Goal: Task Accomplishment & Management: Complete application form

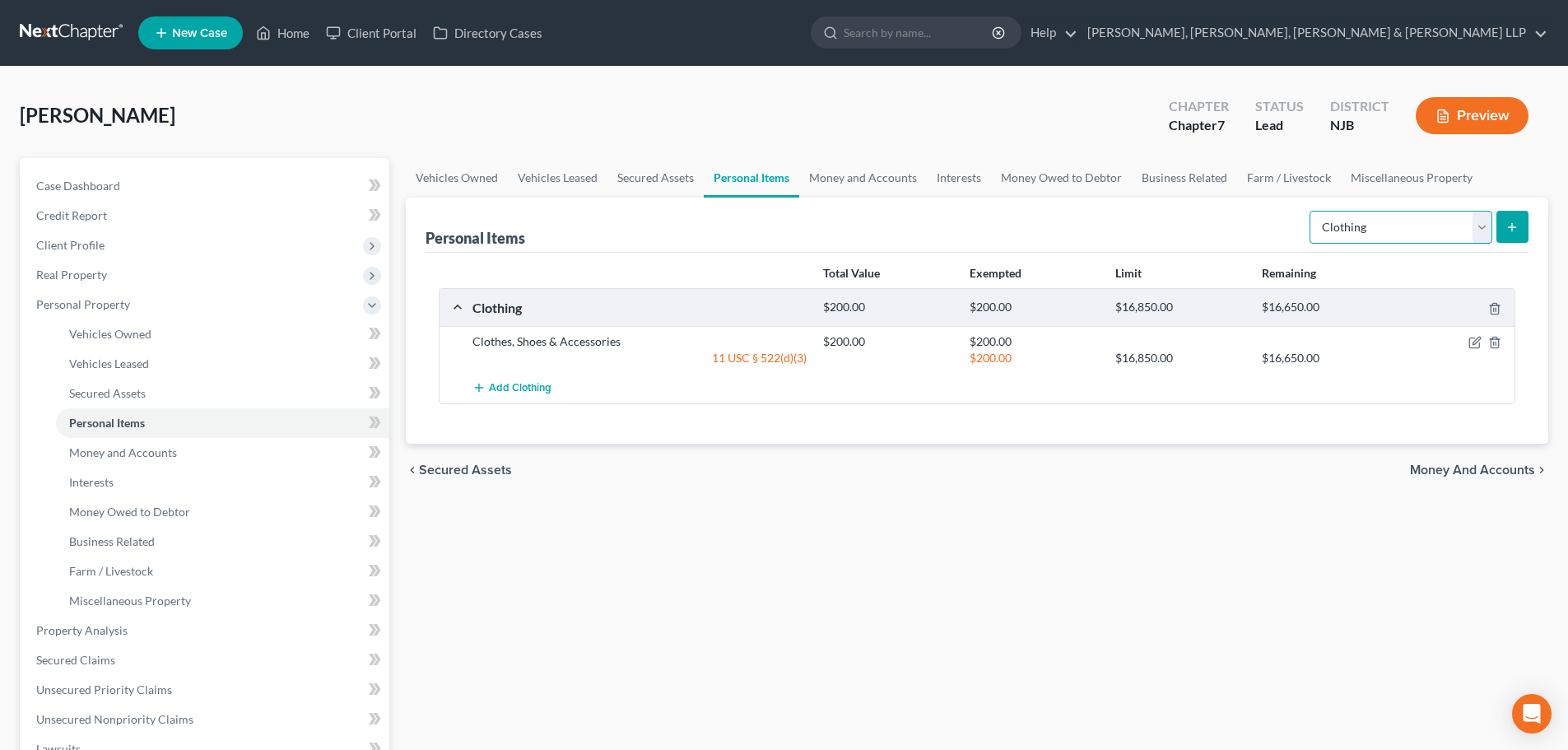
click at [1375, 237] on select "Select Item Type Clothing Collectibles Of Value Electronics Firearms Household …" at bounding box center [1401, 226] width 183 height 33
select select "household_goods"
click at [1311, 210] on select "Select Item Type Clothing Collectibles Of Value Electronics Firearms Household …" at bounding box center [1401, 226] width 183 height 33
click at [1514, 226] on icon "submit" at bounding box center [1512, 227] width 13 height 13
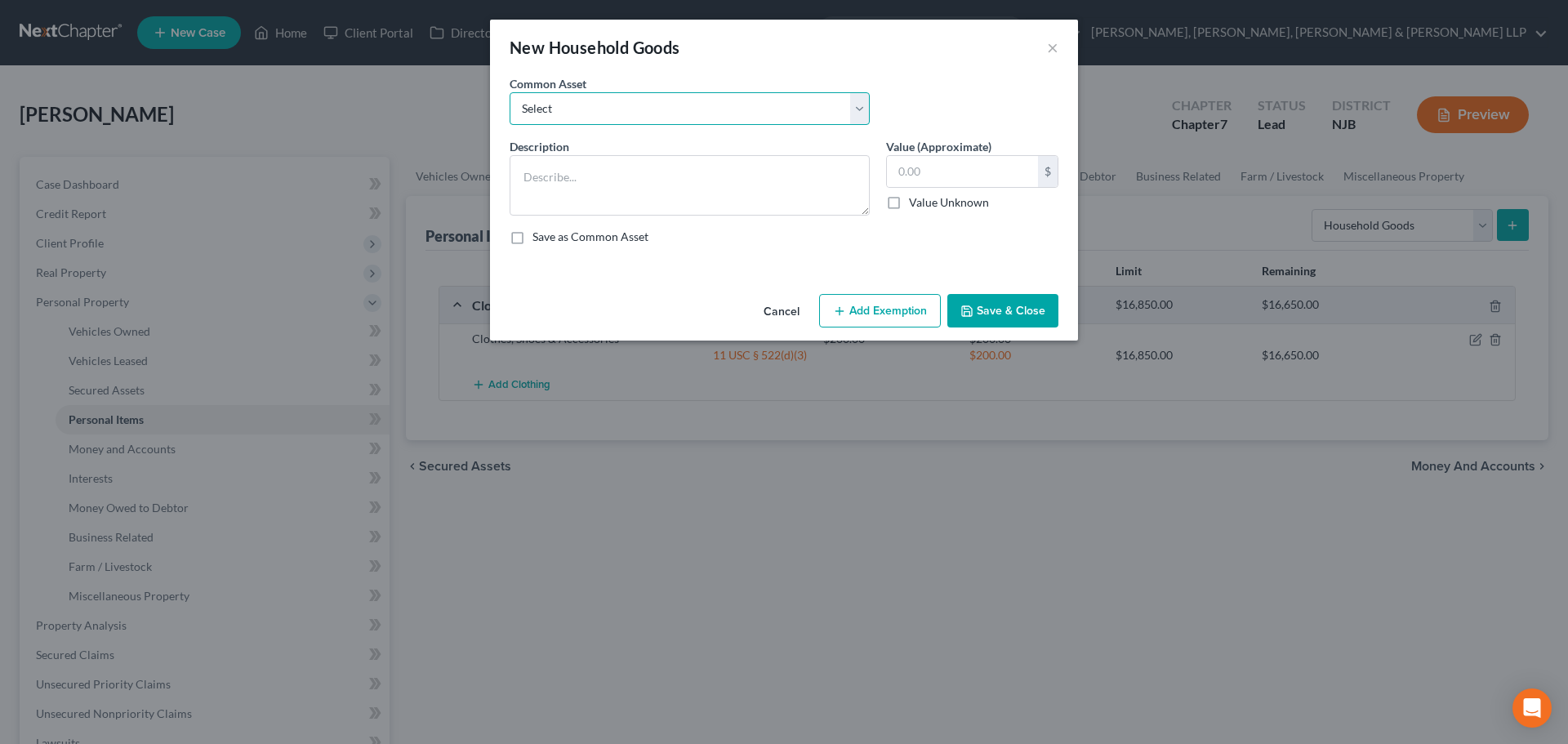
drag, startPoint x: 825, startPoint y: 95, endPoint x: 805, endPoint y: 121, distance: 32.8
click at [825, 98] on select "Select Household items" at bounding box center [689, 108] width 360 height 32
select select "0"
click at [509, 93] on select "Select Household items" at bounding box center [689, 108] width 360 height 32
type textarea "Household items"
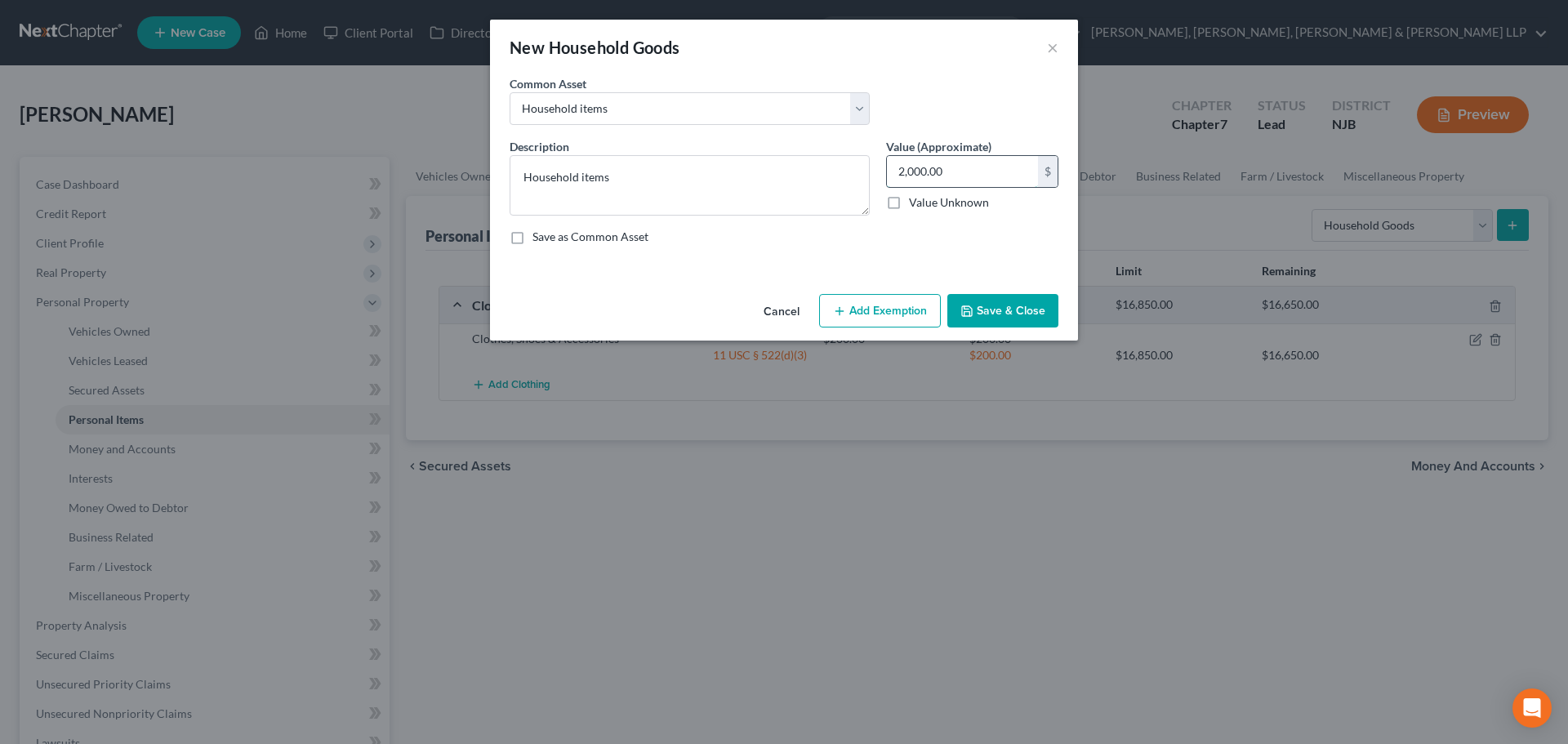
click at [1001, 178] on input "2,000.00" at bounding box center [962, 172] width 151 height 31
type input "500"
click at [918, 308] on button "Add Exemption" at bounding box center [880, 311] width 121 height 34
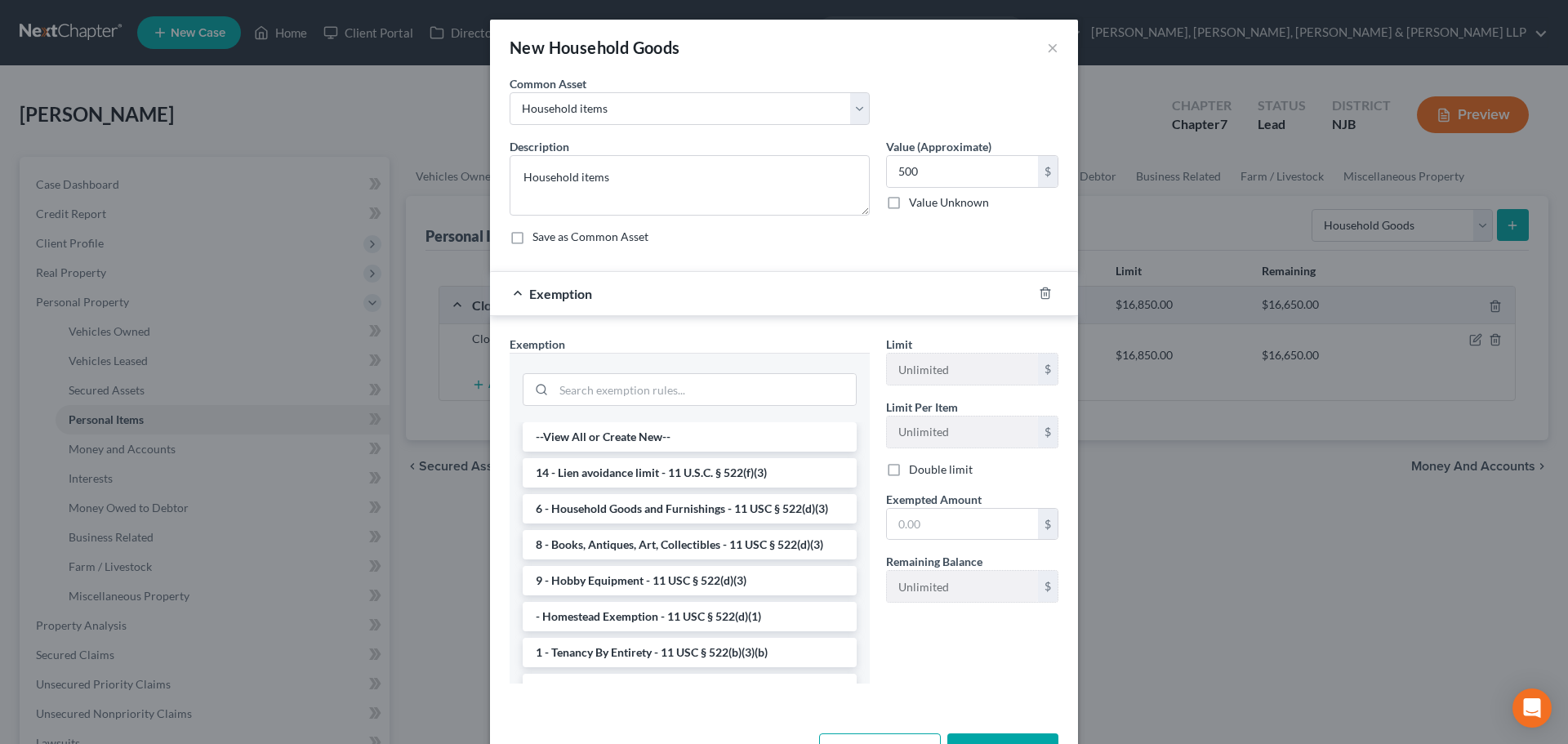
drag, startPoint x: 625, startPoint y: 506, endPoint x: 783, endPoint y: 504, distance: 158.0
click at [625, 506] on li "6 - Household Goods and Furnishings - 11 USC § 522(d)(3)" at bounding box center [689, 509] width 334 height 30
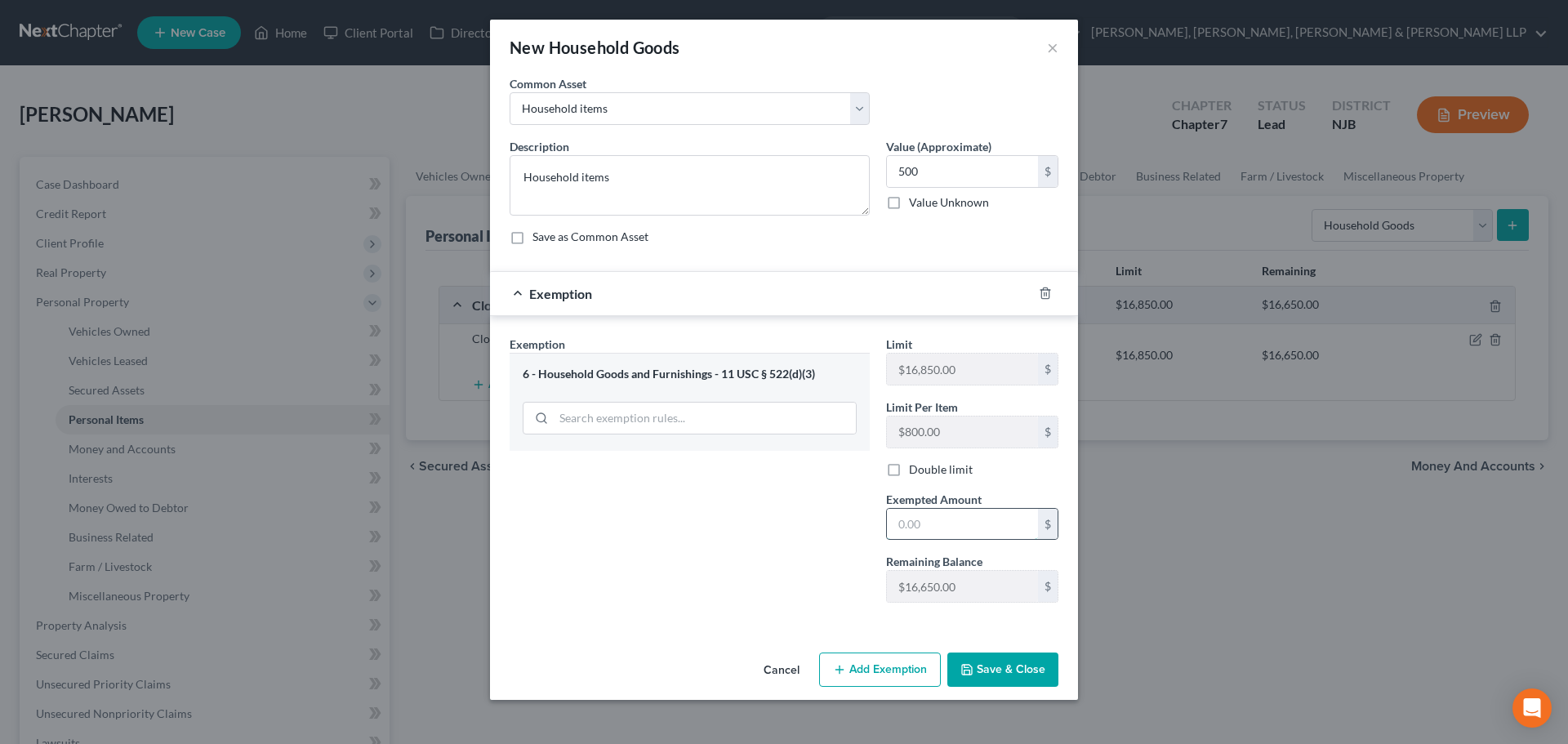
click at [920, 511] on input "text" at bounding box center [962, 524] width 151 height 31
type input "500"
click at [867, 532] on div "Exemption Set must be selected for CA. Exemption * 6 - Household Goods and Furn…" at bounding box center [689, 475] width 376 height 280
click at [956, 658] on button "Save & Close" at bounding box center [1002, 669] width 111 height 34
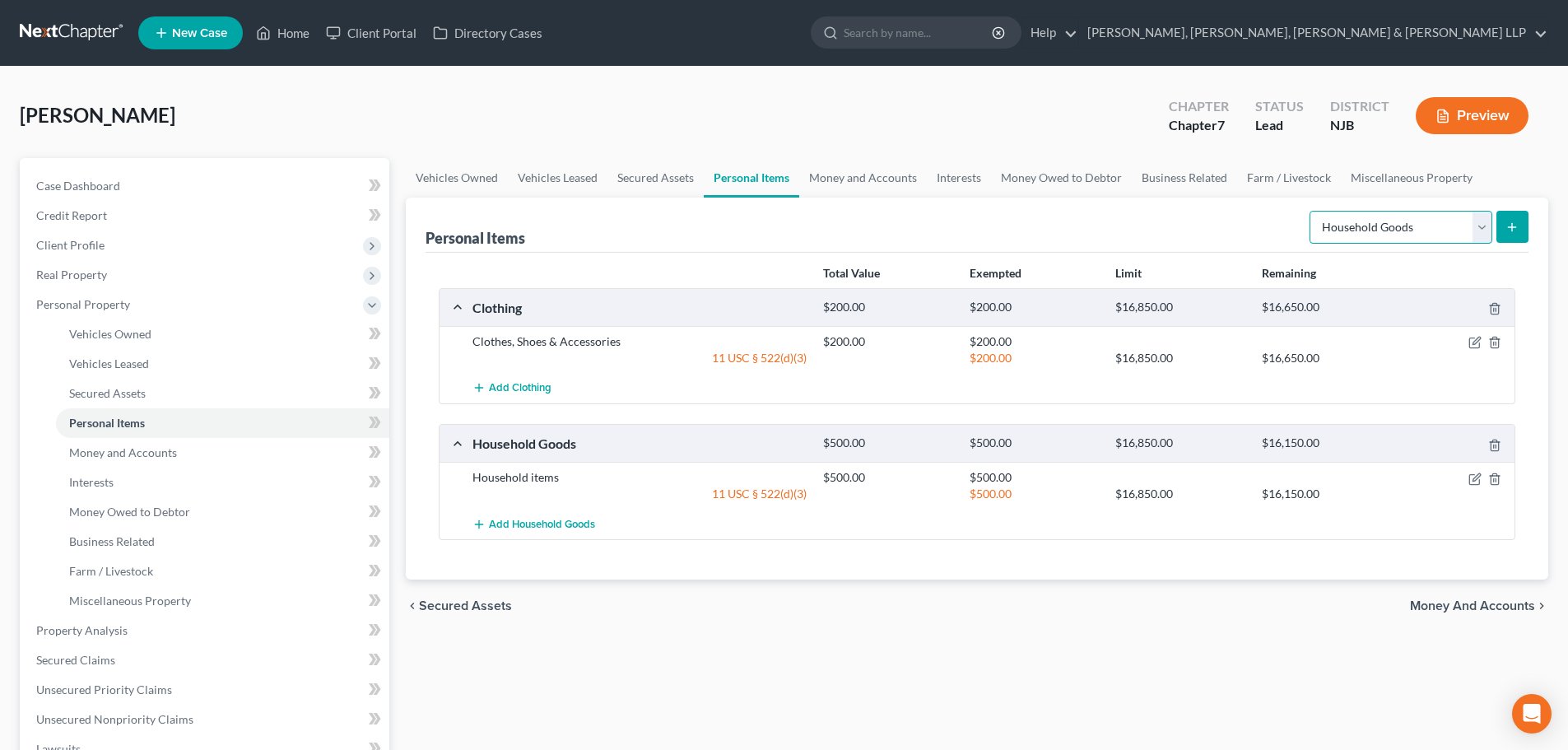
click at [1408, 230] on select "Select Item Type Clothing Collectibles Of Value Electronics Firearms Household …" at bounding box center [1401, 226] width 183 height 33
select select "jewelry"
click at [1311, 210] on select "Select Item Type Clothing Collectibles Of Value Electronics Firearms Household …" at bounding box center [1401, 226] width 183 height 33
drag, startPoint x: 1521, startPoint y: 233, endPoint x: 1510, endPoint y: 238, distance: 12.1
click at [1510, 238] on button "submit" at bounding box center [1512, 226] width 32 height 32
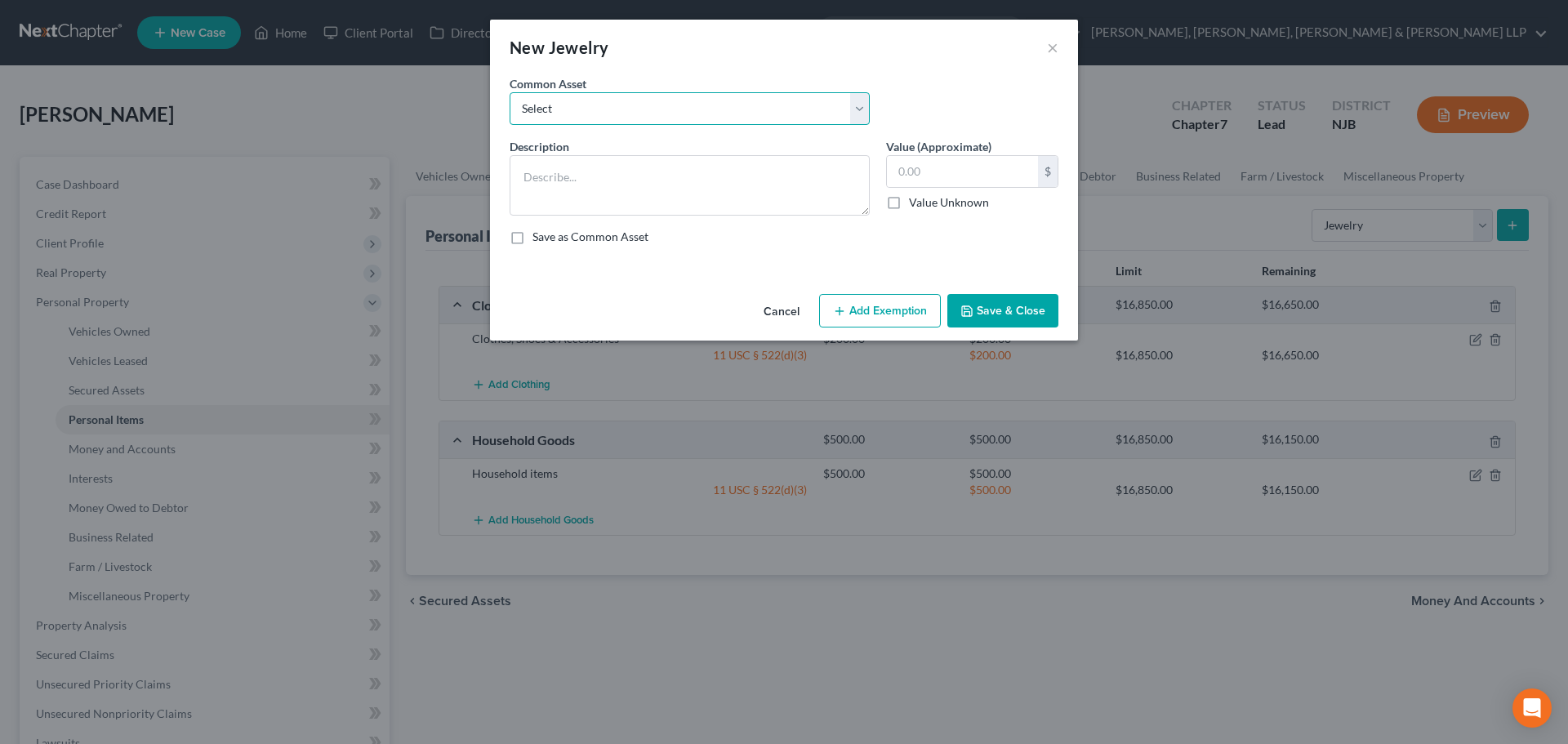
drag, startPoint x: 778, startPoint y: 114, endPoint x: 779, endPoint y: 123, distance: 9.1
click at [779, 121] on select "Select Jewelry" at bounding box center [689, 108] width 360 height 32
select select "0"
click at [509, 93] on select "Select Jewelry" at bounding box center [689, 108] width 360 height 32
type textarea "Jewelry"
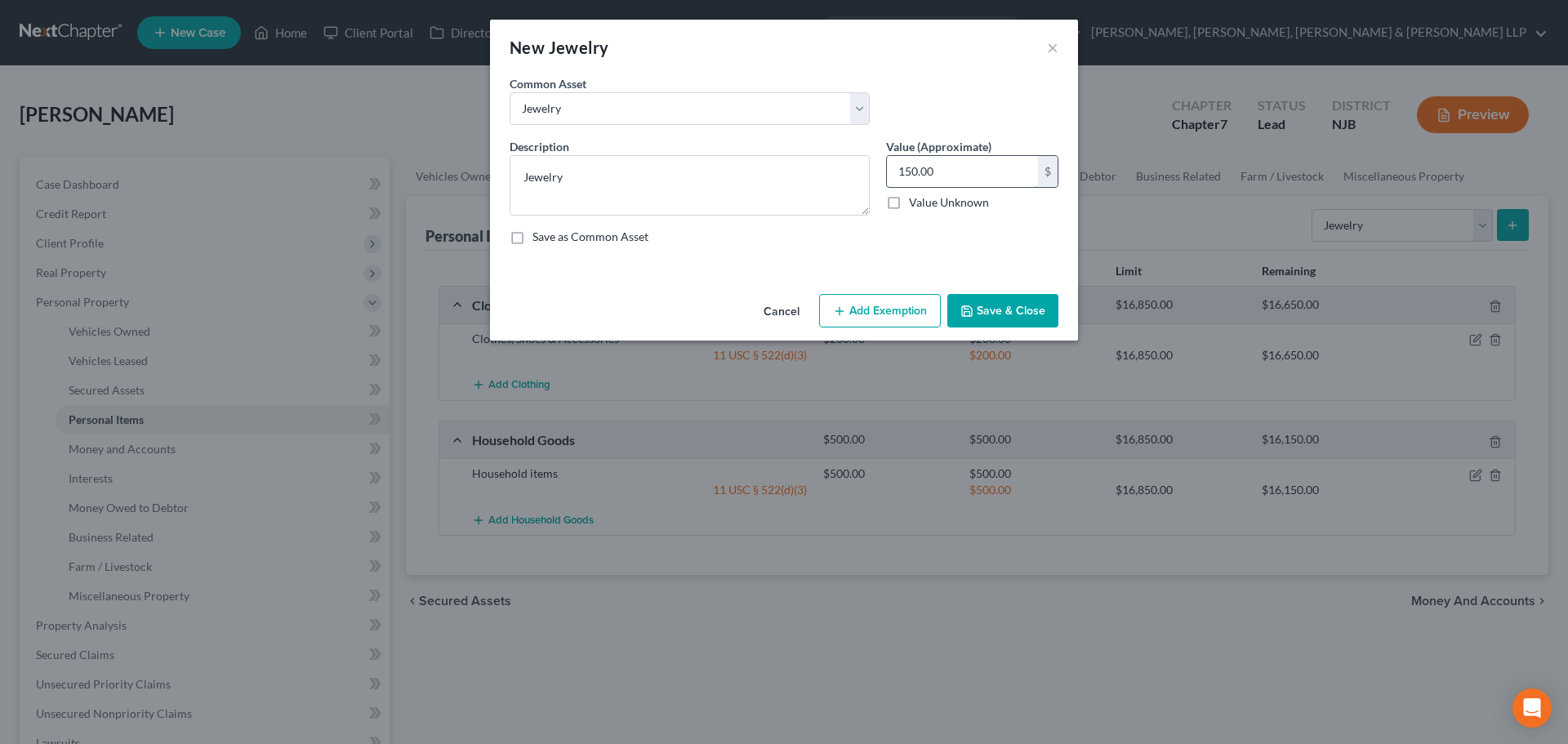
drag, startPoint x: 977, startPoint y: 176, endPoint x: 971, endPoint y: 187, distance: 12.5
click at [979, 177] on input "150.00" at bounding box center [962, 172] width 151 height 31
type input "50"
click at [901, 307] on button "Add Exemption" at bounding box center [880, 311] width 121 height 34
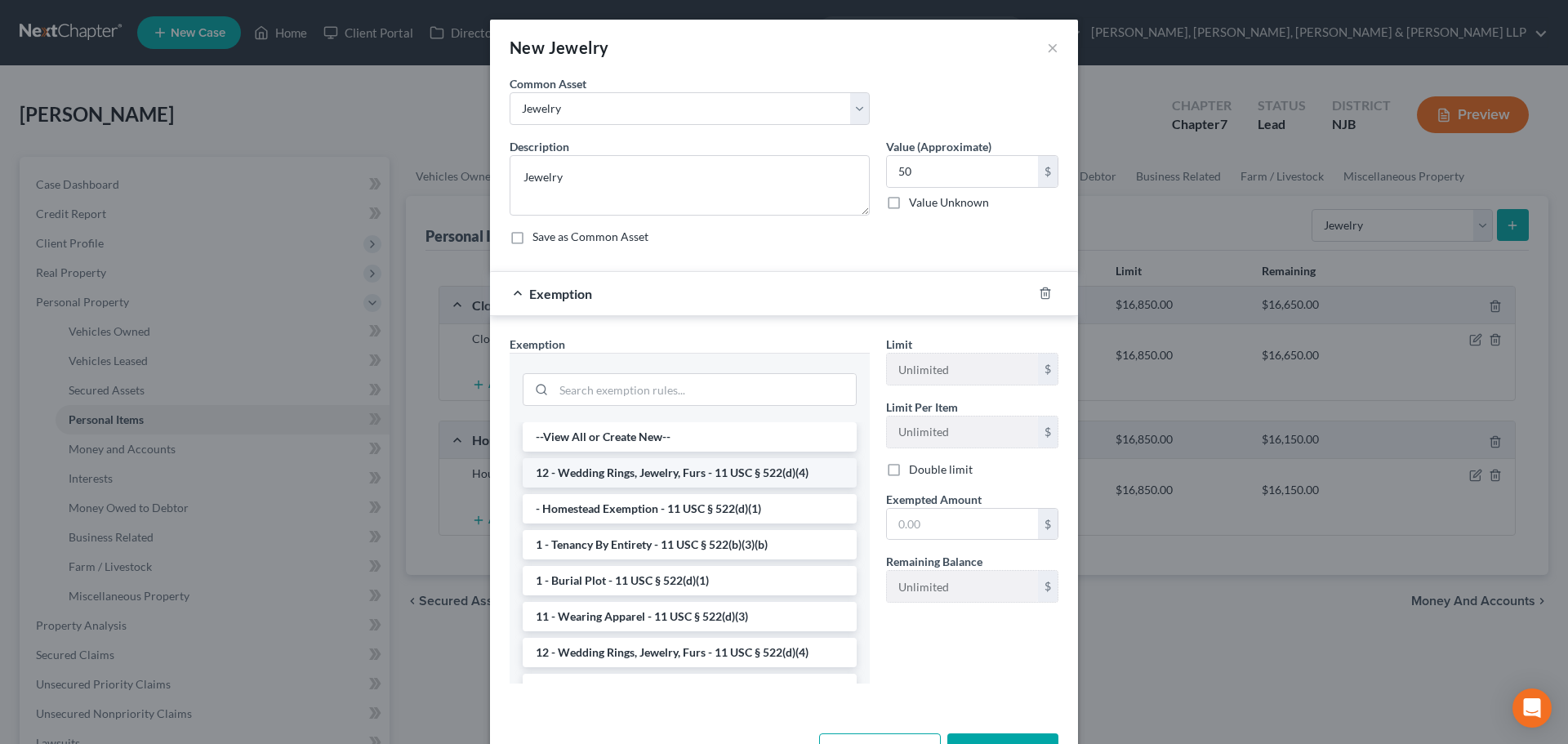
click at [674, 471] on li "12 - Wedding Rings, Jewelry, Furs - 11 USC § 522(d)(4)" at bounding box center [689, 472] width 334 height 30
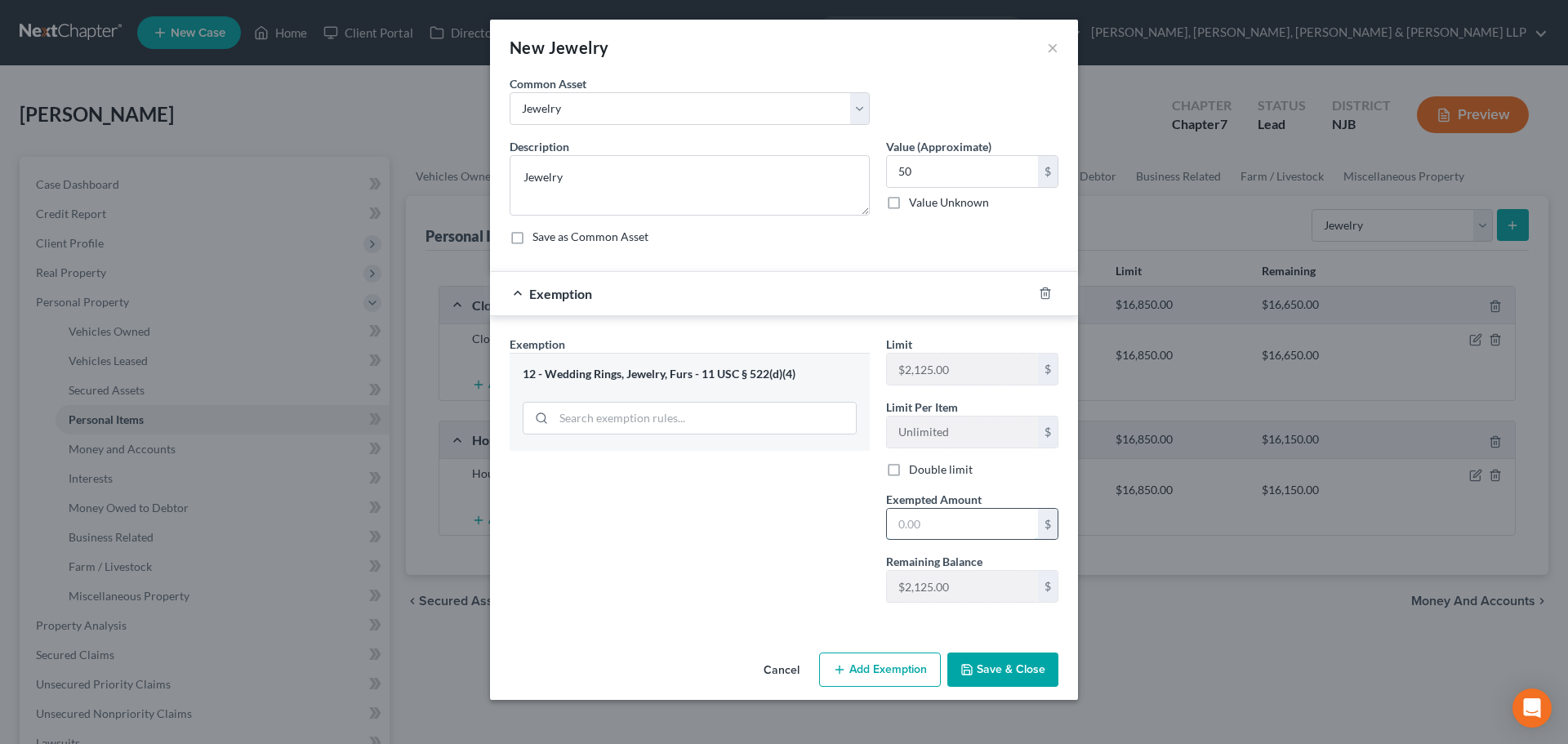
click at [968, 516] on input "text" at bounding box center [962, 524] width 151 height 31
type input "50"
drag, startPoint x: 774, startPoint y: 548, endPoint x: 788, endPoint y: 559, distance: 17.8
click at [775, 550] on div "Exemption Set must be selected for CA. Exemption * 12 - Wedding Rings, Jewelry,…" at bounding box center [689, 475] width 376 height 280
drag, startPoint x: 1015, startPoint y: 669, endPoint x: 1023, endPoint y: 670, distance: 8.1
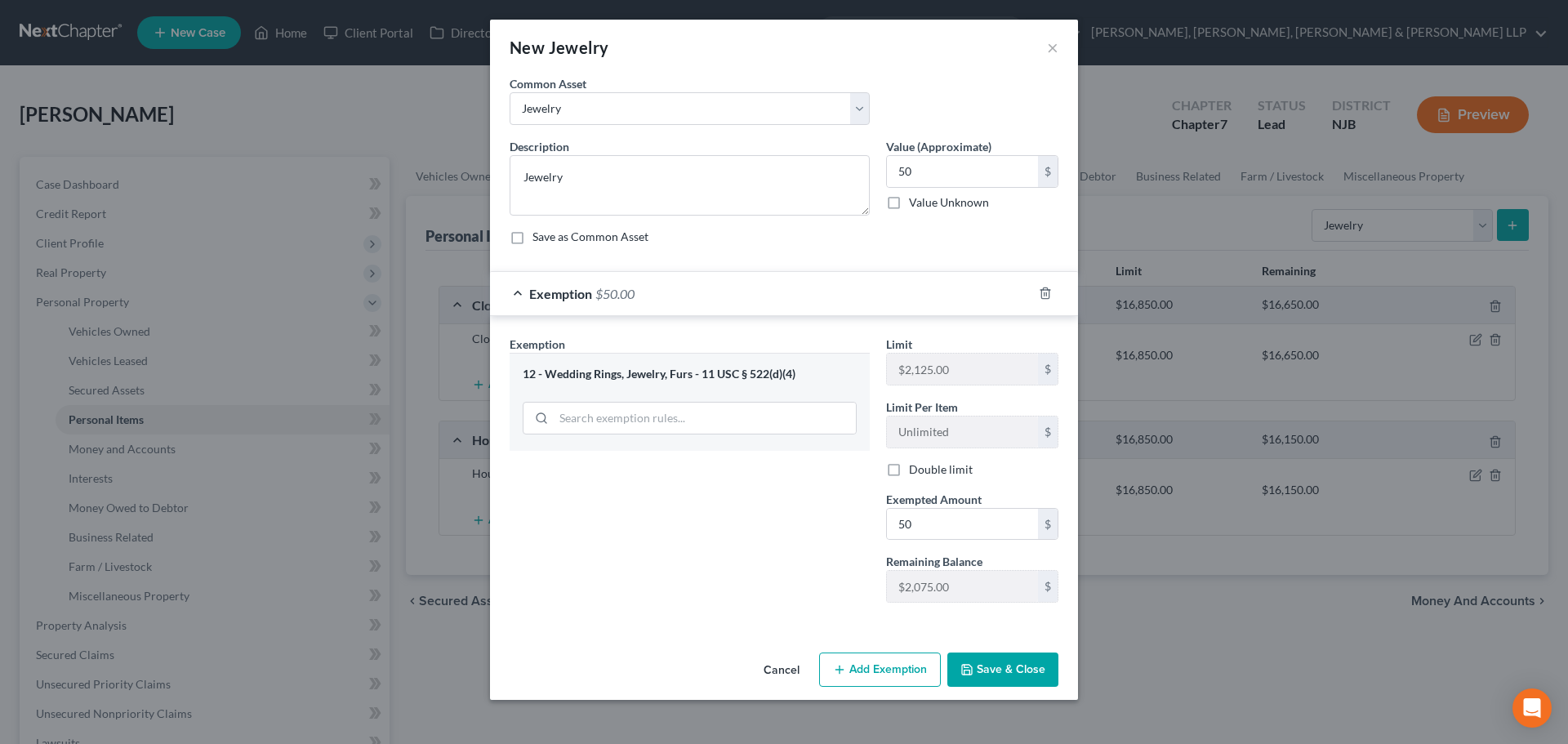
click at [1016, 670] on button "Save & Close" at bounding box center [1002, 669] width 111 height 34
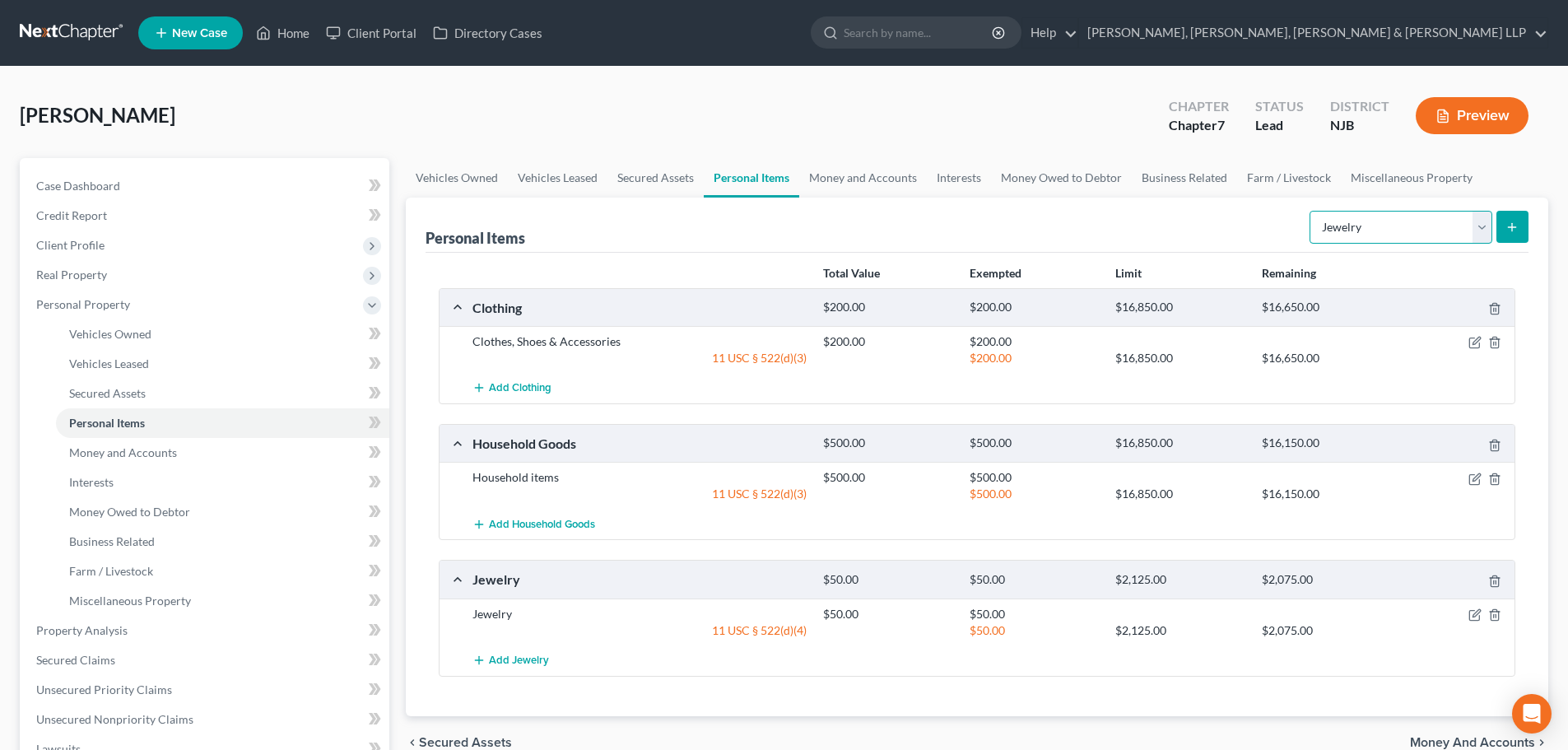
click at [1414, 239] on select "Select Item Type Clothing Collectibles Of Value Electronics Firearms Household …" at bounding box center [1401, 226] width 183 height 33
click at [853, 181] on link "Money and Accounts" at bounding box center [863, 177] width 128 height 40
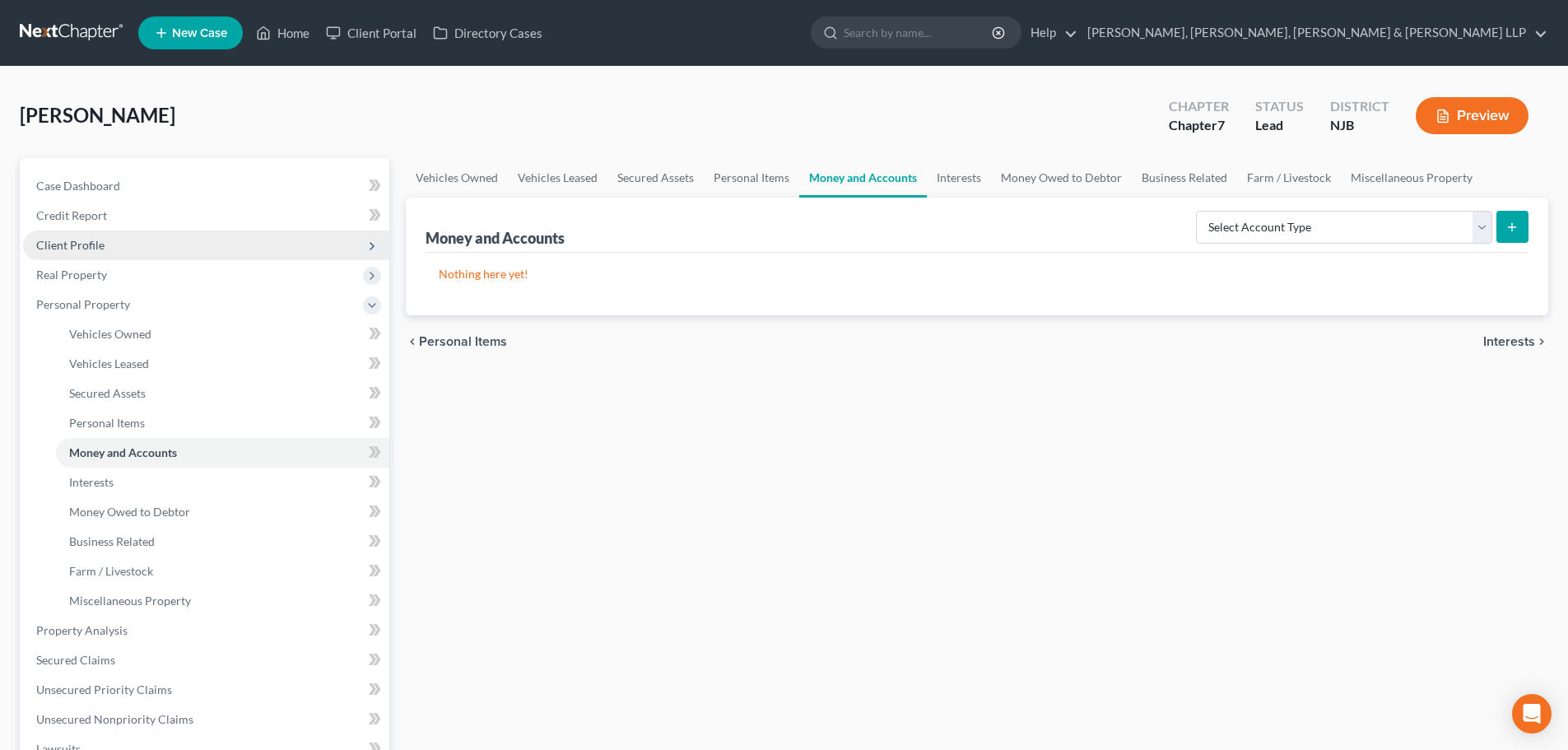
click at [163, 241] on span "Client Profile" at bounding box center [206, 246] width 366 height 30
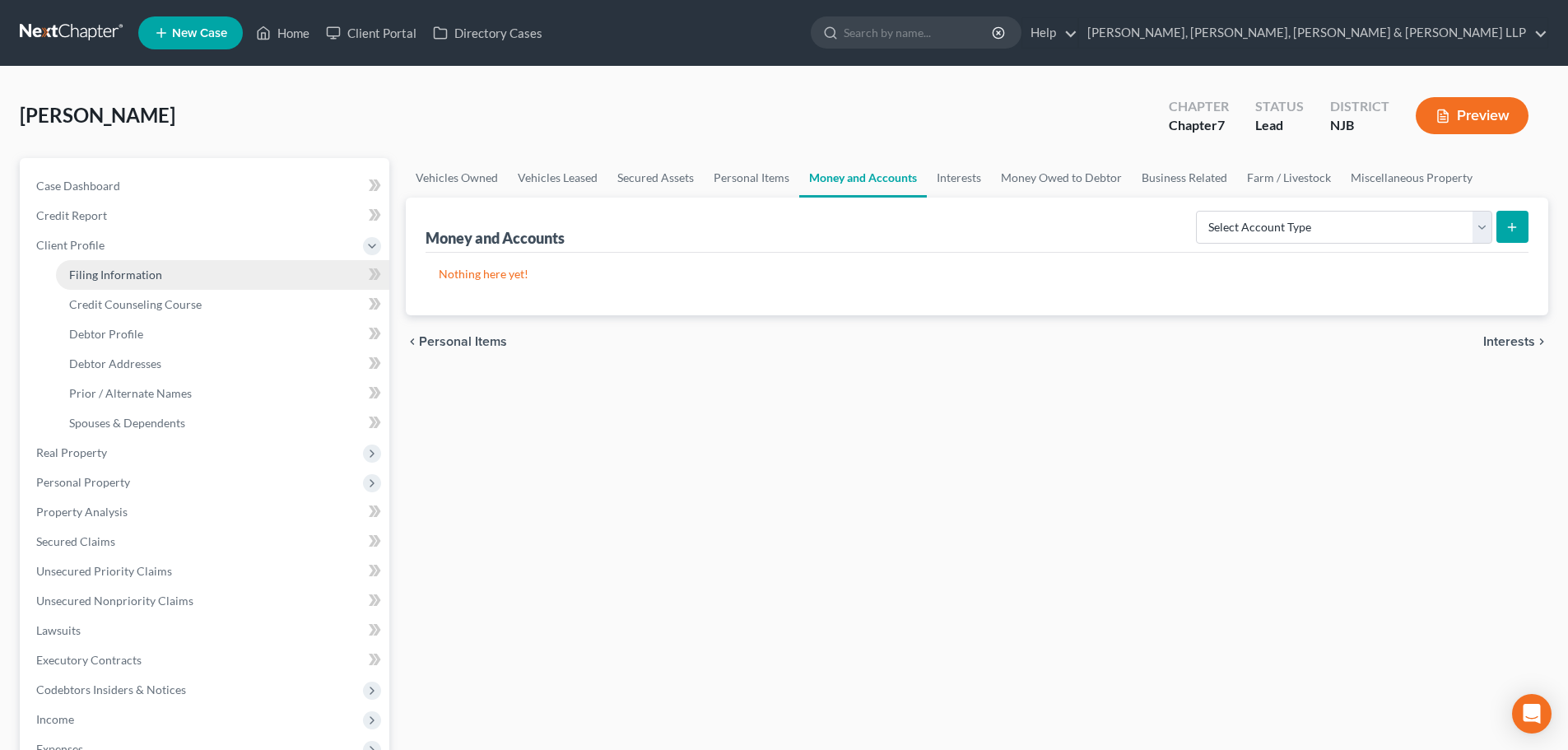
click at [170, 286] on link "Filing Information" at bounding box center [223, 275] width 334 height 30
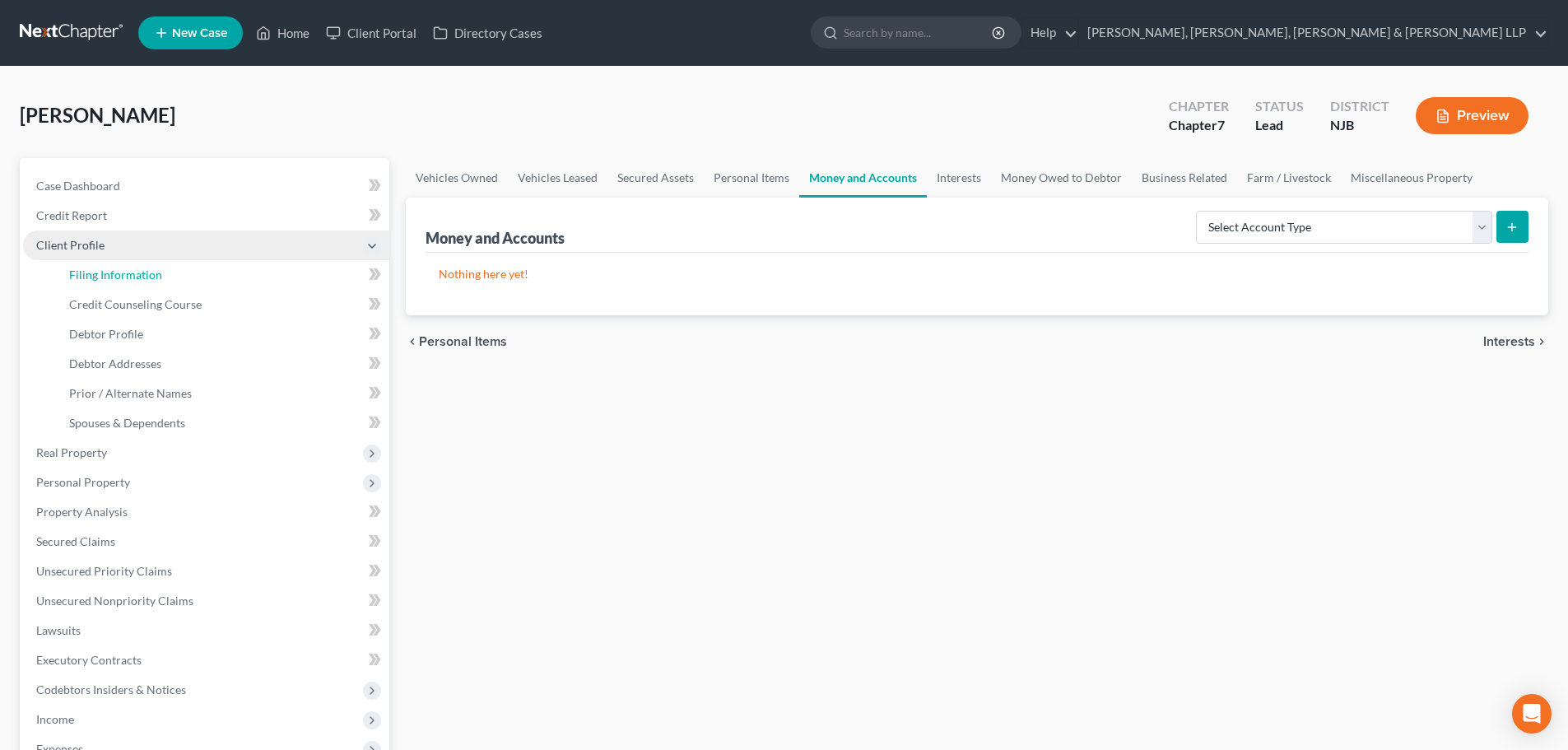
select select "1"
select select "0"
select select "51"
select select "4"
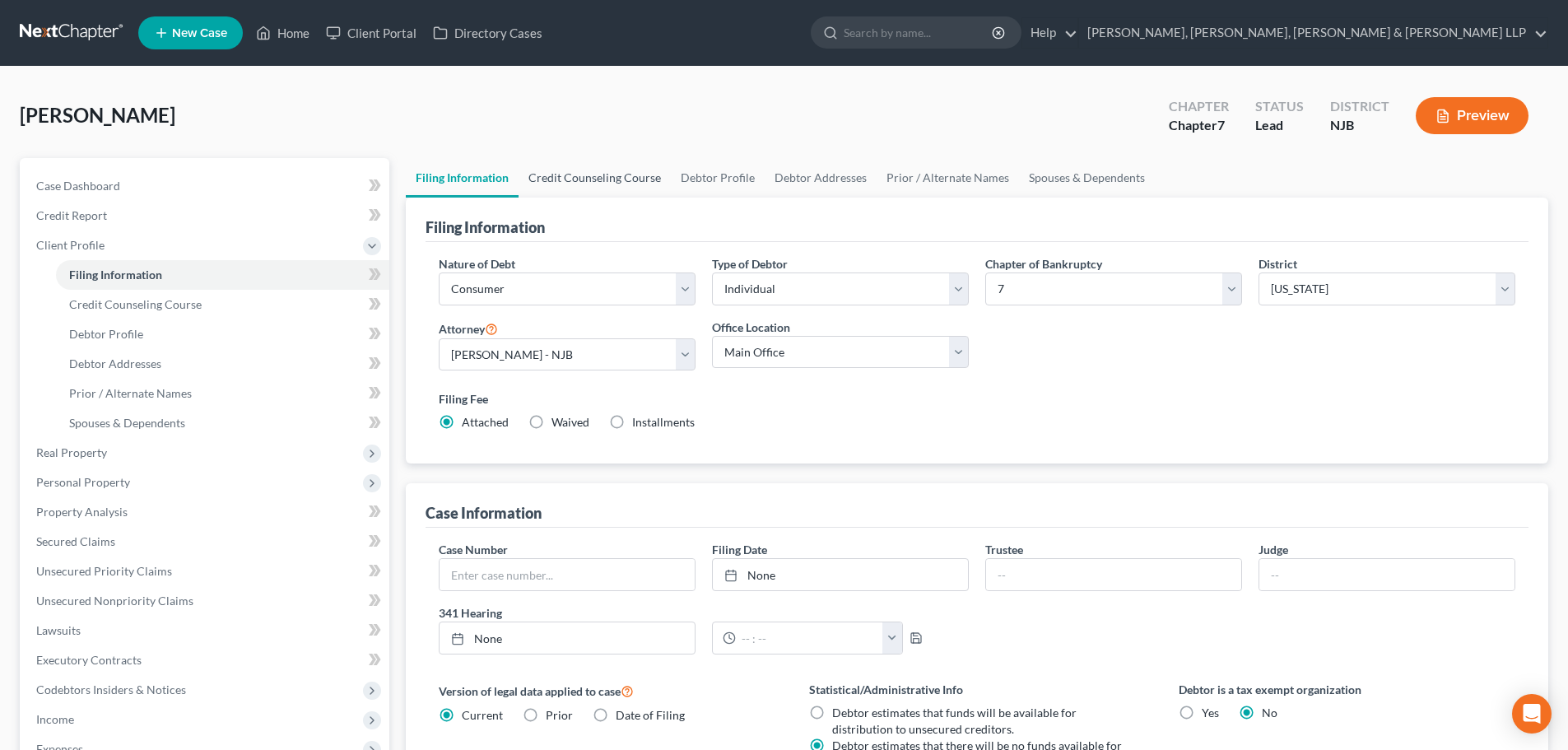
drag, startPoint x: 575, startPoint y: 176, endPoint x: 649, endPoint y: 178, distance: 74.0
click at [577, 177] on link "Credit Counseling Course" at bounding box center [594, 177] width 152 height 40
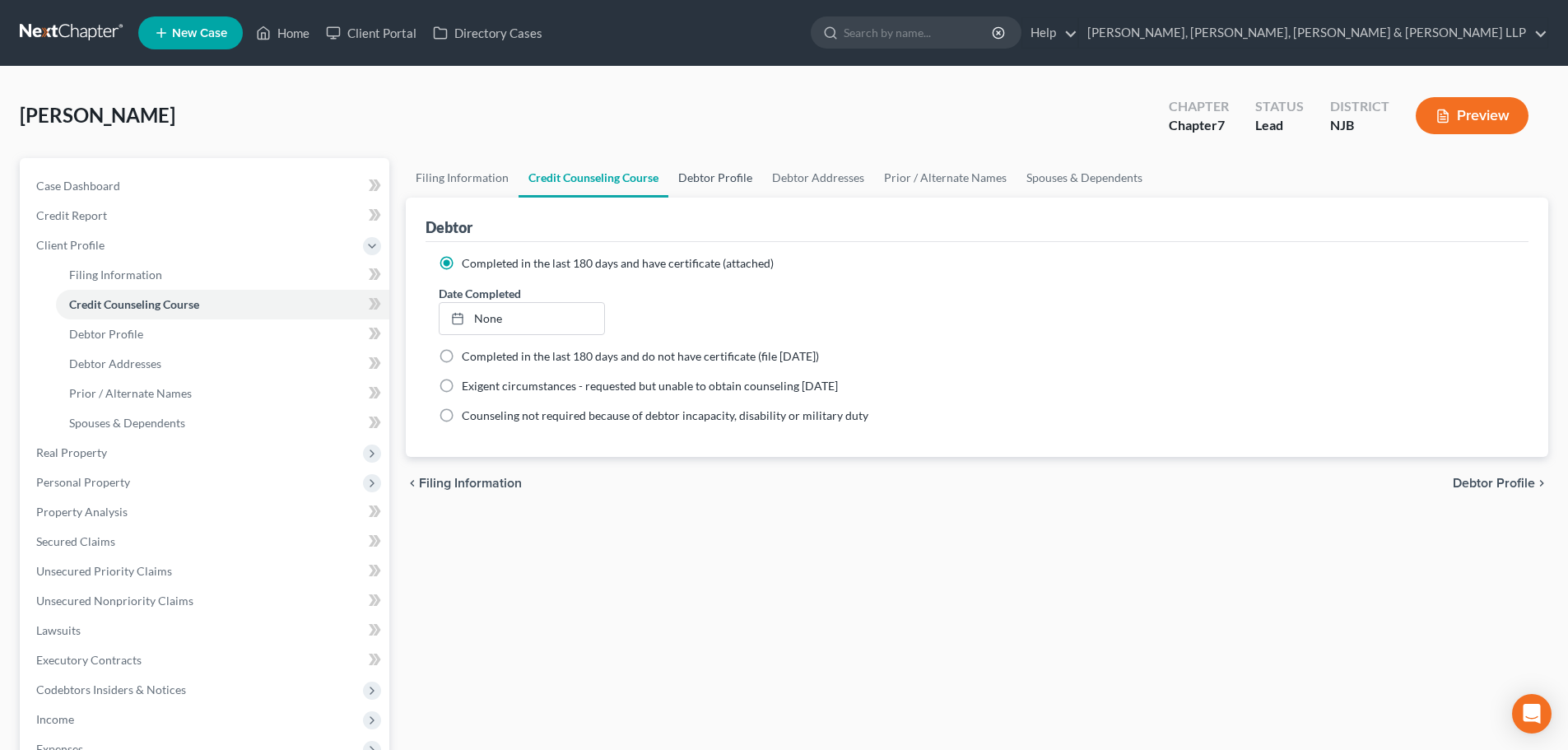
click at [681, 180] on link "Debtor Profile" at bounding box center [715, 177] width 94 height 40
select select "0"
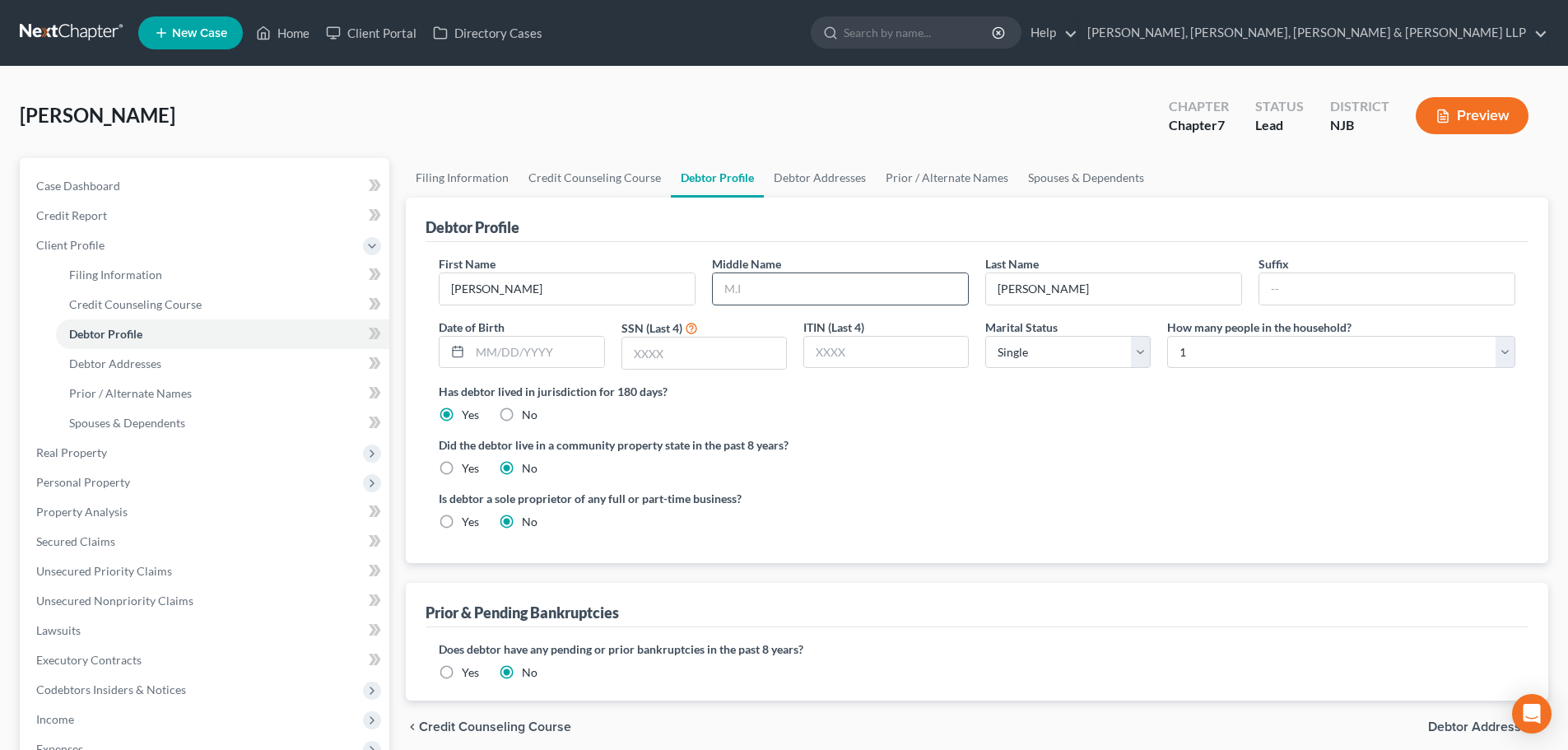
click at [740, 287] on input "text" at bounding box center [841, 289] width 255 height 32
type input "G."
click at [1160, 277] on input "[PERSON_NAME]" at bounding box center [1114, 289] width 255 height 32
type input "[PERSON_NAME]"
click at [644, 348] on input "text" at bounding box center [704, 353] width 164 height 32
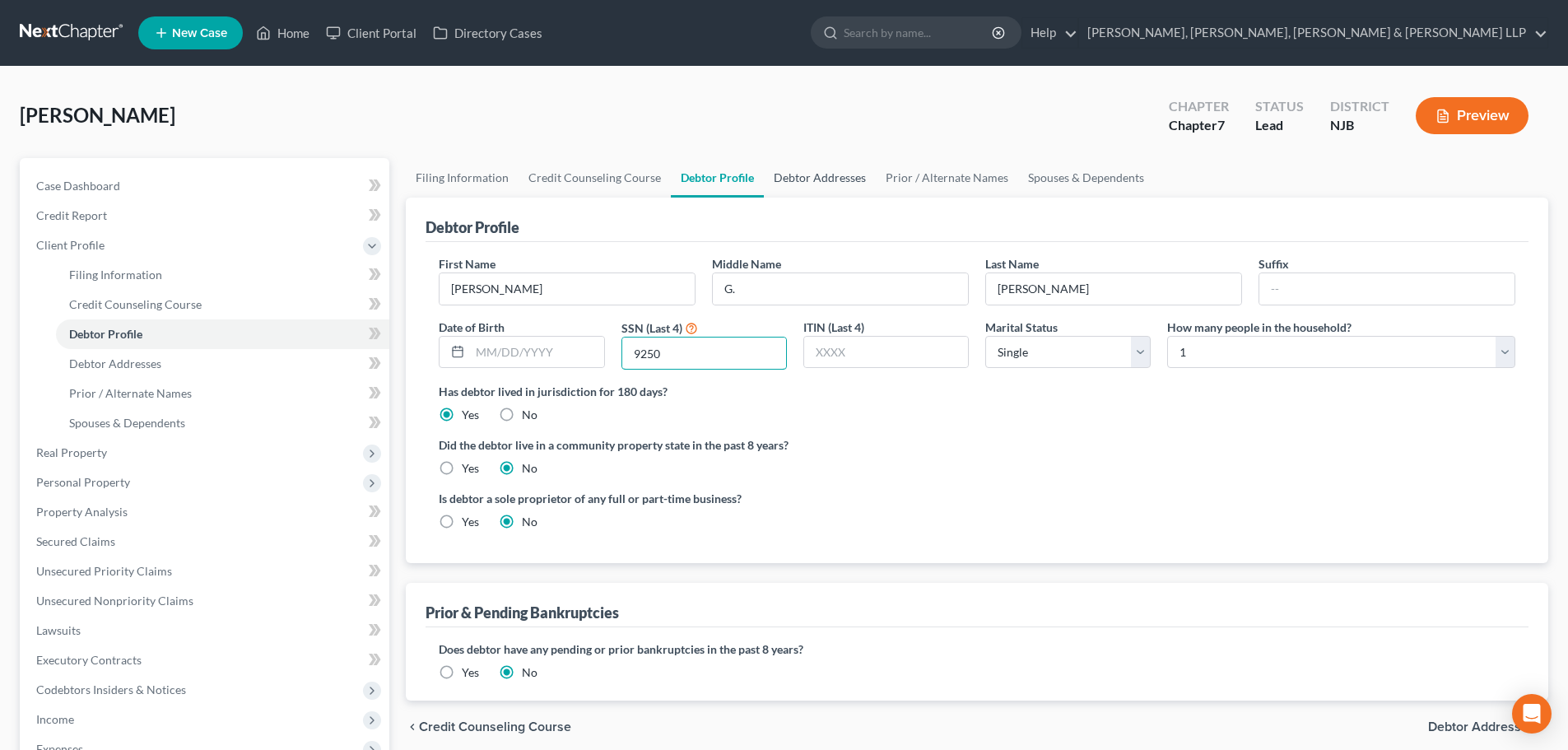
type input "9250"
click at [839, 172] on link "Debtor Addresses" at bounding box center [819, 177] width 112 height 40
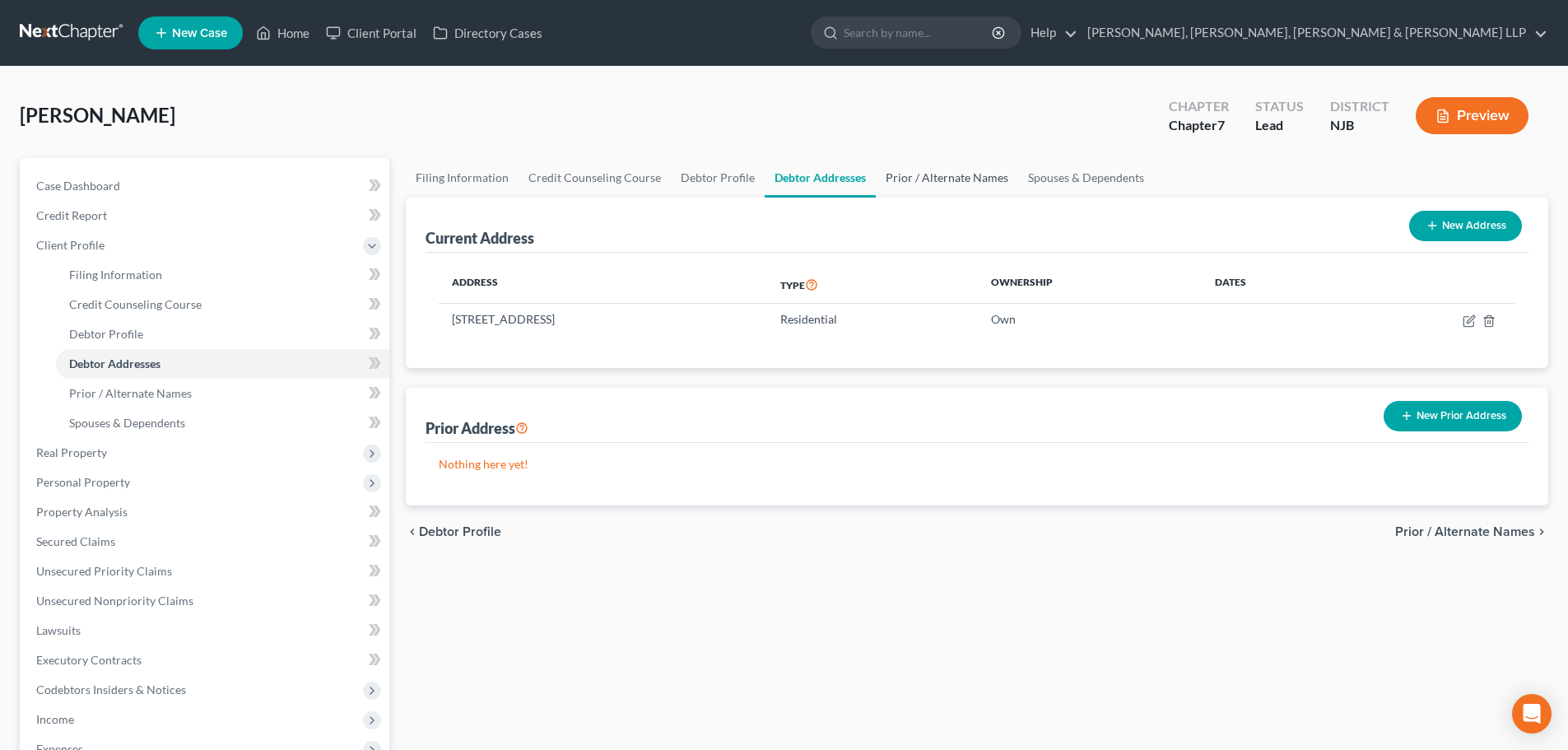
click at [928, 188] on link "Prior / Alternate Names" at bounding box center [947, 177] width 143 height 40
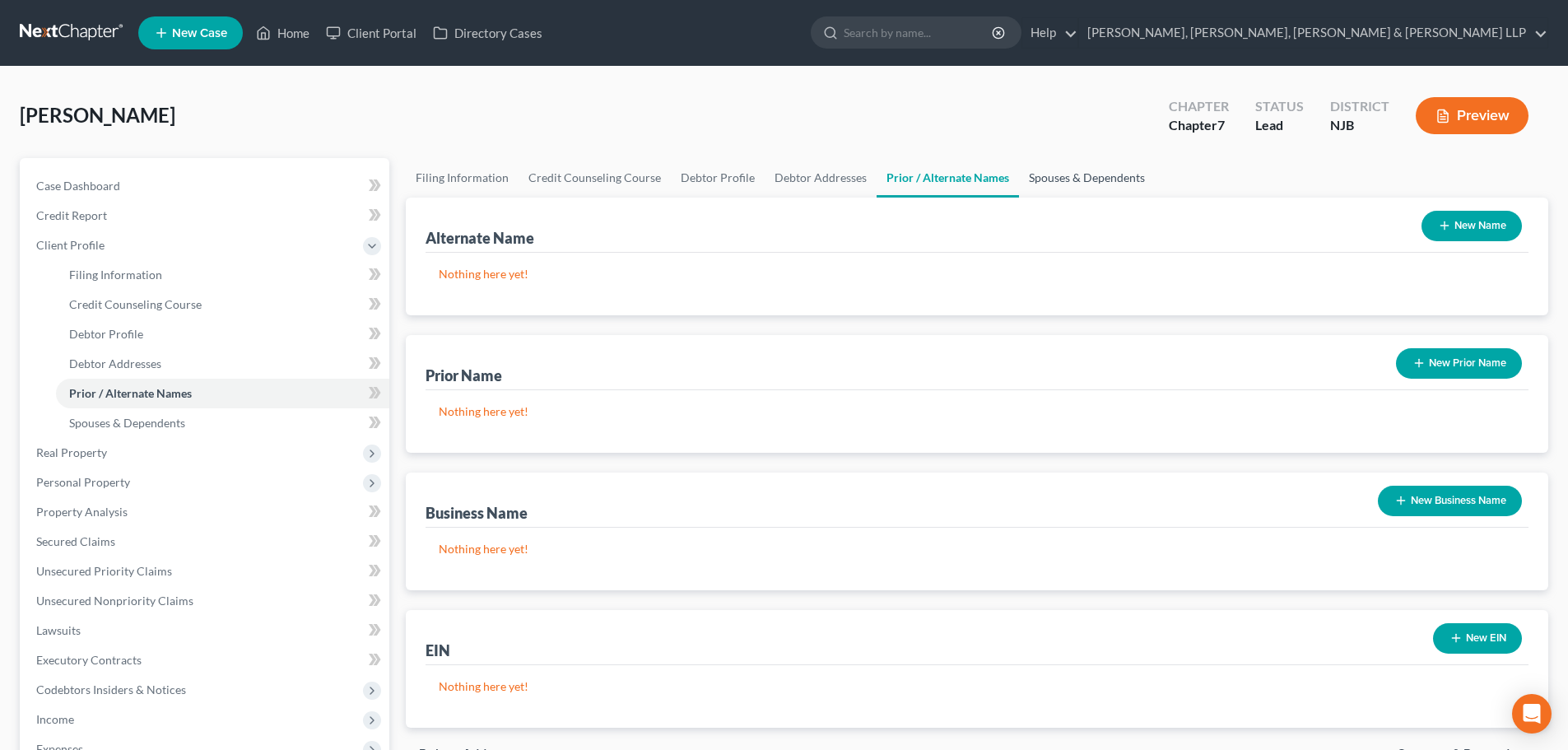
click at [1075, 174] on link "Spouses & Dependents" at bounding box center [1086, 177] width 136 height 40
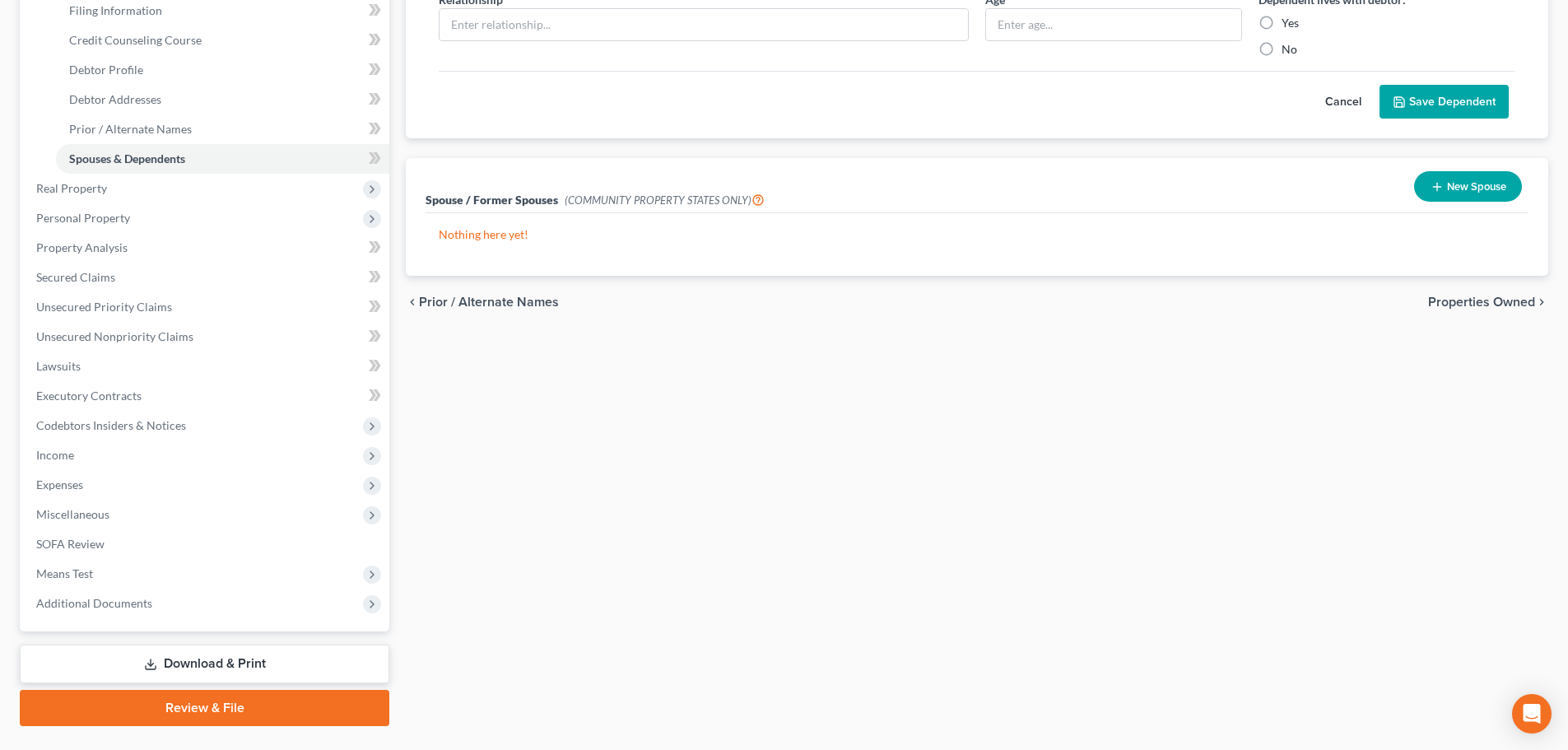
scroll to position [303, 0]
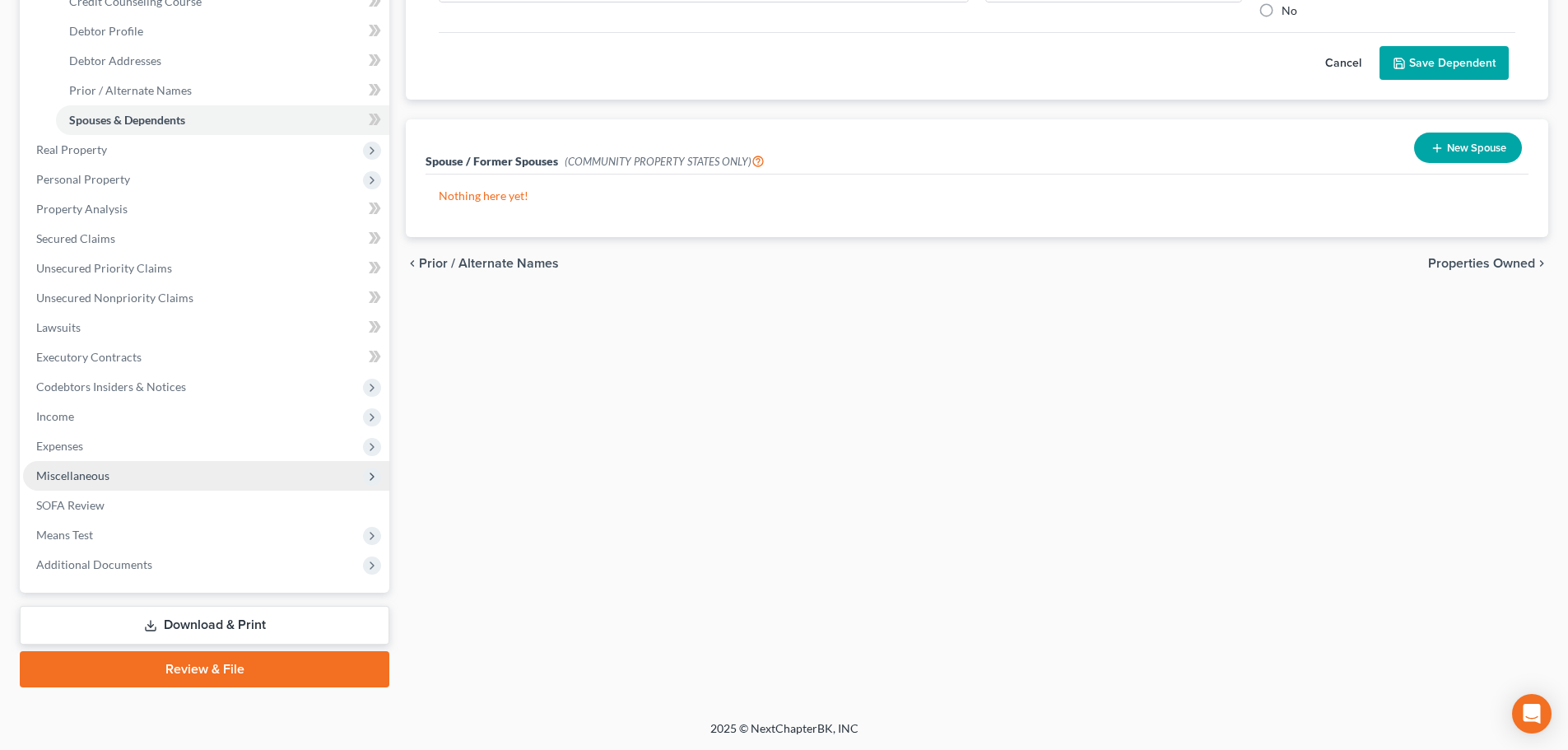
click at [139, 486] on span "Miscellaneous" at bounding box center [206, 475] width 366 height 30
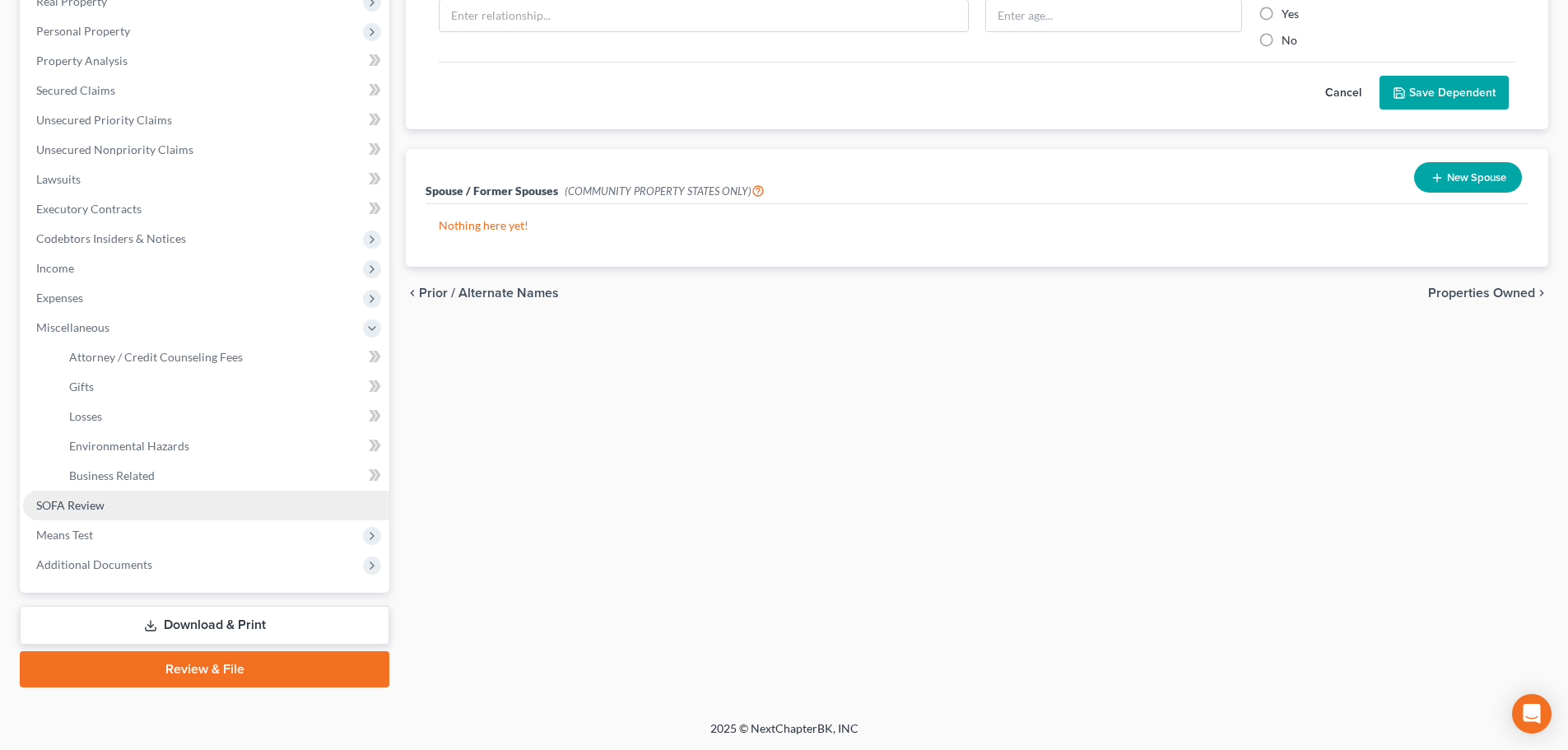
click at [143, 515] on link "SOFA Review" at bounding box center [206, 505] width 366 height 30
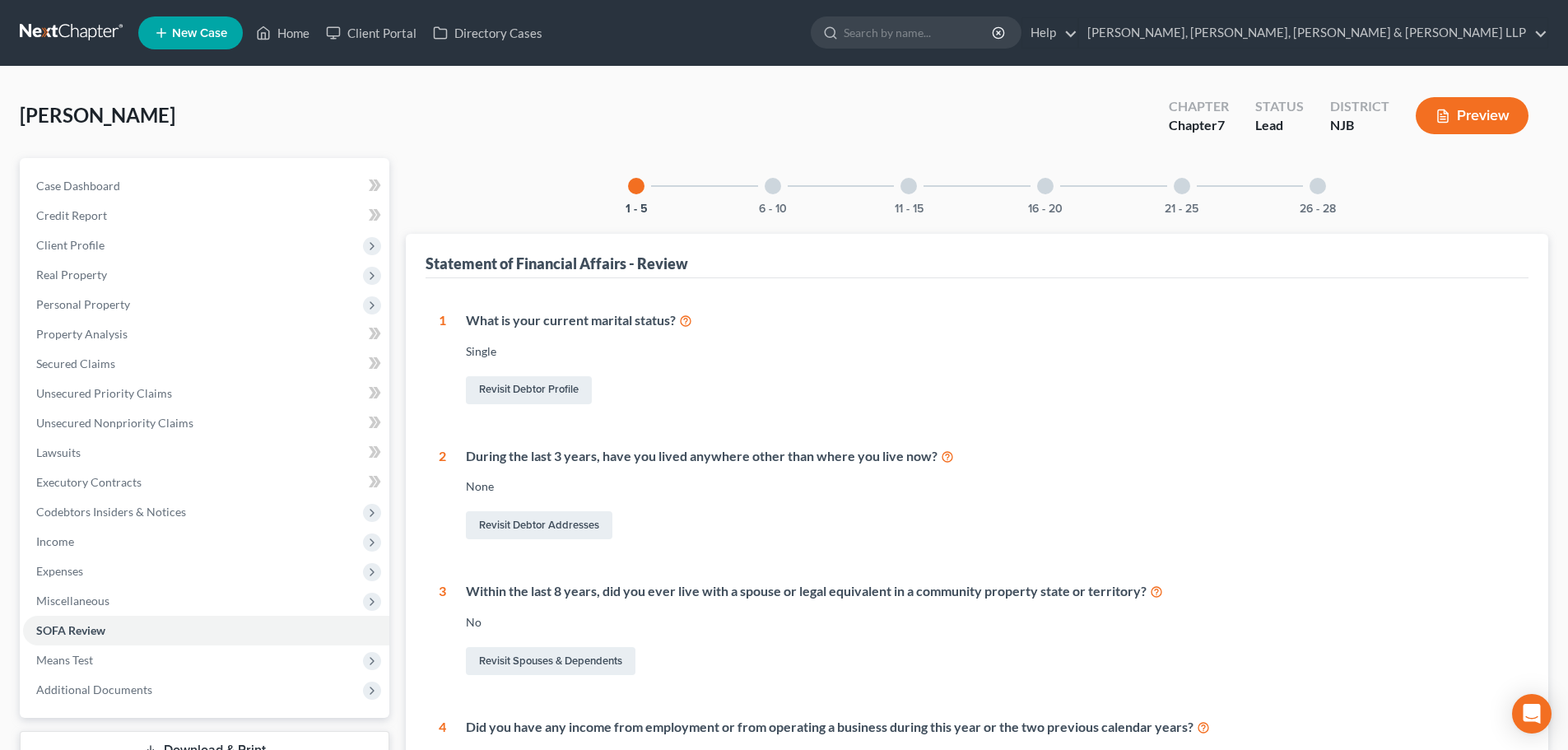
click at [1318, 180] on div at bounding box center [1317, 186] width 17 height 17
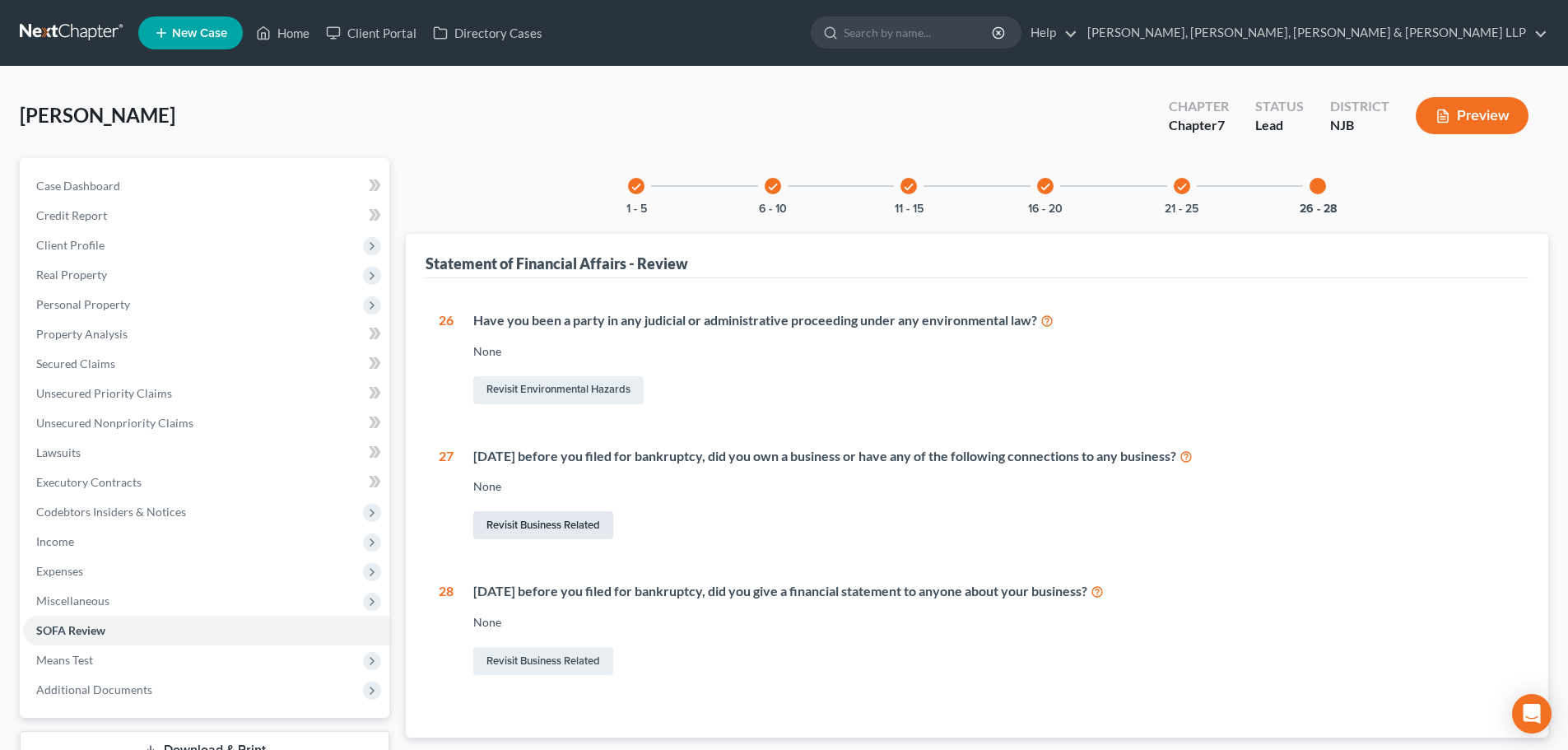
click at [526, 518] on link "Revisit Business Related" at bounding box center [543, 526] width 140 height 28
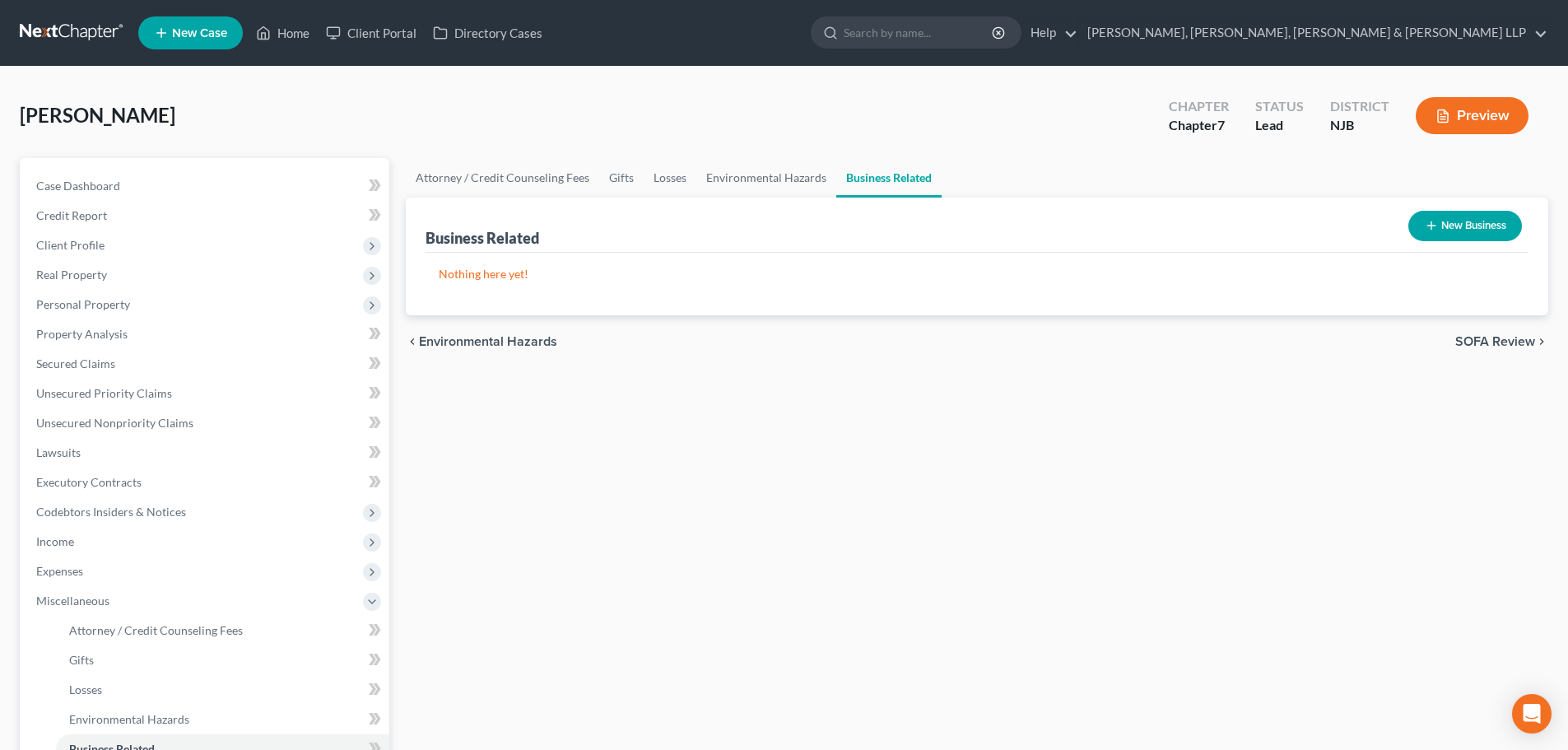
click at [1481, 223] on button "New Business" at bounding box center [1464, 225] width 114 height 31
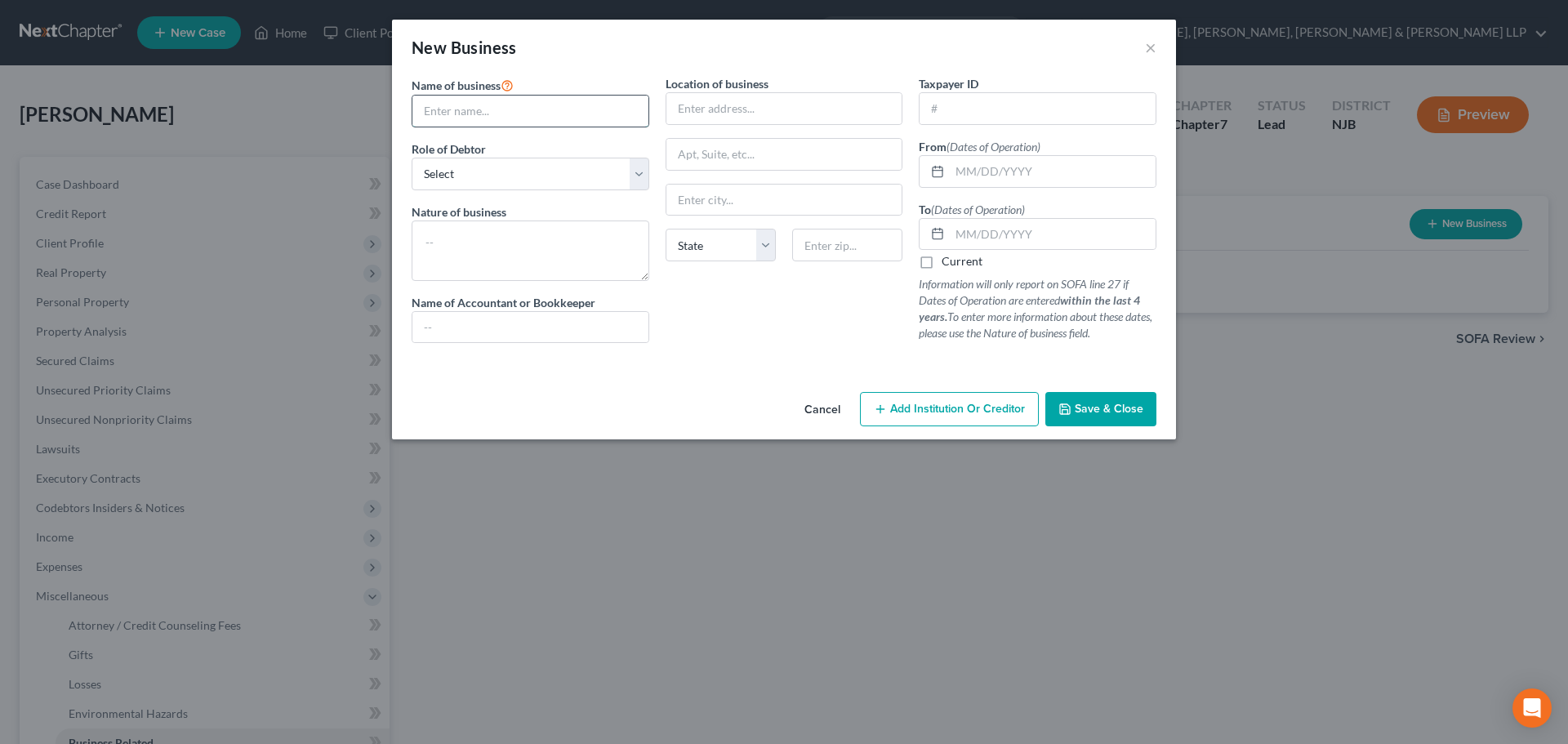
click at [522, 118] on input "text" at bounding box center [530, 111] width 236 height 31
type input "DNG Painting LLC"
click at [509, 177] on select "Select A member of a limited liability company (LLC) or limited liability partn…" at bounding box center [530, 173] width 238 height 32
select select "member"
click at [411, 157] on select "Select A member of a limited liability company (LLC) or limited liability partn…" at bounding box center [530, 173] width 238 height 32
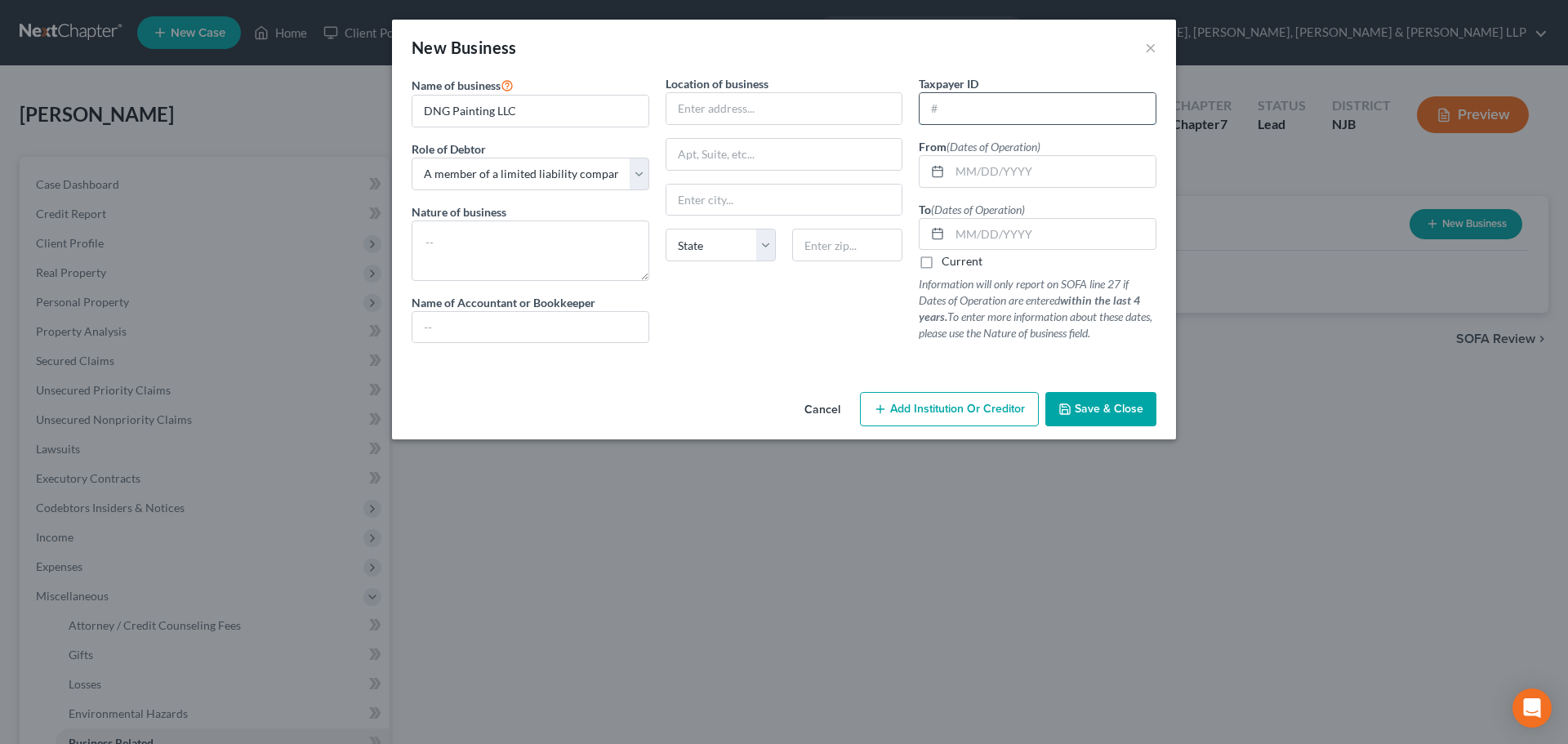
click at [1002, 113] on input "text" at bounding box center [1038, 109] width 236 height 31
type input "[US_EMPLOYER_IDENTIFICATION_NUMBER]"
click at [1043, 186] on div at bounding box center [1038, 171] width 238 height 32
click at [1041, 187] on div at bounding box center [1038, 171] width 238 height 32
paste input "[DATE]"
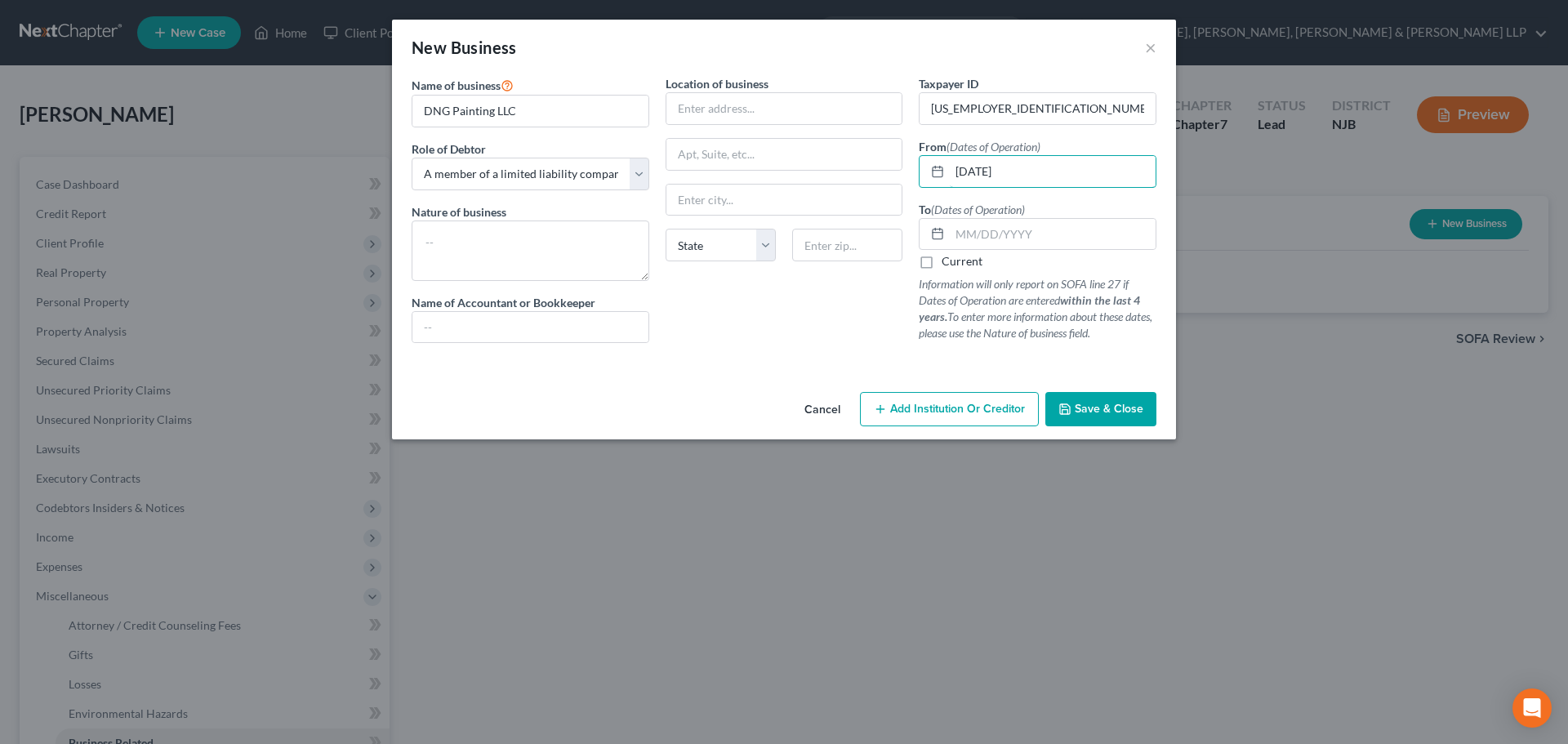
type input "[DATE]"
click at [964, 265] on label "Current" at bounding box center [962, 261] width 41 height 17
click at [959, 267] on label "Current" at bounding box center [962, 261] width 41 height 17
click at [958, 264] on input "Current" at bounding box center [953, 258] width 10 height 10
checkbox input "true"
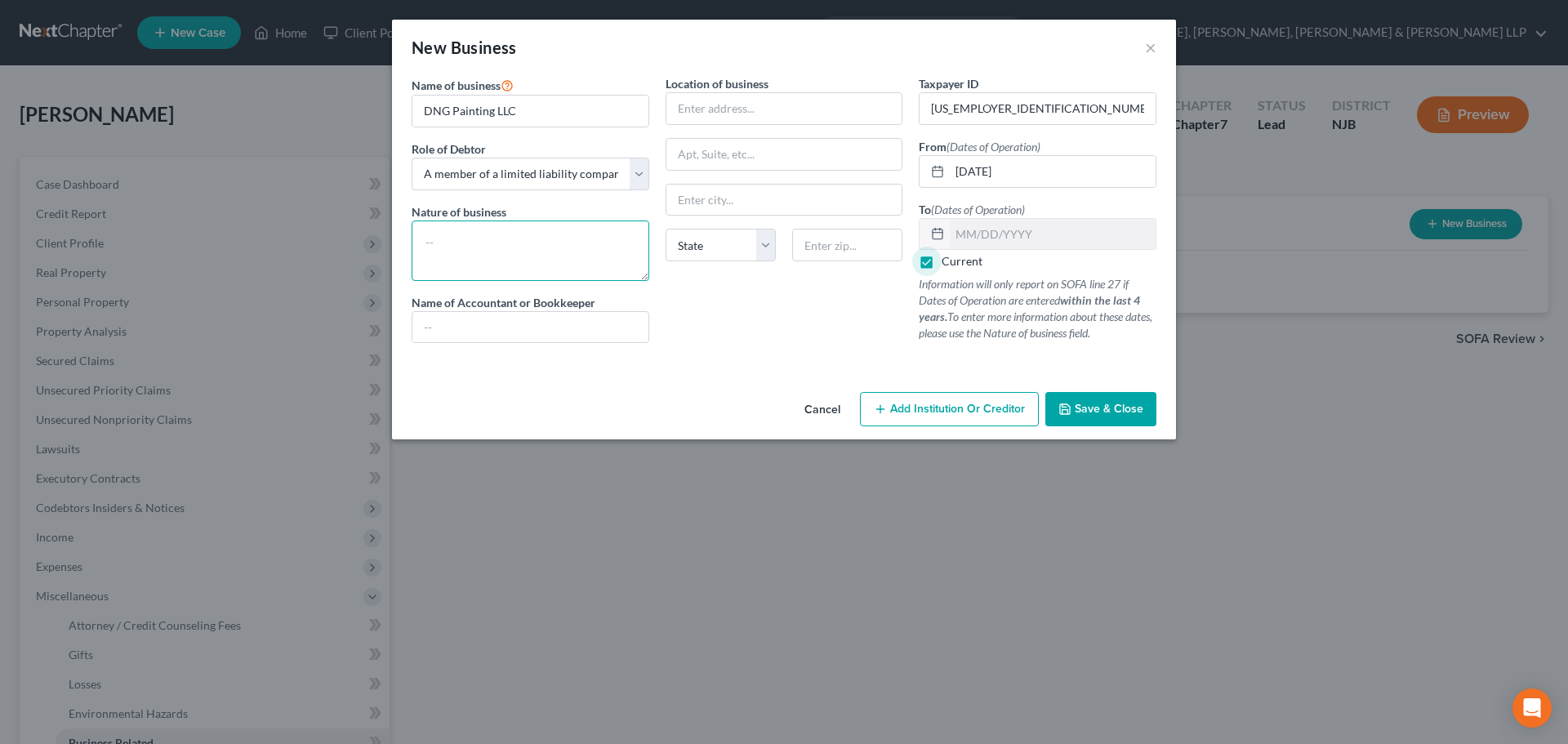
click at [479, 236] on textarea at bounding box center [530, 250] width 238 height 60
type textarea "Painting"
click at [1080, 398] on button "Save & Close" at bounding box center [1101, 409] width 111 height 34
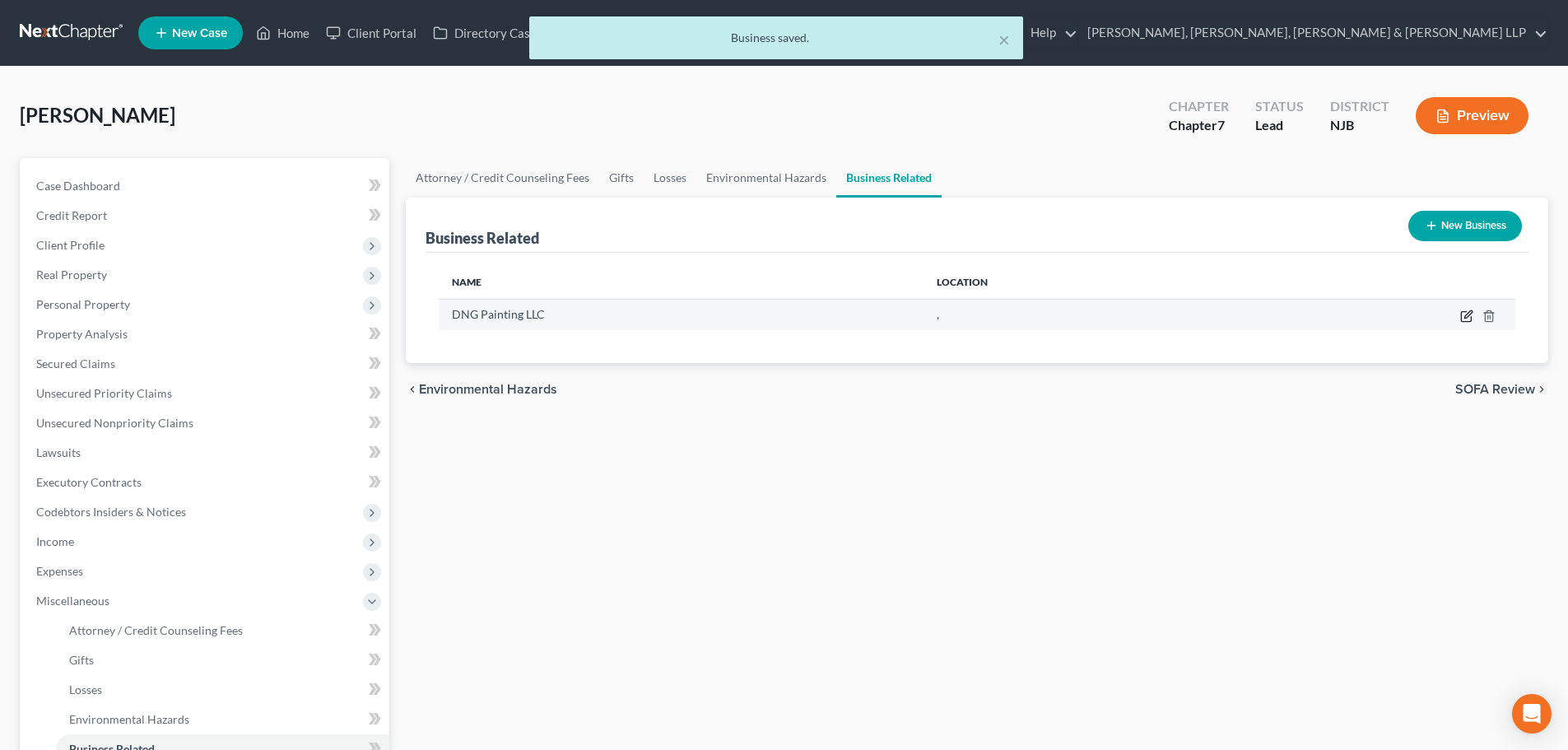
click at [1468, 313] on icon "button" at bounding box center [1466, 315] width 13 height 13
select select "member"
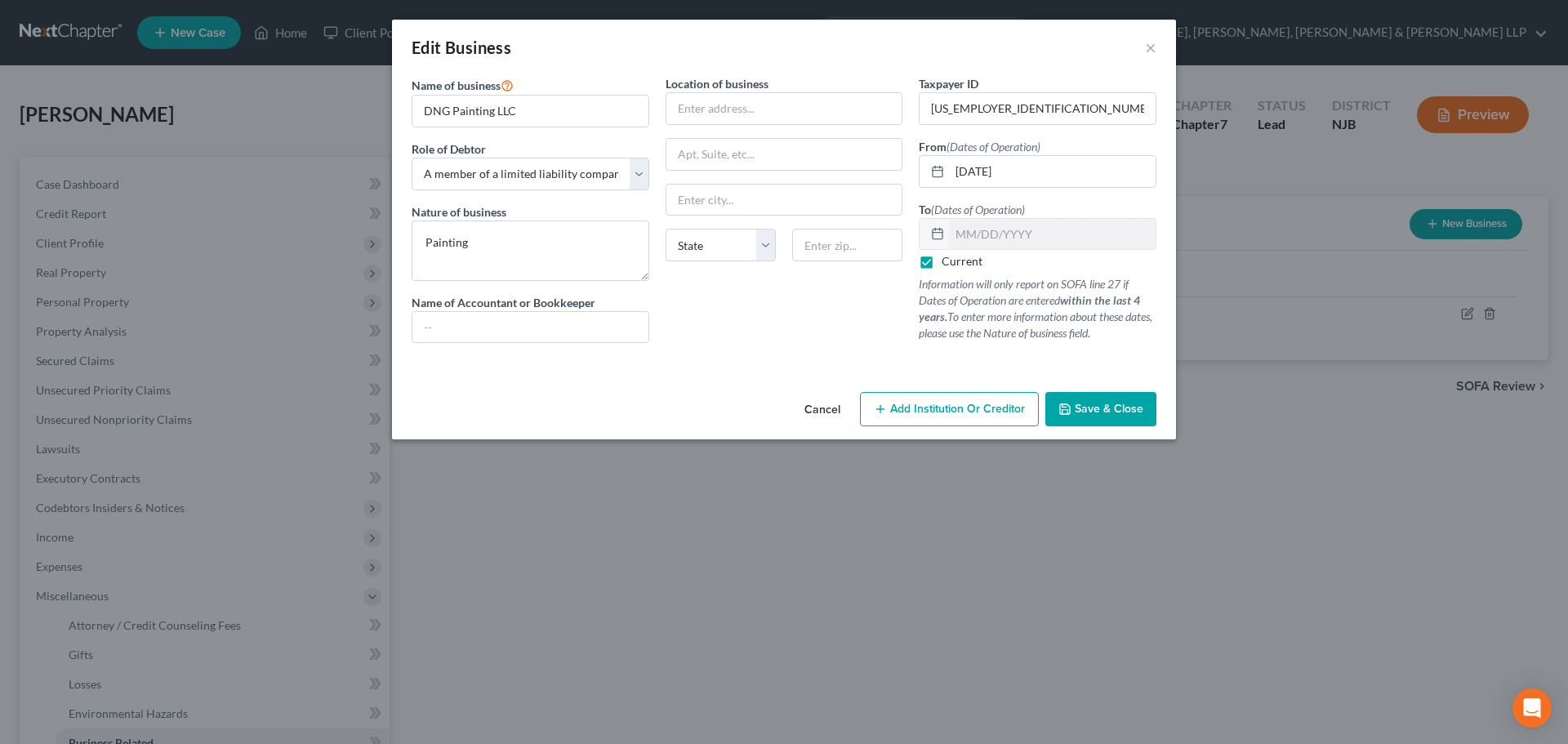
click at [1122, 403] on span "Save & Close" at bounding box center [1109, 409] width 69 height 14
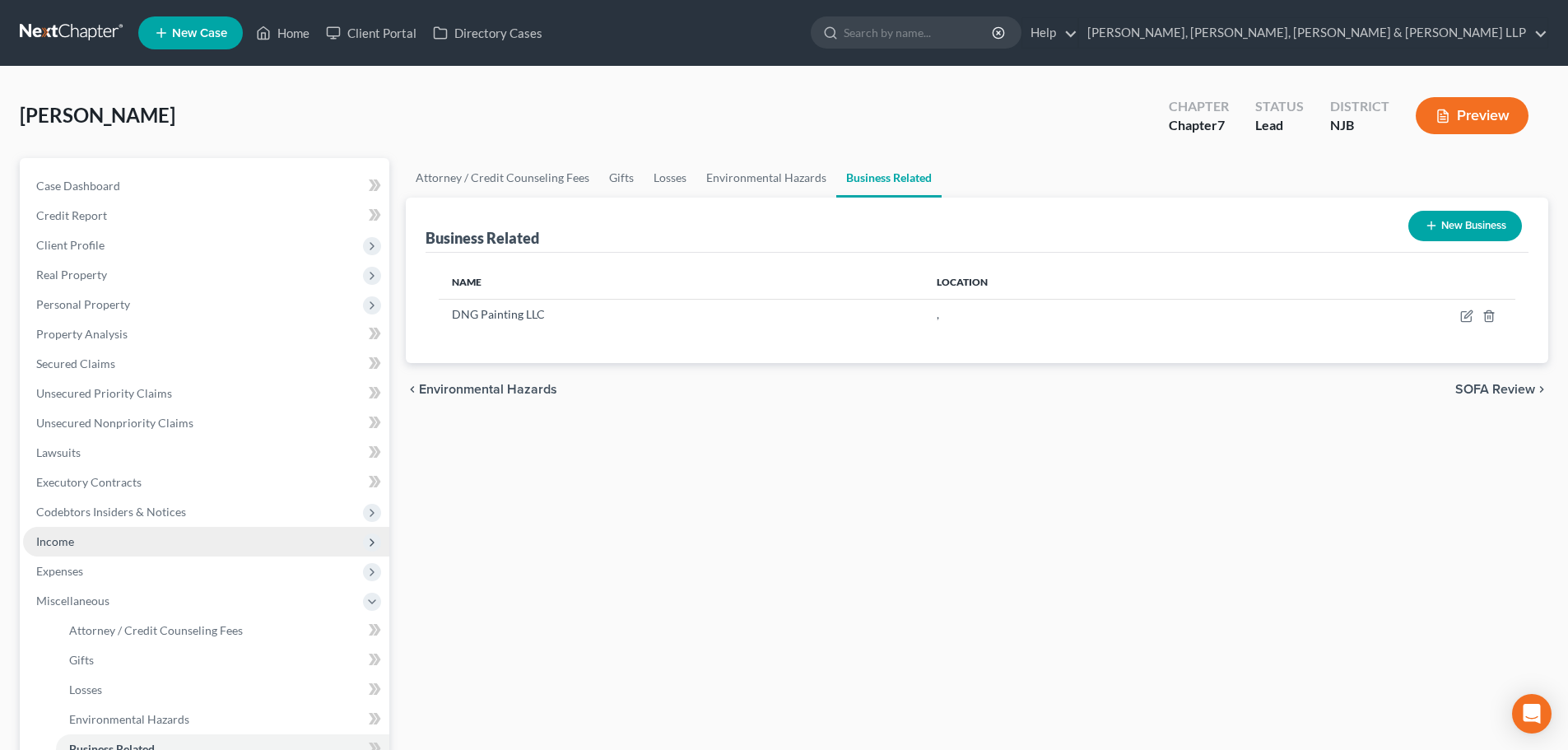
click at [216, 549] on span "Income" at bounding box center [206, 541] width 366 height 30
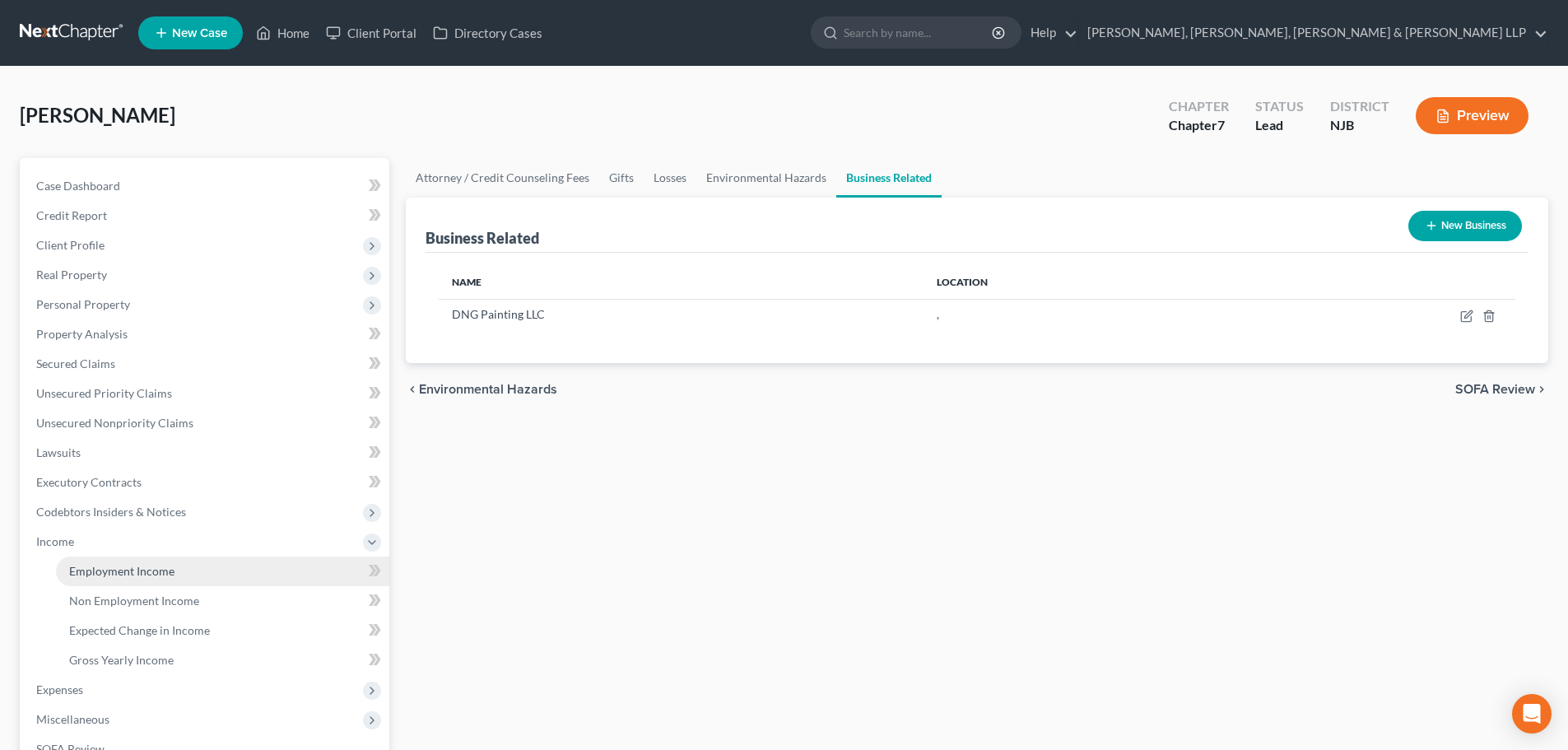
click at [162, 577] on span "Employment Income" at bounding box center [122, 570] width 106 height 14
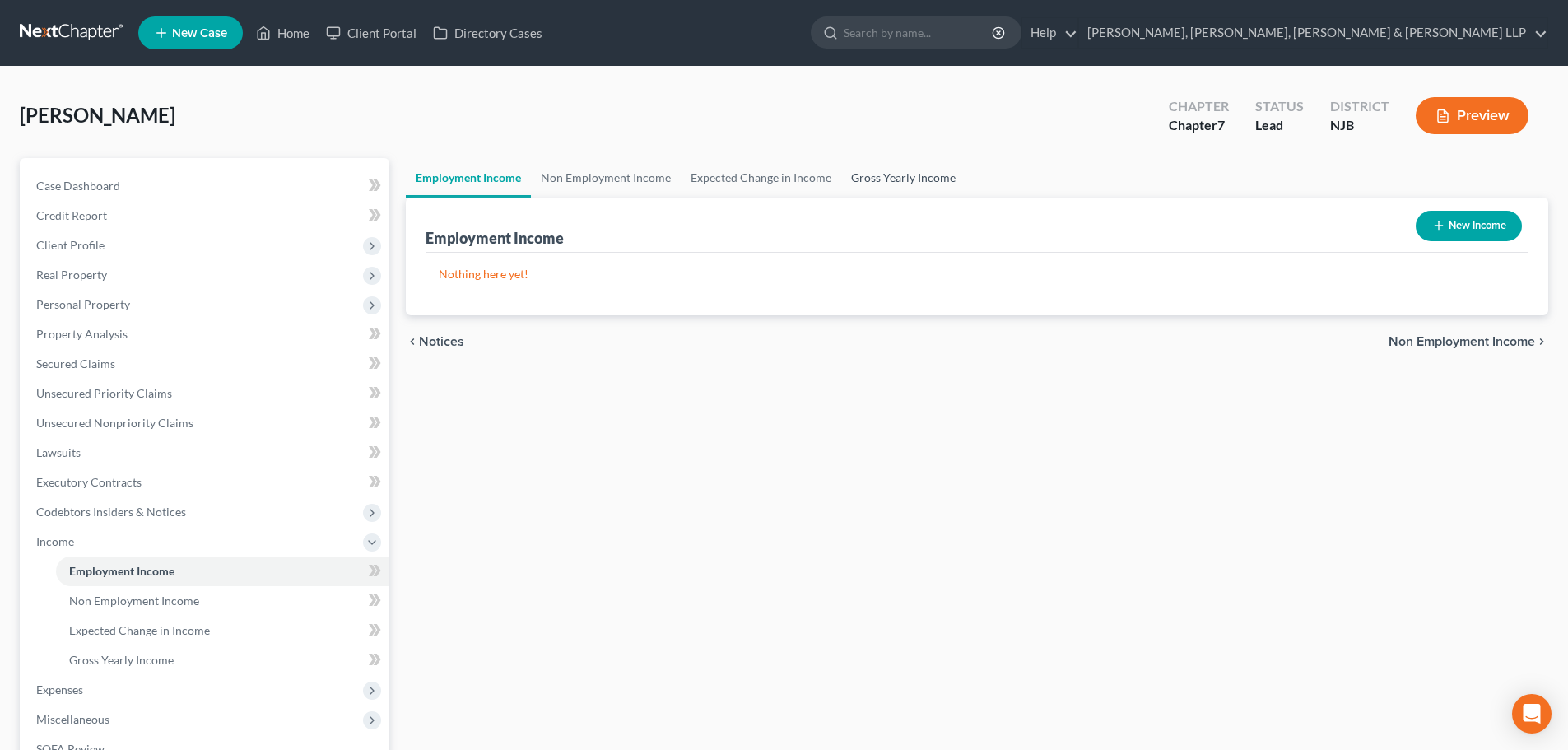
click at [926, 195] on link "Gross Yearly Income" at bounding box center [902, 177] width 124 height 40
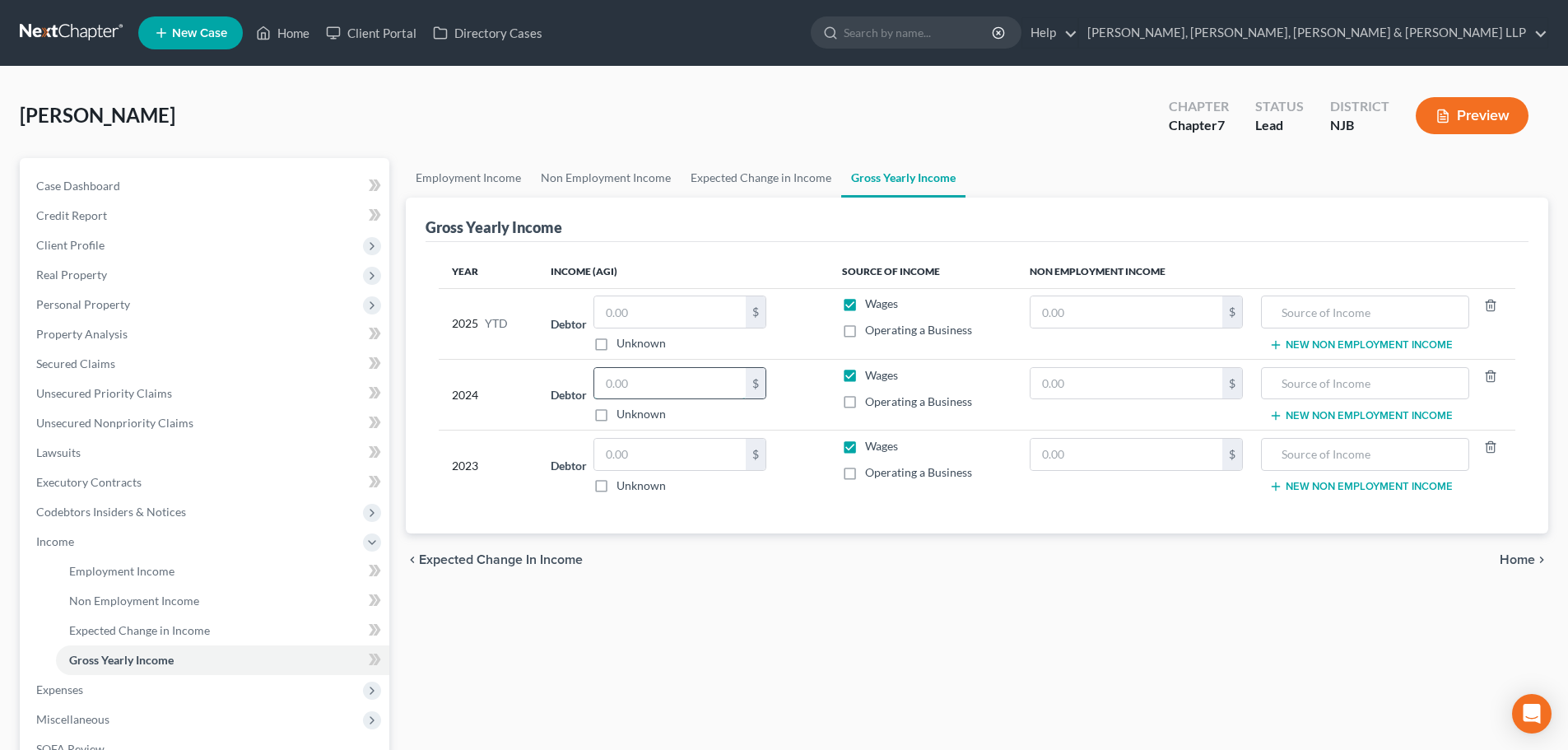
click at [677, 381] on input "text" at bounding box center [670, 384] width 151 height 32
type input "16,692.00"
click at [725, 169] on link "Expected Change in Income" at bounding box center [761, 177] width 160 height 40
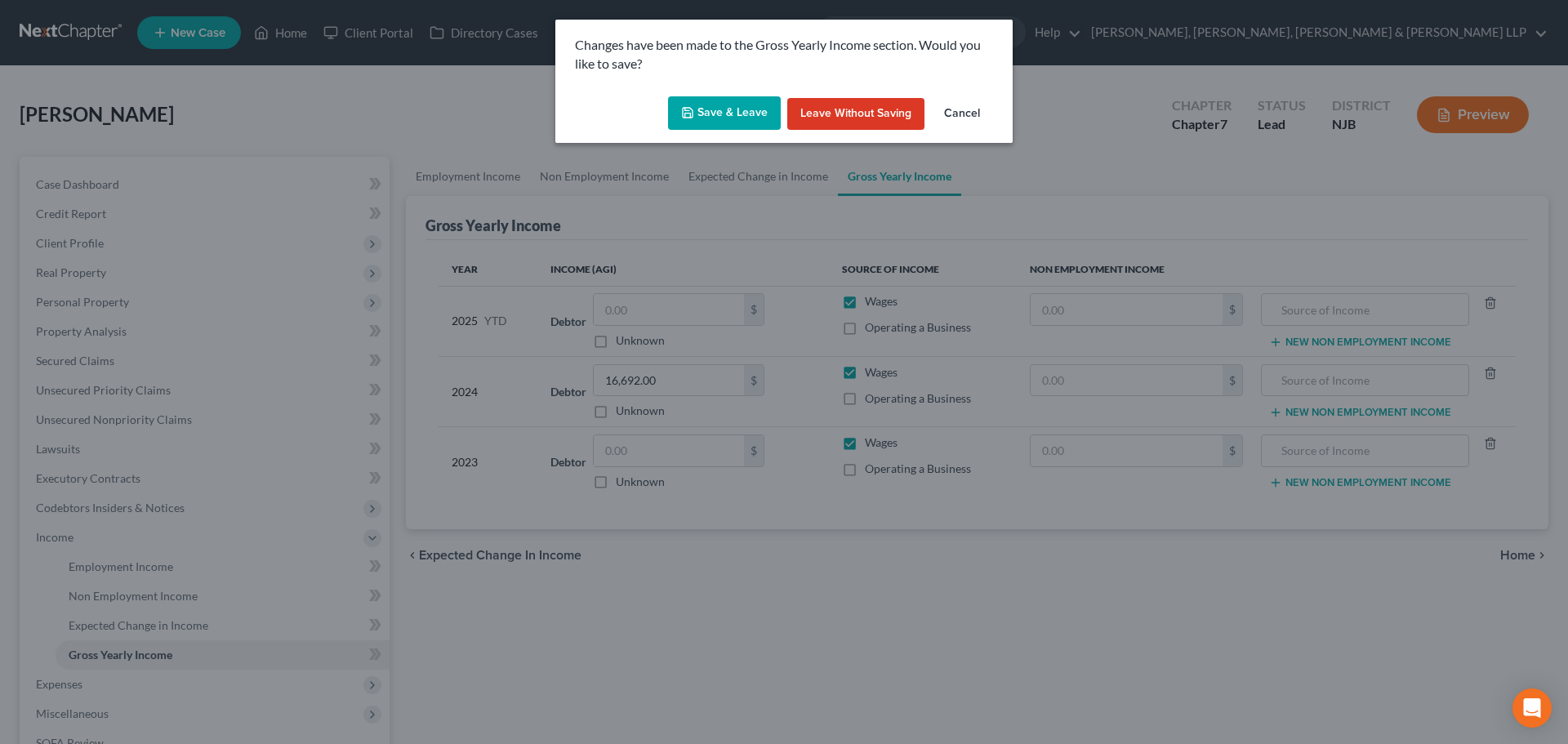
click at [715, 119] on button "Save & Leave" at bounding box center [724, 113] width 113 height 34
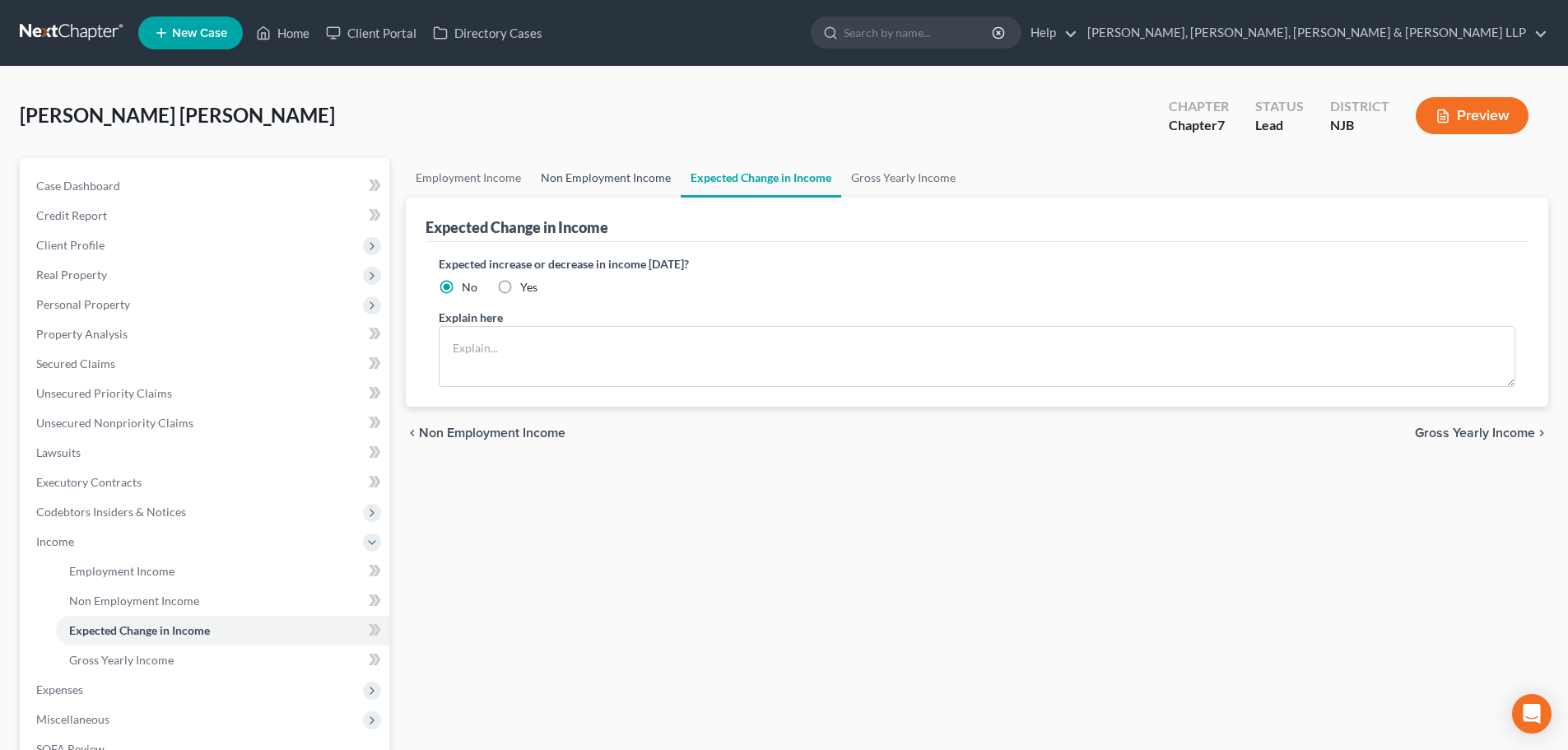
click at [607, 169] on link "Non Employment Income" at bounding box center [606, 177] width 150 height 40
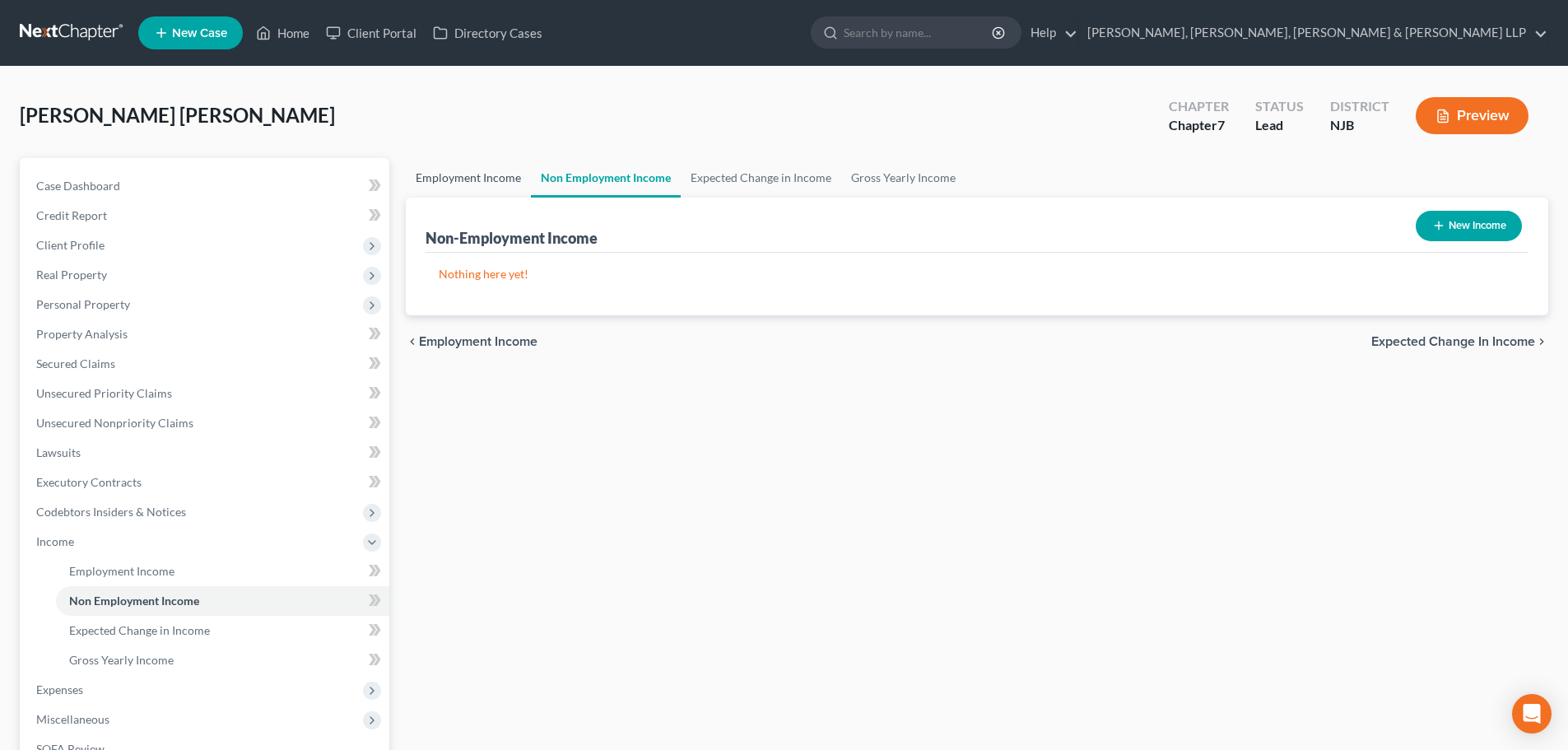
click at [438, 195] on link "Employment Income" at bounding box center [468, 177] width 125 height 40
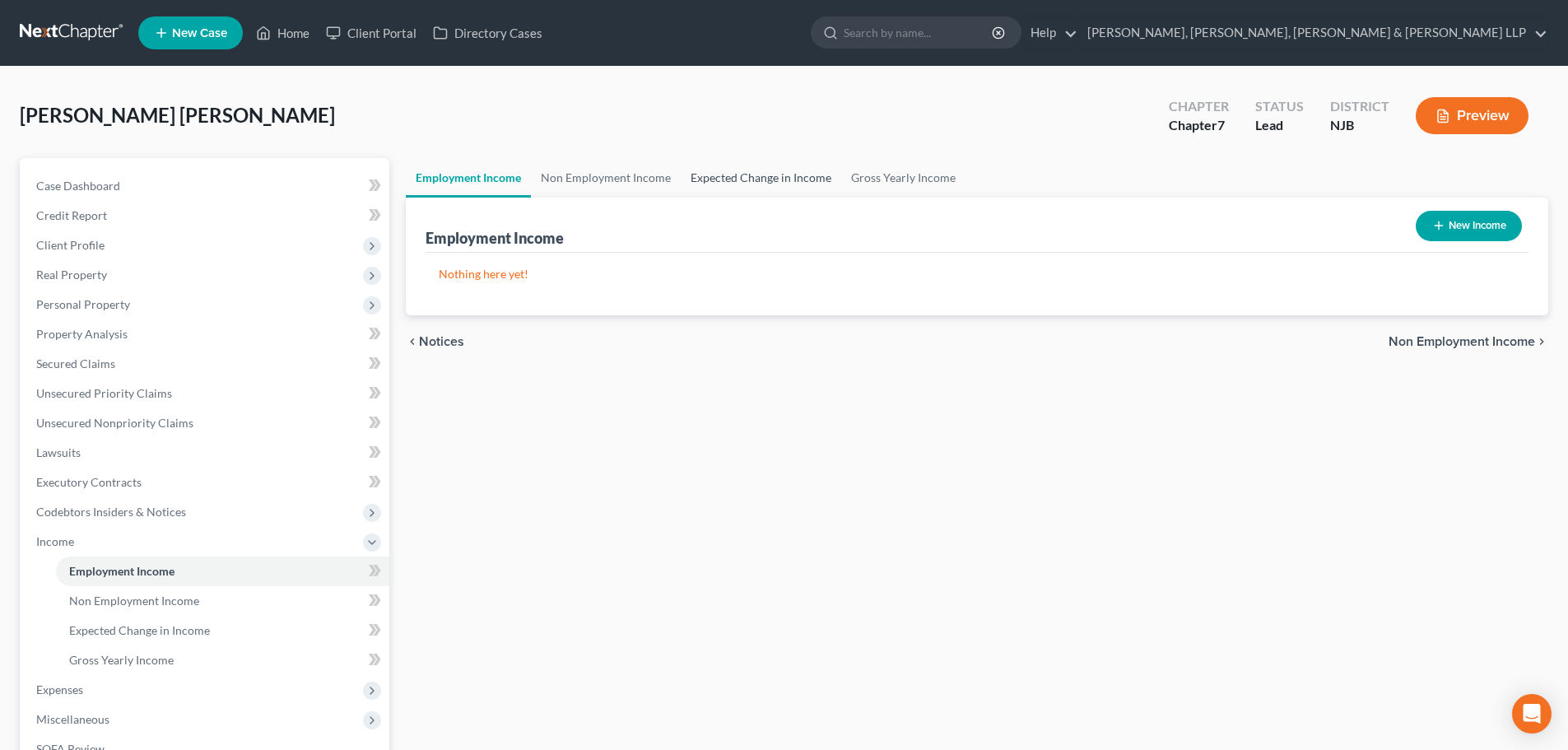
click at [764, 185] on link "Expected Change in Income" at bounding box center [761, 177] width 160 height 40
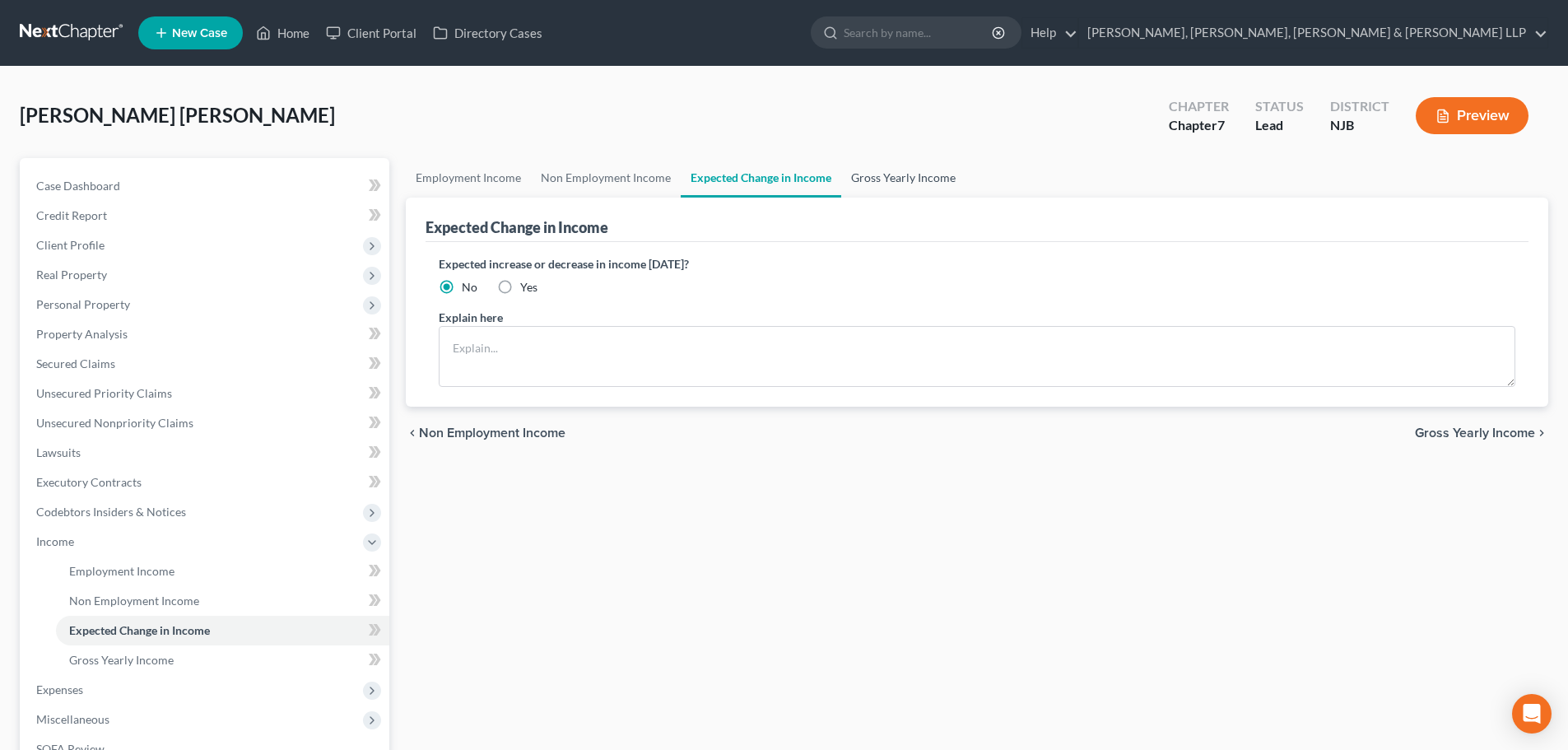
click at [865, 180] on link "Gross Yearly Income" at bounding box center [902, 177] width 124 height 40
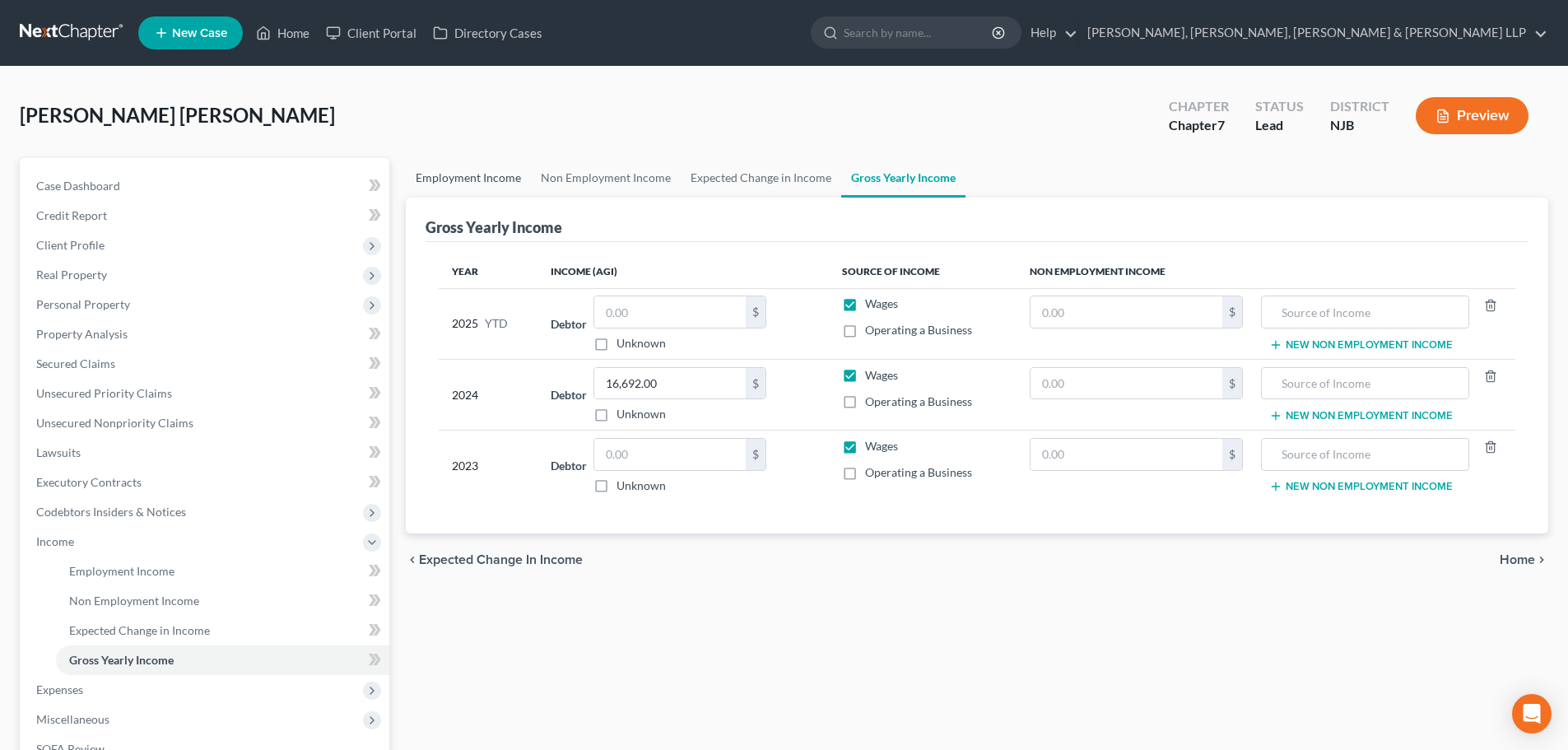
click at [475, 183] on link "Employment Income" at bounding box center [468, 177] width 125 height 40
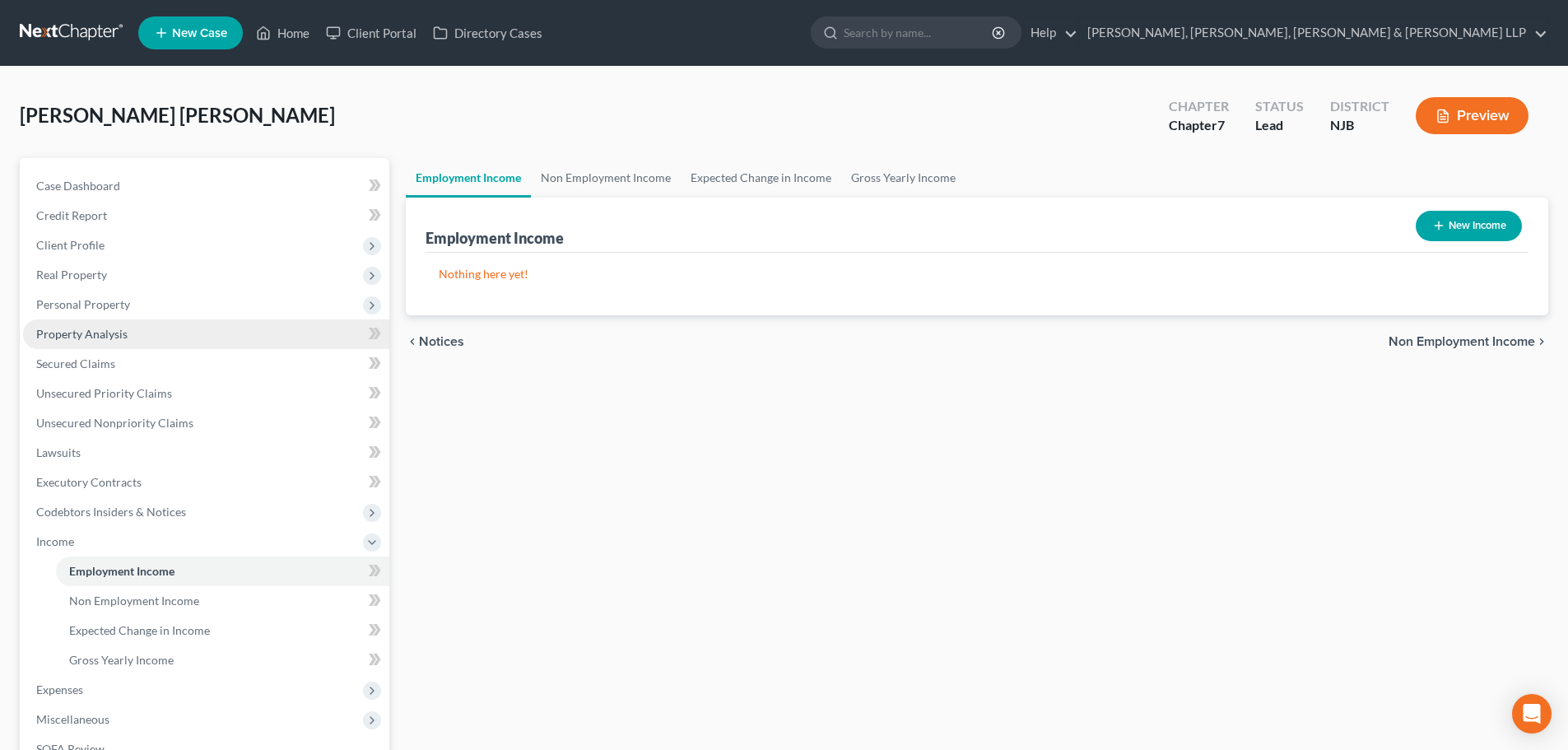
click at [117, 320] on link "Property Analysis" at bounding box center [206, 335] width 366 height 30
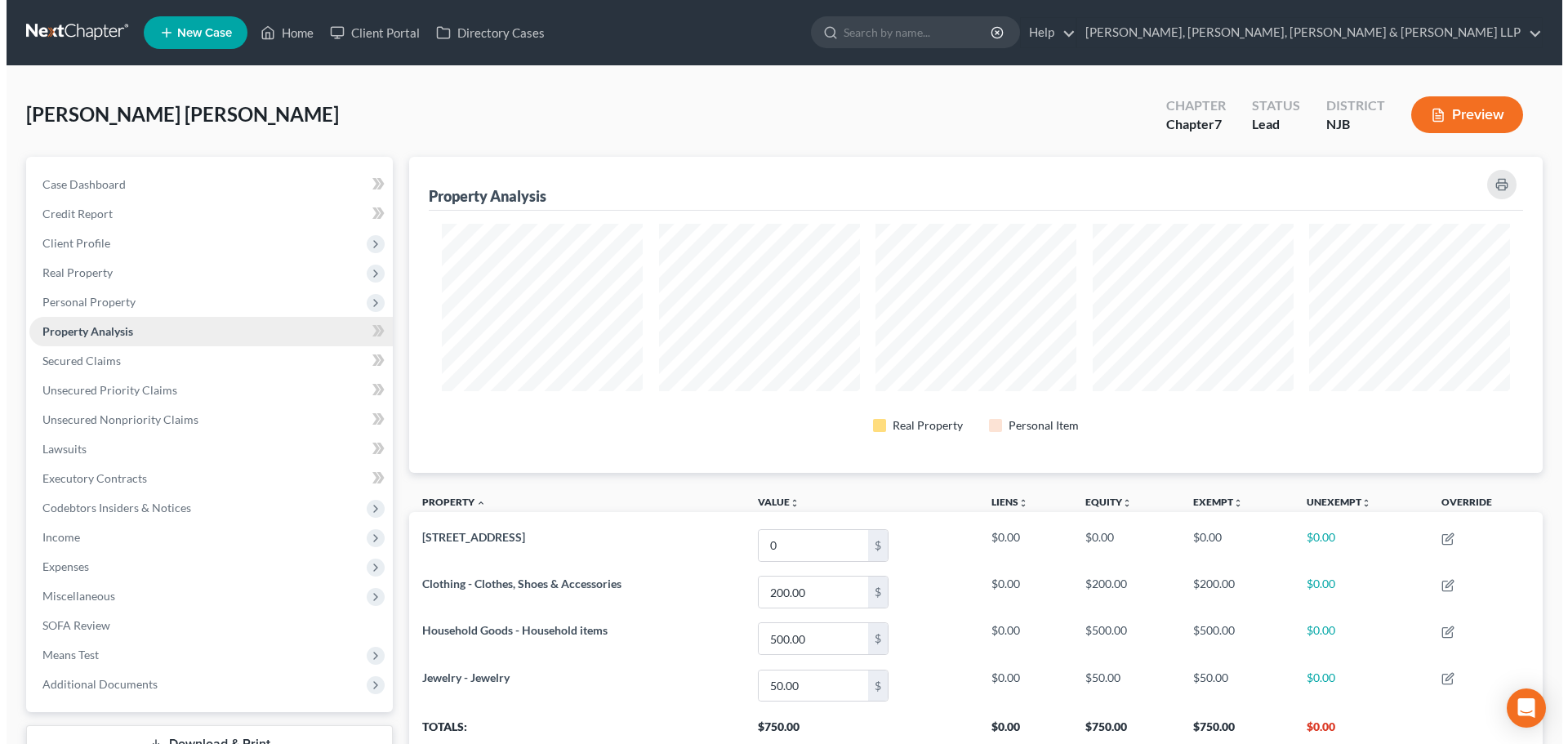
scroll to position [316, 1134]
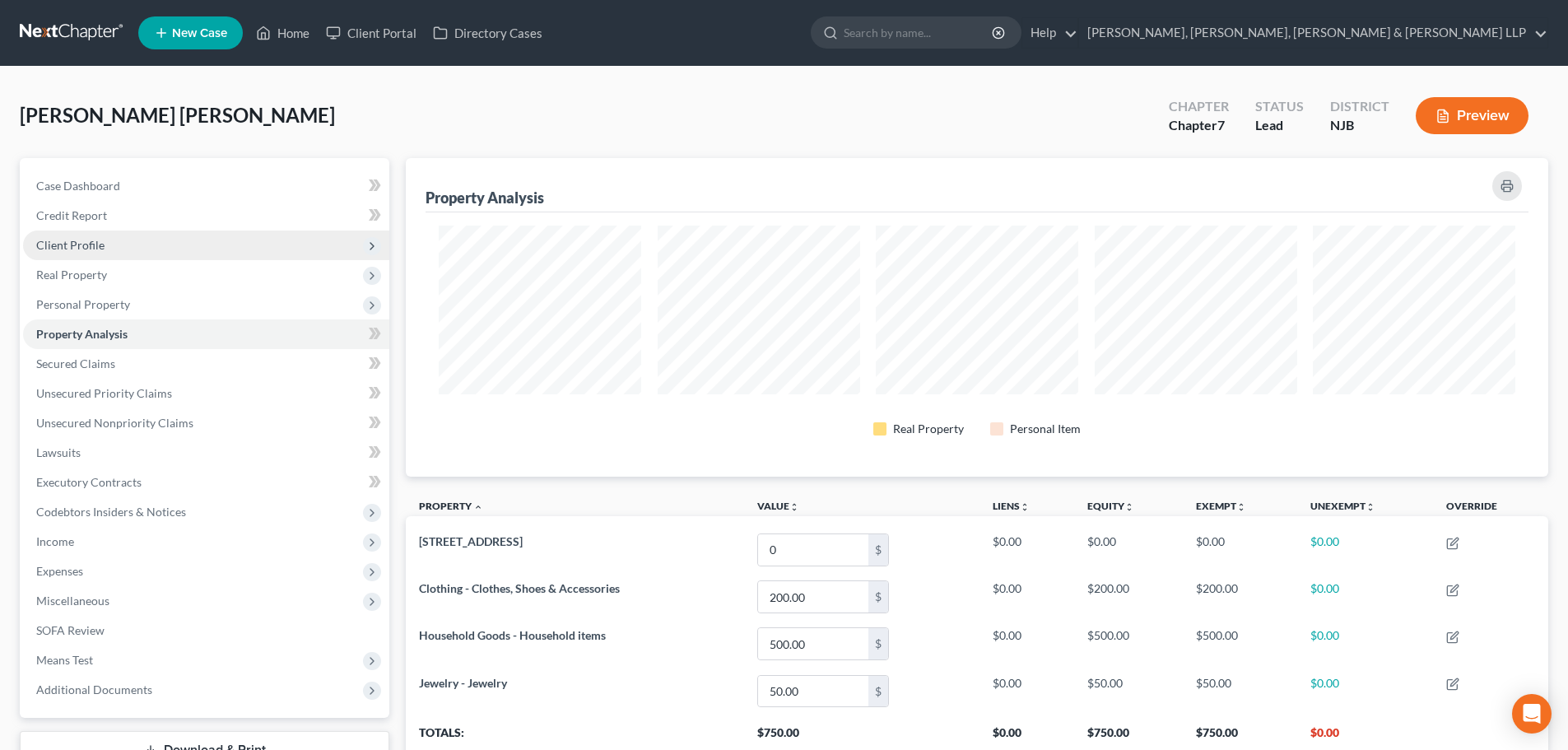
drag, startPoint x: 151, startPoint y: 250, endPoint x: 139, endPoint y: 258, distance: 14.4
click at [151, 250] on span "Client Profile" at bounding box center [206, 246] width 366 height 30
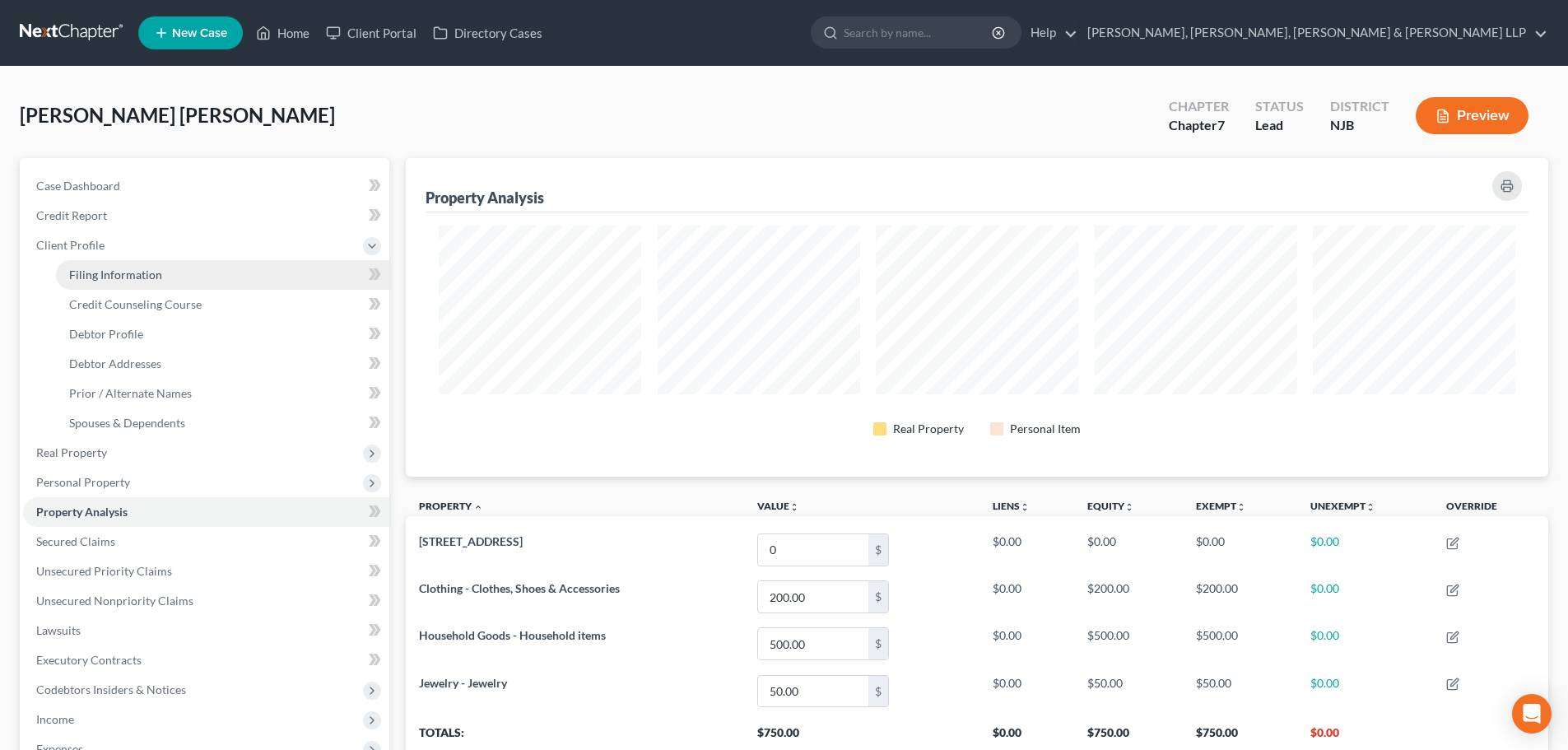
click at [127, 271] on span "Filing Information" at bounding box center [116, 275] width 93 height 14
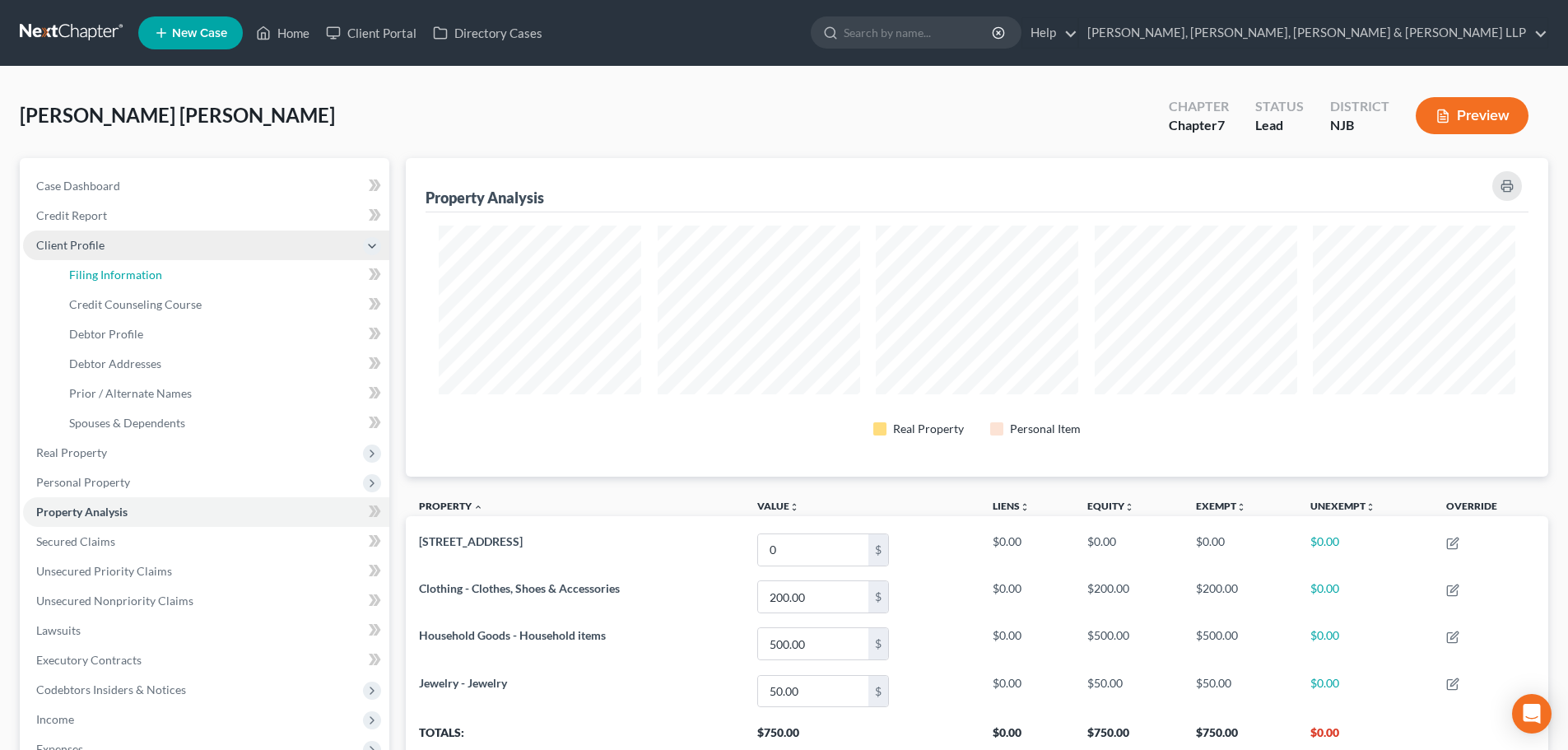
select select "1"
select select "0"
select select "51"
select select "4"
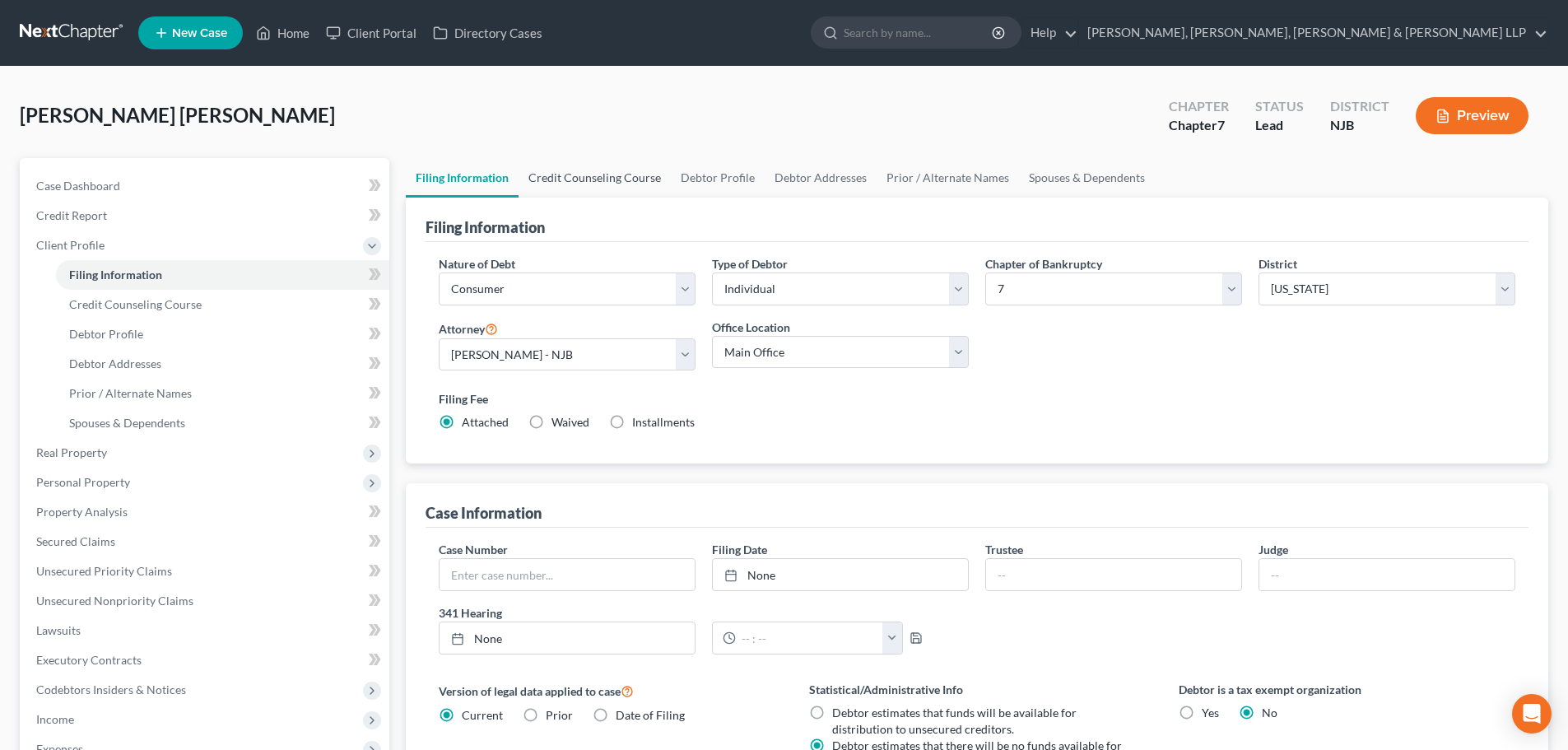
click at [612, 180] on link "Credit Counseling Course" at bounding box center [594, 177] width 152 height 40
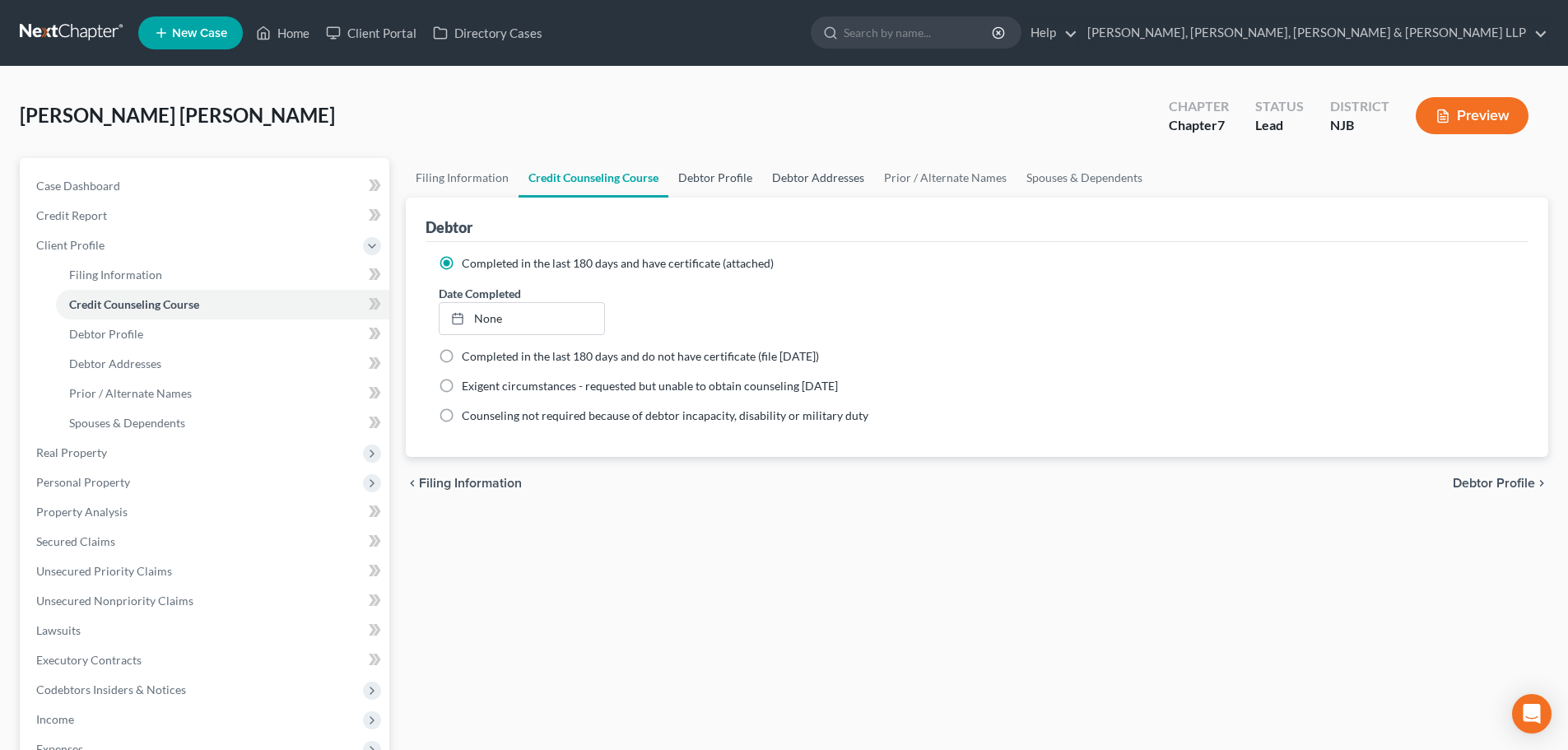
drag, startPoint x: 701, startPoint y: 177, endPoint x: 766, endPoint y: 160, distance: 67.2
click at [701, 178] on link "Debtor Profile" at bounding box center [715, 177] width 94 height 40
select select "0"
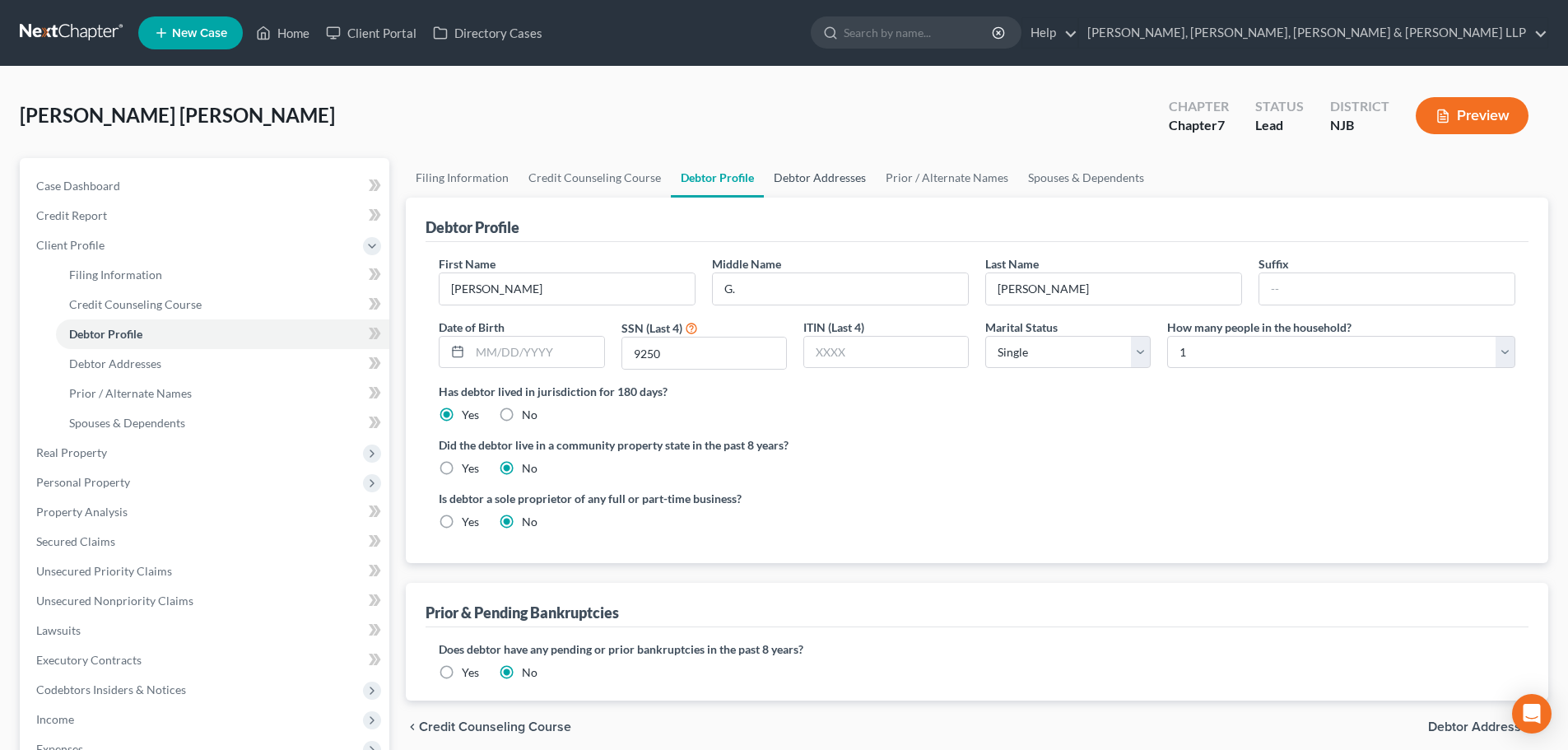
click at [787, 177] on link "Debtor Addresses" at bounding box center [819, 177] width 112 height 40
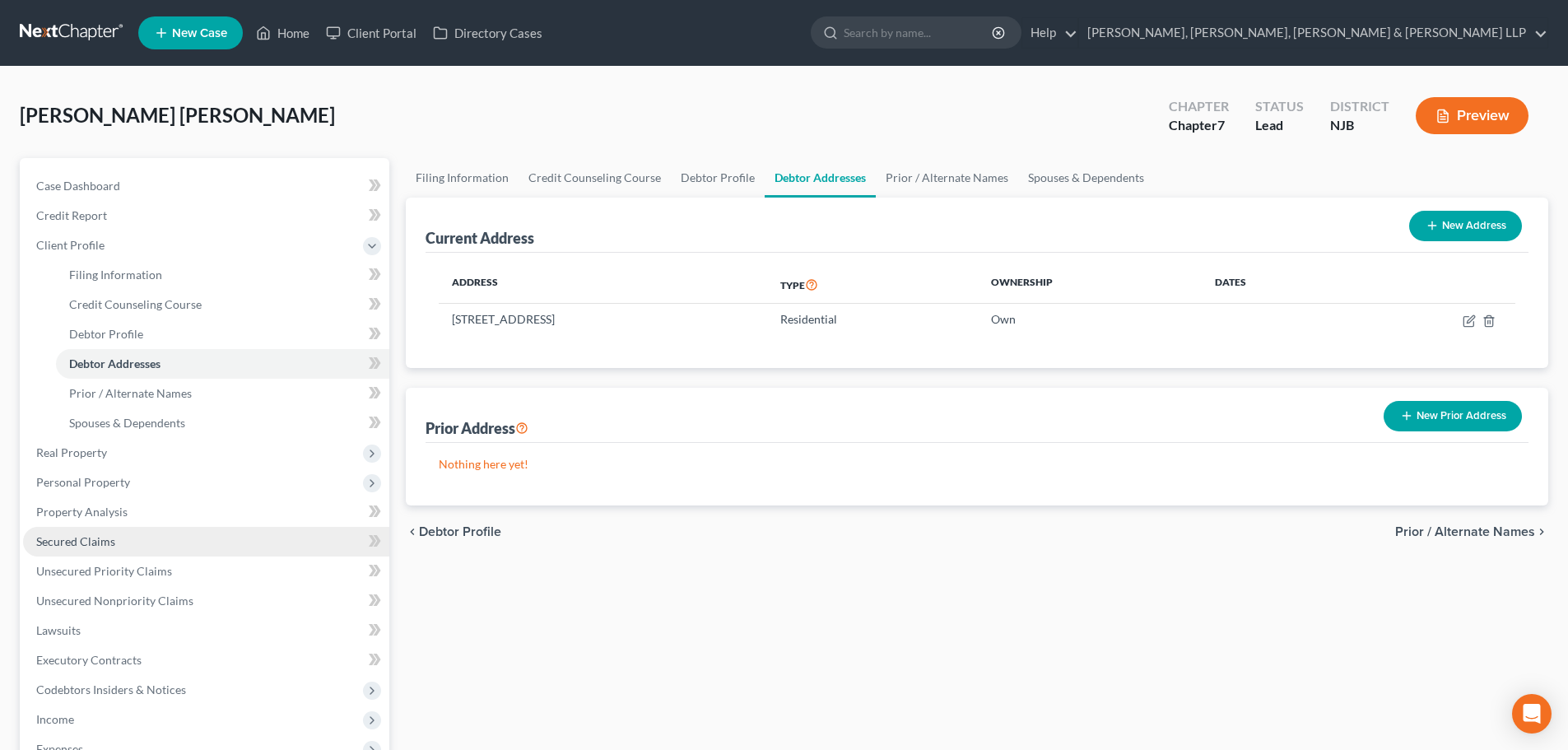
click at [80, 539] on span "Secured Claims" at bounding box center [76, 541] width 79 height 14
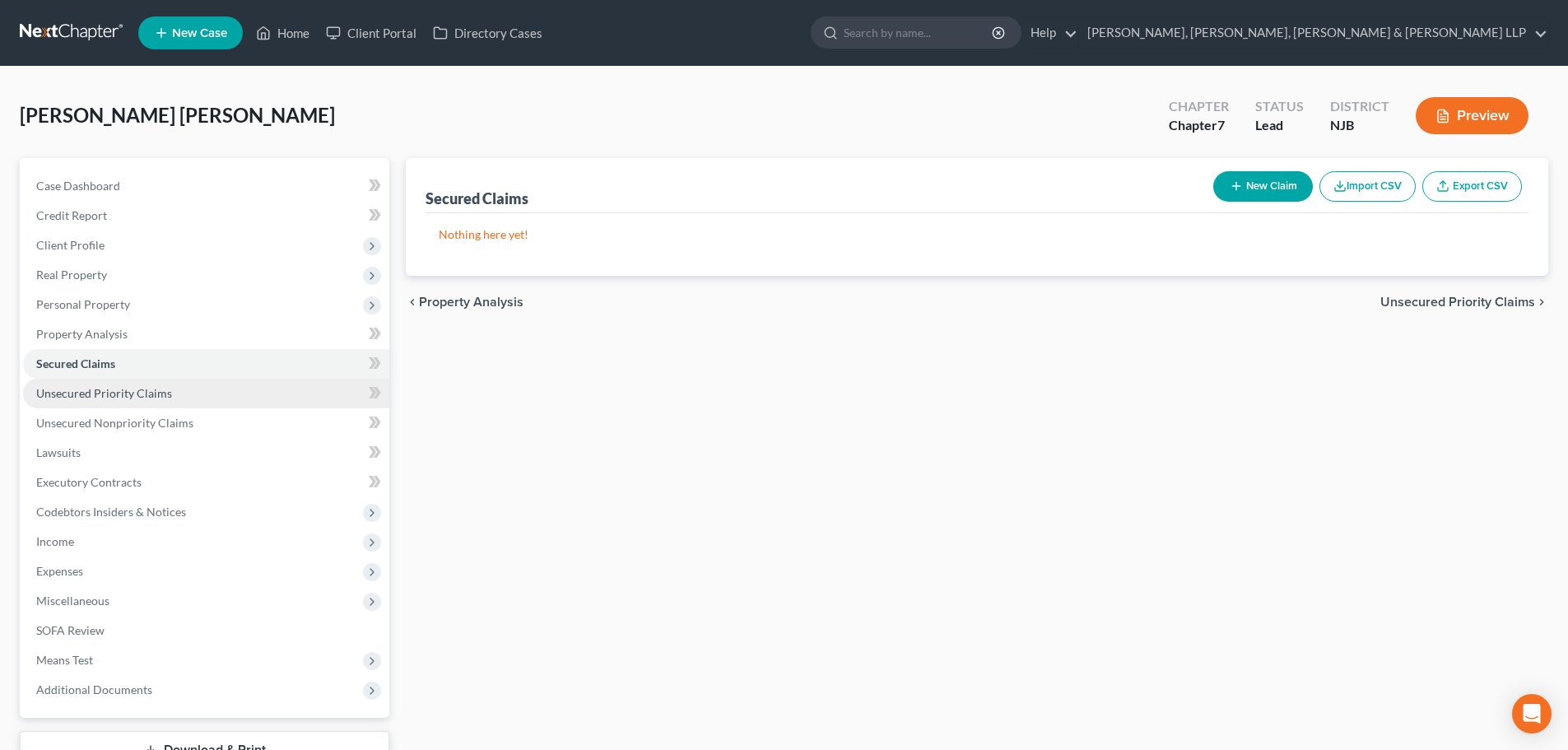
click at [190, 406] on link "Unsecured Priority Claims" at bounding box center [206, 393] width 366 height 30
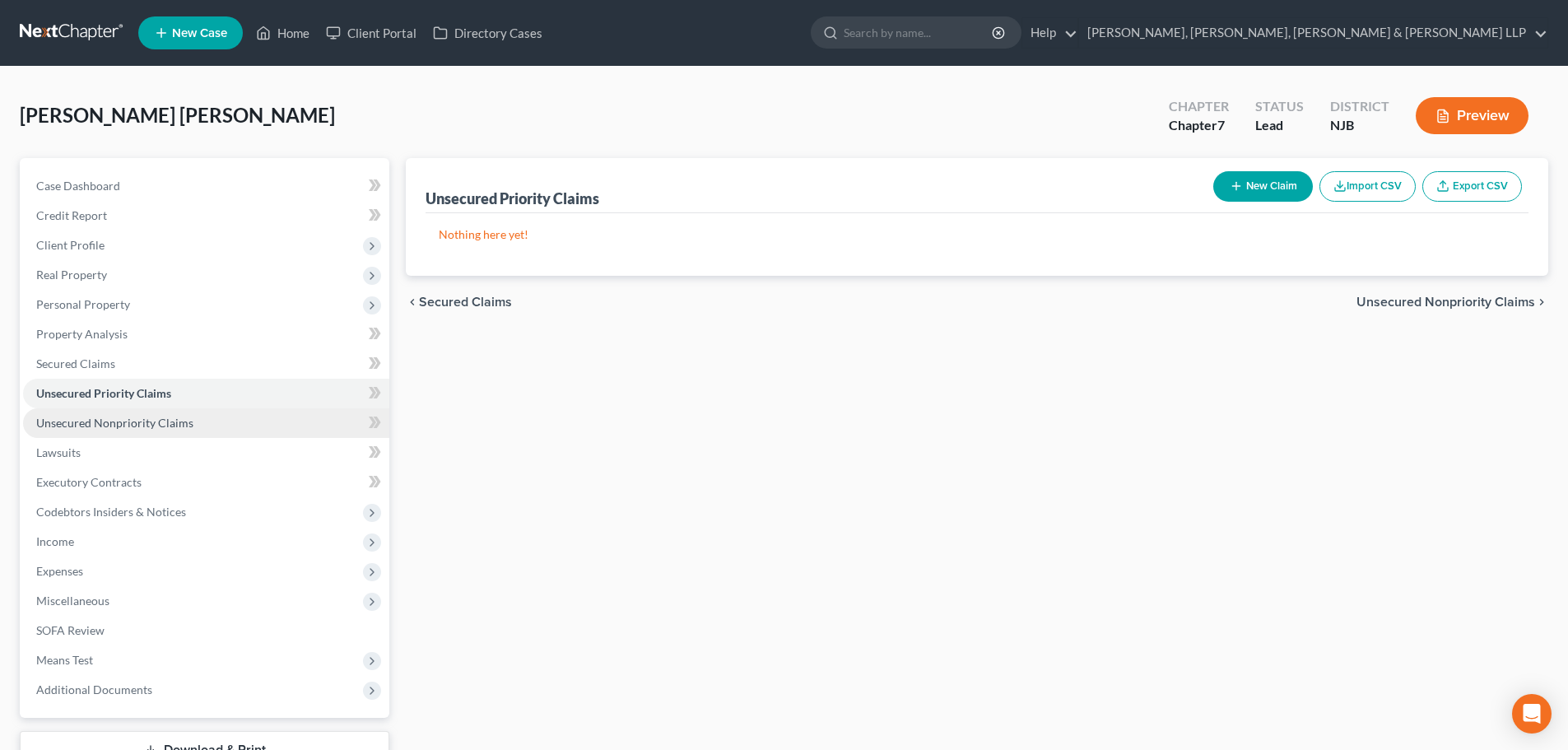
click at [175, 429] on span "Unsecured Nonpriority Claims" at bounding box center [114, 423] width 158 height 14
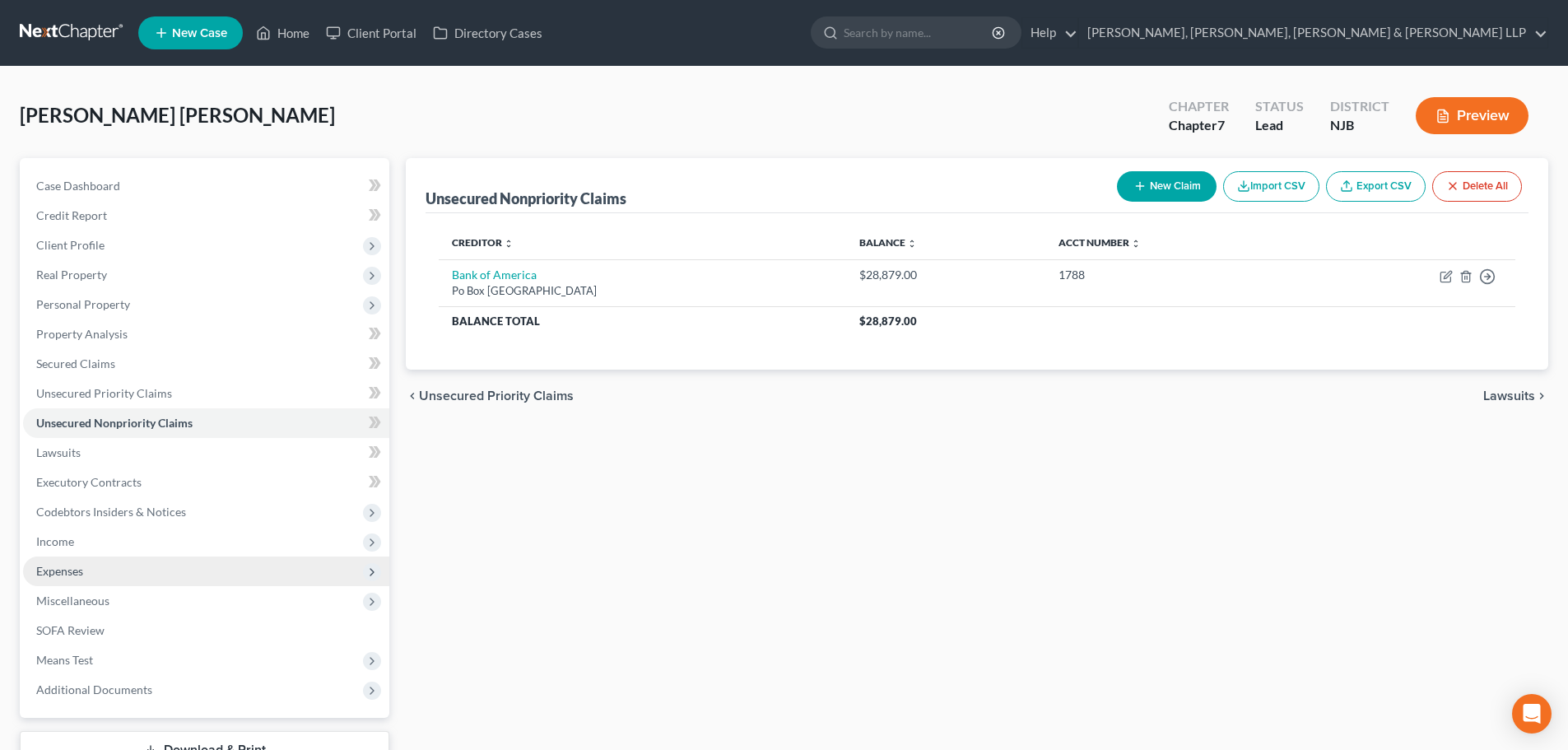
drag, startPoint x: 118, startPoint y: 552, endPoint x: 113, endPoint y: 560, distance: 9.4
click at [118, 552] on span "Income" at bounding box center [206, 541] width 366 height 30
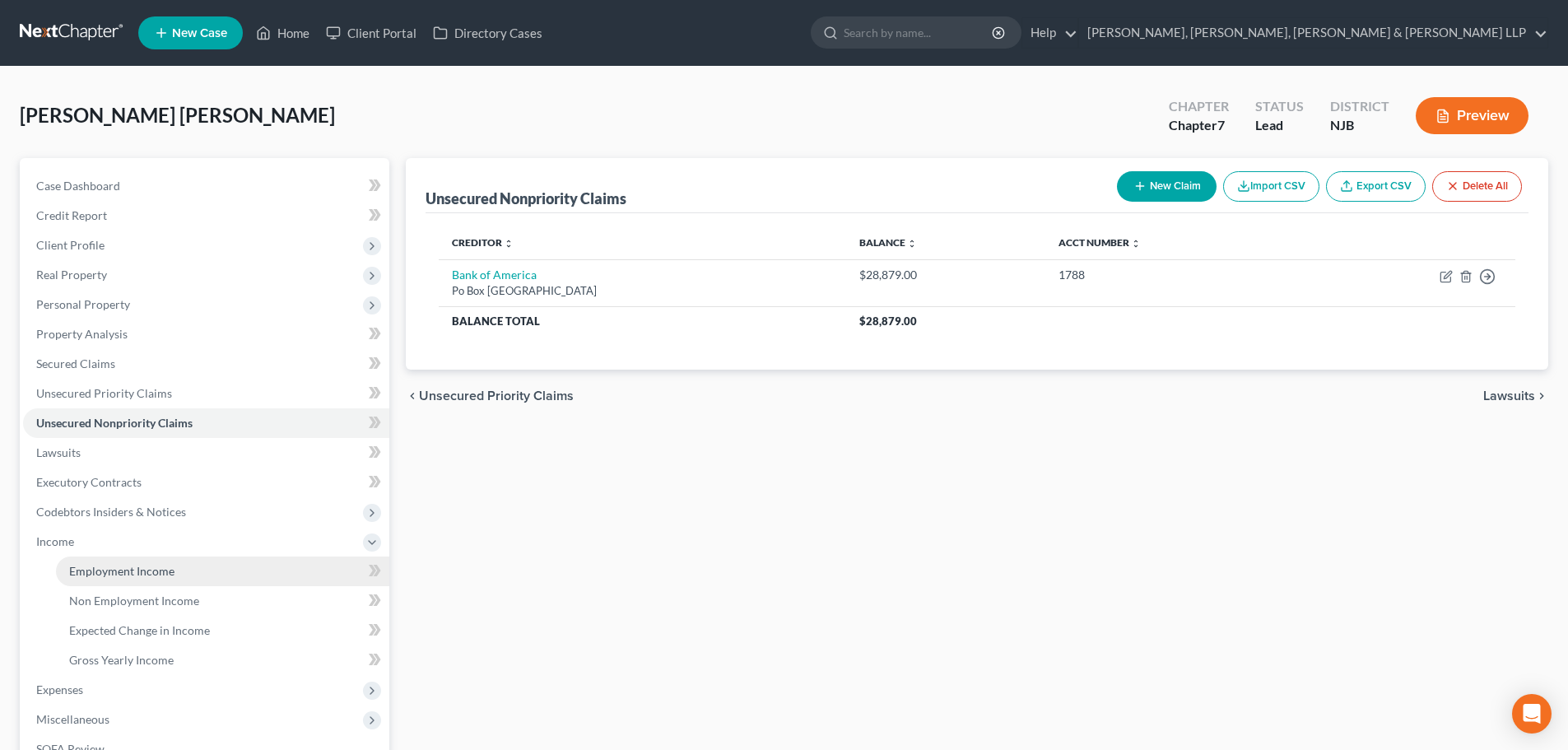
click at [90, 565] on span "Employment Income" at bounding box center [122, 570] width 106 height 14
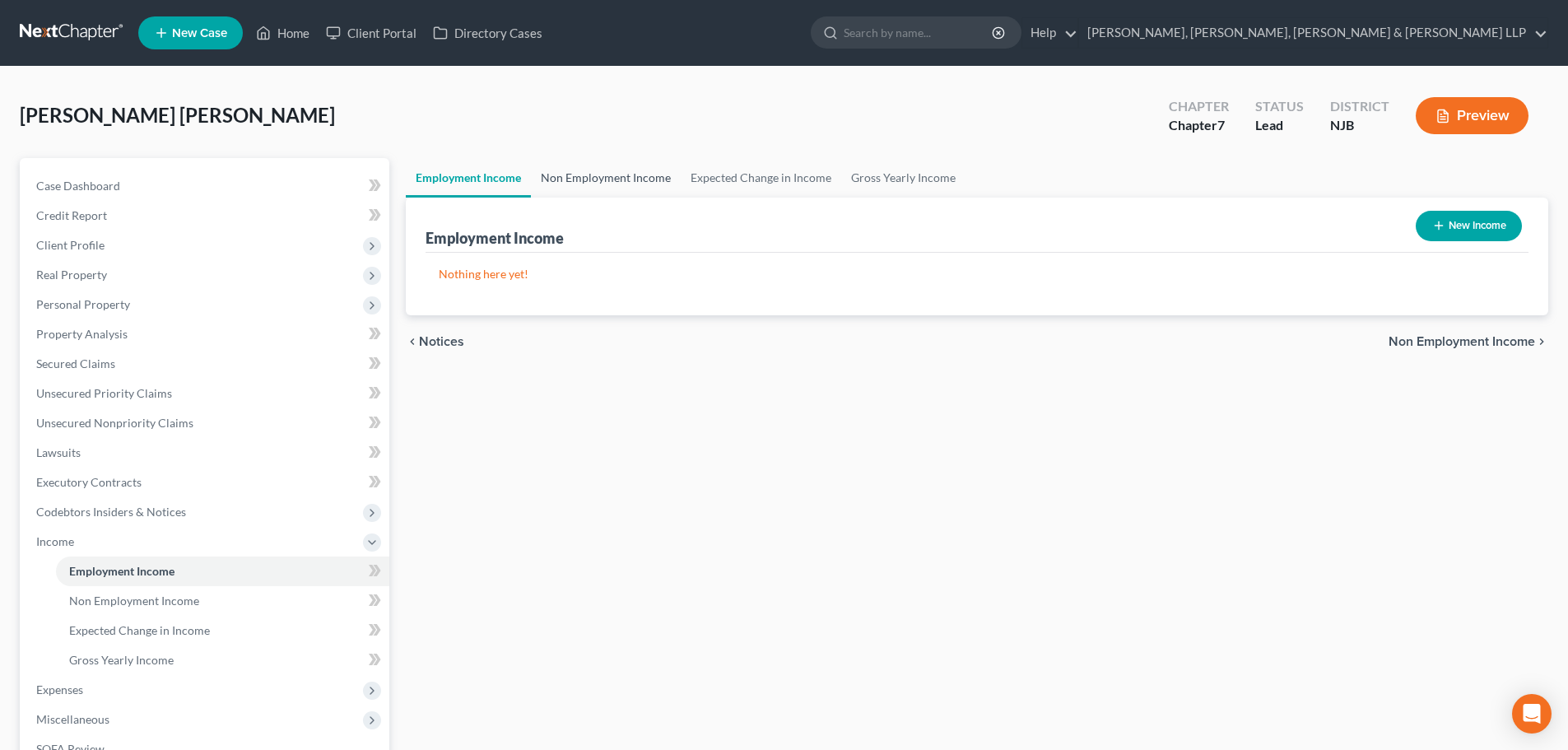
click at [584, 171] on link "Non Employment Income" at bounding box center [606, 177] width 150 height 40
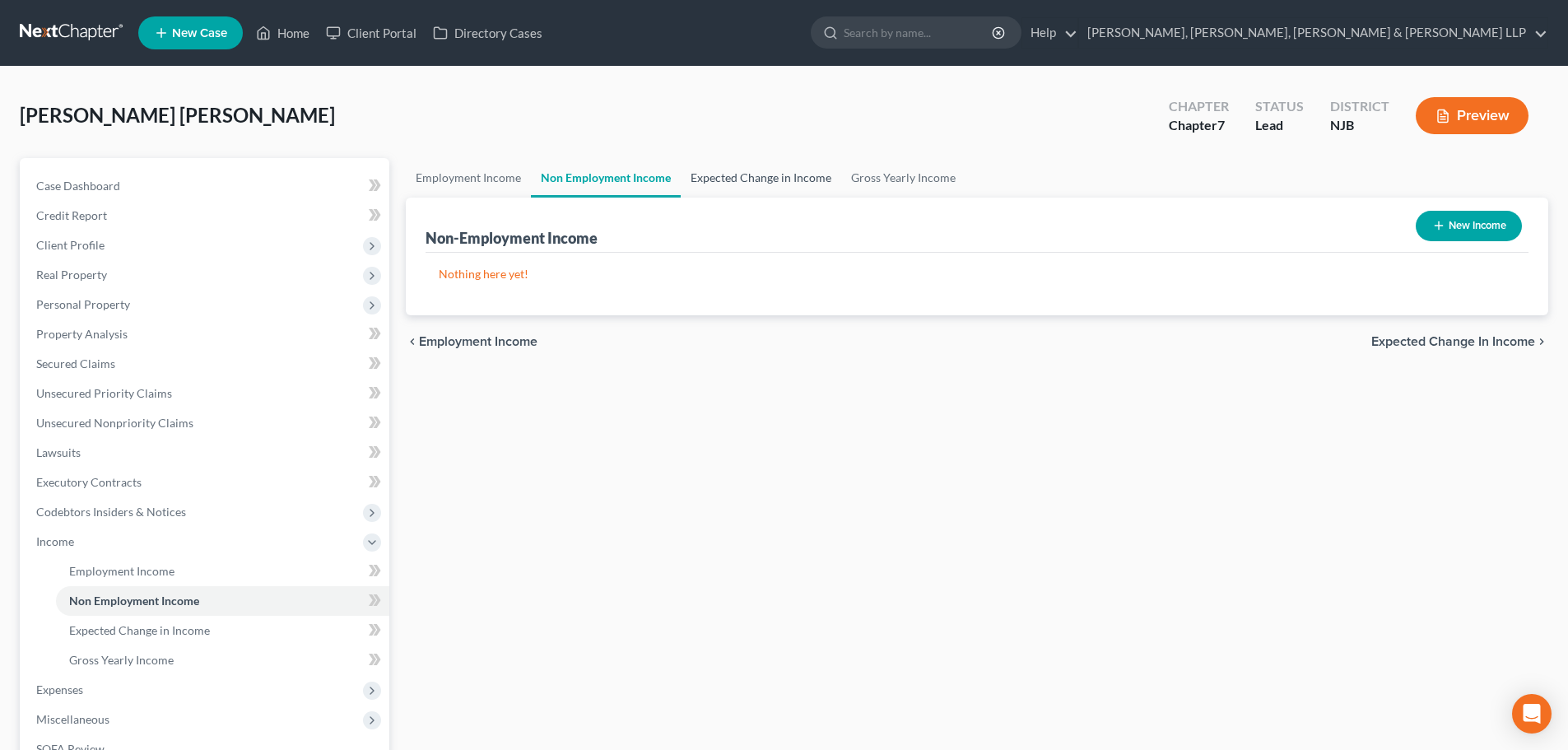
click at [687, 171] on link "Expected Change in Income" at bounding box center [761, 177] width 160 height 40
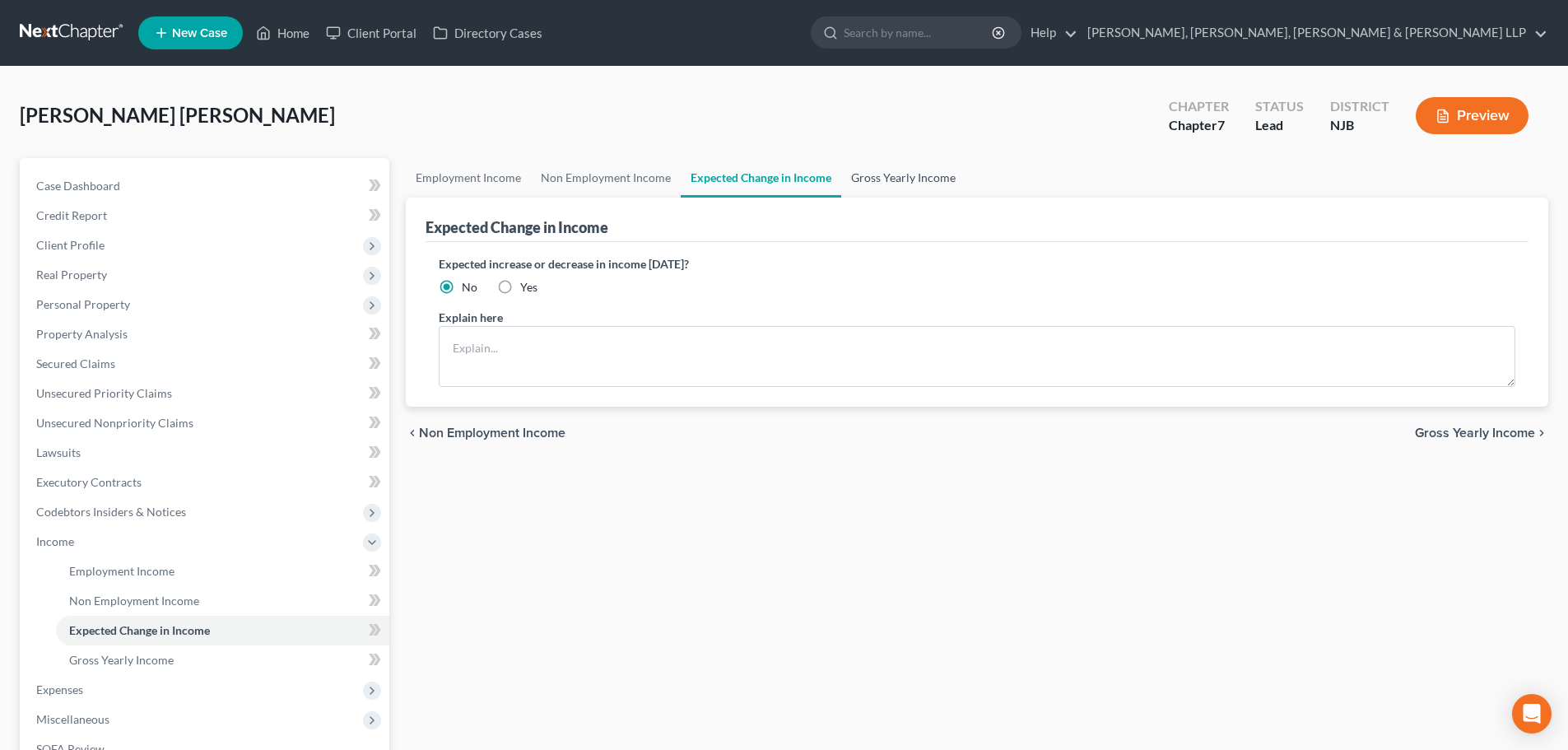
click at [879, 176] on link "Gross Yearly Income" at bounding box center [902, 177] width 124 height 40
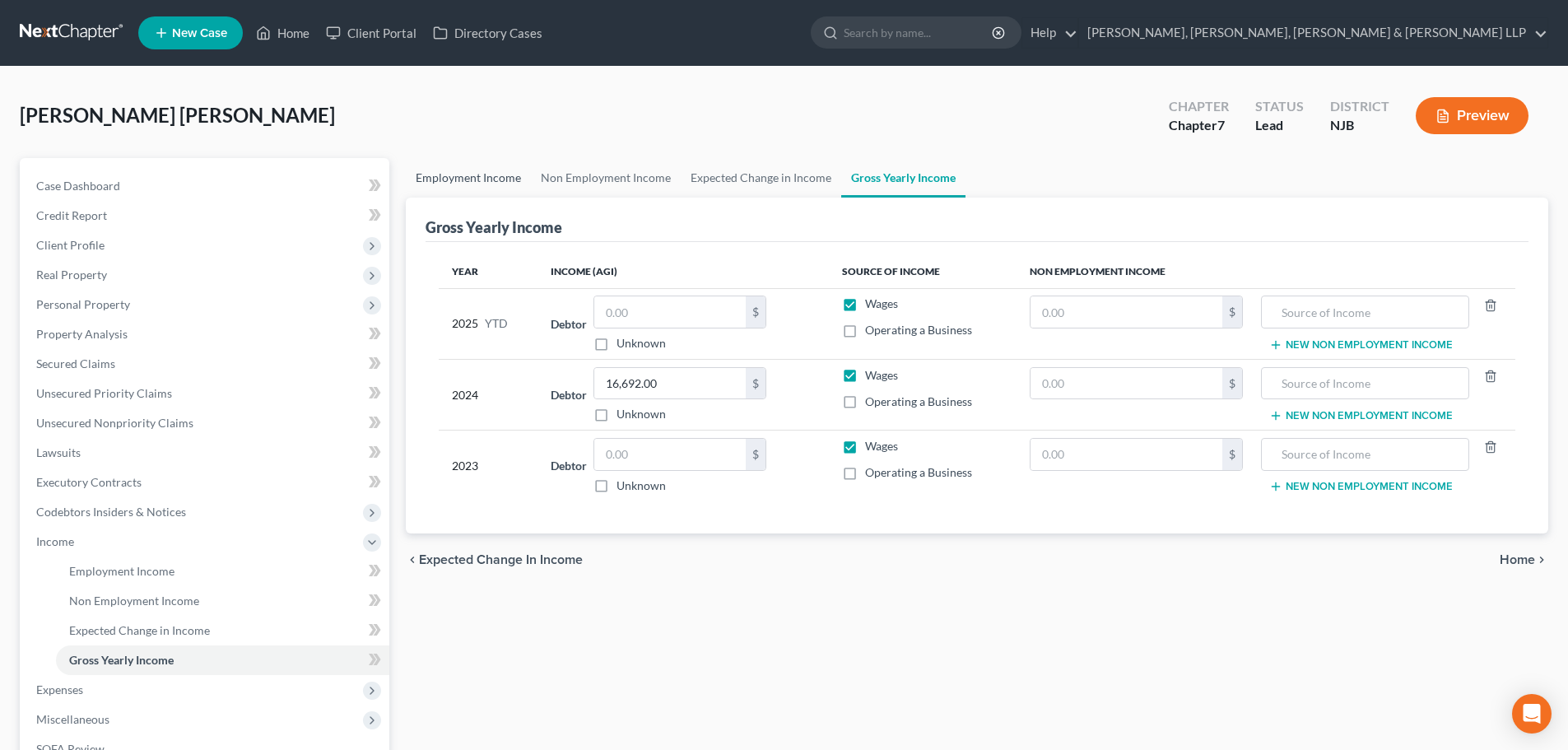
click at [482, 180] on link "Employment Income" at bounding box center [468, 177] width 125 height 40
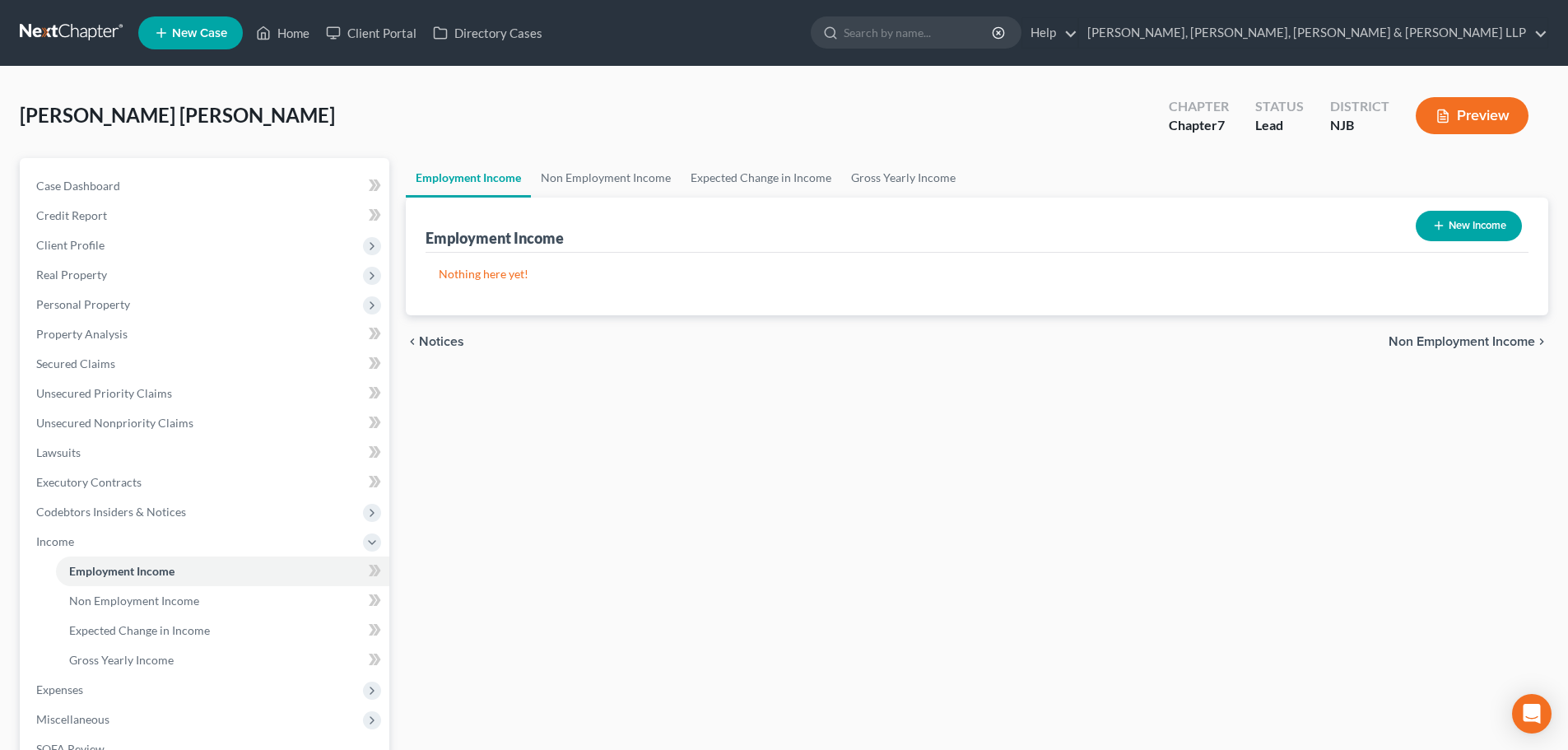
click at [1451, 233] on button "New Income" at bounding box center [1469, 225] width 107 height 31
select select "0"
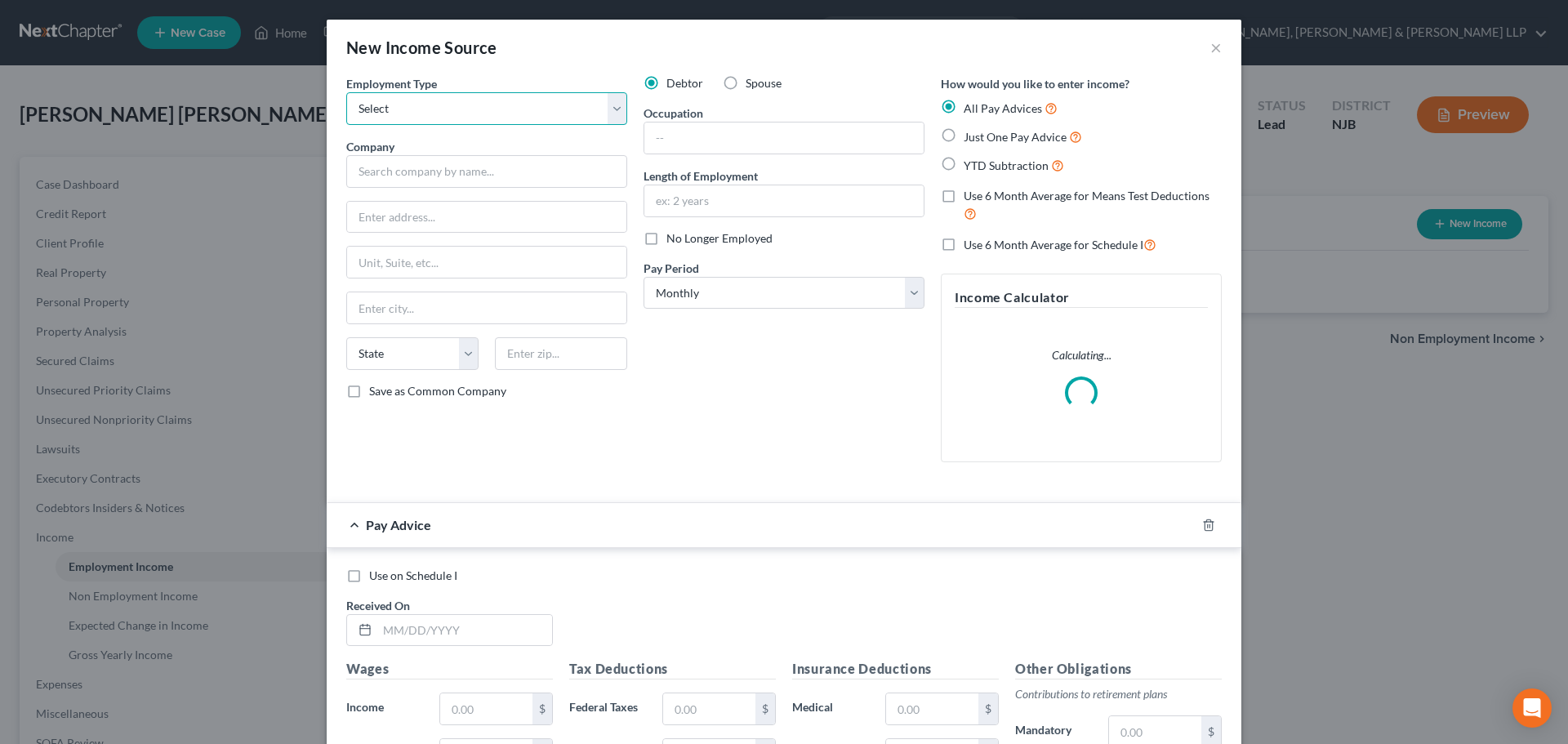
drag, startPoint x: 528, startPoint y: 108, endPoint x: 515, endPoint y: 123, distance: 19.8
click at [528, 108] on select "Select Full or [DEMOGRAPHIC_DATA] Employment Self Employment" at bounding box center [487, 108] width 281 height 32
select select "1"
click at [346, 93] on select "Select Full or [DEMOGRAPHIC_DATA] Employment Self Employment" at bounding box center [487, 108] width 281 height 32
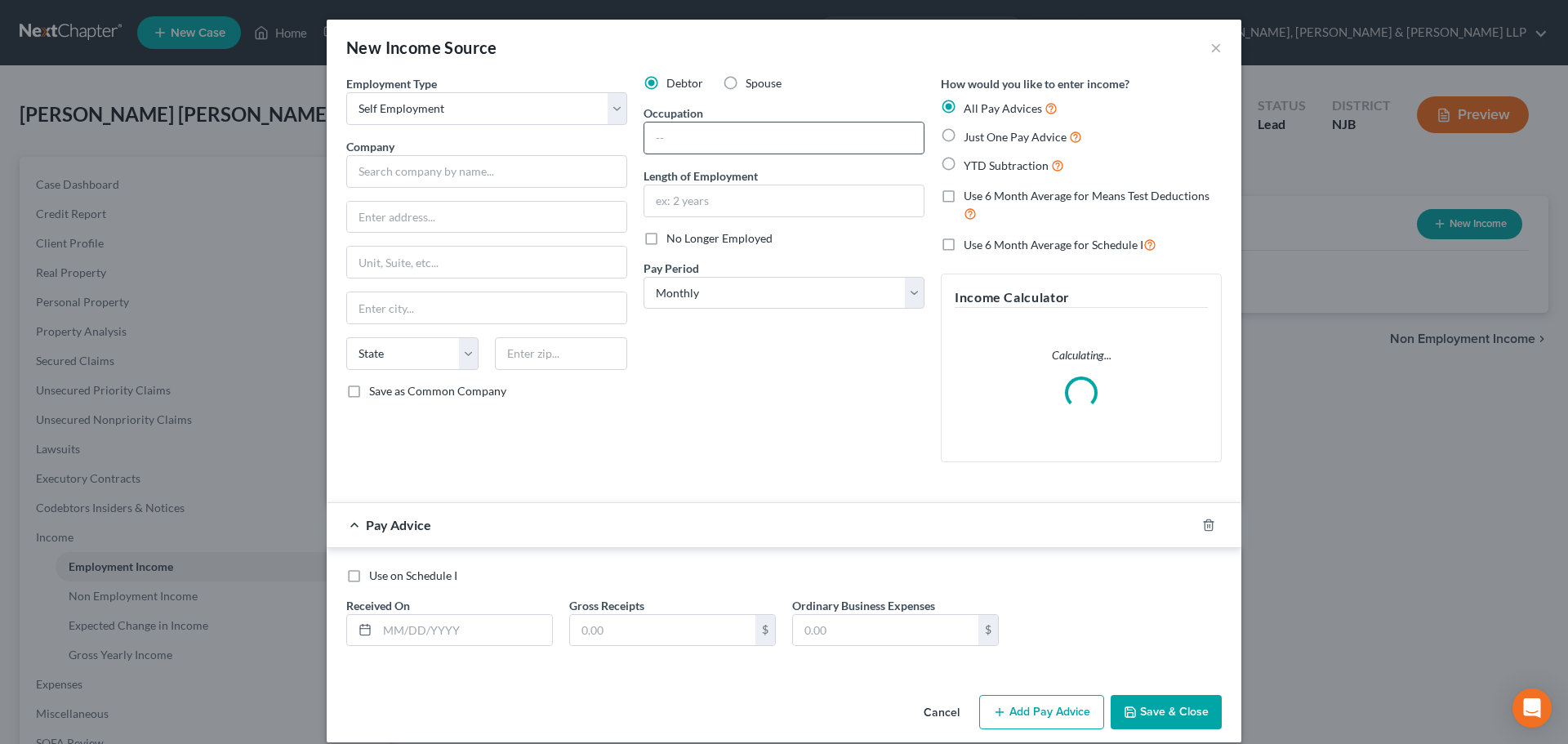
click at [651, 141] on input "text" at bounding box center [784, 138] width 280 height 31
drag, startPoint x: 644, startPoint y: 138, endPoint x: 545, endPoint y: 146, distance: 99.3
click at [545, 146] on div "Employment Type * Select Full or [DEMOGRAPHIC_DATA] Employment Self Employment …" at bounding box center [784, 282] width 892 height 414
type input "Handyman"
click at [698, 187] on input "text" at bounding box center [784, 201] width 280 height 31
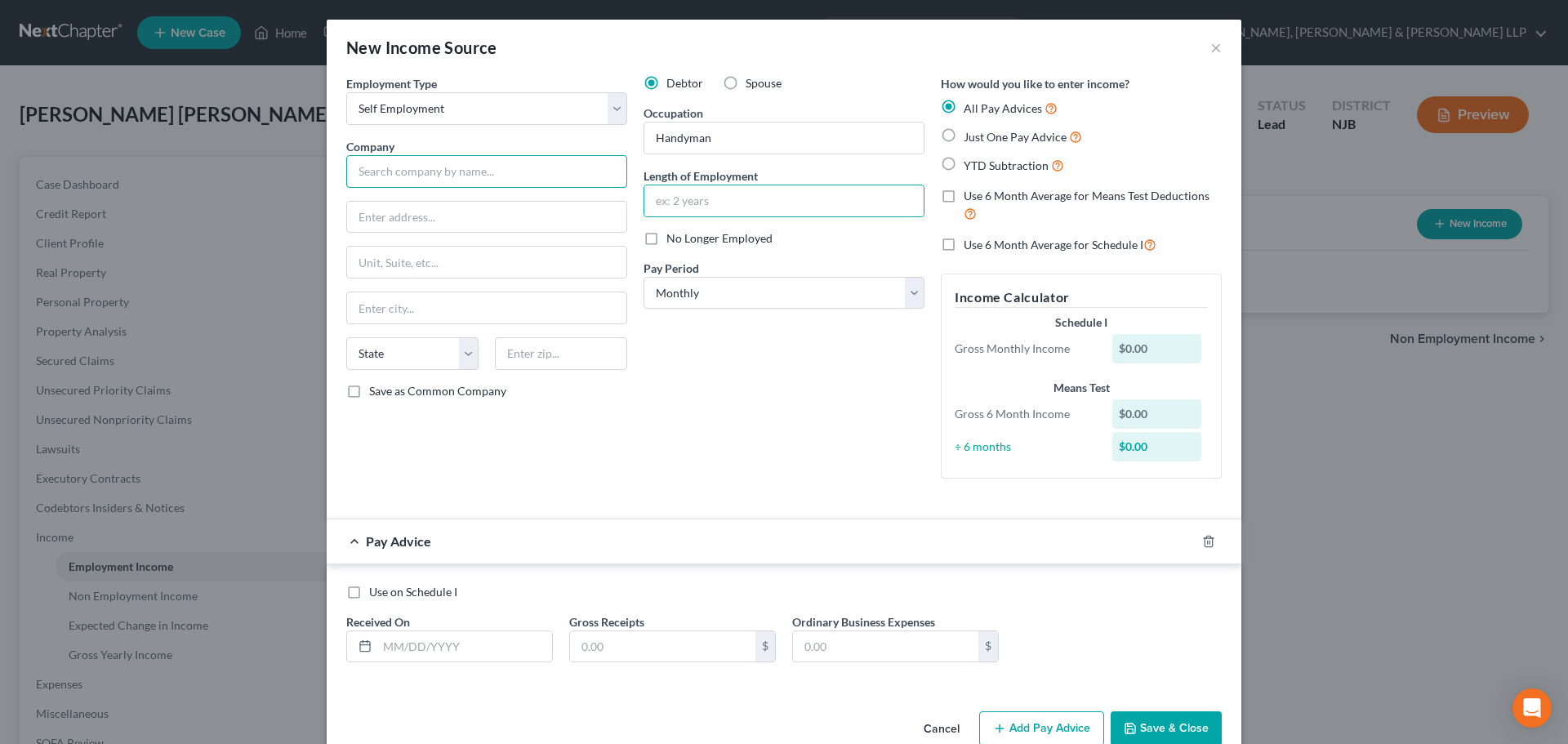
click at [482, 182] on input "text" at bounding box center [487, 171] width 281 height 32
click at [964, 140] on label "Just One Pay Advice" at bounding box center [1023, 137] width 119 height 19
click at [971, 138] on input "Just One Pay Advice" at bounding box center [976, 133] width 10 height 10
radio input "true"
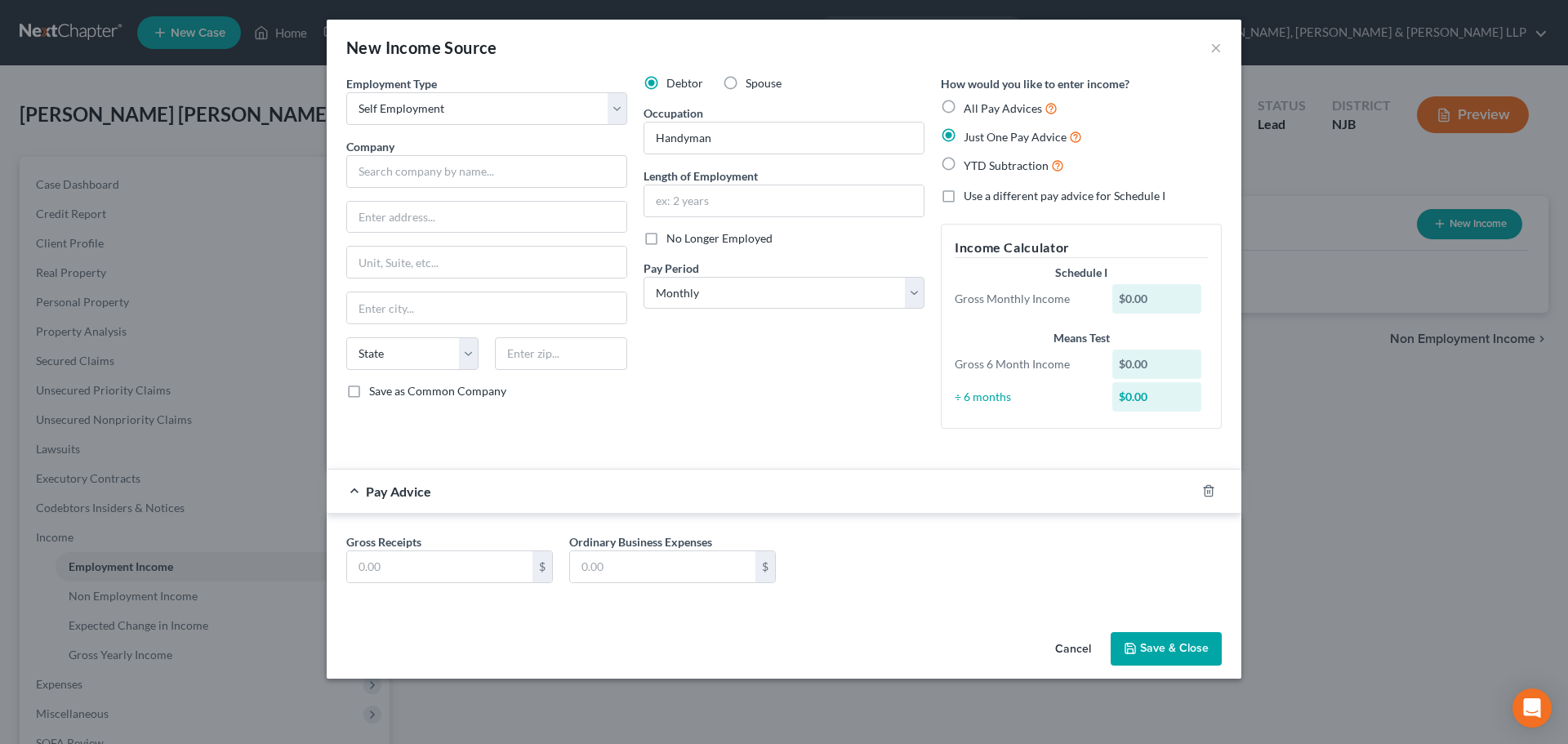
click at [423, 590] on div "Gross Receipts $ Ordinary Business Expenses $" at bounding box center [784, 564] width 892 height 63
click at [448, 567] on input "text" at bounding box center [439, 567] width 185 height 31
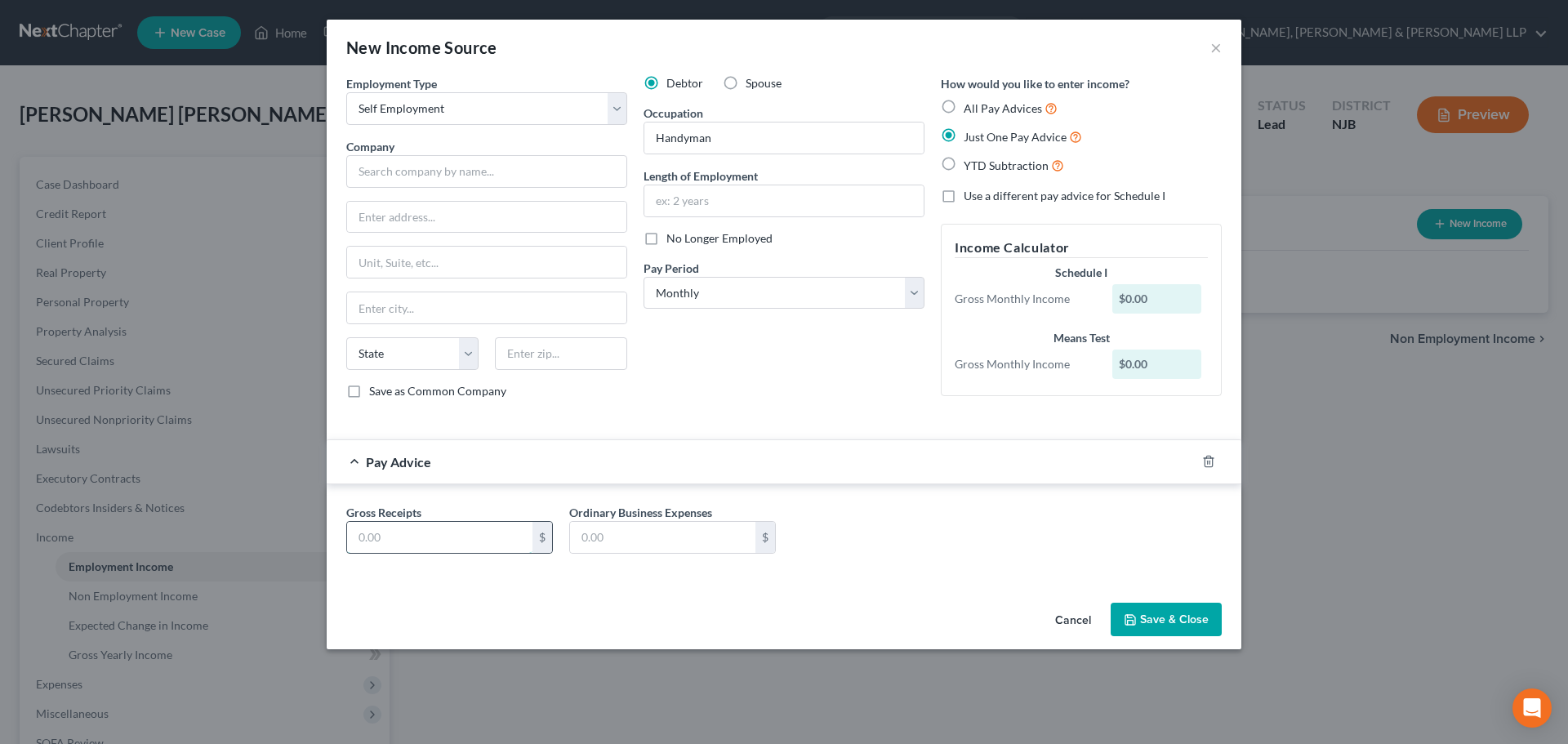
click at [453, 550] on input "text" at bounding box center [439, 537] width 185 height 31
type input "1,669.20"
click at [1183, 606] on button "Save & Close" at bounding box center [1165, 619] width 111 height 34
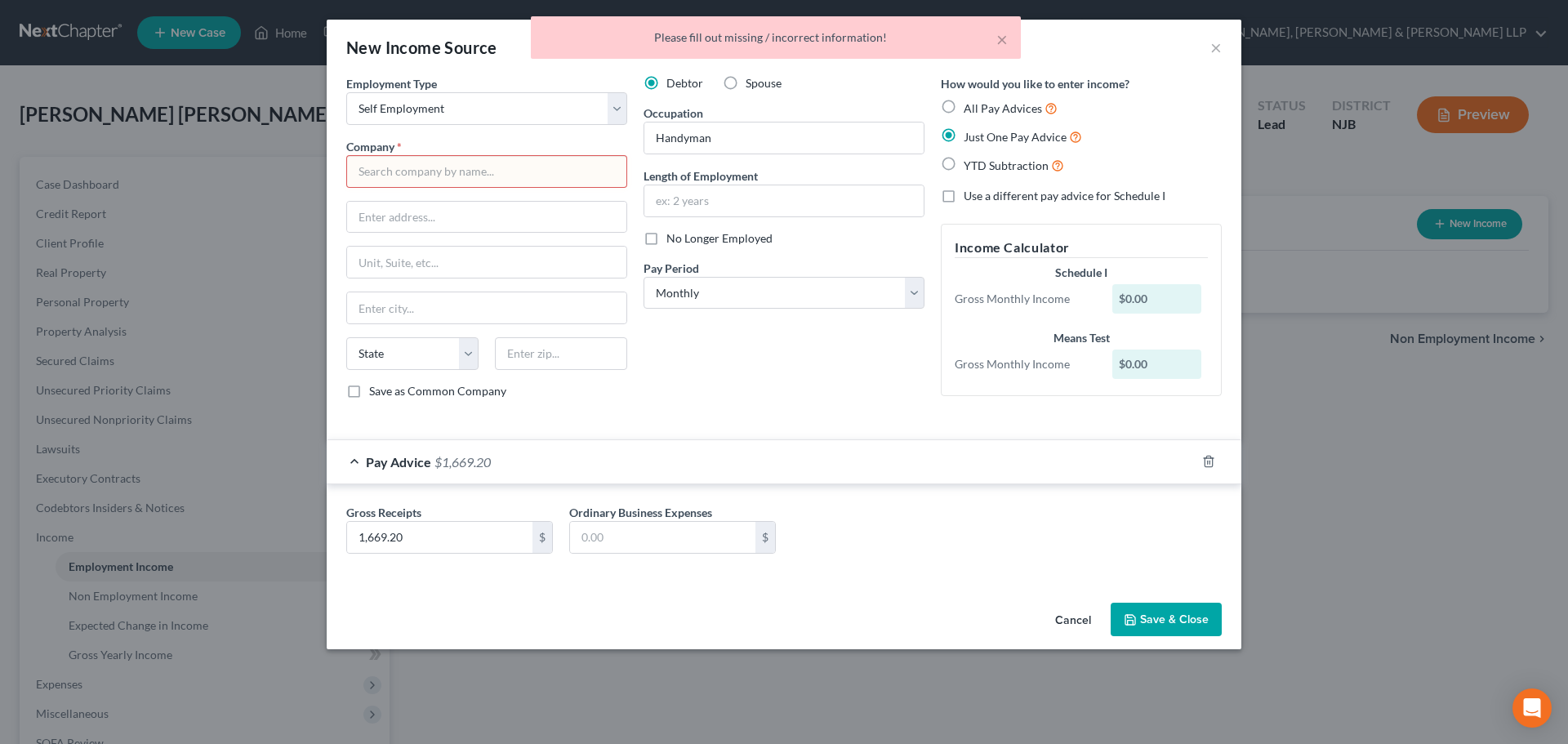
click at [439, 169] on input "text" at bounding box center [487, 171] width 281 height 32
type input "Self employed"
click at [1145, 611] on button "Save & Close" at bounding box center [1165, 619] width 111 height 34
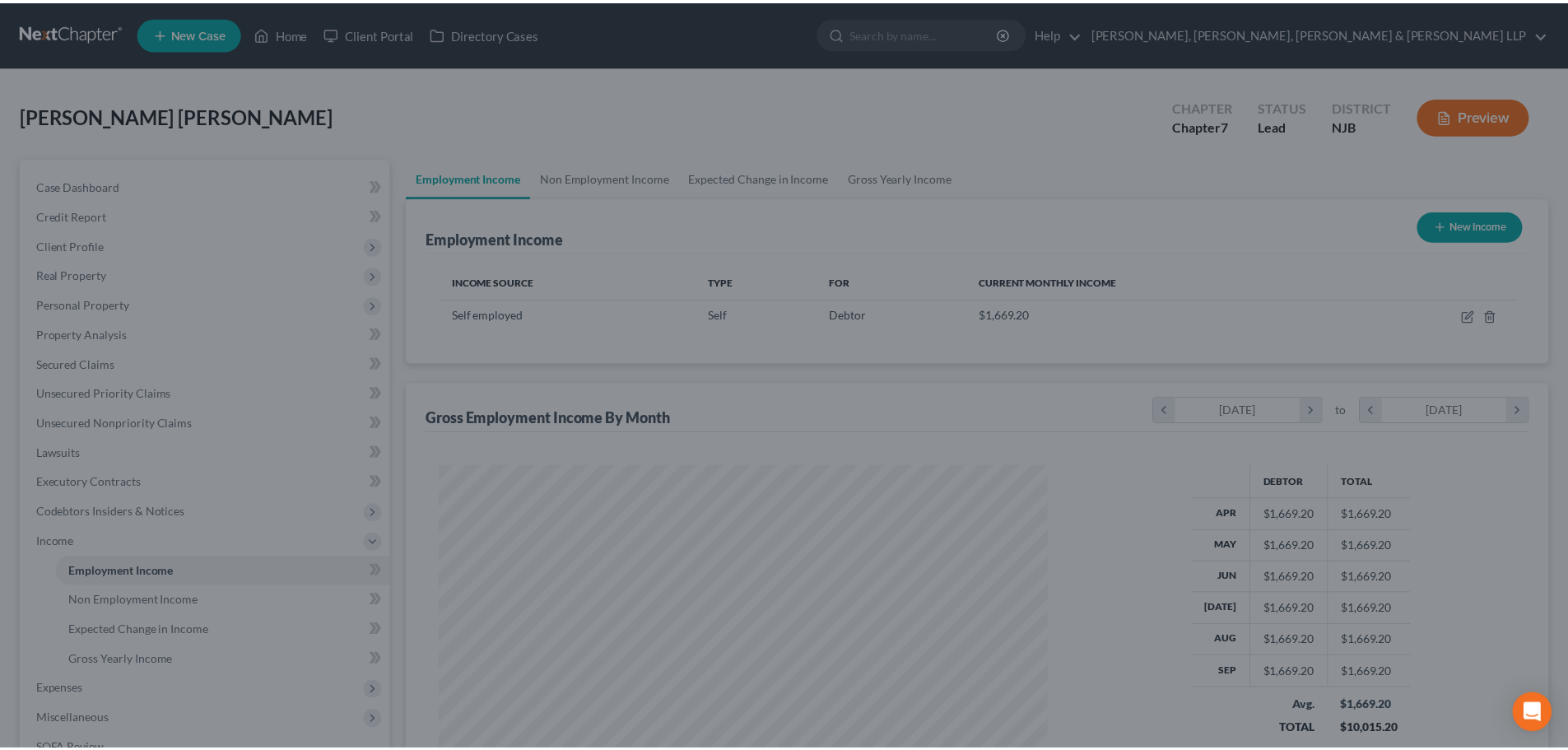
scroll to position [822581, 822356]
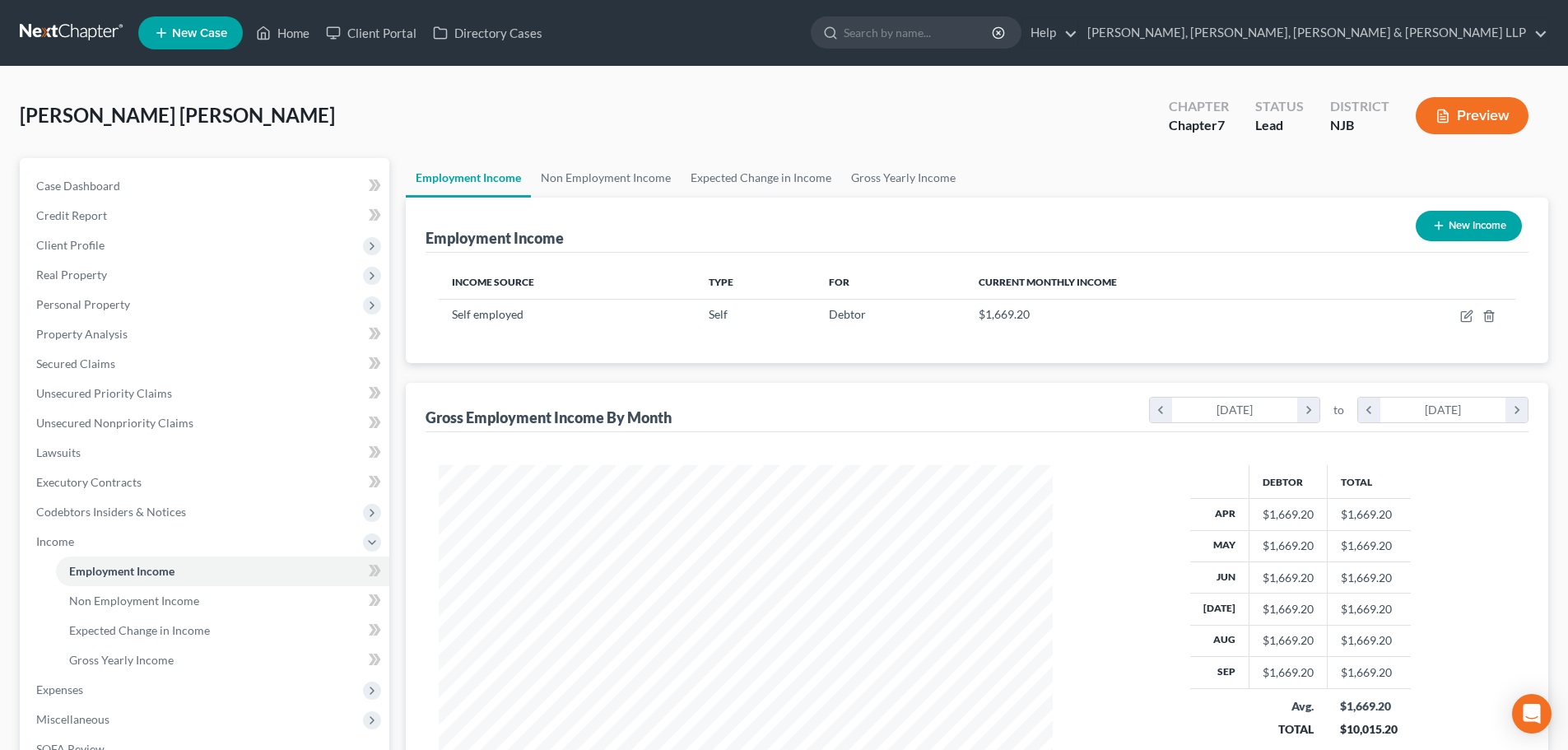
click at [633, 154] on div "[PERSON_NAME] [PERSON_NAME] Upgraded Chapter Chapter 7 Status [GEOGRAPHIC_DATA]…" at bounding box center [784, 121] width 1528 height 71
drag, startPoint x: 636, startPoint y: 165, endPoint x: 725, endPoint y: 153, distance: 89.8
click at [637, 165] on link "Non Employment Income" at bounding box center [606, 177] width 150 height 40
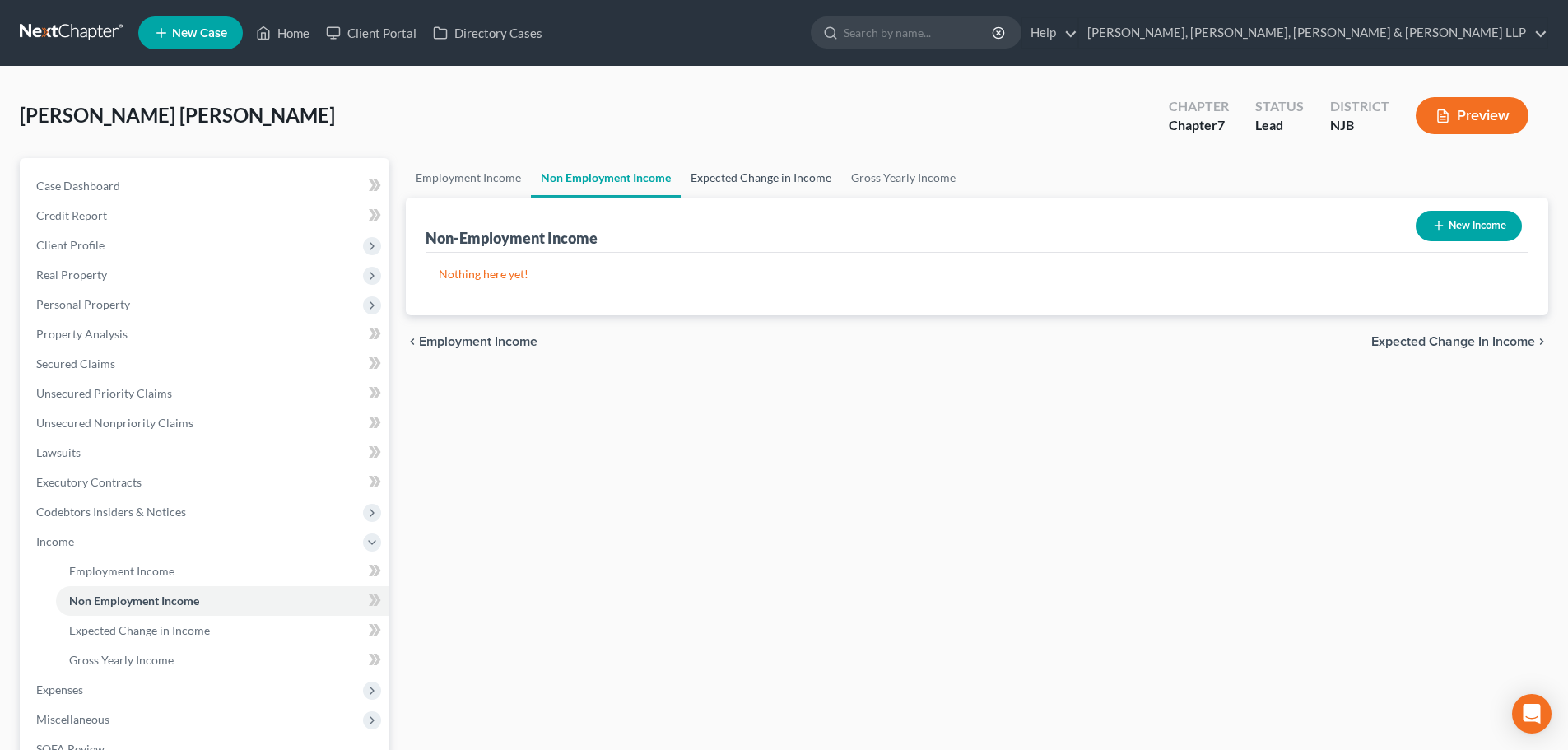
drag, startPoint x: 747, startPoint y: 177, endPoint x: 856, endPoint y: 145, distance: 113.6
click at [748, 177] on link "Expected Change in Income" at bounding box center [761, 177] width 160 height 40
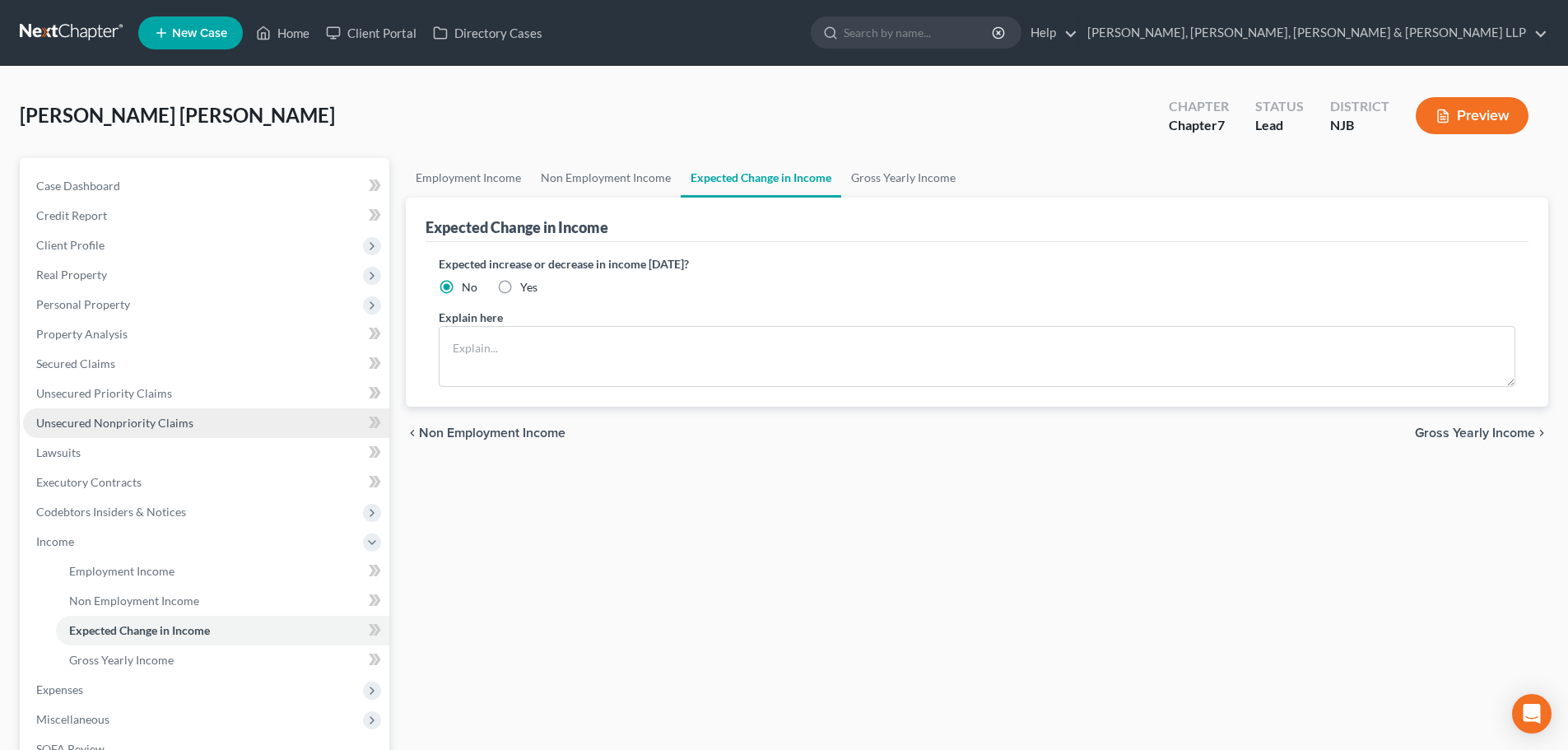
click at [99, 423] on span "Unsecured Nonpriority Claims" at bounding box center [114, 423] width 158 height 14
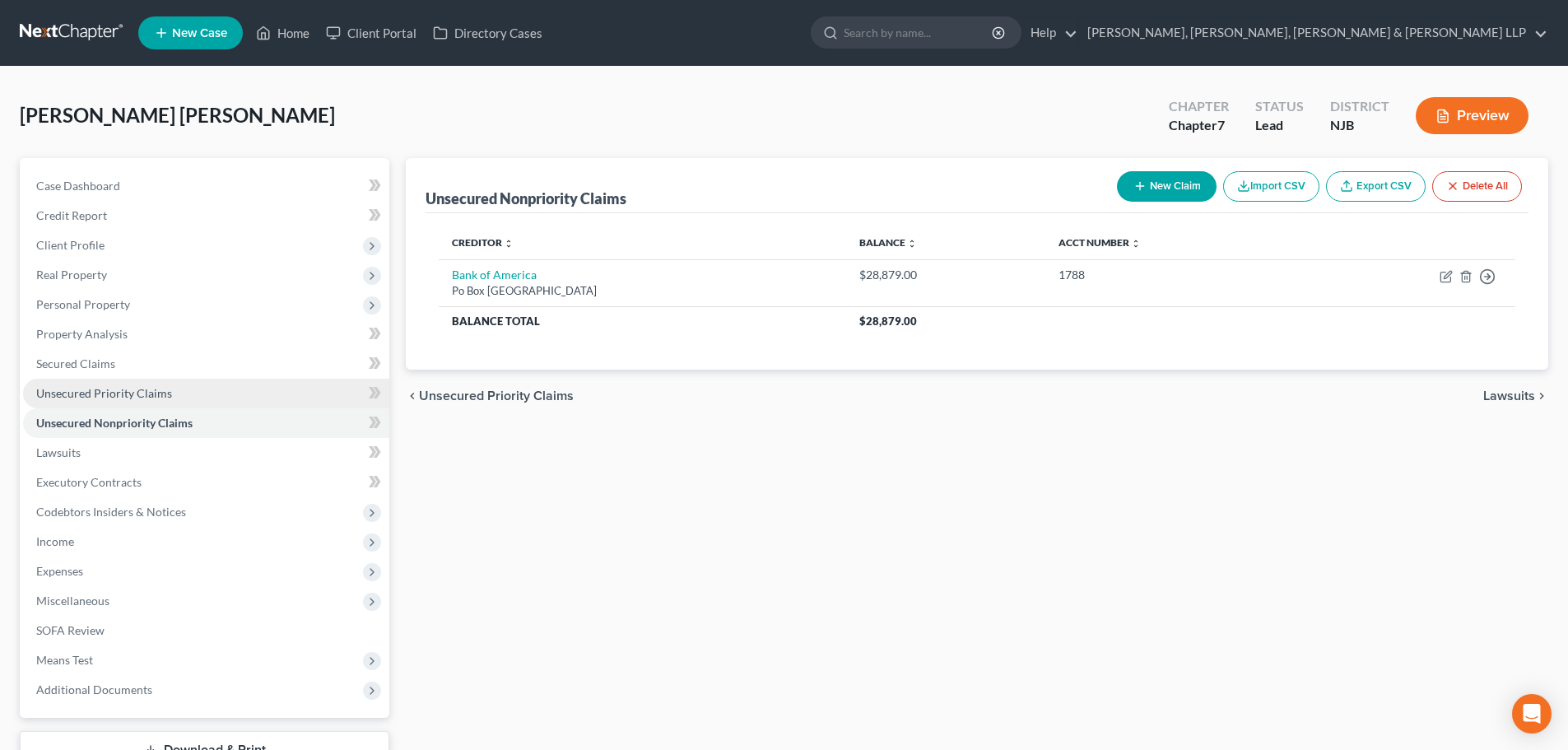
click at [129, 398] on span "Unsecured Priority Claims" at bounding box center [104, 393] width 136 height 14
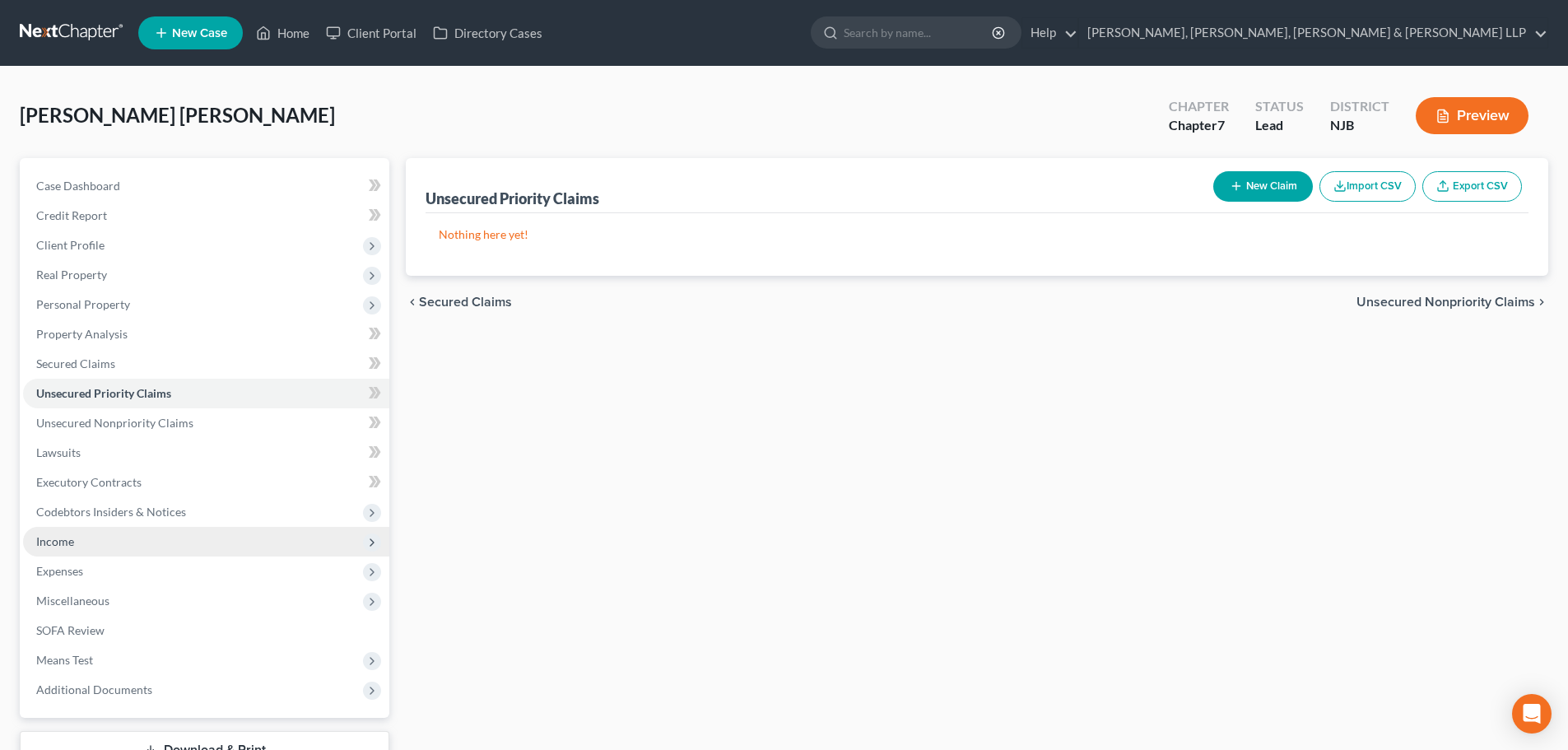
click at [120, 548] on span "Income" at bounding box center [206, 541] width 366 height 30
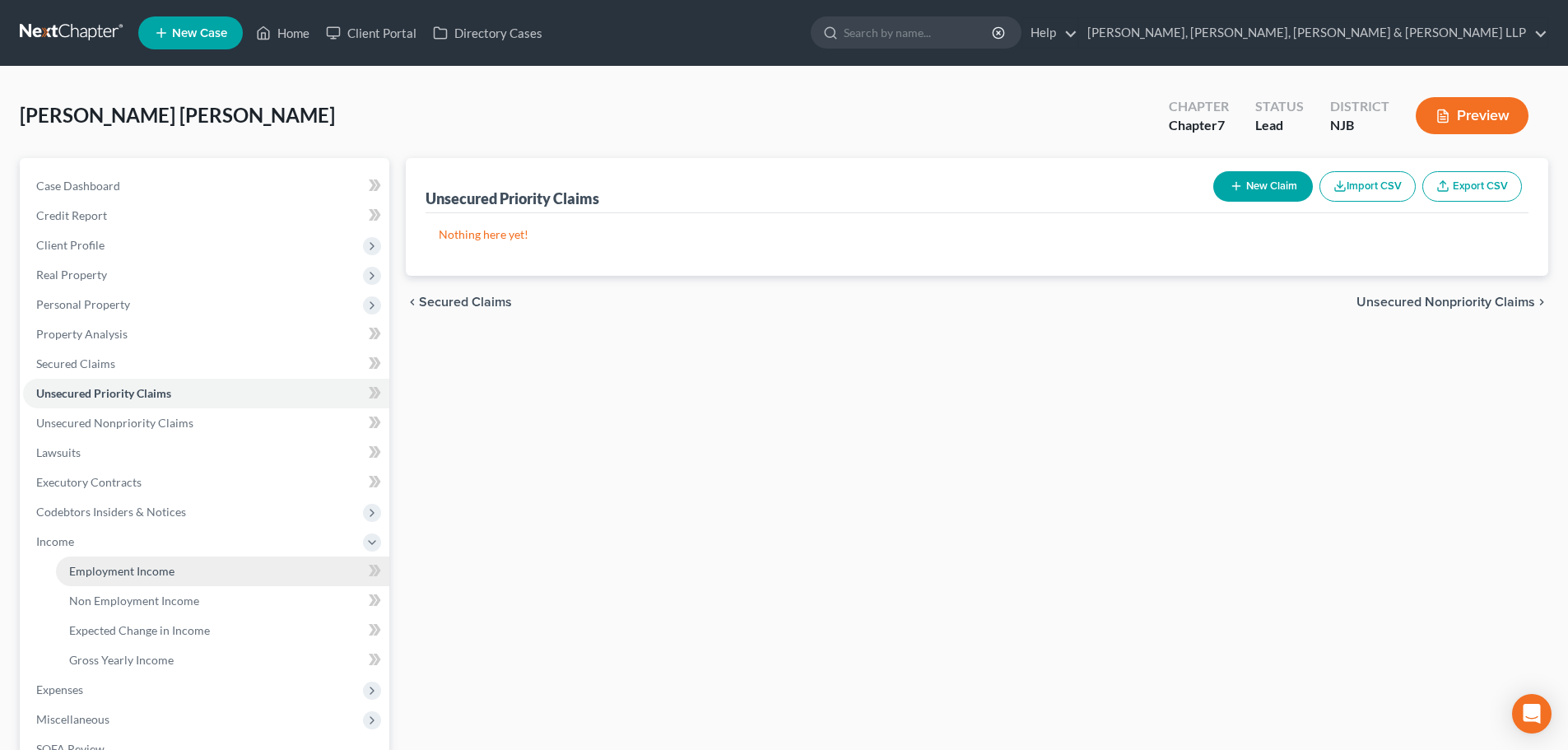
click at [116, 562] on link "Employment Income" at bounding box center [223, 571] width 334 height 30
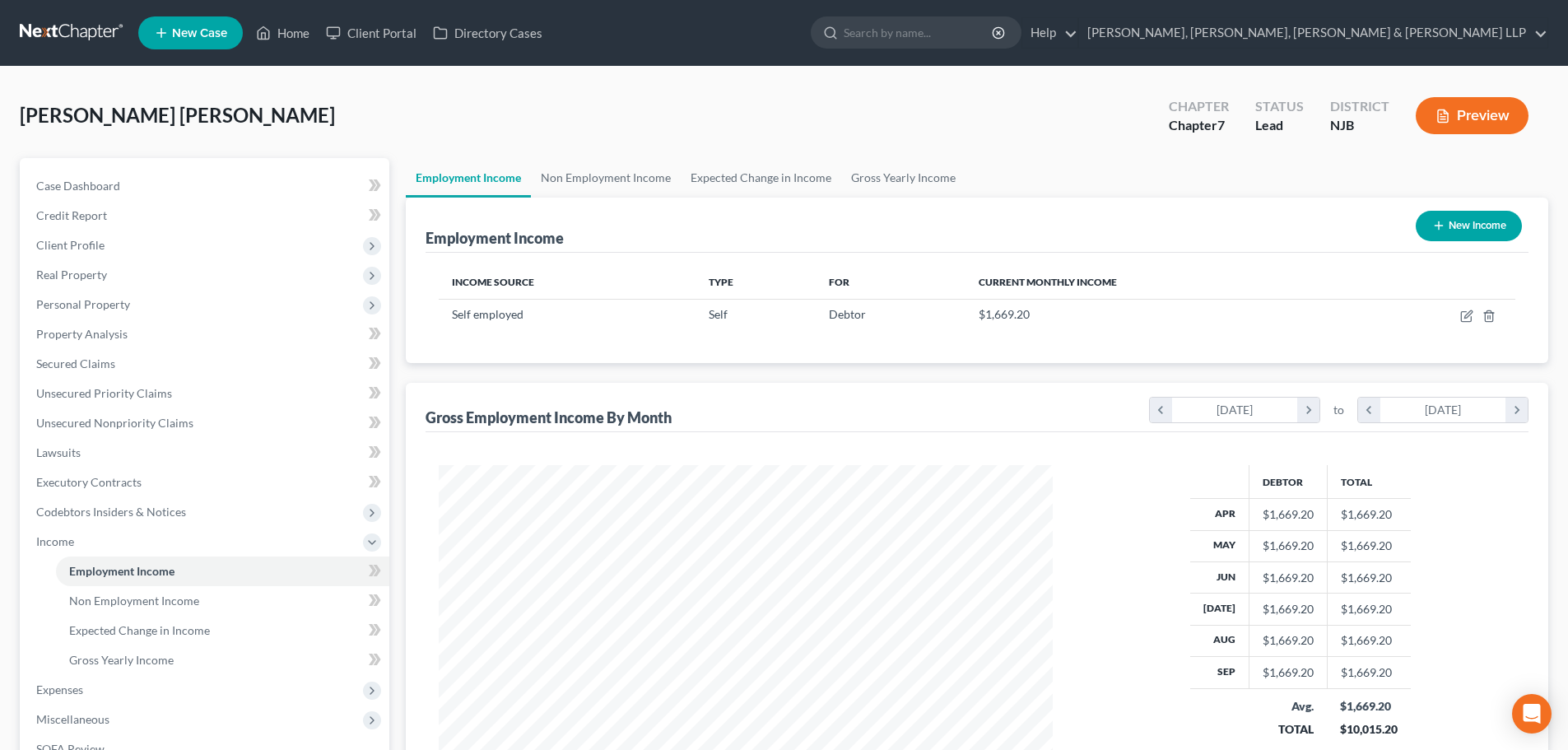
scroll to position [307, 647]
click at [612, 170] on link "Non Employment Income" at bounding box center [606, 177] width 150 height 40
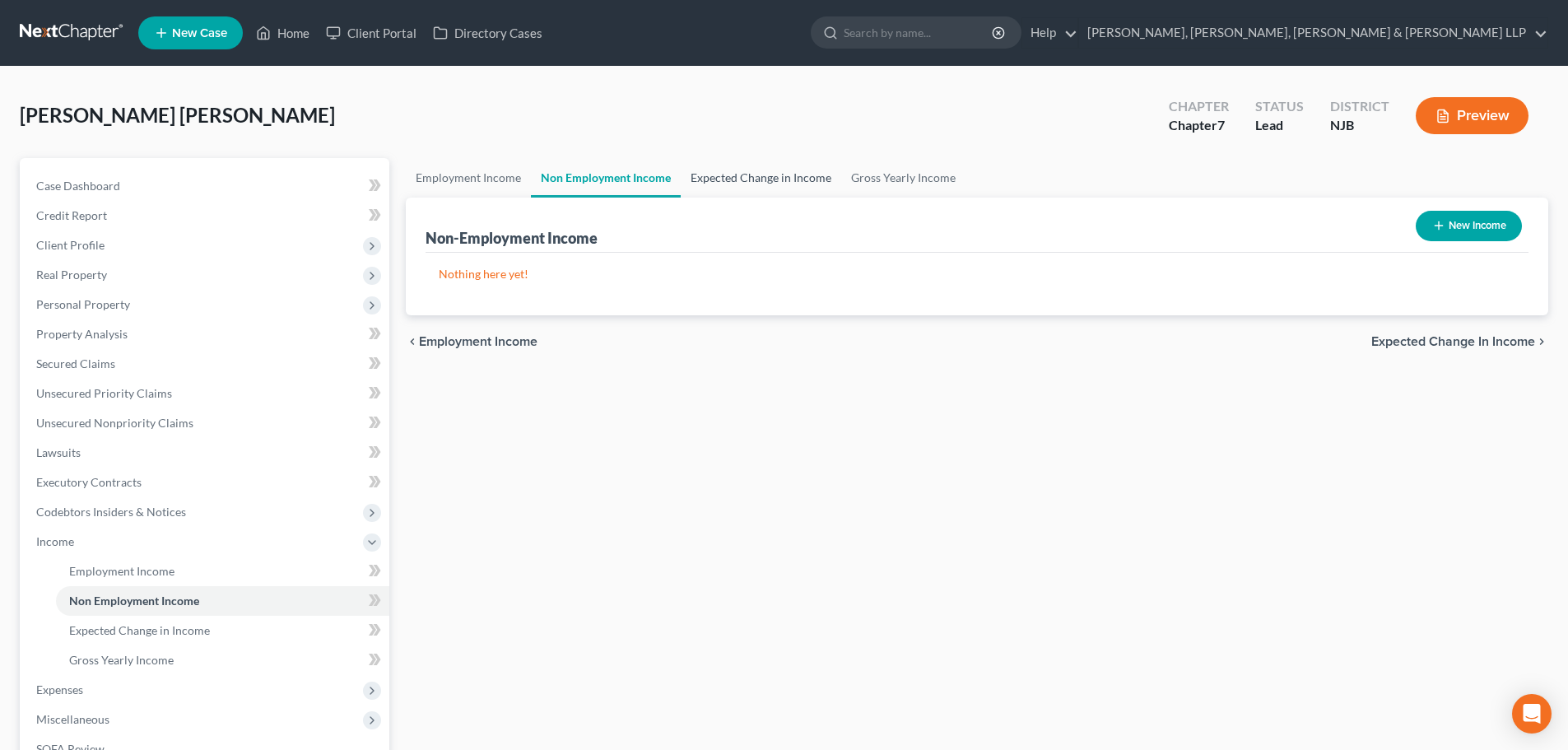
click at [710, 172] on link "Expected Change in Income" at bounding box center [761, 177] width 160 height 40
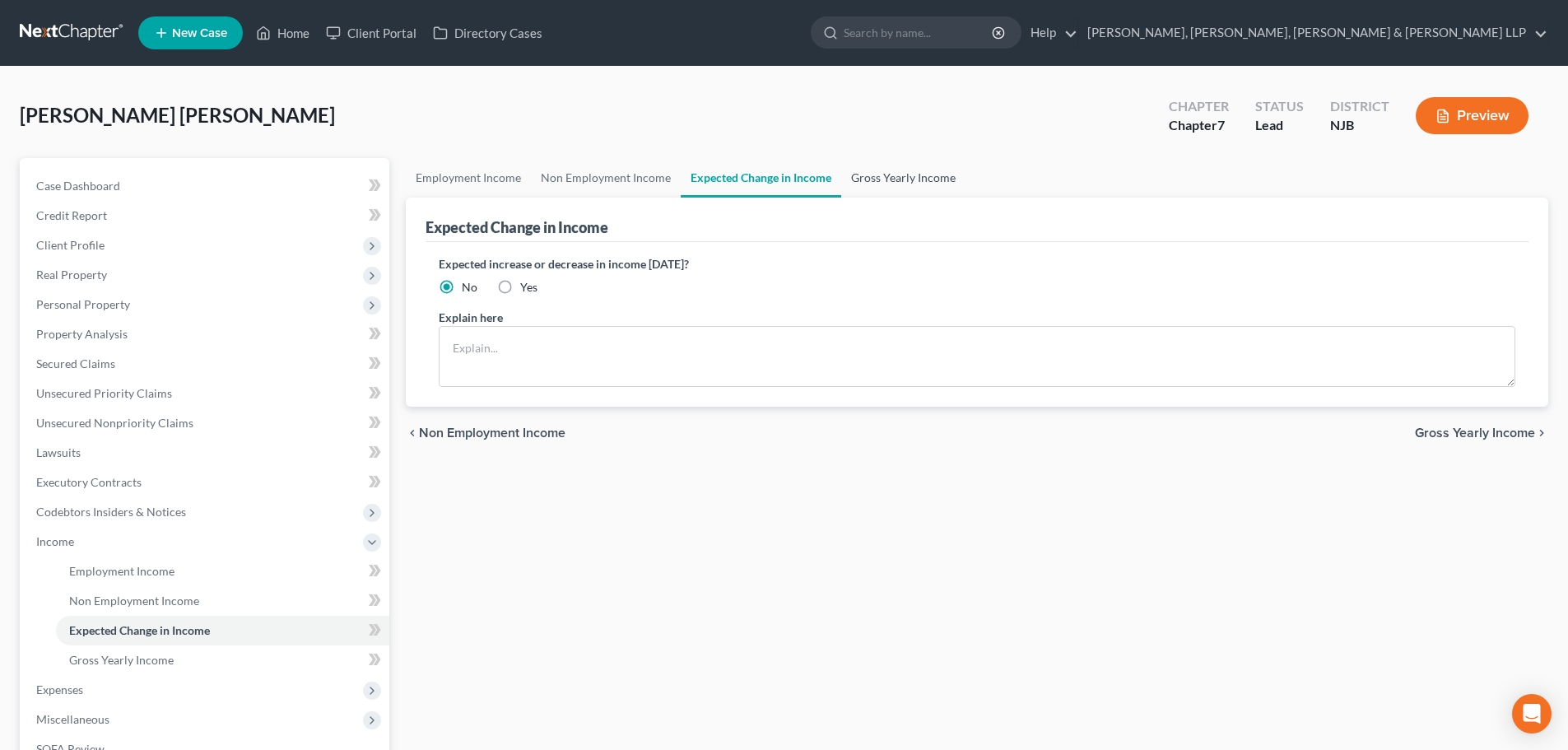
click at [916, 175] on link "Gross Yearly Income" at bounding box center [902, 177] width 124 height 40
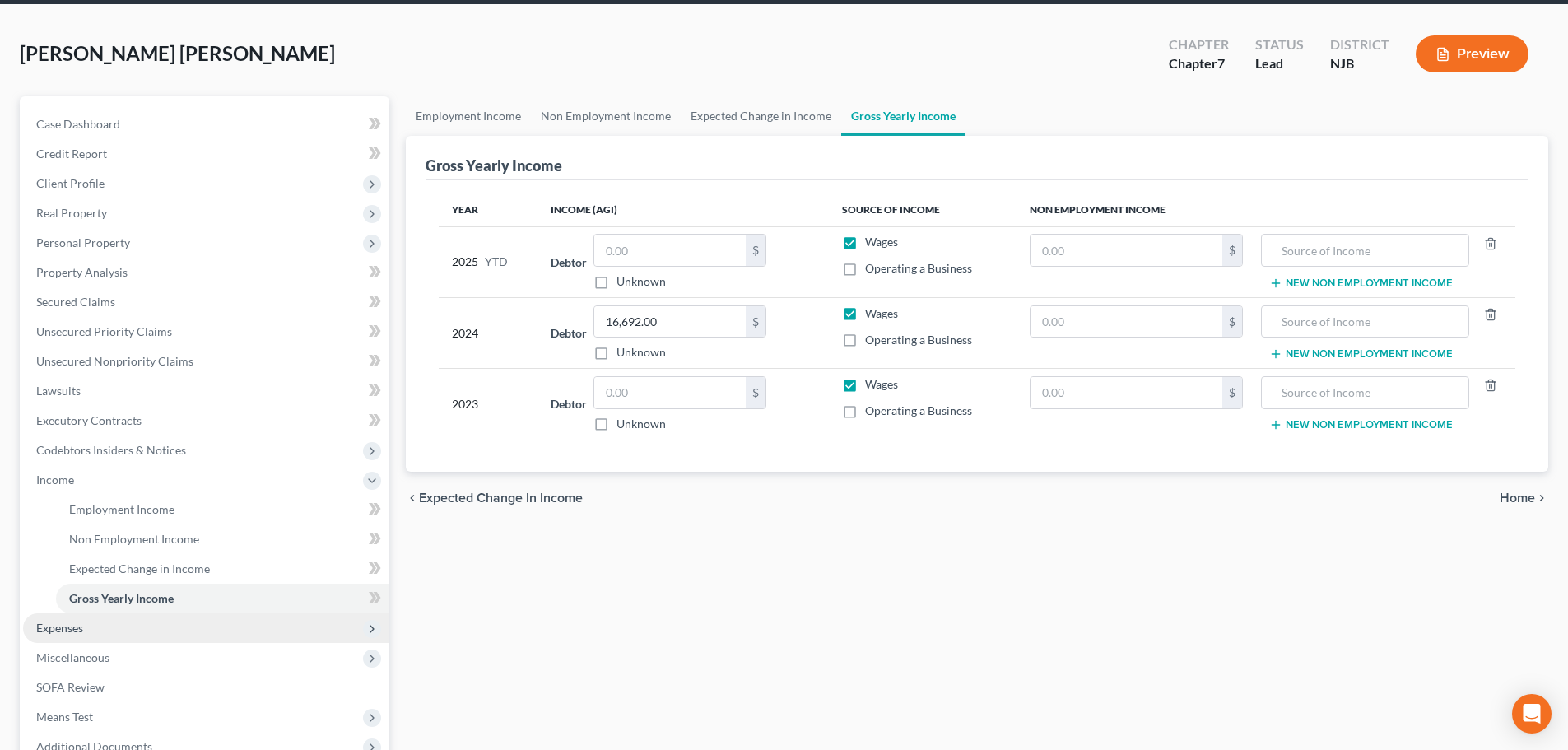
scroll to position [165, 0]
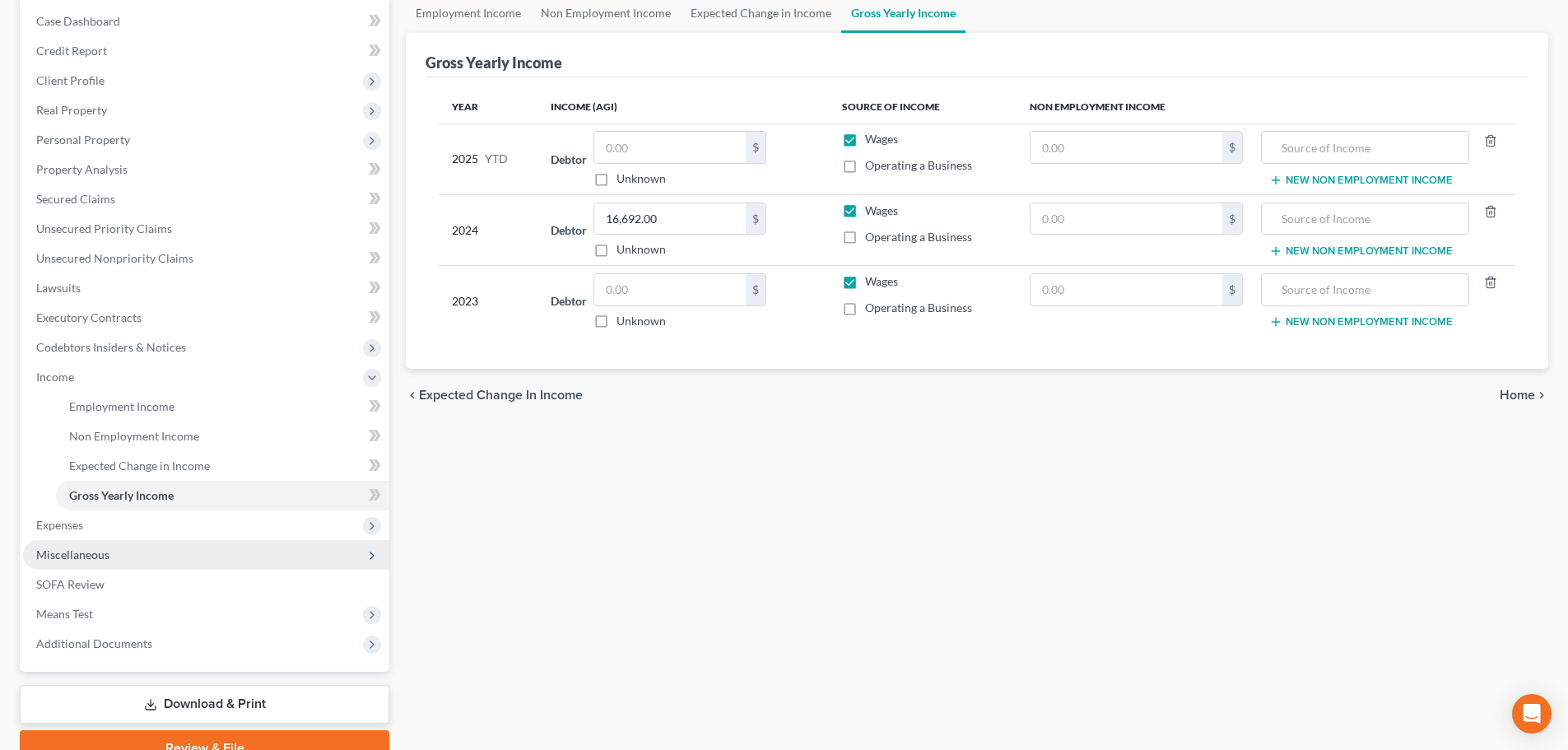
click at [145, 556] on span "Miscellaneous" at bounding box center [206, 555] width 366 height 30
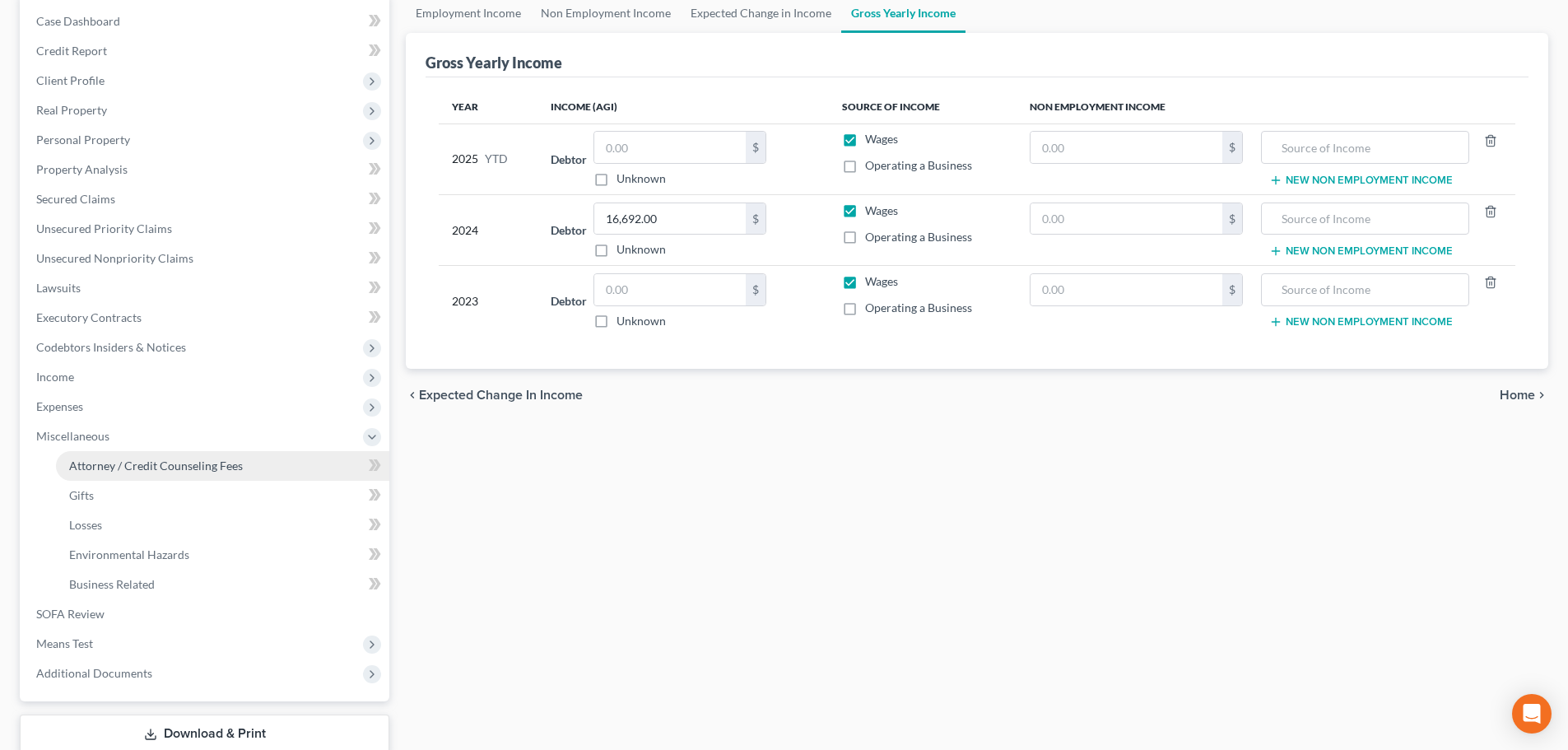
click at [241, 458] on link "Attorney / Credit Counseling Fees" at bounding box center [223, 466] width 334 height 30
select select "1"
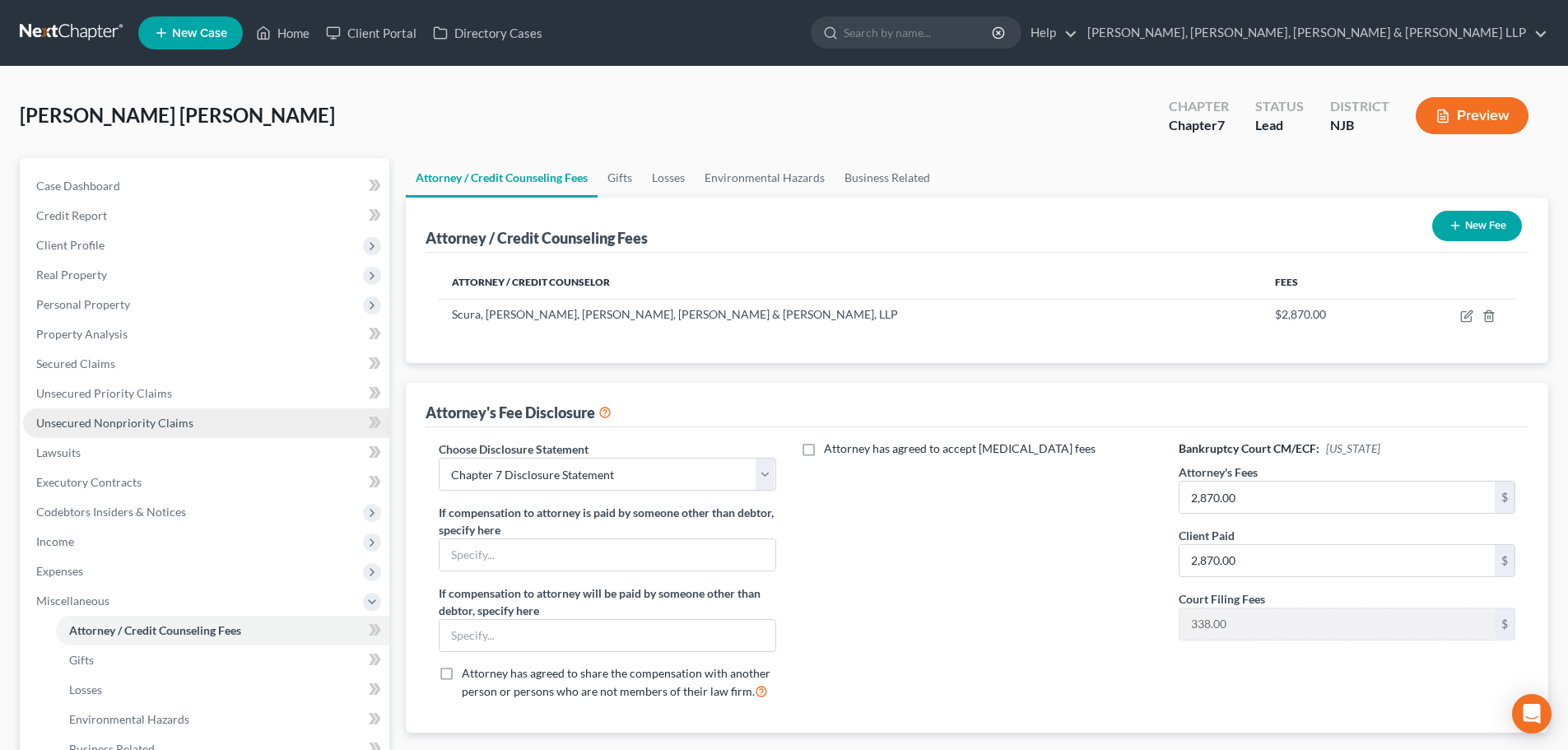
click at [137, 423] on span "Unsecured Nonpriority Claims" at bounding box center [114, 423] width 158 height 14
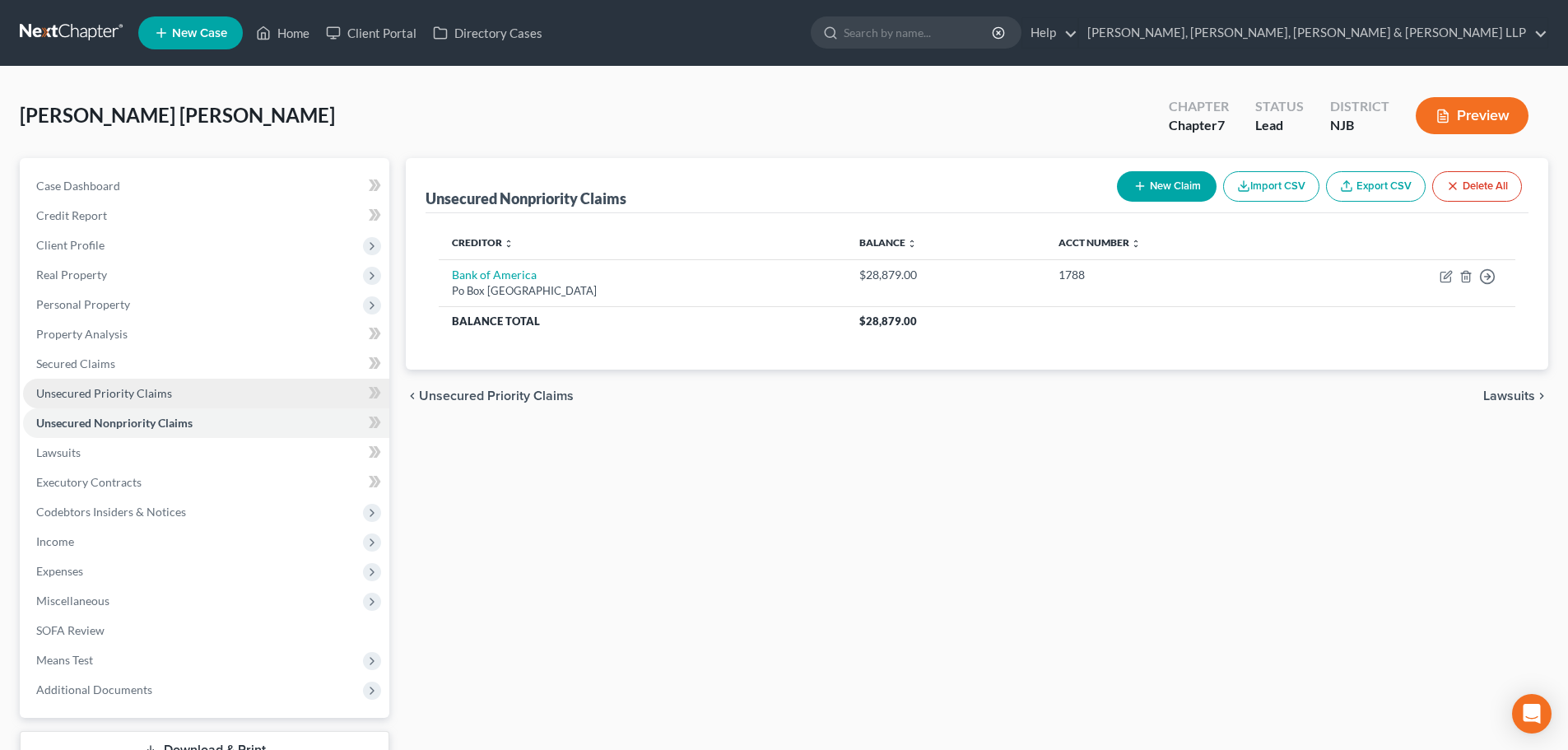
click at [192, 381] on link "Unsecured Priority Claims" at bounding box center [206, 393] width 366 height 30
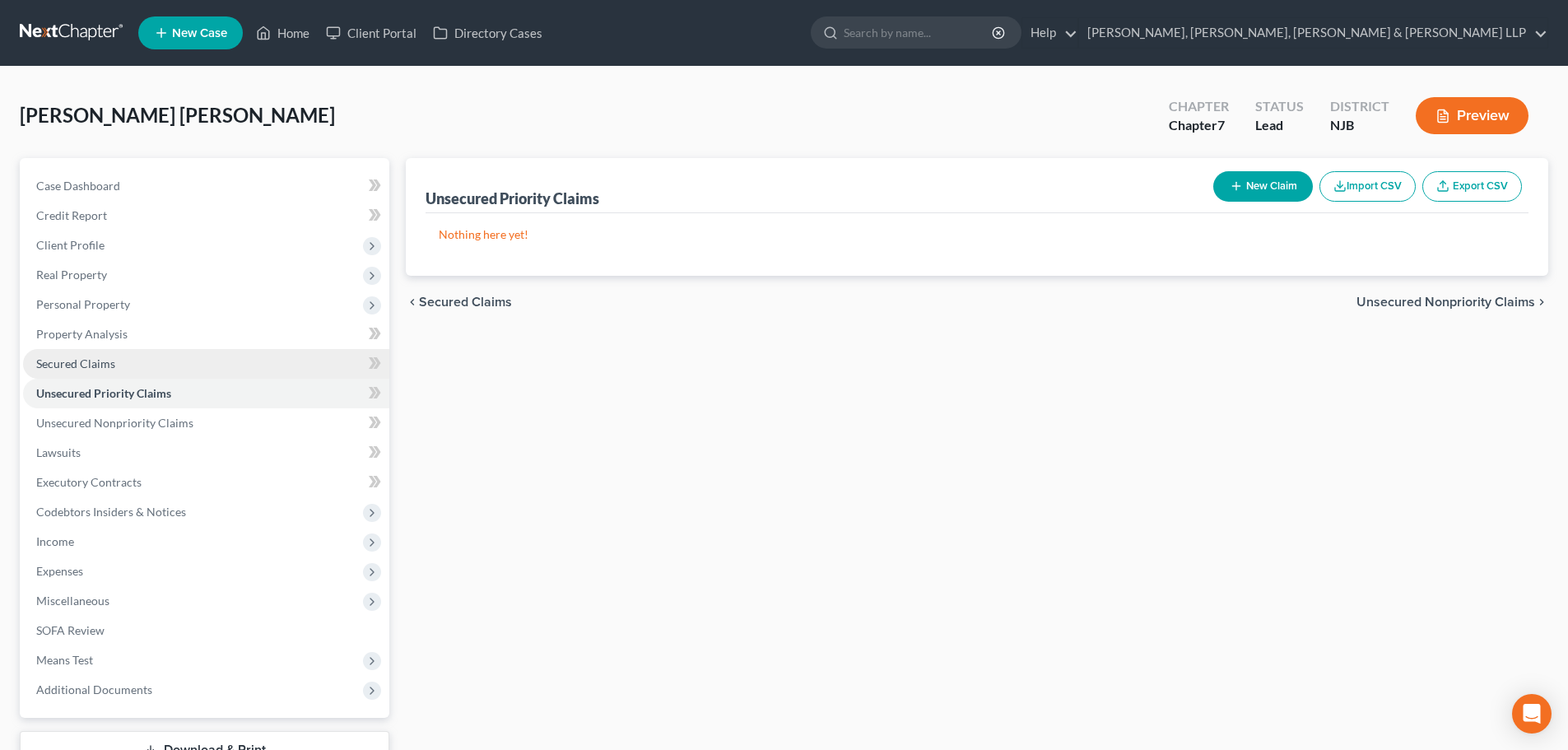
click at [158, 365] on link "Secured Claims" at bounding box center [206, 364] width 366 height 30
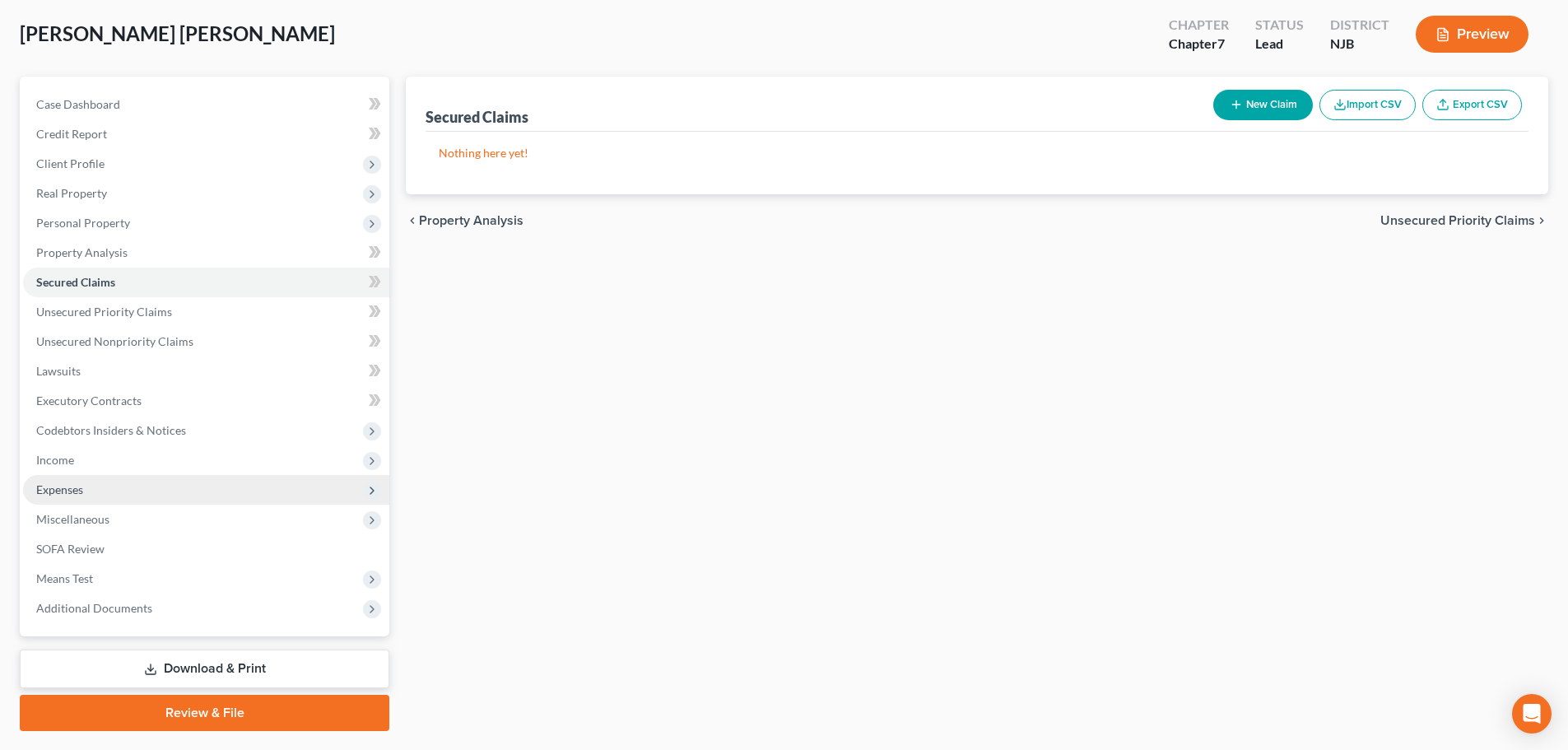
scroll to position [82, 0]
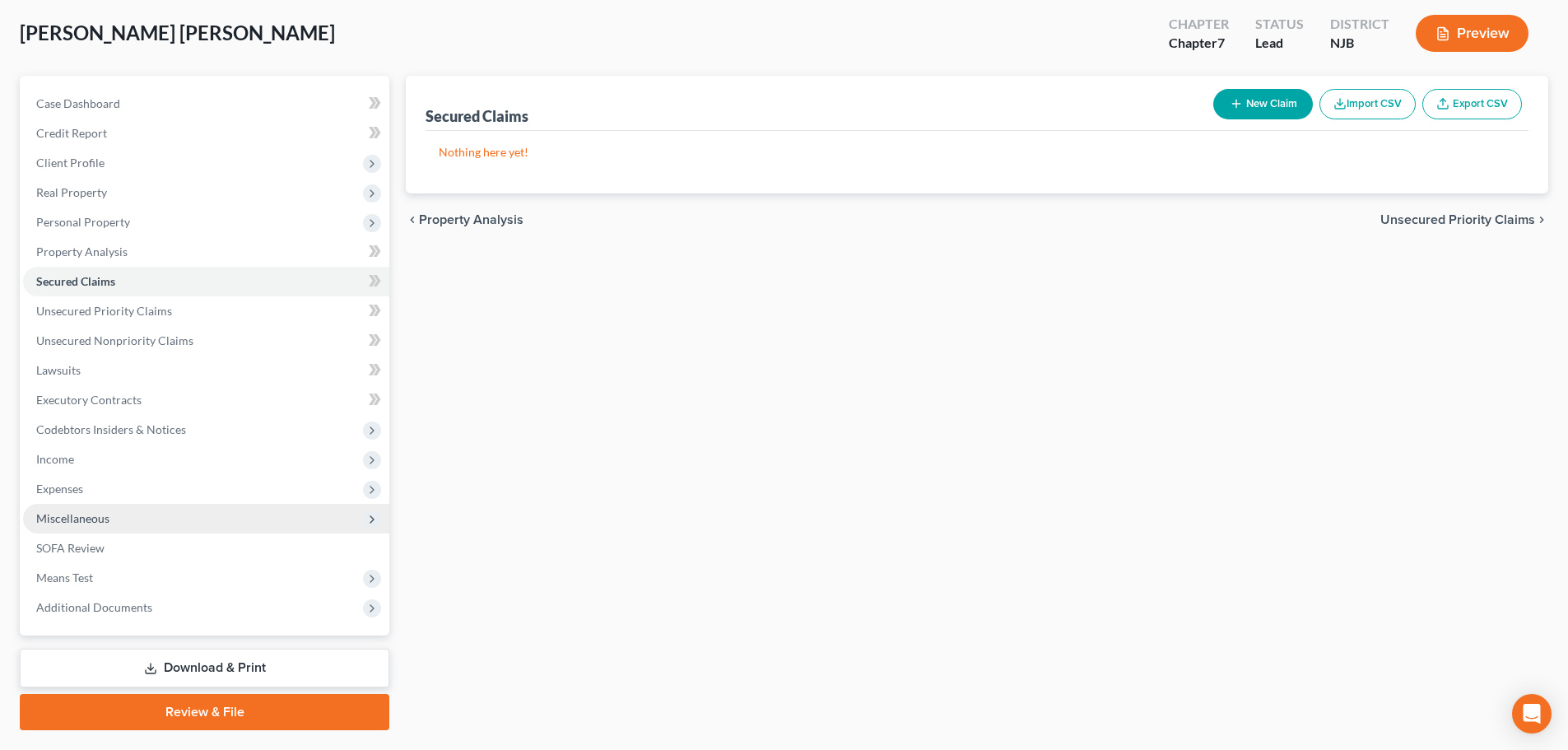
click at [181, 518] on span "Miscellaneous" at bounding box center [206, 518] width 366 height 30
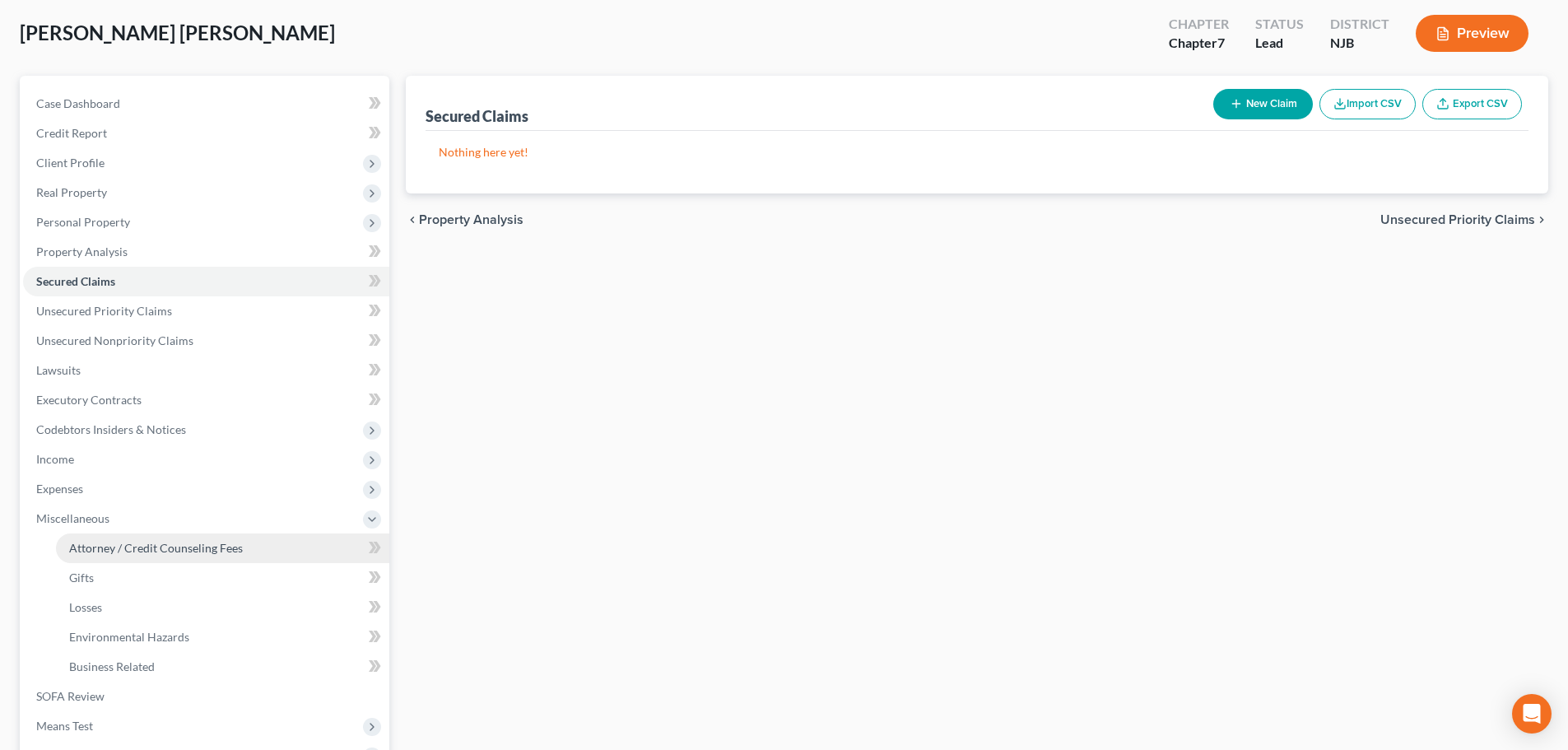
click at [179, 541] on span "Attorney / Credit Counseling Fees" at bounding box center [156, 548] width 173 height 14
select select "1"
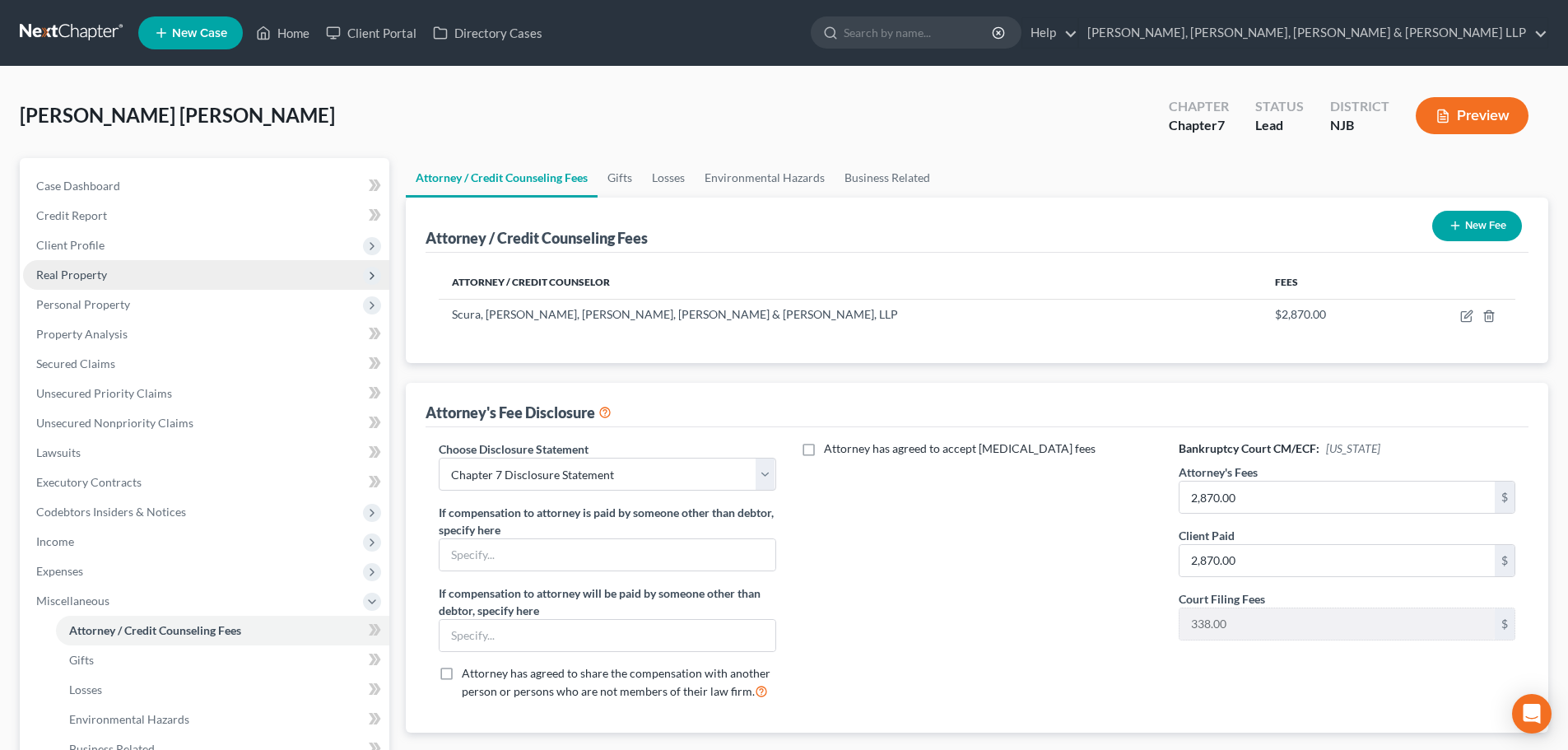
drag, startPoint x: 195, startPoint y: 242, endPoint x: 173, endPoint y: 274, distance: 38.8
click at [195, 242] on span "Client Profile" at bounding box center [206, 246] width 366 height 30
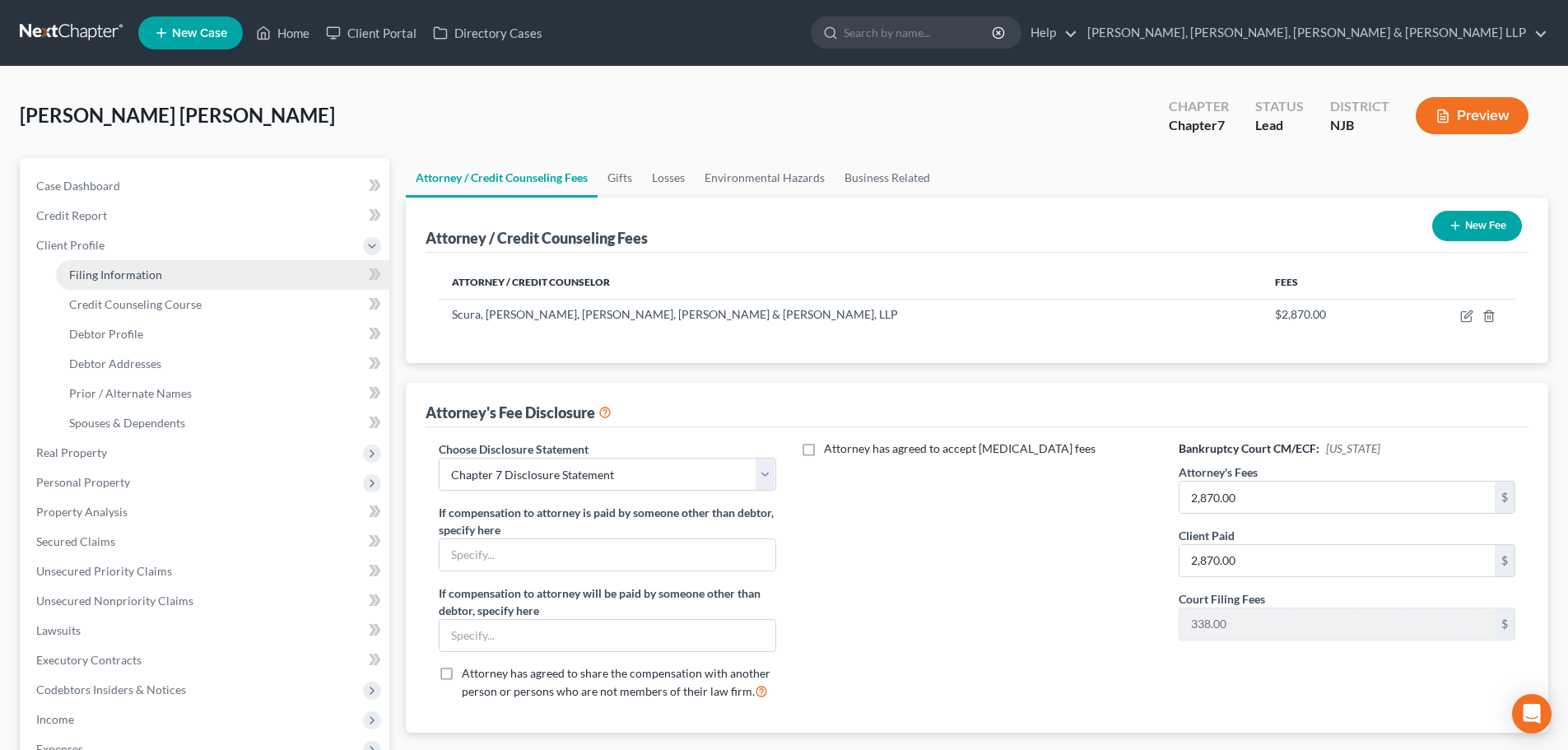
click at [158, 282] on link "Filing Information" at bounding box center [223, 275] width 334 height 30
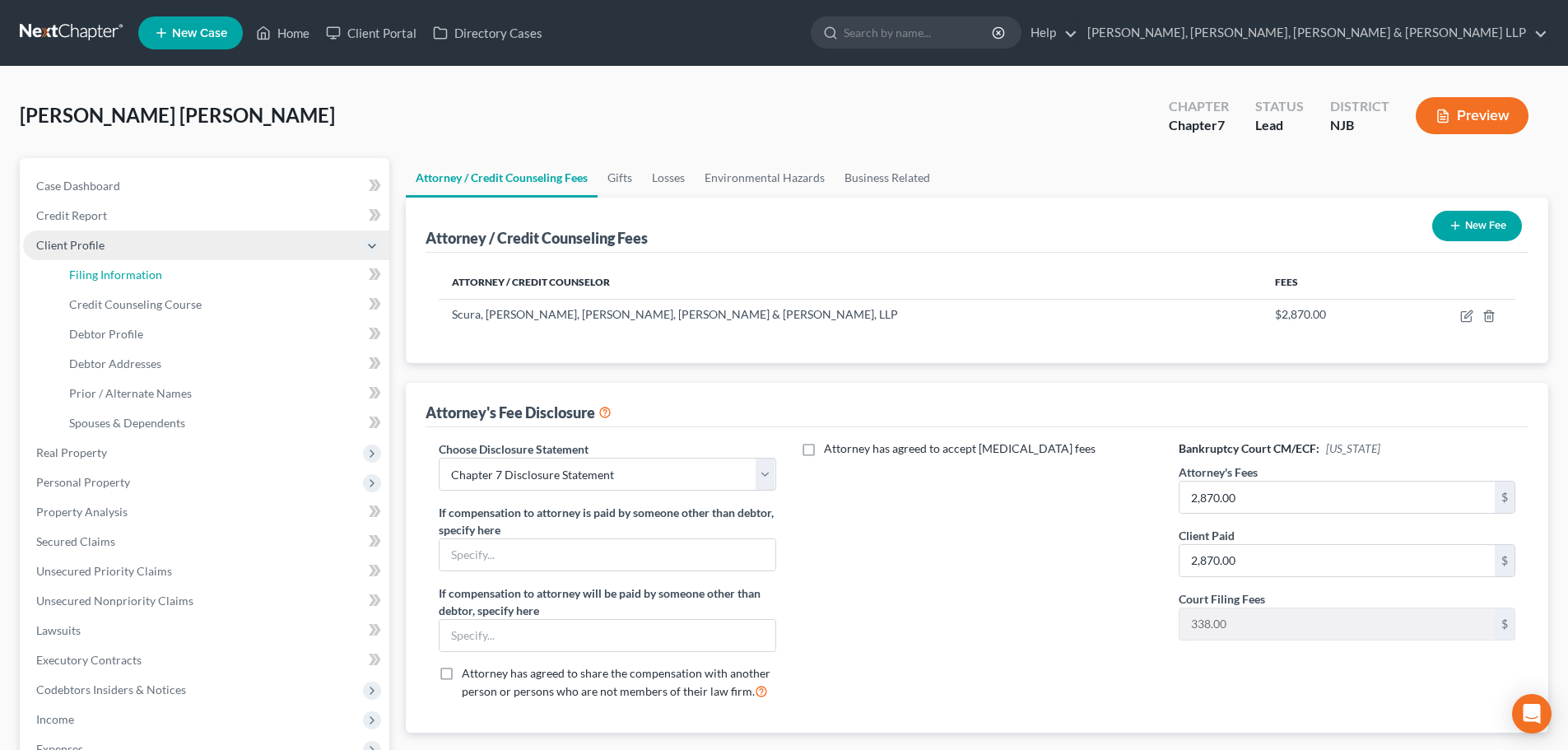
select select "1"
select select "0"
select select "51"
select select "4"
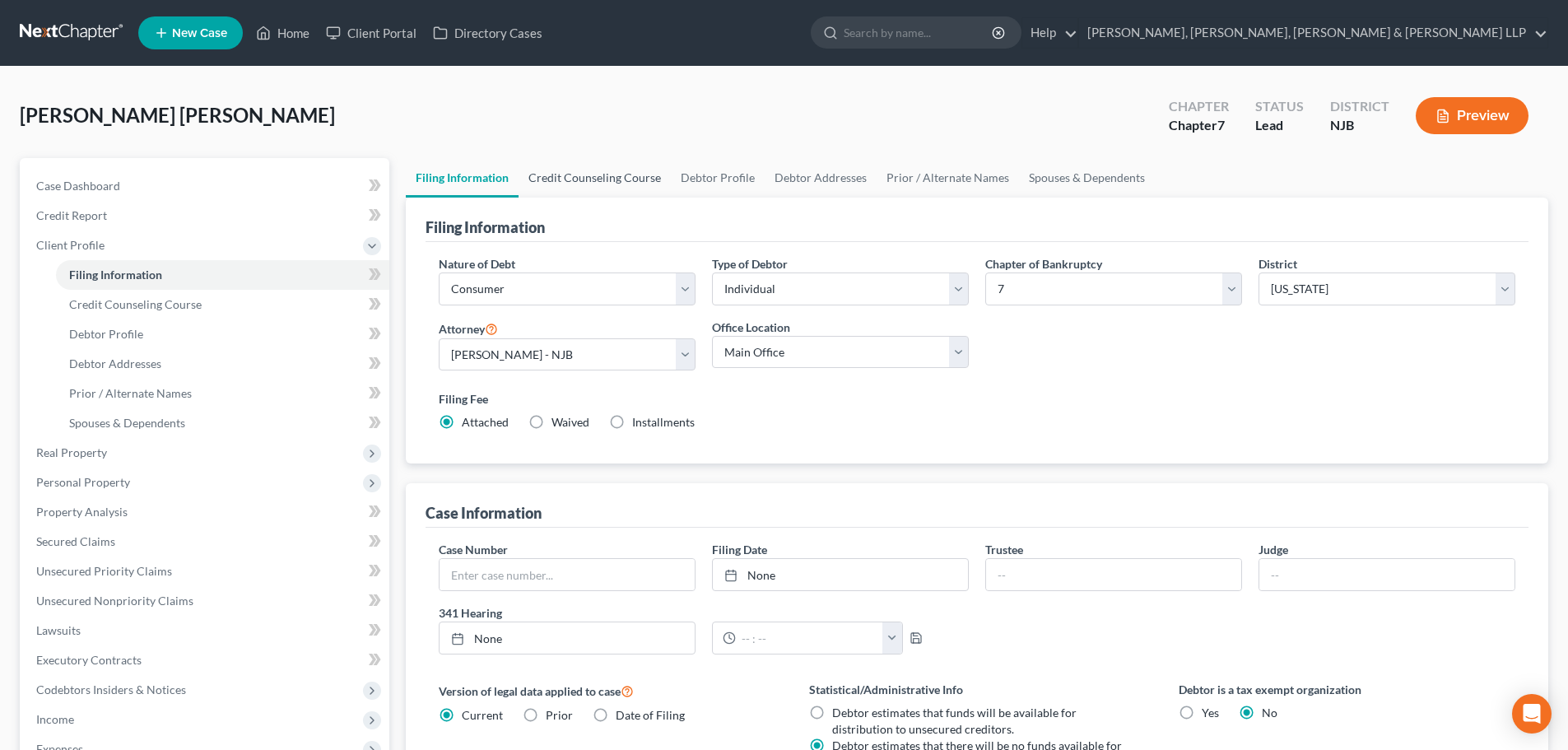
click at [563, 184] on link "Credit Counseling Course" at bounding box center [594, 177] width 152 height 40
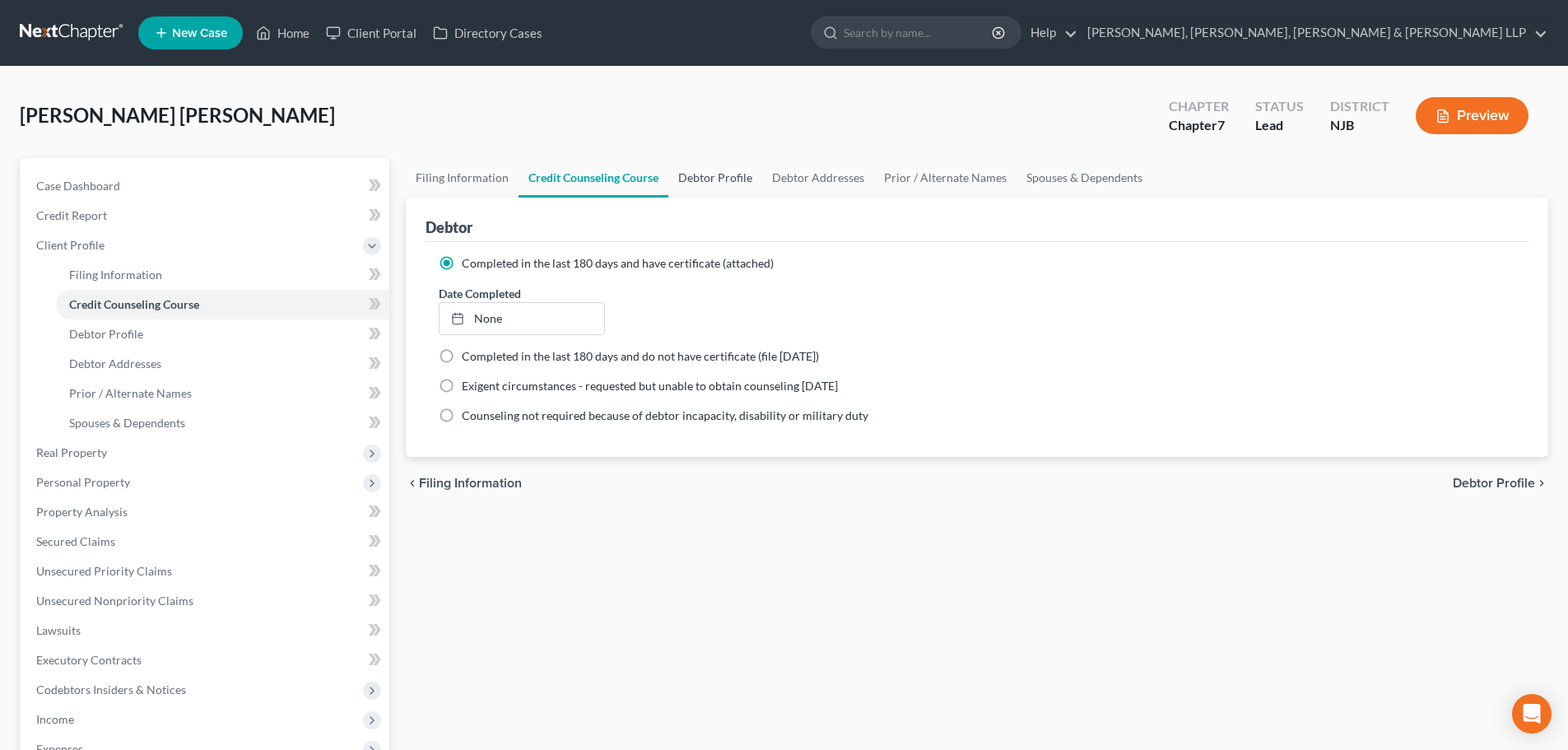
click at [682, 173] on link "Debtor Profile" at bounding box center [715, 177] width 94 height 40
select select "0"
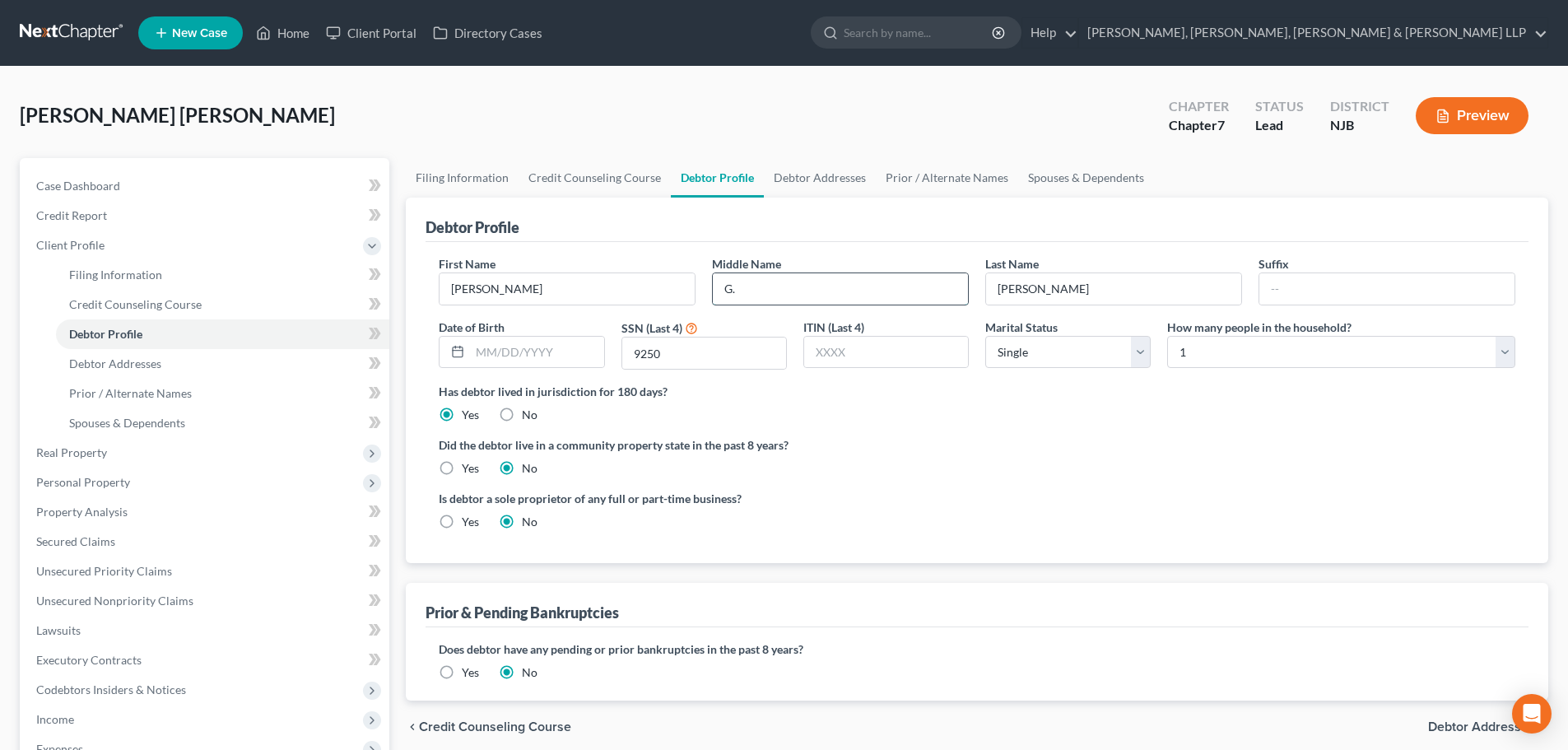
click at [757, 289] on input "G." at bounding box center [841, 289] width 255 height 32
type input "[PERSON_NAME]"
click at [564, 347] on input "text" at bounding box center [536, 352] width 133 height 32
type input "[DATE]"
click at [823, 163] on link "Debtor Addresses" at bounding box center [819, 177] width 112 height 40
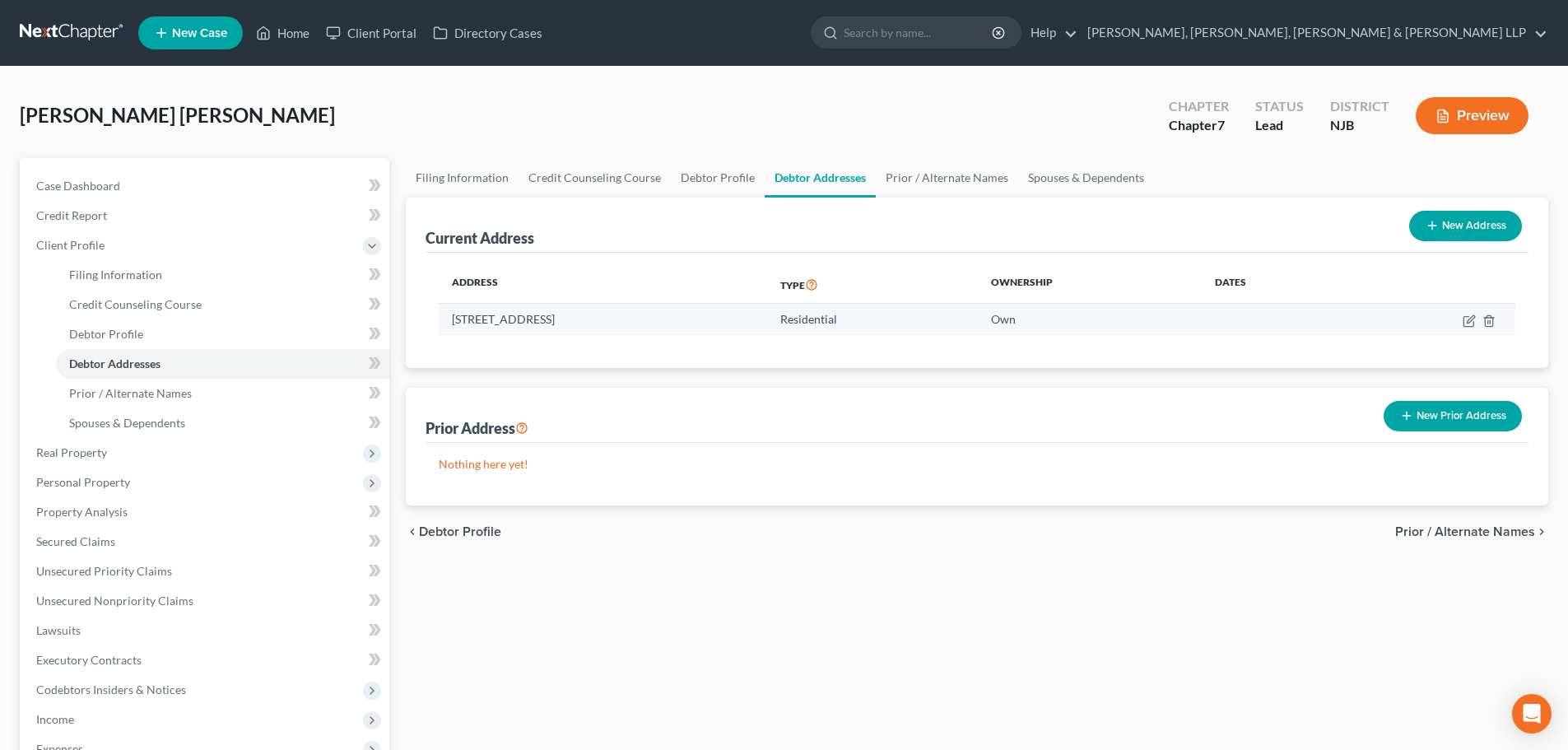
click at [1461, 322] on td at bounding box center [1432, 320] width 167 height 32
click at [1466, 316] on icon "button" at bounding box center [1468, 320] width 10 height 10
select select "33"
select select "19"
select select "0"
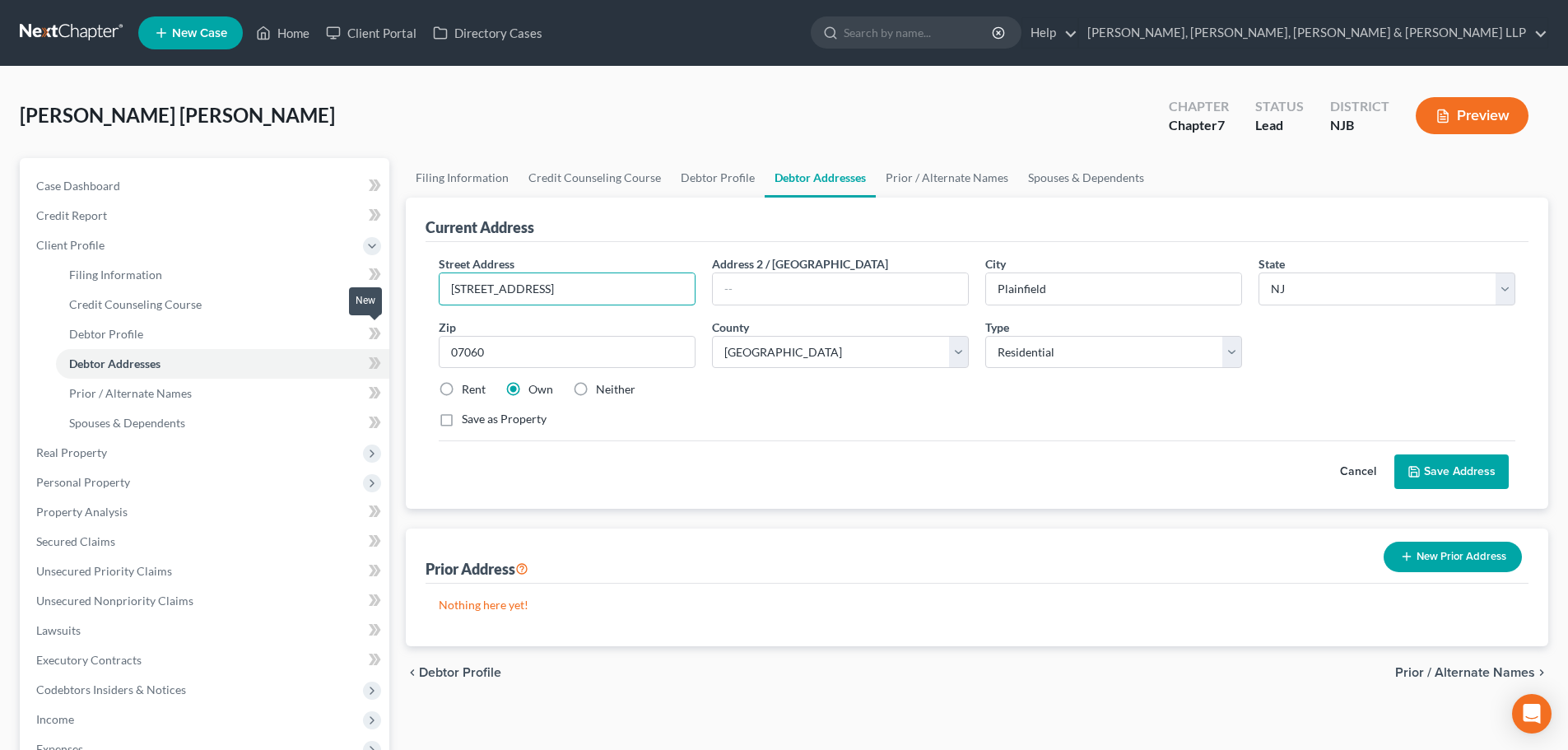
drag, startPoint x: 516, startPoint y: 300, endPoint x: 374, endPoint y: 329, distance: 144.9
click at [374, 329] on div "Petition Navigation Case Dashboard Payments Invoices Payments Payments Credit R…" at bounding box center [784, 573] width 1545 height 832
type input "[STREET_ADDRESS]"
drag, startPoint x: 505, startPoint y: 362, endPoint x: 432, endPoint y: 361, distance: 73.0
click at [432, 361] on div "Zip * 07060" at bounding box center [567, 343] width 273 height 50
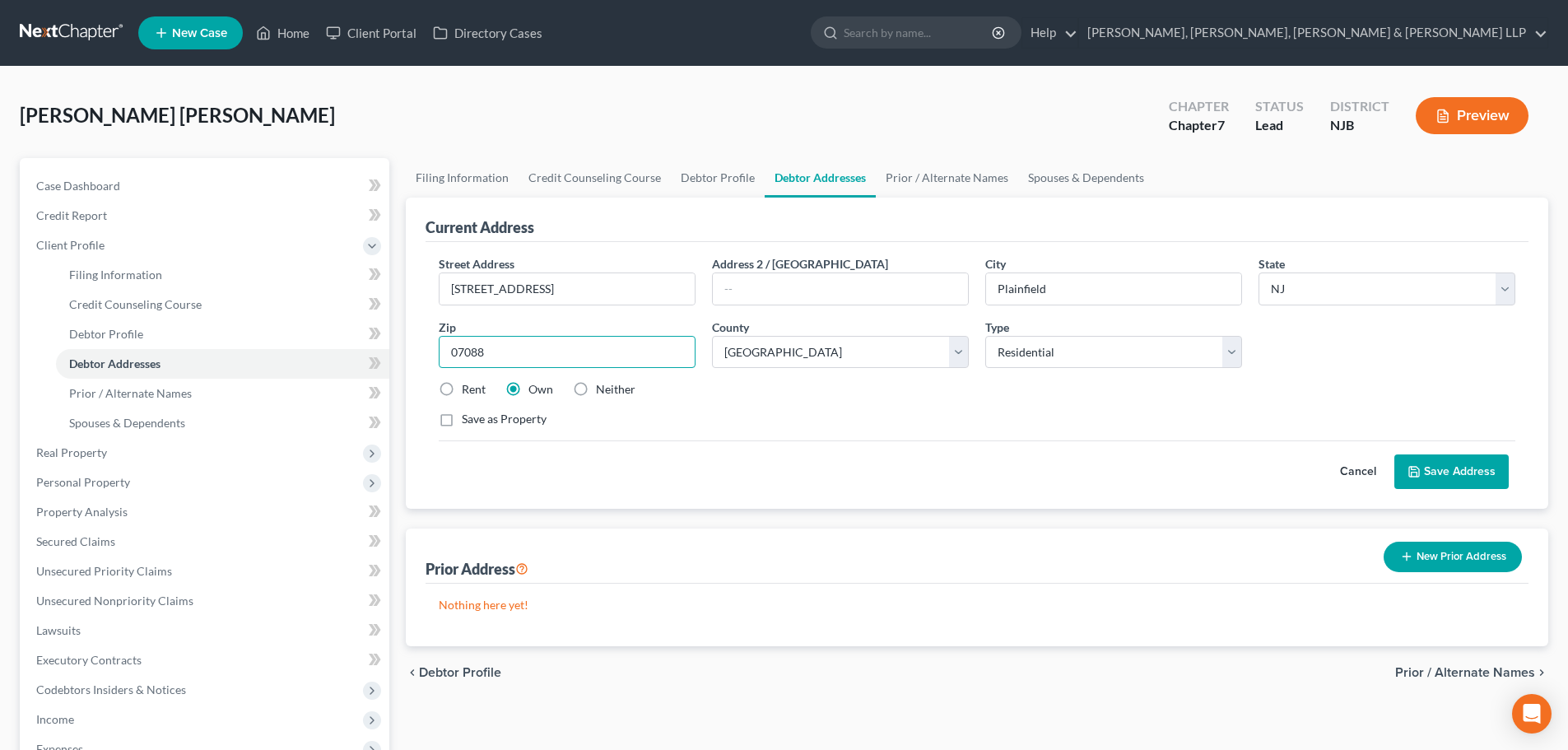
type input "07088"
type input "Vauxhall"
drag, startPoint x: 461, startPoint y: 391, endPoint x: 600, endPoint y: 355, distance: 143.6
click at [461, 391] on label "Rent" at bounding box center [473, 389] width 24 height 17
click at [468, 391] on input "Rent" at bounding box center [474, 386] width 11 height 11
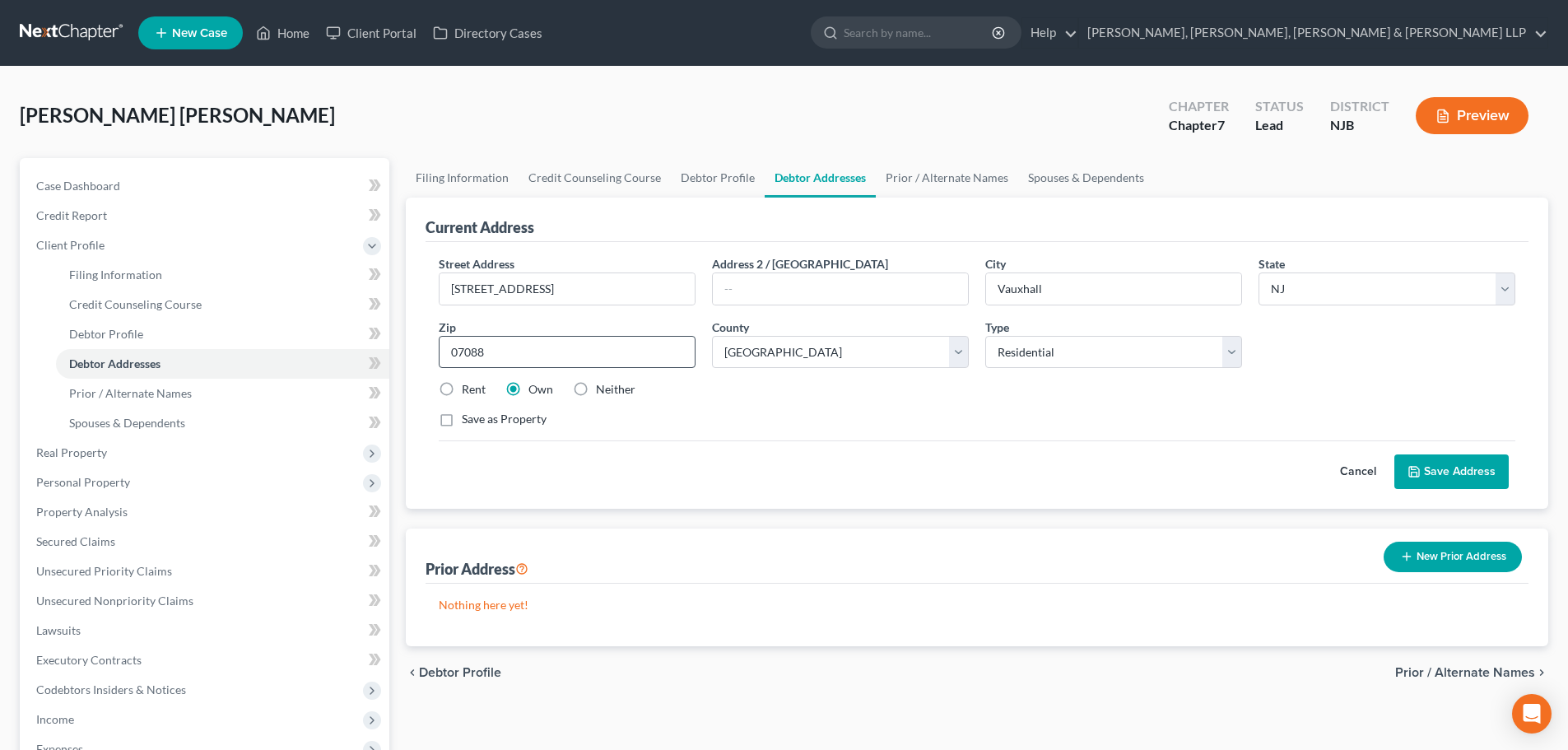
radio input "true"
drag, startPoint x: 970, startPoint y: 317, endPoint x: 935, endPoint y: 267, distance: 61.0
click at [969, 317] on div "Street Address * [STREET_ADDRESS] * [GEOGRAPHIC_DATA] * State [US_STATE] AK AR …" at bounding box center [976, 348] width 1093 height 186
drag, startPoint x: 1470, startPoint y: 475, endPoint x: 1452, endPoint y: 460, distance: 23.4
click at [1470, 475] on button "Save Address" at bounding box center [1452, 471] width 114 height 34
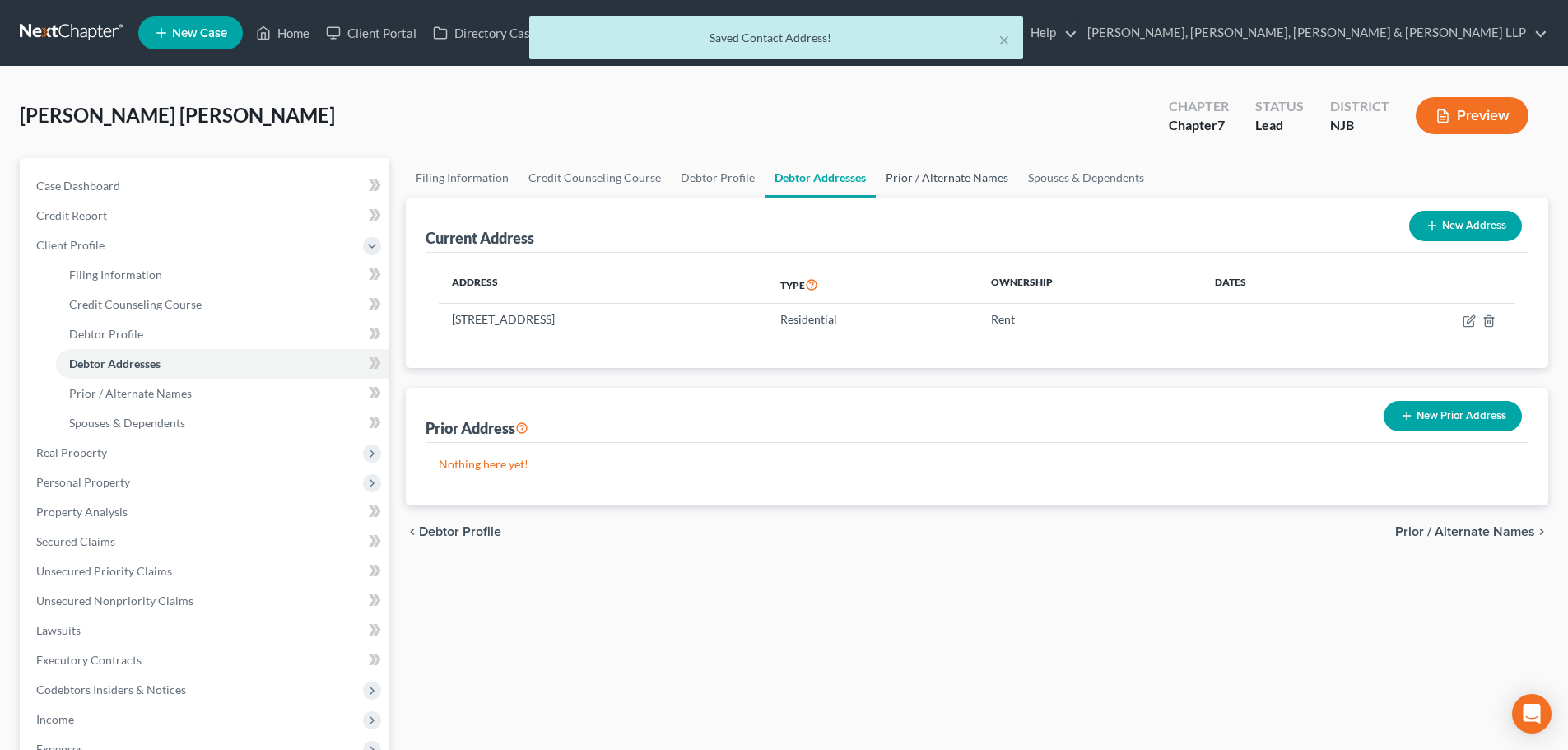
click at [908, 173] on link "Prior / Alternate Names" at bounding box center [947, 177] width 143 height 40
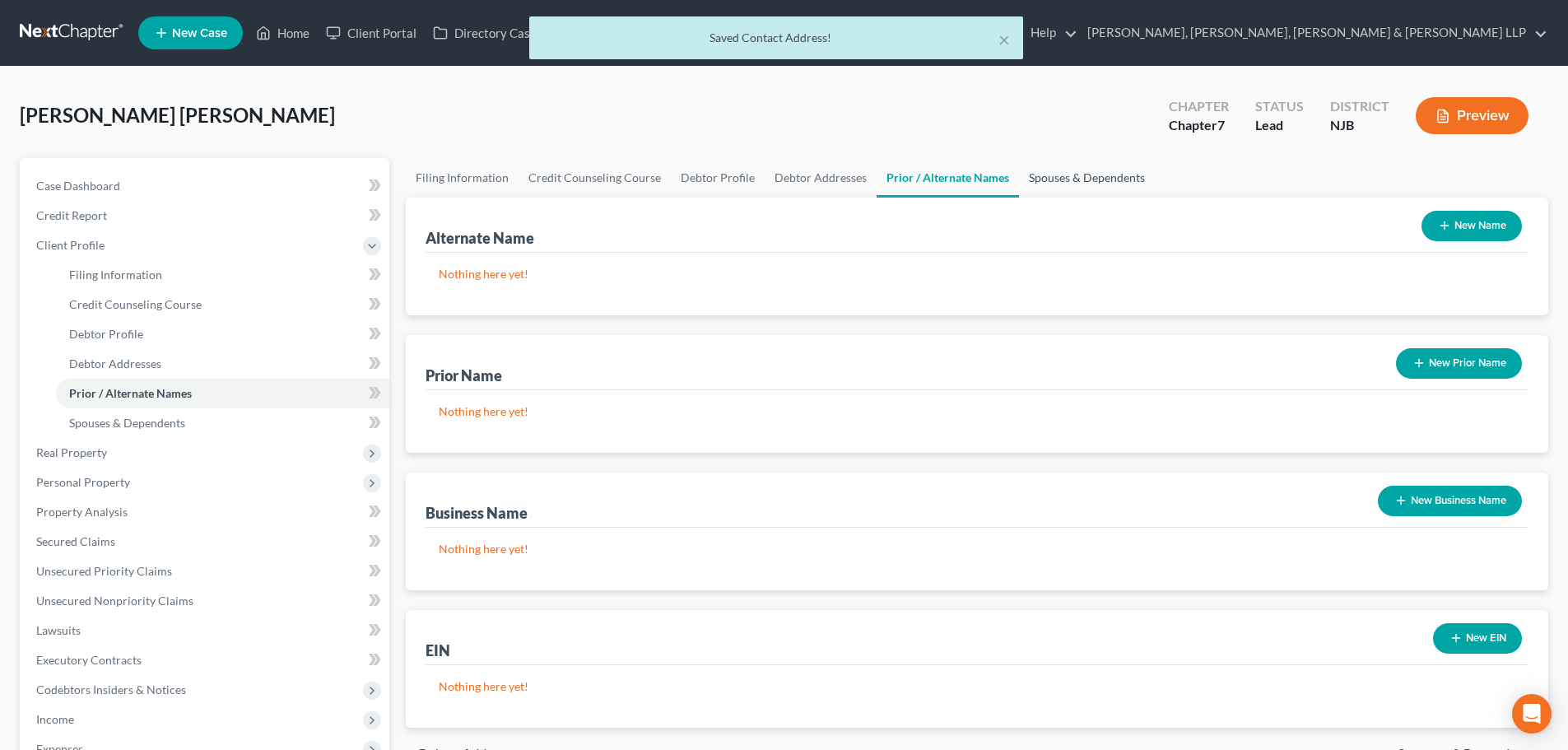
drag, startPoint x: 1077, startPoint y: 179, endPoint x: 997, endPoint y: 198, distance: 82.2
click at [1078, 179] on link "Spouses & Dependents" at bounding box center [1086, 177] width 136 height 40
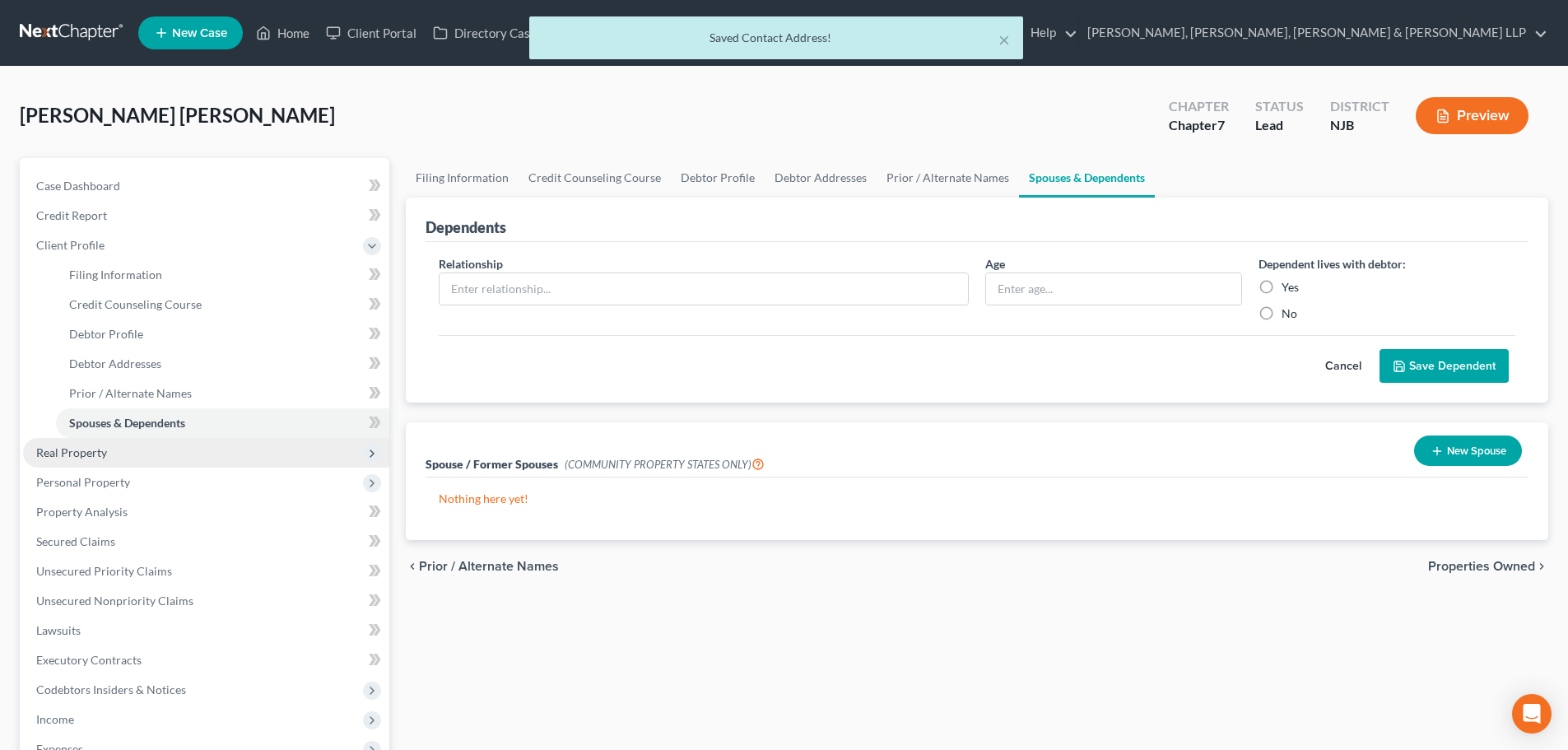
click at [121, 447] on span "Real Property" at bounding box center [206, 452] width 366 height 30
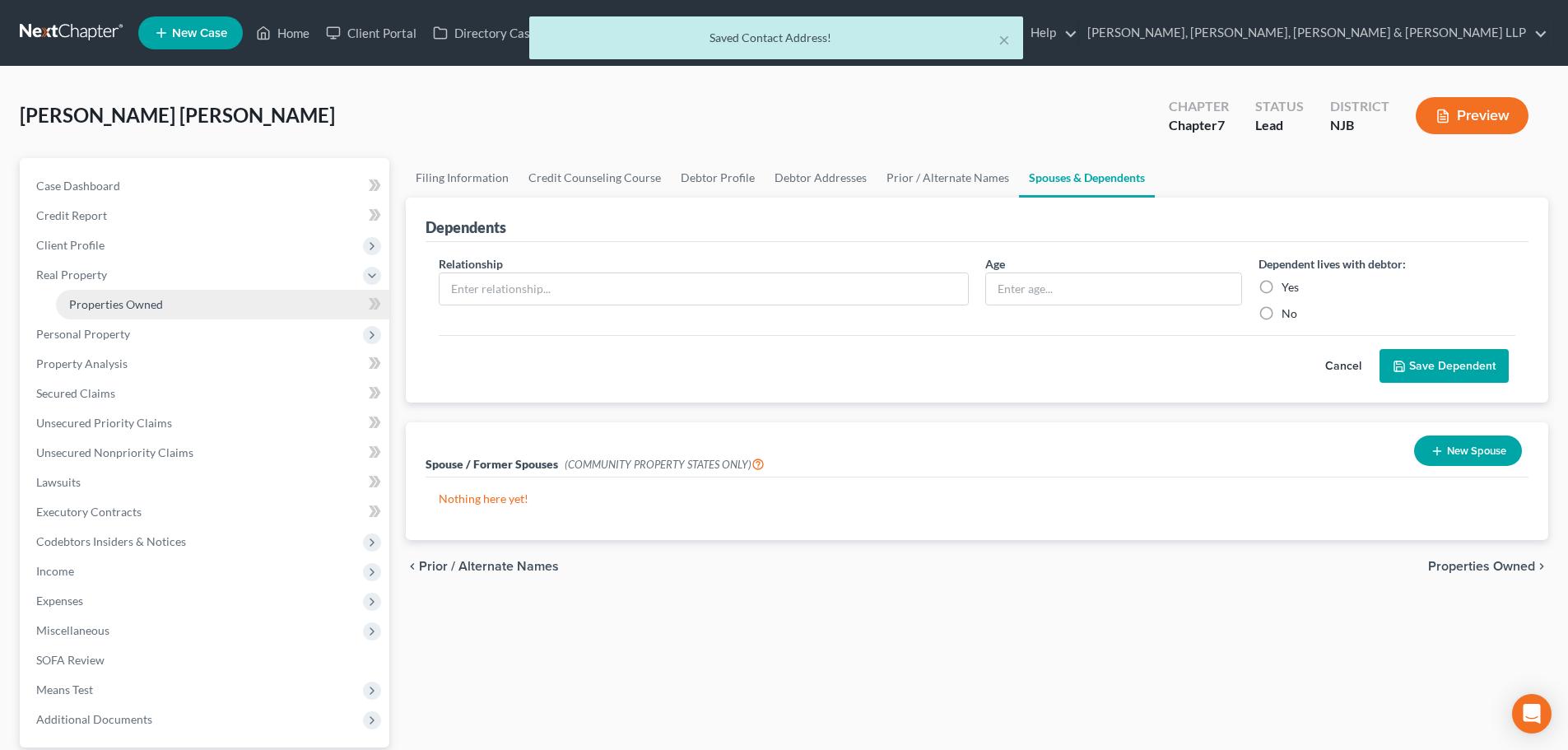
click at [183, 309] on link "Properties Owned" at bounding box center [223, 305] width 334 height 30
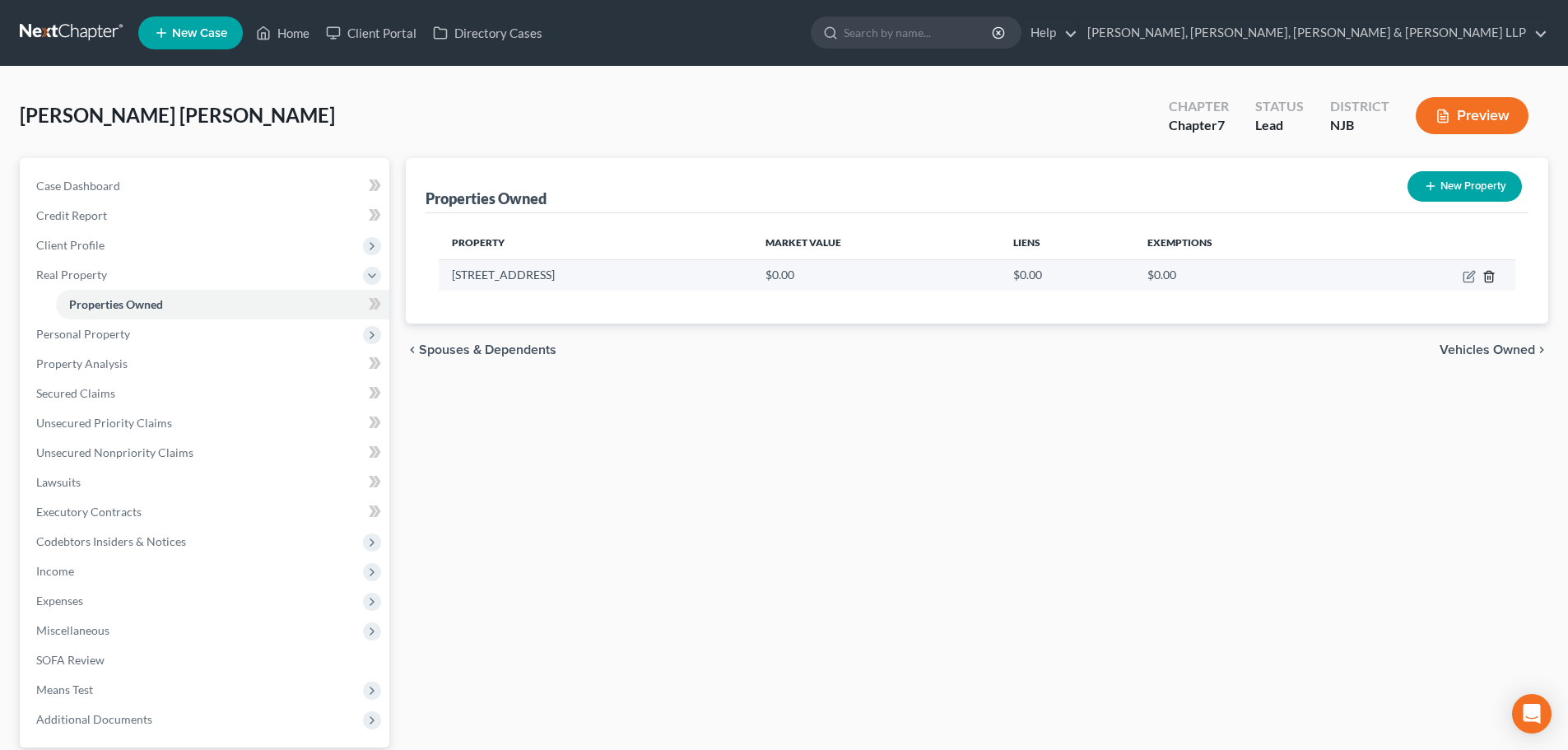
click at [1487, 275] on icon "button" at bounding box center [1489, 276] width 13 height 13
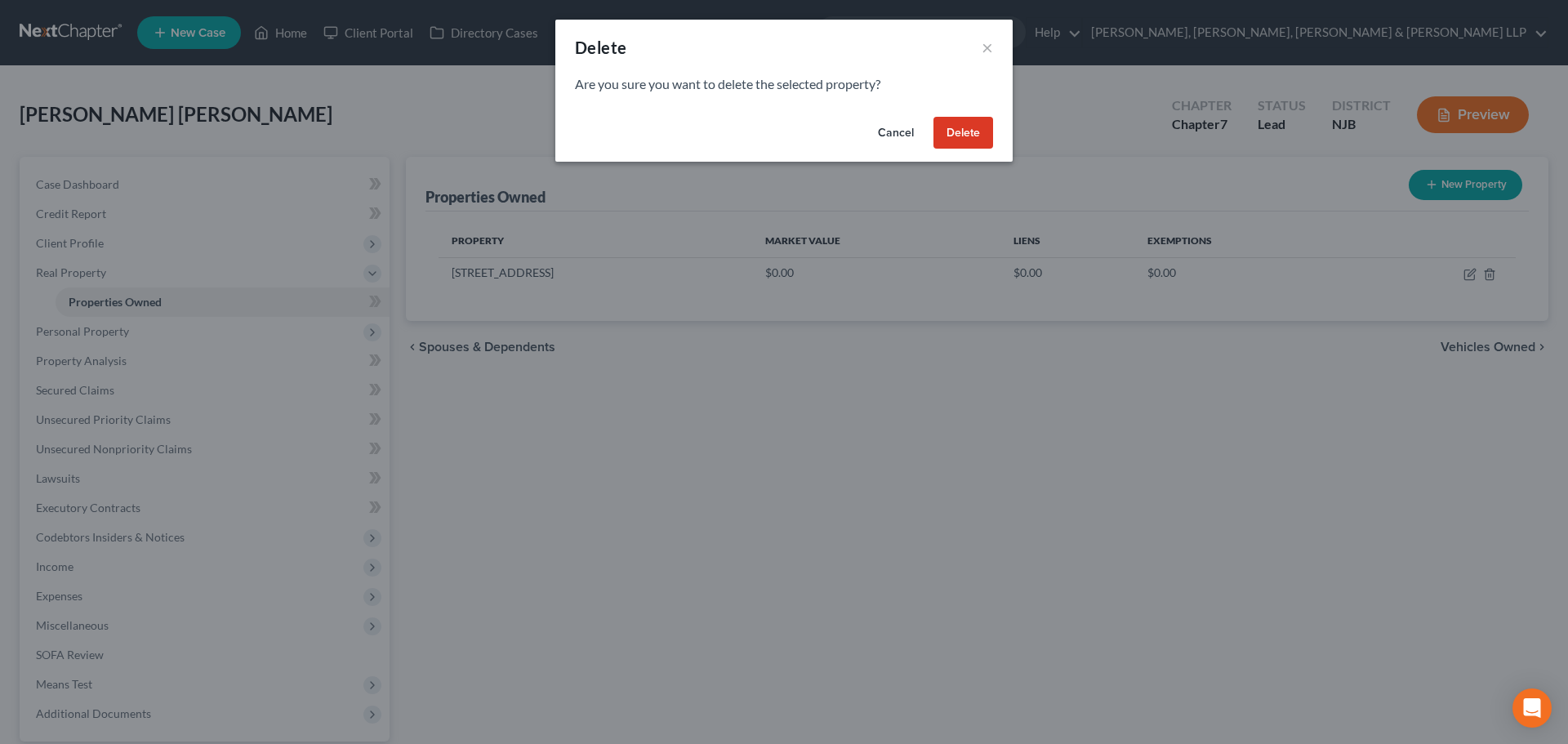
click at [982, 127] on button "Delete" at bounding box center [963, 133] width 59 height 32
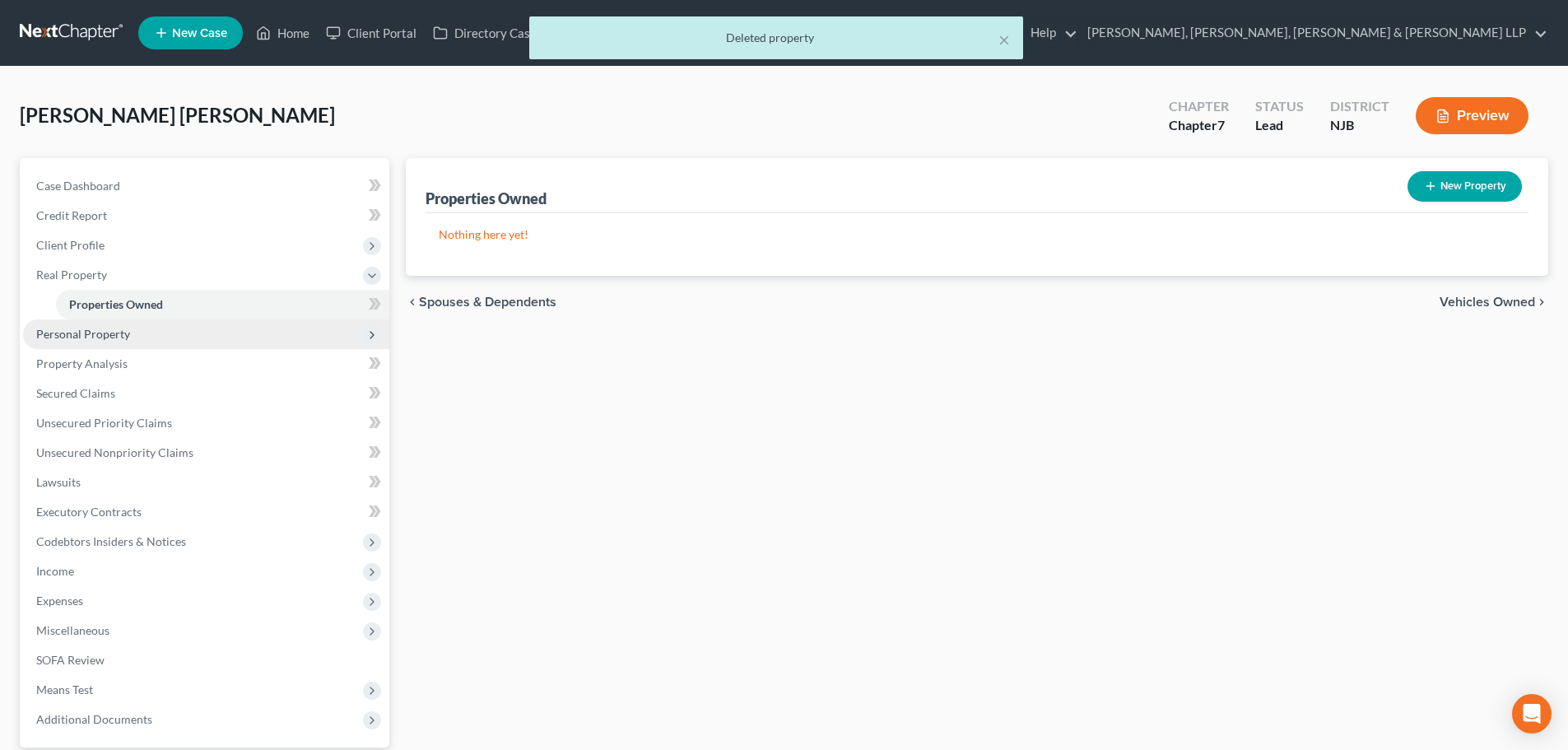
click at [120, 336] on span "Personal Property" at bounding box center [83, 334] width 94 height 14
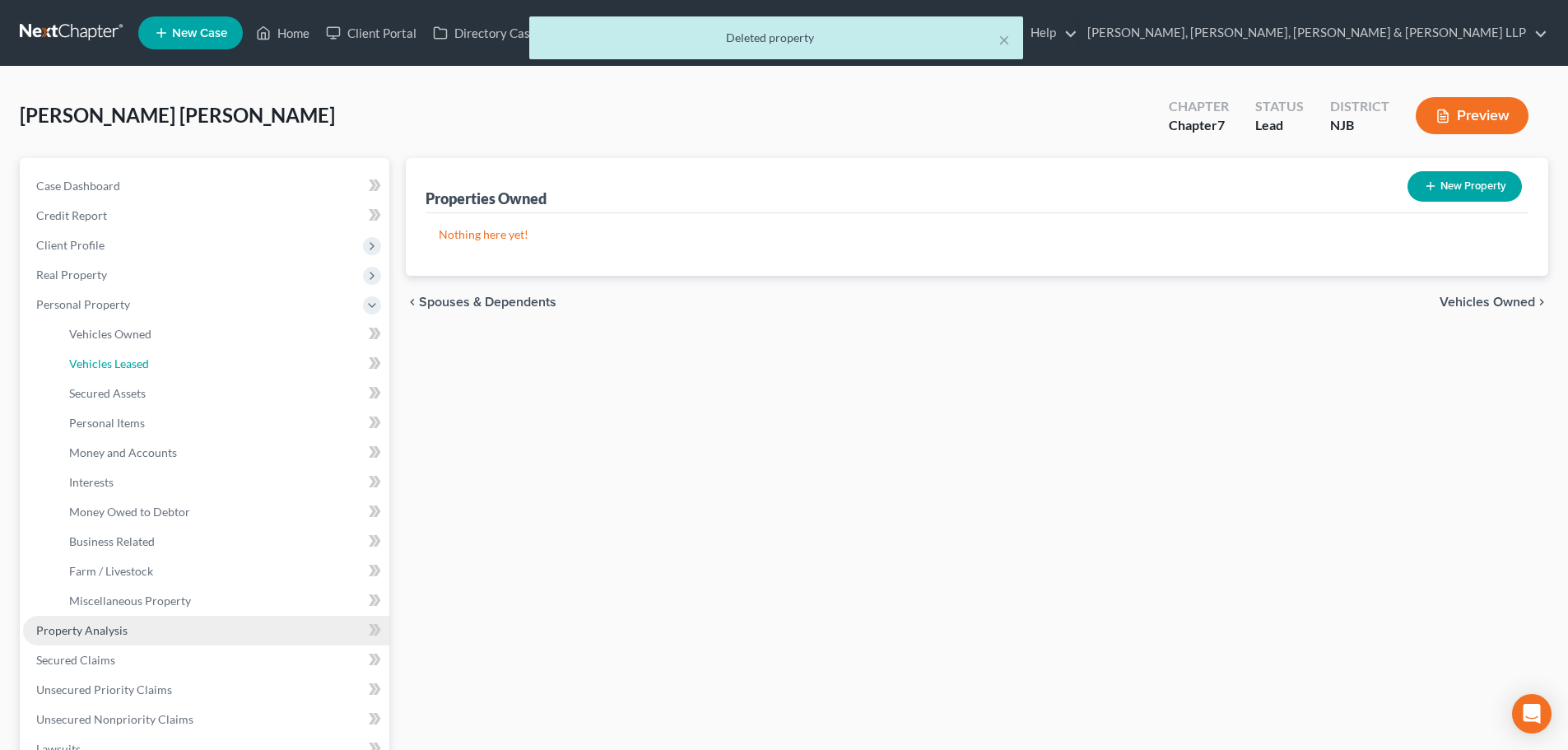
click at [120, 353] on link "Vehicles Leased" at bounding box center [223, 364] width 334 height 30
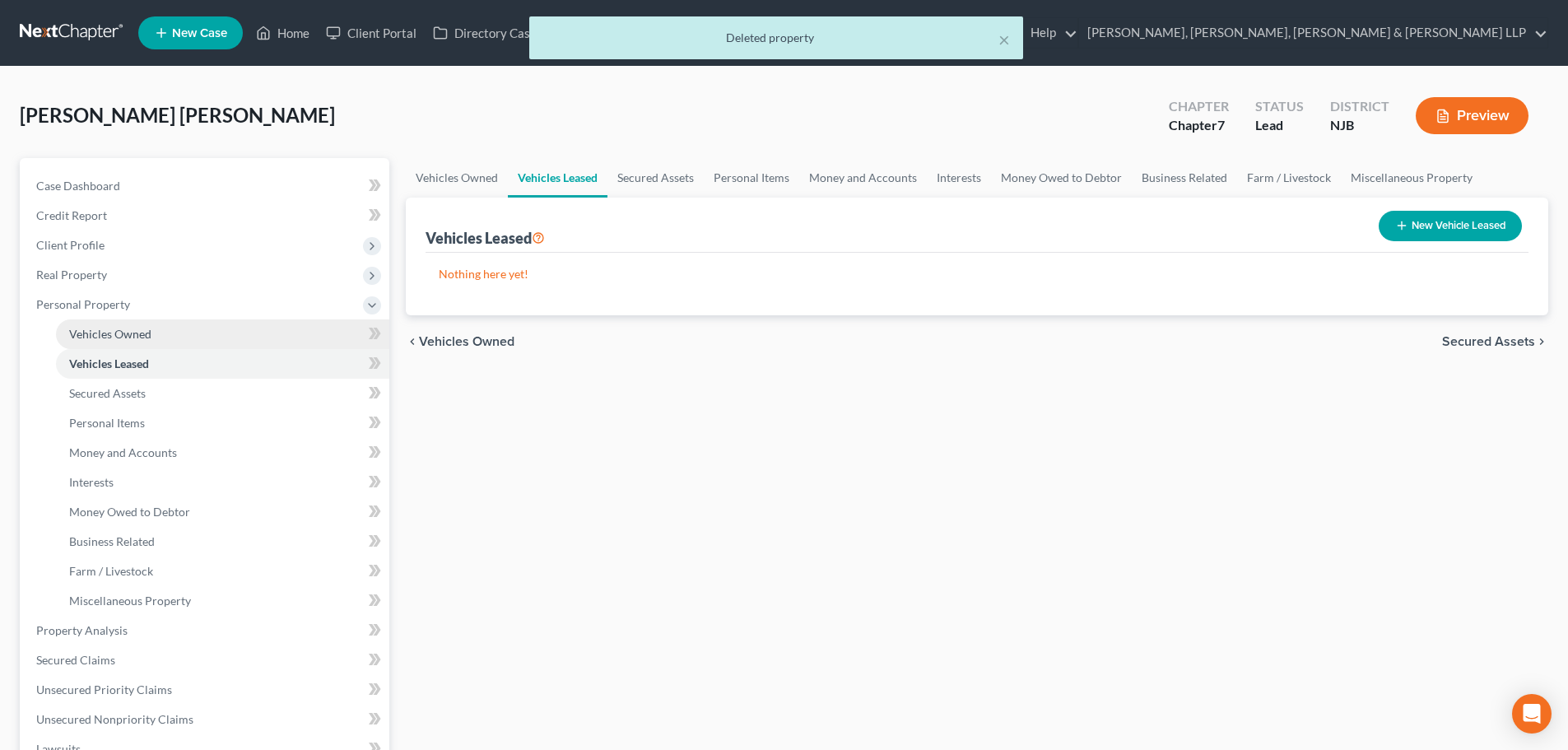
click at [133, 339] on span "Vehicles Owned" at bounding box center [110, 334] width 82 height 14
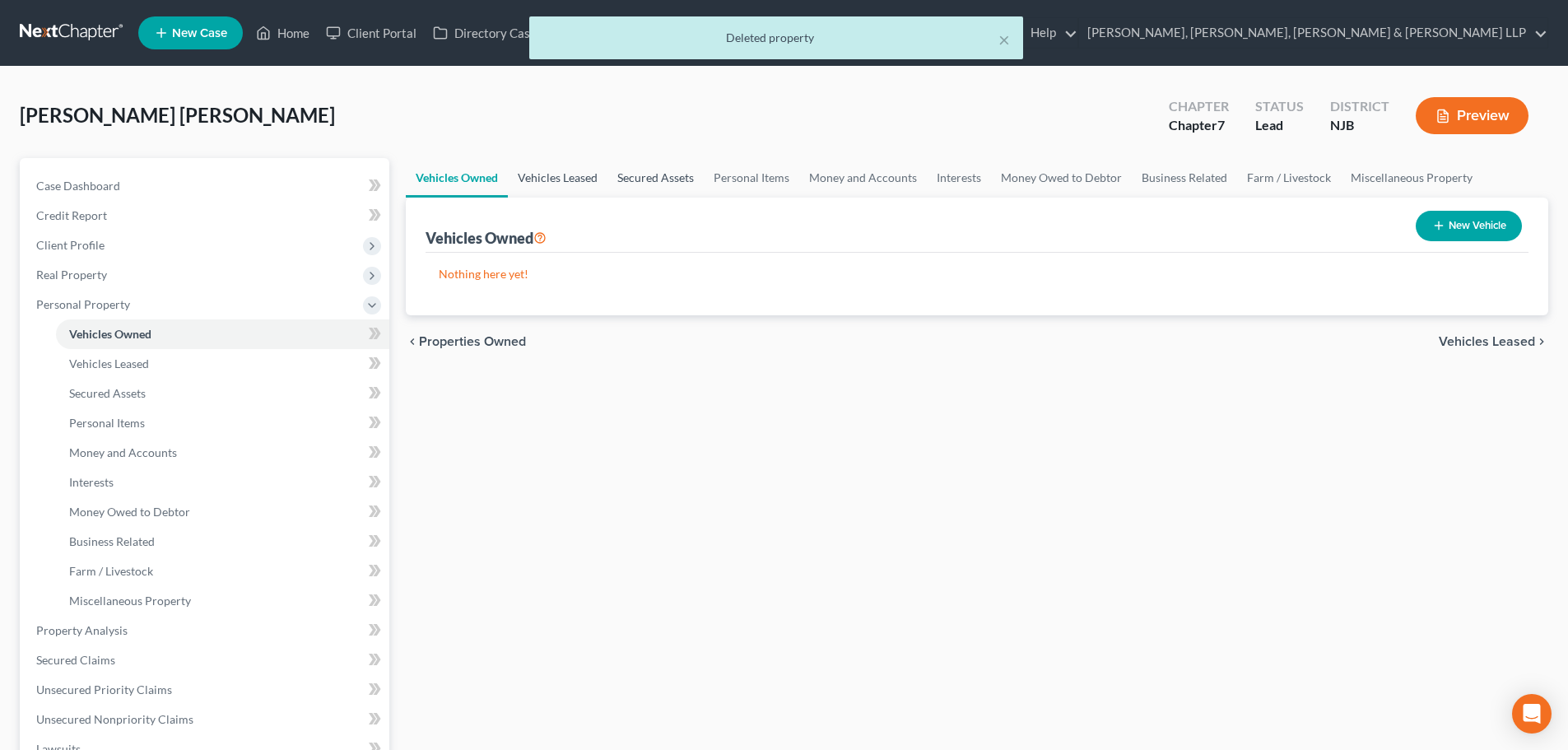
click at [573, 185] on link "Vehicles Leased" at bounding box center [557, 177] width 99 height 40
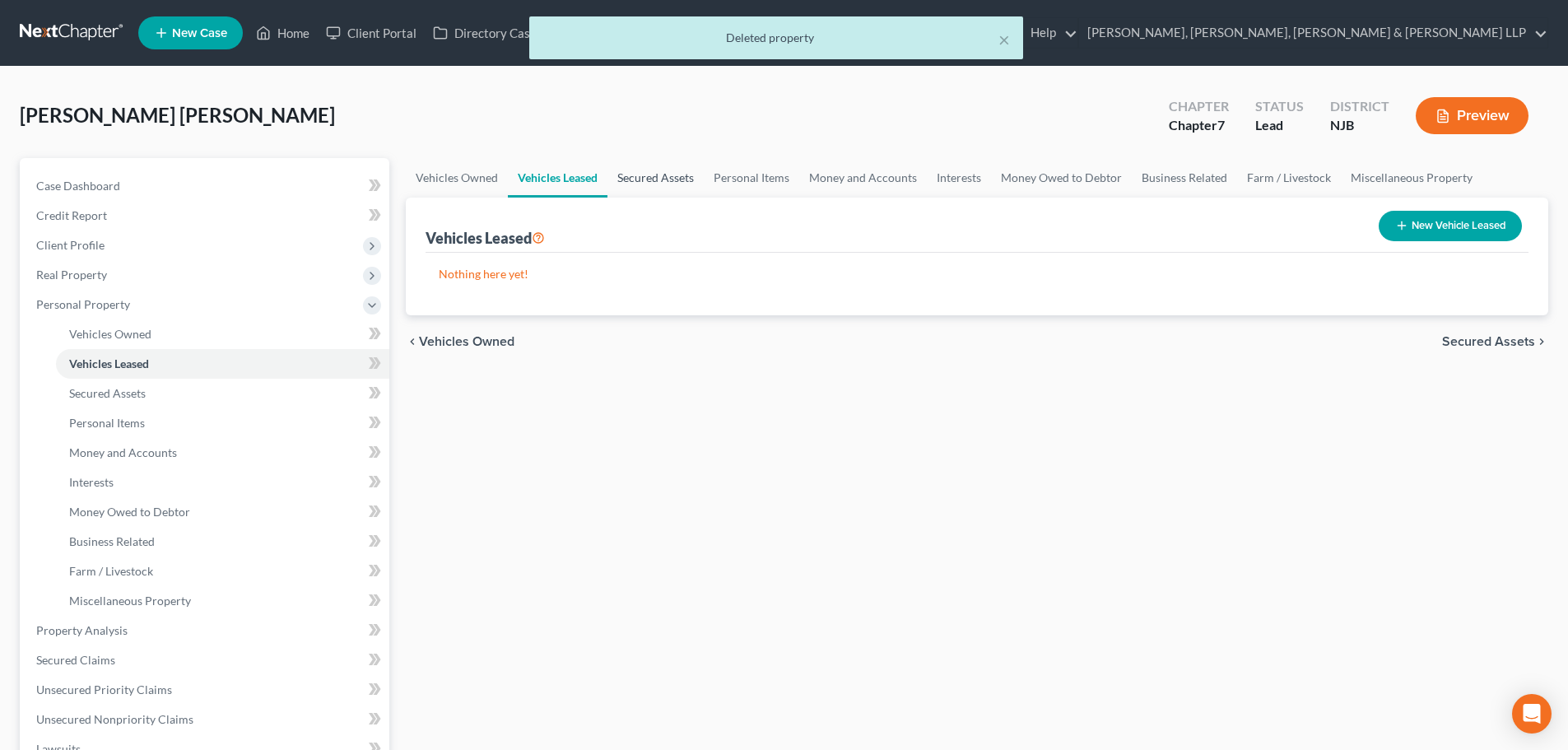
click at [666, 188] on link "Secured Assets" at bounding box center [655, 177] width 96 height 40
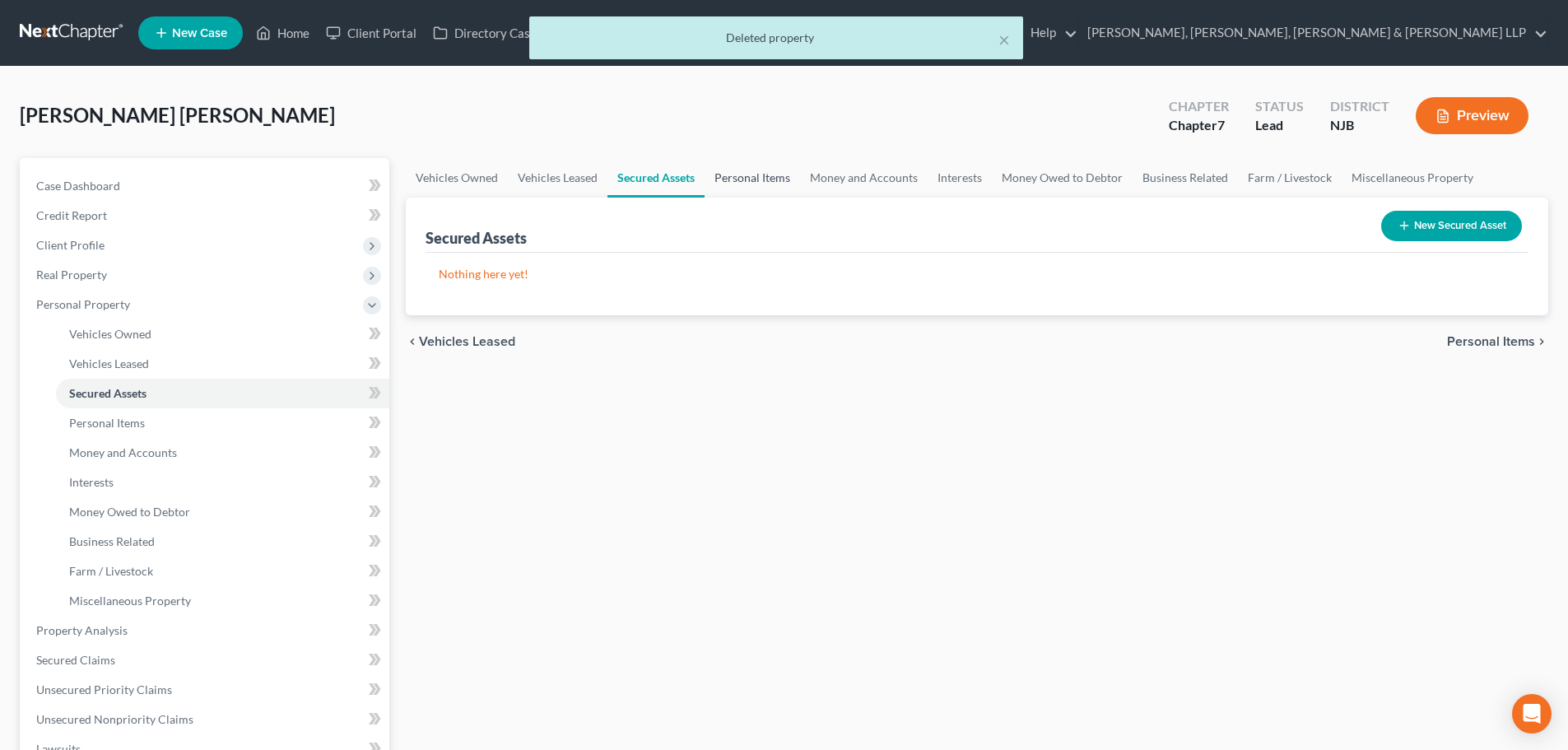
click at [784, 178] on link "Personal Items" at bounding box center [752, 177] width 95 height 40
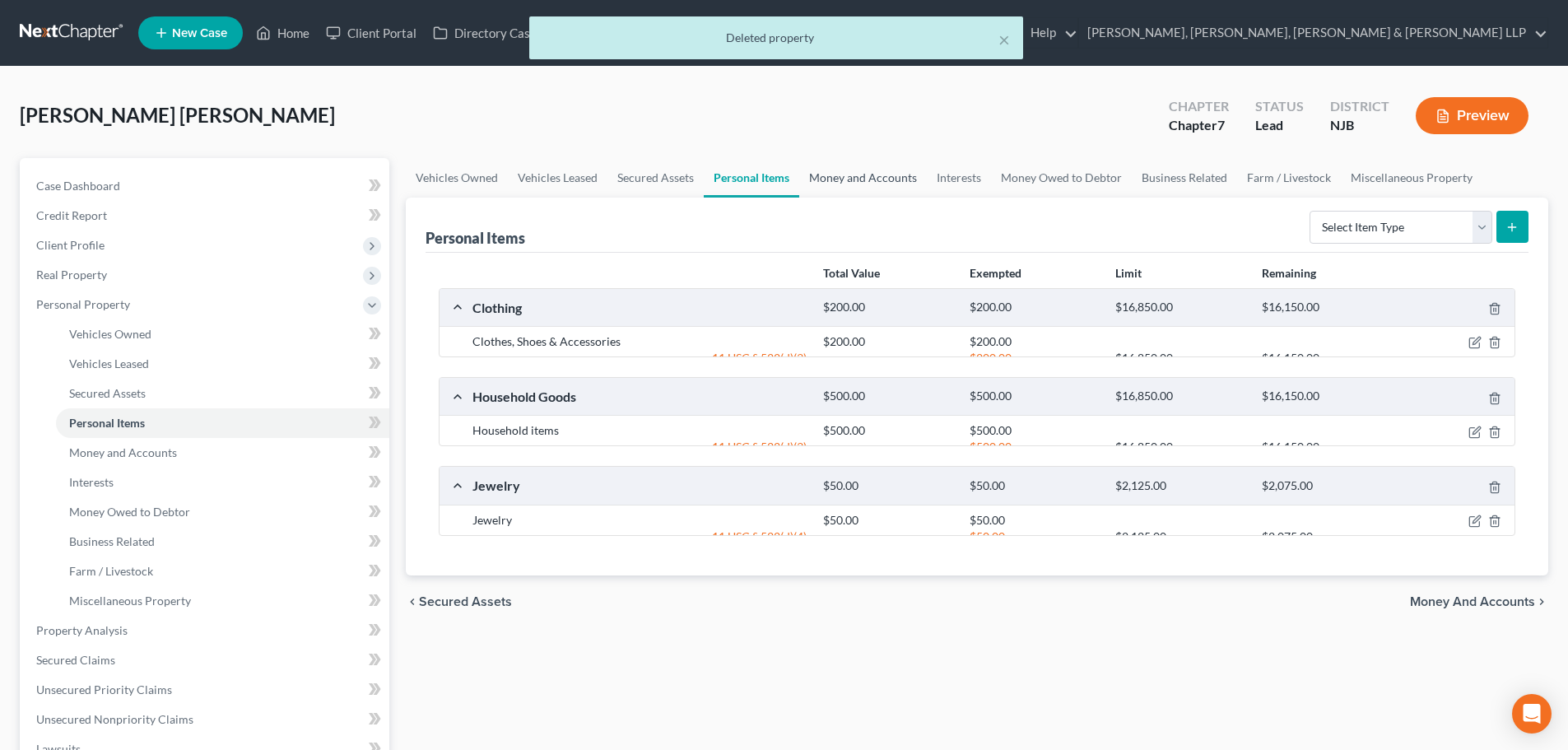
drag, startPoint x: 843, startPoint y: 180, endPoint x: 852, endPoint y: 180, distance: 9.0
click at [844, 180] on link "Money and Accounts" at bounding box center [863, 177] width 128 height 40
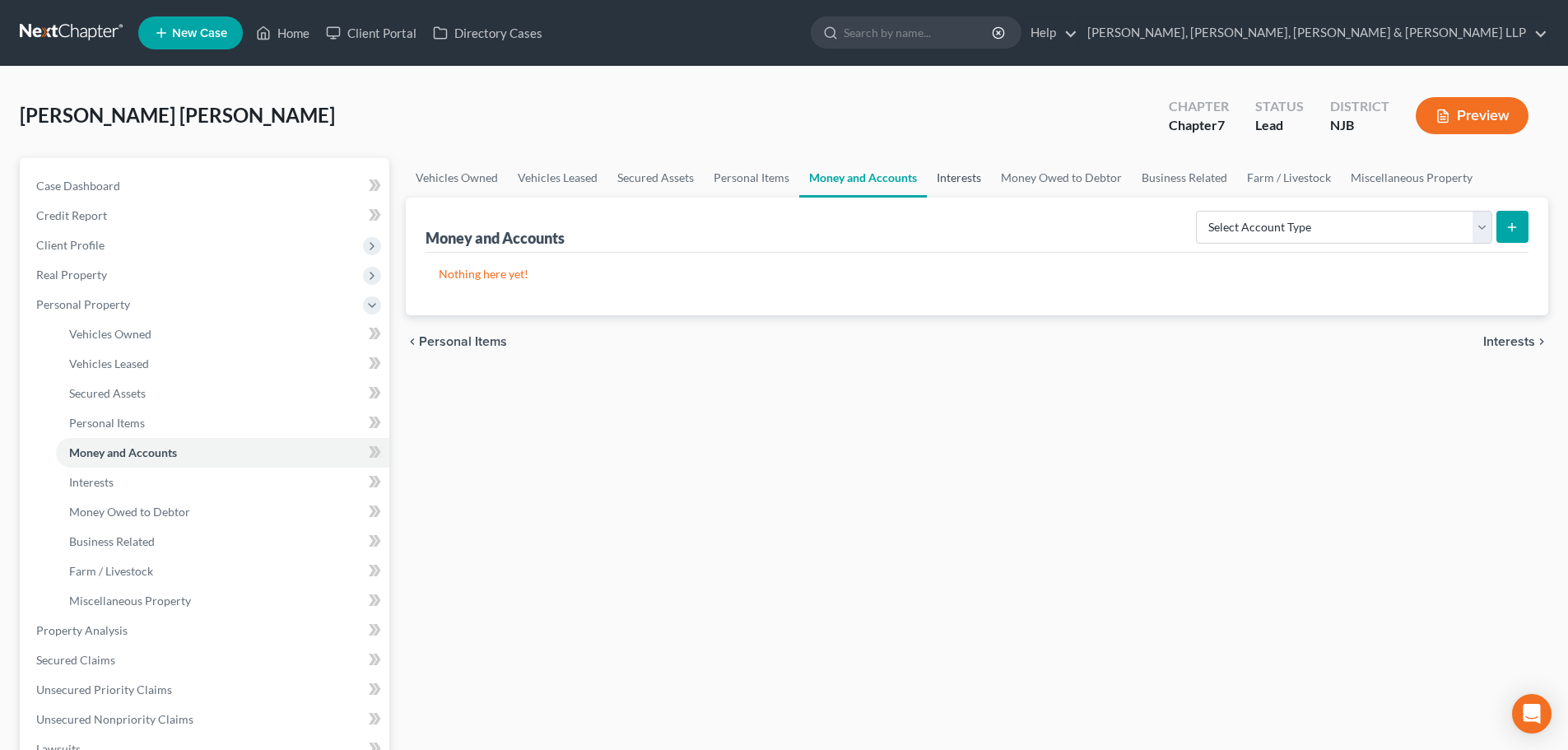
click at [966, 178] on link "Interests" at bounding box center [959, 177] width 64 height 40
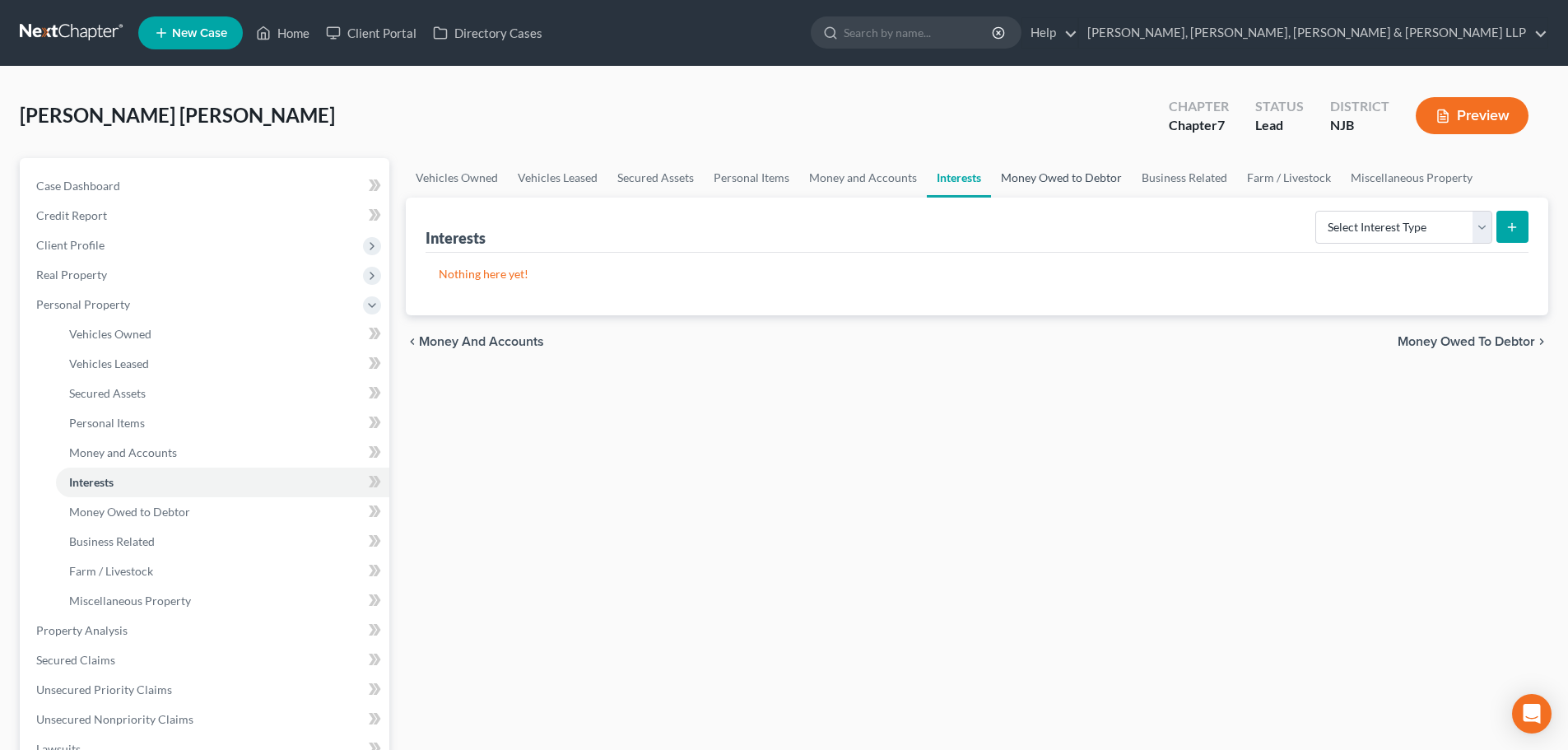
click at [1035, 183] on link "Money Owed to Debtor" at bounding box center [1062, 177] width 141 height 40
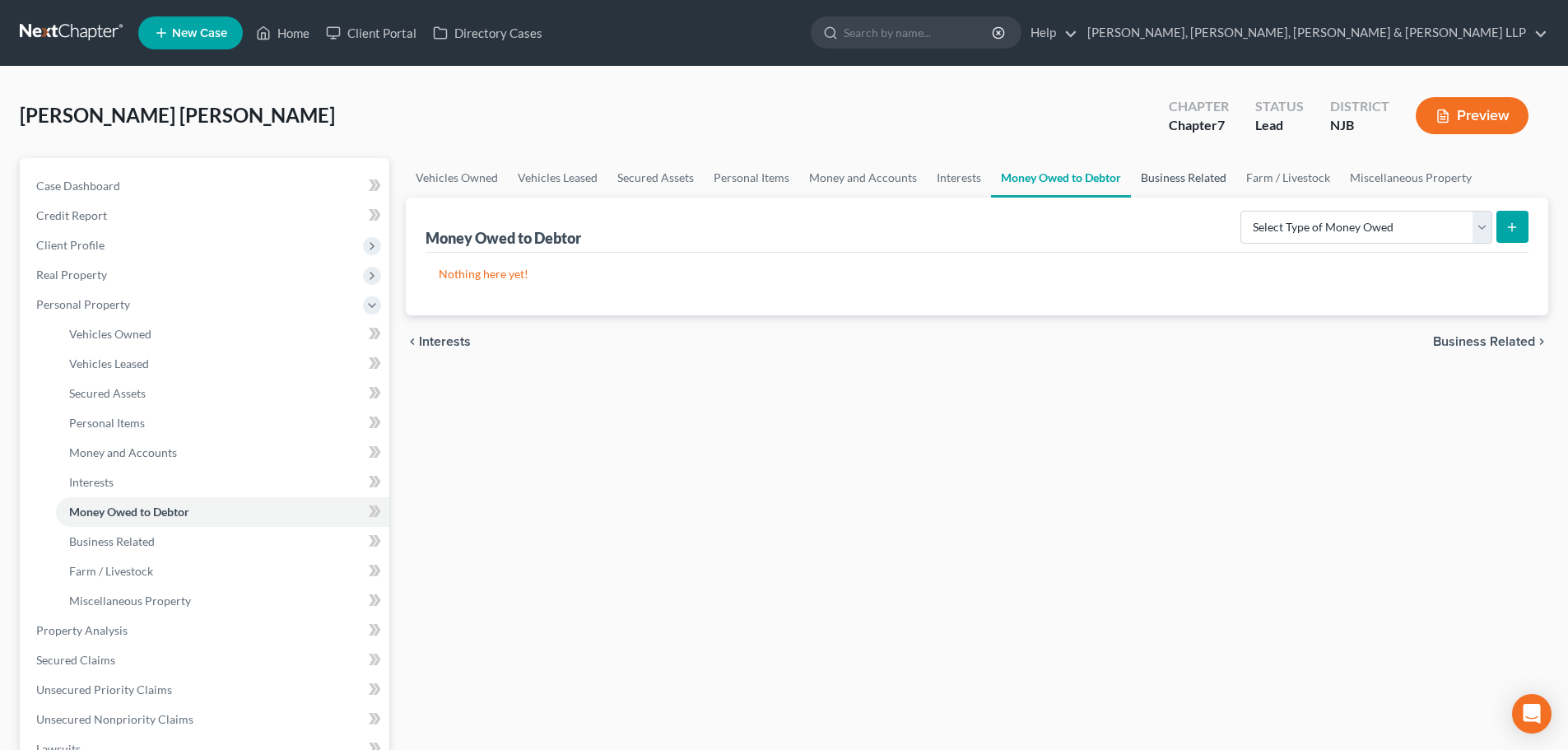
click at [1193, 188] on link "Business Related" at bounding box center [1183, 177] width 106 height 40
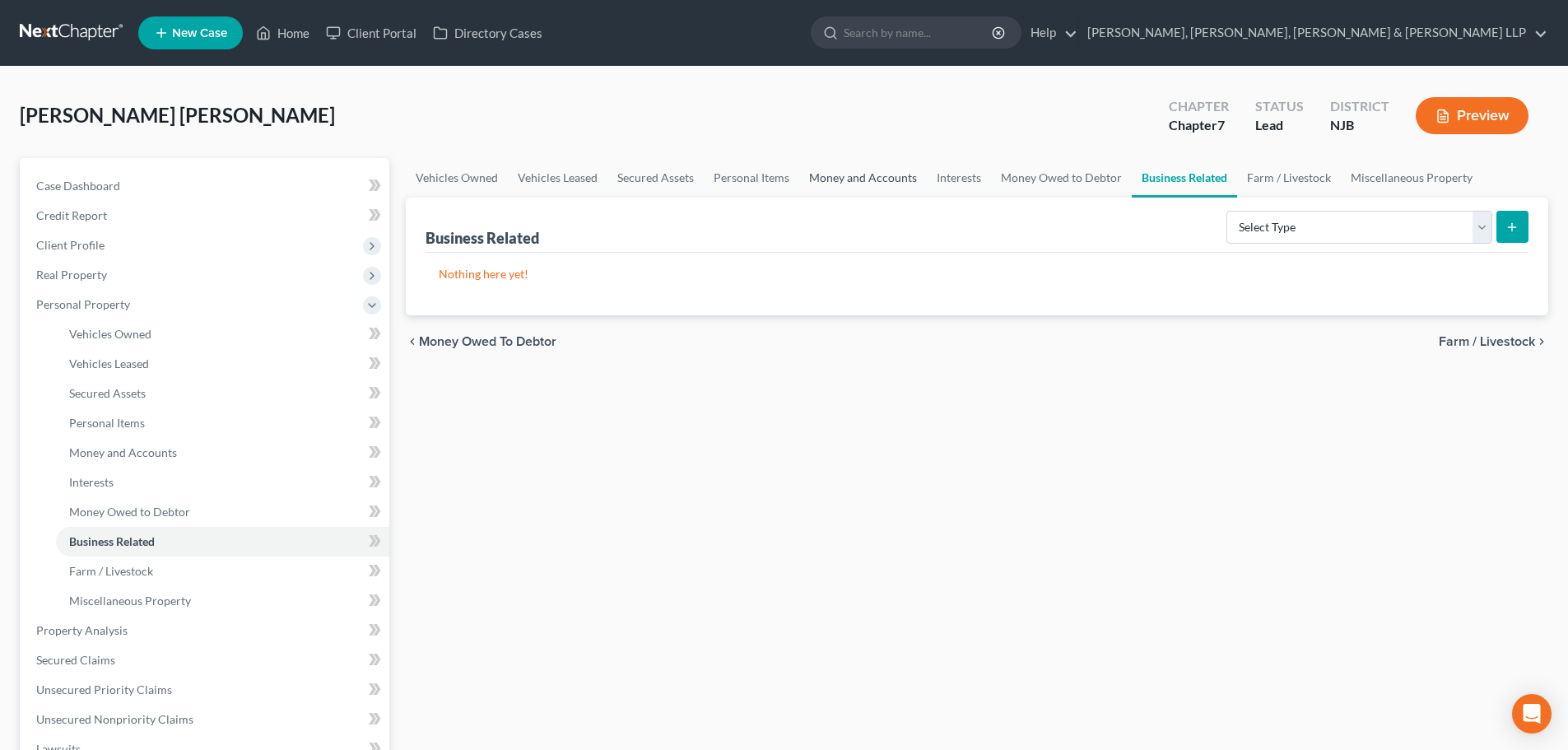
click at [880, 184] on link "Money and Accounts" at bounding box center [863, 177] width 128 height 40
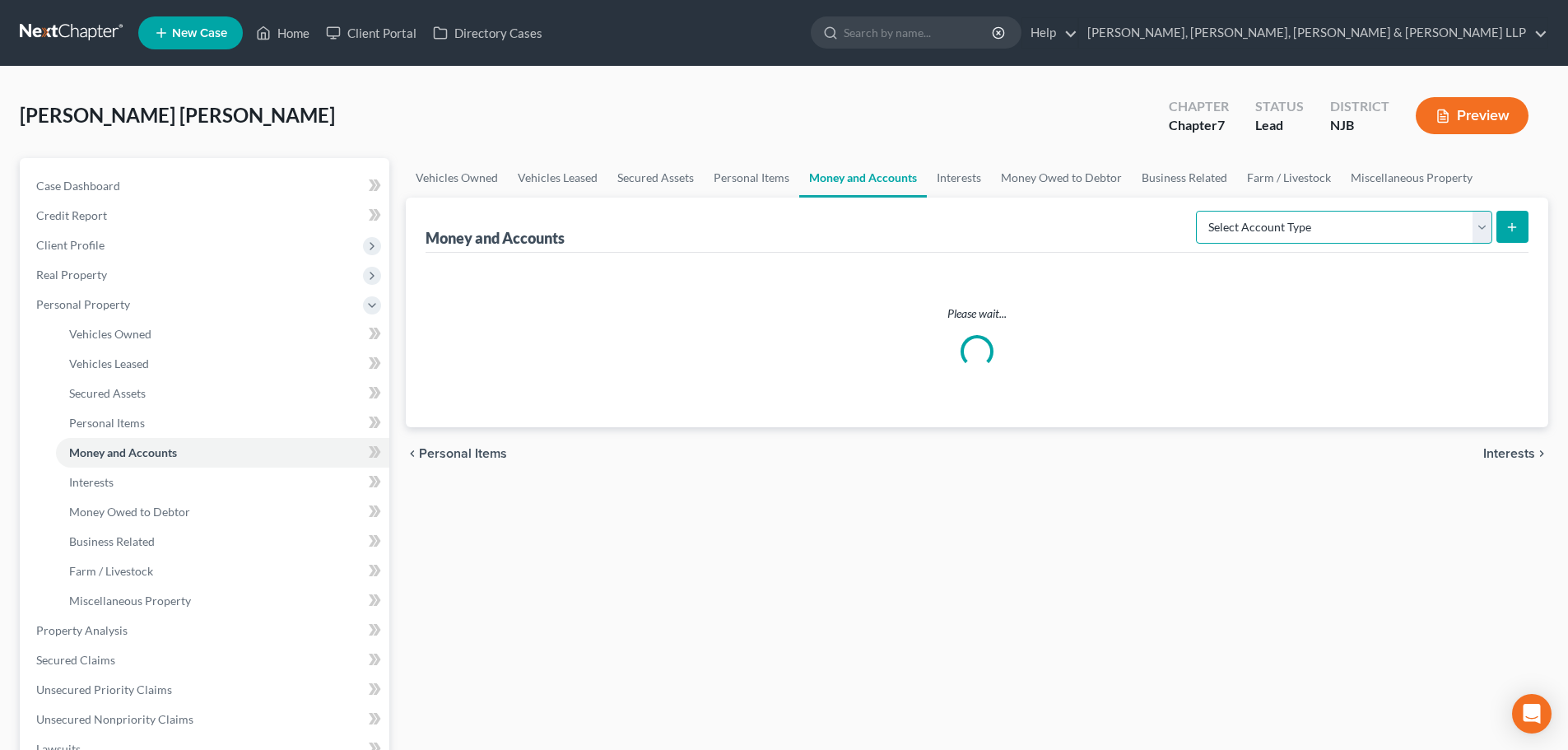
drag, startPoint x: 1226, startPoint y: 235, endPoint x: 1242, endPoint y: 243, distance: 17.9
click at [1226, 235] on select "Select Account Type Brokerage Cash on Hand Certificates of Deposit Checking Acc…" at bounding box center [1343, 226] width 297 height 33
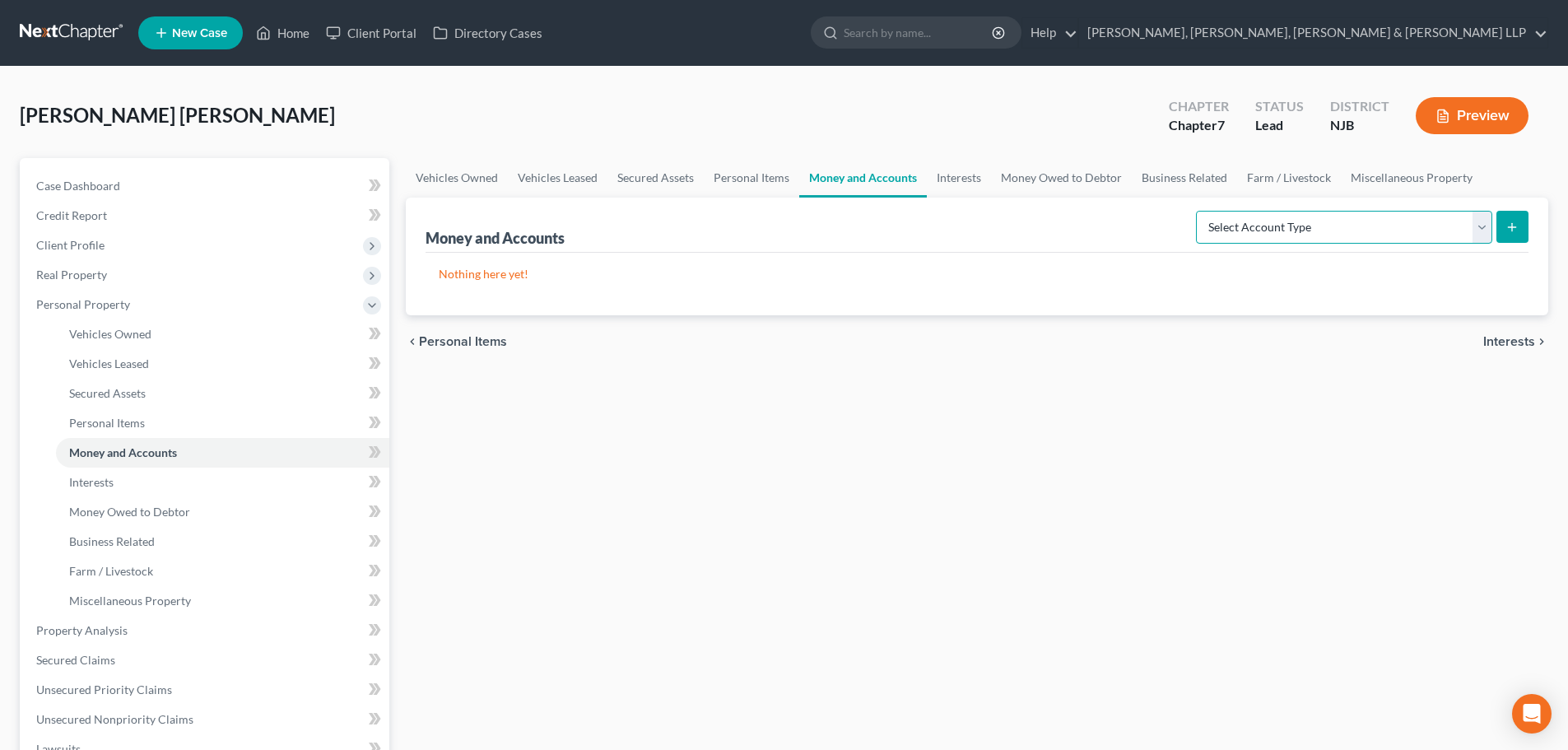
select select "checking"
click at [1199, 210] on select "Select Account Type Brokerage Cash on Hand Certificates of Deposit Checking Acc…" at bounding box center [1343, 226] width 297 height 33
click at [1526, 220] on button "submit" at bounding box center [1512, 226] width 32 height 32
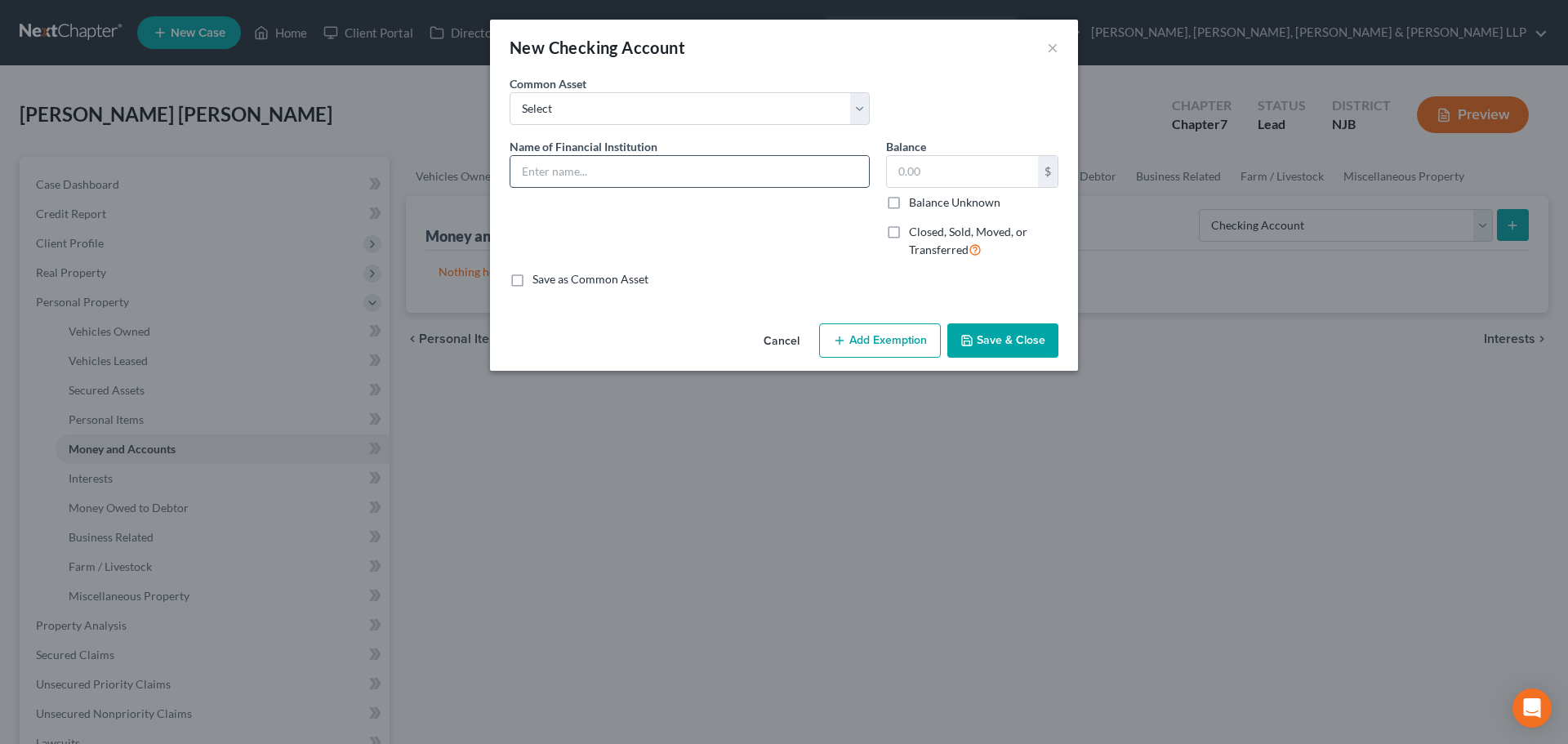
click at [751, 158] on input "text" at bounding box center [689, 172] width 358 height 31
type input "[PERSON_NAME] Fargo Bank - 9012"
click at [1002, 175] on input "text" at bounding box center [962, 172] width 151 height 31
type input "7,000"
click at [919, 347] on button "Add Exemption" at bounding box center [880, 340] width 121 height 34
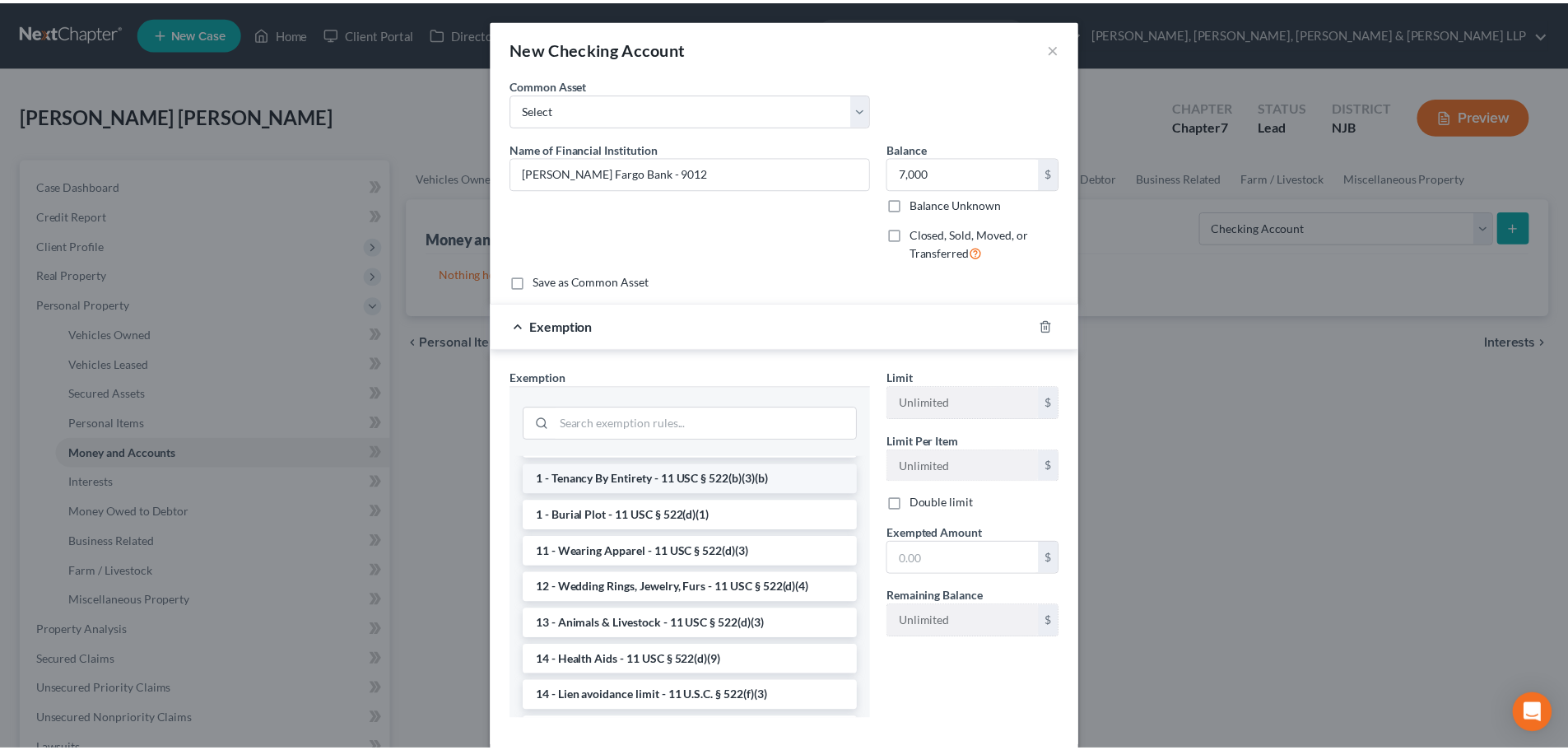
scroll to position [329, 0]
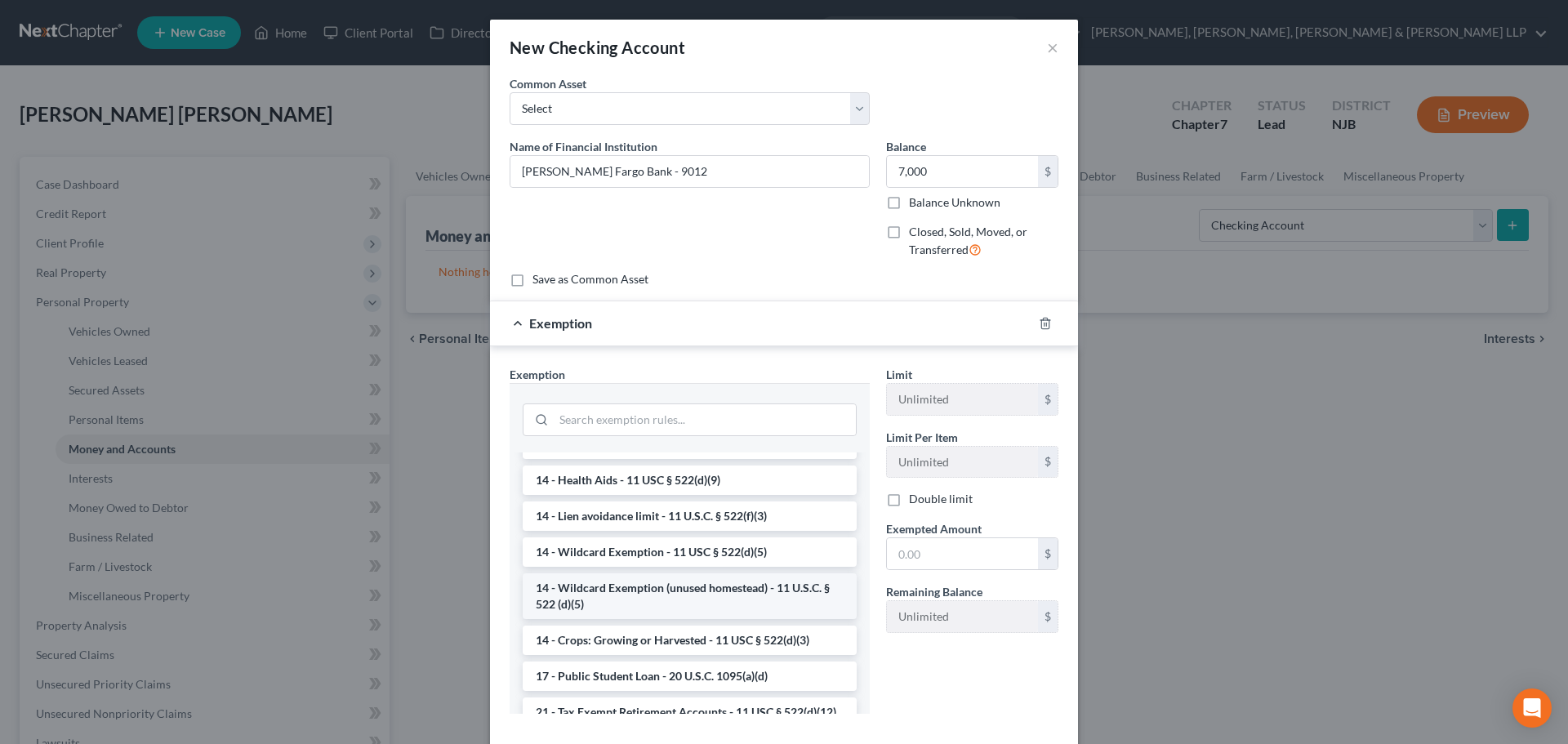
click at [667, 610] on li "14 - Wildcard Exemption (unused homestead) - 11 U.S.C. § 522 (d)(5)" at bounding box center [689, 596] width 334 height 45
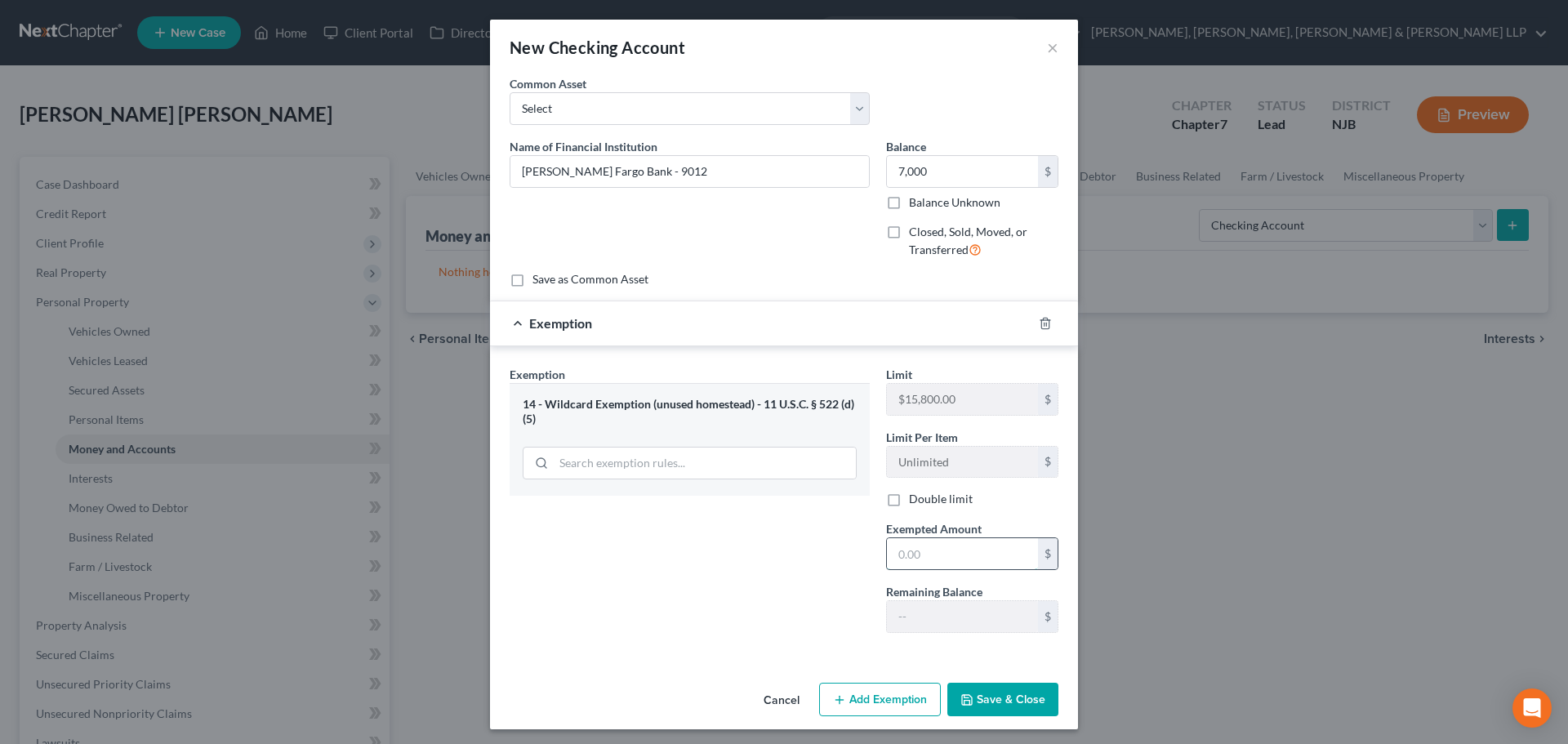
click at [900, 556] on input "text" at bounding box center [962, 554] width 151 height 31
type input "7,000"
click at [991, 696] on button "Save & Close" at bounding box center [1002, 699] width 111 height 34
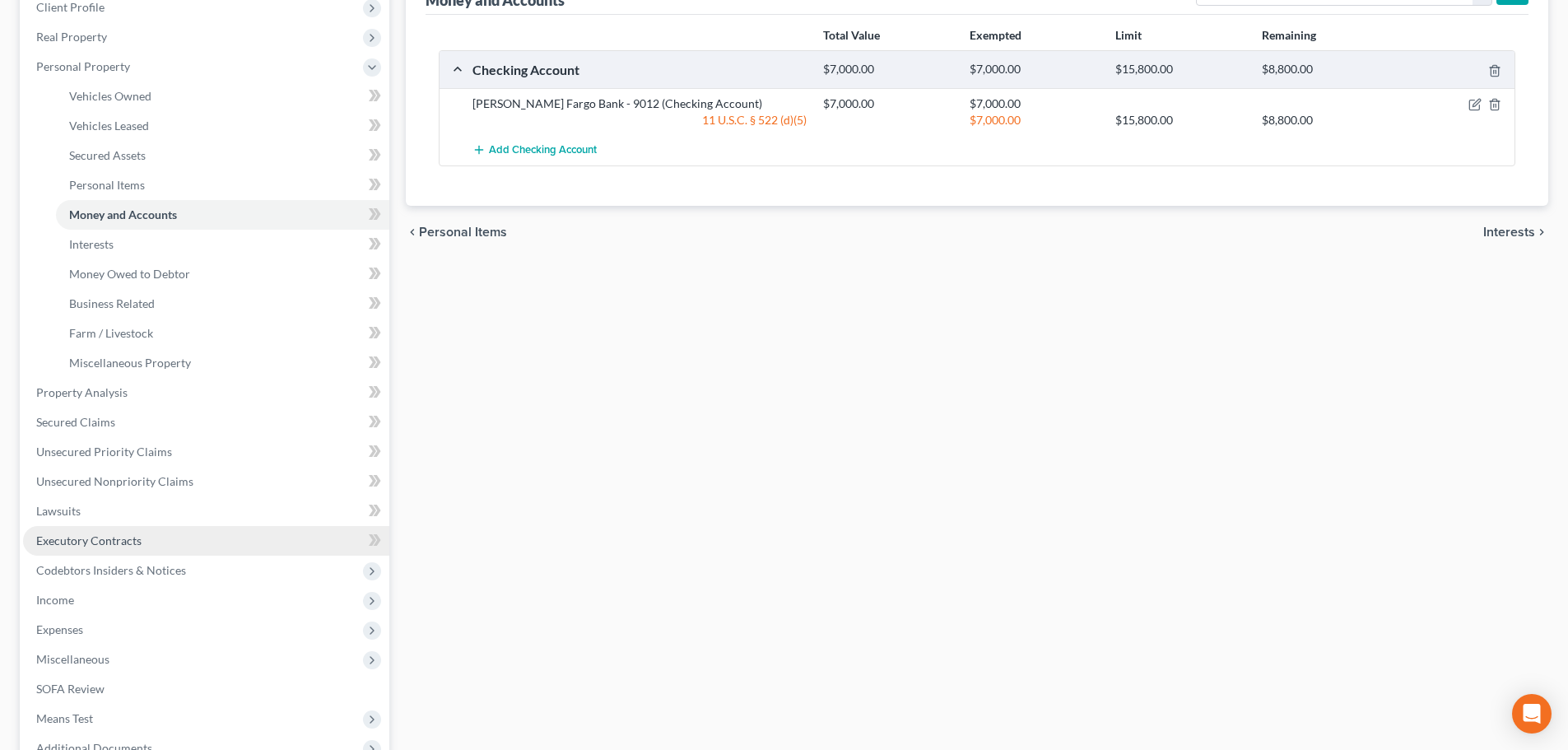
scroll to position [246, 0]
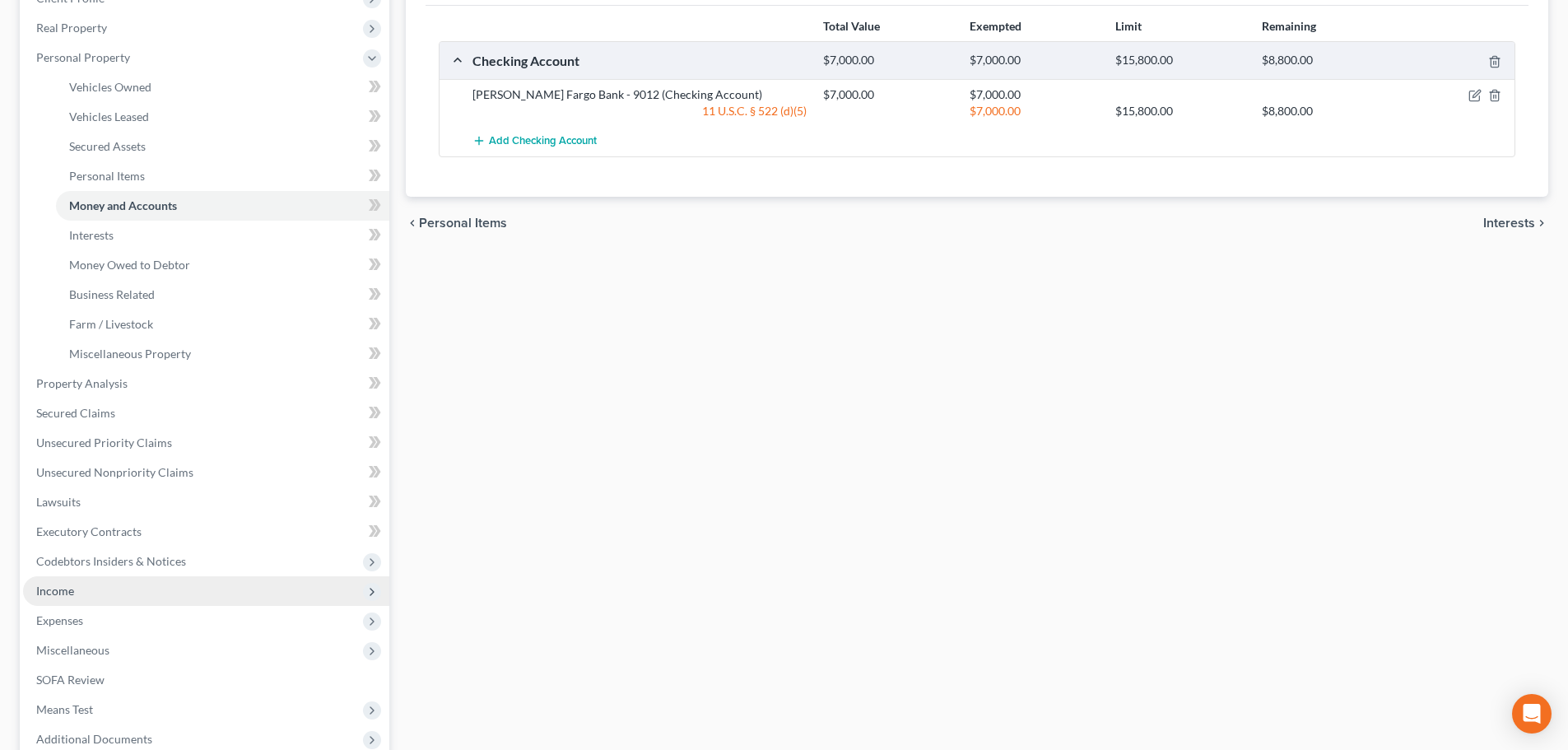
click at [90, 599] on span "Income" at bounding box center [206, 591] width 366 height 30
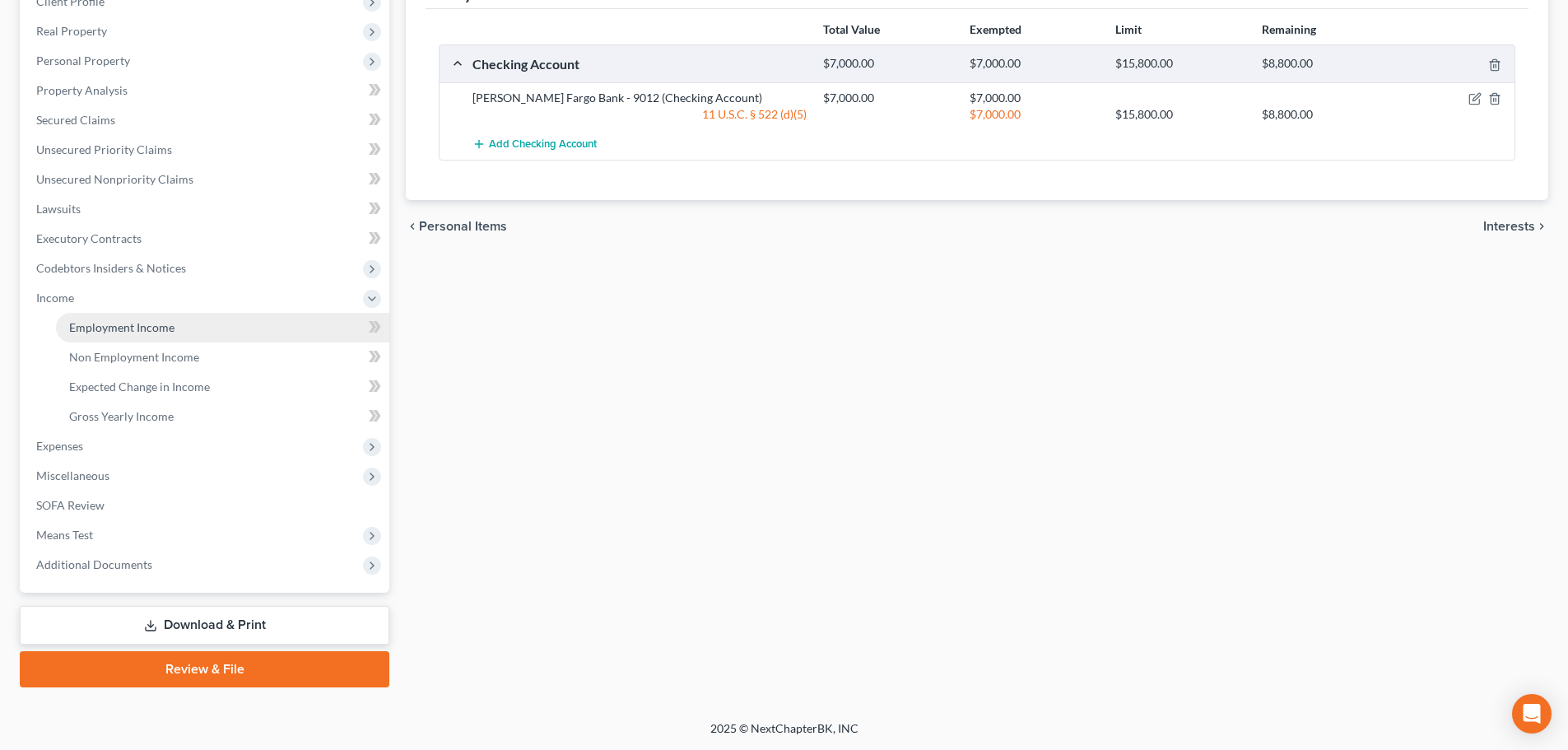
click at [142, 333] on span "Employment Income" at bounding box center [122, 327] width 106 height 14
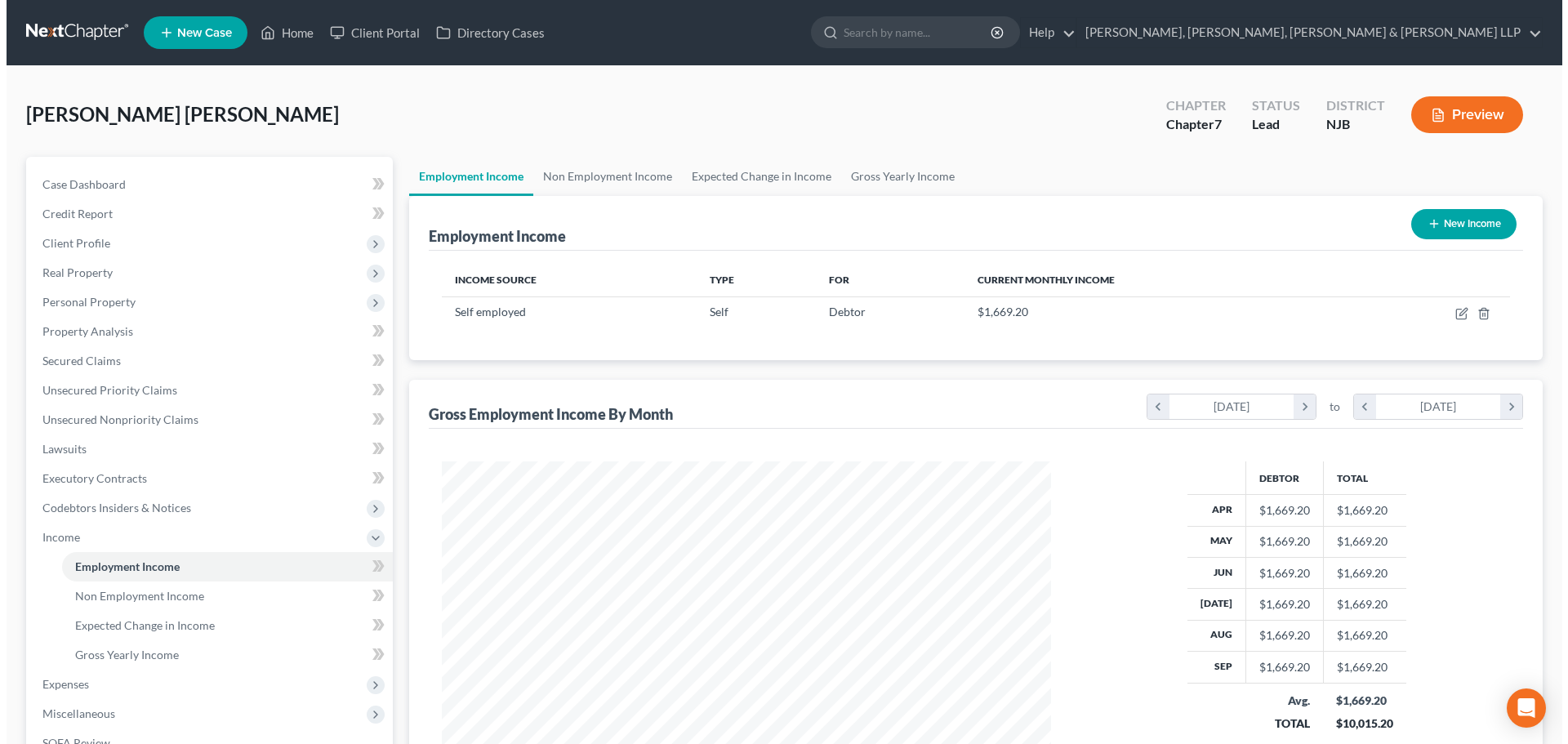
scroll to position [305, 642]
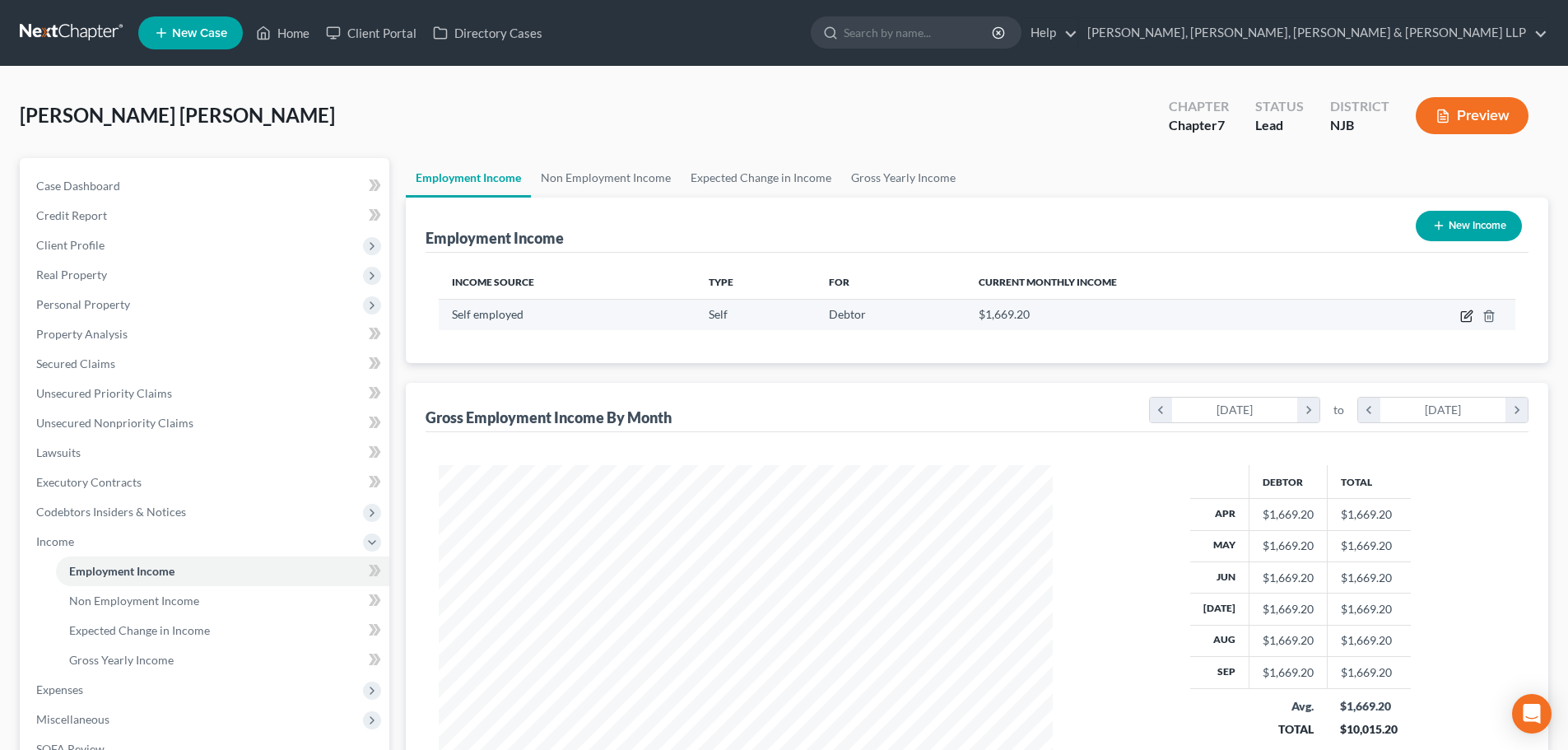
click at [1469, 317] on icon "button" at bounding box center [1466, 315] width 13 height 13
select select "1"
select select "0"
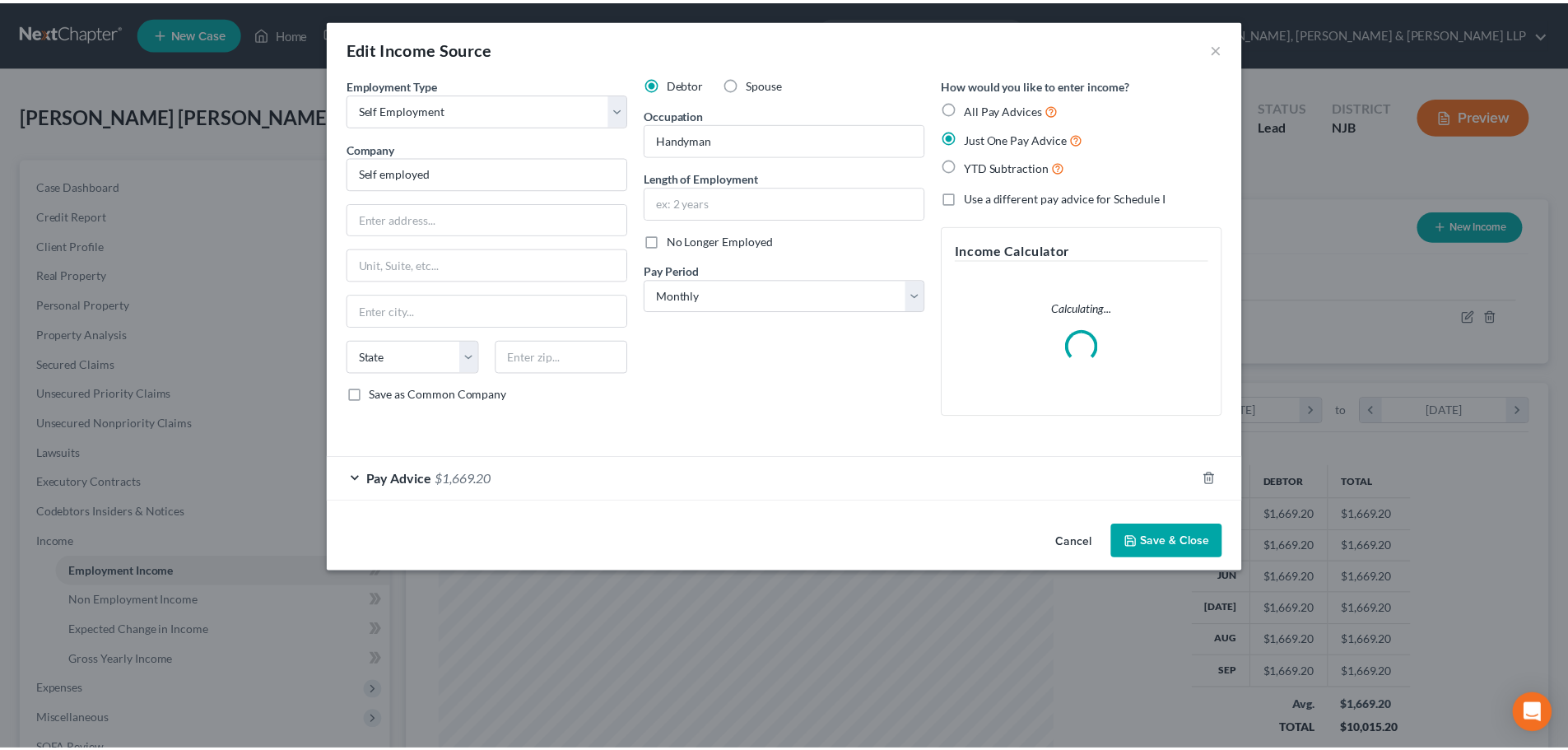
scroll to position [309, 652]
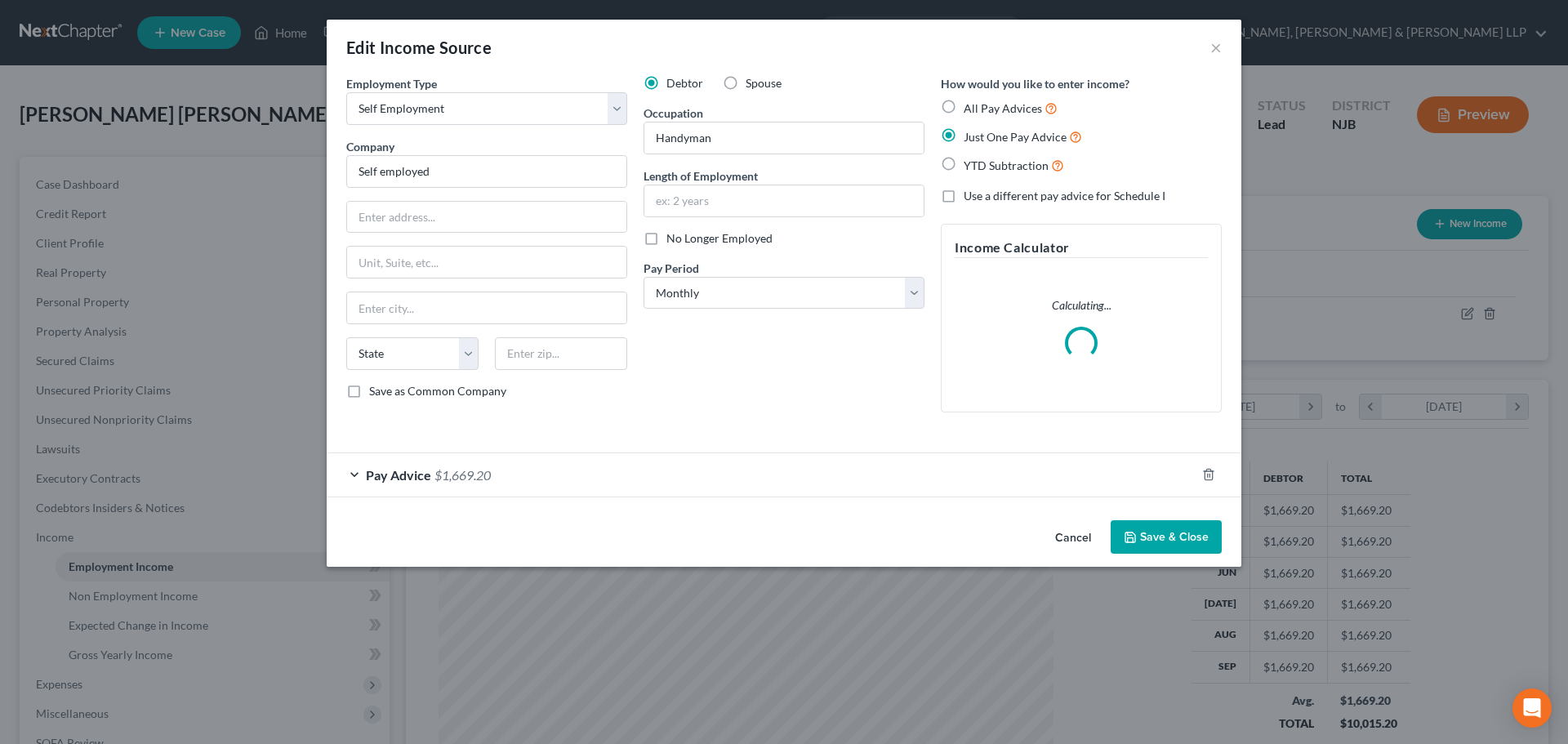
click at [478, 487] on div "Pay Advice $1,669.20" at bounding box center [761, 475] width 869 height 44
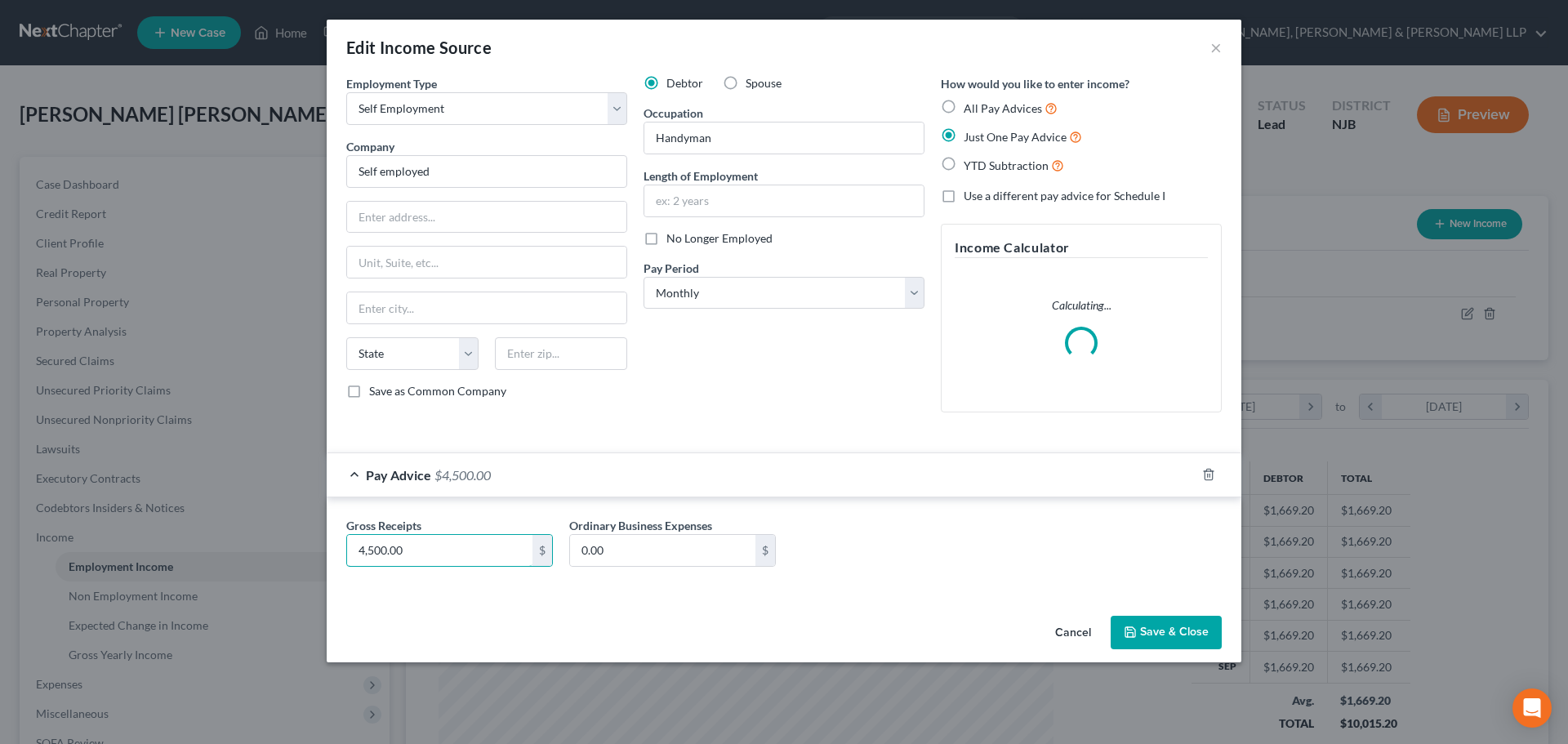
type input "4,500.00"
click at [1155, 624] on button "Save & Close" at bounding box center [1165, 632] width 111 height 34
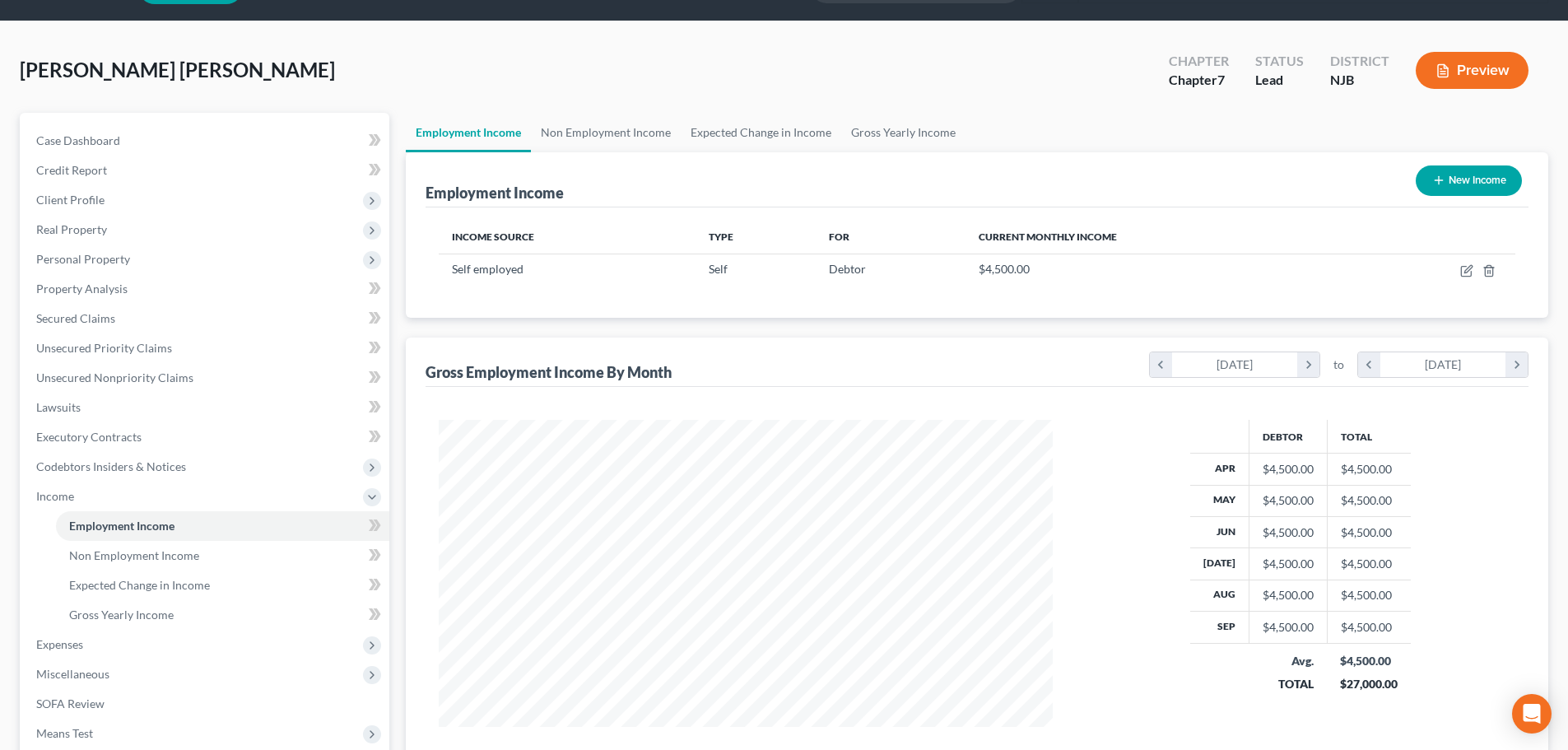
scroll to position [82, 0]
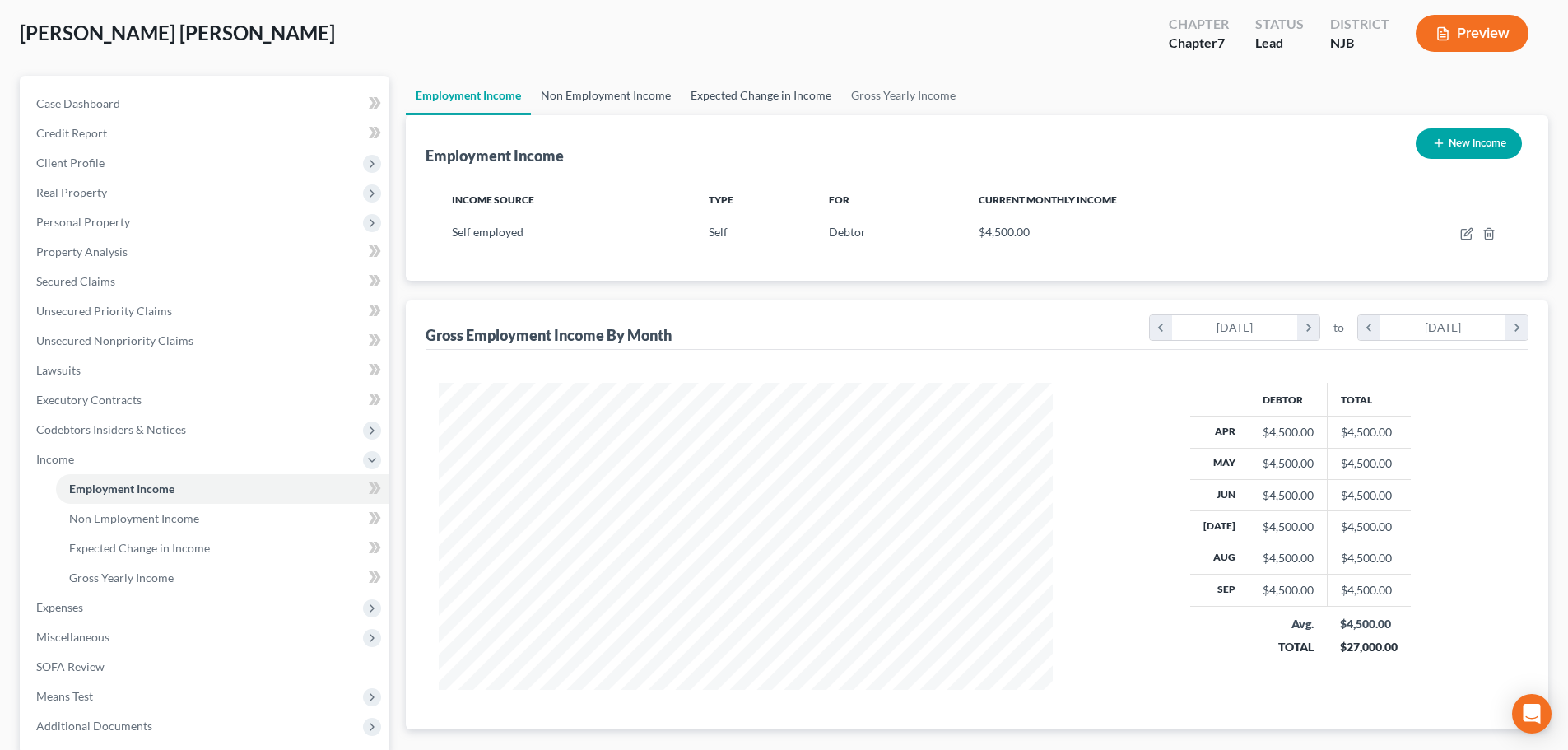
click at [629, 83] on link "Non Employment Income" at bounding box center [606, 95] width 150 height 40
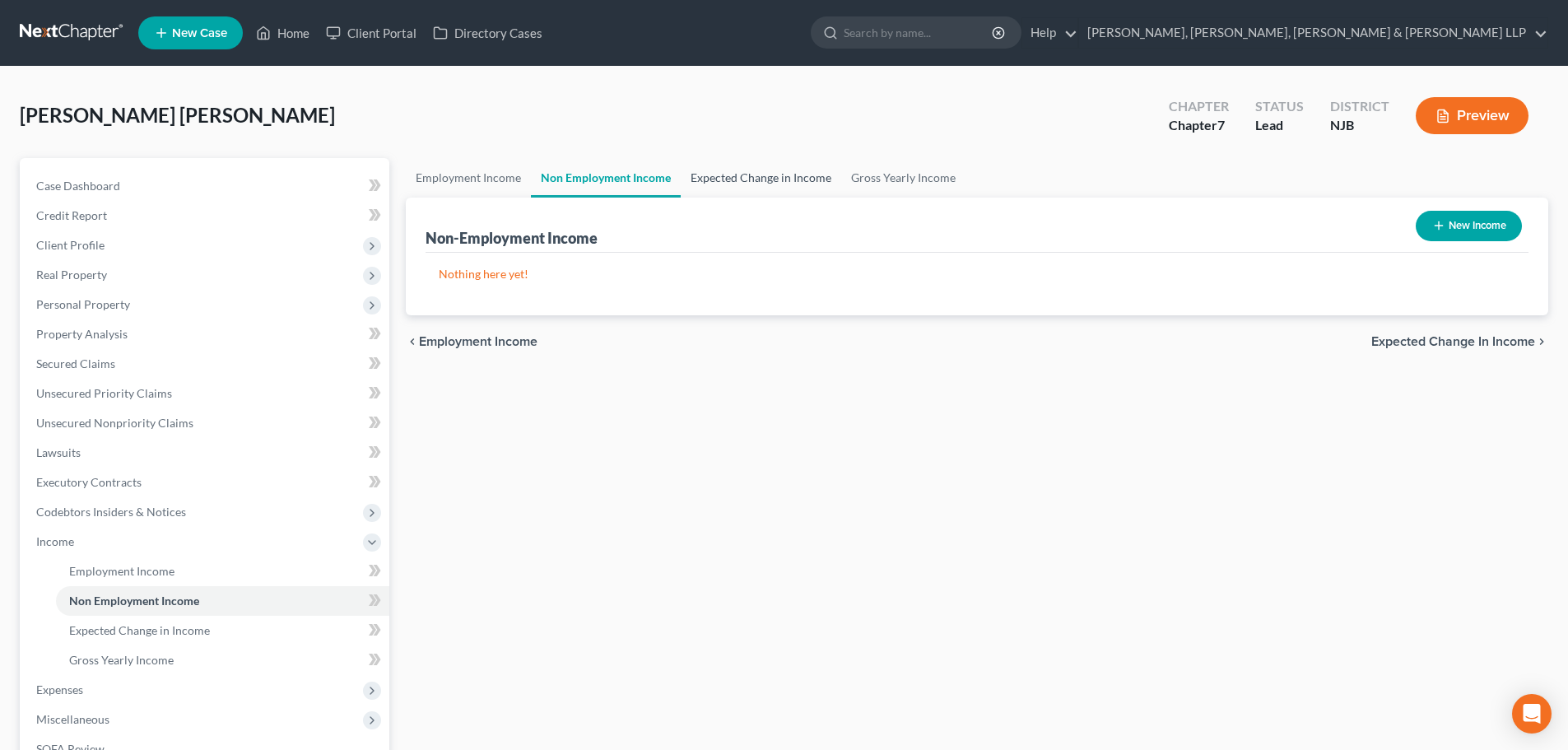
click at [762, 165] on link "Expected Change in Income" at bounding box center [761, 177] width 160 height 40
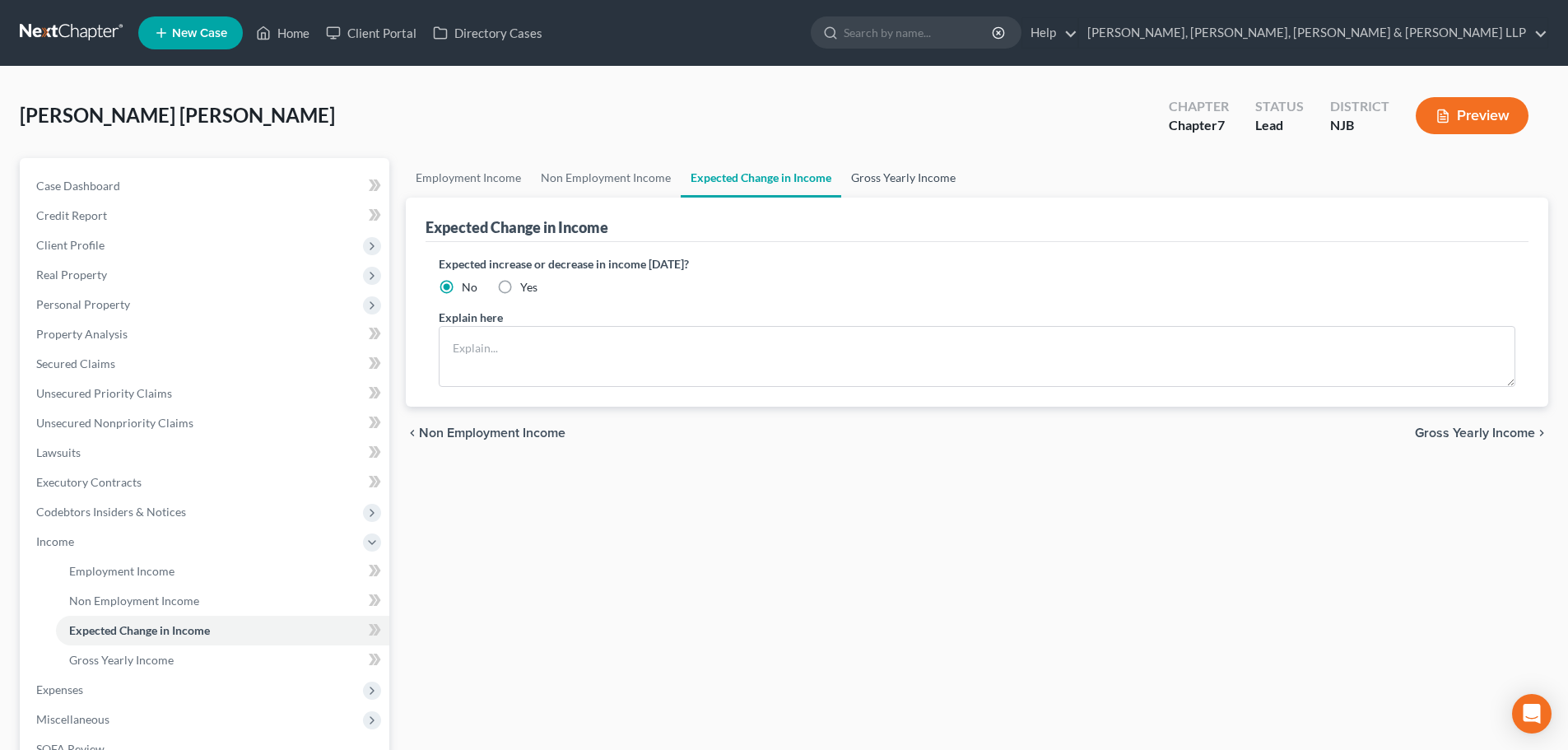
click at [877, 190] on link "Gross Yearly Income" at bounding box center [902, 177] width 124 height 40
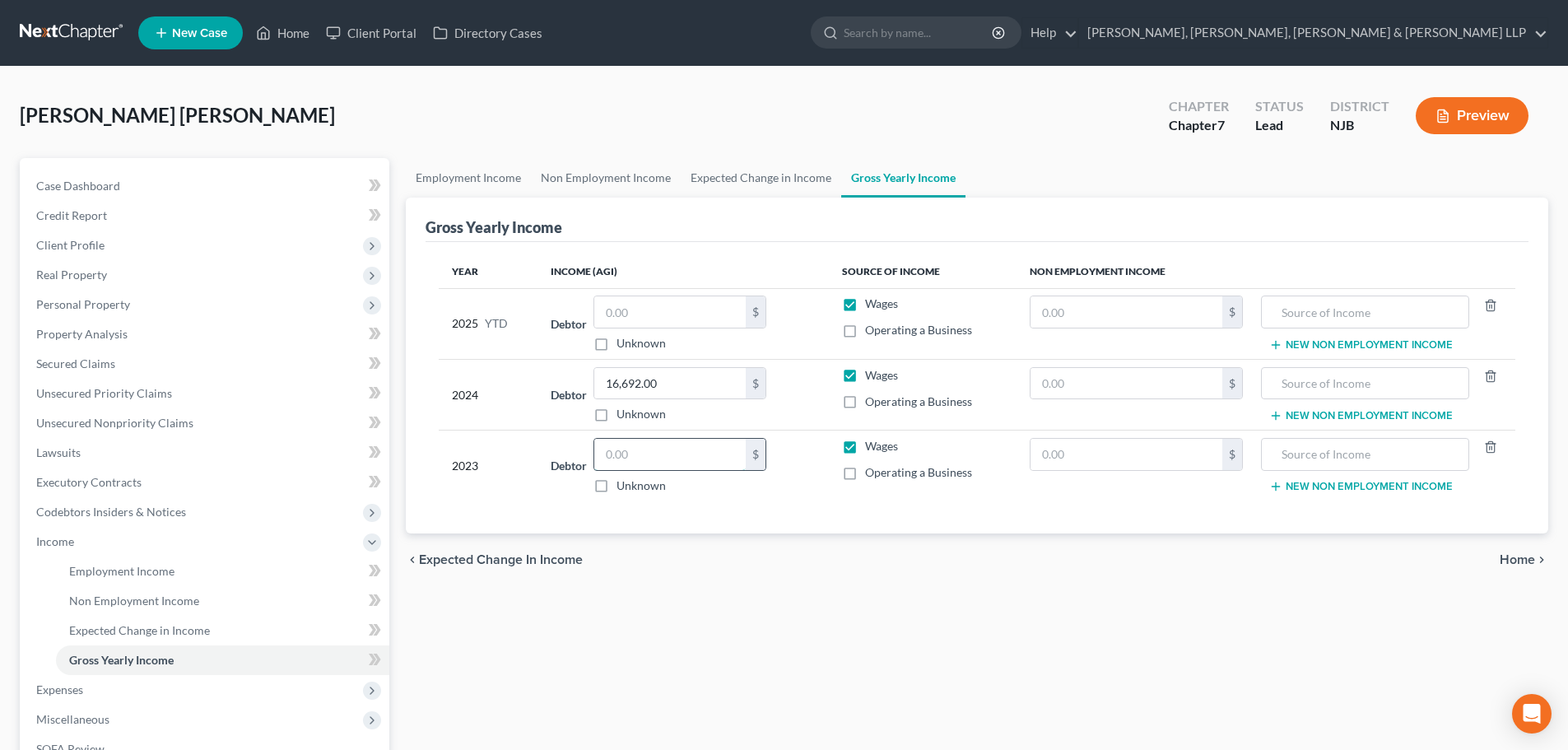
click at [632, 448] on input "text" at bounding box center [670, 454] width 151 height 32
type input "13,850.00"
click at [865, 466] on label "Operating a Business" at bounding box center [918, 472] width 107 height 17
click at [872, 466] on input "Operating a Business" at bounding box center [877, 469] width 11 height 11
checkbox input "true"
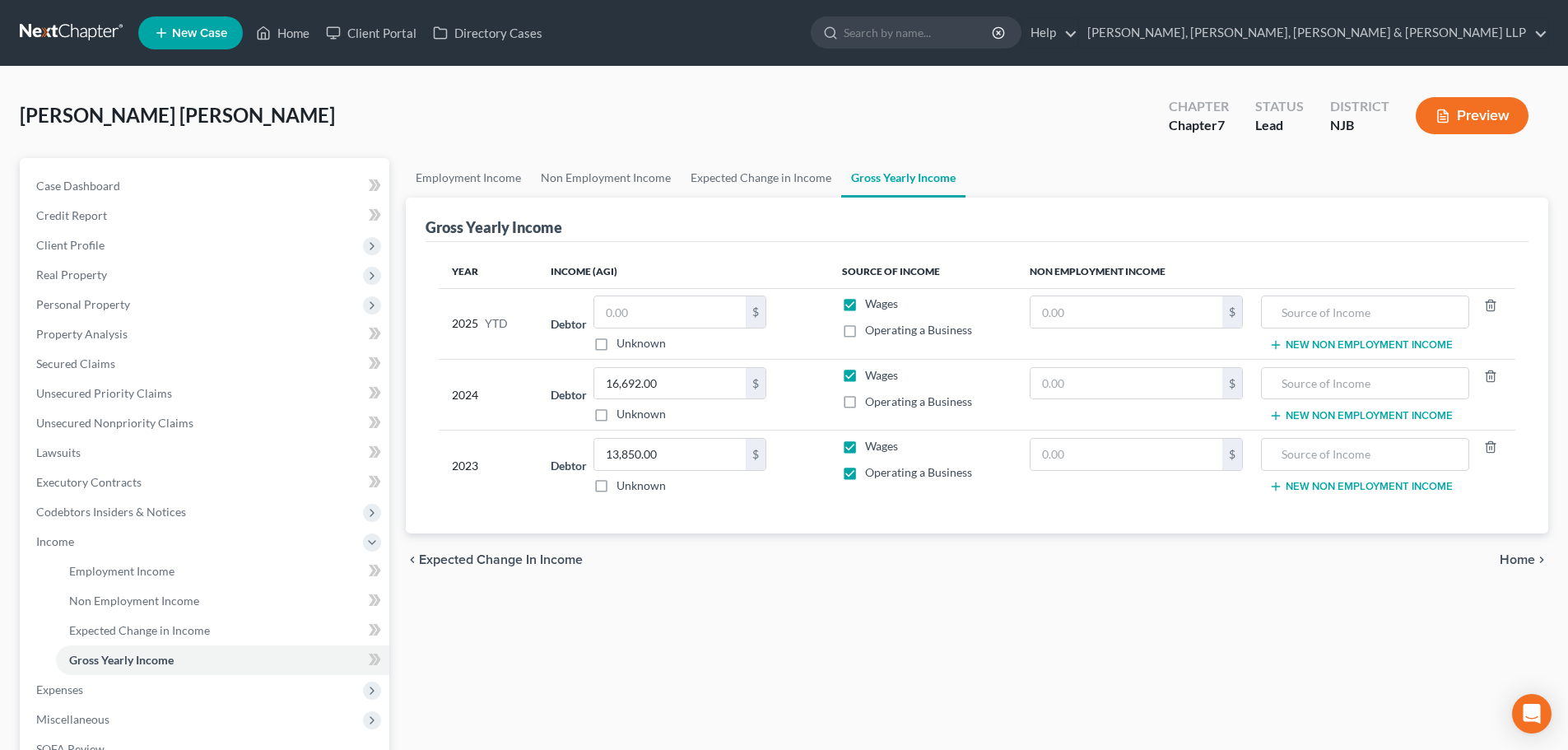
click at [865, 442] on label "Wages" at bounding box center [880, 445] width 33 height 17
click at [872, 442] on input "Wages" at bounding box center [877, 443] width 11 height 11
checkbox input "false"
click at [865, 396] on label "Operating a Business" at bounding box center [918, 401] width 107 height 17
click at [872, 396] on input "Operating a Business" at bounding box center [877, 399] width 11 height 11
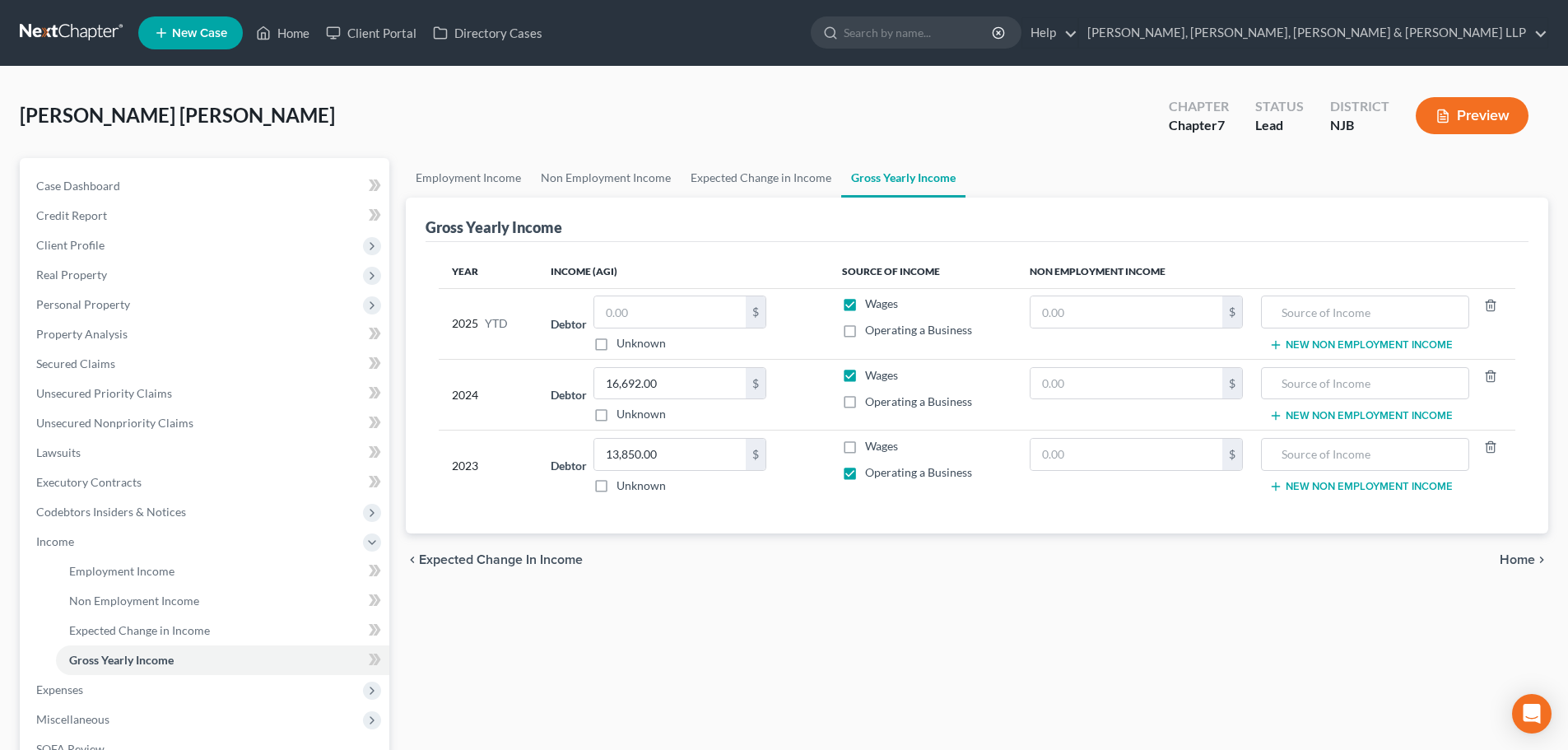
checkbox input "true"
click at [865, 370] on label "Wages" at bounding box center [880, 375] width 33 height 17
click at [872, 370] on input "Wages" at bounding box center [877, 372] width 11 height 11
checkbox input "false"
click at [865, 327] on label "Operating a Business" at bounding box center [918, 330] width 107 height 17
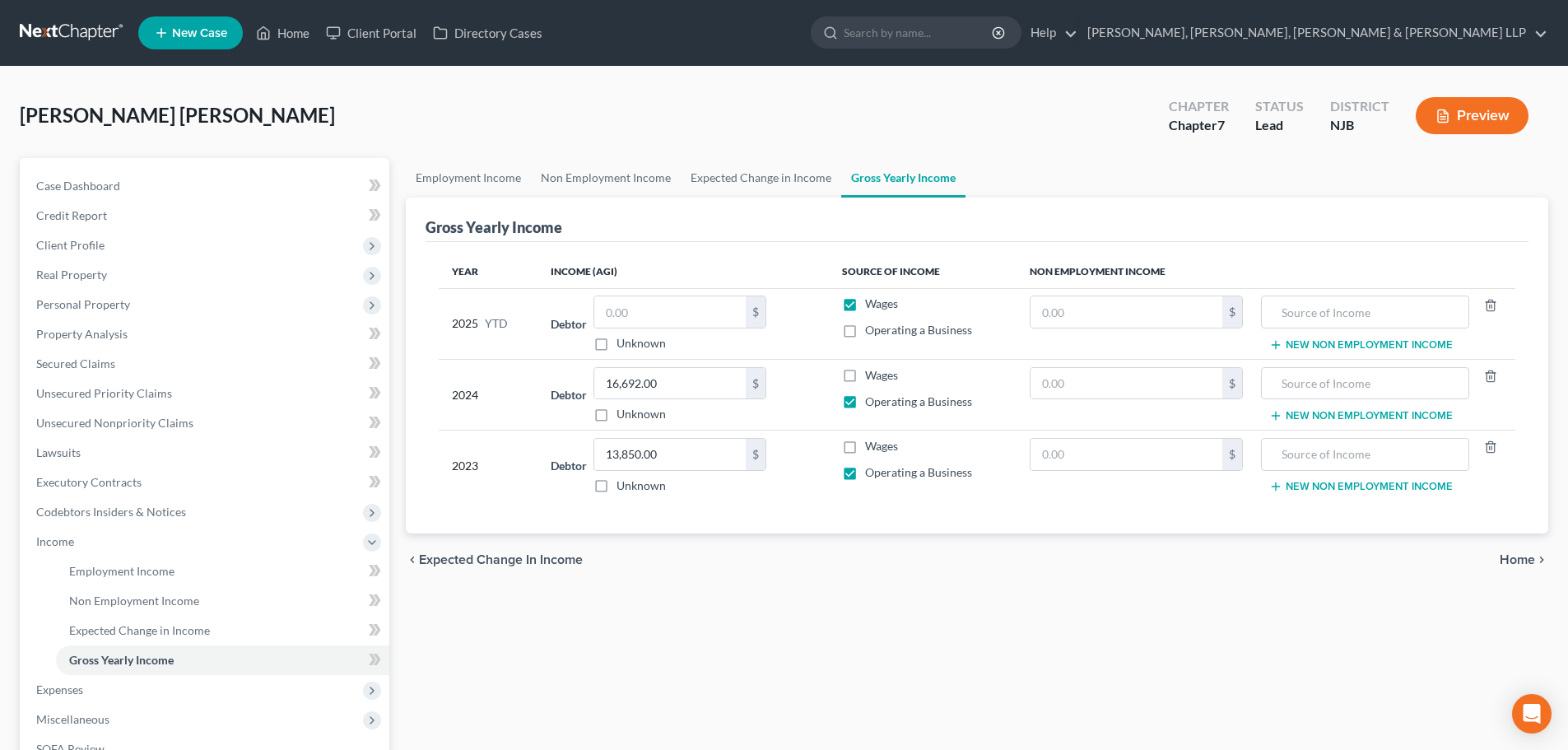
click at [872, 327] on input "Operating a Business" at bounding box center [877, 327] width 11 height 11
checkbox input "true"
click at [865, 308] on label "Wages" at bounding box center [880, 304] width 33 height 17
click at [872, 306] on input "Wages" at bounding box center [877, 301] width 11 height 11
checkbox input "false"
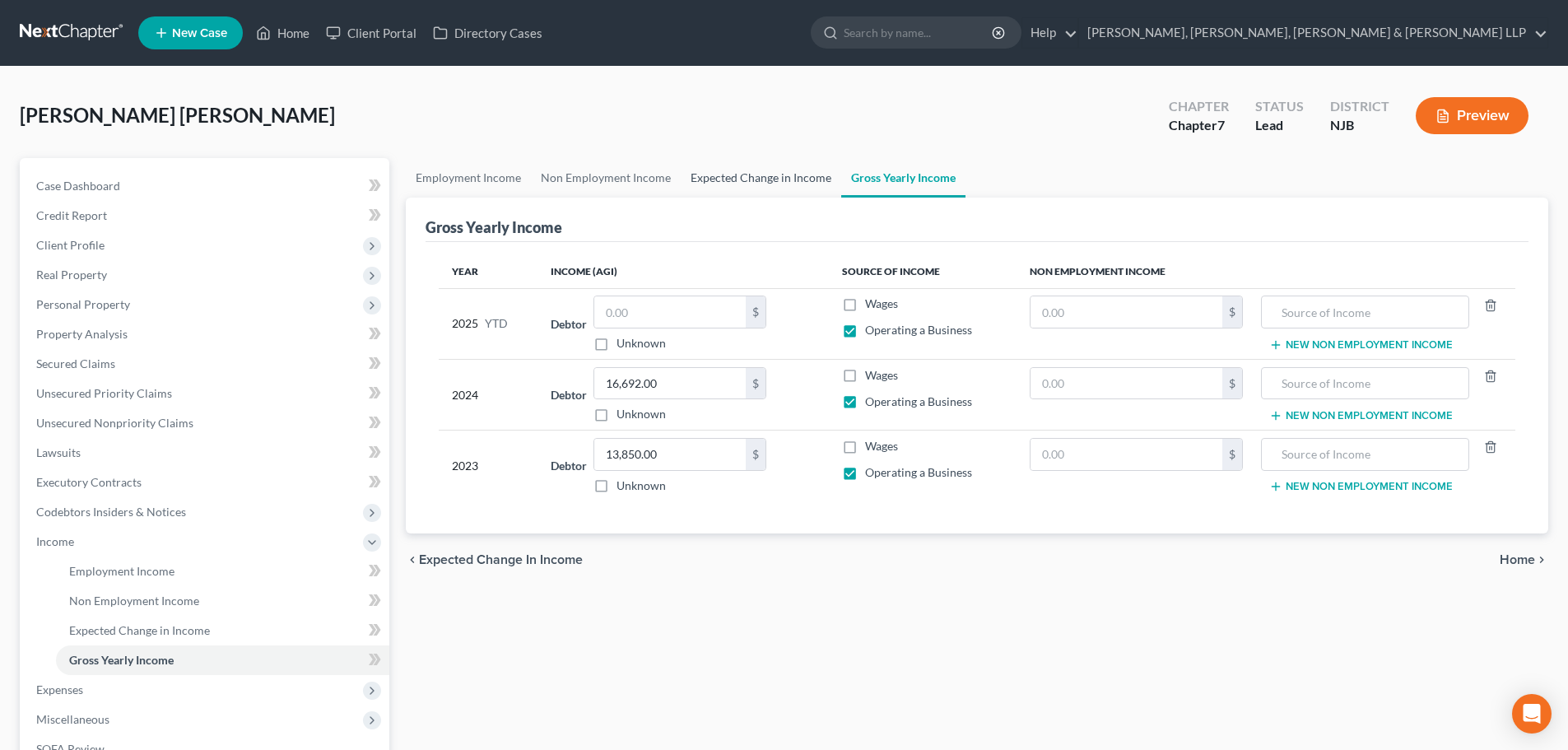
click at [754, 175] on link "Expected Change in Income" at bounding box center [761, 177] width 160 height 40
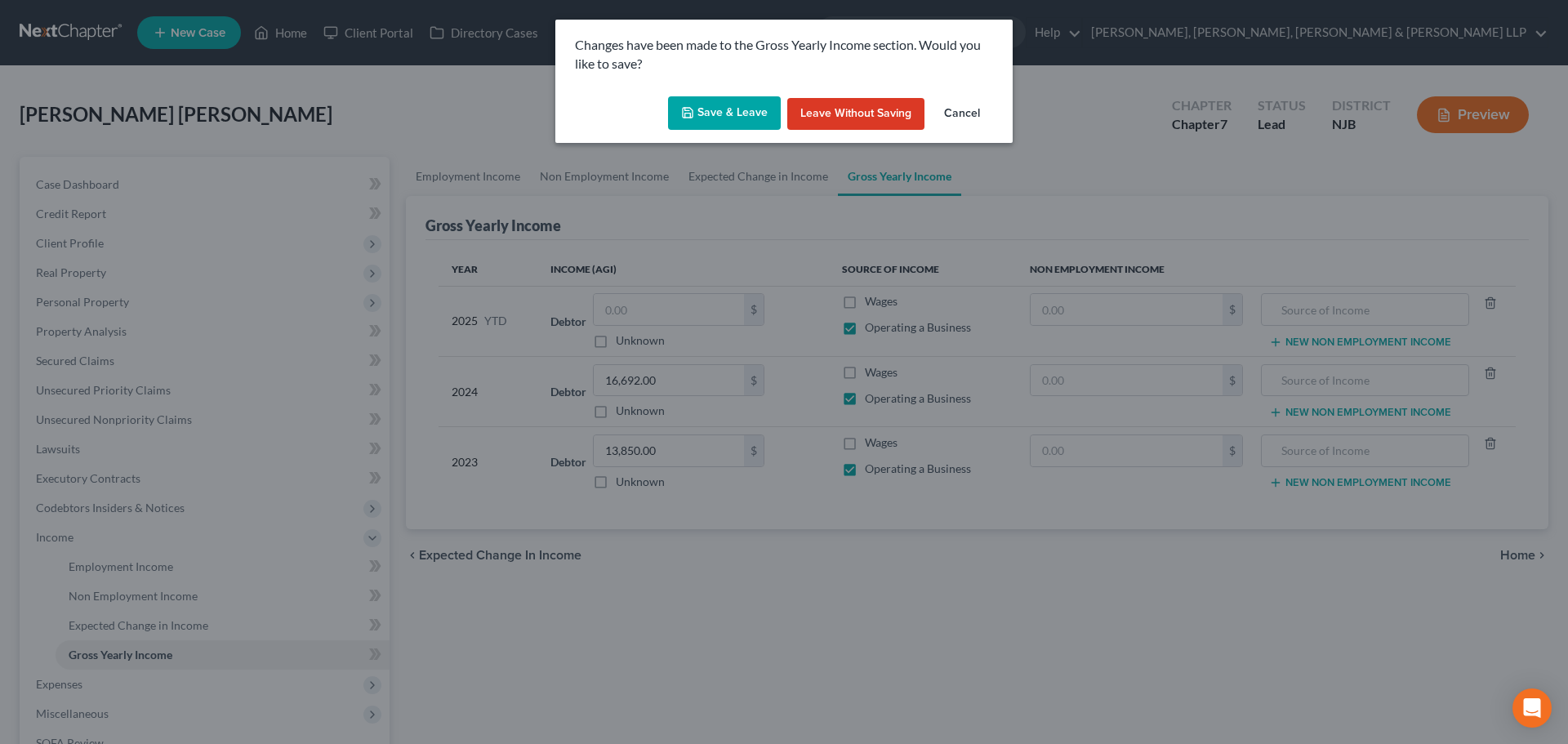
click at [750, 96] on button "Save & Leave" at bounding box center [724, 113] width 113 height 34
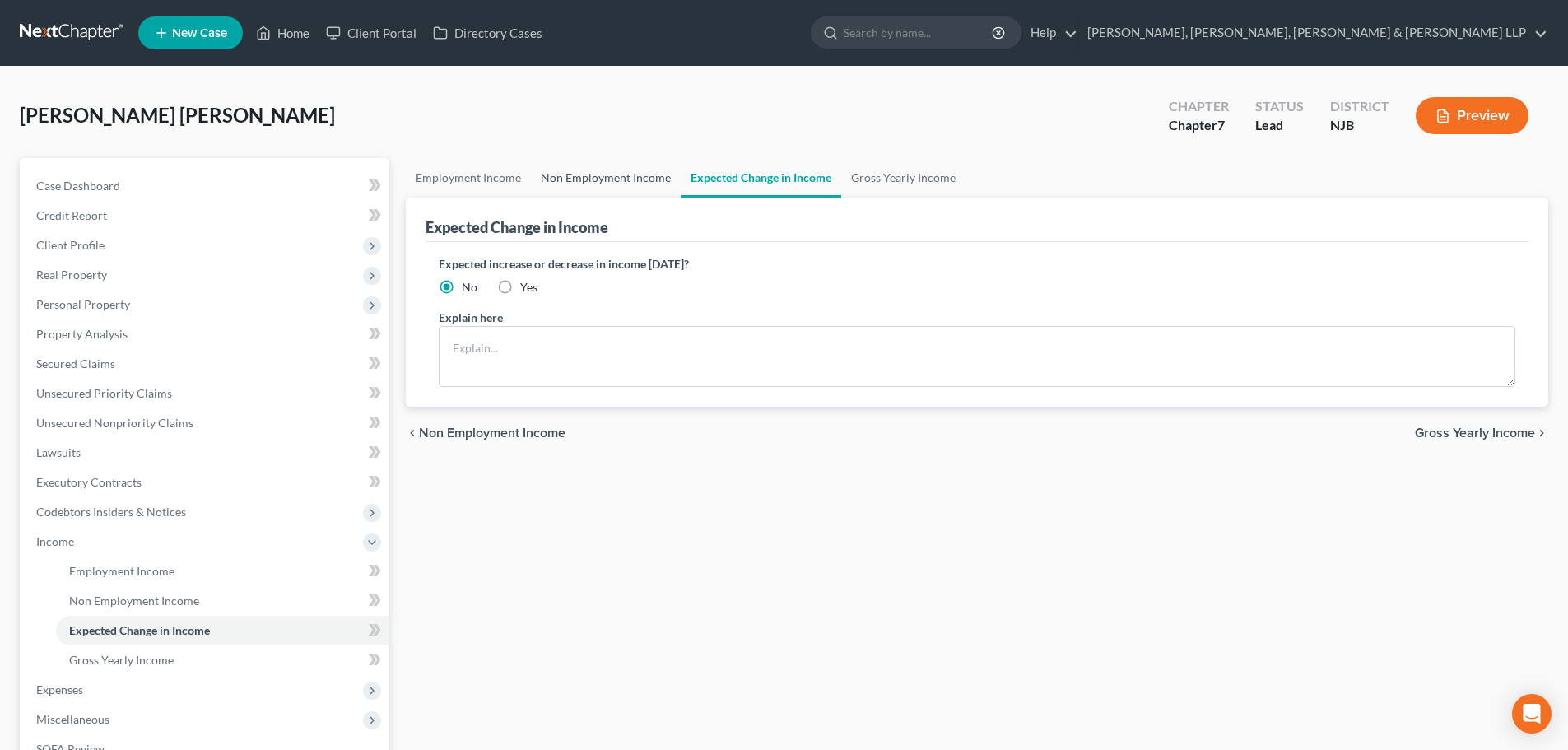
click at [656, 170] on link "Non Employment Income" at bounding box center [606, 177] width 150 height 40
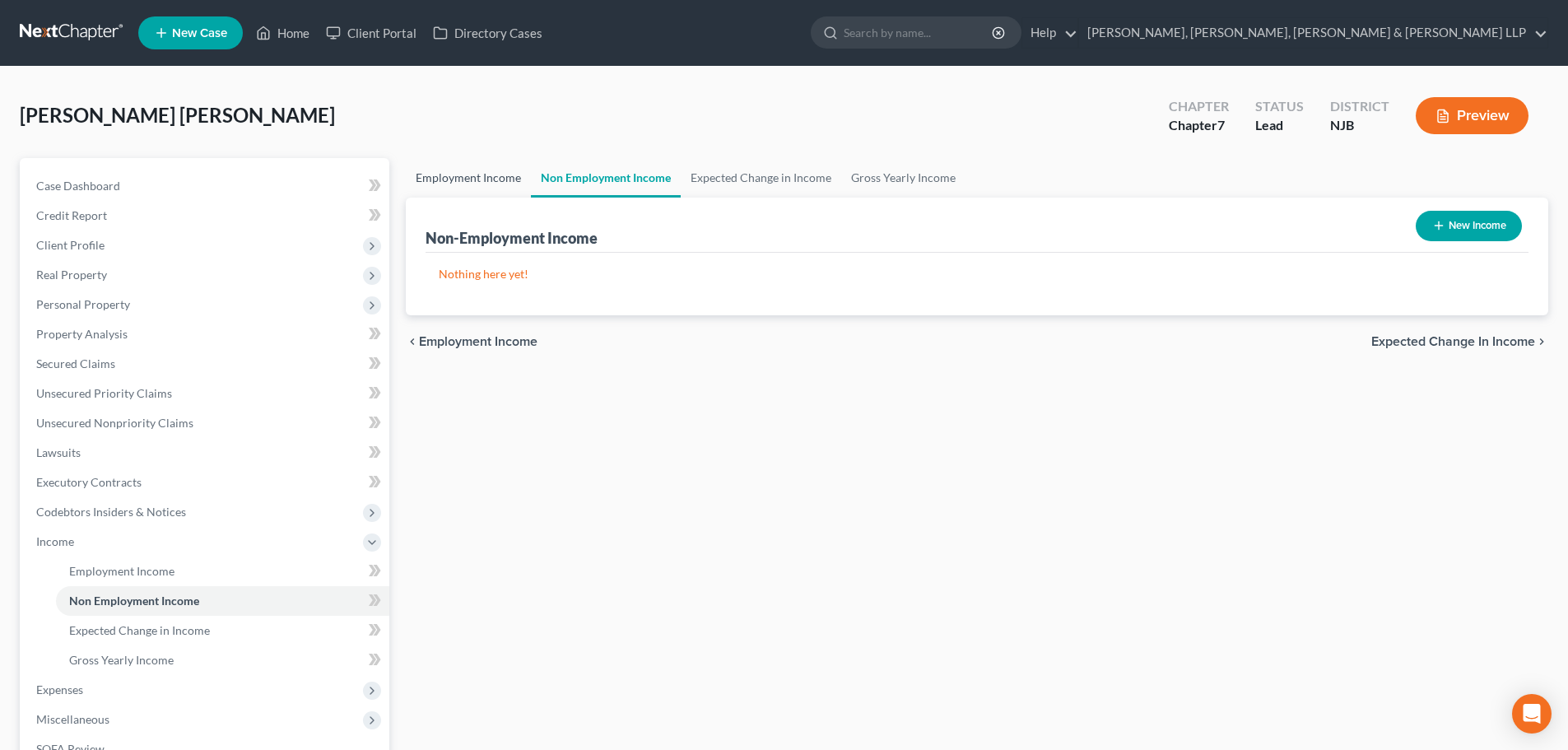
click at [458, 178] on link "Employment Income" at bounding box center [468, 177] width 125 height 40
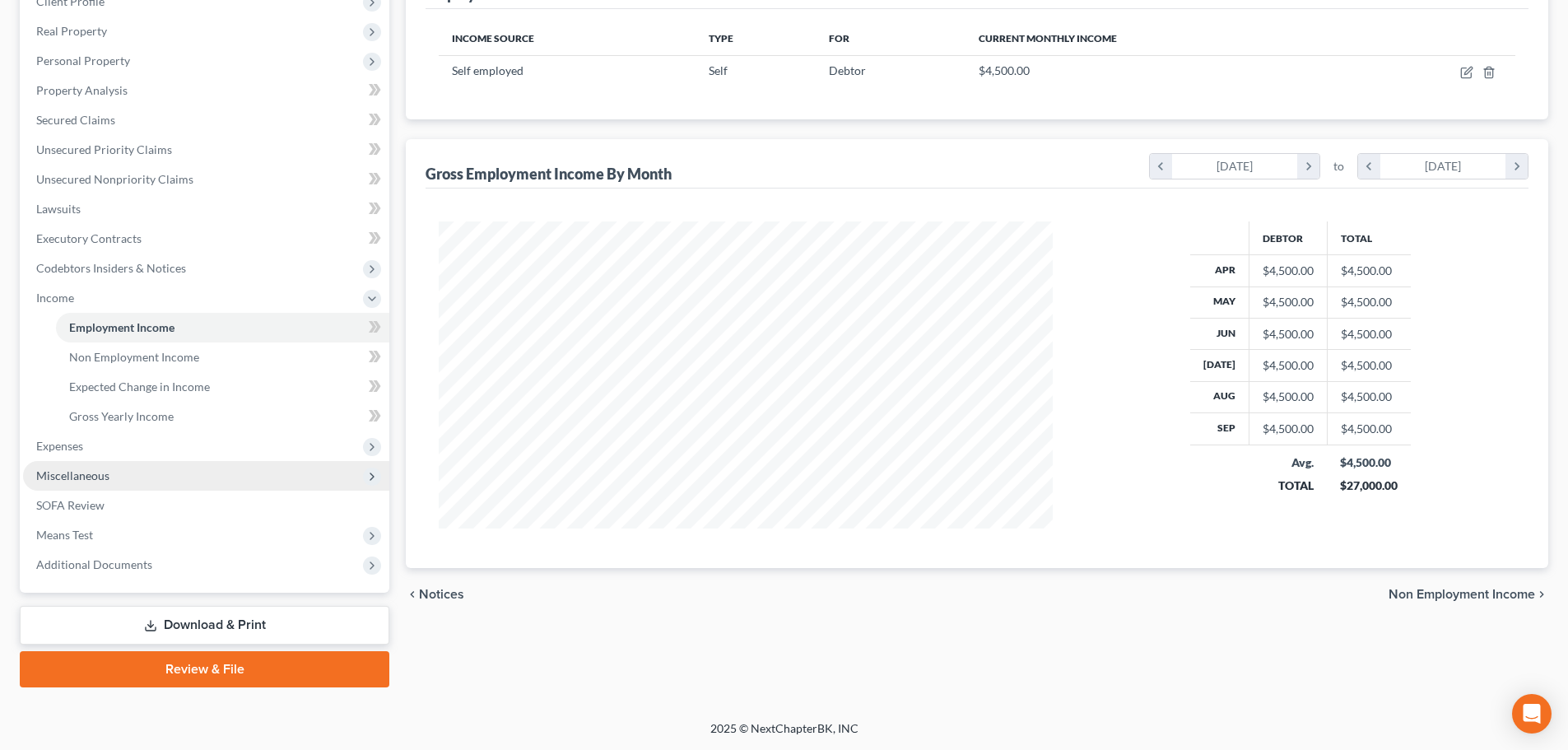
scroll to position [307, 647]
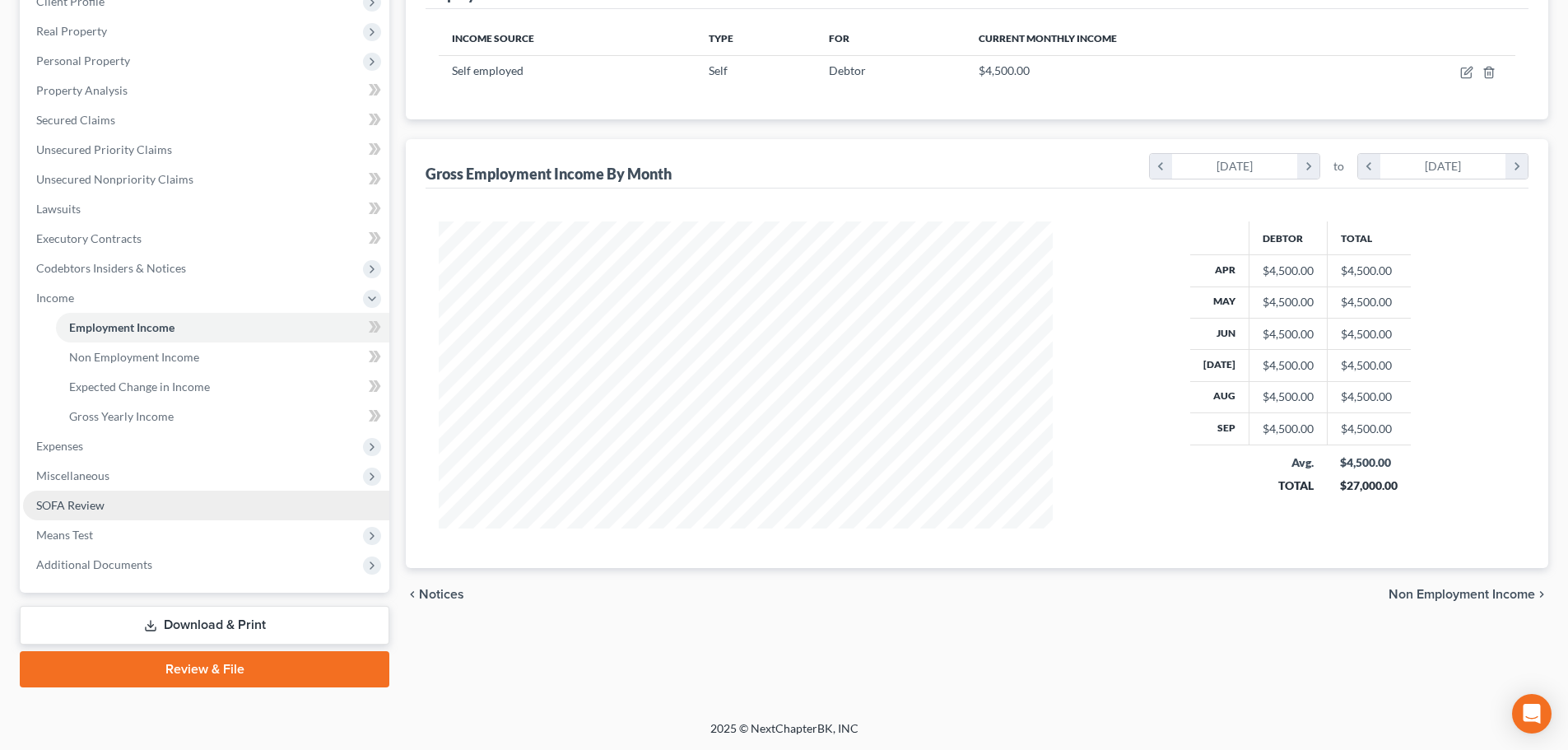
click at [120, 518] on link "SOFA Review" at bounding box center [206, 505] width 366 height 30
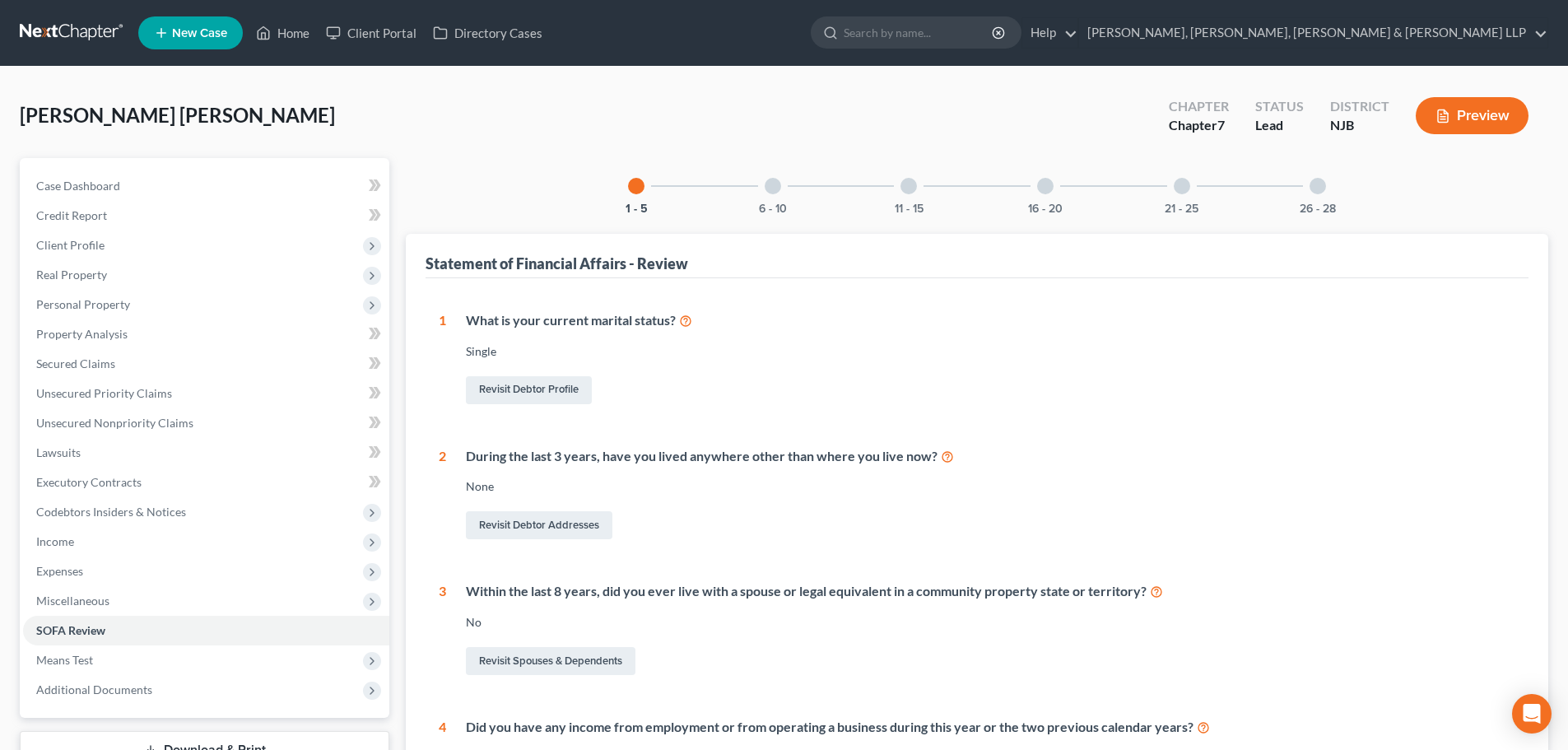
click at [1321, 191] on div at bounding box center [1317, 186] width 17 height 17
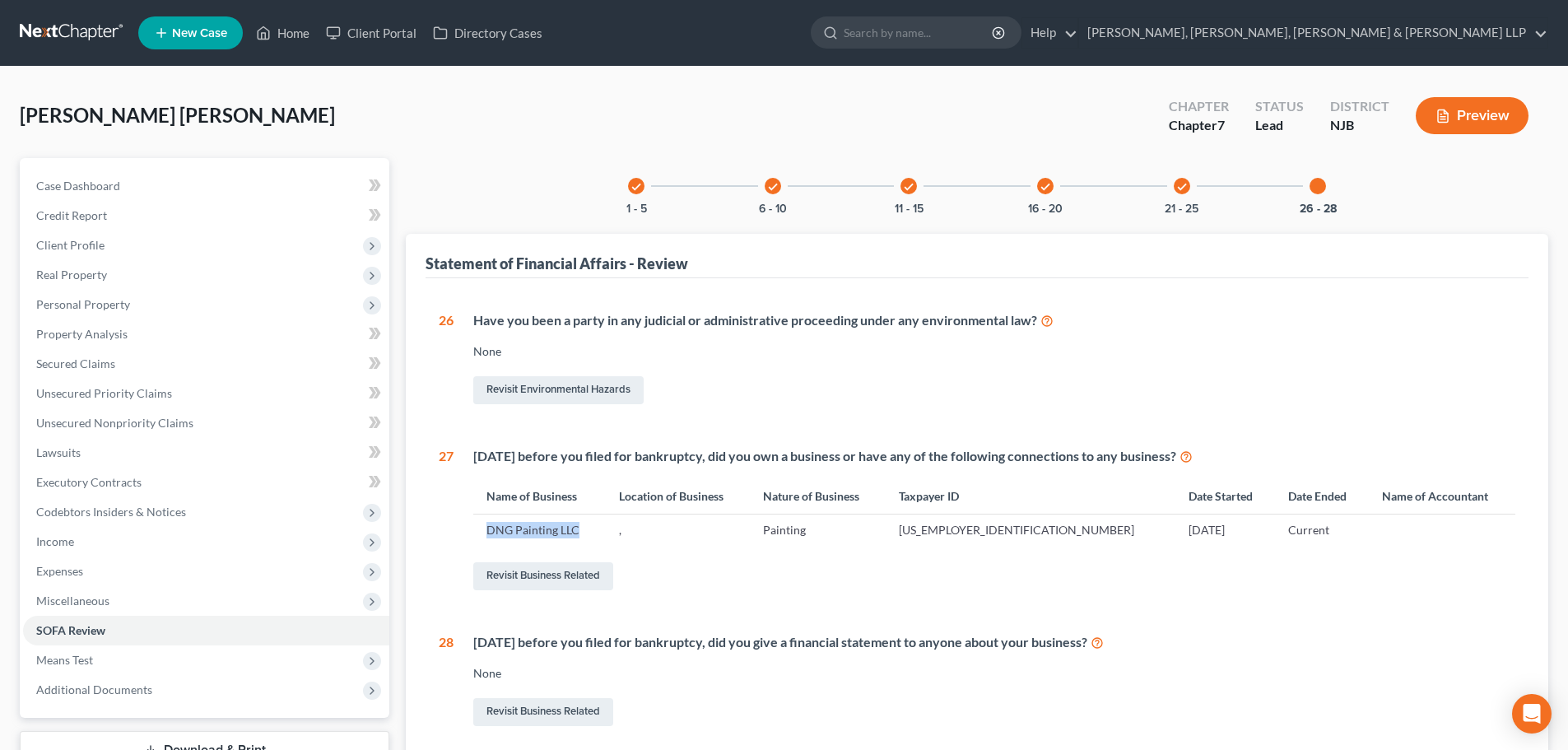
drag, startPoint x: 584, startPoint y: 529, endPoint x: 485, endPoint y: 533, distance: 99.1
click at [485, 533] on td "DNG Painting LLC" at bounding box center [540, 530] width 132 height 32
copy td "DNG Painting LLC"
click at [172, 305] on span "Personal Property" at bounding box center [206, 305] width 366 height 30
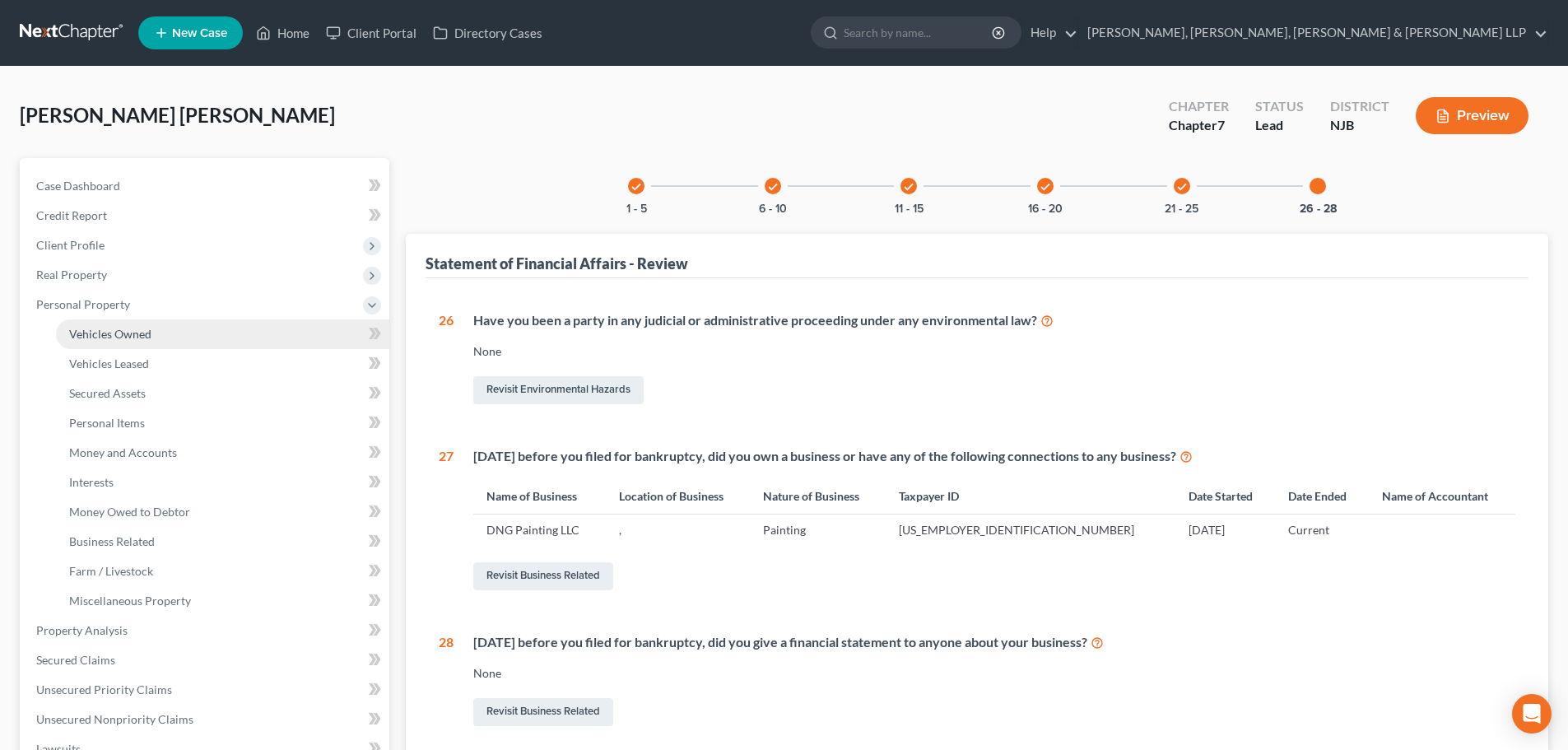
click at [154, 331] on link "Vehicles Owned" at bounding box center [223, 335] width 334 height 30
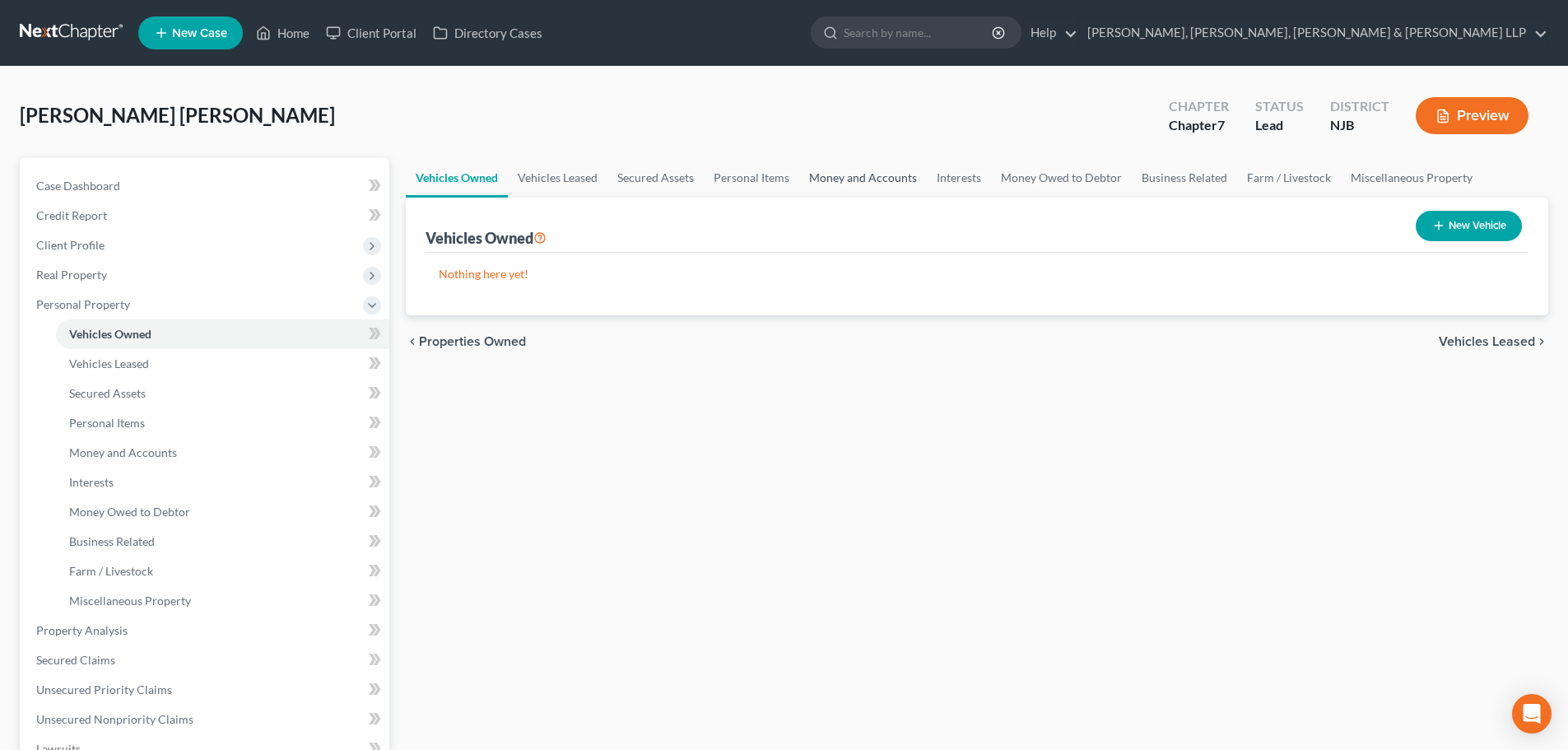
click at [845, 177] on link "Money and Accounts" at bounding box center [863, 177] width 128 height 40
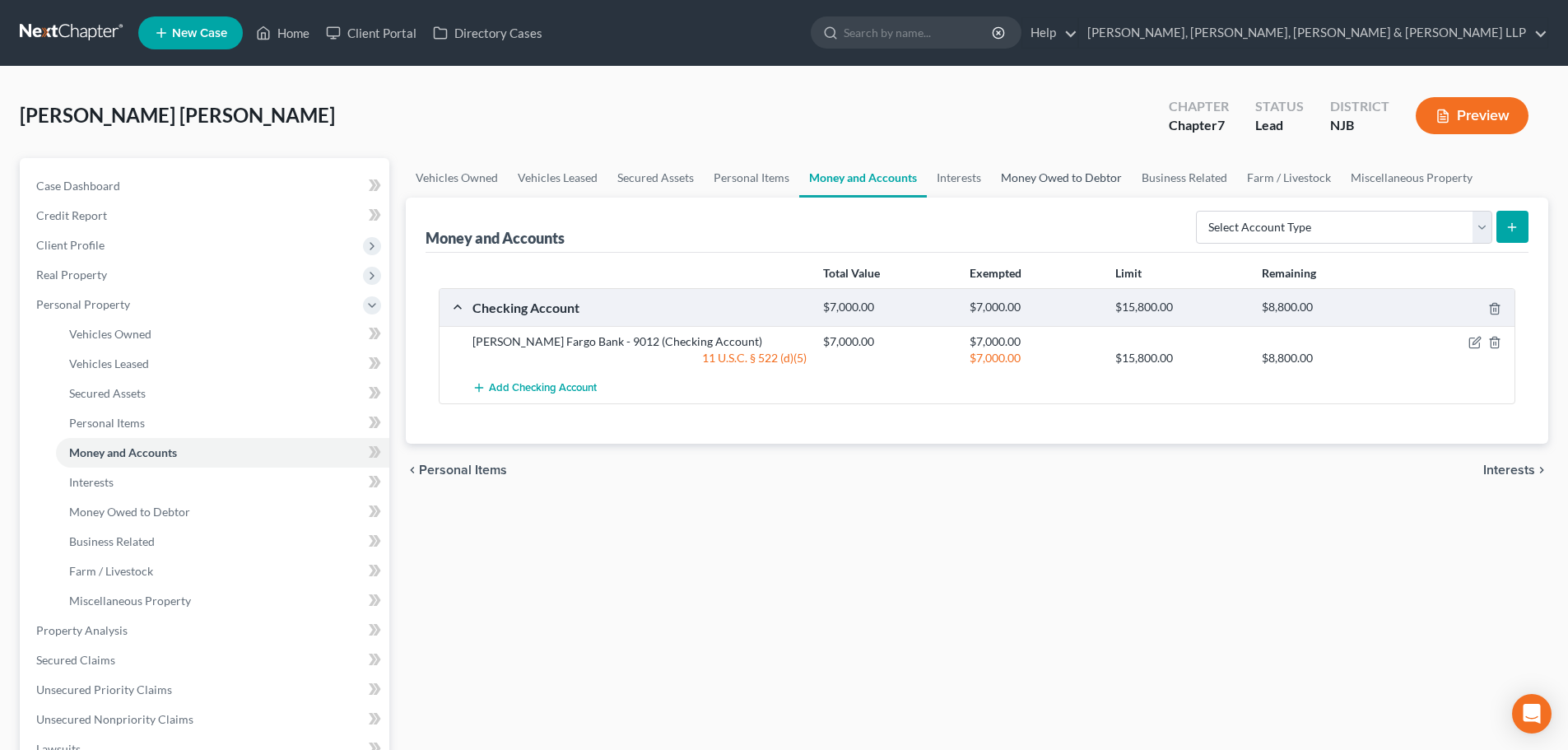
click at [991, 180] on link "Money Owed to Debtor" at bounding box center [1062, 177] width 141 height 40
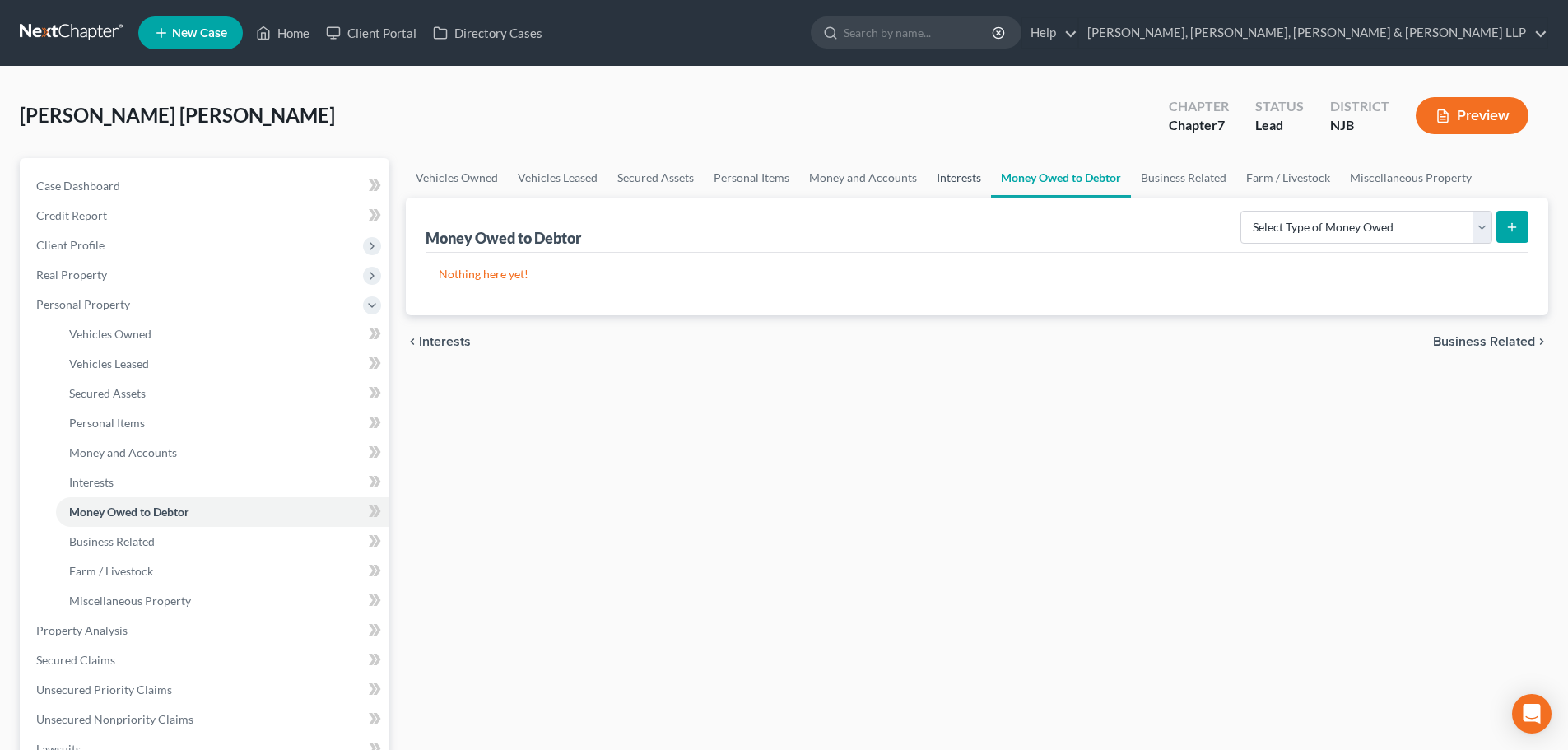
click at [949, 178] on link "Interests" at bounding box center [959, 177] width 64 height 40
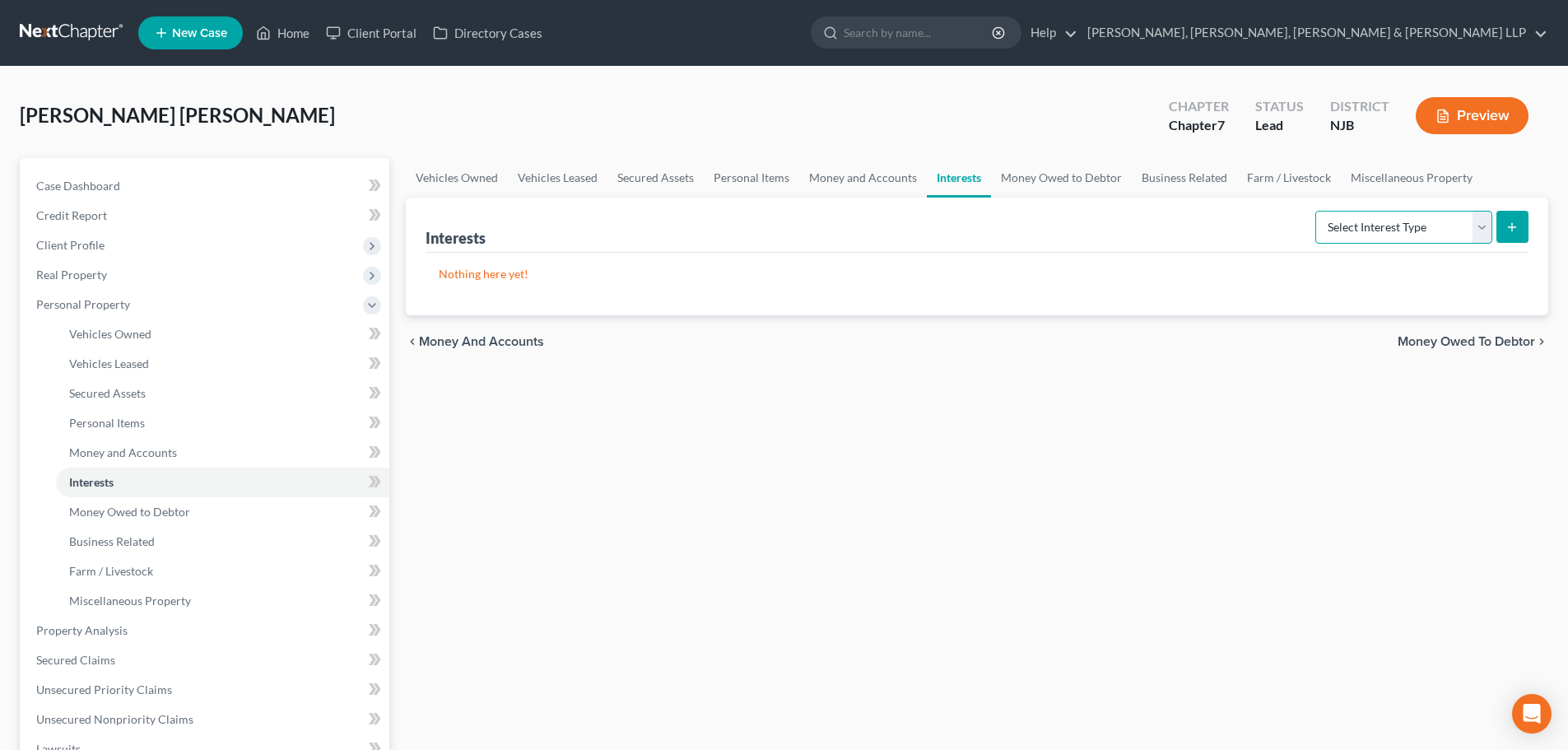
click at [1377, 214] on select "Select Interest Type 401K Annuity Bond Education IRA Government Bond Government…" at bounding box center [1403, 226] width 177 height 33
select select "incorporated_business"
click at [1317, 210] on select "Select Interest Type 401K Annuity Bond Education IRA Government Bond Government…" at bounding box center [1403, 226] width 177 height 33
click at [1504, 221] on button "submit" at bounding box center [1512, 226] width 32 height 32
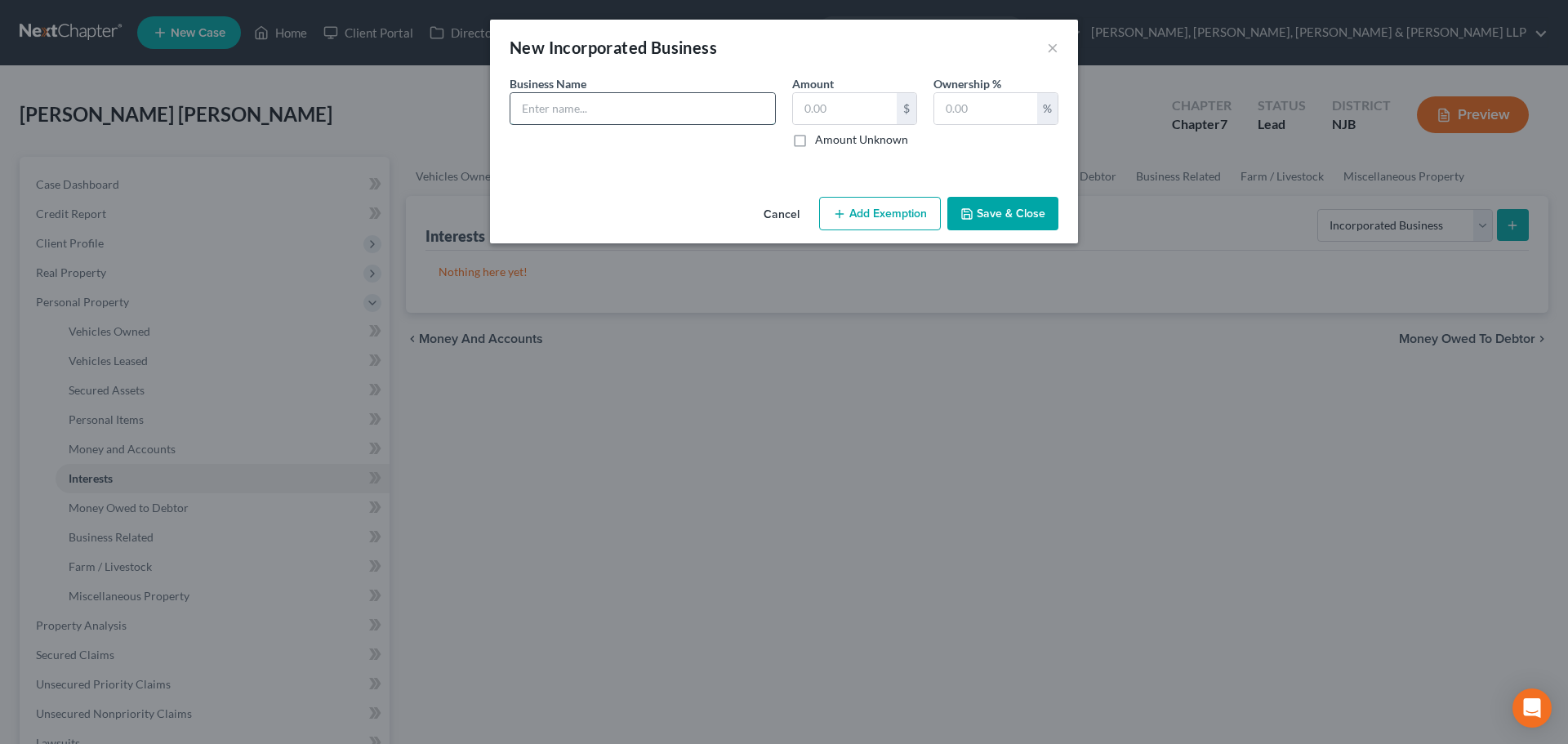
click at [638, 102] on input "text" at bounding box center [642, 109] width 265 height 31
paste input "DNG Painting LLC"
type input "DNG Painting LLC"
click at [812, 103] on input "text" at bounding box center [845, 109] width 104 height 31
type input "0.00"
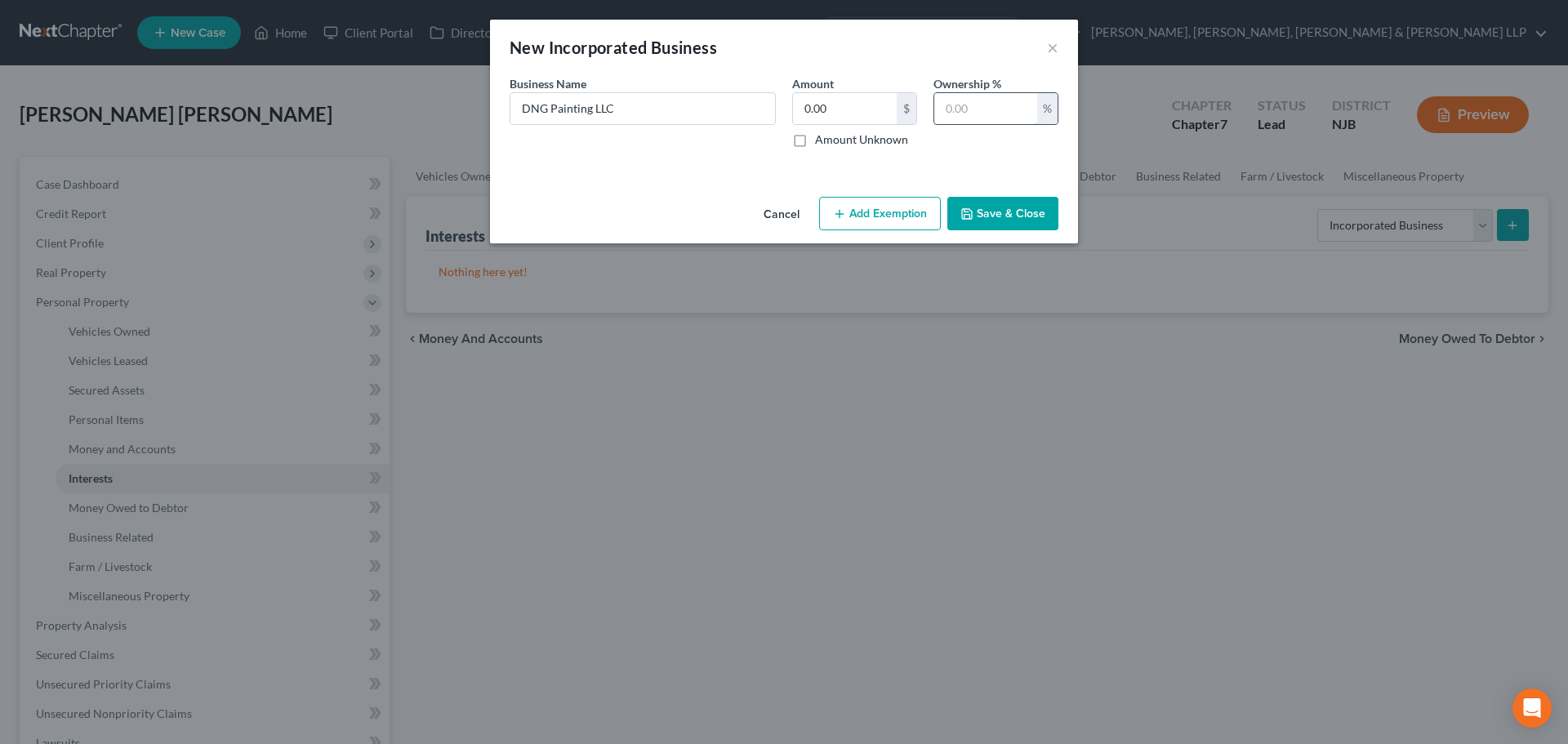
click at [1002, 118] on input "text" at bounding box center [985, 109] width 103 height 31
type input "100"
click at [1019, 207] on button "Save & Close" at bounding box center [1002, 213] width 111 height 34
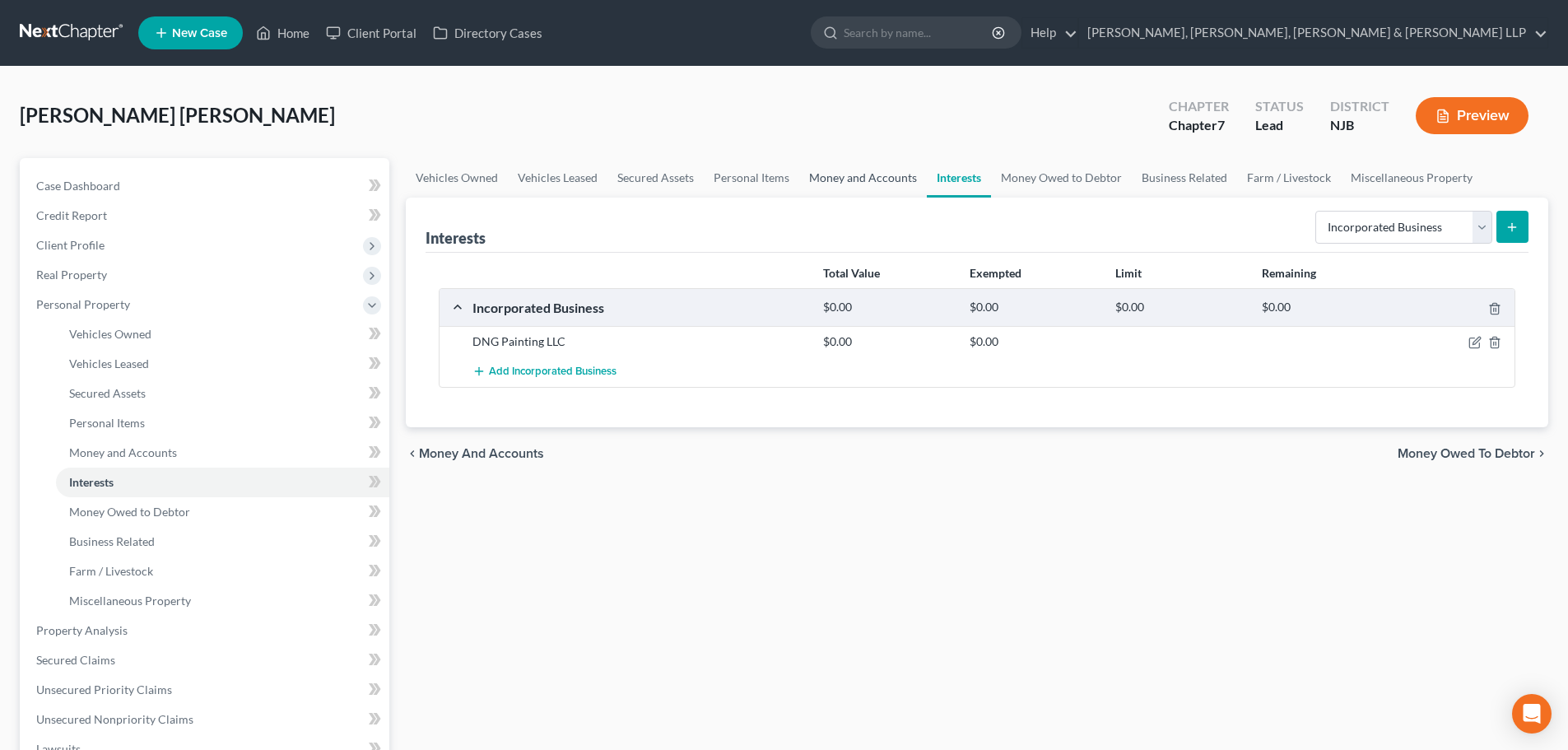
click at [830, 183] on link "Money and Accounts" at bounding box center [863, 177] width 128 height 40
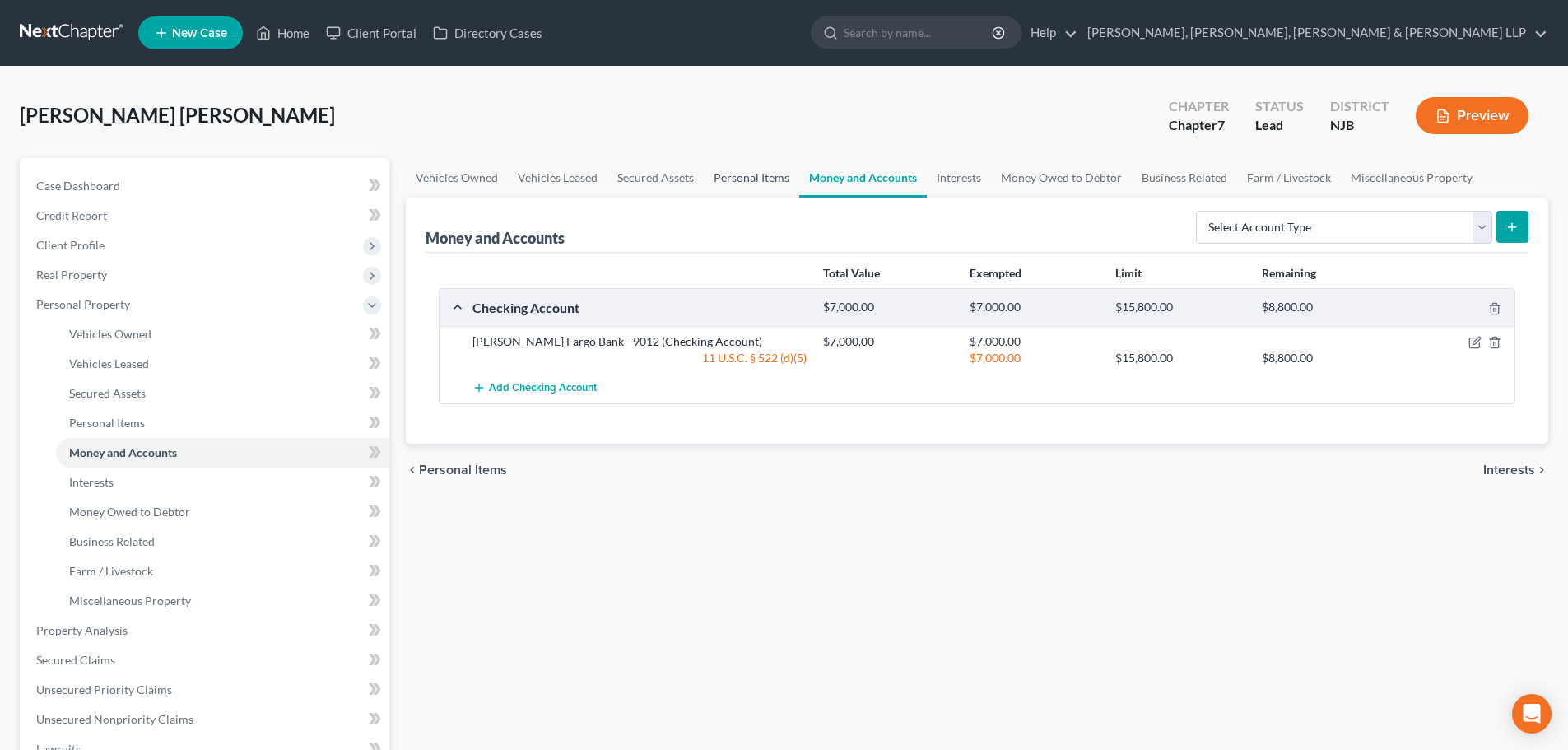
click at [747, 183] on link "Personal Items" at bounding box center [751, 177] width 95 height 40
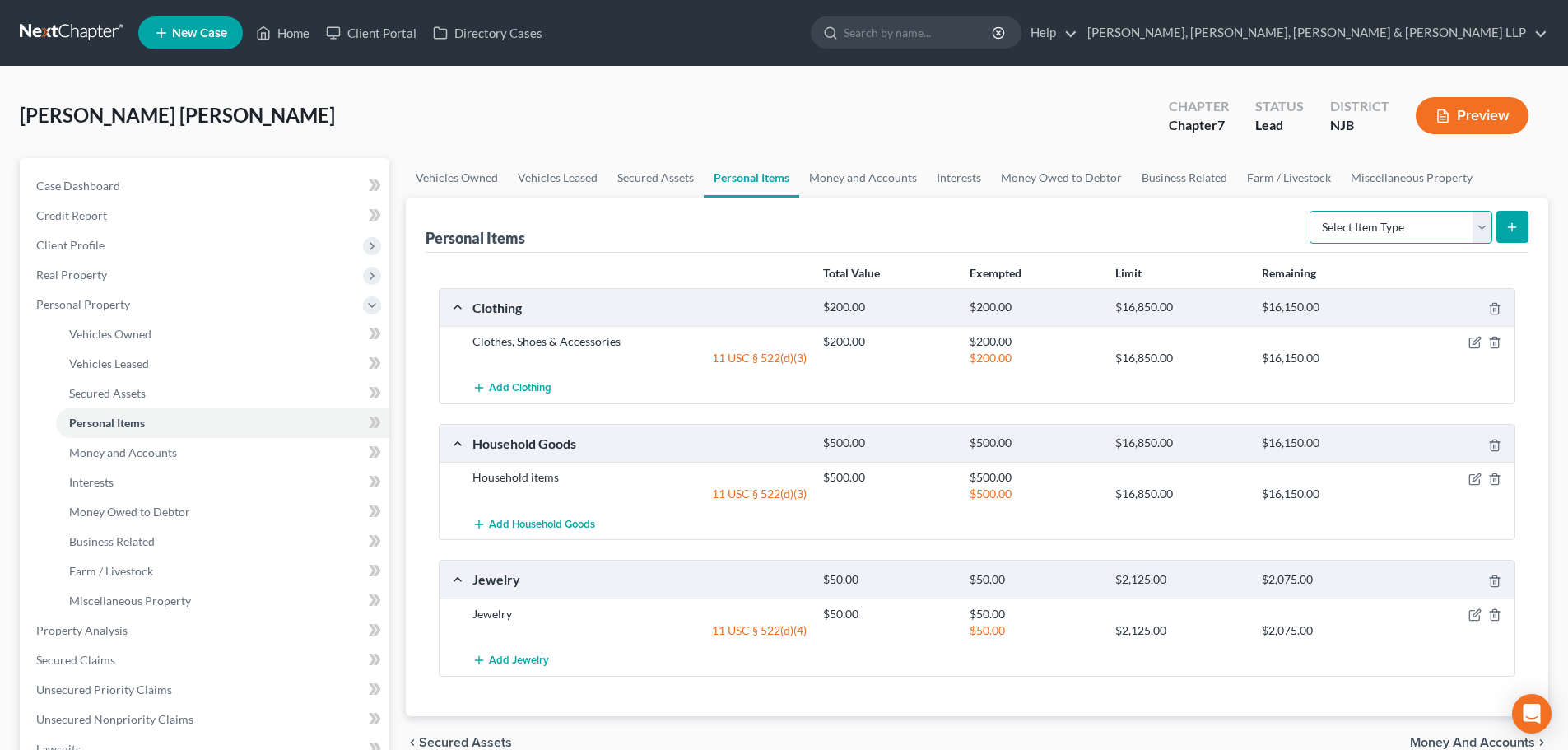
click at [1382, 231] on select "Select Item Type Clothing Collectibles Of Value Electronics Firearms Household …" at bounding box center [1401, 226] width 183 height 33
click at [1311, 210] on select "Select Item Type Clothing Collectibles Of Value Electronics Firearms Household …" at bounding box center [1401, 226] width 183 height 33
click at [1389, 238] on select "Select Item Type Clothing Collectibles Of Value Electronics Firearms Household …" at bounding box center [1401, 226] width 183 height 33
select select "electronics"
click at [1311, 210] on select "Select Item Type Clothing Collectibles Of Value Electronics Firearms Household …" at bounding box center [1401, 226] width 183 height 33
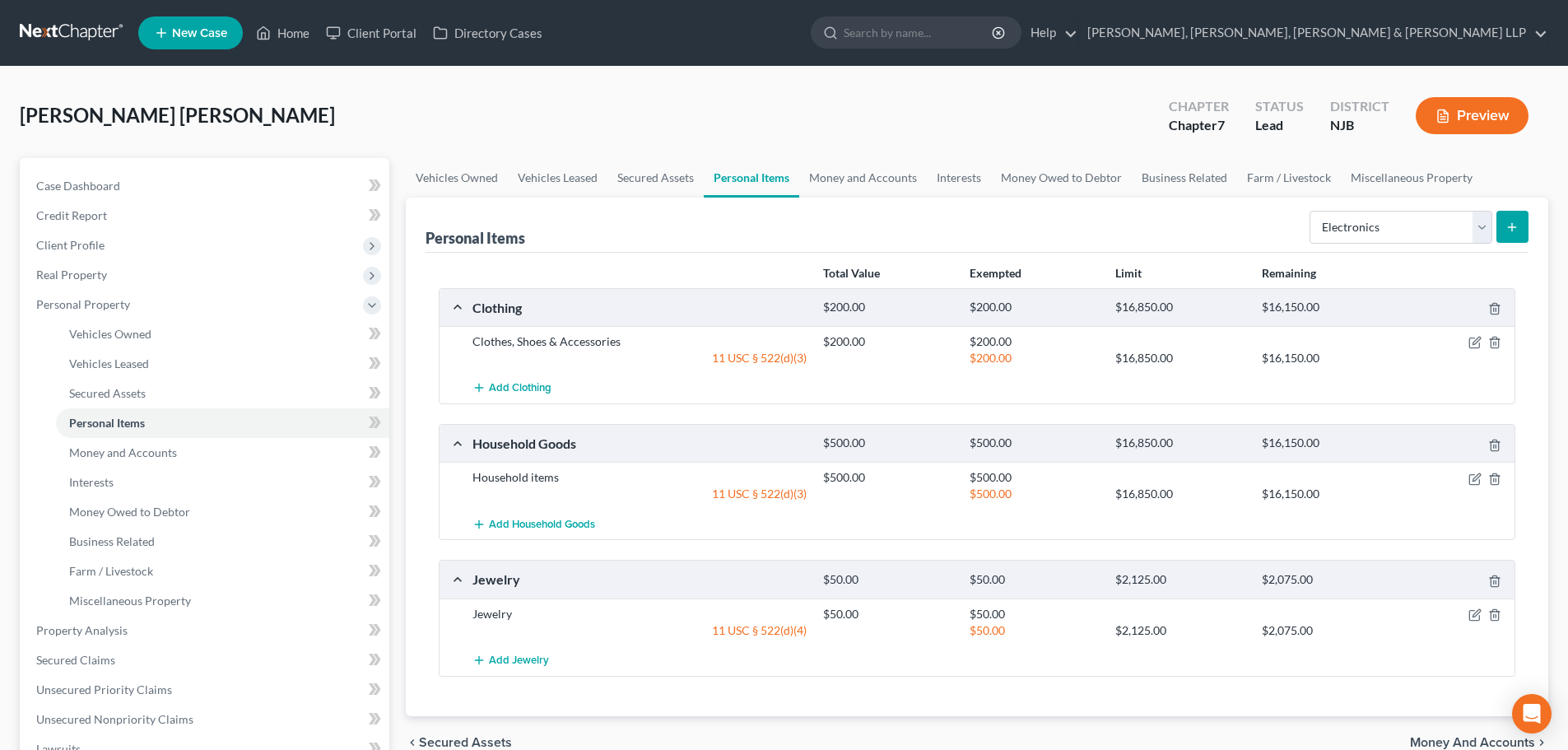
click at [1499, 222] on button "submit" at bounding box center [1512, 226] width 32 height 32
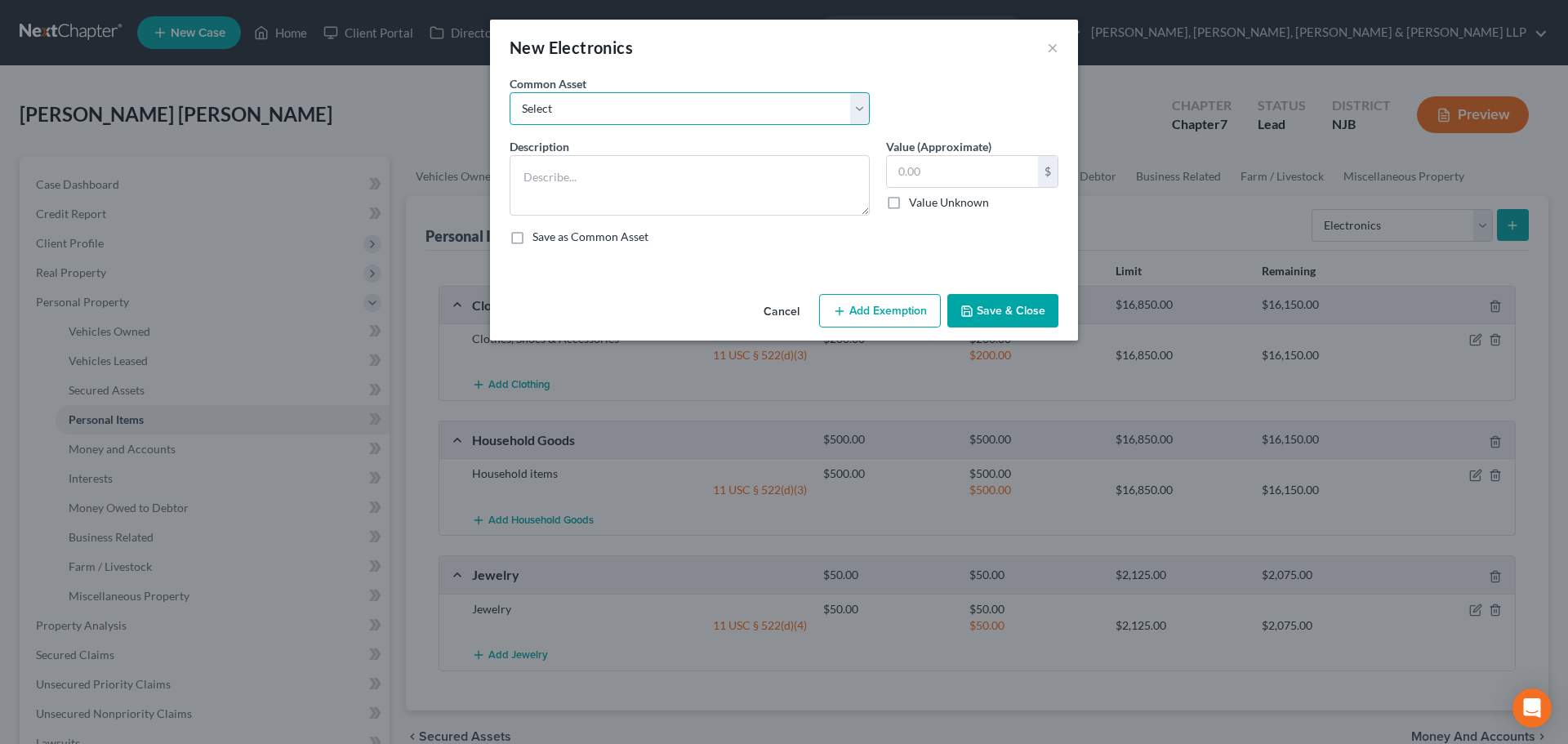
click at [825, 107] on select "Select Cellphone, TVs Electronic Appliances" at bounding box center [689, 108] width 360 height 32
select select "1"
click at [509, 93] on select "Select Cellphone, TVs Electronic Appliances" at bounding box center [689, 108] width 360 height 32
type textarea "Electronic Appliances"
click at [971, 176] on input "200.00" at bounding box center [962, 172] width 151 height 31
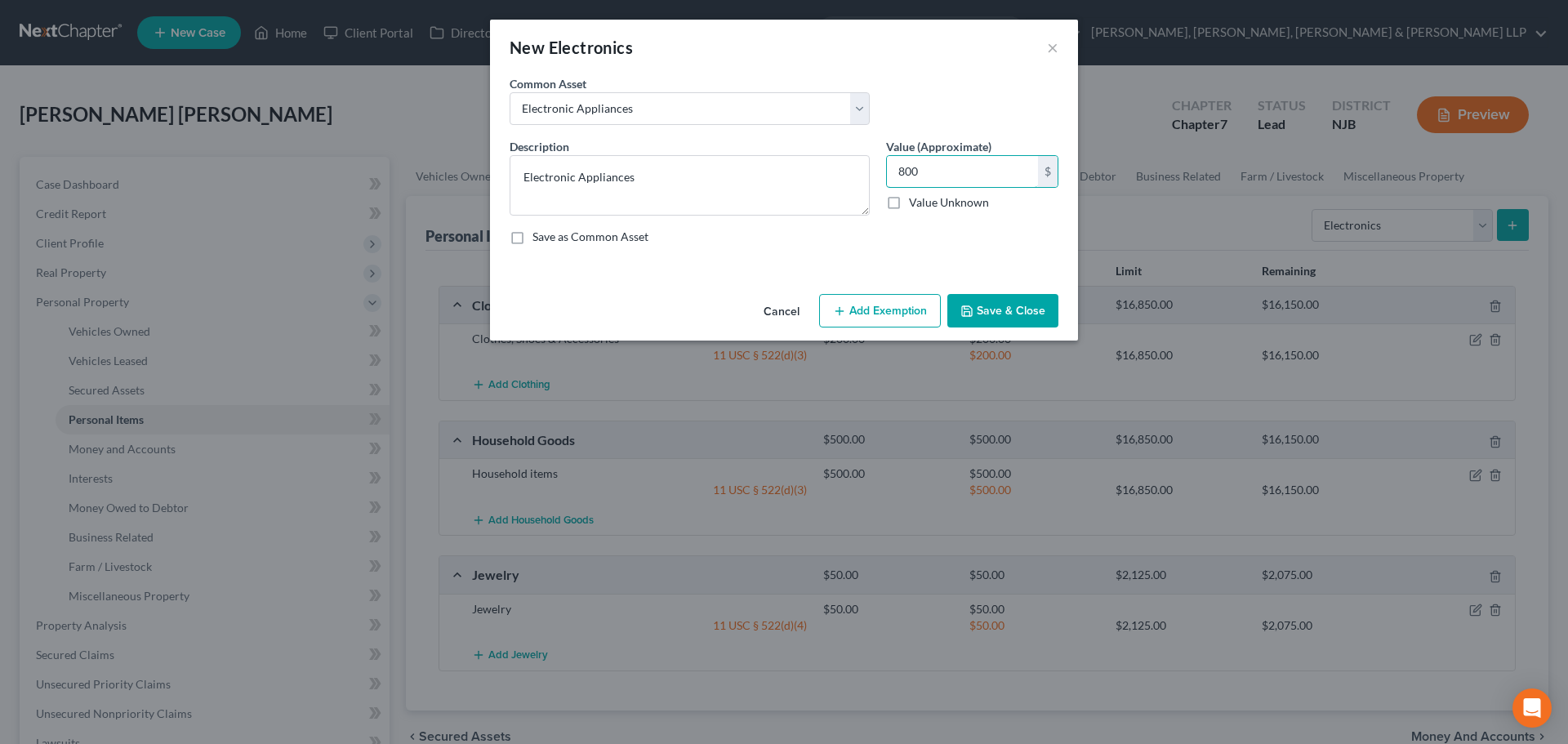
type input "800"
click at [885, 307] on button "Add Exemption" at bounding box center [880, 311] width 121 height 34
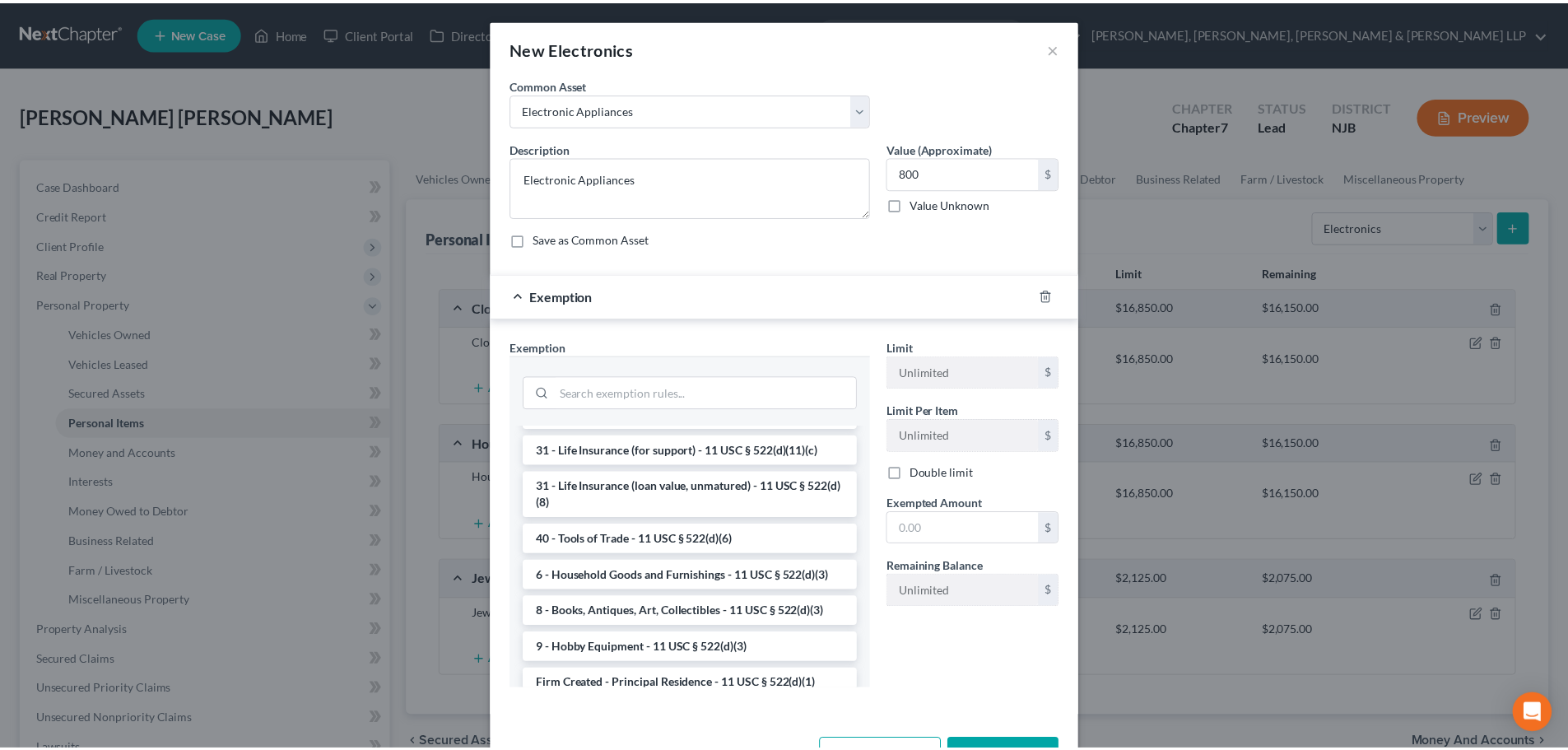
scroll to position [1317, 0]
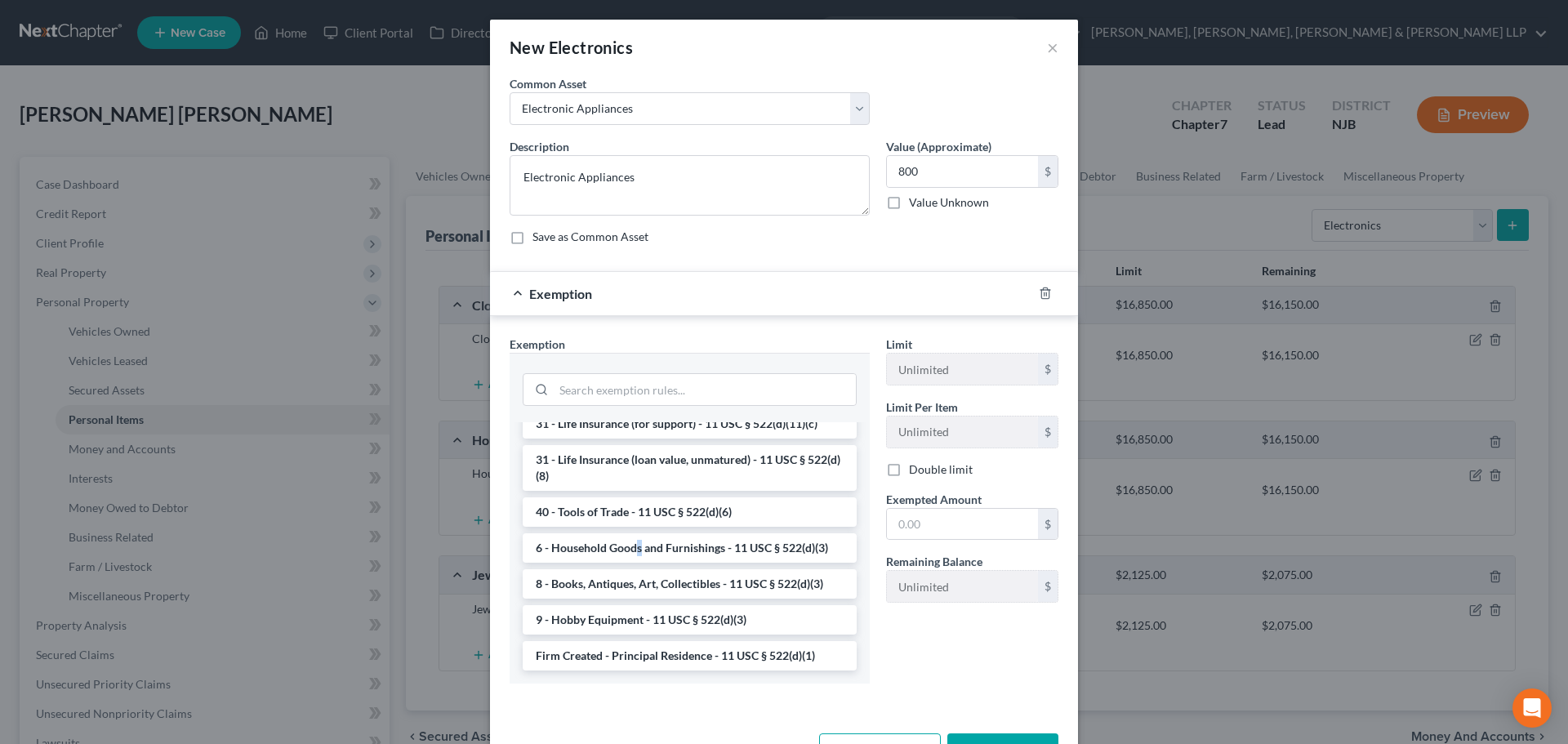
drag, startPoint x: 632, startPoint y: 595, endPoint x: 784, endPoint y: 541, distance: 161.3
click at [632, 562] on li "6 - Household Goods and Furnishings - 11 USC § 522(d)(3)" at bounding box center [689, 548] width 334 height 30
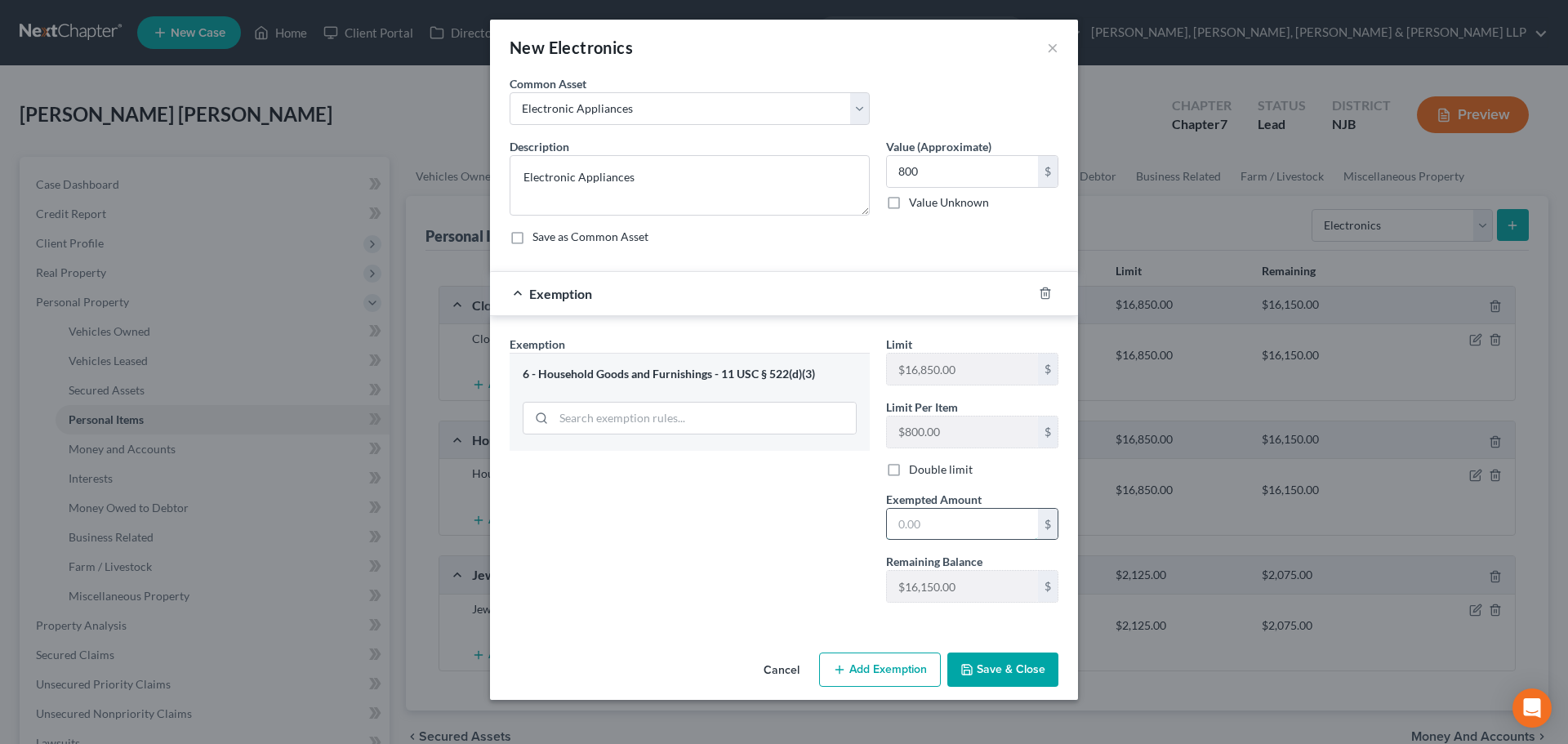
drag, startPoint x: 946, startPoint y: 534, endPoint x: 943, endPoint y: 509, distance: 25.2
click at [946, 534] on input "text" at bounding box center [962, 524] width 151 height 31
type input "800"
click at [996, 665] on button "Save & Close" at bounding box center [1002, 669] width 111 height 34
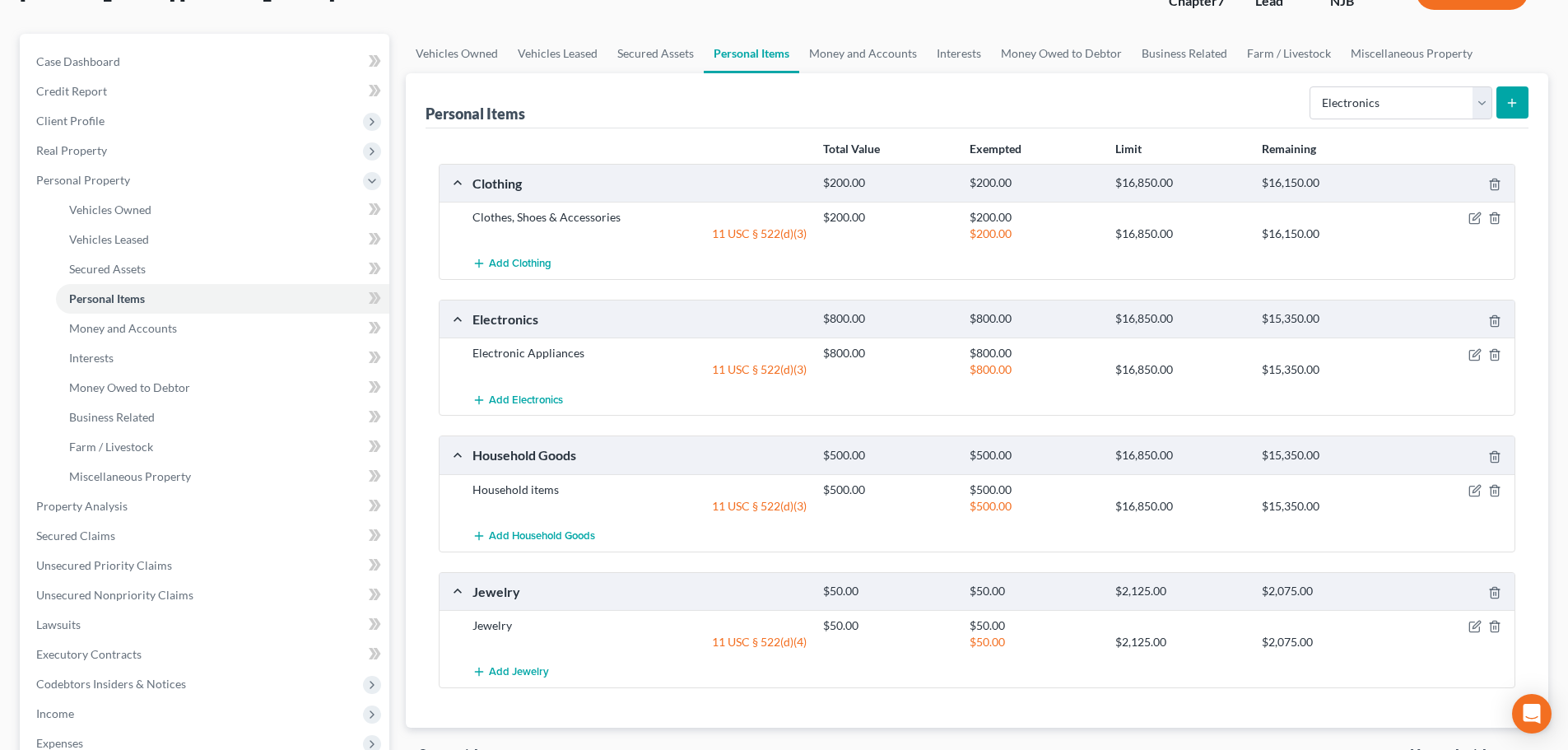
scroll to position [0, 0]
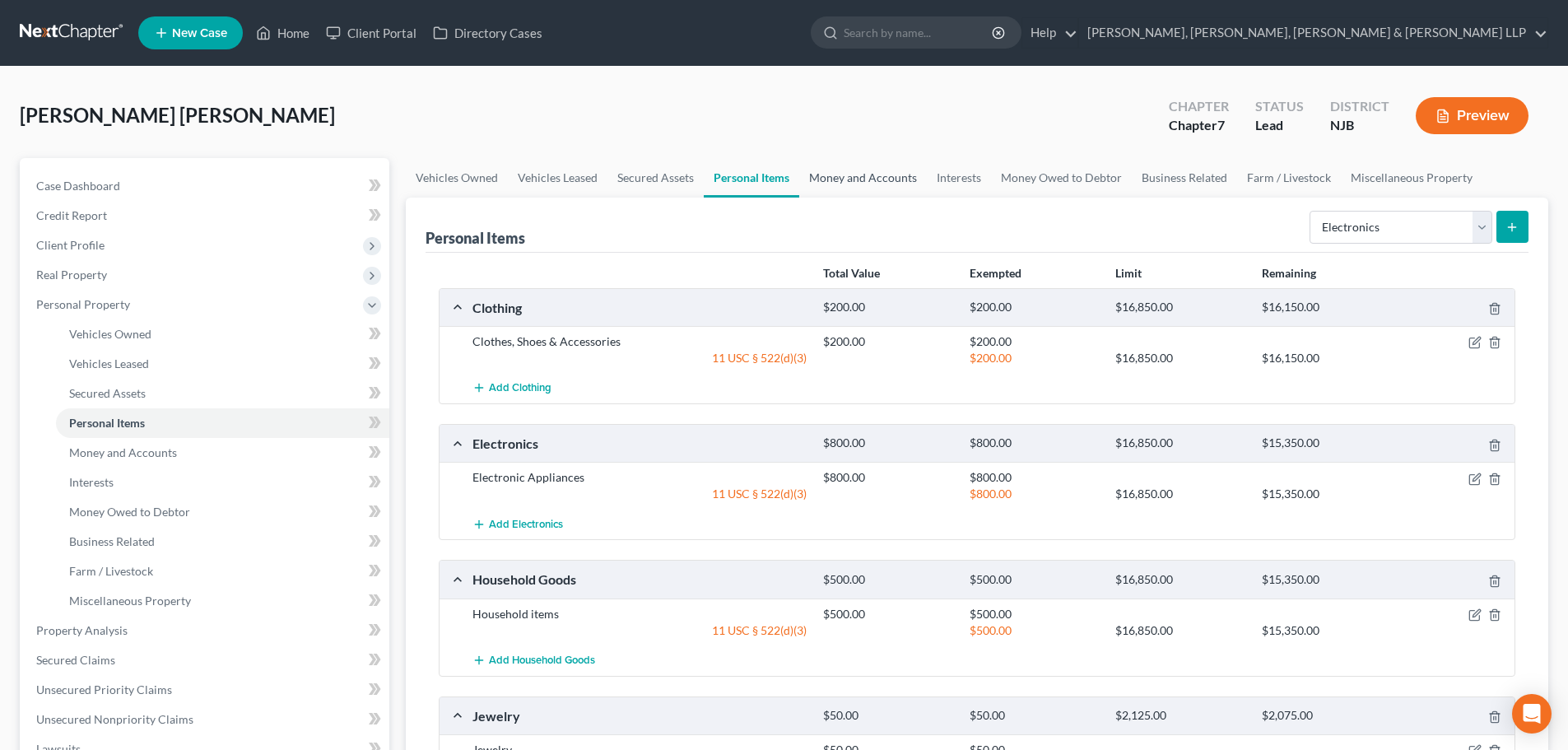
click at [881, 173] on link "Money and Accounts" at bounding box center [863, 177] width 128 height 40
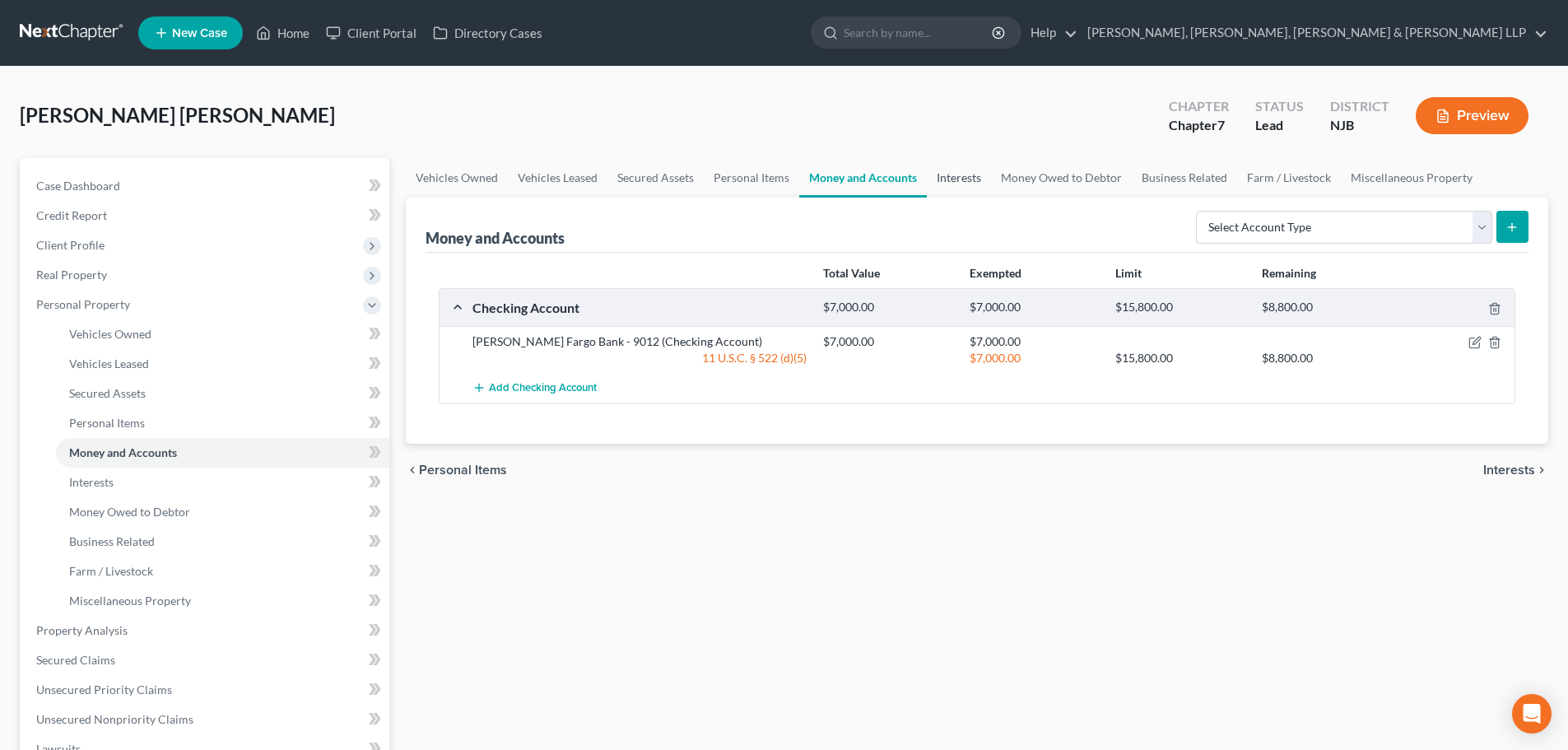
click at [955, 179] on link "Interests" at bounding box center [959, 177] width 64 height 40
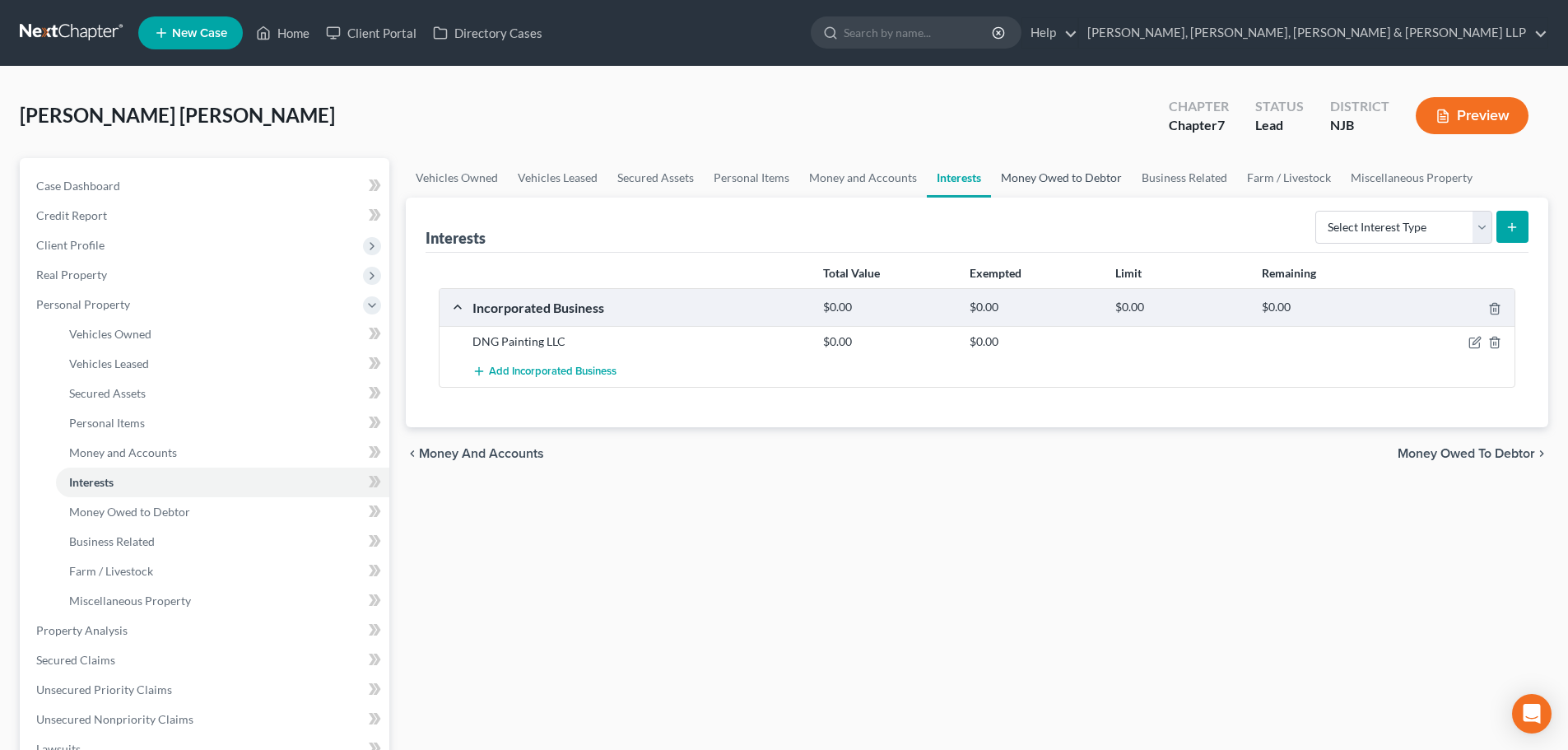
click at [1033, 178] on link "Money Owed to Debtor" at bounding box center [1062, 177] width 141 height 40
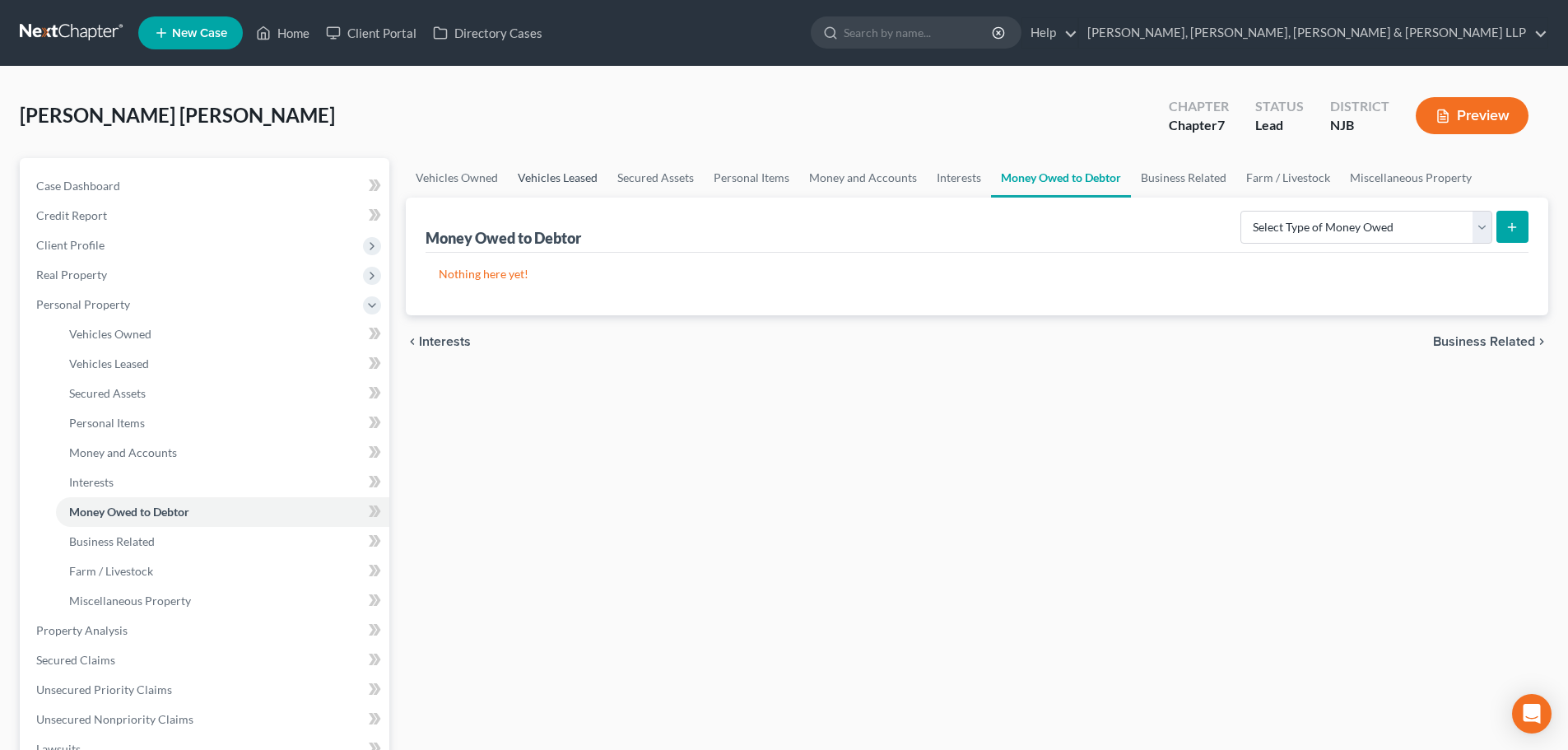
click at [562, 177] on link "Vehicles Leased" at bounding box center [557, 177] width 99 height 40
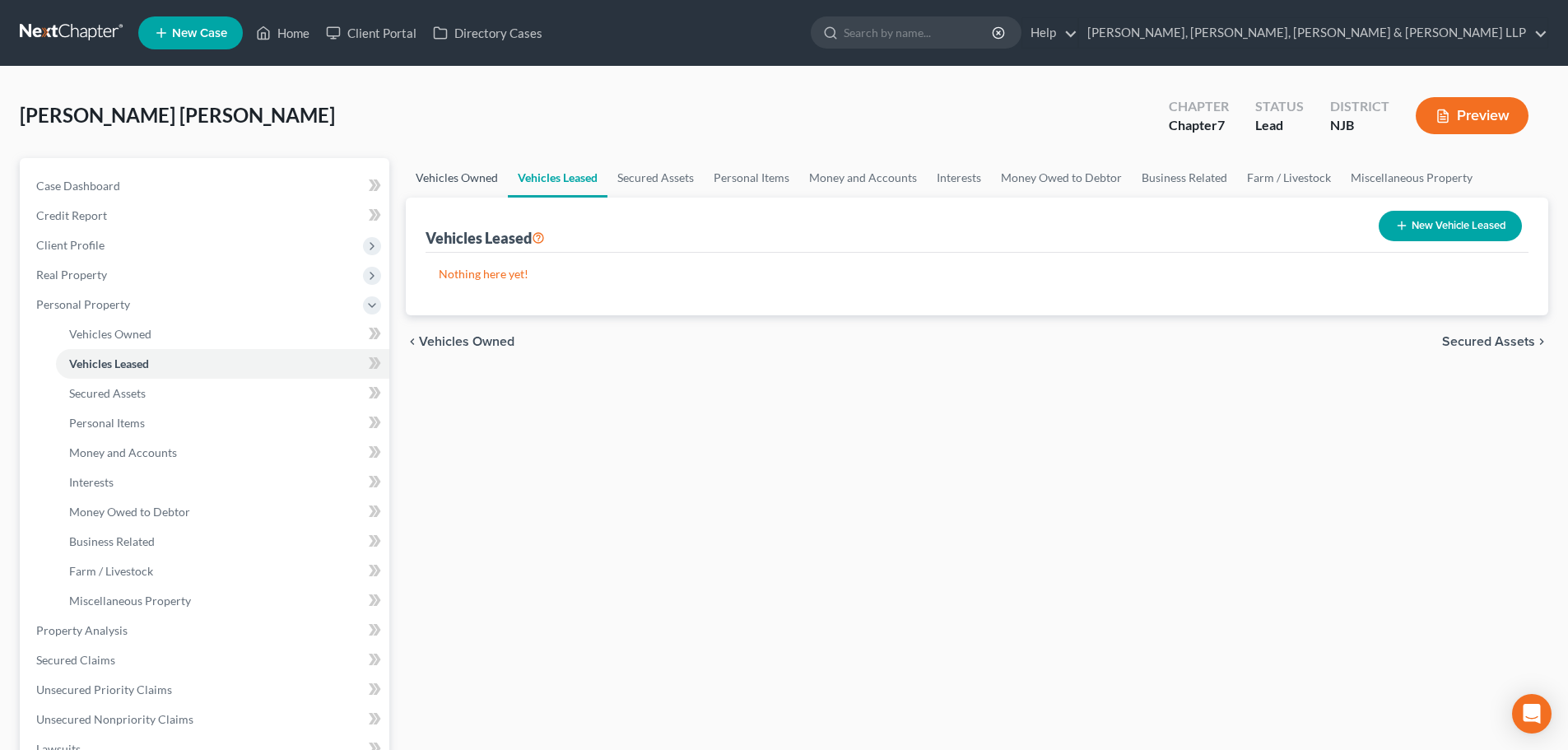
click at [459, 178] on link "Vehicles Owned" at bounding box center [457, 177] width 102 height 40
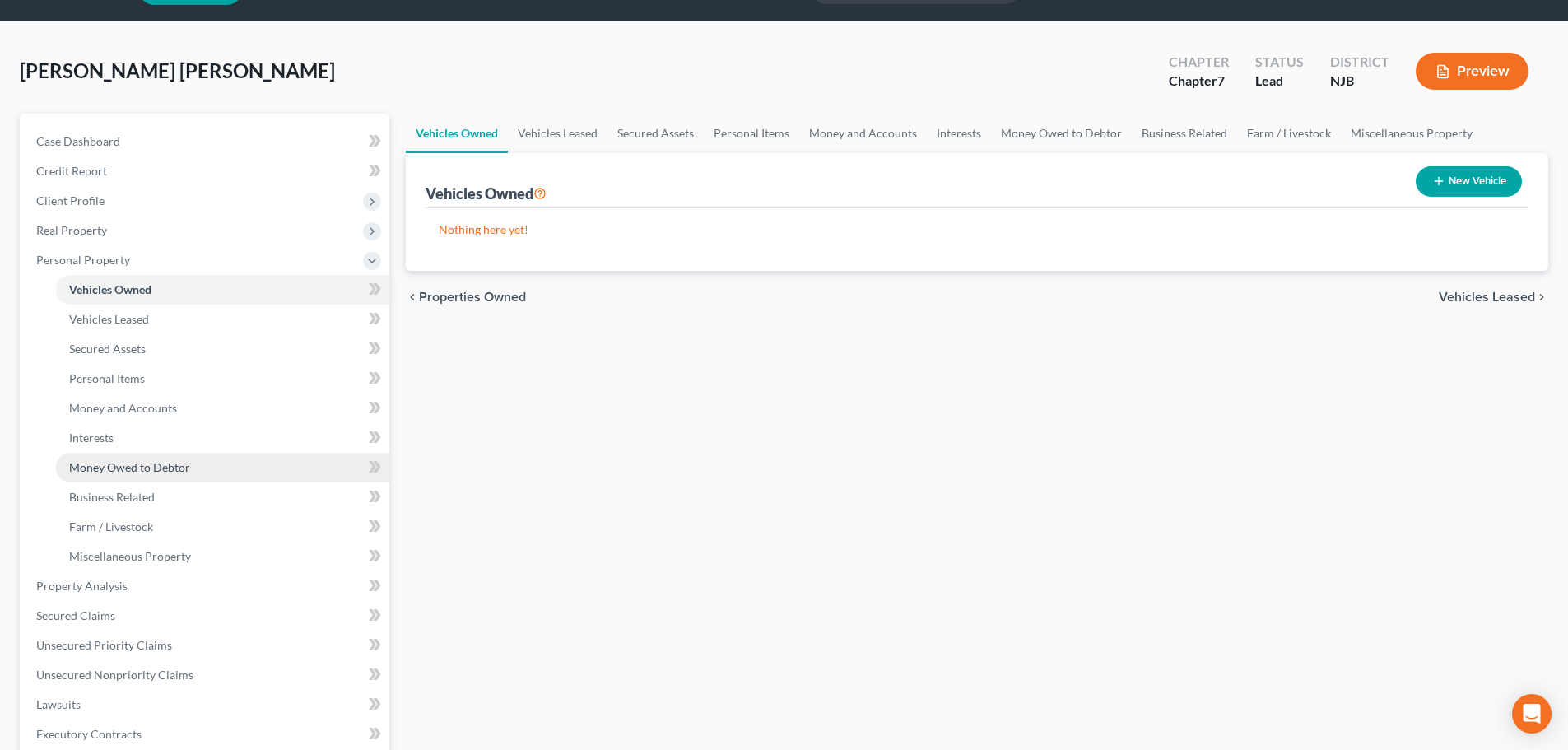
scroll to position [82, 0]
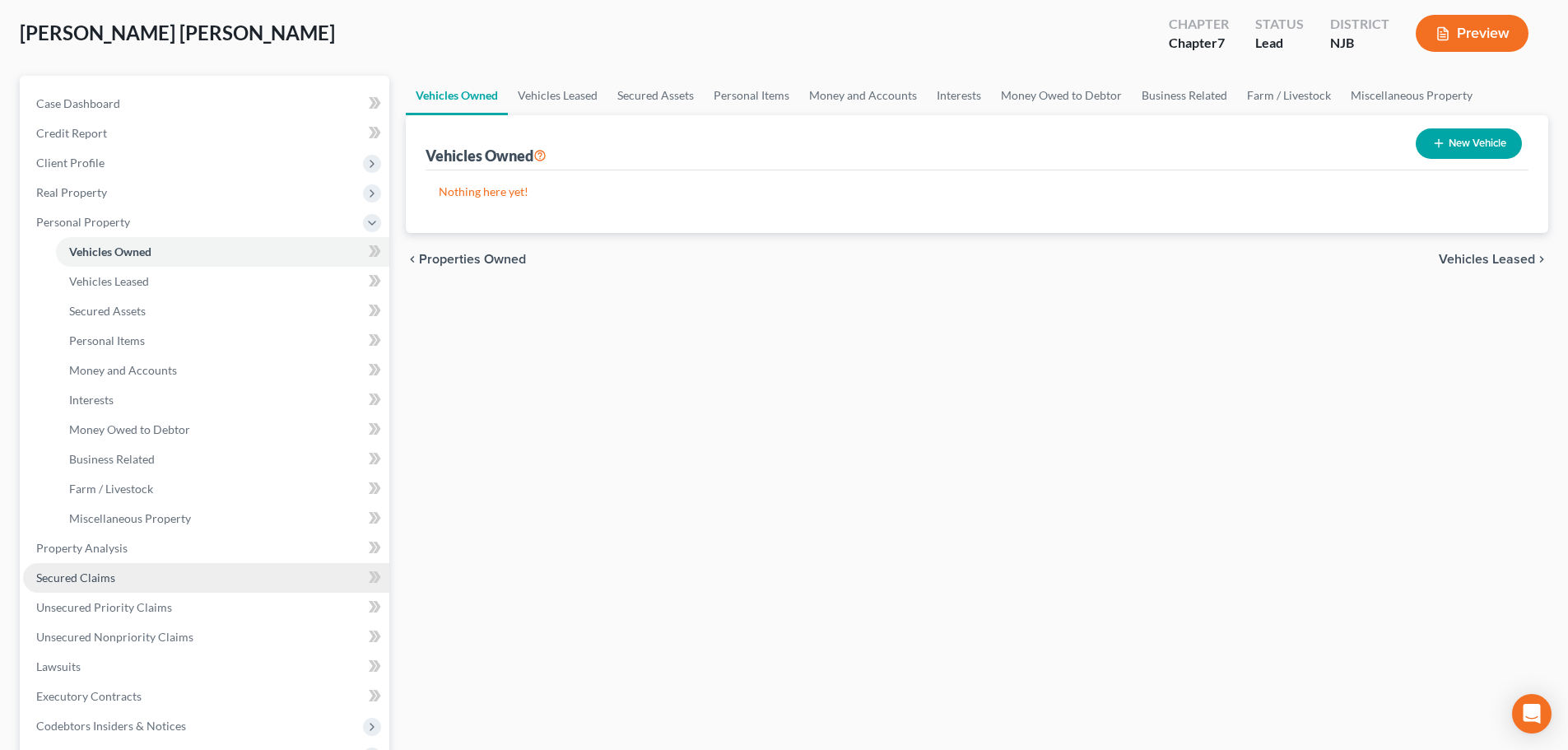
click at [113, 572] on span "Secured Claims" at bounding box center [76, 577] width 79 height 14
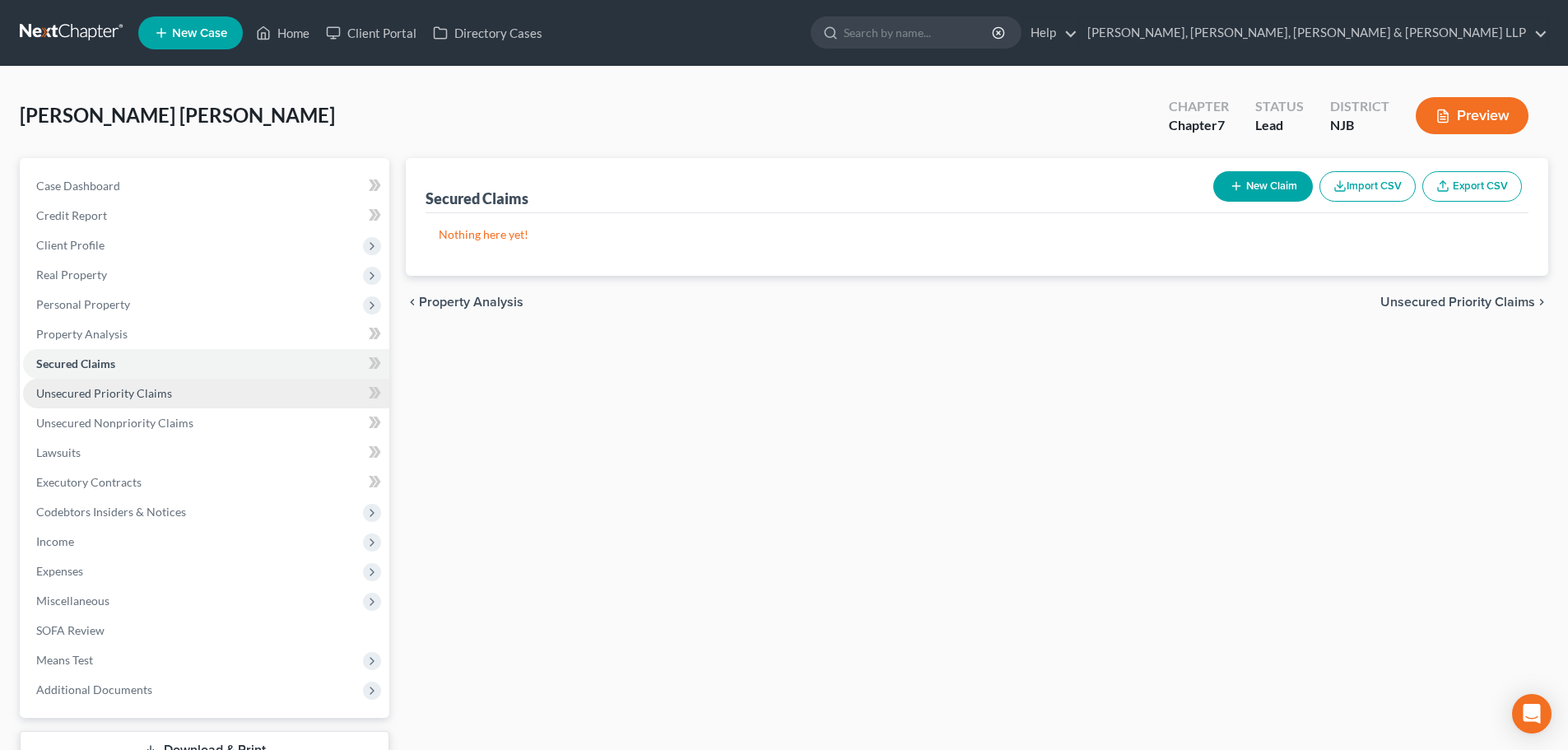
click at [181, 397] on link "Unsecured Priority Claims" at bounding box center [206, 393] width 366 height 30
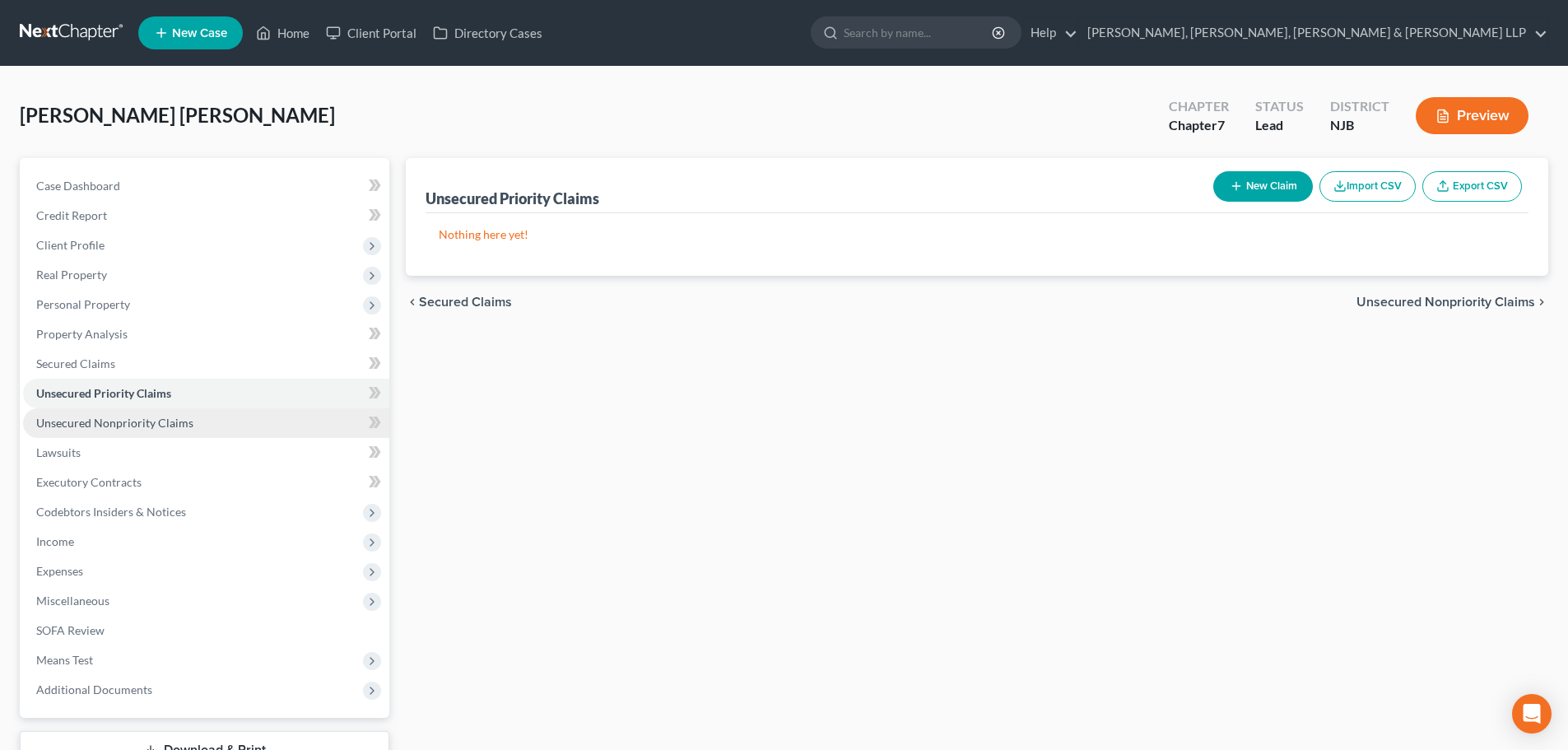
click at [175, 423] on span "Unsecured Nonpriority Claims" at bounding box center [114, 423] width 158 height 14
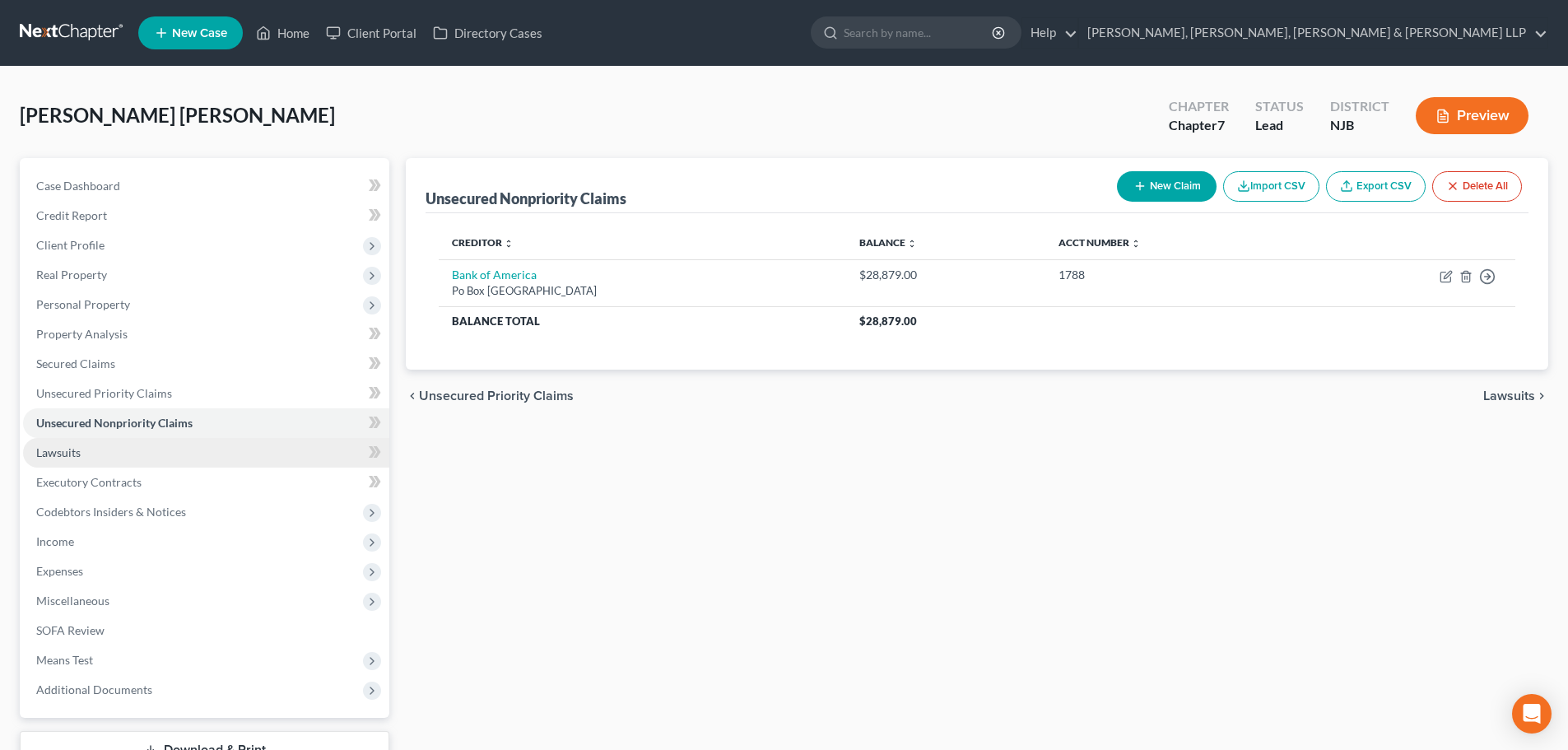
click at [154, 460] on link "Lawsuits" at bounding box center [206, 452] width 366 height 30
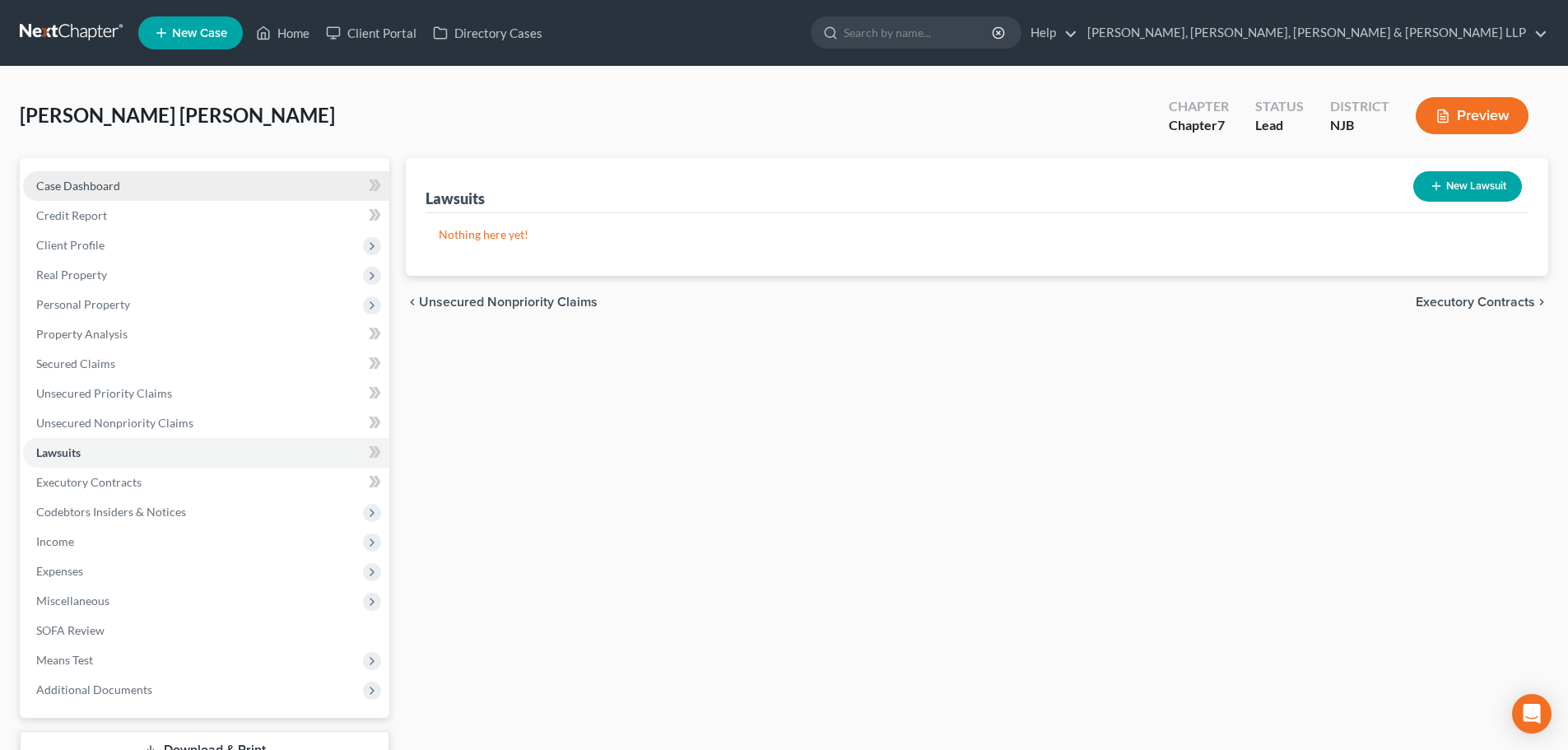
click at [180, 180] on link "Case Dashboard" at bounding box center [206, 186] width 366 height 30
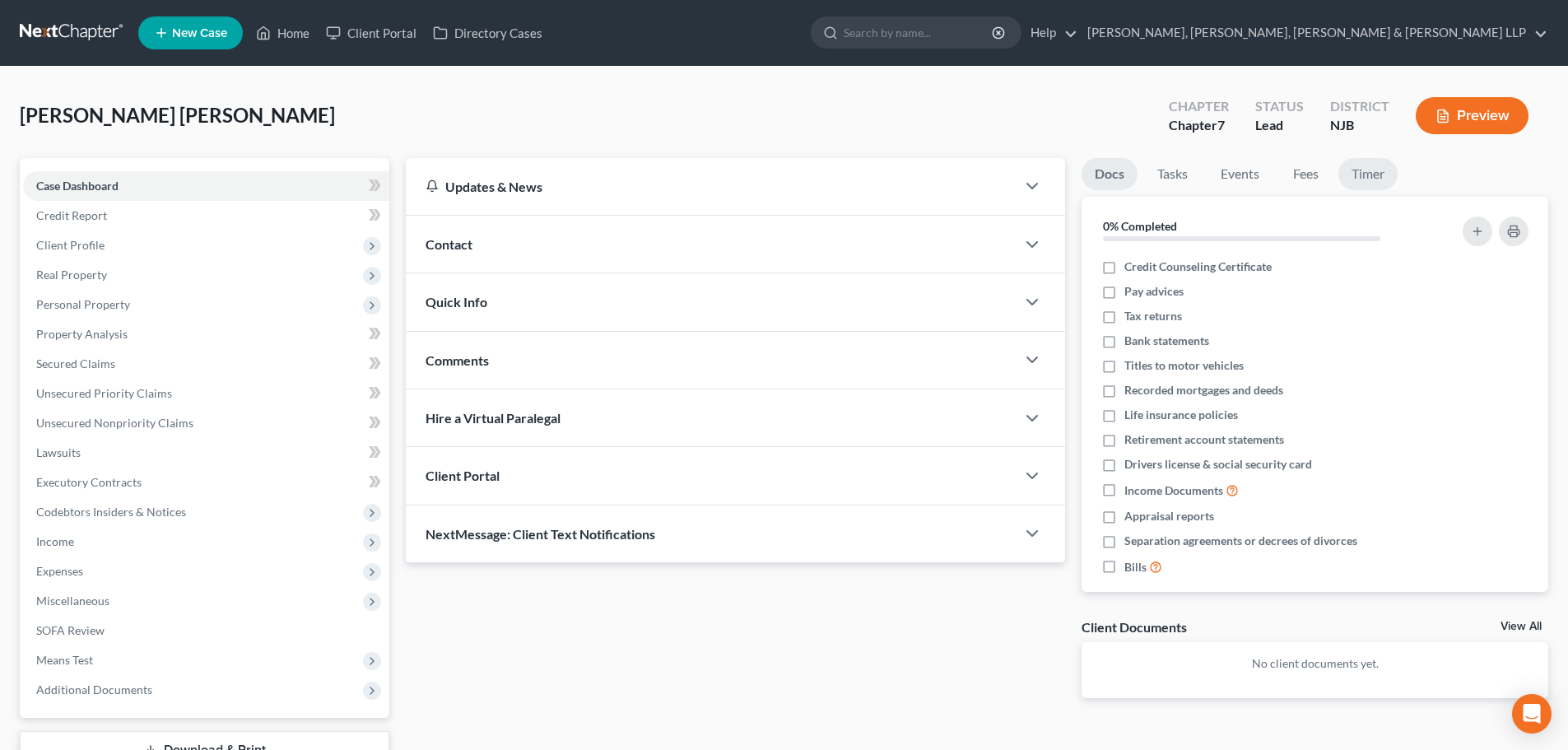
click at [1378, 172] on link "Timer" at bounding box center [1367, 173] width 59 height 32
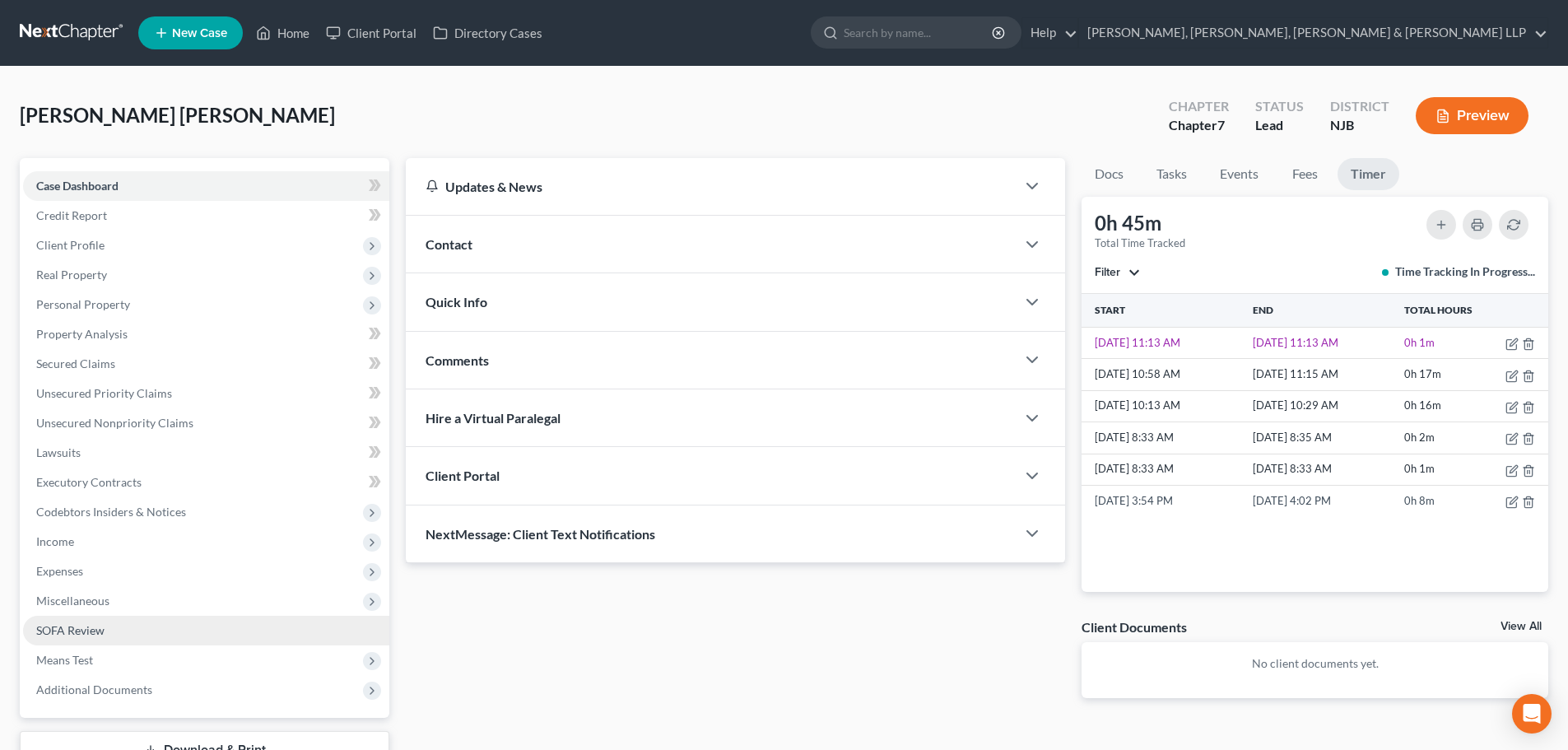
scroll to position [125, 0]
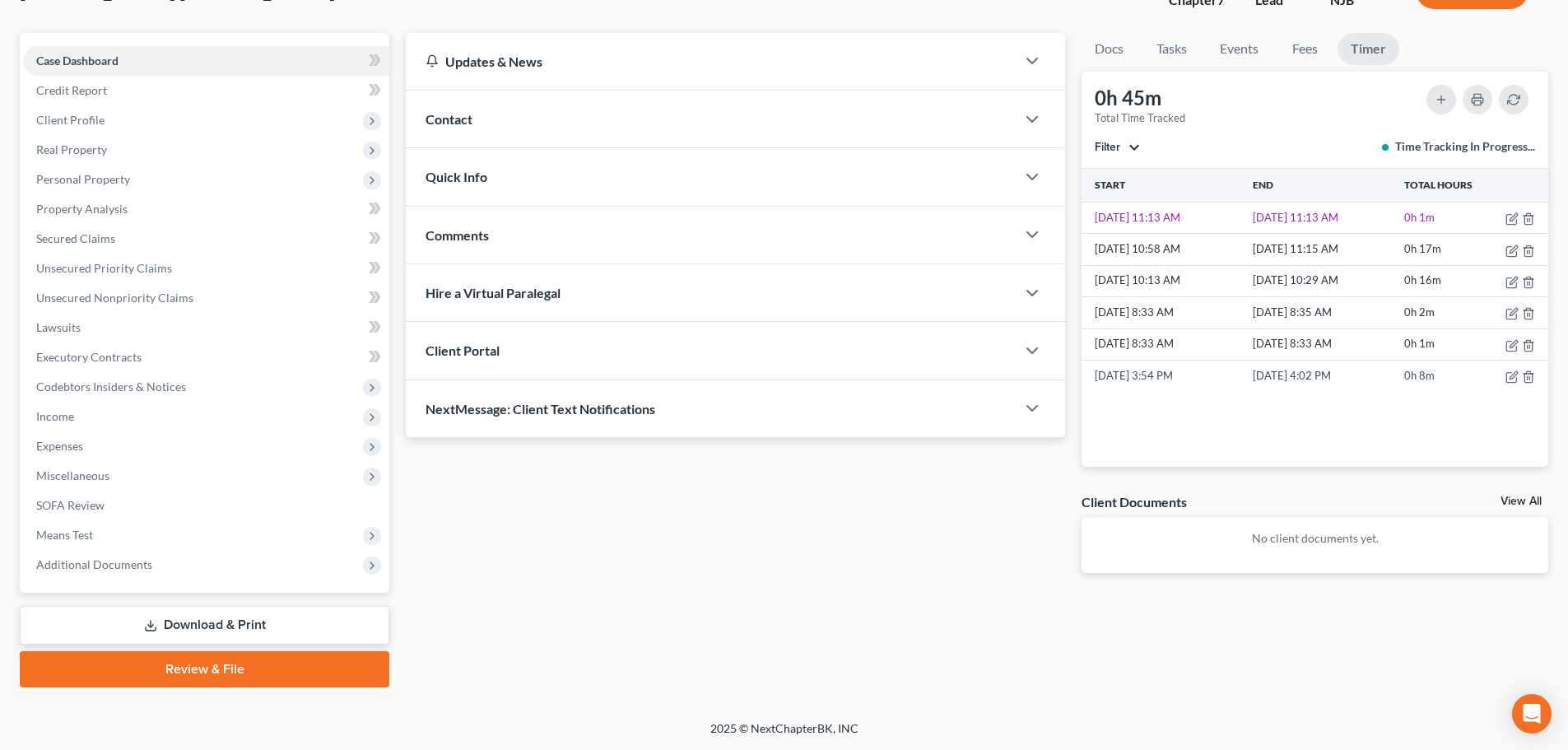
click at [264, 629] on link "Download & Print" at bounding box center [204, 625] width 370 height 39
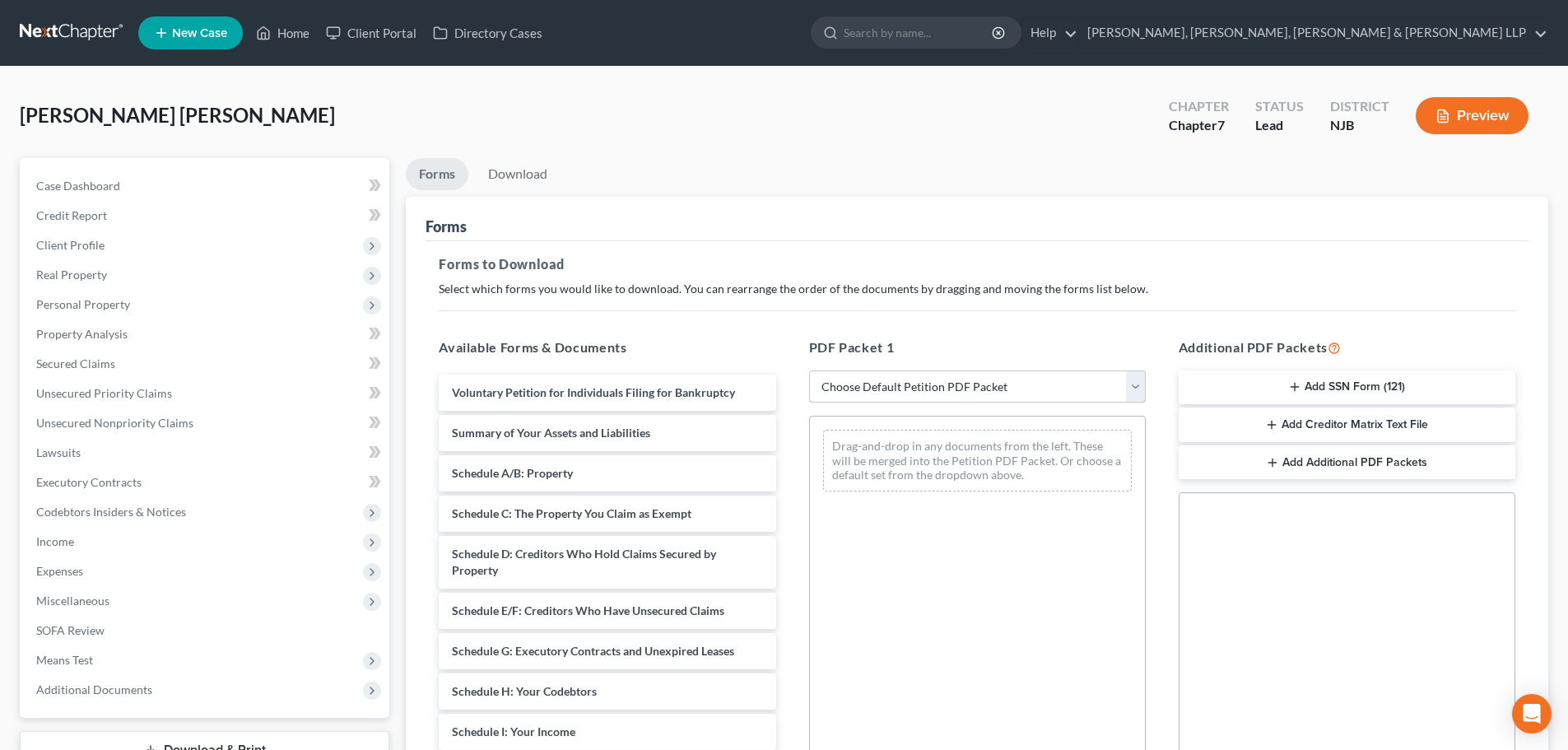
click at [895, 398] on select "Choose Default Petition PDF Packet Complete Bankruptcy Petition (all forms and …" at bounding box center [977, 386] width 336 height 33
select select "0"
click at [809, 371] on select "Choose Default Petition PDF Packet Complete Bankruptcy Petition (all forms and …" at bounding box center [977, 386] width 336 height 33
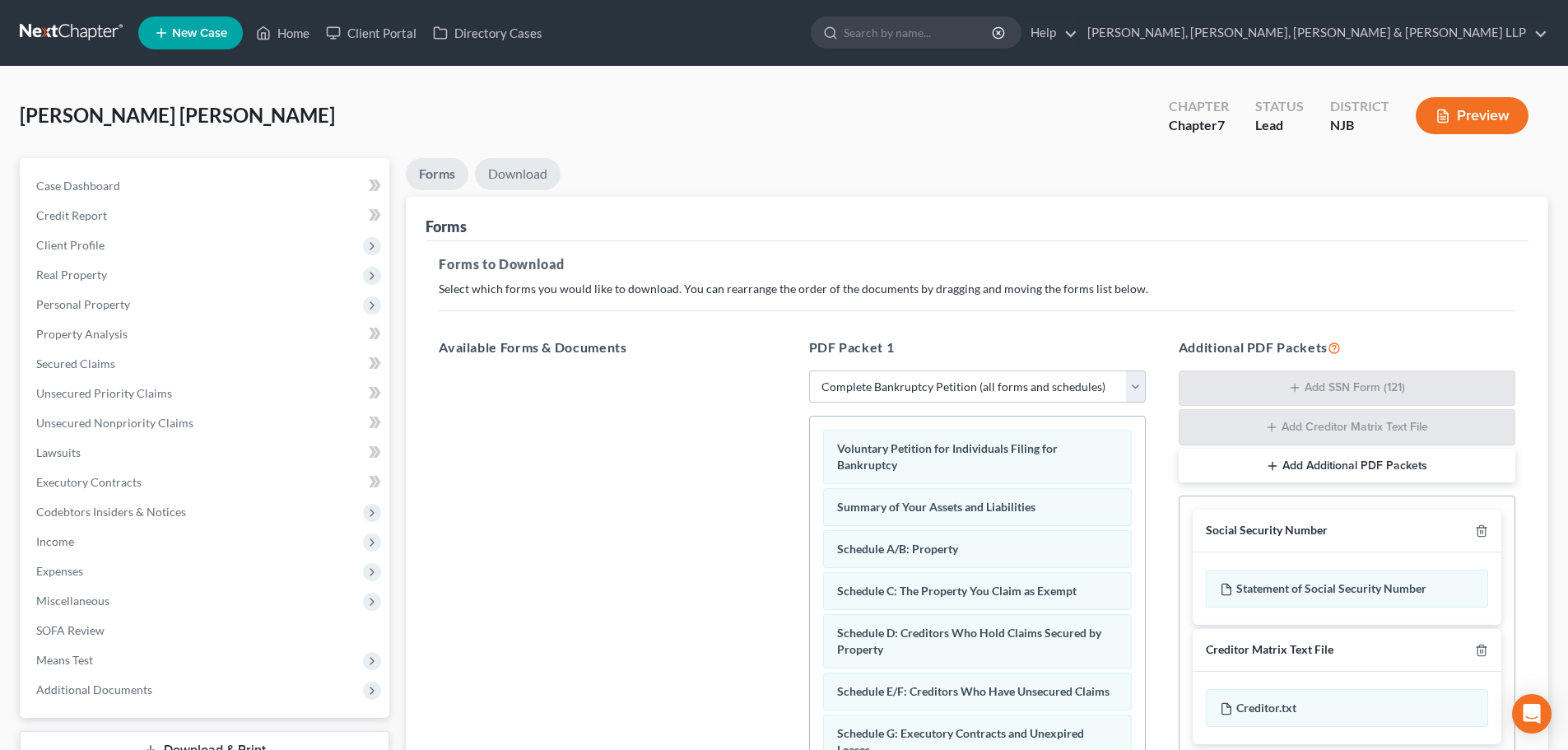
click at [535, 163] on link "Download" at bounding box center [517, 173] width 85 height 32
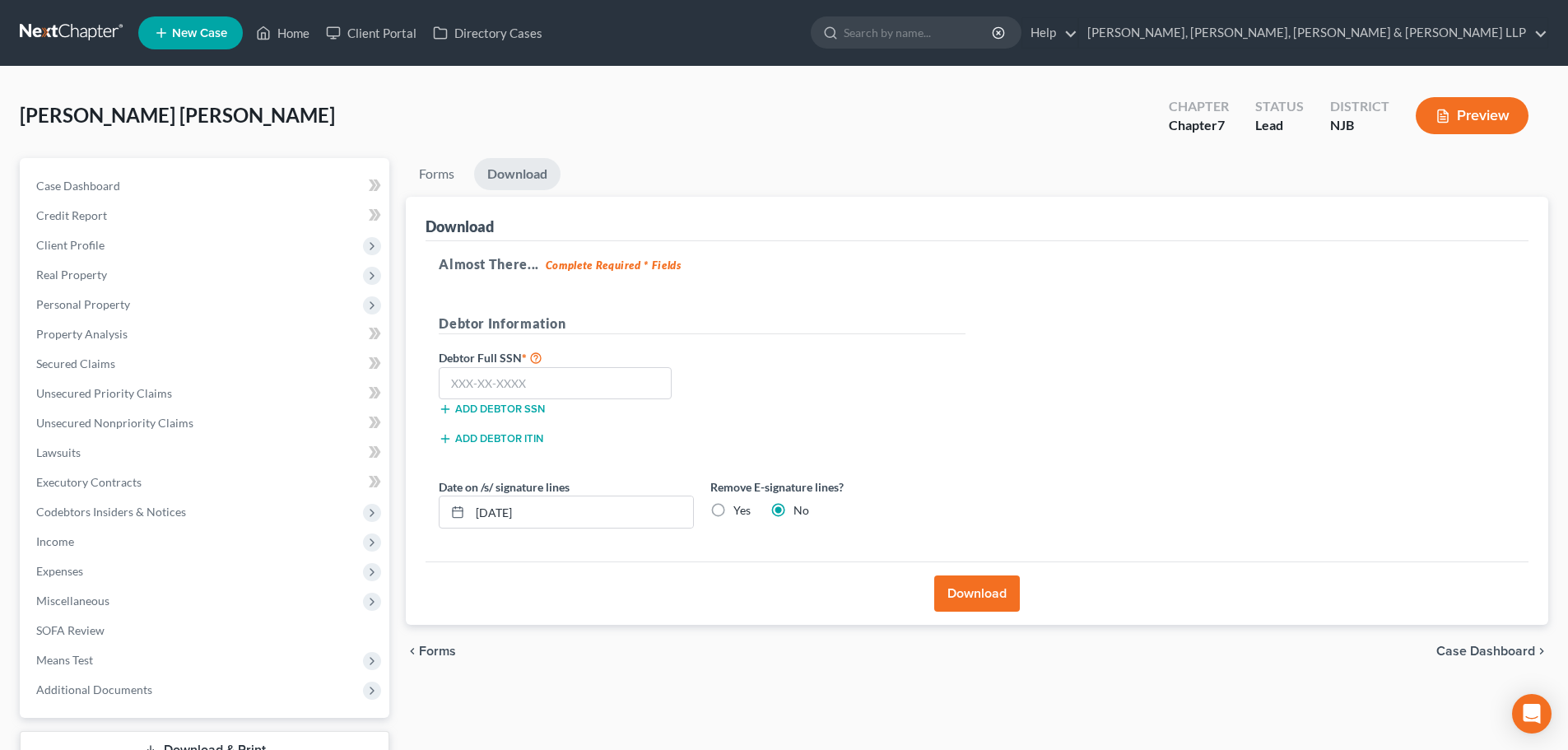
click at [733, 509] on label "Yes" at bounding box center [742, 510] width 18 height 17
click at [740, 509] on input "Yes" at bounding box center [745, 507] width 11 height 11
radio input "true"
radio input "false"
click at [525, 385] on input "text" at bounding box center [555, 383] width 233 height 33
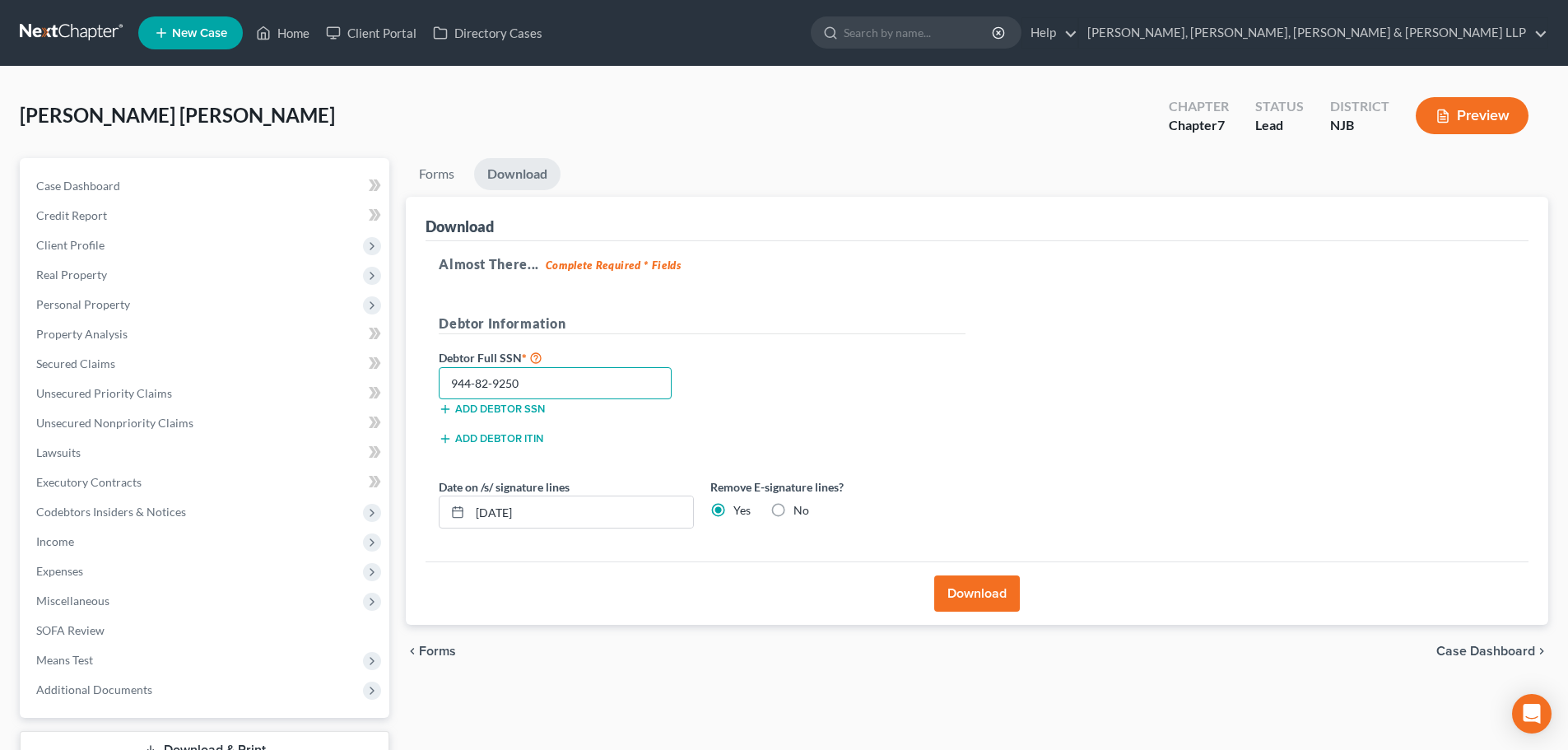
type input "944-82-9250"
click at [974, 599] on button "Download" at bounding box center [976, 592] width 85 height 36
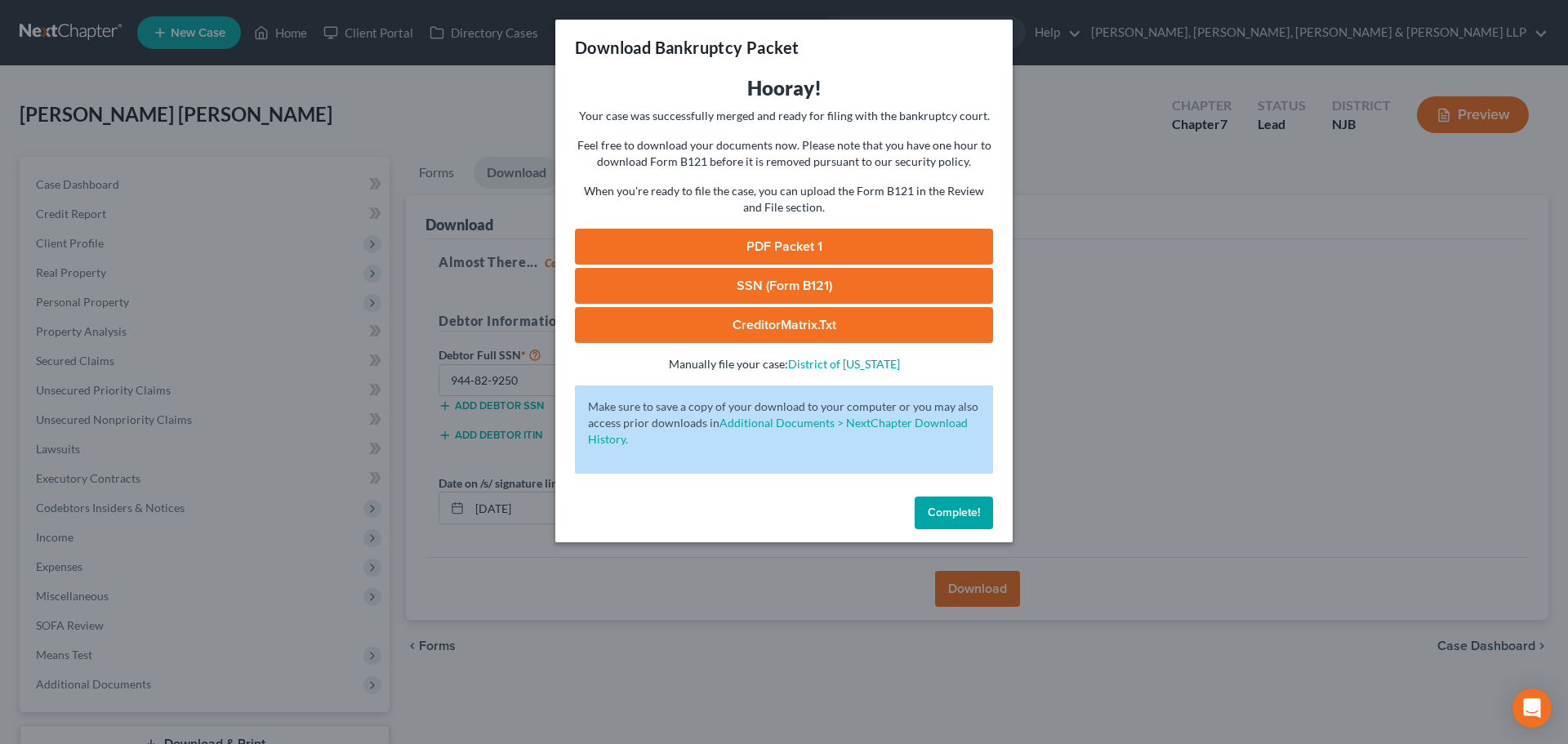
click at [791, 261] on link "PDF Packet 1" at bounding box center [784, 246] width 418 height 36
click at [707, 286] on link "SSN (Form B121)" at bounding box center [784, 286] width 418 height 36
click at [510, 107] on div "Download Bankruptcy Packet Hooray! Your case was successfully merged and ready …" at bounding box center [784, 372] width 1568 height 744
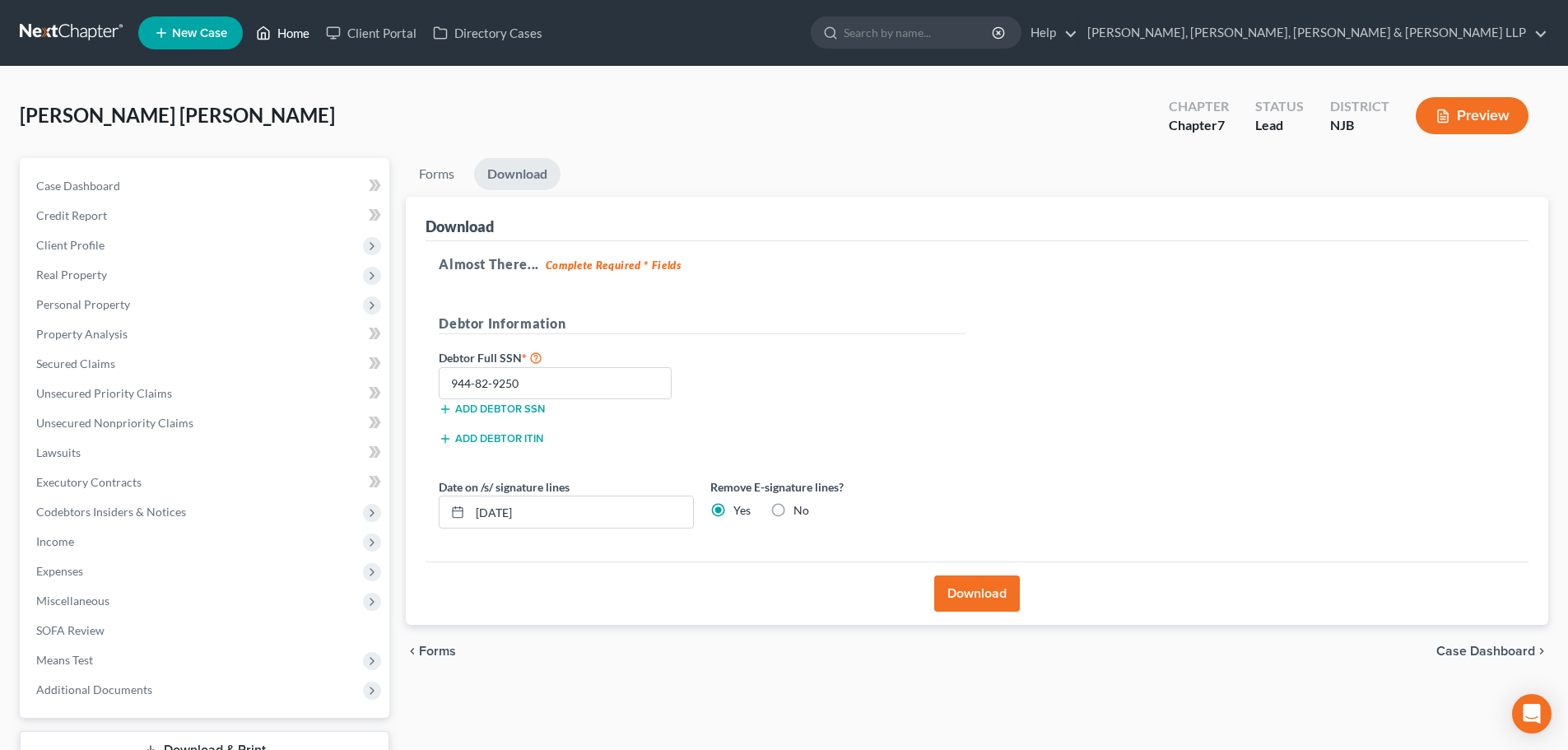
drag, startPoint x: 290, startPoint y: 30, endPoint x: 308, endPoint y: 155, distance: 126.3
click at [290, 30] on link "Home" at bounding box center [282, 33] width 70 height 30
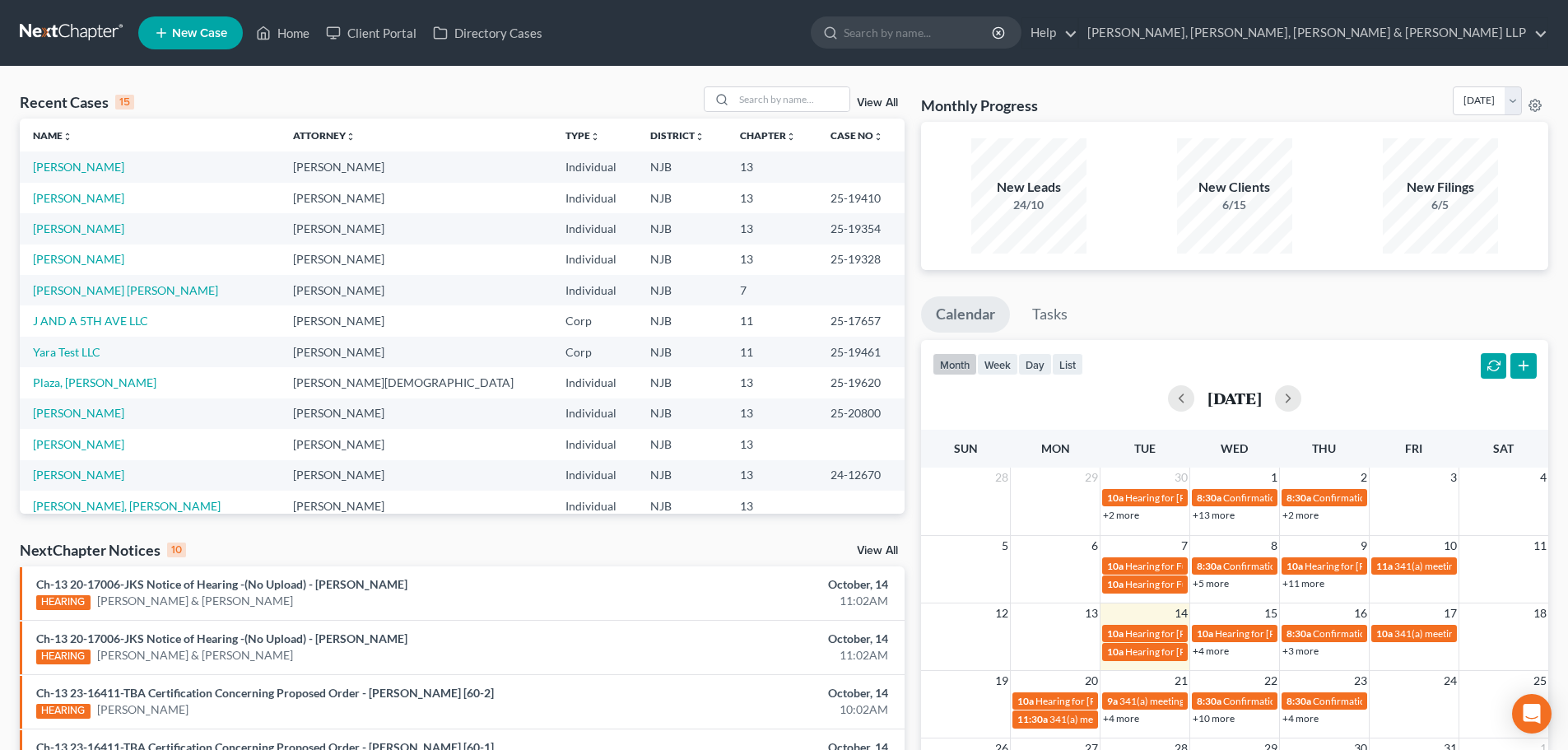
click at [195, 44] on link "New Case" at bounding box center [190, 33] width 105 height 33
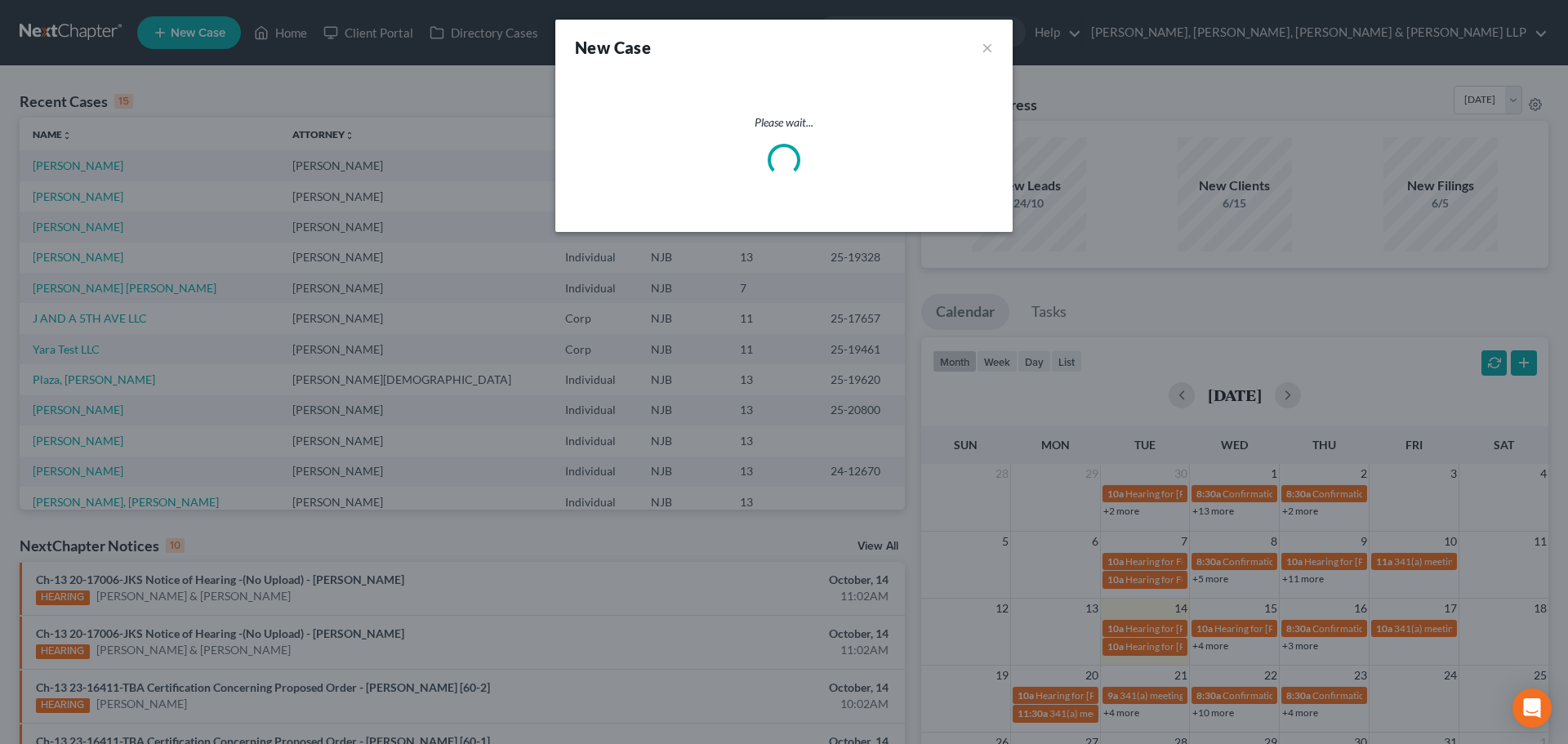
select select "51"
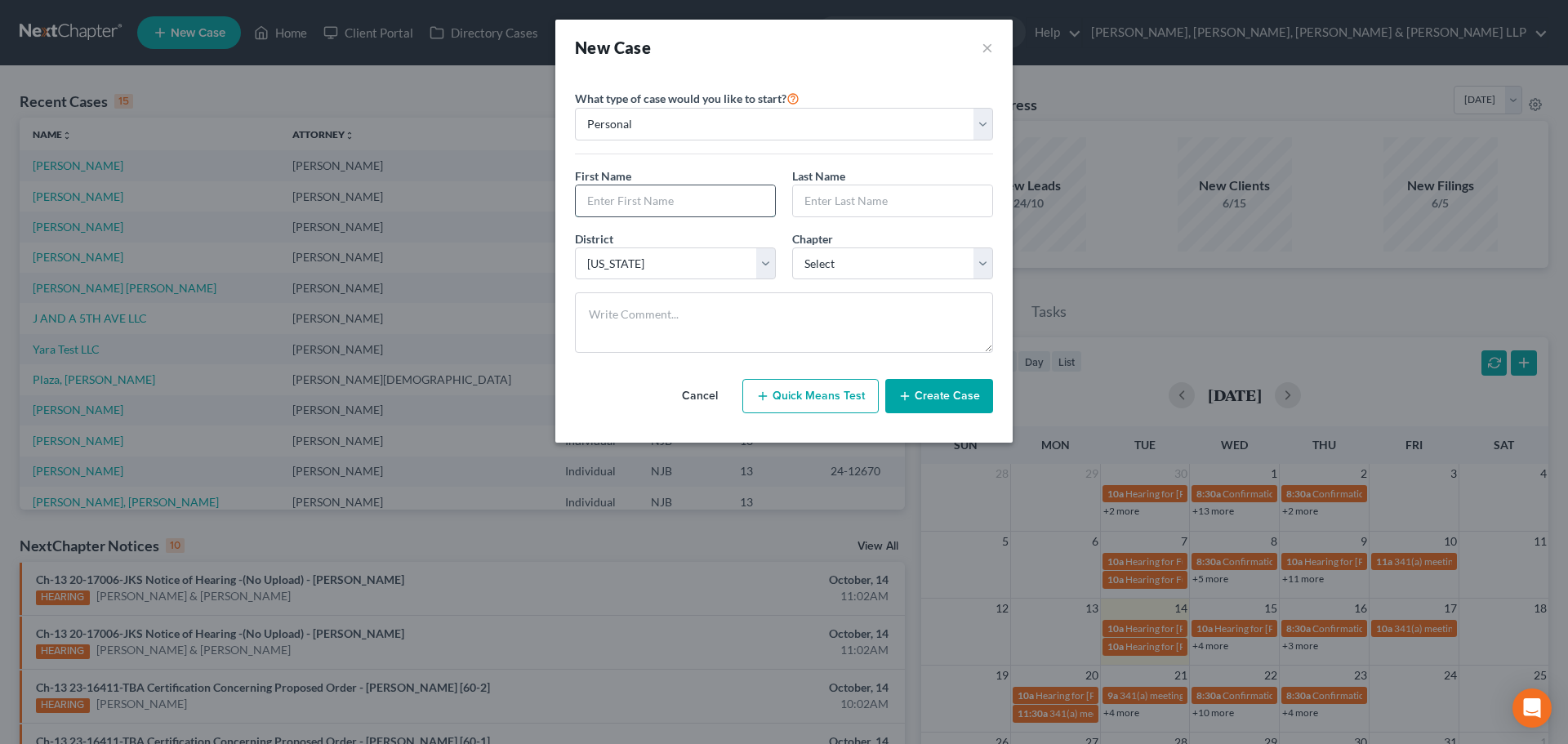
click at [622, 207] on input "text" at bounding box center [675, 201] width 199 height 31
type input "Dima"
click at [832, 208] on input "text" at bounding box center [893, 201] width 199 height 31
type input "Aref"
drag, startPoint x: 811, startPoint y: 252, endPoint x: 830, endPoint y: 267, distance: 24.2
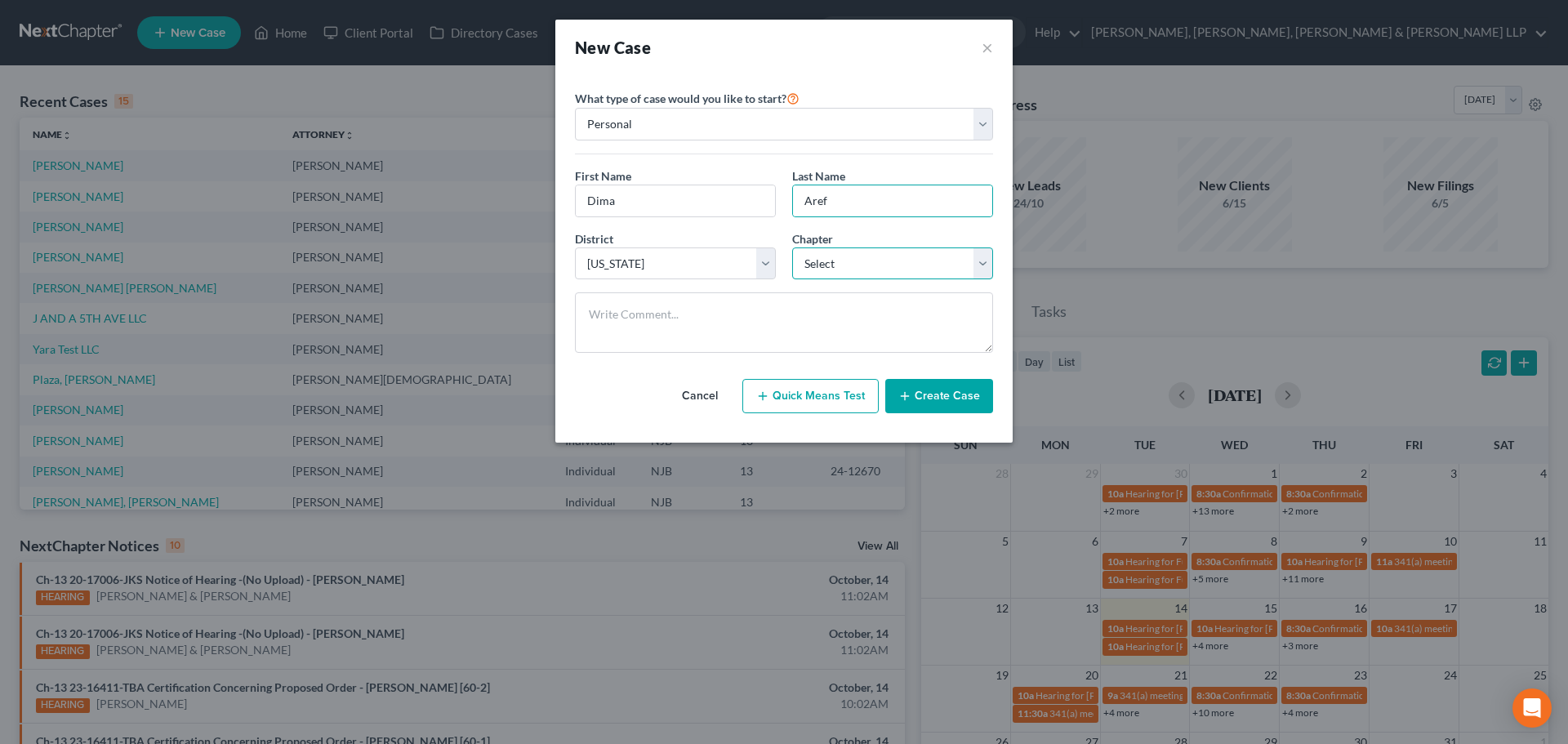
click at [811, 252] on select "Select 7 11 12 13" at bounding box center [893, 263] width 201 height 32
select select "0"
click at [792, 247] on select "Select 7 11 12 13" at bounding box center [893, 263] width 201 height 32
click at [939, 382] on button "Create Case" at bounding box center [938, 396] width 107 height 34
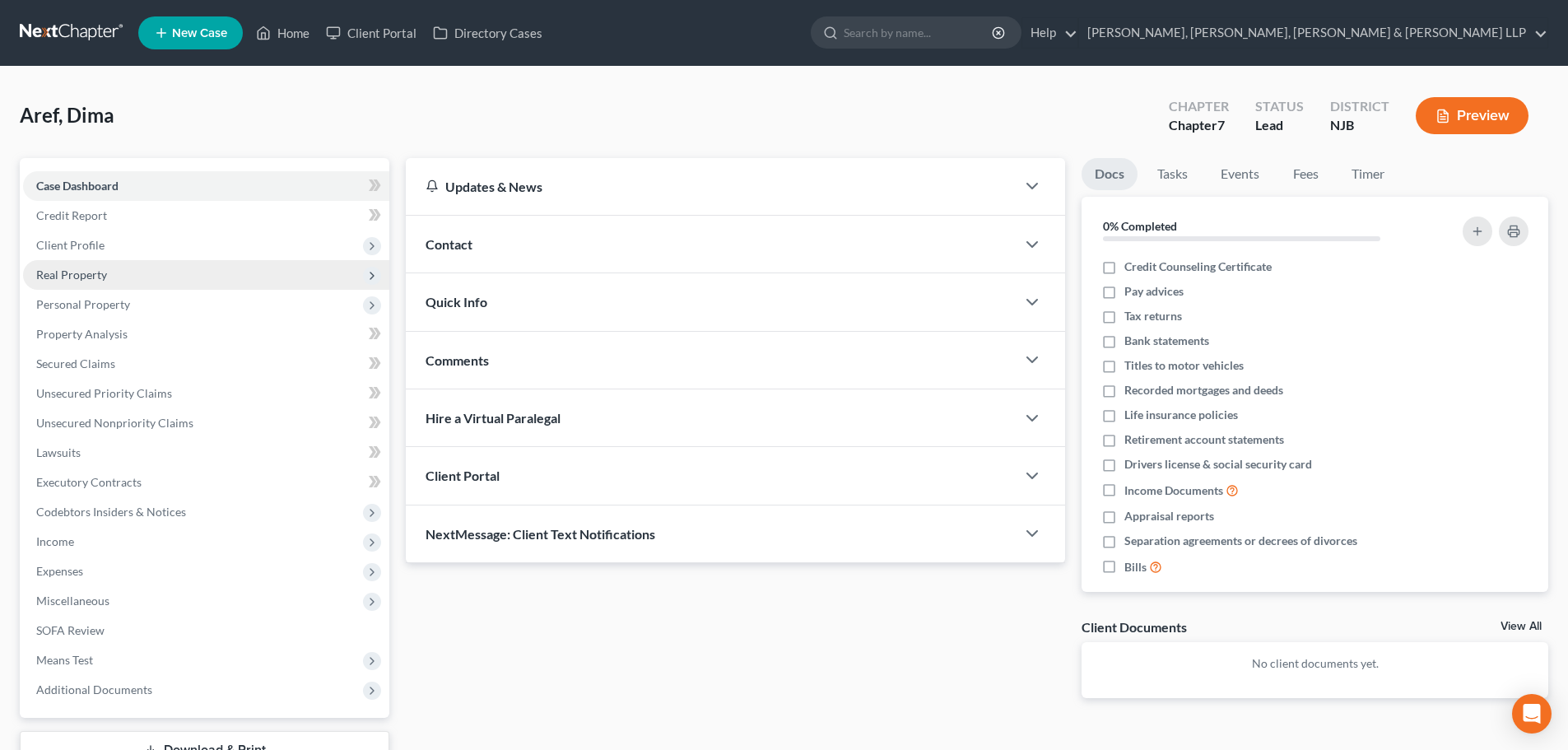
click at [102, 258] on span "Client Profile" at bounding box center [206, 246] width 366 height 30
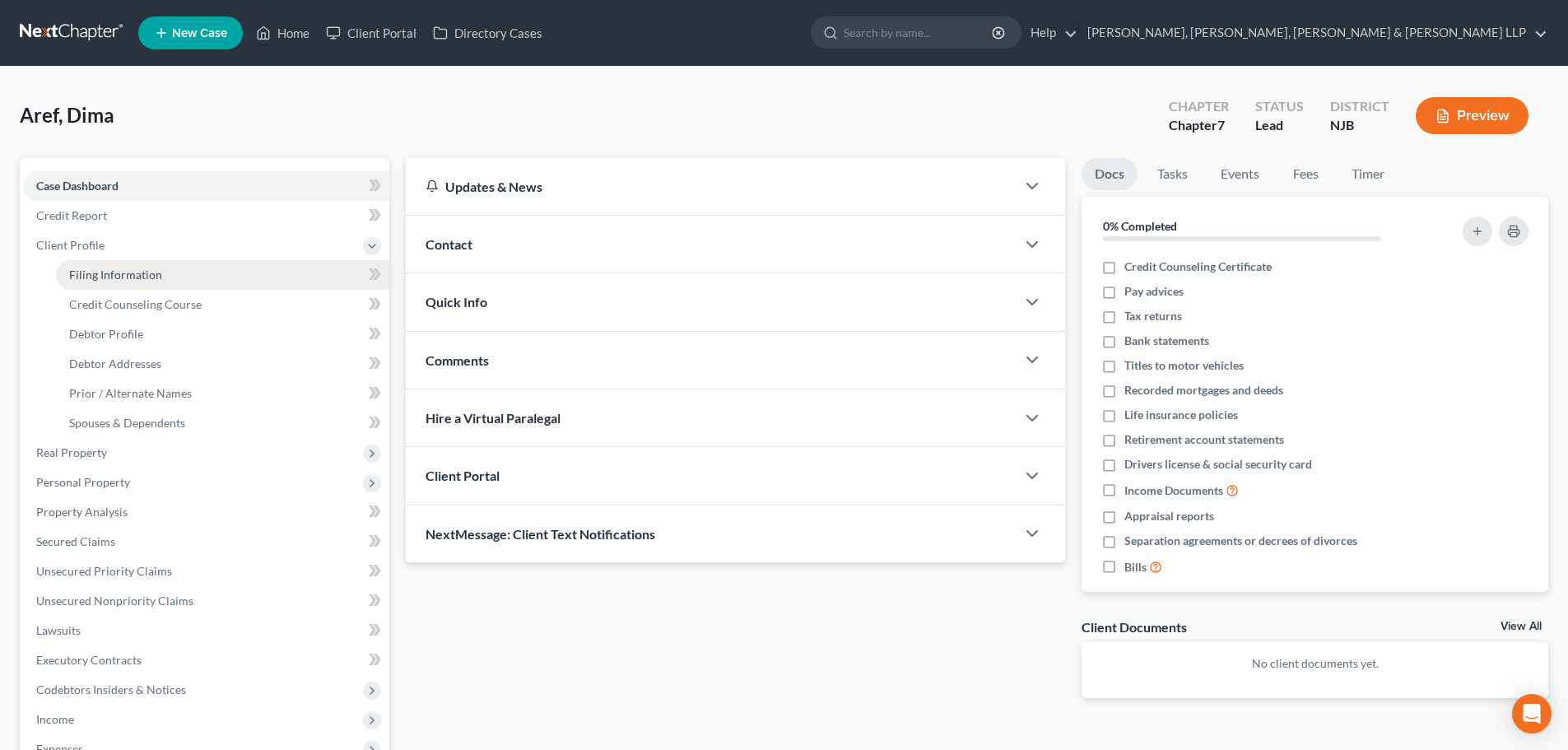
click at [102, 279] on span "Filing Information" at bounding box center [116, 275] width 93 height 14
select select "1"
select select "0"
select select "51"
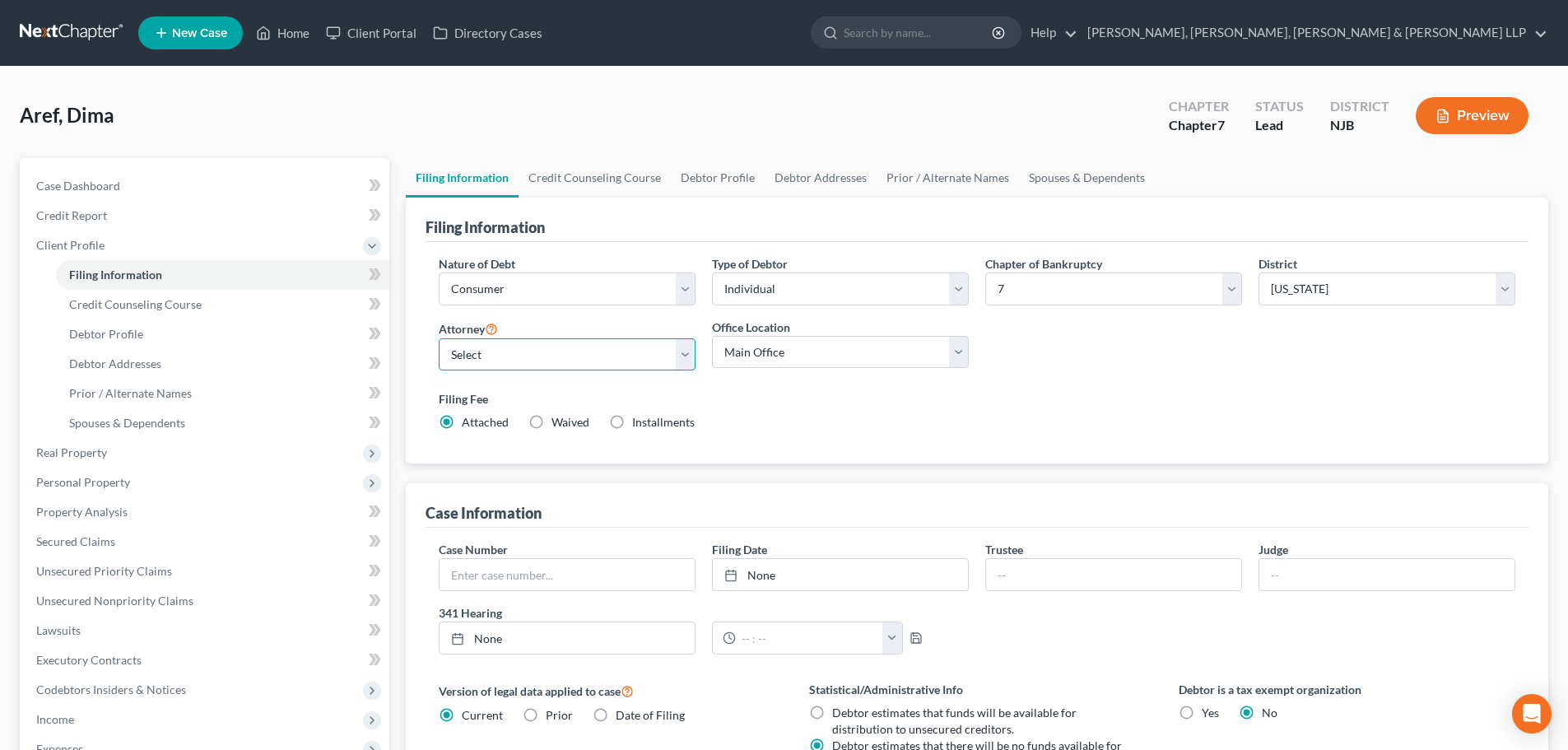
drag, startPoint x: 518, startPoint y: 347, endPoint x: 526, endPoint y: 368, distance: 22.5
click at [519, 347] on select "Select [PERSON_NAME] - NJB [PERSON_NAME] - NYNB [PERSON_NAME] - NYEB [PERSON_NA…" at bounding box center [567, 354] width 257 height 33
select select "8"
click at [438, 338] on select "Select [PERSON_NAME] - NJB [PERSON_NAME] - NYNB [PERSON_NAME] - NYEB [PERSON_NA…" at bounding box center [567, 354] width 257 height 33
drag, startPoint x: 822, startPoint y: 361, endPoint x: 794, endPoint y: 410, distance: 56.4
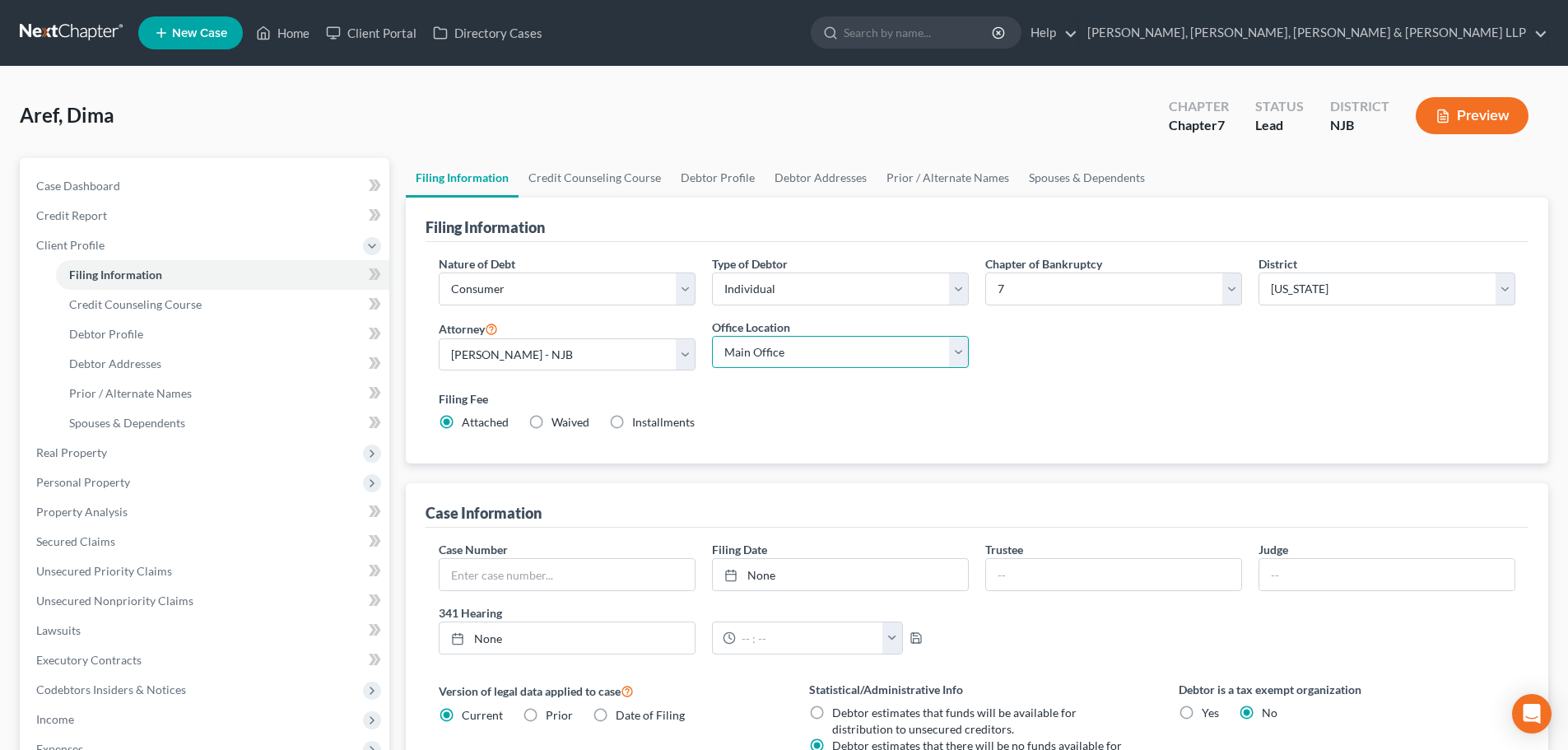
click at [821, 361] on select "Main Office Scura, [GEOGRAPHIC_DATA], [PERSON_NAME], [PERSON_NAME] & [PERSON_NA…" at bounding box center [841, 351] width 257 height 33
select select "0"
click at [712, 335] on select "Main Office Scura, [GEOGRAPHIC_DATA], [PERSON_NAME], [PERSON_NAME] & [PERSON_NA…" at bounding box center [841, 351] width 257 height 33
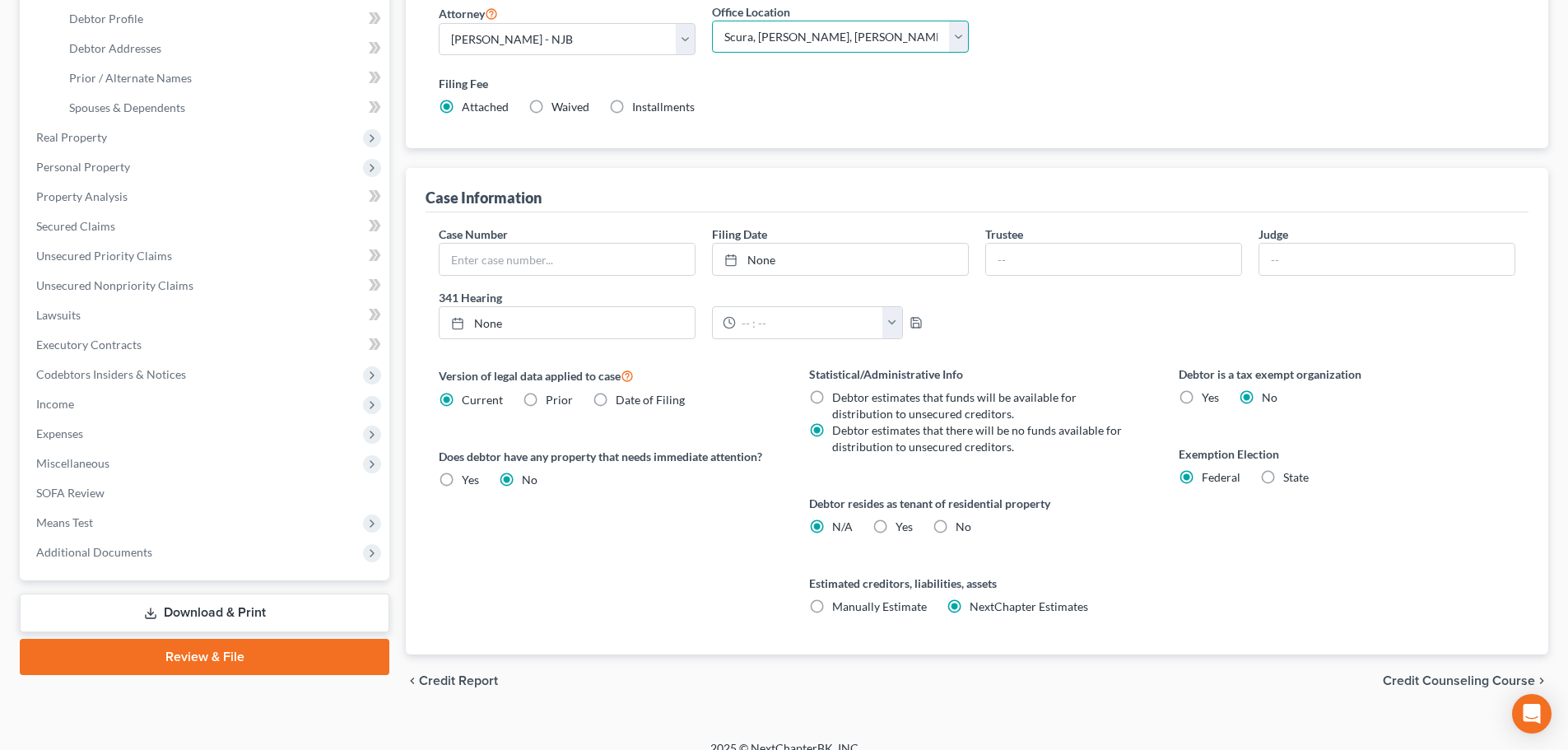
scroll to position [329, 0]
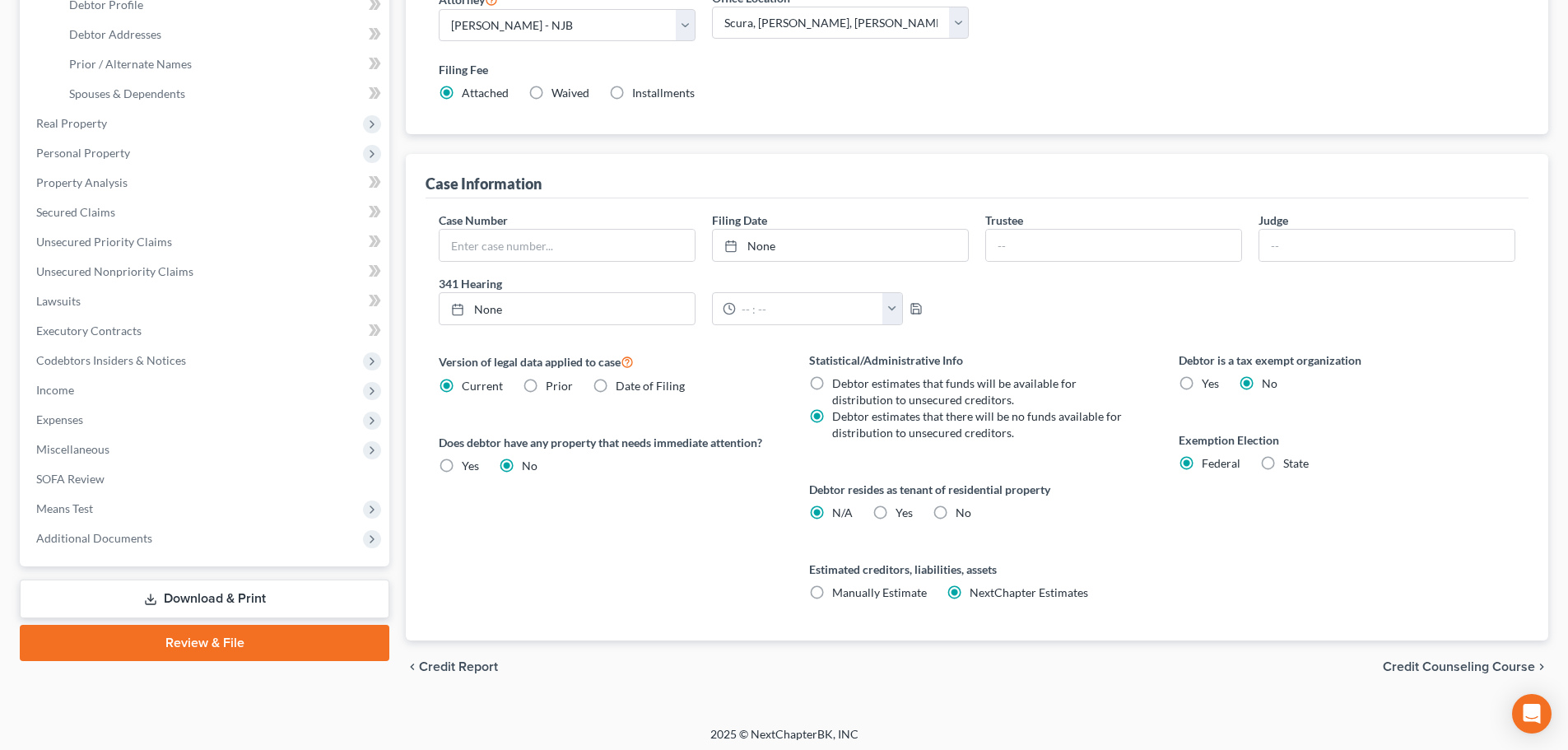
click at [895, 512] on label "Yes Yes" at bounding box center [904, 512] width 18 height 17
click at [902, 512] on input "Yes Yes" at bounding box center [908, 510] width 11 height 11
radio input "true"
radio input "false"
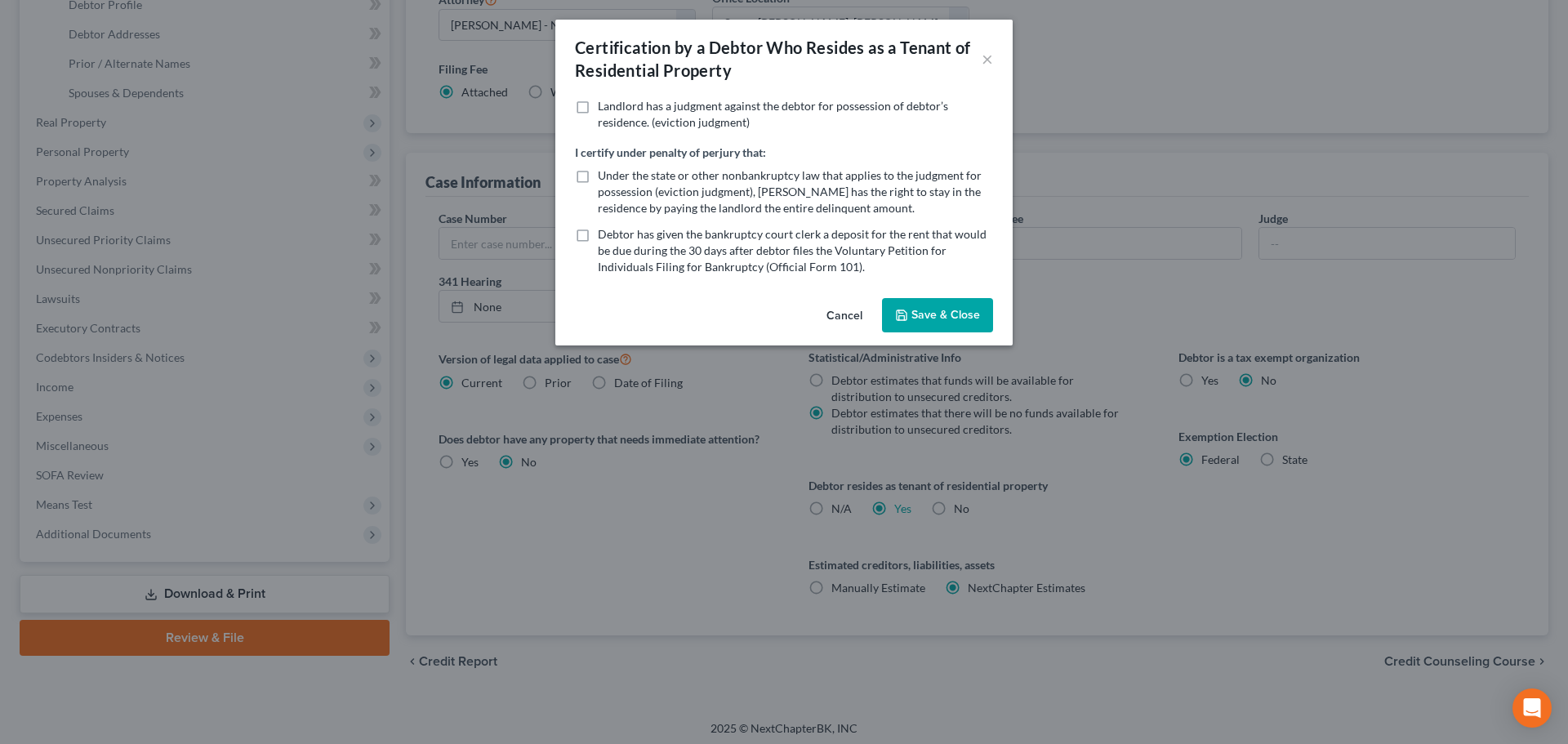
click at [959, 316] on button "Save & Close" at bounding box center [937, 314] width 111 height 34
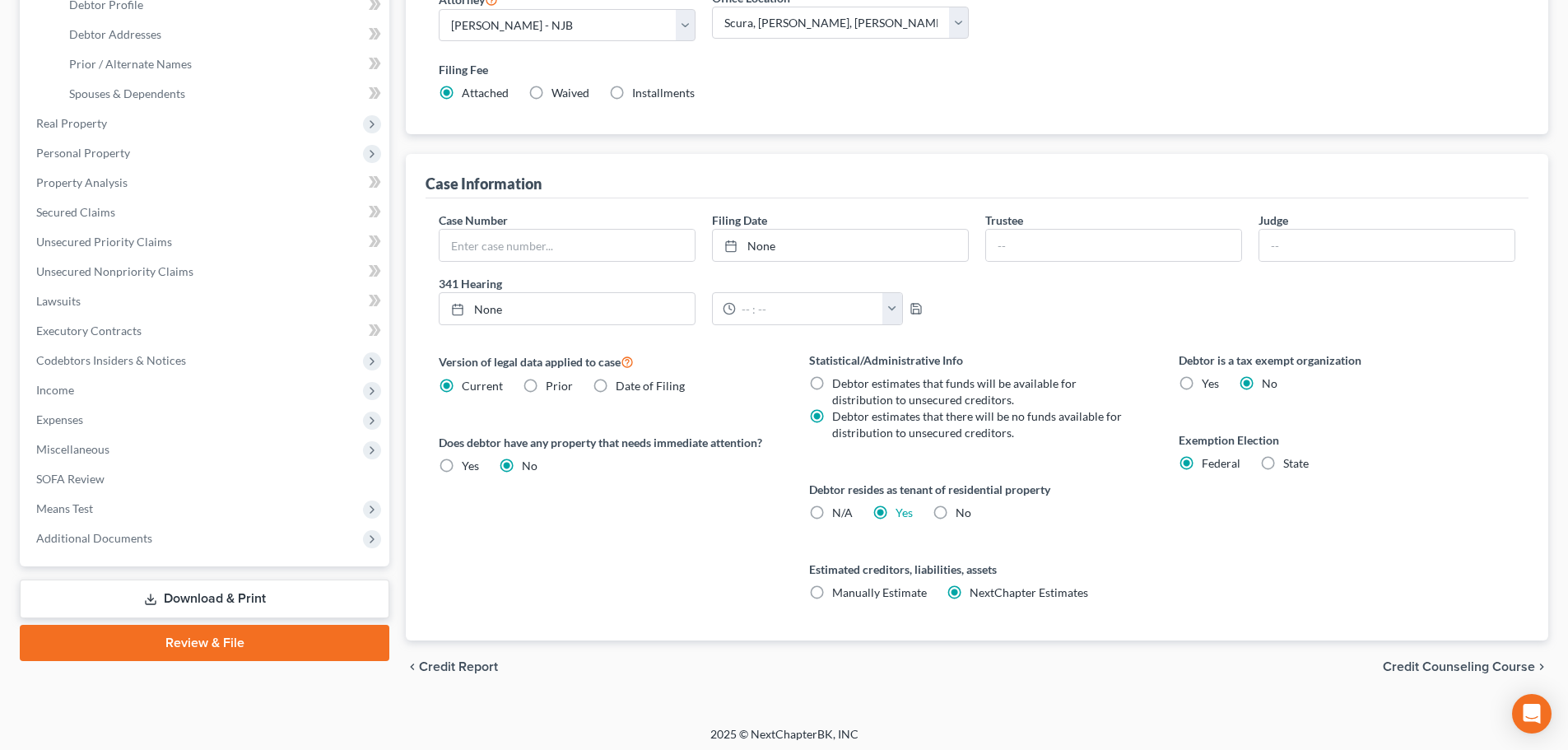
drag, startPoint x: 1520, startPoint y: 440, endPoint x: 942, endPoint y: 221, distance: 618.1
click at [1521, 440] on div "Debtor is a tax exempt organization Yes No Exemption Election Federal State" at bounding box center [1347, 496] width 370 height 289
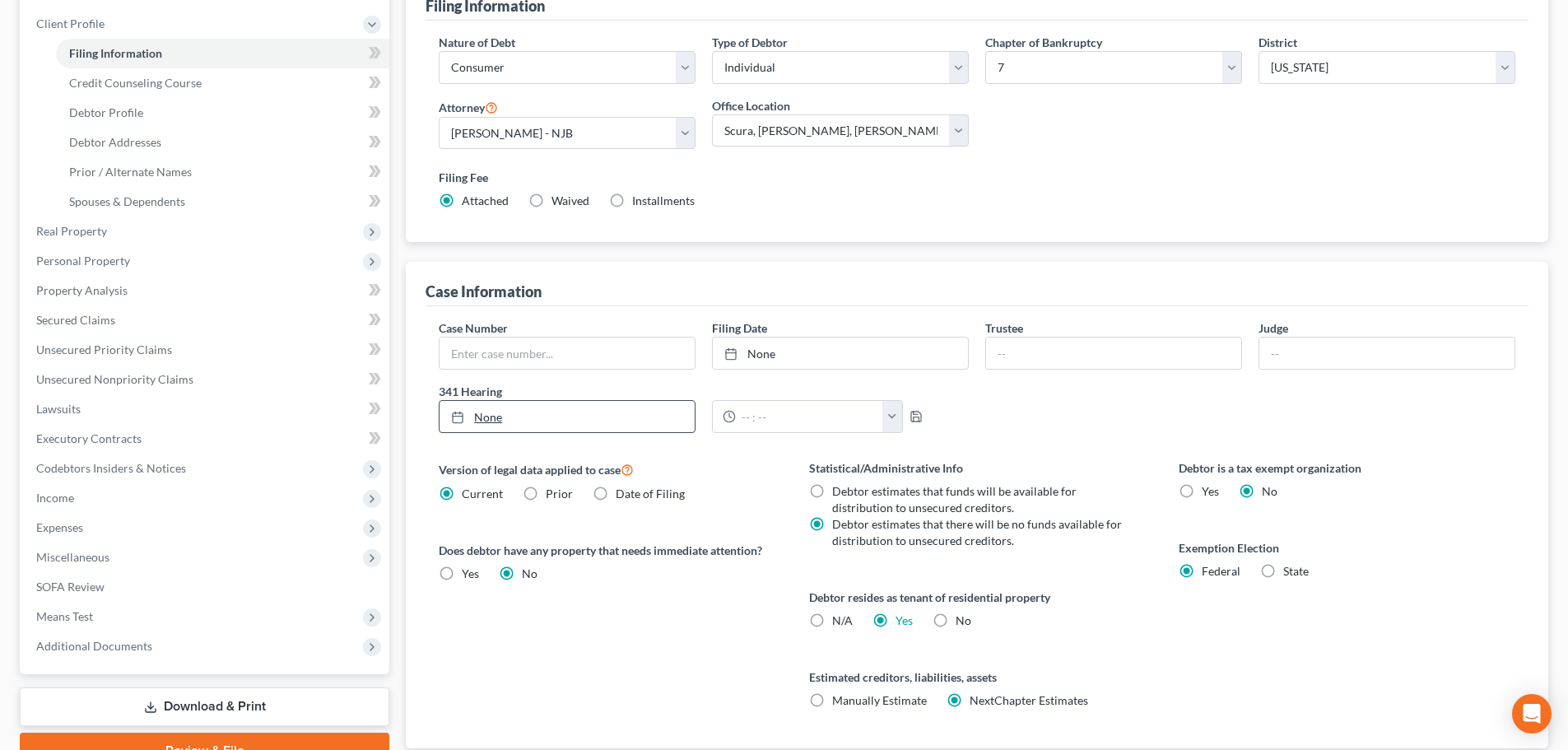
scroll to position [0, 0]
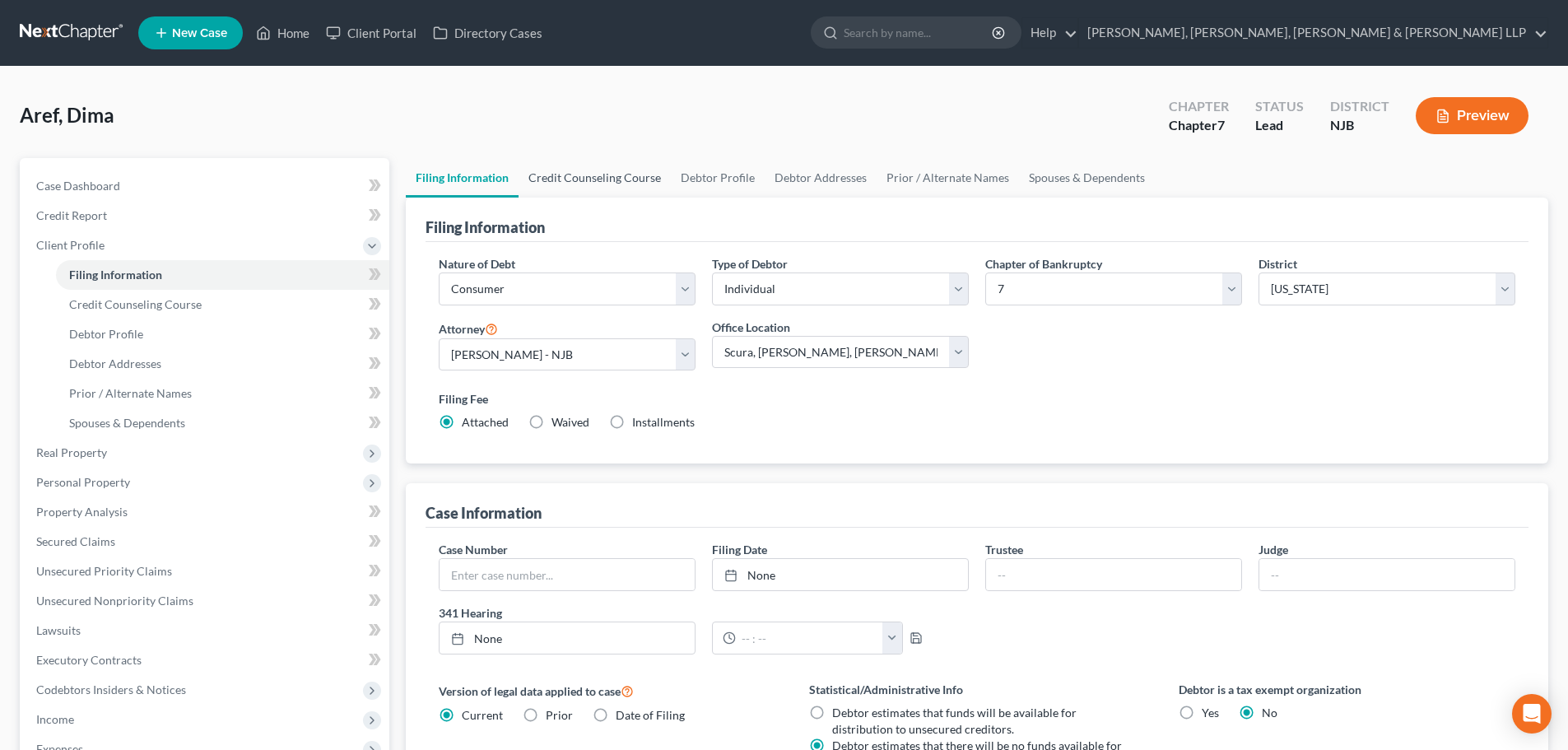
click at [615, 176] on link "Credit Counseling Course" at bounding box center [594, 177] width 152 height 40
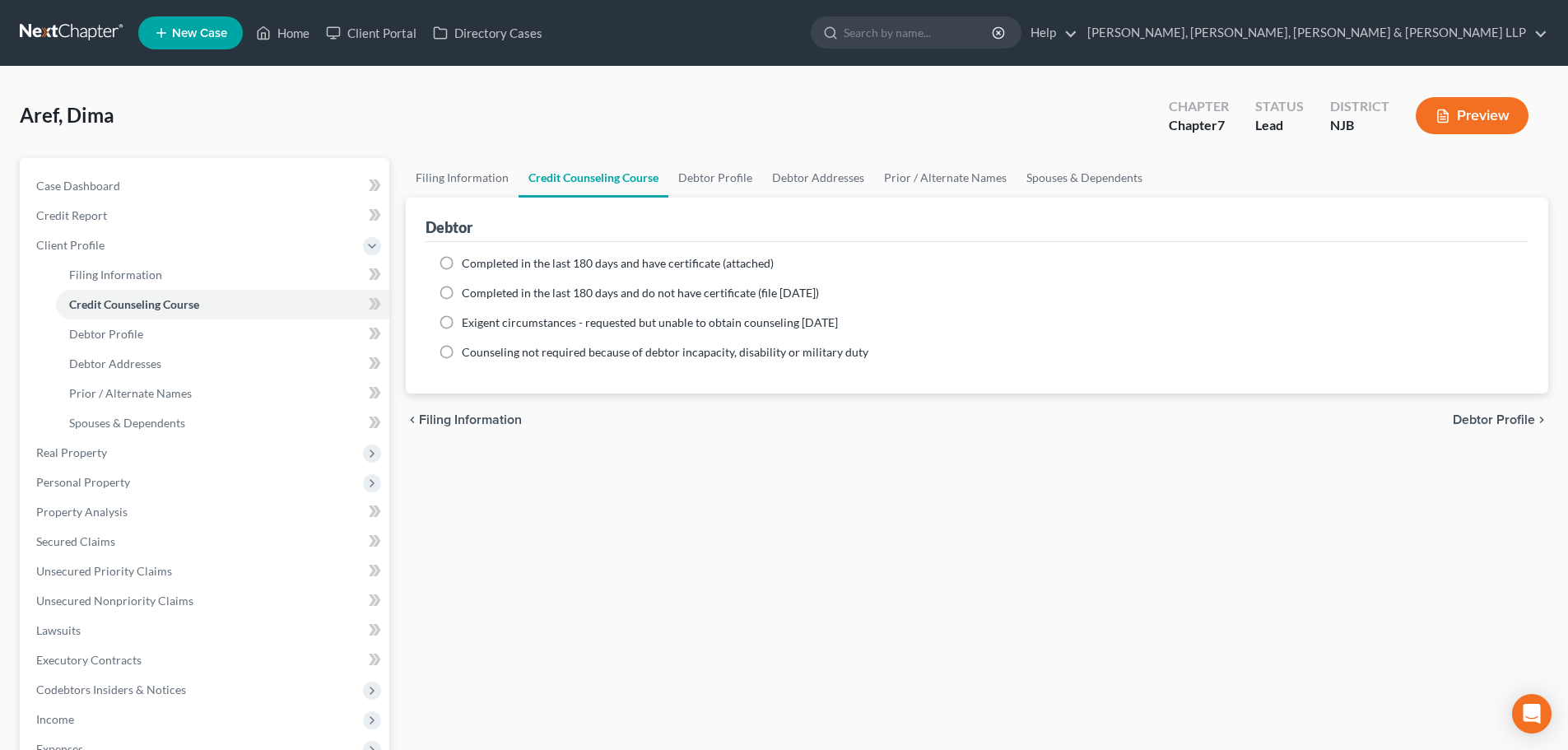
click at [525, 263] on span "Completed in the last 180 days and have certificate (attached)" at bounding box center [617, 263] width 312 height 14
click at [479, 263] on input "Completed in the last 180 days and have certificate (attached)" at bounding box center [474, 261] width 11 height 11
radio input "true"
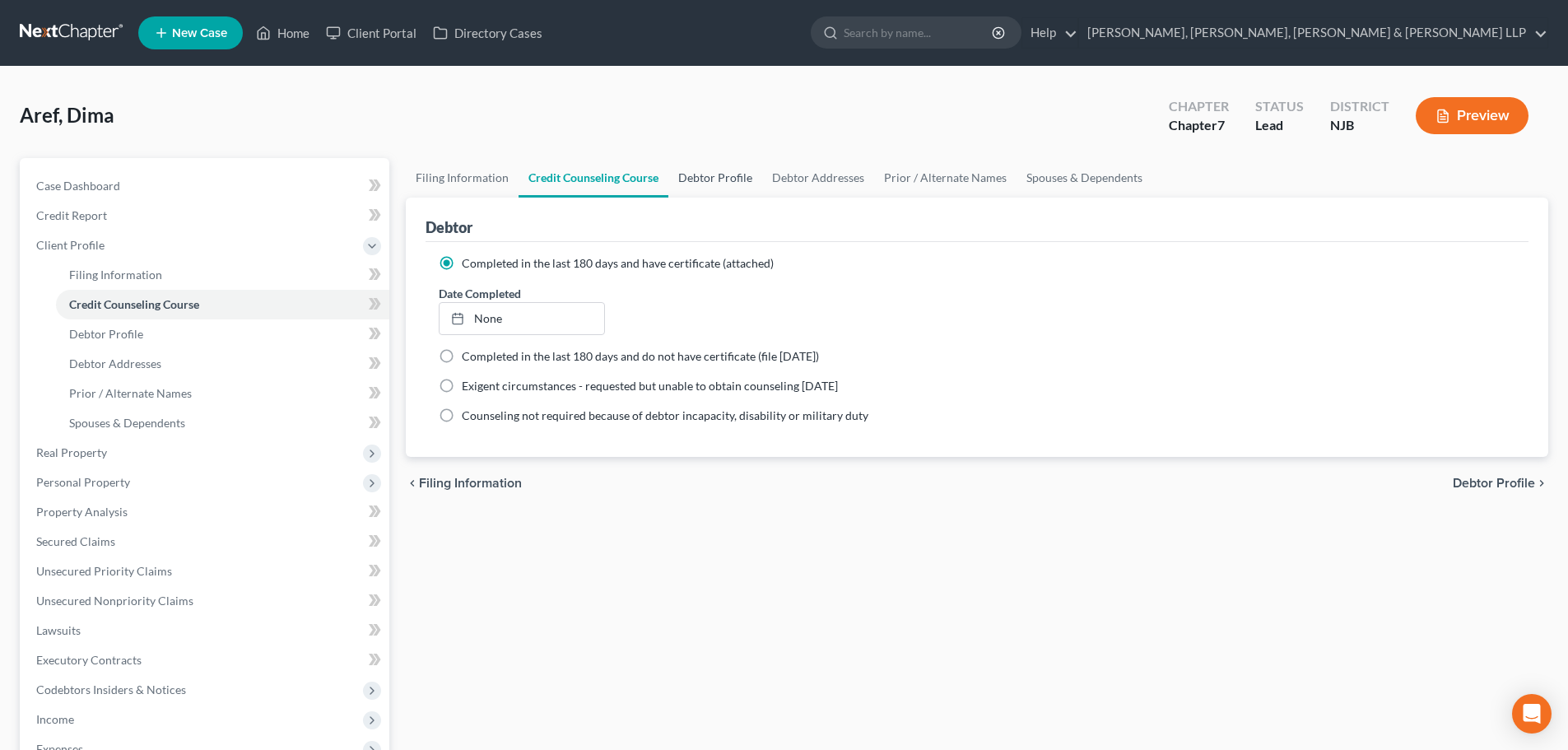
click at [688, 179] on link "Debtor Profile" at bounding box center [715, 177] width 94 height 40
select select "0"
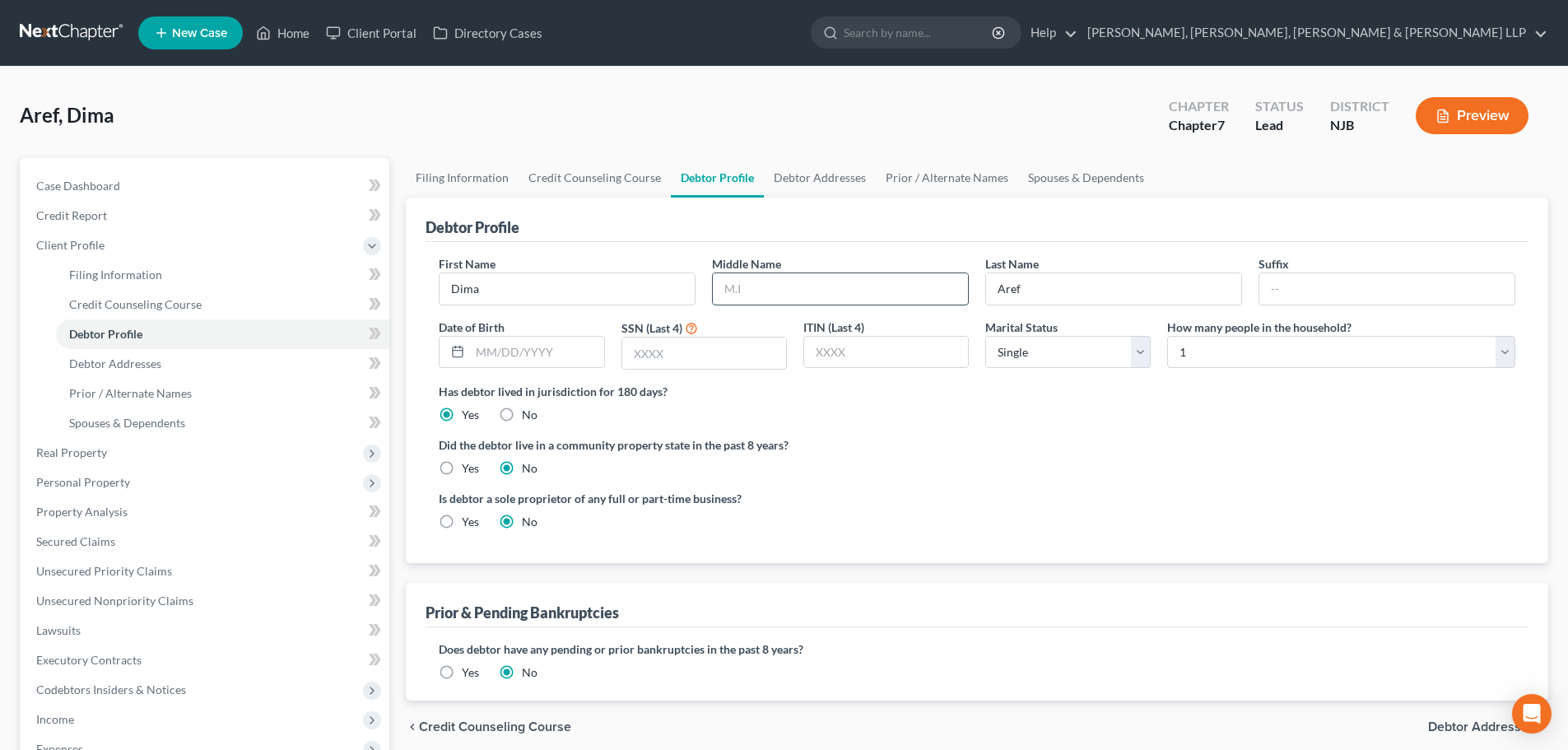
click at [796, 298] on input "text" at bounding box center [841, 289] width 255 height 32
type input "m"
type input "M."
click at [526, 349] on input "text" at bounding box center [536, 352] width 133 height 32
type input "[DATE]"
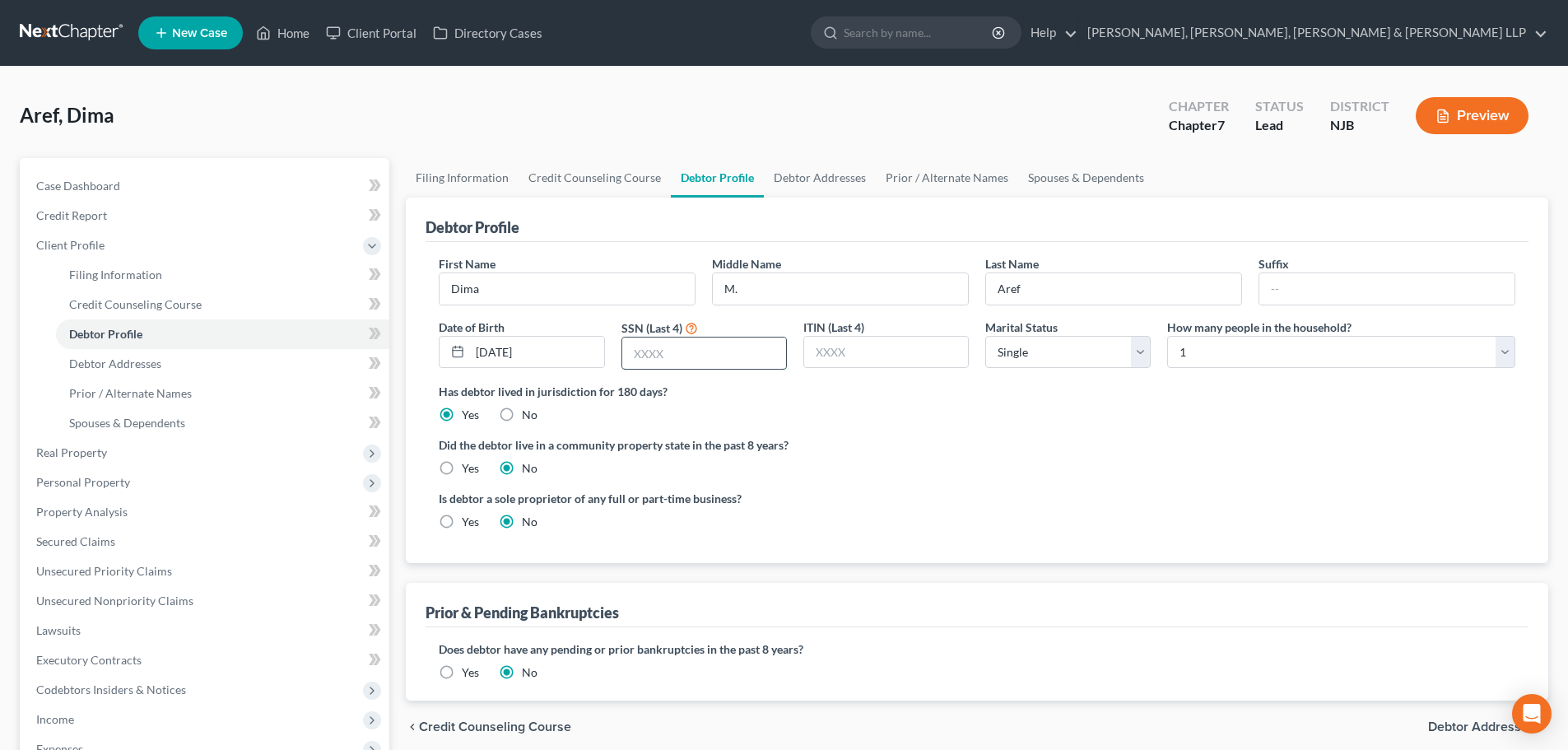
click at [710, 353] on input "text" at bounding box center [704, 353] width 164 height 32
type input "3323"
click at [826, 186] on link "Debtor Addresses" at bounding box center [819, 177] width 112 height 40
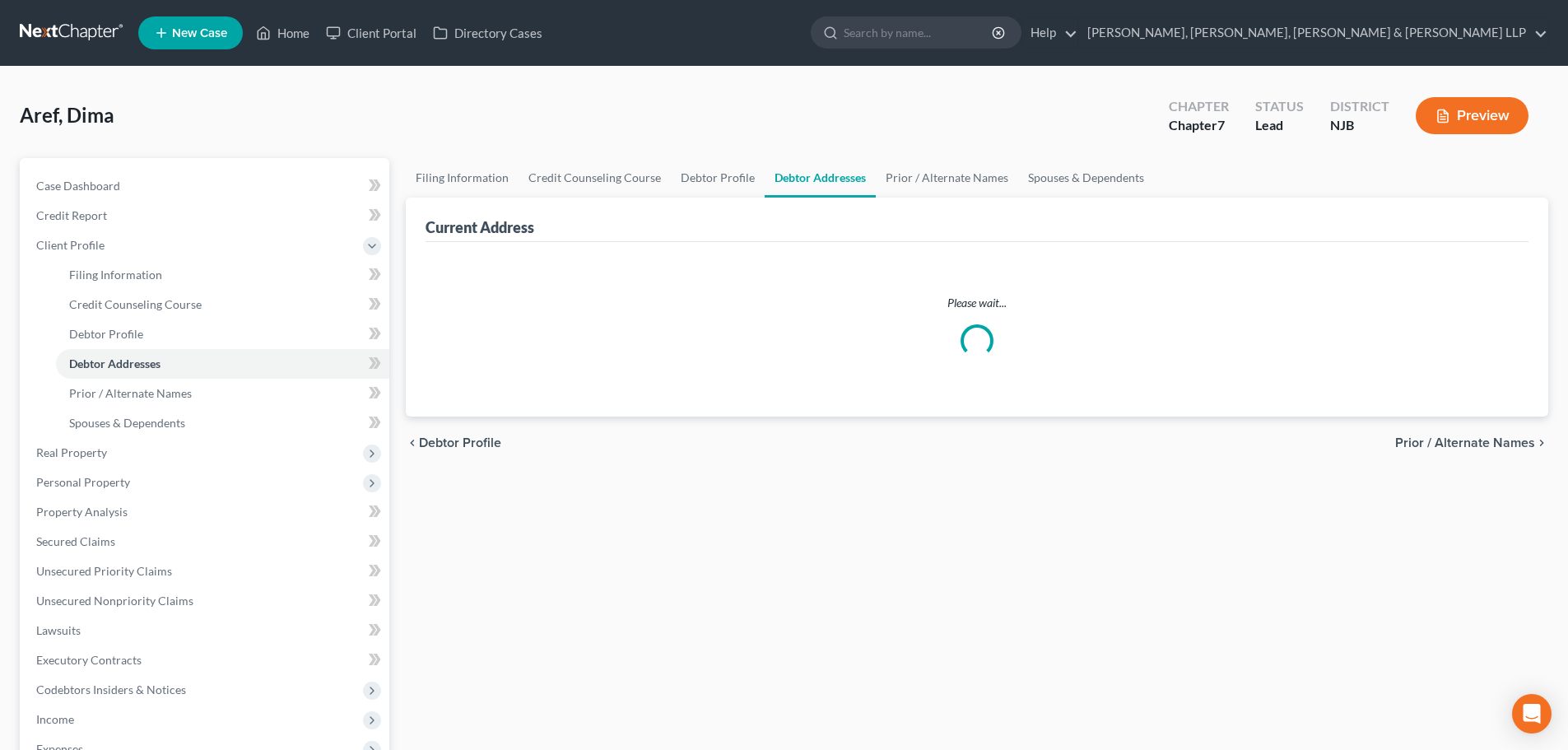
select select "0"
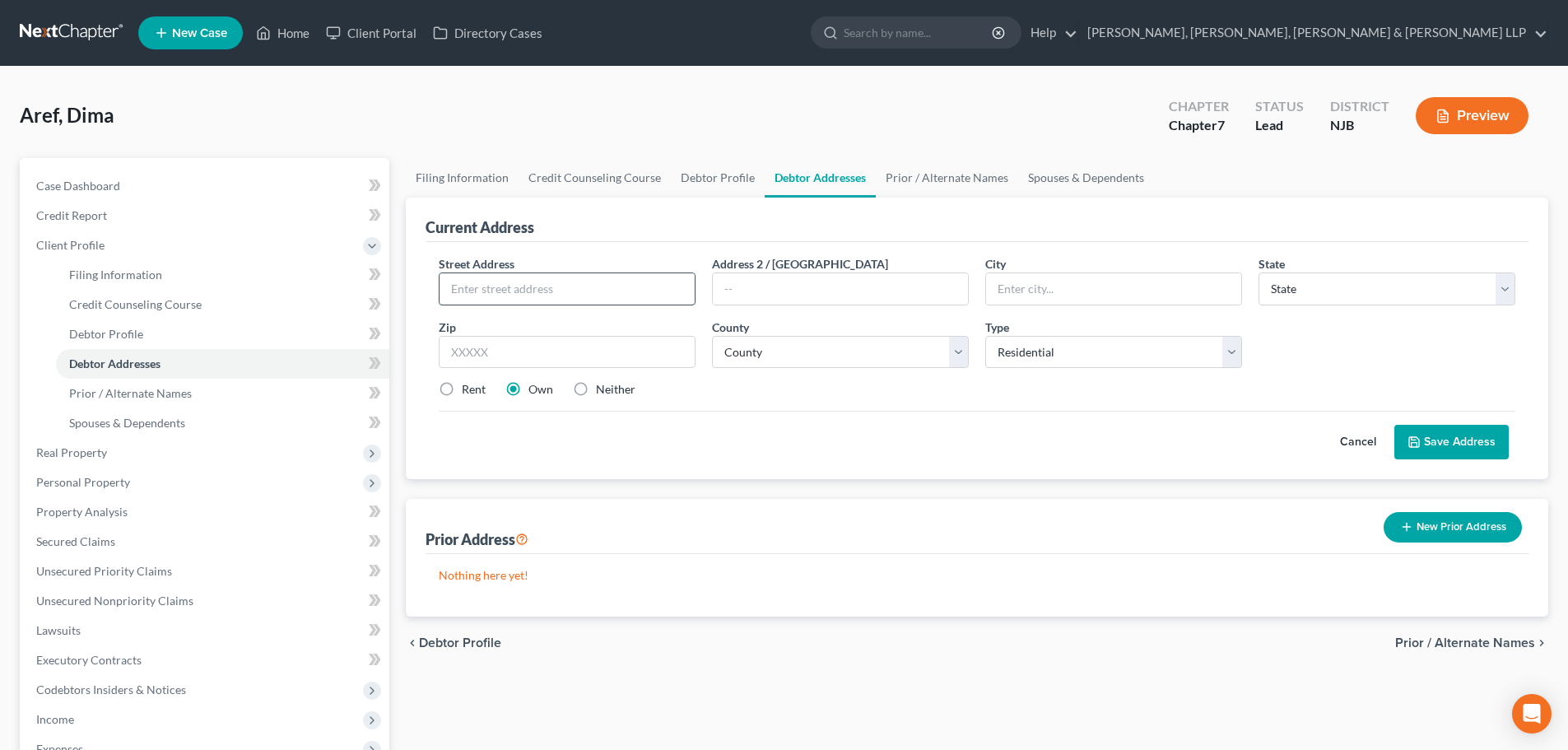
click at [558, 300] on input "text" at bounding box center [567, 289] width 255 height 32
click at [512, 290] on input "text" at bounding box center [567, 289] width 255 height 32
type input "[STREET_ADDRESS] F"
click at [456, 347] on input "text" at bounding box center [567, 351] width 257 height 33
type input "07110"
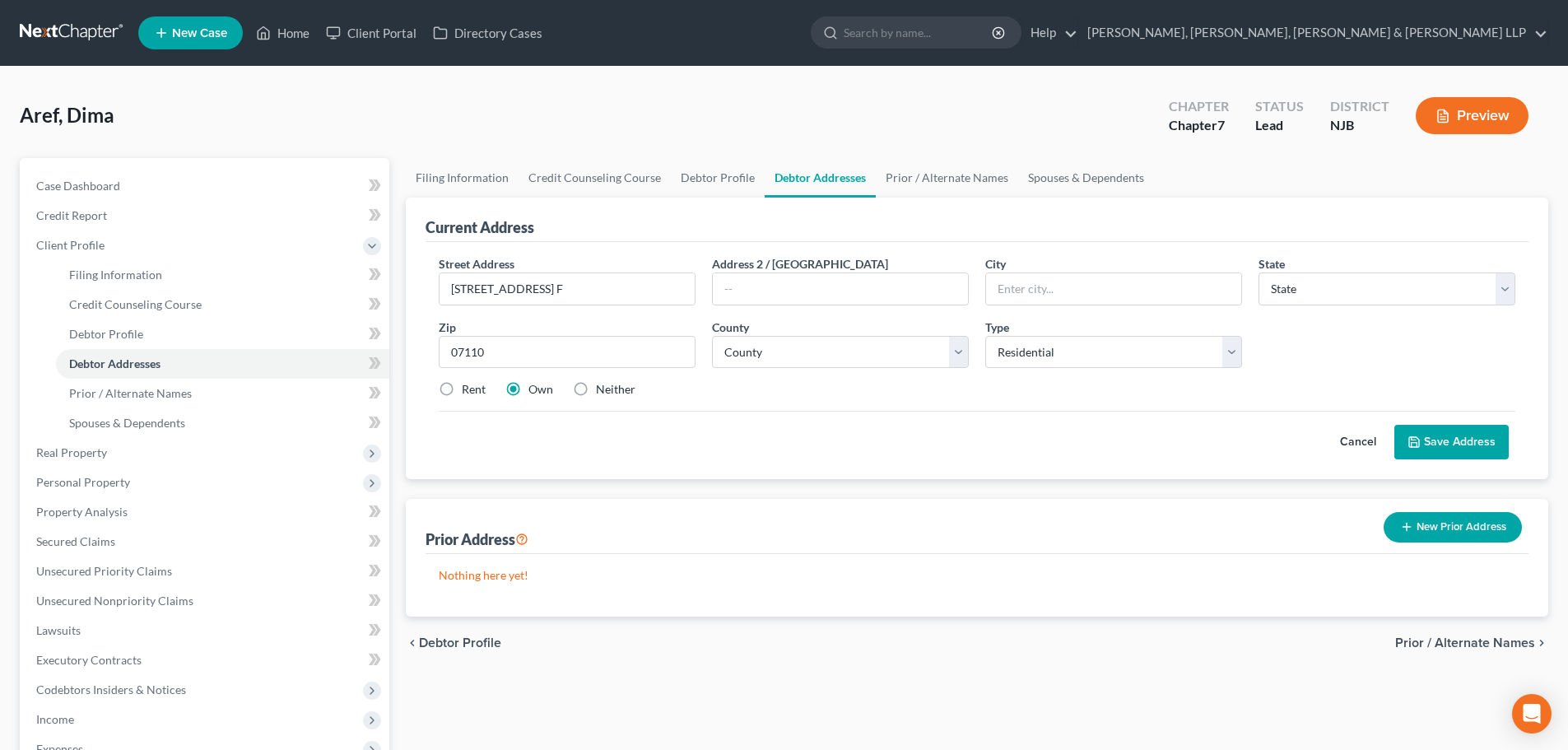
type input "Nutley"
select select "33"
click at [461, 392] on label "Rent" at bounding box center [473, 389] width 24 height 17
click at [468, 392] on input "Rent" at bounding box center [474, 386] width 11 height 11
radio input "true"
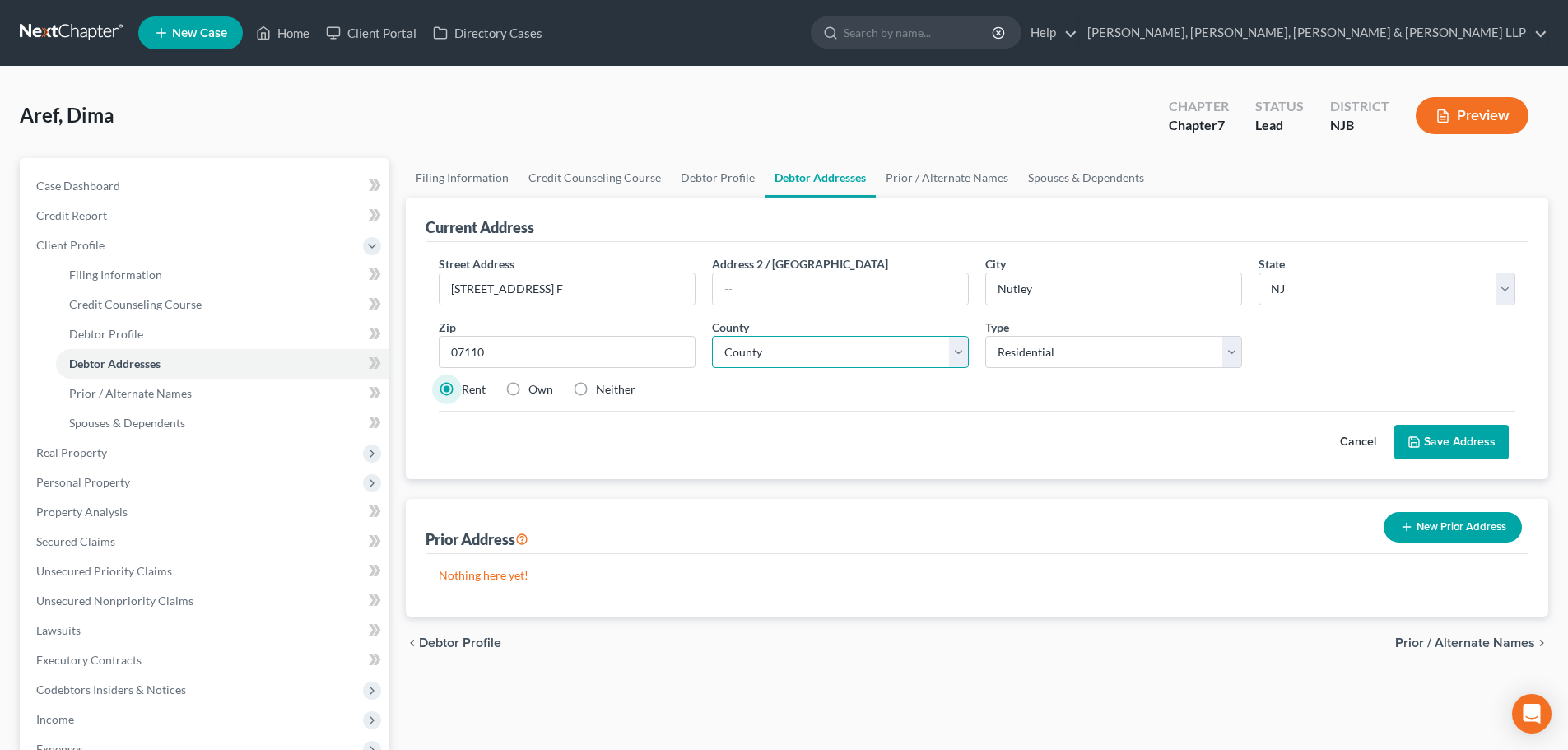
drag, startPoint x: 772, startPoint y: 357, endPoint x: 772, endPoint y: 371, distance: 14.0
click at [772, 357] on select "County [GEOGRAPHIC_DATA] [GEOGRAPHIC_DATA] [GEOGRAPHIC_DATA] [GEOGRAPHIC_DATA] …" at bounding box center [841, 351] width 257 height 33
select select "6"
click at [712, 335] on select "County [GEOGRAPHIC_DATA] [GEOGRAPHIC_DATA] [GEOGRAPHIC_DATA] [GEOGRAPHIC_DATA] …" at bounding box center [841, 351] width 257 height 33
click at [1437, 436] on button "Save Address" at bounding box center [1452, 441] width 114 height 34
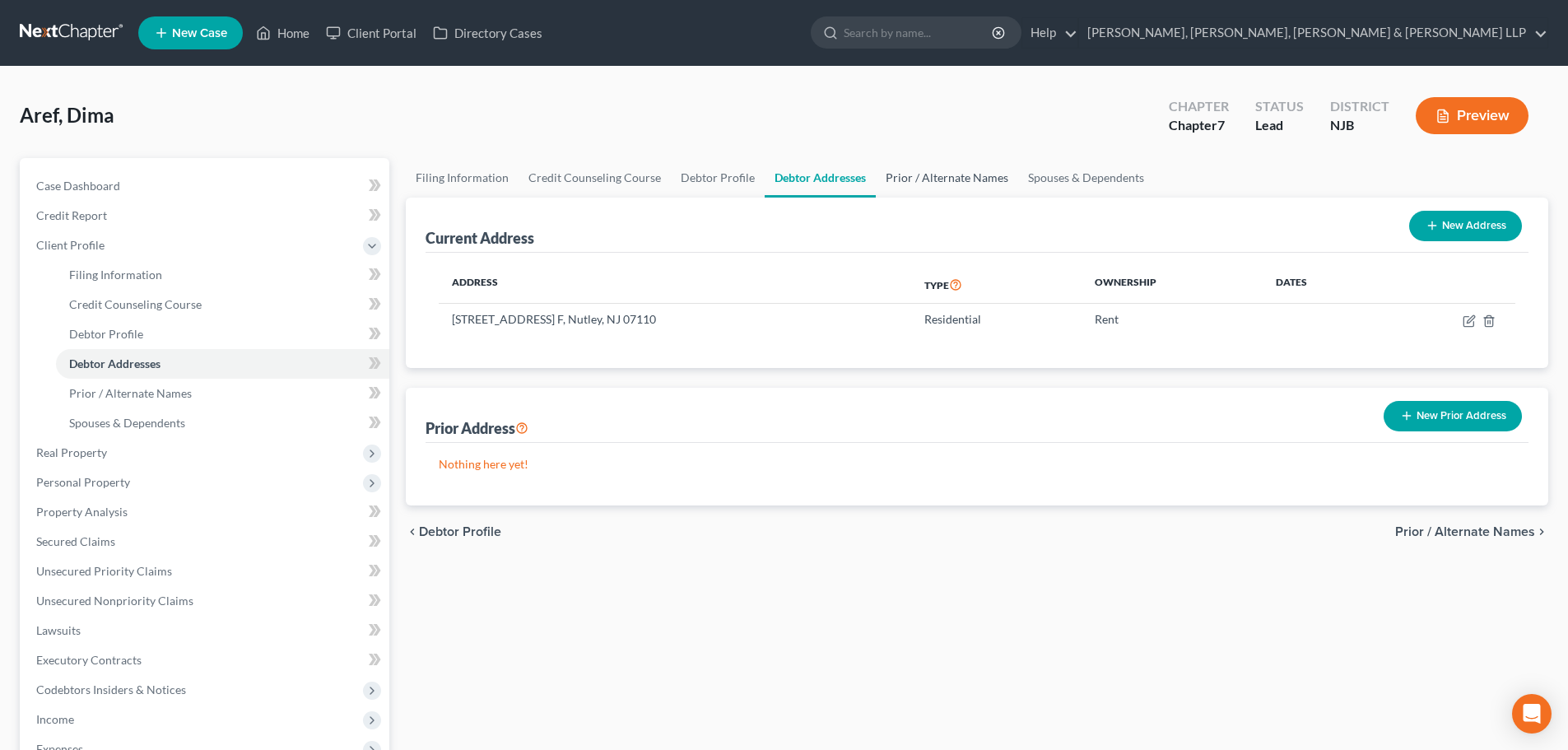
click at [917, 185] on link "Prior / Alternate Names" at bounding box center [947, 177] width 143 height 40
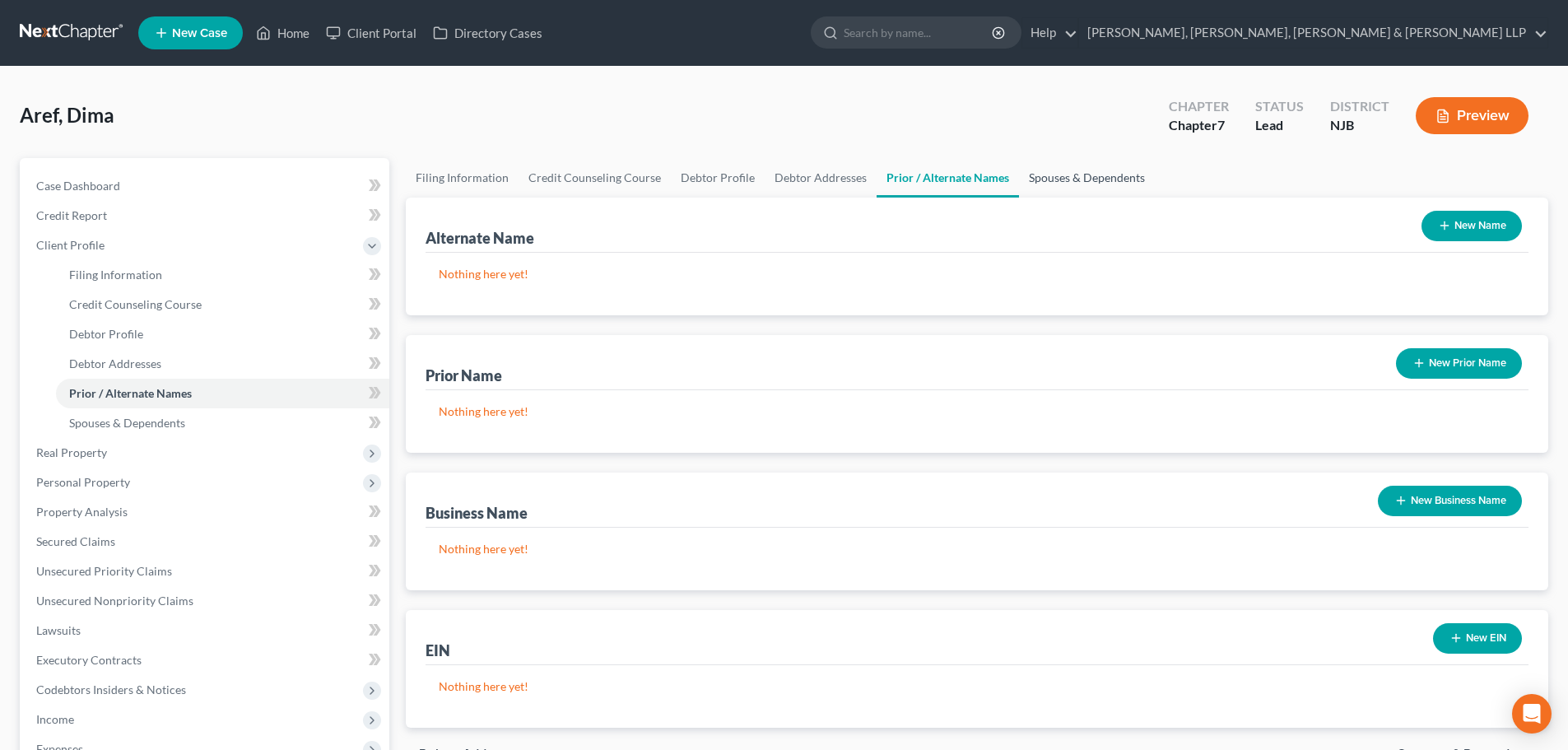
click at [1028, 177] on link "Spouses & Dependents" at bounding box center [1086, 177] width 136 height 40
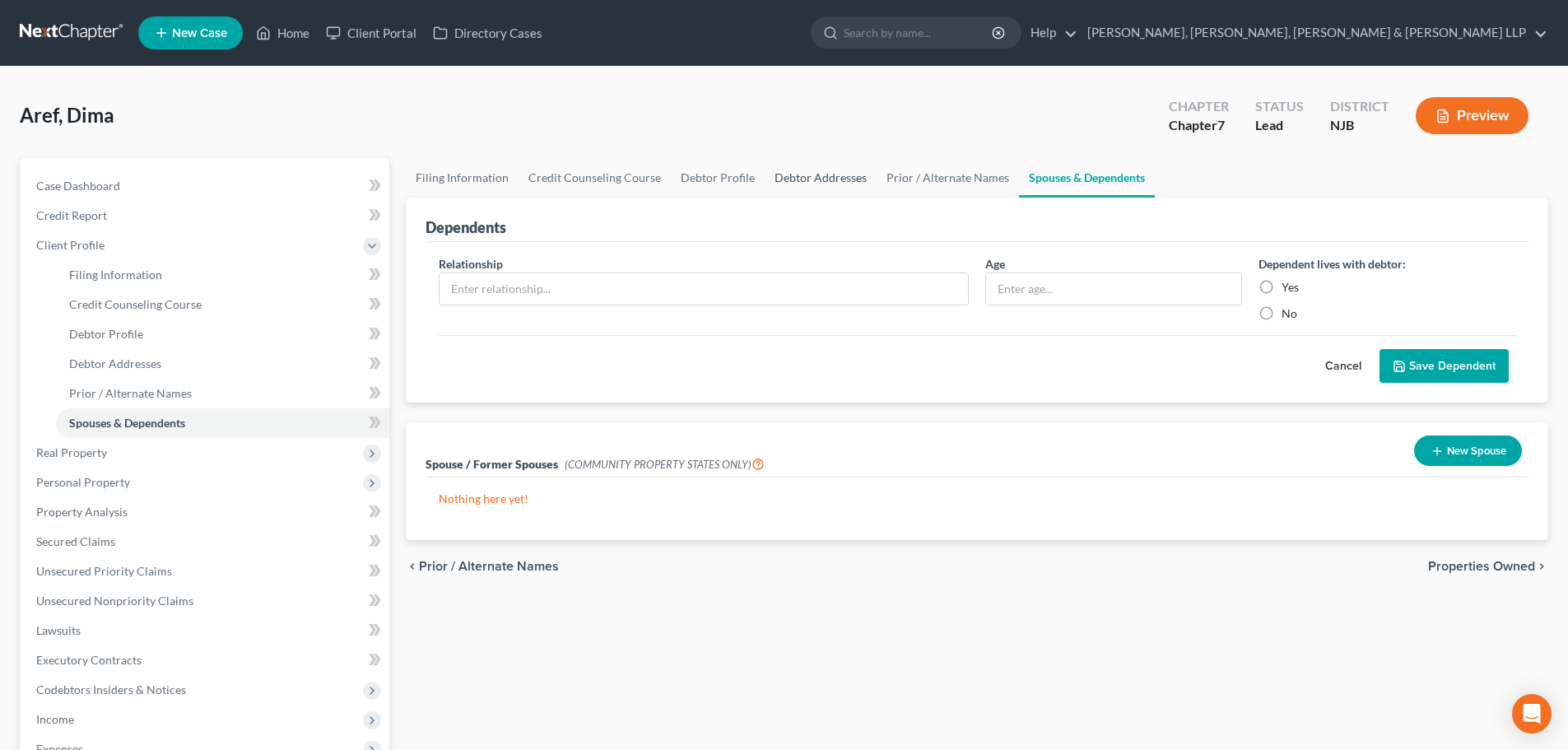
click at [794, 171] on link "Debtor Addresses" at bounding box center [820, 177] width 112 height 40
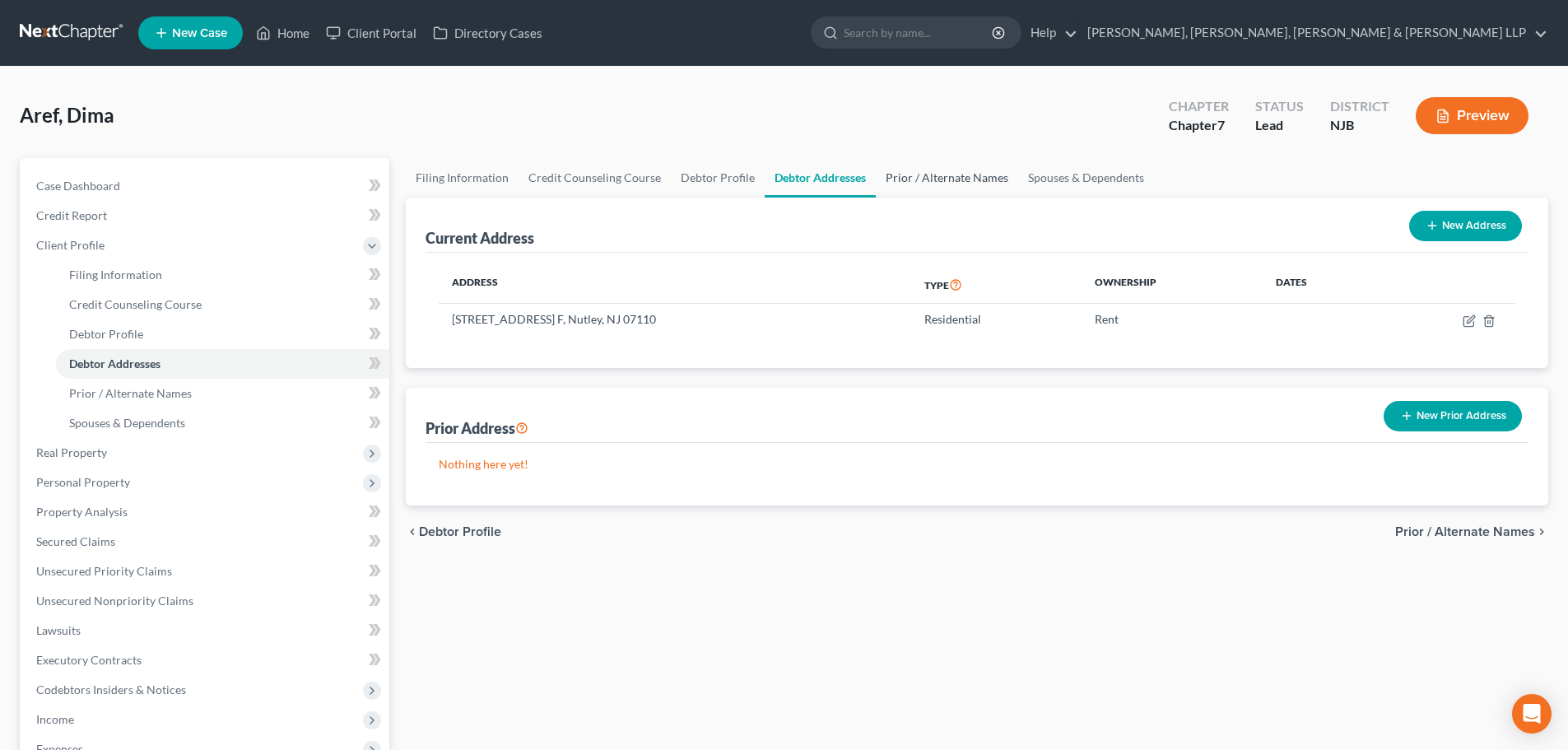
click at [921, 178] on link "Prior / Alternate Names" at bounding box center [947, 177] width 143 height 40
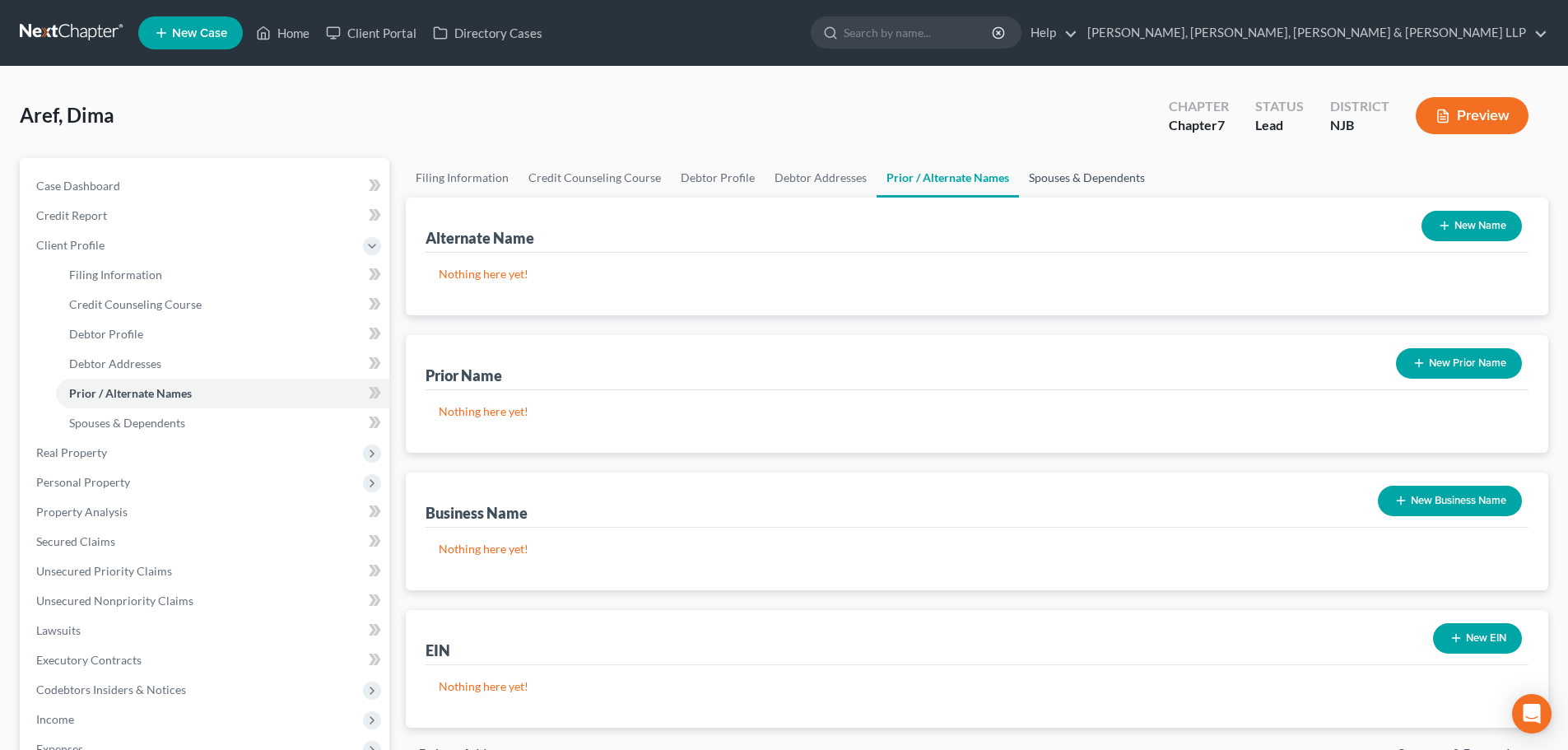
click at [1039, 174] on link "Spouses & Dependents" at bounding box center [1086, 177] width 136 height 40
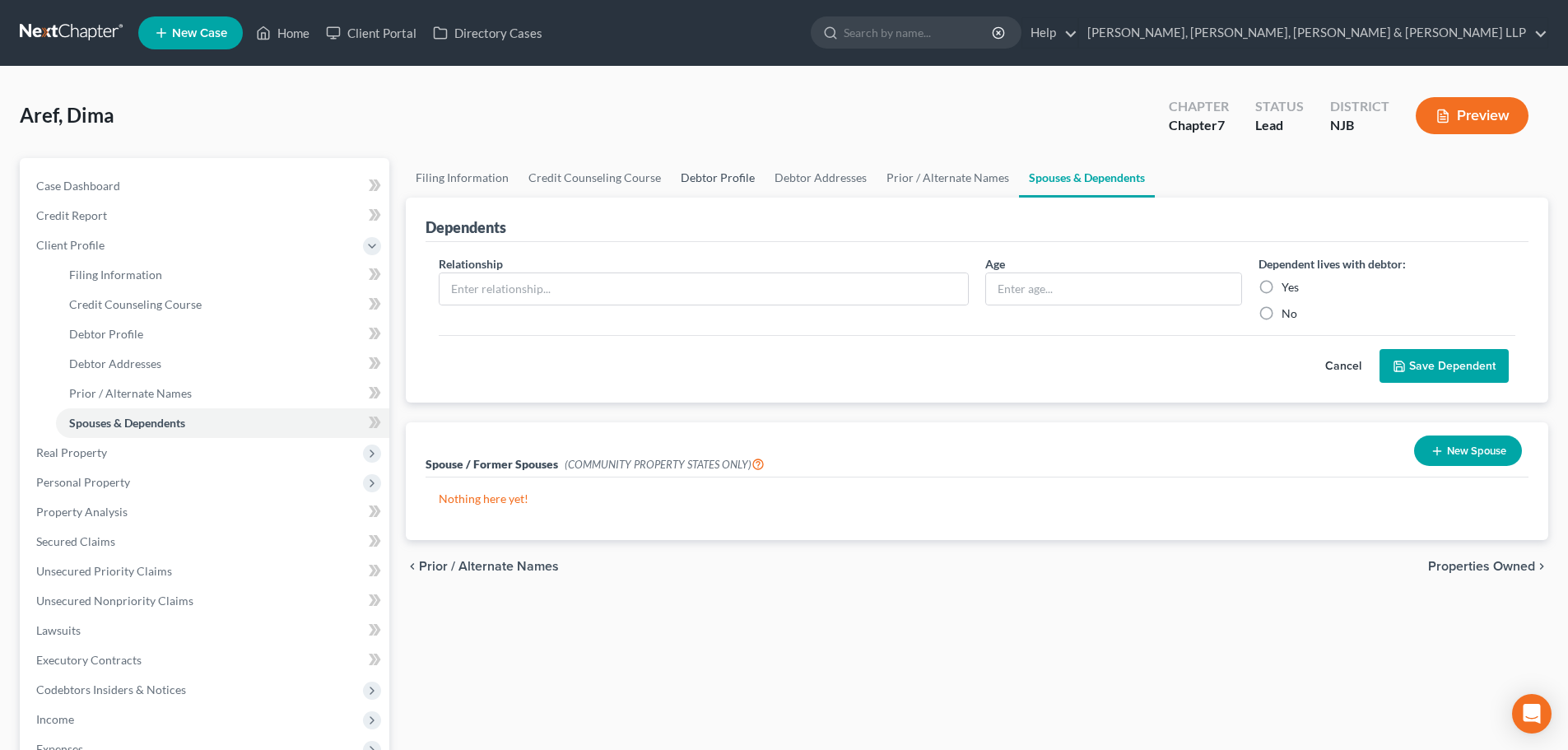
click at [690, 188] on link "Debtor Profile" at bounding box center [718, 177] width 94 height 40
select select "0"
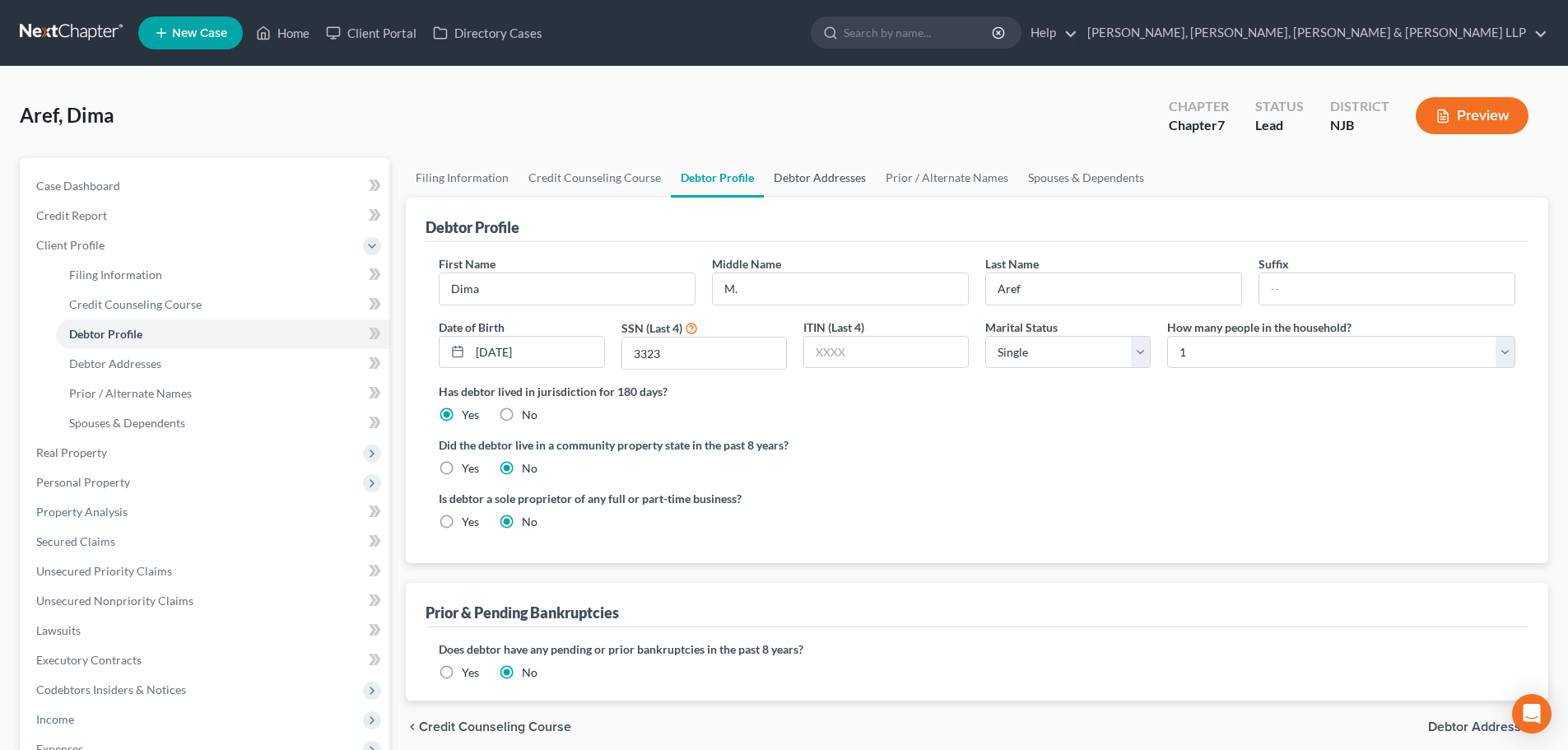
click at [791, 179] on link "Debtor Addresses" at bounding box center [819, 177] width 112 height 40
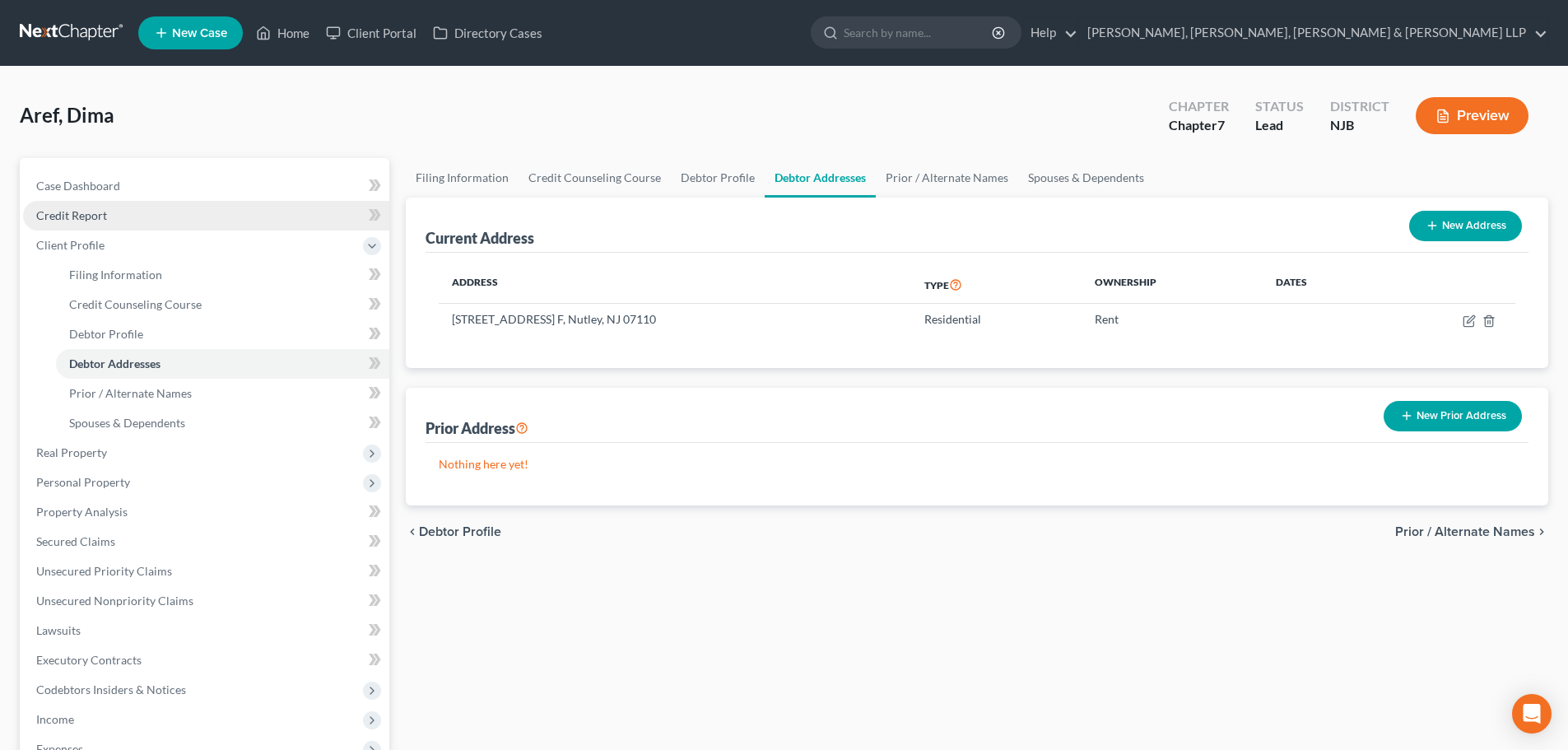
click at [219, 221] on link "Credit Report" at bounding box center [206, 216] width 366 height 30
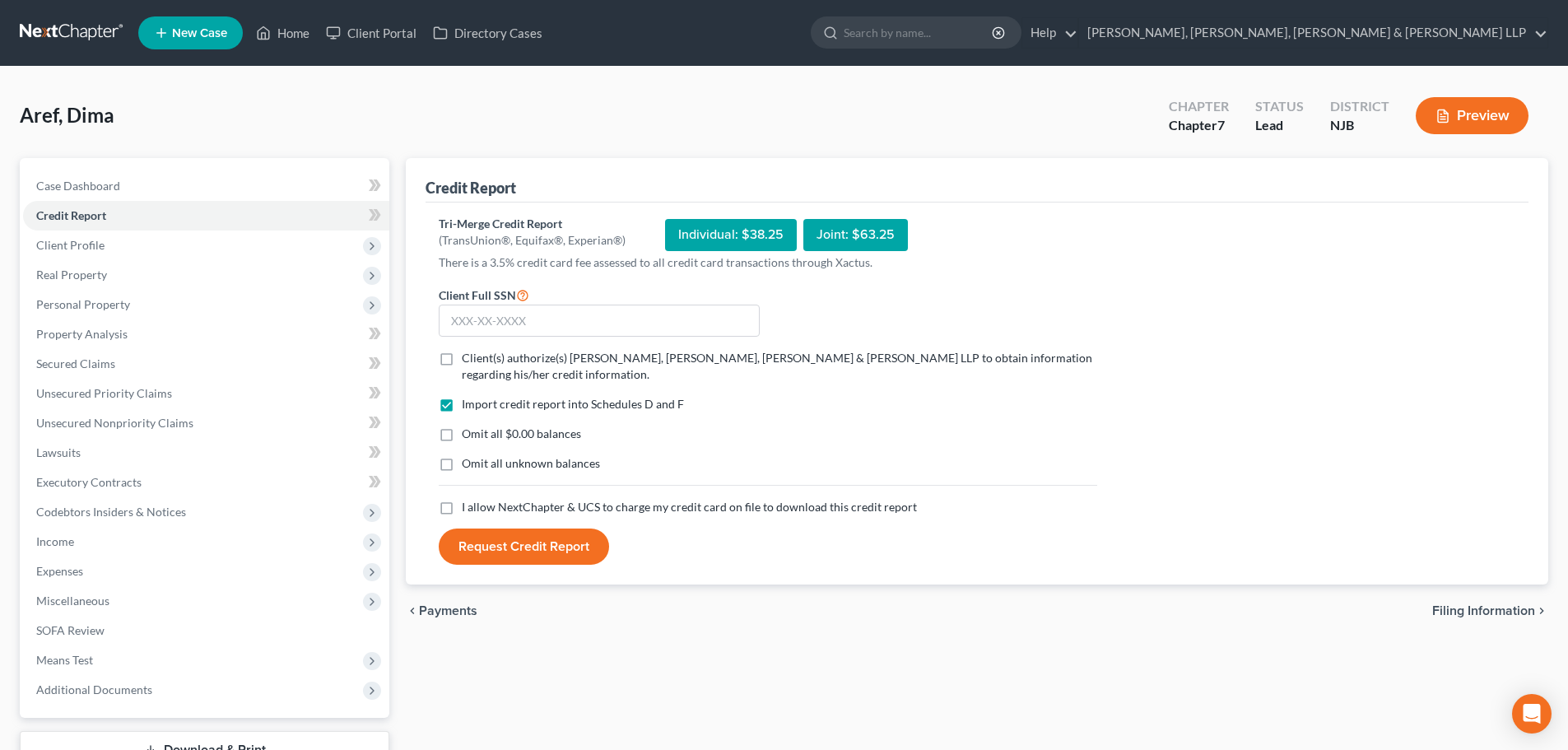
click at [461, 353] on label "Client(s) authorize(s) [PERSON_NAME], [PERSON_NAME], [PERSON_NAME] & [PERSON_NA…" at bounding box center [779, 365] width 636 height 33
click at [468, 353] on input "Client(s) authorize(s) [PERSON_NAME], [PERSON_NAME], [PERSON_NAME] & [PERSON_NA…" at bounding box center [474, 355] width 11 height 11
checkbox input "true"
click at [461, 509] on label "I allow NextChapter & UCS to charge my credit card on file to download this cre…" at bounding box center [688, 506] width 455 height 17
click at [468, 509] on input "I allow NextChapter & UCS to charge my credit card on file to download this cre…" at bounding box center [474, 504] width 11 height 11
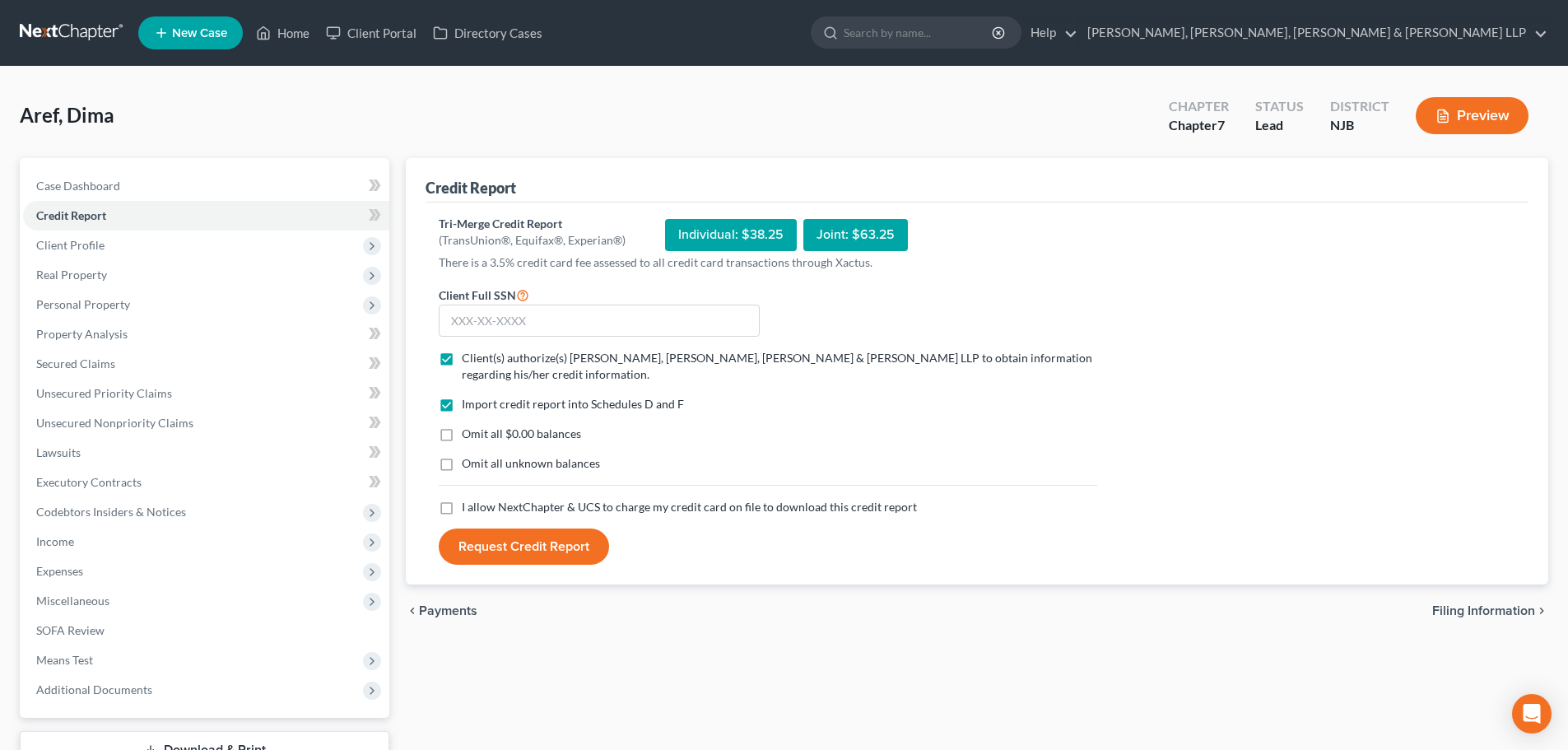
checkbox input "true"
click at [503, 325] on input "text" at bounding box center [599, 320] width 321 height 33
type input "153-21-3323"
click at [535, 548] on button "Request Credit Report" at bounding box center [524, 546] width 171 height 36
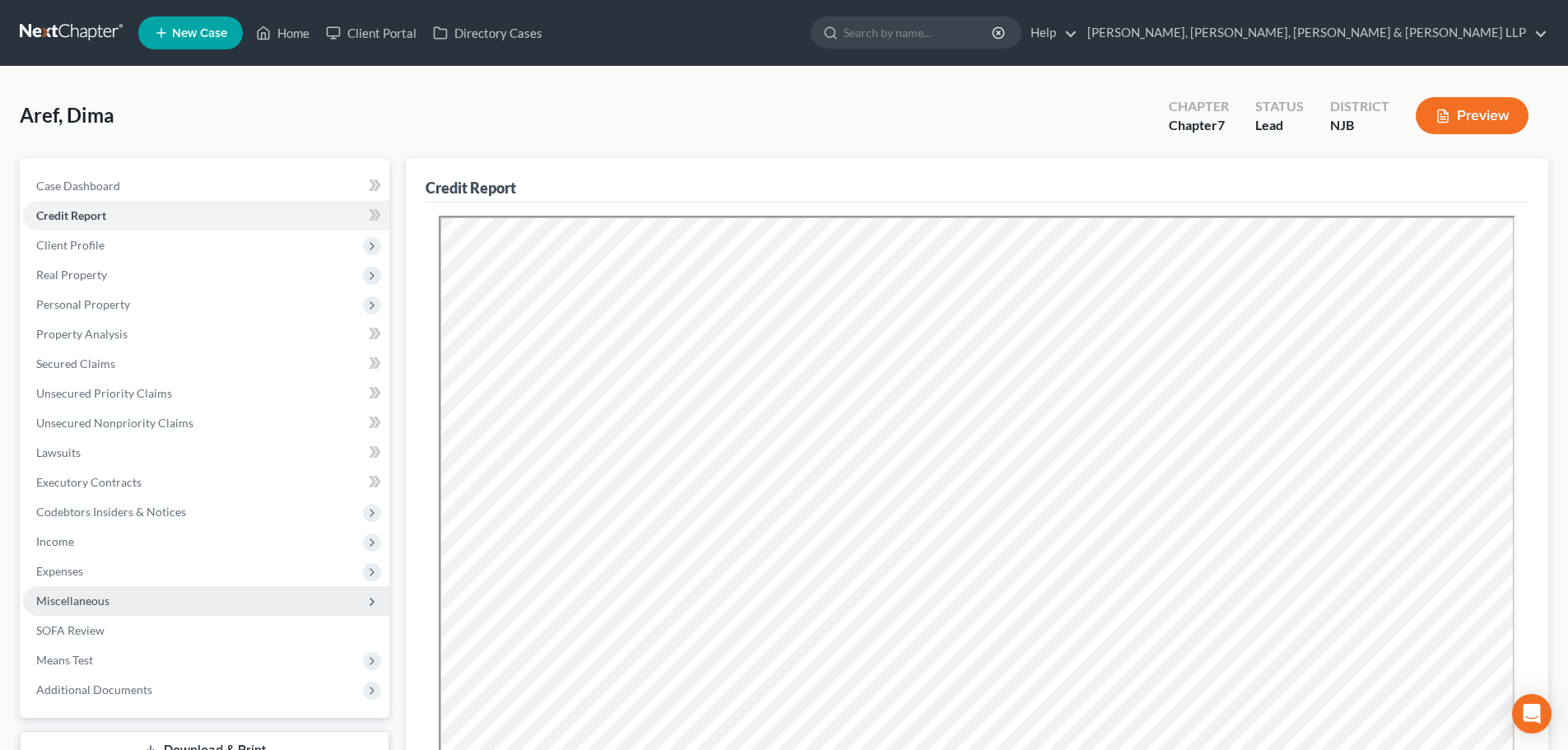
click at [144, 609] on span "Miscellaneous" at bounding box center [206, 601] width 366 height 30
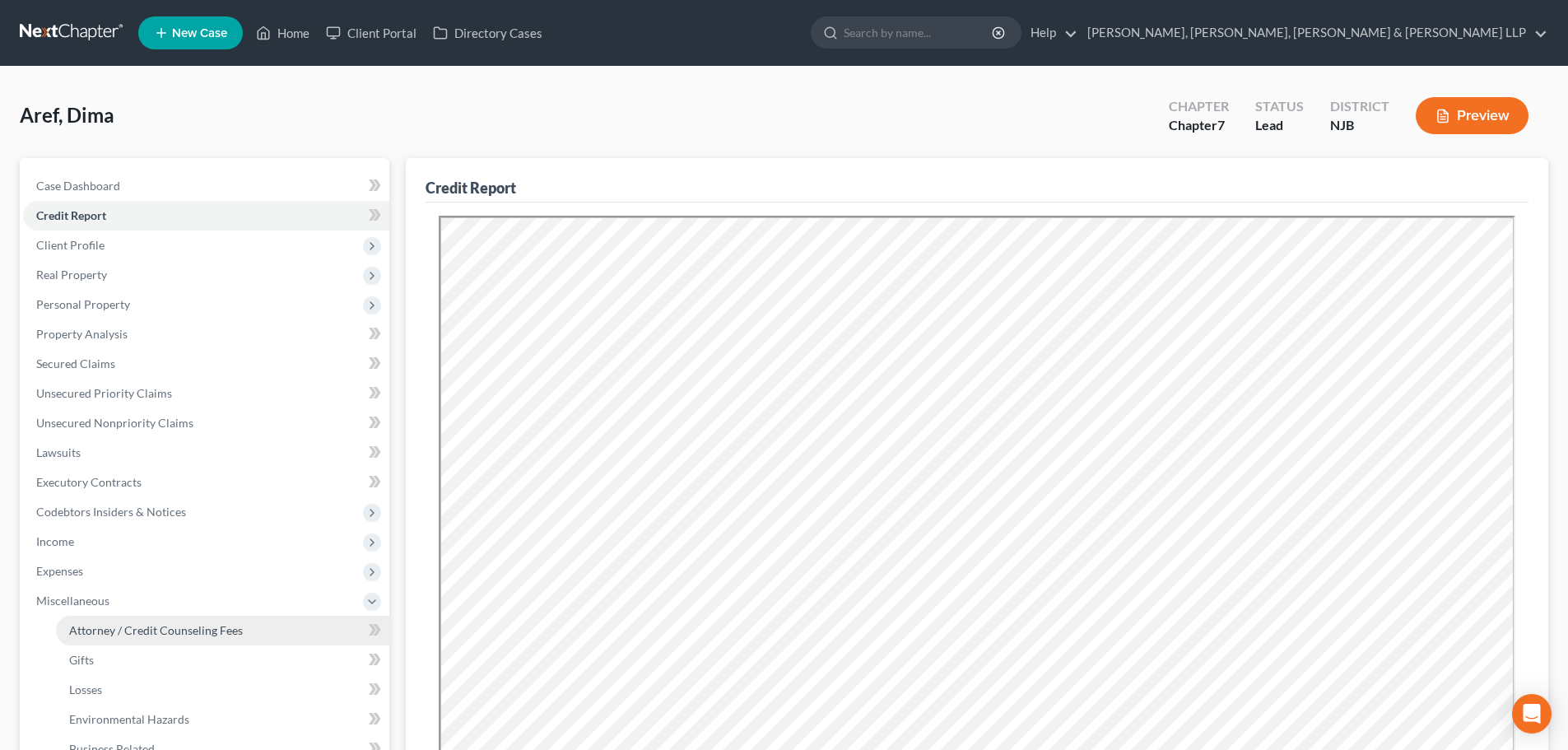
click at [144, 631] on span "Attorney / Credit Counseling Fees" at bounding box center [156, 630] width 173 height 14
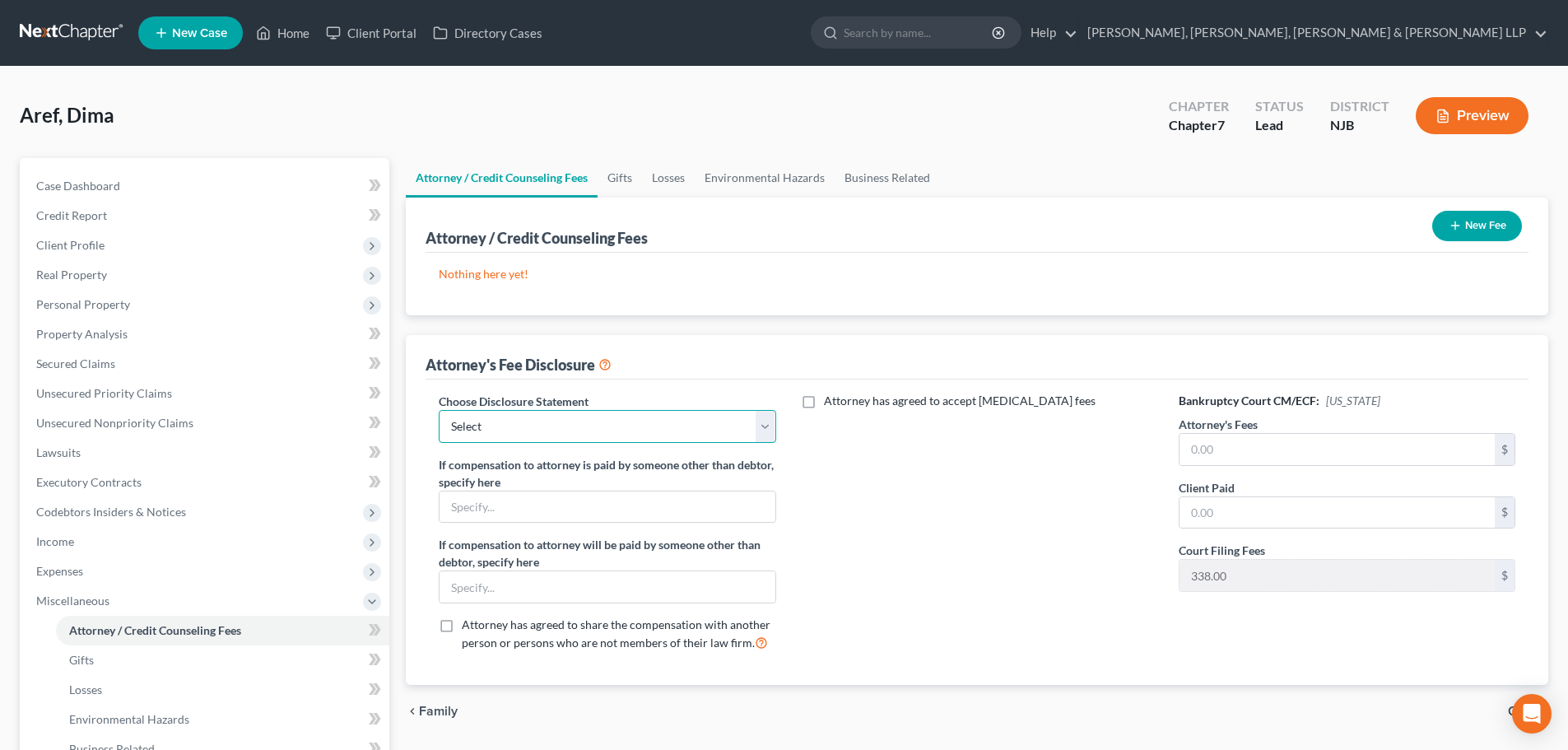
click at [587, 430] on select "Select Chapter 13 Disclosure Statement Chapter 7 Disclosure Statement" at bounding box center [607, 426] width 336 height 33
select select "1"
click at [438, 410] on select "Select Chapter 13 Disclosure Statement Chapter 7 Disclosure Statement" at bounding box center [607, 426] width 336 height 33
click at [1255, 455] on input "text" at bounding box center [1337, 450] width 315 height 32
type input "2,838.00"
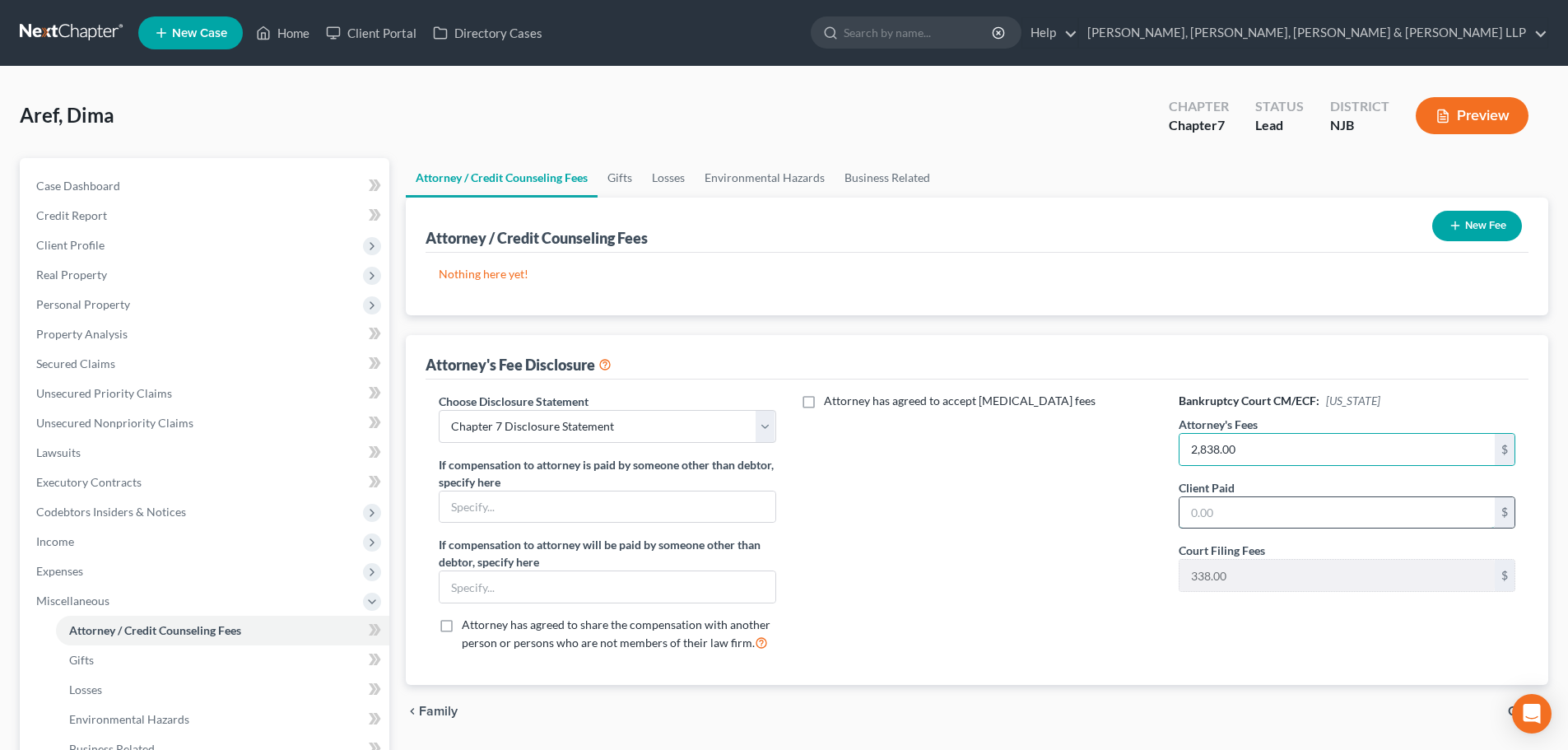
click at [1243, 507] on input "text" at bounding box center [1337, 513] width 315 height 32
type input "2,838.00"
click at [1494, 227] on button "New Fee" at bounding box center [1477, 225] width 90 height 31
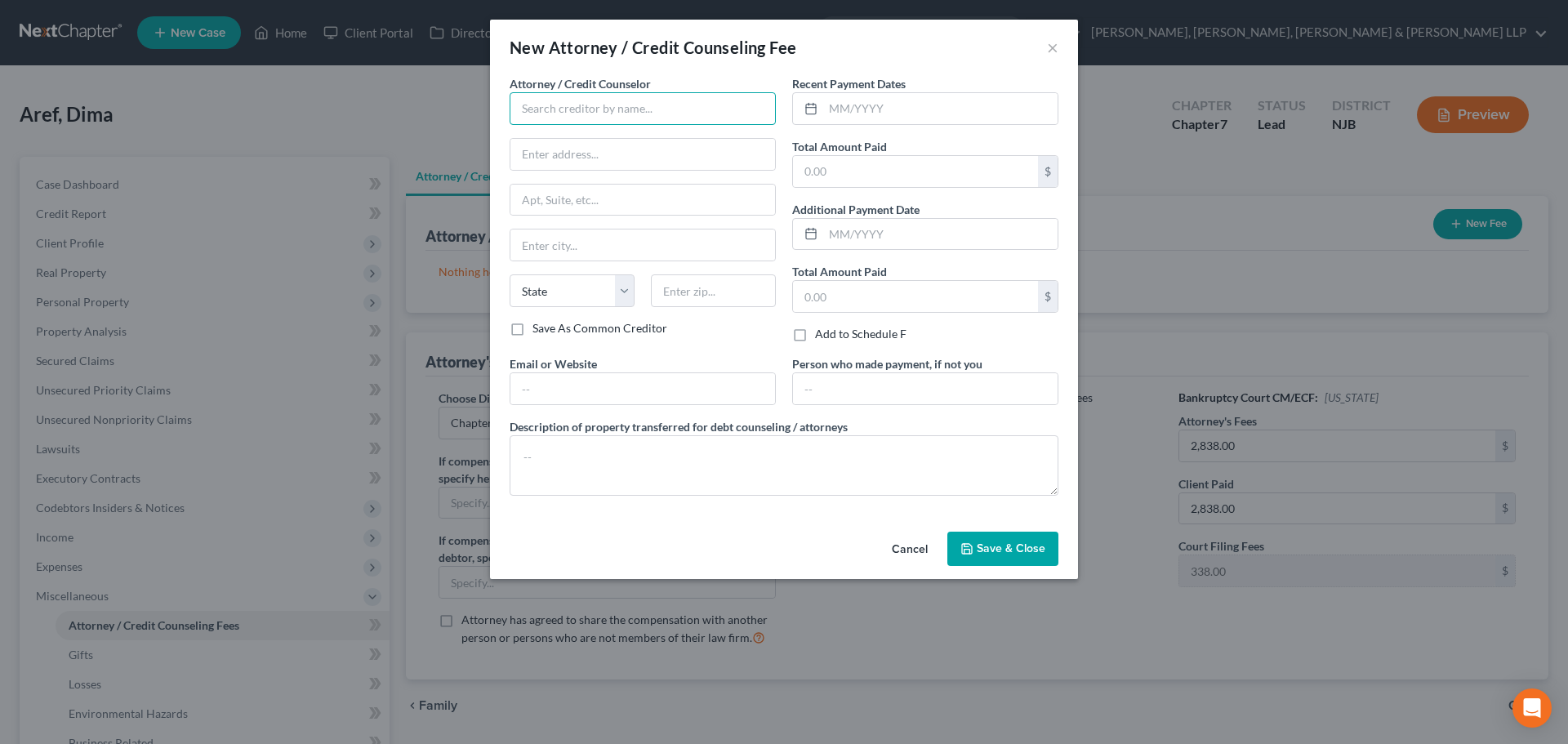
click at [590, 113] on input "text" at bounding box center [642, 108] width 266 height 32
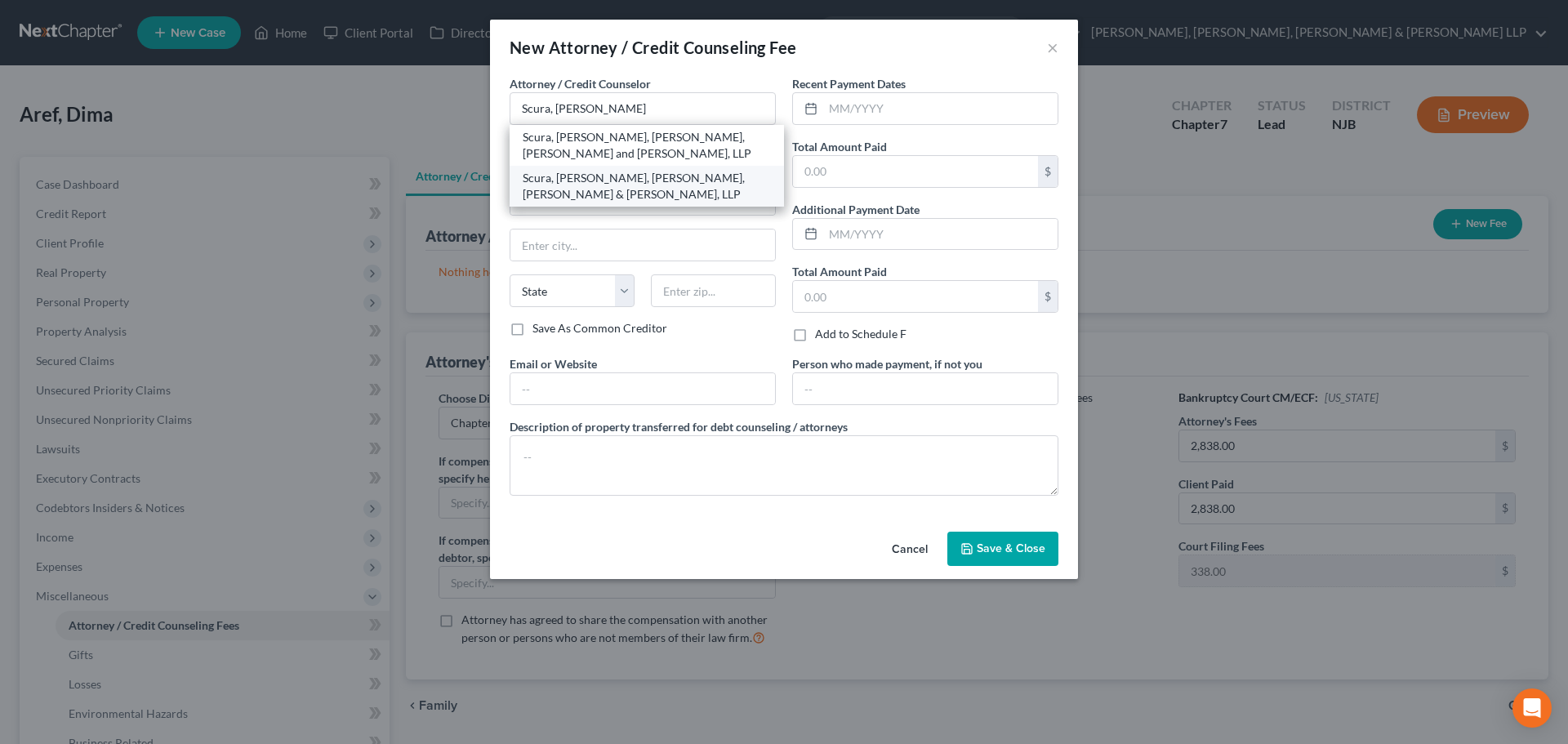
click at [619, 192] on div "Scura, [PERSON_NAME], [PERSON_NAME], [PERSON_NAME] & [PERSON_NAME], LLP" at bounding box center [646, 185] width 248 height 32
type input "Scura, [PERSON_NAME], [PERSON_NAME], [PERSON_NAME] & [PERSON_NAME], LLP"
type input "1599 Hamburg turnpike"
type input "[PERSON_NAME]"
select select "33"
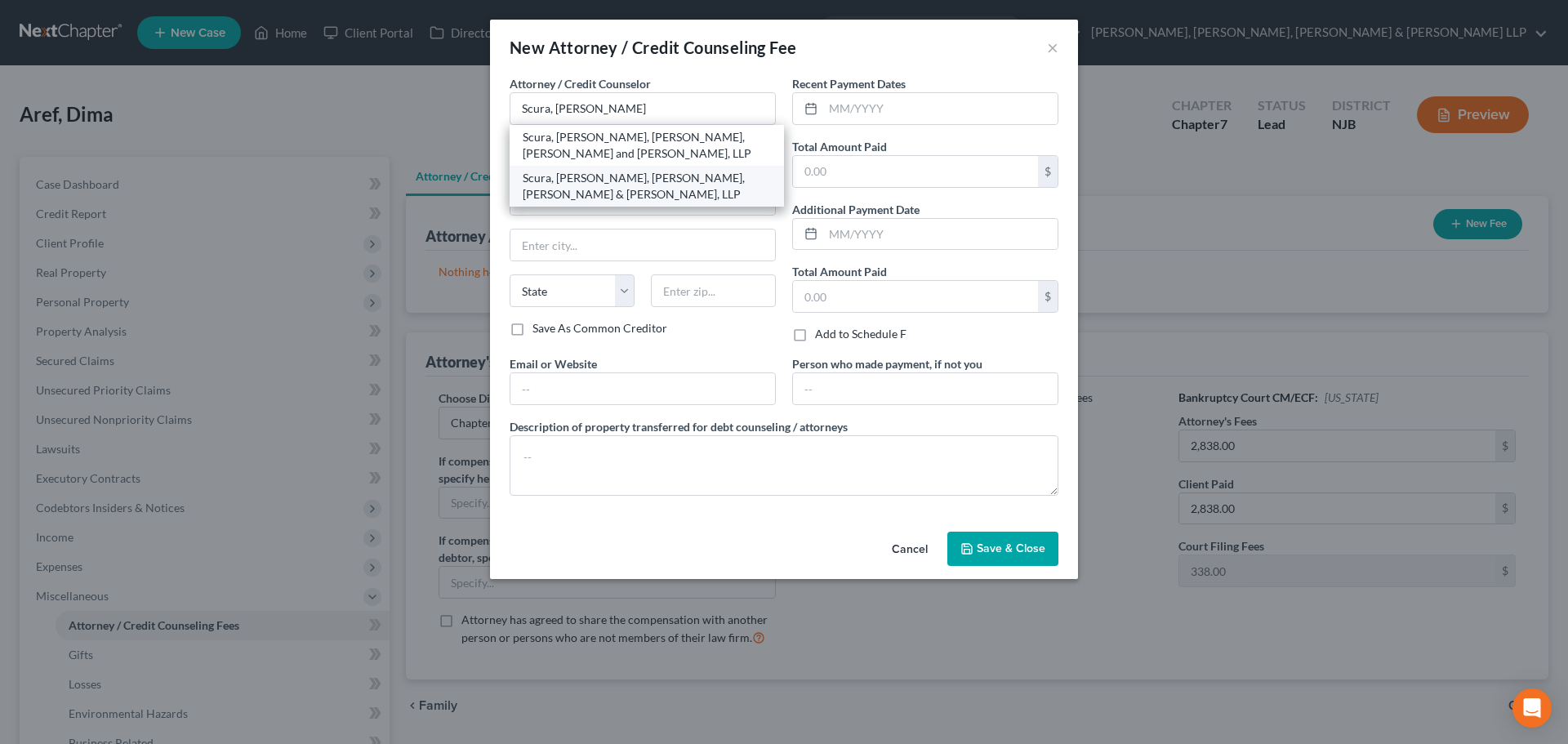
type input "07470"
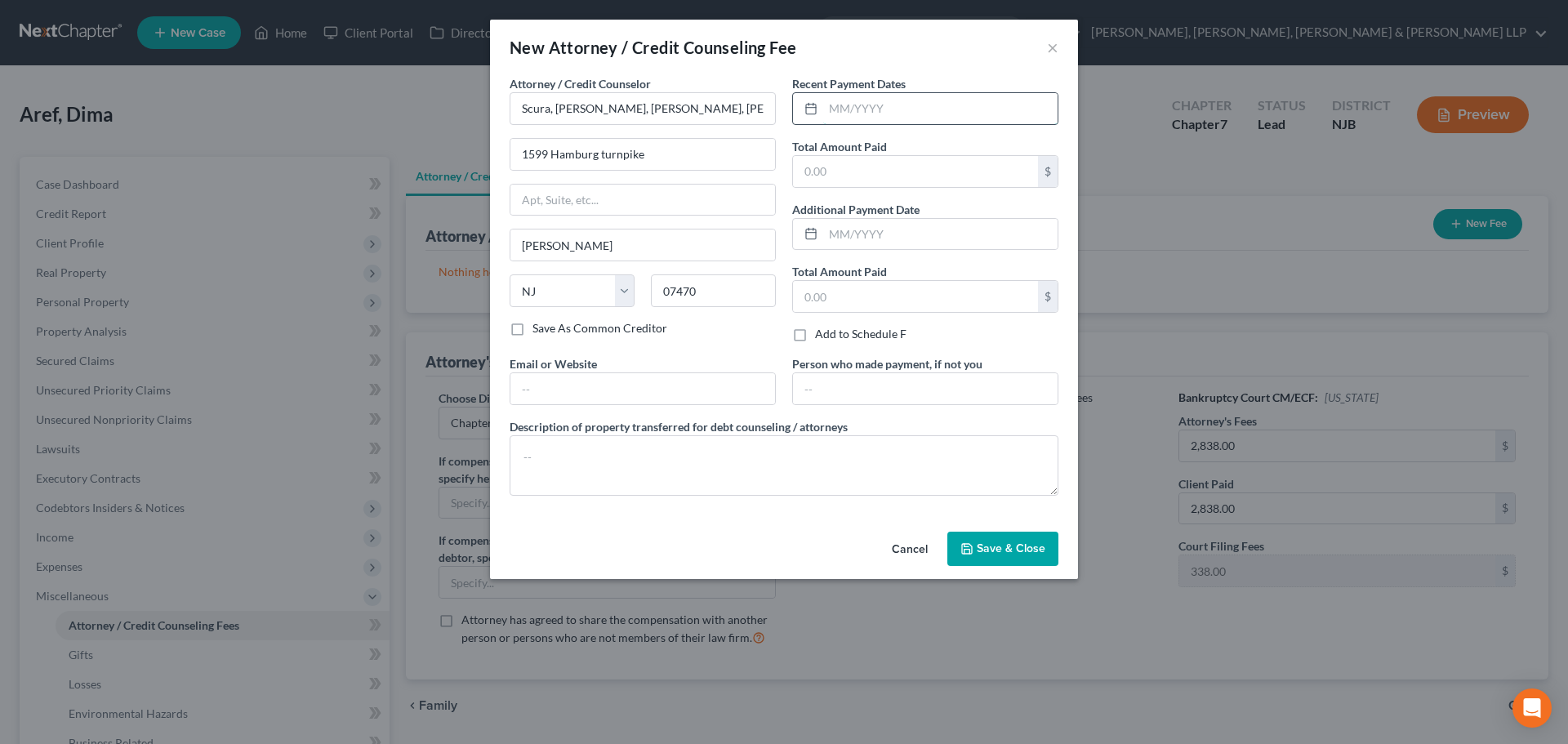
click at [883, 111] on input "text" at bounding box center [940, 109] width 234 height 31
type input "10/2028"
click at [886, 167] on input "text" at bounding box center [915, 172] width 245 height 31
type input "2,838.00"
click at [628, 483] on textarea at bounding box center [784, 465] width 549 height 60
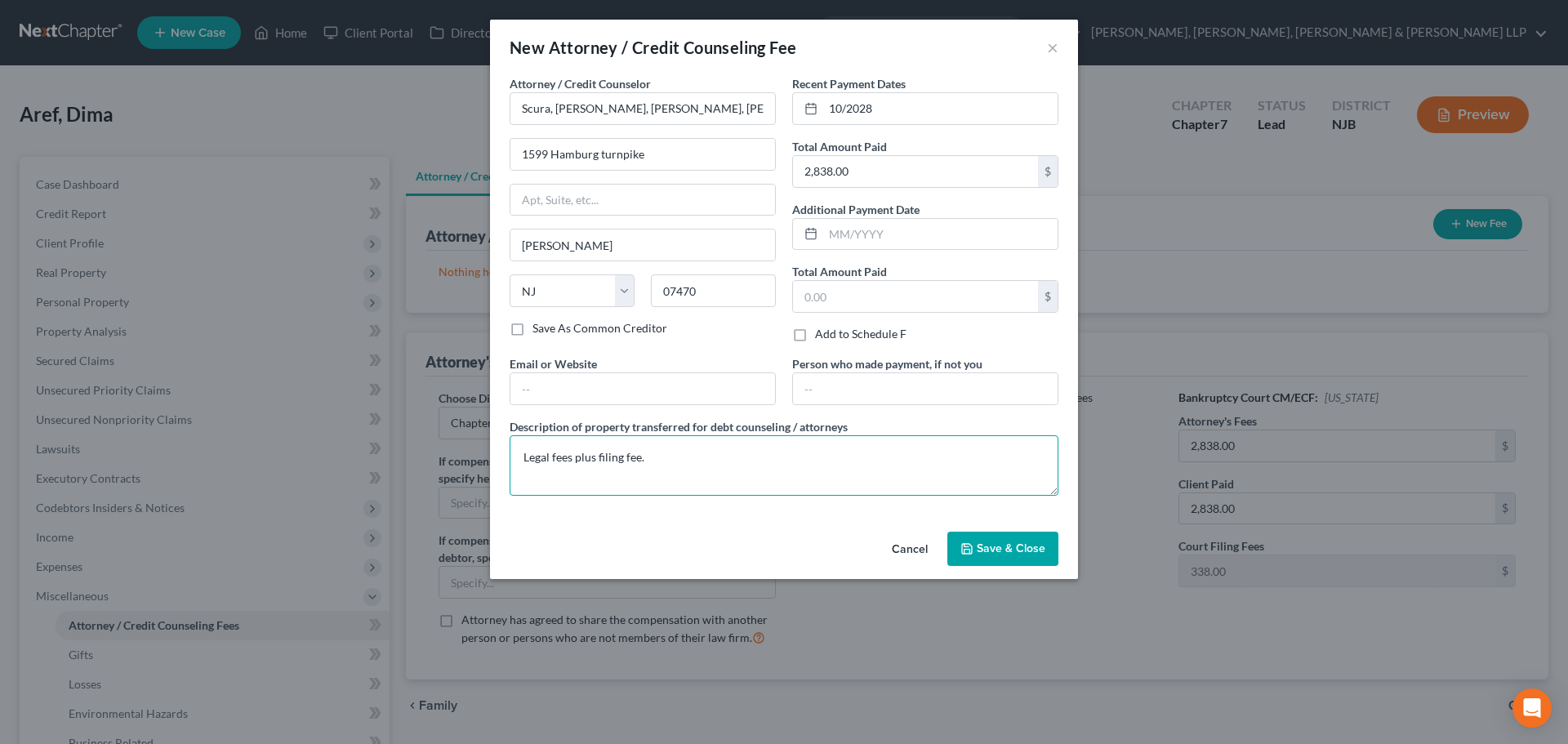
type textarea "Legal fees plus filing fee."
click at [992, 534] on button "Save & Close" at bounding box center [1002, 548] width 111 height 34
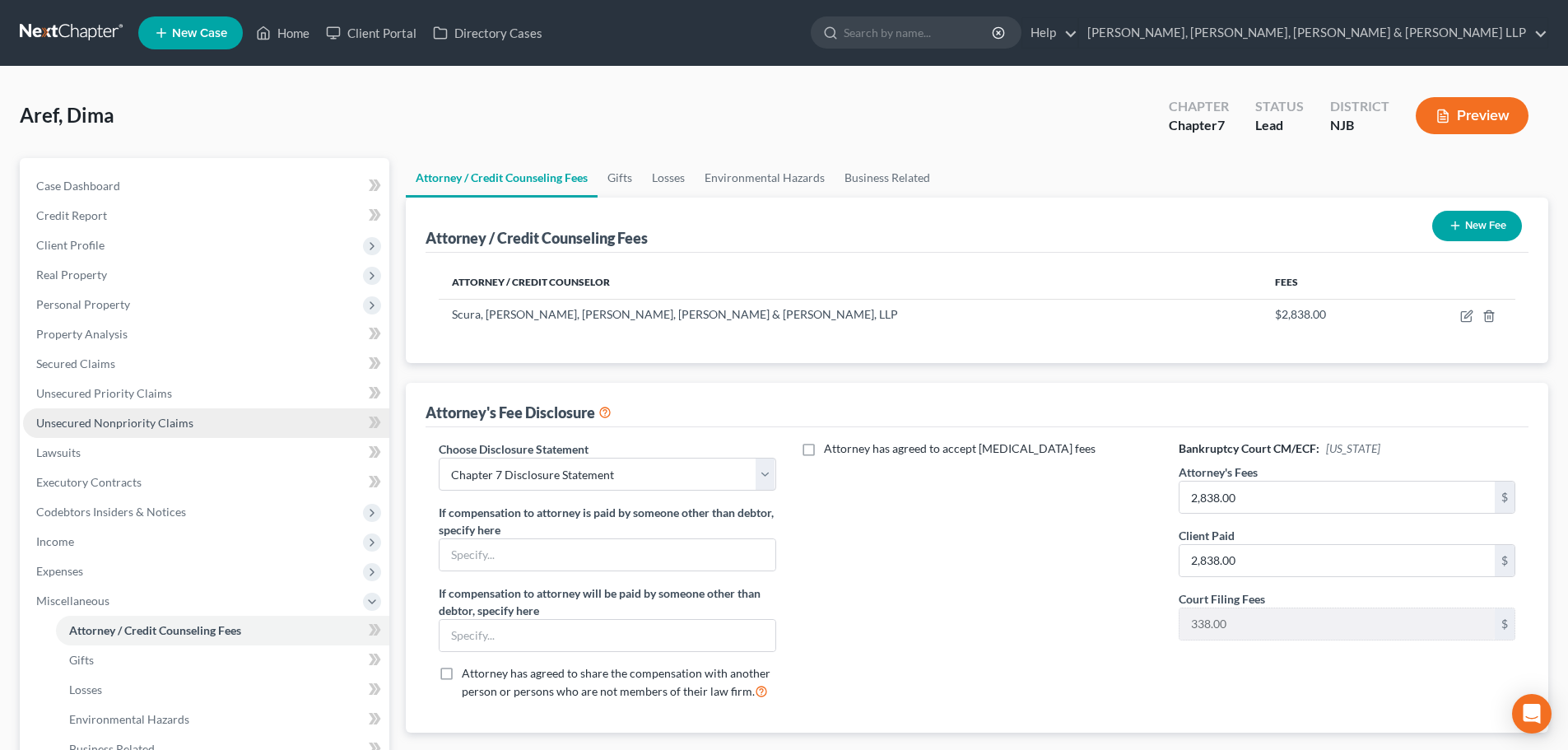
click at [165, 430] on link "Unsecured Nonpriority Claims" at bounding box center [206, 423] width 366 height 30
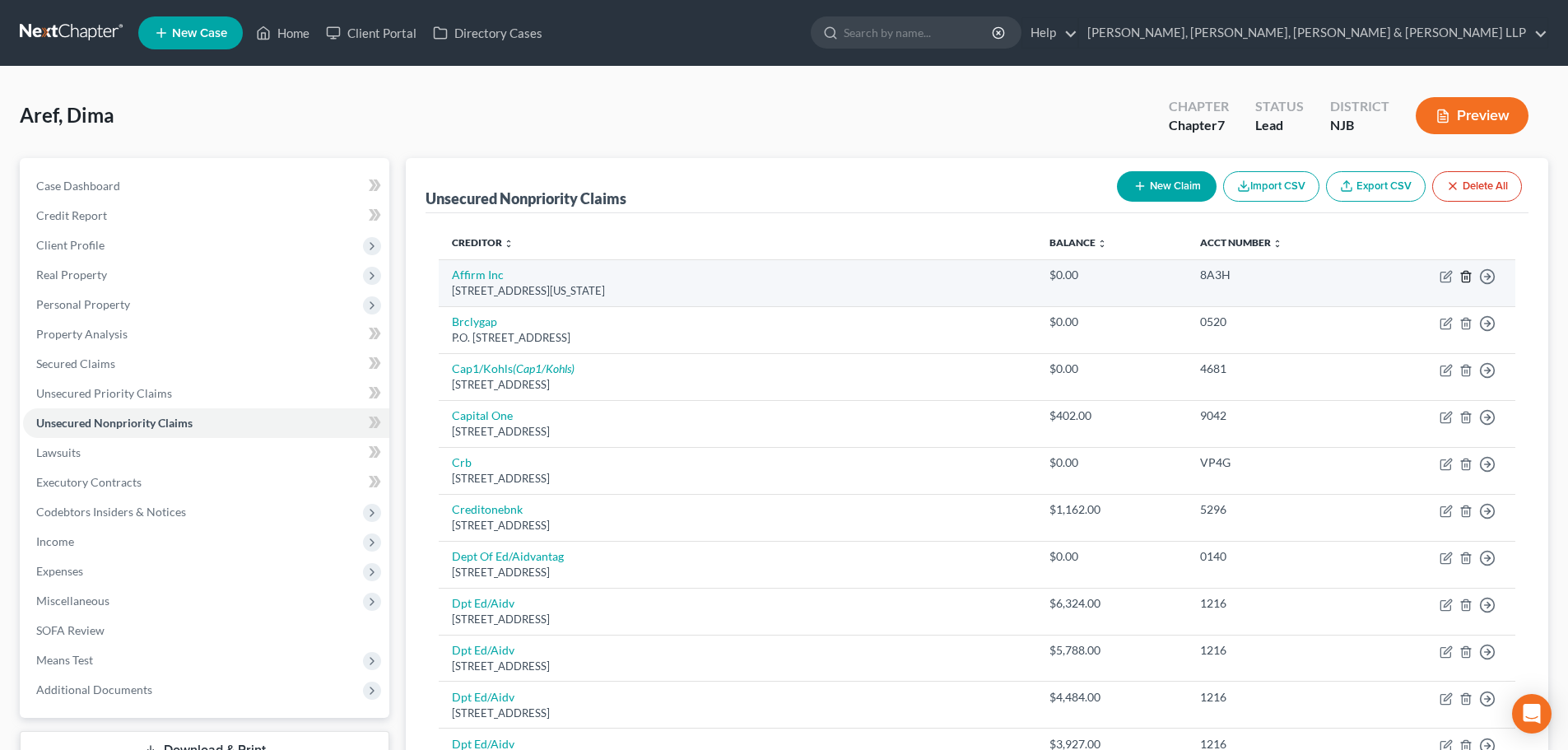
click at [1466, 277] on icon "button" at bounding box center [1465, 276] width 13 height 13
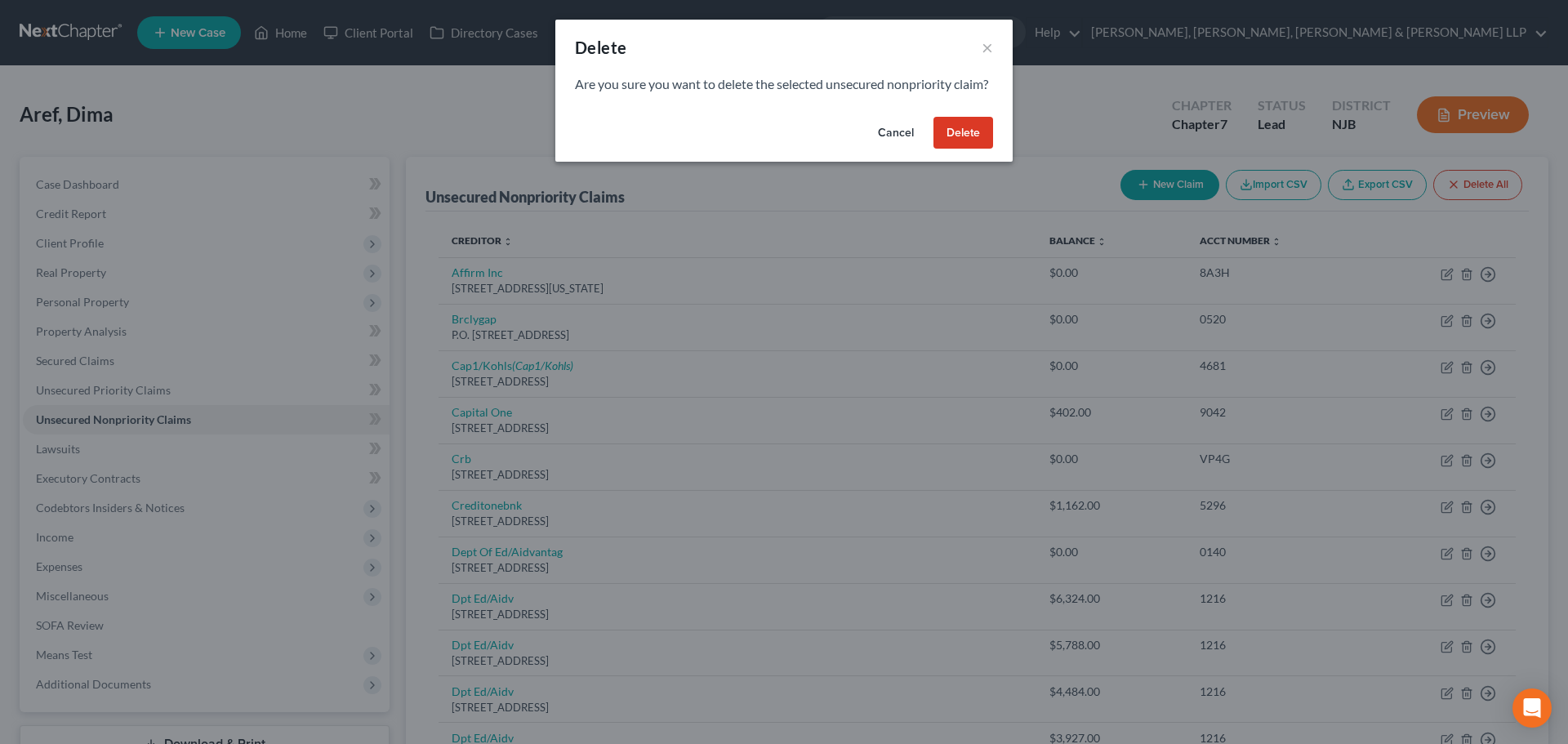
click at [969, 149] on button "Delete" at bounding box center [963, 133] width 59 height 32
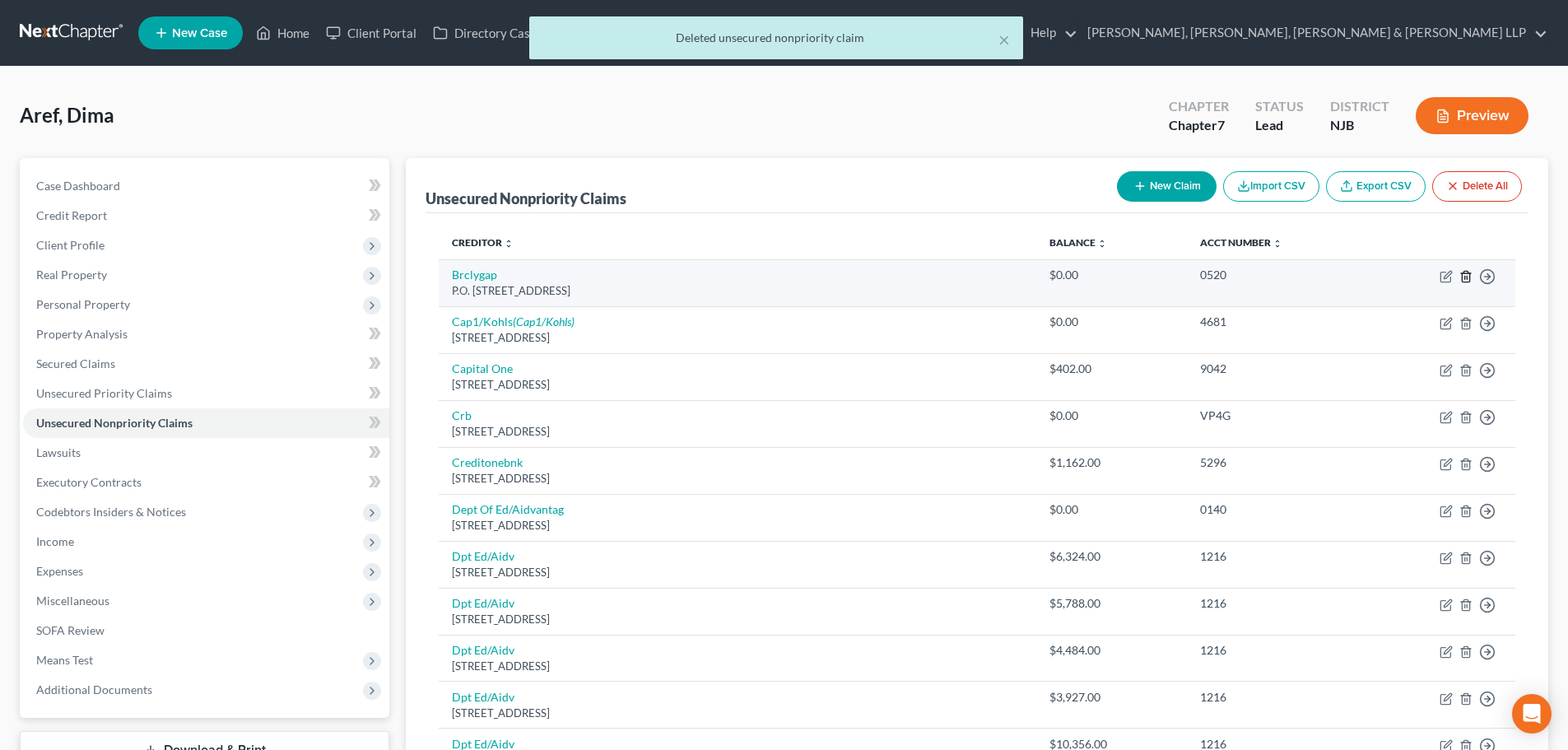
click at [1464, 273] on polyline "button" at bounding box center [1465, 273] width 10 height 0
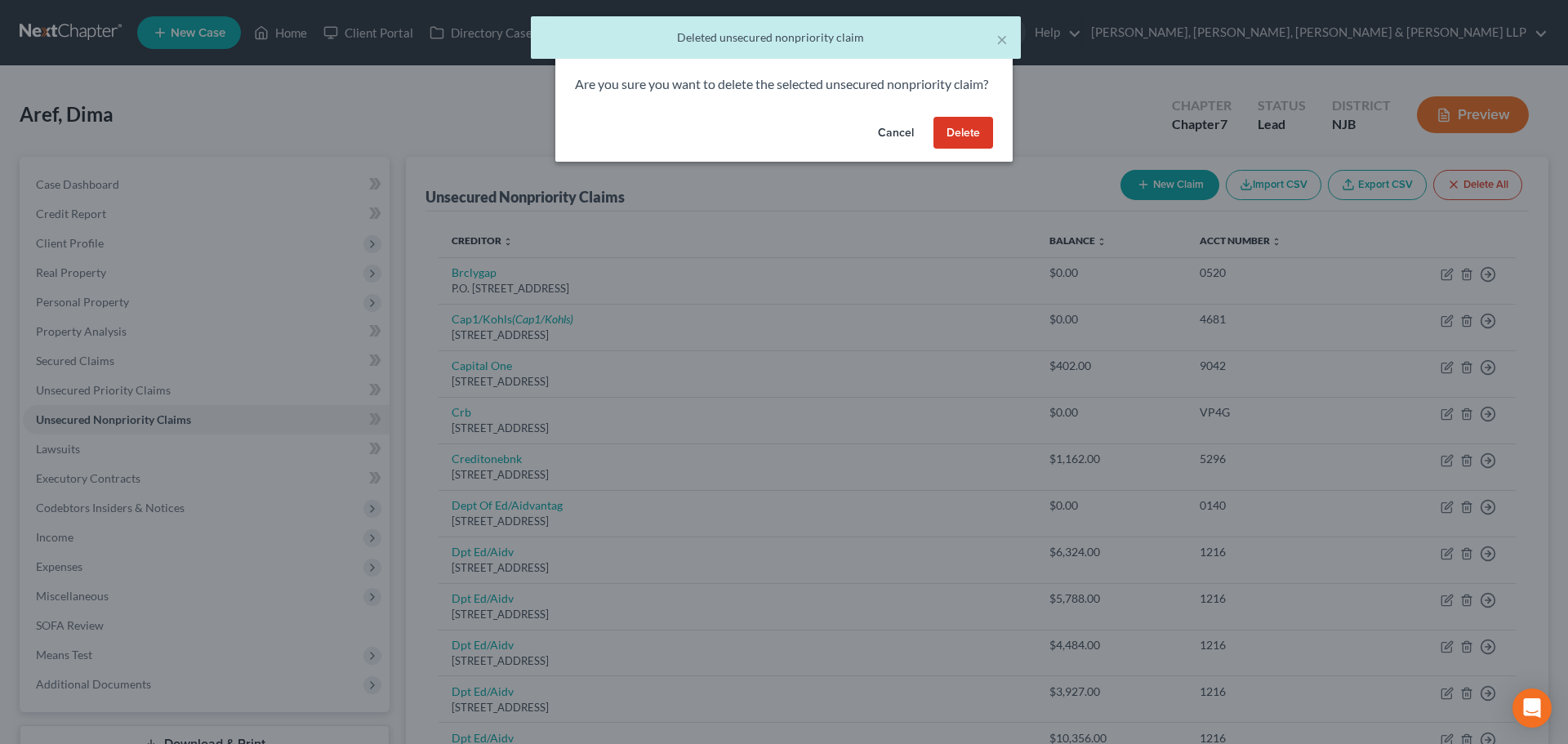
click at [952, 148] on button "Delete" at bounding box center [963, 133] width 59 height 32
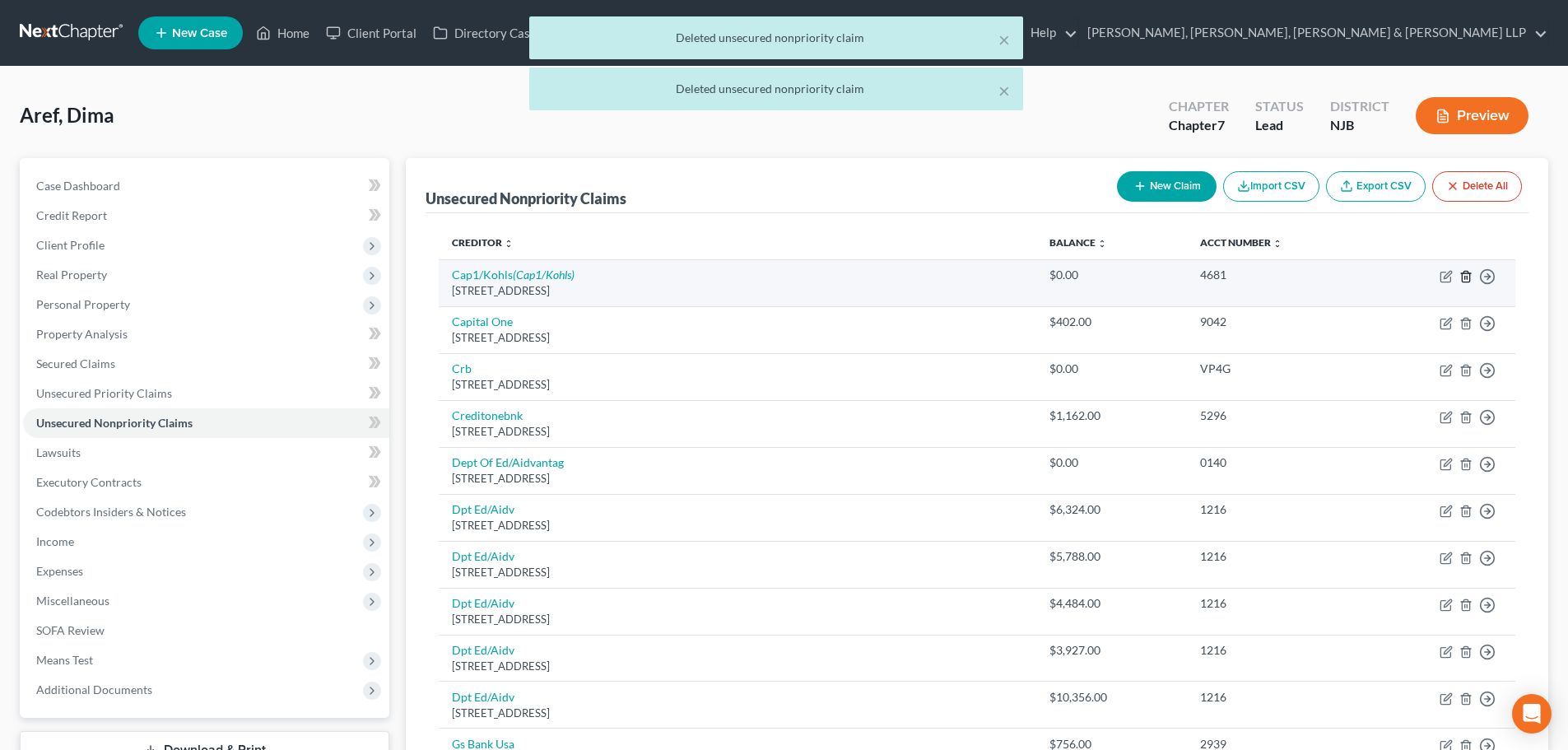
click at [1466, 272] on icon "button" at bounding box center [1465, 276] width 13 height 13
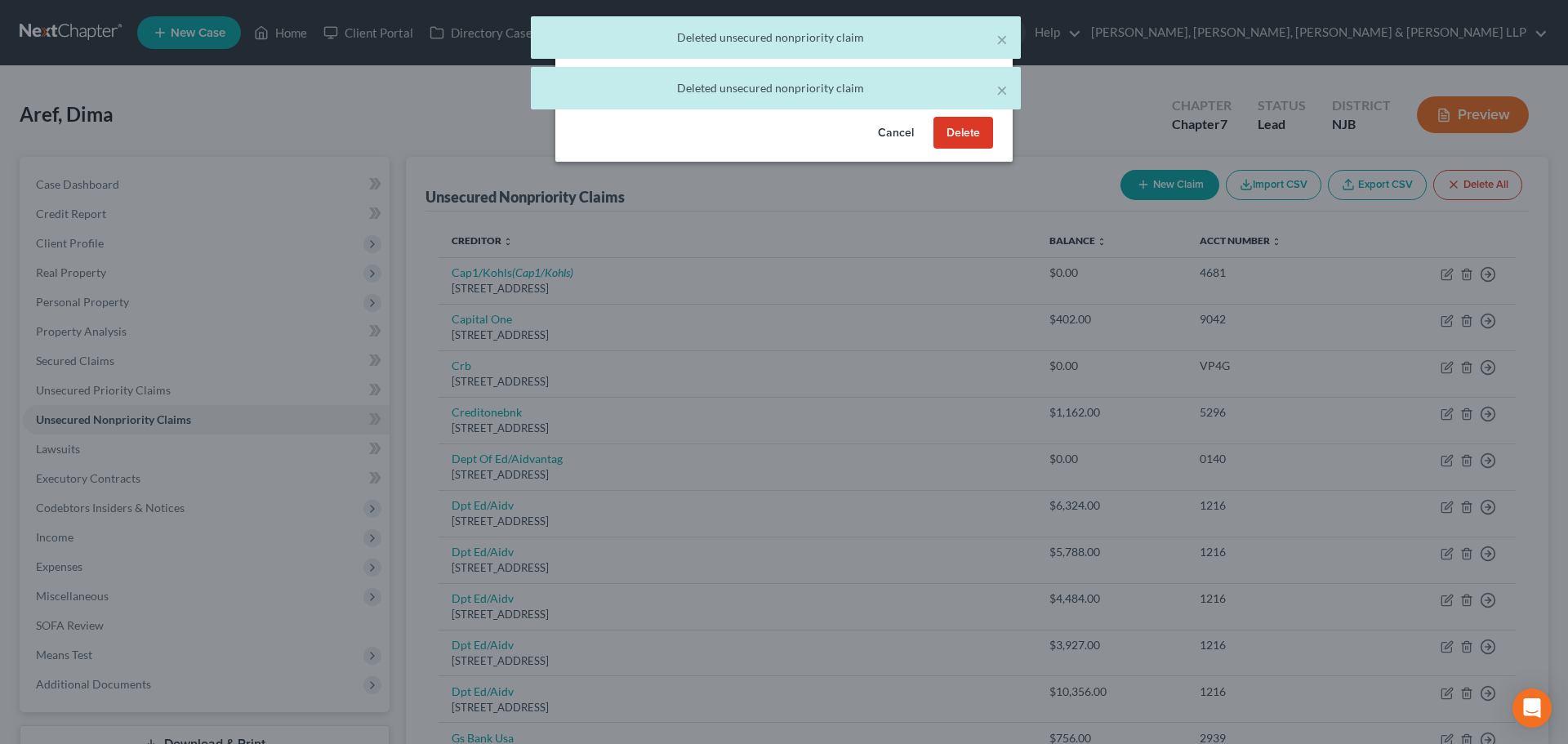
click at [984, 144] on button "Delete" at bounding box center [963, 133] width 59 height 32
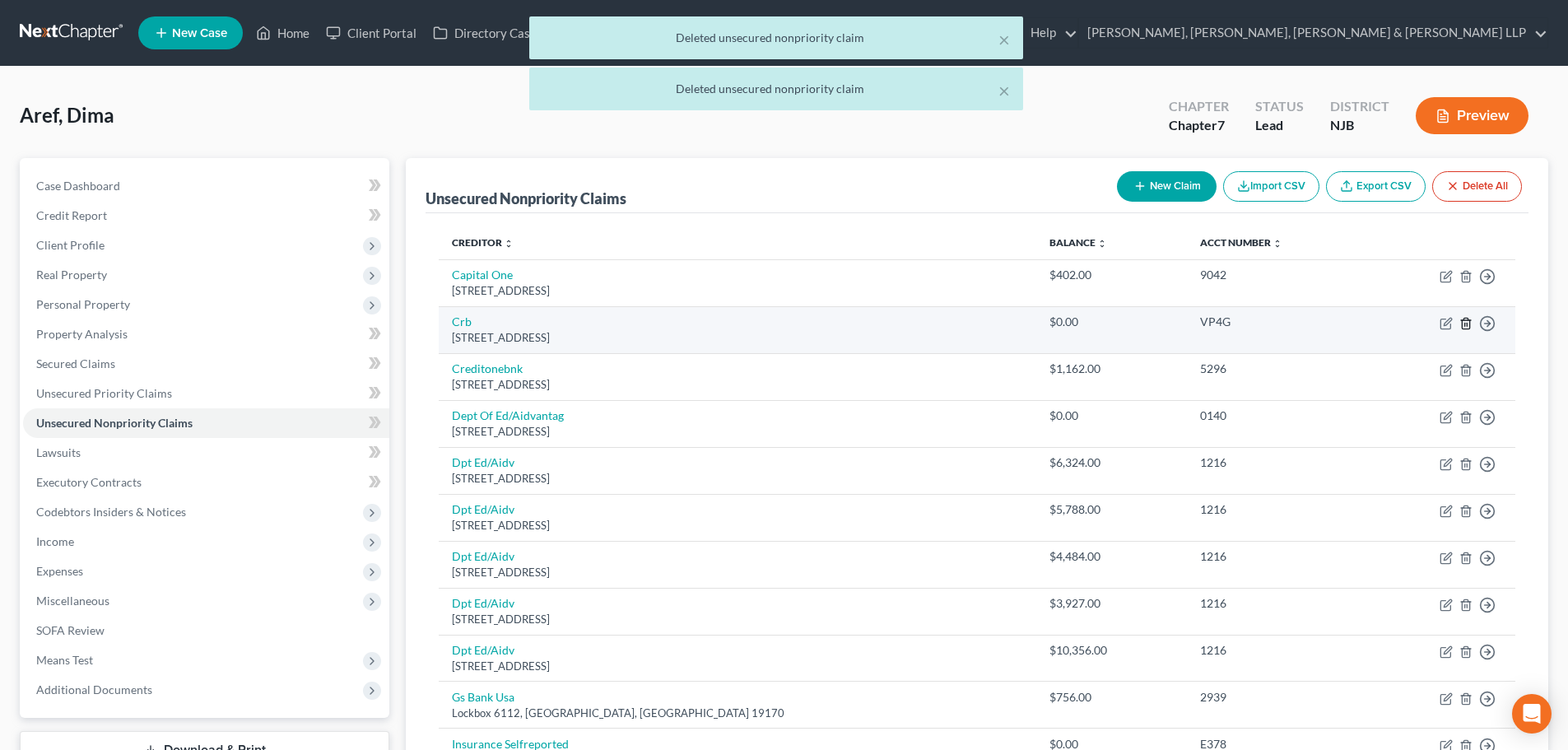
click at [1469, 320] on icon "button" at bounding box center [1465, 323] width 13 height 13
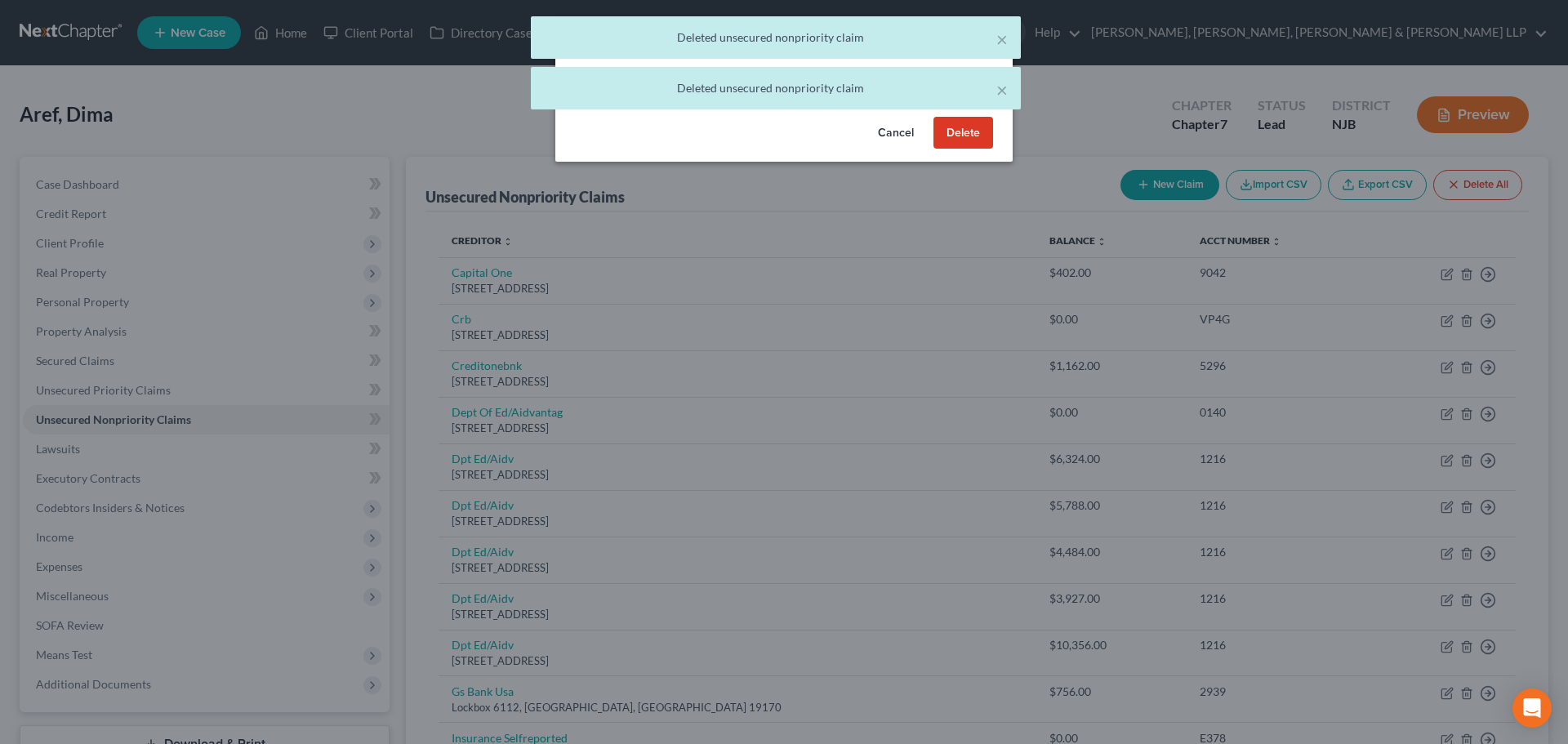
click at [968, 149] on button "Delete" at bounding box center [963, 133] width 59 height 32
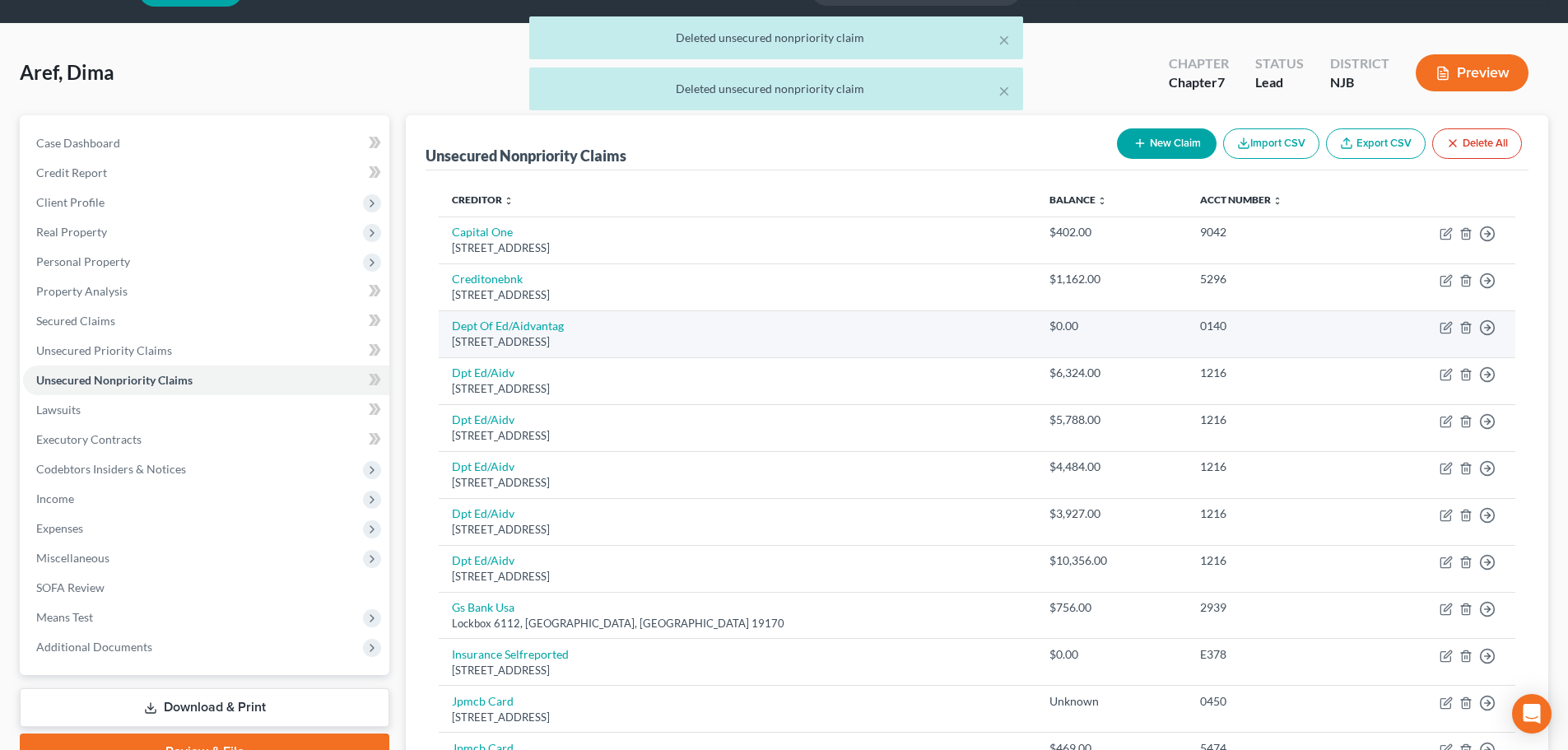
scroll to position [82, 0]
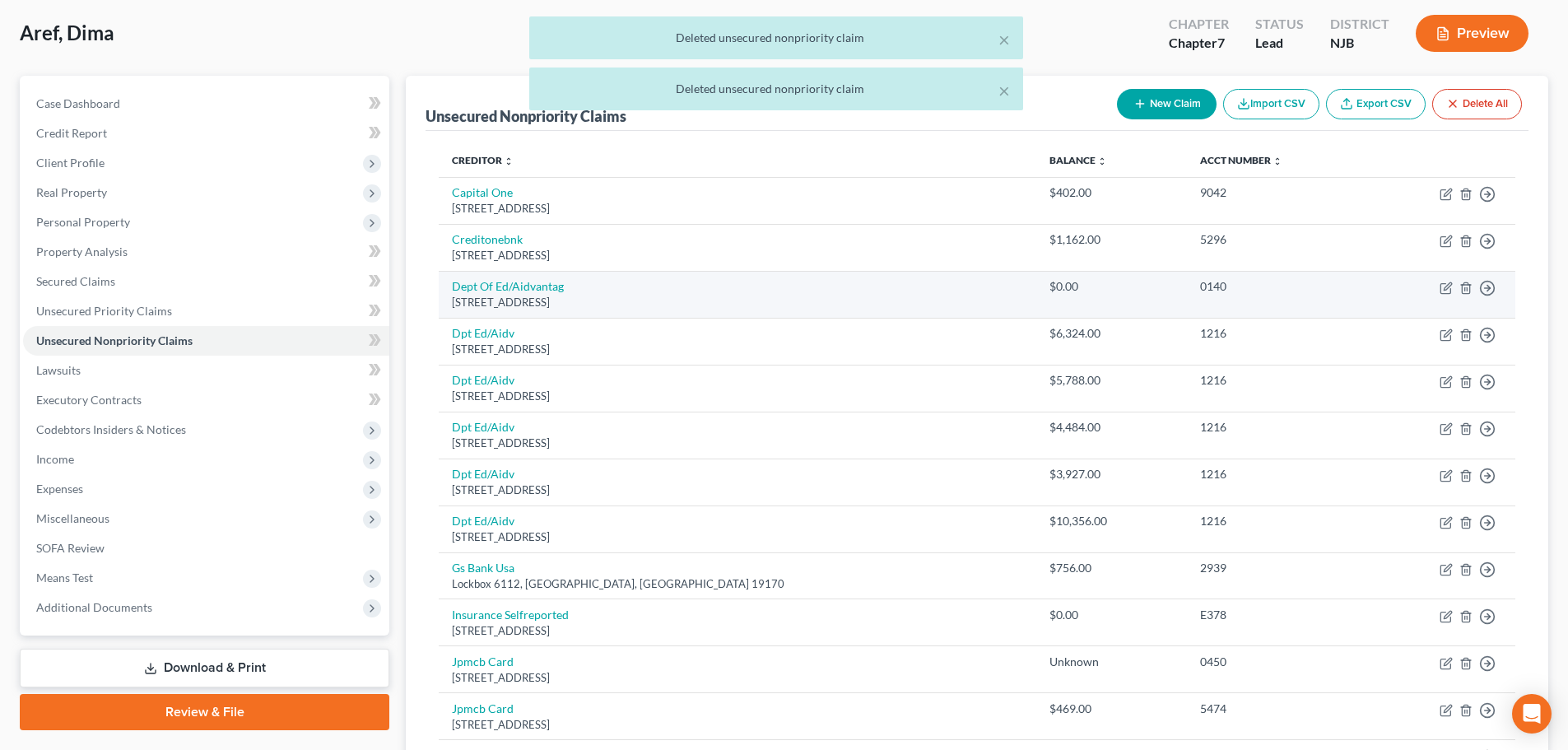
click at [1458, 284] on td "Move to D Move to E Move to G Move to Notice Only" at bounding box center [1441, 294] width 148 height 47
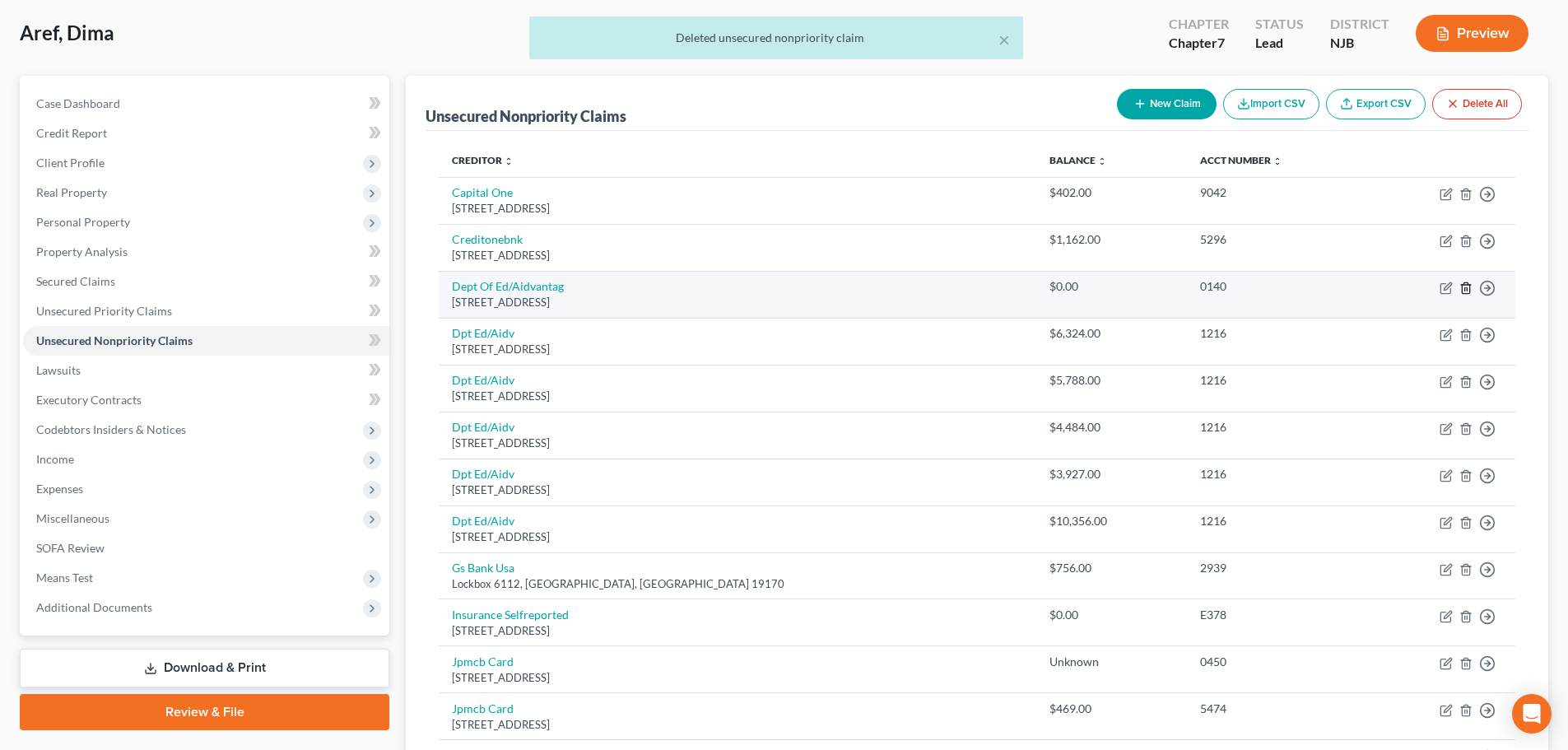
click at [1460, 284] on icon "button" at bounding box center [1465, 288] width 13 height 13
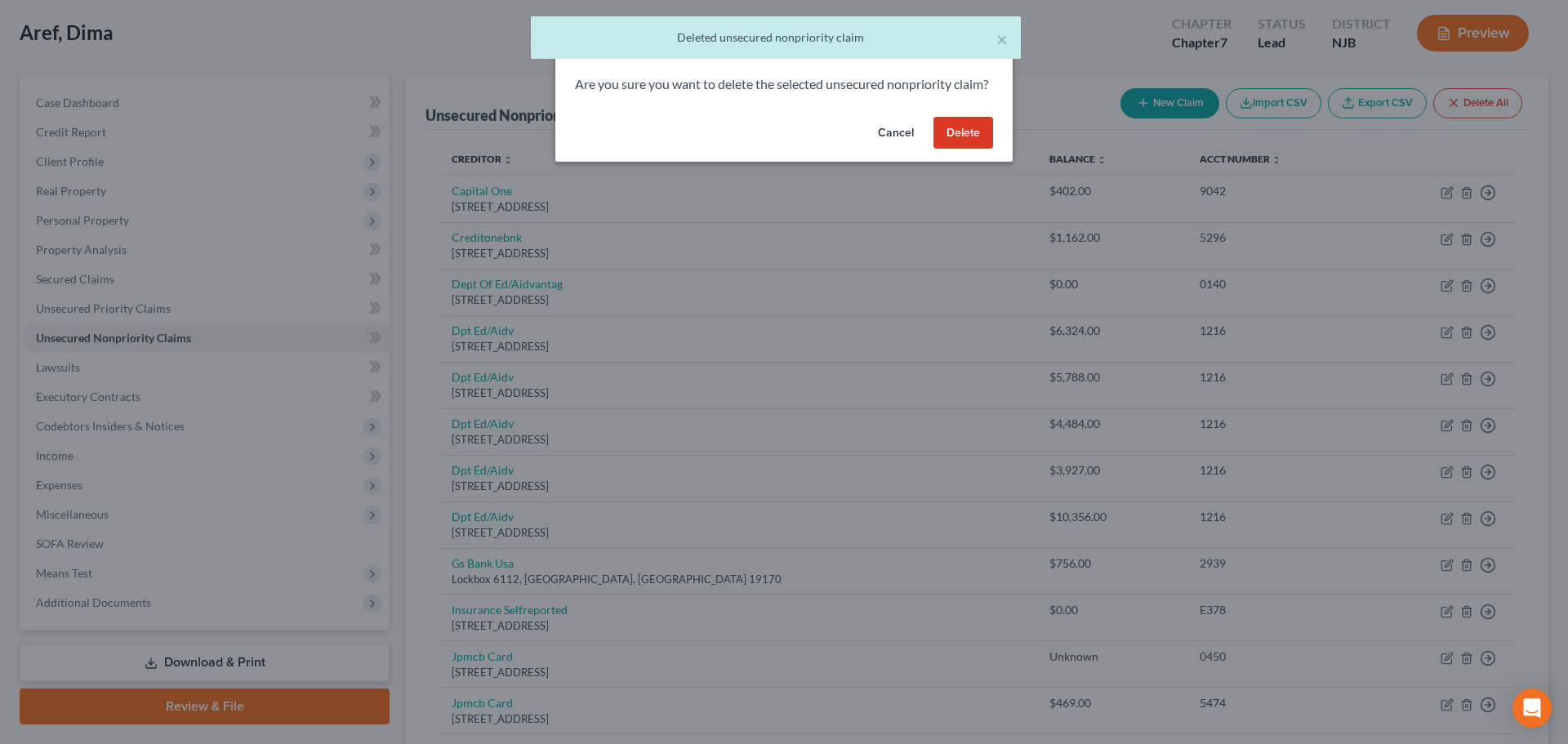
click at [948, 149] on button "Delete" at bounding box center [963, 133] width 59 height 32
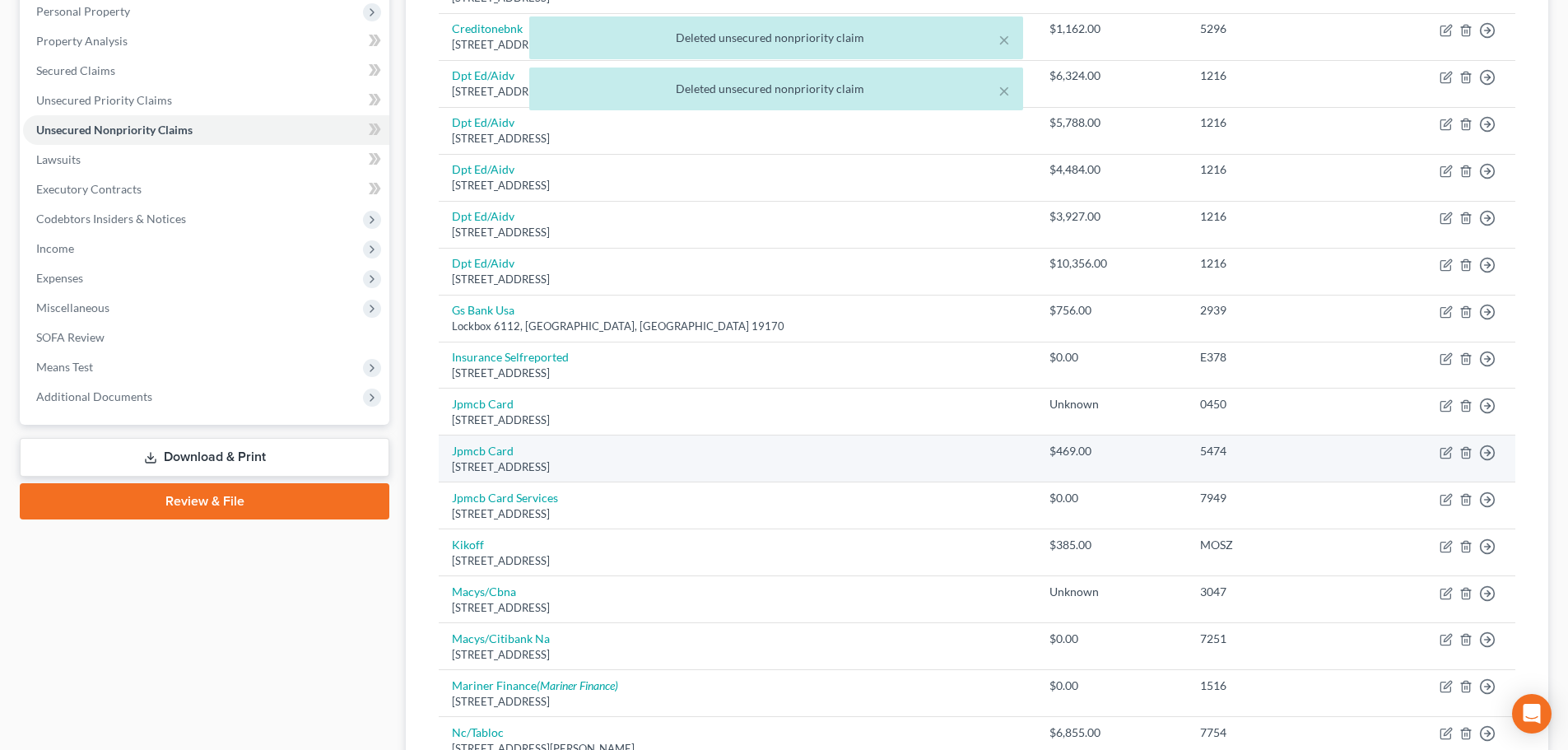
scroll to position [329, 0]
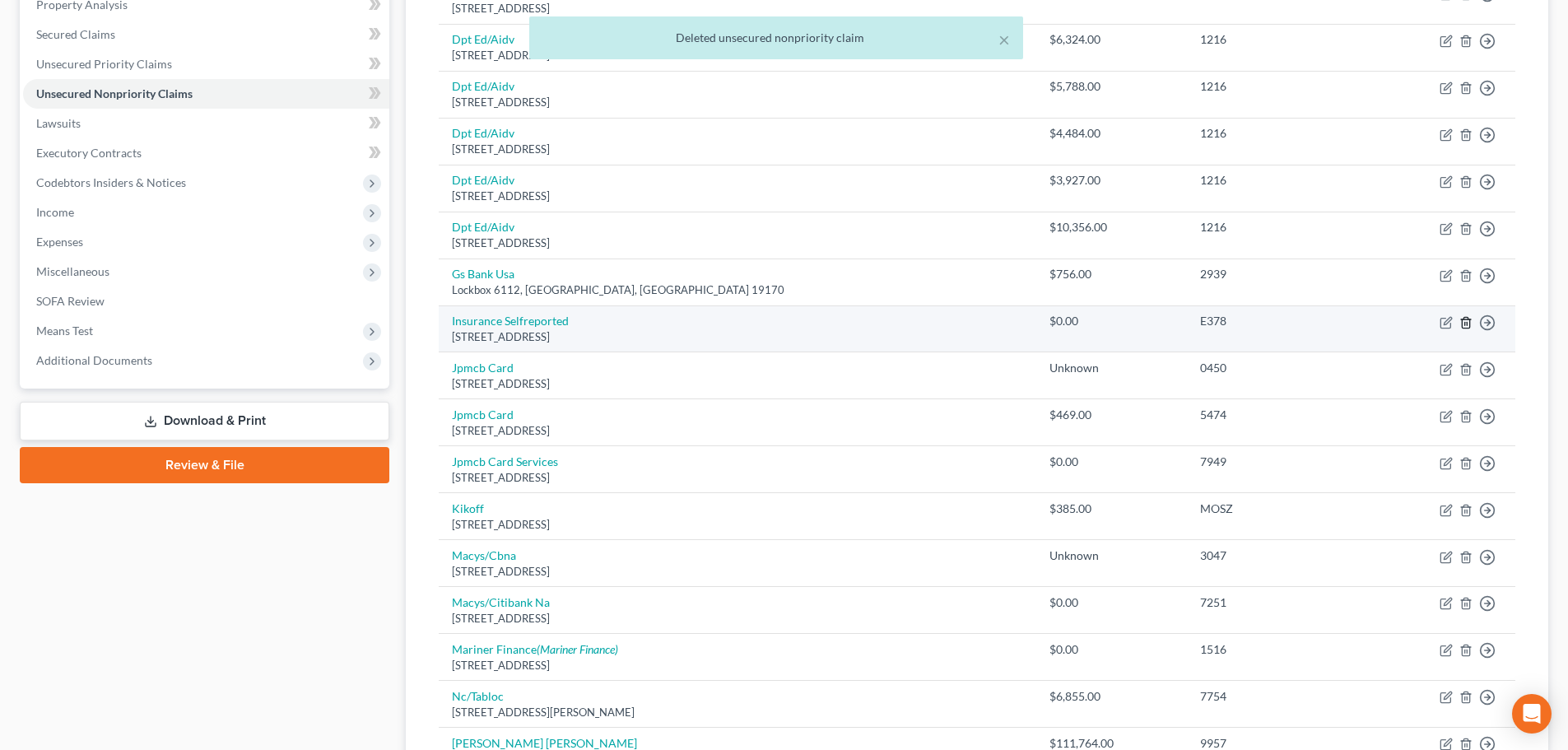
click at [1462, 328] on icon "button" at bounding box center [1465, 322] width 13 height 13
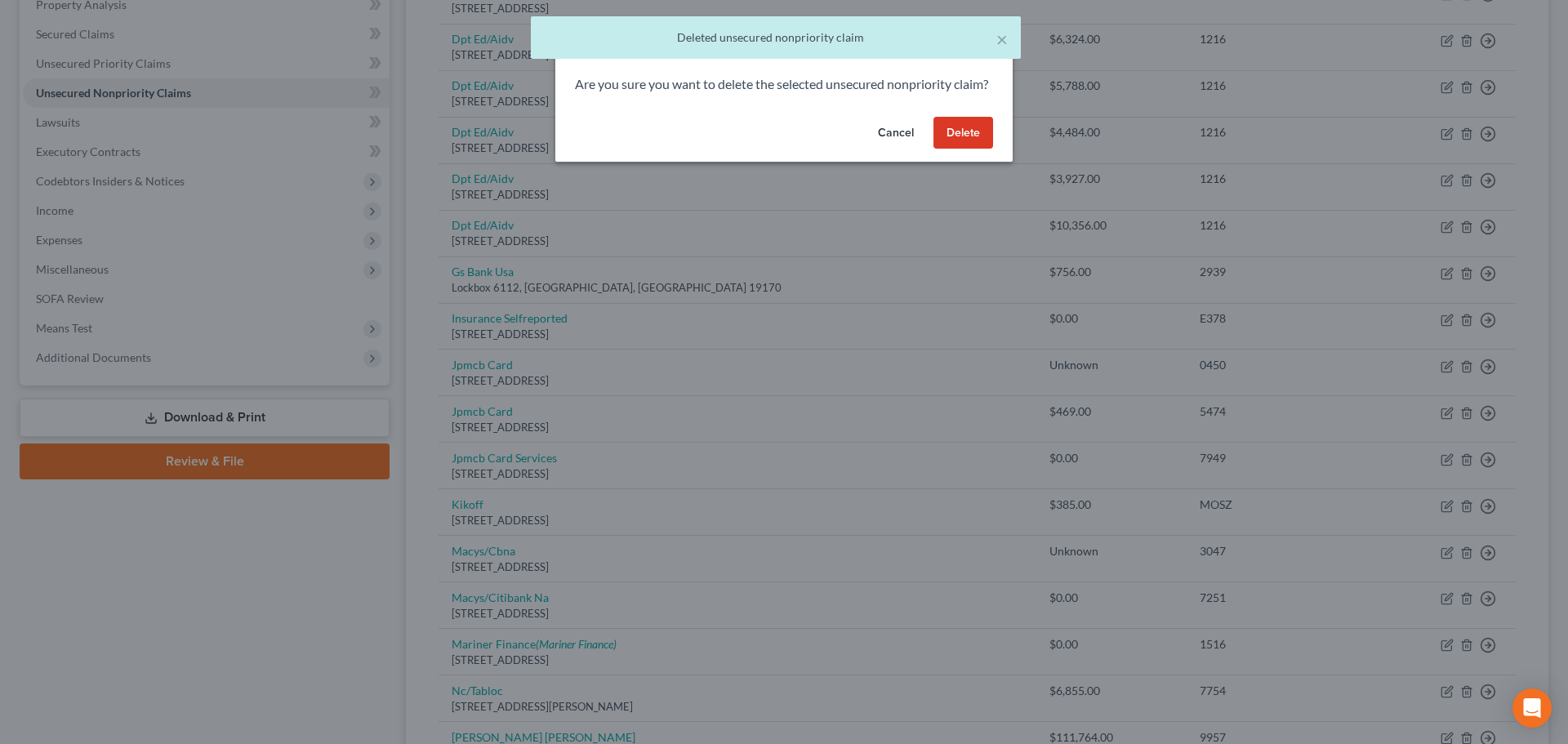
drag, startPoint x: 953, startPoint y: 153, endPoint x: 1094, endPoint y: 321, distance: 219.3
click at [955, 149] on button "Delete" at bounding box center [963, 133] width 59 height 32
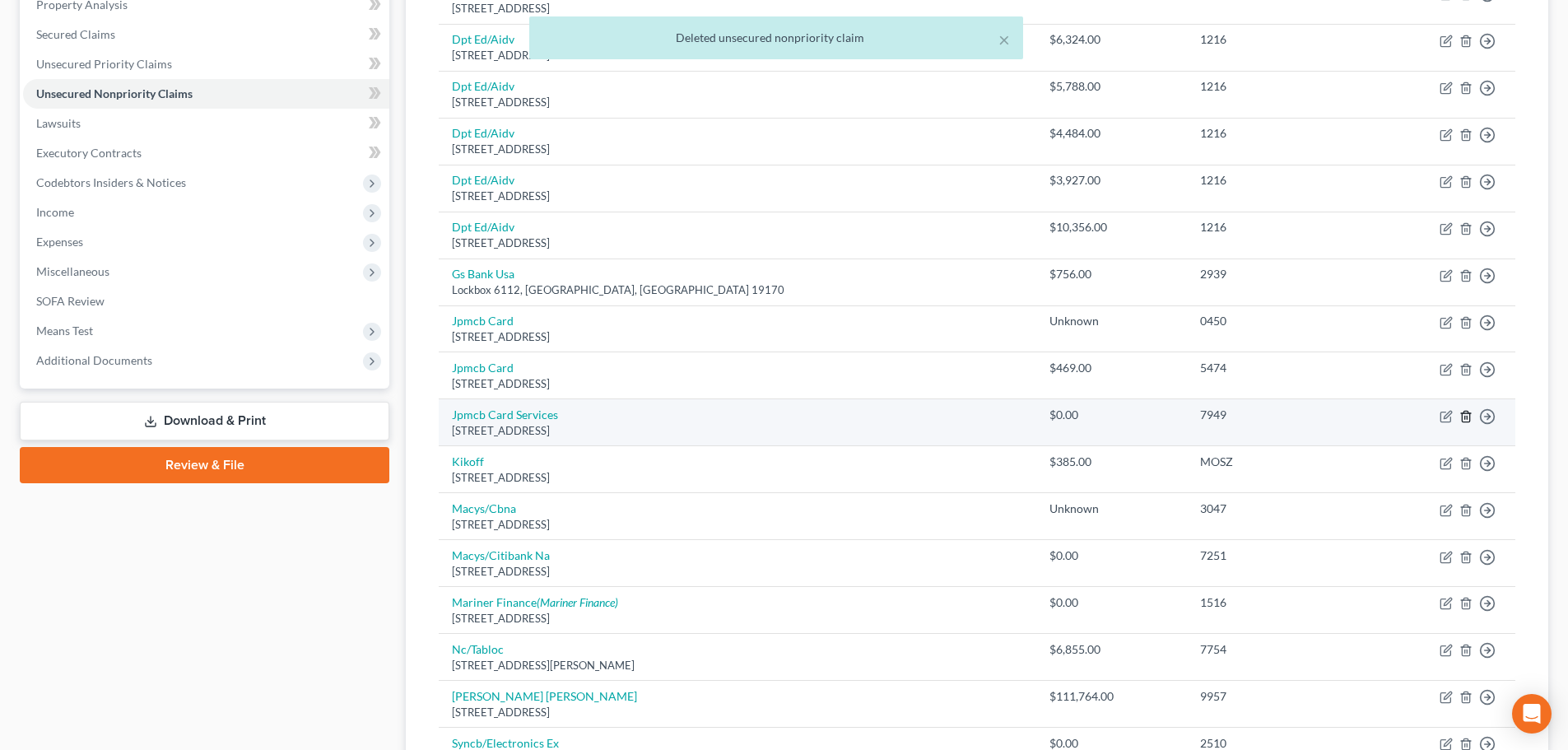
click at [1465, 414] on icon "button" at bounding box center [1465, 416] width 13 height 13
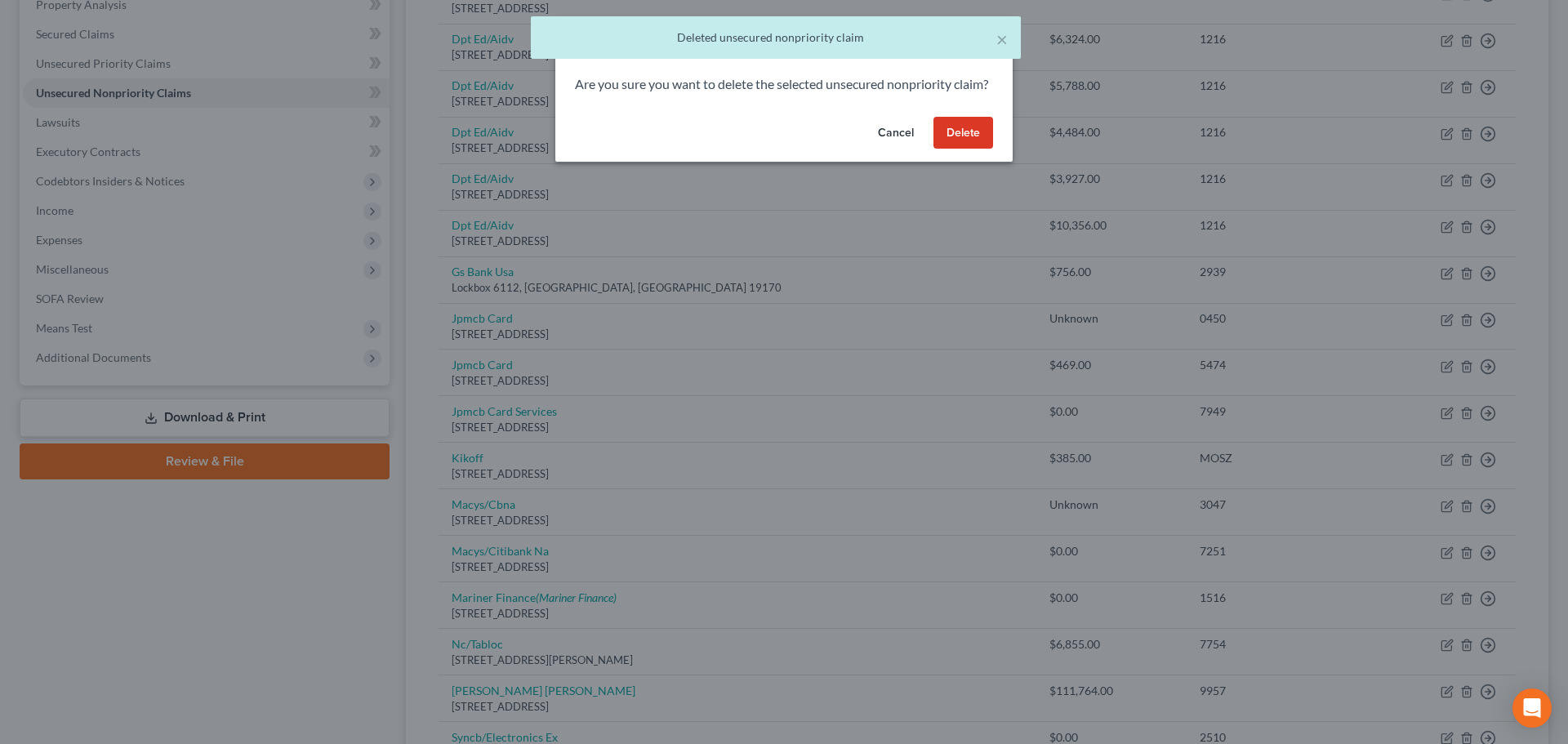
click at [953, 149] on button "Delete" at bounding box center [963, 133] width 59 height 32
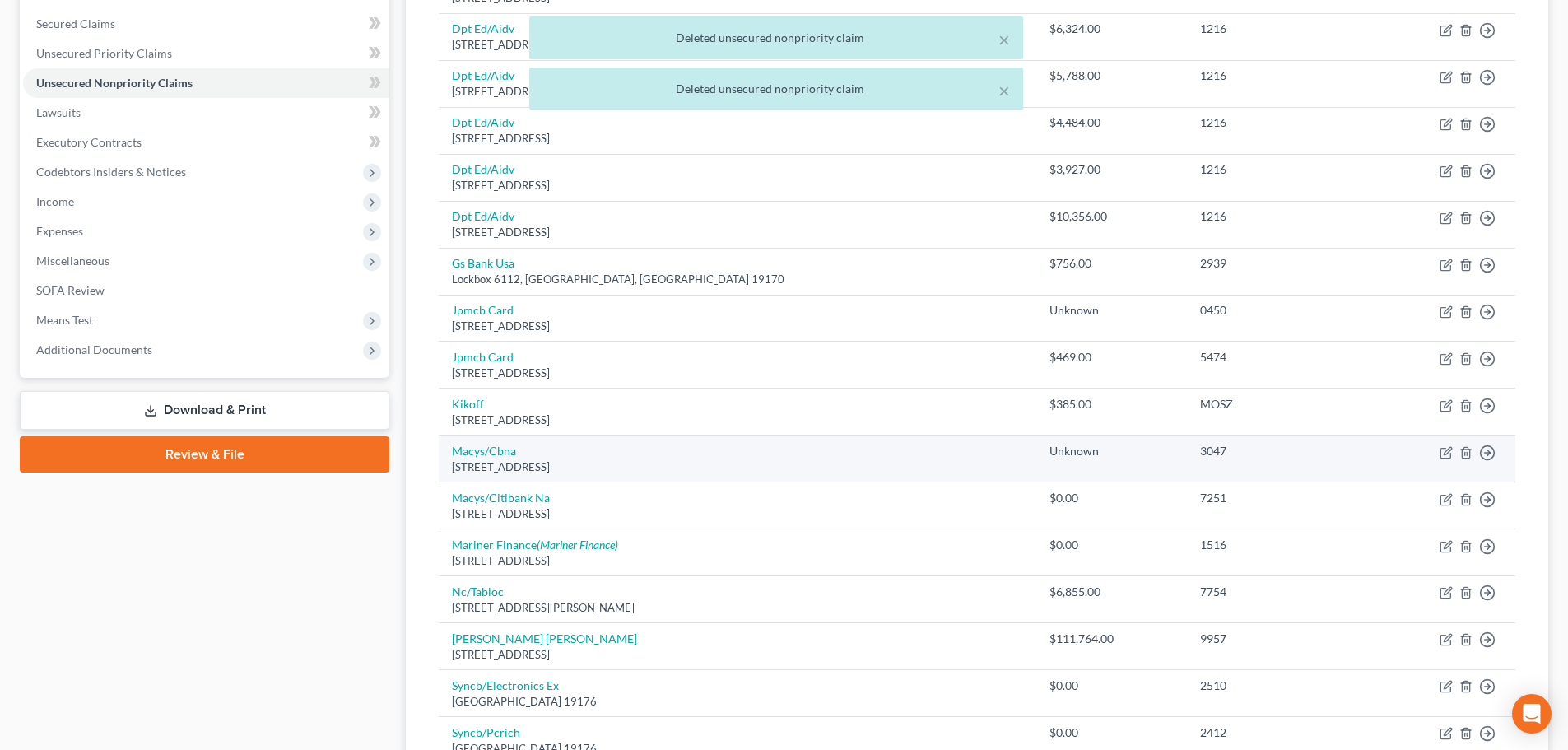
scroll to position [411, 0]
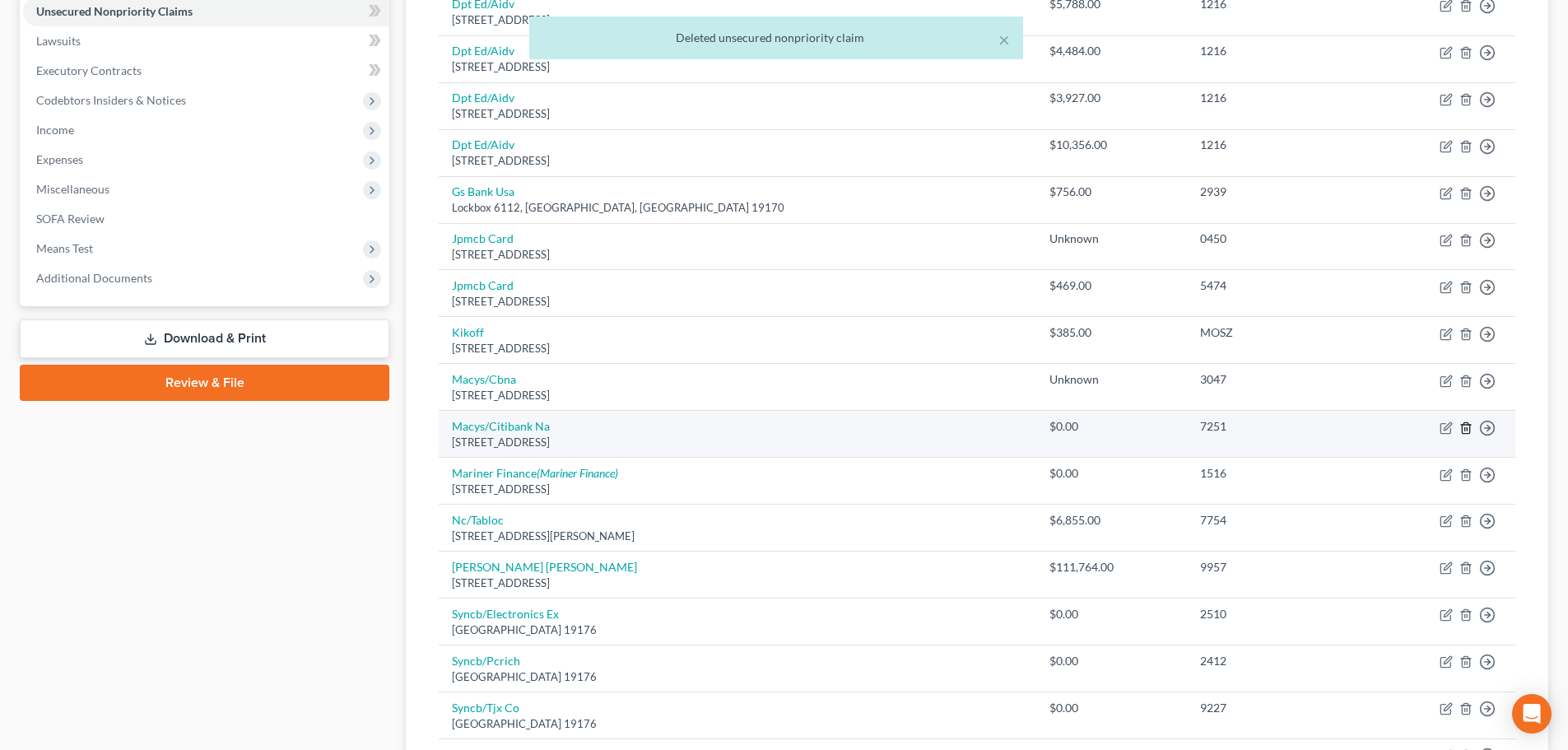
click at [1469, 427] on icon "button" at bounding box center [1465, 428] width 13 height 13
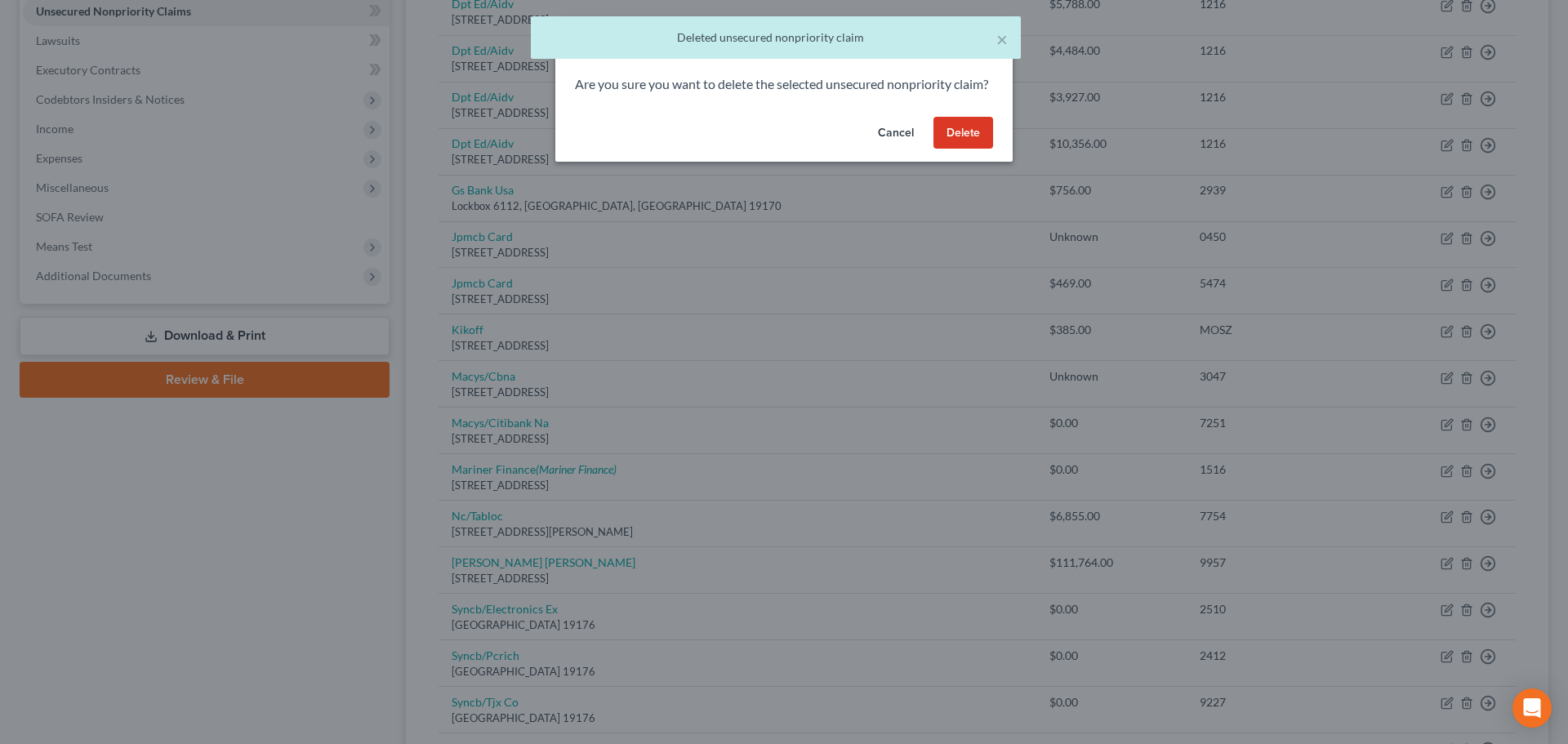
click at [959, 149] on button "Delete" at bounding box center [963, 133] width 59 height 32
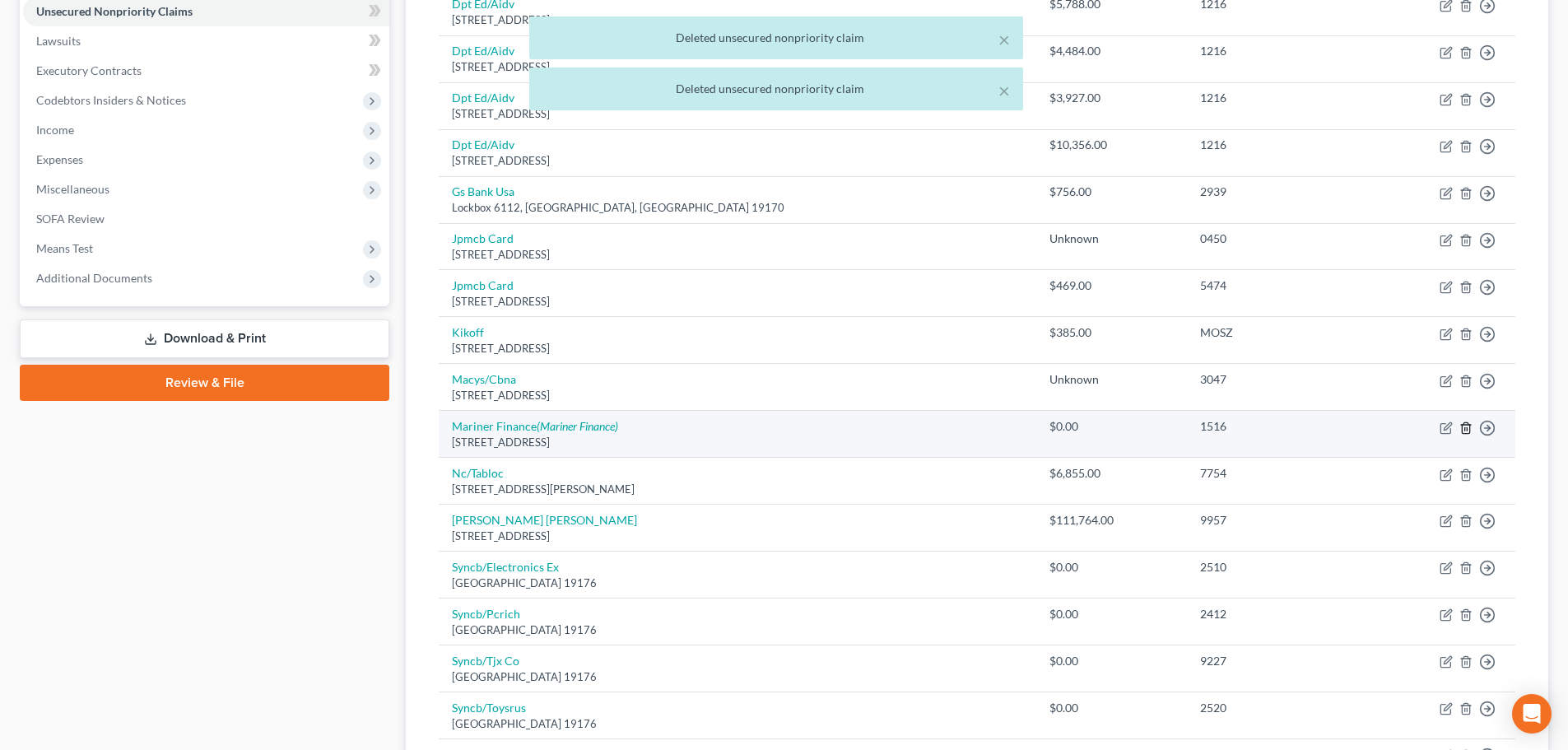
click at [1467, 431] on icon "button" at bounding box center [1465, 428] width 13 height 13
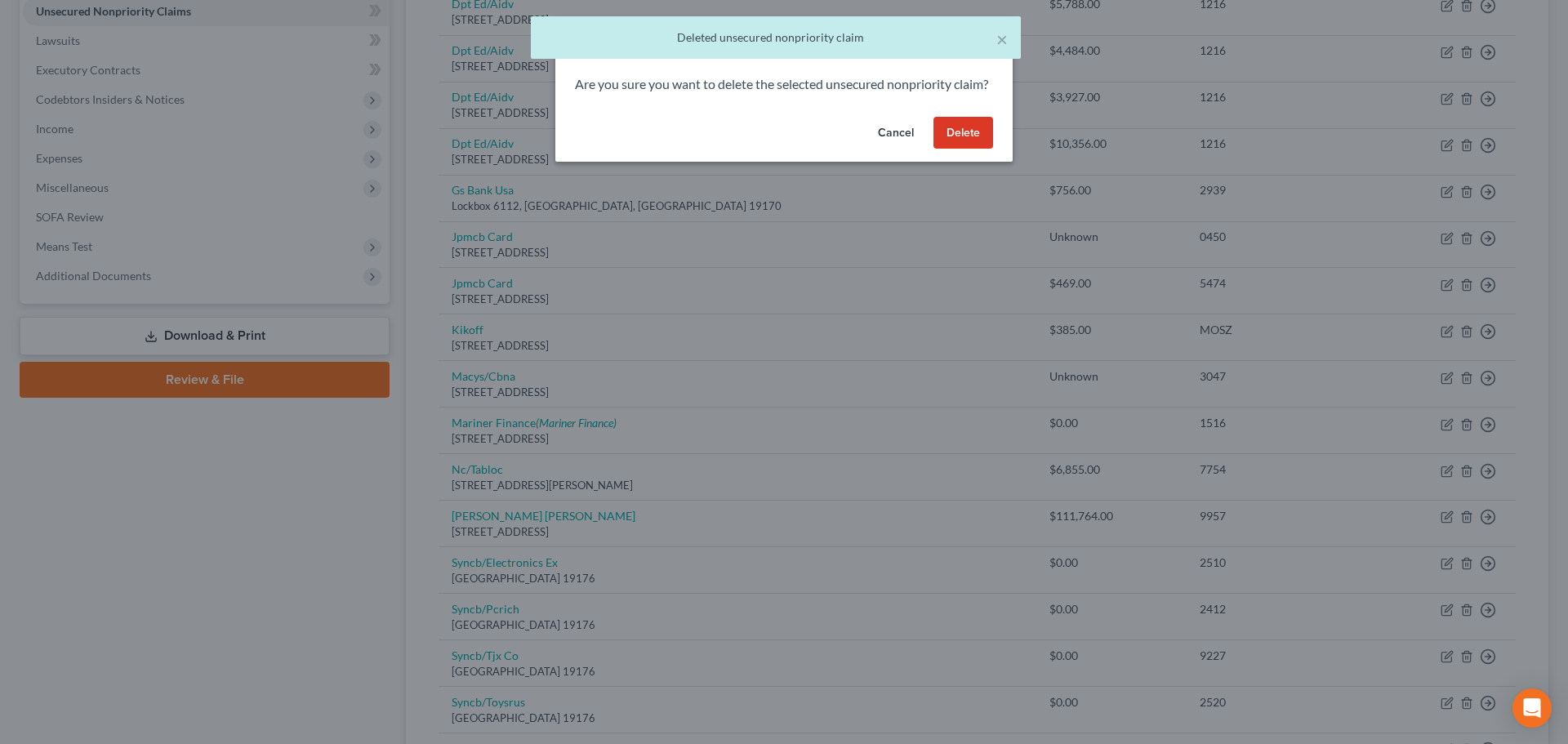
click at [958, 149] on button "Delete" at bounding box center [963, 133] width 59 height 32
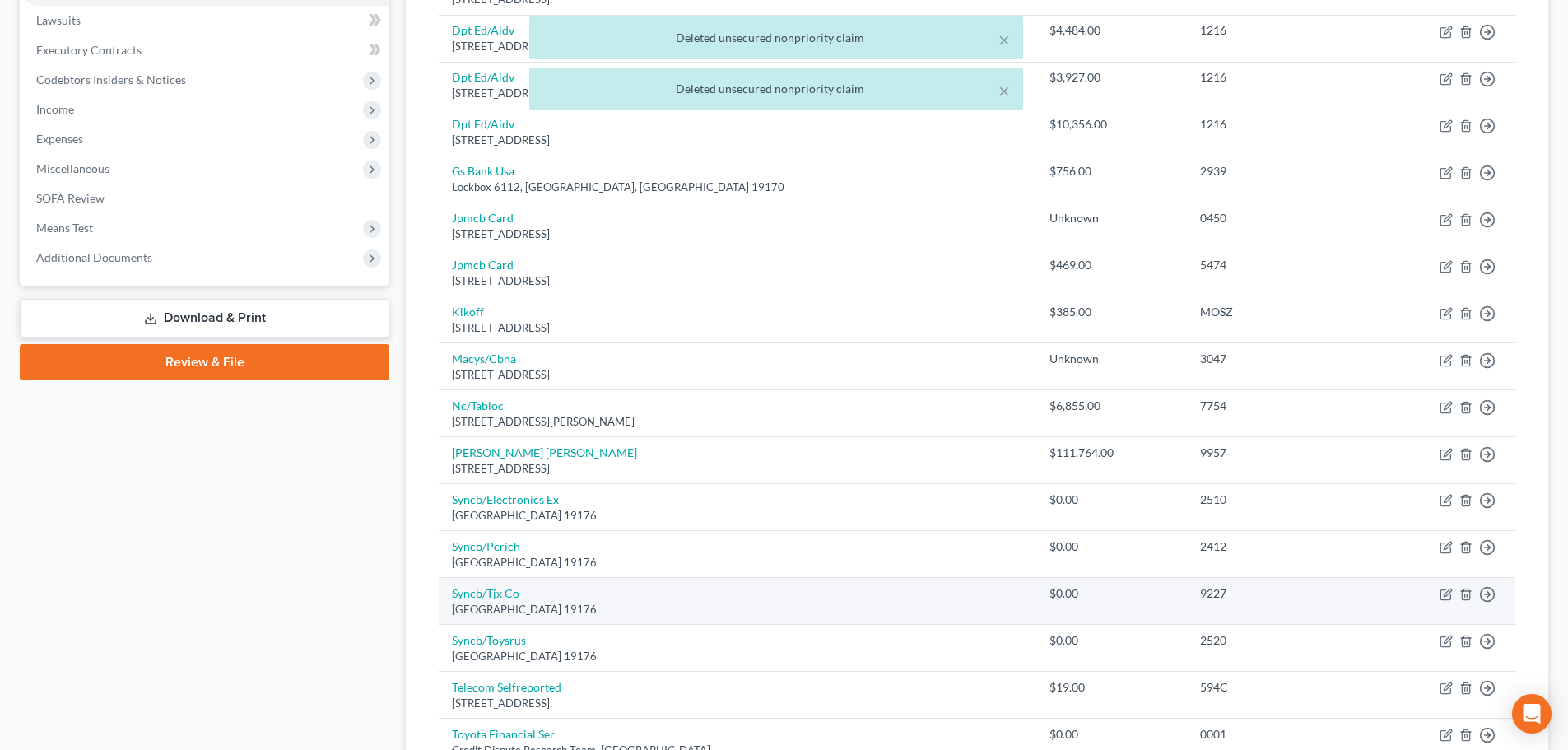
scroll to position [494, 0]
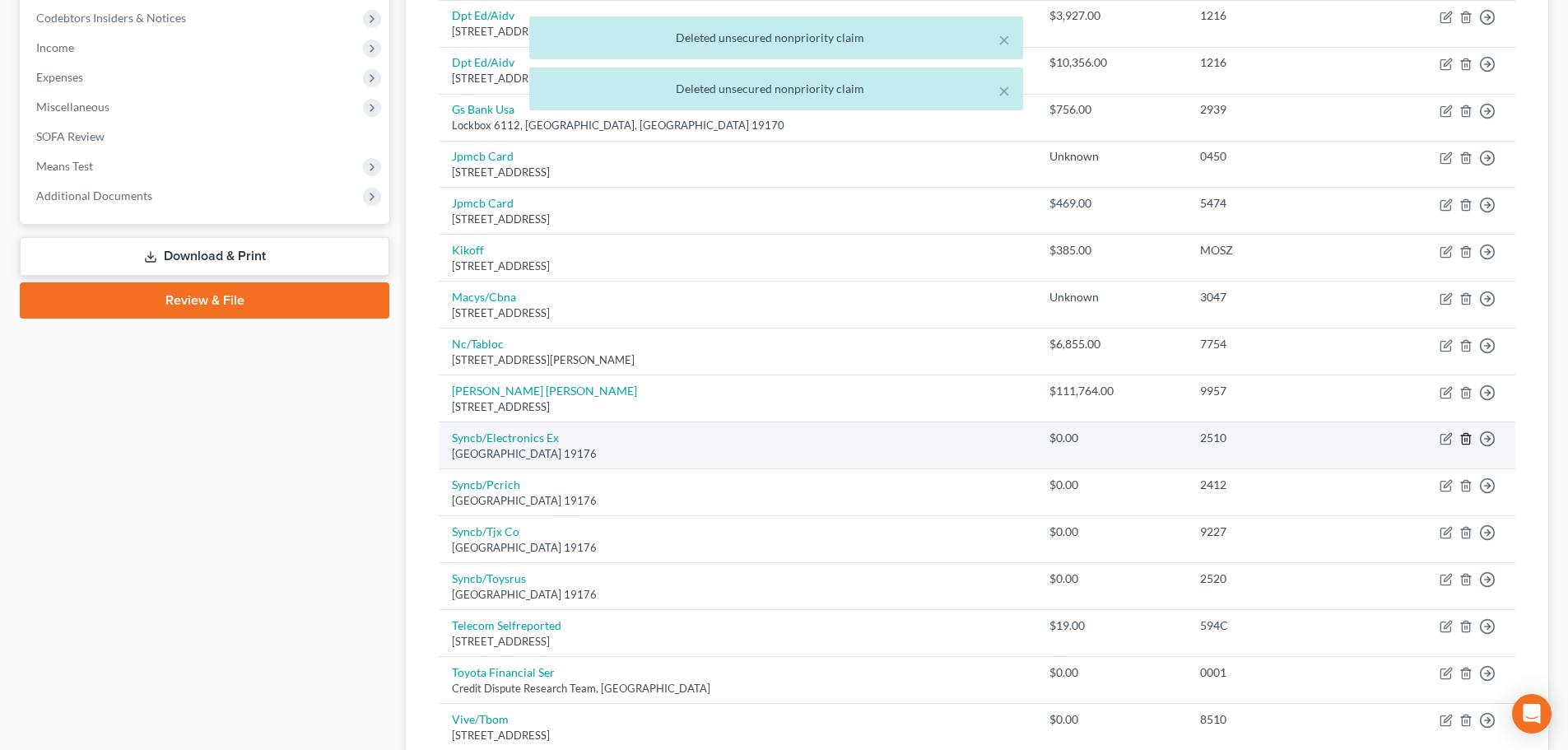
click at [1468, 439] on icon "button" at bounding box center [1465, 438] width 13 height 13
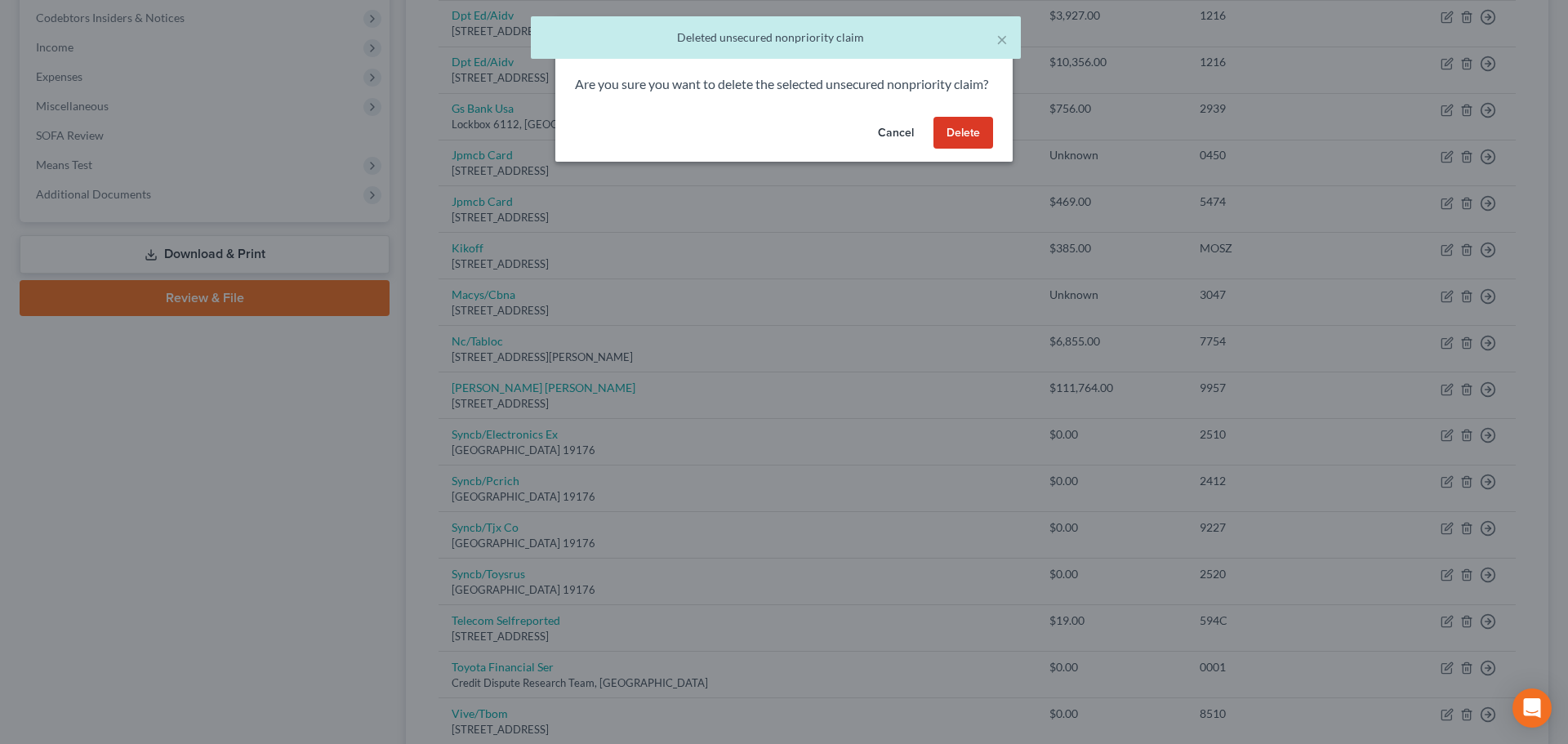
click at [971, 149] on button "Delete" at bounding box center [963, 133] width 59 height 32
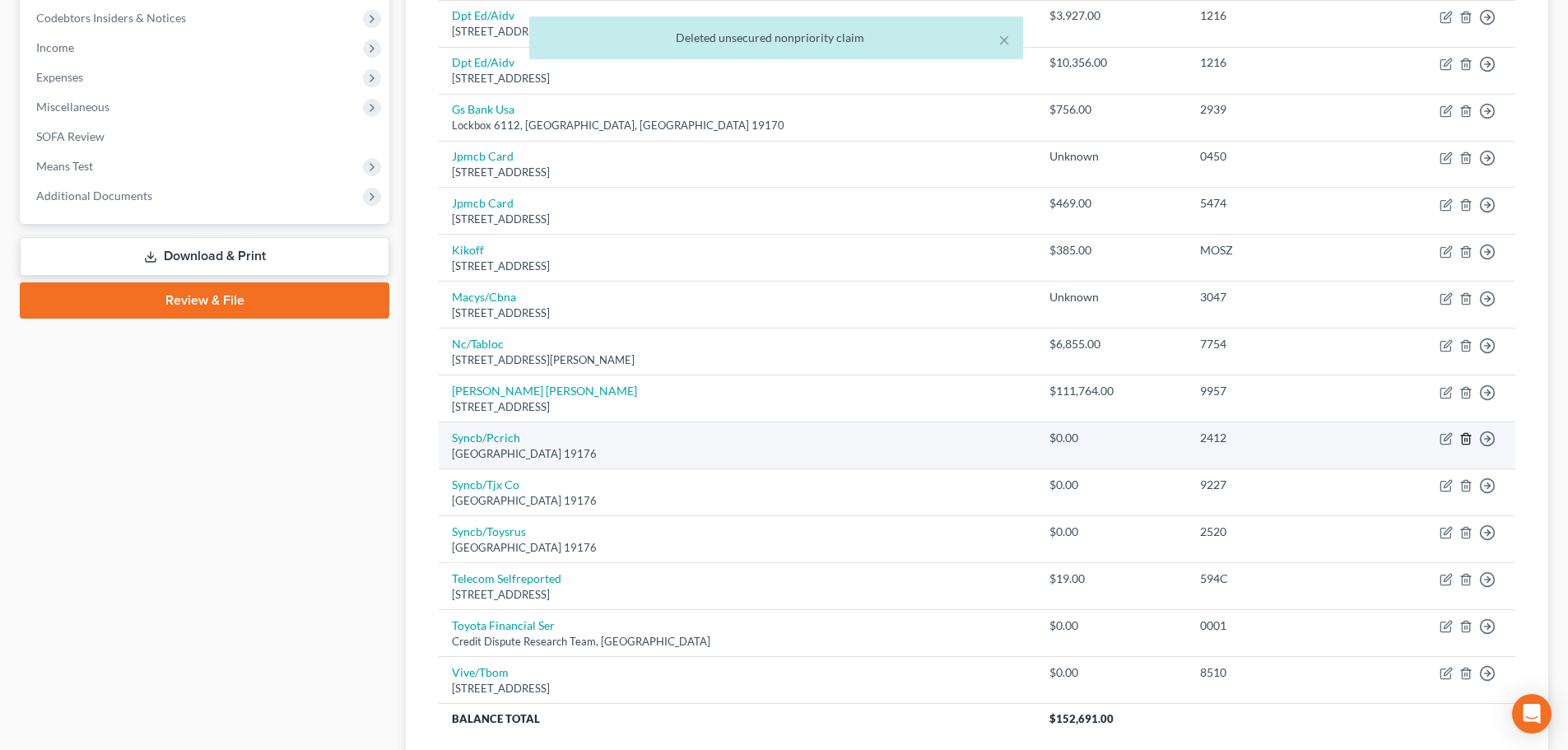
click at [1469, 437] on icon "button" at bounding box center [1465, 438] width 13 height 13
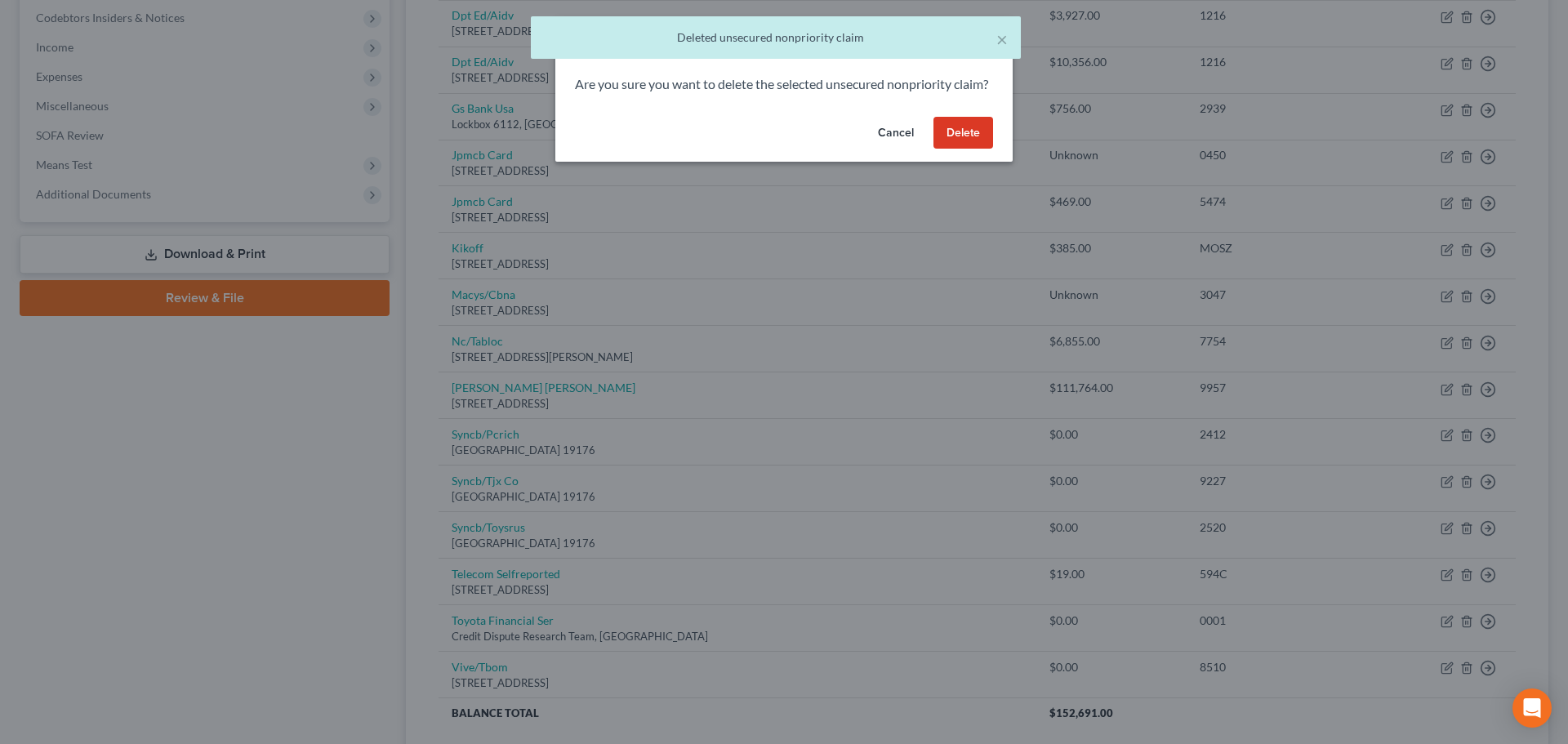
click at [969, 149] on button "Delete" at bounding box center [963, 133] width 59 height 32
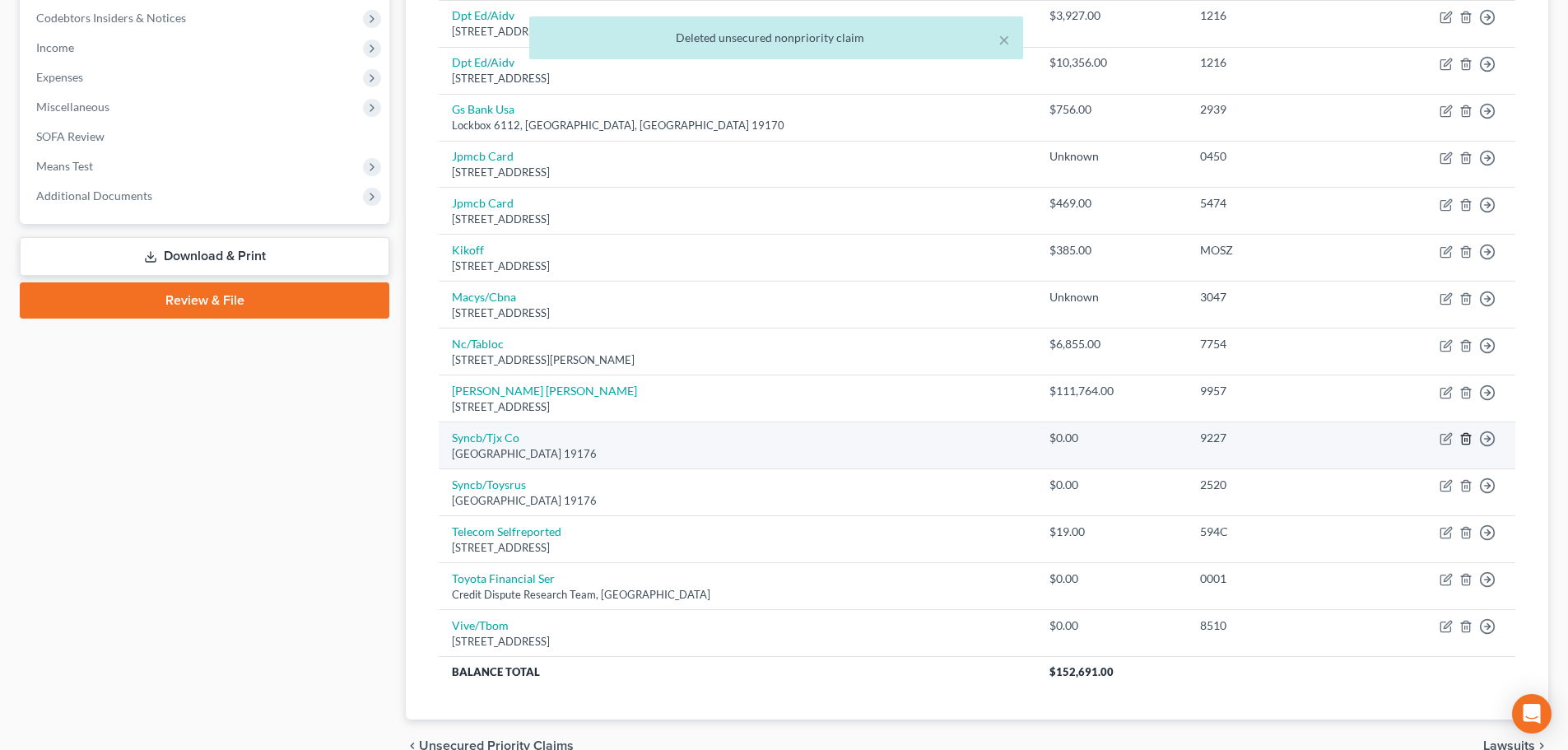
click at [1461, 442] on icon "button" at bounding box center [1465, 438] width 13 height 13
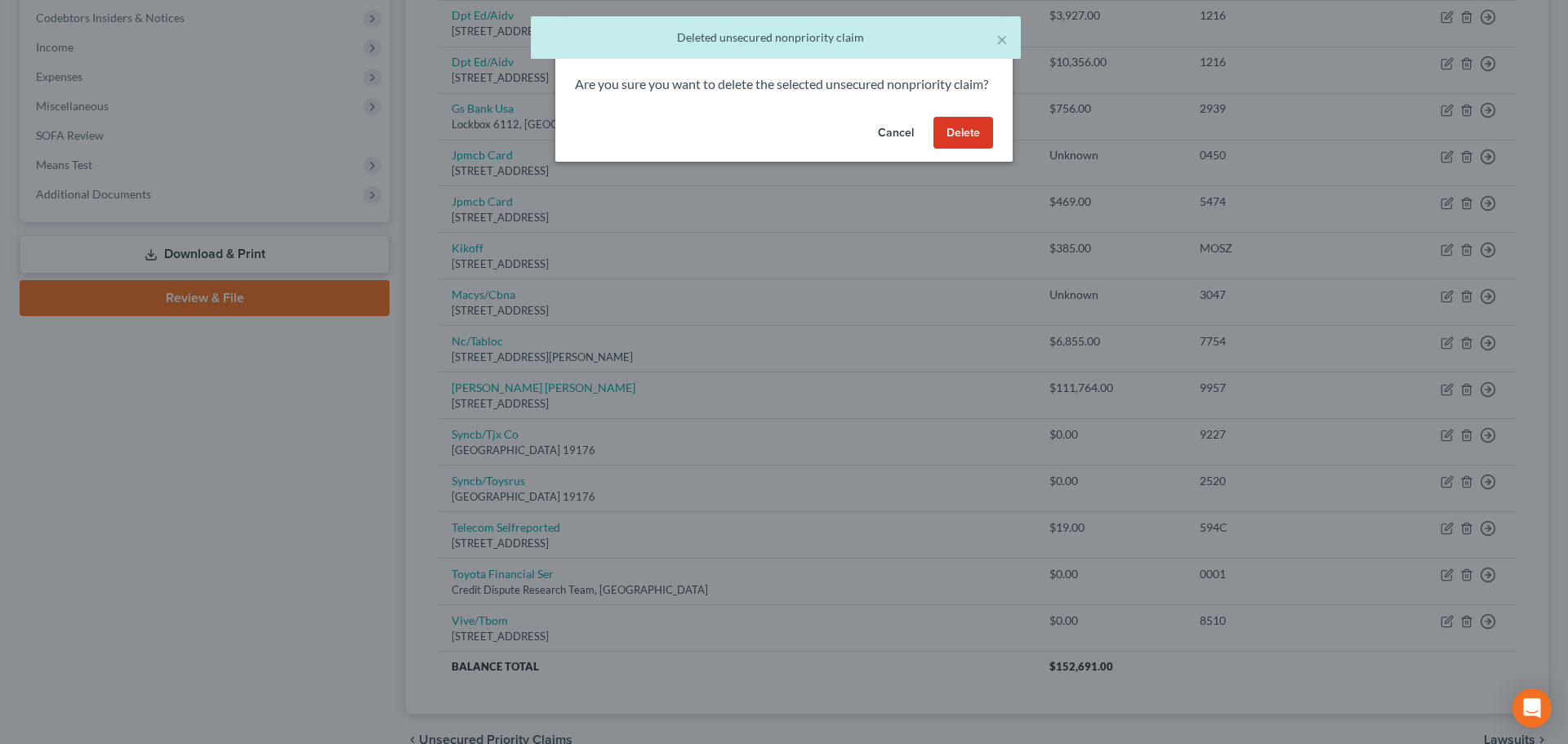
click at [971, 149] on button "Delete" at bounding box center [963, 133] width 59 height 32
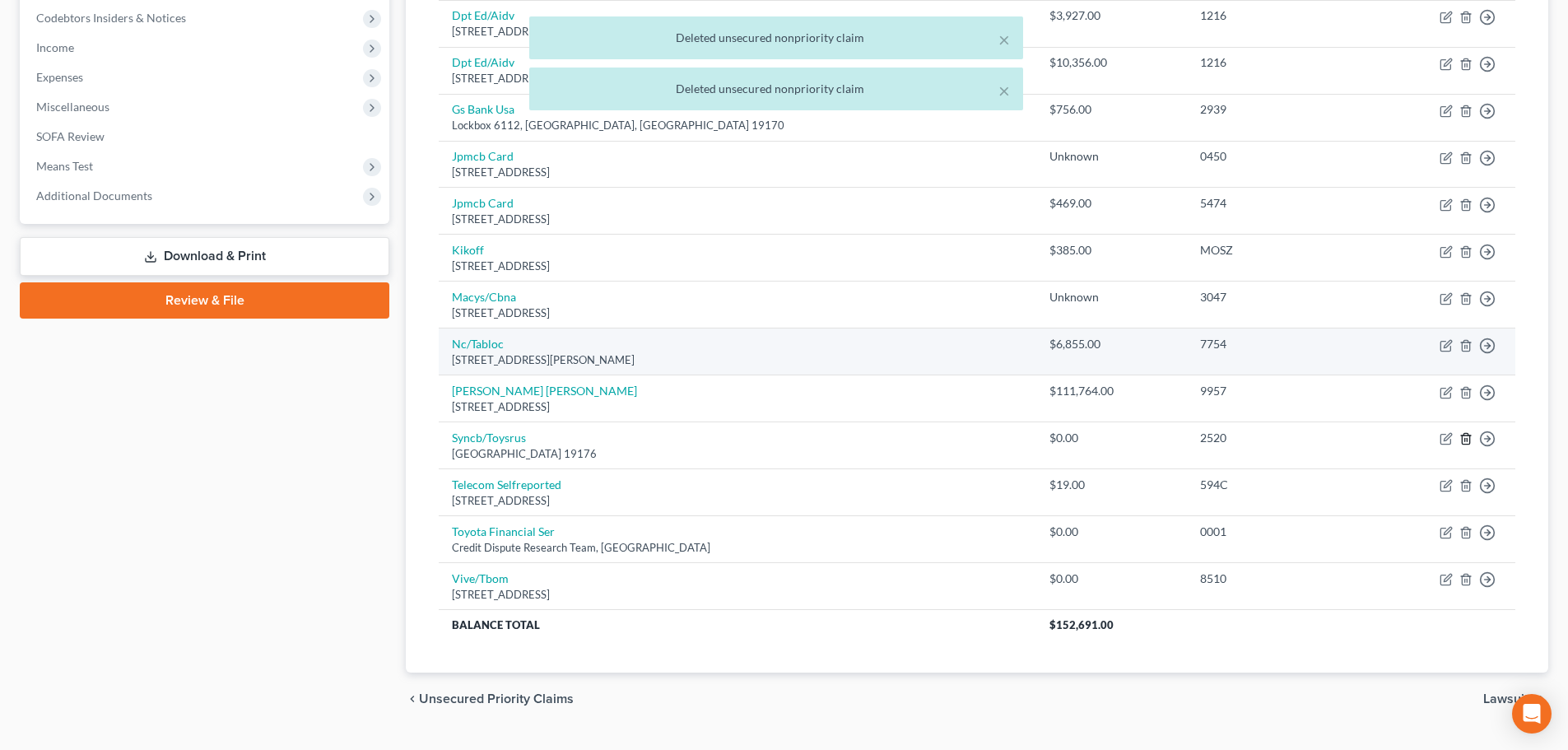
click at [1472, 438] on td "Move to D Move to E Move to G Move to Notice Only" at bounding box center [1441, 445] width 148 height 47
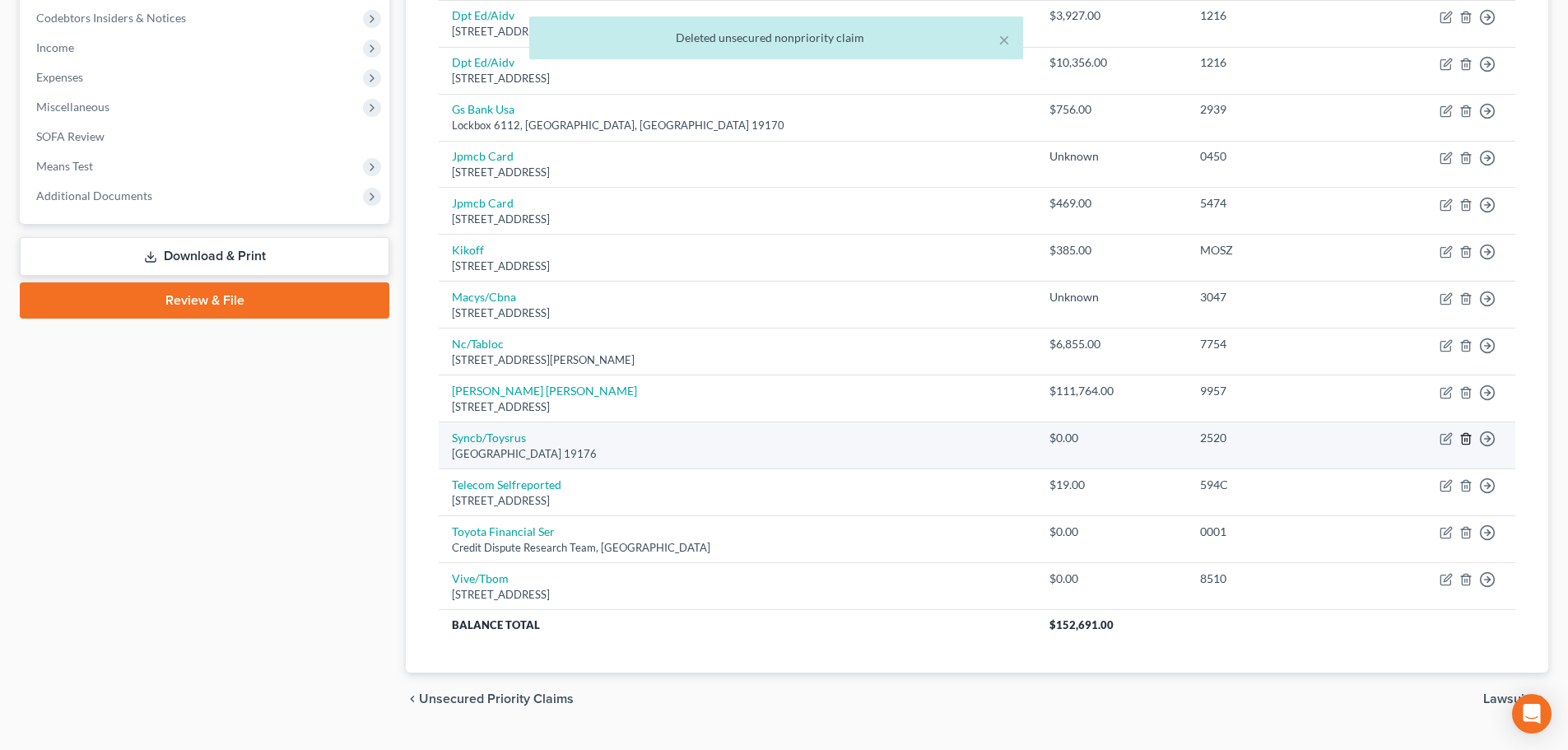
click at [1465, 437] on icon "button" at bounding box center [1465, 438] width 13 height 13
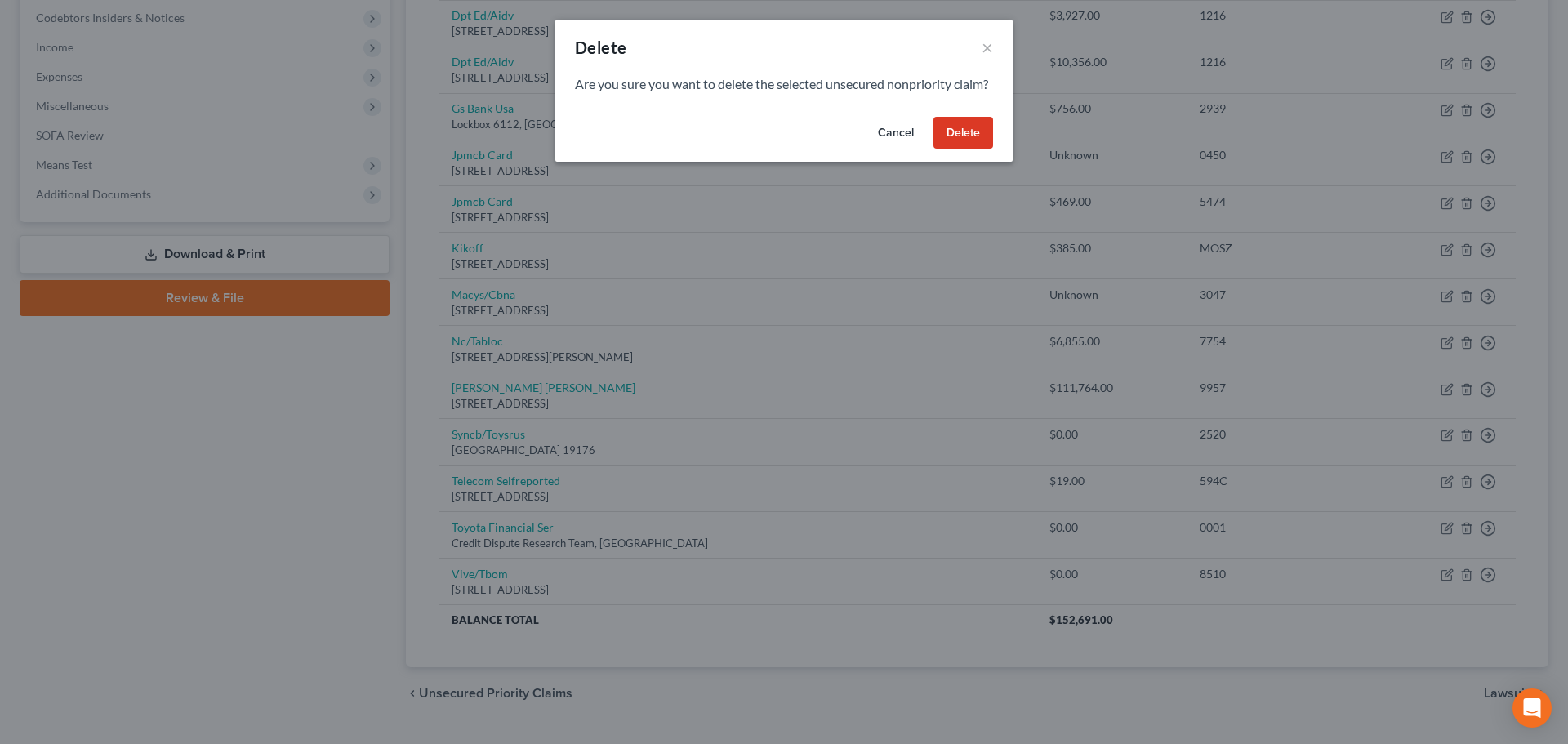
click at [979, 149] on button "Delete" at bounding box center [963, 133] width 59 height 32
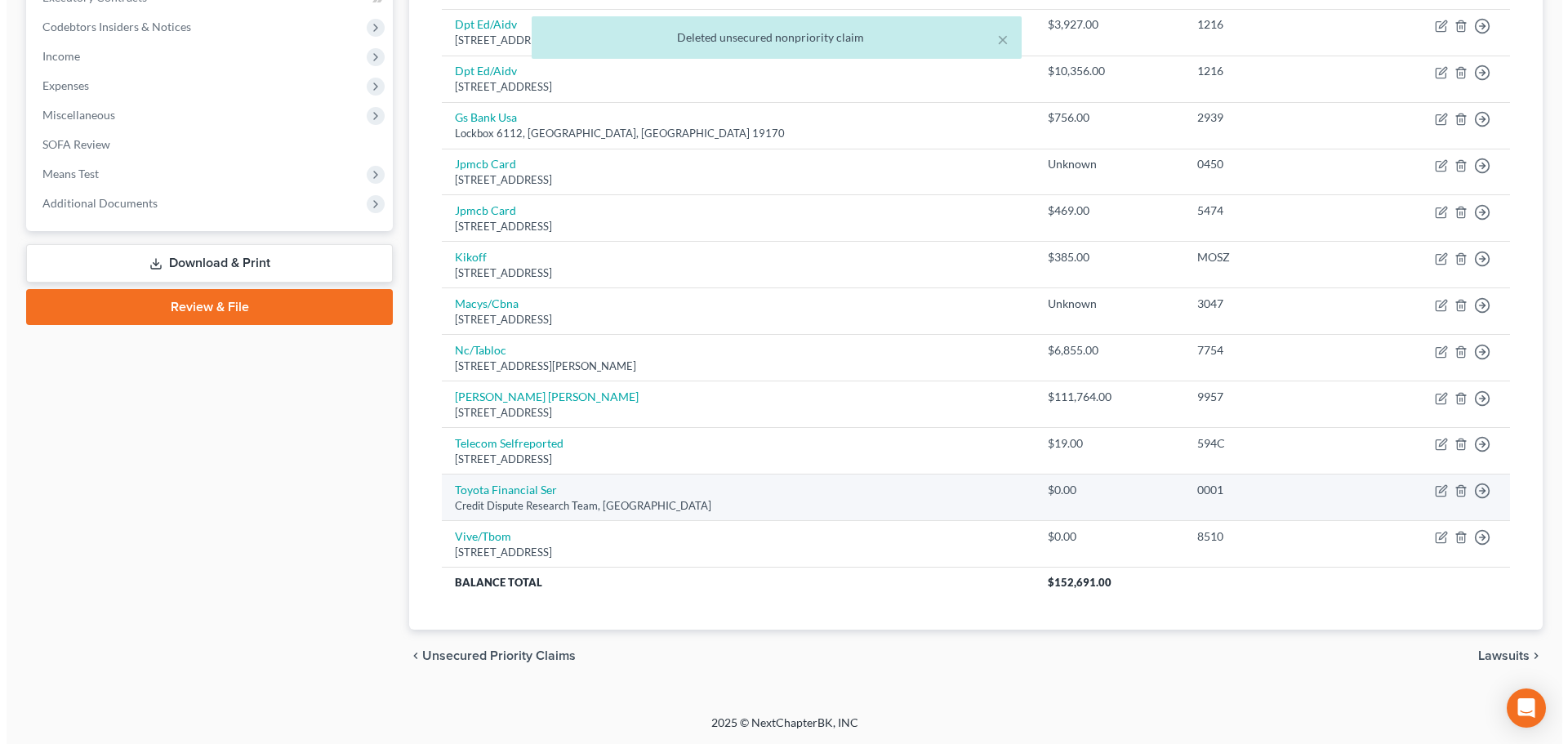
scroll to position [481, 0]
click at [1458, 486] on icon "button" at bounding box center [1454, 490] width 13 height 13
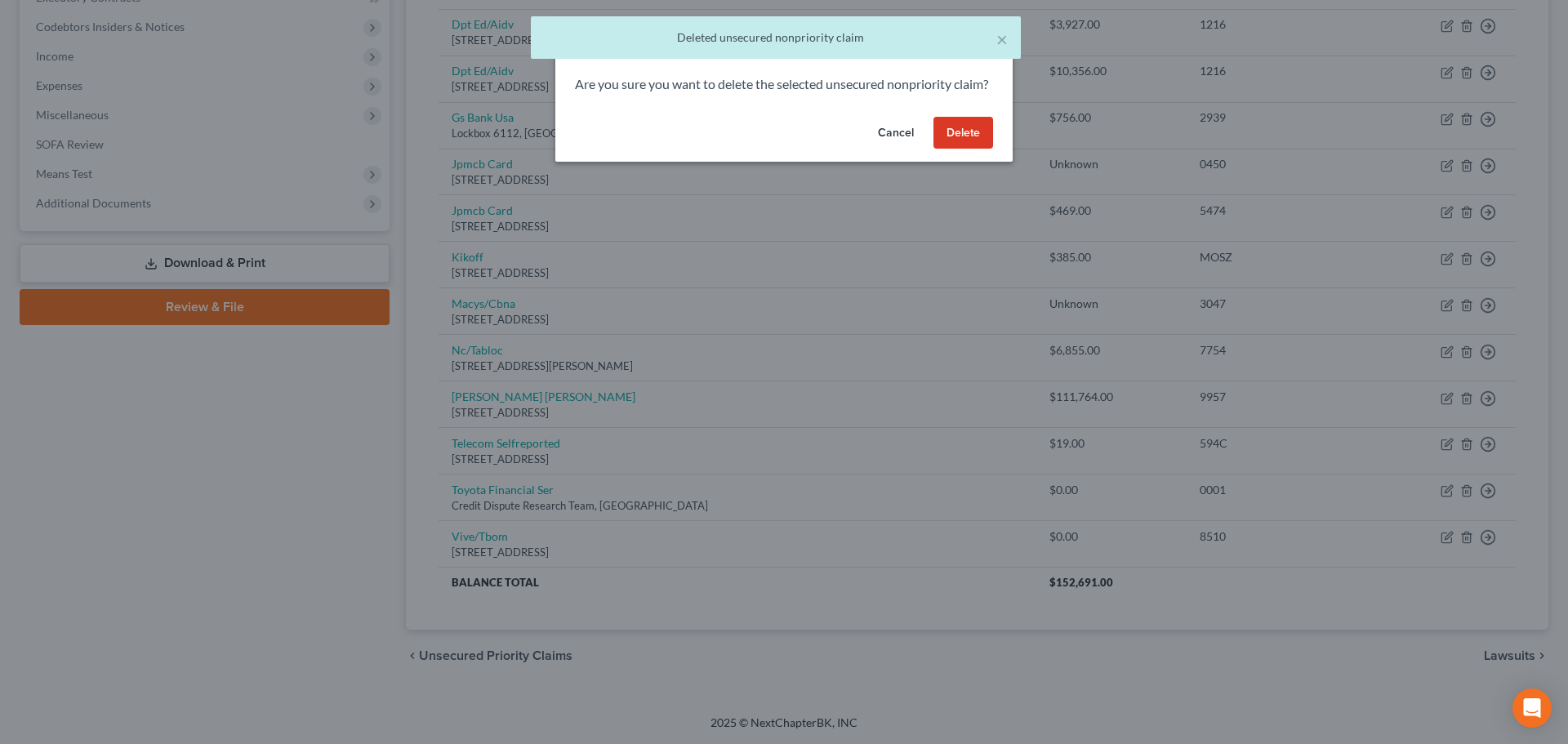
click at [975, 145] on button "Delete" at bounding box center [963, 133] width 59 height 32
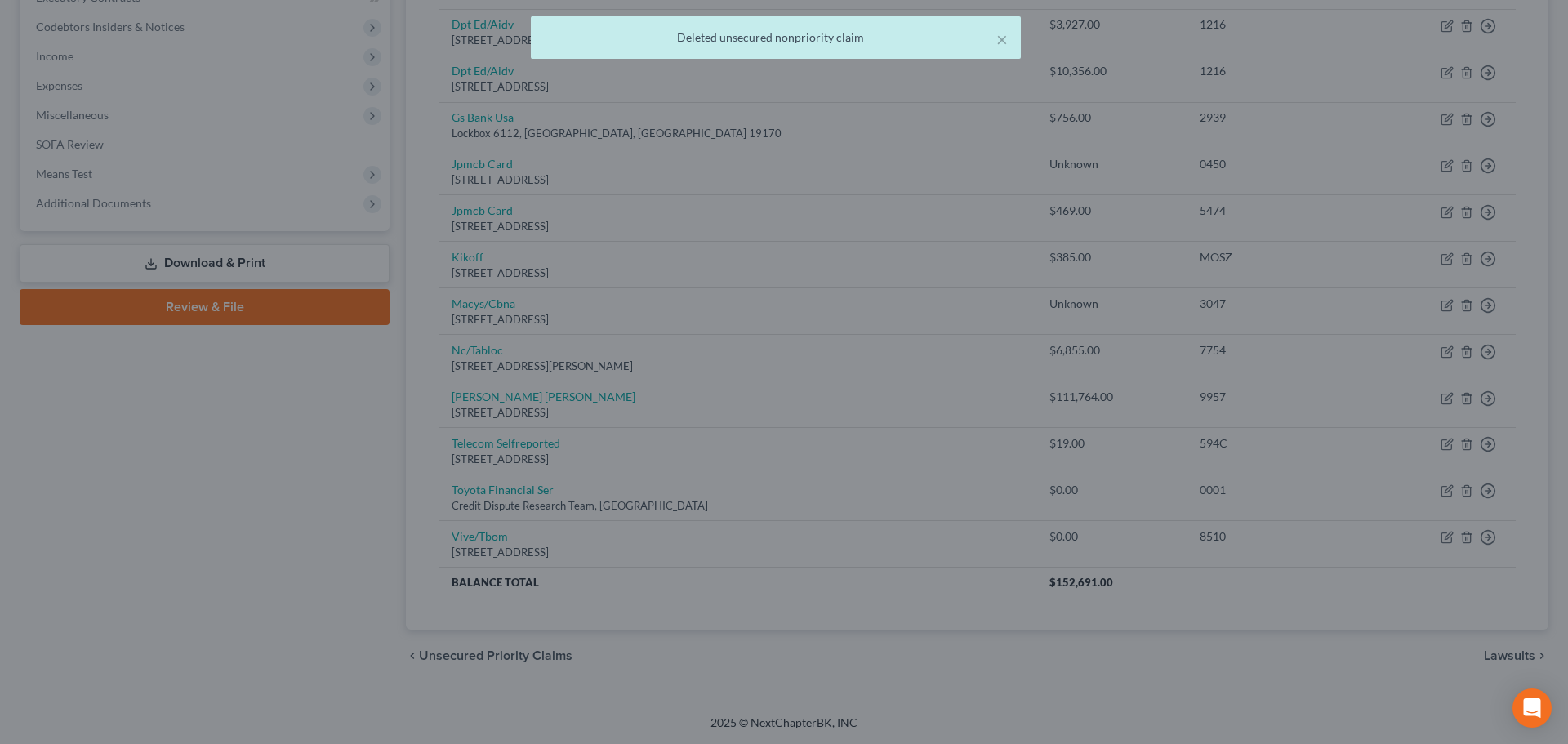
scroll to position [434, 0]
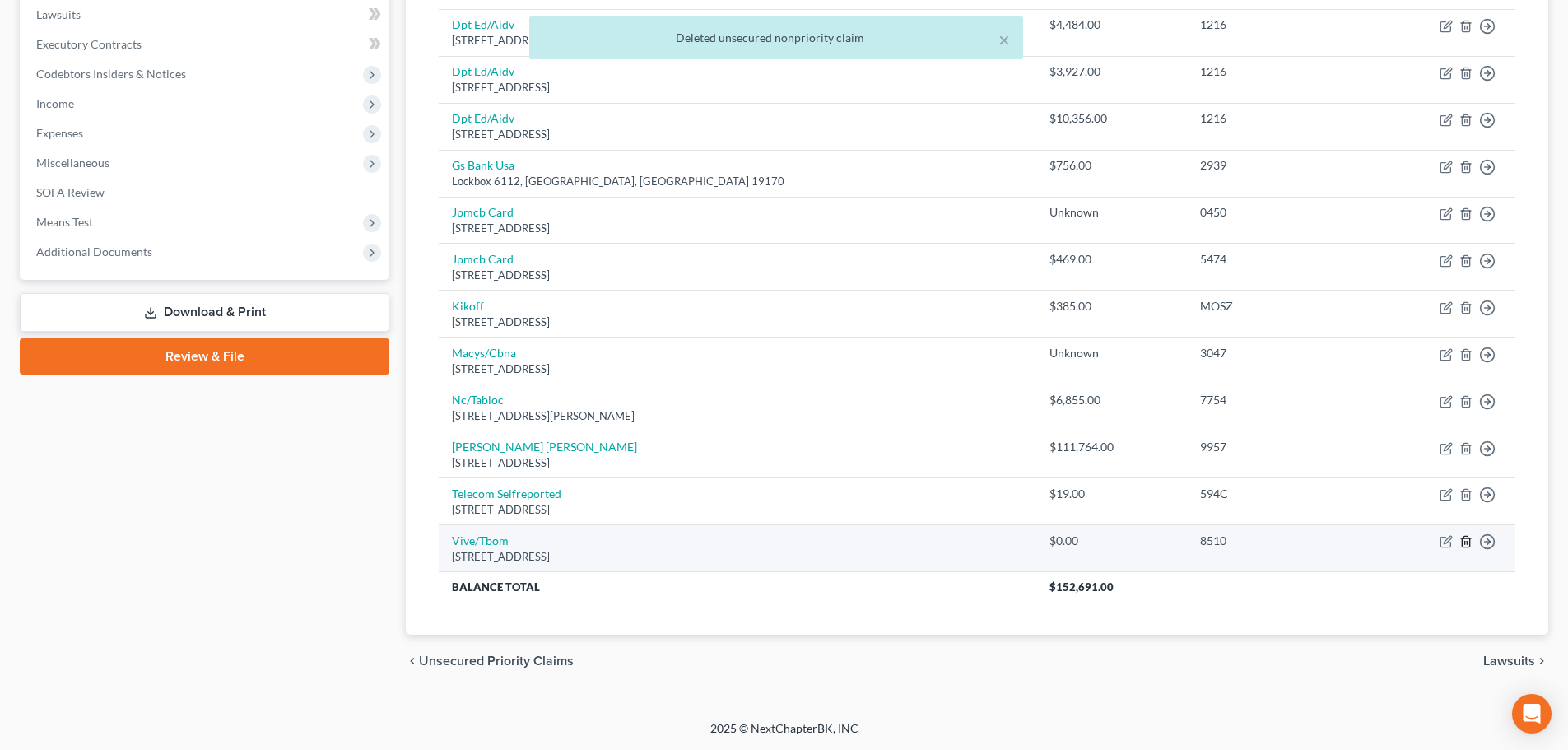
click at [1465, 541] on line "button" at bounding box center [1465, 543] width 0 height 4
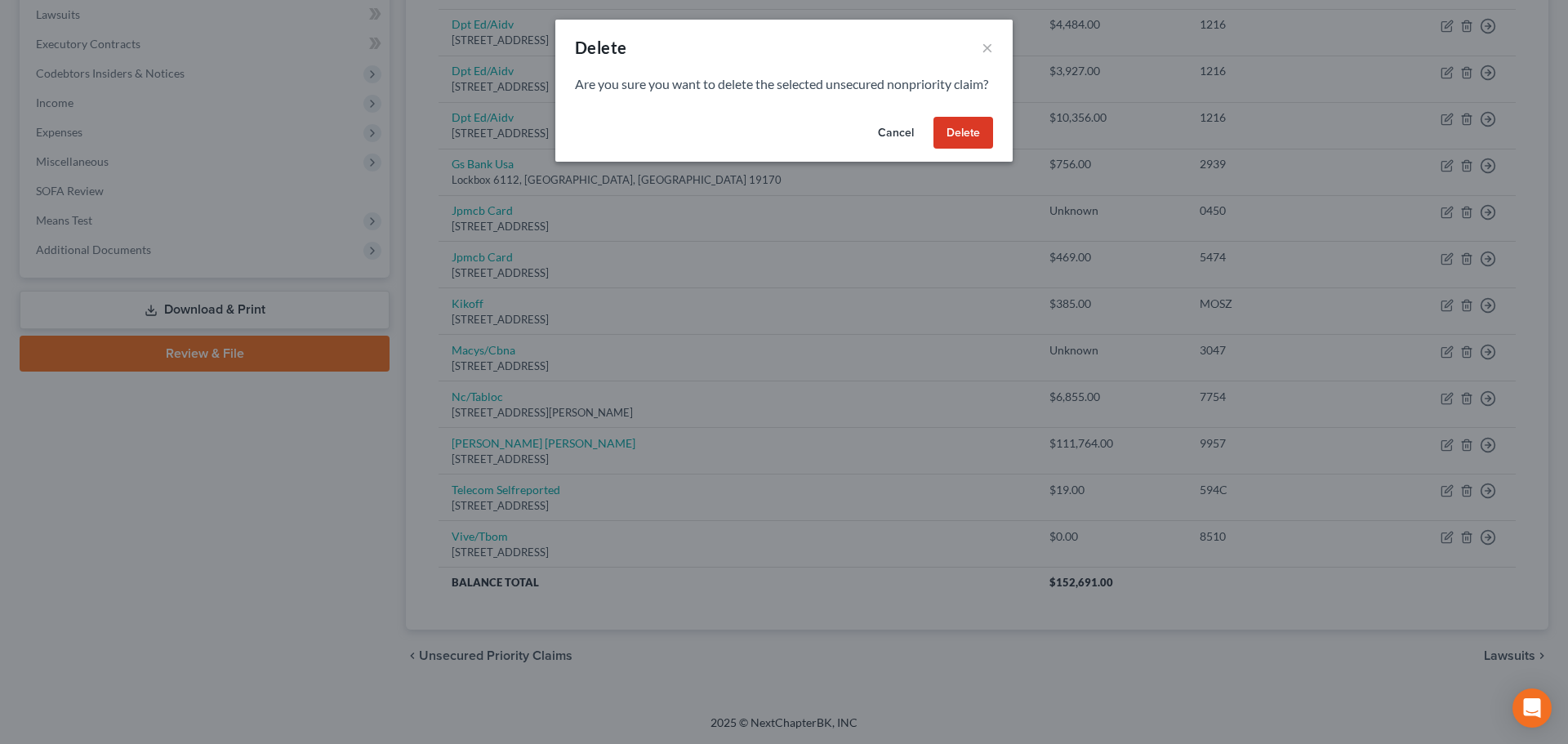
click at [964, 149] on button "Delete" at bounding box center [963, 133] width 59 height 32
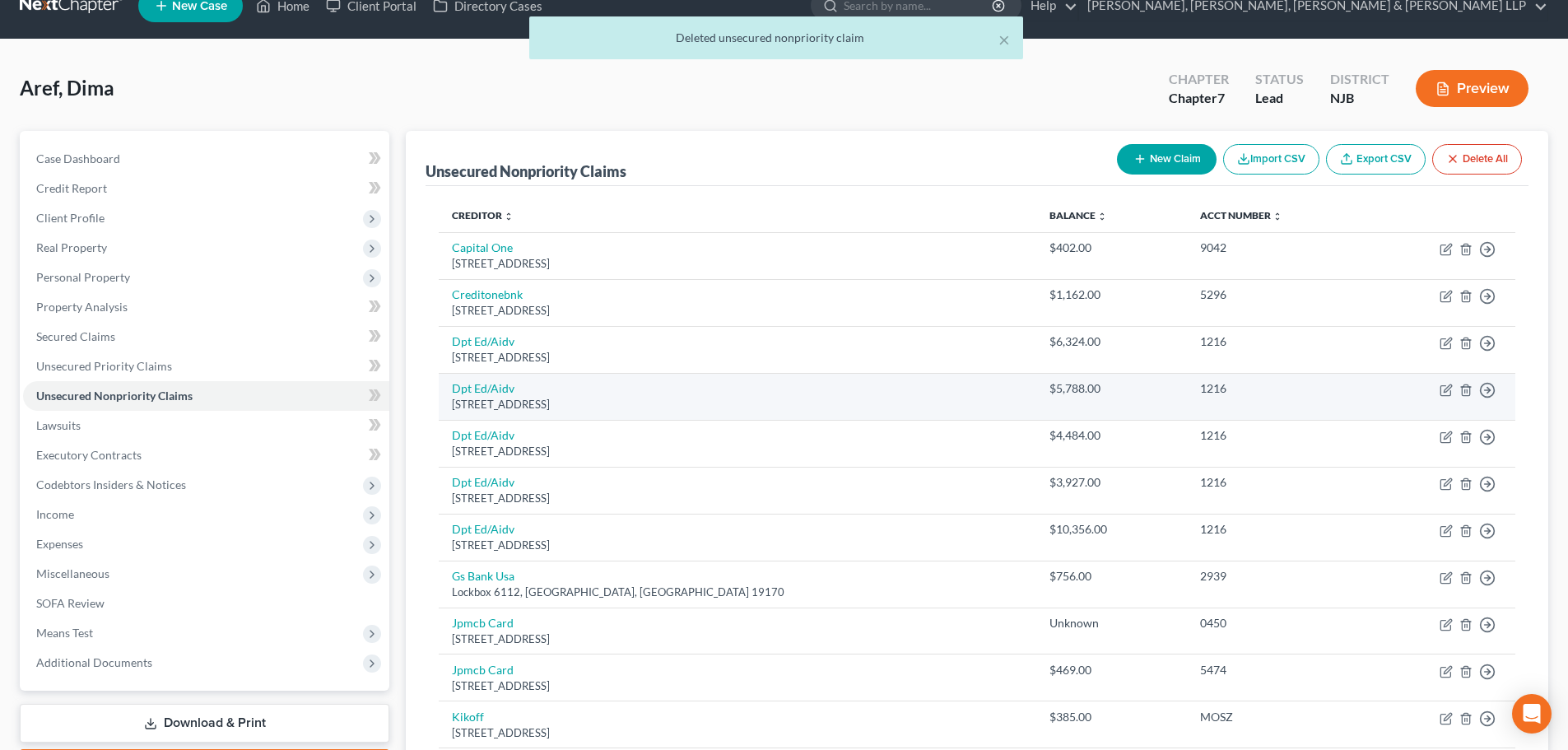
scroll to position [0, 0]
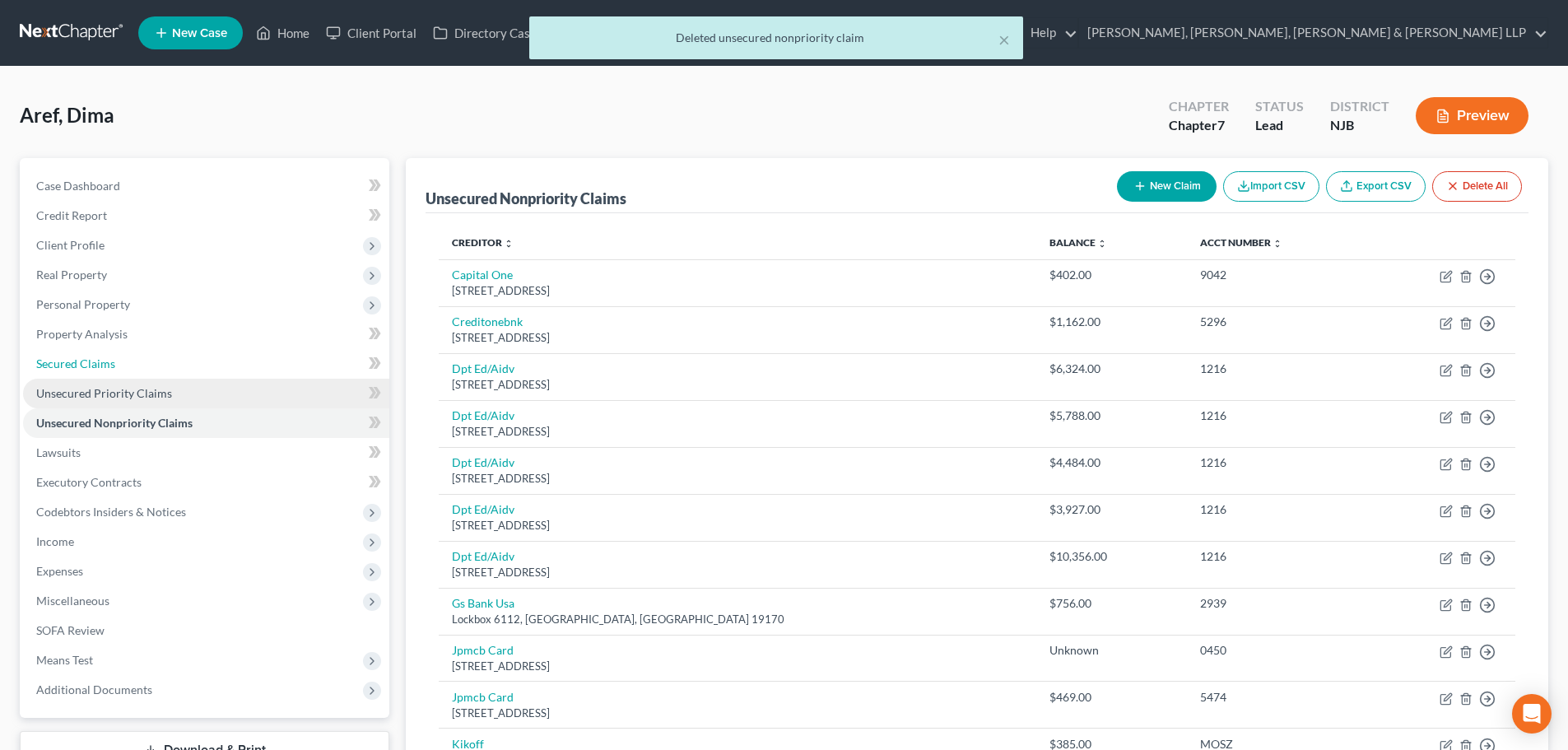
drag, startPoint x: 74, startPoint y: 371, endPoint x: 84, endPoint y: 393, distance: 24.2
click at [74, 371] on link "Secured Claims" at bounding box center [206, 364] width 366 height 30
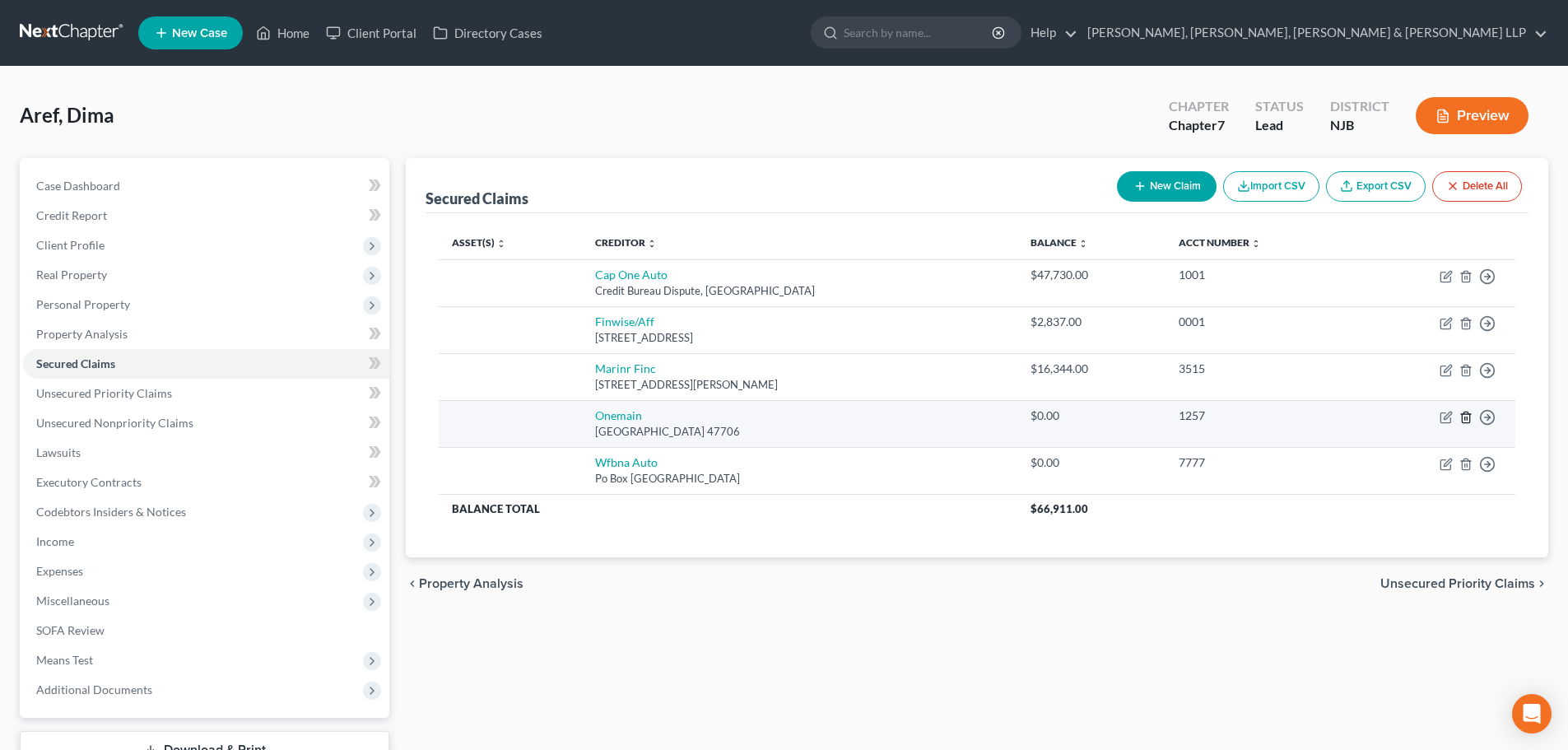
click at [1464, 415] on icon "button" at bounding box center [1465, 416] width 13 height 13
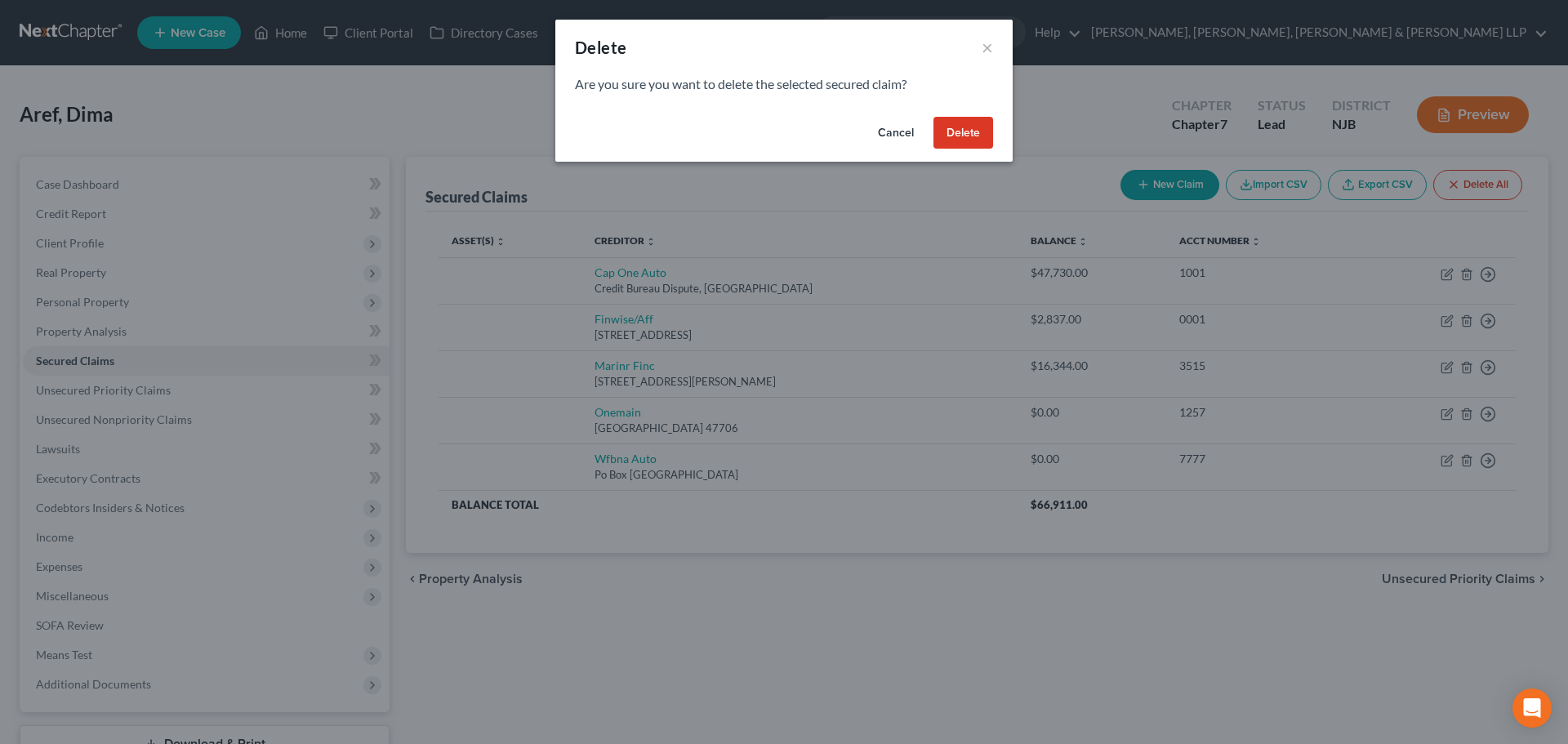
click at [958, 143] on button "Delete" at bounding box center [963, 133] width 59 height 32
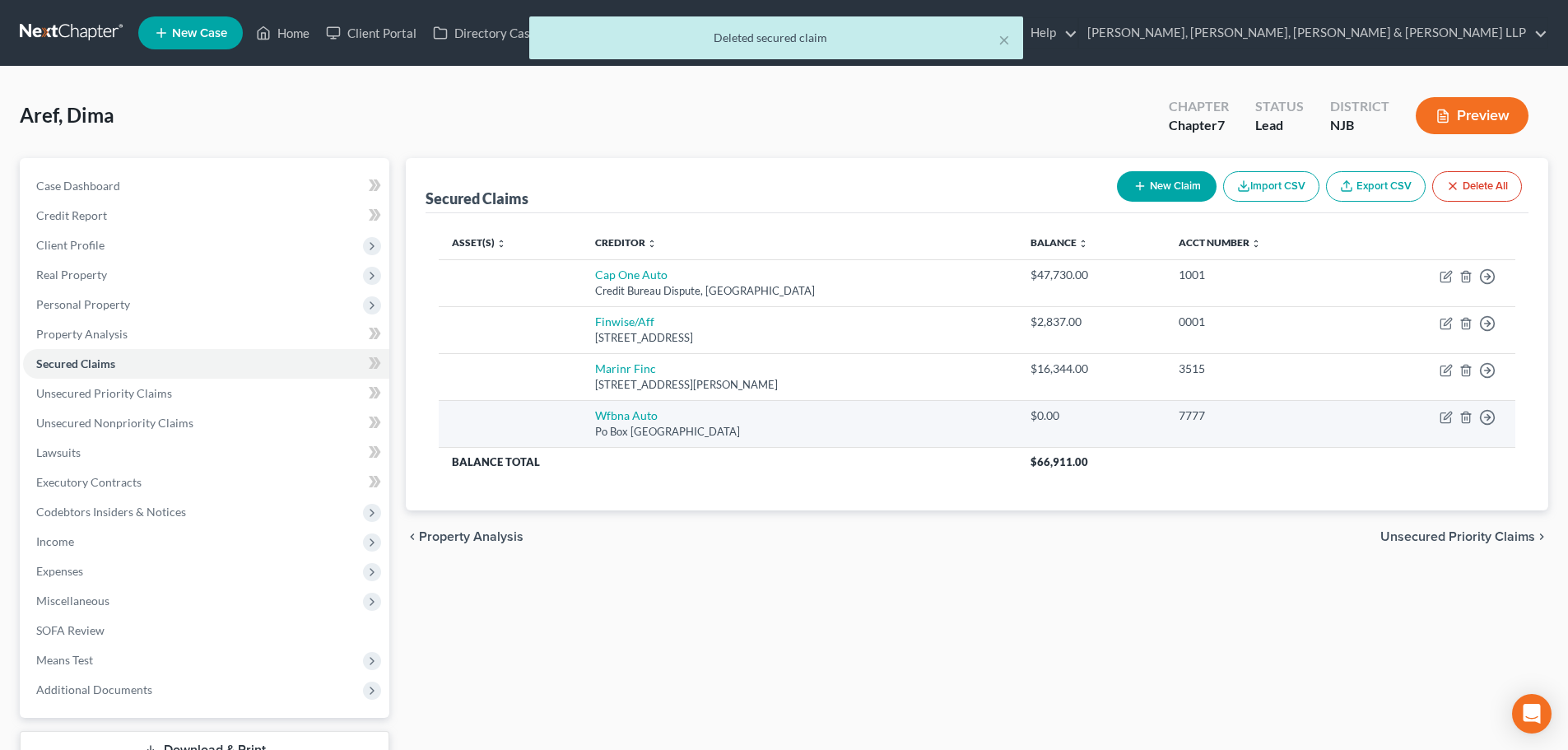
click at [1458, 413] on td "Move to E Move to F Move to G Move to Notice Only" at bounding box center [1436, 423] width 158 height 47
click at [1469, 414] on icon "button" at bounding box center [1465, 416] width 7 height 11
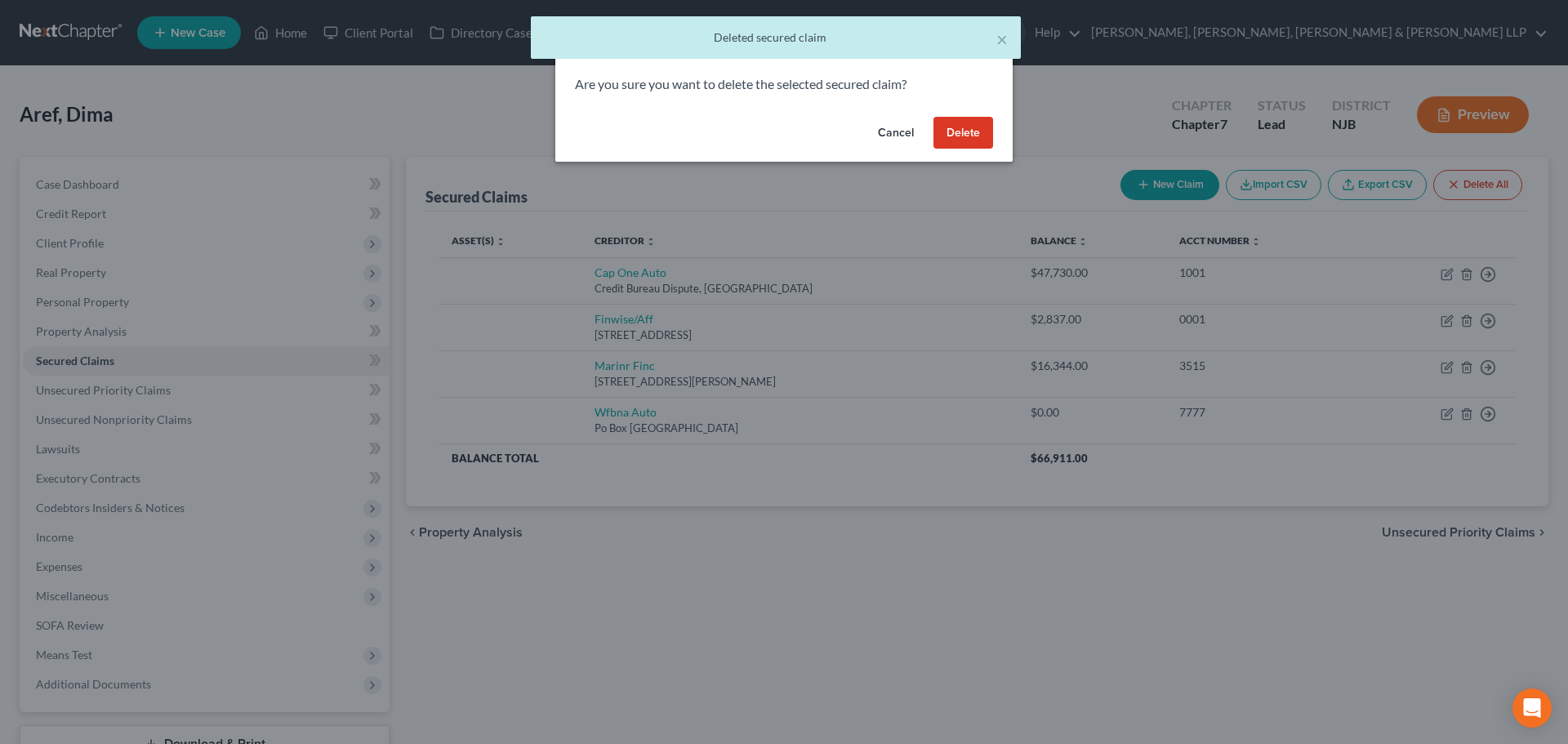
click at [957, 139] on button "Delete" at bounding box center [963, 133] width 59 height 32
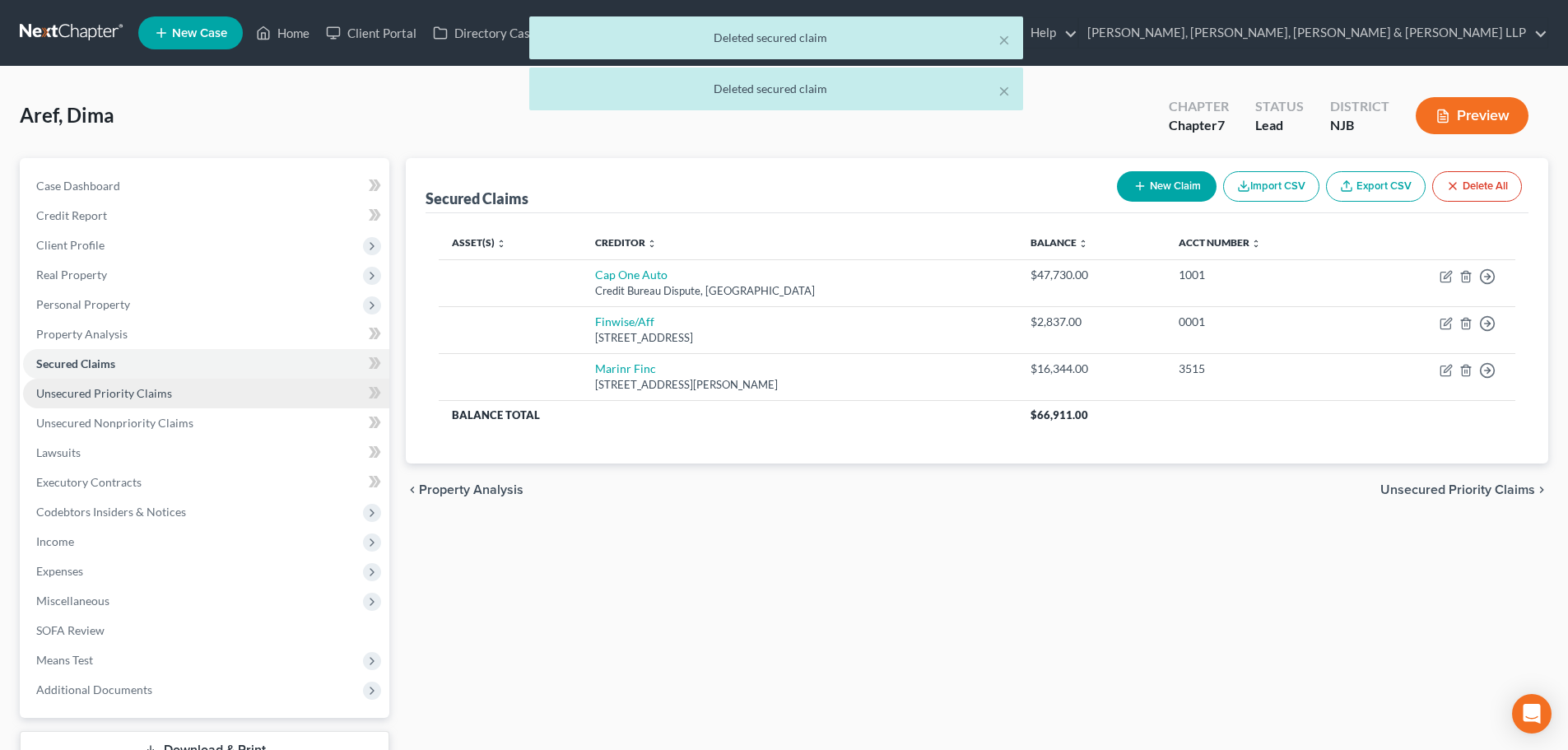
click at [267, 404] on link "Unsecured Priority Claims" at bounding box center [206, 393] width 366 height 30
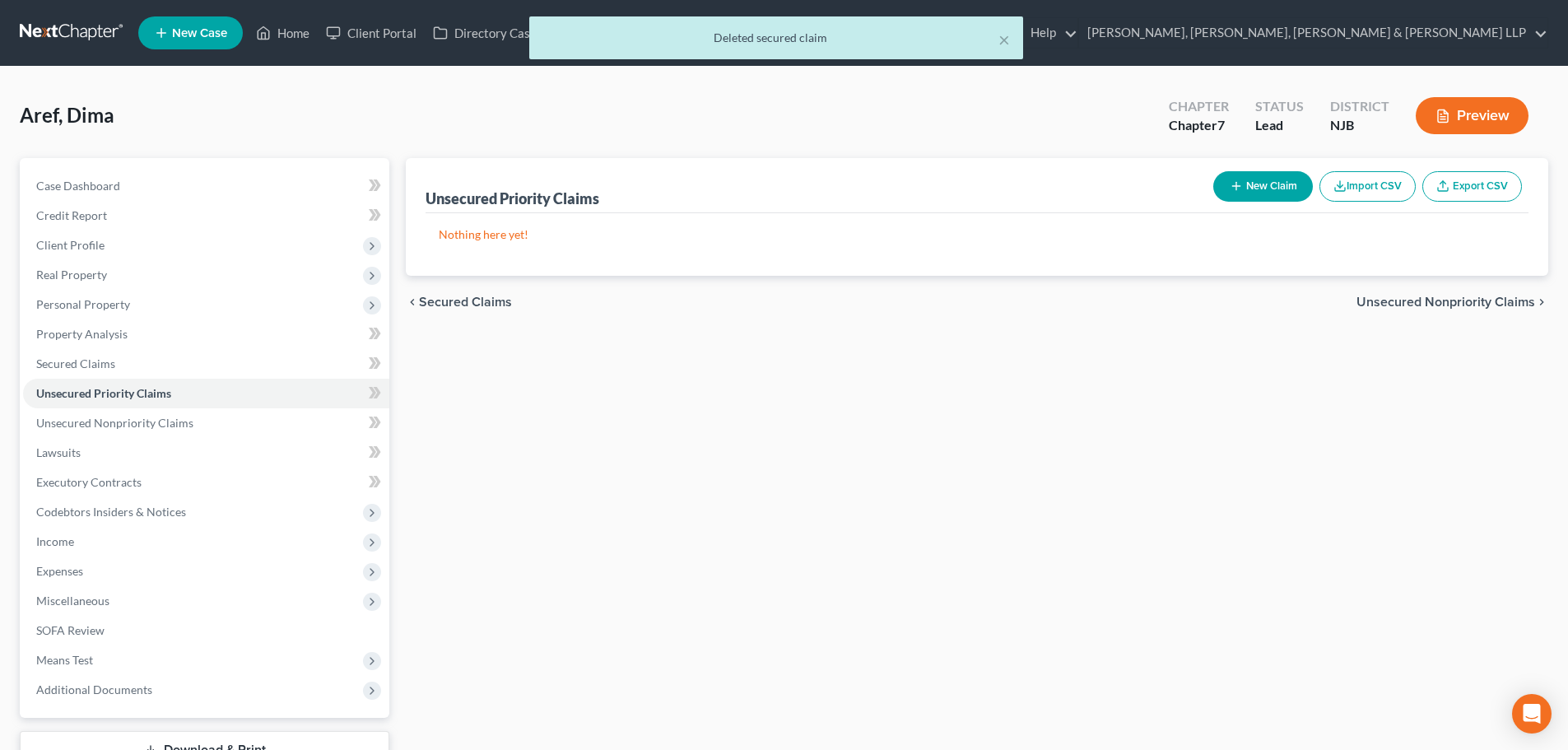
click at [1221, 183] on button "New Claim" at bounding box center [1262, 186] width 99 height 31
select select "0"
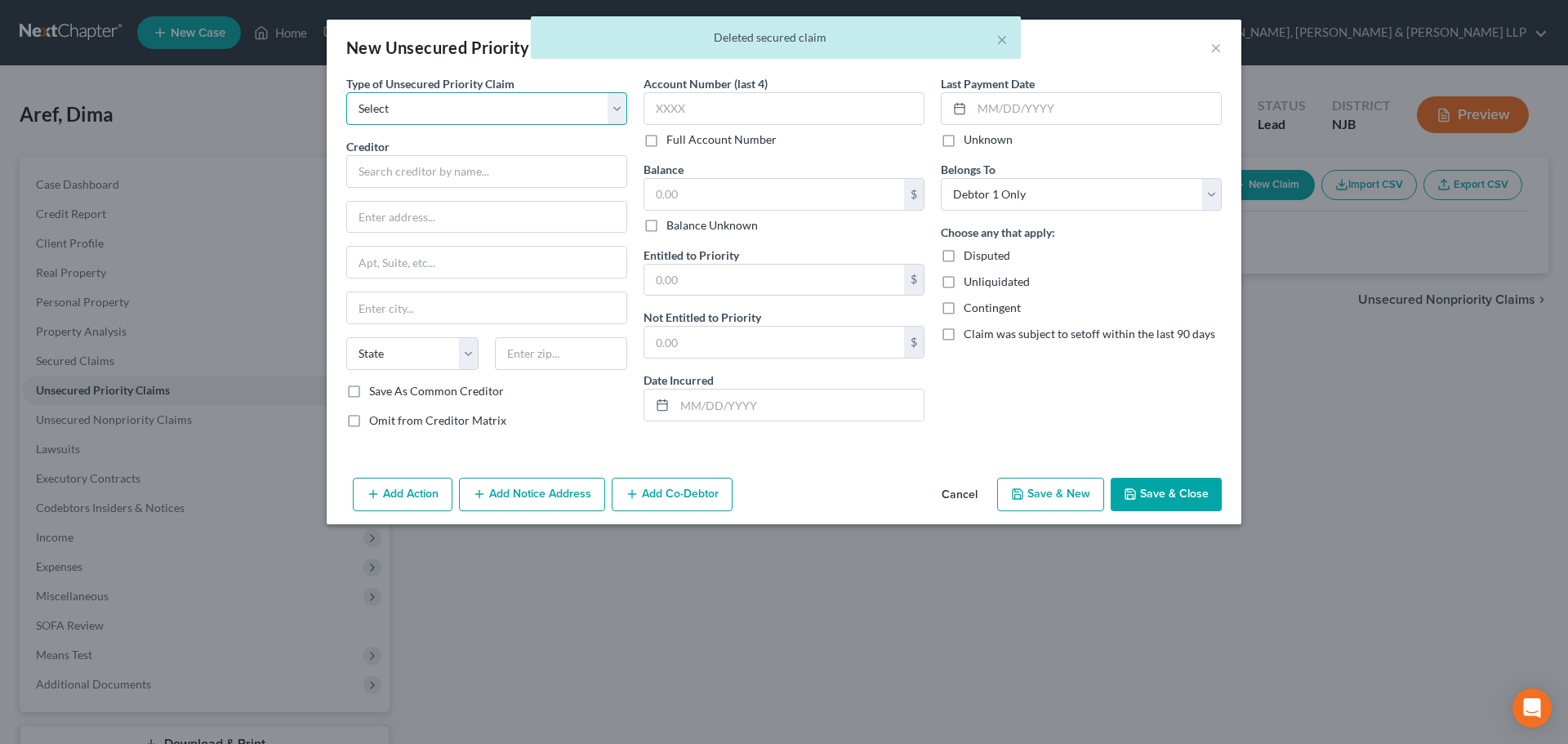
click at [498, 120] on select "Select Taxes & Other Government Units Domestic Support Obligations Extensions o…" at bounding box center [487, 108] width 281 height 32
select select "0"
click at [346, 93] on select "Select Taxes & Other Government Units Domestic Support Obligations Extensions o…" at bounding box center [487, 108] width 281 height 32
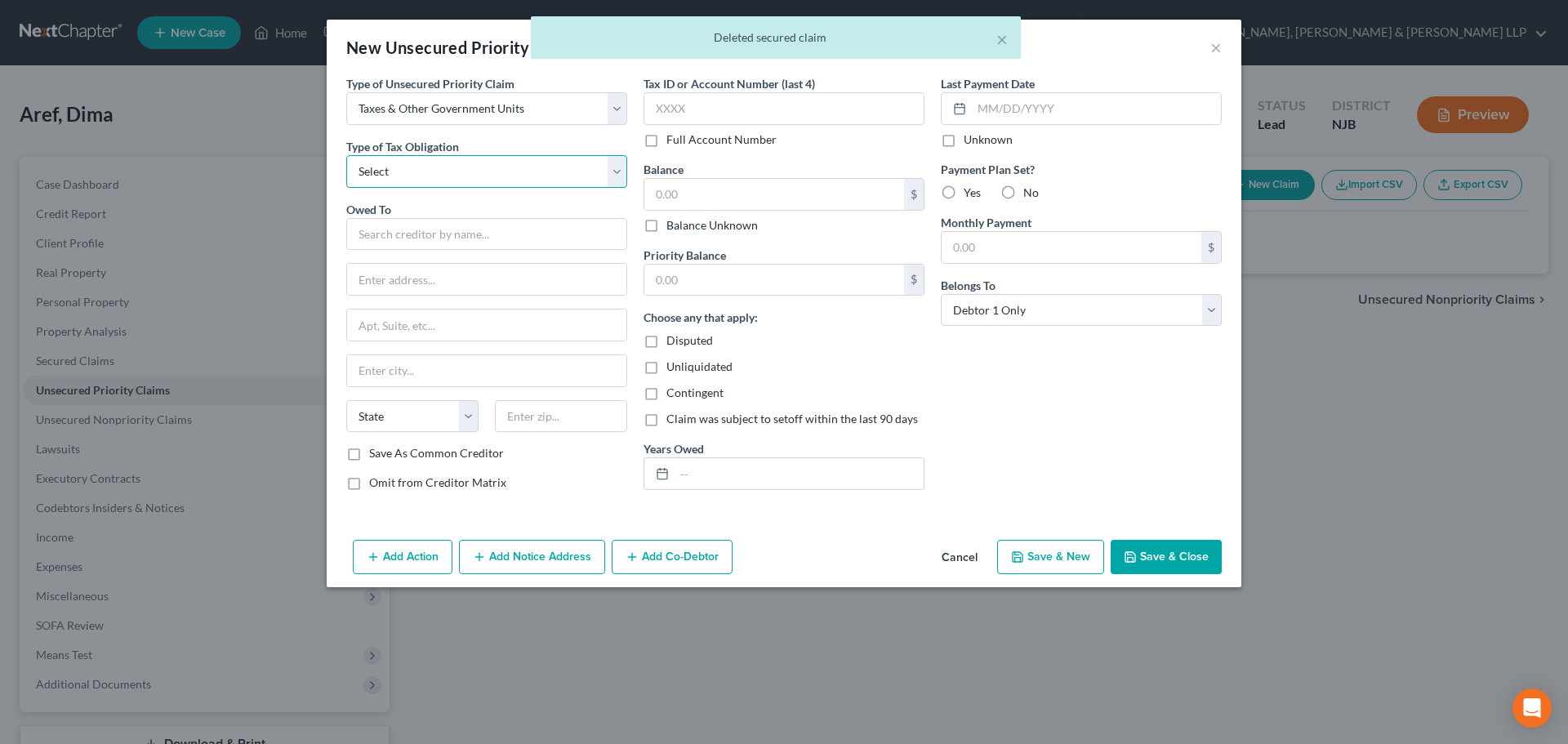
drag, startPoint x: 455, startPoint y: 162, endPoint x: 443, endPoint y: 176, distance: 18.4
click at [455, 162] on select "Select Federal City State Franchise Tax Board Other" at bounding box center [487, 171] width 281 height 32
select select "0"
click at [346, 155] on select "Select Federal City State Franchise Tax Board Other" at bounding box center [487, 171] width 281 height 32
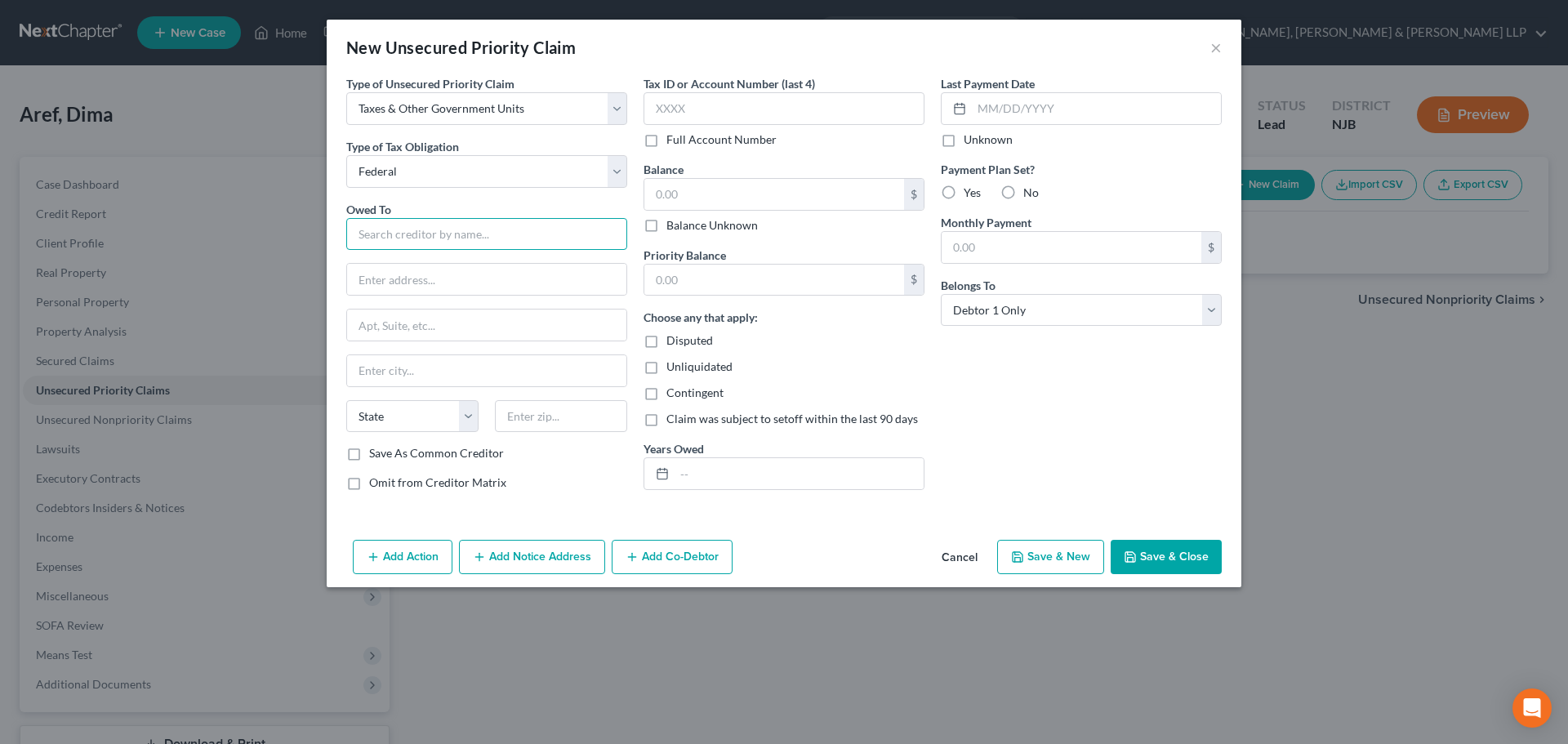
click at [396, 240] on input "text" at bounding box center [487, 234] width 281 height 32
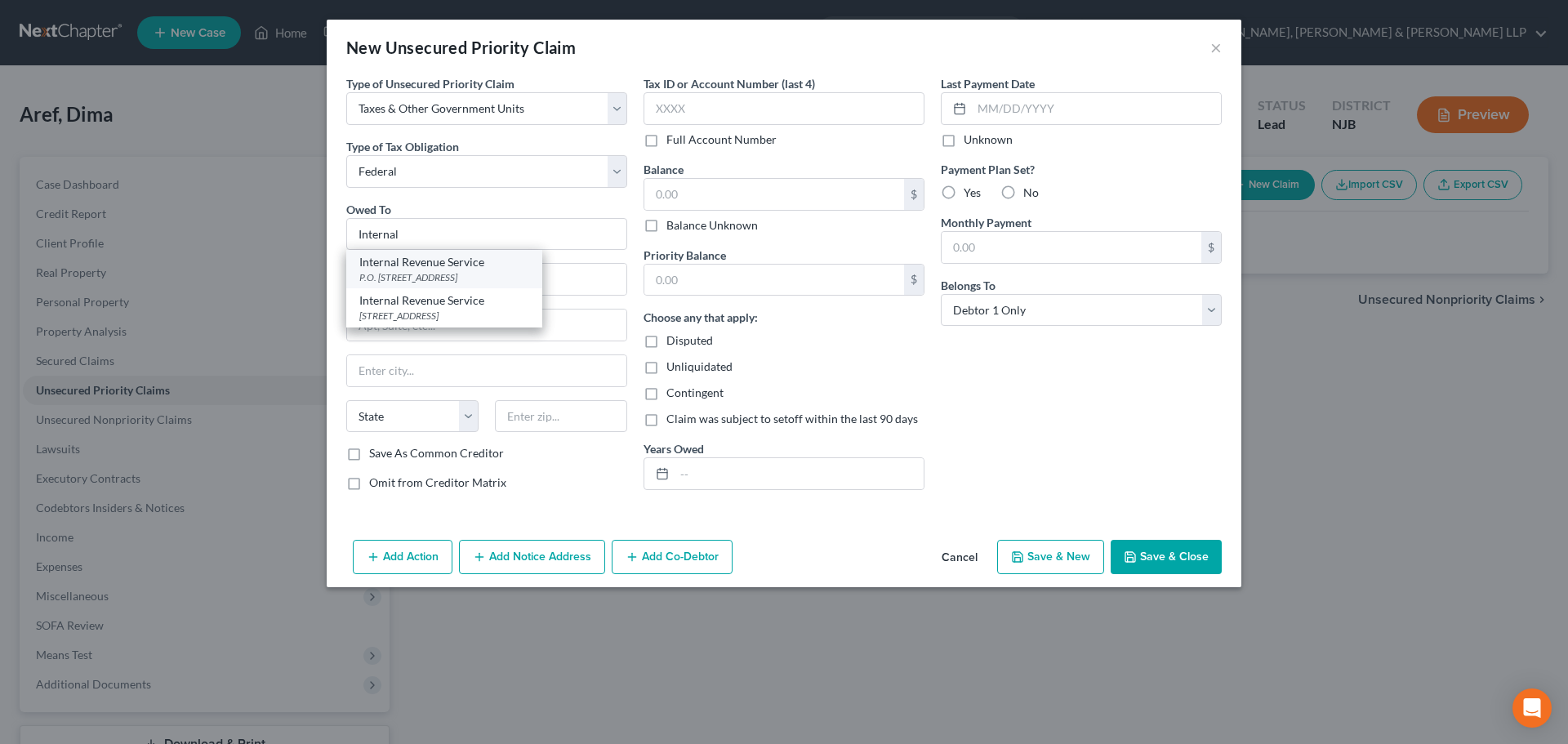
click at [452, 274] on div "P.O. [STREET_ADDRESS]" at bounding box center [444, 277] width 169 height 14
type input "Internal Revenue Service"
type input "P.O. Box 7346"
type input "[GEOGRAPHIC_DATA]"
select select "39"
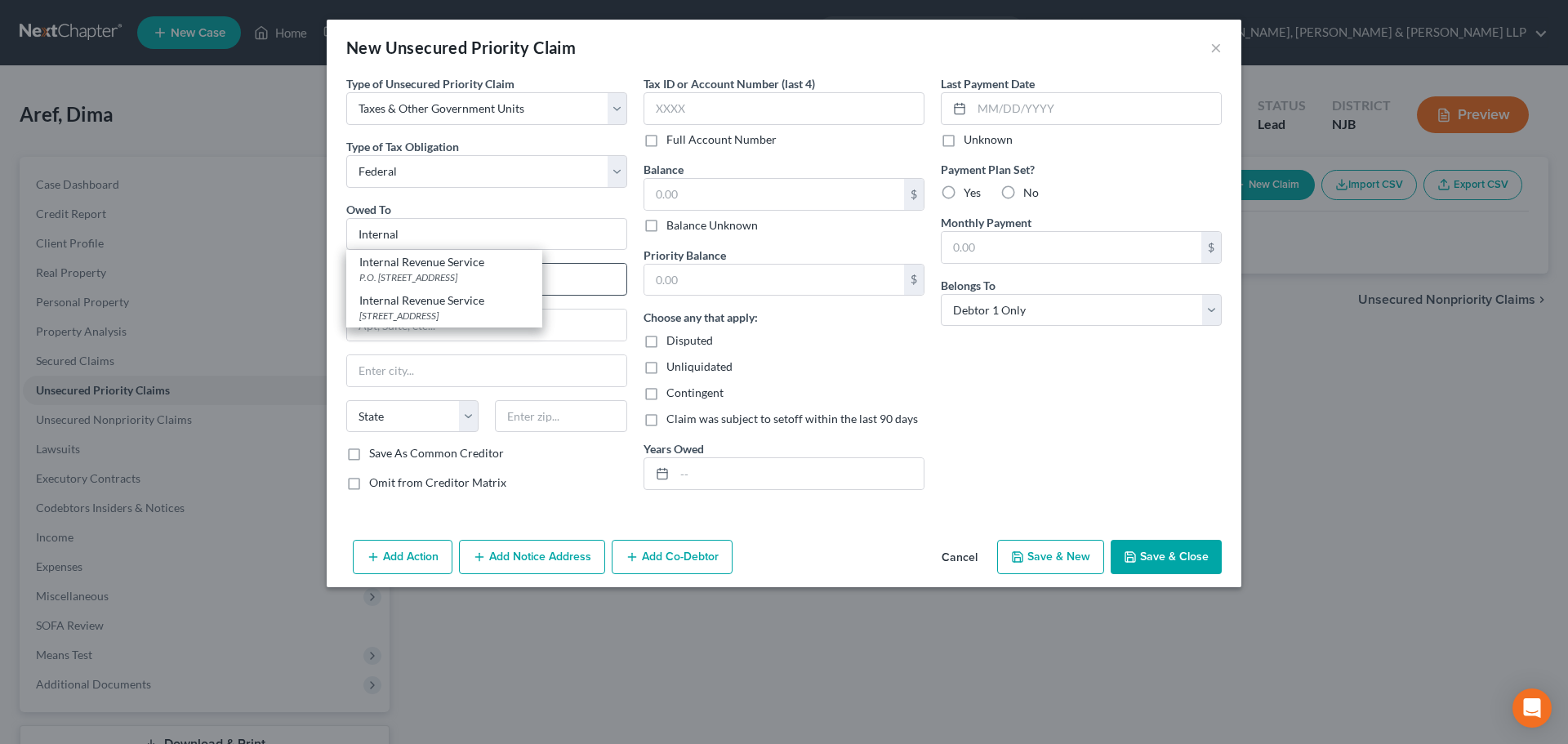
type input "19101"
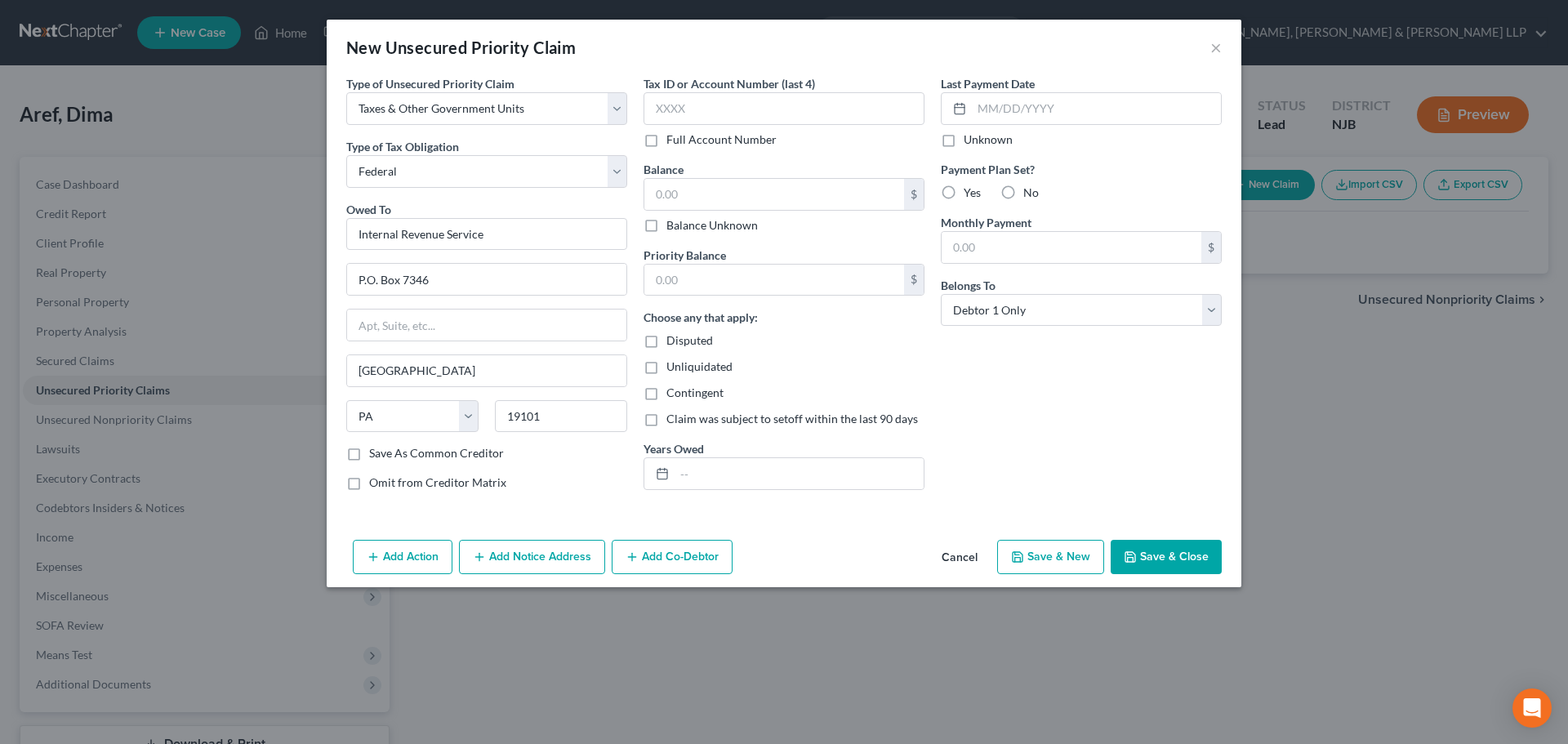
click at [1164, 545] on button "Save & Close" at bounding box center [1165, 556] width 111 height 34
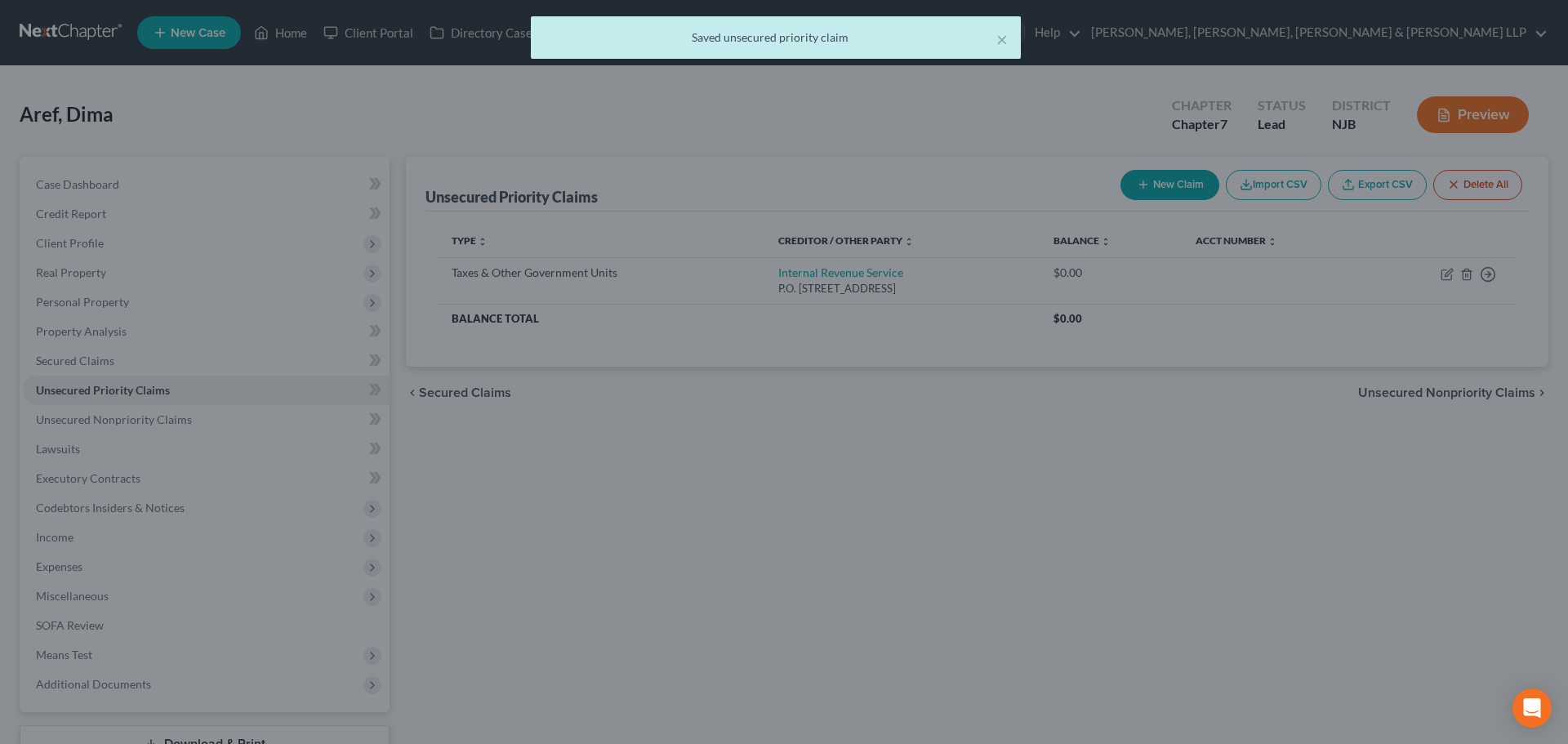
type input "0.00"
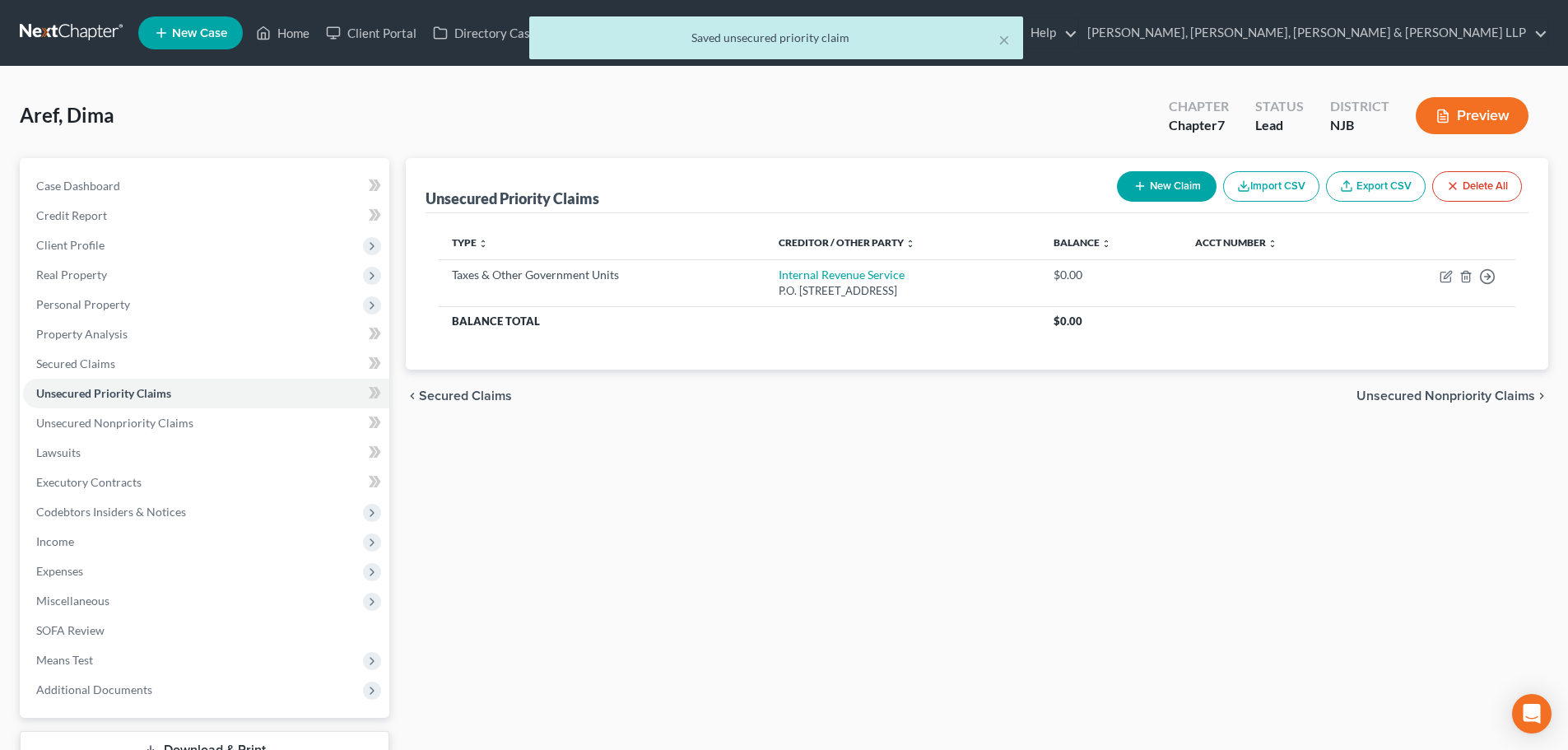
click at [1168, 182] on button "New Claim" at bounding box center [1167, 186] width 99 height 31
select select "0"
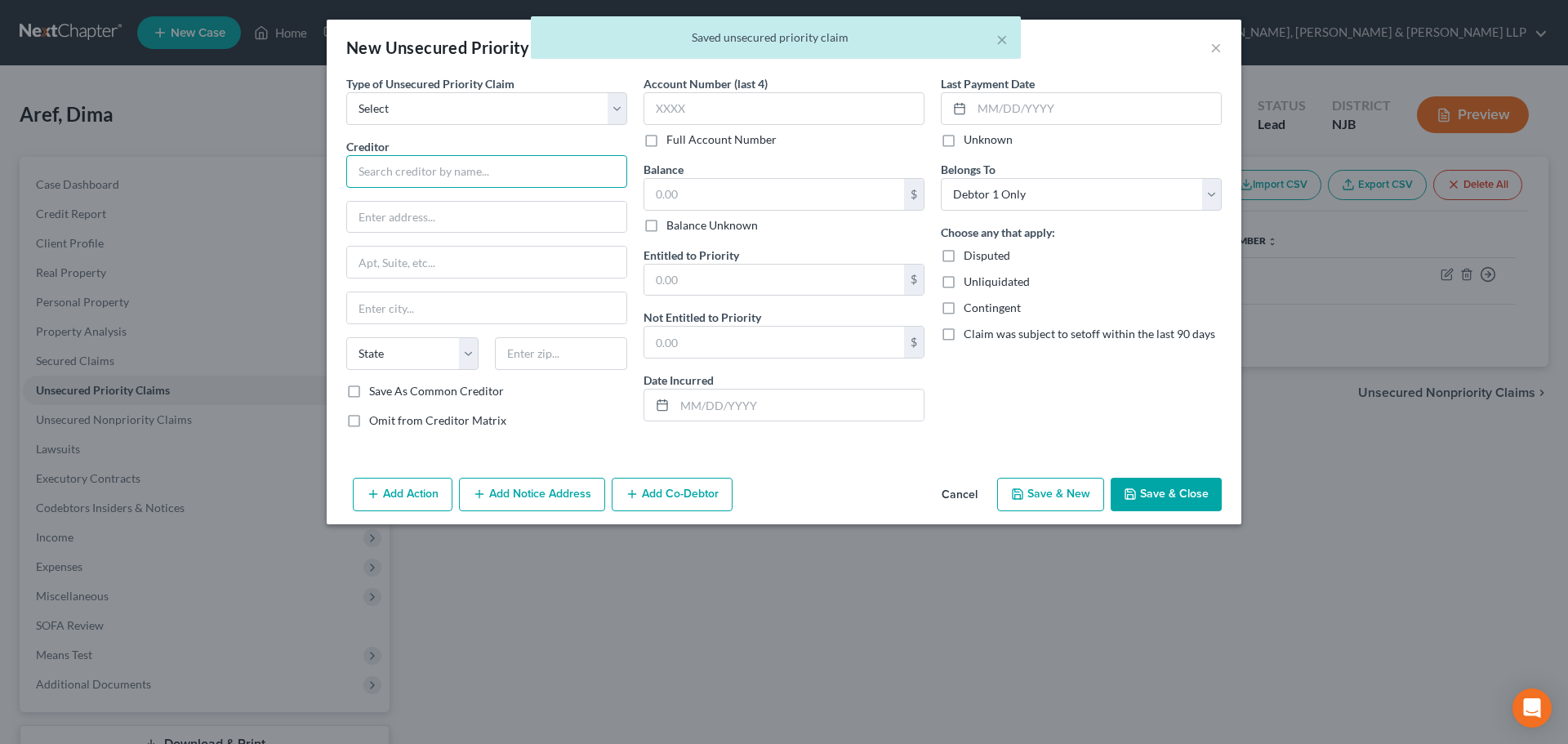
click at [580, 170] on input "text" at bounding box center [487, 171] width 281 height 32
drag, startPoint x: 549, startPoint y: 107, endPoint x: 538, endPoint y: 123, distance: 19.4
click at [549, 107] on select "Select Taxes & Other Government Units Domestic Support Obligations Extensions o…" at bounding box center [487, 108] width 281 height 32
select select "0"
click at [346, 93] on select "Select Taxes & Other Government Units Domestic Support Obligations Extensions o…" at bounding box center [487, 108] width 281 height 32
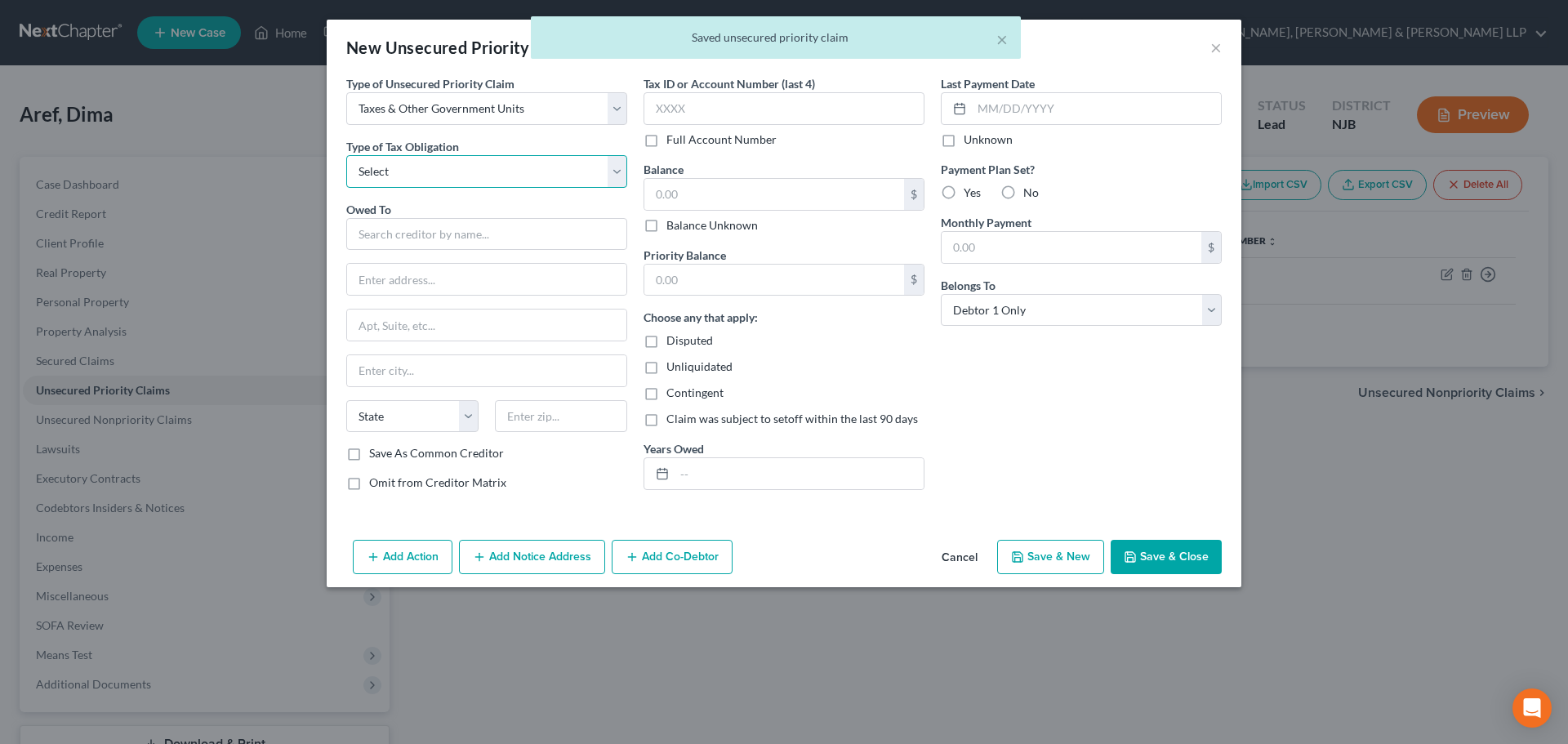
click at [480, 168] on select "Select Federal City State Franchise Tax Board Other" at bounding box center [487, 171] width 281 height 32
select select "2"
click at [346, 155] on select "Select Federal City State Franchise Tax Board Other" at bounding box center [487, 171] width 281 height 32
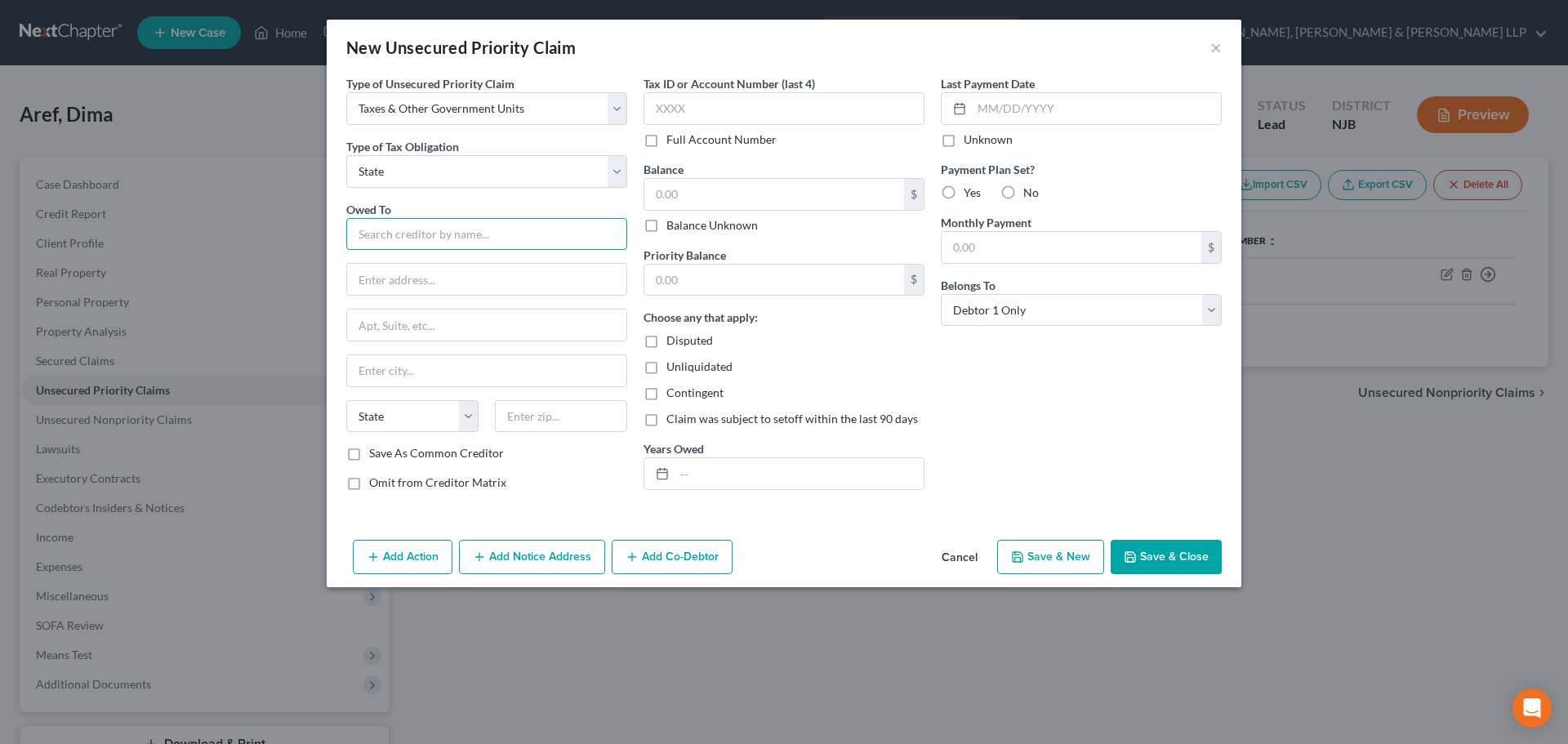
click at [399, 243] on input "text" at bounding box center [487, 234] width 281 height 32
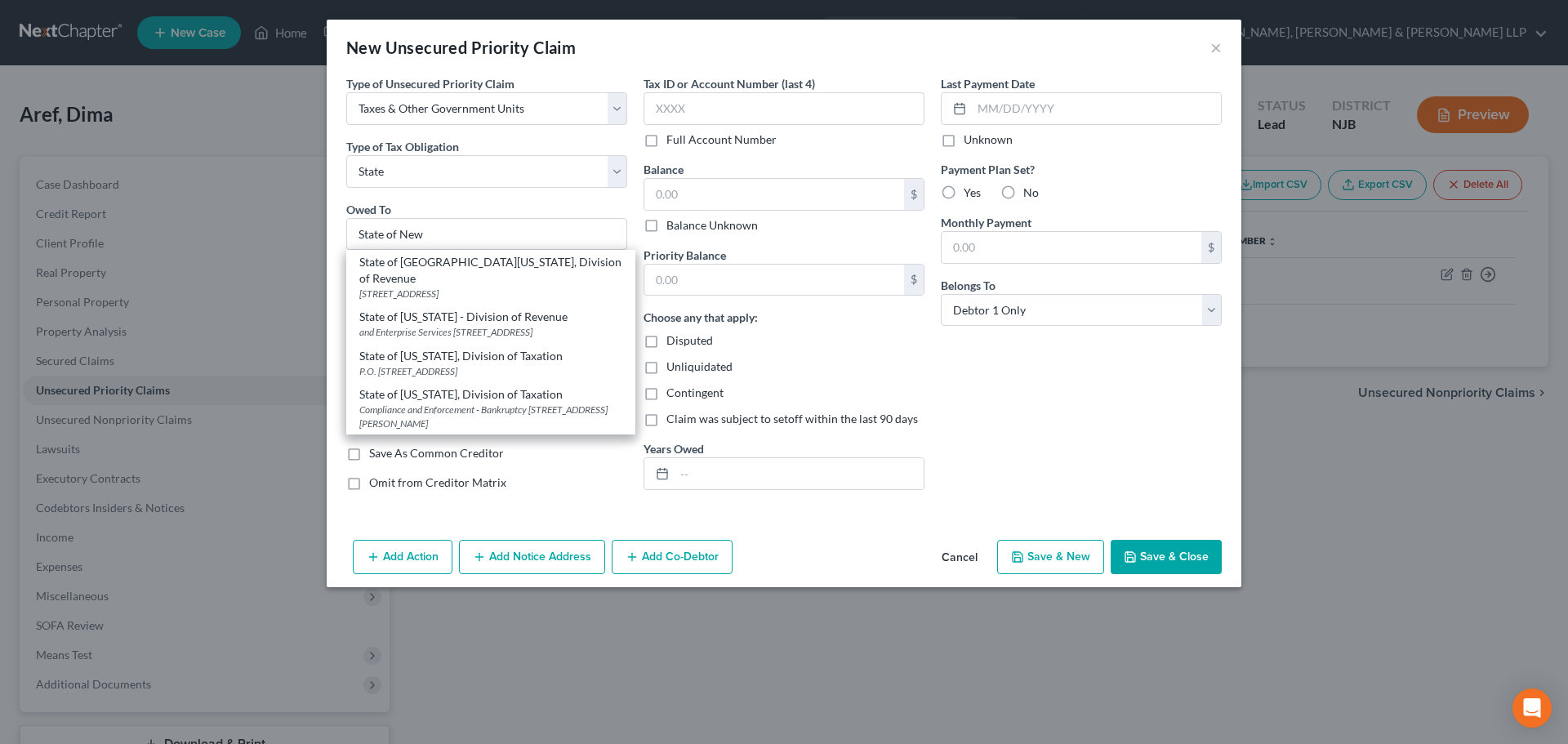
drag, startPoint x: 535, startPoint y: 389, endPoint x: 545, endPoint y: 392, distance: 10.4
click at [533, 392] on div "State of [US_STATE], Division of Taxation" at bounding box center [490, 394] width 263 height 17
type input "State of [US_STATE], Division of Taxation"
type input "Compliance and Enforcement - Bankruptcy Unit"
type input "[STREET_ADDRESS][PERSON_NAME]"
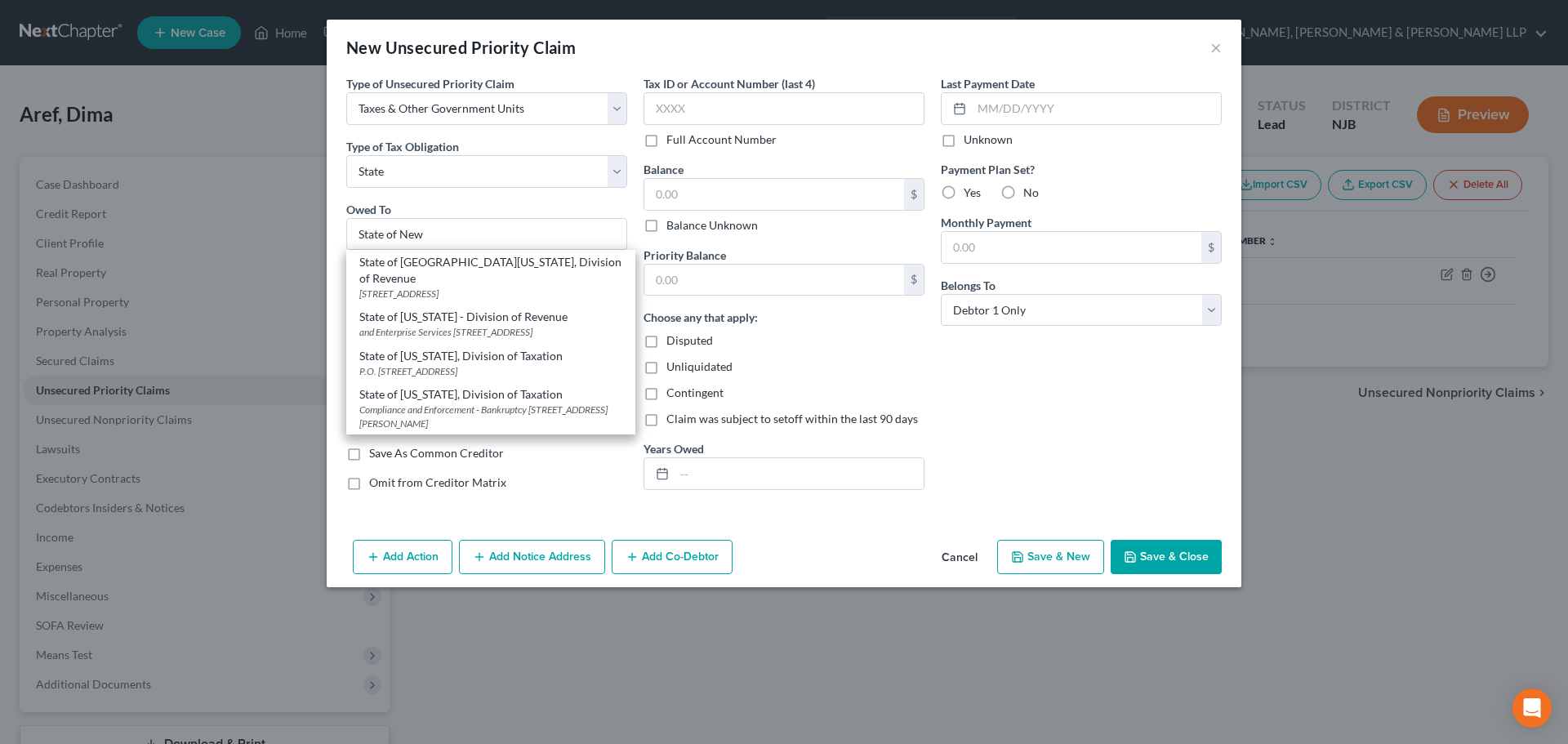
type input "[GEOGRAPHIC_DATA]"
select select "33"
type input "08695"
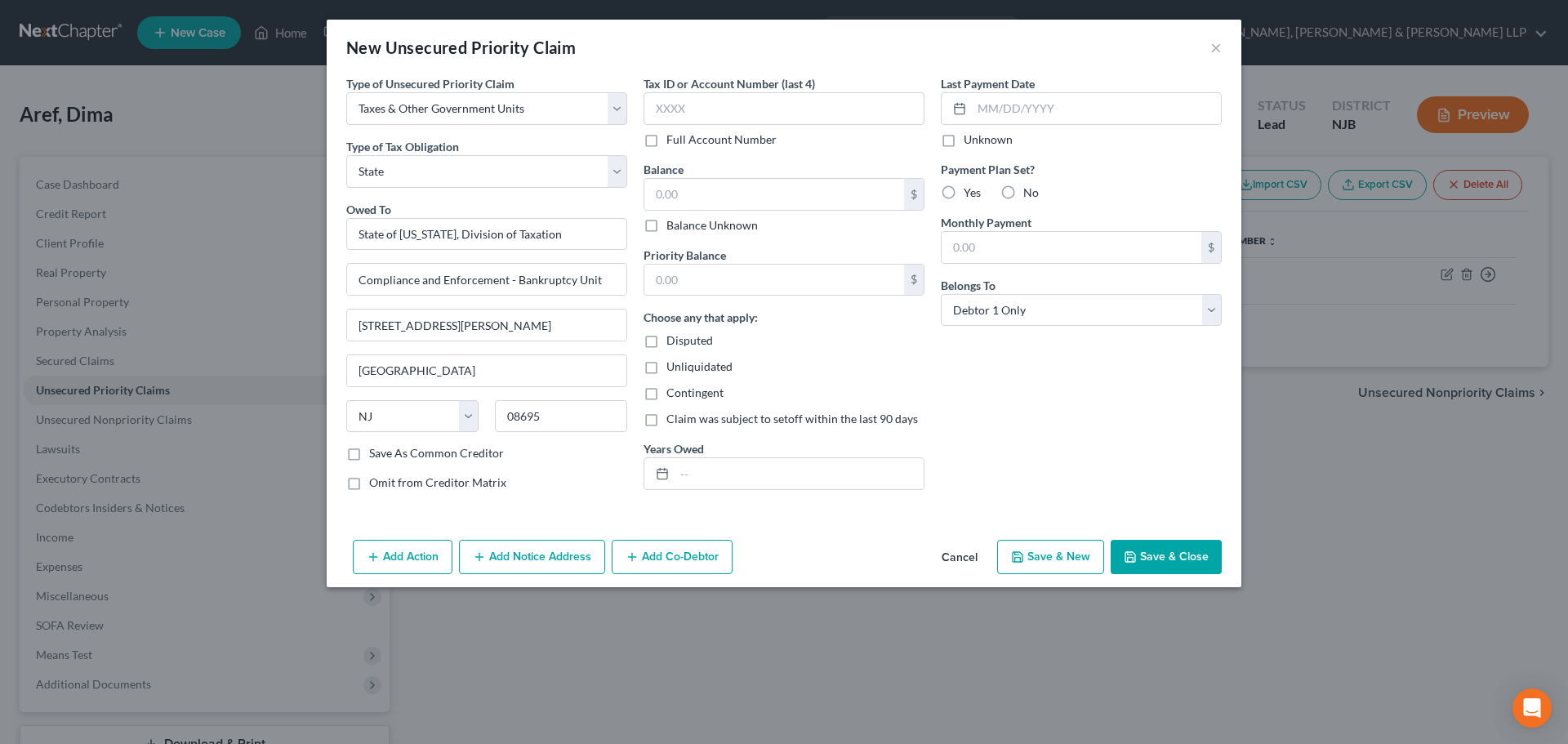
click at [1191, 568] on button "Save & Close" at bounding box center [1165, 556] width 111 height 34
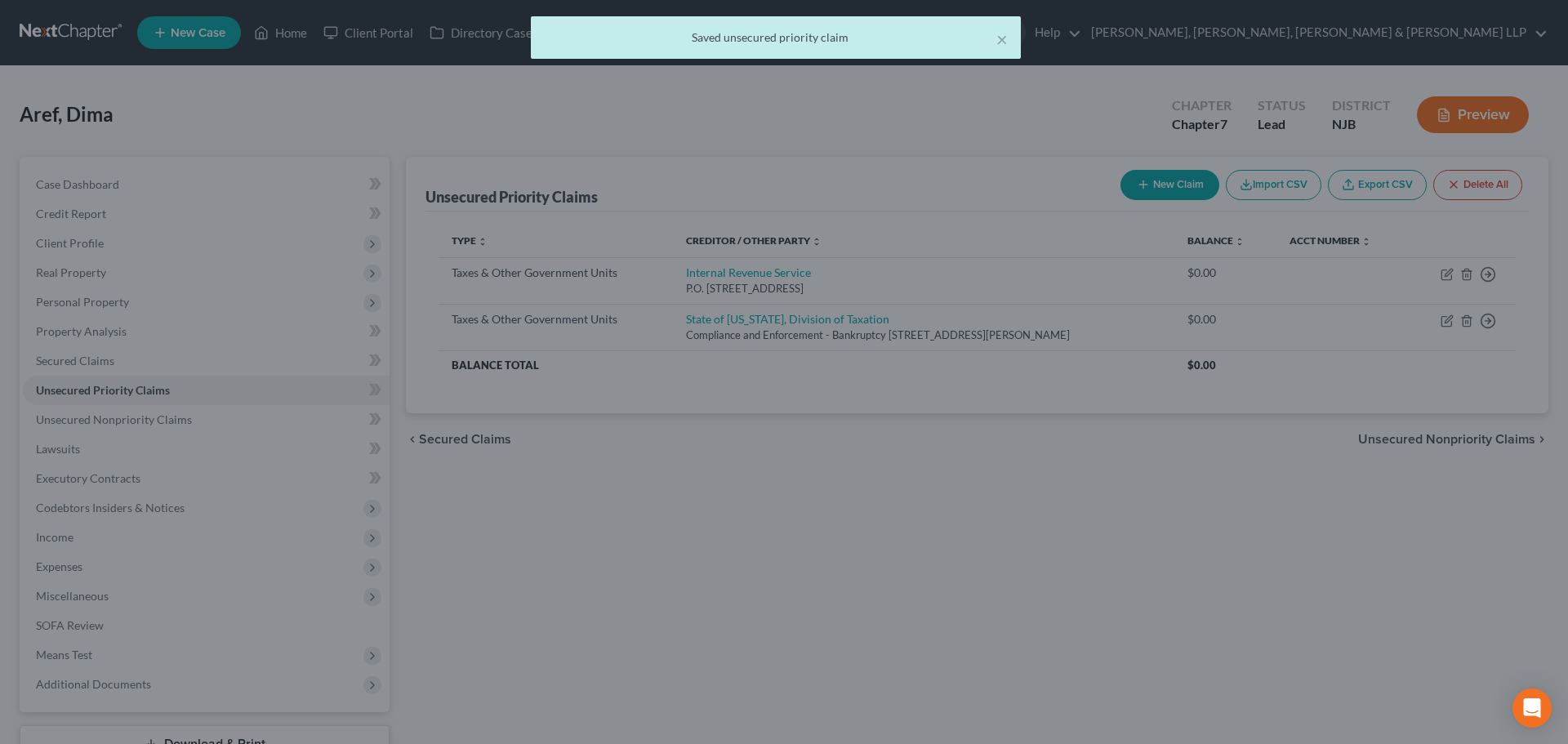
type input "0.00"
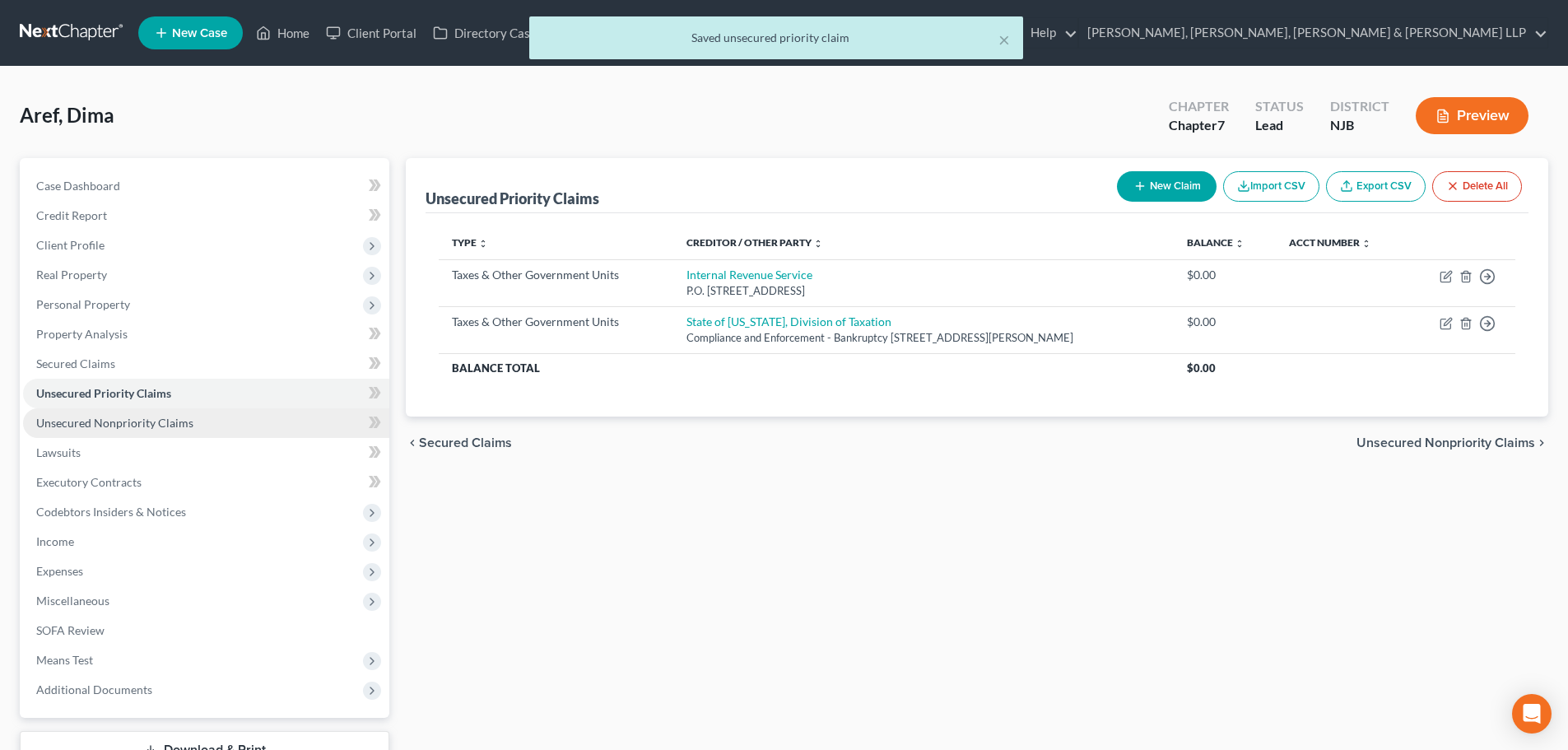
click at [124, 424] on span "Unsecured Nonpriority Claims" at bounding box center [114, 423] width 158 height 14
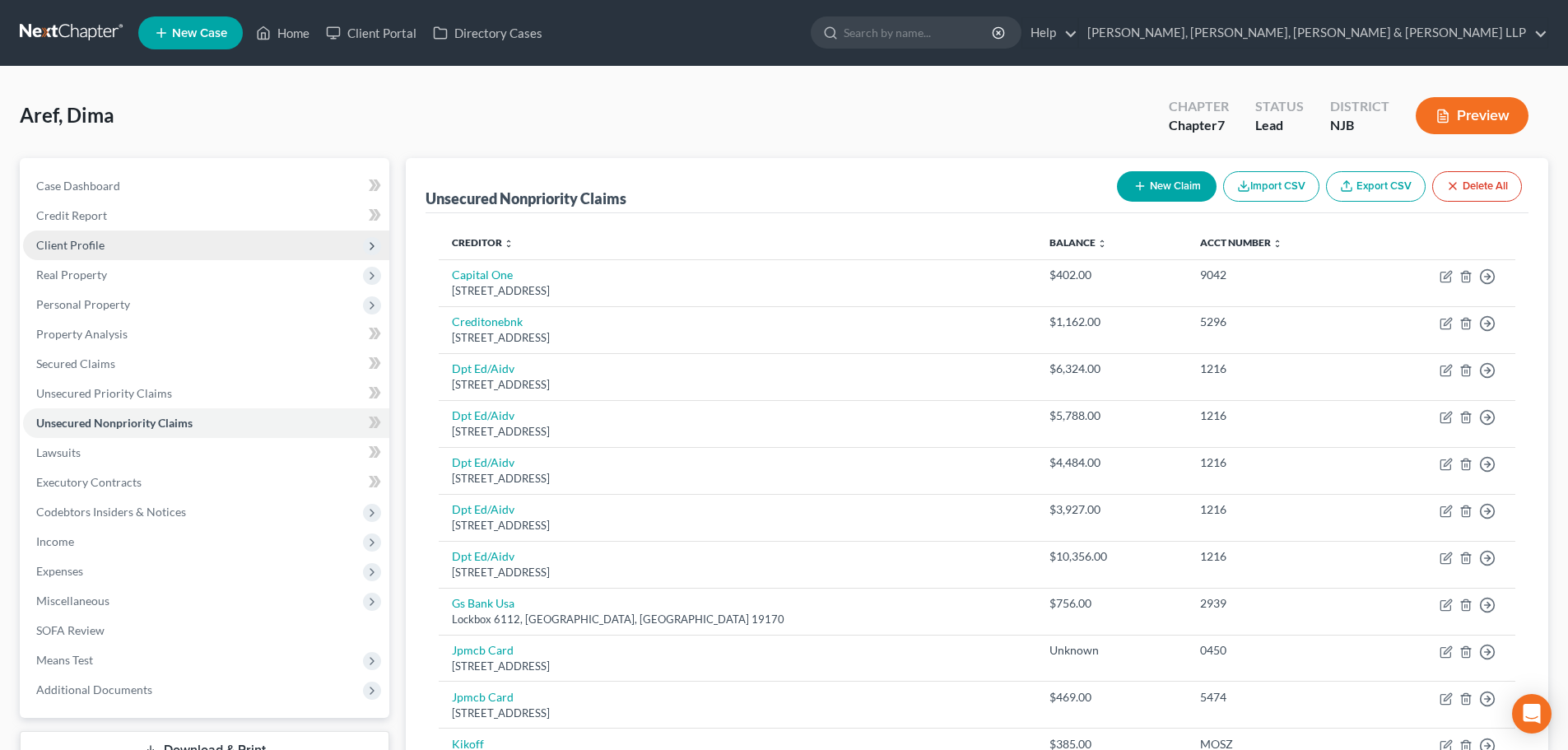
drag, startPoint x: 120, startPoint y: 232, endPoint x: 117, endPoint y: 246, distance: 14.3
click at [120, 236] on span "Client Profile" at bounding box center [206, 246] width 366 height 30
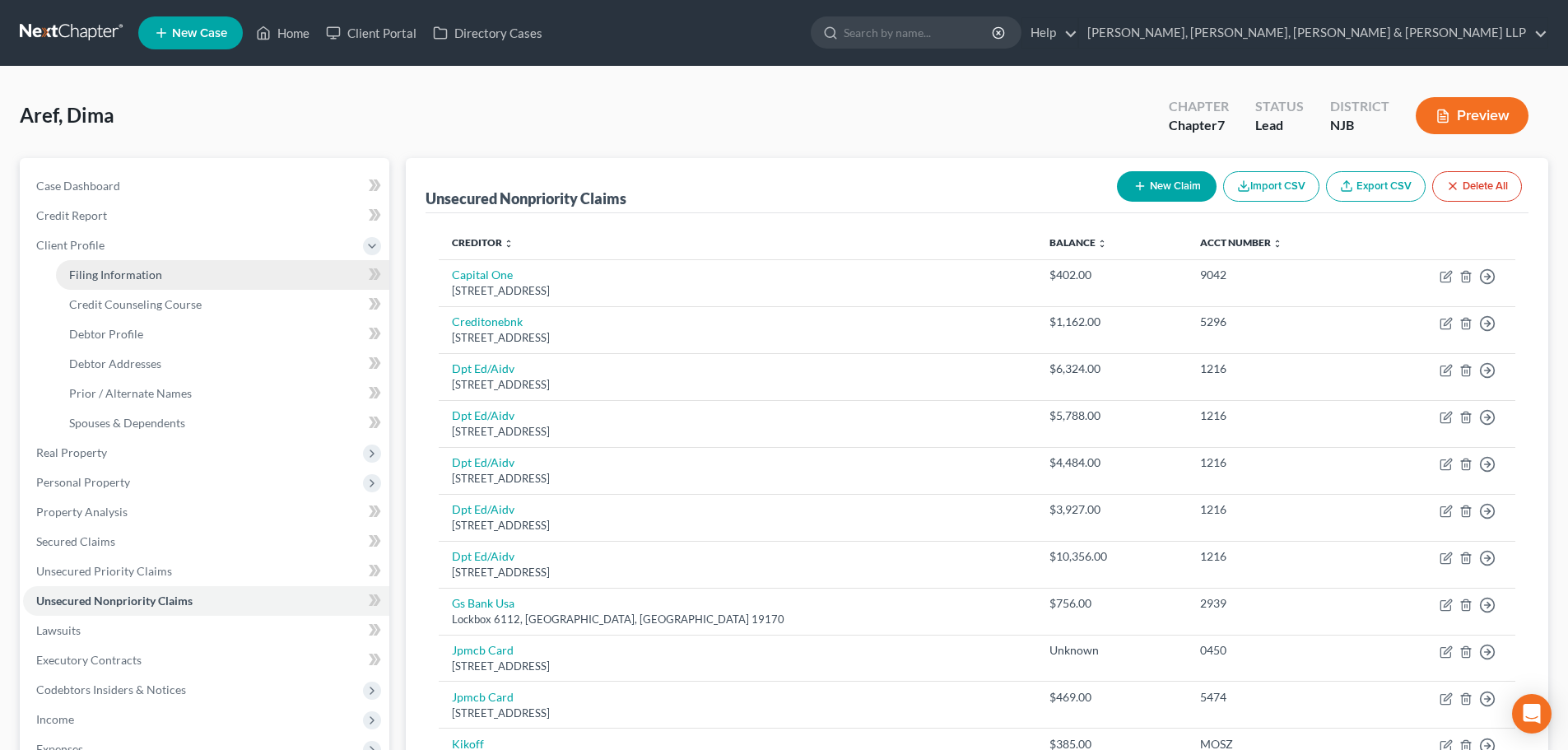
click at [123, 271] on span "Filing Information" at bounding box center [116, 275] width 93 height 14
select select "1"
select select "0"
select select "51"
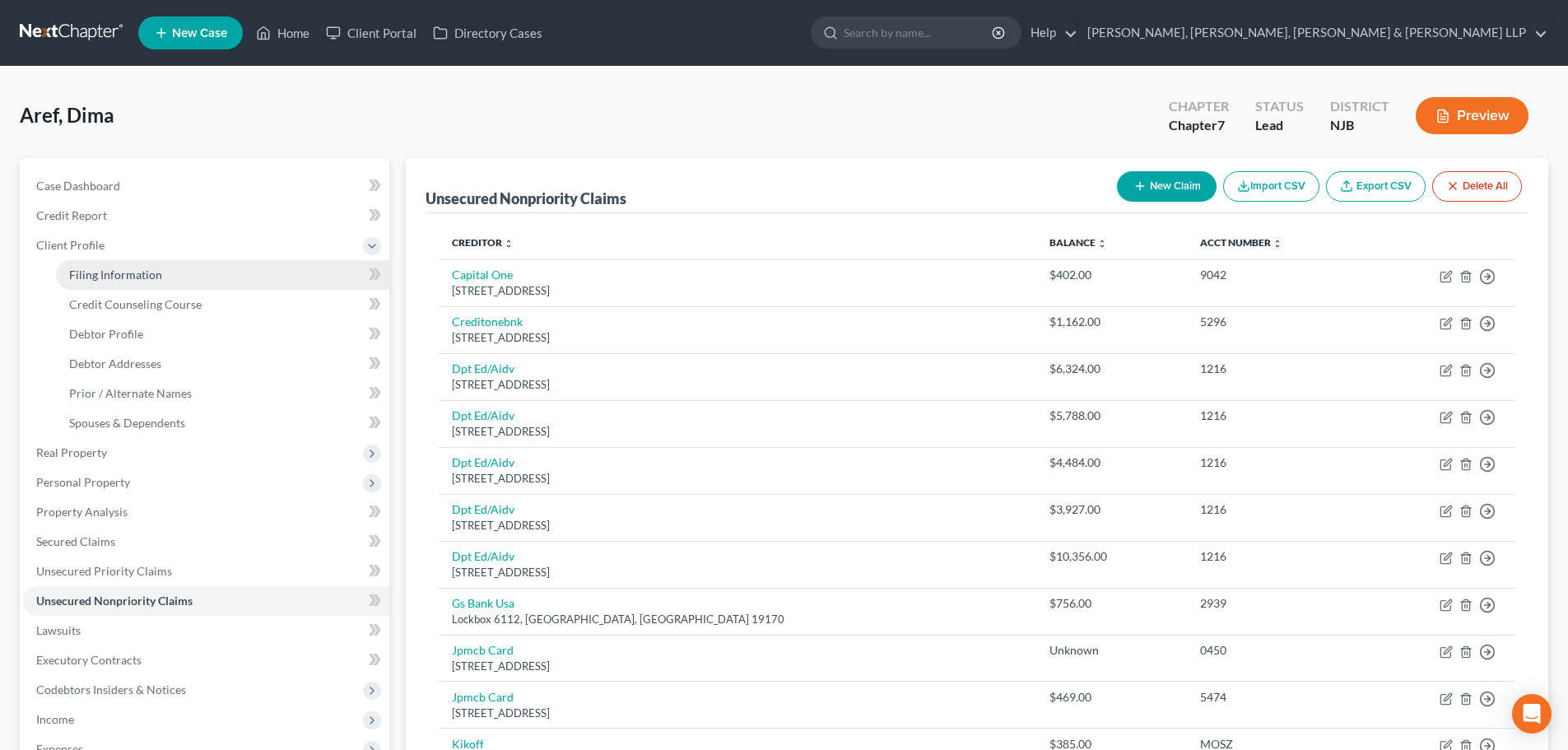
select select "8"
select select "0"
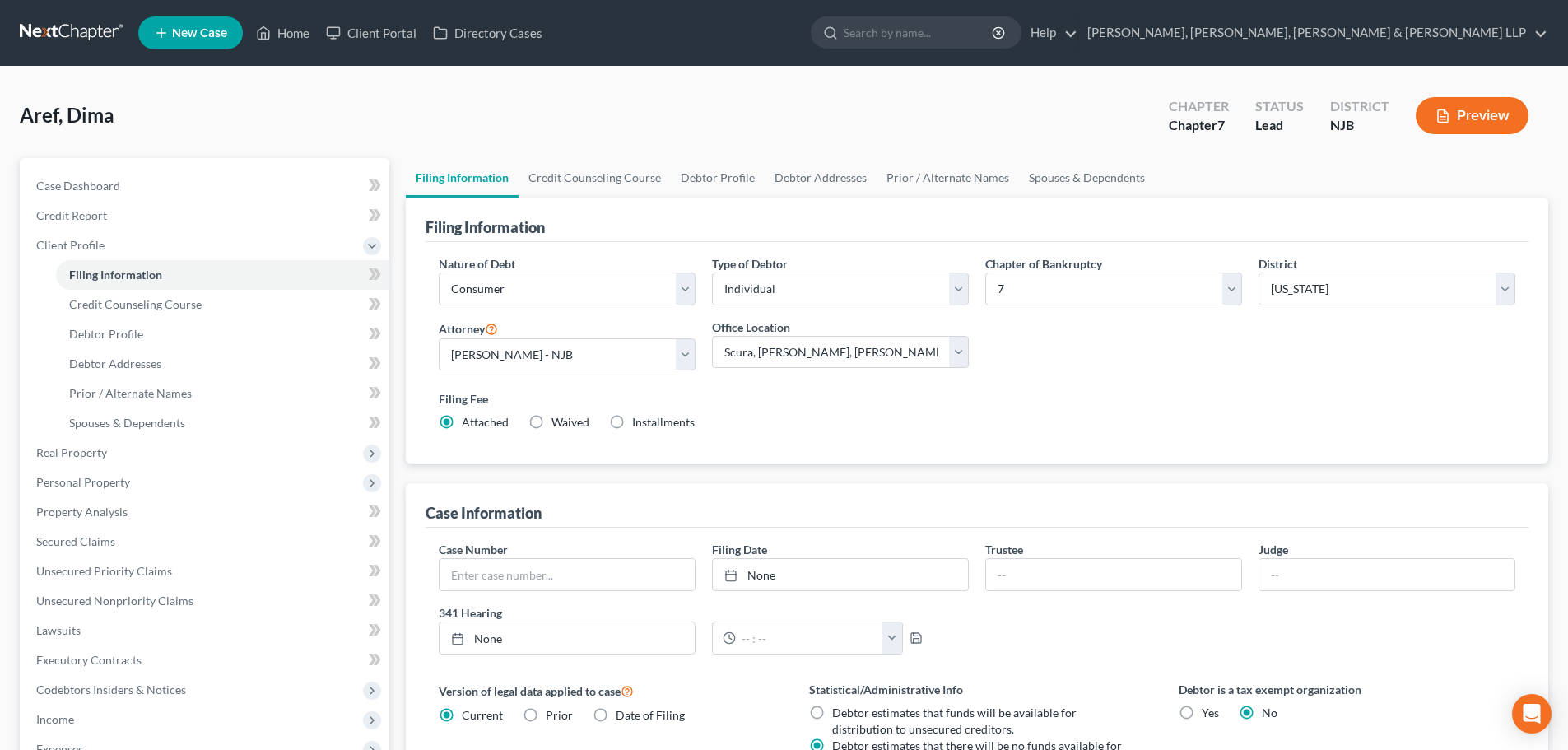
click at [587, 197] on div "Filing Information" at bounding box center [976, 219] width 1103 height 44
click at [585, 186] on link "Credit Counseling Course" at bounding box center [594, 177] width 152 height 40
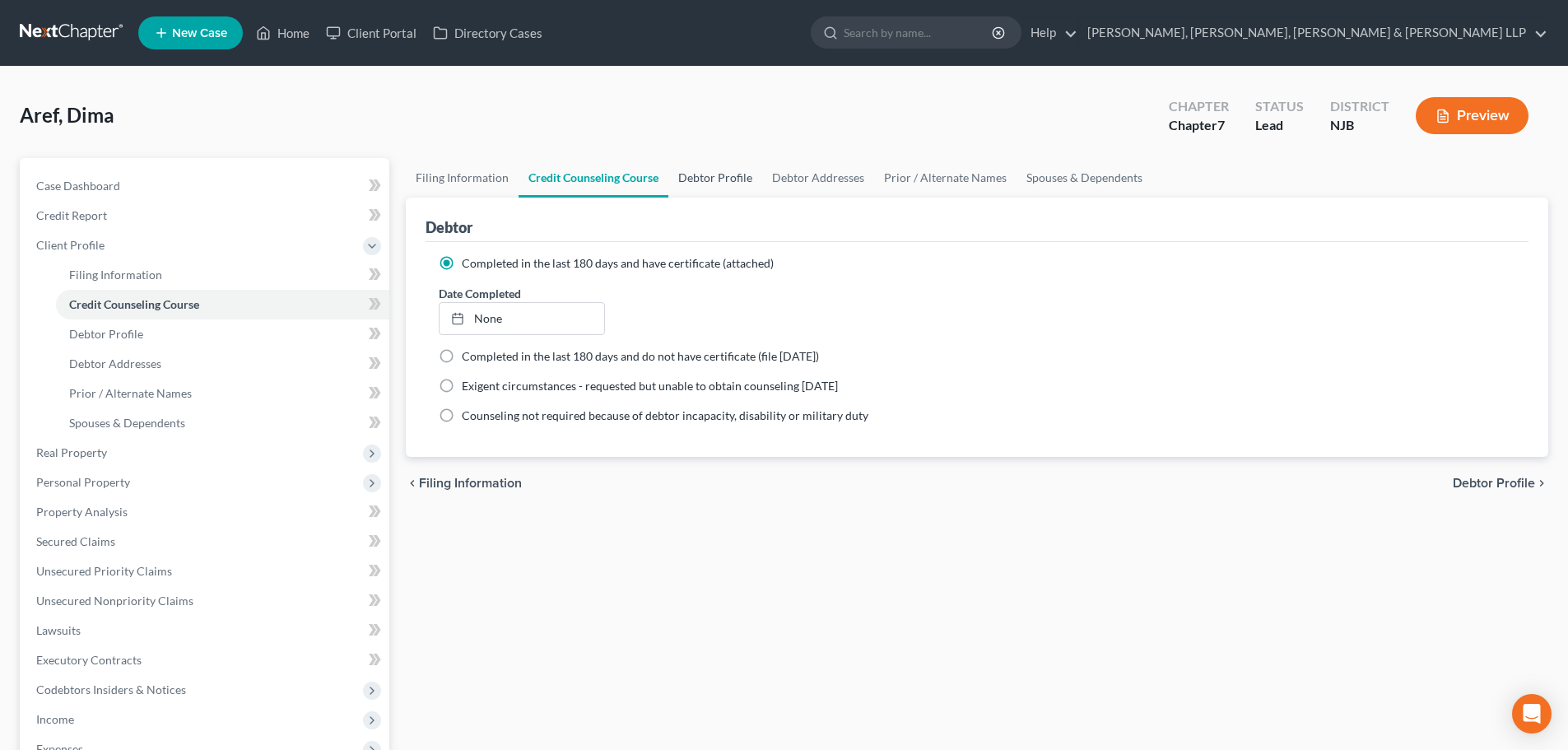
drag, startPoint x: 716, startPoint y: 168, endPoint x: 726, endPoint y: 171, distance: 10.4
click at [717, 169] on link "Debtor Profile" at bounding box center [715, 177] width 94 height 40
select select "0"
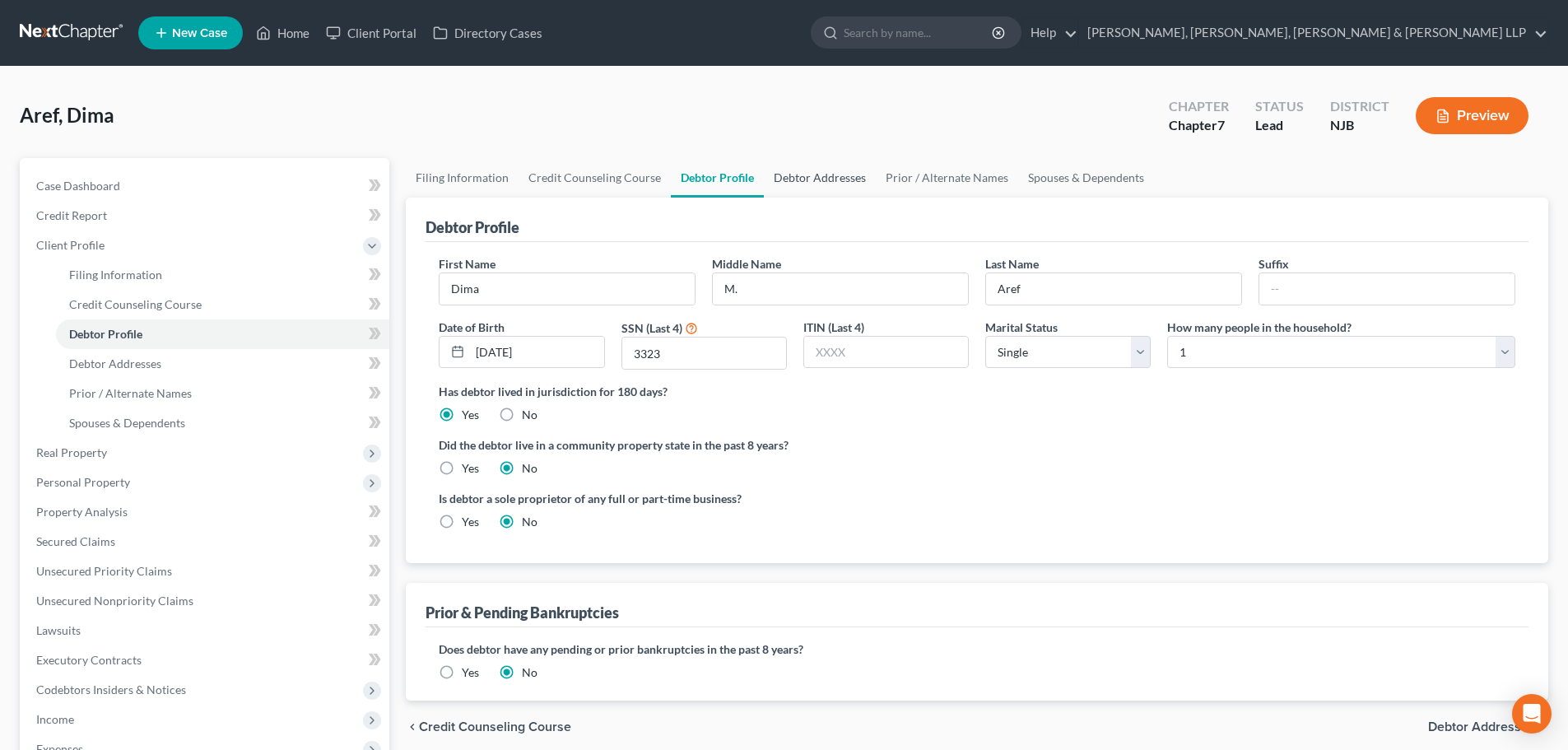
click at [785, 182] on link "Debtor Addresses" at bounding box center [819, 177] width 112 height 40
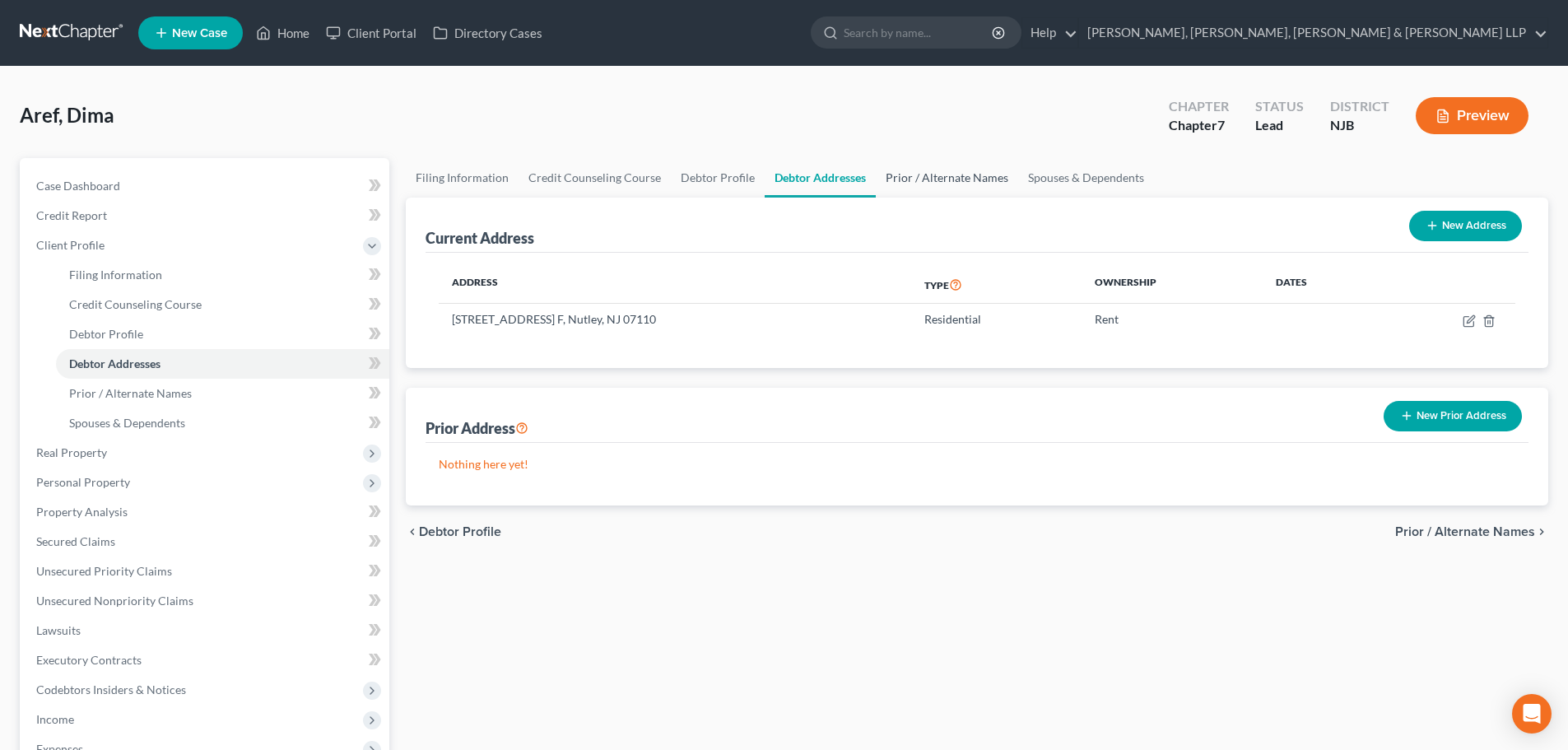
click at [883, 177] on link "Prior / Alternate Names" at bounding box center [947, 177] width 143 height 40
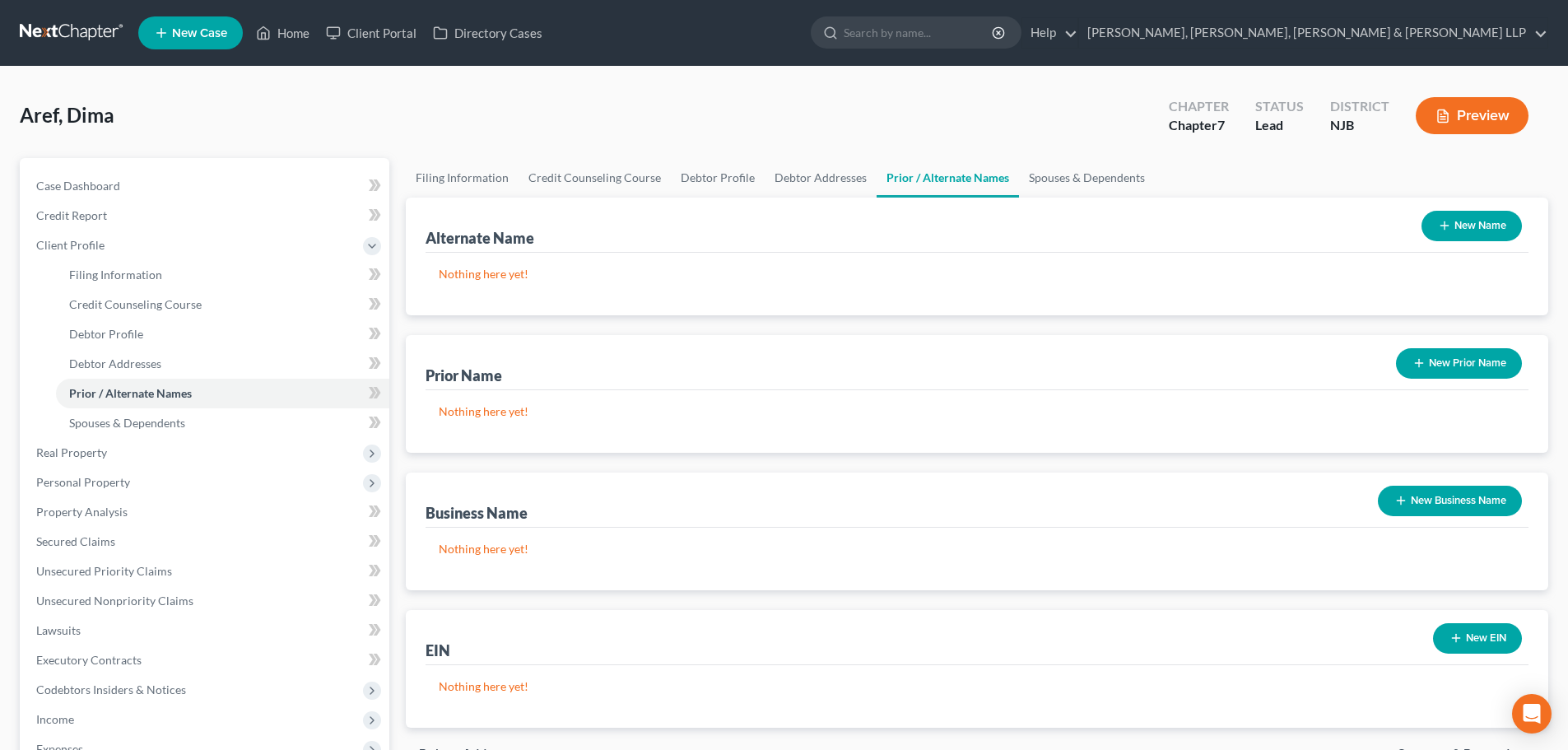
click at [1457, 225] on button "New Name" at bounding box center [1471, 225] width 100 height 31
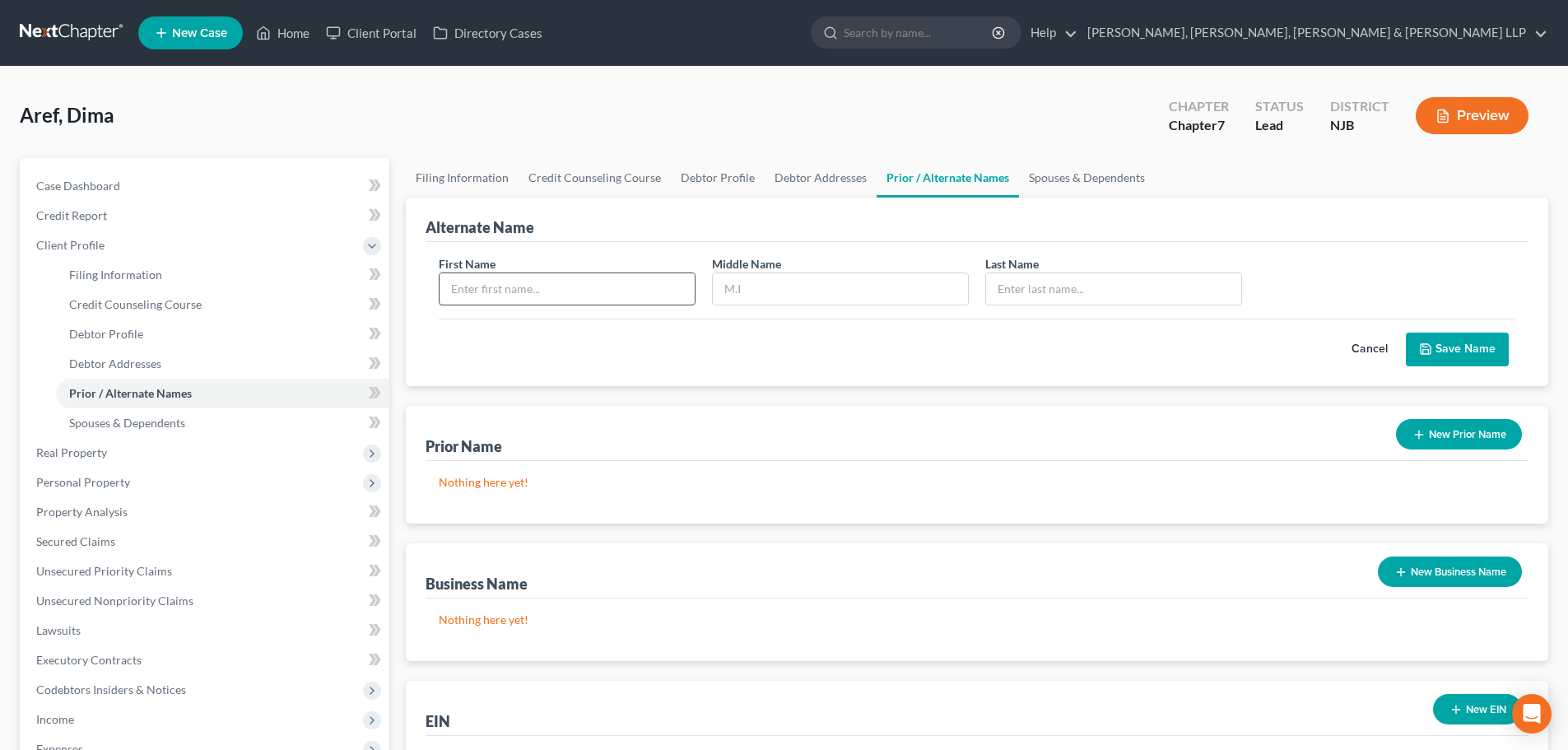
click at [549, 282] on input "text" at bounding box center [567, 289] width 255 height 32
type input "Dima"
click at [742, 277] on input "text" at bounding box center [841, 289] width 255 height 32
type input "[PERSON_NAME]"
click at [1060, 287] on input "text" at bounding box center [1114, 289] width 255 height 32
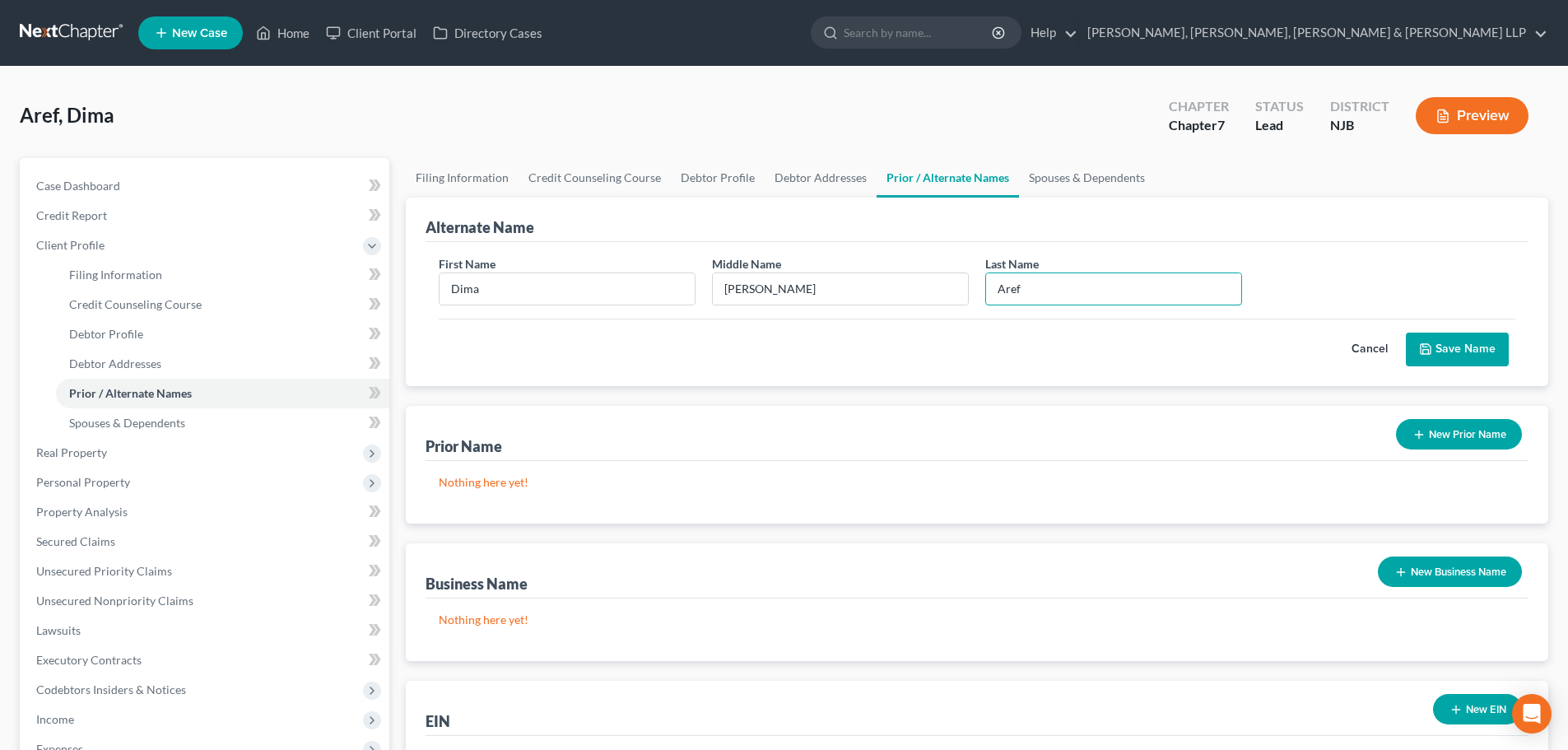
type input "Aref"
click at [1447, 349] on button "Save Name" at bounding box center [1457, 349] width 103 height 34
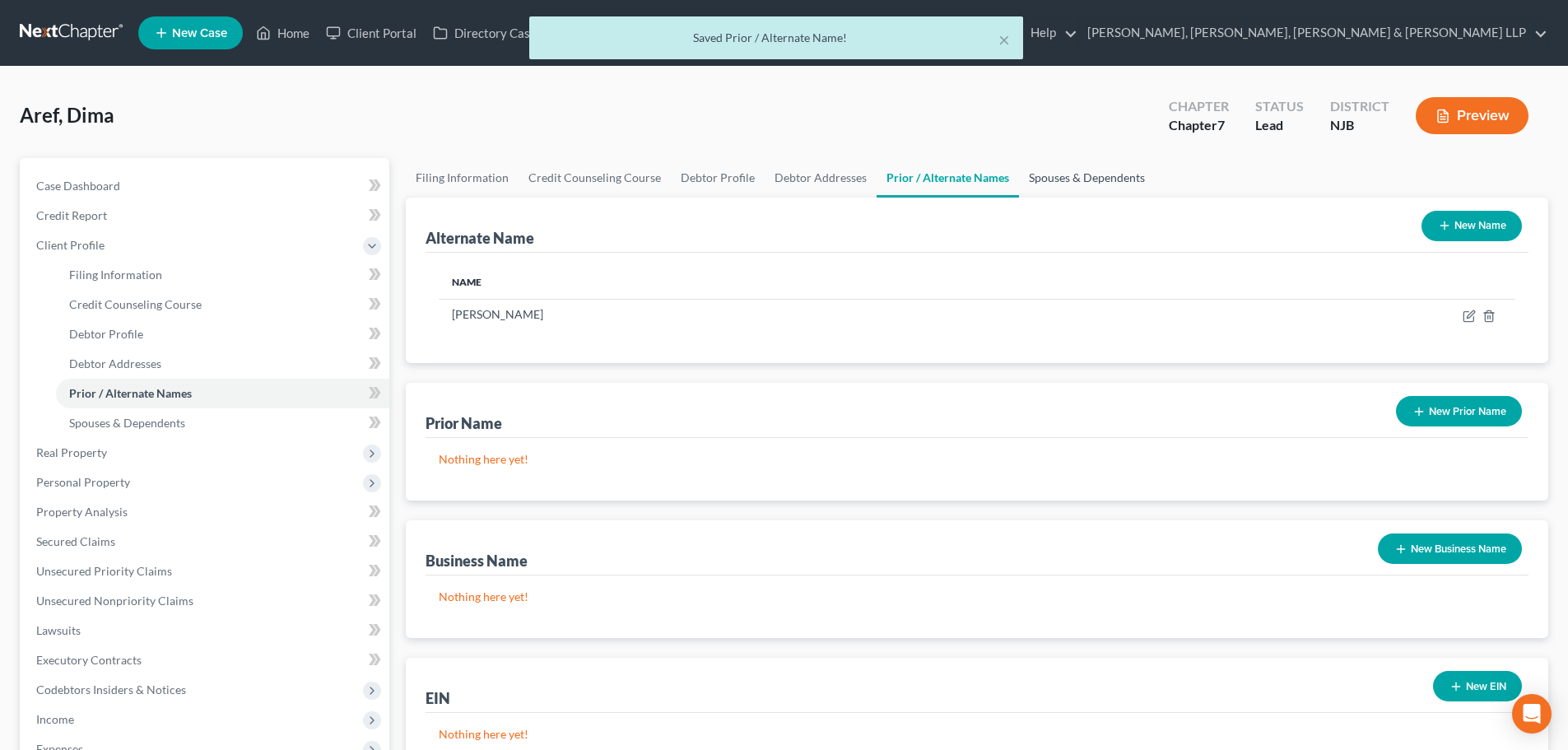
click at [1079, 184] on link "Spouses & Dependents" at bounding box center [1086, 177] width 136 height 40
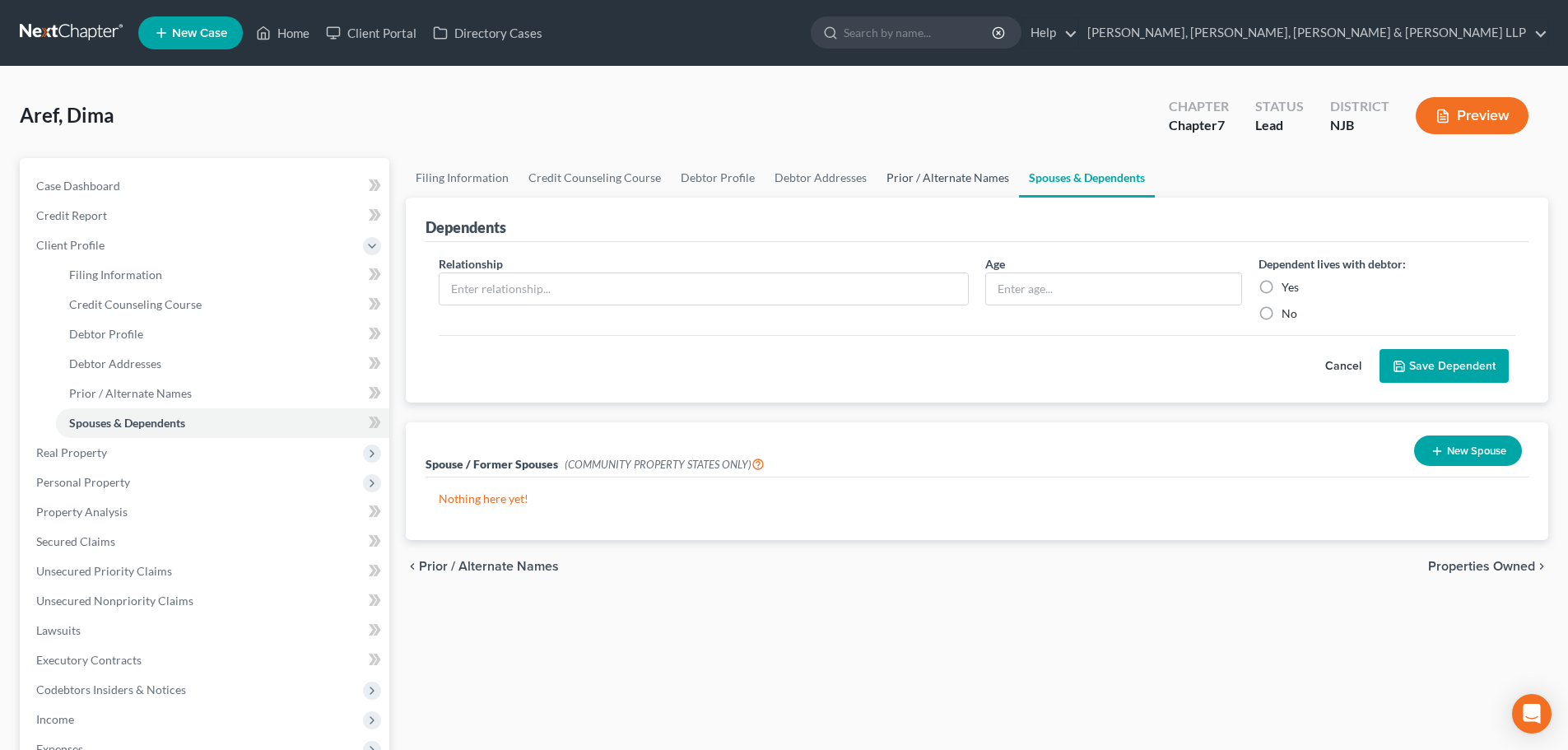
click at [914, 179] on link "Prior / Alternate Names" at bounding box center [948, 177] width 143 height 40
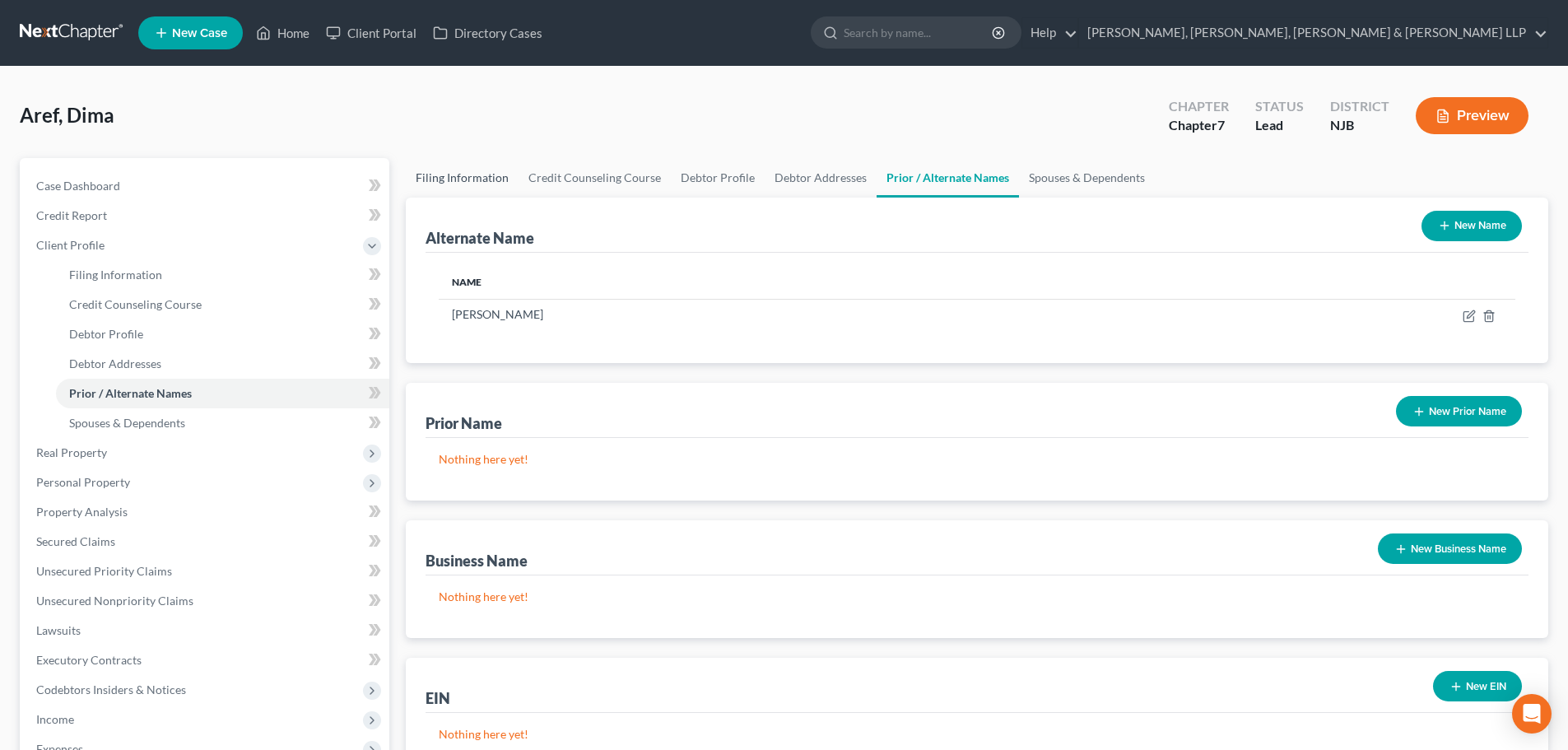
click at [468, 180] on link "Filing Information" at bounding box center [462, 177] width 113 height 40
select select "1"
select select "0"
select select "51"
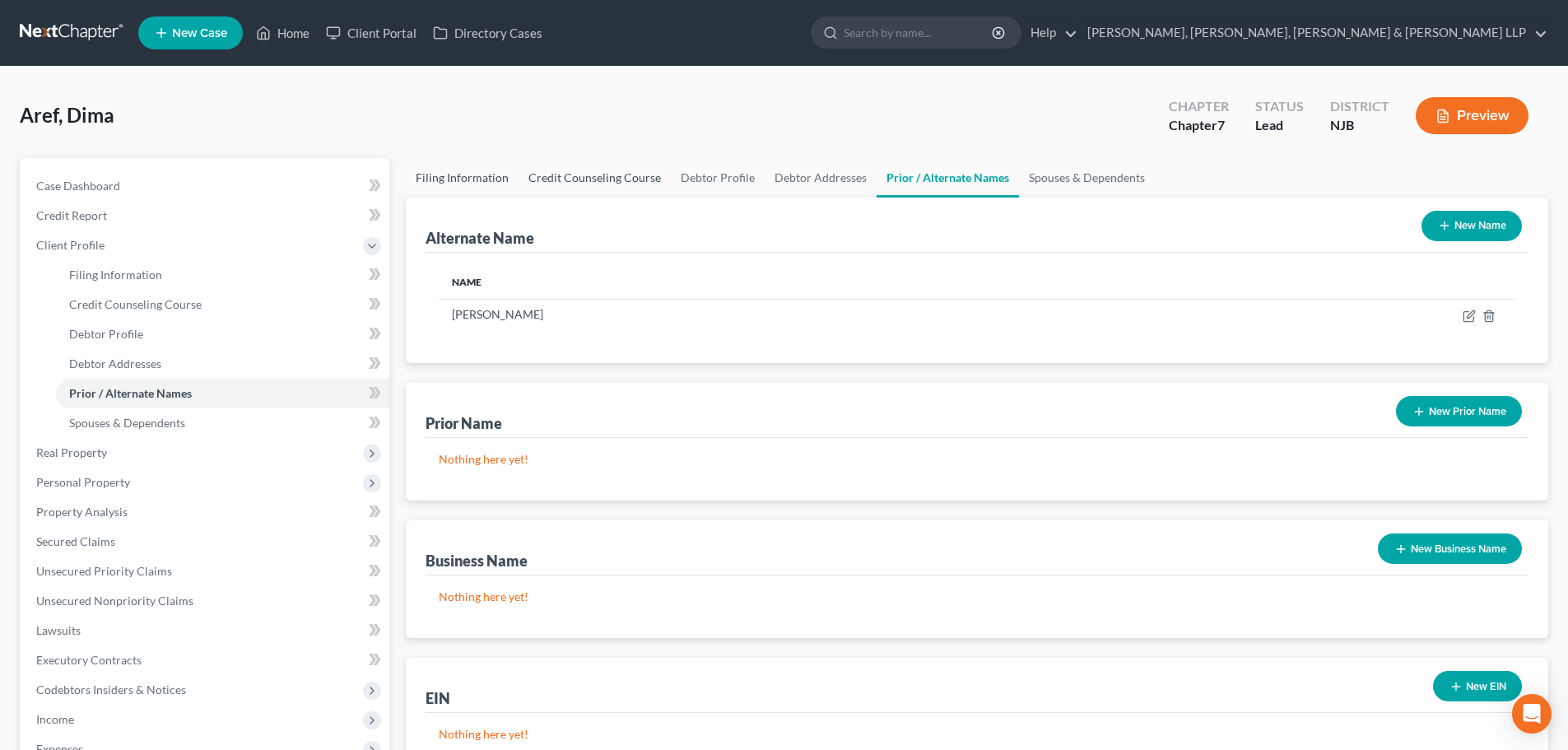
select select "8"
select select "0"
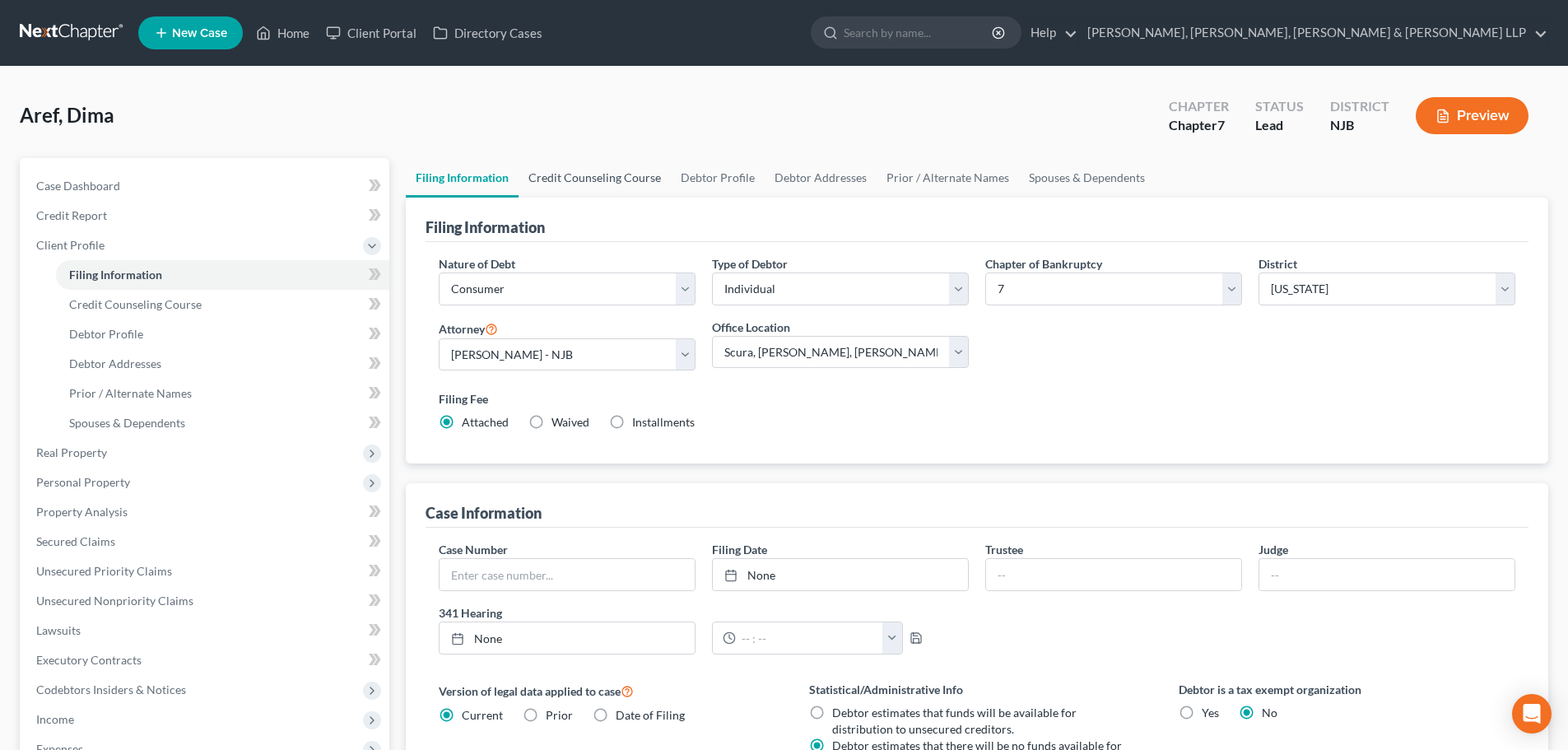
click at [549, 172] on link "Credit Counseling Course" at bounding box center [594, 177] width 152 height 40
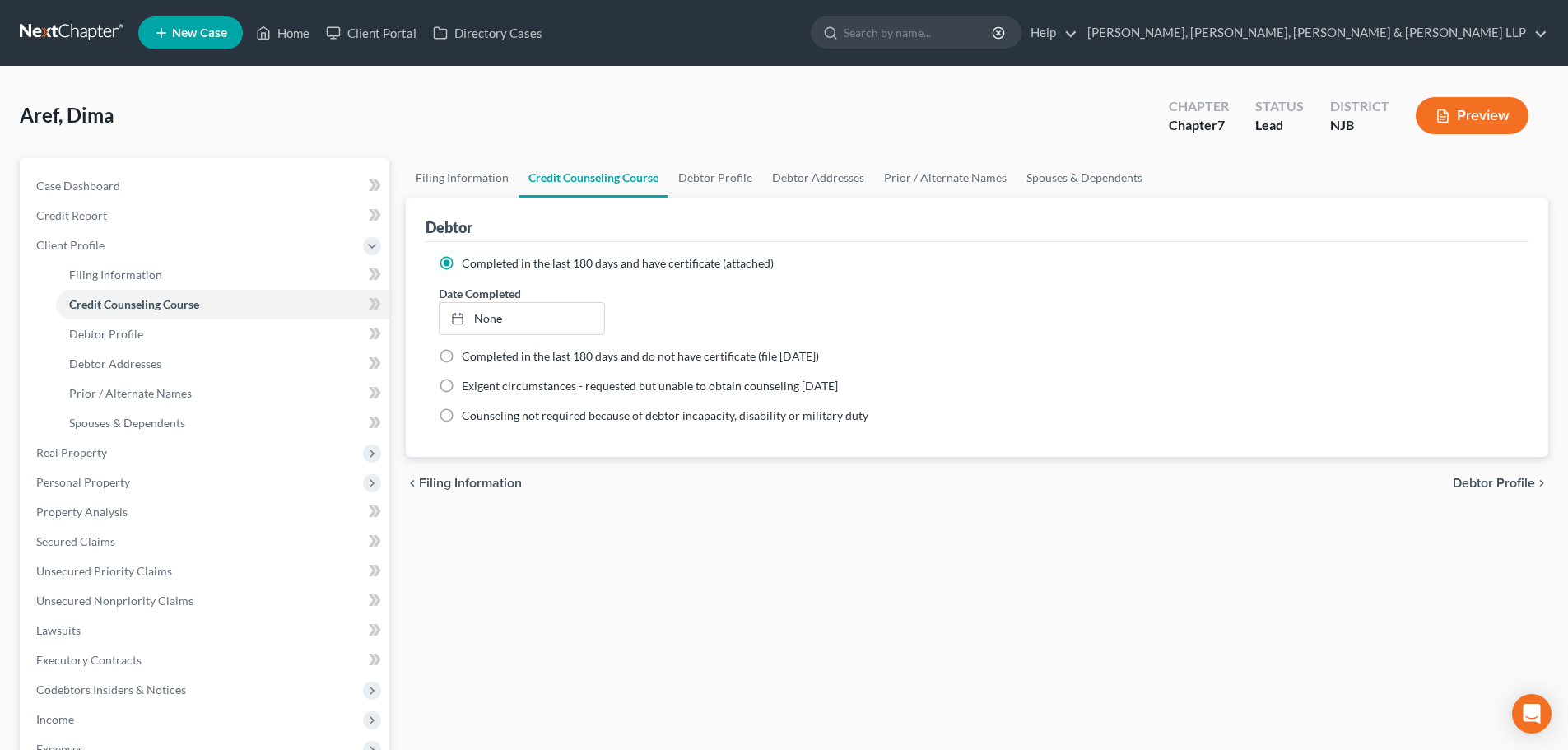
click at [659, 170] on link "Credit Counseling Course" at bounding box center [593, 177] width 150 height 40
click at [702, 182] on link "Debtor Profile" at bounding box center [715, 177] width 94 height 40
select select "0"
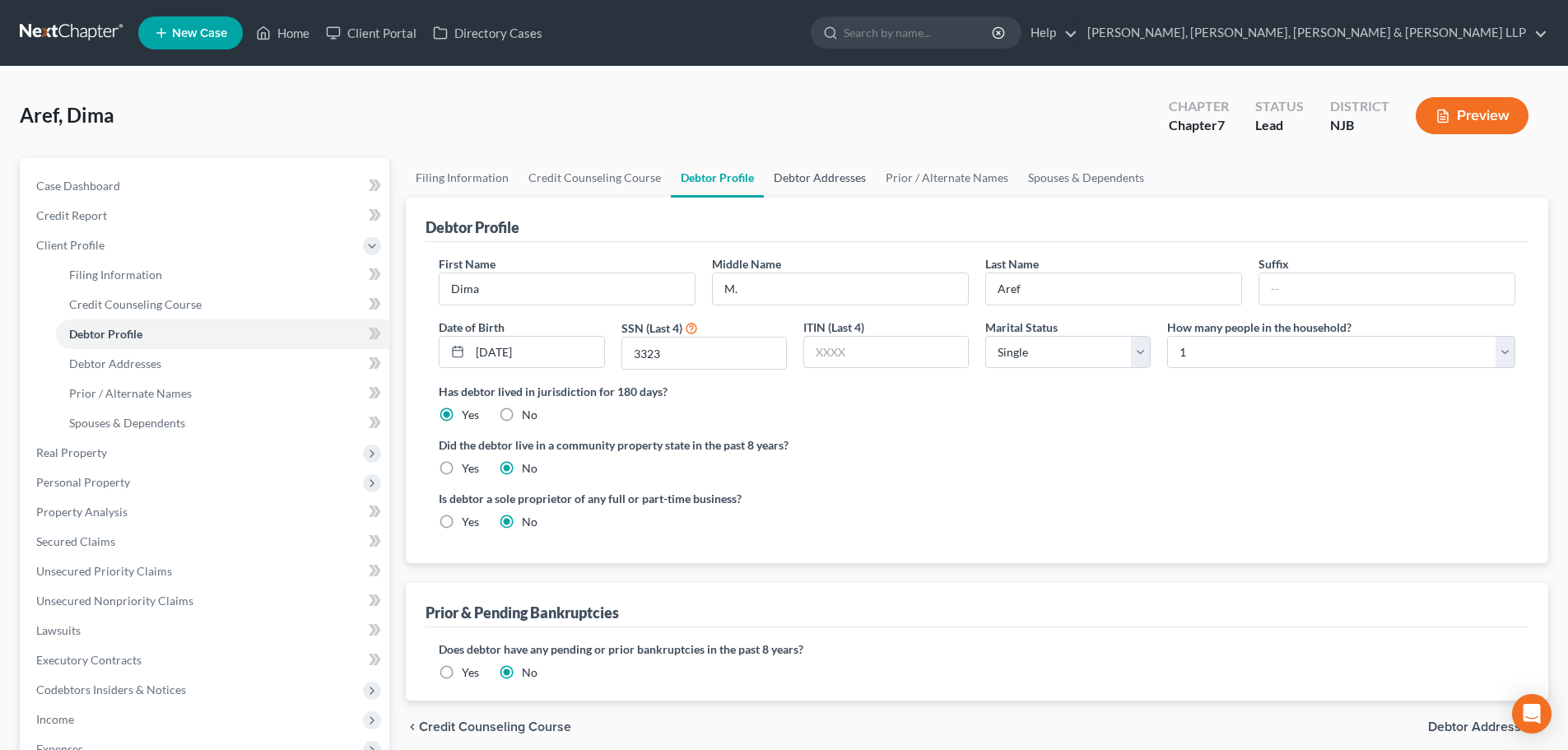
click at [785, 175] on link "Debtor Addresses" at bounding box center [819, 177] width 112 height 40
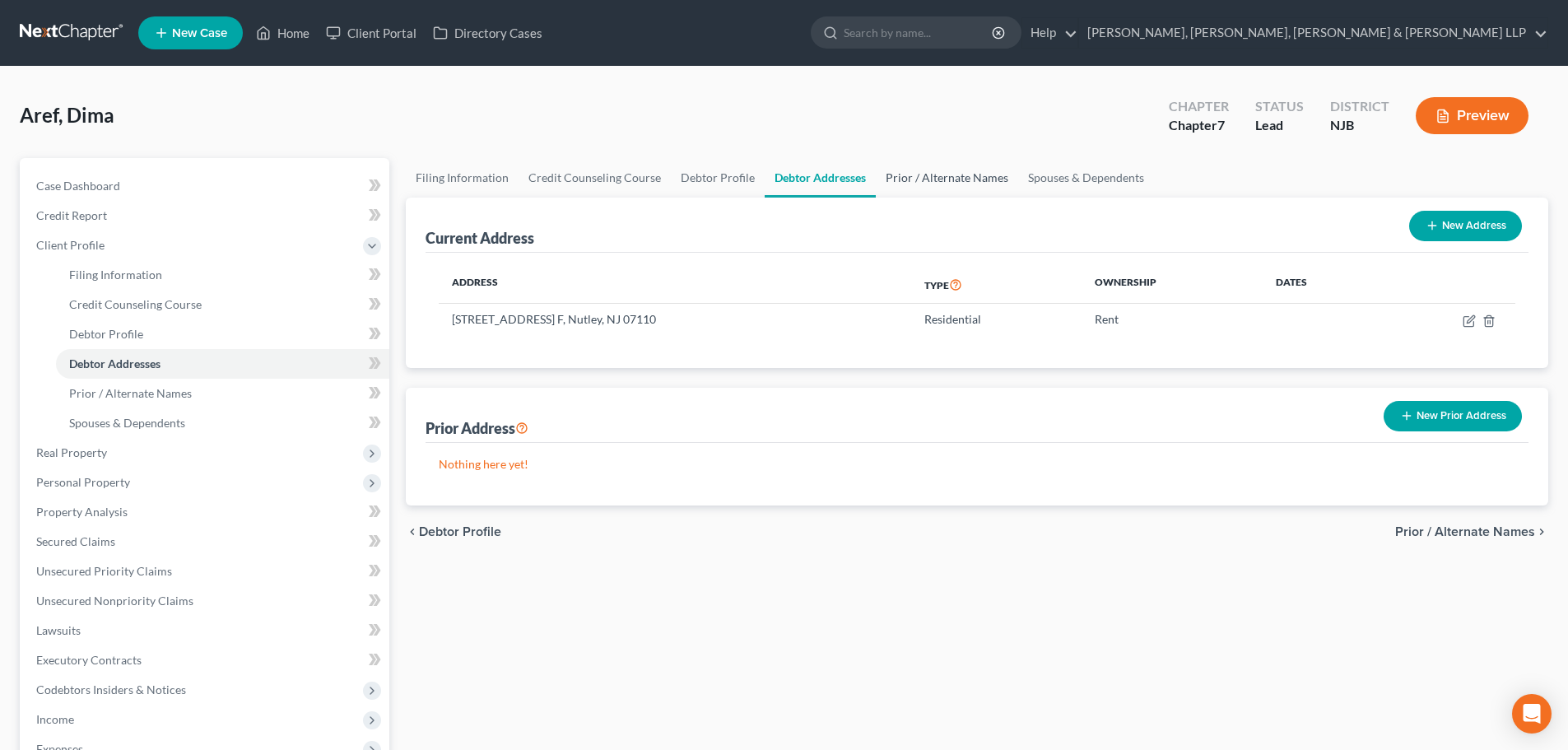
click at [965, 165] on link "Prior / Alternate Names" at bounding box center [947, 177] width 143 height 40
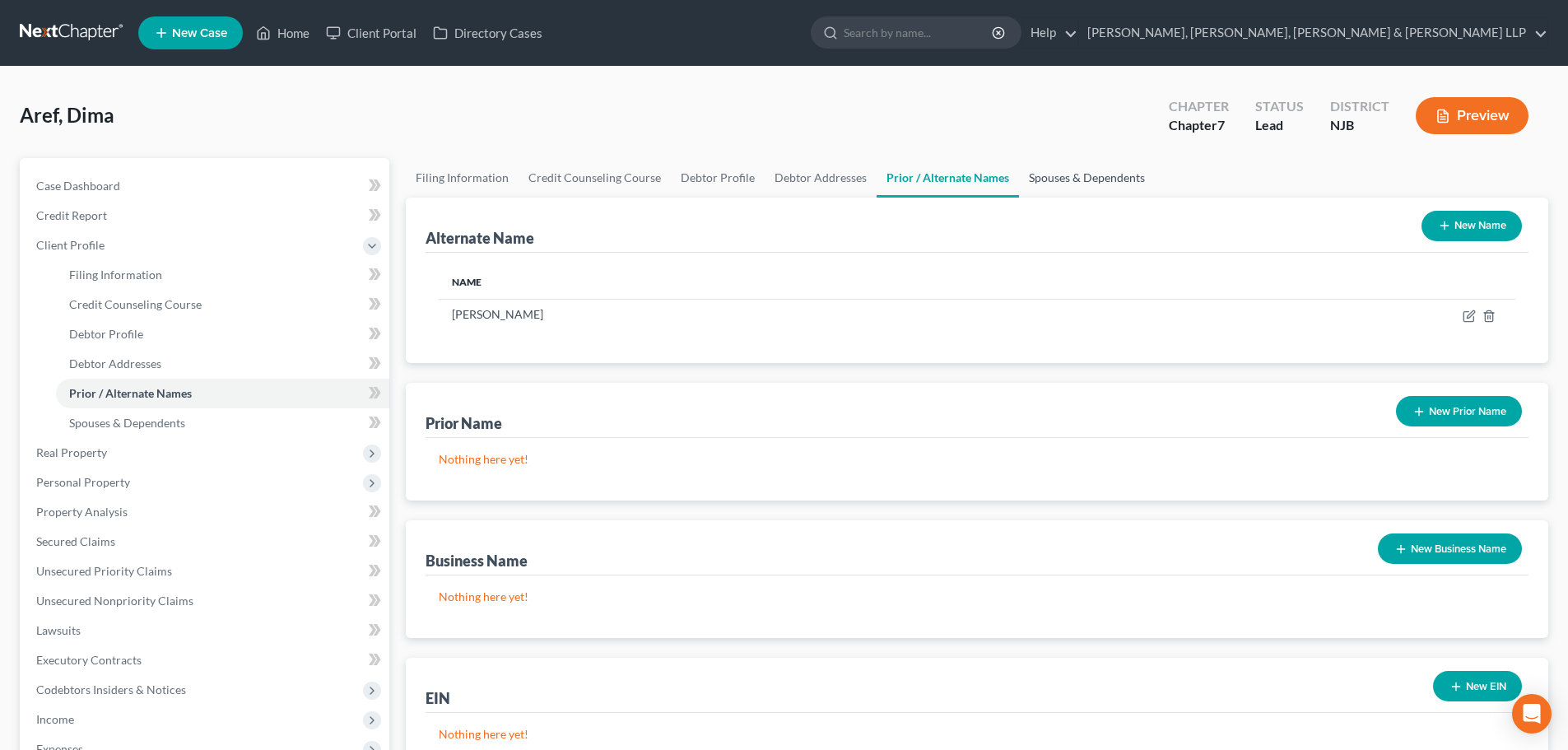
click at [1042, 180] on link "Spouses & Dependents" at bounding box center [1086, 177] width 136 height 40
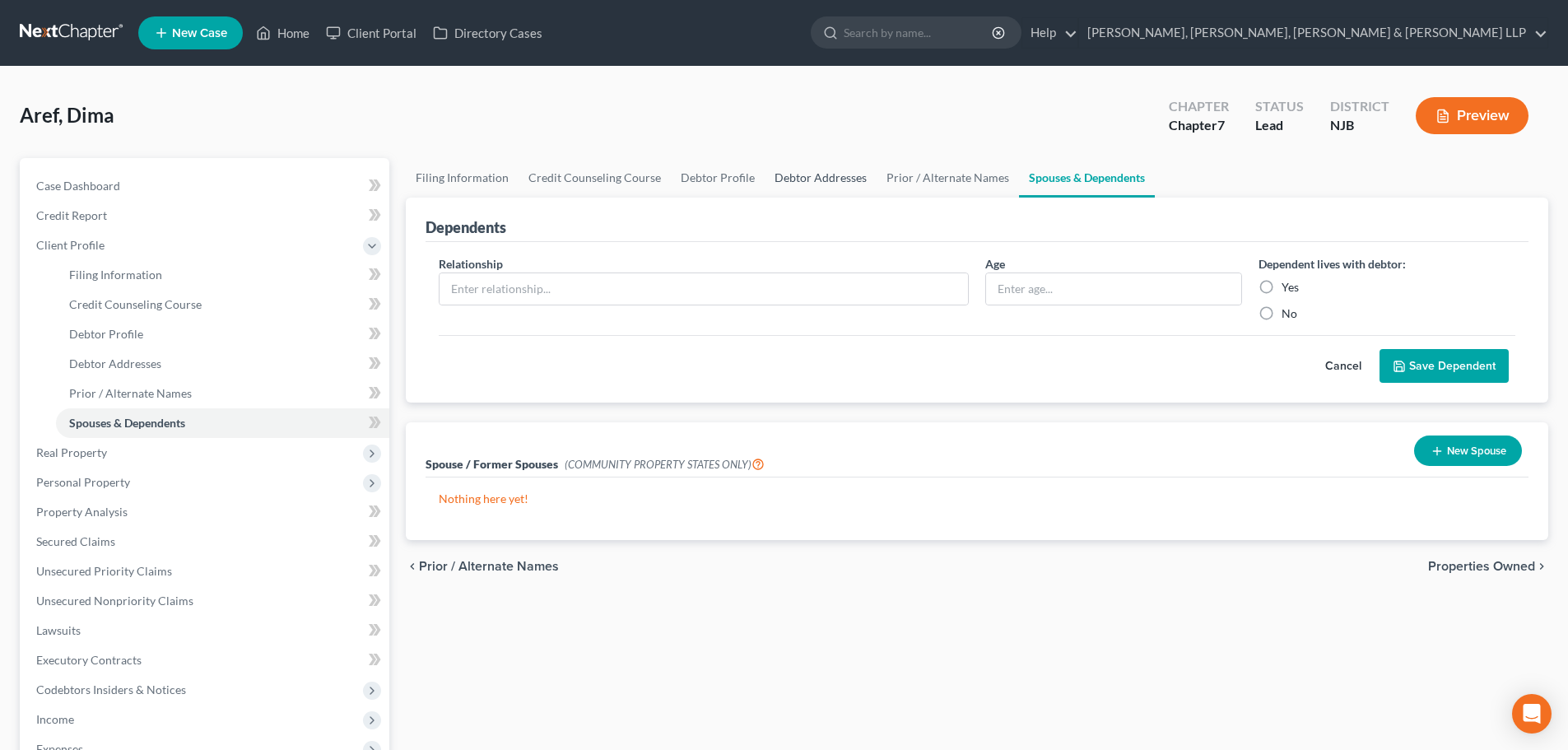
click at [772, 180] on link "Debtor Addresses" at bounding box center [820, 177] width 112 height 40
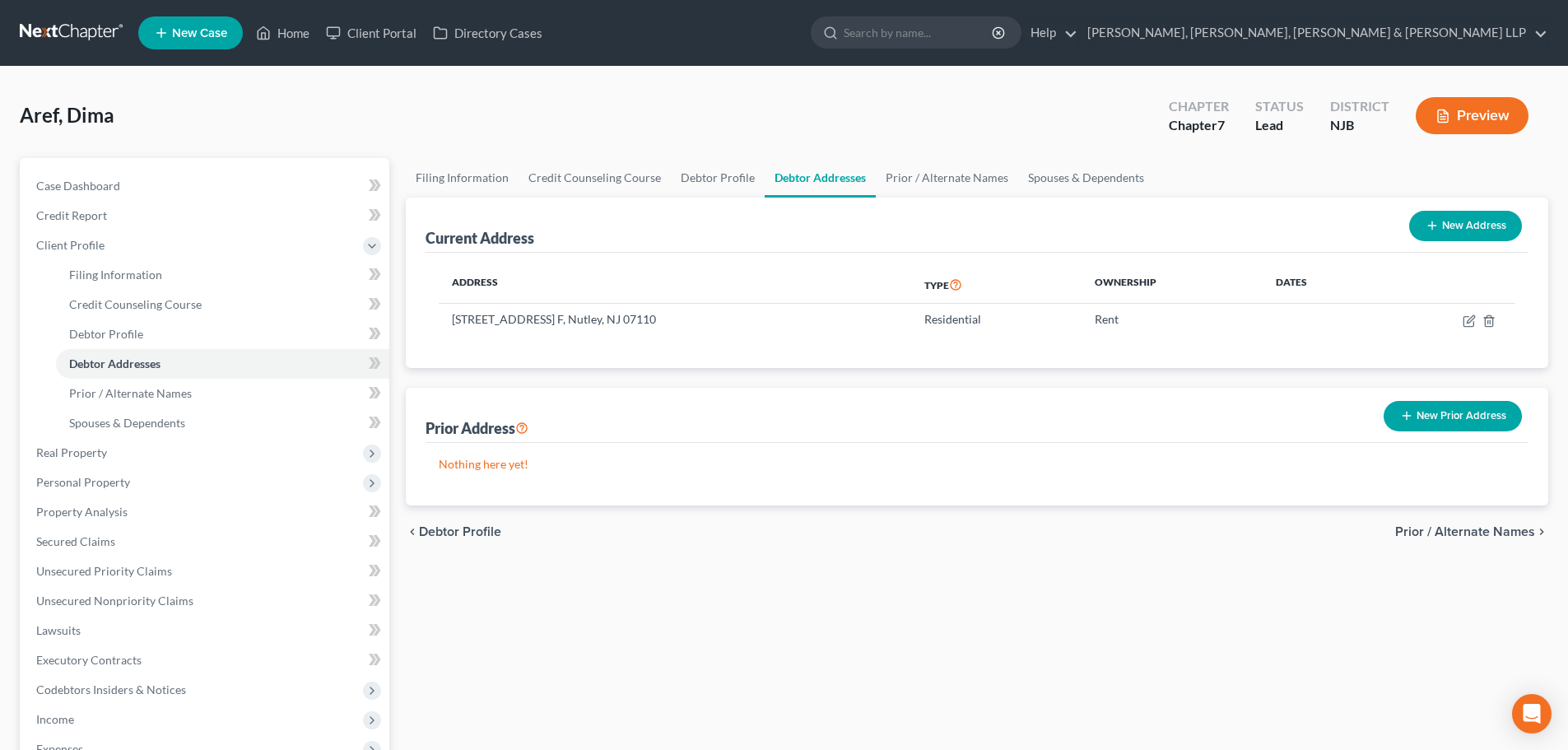
click at [1412, 409] on icon "button" at bounding box center [1406, 415] width 13 height 13
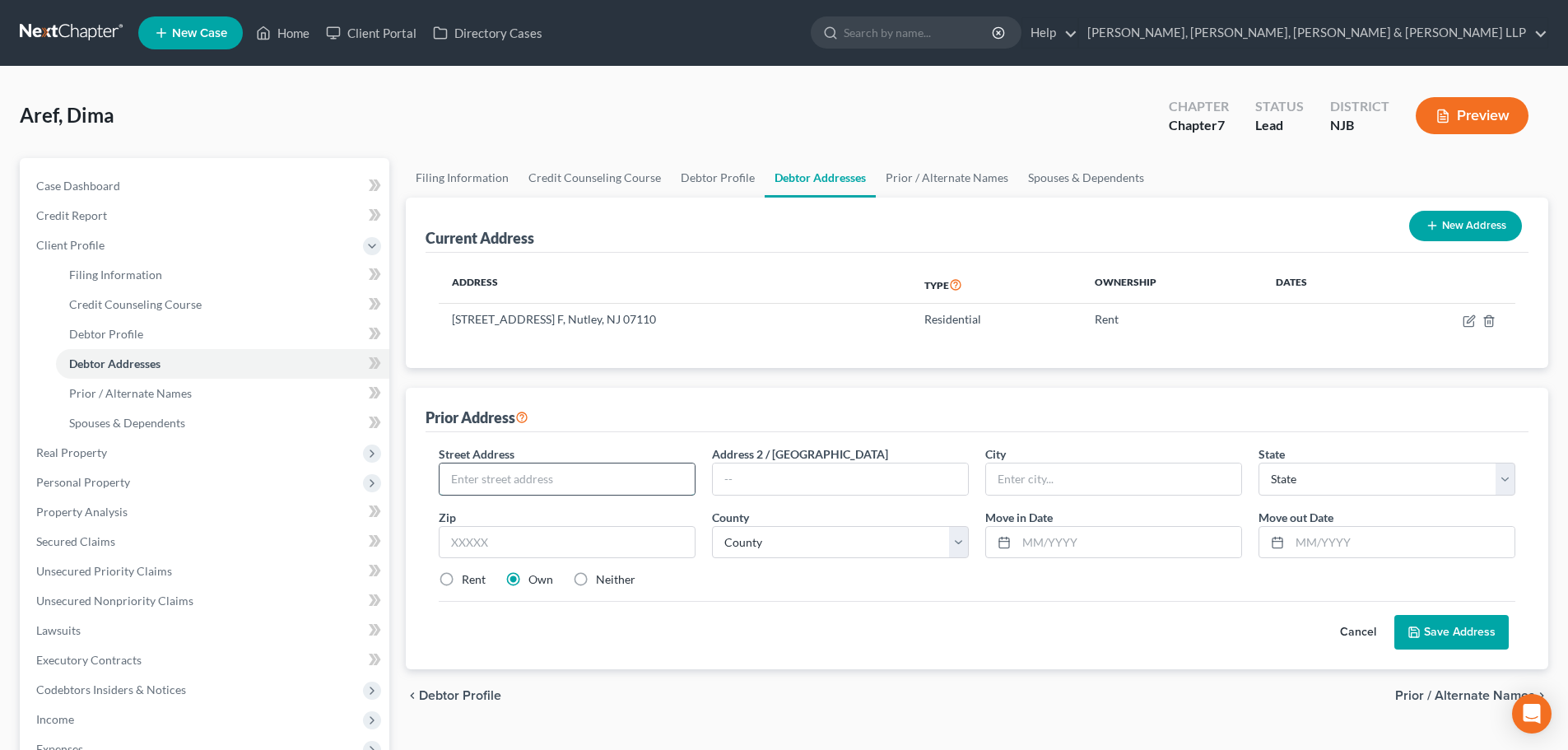
click at [497, 469] on input "text" at bounding box center [567, 479] width 255 height 32
type input "5"
type input "[STREET_ADDRESS]"
click at [475, 540] on input "text" at bounding box center [567, 541] width 257 height 33
type input "07885"
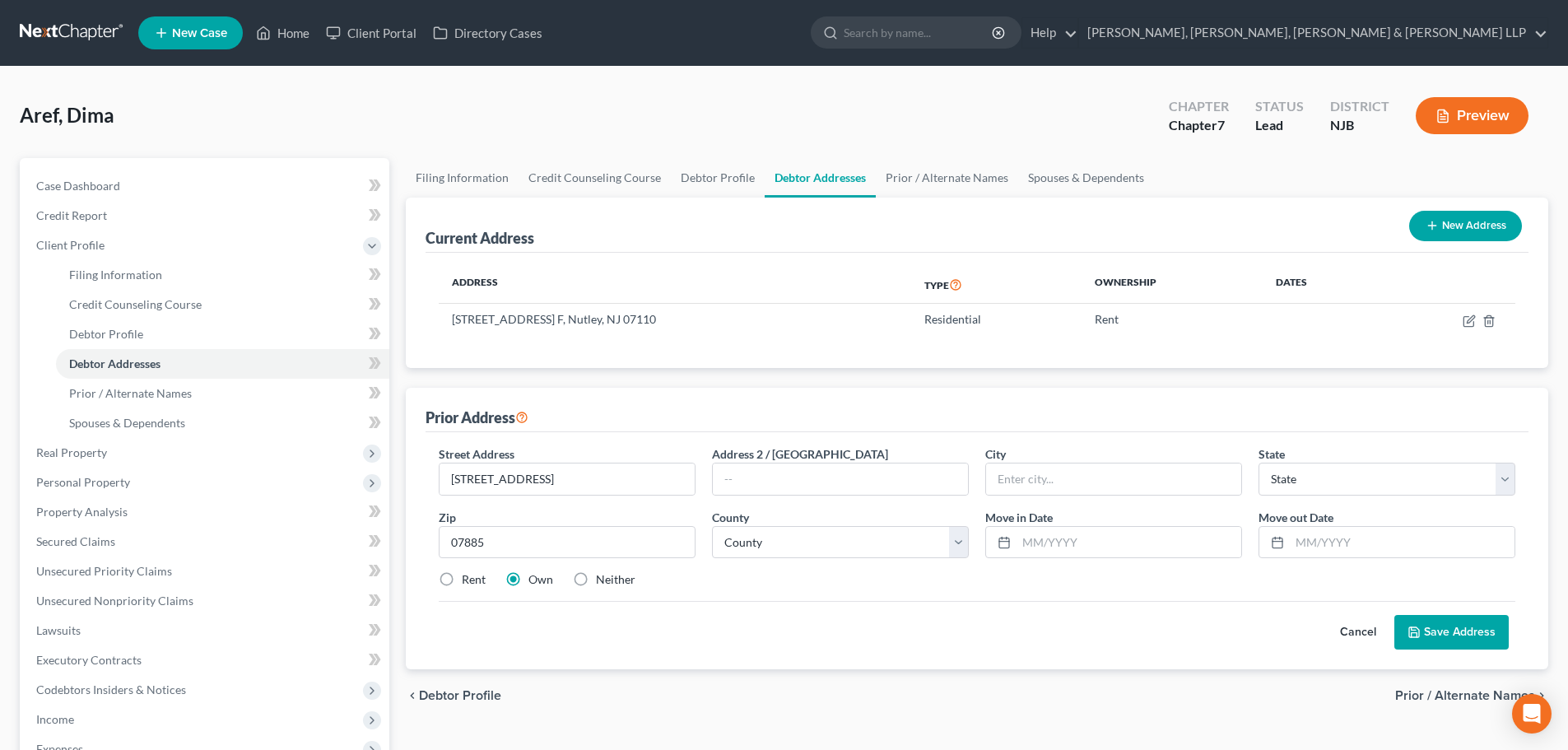
type input "[PERSON_NAME]"
select select "33"
click at [461, 578] on label "Rent" at bounding box center [473, 579] width 24 height 17
click at [468, 578] on input "Rent" at bounding box center [474, 577] width 11 height 11
radio input "true"
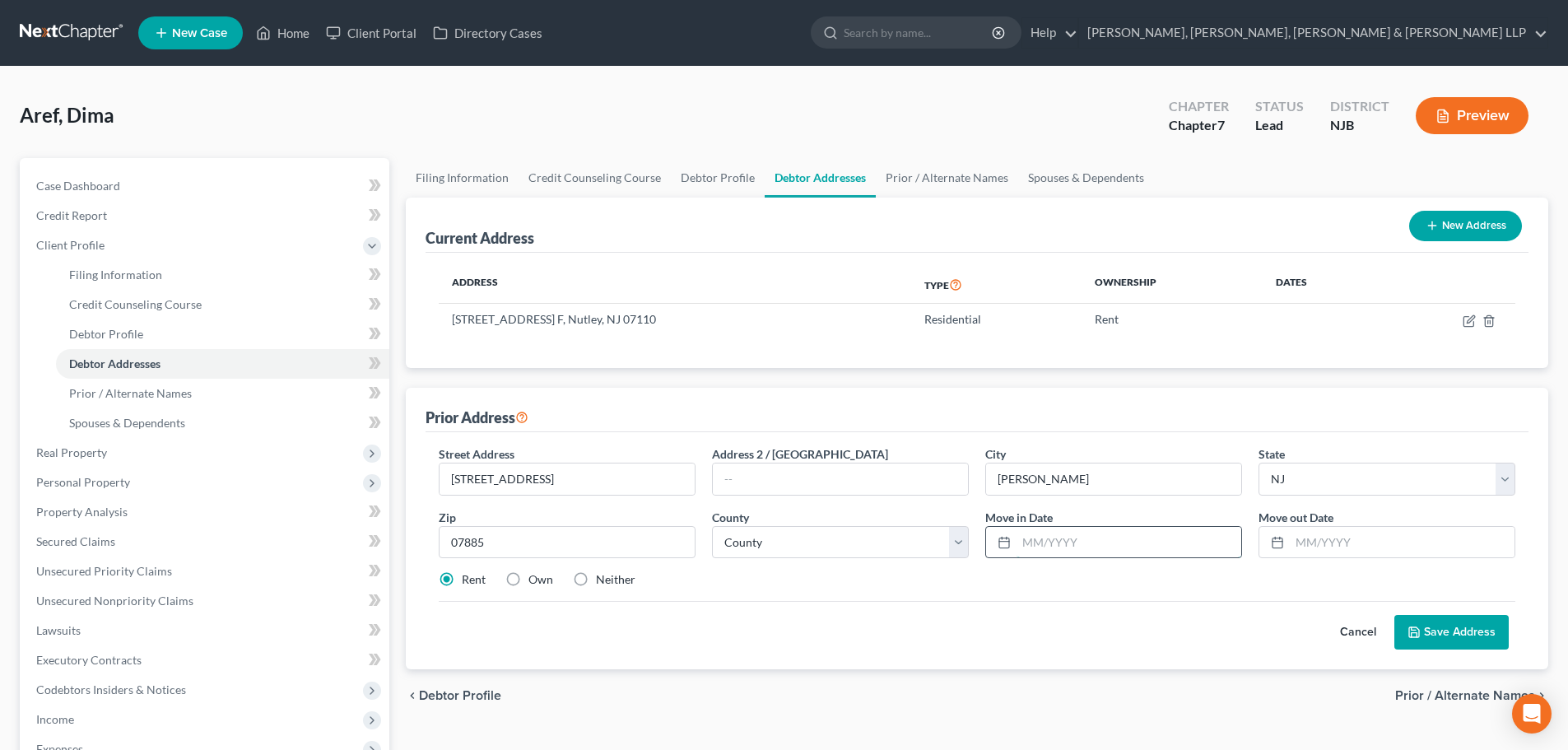
click at [1034, 537] on input "text" at bounding box center [1128, 542] width 225 height 32
type input "01/2024"
click at [1344, 533] on input "text" at bounding box center [1402, 542] width 225 height 32
type input "1"
type input "09/2025"
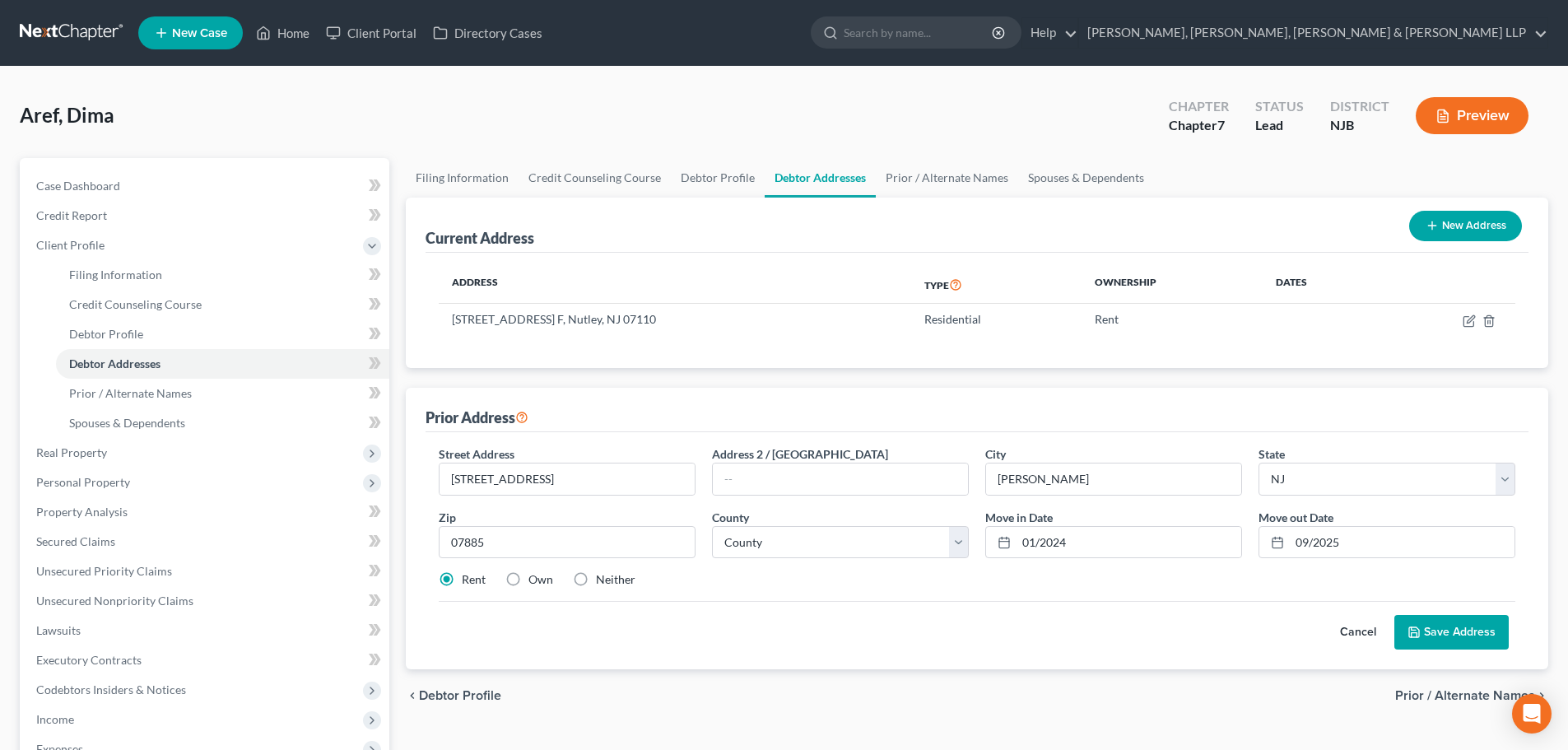
click at [1444, 612] on div "Cancel Save Address" at bounding box center [976, 624] width 1077 height 48
click at [1444, 614] on button "Save Address" at bounding box center [1452, 631] width 114 height 34
drag, startPoint x: 803, startPoint y: 544, endPoint x: 794, endPoint y: 526, distance: 20.1
click at [803, 544] on select "County [GEOGRAPHIC_DATA] [GEOGRAPHIC_DATA] [GEOGRAPHIC_DATA] [GEOGRAPHIC_DATA] …" at bounding box center [841, 541] width 257 height 33
select select "13"
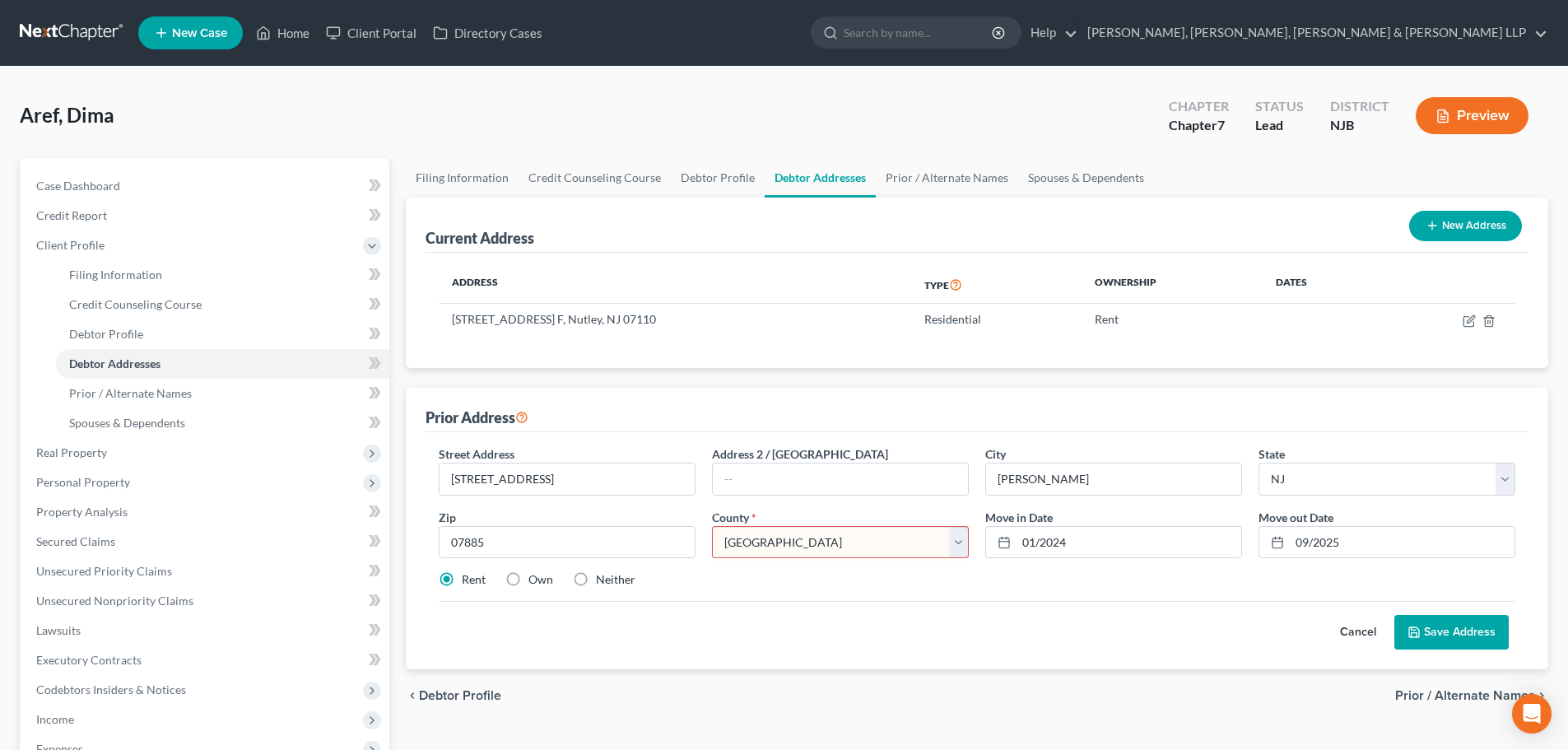
click at [712, 526] on select "County [GEOGRAPHIC_DATA] [GEOGRAPHIC_DATA] [GEOGRAPHIC_DATA] [GEOGRAPHIC_DATA] …" at bounding box center [841, 541] width 257 height 33
click at [1454, 619] on button "Save Address" at bounding box center [1452, 631] width 114 height 34
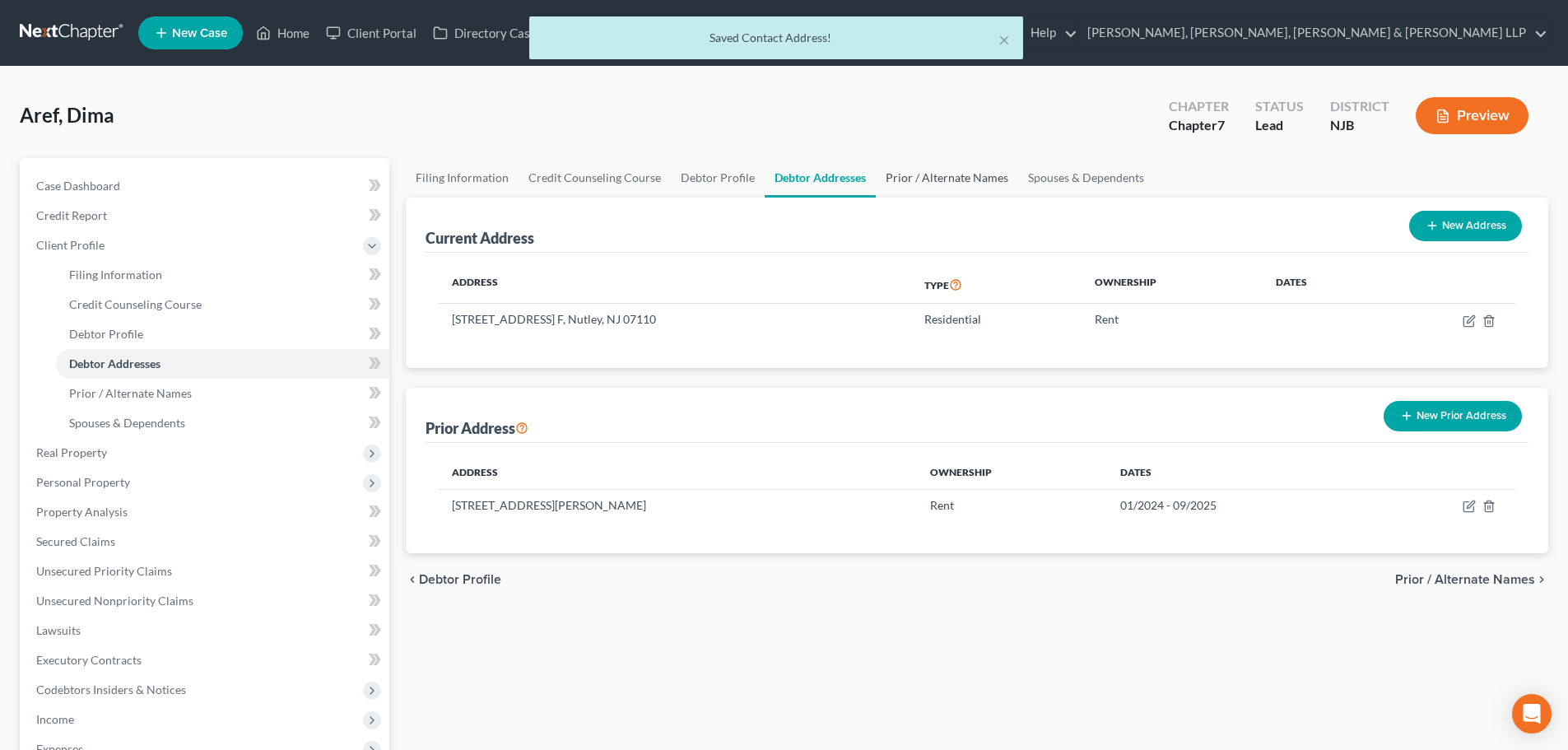
click at [892, 172] on link "Prior / Alternate Names" at bounding box center [947, 177] width 143 height 40
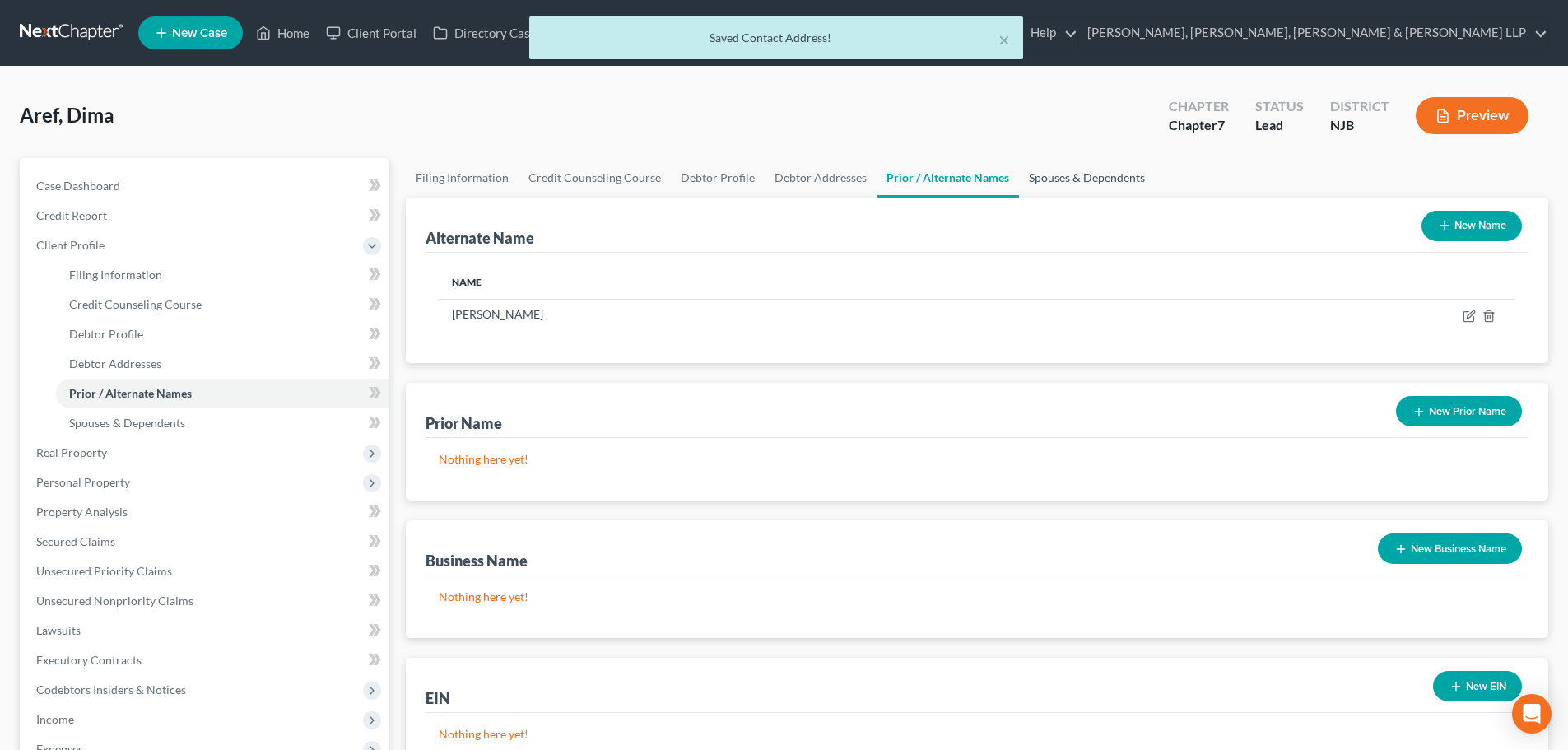
drag, startPoint x: 1035, startPoint y: 171, endPoint x: 1020, endPoint y: 185, distance: 20.5
click at [1037, 171] on link "Spouses & Dependents" at bounding box center [1086, 177] width 136 height 40
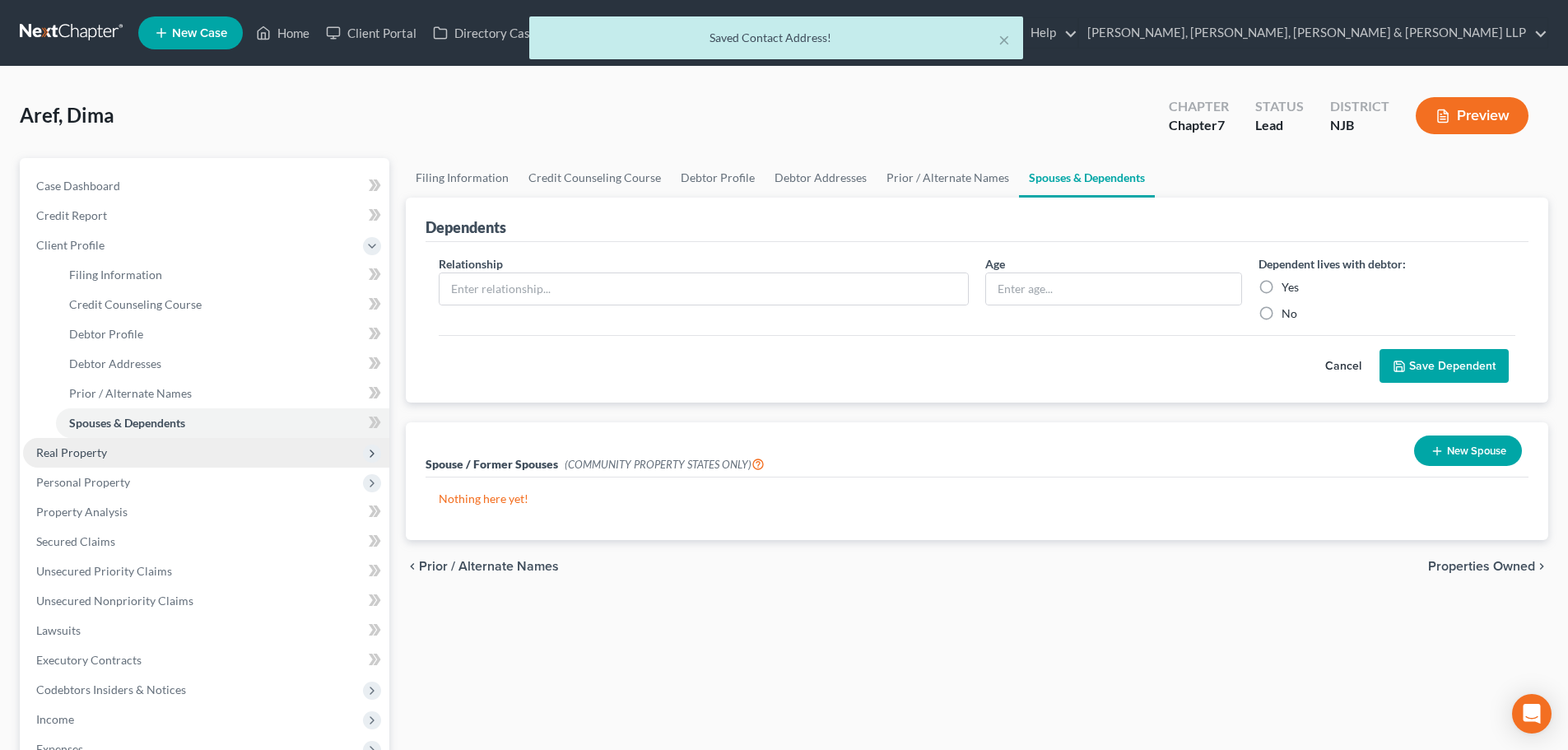
click at [115, 463] on span "Real Property" at bounding box center [206, 452] width 366 height 30
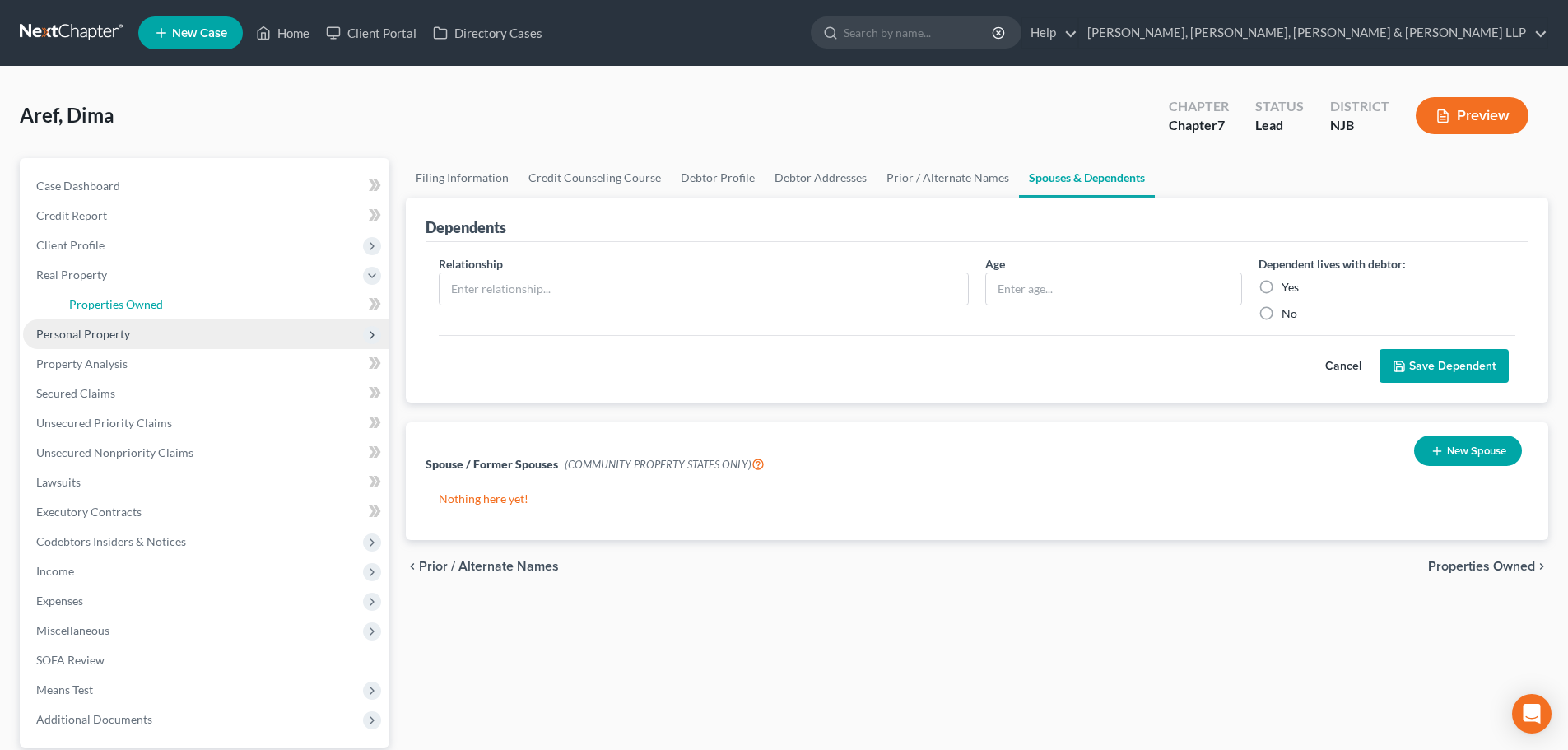
drag, startPoint x: 154, startPoint y: 305, endPoint x: 150, endPoint y: 320, distance: 15.5
click at [155, 305] on span "Properties Owned" at bounding box center [116, 304] width 94 height 14
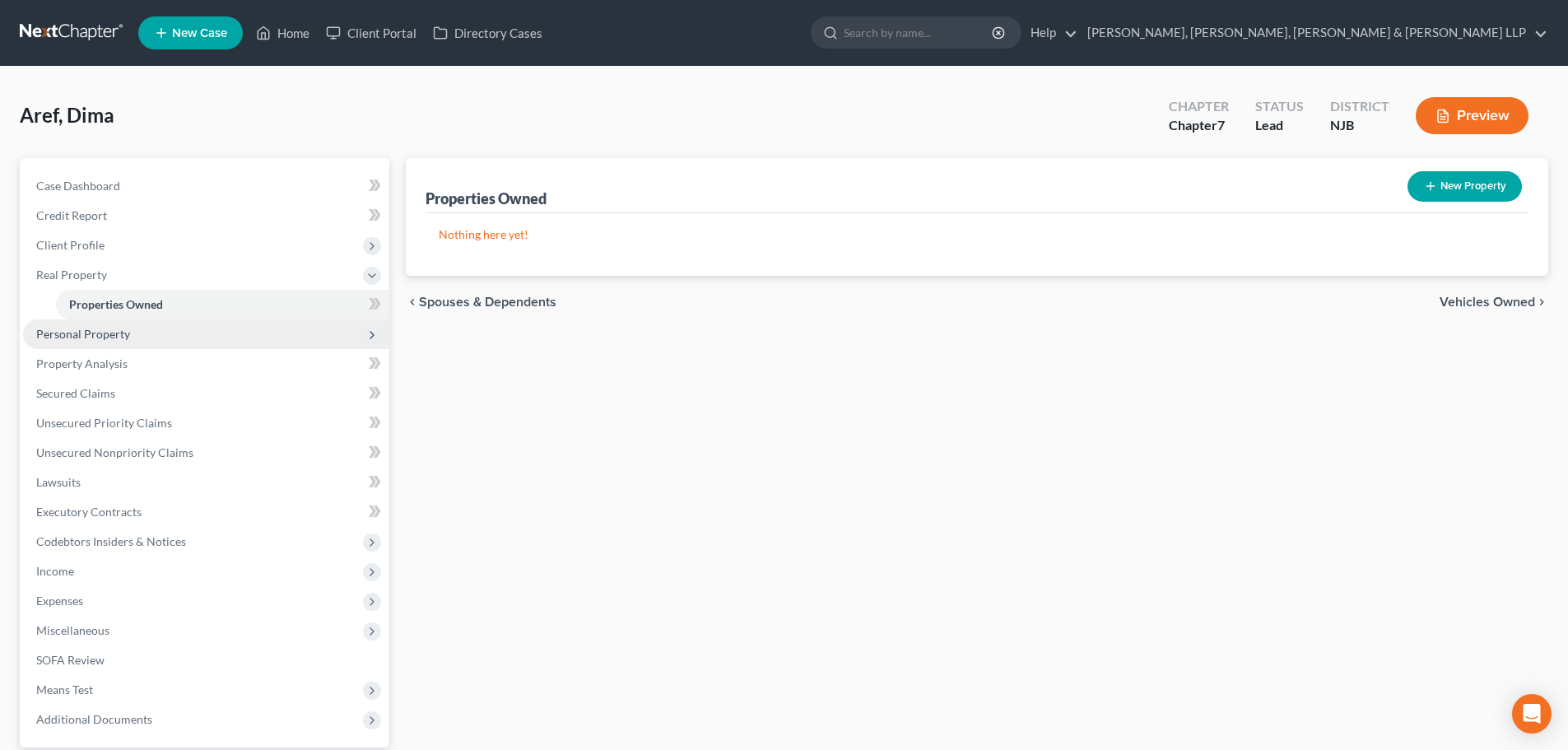
click at [125, 335] on span "Personal Property" at bounding box center [83, 334] width 94 height 14
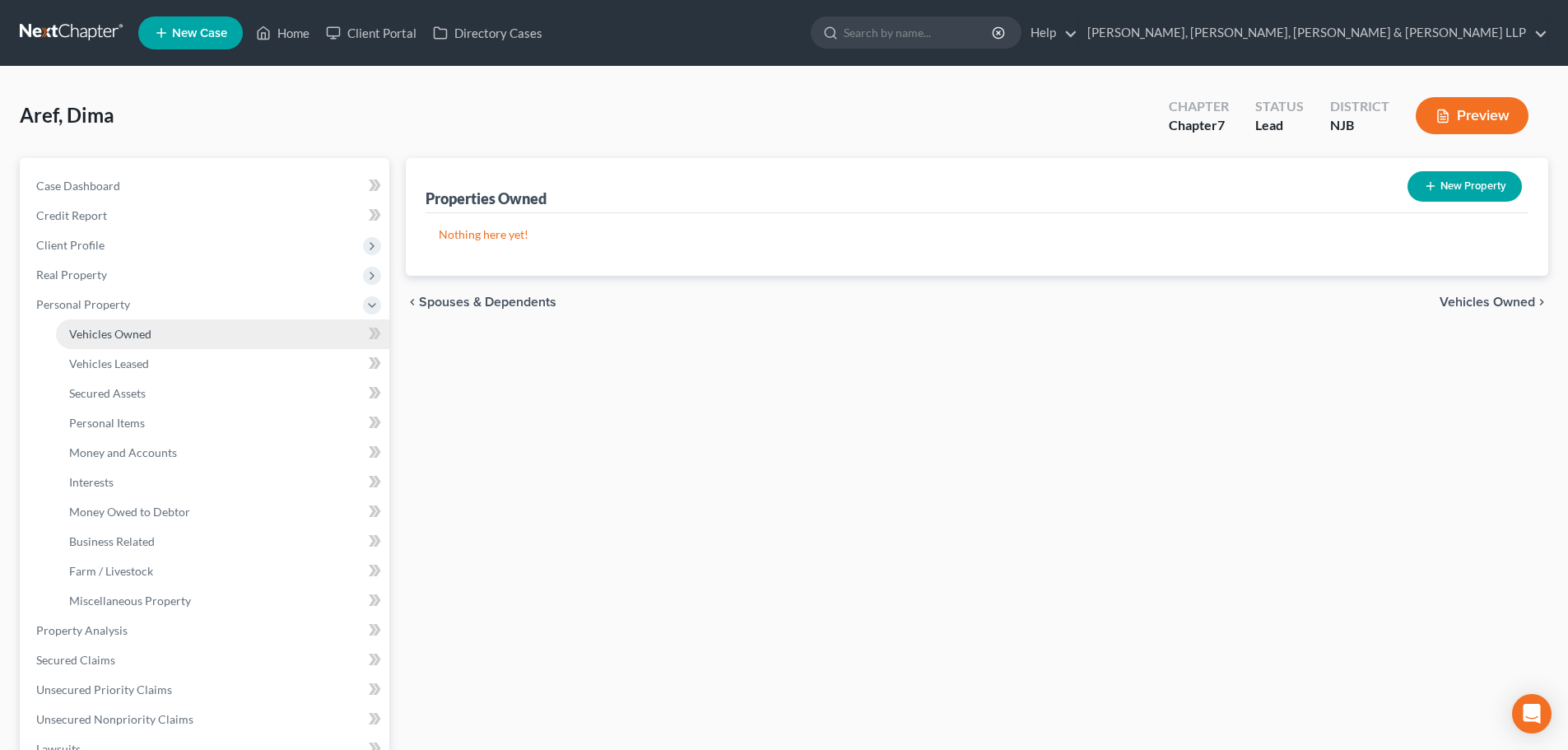
click at [141, 335] on span "Vehicles Owned" at bounding box center [110, 334] width 82 height 14
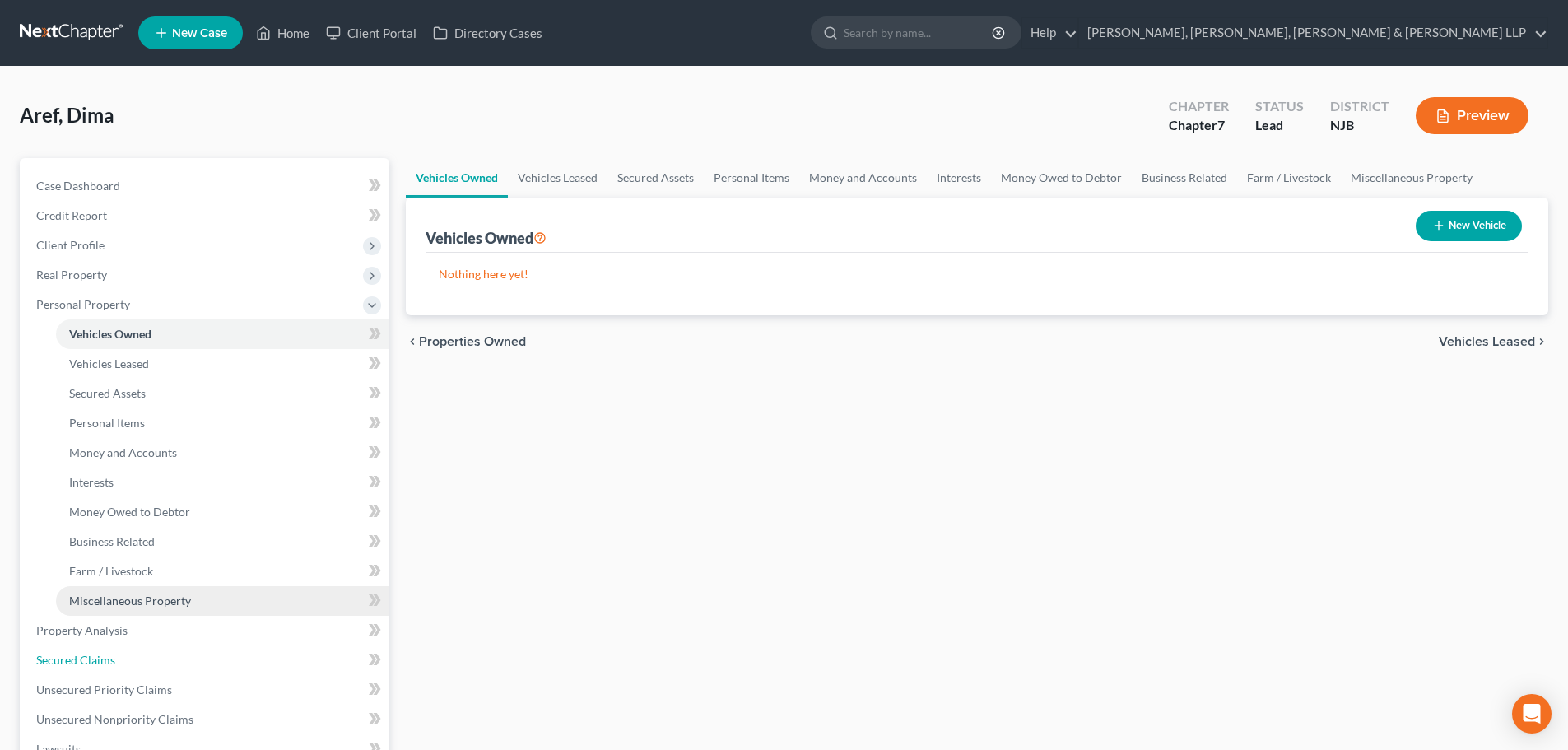
drag, startPoint x: 82, startPoint y: 663, endPoint x: 231, endPoint y: 606, distance: 159.5
click at [82, 663] on span "Secured Claims" at bounding box center [76, 659] width 79 height 14
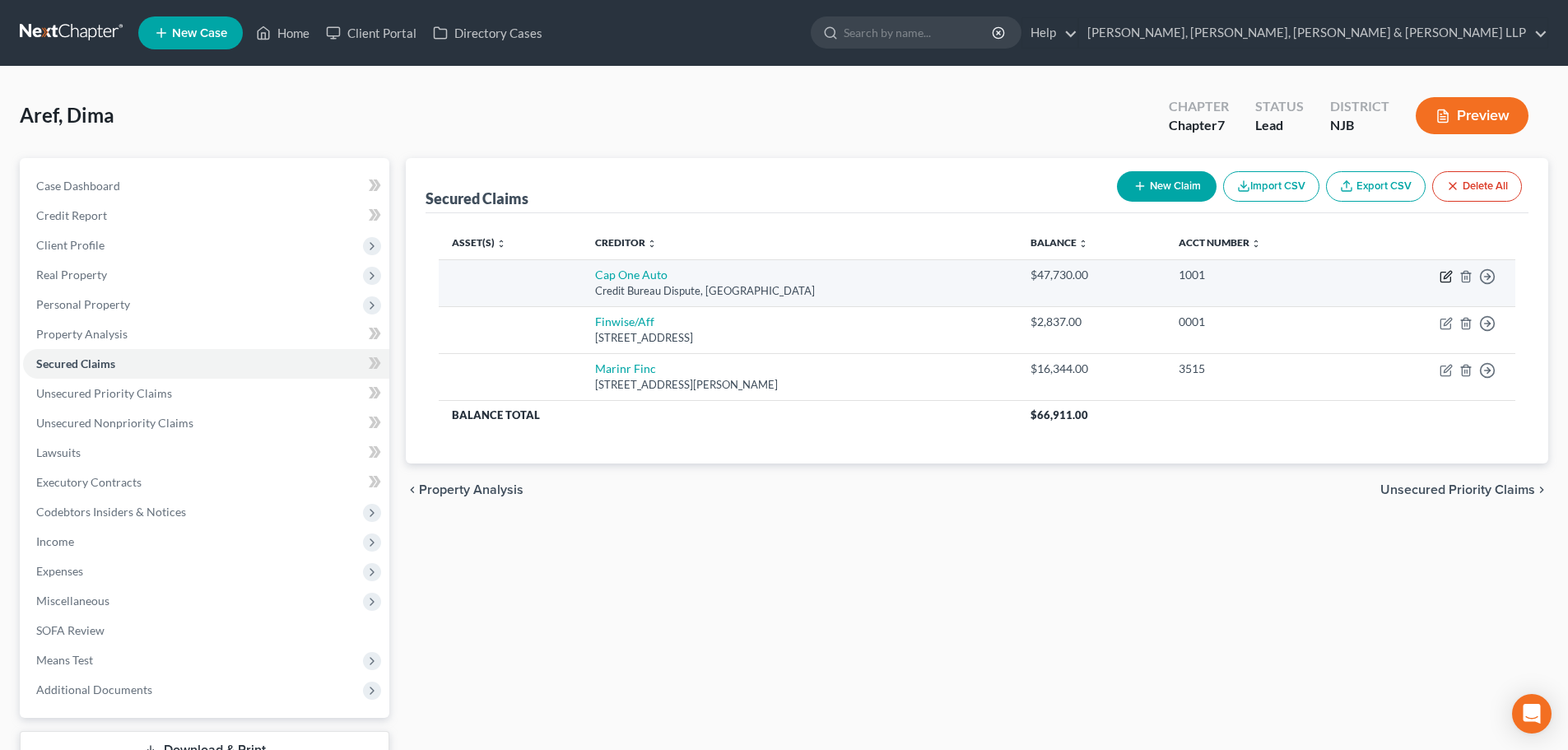
click at [1446, 274] on icon "button" at bounding box center [1446, 276] width 13 height 13
select select "45"
select select "0"
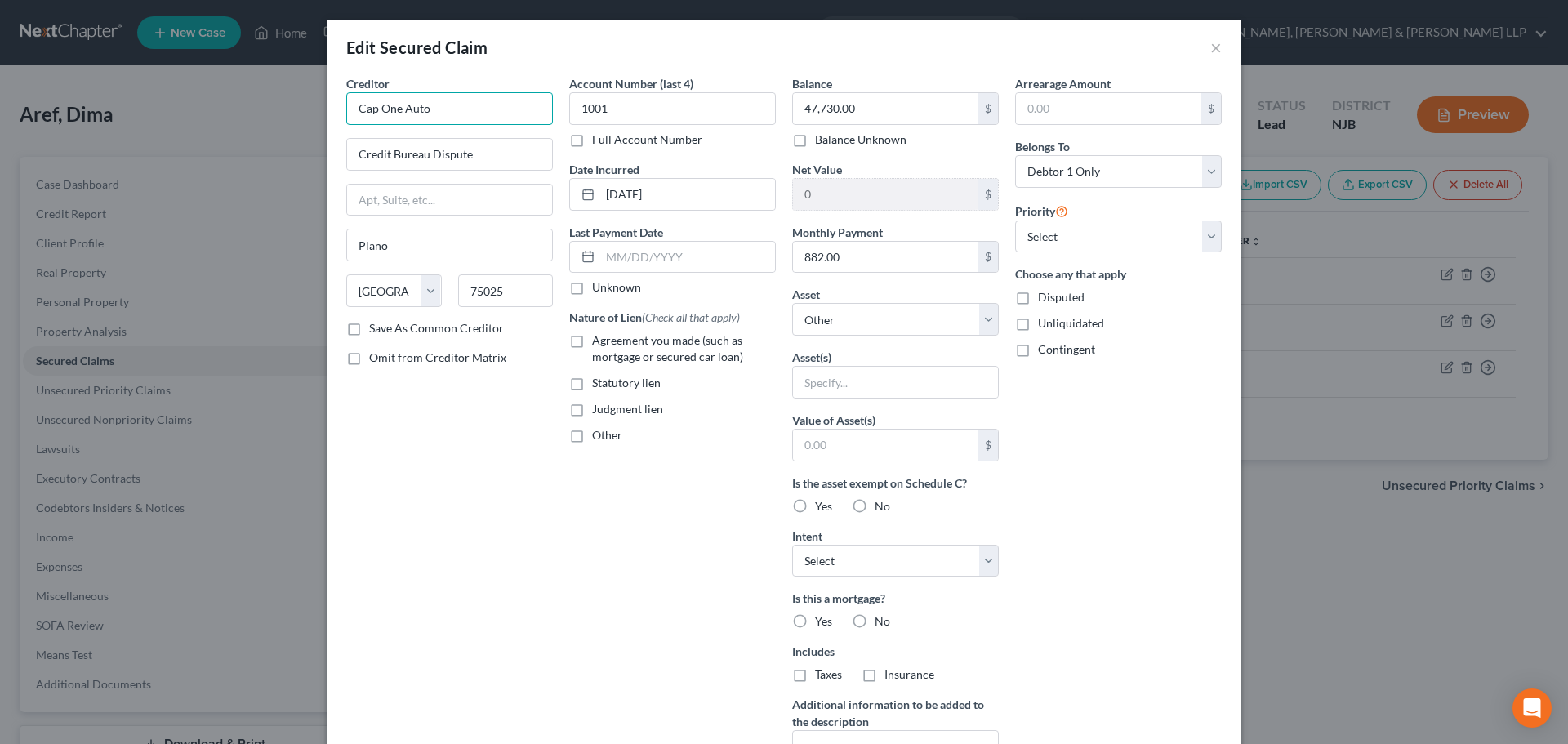
click at [372, 111] on input "Cap One Auto" at bounding box center [449, 108] width 207 height 32
drag, startPoint x: 347, startPoint y: 113, endPoint x: 312, endPoint y: 117, distance: 35.2
click at [312, 117] on div "Edit Secured Claim × Creditor * Capital One Auto Credit Bureau Dispute Plano St…" at bounding box center [784, 372] width 1568 height 744
type input "Capital One Auto"
drag, startPoint x: 1206, startPoint y: 45, endPoint x: 1198, endPoint y: 34, distance: 13.6
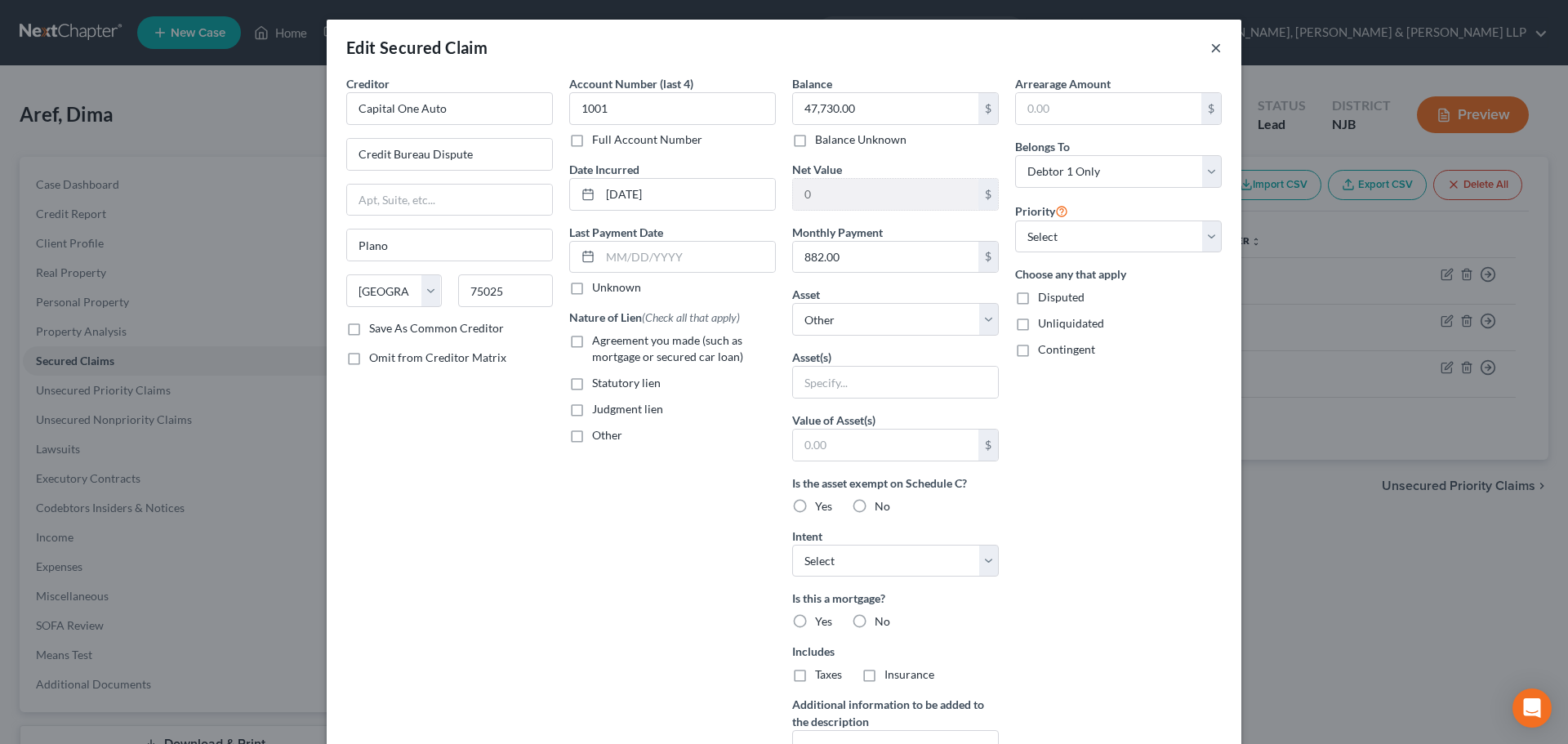
click at [1210, 47] on button "×" at bounding box center [1215, 47] width 11 height 19
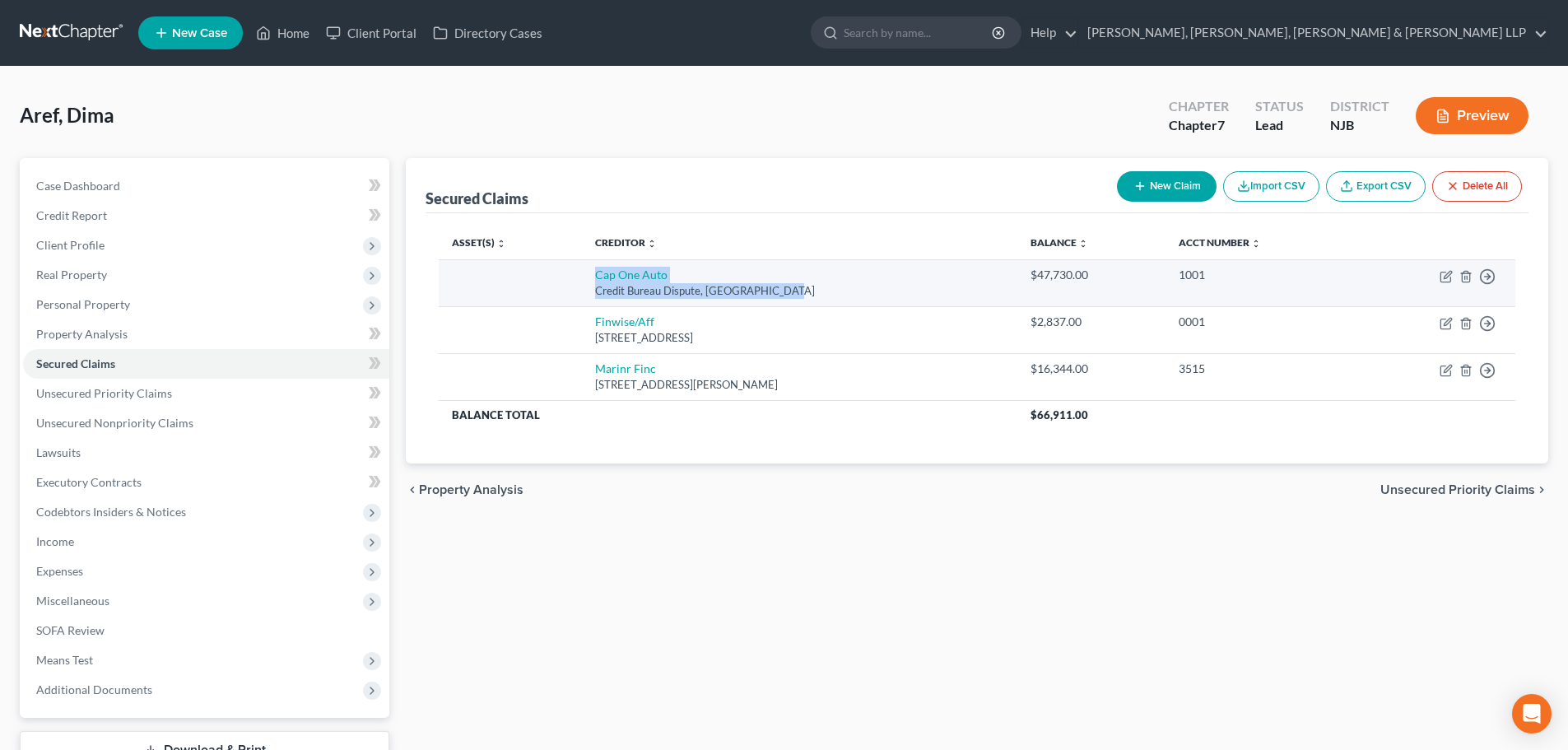
drag, startPoint x: 777, startPoint y: 290, endPoint x: 577, endPoint y: 283, distance: 200.1
click at [577, 283] on tr "Cap One Auto Credit Bureau Dispute, [GEOGRAPHIC_DATA] $47,730.00 1001 Move to E…" at bounding box center [976, 282] width 1077 height 47
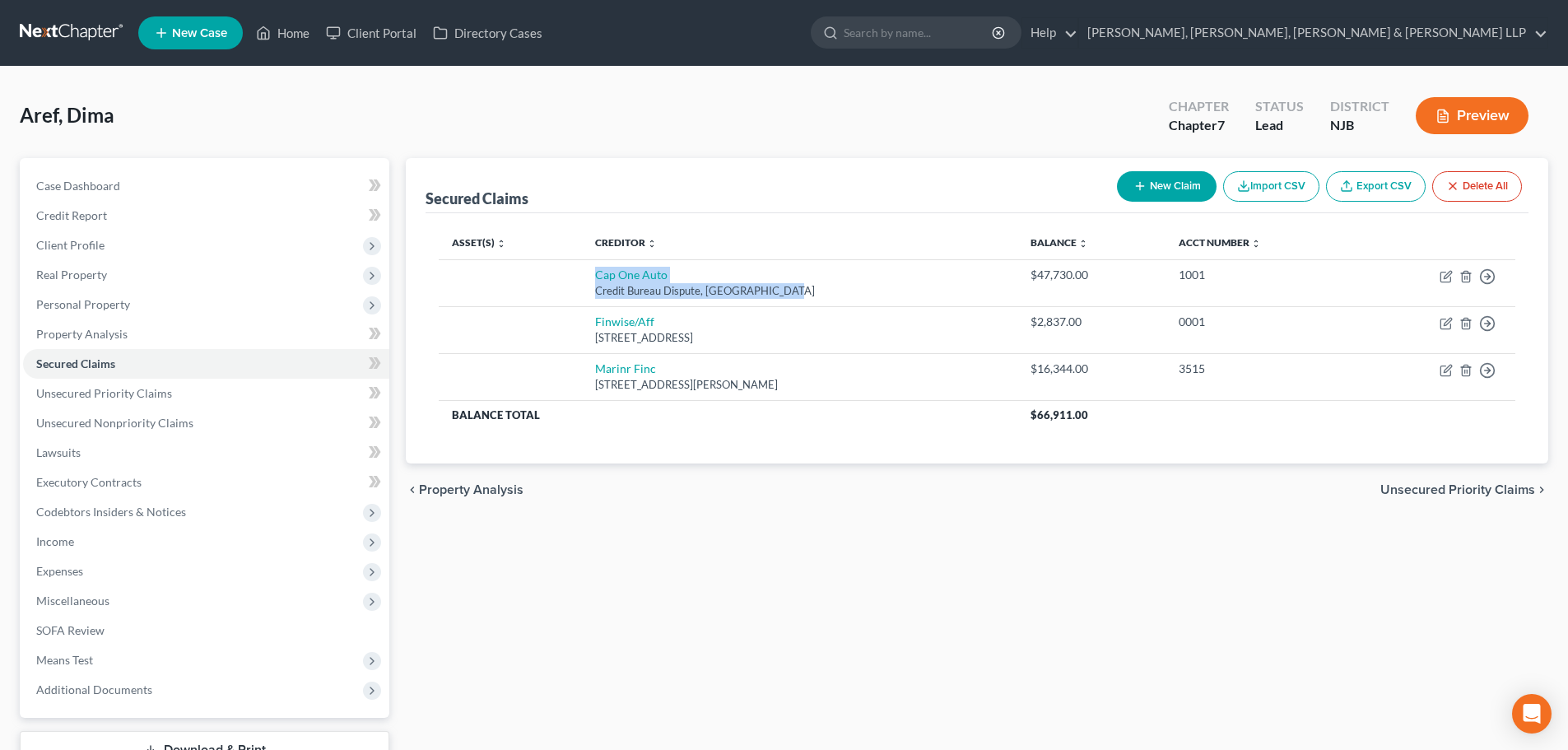
copy td "Cap One Auto Credit Bureau Dispute, [GEOGRAPHIC_DATA]"
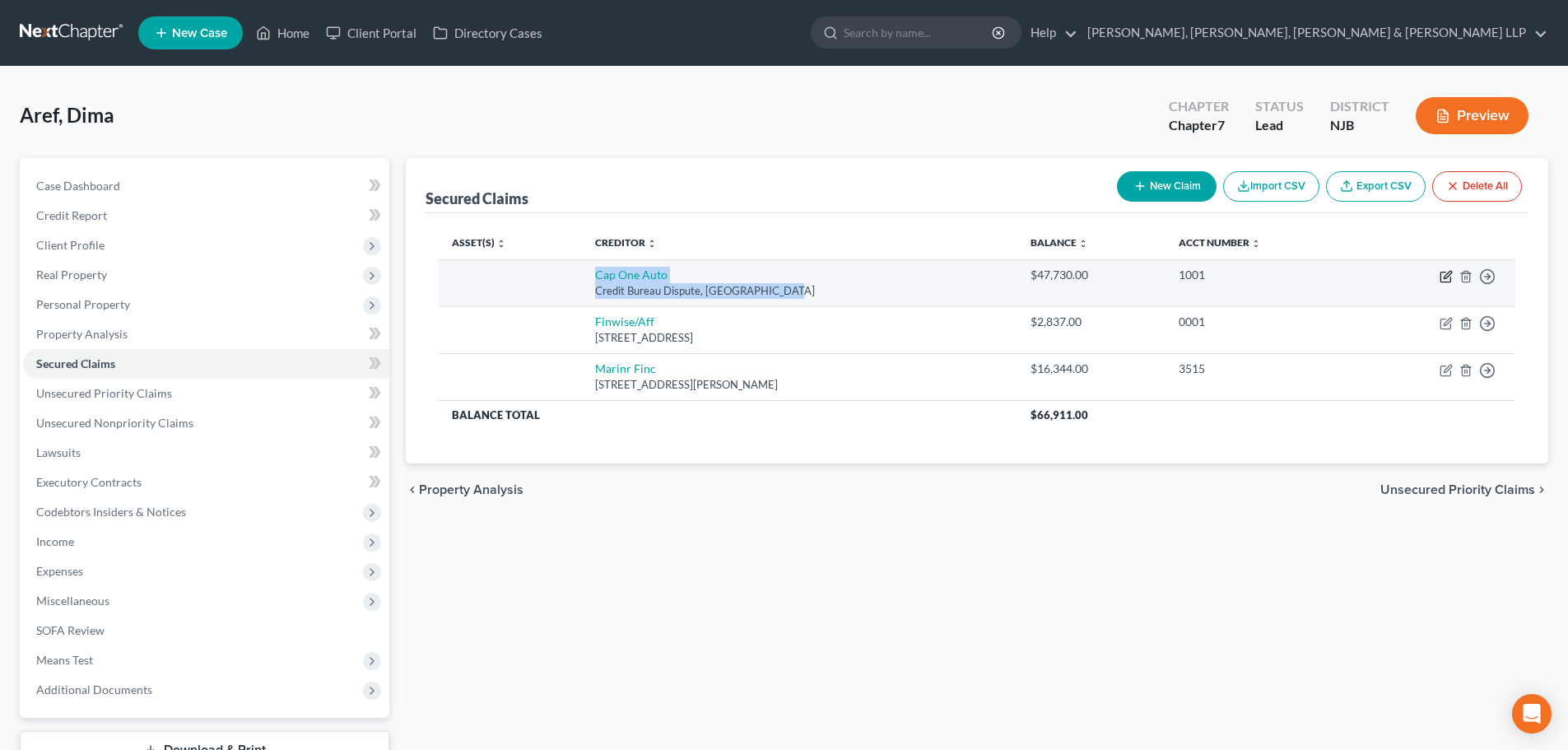
click at [1443, 275] on icon "button" at bounding box center [1446, 276] width 13 height 13
select select "45"
select select "0"
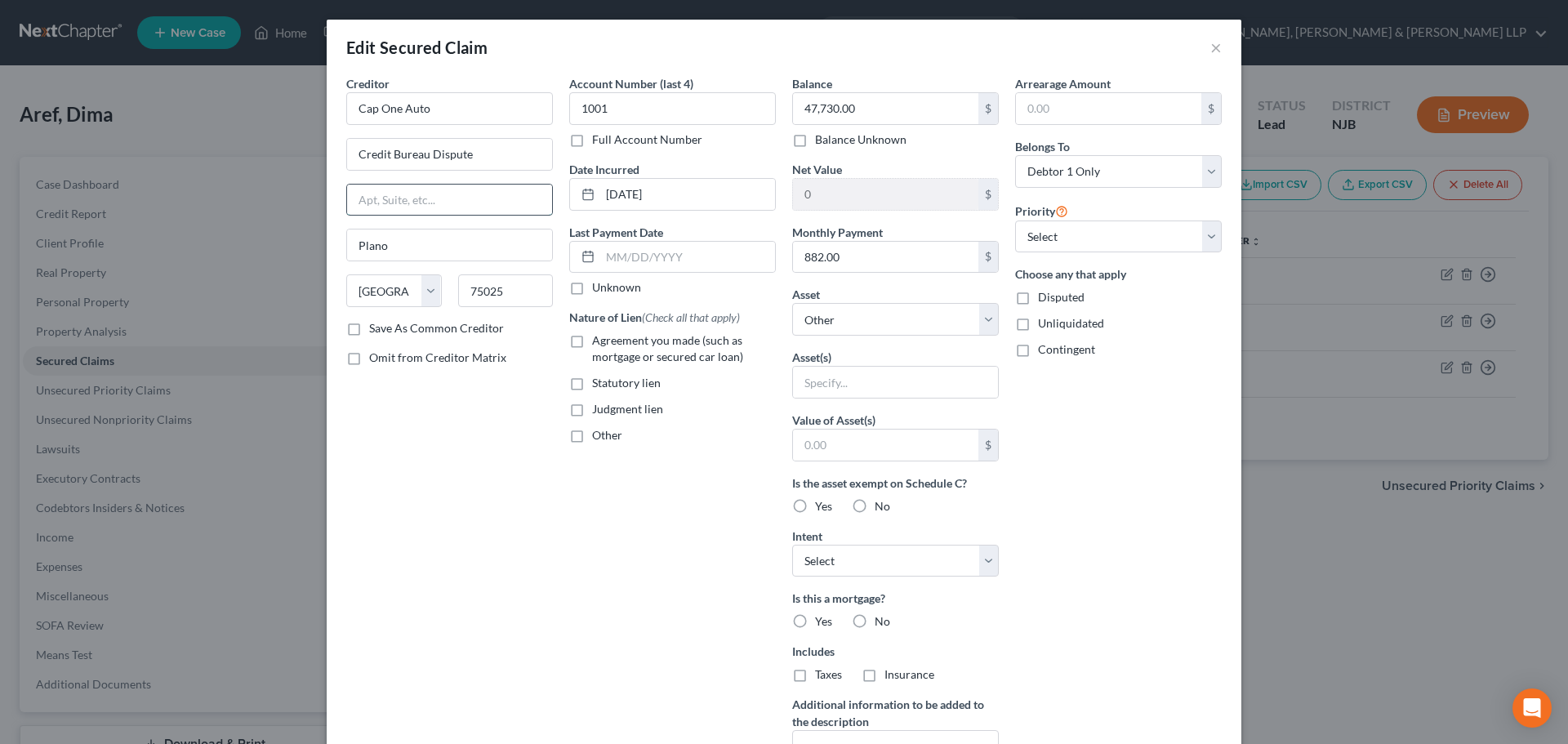
click at [434, 192] on input "text" at bounding box center [449, 200] width 205 height 31
paste input "P.O. Box 259407."
type input "P.O. Box 259407"
click at [507, 242] on input "Plano" at bounding box center [449, 245] width 205 height 31
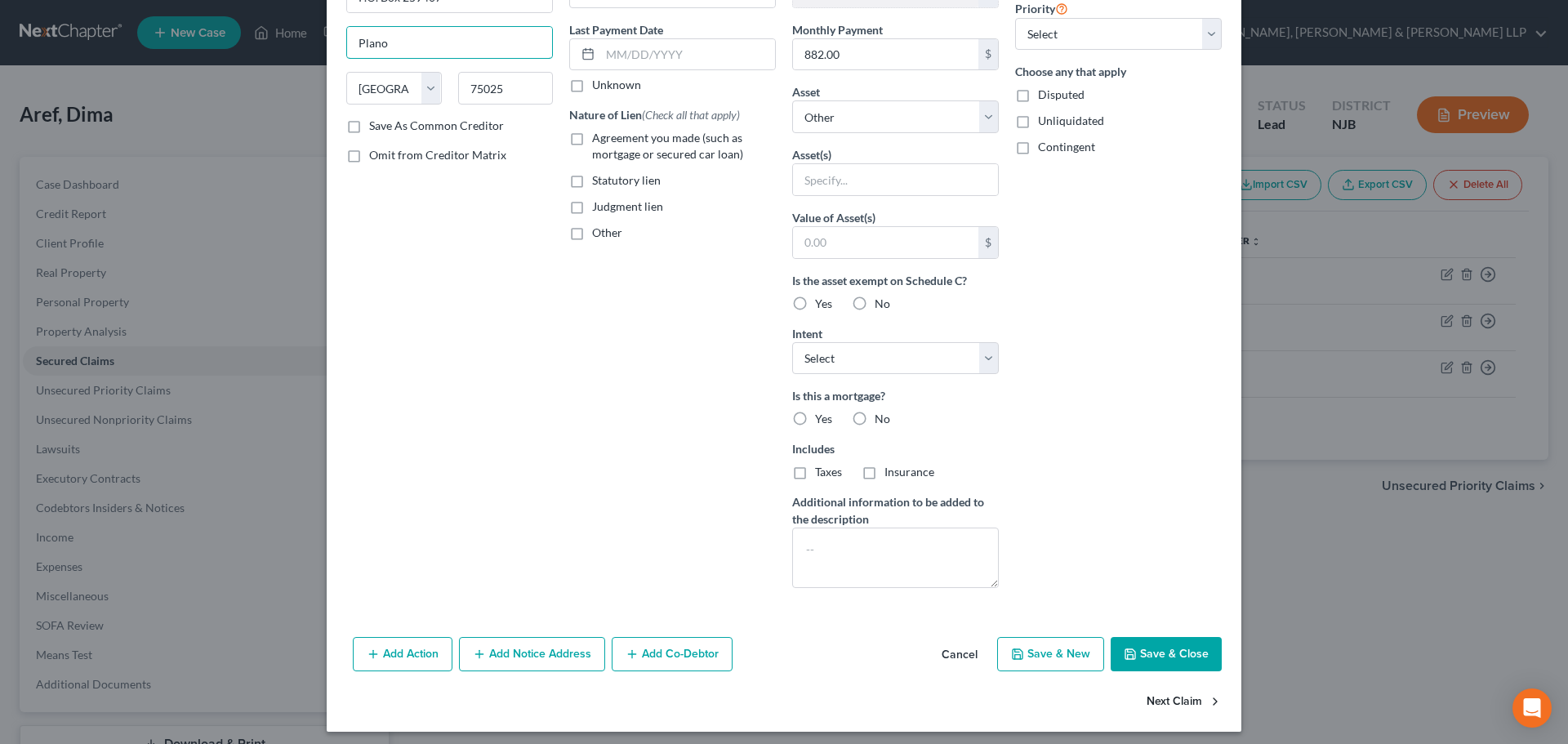
scroll to position [210, 0]
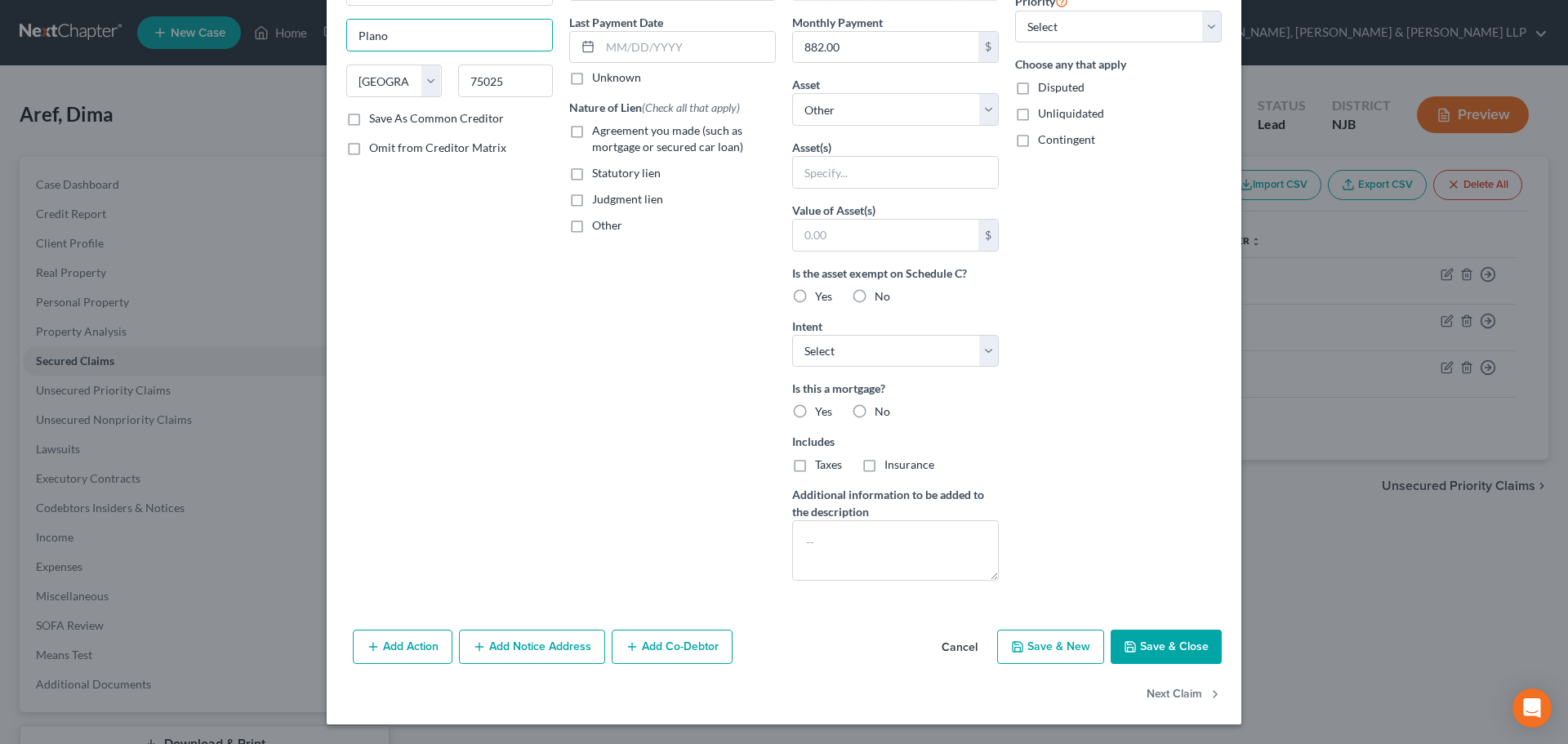
click at [1156, 658] on button "Save & Close" at bounding box center [1165, 646] width 111 height 34
select select
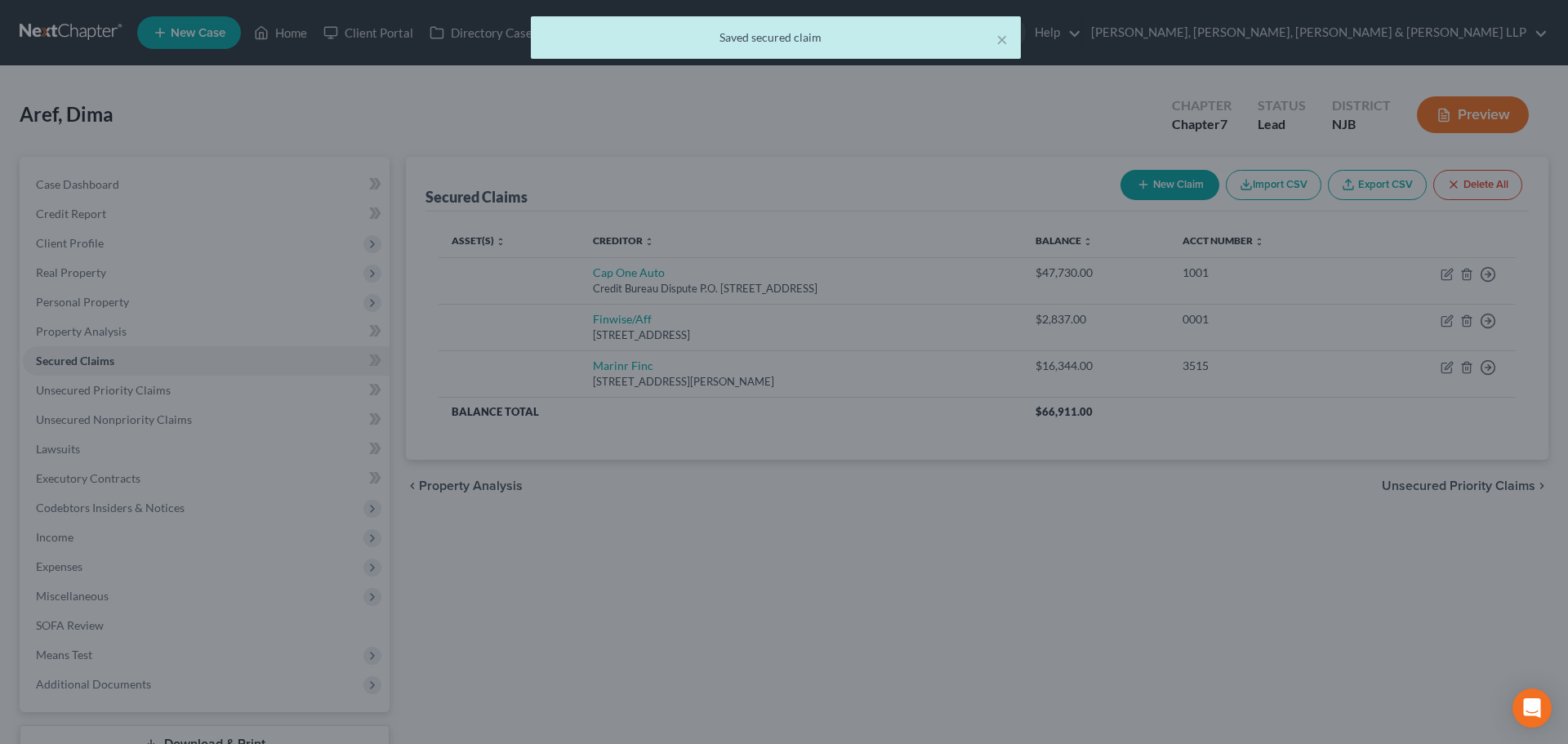
type input "0"
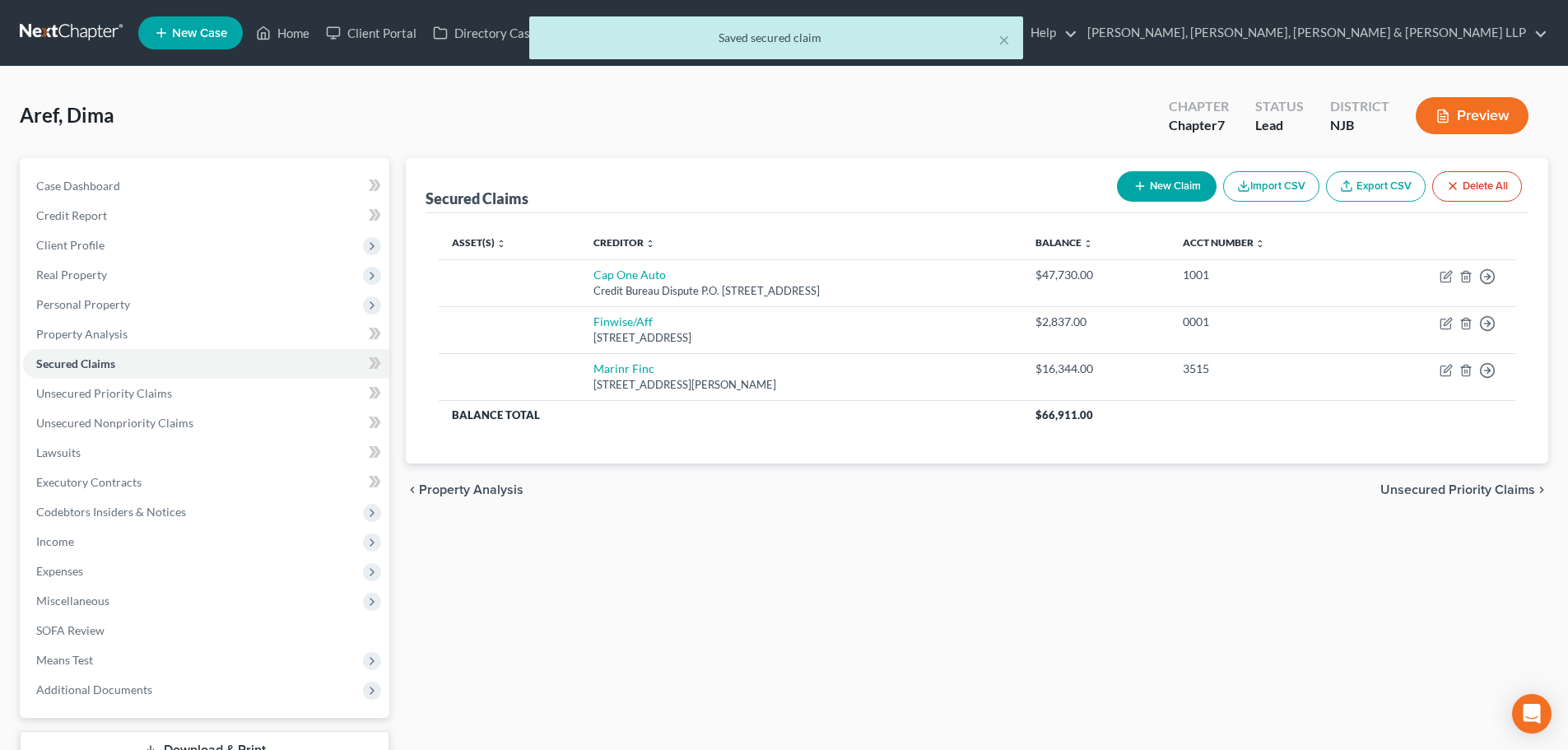
click at [822, 511] on div "chevron_left Property Analysis Unsecured Priority Claims chevron_right" at bounding box center [977, 489] width 1143 height 53
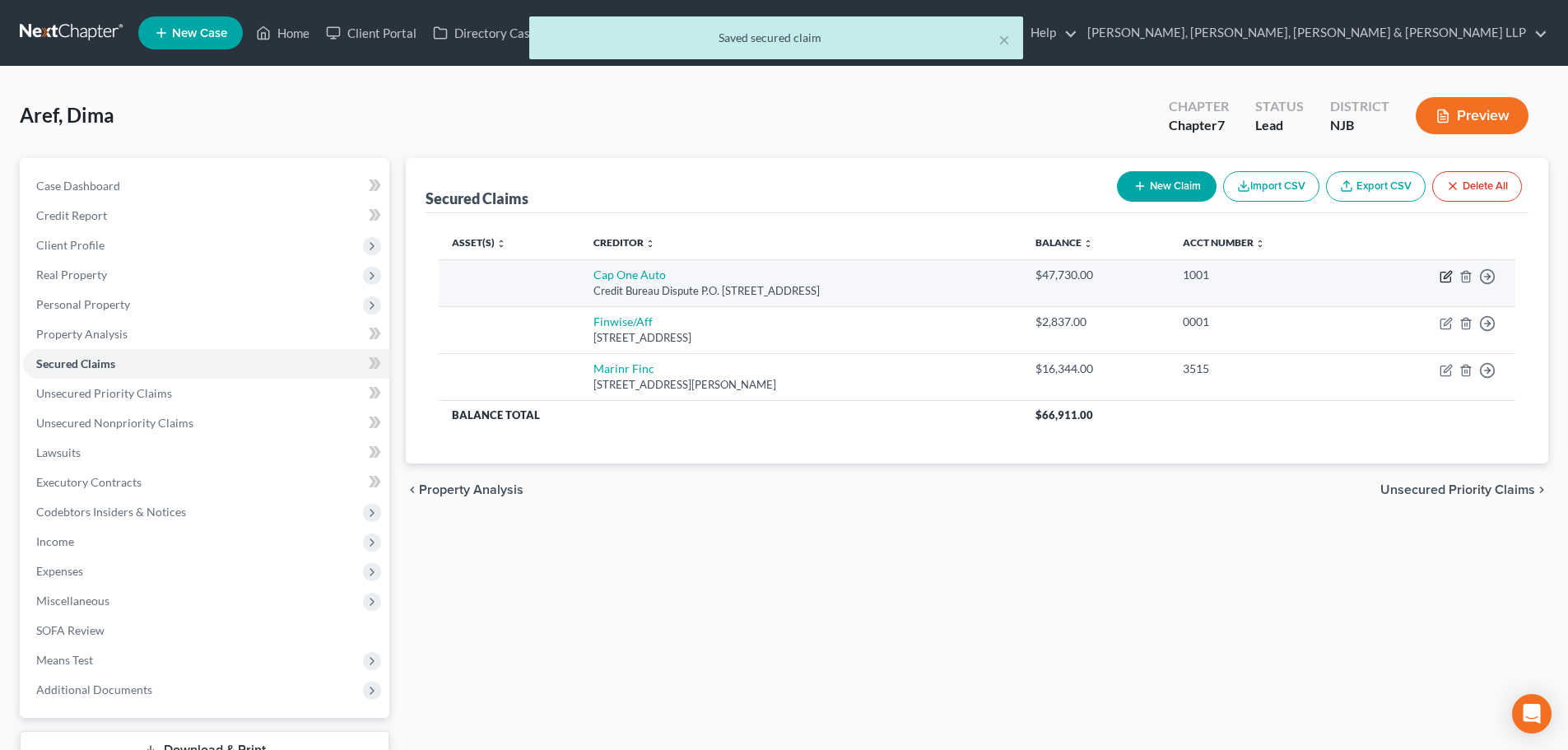
click at [1446, 273] on icon "button" at bounding box center [1446, 276] width 13 height 13
select select "45"
select select "0"
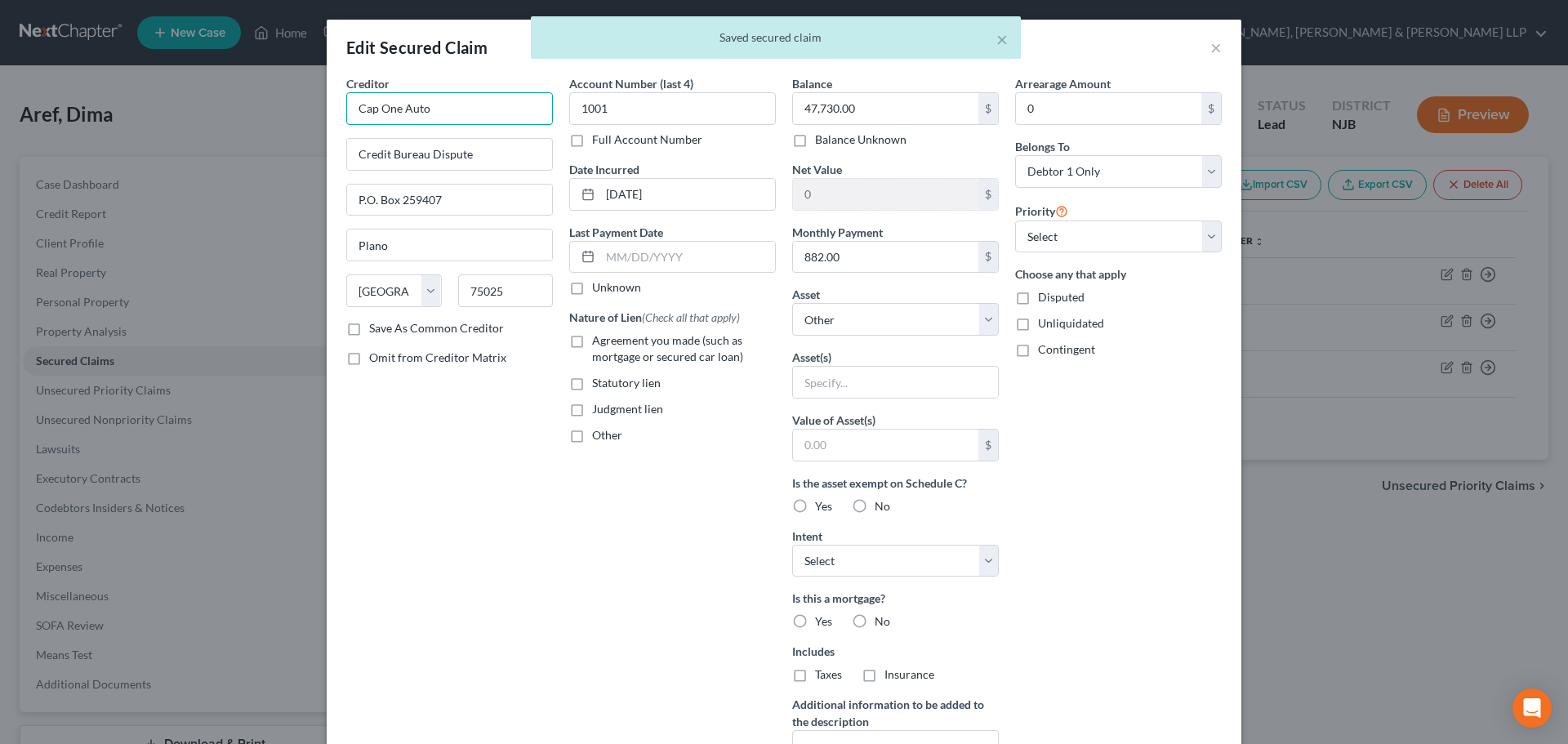
click at [370, 121] on input "Cap One Auto" at bounding box center [449, 108] width 207 height 32
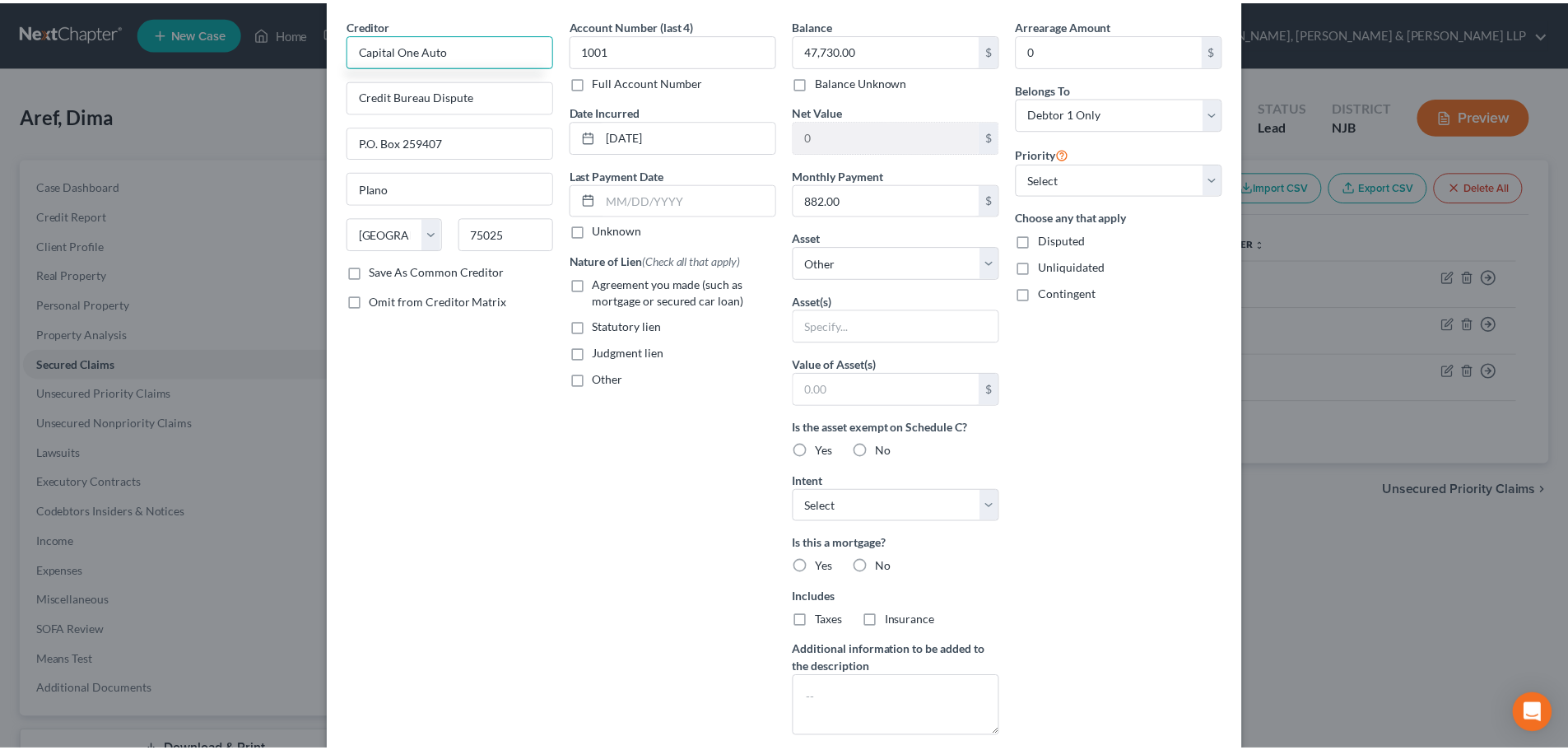
scroll to position [211, 0]
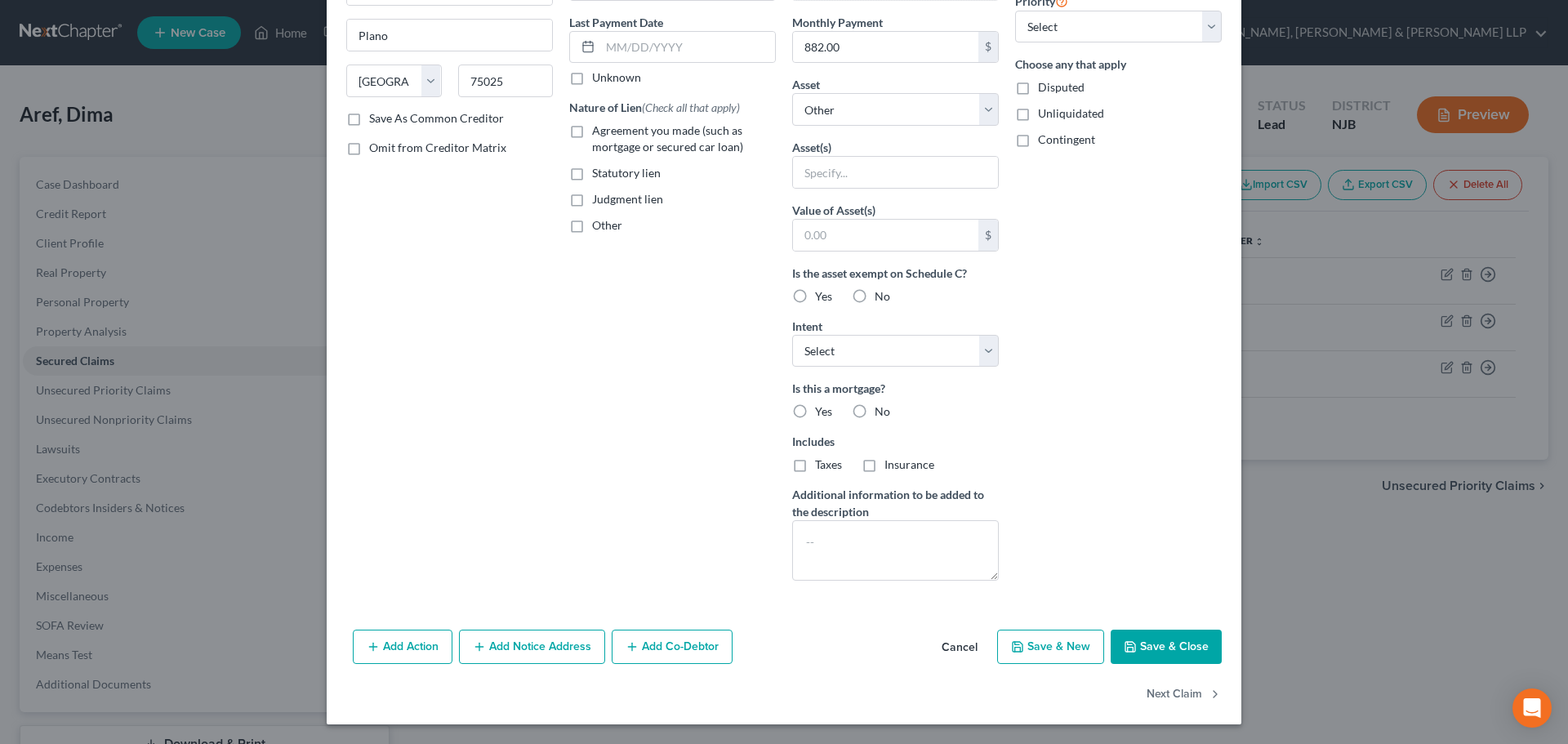
type input "Capital One Auto"
click at [1161, 650] on button "Save & Close" at bounding box center [1165, 646] width 111 height 34
select select
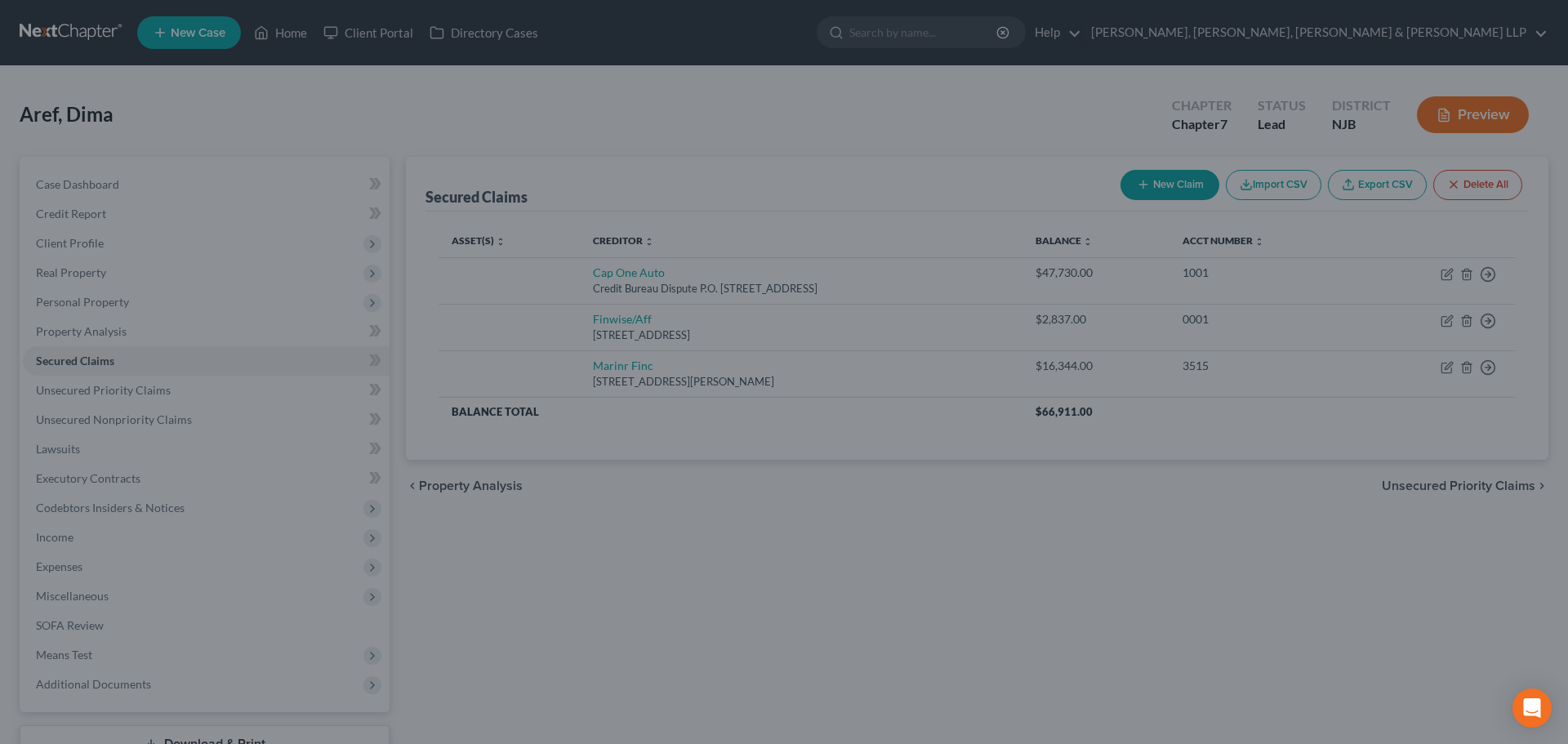
scroll to position [0, 0]
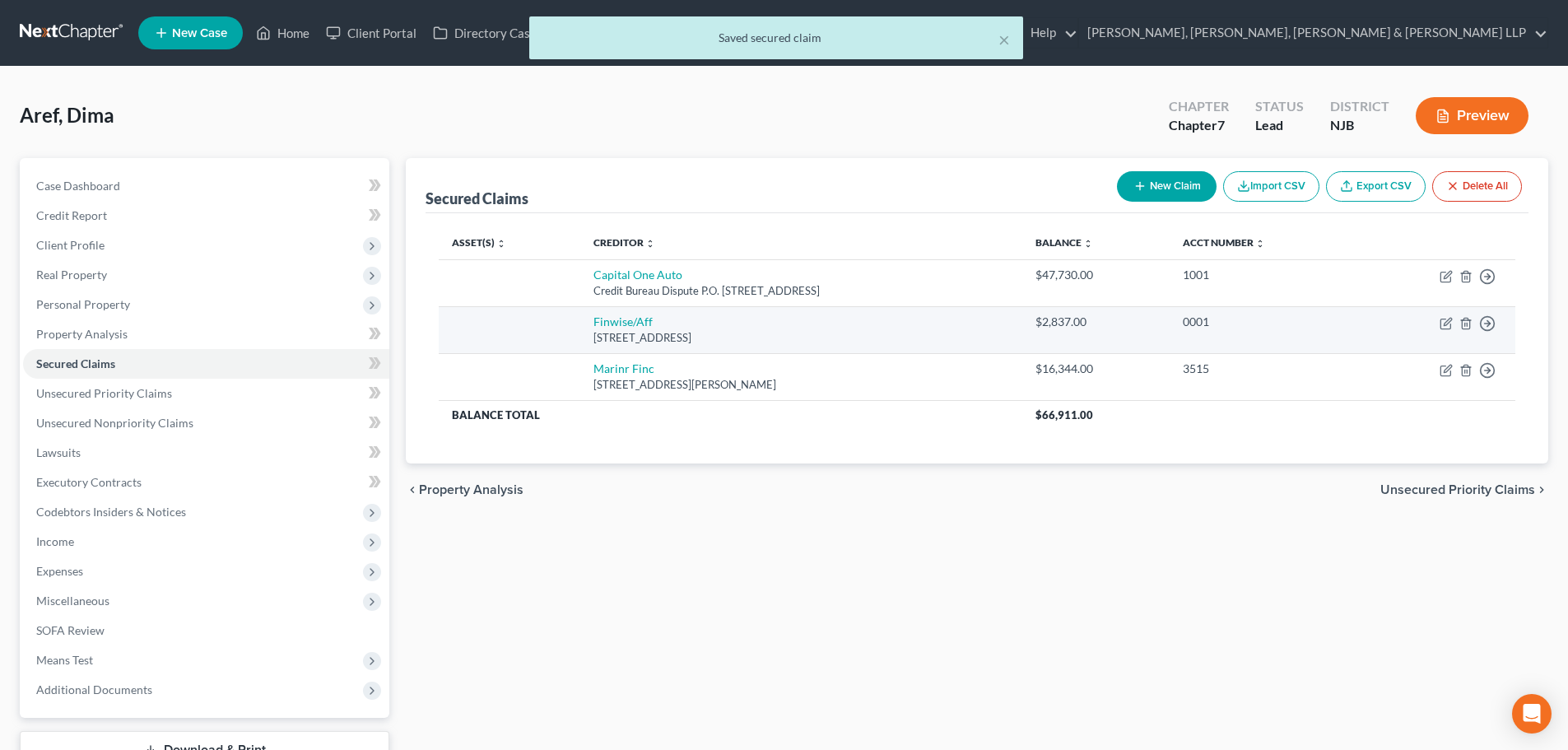
drag, startPoint x: 787, startPoint y: 341, endPoint x: 570, endPoint y: 329, distance: 217.3
click at [580, 329] on td "Finwise/Aff [STREET_ADDRESS]" at bounding box center [801, 329] width 442 height 47
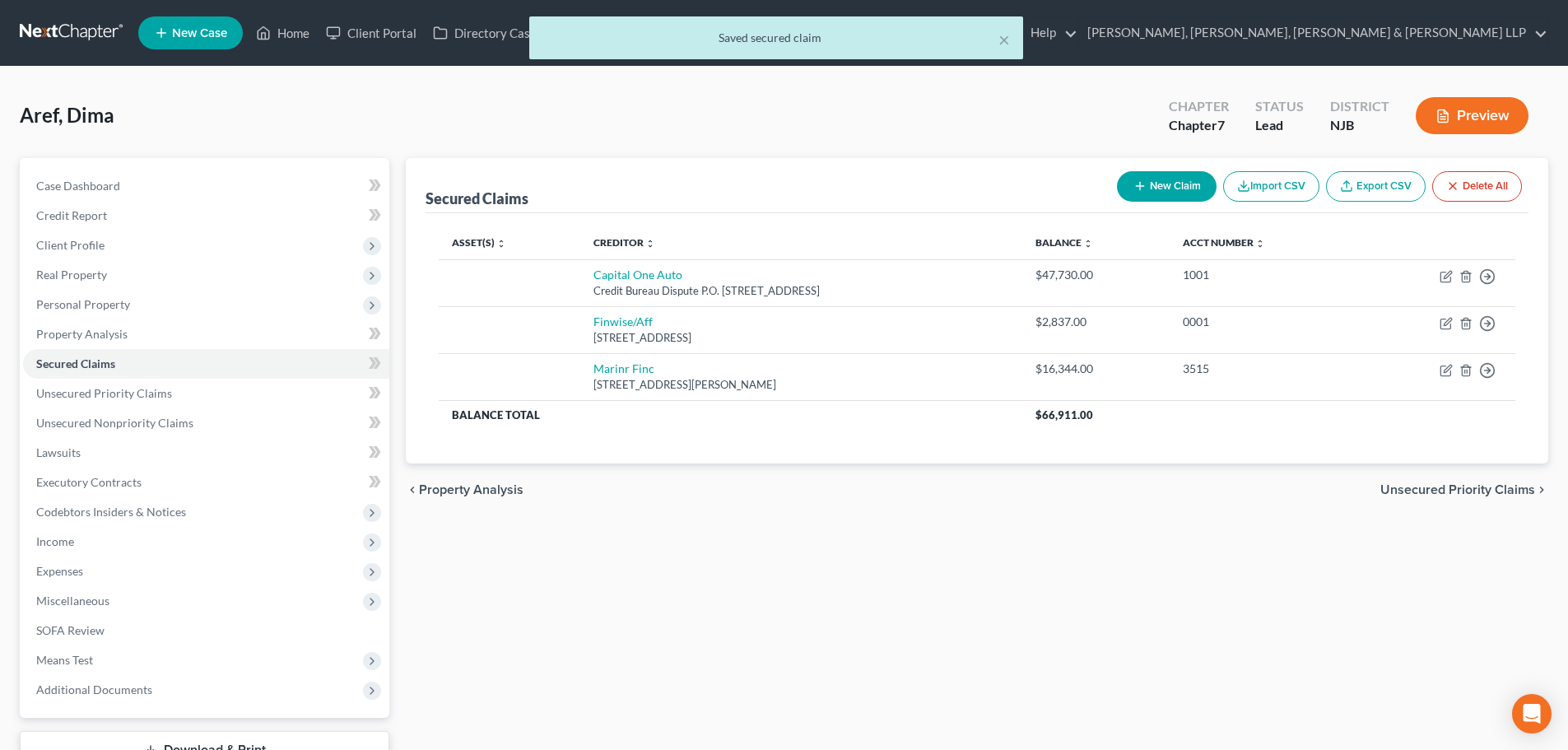
copy td "Finwise/Aff [STREET_ADDRESS]"
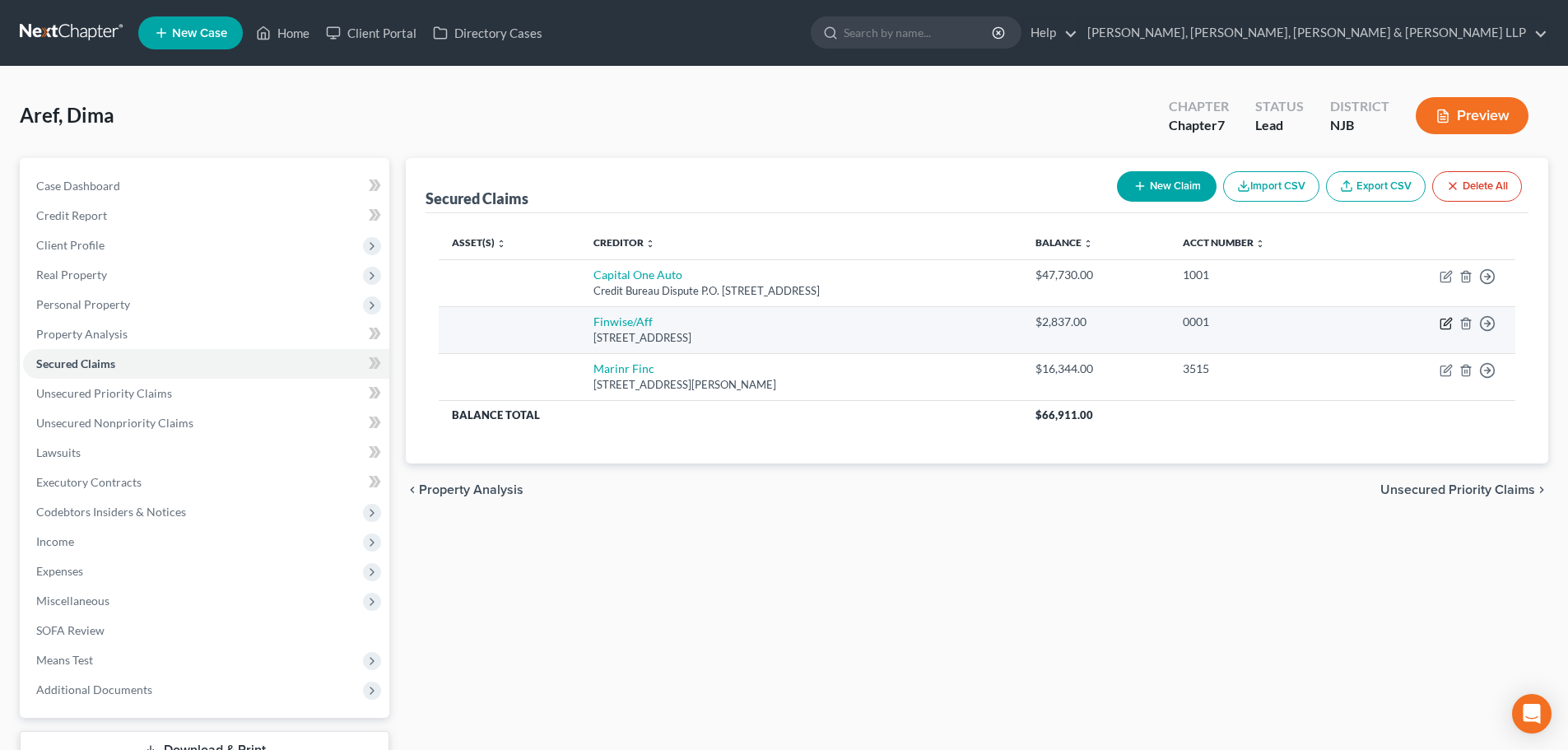
click at [1450, 320] on icon "button" at bounding box center [1446, 323] width 13 height 13
select select "45"
select select "0"
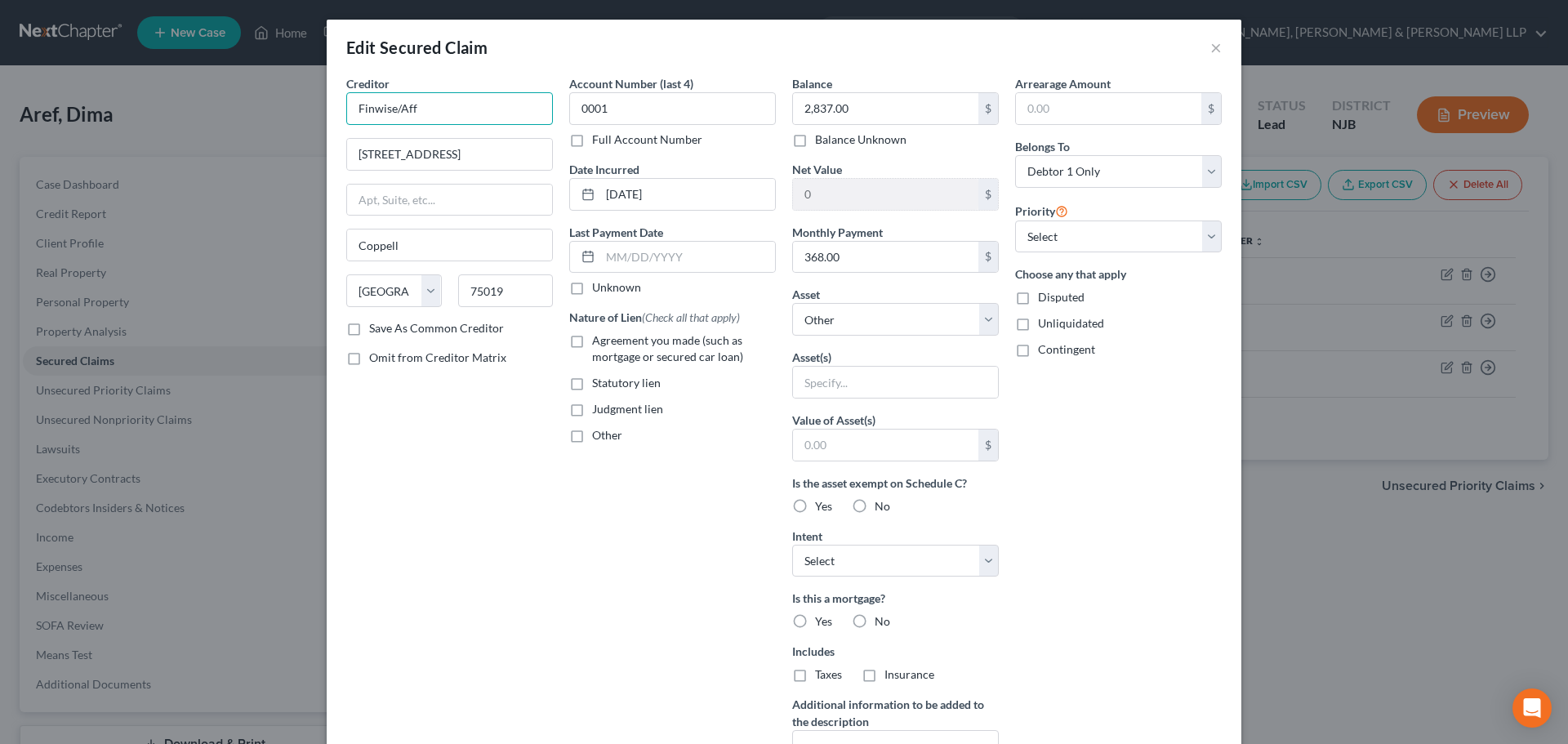
drag, startPoint x: 440, startPoint y: 111, endPoint x: 396, endPoint y: 121, distance: 45.1
click at [396, 121] on input "Finwise/Aff" at bounding box center [449, 108] width 207 height 32
paste input "merican First Finance"
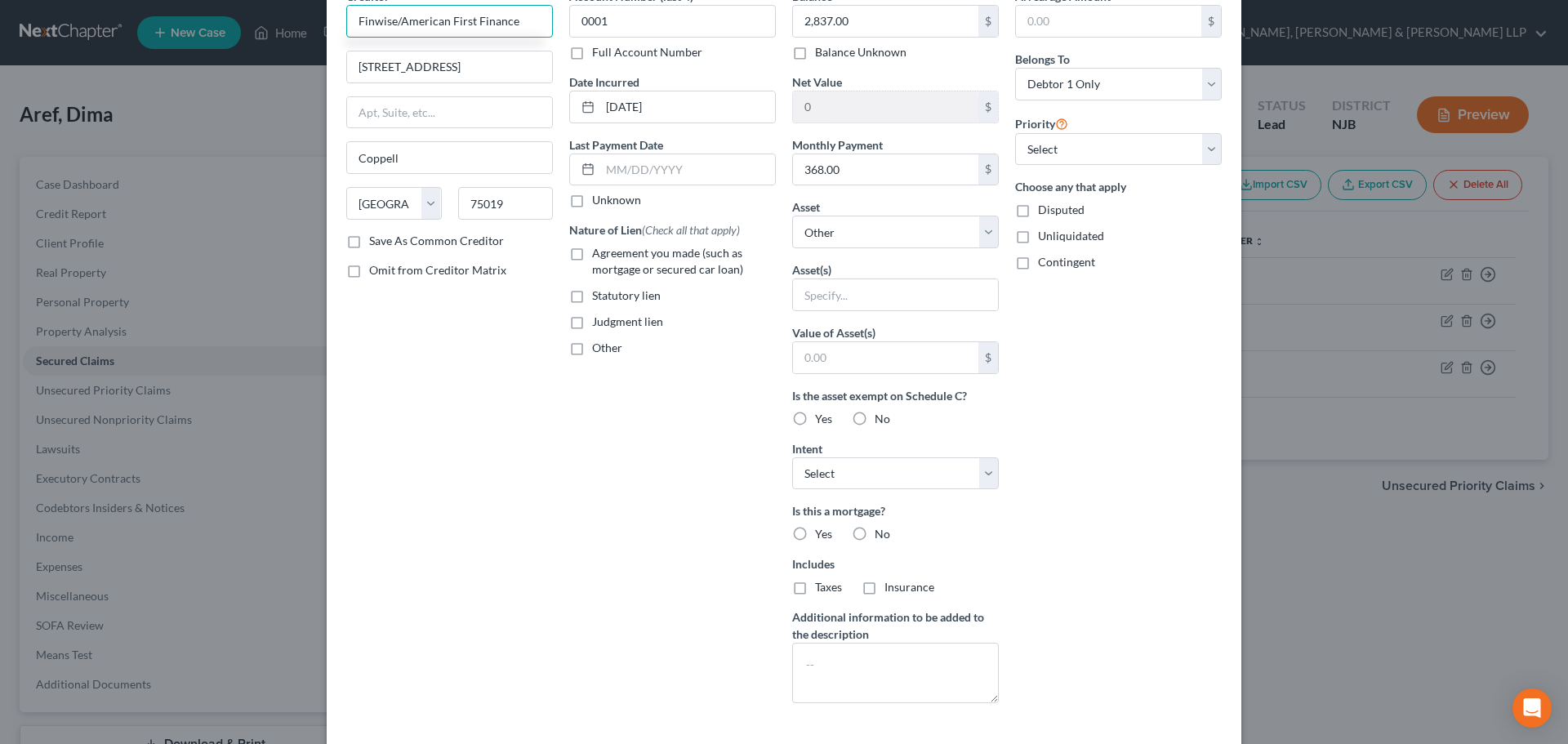
scroll to position [210, 0]
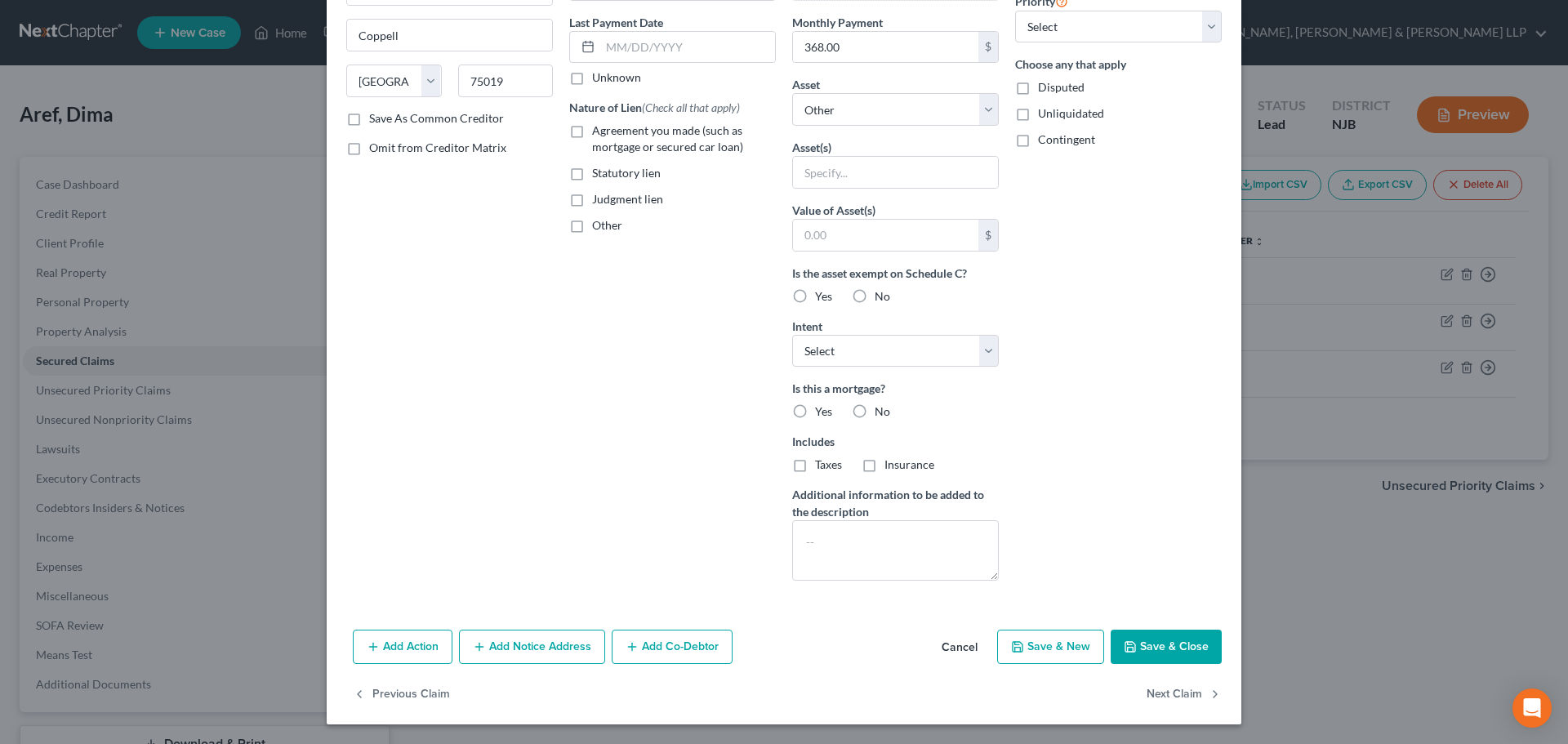
type input "Finwise/American First Finance"
click at [1168, 645] on button "Save & Close" at bounding box center [1165, 646] width 111 height 34
select select
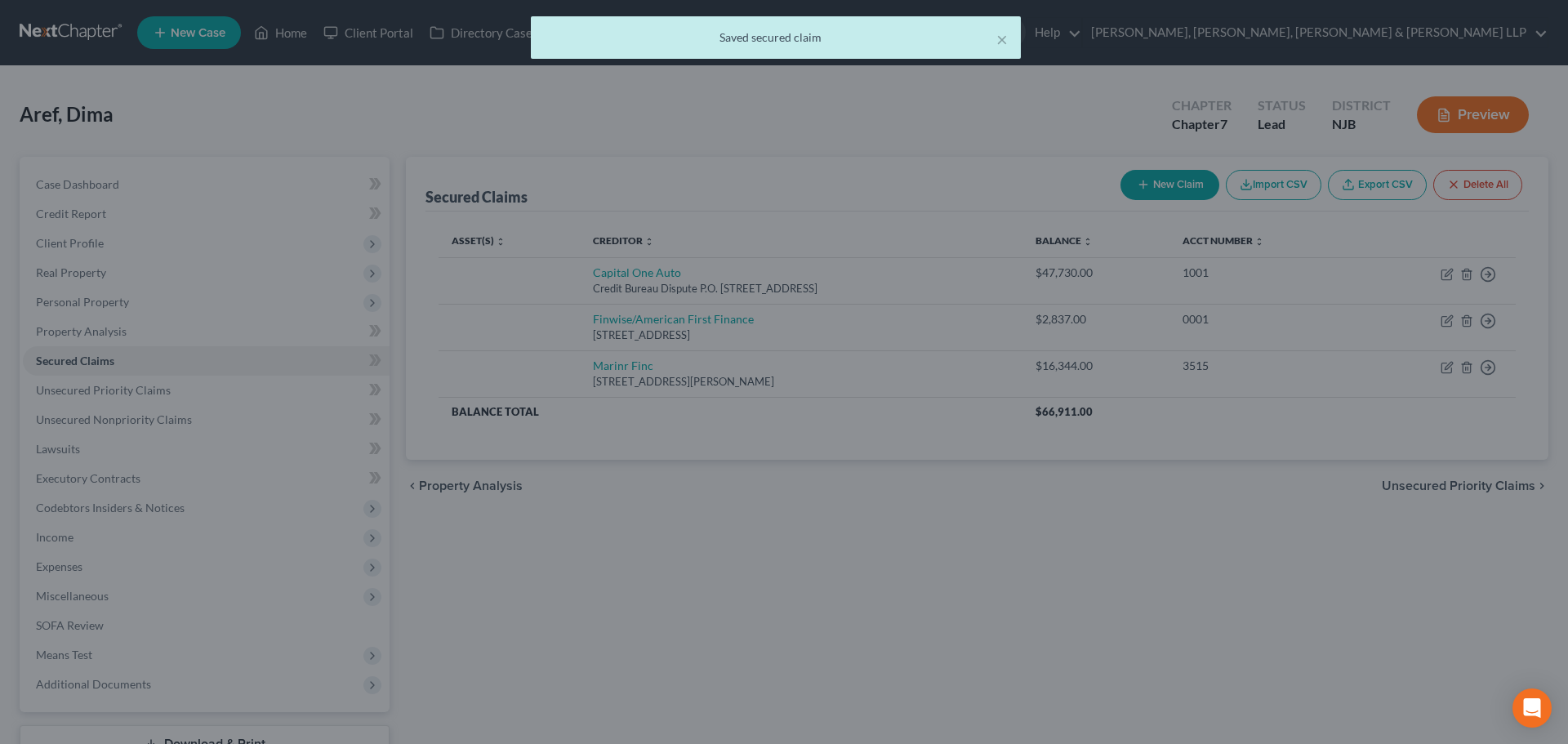
type input "Finwise/American First Finance"
type input "0"
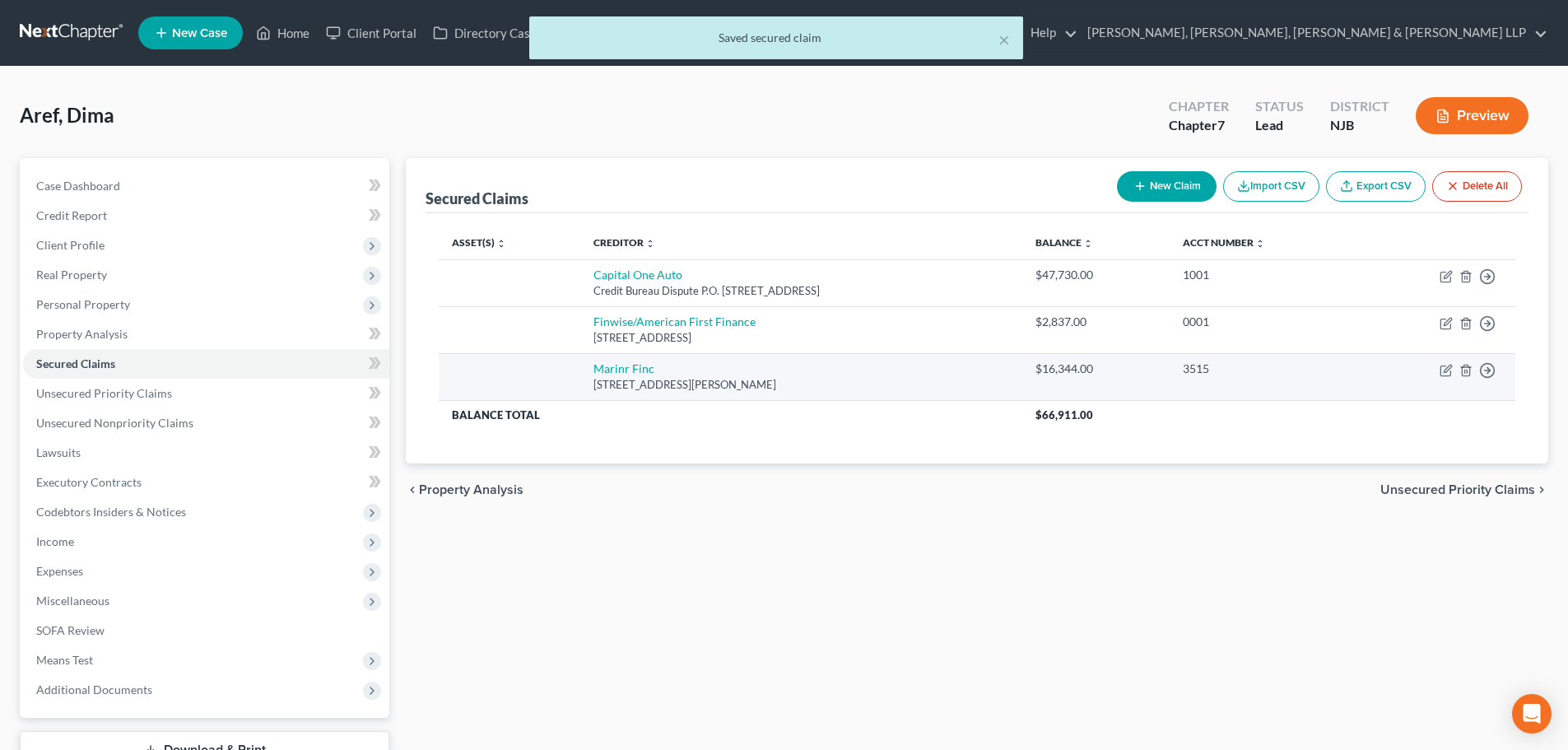
drag, startPoint x: 819, startPoint y: 390, endPoint x: 540, endPoint y: 372, distance: 279.6
click at [540, 372] on tr "Marinr Finc [STREET_ADDRESS][PERSON_NAME] $16,344.00 3515 Move to E Move to F M…" at bounding box center [976, 376] width 1077 height 47
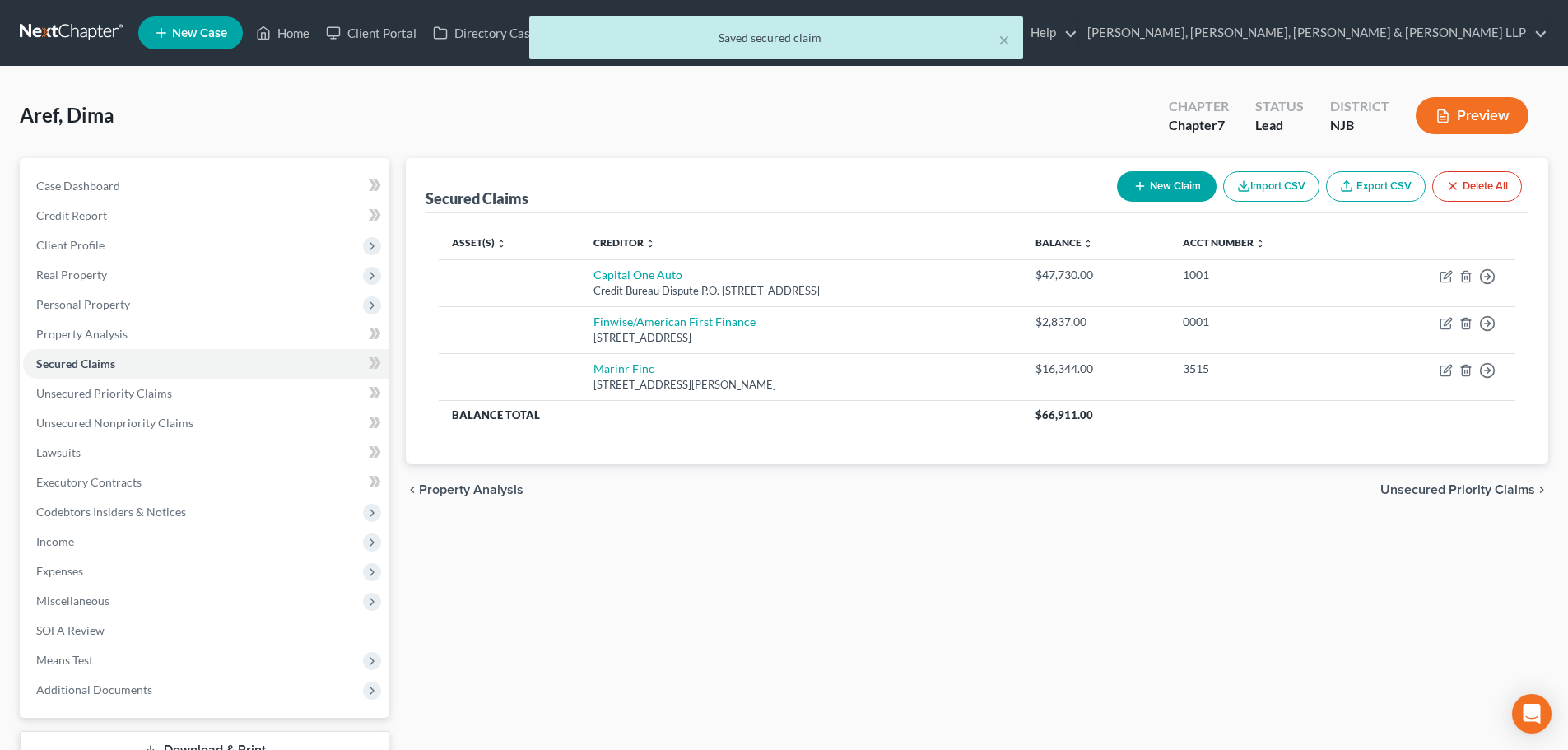
copy td "Marinr Finc [STREET_ADDRESS][PERSON_NAME]"
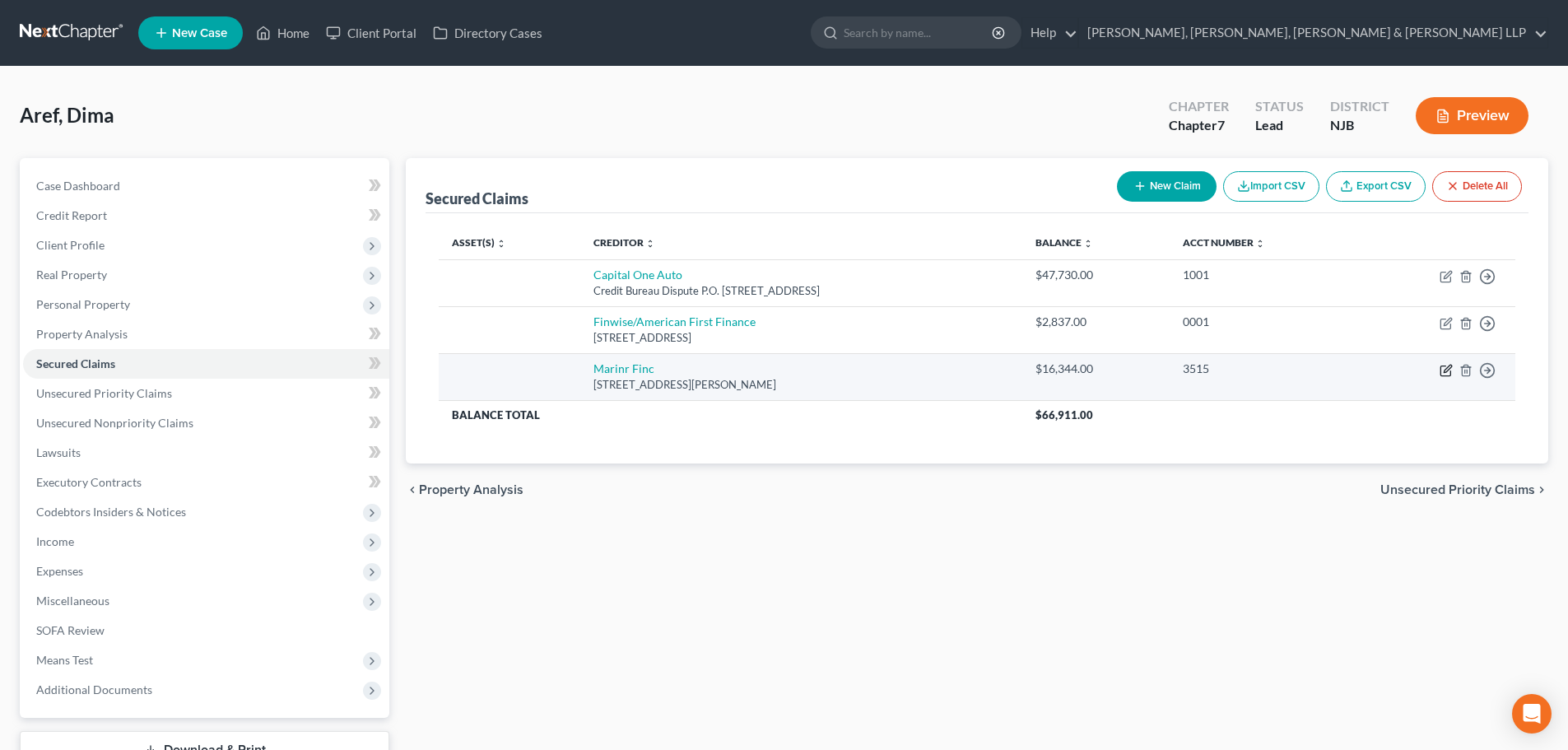
click at [1442, 371] on icon "button" at bounding box center [1446, 370] width 13 height 13
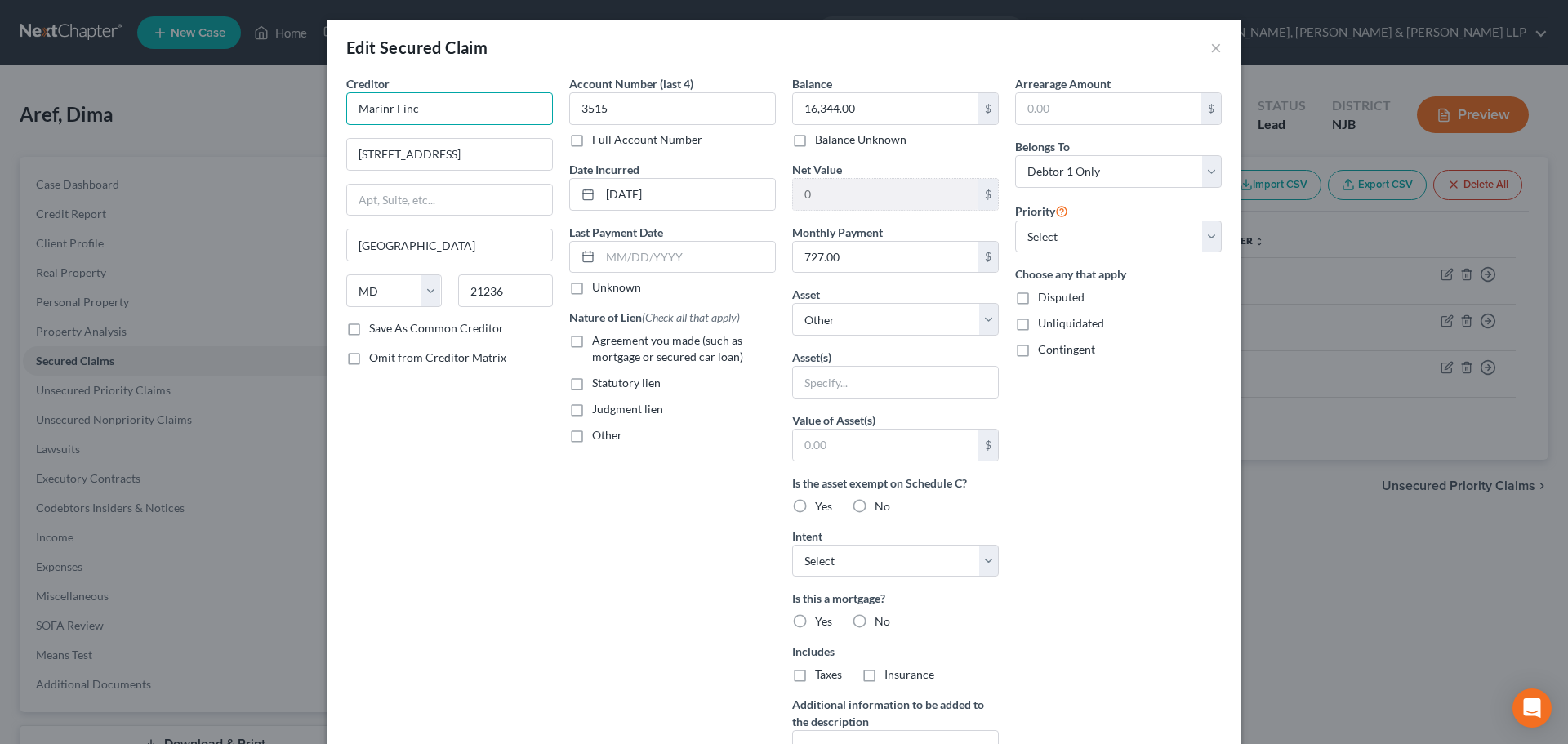
drag, startPoint x: 397, startPoint y: 114, endPoint x: 427, endPoint y: 220, distance: 110.2
click at [214, 121] on div "Edit Secured Claim × Creditor * Marinr Finc [GEOGRAPHIC_DATA] [GEOGRAPHIC_DATA]…" at bounding box center [784, 372] width 1568 height 744
paste input "er Finance"
drag, startPoint x: 452, startPoint y: 105, endPoint x: 508, endPoint y: 263, distance: 167.6
click at [221, 119] on div "Edit Secured Claim × Creditor * Mariner Financec [GEOGRAPHIC_DATA] [GEOGRAPHIC_…" at bounding box center [784, 372] width 1568 height 744
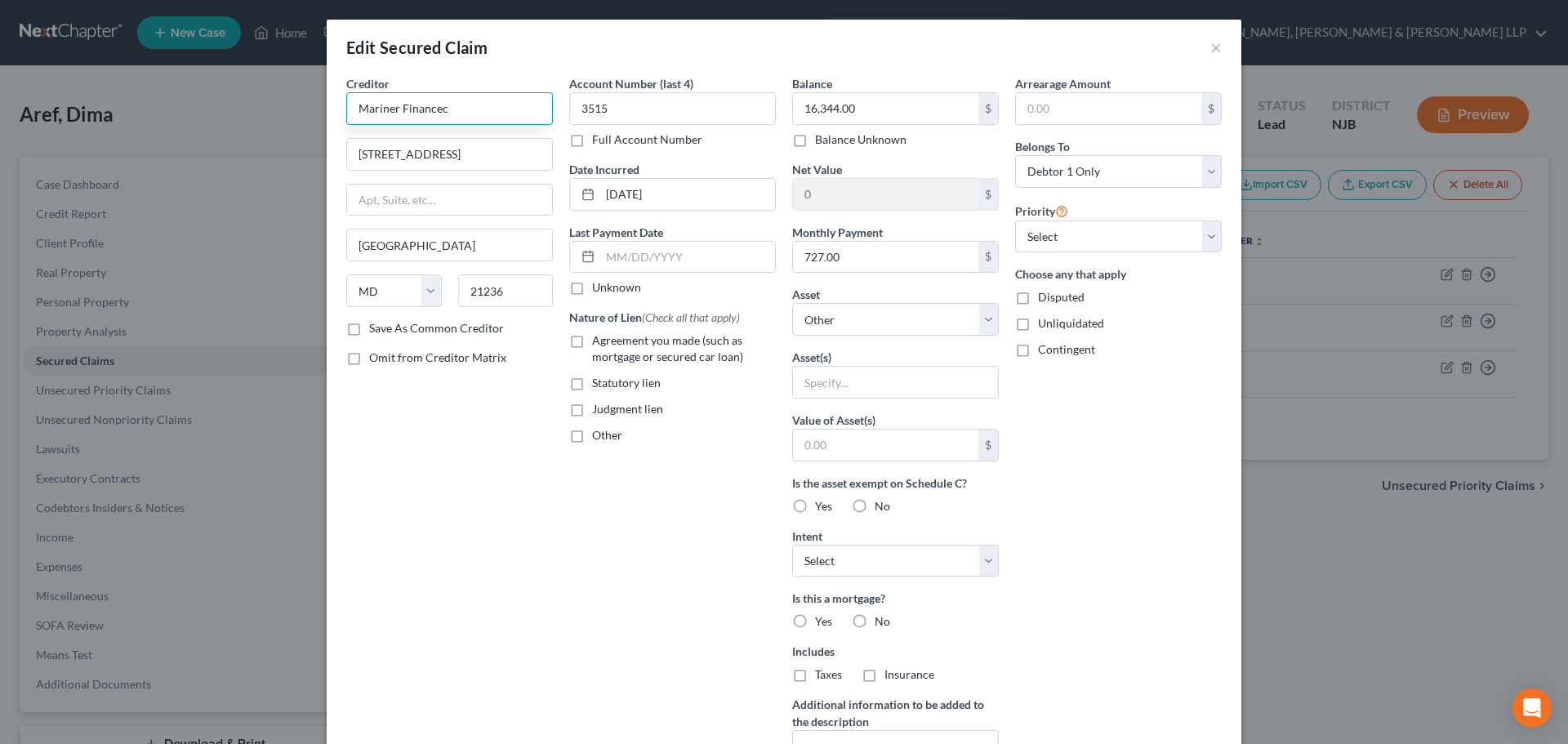
paste input "text"
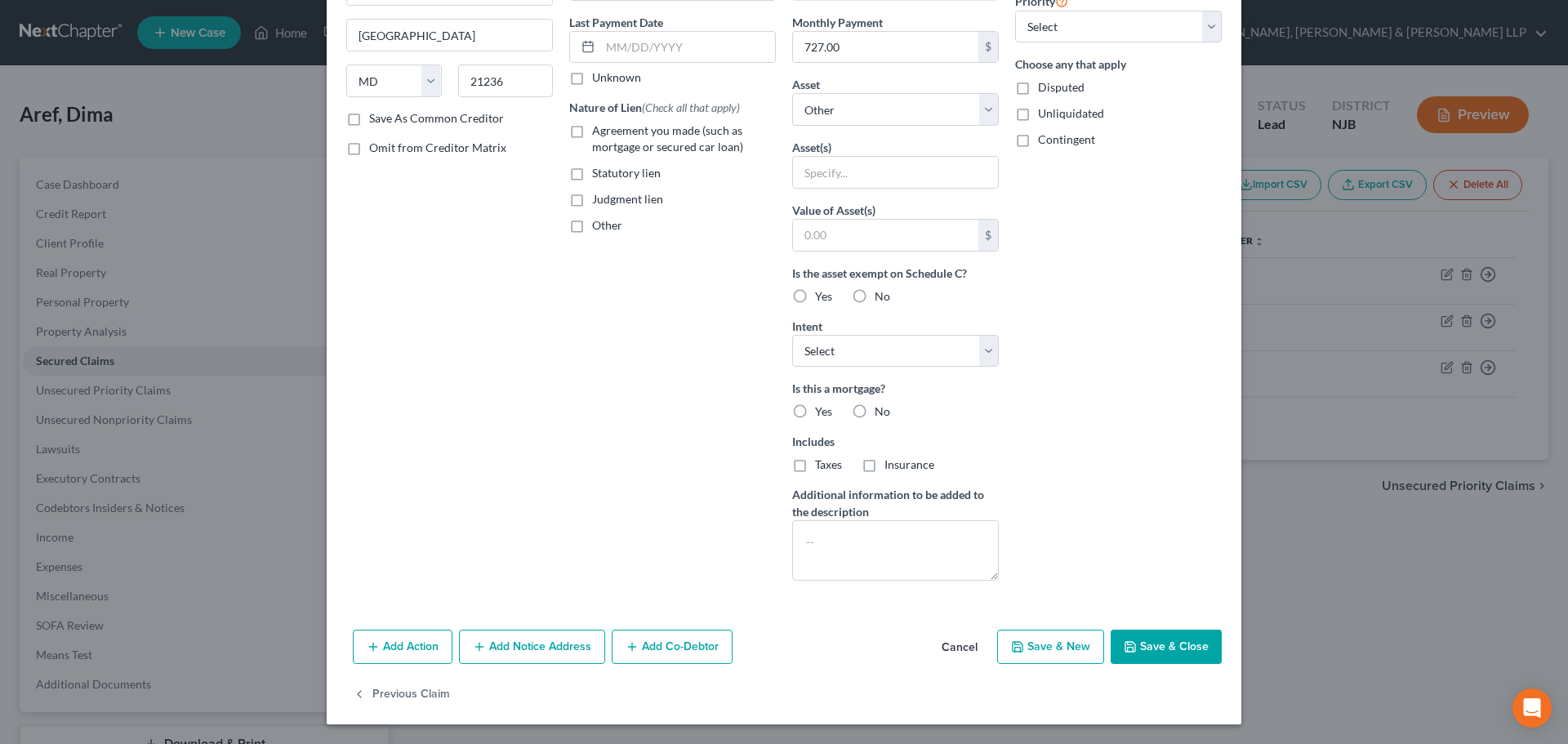
click at [1133, 644] on button "Save & Close" at bounding box center [1165, 646] width 111 height 34
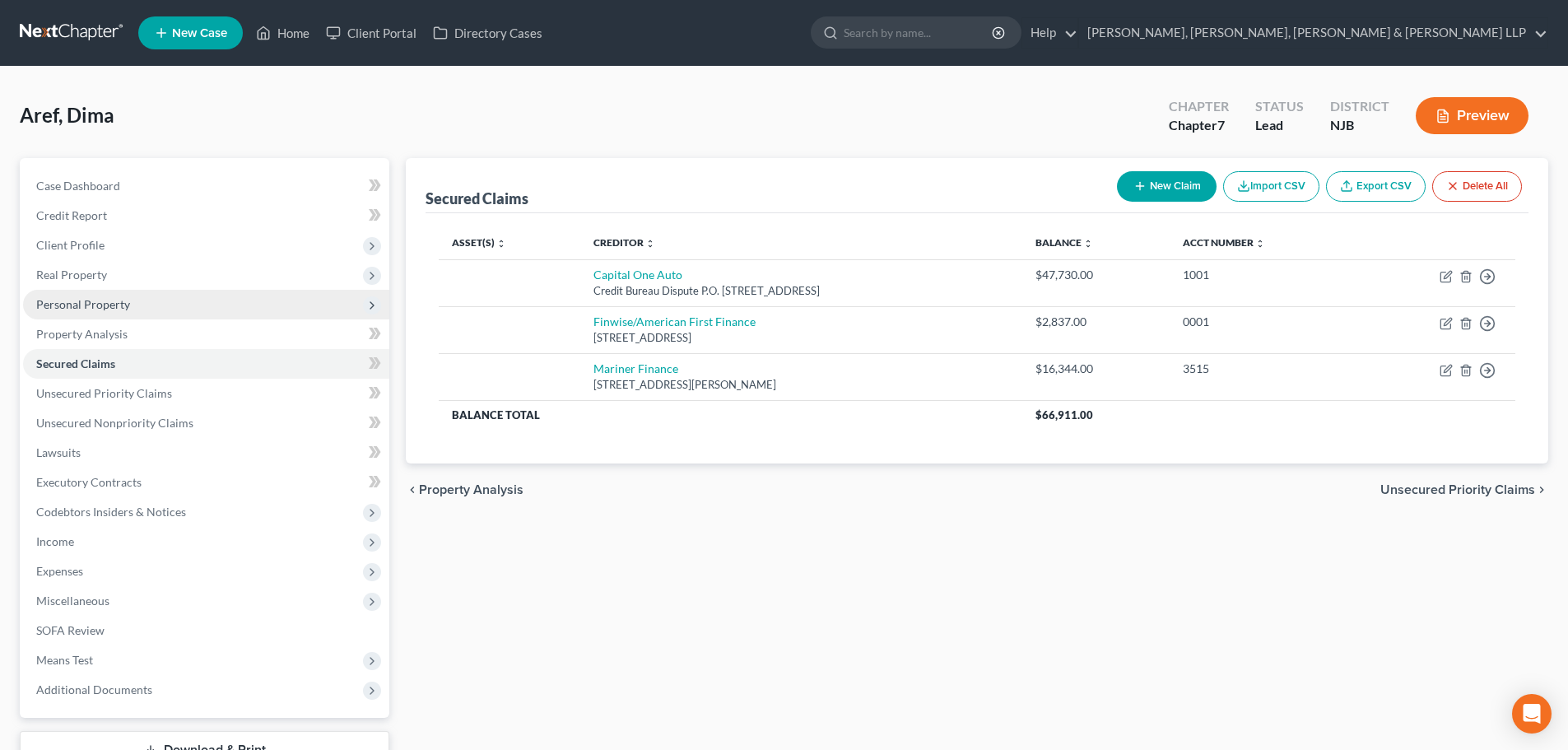
click at [130, 317] on span "Personal Property" at bounding box center [206, 305] width 366 height 30
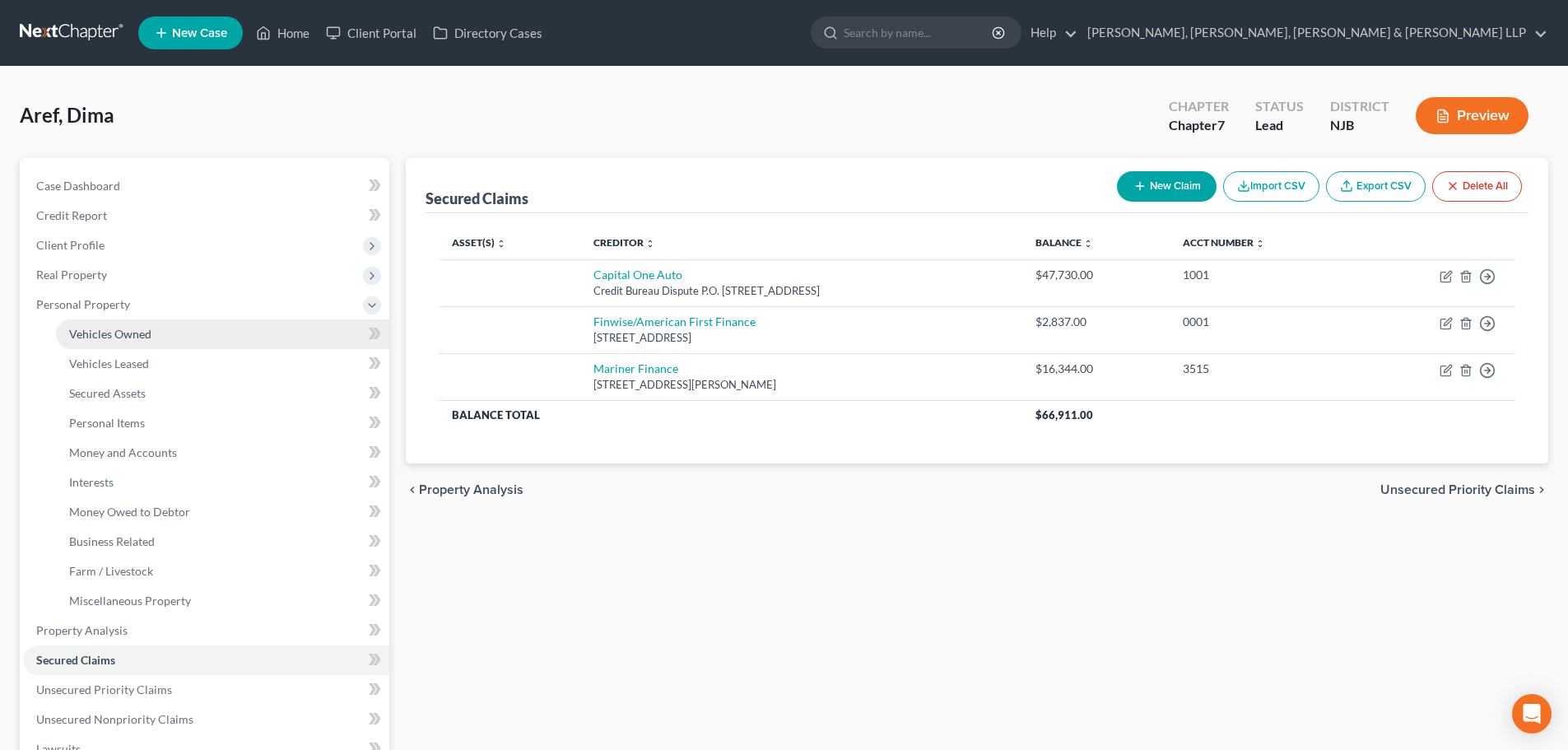
click at [128, 329] on span "Vehicles Owned" at bounding box center [110, 334] width 82 height 14
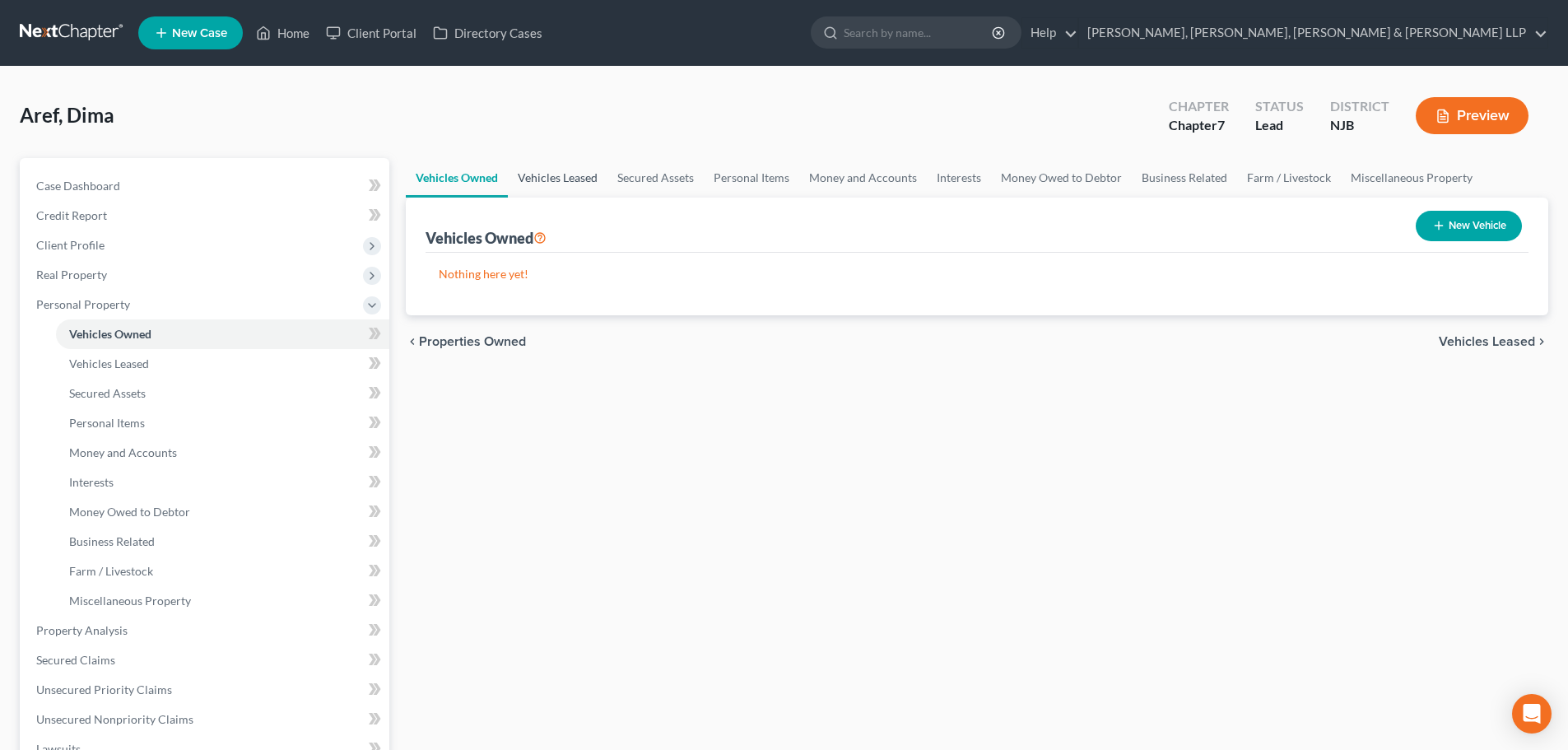
click at [577, 180] on link "Vehicles Leased" at bounding box center [557, 177] width 99 height 40
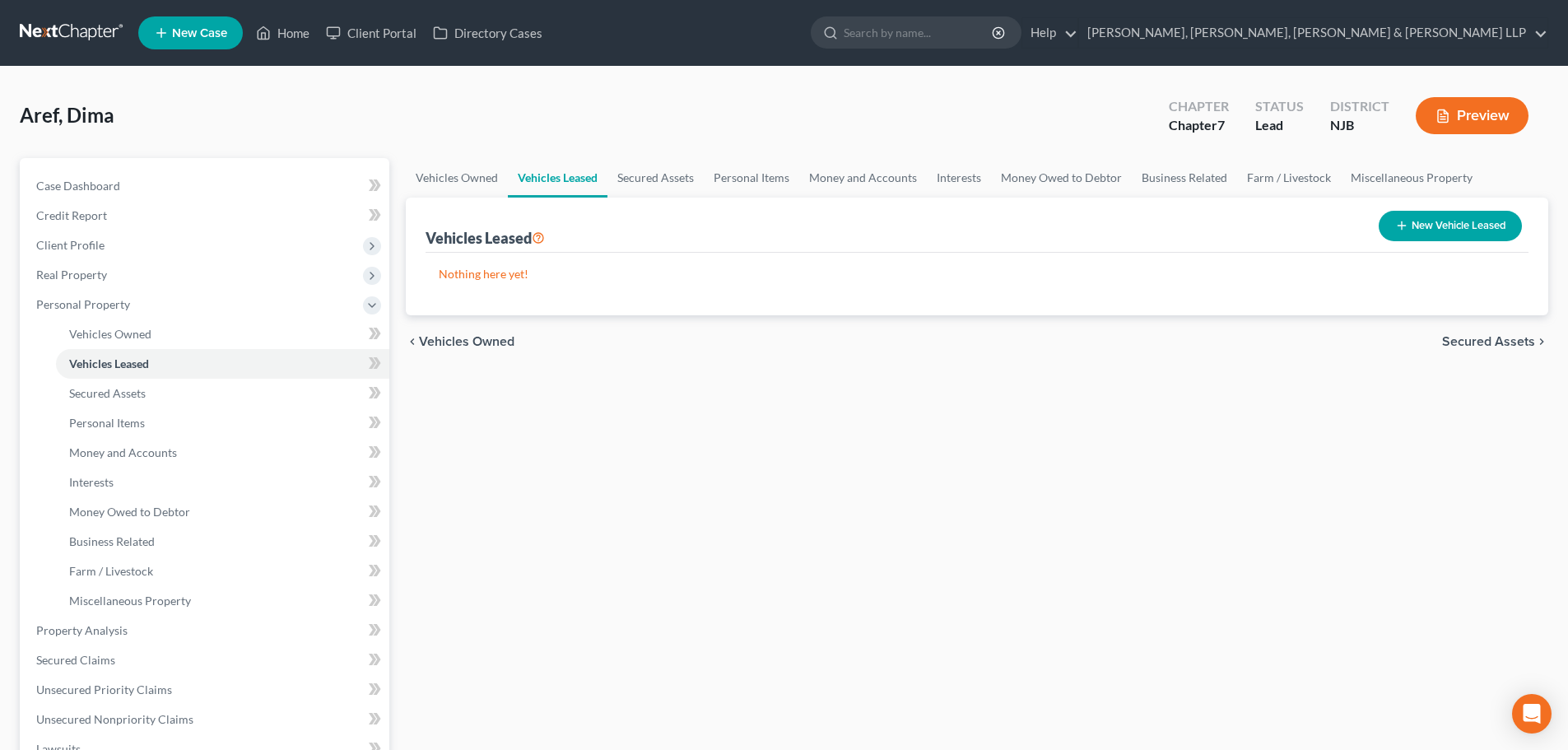
click at [1409, 224] on button "New Vehicle Leased" at bounding box center [1450, 225] width 144 height 31
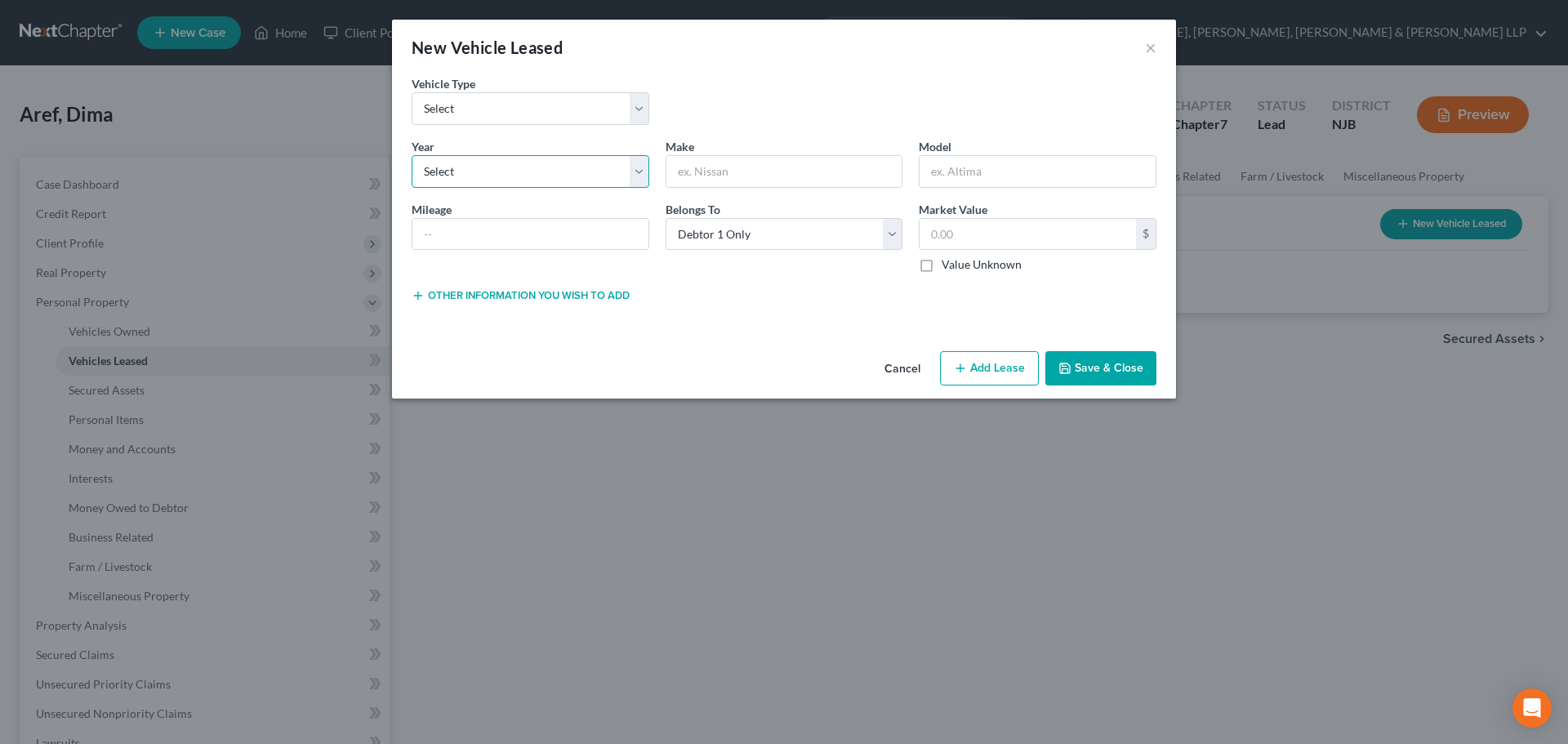
drag, startPoint x: 528, startPoint y: 174, endPoint x: 520, endPoint y: 187, distance: 15.3
click at [528, 174] on select "Select 2026 2025 2024 2023 2022 2021 2020 2019 2018 2017 2016 2015 2014 2013 20…" at bounding box center [530, 171] width 238 height 32
click at [411, 155] on select "Select 2026 2025 2024 2023 2022 2021 2020 2019 2018 2017 2016 2015 2014 2013 20…" at bounding box center [530, 171] width 238 height 32
click at [686, 173] on input "text" at bounding box center [784, 172] width 236 height 31
click at [963, 183] on input "text" at bounding box center [1038, 172] width 236 height 31
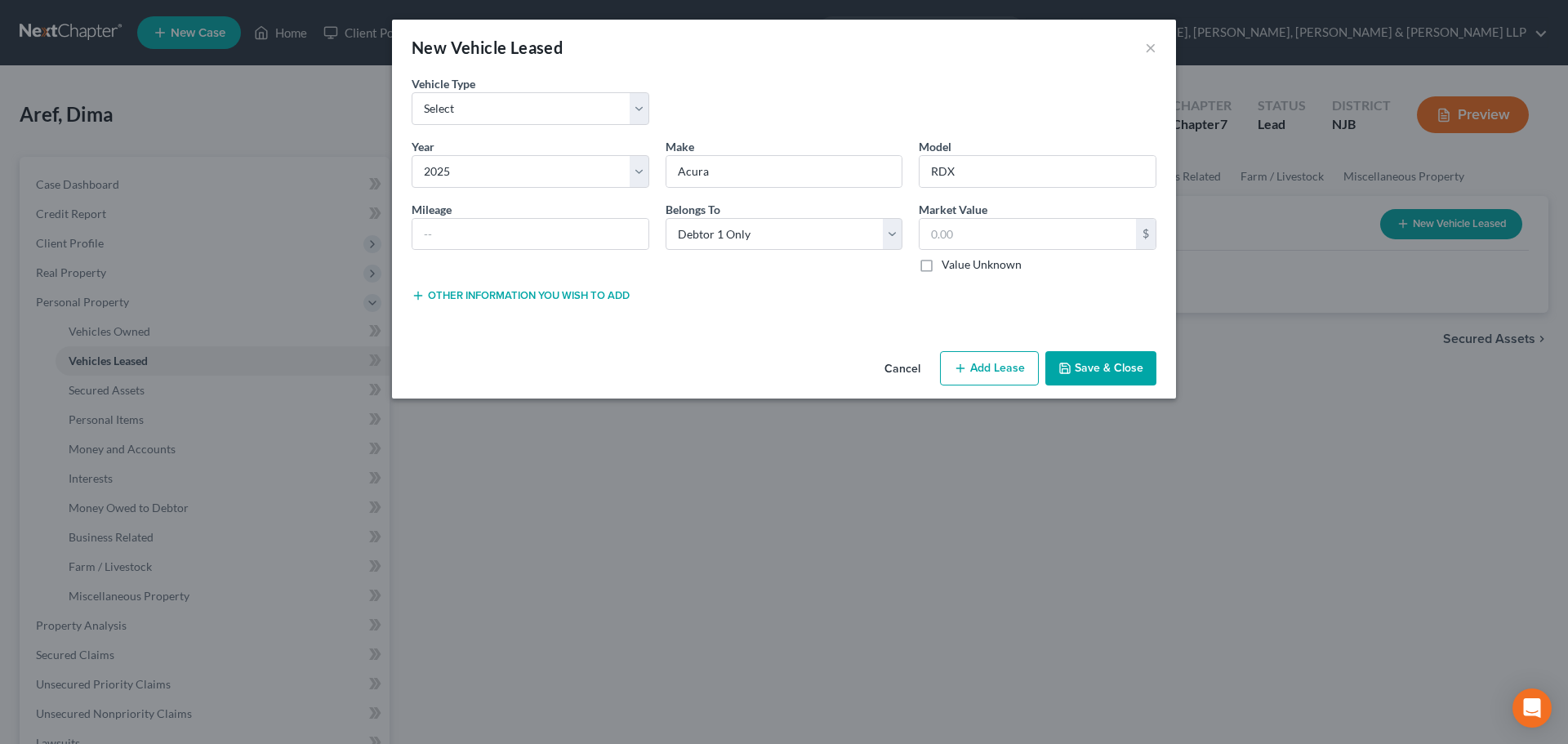
click at [972, 256] on div "$ Value Unknown" at bounding box center [1038, 246] width 238 height 56
click at [971, 243] on input "text" at bounding box center [1028, 235] width 217 height 31
click at [1076, 355] on button "Save & Close" at bounding box center [1101, 368] width 111 height 34
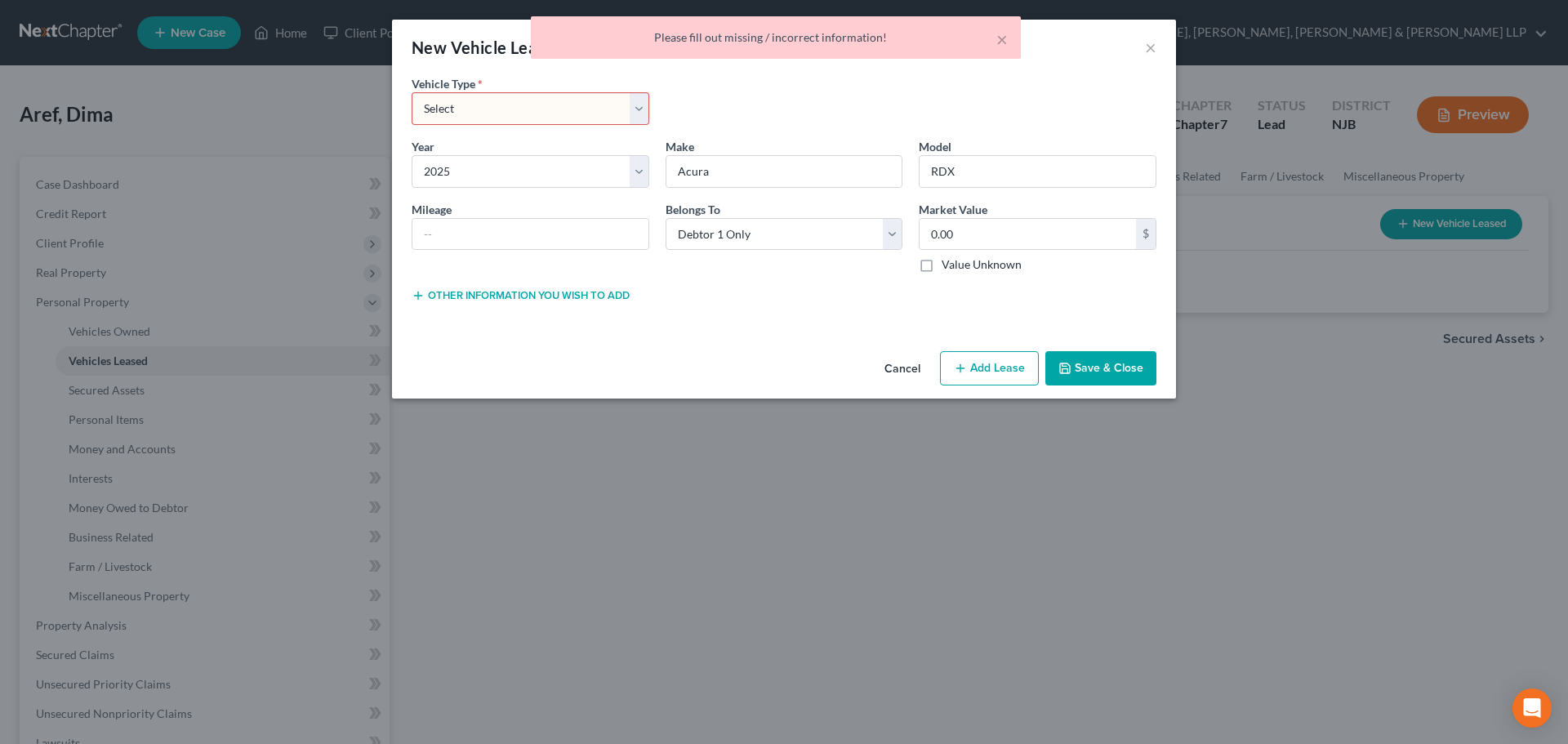
drag, startPoint x: 494, startPoint y: 113, endPoint x: 494, endPoint y: 124, distance: 11.0
click at [494, 113] on select "Select Automobile Truck Trailer Watercraft Aircraft Motor Home Atv Other Vehicle" at bounding box center [530, 108] width 238 height 32
click at [411, 93] on select "Select Automobile Truck Trailer Watercraft Aircraft Motor Home Atv Other Vehicle" at bounding box center [530, 108] width 238 height 32
click at [487, 121] on select "Select Automobile Truck Trailer Watercraft Aircraft Motor Home Atv Other Vehicle" at bounding box center [530, 108] width 238 height 32
click at [411, 93] on select "Select Automobile Truck Trailer Watercraft Aircraft Motor Home Atv Other Vehicle" at bounding box center [530, 108] width 238 height 32
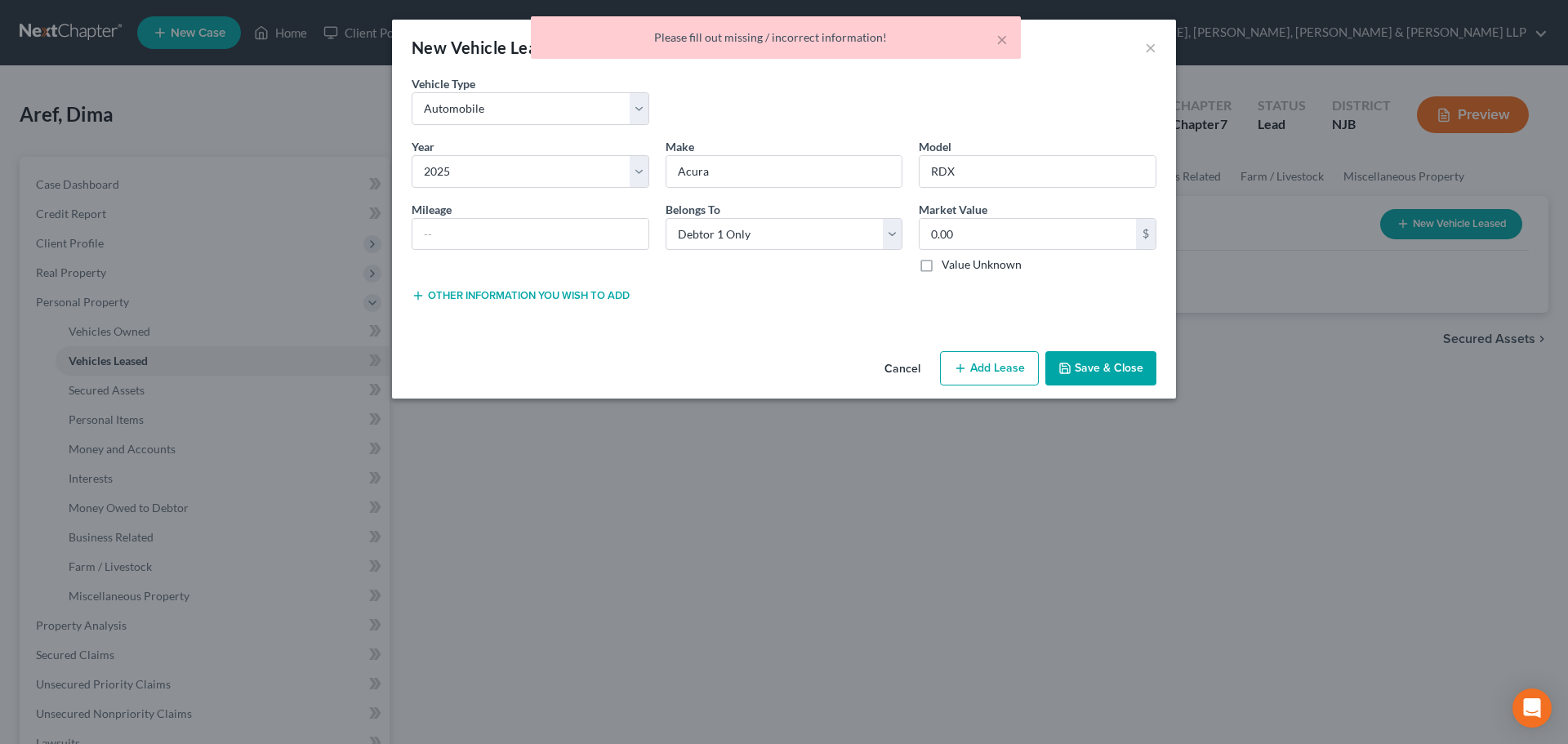
click at [1083, 353] on button "Save & Close" at bounding box center [1101, 368] width 111 height 34
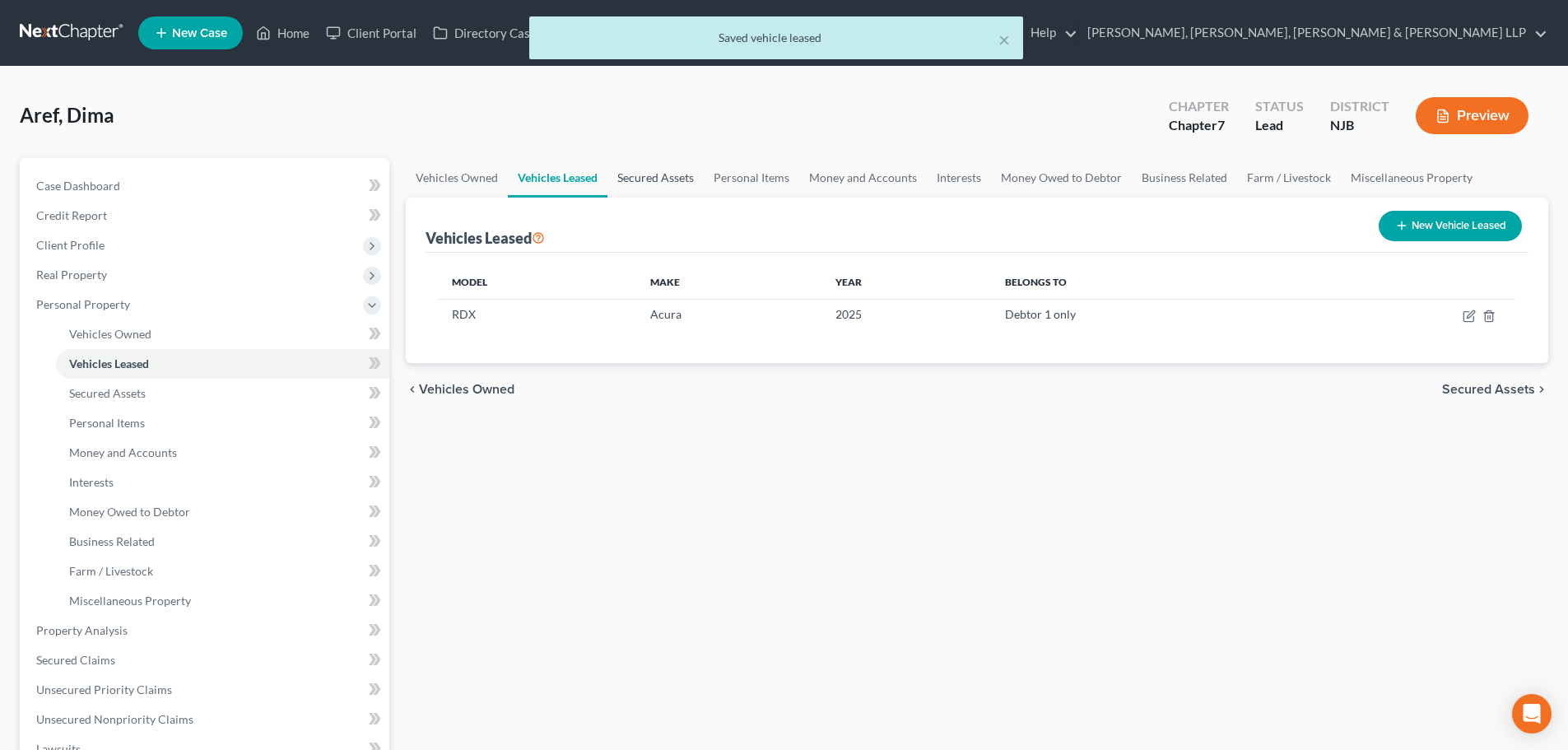
drag, startPoint x: 653, startPoint y: 174, endPoint x: 763, endPoint y: 162, distance: 110.7
click at [654, 174] on link "Secured Assets" at bounding box center [655, 177] width 96 height 40
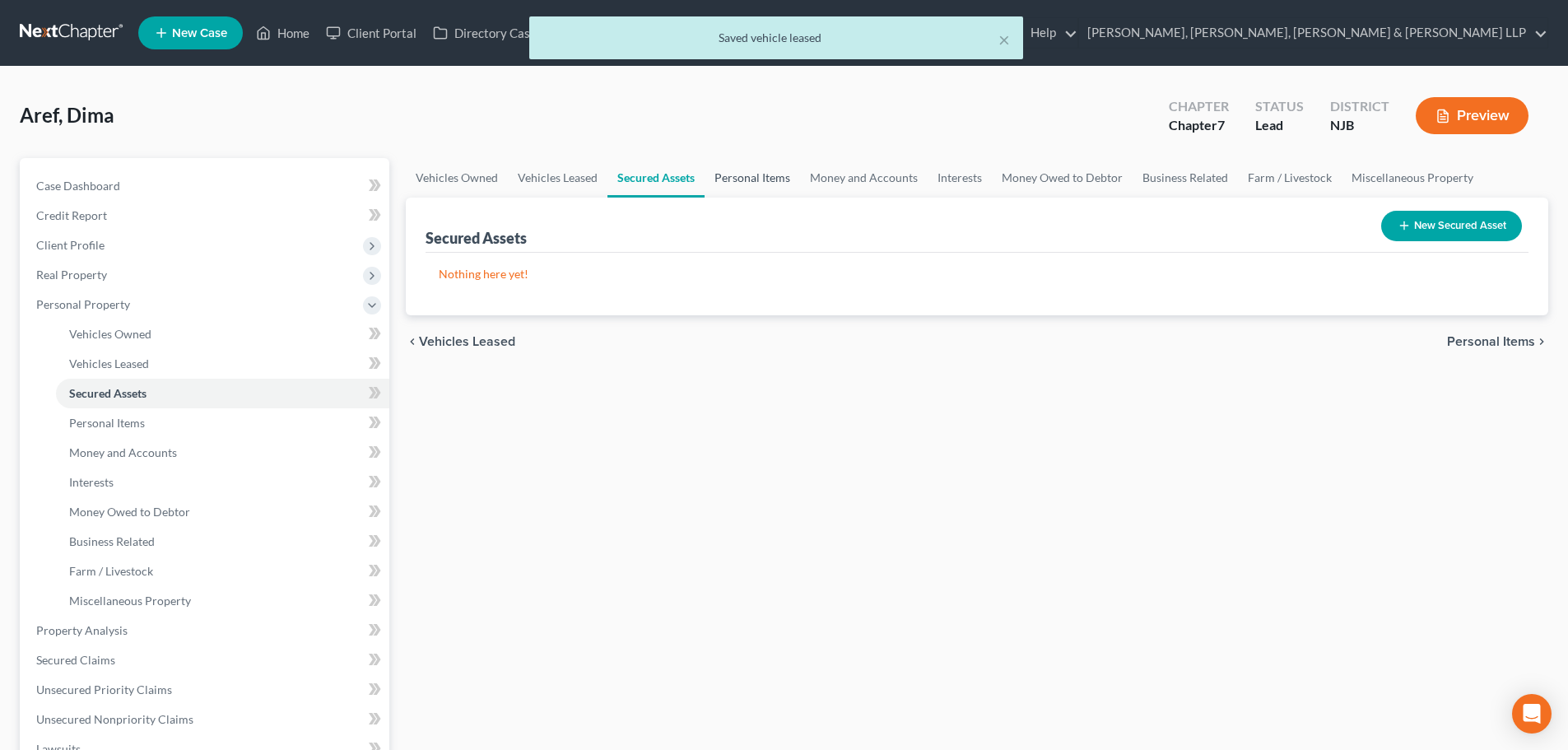
click at [752, 183] on link "Personal Items" at bounding box center [752, 177] width 95 height 40
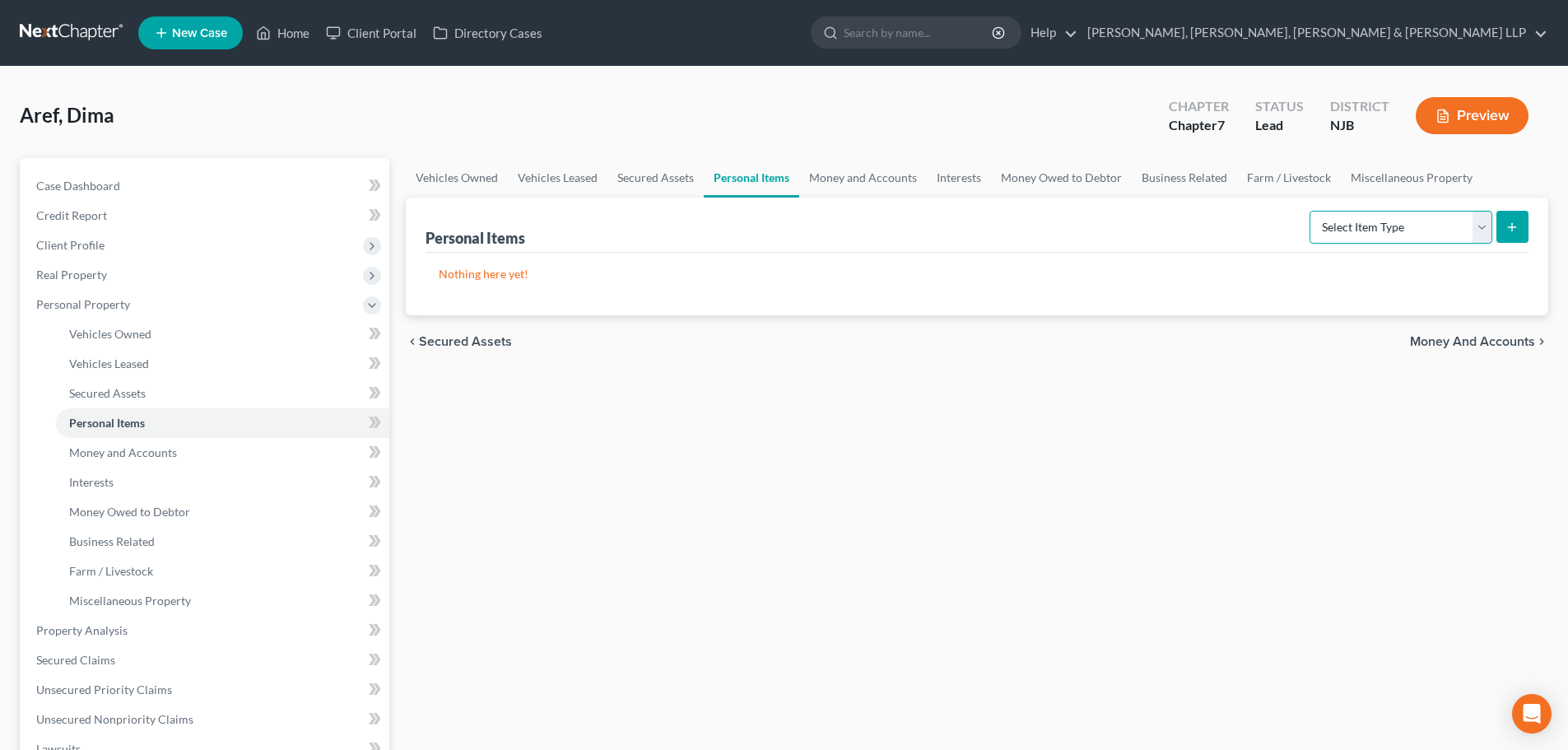
drag, startPoint x: 1366, startPoint y: 232, endPoint x: 1373, endPoint y: 242, distance: 12.2
click at [1369, 232] on select "Select Item Type Clothing Collectibles Of Value Electronics Firearms Household …" at bounding box center [1401, 226] width 183 height 33
click at [1311, 210] on select "Select Item Type Clothing Collectibles Of Value Electronics Firearms Household …" at bounding box center [1401, 226] width 183 height 33
click at [1506, 233] on button "submit" at bounding box center [1512, 226] width 32 height 32
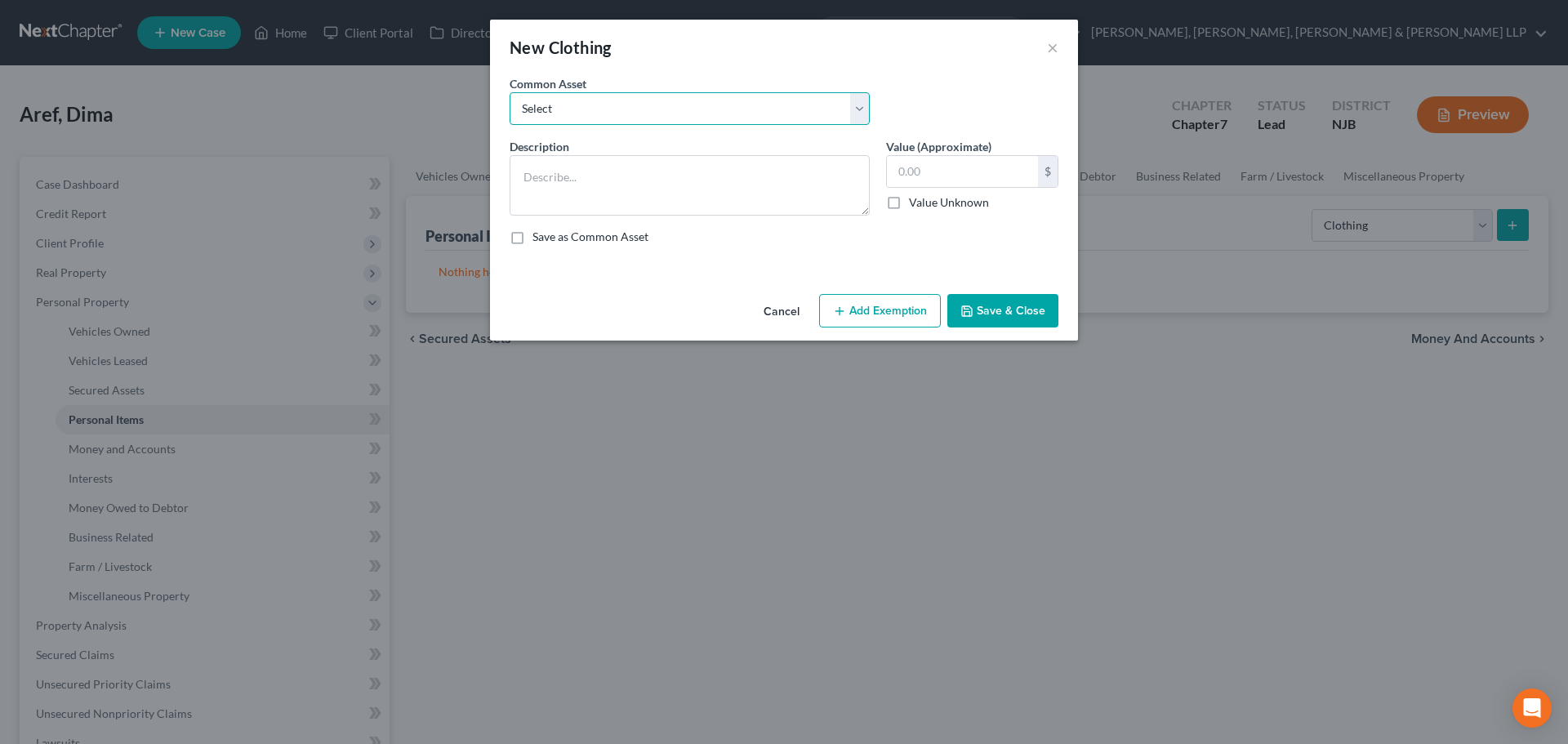
drag, startPoint x: 637, startPoint y: 104, endPoint x: 628, endPoint y: 124, distance: 21.9
click at [637, 104] on select "Select Clothes, Shoes & Accessories" at bounding box center [689, 108] width 360 height 32
click at [509, 93] on select "Select Clothes, Shoes & Accessories" at bounding box center [689, 108] width 360 height 32
click at [943, 176] on input "300.00" at bounding box center [962, 172] width 151 height 31
click at [850, 310] on button "Add Exemption" at bounding box center [880, 311] width 121 height 34
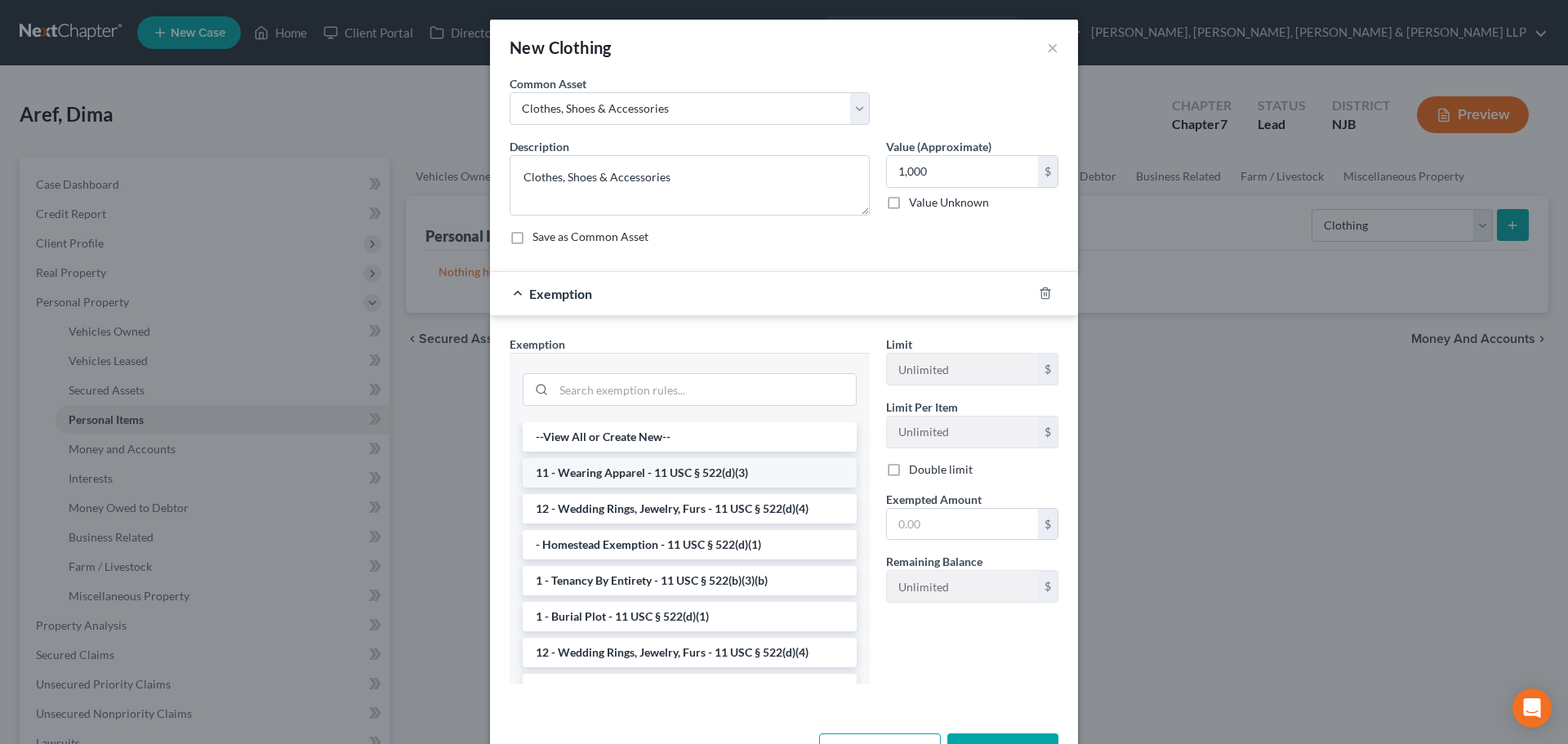
click at [657, 469] on li "11 - Wearing Apparel - 11 USC § 522(d)(3)" at bounding box center [689, 472] width 334 height 30
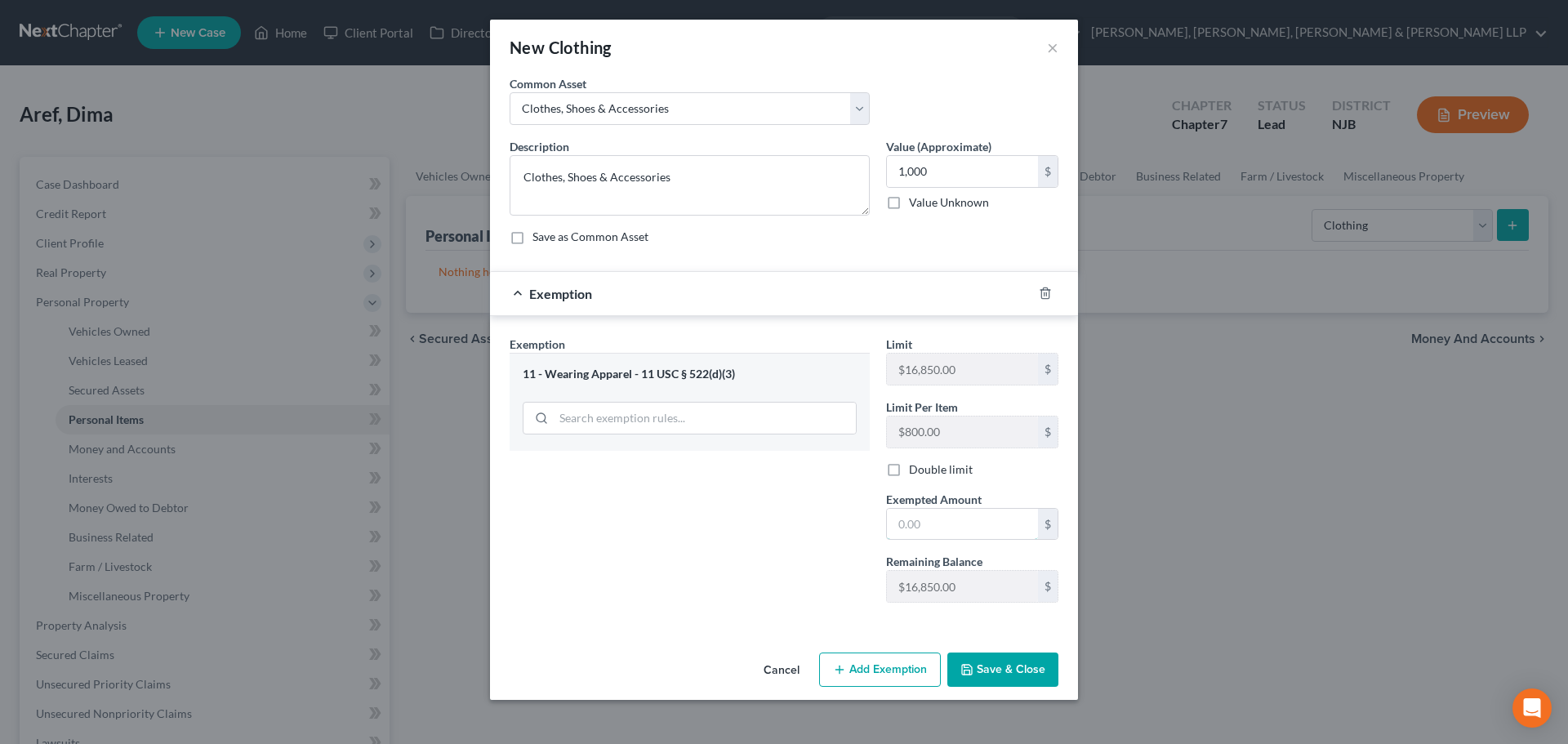
drag, startPoint x: 930, startPoint y: 521, endPoint x: 755, endPoint y: 555, distance: 178.3
click at [930, 520] on input "text" at bounding box center [962, 524] width 151 height 31
drag, startPoint x: 754, startPoint y: 555, endPoint x: 946, endPoint y: 679, distance: 228.6
click at [754, 555] on div "Exemption Set must be selected for CA. Exemption * 11 - Wearing Apparel - 11 US…" at bounding box center [689, 475] width 376 height 280
click at [1002, 668] on button "Save & Close" at bounding box center [1002, 669] width 111 height 34
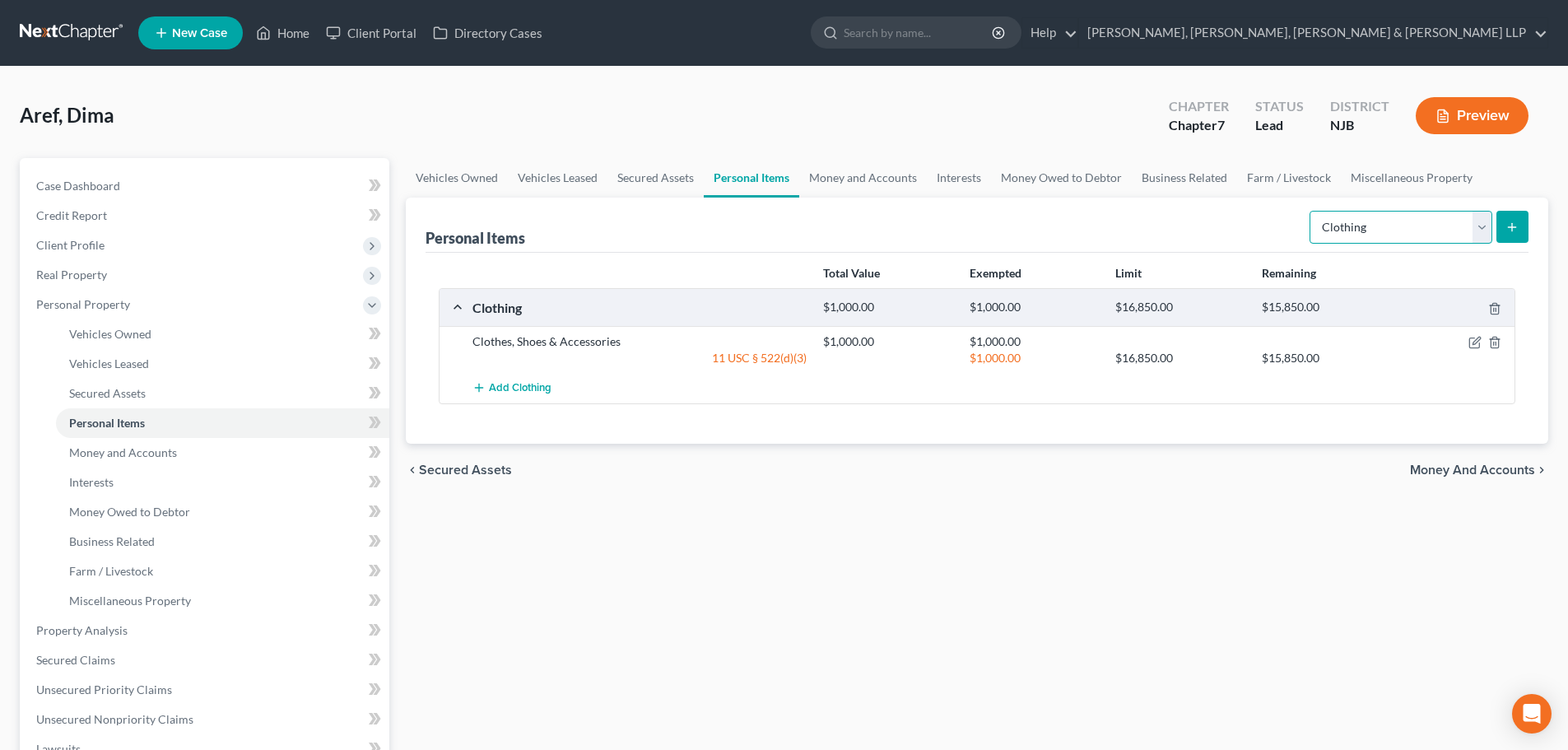
click at [1419, 232] on select "Select Item Type Clothing Collectibles Of Value Electronics Firearms Household …" at bounding box center [1401, 226] width 183 height 33
click at [1311, 210] on select "Select Item Type Clothing Collectibles Of Value Electronics Firearms Household …" at bounding box center [1401, 226] width 183 height 33
drag, startPoint x: 1393, startPoint y: 230, endPoint x: 1386, endPoint y: 242, distance: 13.9
click at [1393, 230] on select "Select Item Type Clothing Collectibles Of Value Electronics Firearms Household …" at bounding box center [1401, 226] width 183 height 33
click at [1311, 210] on select "Select Item Type Clothing Collectibles Of Value Electronics Firearms Household …" at bounding box center [1401, 226] width 183 height 33
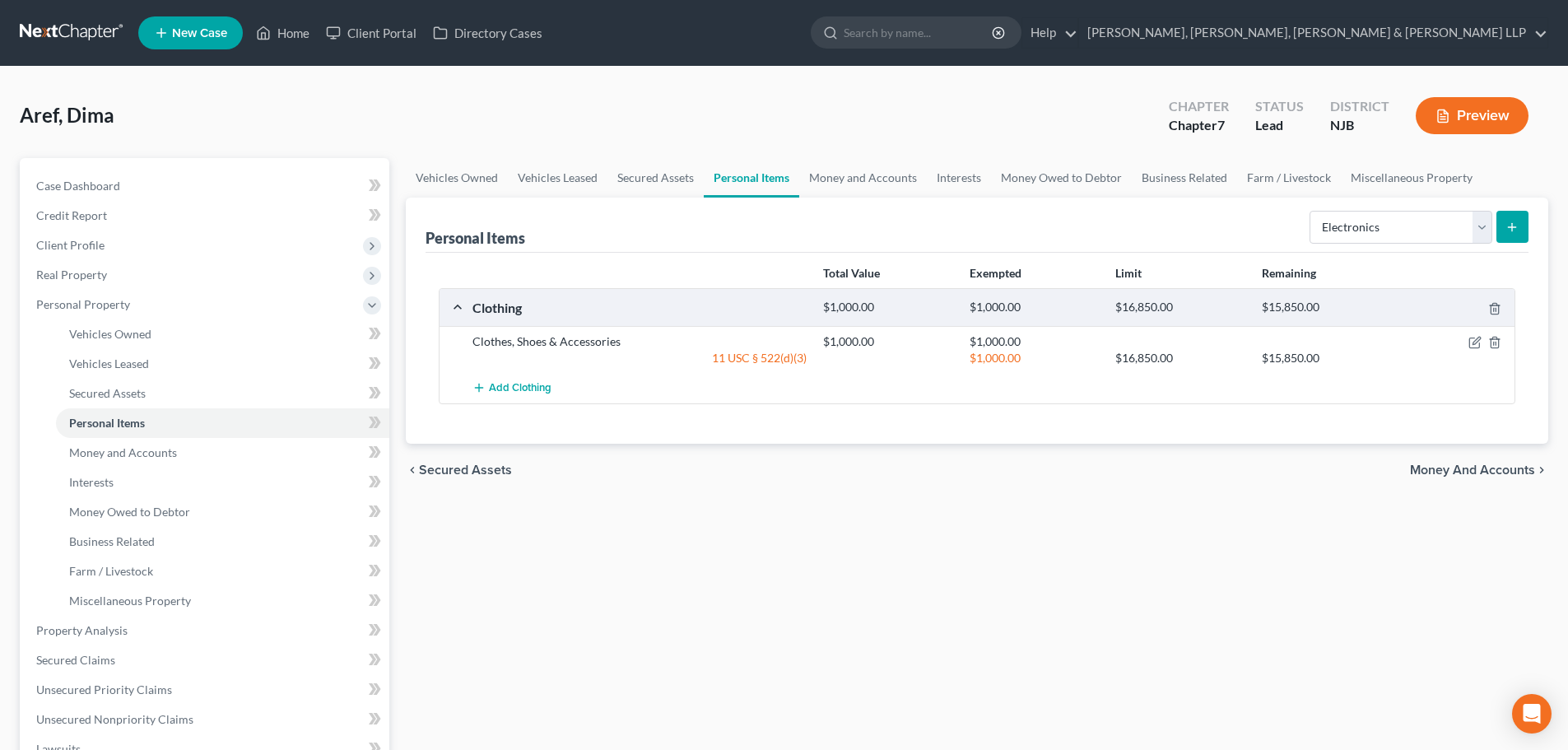
click at [1511, 229] on icon "submit" at bounding box center [1512, 227] width 13 height 13
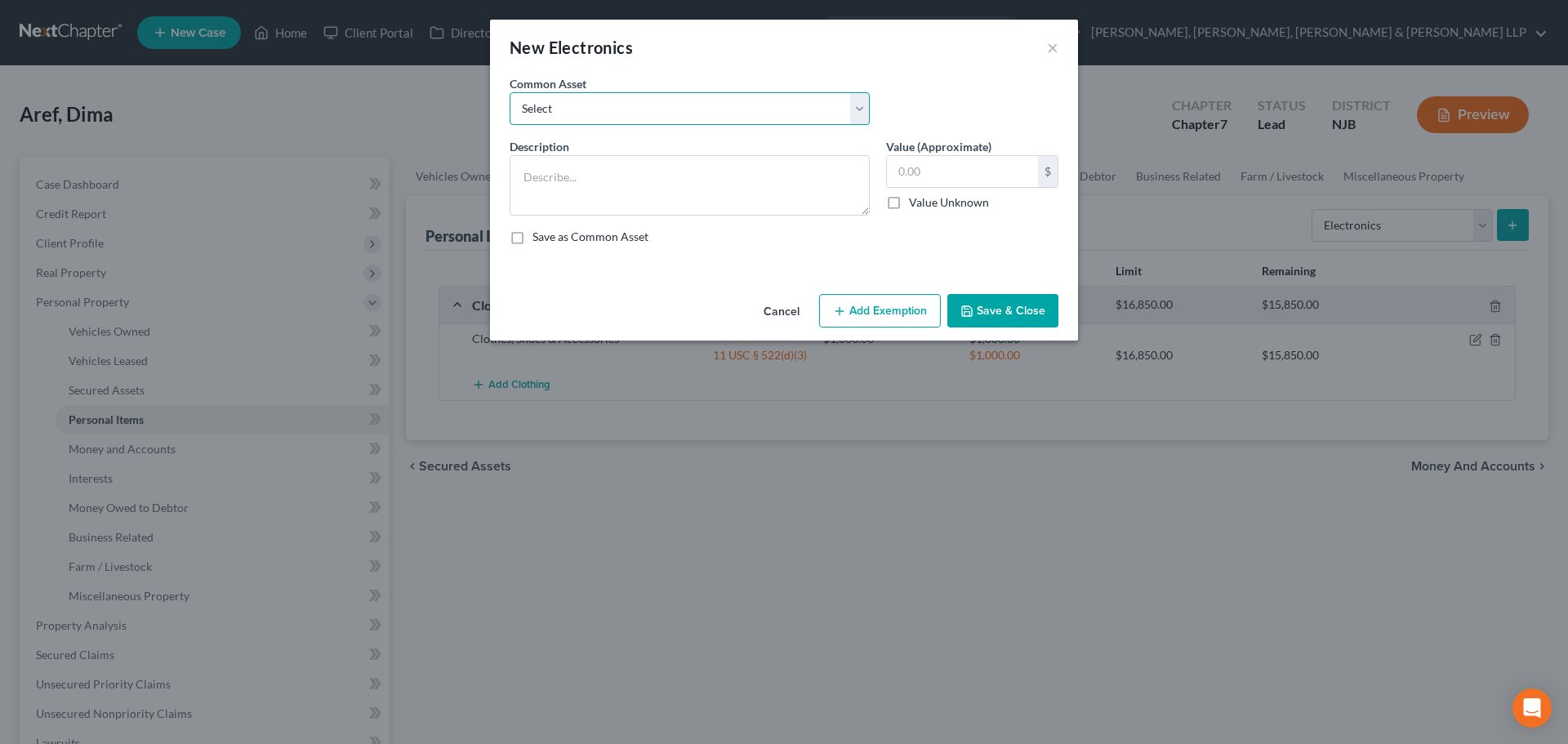
click at [673, 118] on select "Select Cellphone, TVs Electronic Appliances" at bounding box center [689, 108] width 360 height 32
click at [509, 93] on select "Select Cellphone, TVs Electronic Appliances" at bounding box center [689, 108] width 360 height 32
click at [971, 164] on input "200.00" at bounding box center [962, 172] width 151 height 31
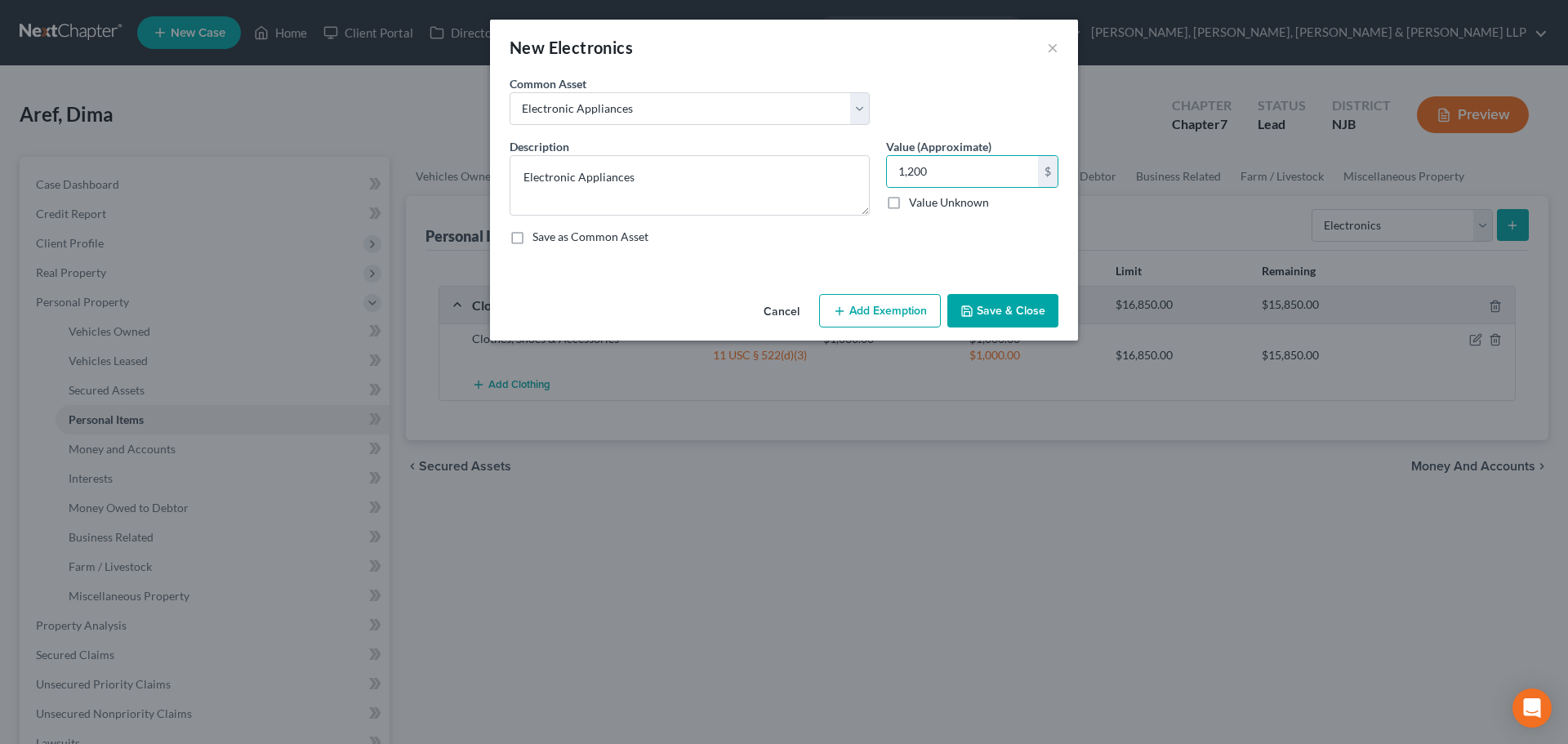
click at [902, 309] on button "Add Exemption" at bounding box center [880, 311] width 121 height 34
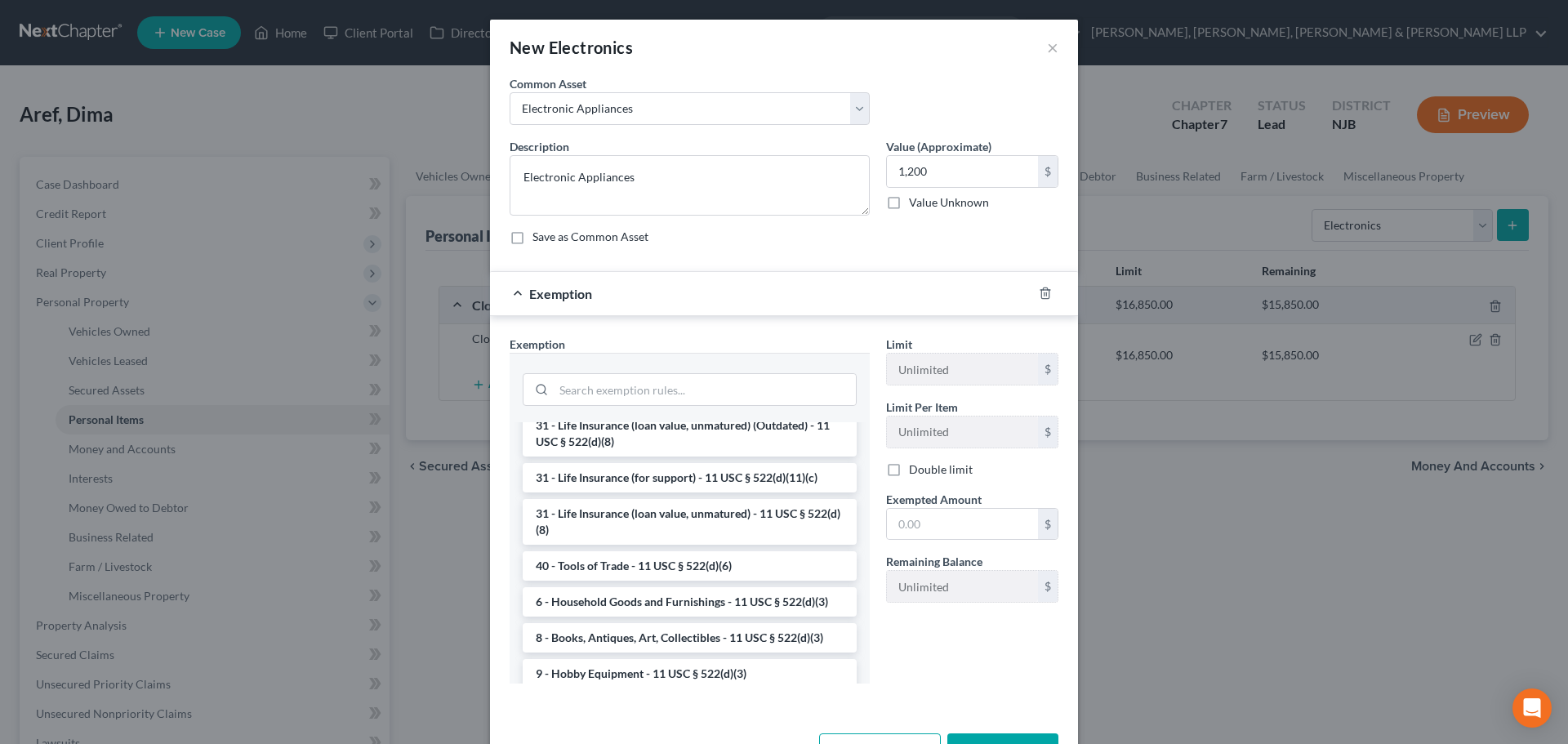
scroll to position [1306, 0]
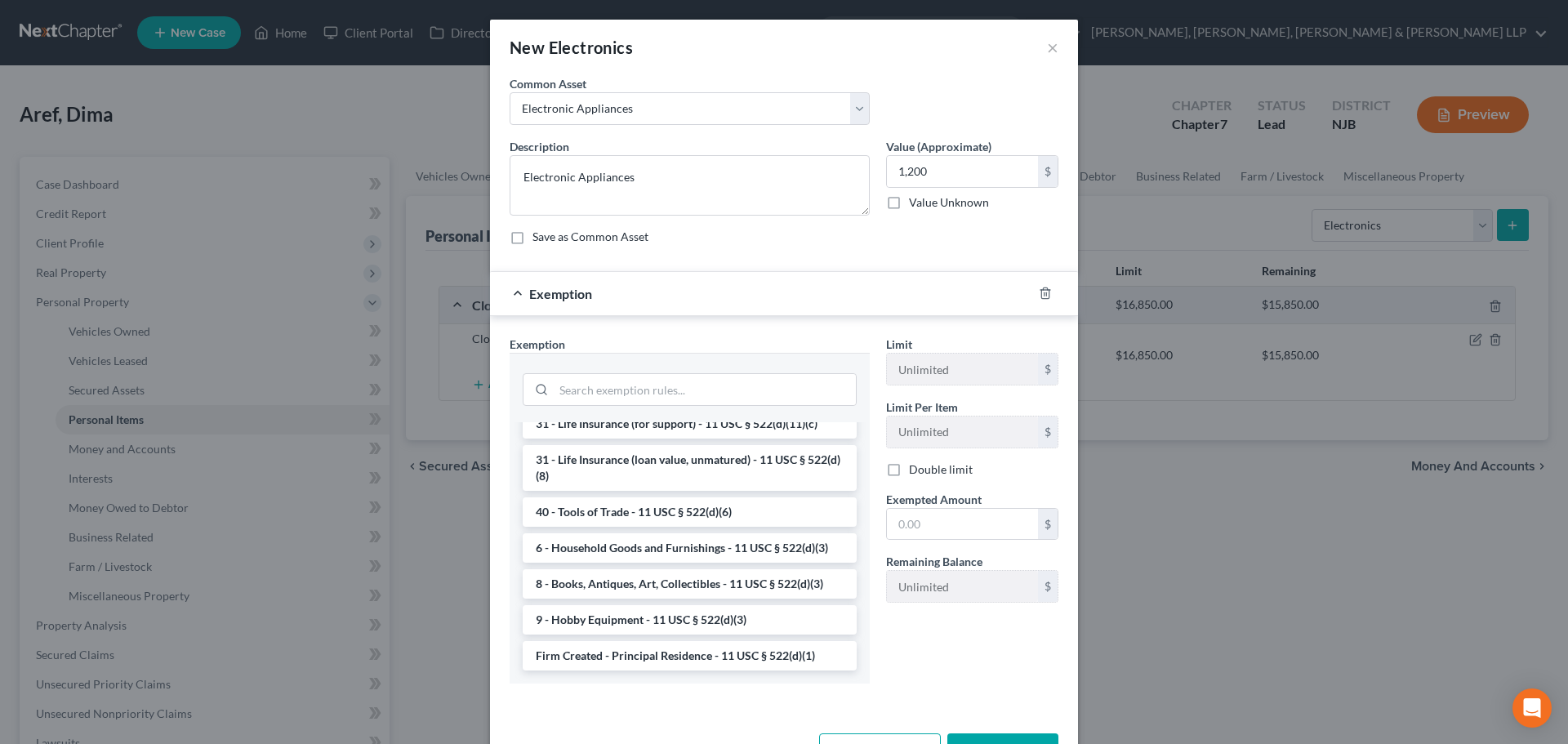
click at [660, 562] on li "6 - Household Goods and Furnishings - 11 USC § 522(d)(3)" at bounding box center [689, 548] width 334 height 30
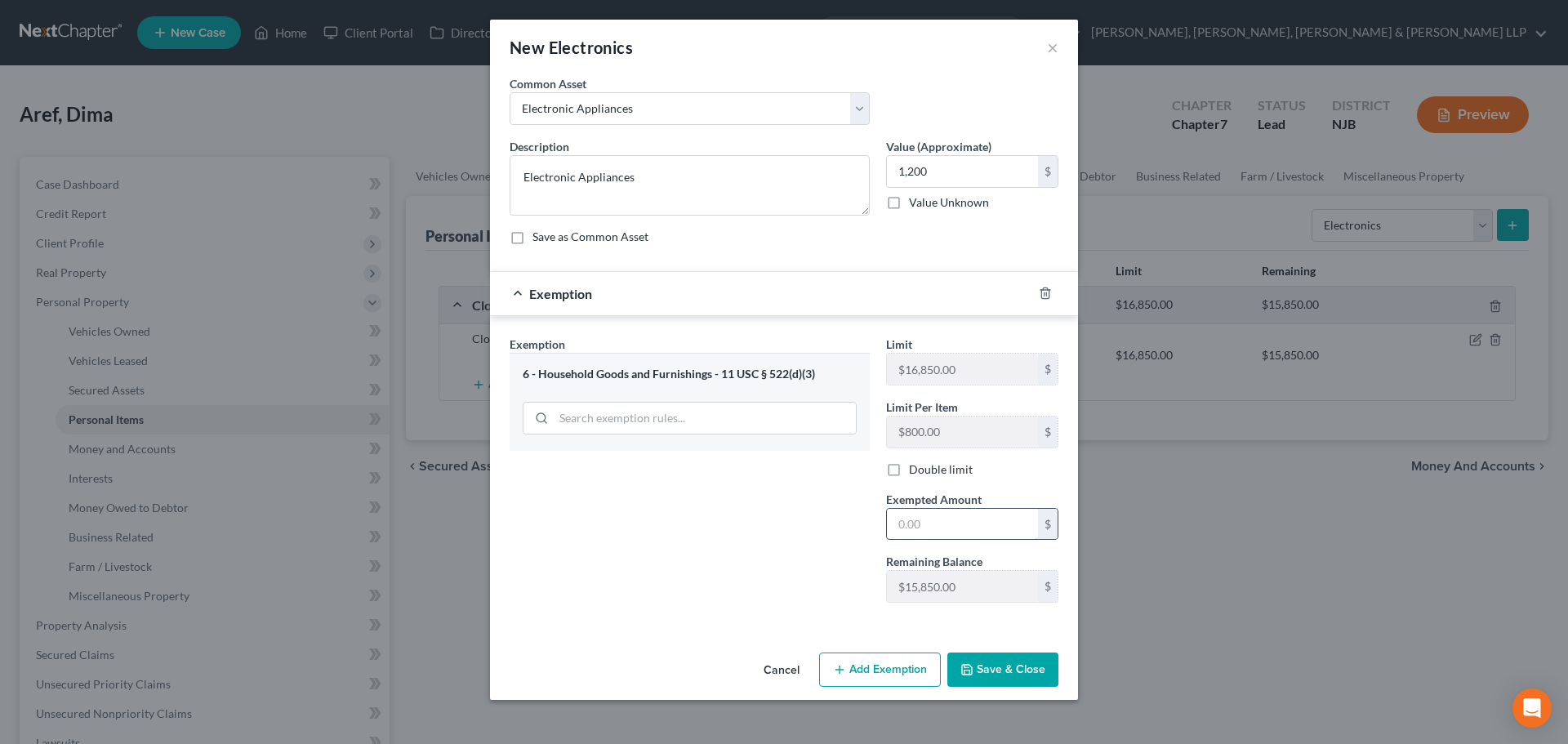
click at [915, 516] on input "text" at bounding box center [962, 524] width 151 height 31
click at [711, 575] on div "Exemption Set must be selected for CA. Exemption * 6 - Household Goods and Furn…" at bounding box center [689, 475] width 376 height 280
drag, startPoint x: 1039, startPoint y: 660, endPoint x: 1016, endPoint y: 625, distance: 41.9
click at [1038, 660] on button "Save & Close" at bounding box center [1002, 669] width 111 height 34
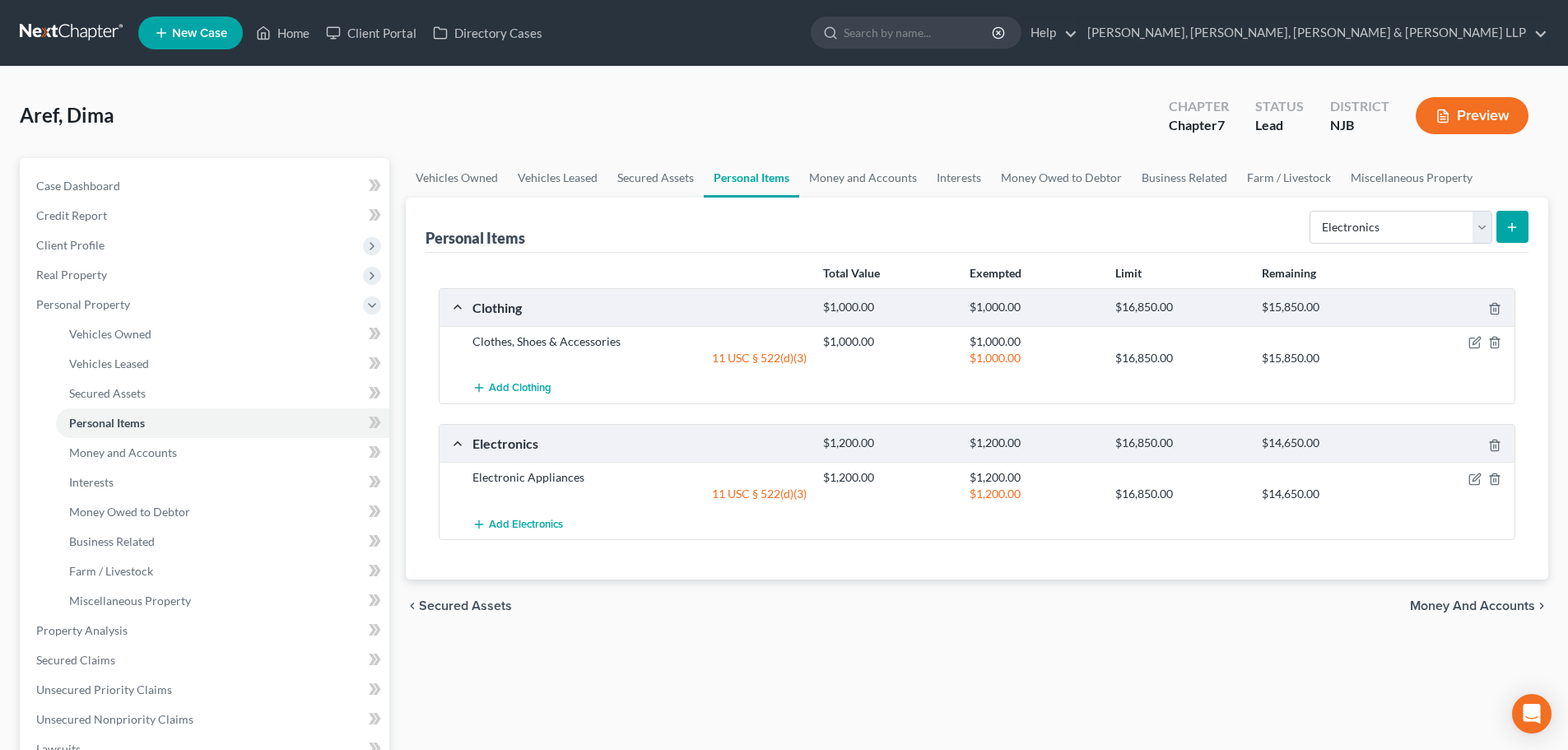
click at [1385, 244] on form "Select Item Type Clothing Collectibles Of Value Electronics Firearms Household …" at bounding box center [1418, 227] width 219 height 33
click at [1384, 240] on select "Select Item Type Clothing Collectibles Of Value Electronics Firearms Household …" at bounding box center [1401, 226] width 183 height 33
click at [1311, 210] on select "Select Item Type Clothing Collectibles Of Value Electronics Firearms Household …" at bounding box center [1401, 226] width 183 height 33
click at [1499, 239] on button "submit" at bounding box center [1512, 226] width 32 height 32
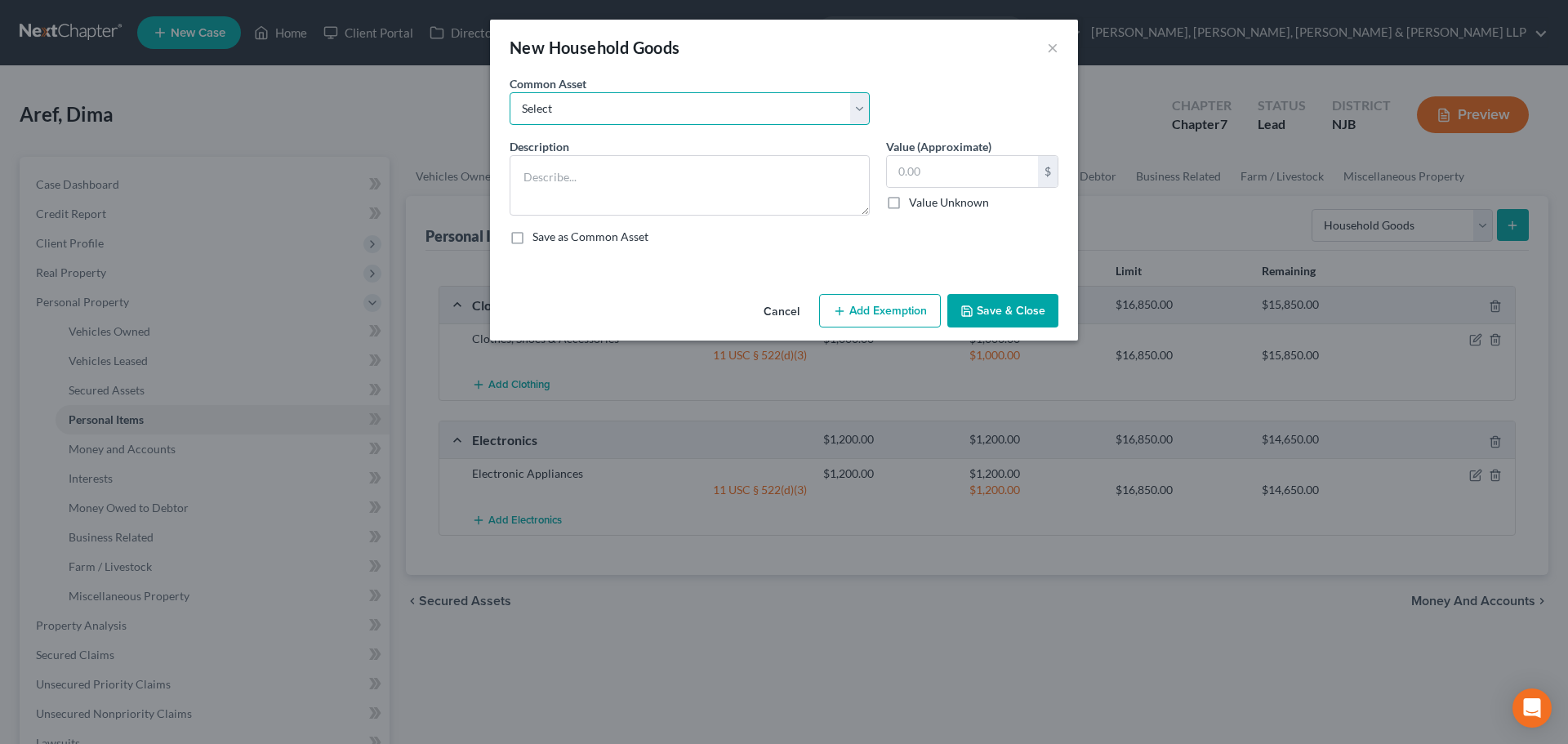
click at [733, 121] on select "Select Household items" at bounding box center [689, 108] width 360 height 32
click at [509, 93] on select "Select Household items" at bounding box center [689, 108] width 360 height 32
click at [953, 172] on input "2,000.00" at bounding box center [962, 172] width 151 height 31
click at [909, 312] on button "Add Exemption" at bounding box center [880, 311] width 121 height 34
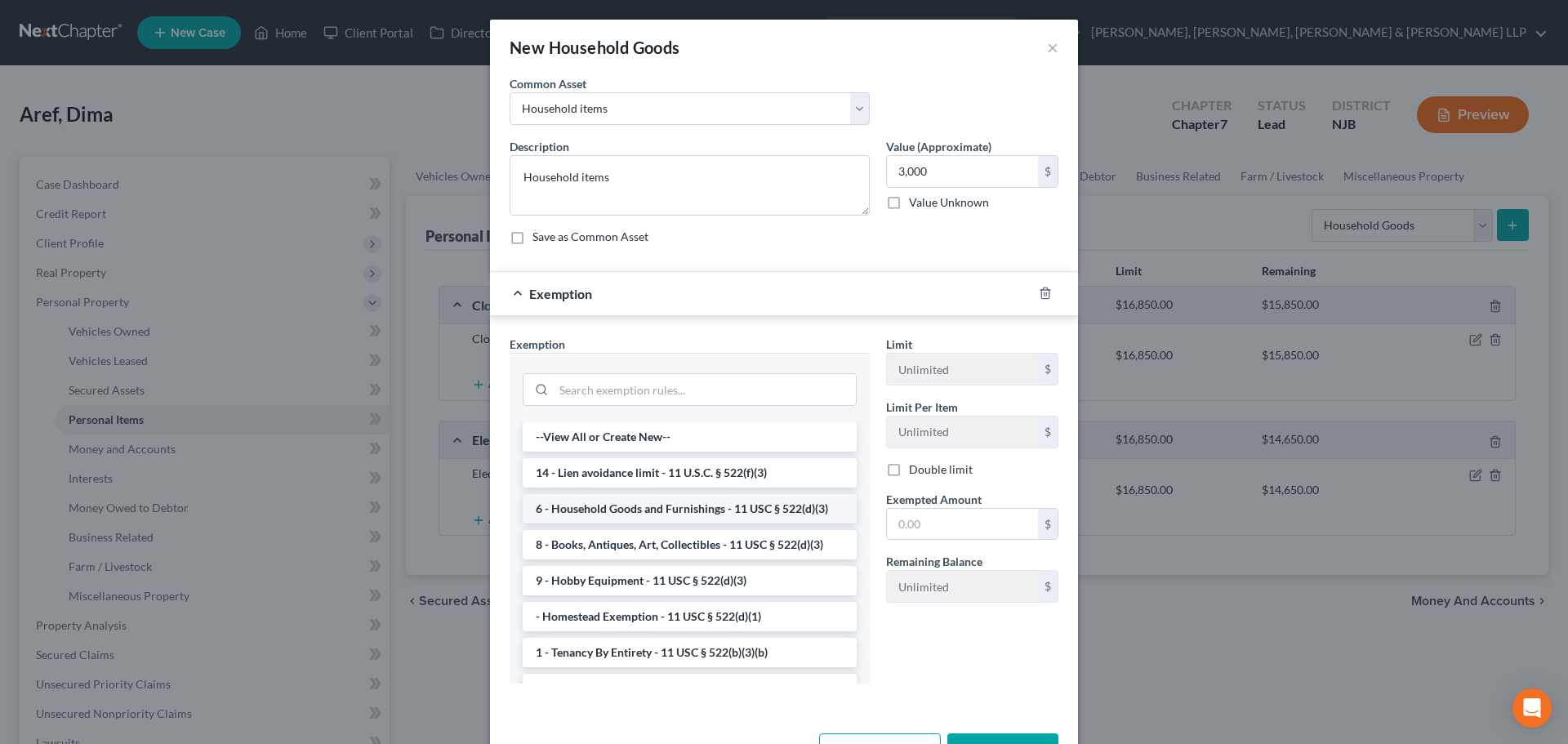
click at [685, 501] on li "6 - Household Goods and Furnishings - 11 USC § 522(d)(3)" at bounding box center [689, 509] width 334 height 30
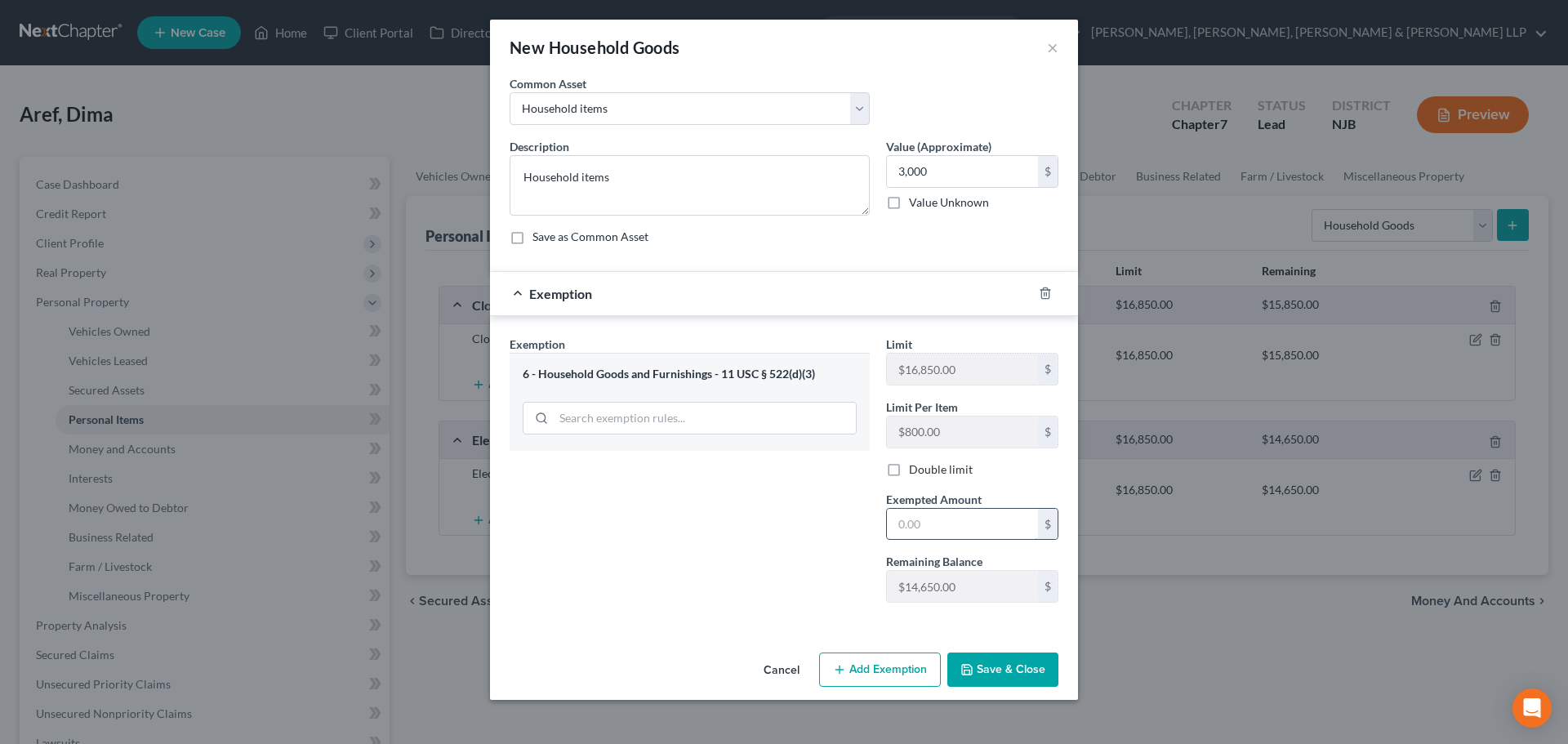
click at [901, 525] on input "text" at bounding box center [962, 524] width 151 height 31
drag, startPoint x: 809, startPoint y: 547, endPoint x: 925, endPoint y: 588, distance: 123.0
click at [810, 548] on div "Exemption Set must be selected for CA. Exemption * 6 - Household Goods and Furn…" at bounding box center [689, 475] width 376 height 280
click at [995, 670] on button "Save & Close" at bounding box center [1002, 669] width 111 height 34
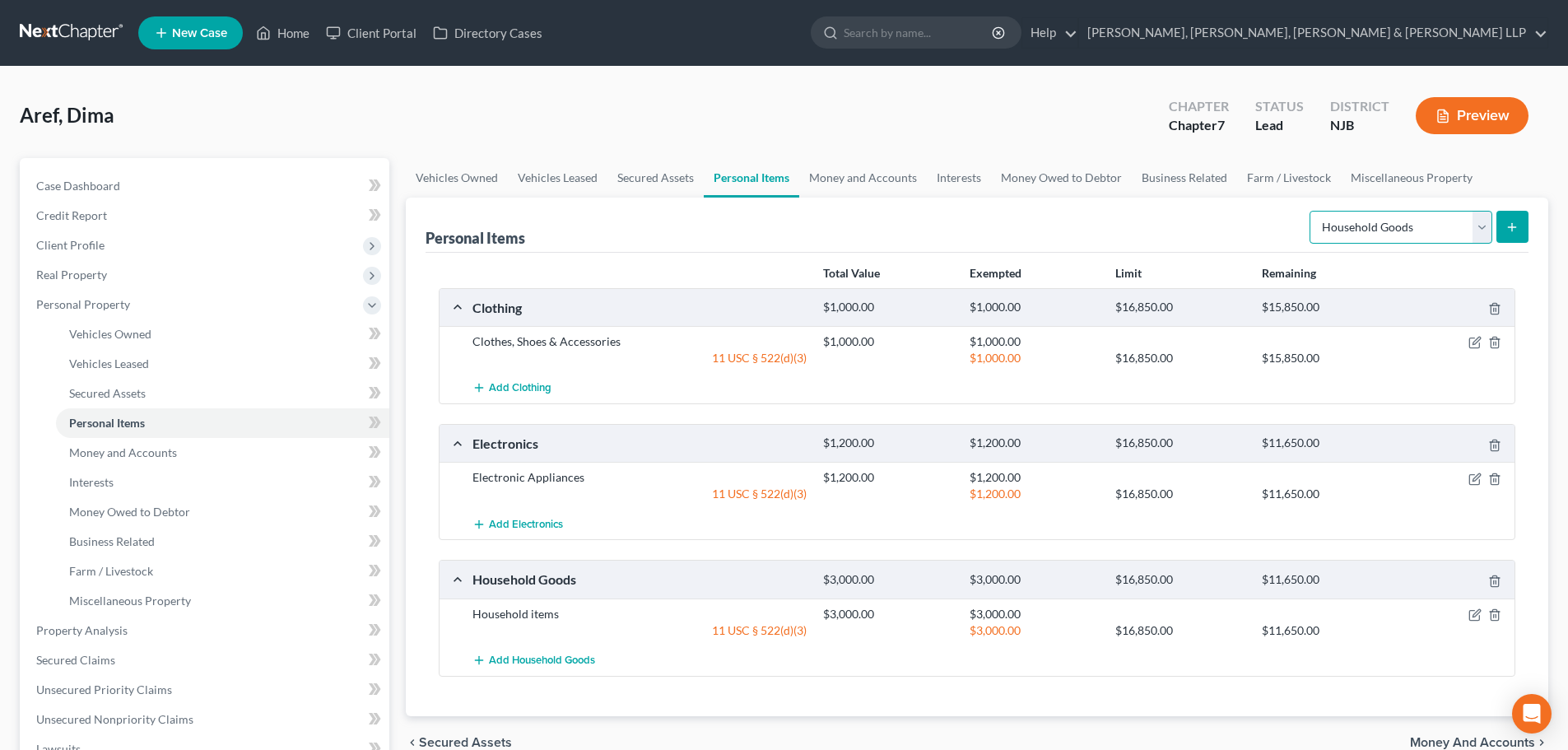
click at [1365, 236] on select "Select Item Type Clothing Collectibles Of Value Electronics Firearms Household …" at bounding box center [1401, 226] width 183 height 33
click at [1311, 210] on select "Select Item Type Clothing Collectibles Of Value Electronics Firearms Household …" at bounding box center [1401, 226] width 183 height 33
click at [1521, 237] on button "submit" at bounding box center [1512, 226] width 32 height 32
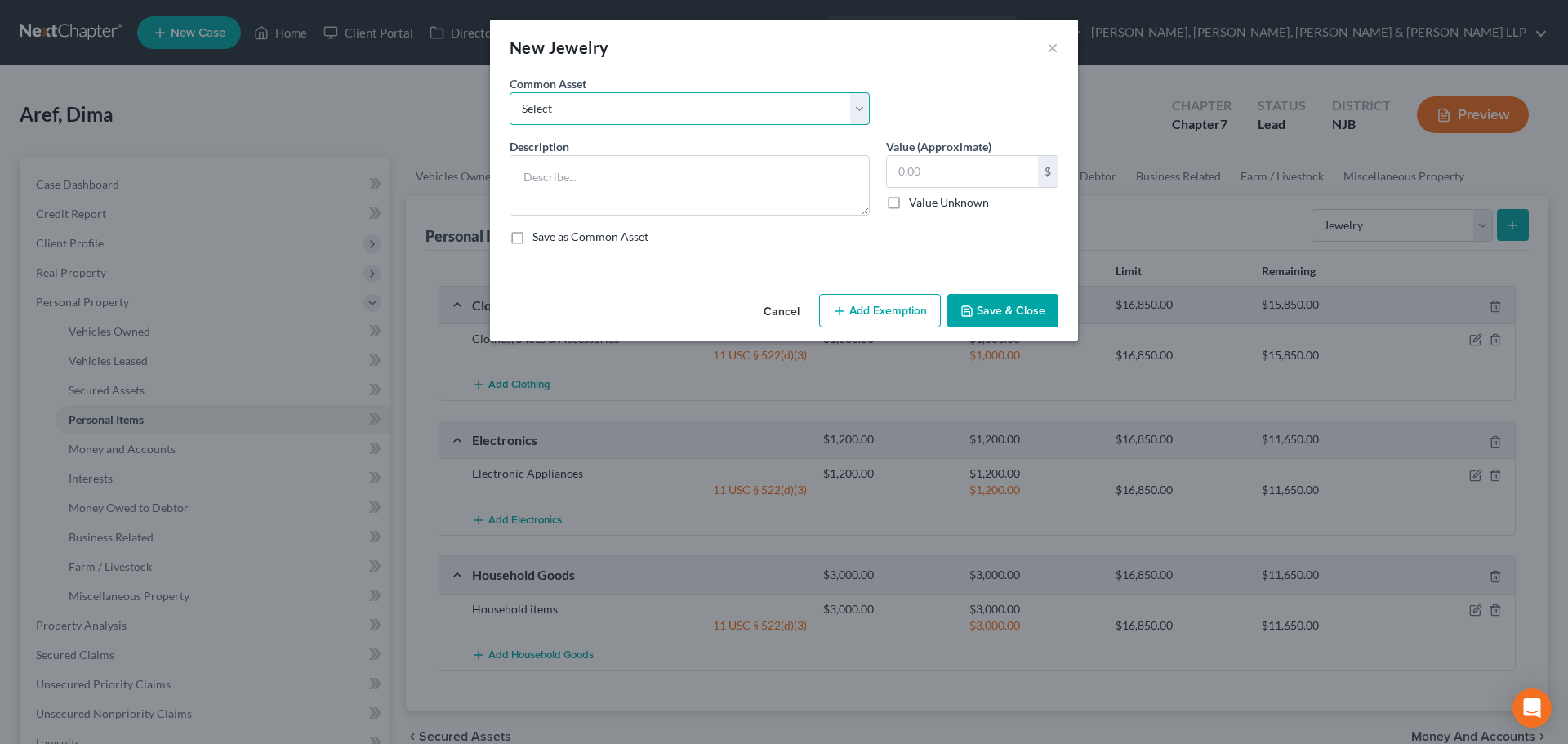
drag, startPoint x: 655, startPoint y: 114, endPoint x: 651, endPoint y: 123, distance: 9.8
click at [655, 114] on select "Select Jewelry" at bounding box center [689, 108] width 360 height 32
click at [509, 93] on select "Select Jewelry" at bounding box center [689, 108] width 360 height 32
click at [955, 169] on input "150.00" at bounding box center [962, 172] width 151 height 31
click at [898, 300] on button "Add Exemption" at bounding box center [880, 311] width 121 height 34
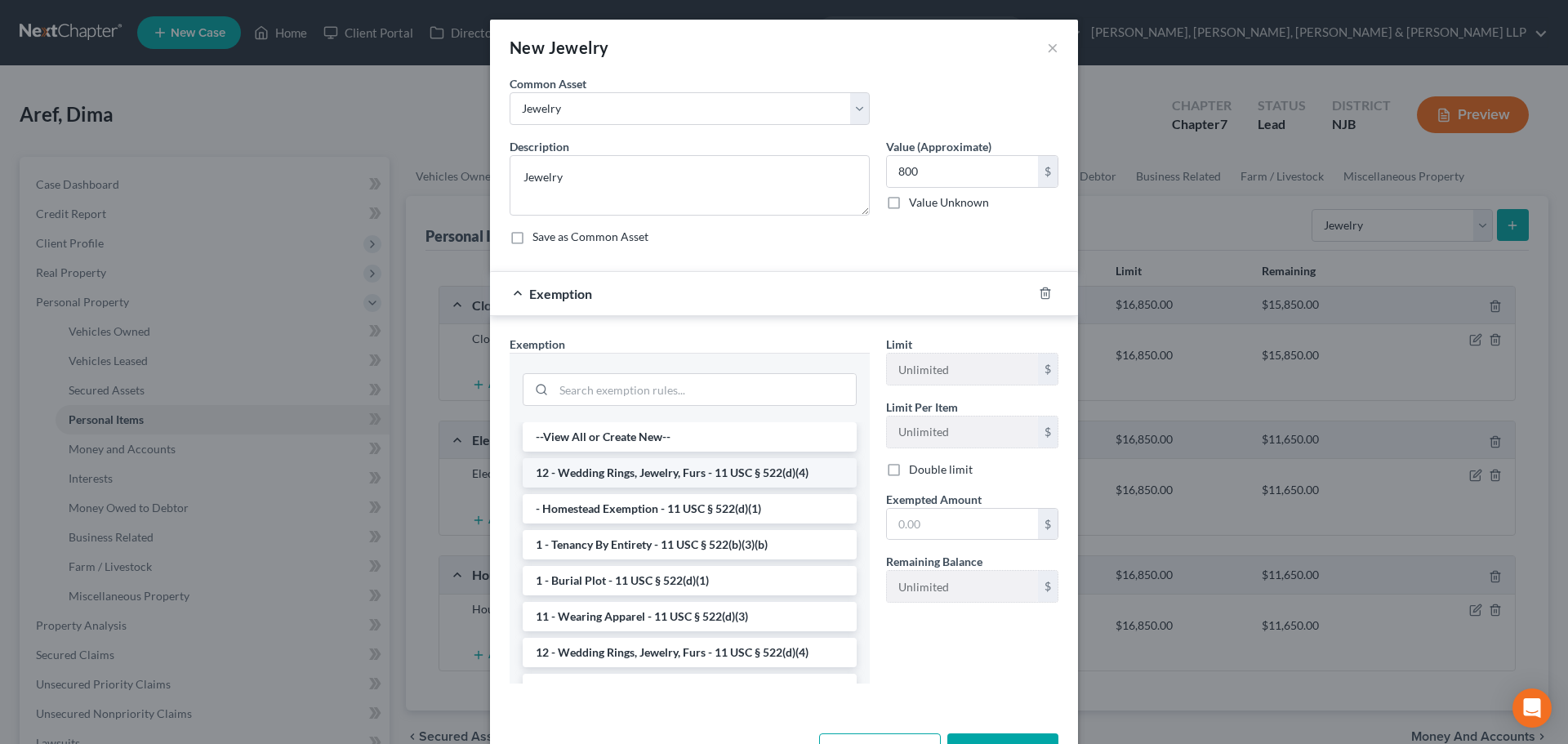
click at [690, 460] on li "12 - Wedding Rings, Jewelry, Furs - 11 USC § 522(d)(4)" at bounding box center [689, 472] width 334 height 30
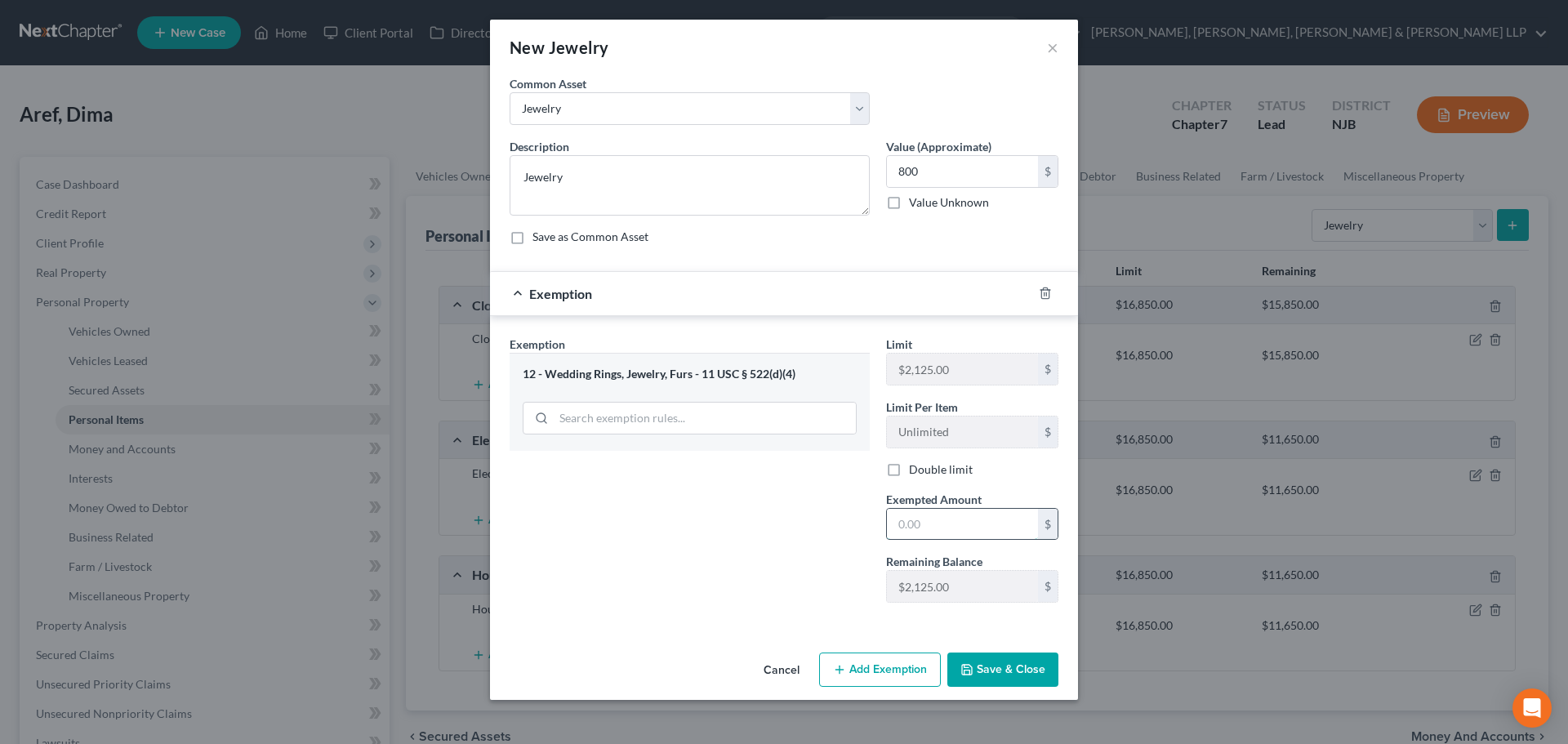
click at [927, 520] on input "text" at bounding box center [962, 524] width 151 height 31
click at [998, 670] on button "Save & Close" at bounding box center [1002, 669] width 111 height 34
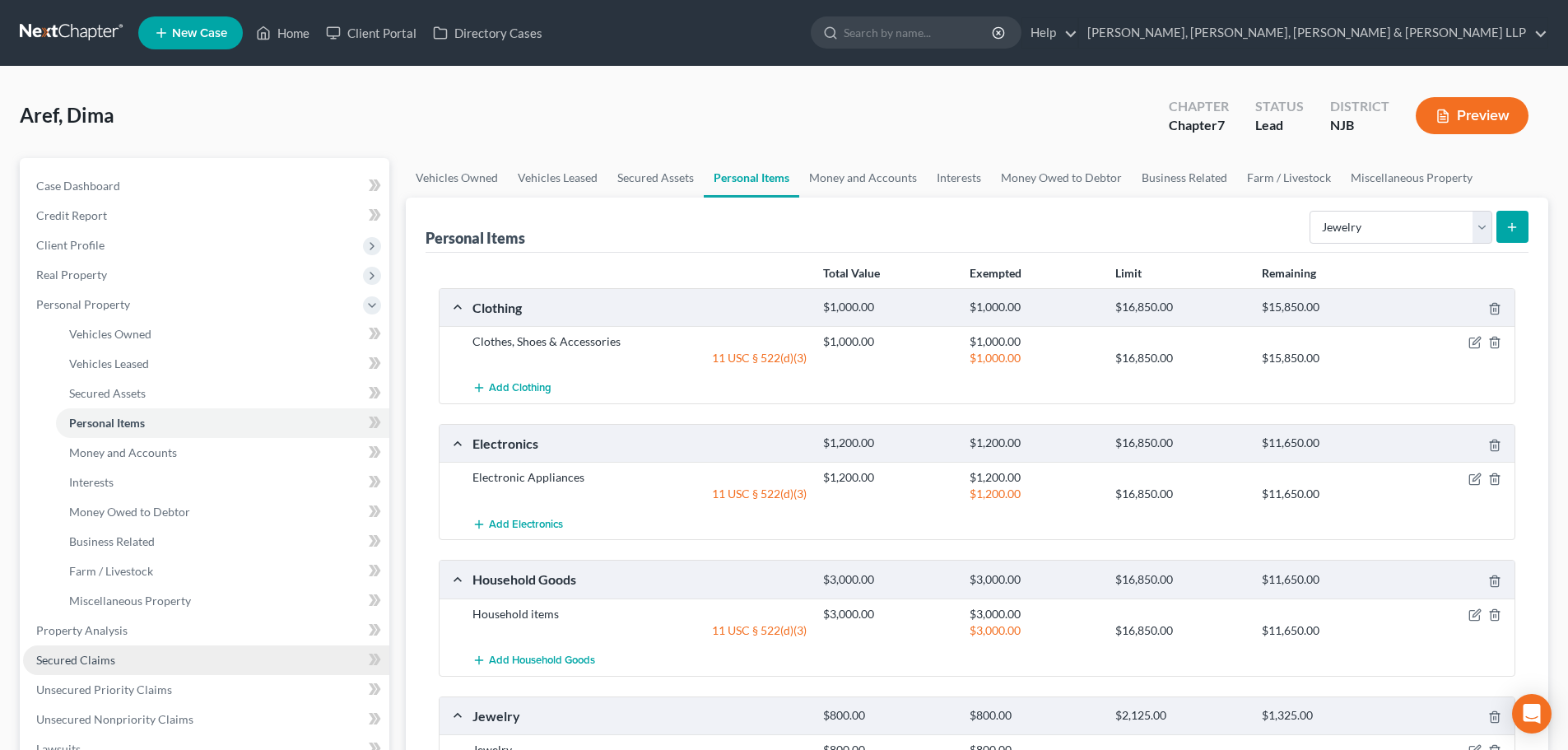
click at [65, 662] on span "Secured Claims" at bounding box center [76, 659] width 79 height 14
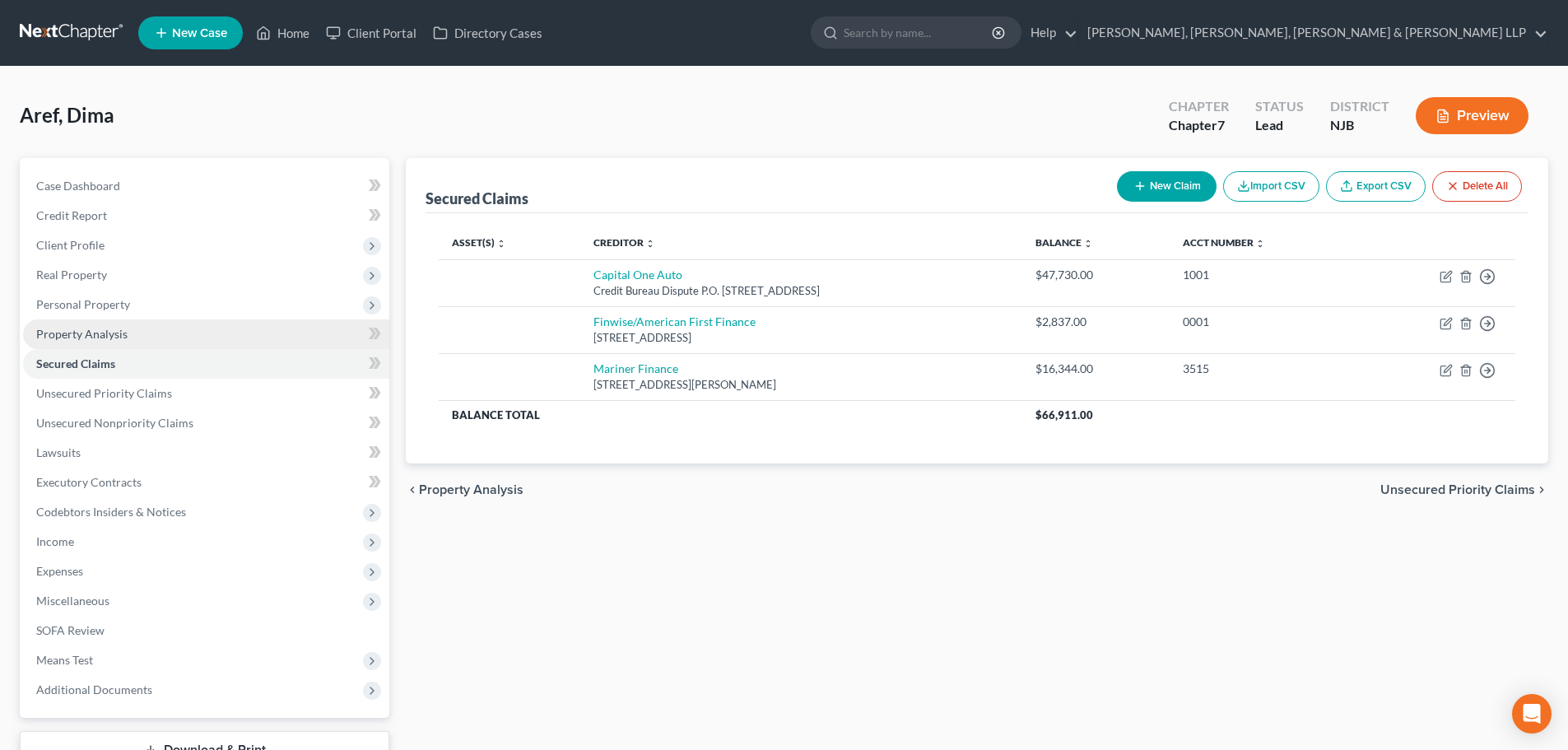
drag, startPoint x: 168, startPoint y: 299, endPoint x: 131, endPoint y: 335, distance: 51.6
click at [169, 299] on span "Personal Property" at bounding box center [206, 305] width 366 height 30
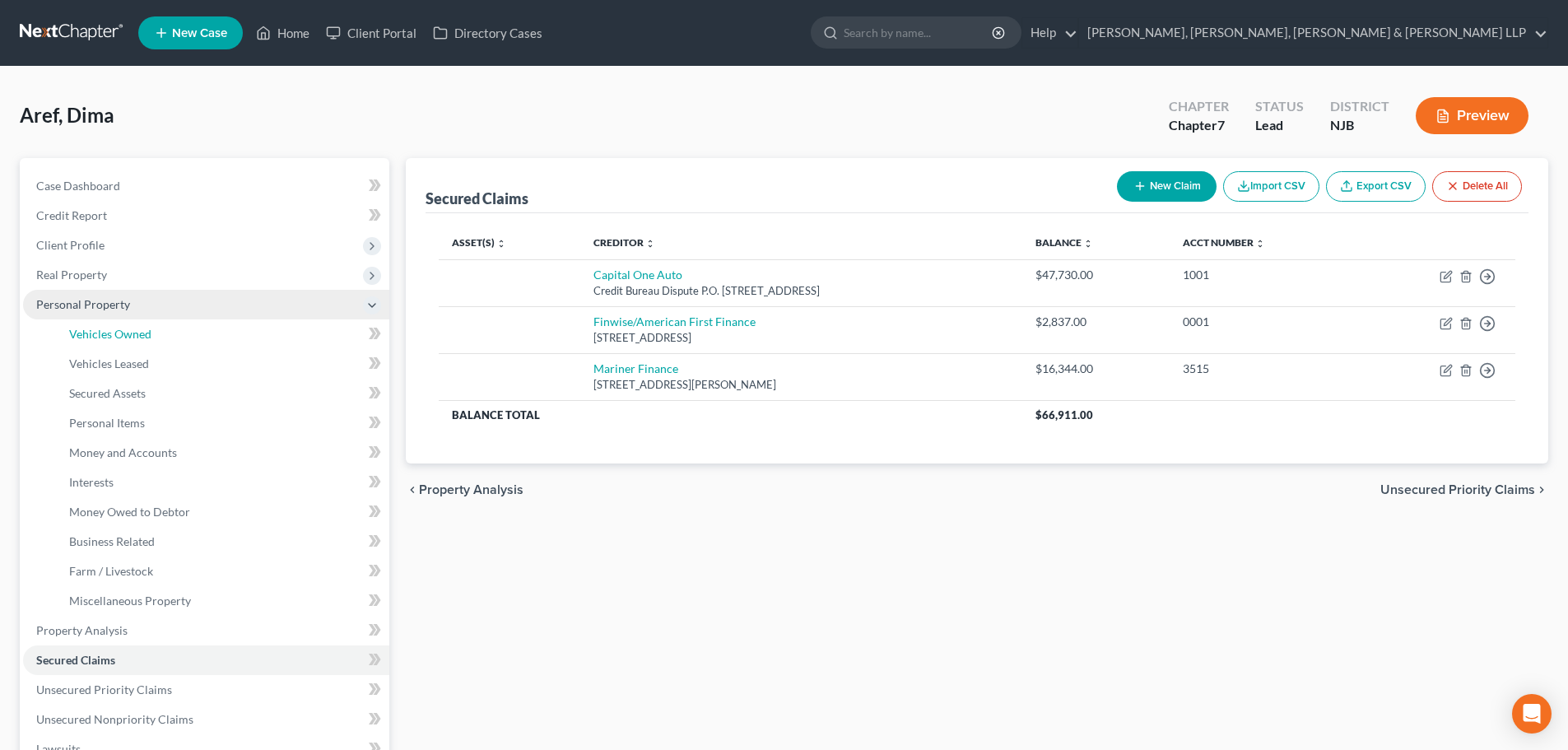
click at [136, 320] on link "Vehicles Owned" at bounding box center [223, 335] width 334 height 30
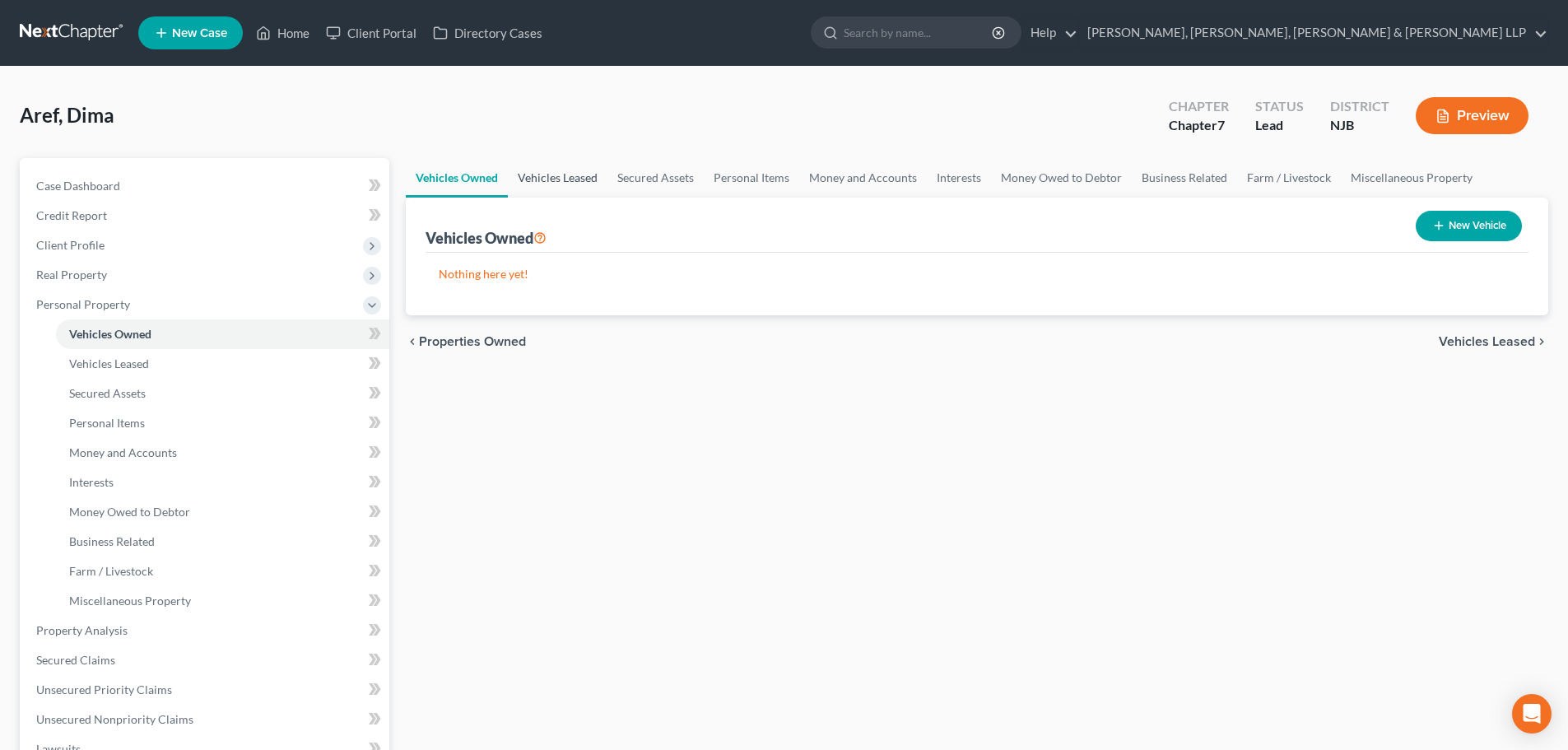
click at [545, 180] on link "Vehicles Leased" at bounding box center [557, 177] width 99 height 40
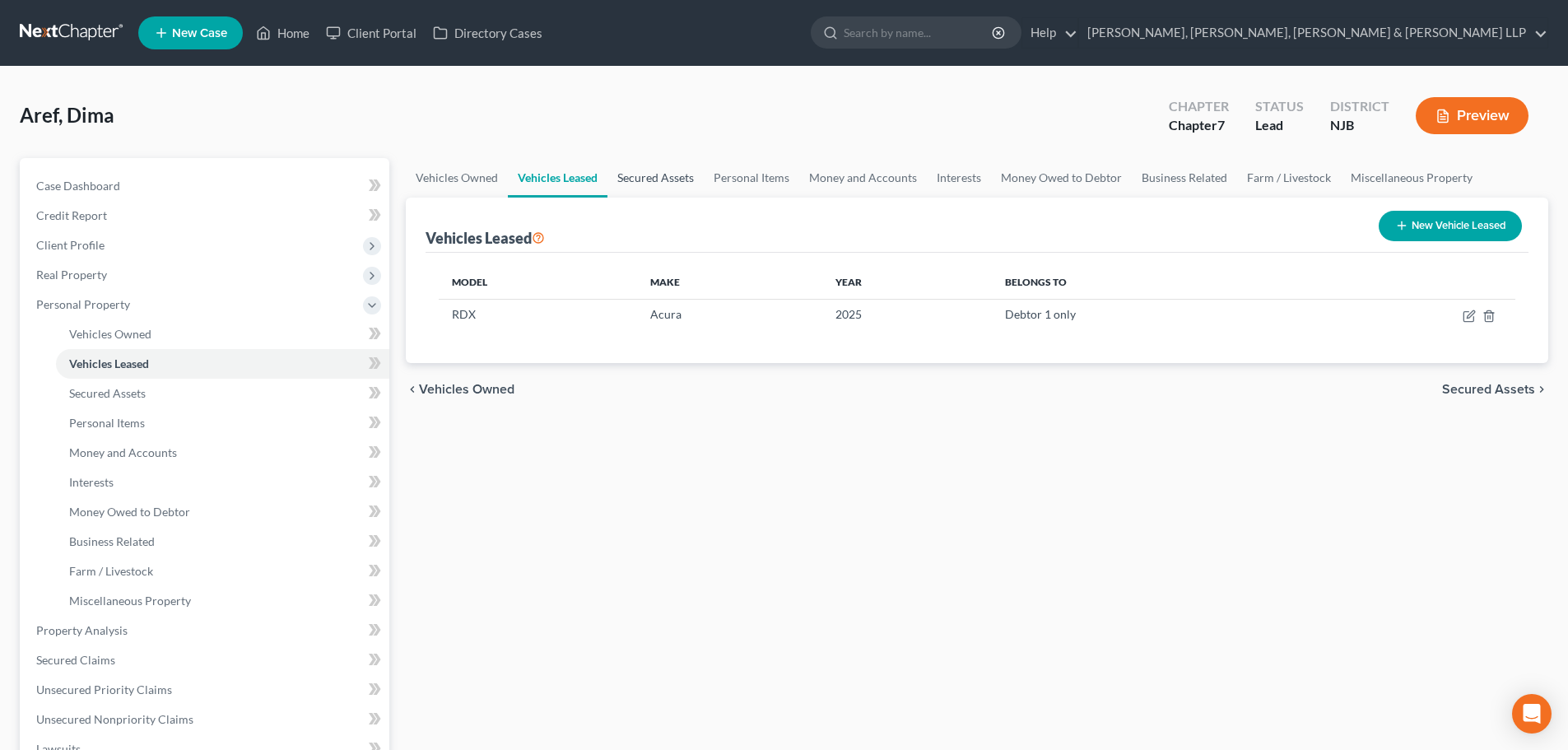
drag, startPoint x: 636, startPoint y: 198, endPoint x: 645, endPoint y: 189, distance: 12.7
click at [637, 198] on div "Vehicles Leased New Vehicle Leased" at bounding box center [976, 224] width 1103 height 55
click at [648, 188] on link "Secured Assets" at bounding box center [655, 177] width 96 height 40
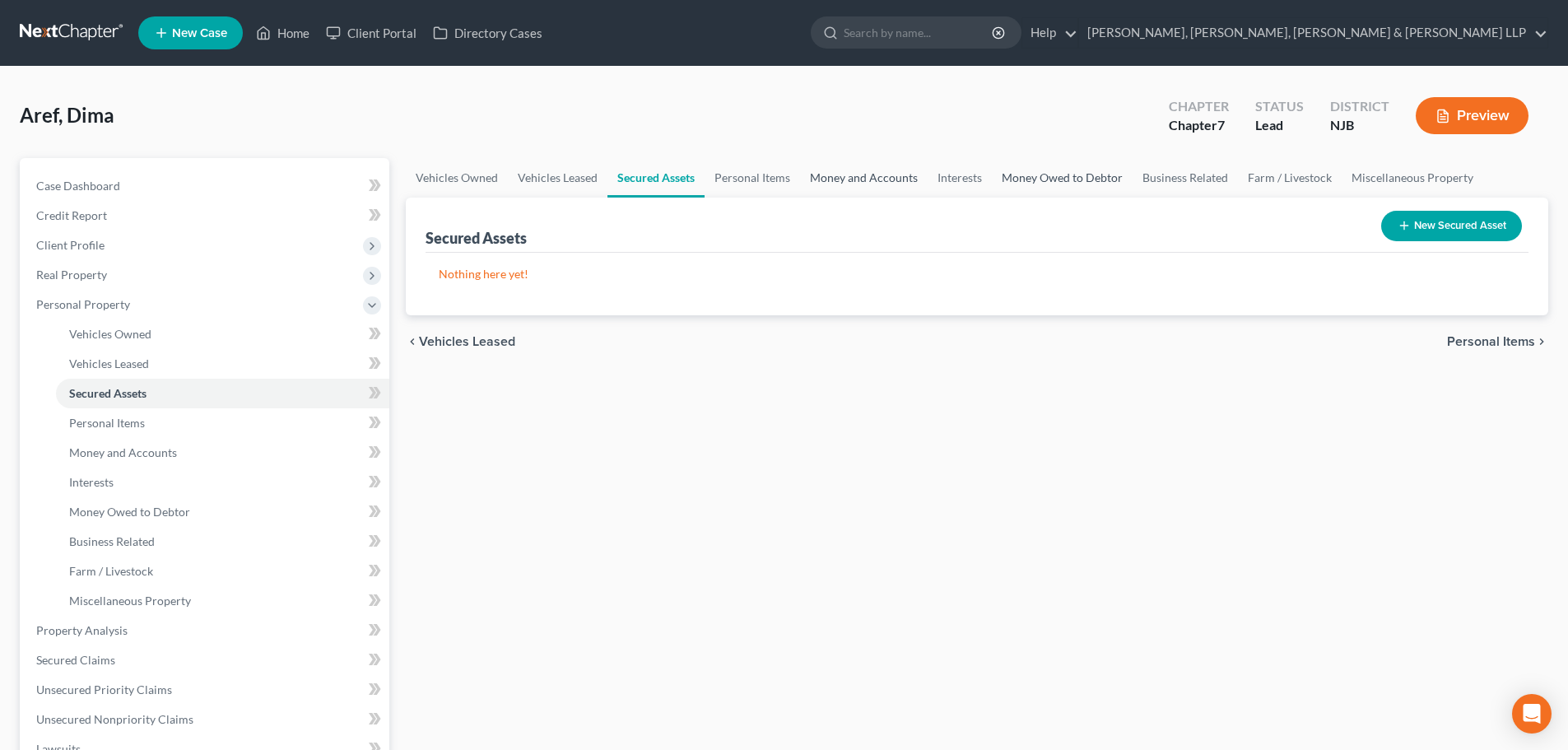
click at [863, 183] on link "Money and Accounts" at bounding box center [864, 177] width 128 height 40
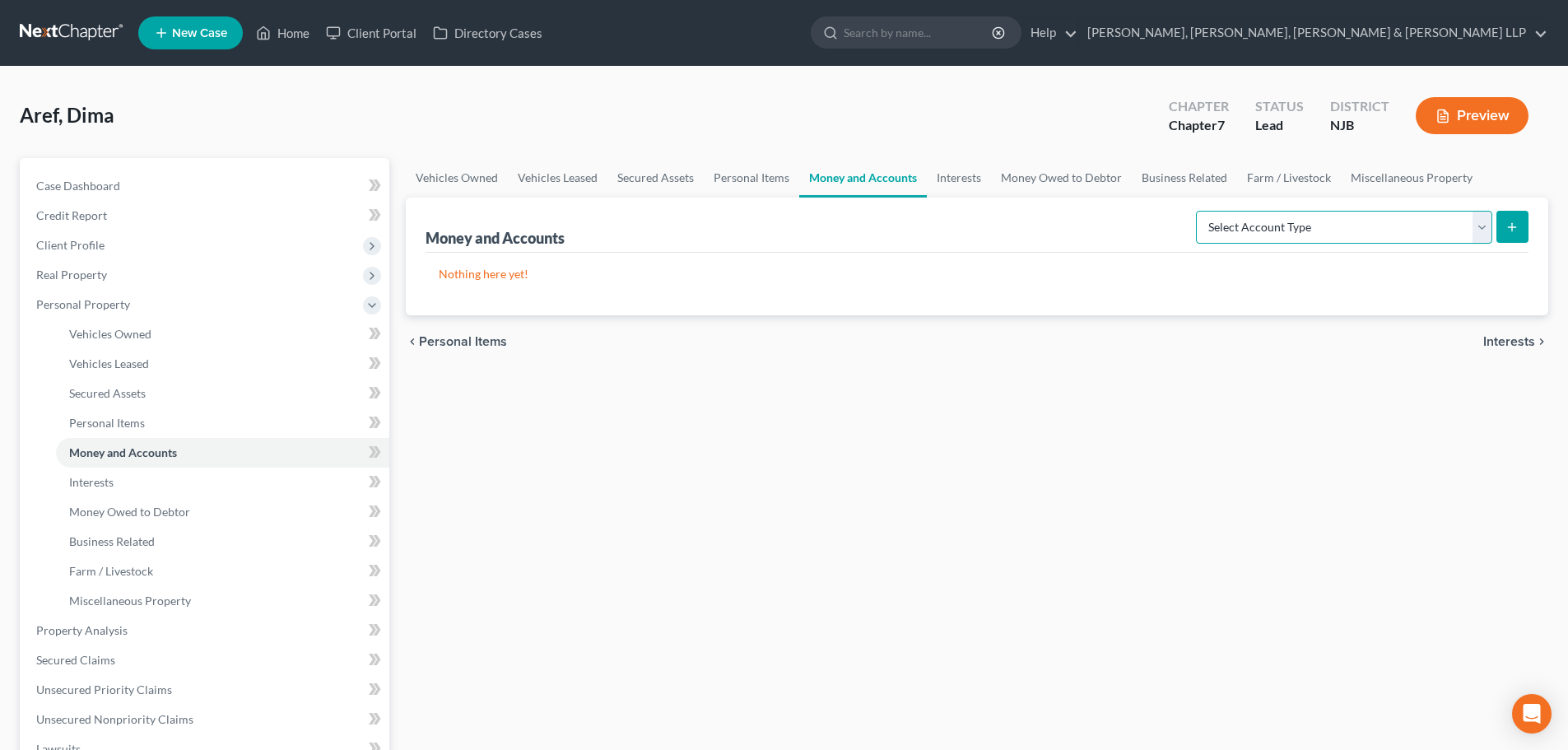
click at [1314, 231] on select "Select Account Type Brokerage Cash on Hand Certificates of Deposit Checking Acc…" at bounding box center [1343, 226] width 297 height 33
click at [1199, 210] on select "Select Account Type Brokerage Cash on Hand Certificates of Deposit Checking Acc…" at bounding box center [1343, 226] width 297 height 33
drag, startPoint x: 1350, startPoint y: 231, endPoint x: 1348, endPoint y: 241, distance: 10.2
click at [1350, 231] on select "Select Account Type Brokerage Cash on Hand Certificates of Deposit Checking Acc…" at bounding box center [1343, 226] width 297 height 33
click at [1199, 210] on select "Select Account Type Brokerage Cash on Hand Certificates of Deposit Checking Acc…" at bounding box center [1343, 226] width 297 height 33
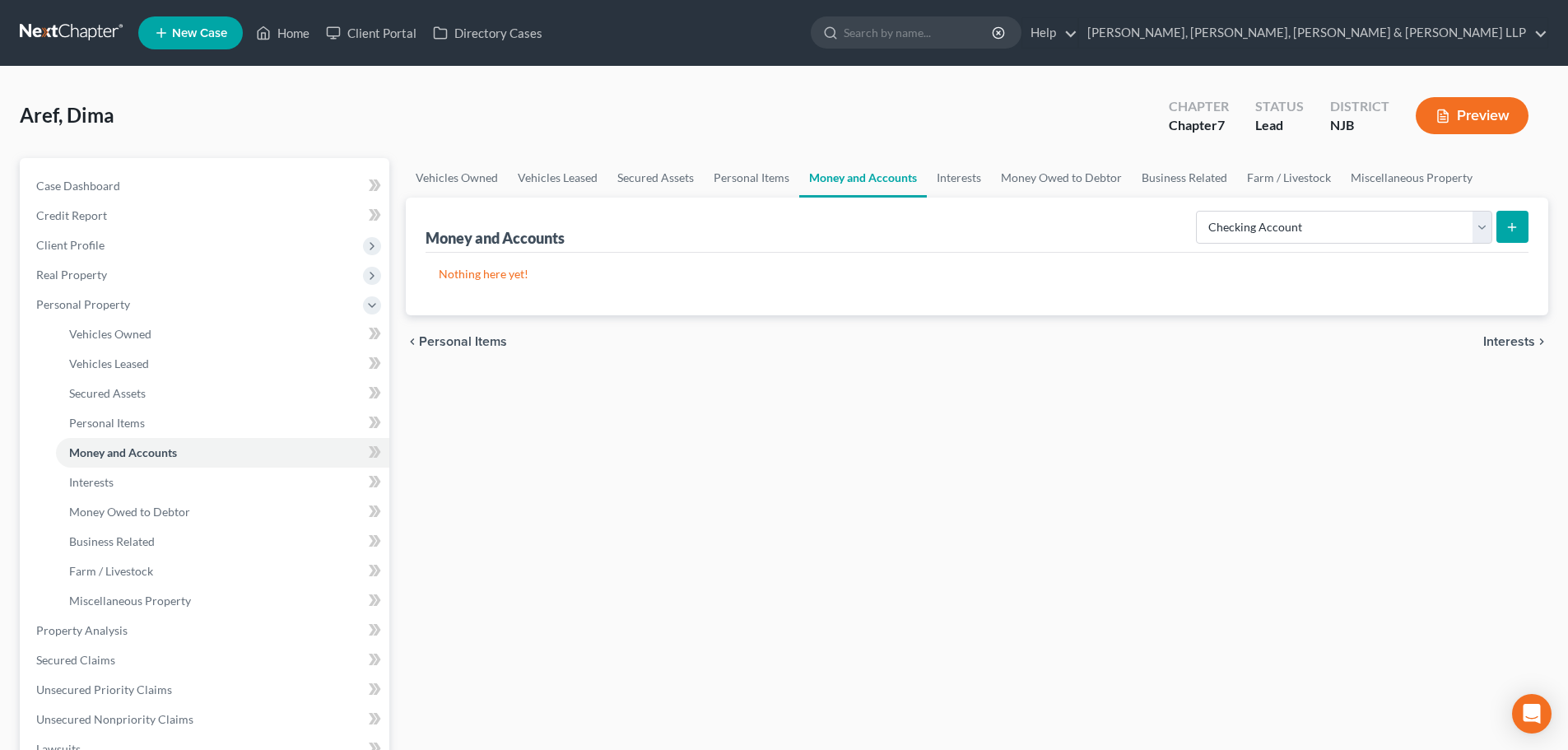
click at [1519, 226] on icon "submit" at bounding box center [1512, 227] width 13 height 13
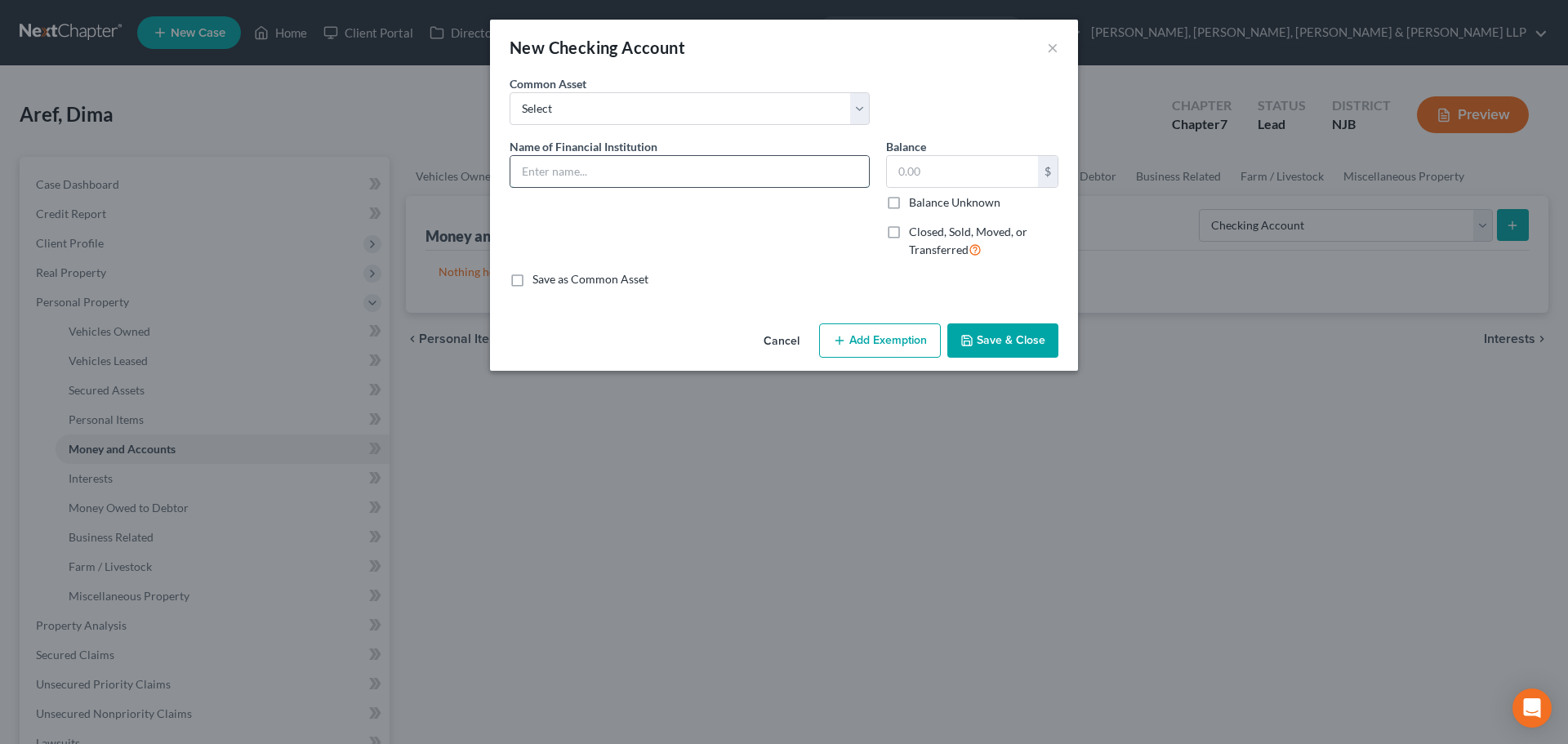
click at [698, 172] on input "text" at bounding box center [689, 172] width 358 height 31
click at [907, 176] on input "text" at bounding box center [962, 172] width 151 height 31
drag, startPoint x: 973, startPoint y: 171, endPoint x: 967, endPoint y: 179, distance: 10.0
click at [973, 170] on input "text" at bounding box center [962, 172] width 151 height 31
click at [889, 336] on button "Add Exemption" at bounding box center [880, 340] width 121 height 34
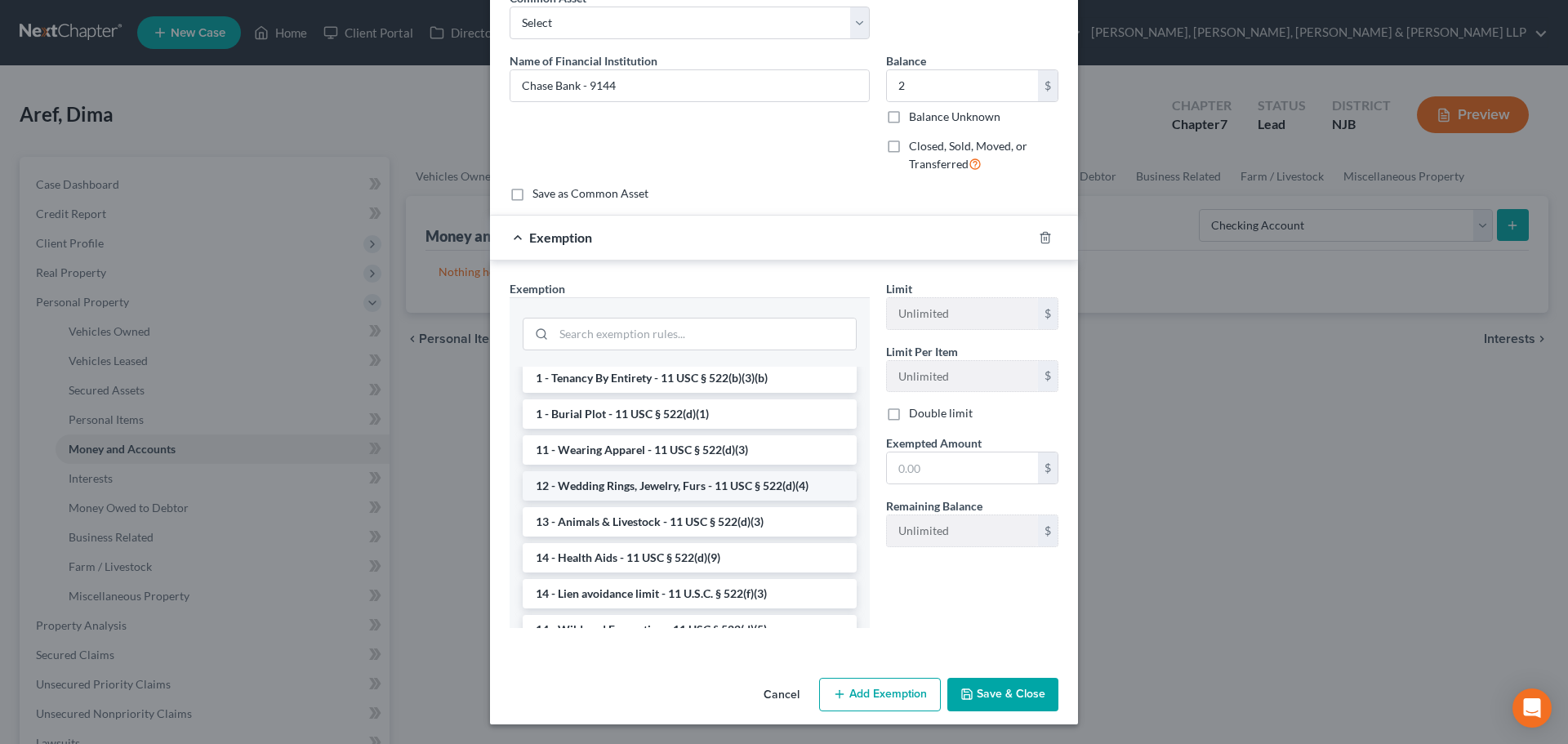
scroll to position [245, 0]
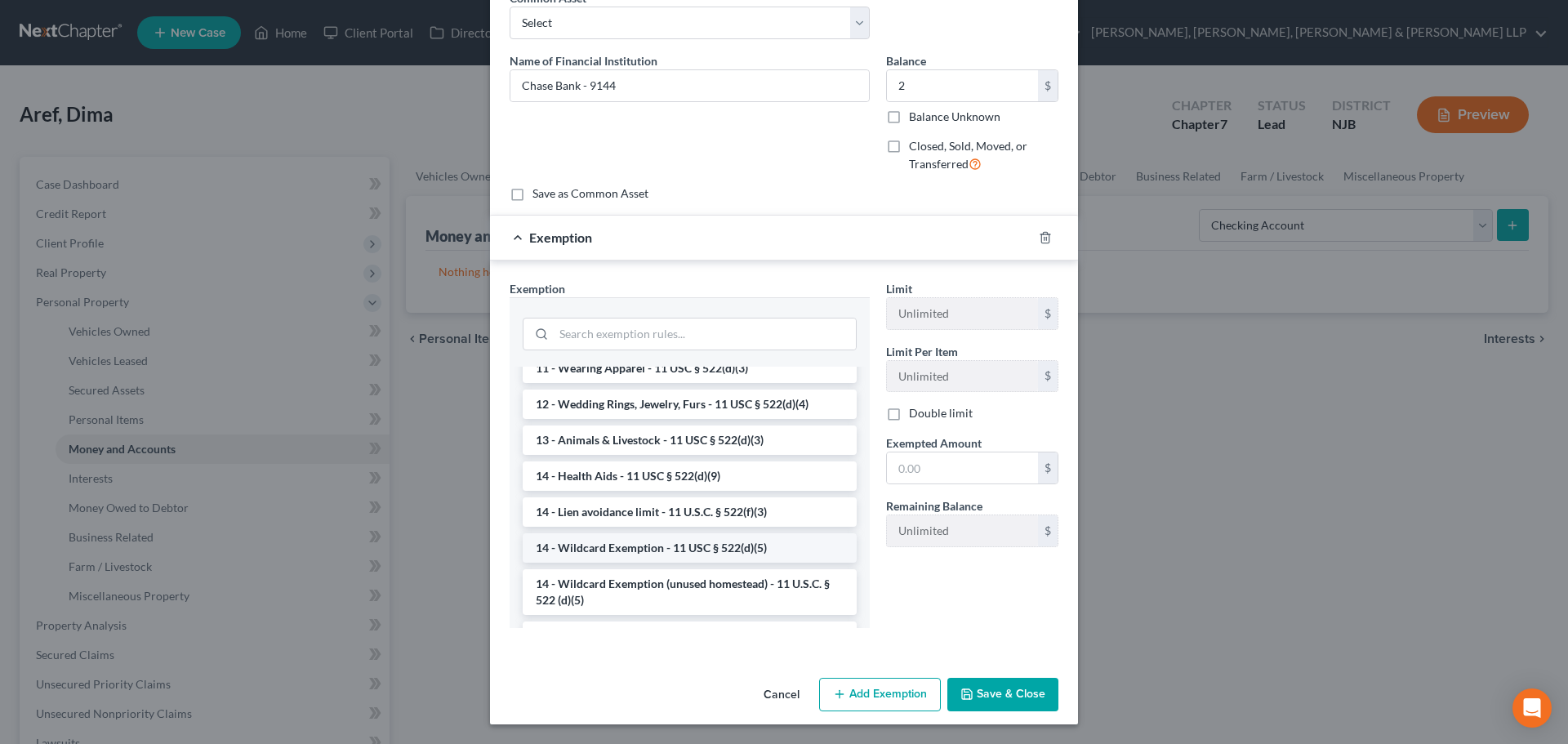
click at [693, 552] on li "14 - Wildcard Exemption - 11 USC § 522(d)(5)" at bounding box center [689, 548] width 334 height 30
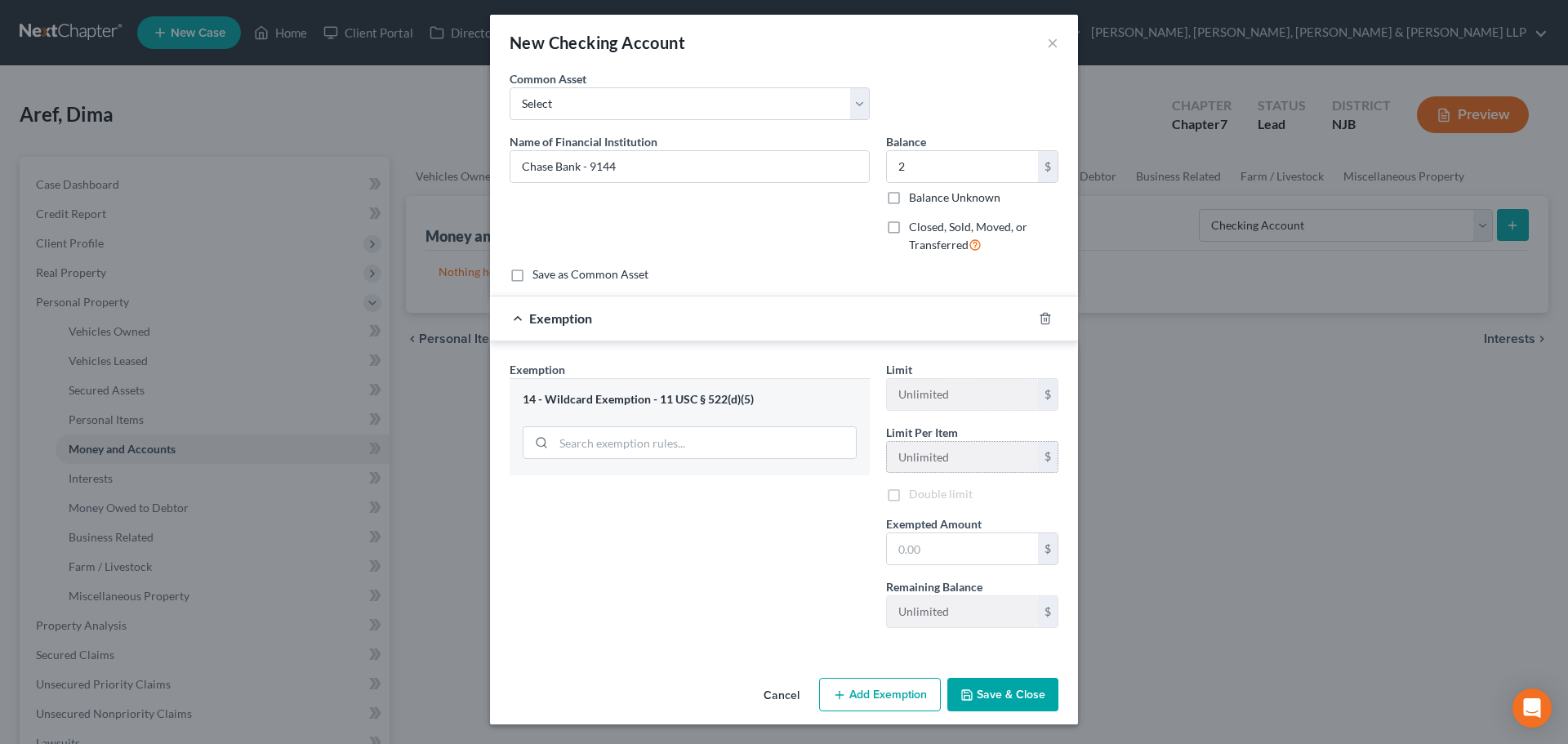
scroll to position [5, 0]
drag, startPoint x: 891, startPoint y: 548, endPoint x: 831, endPoint y: 569, distance: 63.6
click at [891, 548] on input "text" at bounding box center [962, 548] width 151 height 31
drag, startPoint x: 821, startPoint y: 571, endPoint x: 1004, endPoint y: 658, distance: 202.6
click at [821, 571] on div "Exemption Set must be selected for CA. Exemption * 14 - Wildcard Exemption - 11…" at bounding box center [689, 500] width 376 height 280
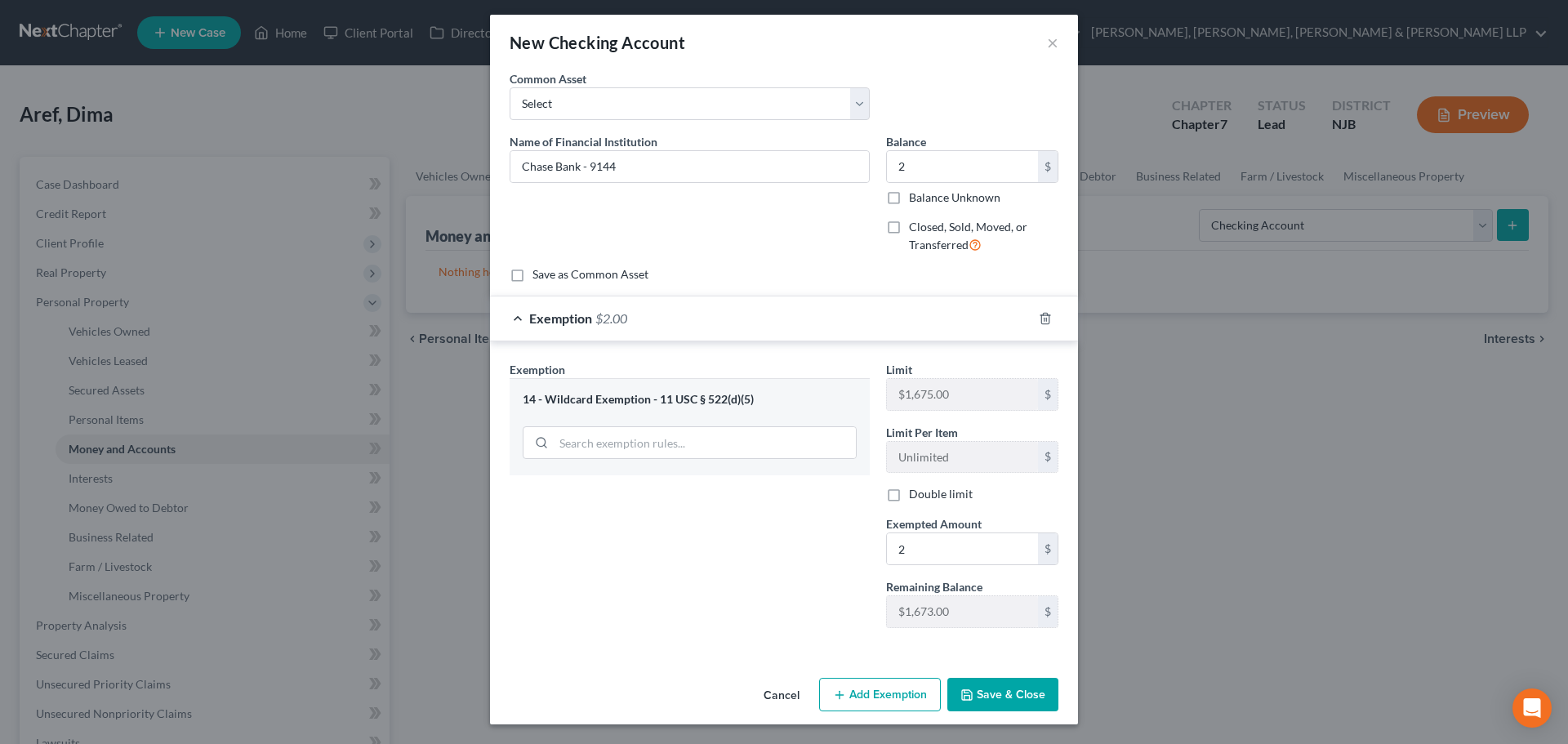
click at [1005, 683] on button "Save & Close" at bounding box center [1002, 694] width 111 height 34
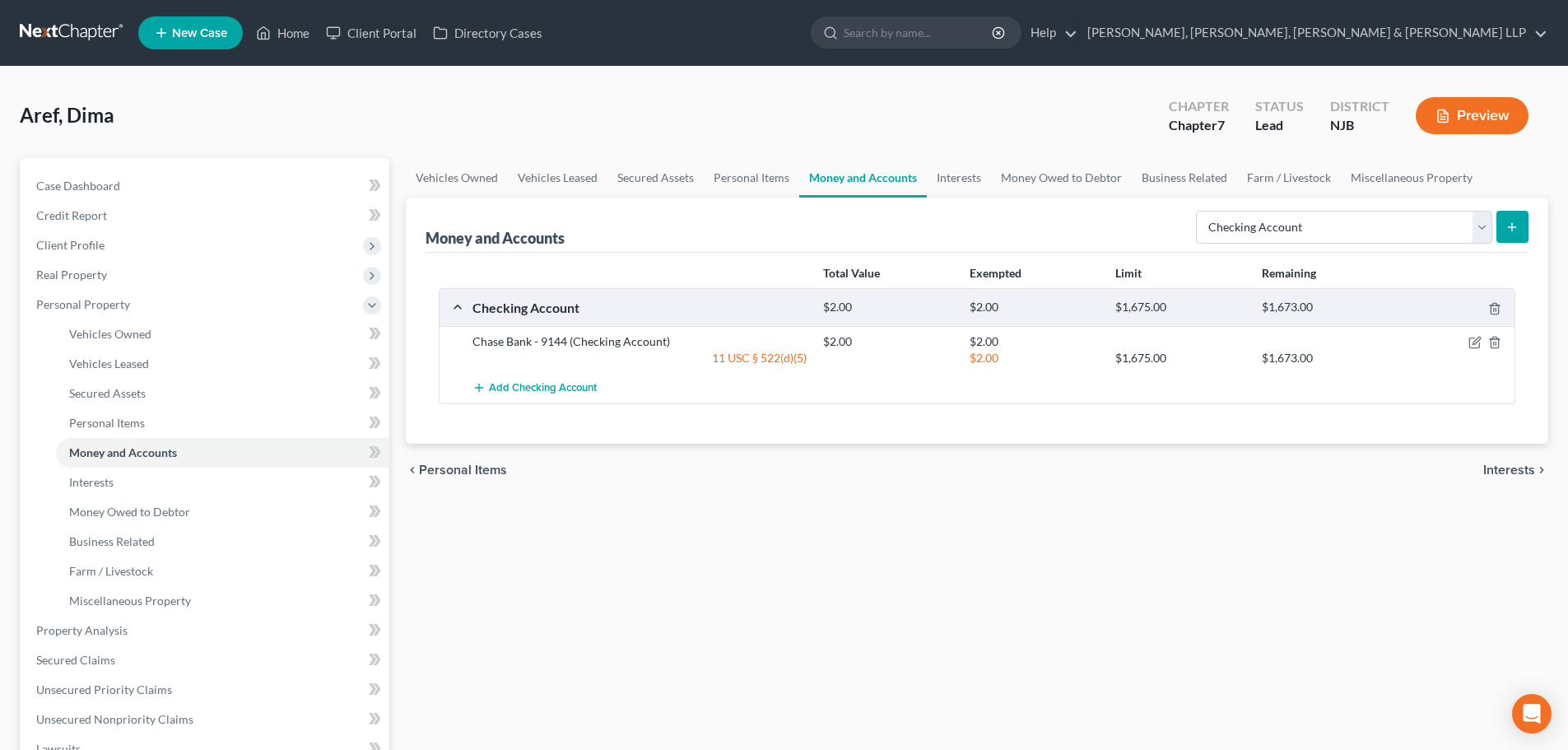
click at [1507, 226] on icon "submit" at bounding box center [1512, 227] width 13 height 13
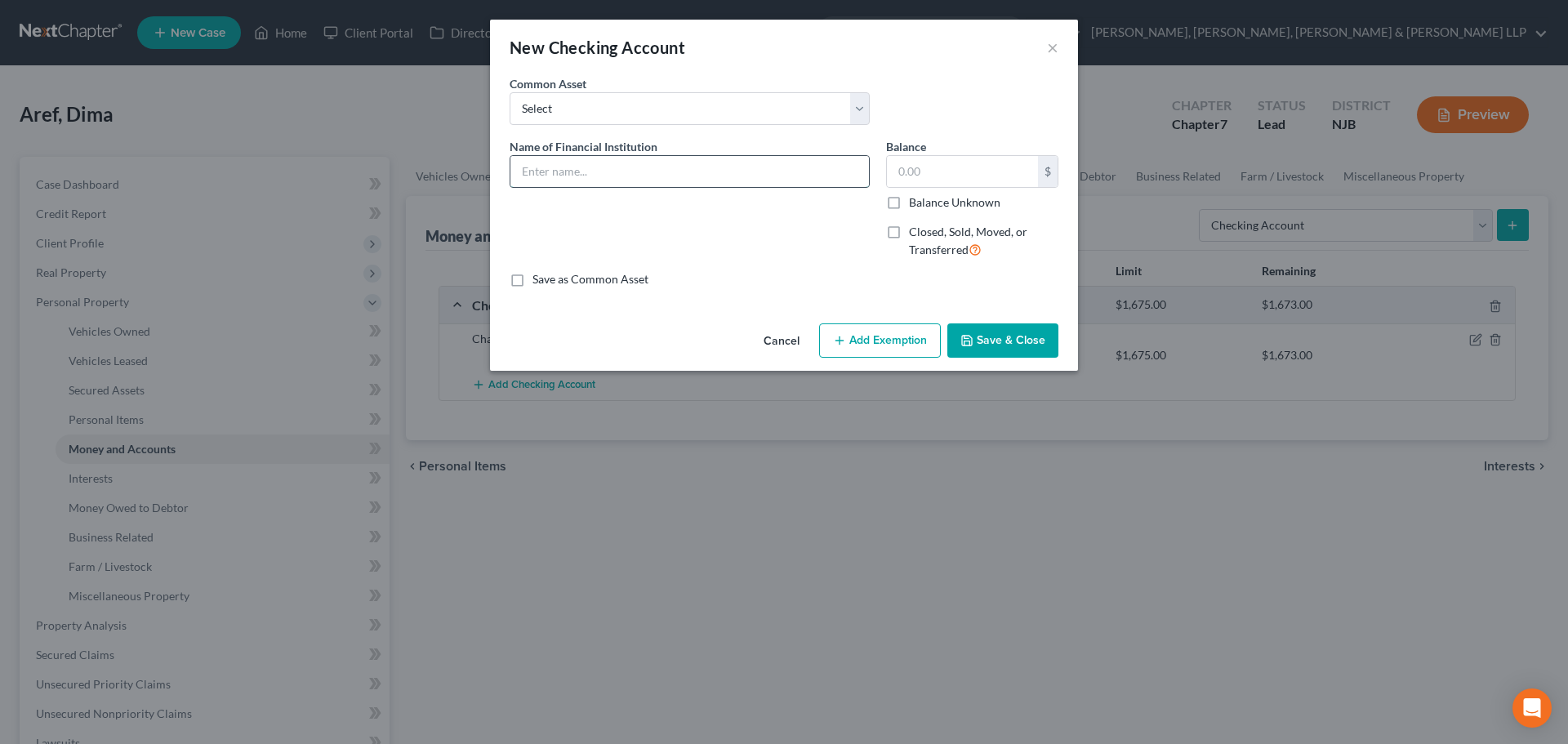
click at [739, 161] on input "text" at bounding box center [689, 172] width 358 height 31
click at [899, 169] on input "text" at bounding box center [962, 172] width 151 height 31
click at [885, 332] on button "Add Exemption" at bounding box center [880, 340] width 121 height 34
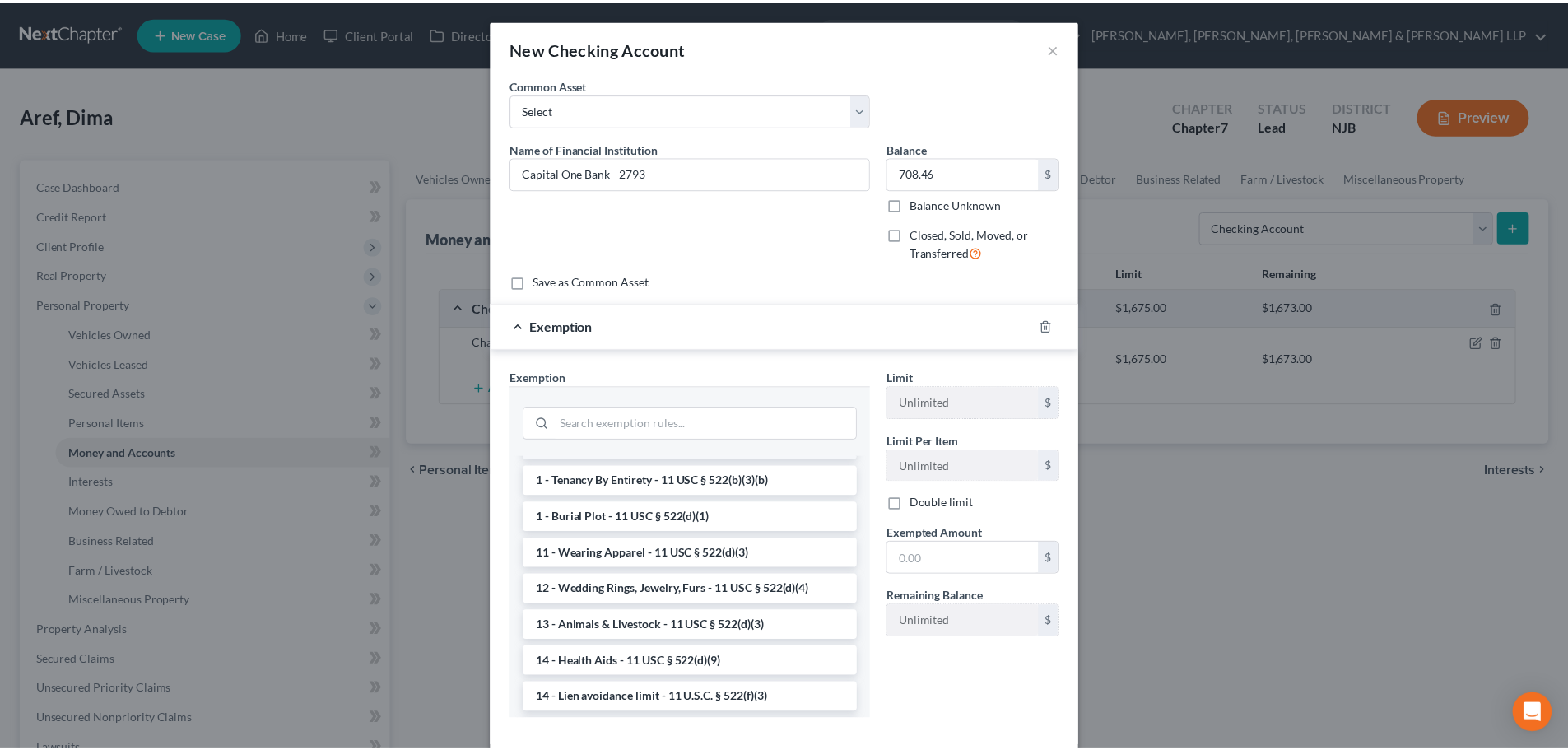
scroll to position [246, 0]
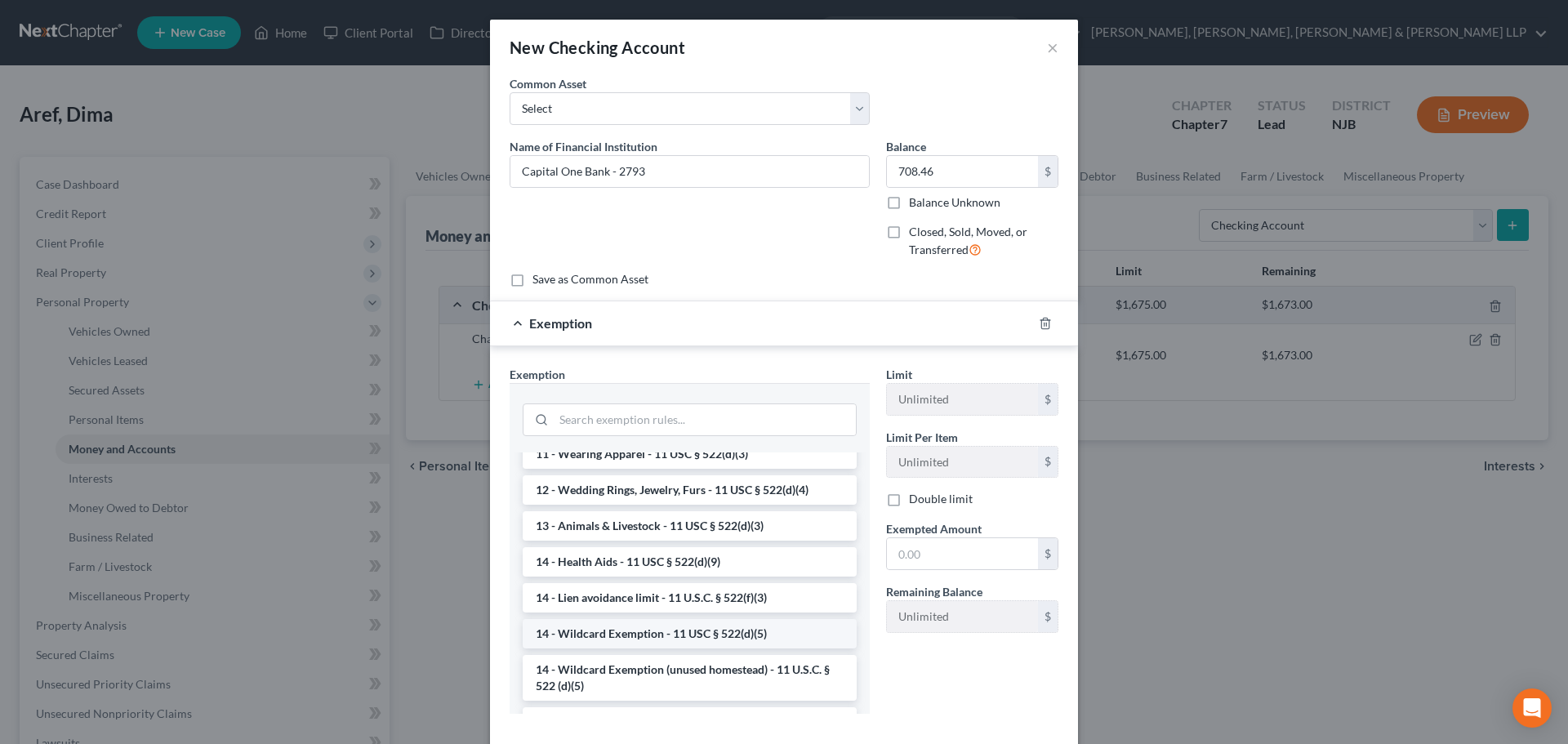
click at [656, 633] on li "14 - Wildcard Exemption - 11 USC § 522(d)(5)" at bounding box center [689, 634] width 334 height 30
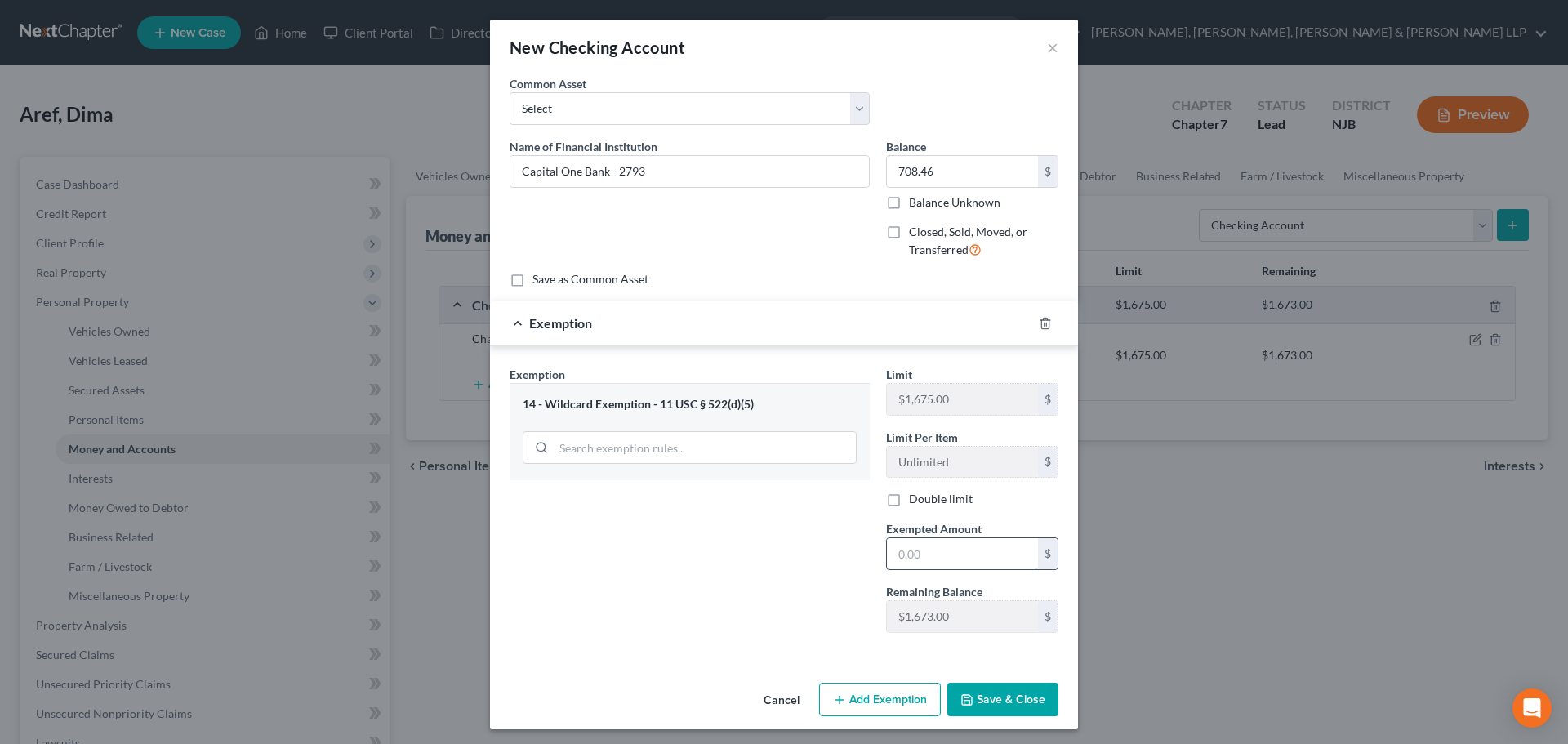
click at [931, 553] on input "text" at bounding box center [962, 554] width 151 height 31
drag, startPoint x: 890, startPoint y: 550, endPoint x: 843, endPoint y: 562, distance: 48.5
click at [846, 562] on div "Exemption Set must be selected for CA. Exemption * 14 - Wildcard Exemption - 11…" at bounding box center [784, 506] width 565 height 281
click at [983, 687] on button "Save & Close" at bounding box center [1002, 699] width 111 height 34
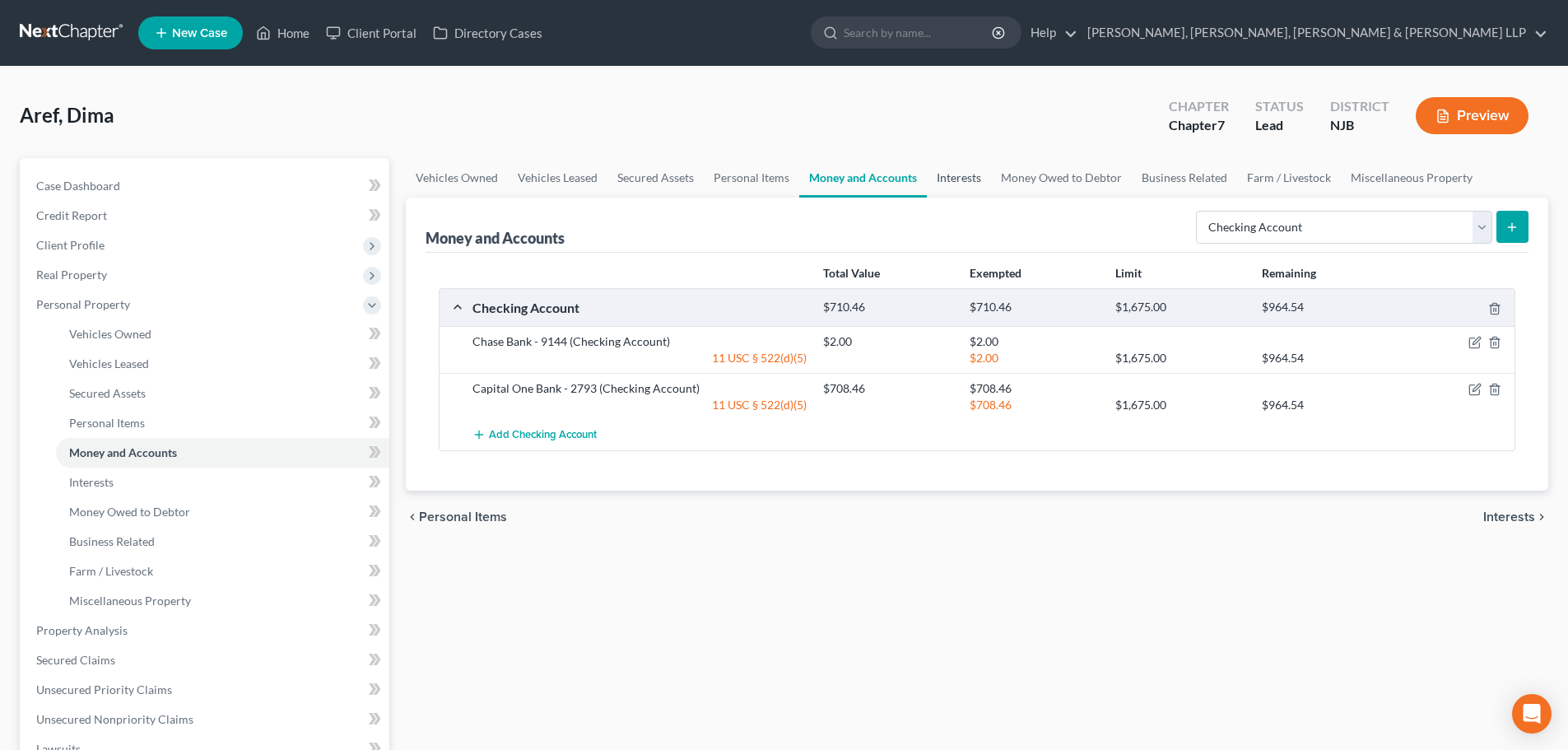
click at [964, 184] on link "Interests" at bounding box center [959, 177] width 64 height 40
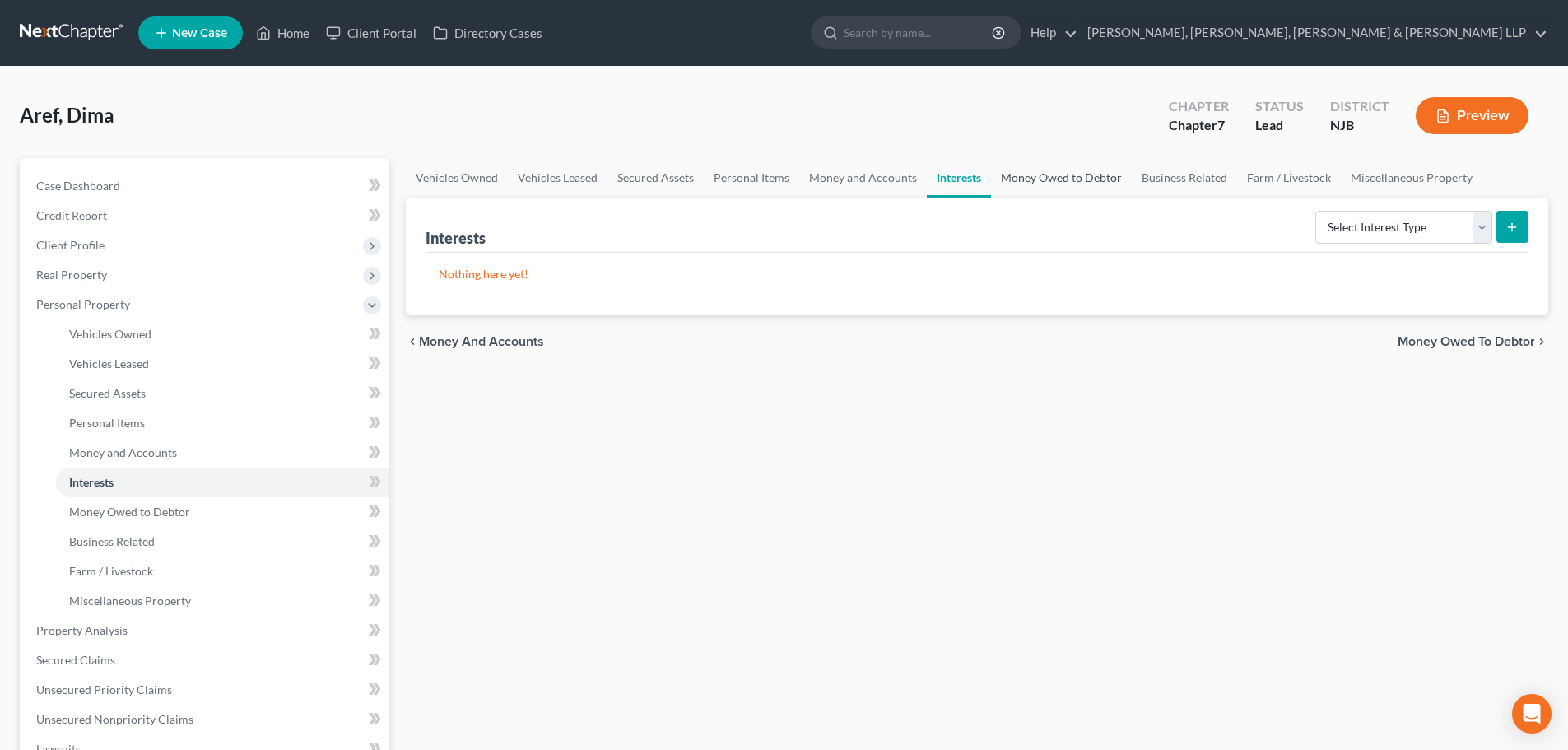
click at [1023, 188] on link "Money Owed to Debtor" at bounding box center [1062, 177] width 141 height 40
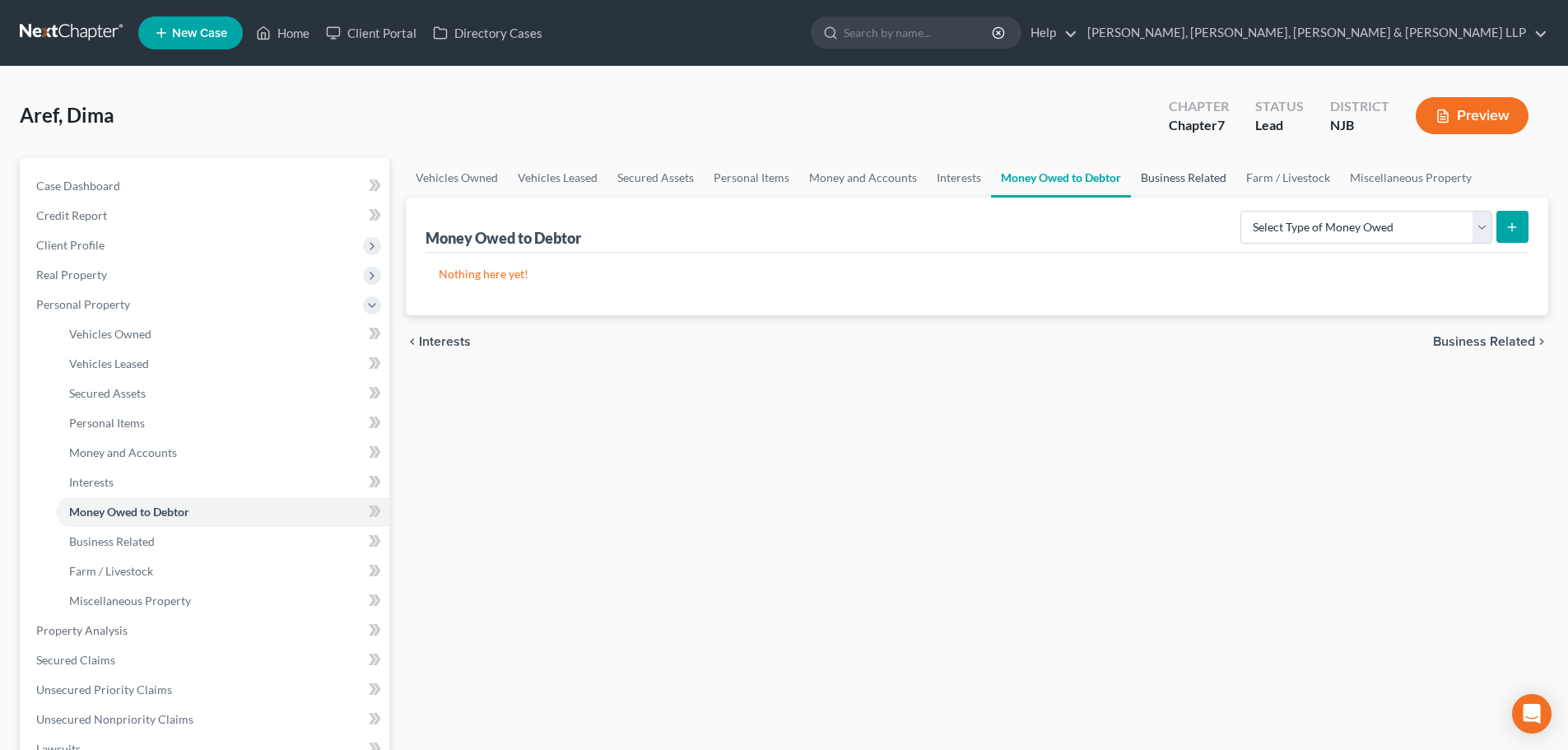
click at [1145, 186] on link "Business Related" at bounding box center [1183, 177] width 106 height 40
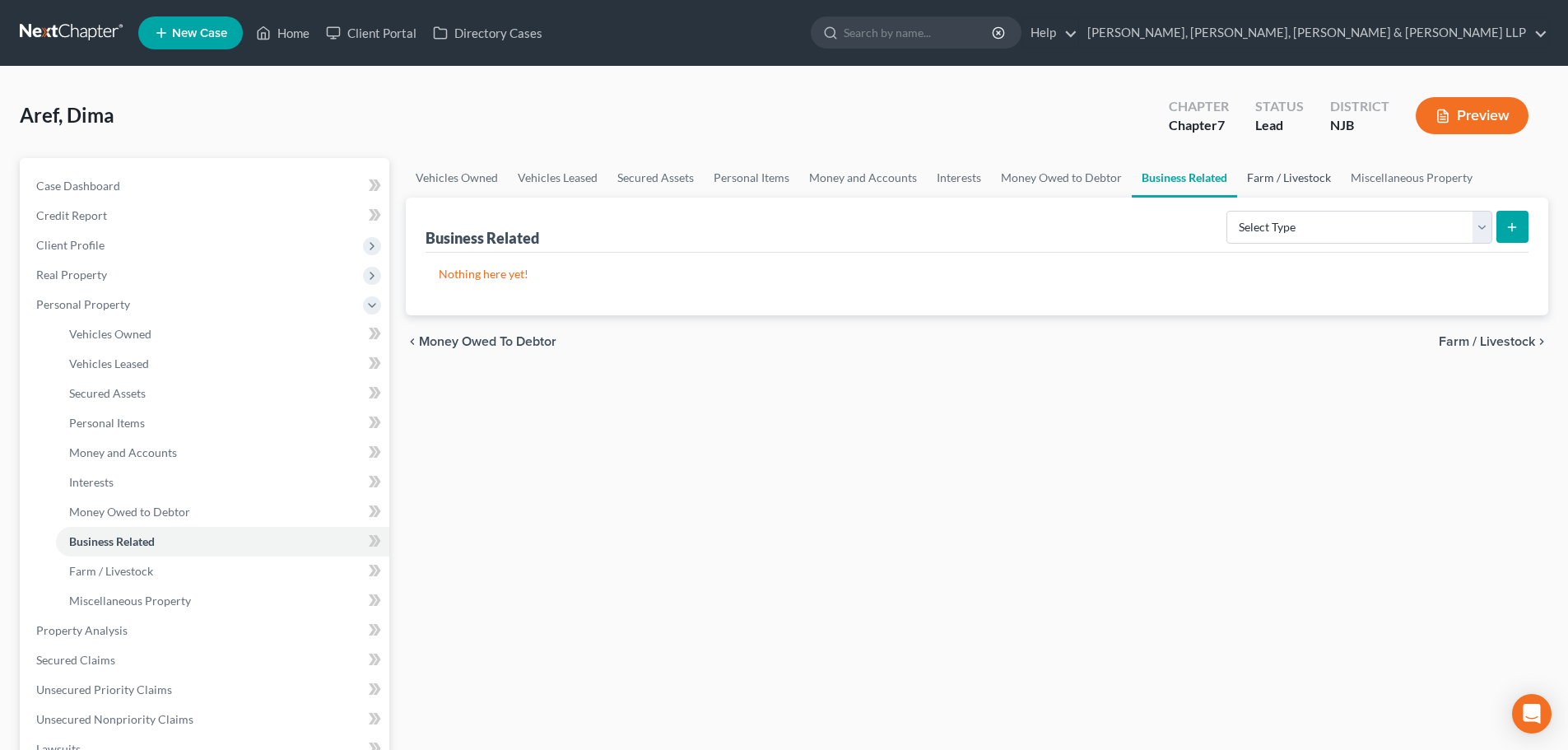
click at [1307, 190] on link "Farm / Livestock" at bounding box center [1289, 177] width 104 height 40
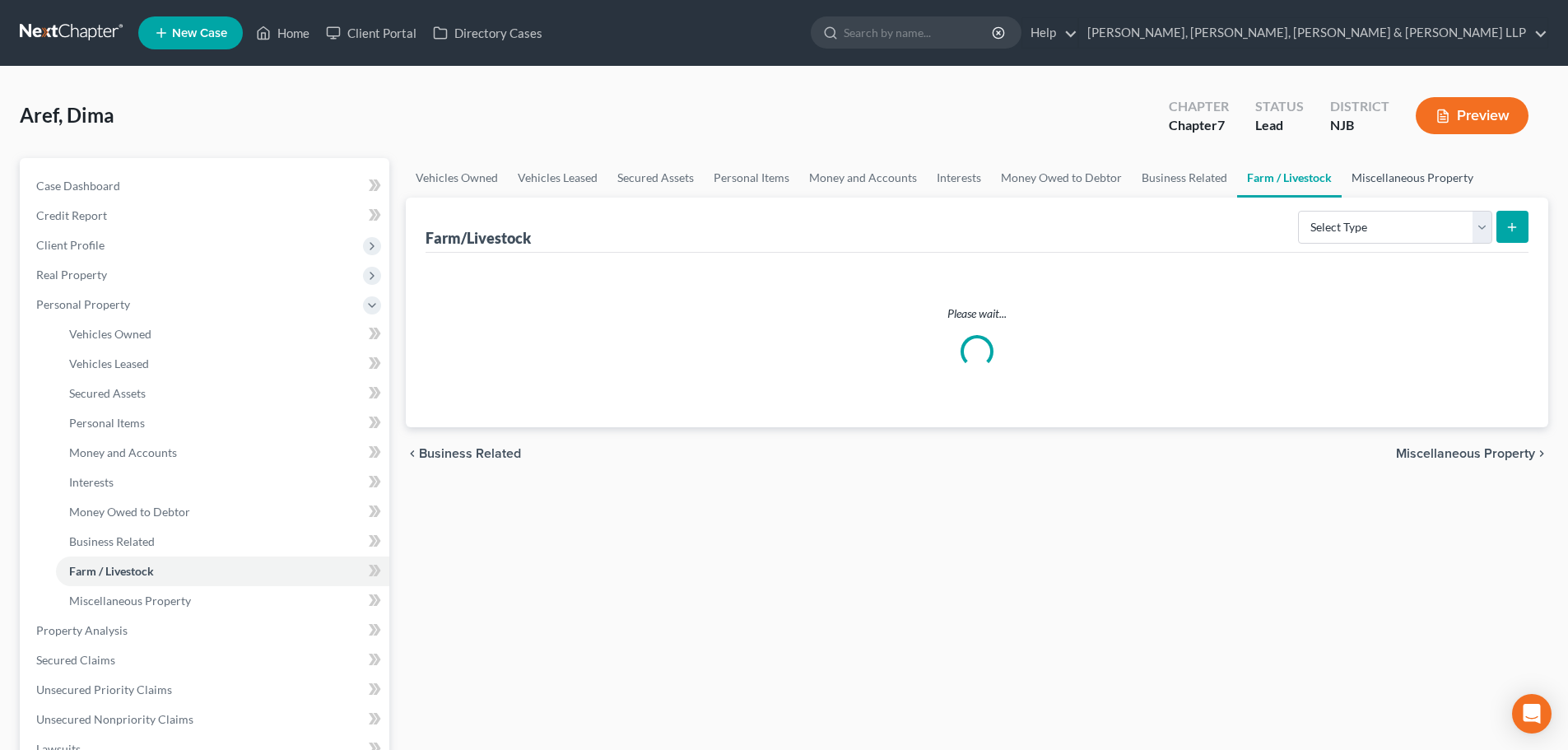
drag, startPoint x: 1372, startPoint y: 179, endPoint x: 740, endPoint y: 218, distance: 633.2
click at [1372, 178] on link "Miscellaneous Property" at bounding box center [1412, 177] width 142 height 40
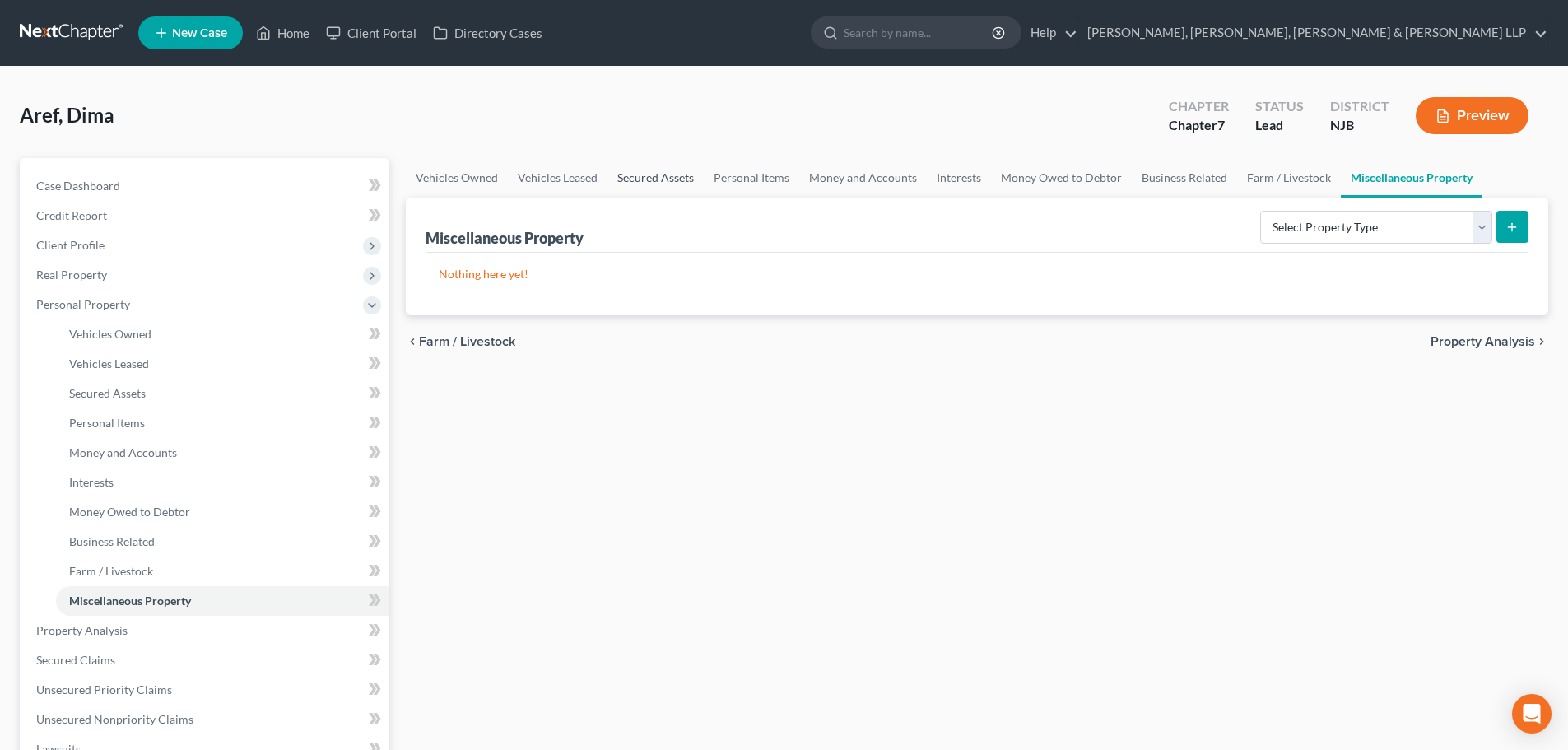
click at [678, 185] on link "Secured Assets" at bounding box center [655, 177] width 96 height 40
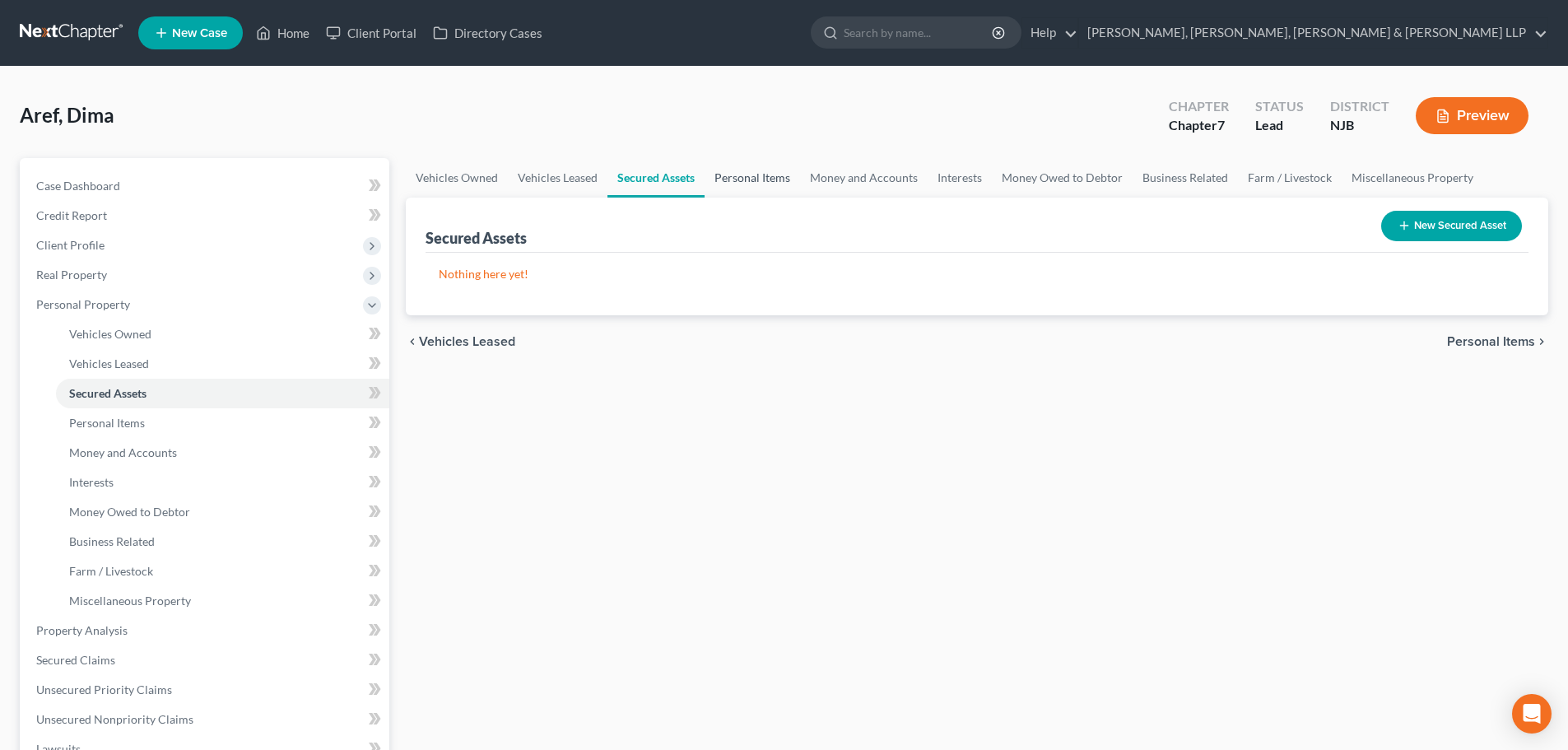
click at [735, 185] on link "Personal Items" at bounding box center [752, 177] width 95 height 40
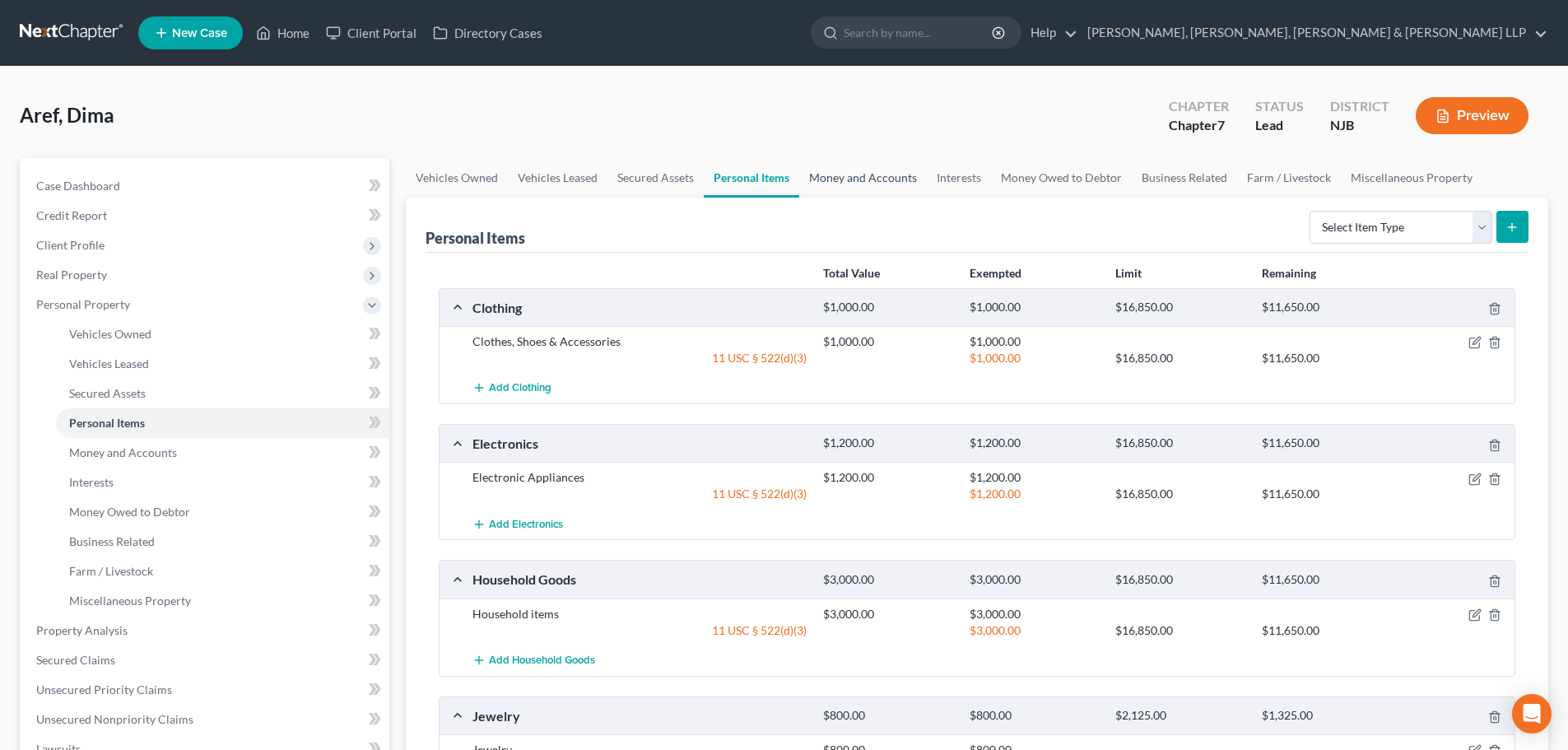
click at [818, 192] on link "Money and Accounts" at bounding box center [863, 177] width 128 height 40
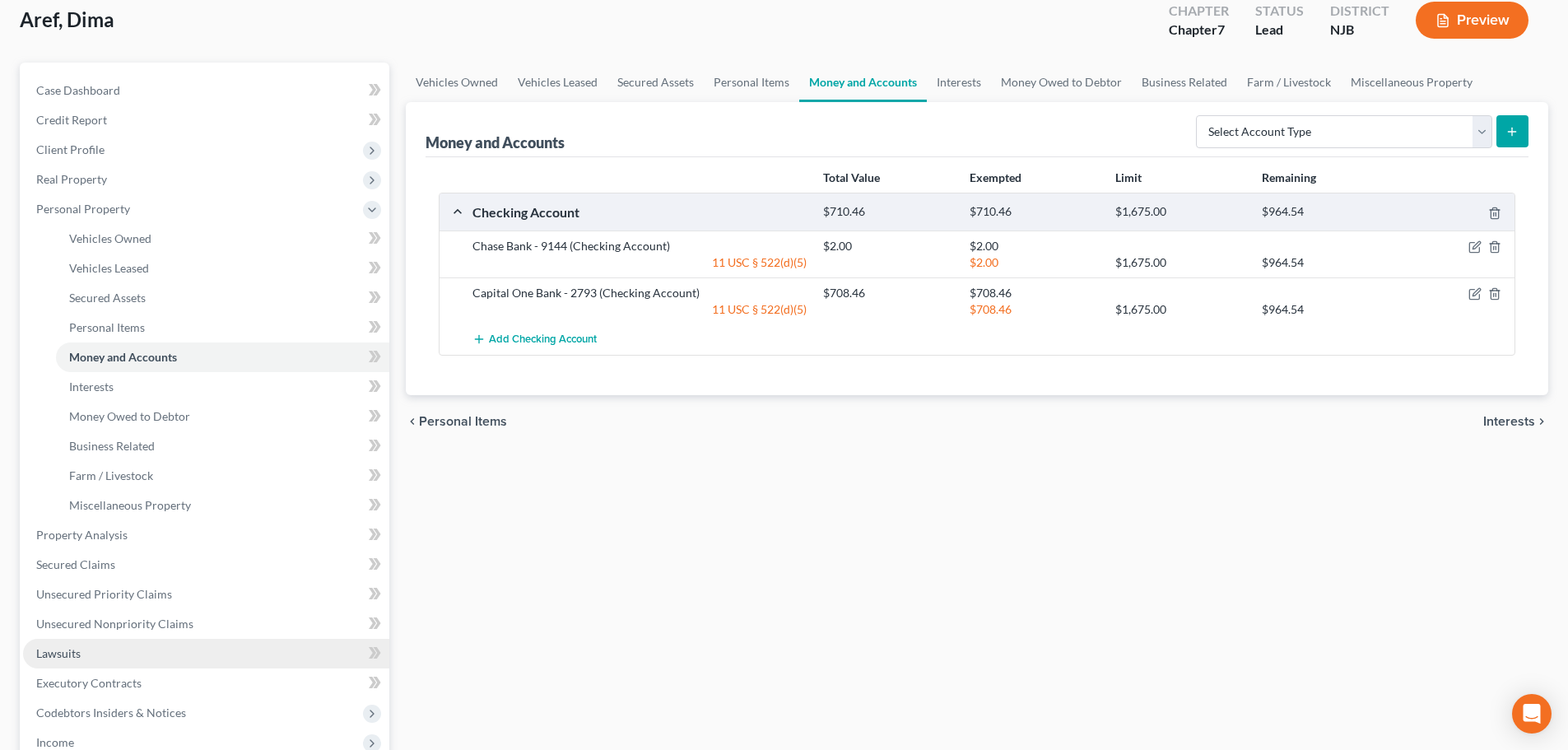
scroll to position [246, 0]
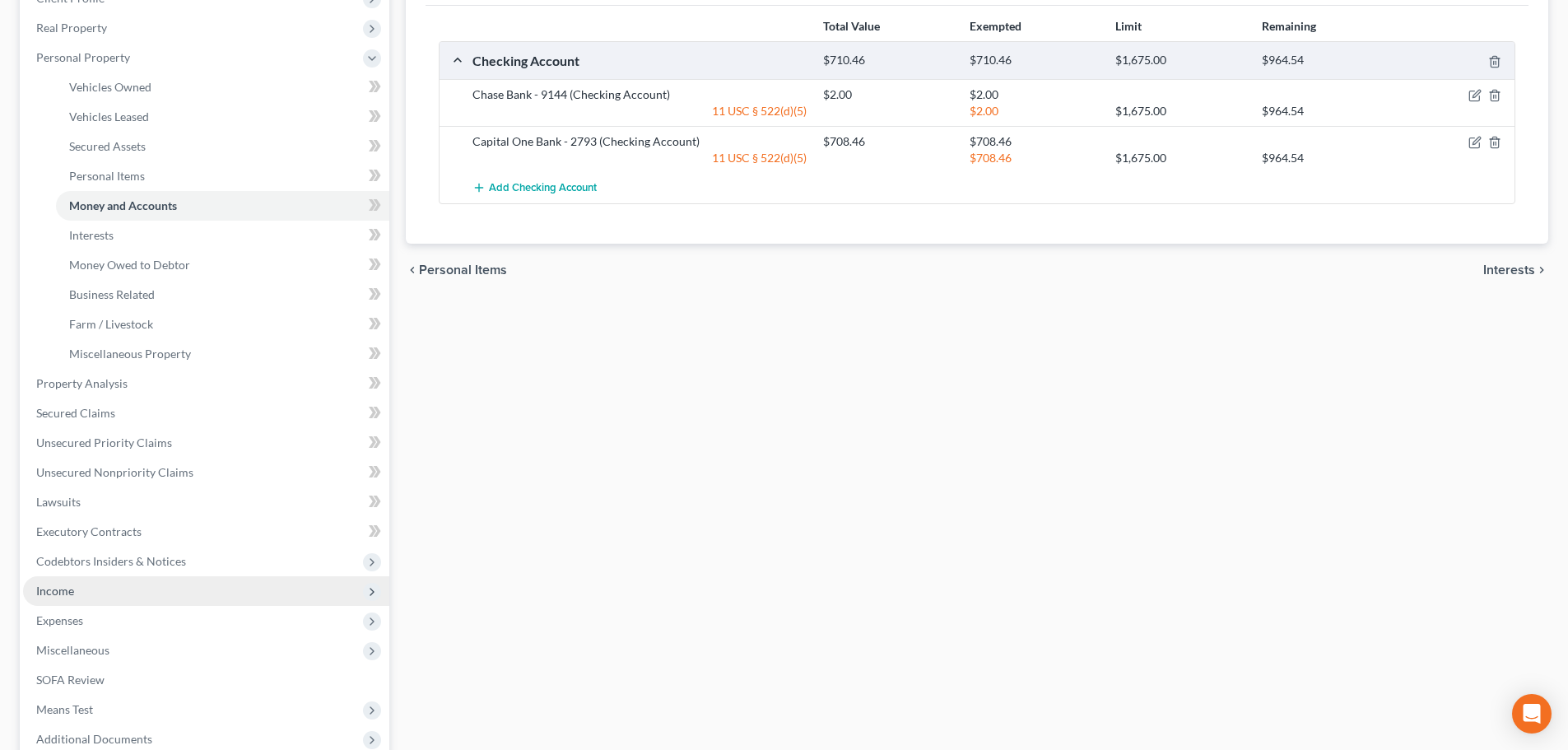
click at [124, 591] on span "Income" at bounding box center [206, 591] width 366 height 30
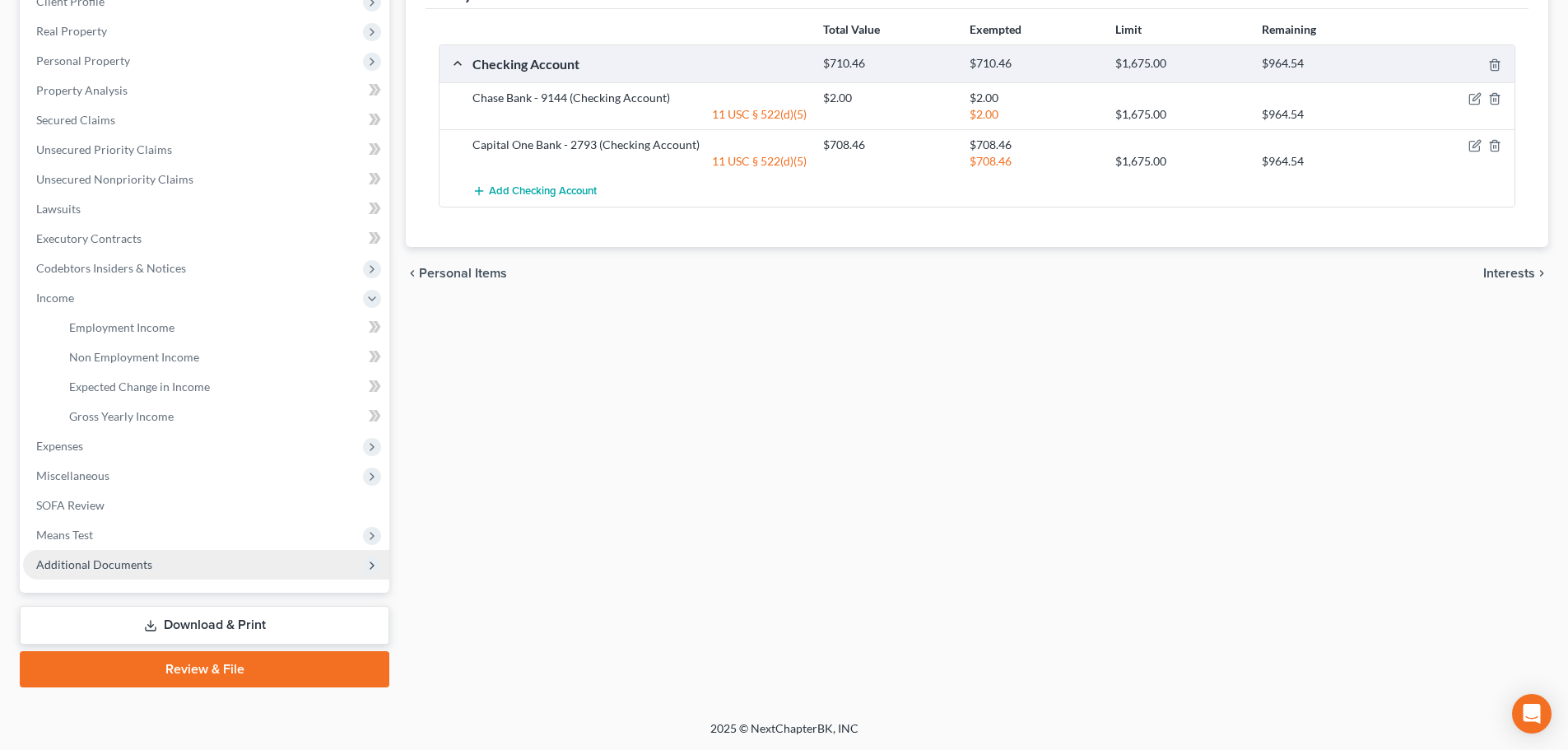
scroll to position [244, 0]
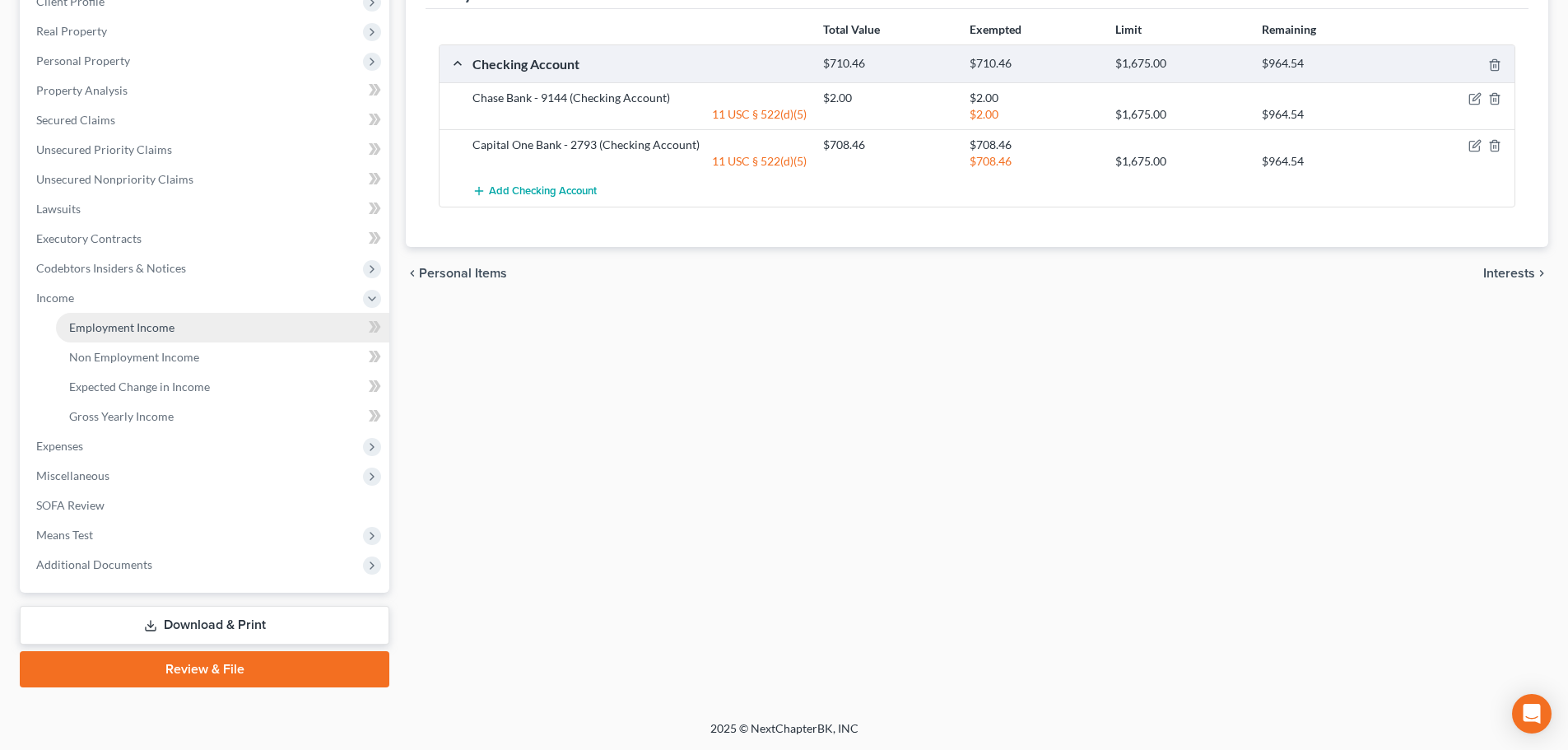
click at [157, 317] on link "Employment Income" at bounding box center [223, 327] width 334 height 30
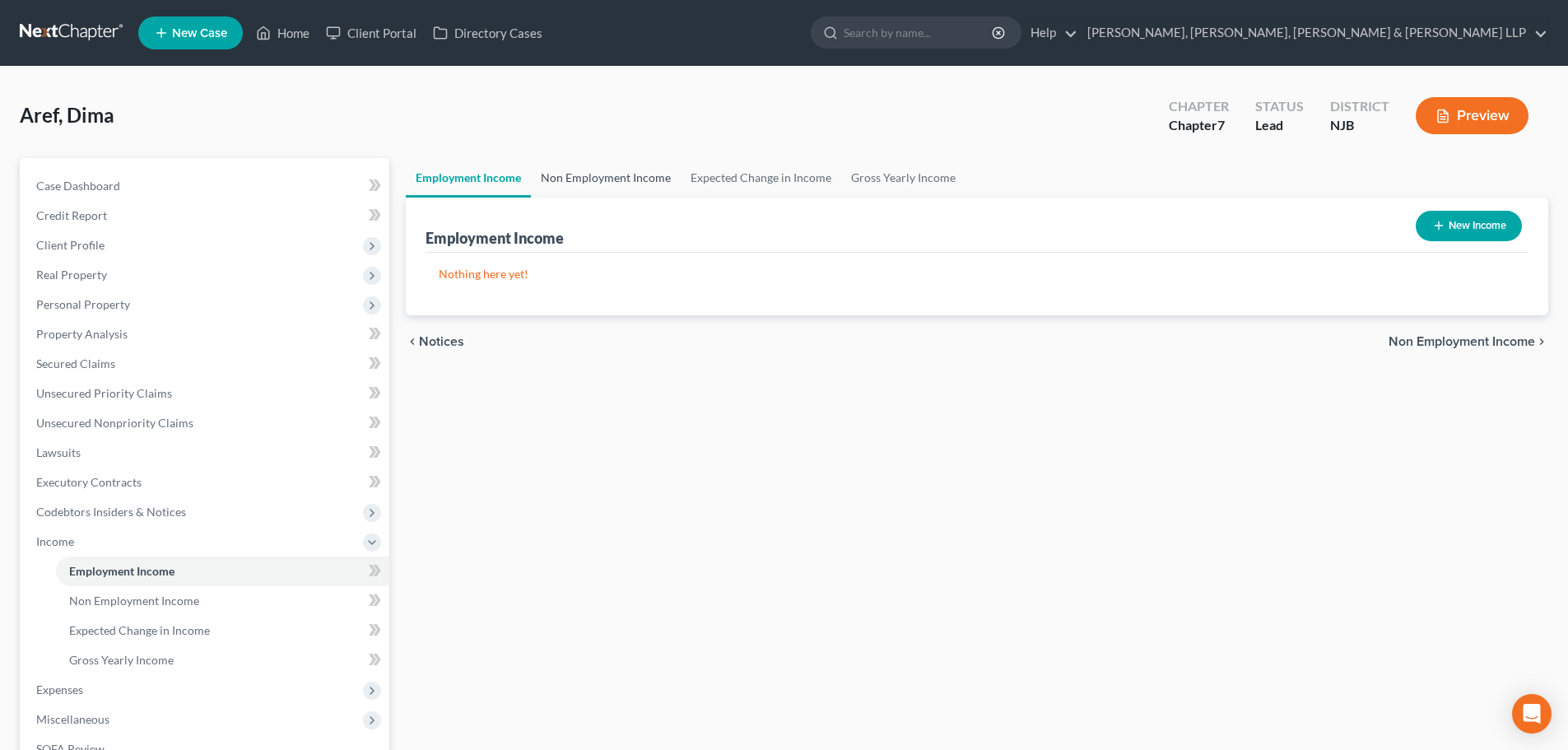
click at [575, 171] on link "Non Employment Income" at bounding box center [606, 177] width 150 height 40
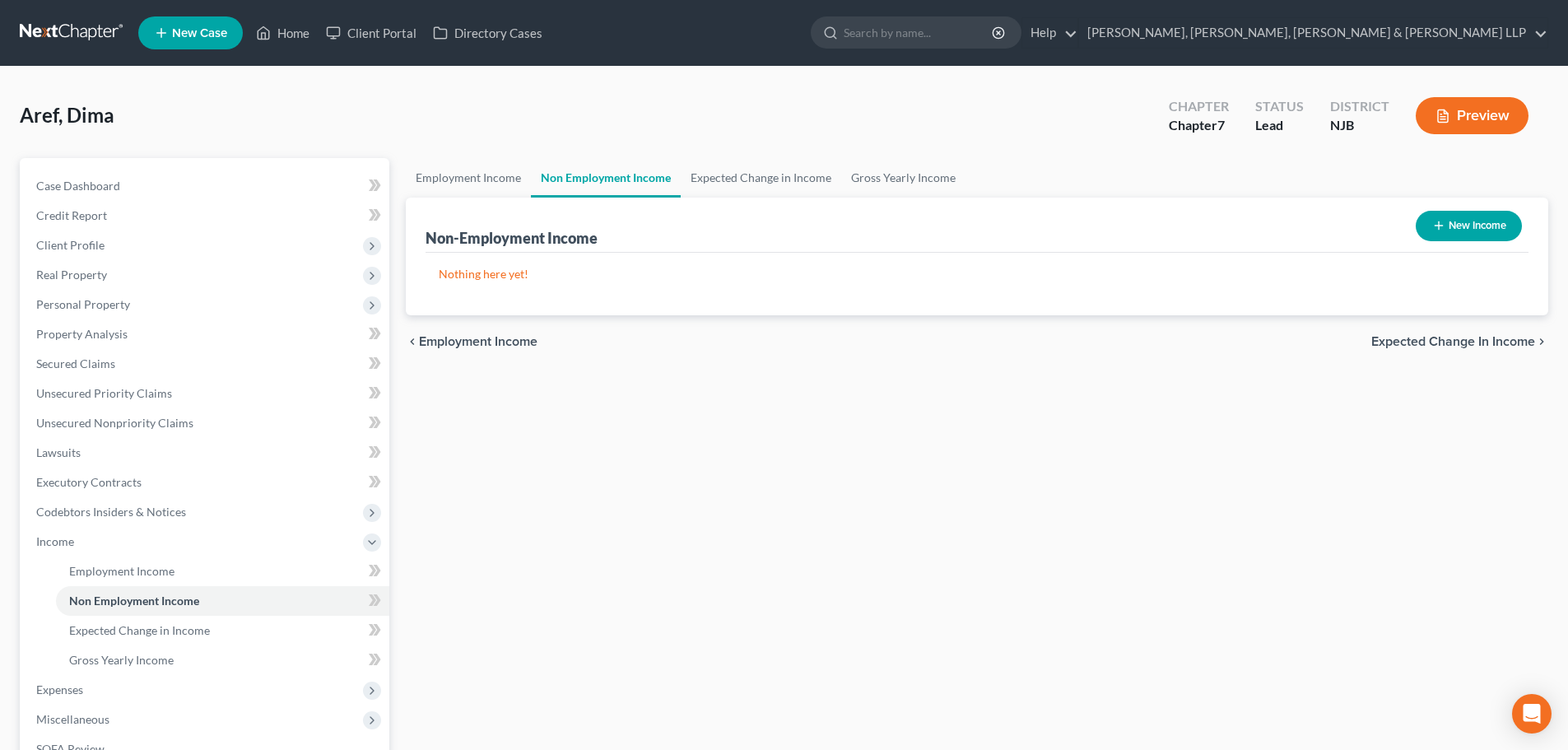
click at [1495, 231] on button "New Income" at bounding box center [1469, 225] width 107 height 31
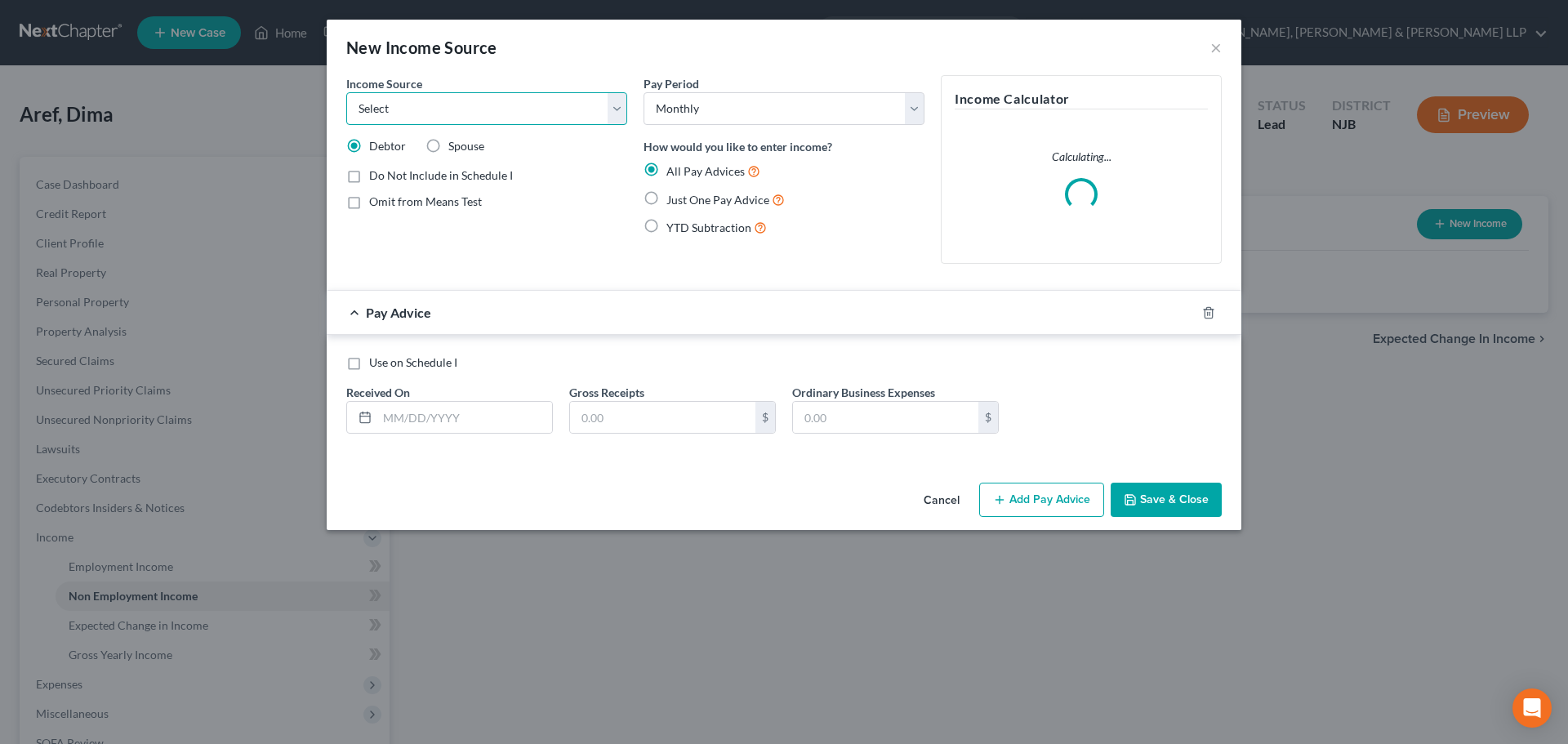
click at [553, 110] on select "Select Unemployment Disability (from employer) Pension Retirement Social Securi…" at bounding box center [487, 108] width 281 height 32
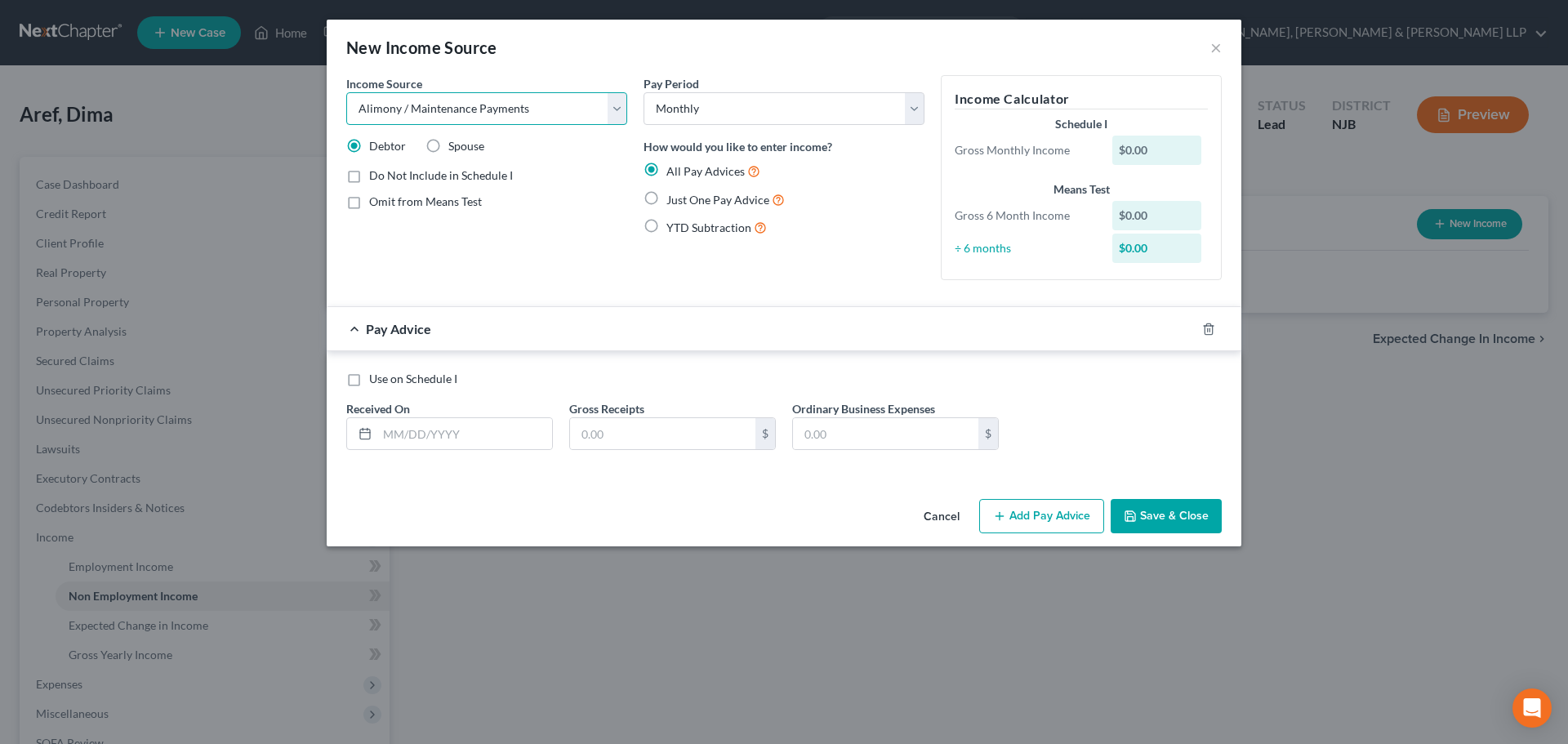
click at [346, 93] on select "Select Unemployment Disability (from employer) Pension Retirement Social Securi…" at bounding box center [487, 108] width 281 height 32
click at [456, 425] on input "text" at bounding box center [465, 434] width 175 height 31
drag, startPoint x: 605, startPoint y: 424, endPoint x: 739, endPoint y: 447, distance: 136.0
click at [604, 427] on input "text" at bounding box center [662, 434] width 185 height 31
click at [1000, 501] on button "Add Pay Advice" at bounding box center [1041, 515] width 125 height 34
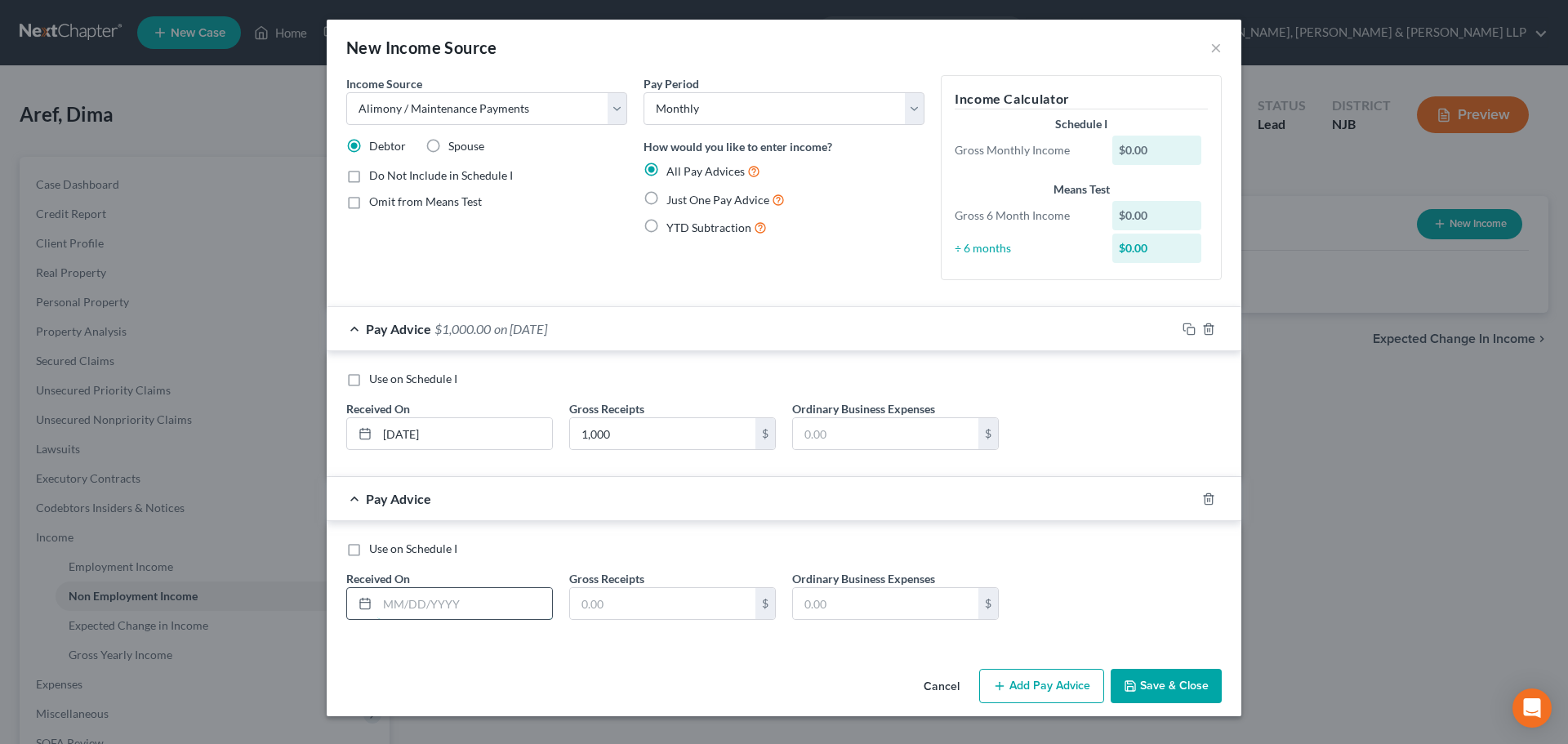
click at [425, 604] on input "text" at bounding box center [465, 603] width 175 height 31
click at [585, 604] on input "text" at bounding box center [662, 603] width 185 height 31
click at [1033, 686] on button "Add Pay Advice" at bounding box center [1041, 685] width 125 height 34
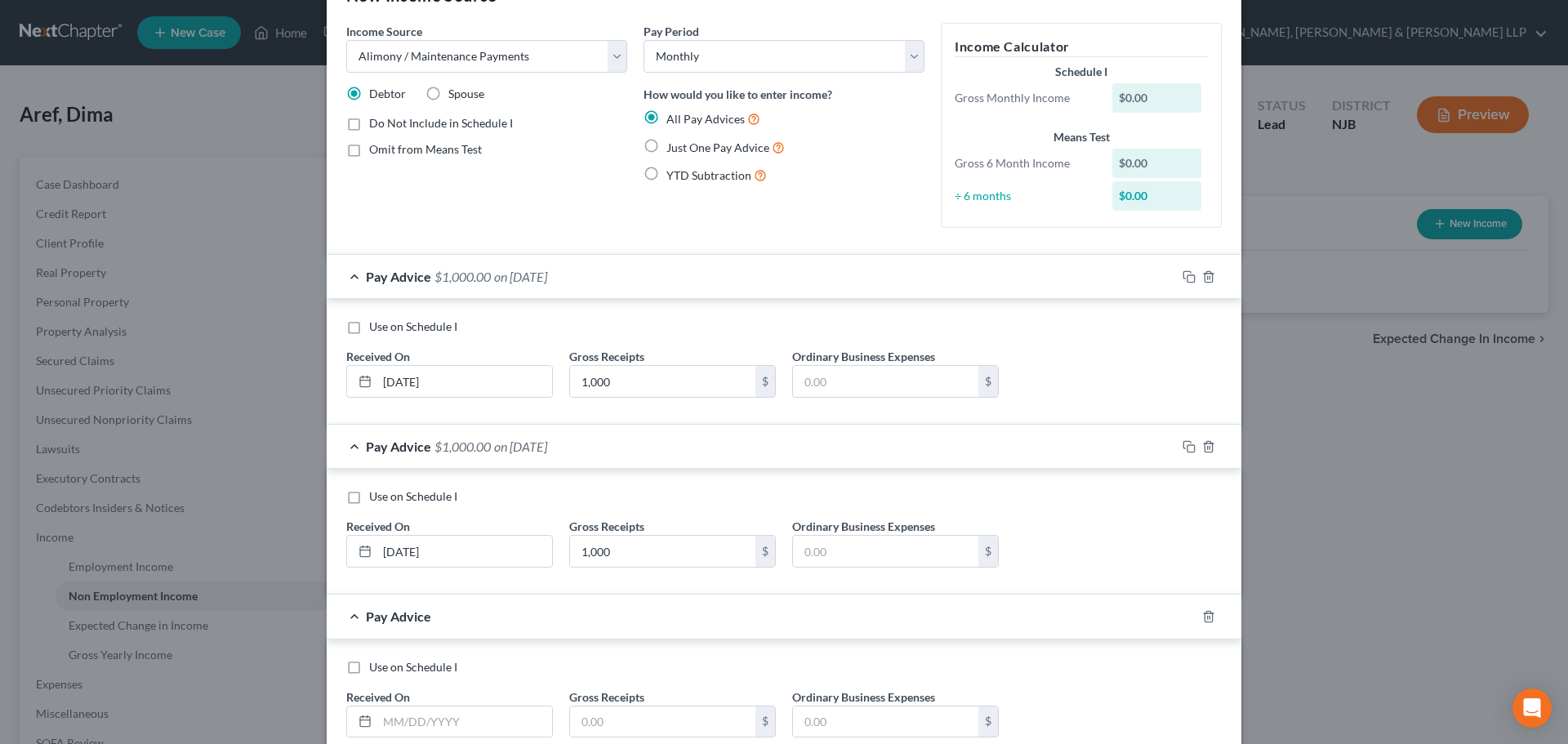
scroll to position [81, 0]
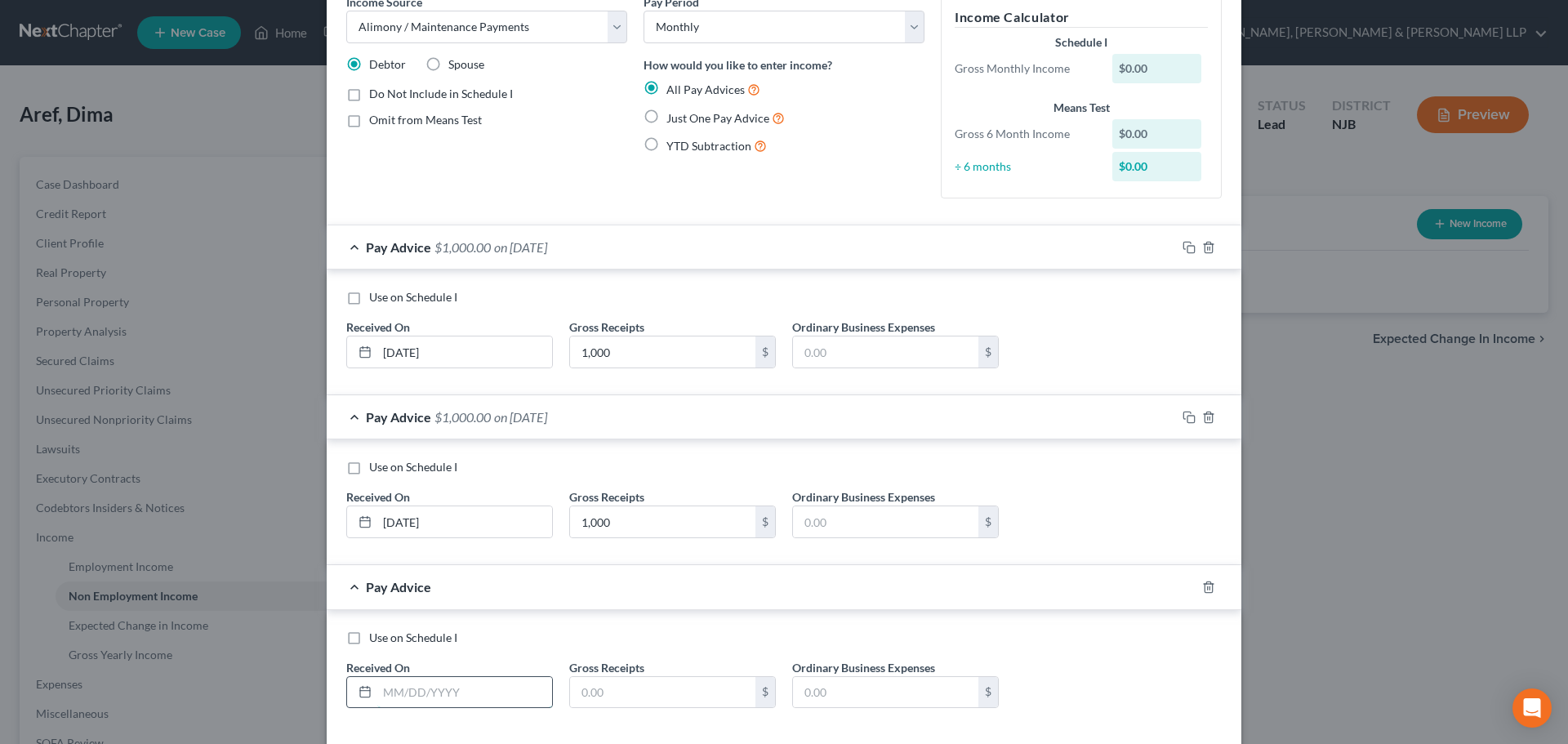
click at [435, 688] on input "text" at bounding box center [465, 692] width 175 height 31
drag, startPoint x: 587, startPoint y: 677, endPoint x: 601, endPoint y: 670, distance: 15.7
click at [587, 677] on input "text" at bounding box center [662, 692] width 185 height 31
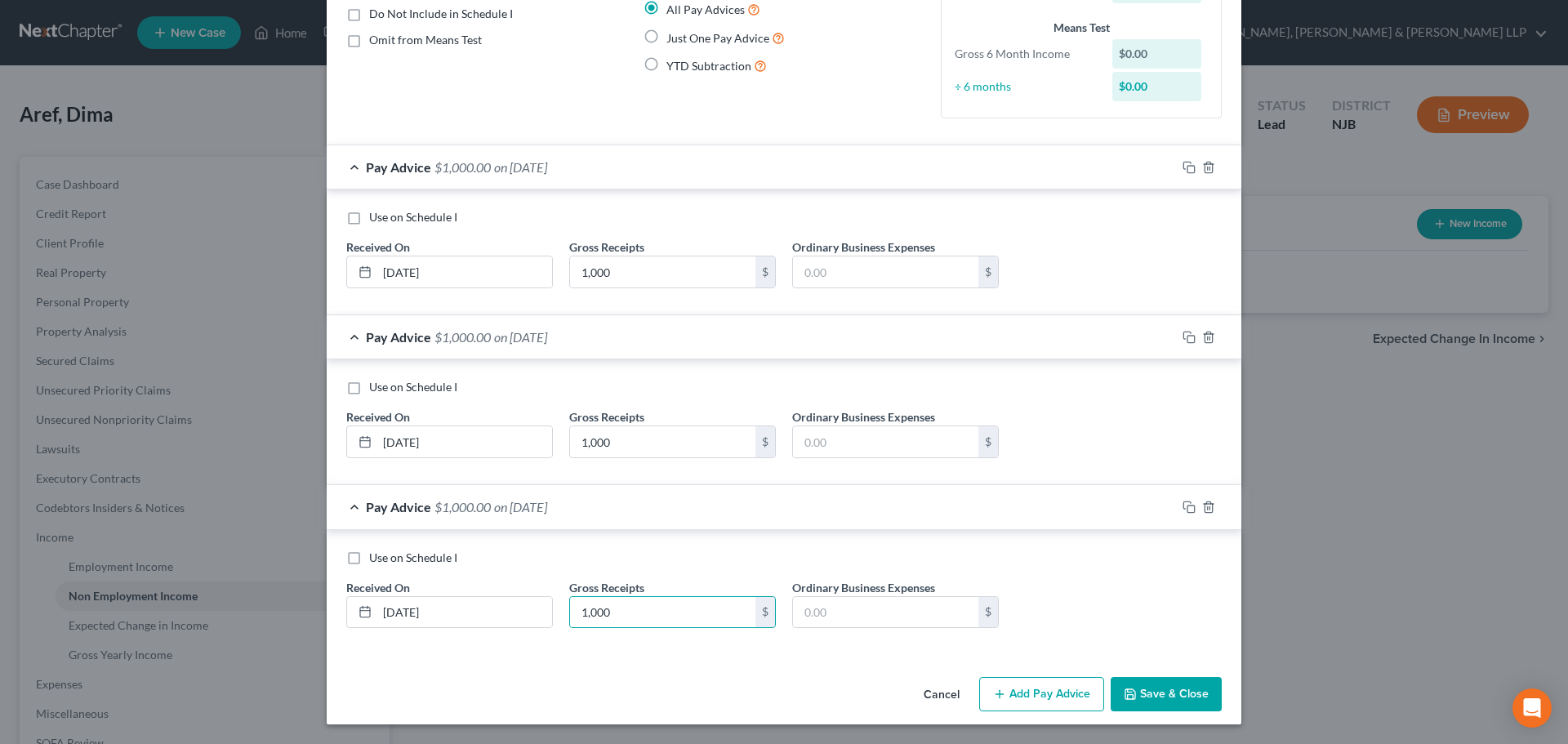
click at [1177, 678] on button "Save & Close" at bounding box center [1165, 693] width 111 height 34
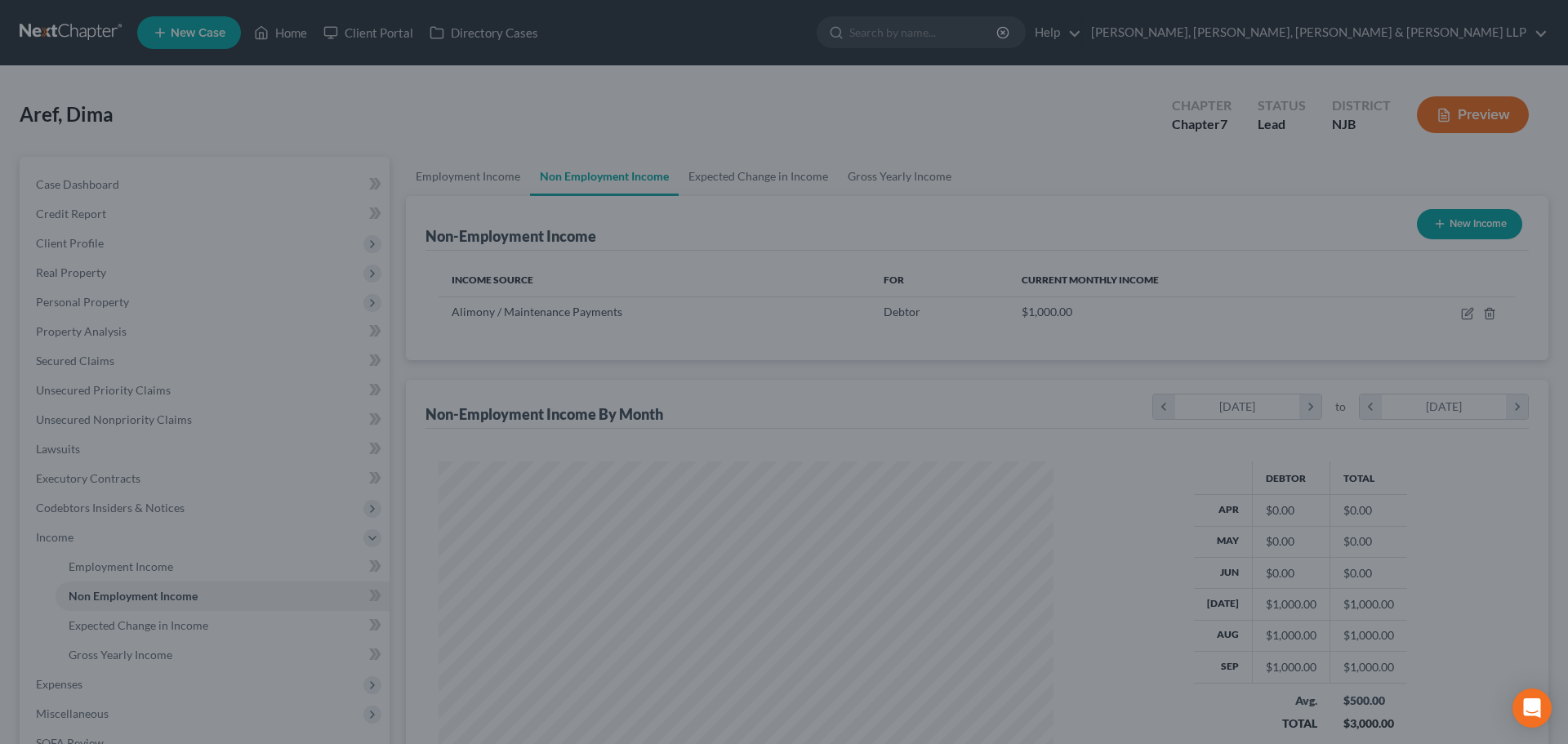
scroll to position [305, 642]
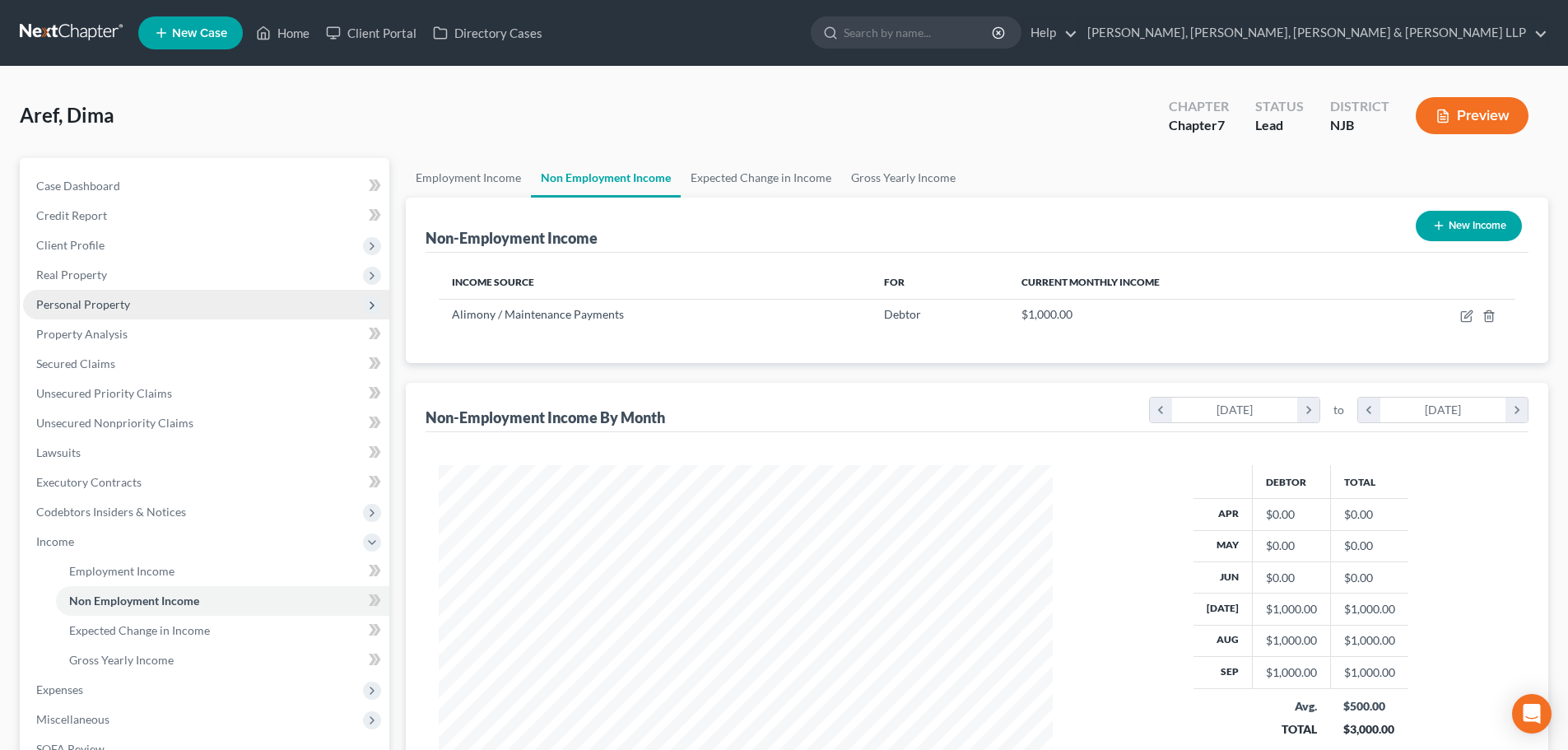
drag, startPoint x: 108, startPoint y: 290, endPoint x: 115, endPoint y: 313, distance: 24.0
click at [108, 290] on span "Personal Property" at bounding box center [206, 305] width 366 height 30
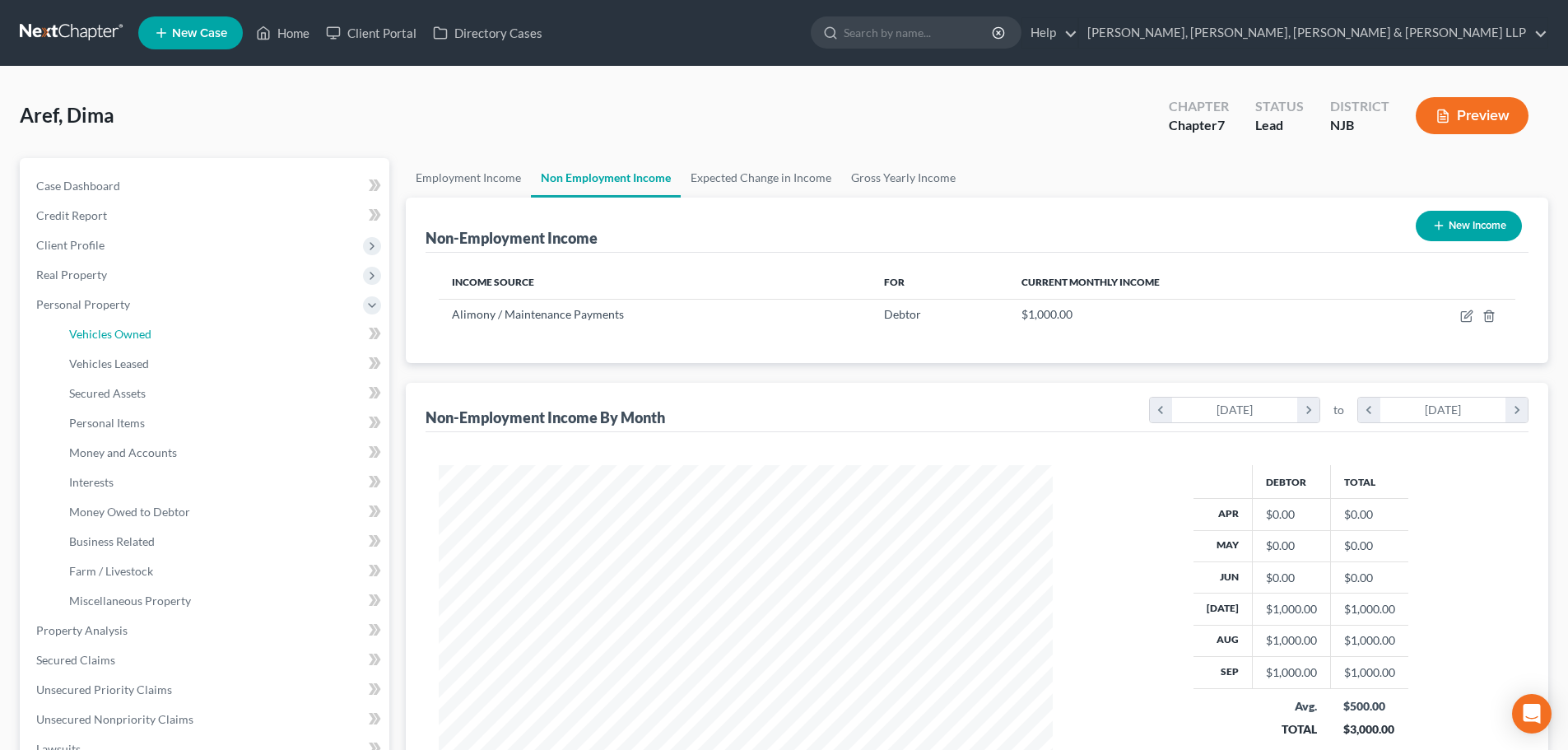
click at [122, 329] on span "Vehicles Owned" at bounding box center [110, 334] width 82 height 14
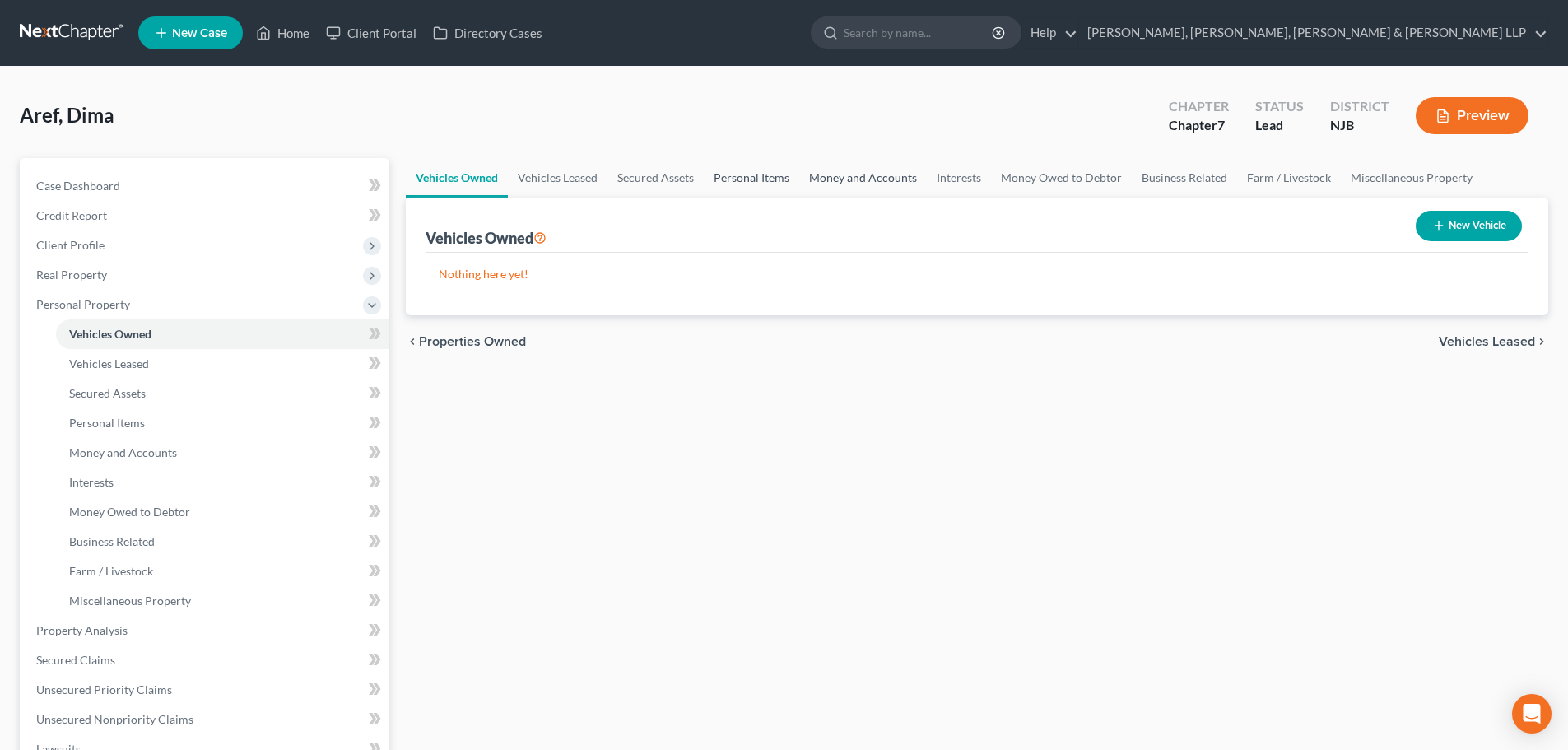
click at [755, 183] on link "Personal Items" at bounding box center [751, 177] width 95 height 40
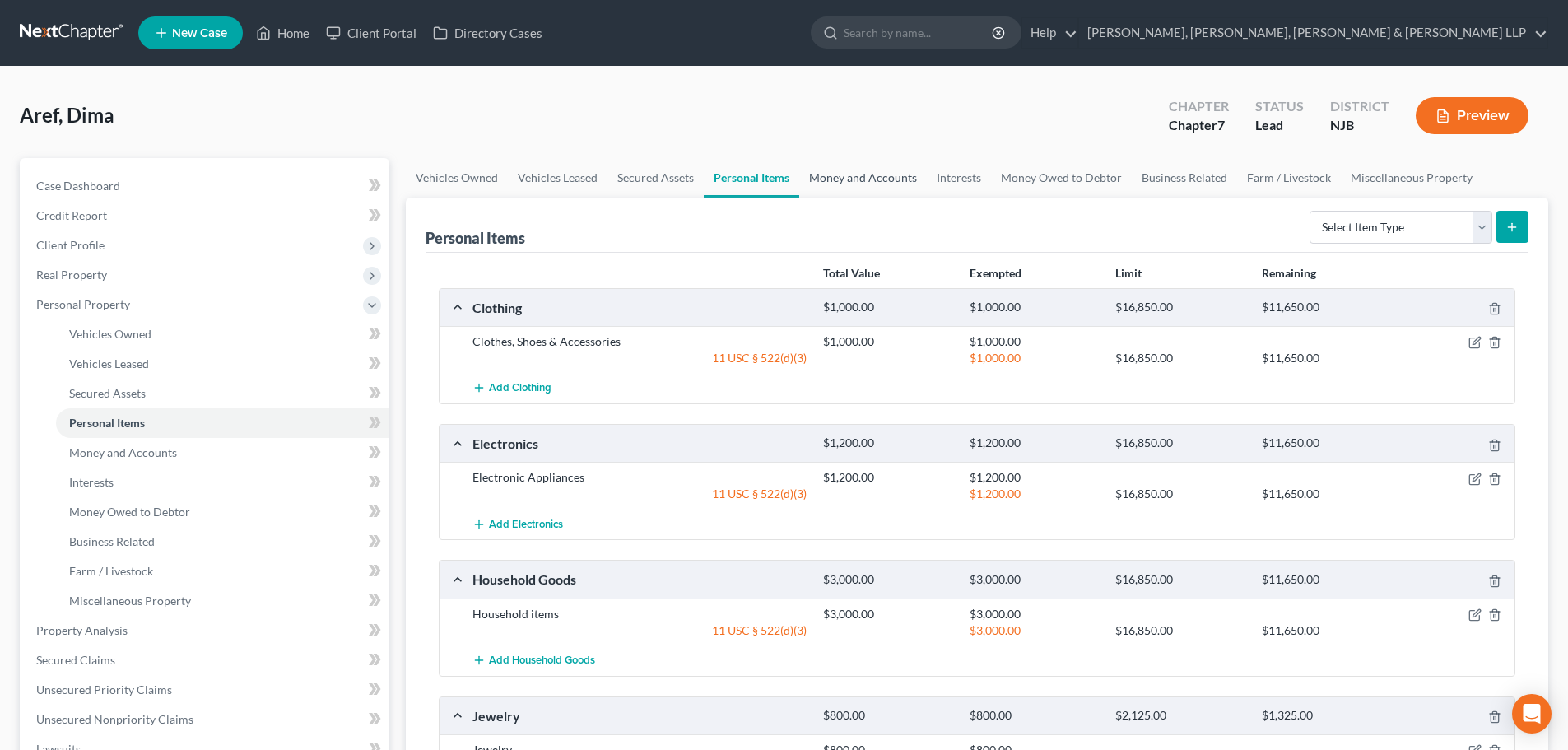
click at [827, 180] on link "Money and Accounts" at bounding box center [863, 177] width 128 height 40
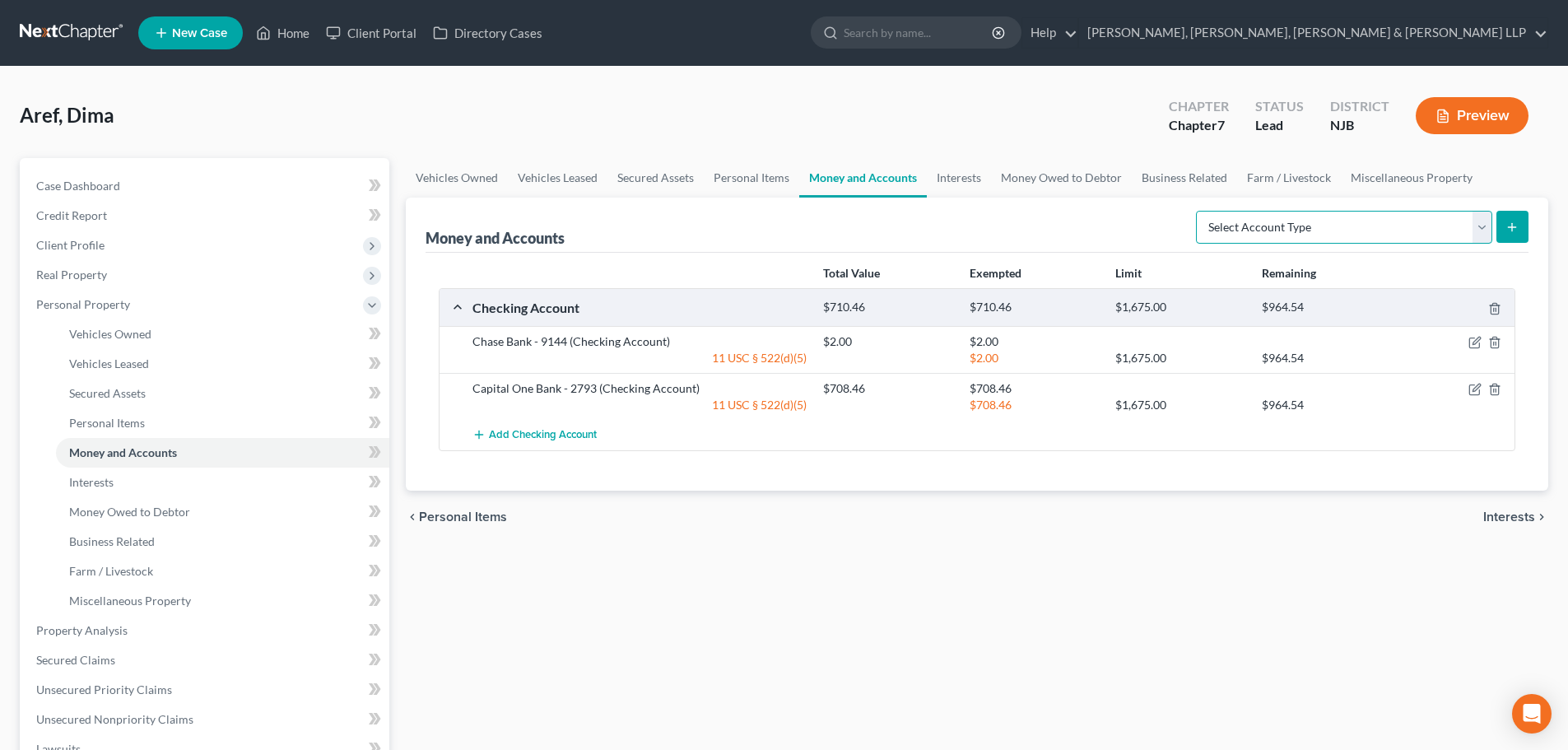
drag, startPoint x: 1270, startPoint y: 230, endPoint x: 1277, endPoint y: 243, distance: 14.8
click at [1270, 230] on select "Select Account Type Brokerage Cash on Hand Certificates of Deposit Checking Acc…" at bounding box center [1343, 226] width 297 height 33
click at [1199, 210] on select "Select Account Type Brokerage Cash on Hand Certificates of Deposit Checking Acc…" at bounding box center [1343, 226] width 297 height 33
click at [1515, 231] on icon "submit" at bounding box center [1512, 227] width 13 height 13
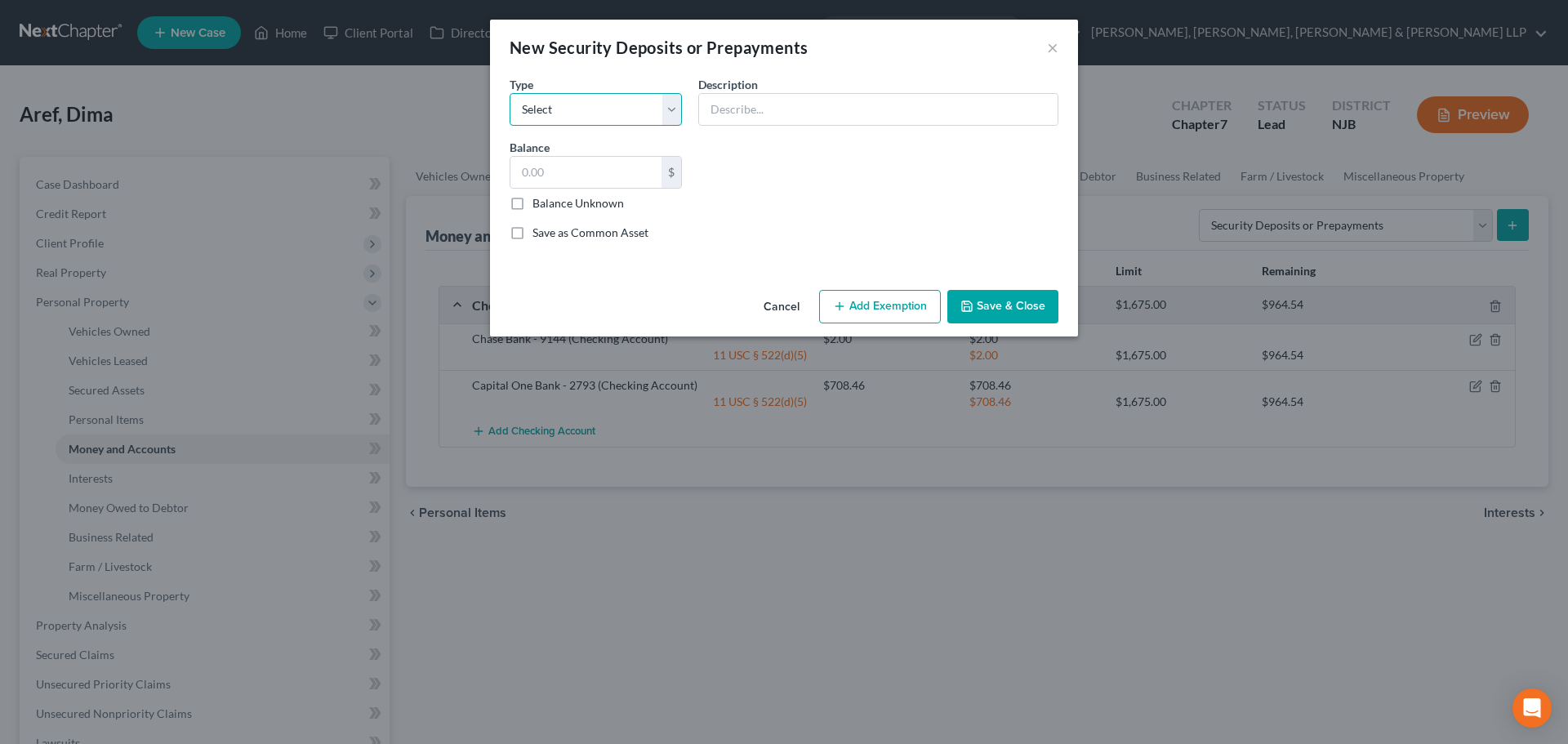
click at [645, 111] on select "Select Electric Gas Heating Oil Security Deposit On Rental Unit Prepaid Rent Te…" at bounding box center [595, 109] width 172 height 32
click at [509, 93] on select "Select Electric Gas Heating Oil Security Deposit On Rental Unit Prepaid Rent Te…" at bounding box center [595, 109] width 172 height 32
click at [757, 115] on input "text" at bounding box center [878, 110] width 358 height 31
click at [604, 169] on input "text" at bounding box center [585, 172] width 151 height 31
click at [857, 294] on button "Add Exemption" at bounding box center [880, 307] width 121 height 34
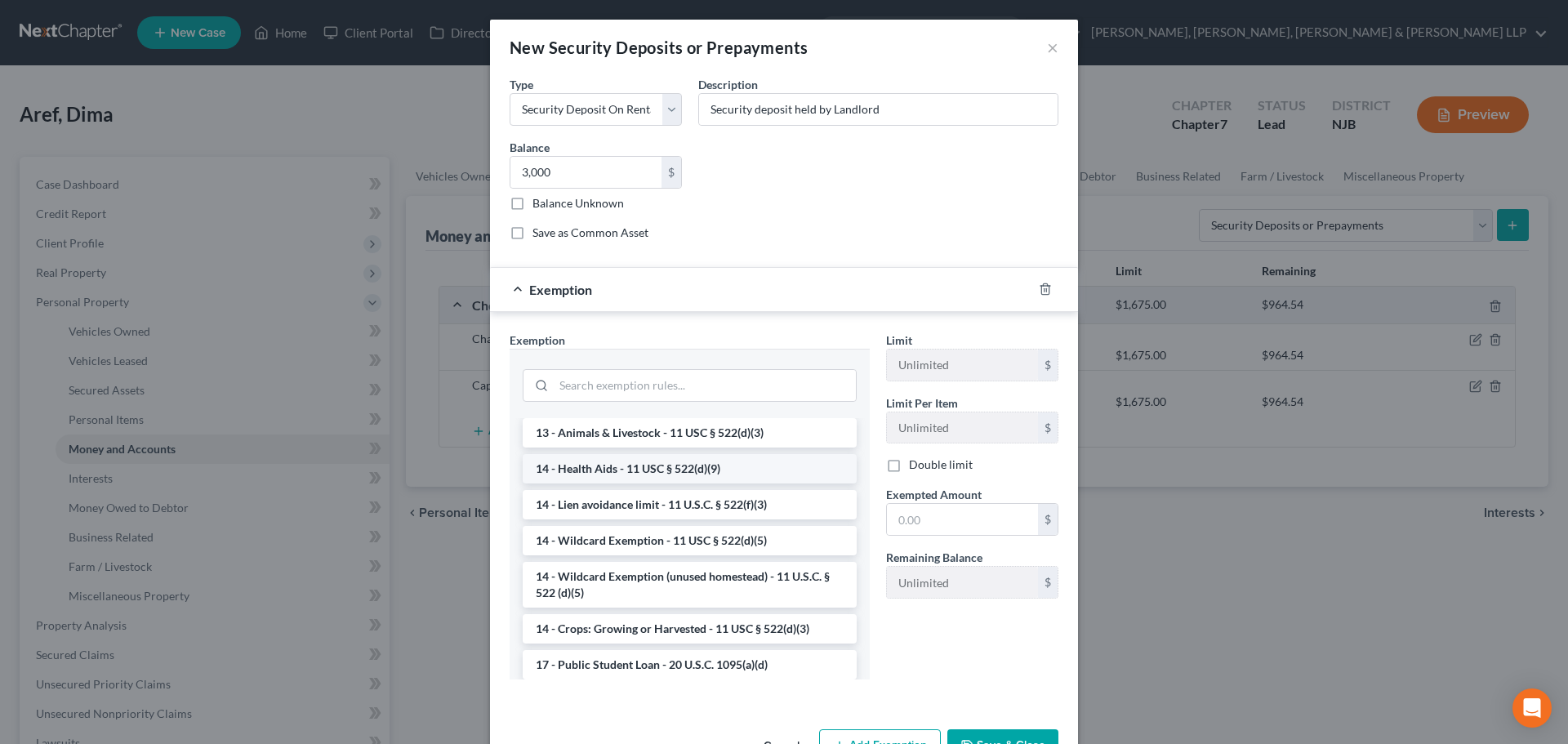
scroll to position [245, 0]
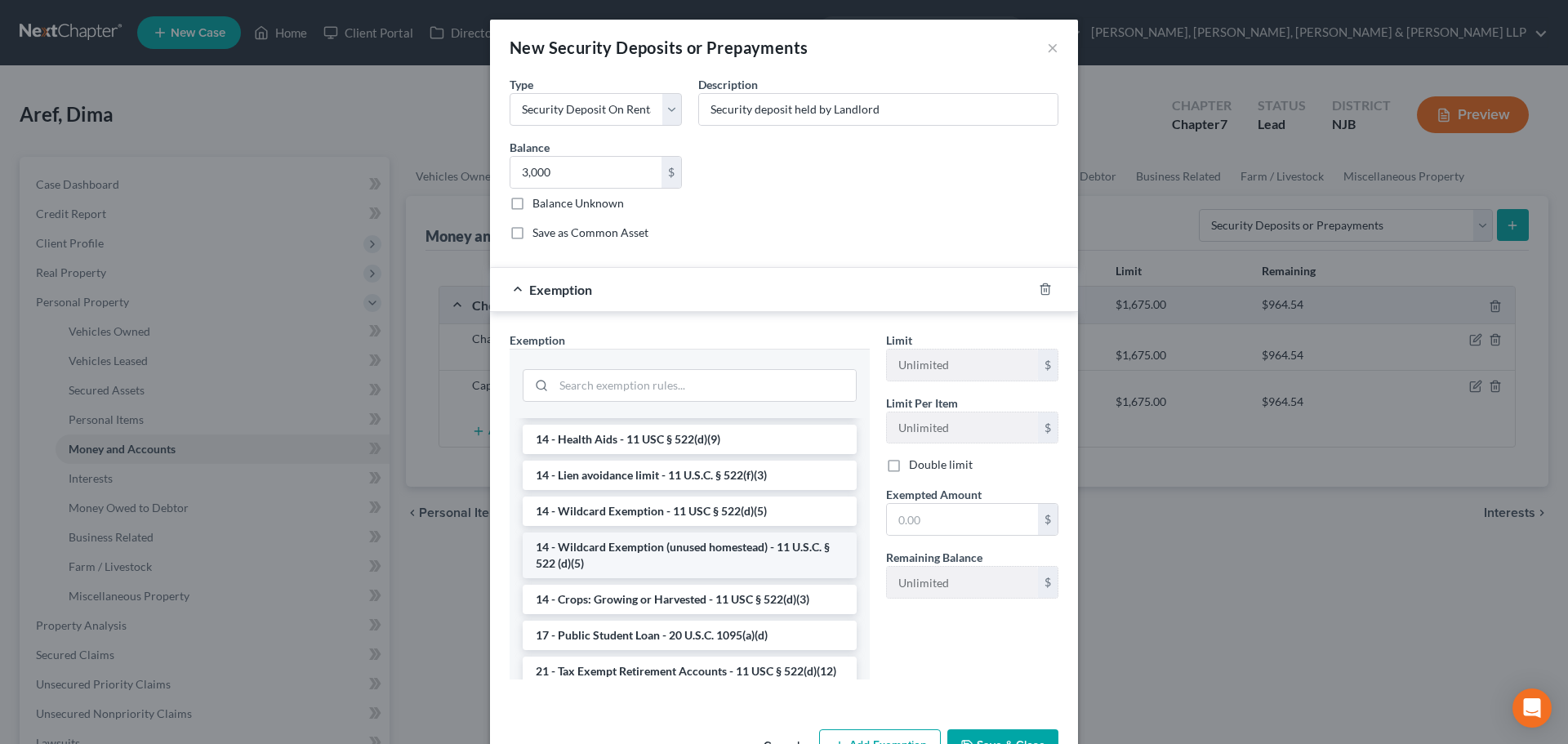
click at [660, 541] on li "14 - Wildcard Exemption (unused homestead) - 11 U.S.C. § 522 (d)(5)" at bounding box center [689, 555] width 334 height 45
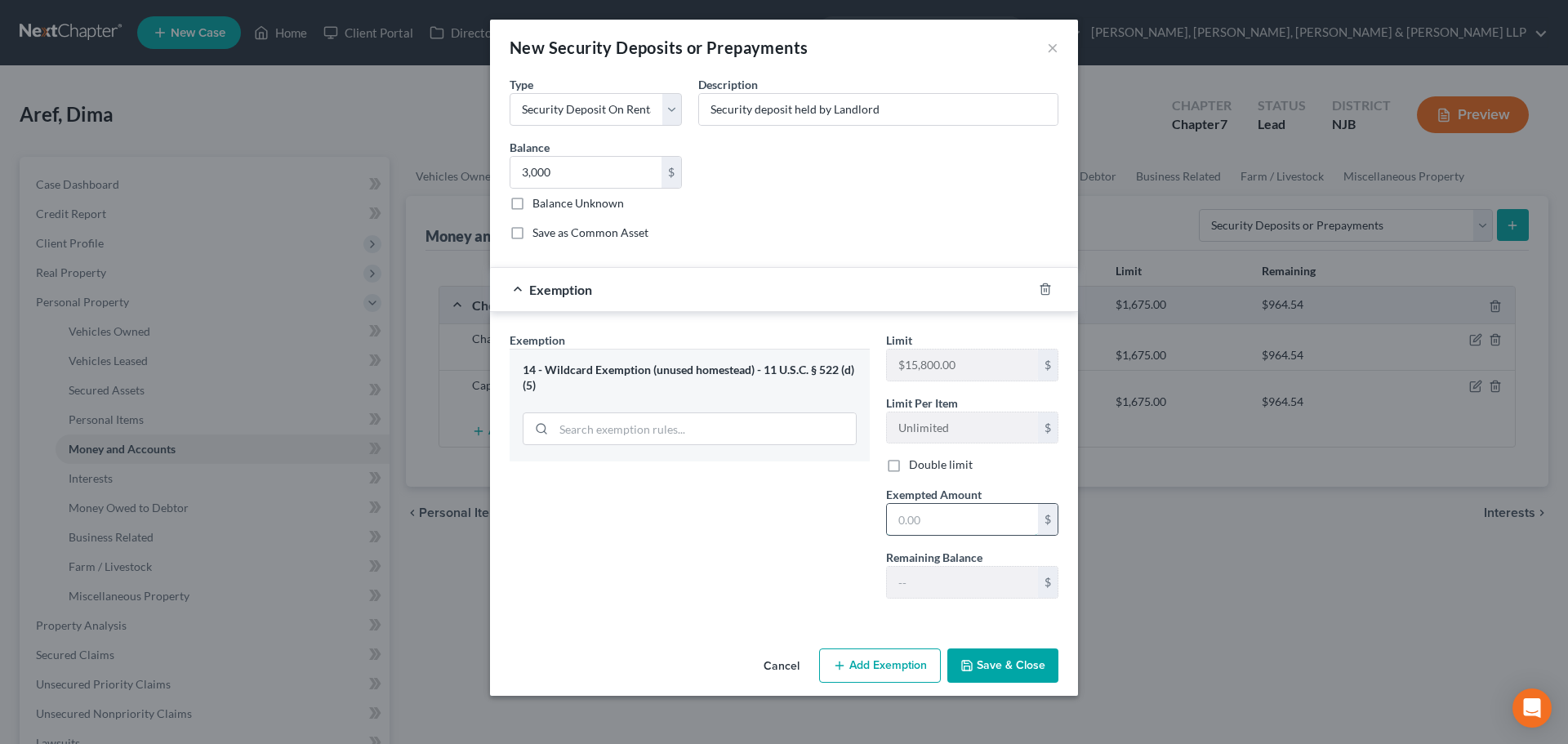
drag, startPoint x: 922, startPoint y: 532, endPoint x: 908, endPoint y: 532, distance: 14.0
click at [922, 532] on input "text" at bounding box center [962, 520] width 151 height 31
click at [1002, 665] on button "Save & Close" at bounding box center [1002, 665] width 111 height 34
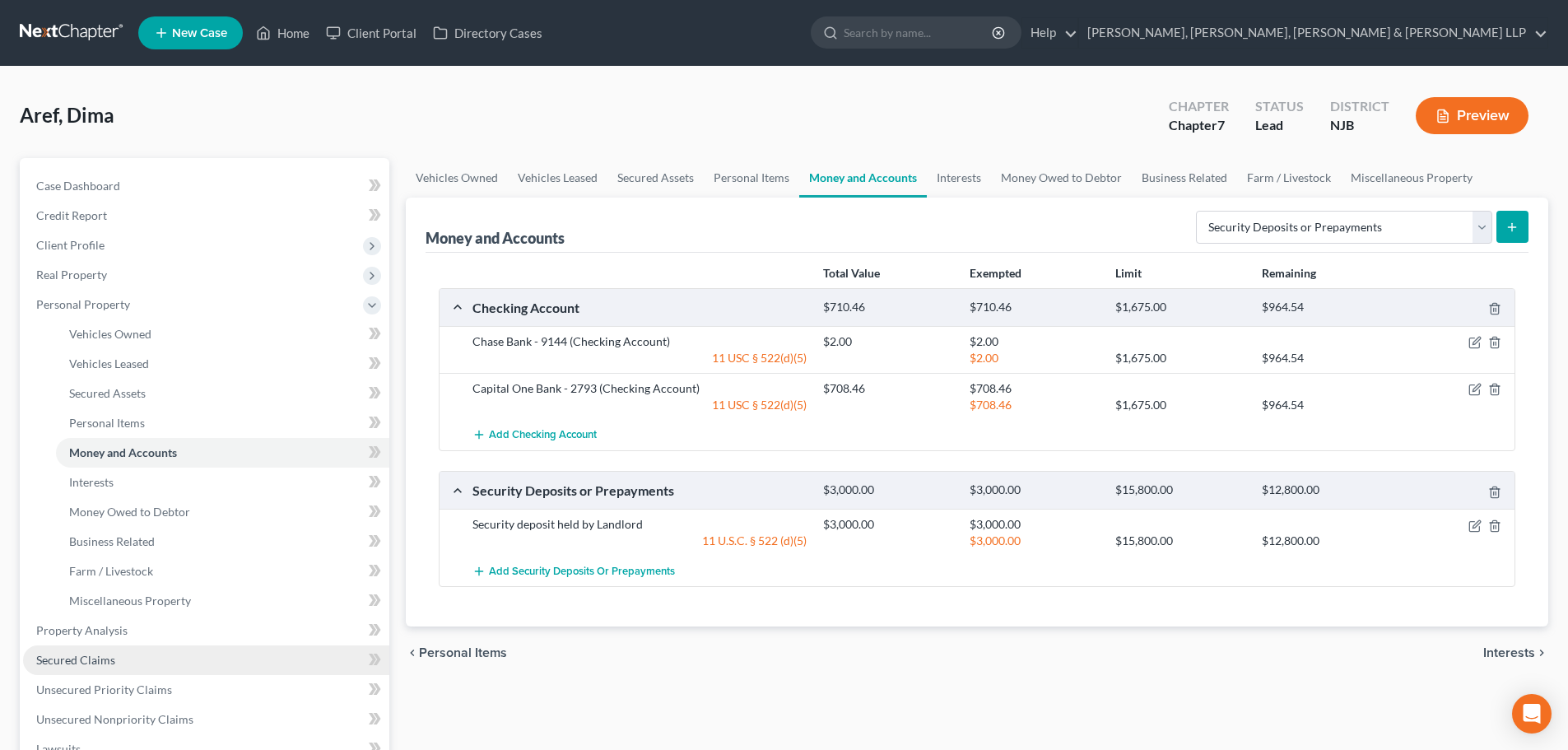
click at [100, 654] on span "Secured Claims" at bounding box center [76, 659] width 79 height 14
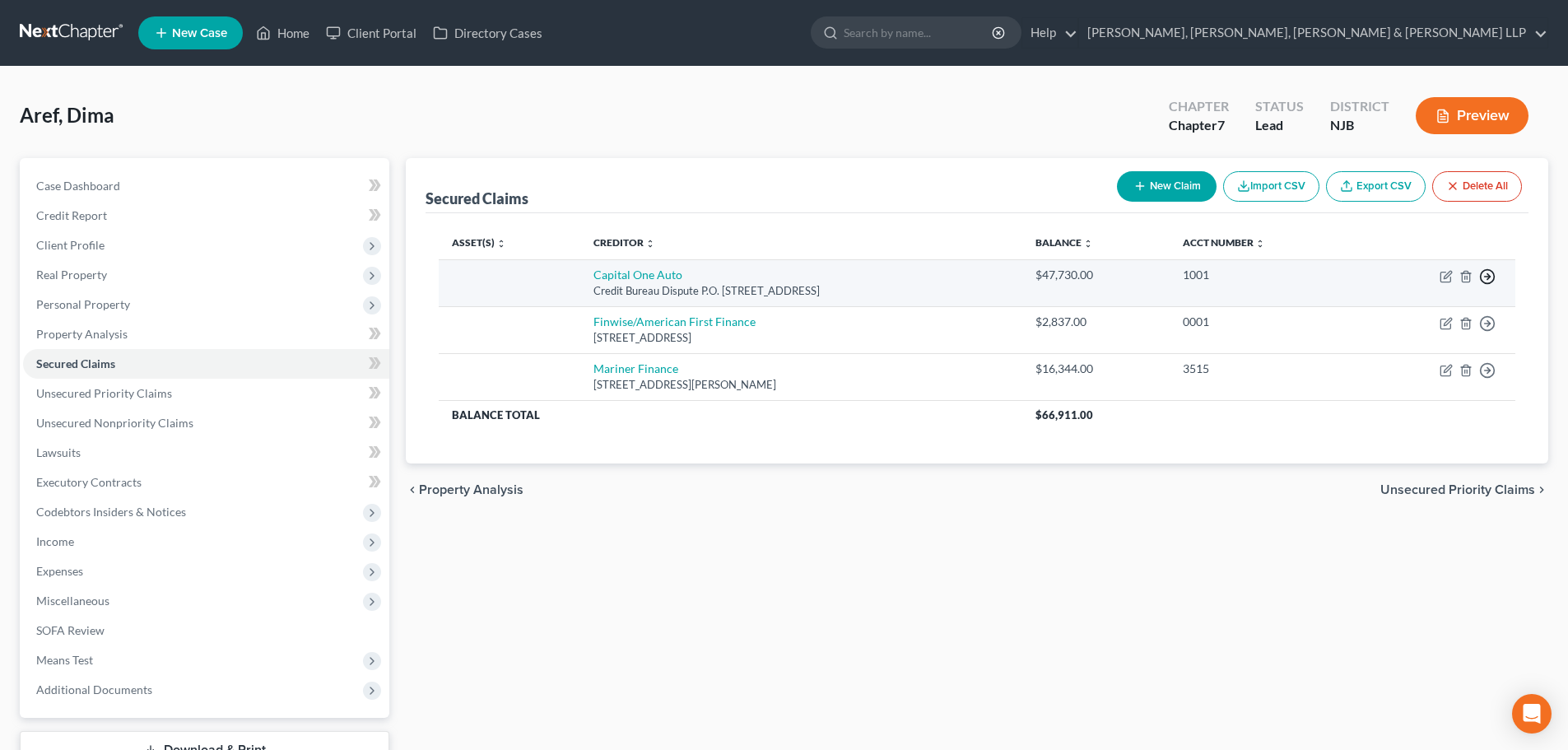
click at [1490, 277] on polyline "button" at bounding box center [1488, 276] width 3 height 6
click at [1446, 340] on link "Move to G" at bounding box center [1412, 344] width 137 height 28
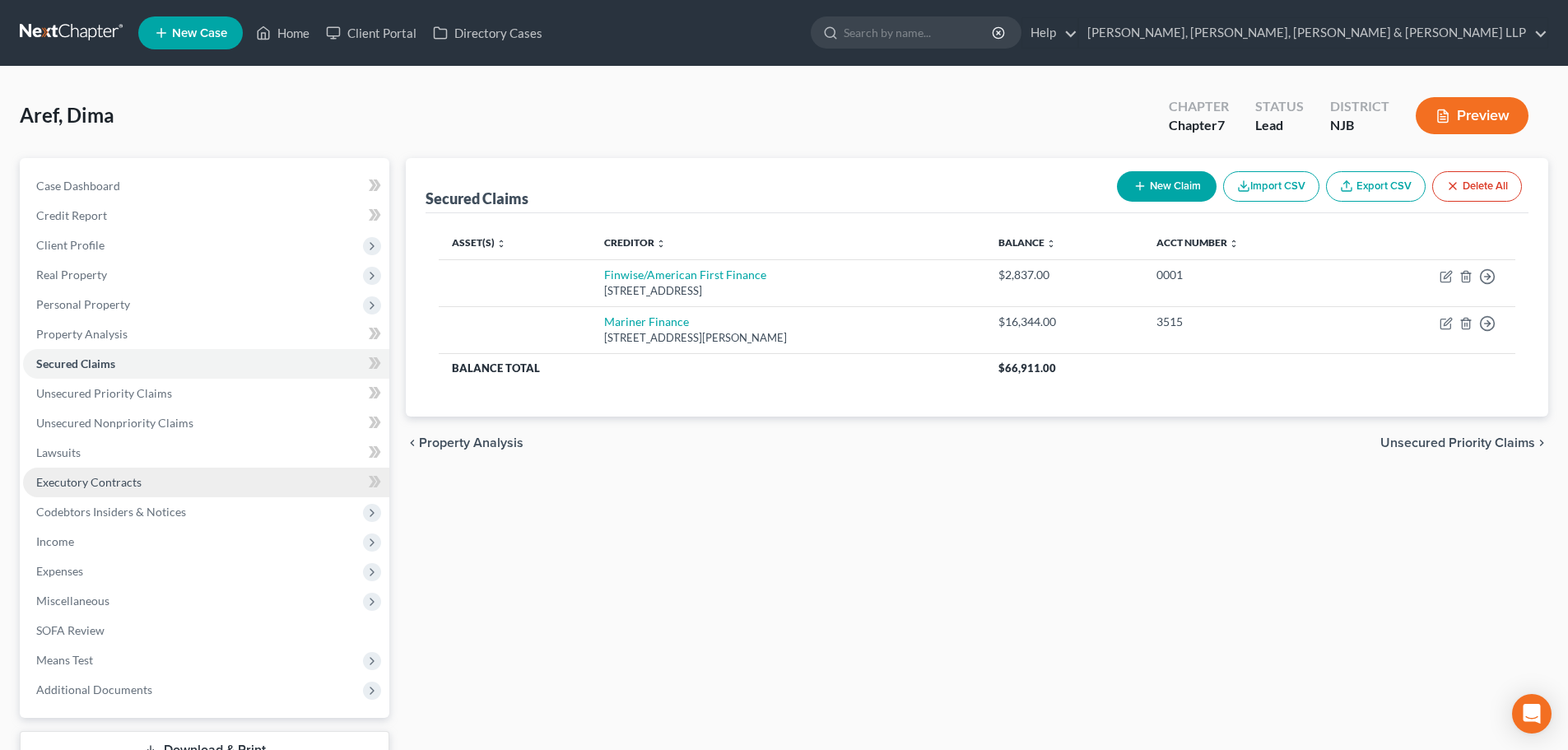
click at [152, 474] on link "Executory Contracts" at bounding box center [206, 482] width 366 height 30
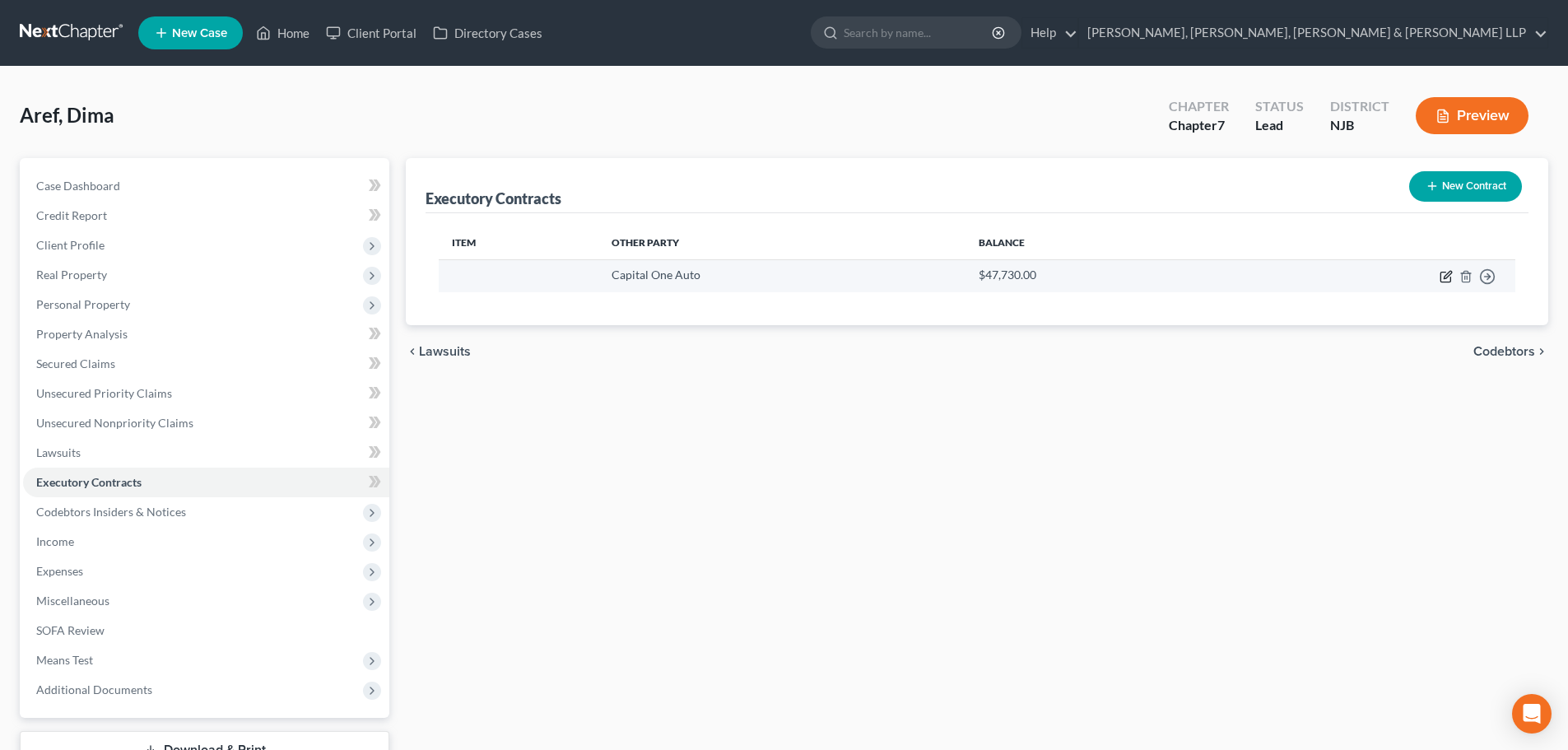
click at [1449, 278] on icon "button" at bounding box center [1446, 276] width 13 height 13
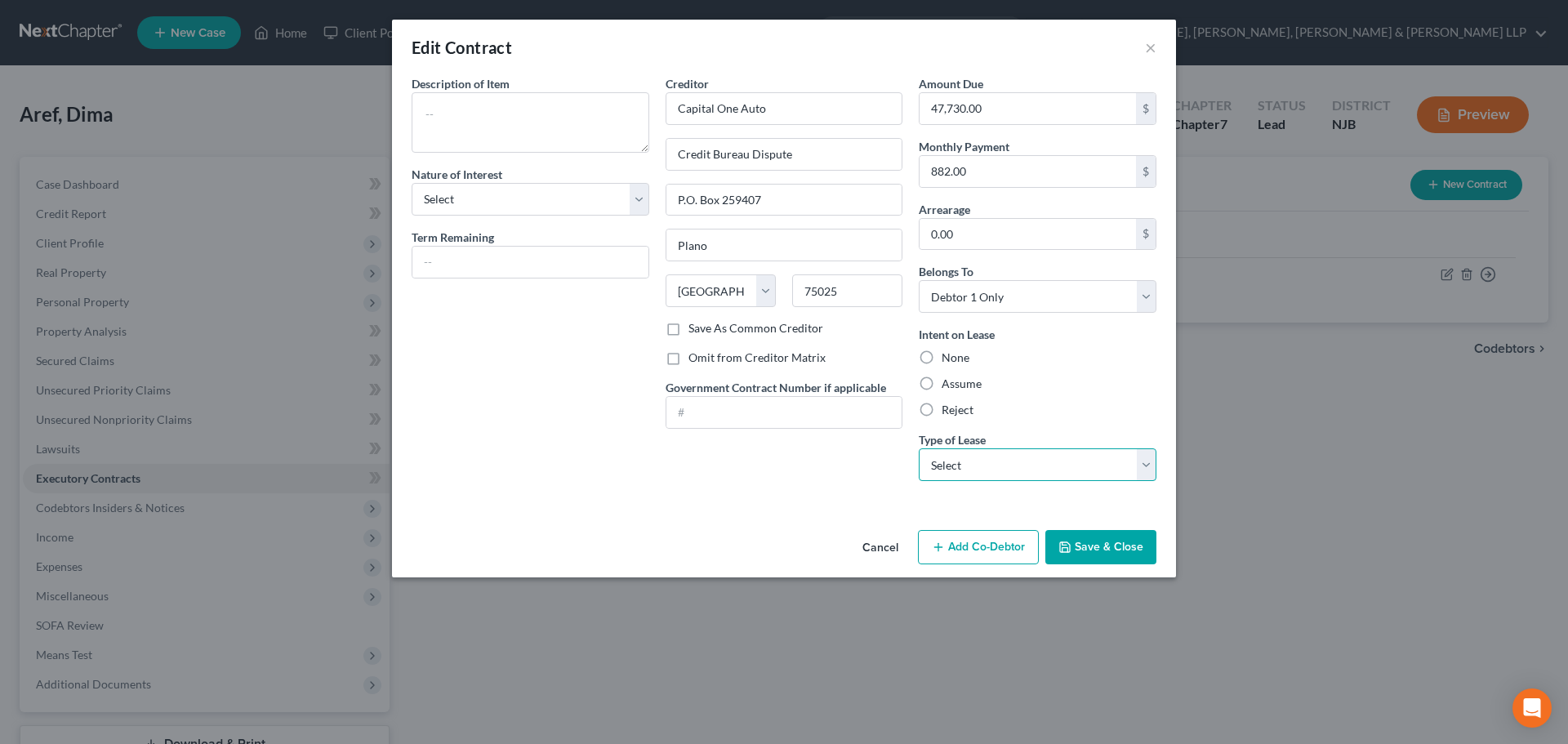
click at [964, 464] on select "Select Real Estate Car Other" at bounding box center [1038, 464] width 238 height 32
click at [919, 448] on select "Select Real Estate Car Other" at bounding box center [1038, 464] width 238 height 32
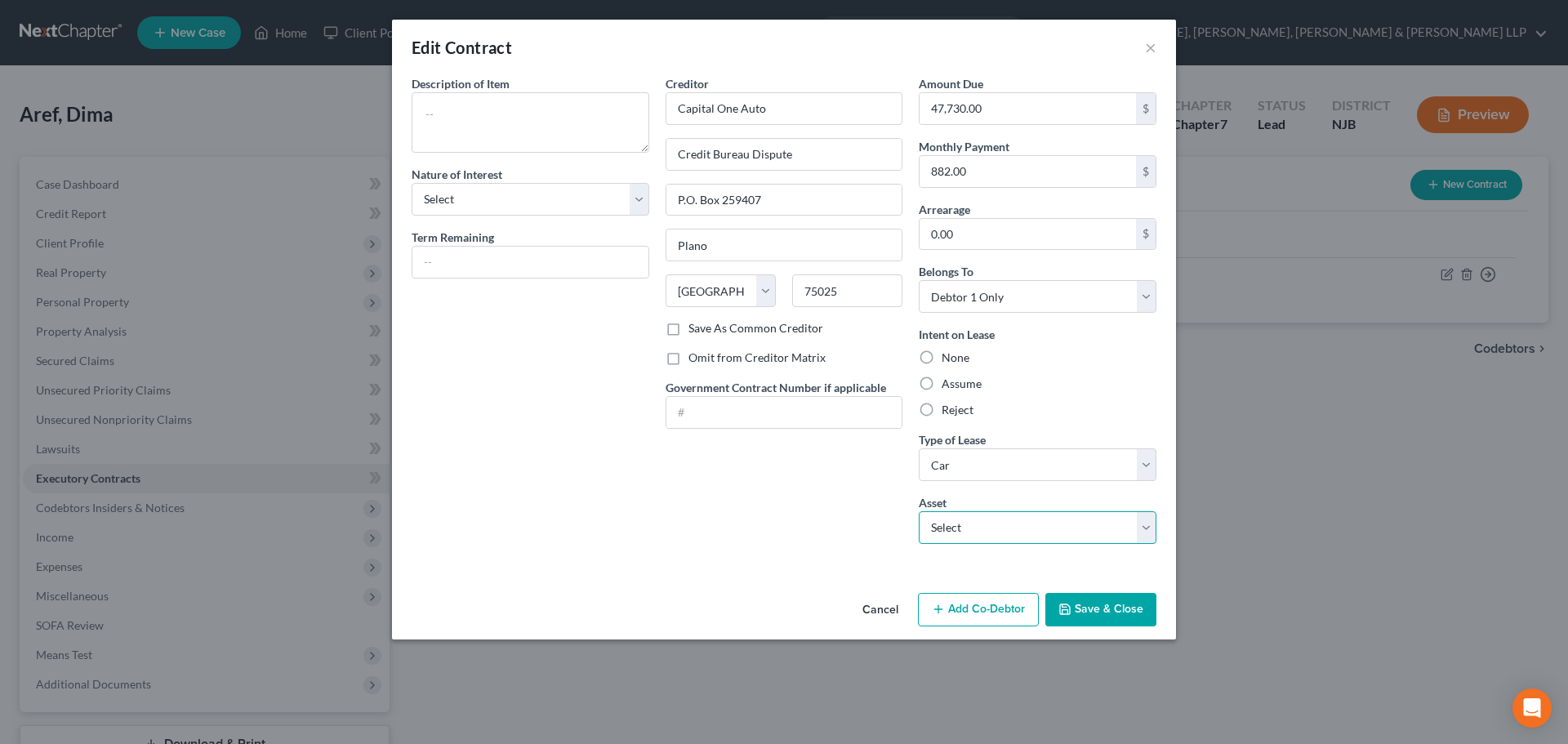
drag, startPoint x: 971, startPoint y: 520, endPoint x: 974, endPoint y: 543, distance: 23.2
click at [971, 520] on select "Select 2025 Acura RDX - $0.0" at bounding box center [1038, 527] width 238 height 32
click at [919, 511] on select "Select 2025 Acura RDX - $0.0" at bounding box center [1038, 527] width 238 height 32
click at [968, 380] on label "Assume" at bounding box center [962, 383] width 40 height 17
click at [958, 380] on input "Assume" at bounding box center [953, 381] width 10 height 10
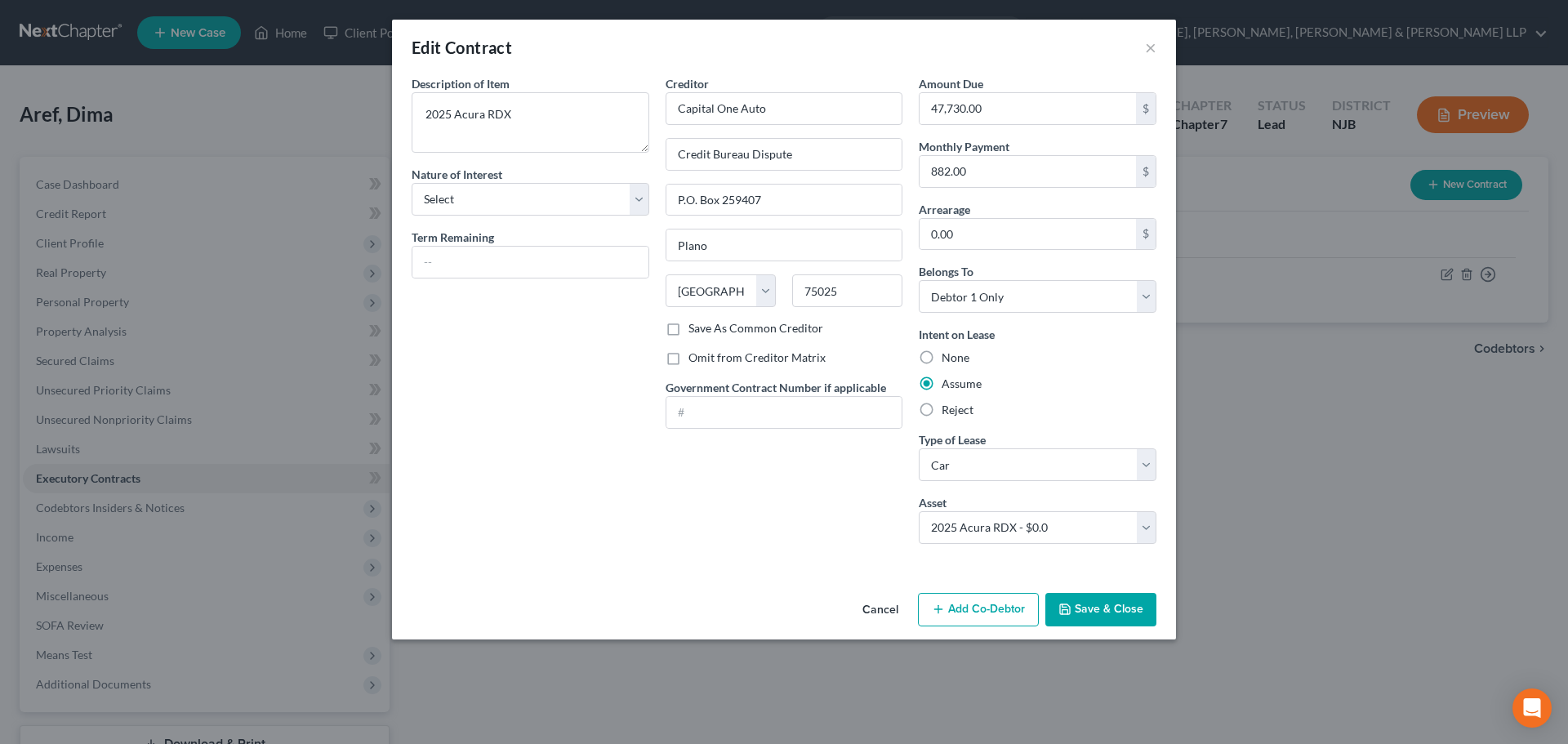
click at [1096, 604] on button "Save & Close" at bounding box center [1101, 610] width 111 height 34
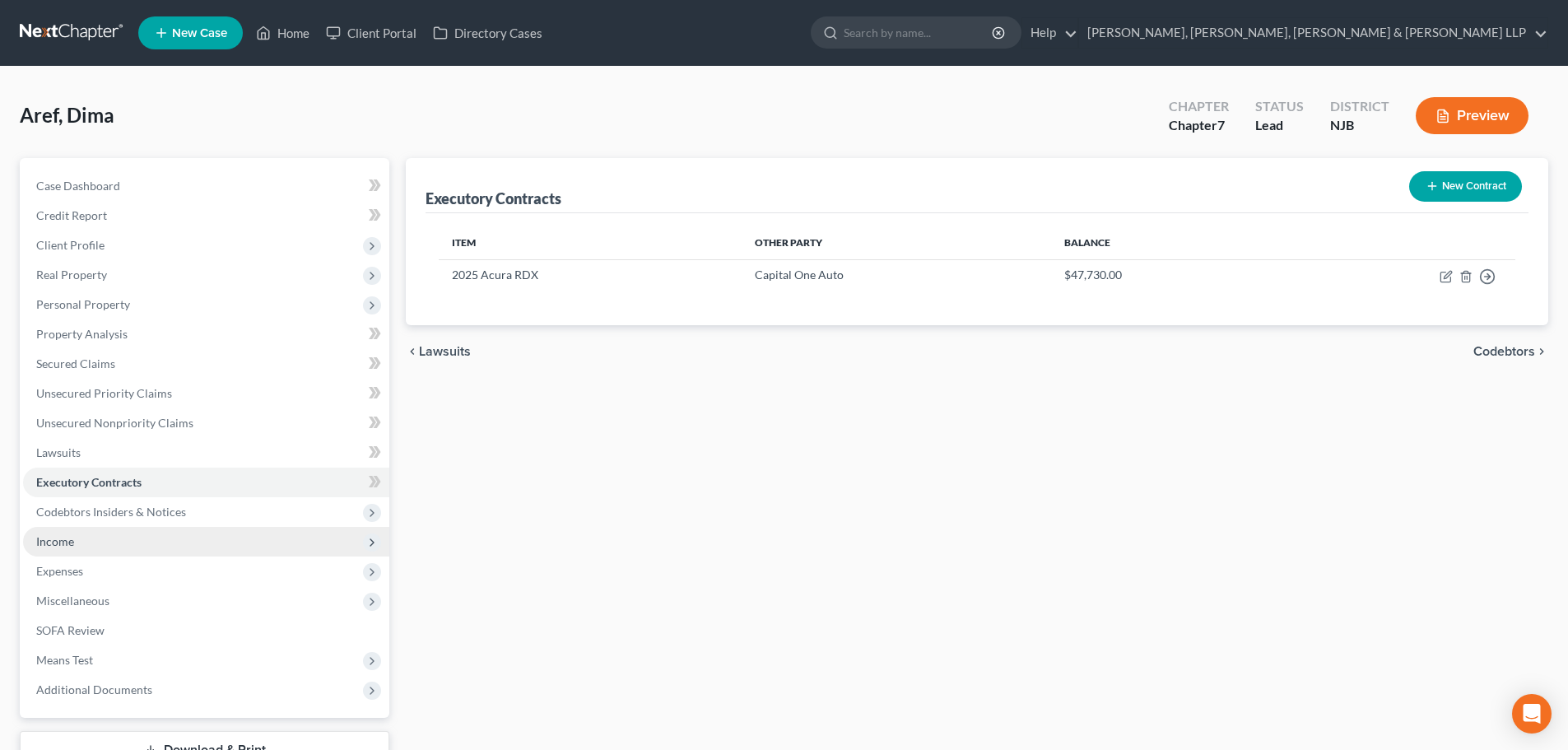
click at [100, 549] on span "Income" at bounding box center [206, 541] width 366 height 30
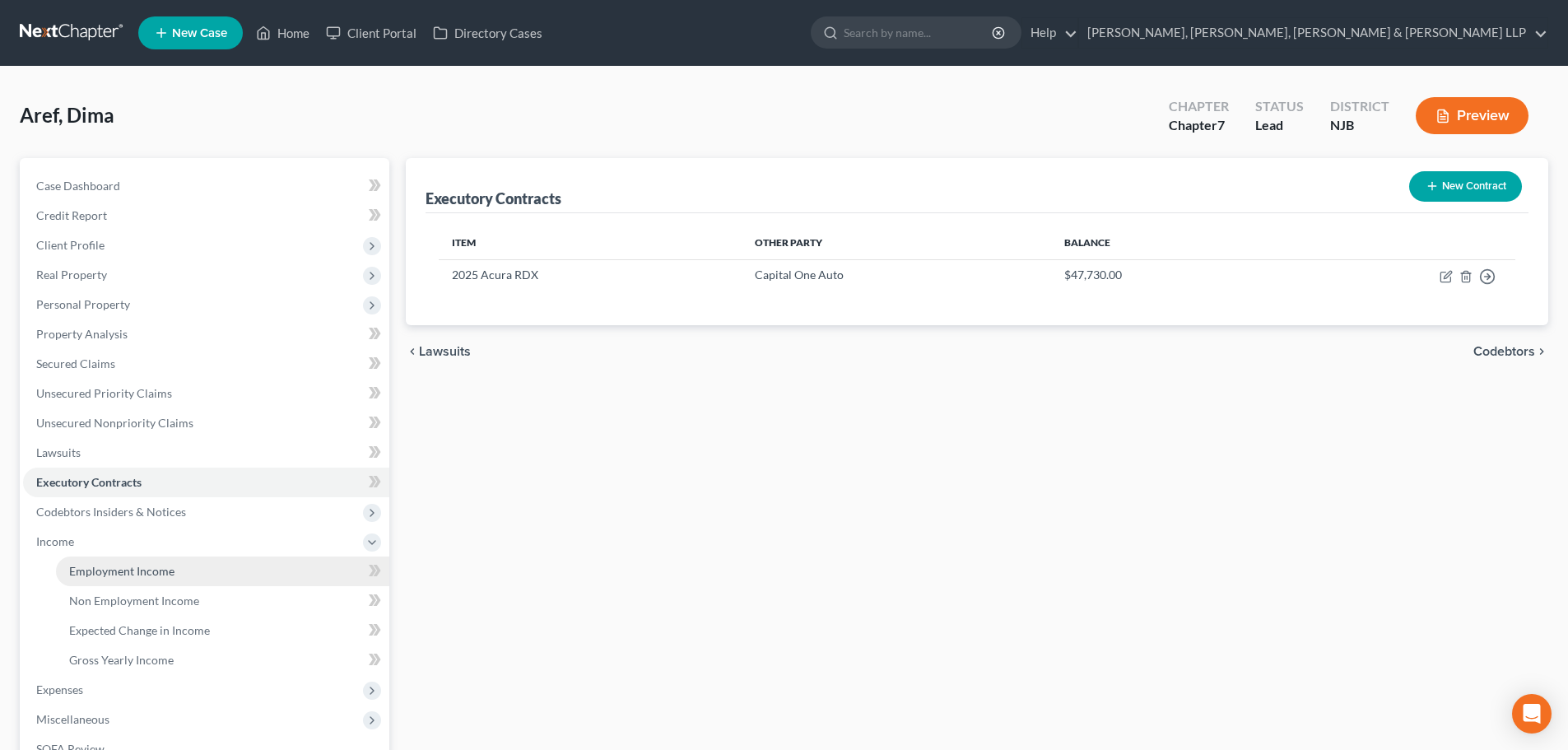
click at [95, 564] on span "Employment Income" at bounding box center [122, 570] width 106 height 14
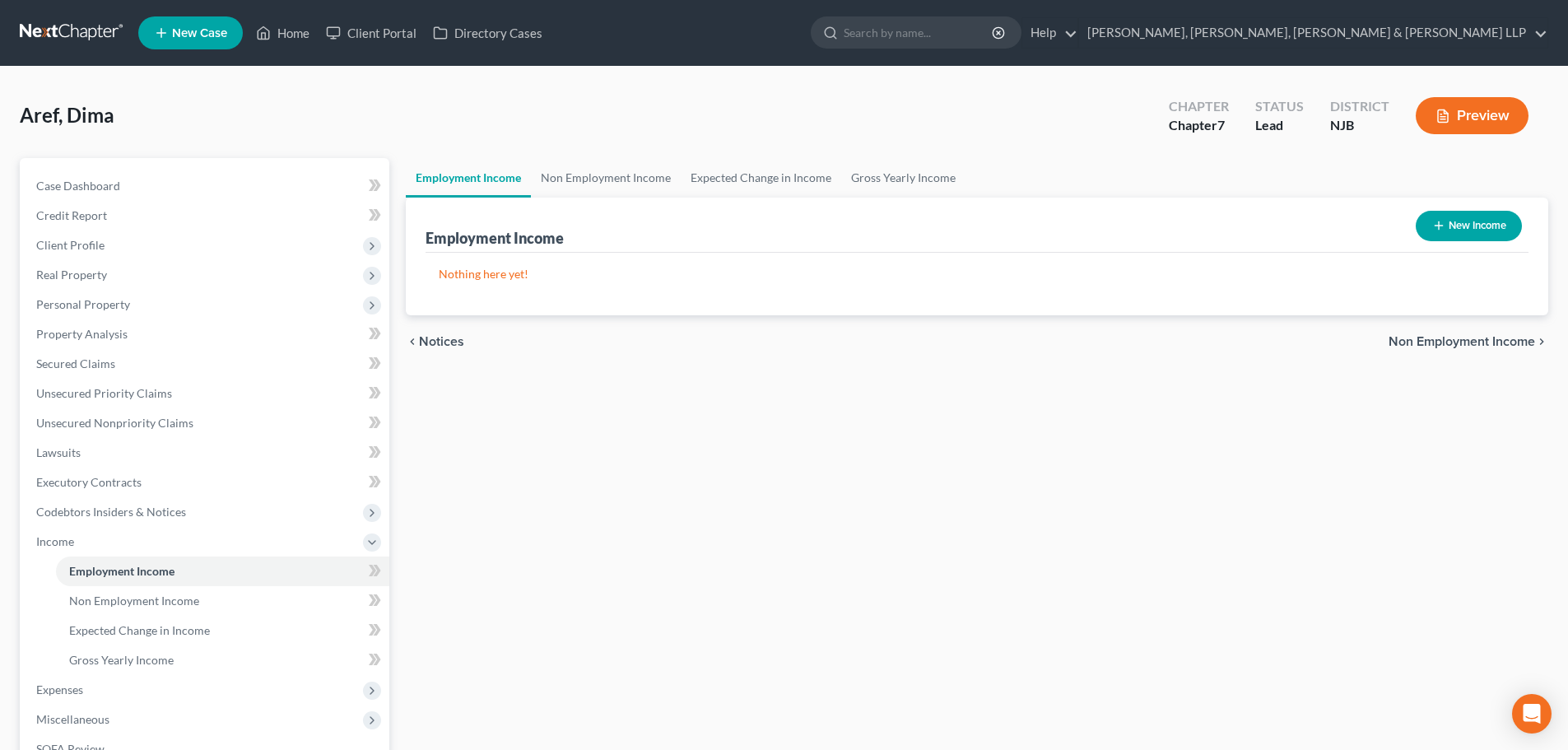
click at [1443, 224] on icon "button" at bounding box center [1439, 225] width 13 height 13
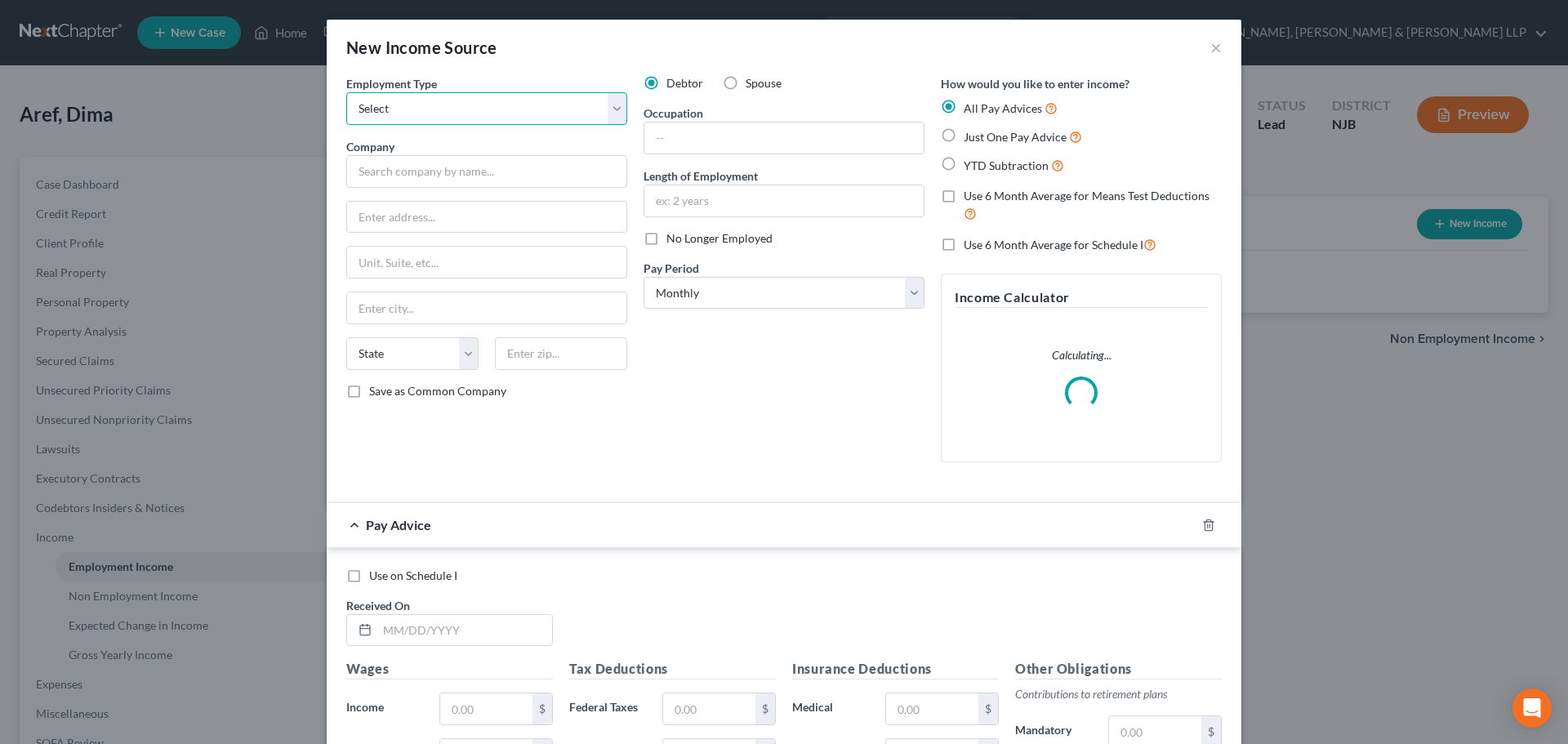
click at [460, 119] on select "Select Full or [DEMOGRAPHIC_DATA] Employment Self Employment" at bounding box center [487, 108] width 281 height 32
click at [346, 93] on select "Select Full or [DEMOGRAPHIC_DATA] Employment Self Employment" at bounding box center [487, 108] width 281 height 32
click at [432, 182] on input "text" at bounding box center [487, 171] width 281 height 32
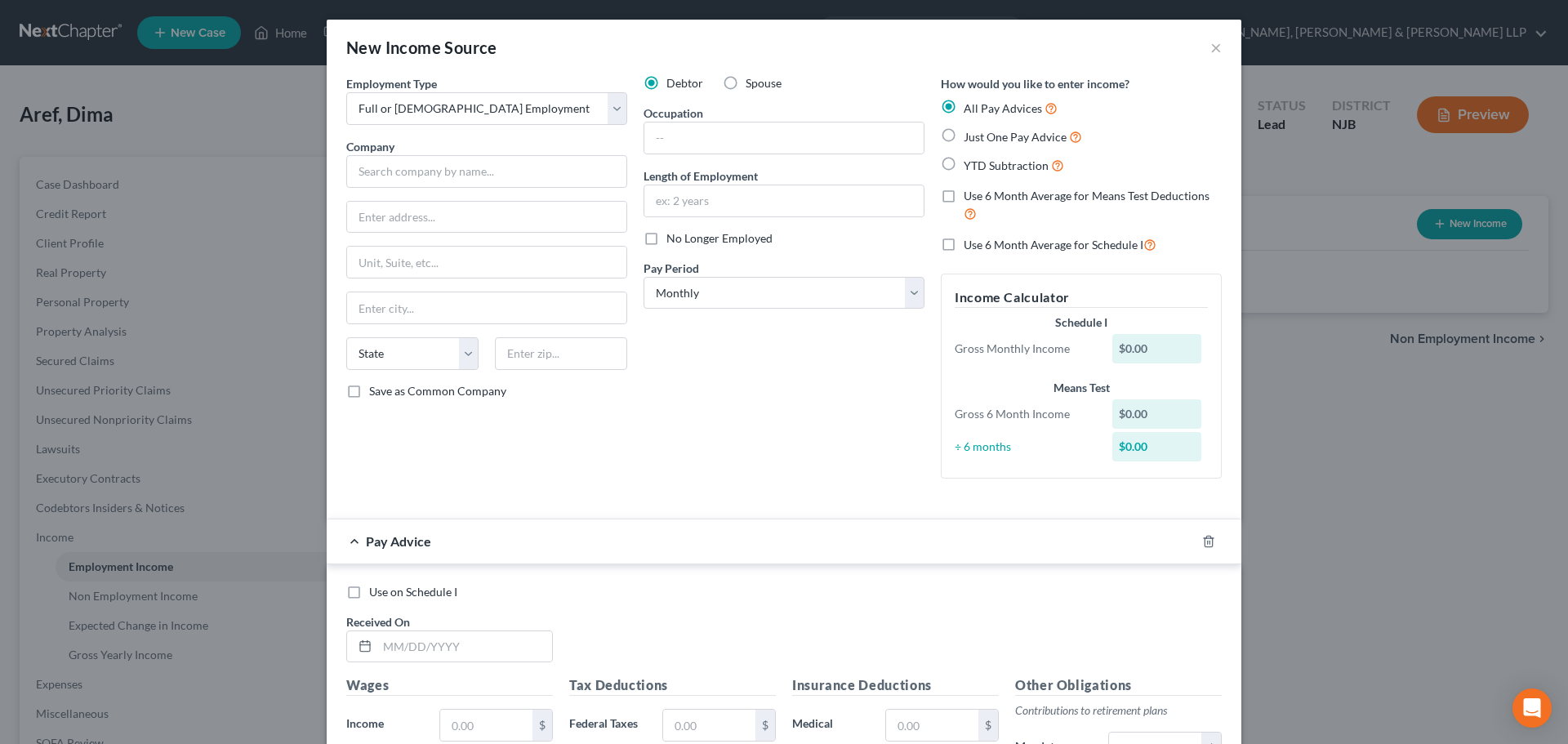
click at [750, 119] on div "Occupation" at bounding box center [784, 129] width 281 height 50
click at [712, 135] on input "text" at bounding box center [784, 138] width 280 height 31
click at [796, 189] on input "text" at bounding box center [784, 201] width 280 height 31
click at [1203, 544] on icon "button" at bounding box center [1208, 541] width 13 height 13
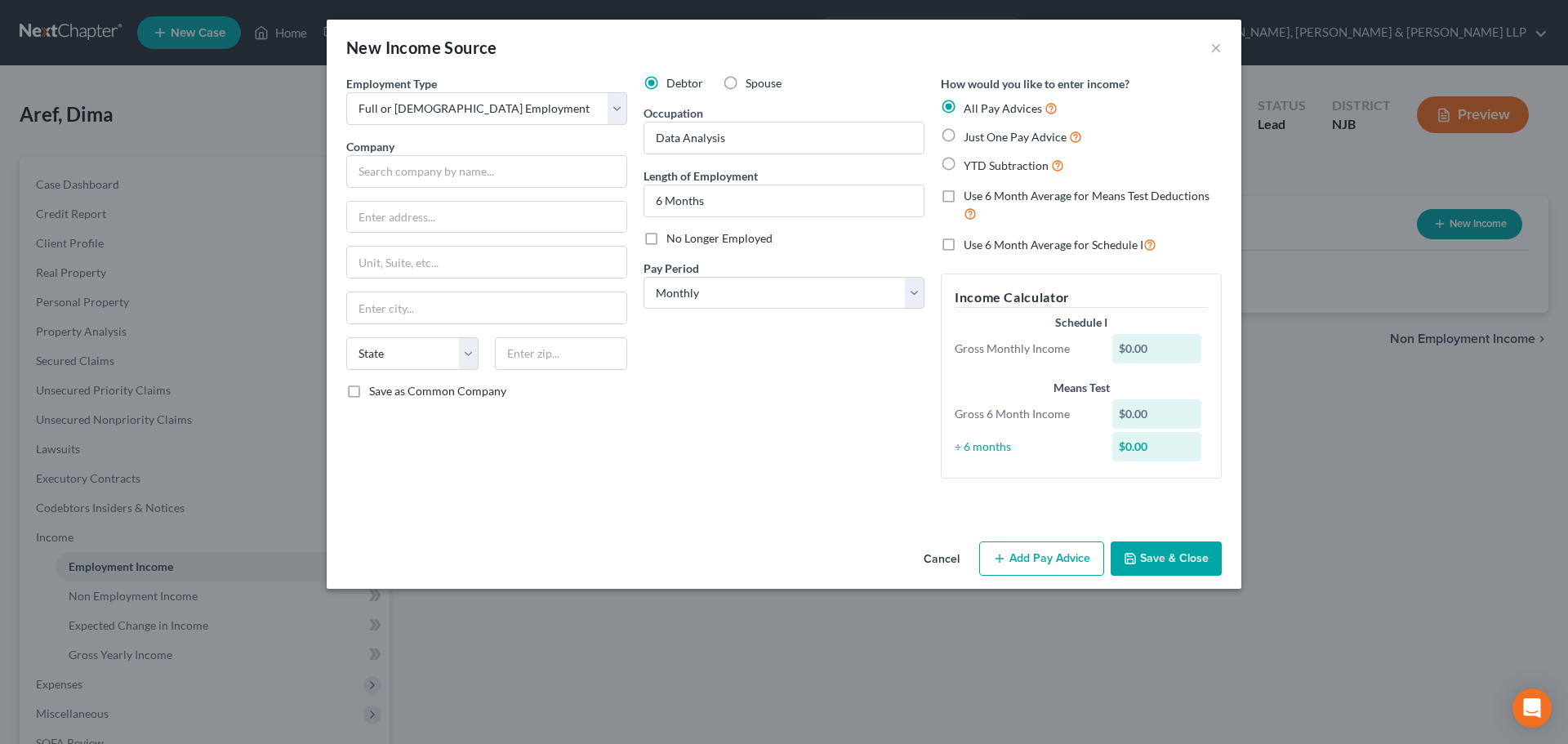
drag, startPoint x: 1164, startPoint y: 549, endPoint x: 1162, endPoint y: 540, distance: 9.2
click at [1165, 551] on button "Save & Close" at bounding box center [1165, 558] width 111 height 34
click at [425, 162] on input "text" at bounding box center [487, 171] width 281 height 32
click at [413, 219] on input "text" at bounding box center [487, 217] width 280 height 31
click at [523, 359] on input "text" at bounding box center [560, 353] width 132 height 32
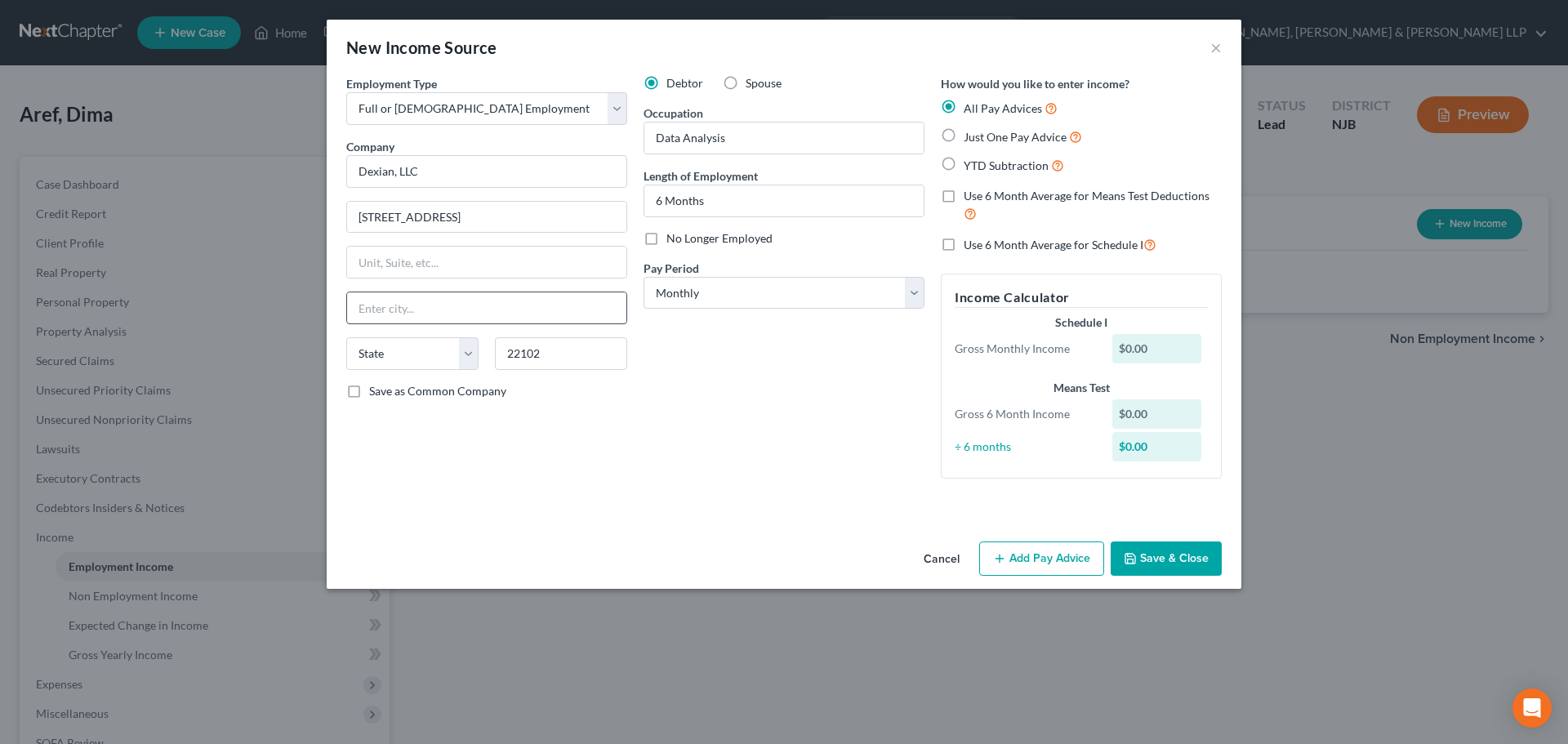
click at [520, 307] on input "text" at bounding box center [487, 308] width 280 height 31
click at [1149, 557] on button "Save & Close" at bounding box center [1165, 558] width 111 height 34
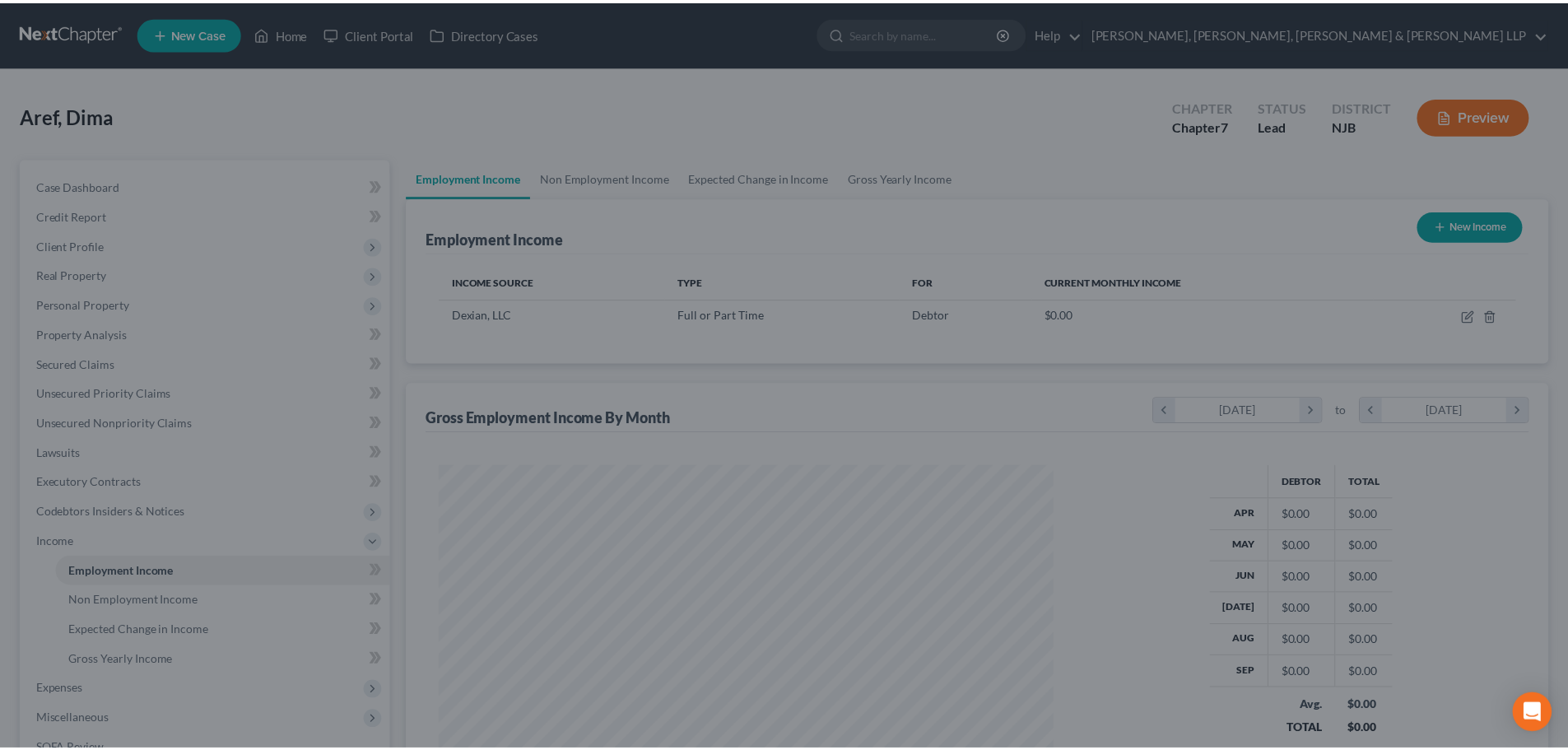
scroll to position [307, 647]
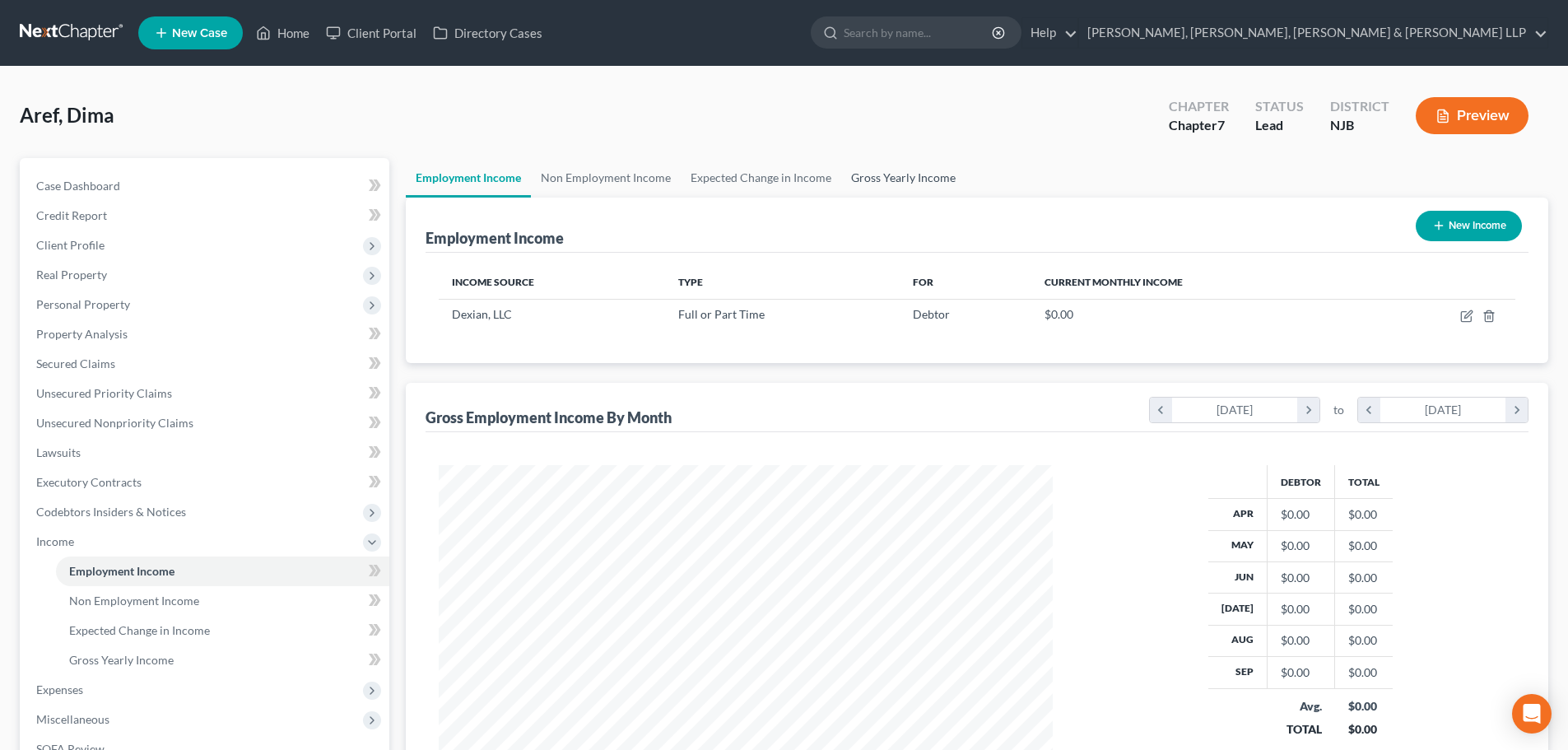
drag, startPoint x: 909, startPoint y: 183, endPoint x: 736, endPoint y: 284, distance: 200.3
click at [909, 183] on link "Gross Yearly Income" at bounding box center [902, 177] width 124 height 40
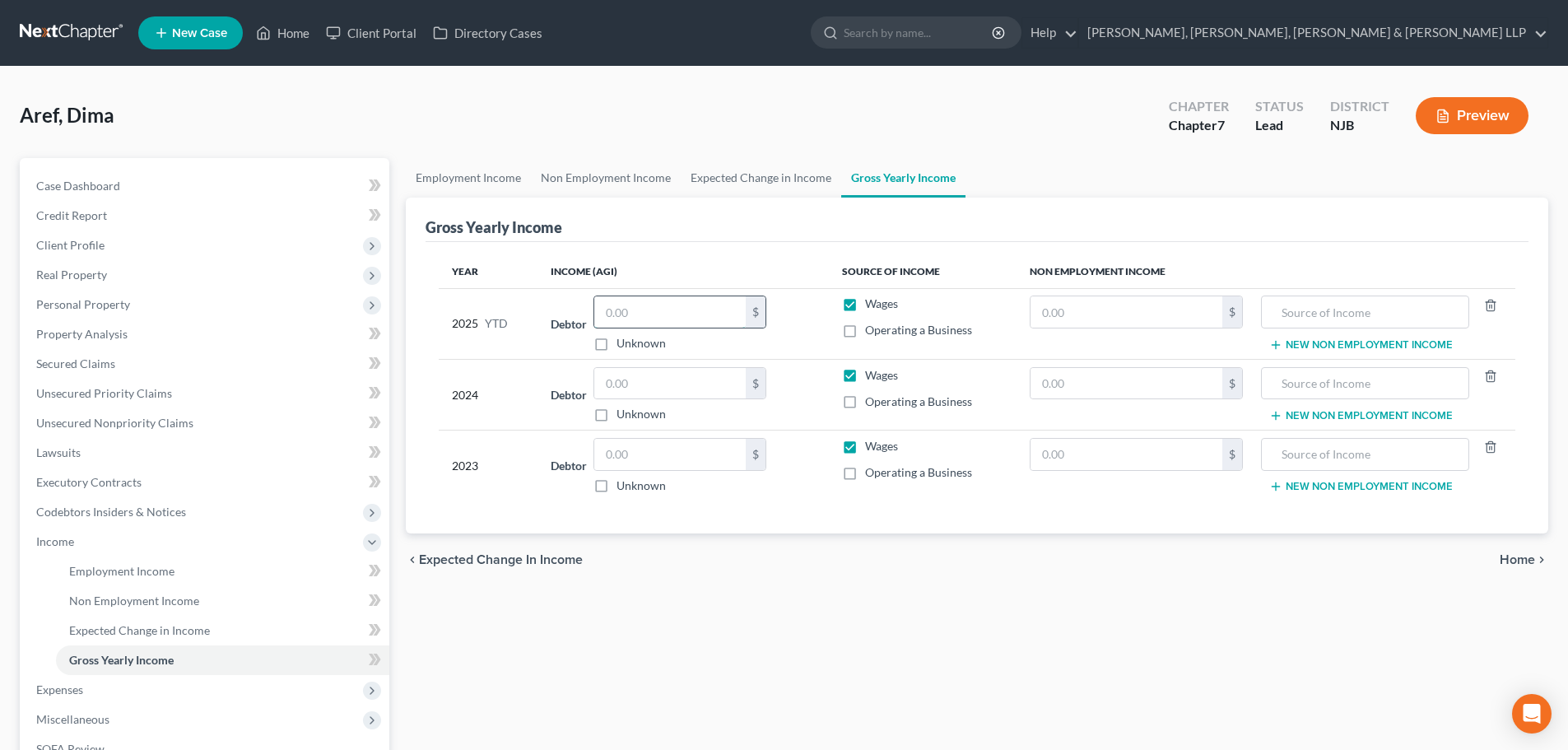
click at [643, 320] on input "text" at bounding box center [670, 312] width 151 height 32
click at [664, 378] on input "text" at bounding box center [670, 384] width 151 height 32
click at [681, 450] on input "text" at bounding box center [670, 454] width 151 height 32
click at [765, 171] on link "Expected Change in Income" at bounding box center [761, 177] width 160 height 40
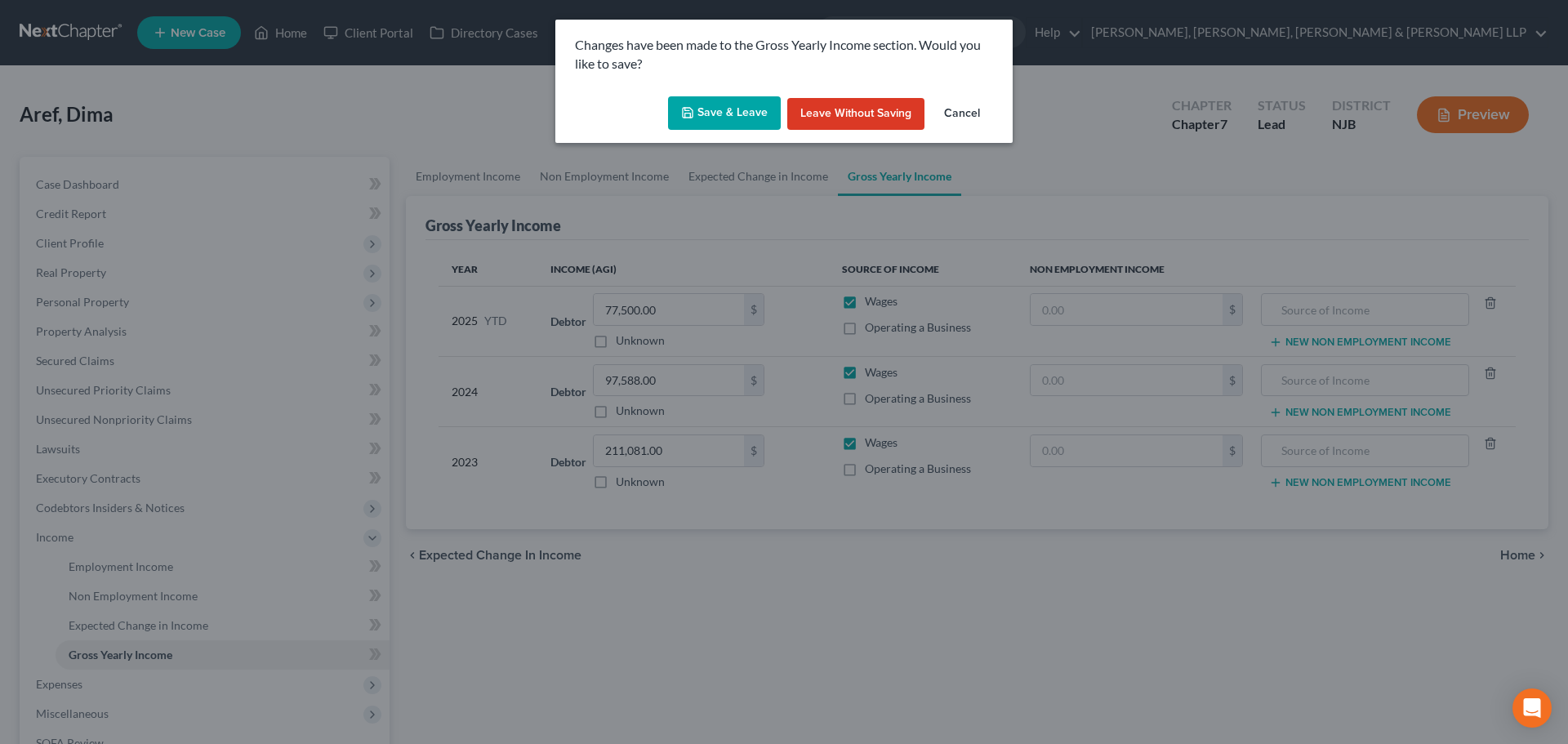
click at [736, 121] on button "Save & Leave" at bounding box center [724, 113] width 113 height 34
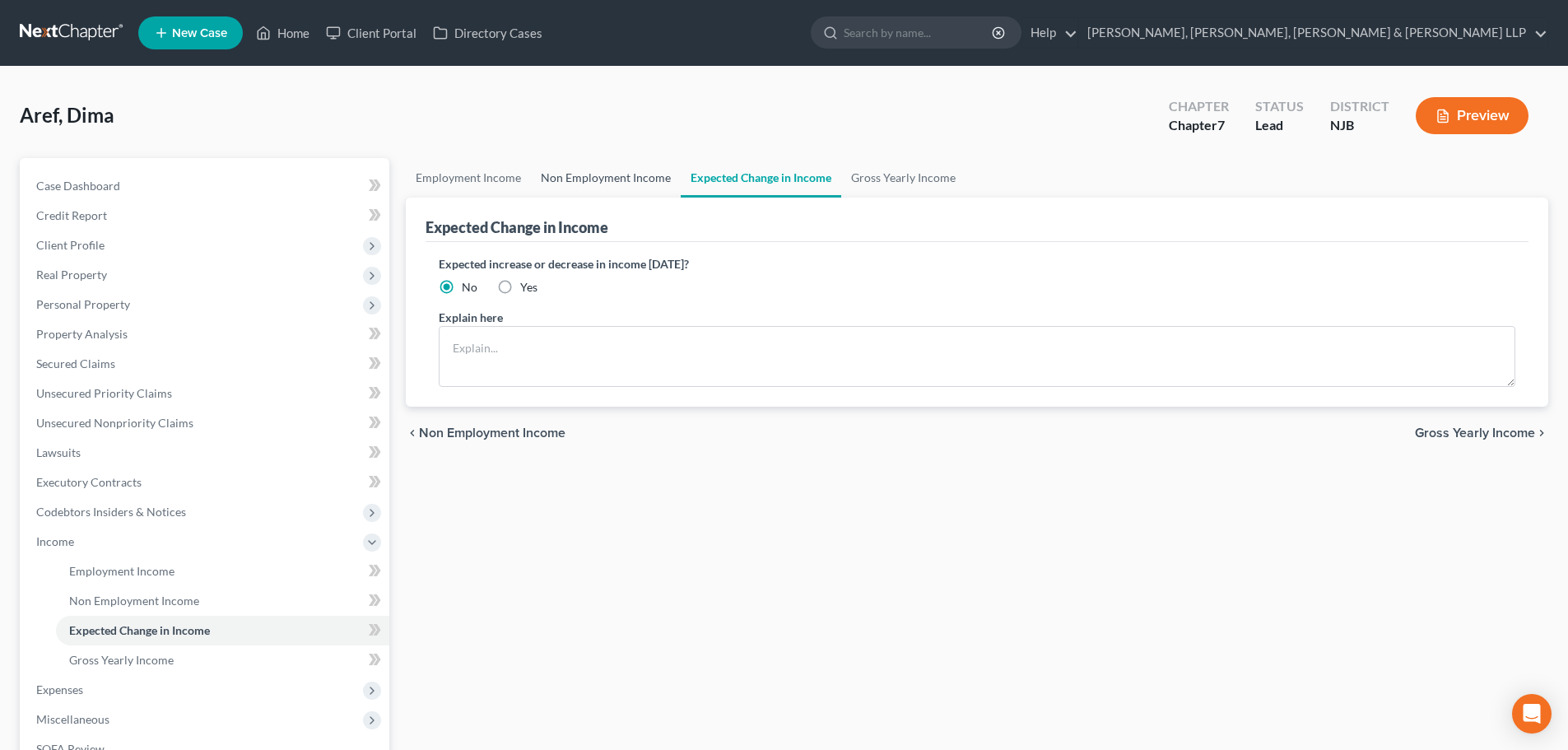
click at [640, 181] on link "Non Employment Income" at bounding box center [606, 177] width 150 height 40
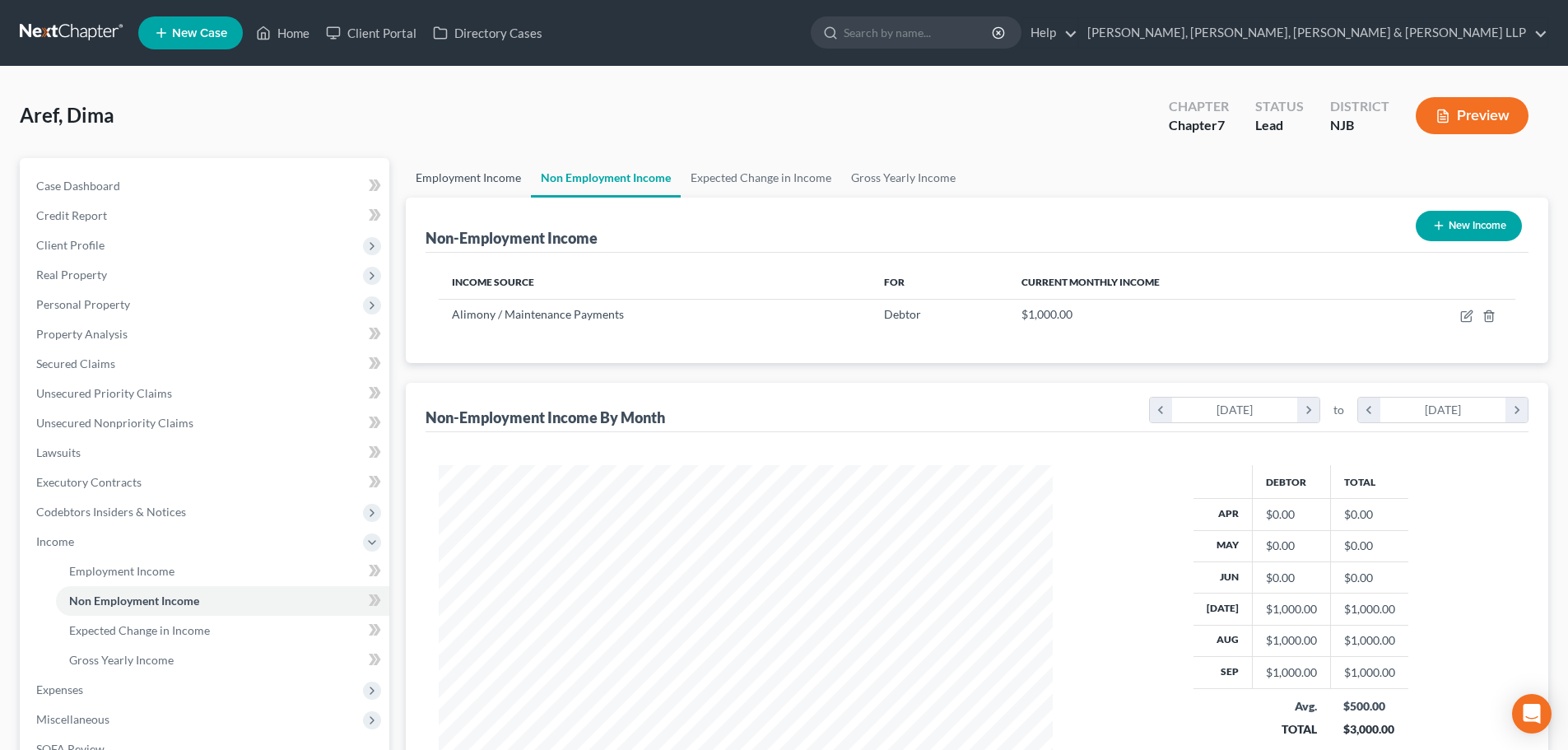
scroll to position [307, 647]
click at [480, 185] on link "Employment Income" at bounding box center [468, 177] width 125 height 40
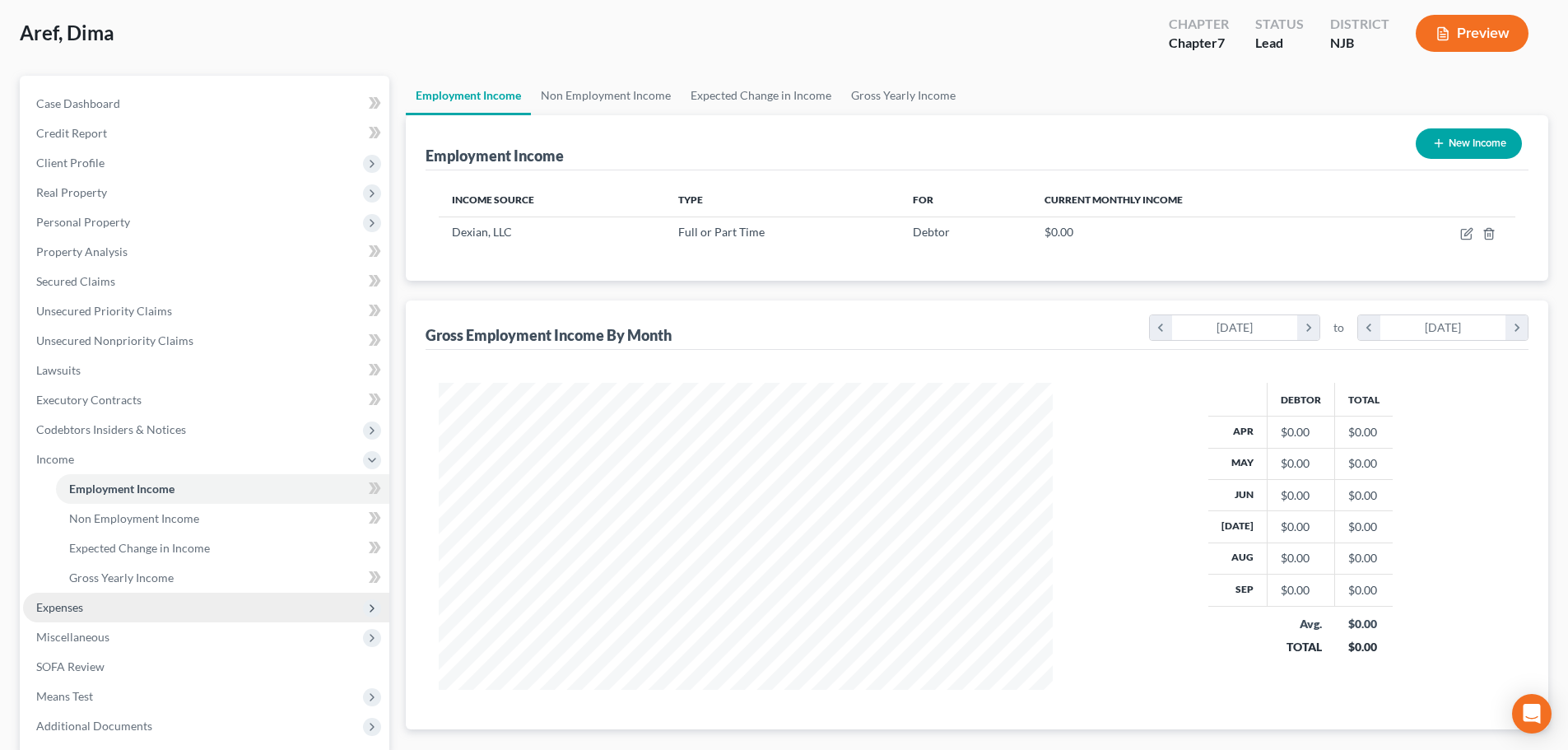
scroll to position [165, 0]
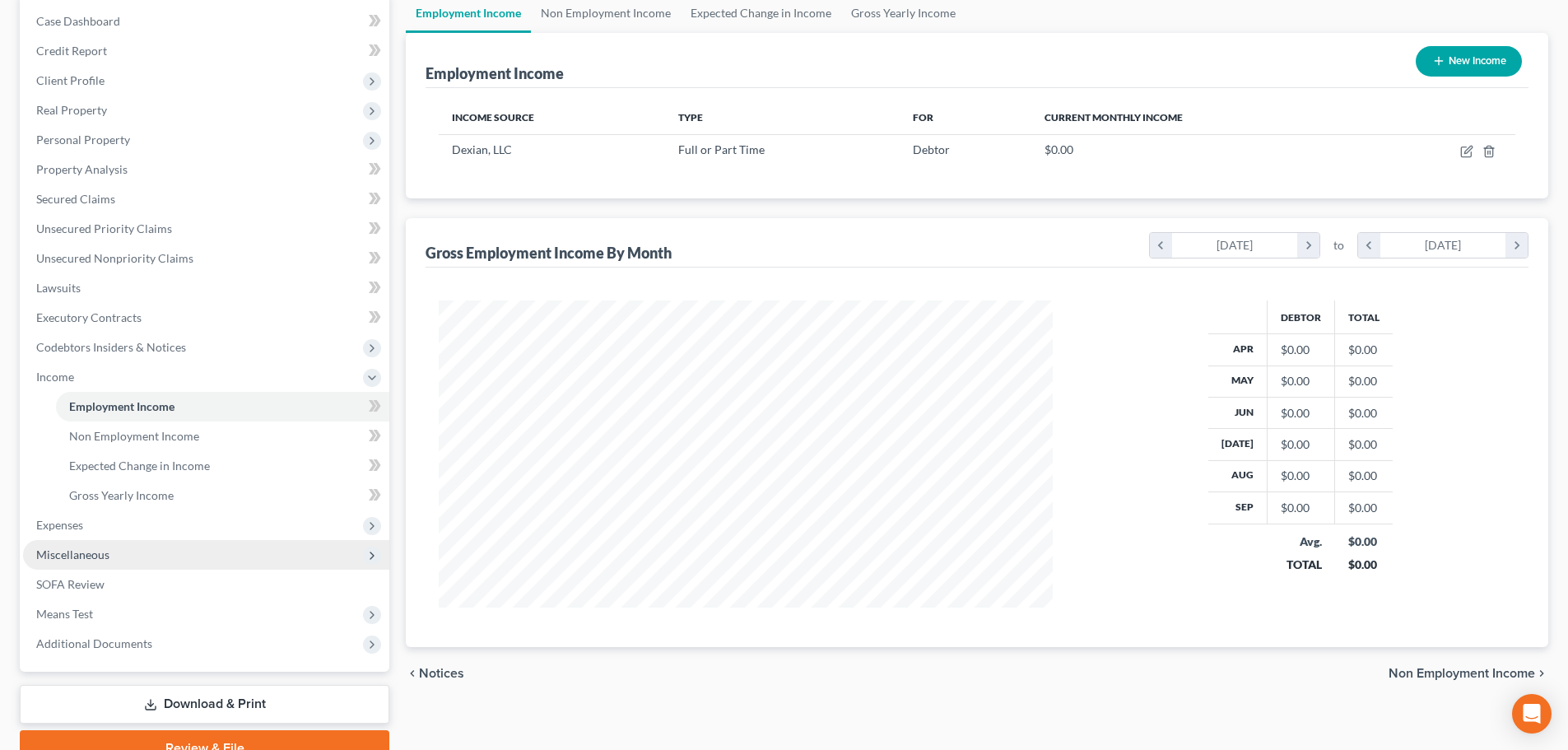
click at [81, 551] on span "Miscellaneous" at bounding box center [72, 555] width 73 height 14
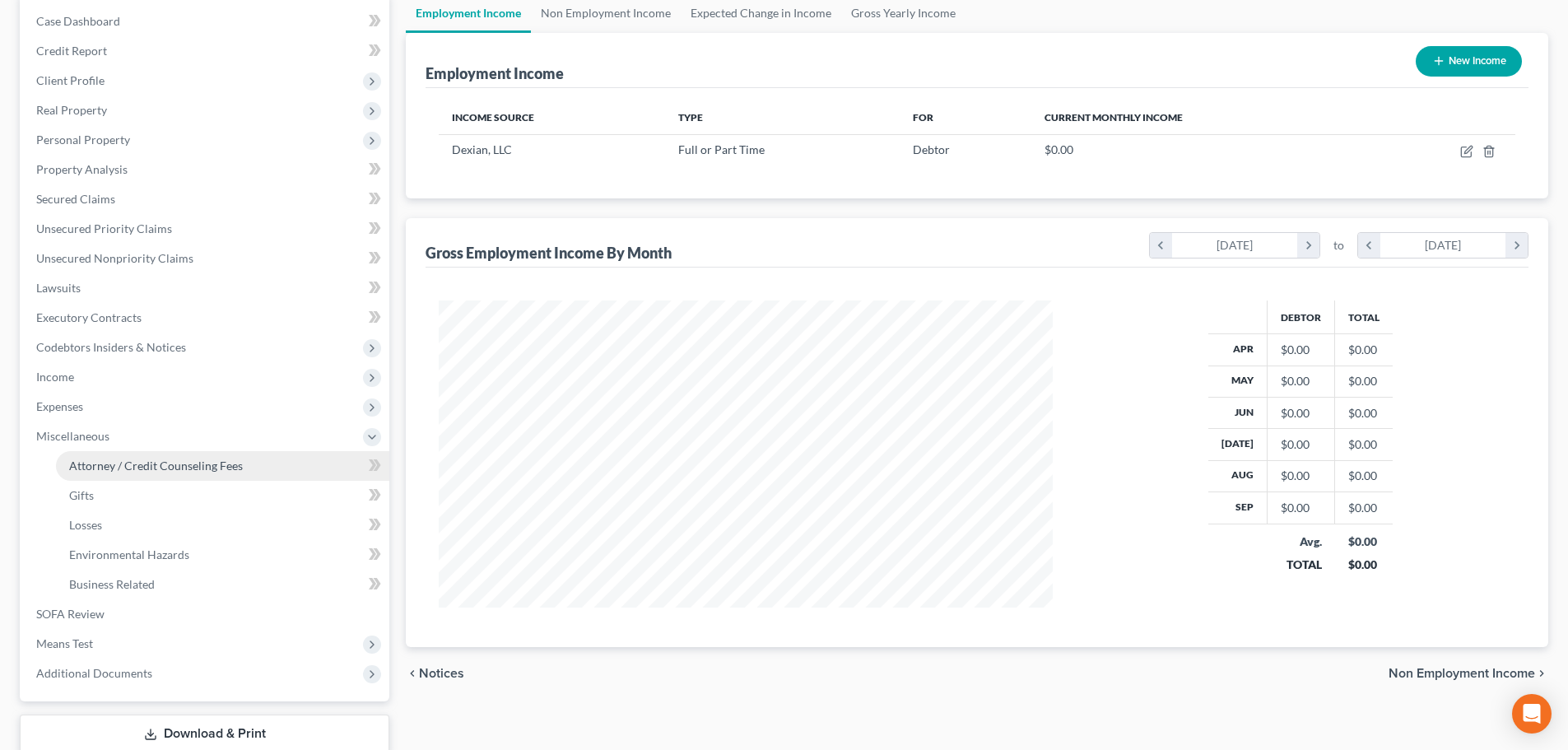
click at [171, 459] on span "Attorney / Credit Counseling Fees" at bounding box center [156, 466] width 173 height 14
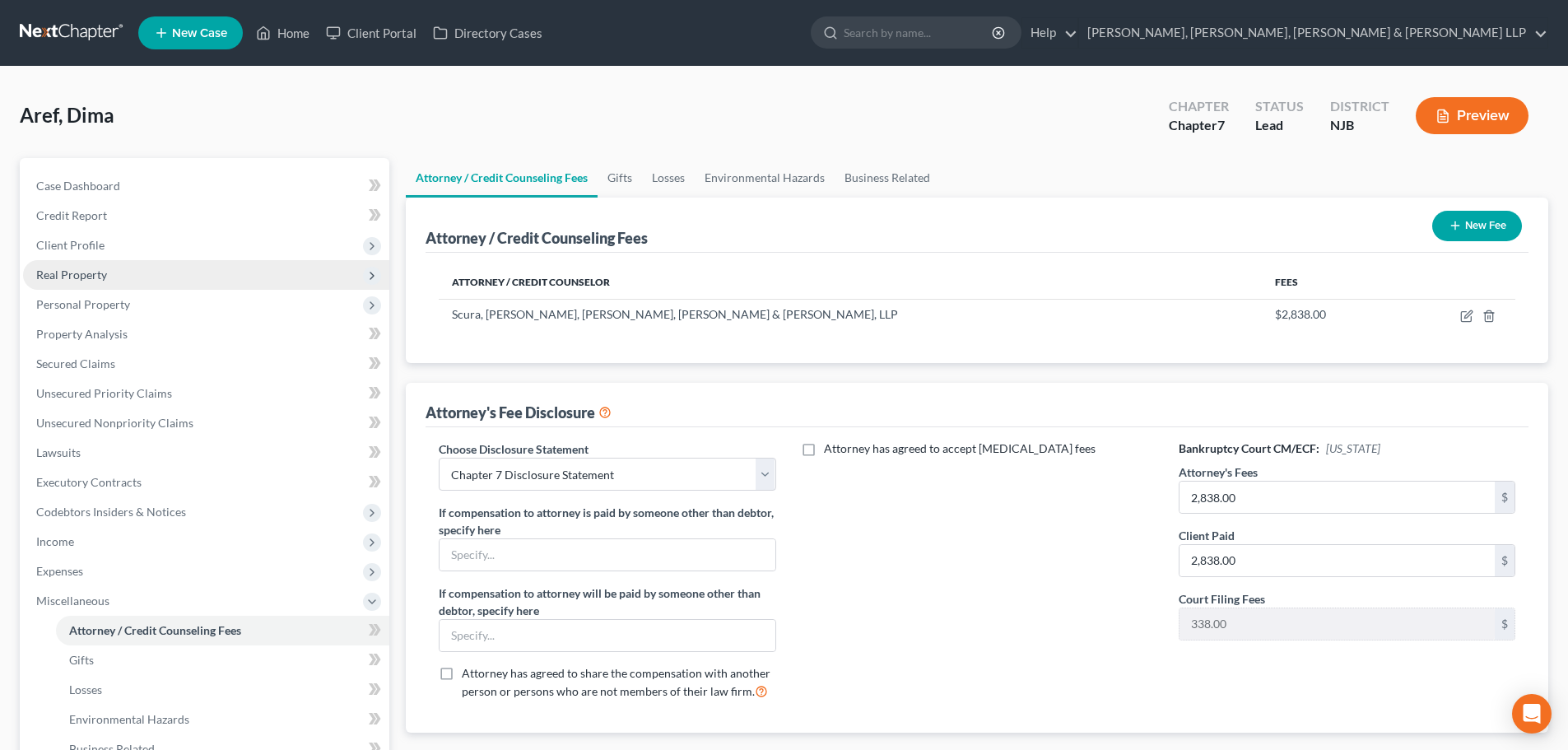
click at [94, 272] on span "Real Property" at bounding box center [71, 275] width 70 height 14
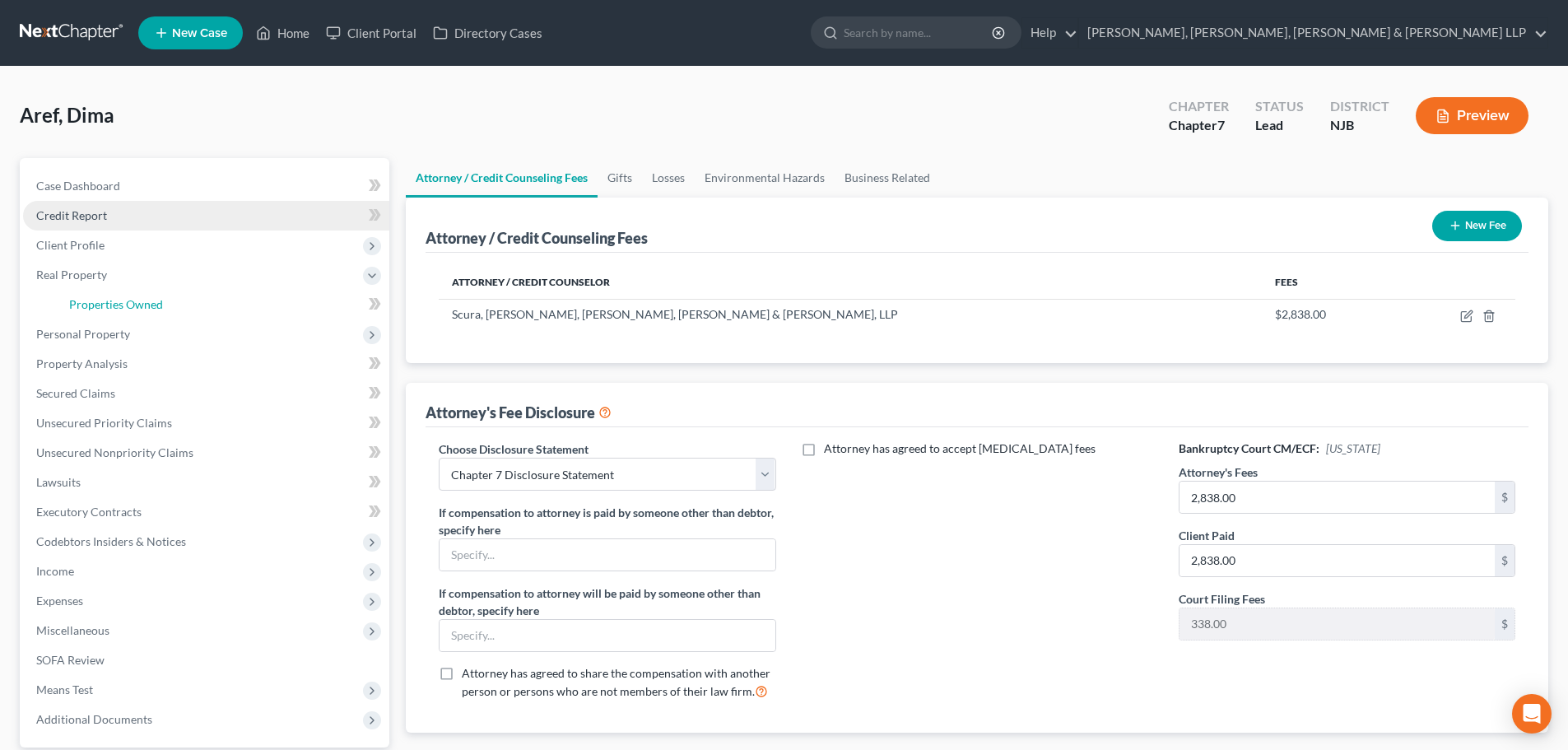
drag, startPoint x: 103, startPoint y: 306, endPoint x: 287, endPoint y: 223, distance: 201.9
click at [104, 306] on span "Properties Owned" at bounding box center [116, 304] width 94 height 14
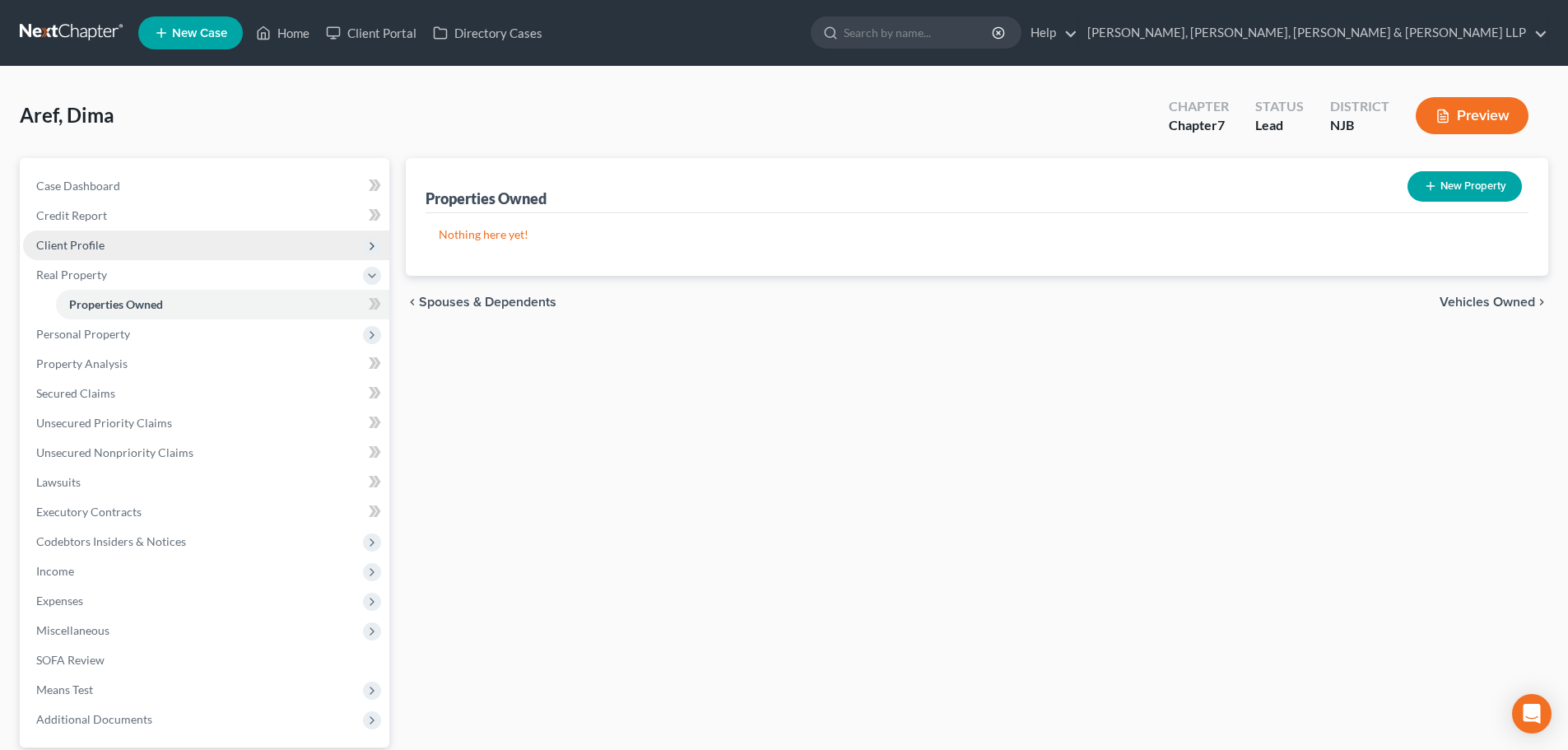
click at [102, 234] on span "Client Profile" at bounding box center [206, 246] width 366 height 30
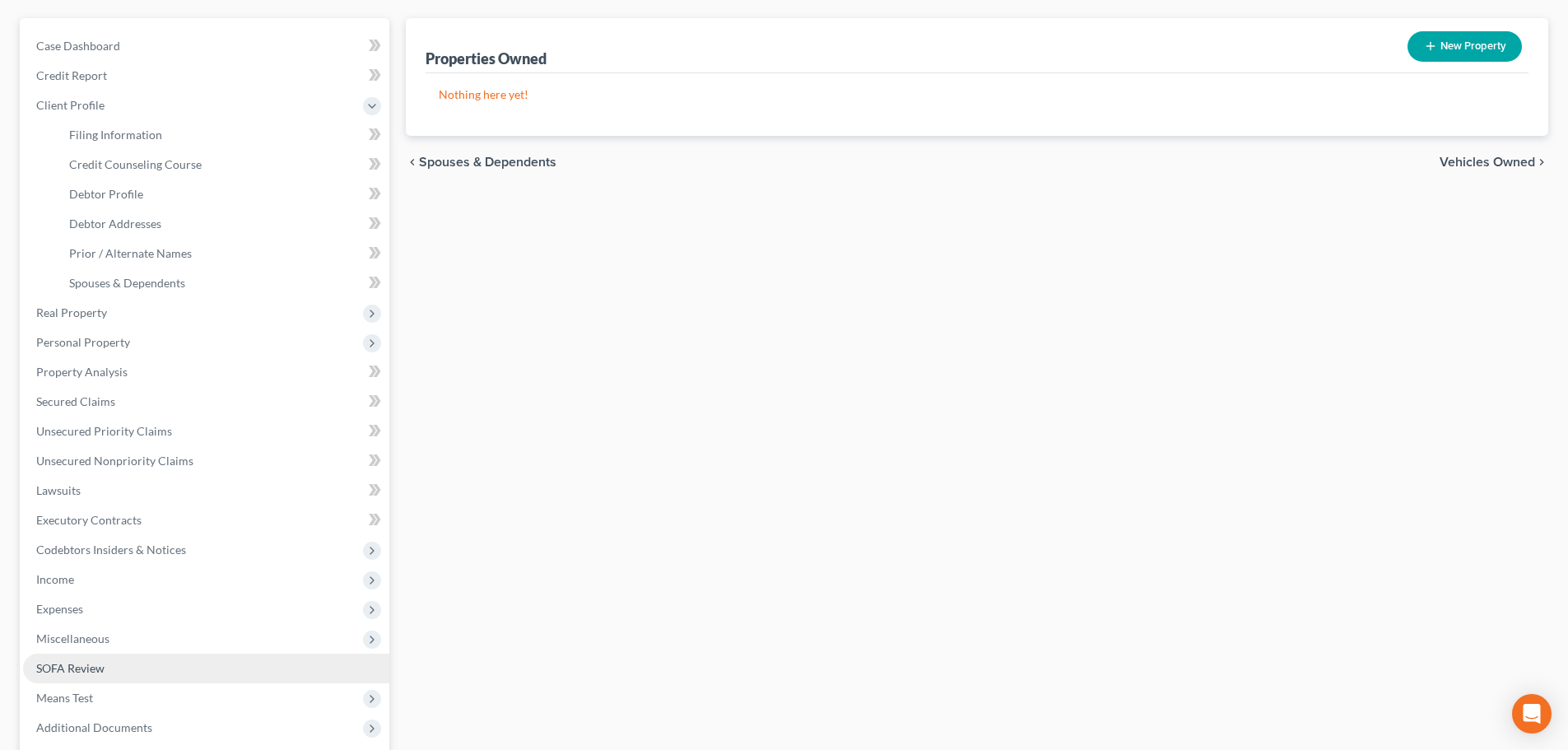
scroll to position [246, 0]
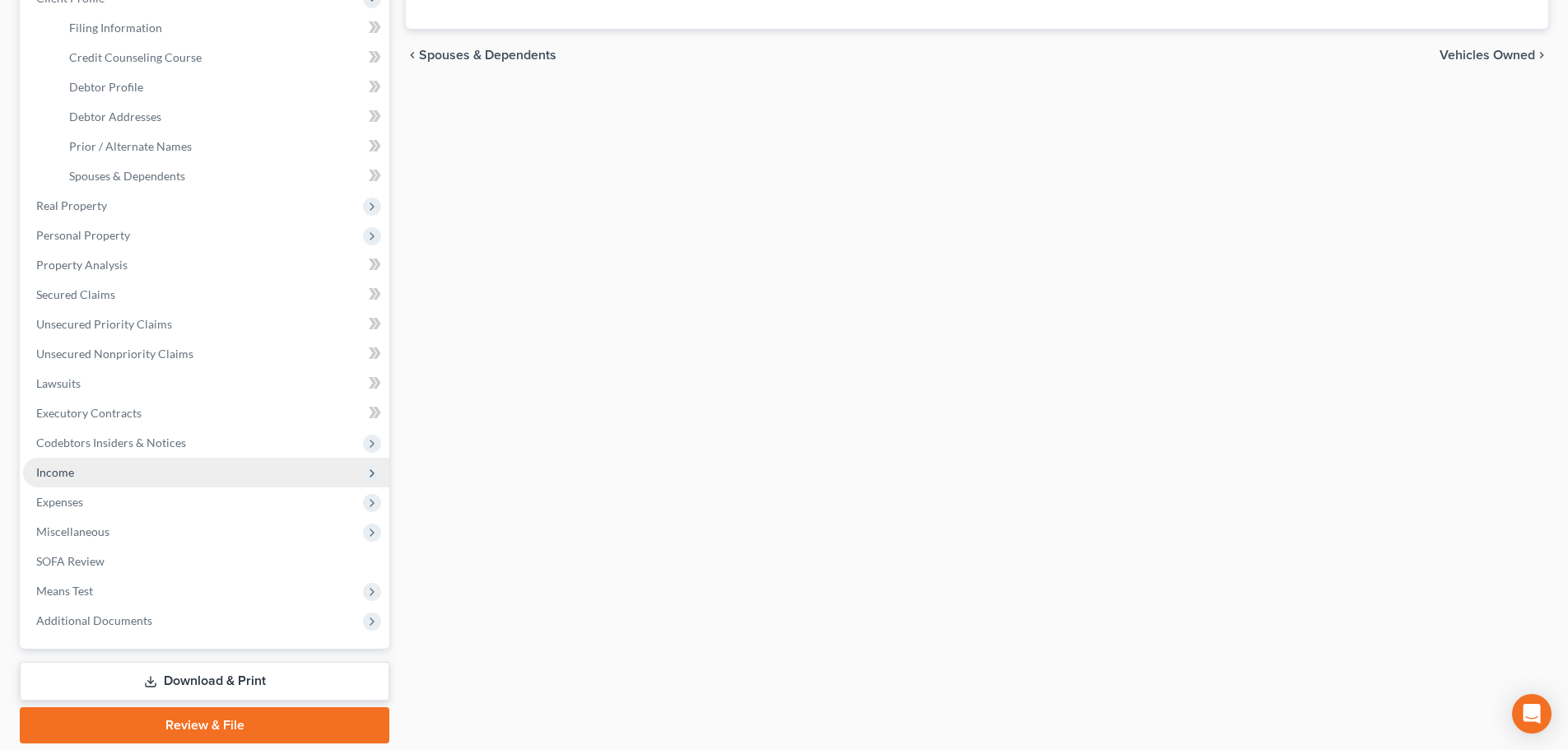
click at [51, 465] on span "Income" at bounding box center [55, 472] width 38 height 14
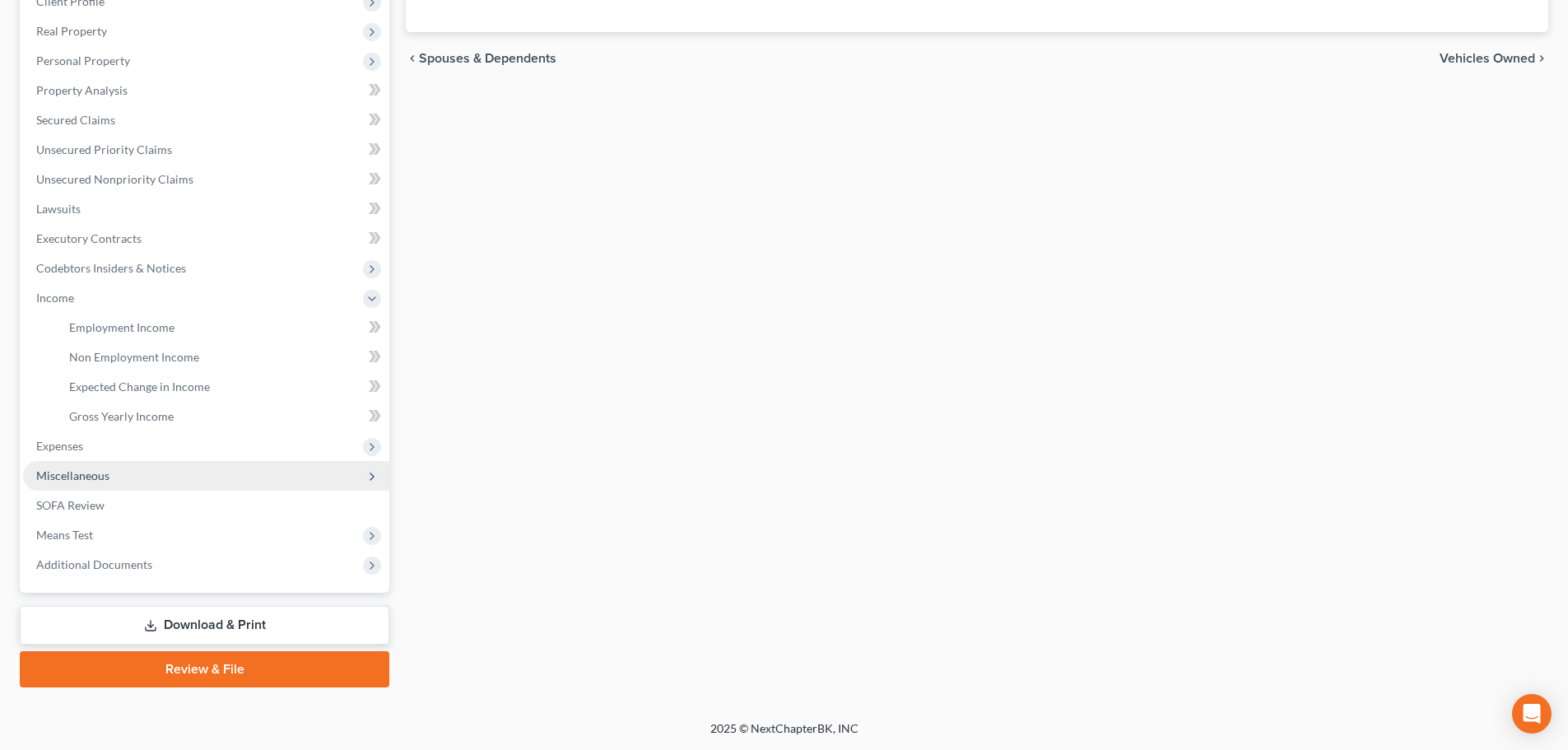
scroll to position [244, 0]
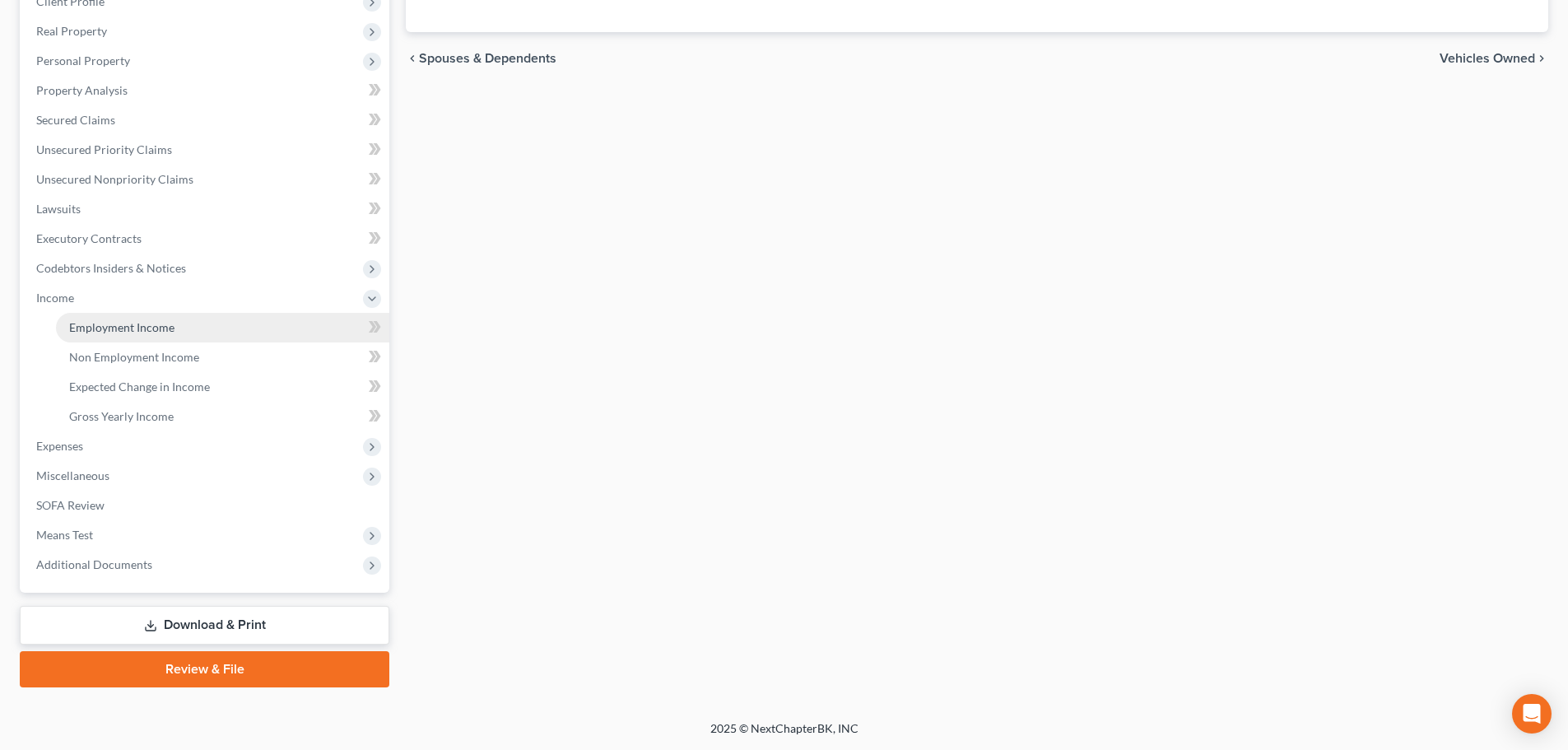
click at [162, 331] on span "Employment Income" at bounding box center [122, 327] width 106 height 14
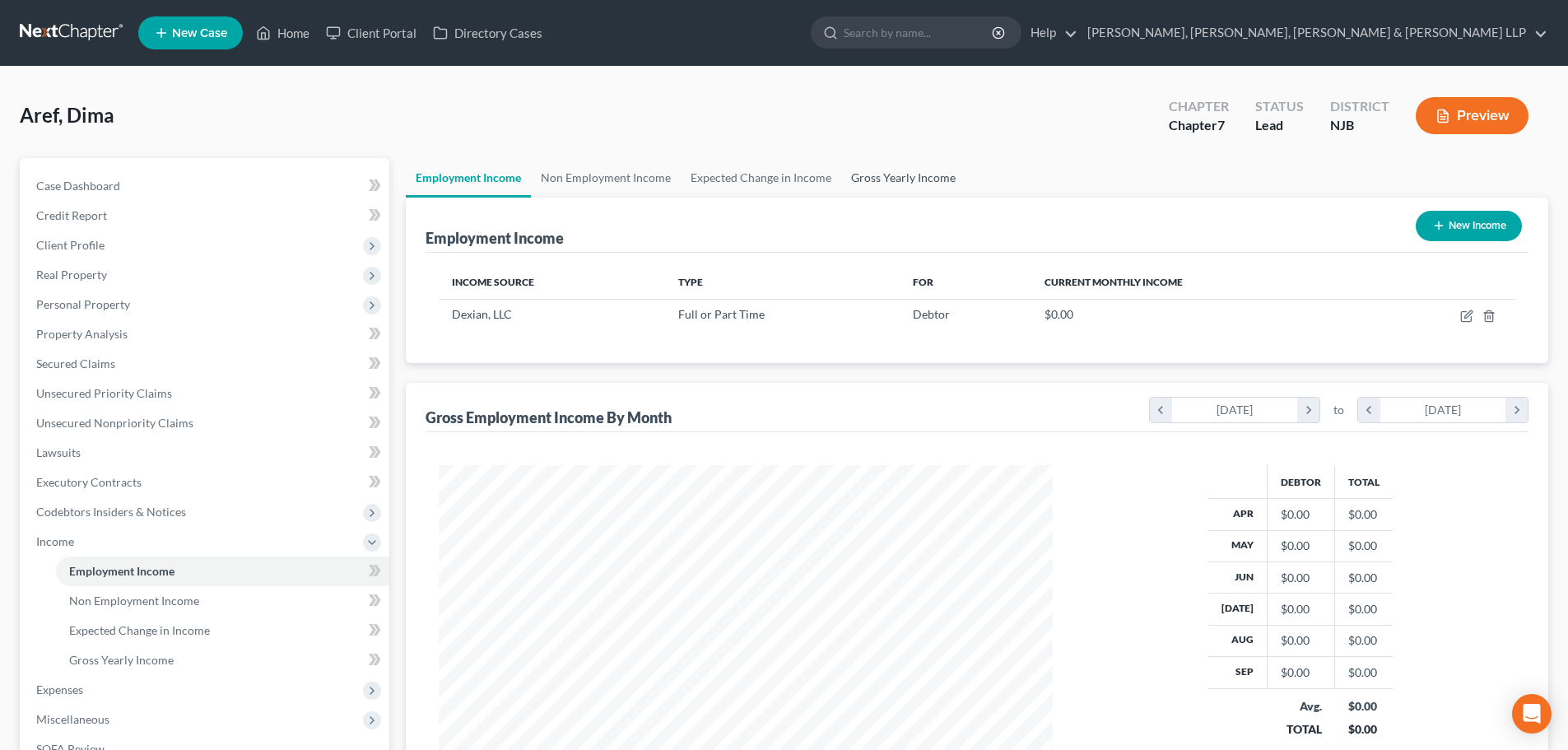
click at [891, 171] on link "Gross Yearly Income" at bounding box center [902, 177] width 124 height 40
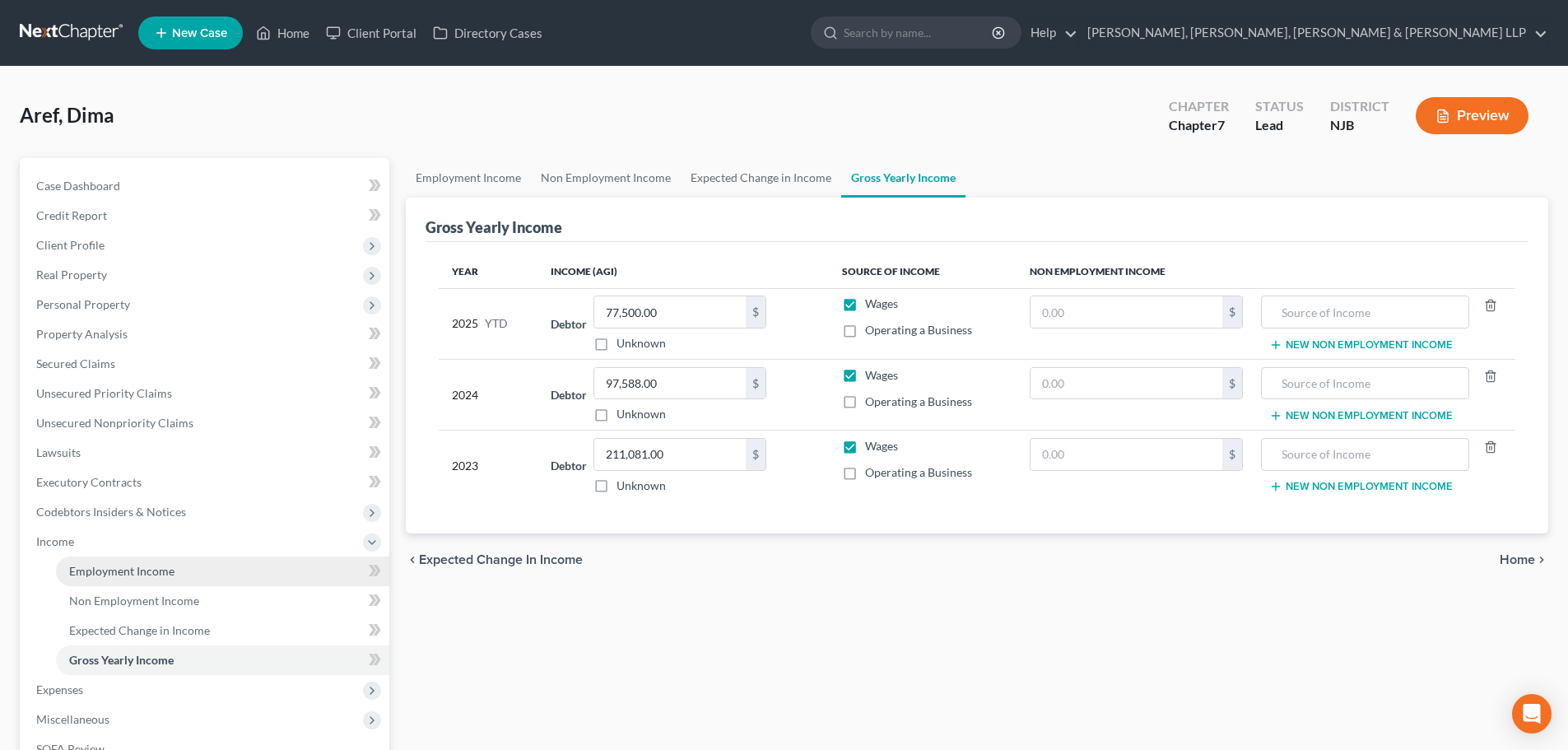
click at [136, 563] on span "Employment Income" at bounding box center [122, 570] width 106 height 14
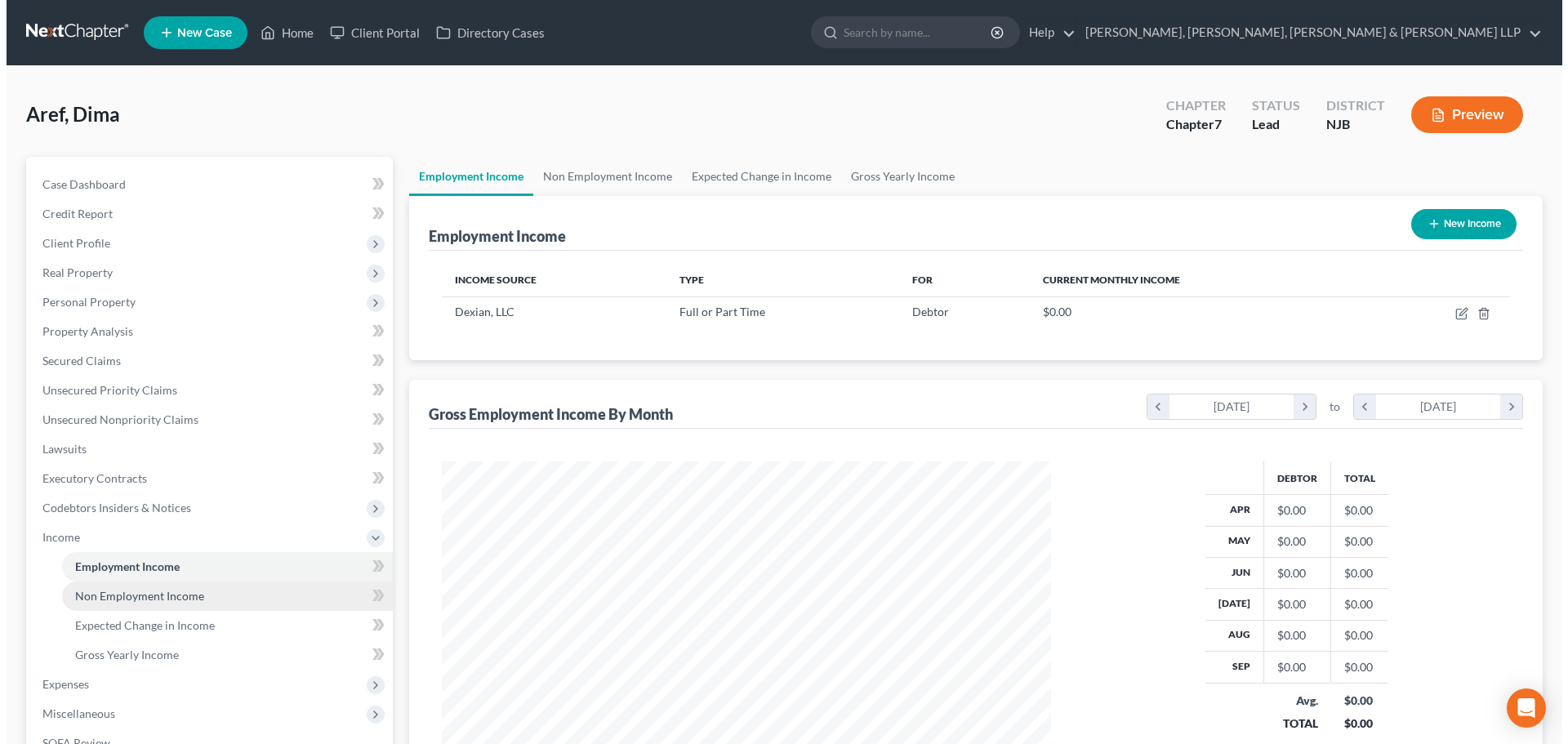
scroll to position [305, 642]
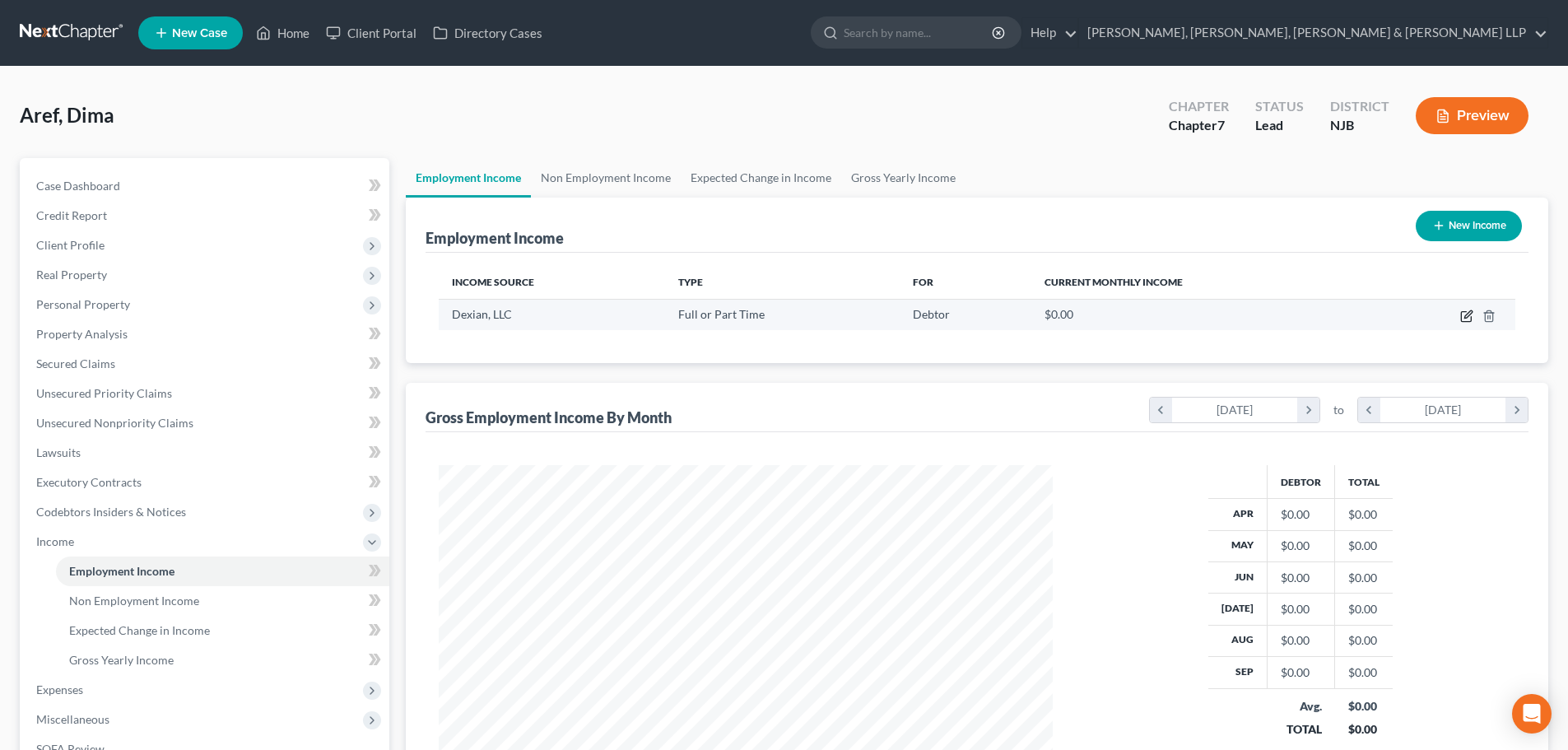
click at [1470, 312] on icon "button" at bounding box center [1466, 315] width 13 height 13
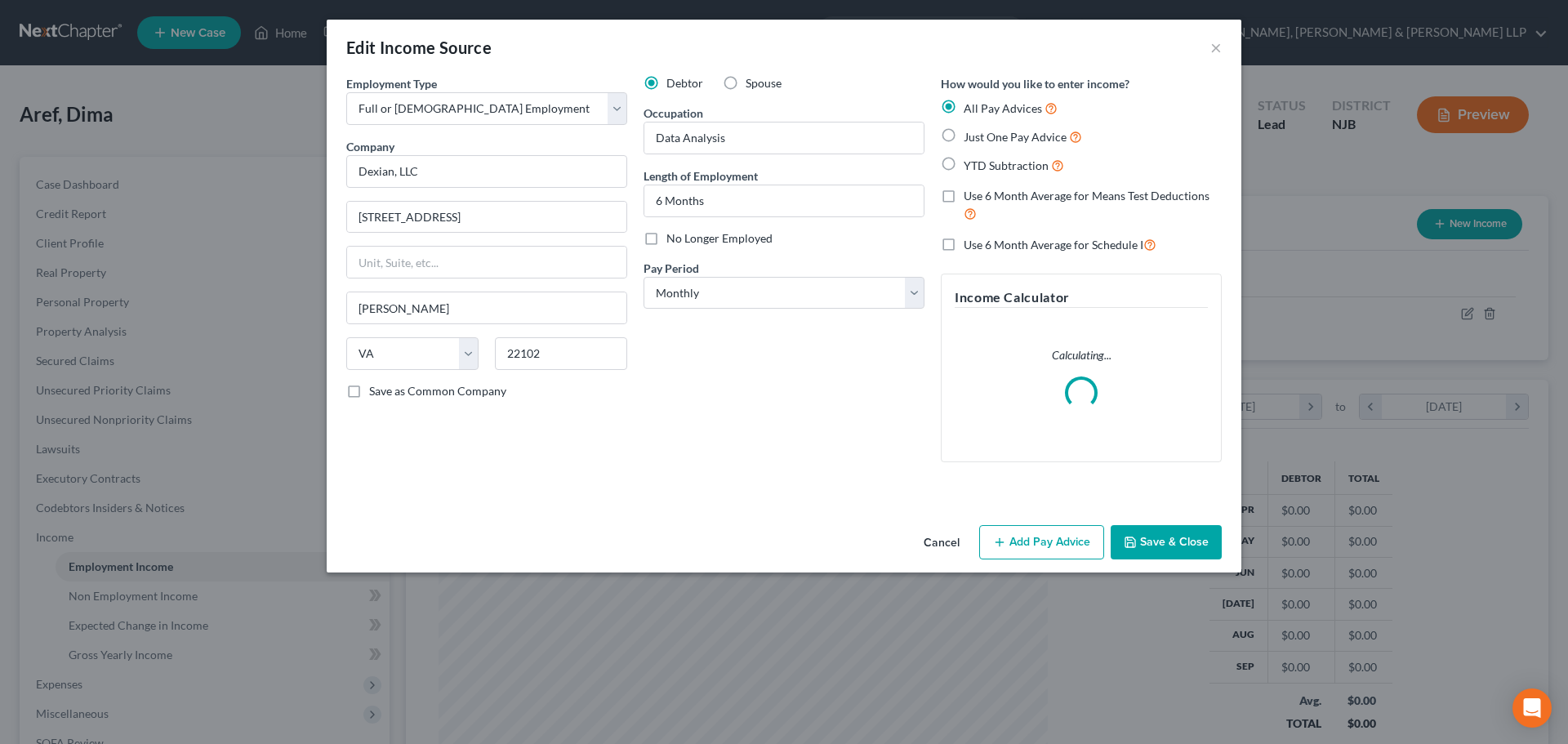
scroll to position [307, 647]
click at [1071, 541] on button "Add Pay Advice" at bounding box center [1041, 541] width 125 height 34
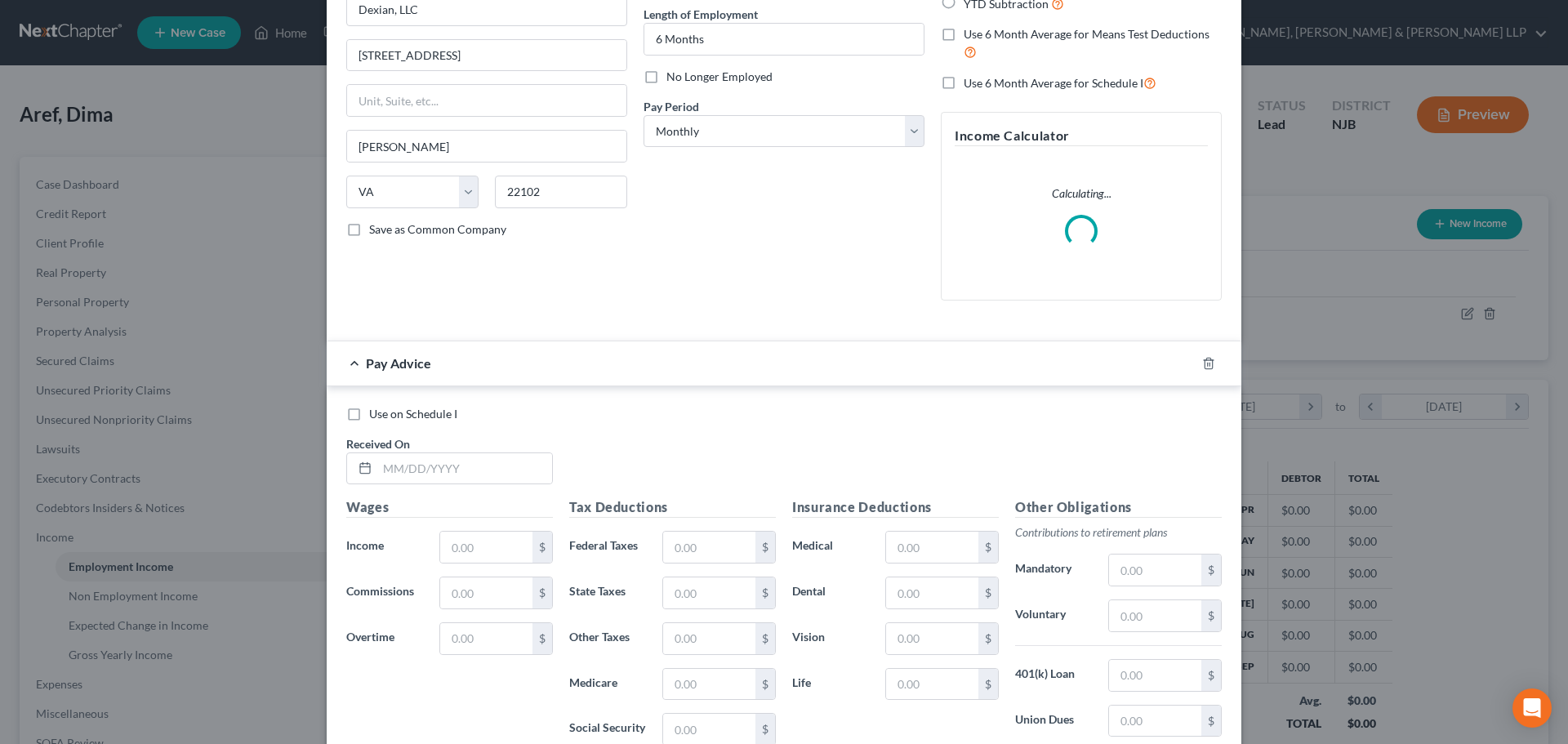
scroll to position [163, 0]
drag, startPoint x: 445, startPoint y: 462, endPoint x: 802, endPoint y: 508, distance: 360.0
click at [445, 462] on input "text" at bounding box center [465, 467] width 175 height 31
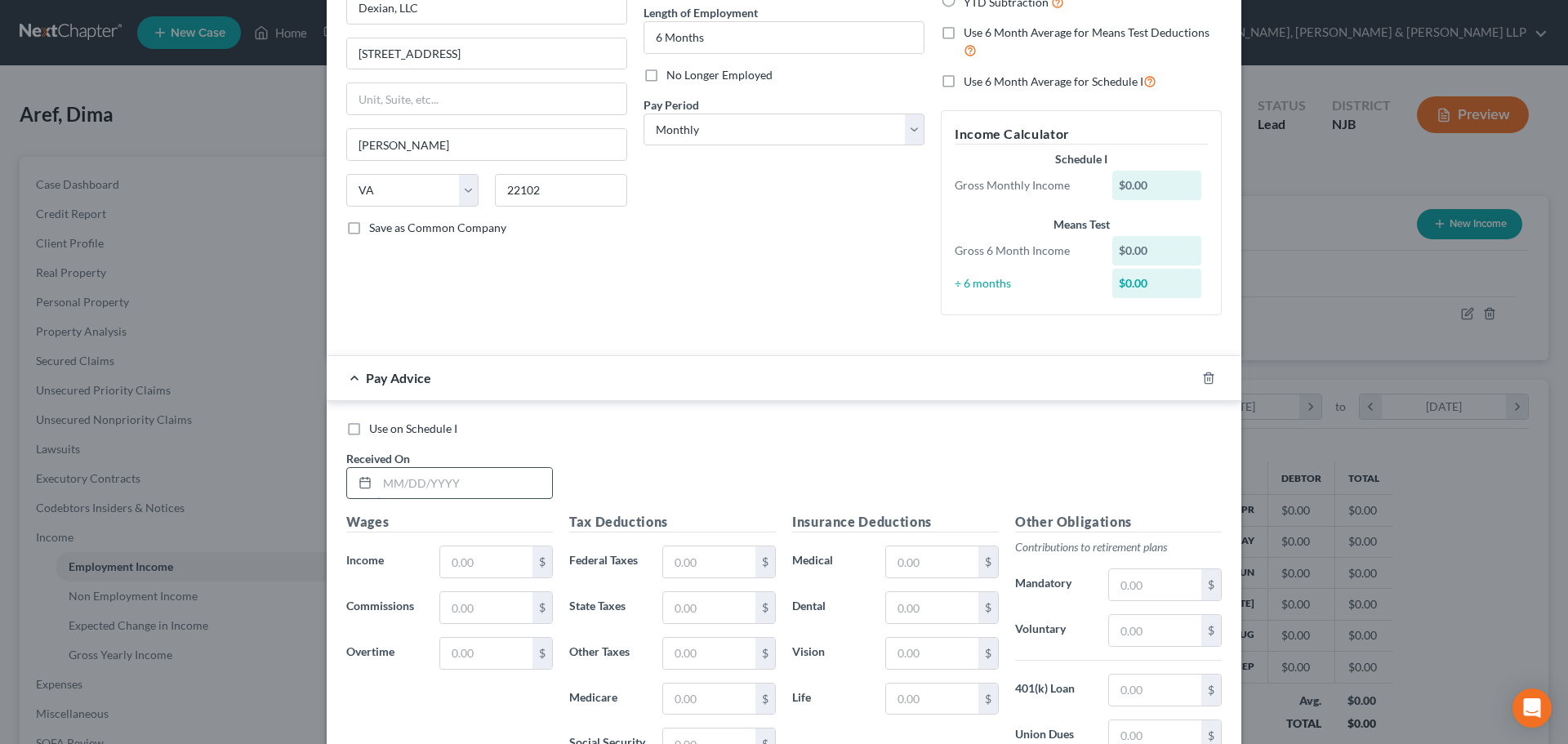
click at [412, 497] on input "text" at bounding box center [465, 484] width 175 height 31
click at [499, 576] on input "text" at bounding box center [487, 561] width 93 height 31
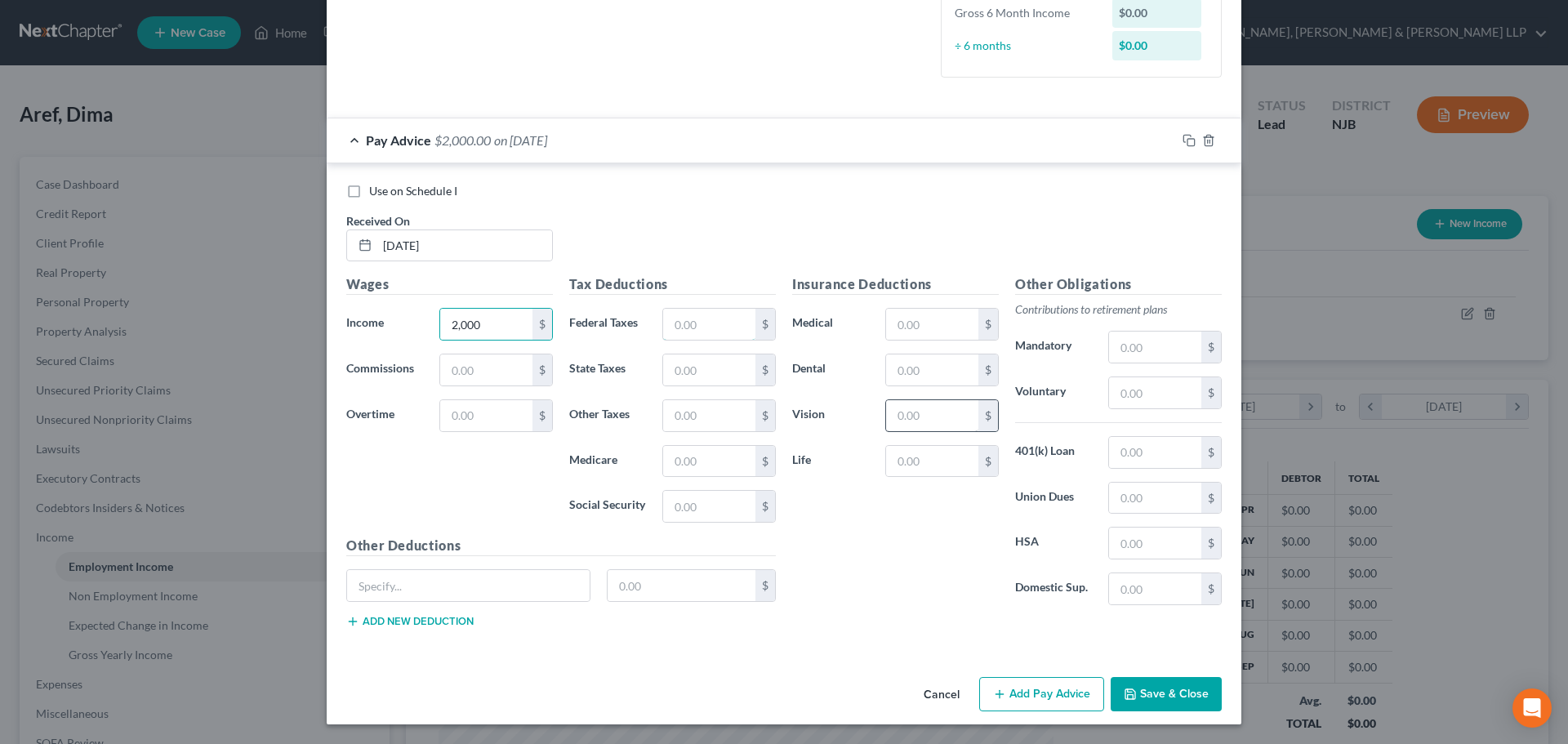
drag, startPoint x: 690, startPoint y: 314, endPoint x: 906, endPoint y: 403, distance: 233.6
click at [690, 314] on input "text" at bounding box center [709, 324] width 93 height 31
click at [702, 369] on input "text" at bounding box center [709, 370] width 93 height 31
click at [702, 464] on input "text" at bounding box center [709, 461] width 93 height 31
click at [702, 501] on input "text" at bounding box center [709, 506] width 93 height 31
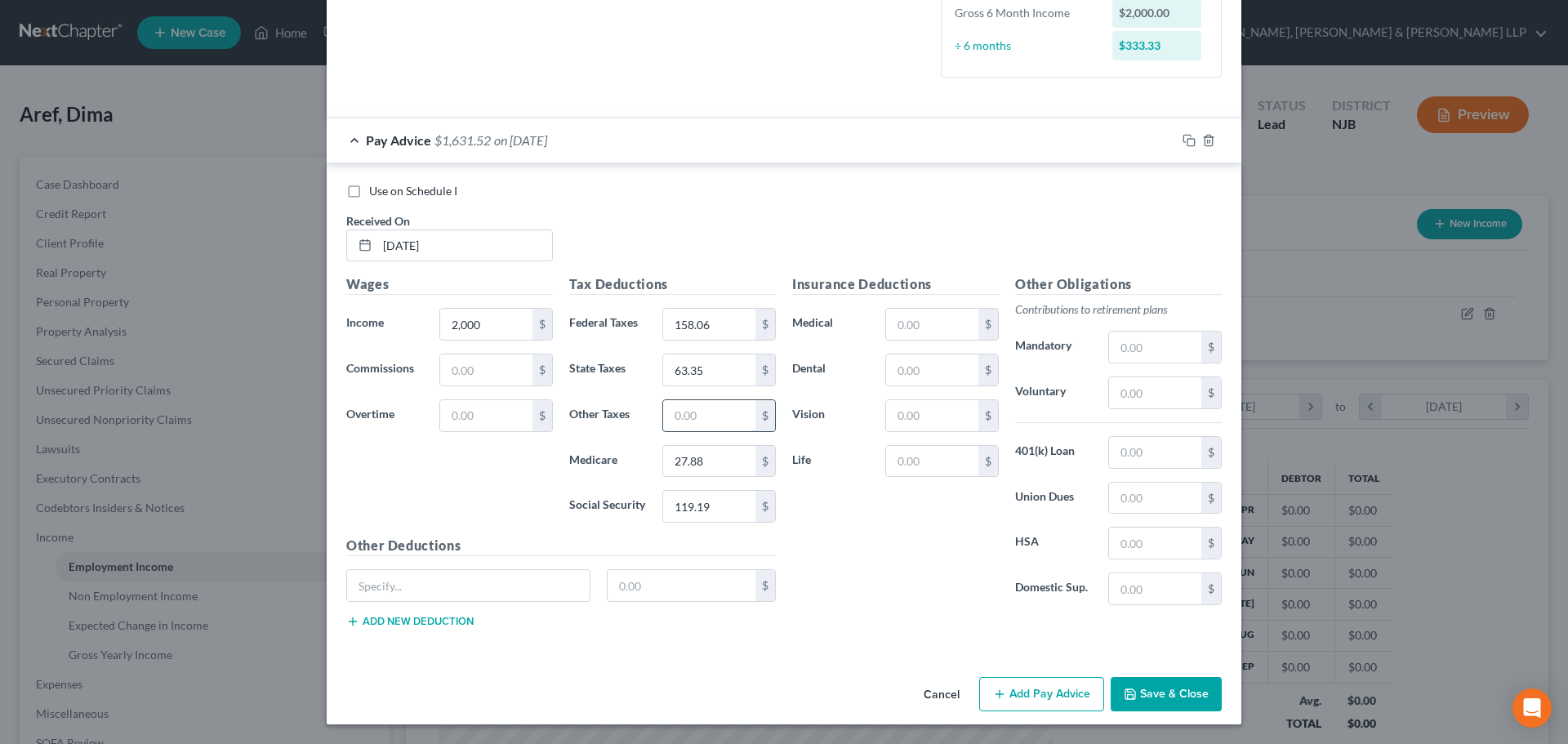
drag, startPoint x: 693, startPoint y: 422, endPoint x: 682, endPoint y: 406, distance: 19.4
click at [691, 422] on input "text" at bounding box center [709, 416] width 93 height 31
click at [900, 320] on input "text" at bounding box center [932, 324] width 93 height 31
click at [901, 369] on input "text" at bounding box center [932, 370] width 93 height 31
drag, startPoint x: 928, startPoint y: 411, endPoint x: 915, endPoint y: 410, distance: 13.0
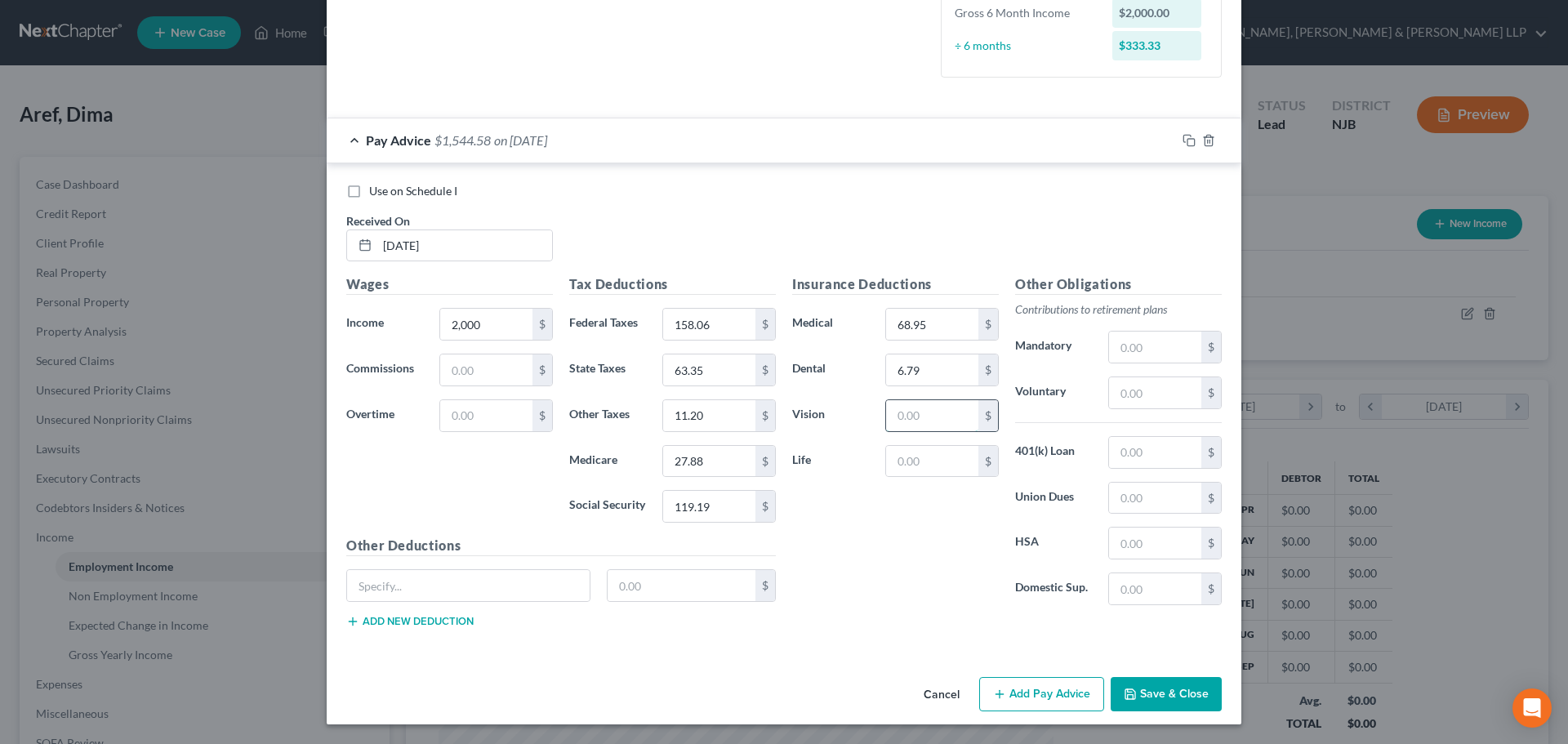
click at [928, 411] on input "text" at bounding box center [932, 416] width 93 height 31
click at [695, 416] on input "11.20" at bounding box center [709, 416] width 93 height 31
click at [1010, 689] on button "Add Pay Advice" at bounding box center [1041, 693] width 125 height 34
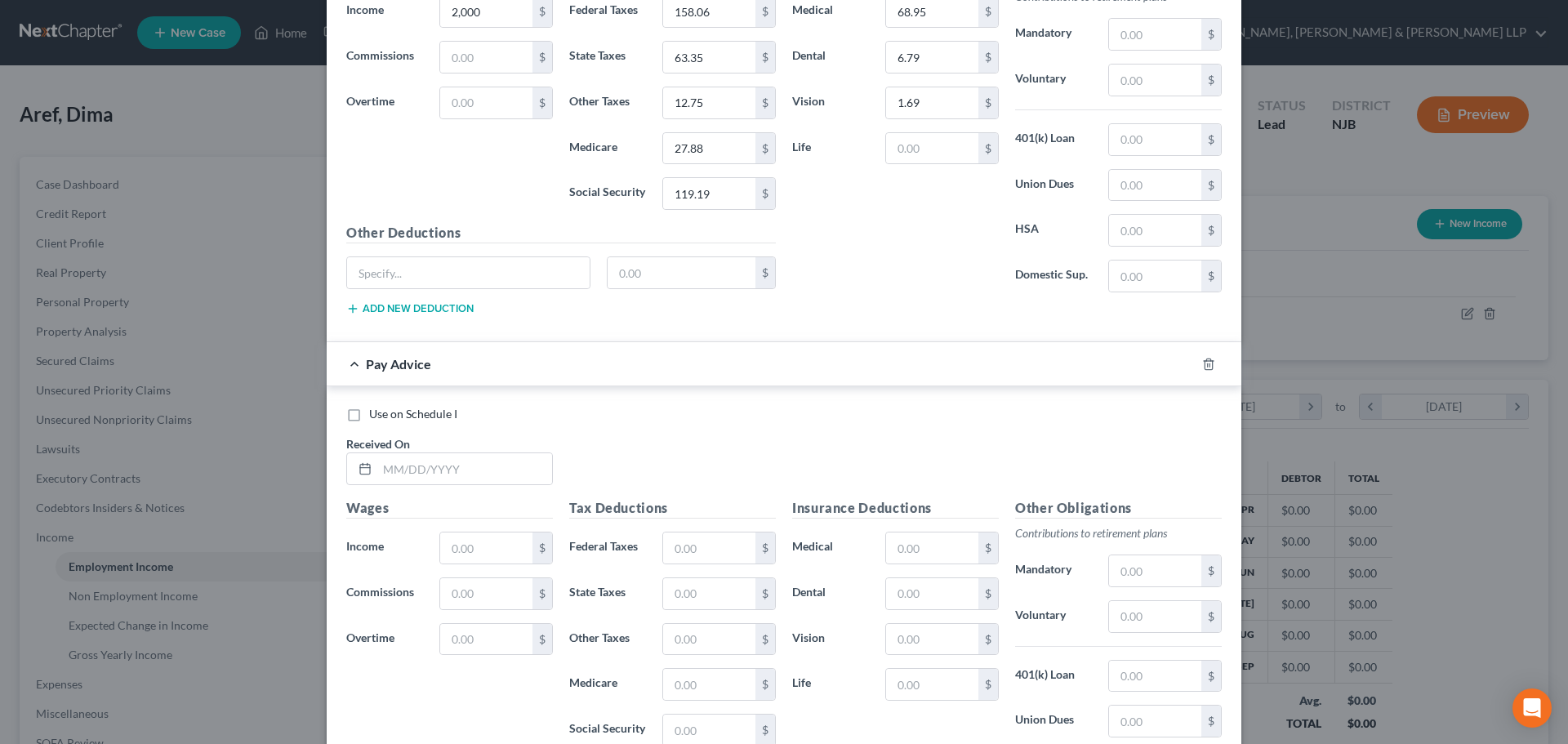
scroll to position [727, 0]
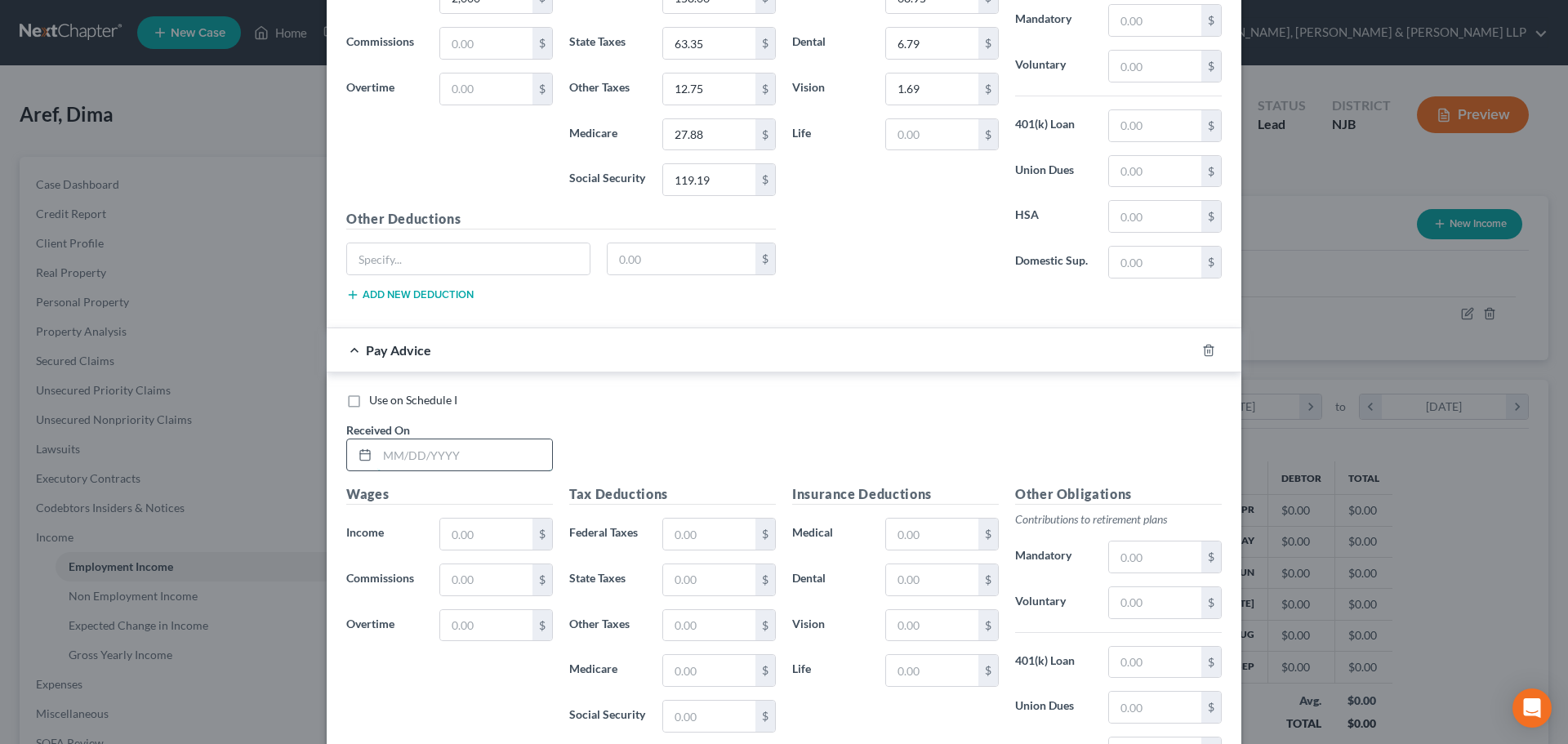
click at [453, 455] on input "text" at bounding box center [465, 455] width 175 height 31
click at [462, 534] on input "text" at bounding box center [487, 534] width 93 height 31
drag, startPoint x: 499, startPoint y: 535, endPoint x: 370, endPoint y: 549, distance: 129.8
click at [373, 549] on div "Income * 1,510.00 $" at bounding box center [449, 534] width 223 height 32
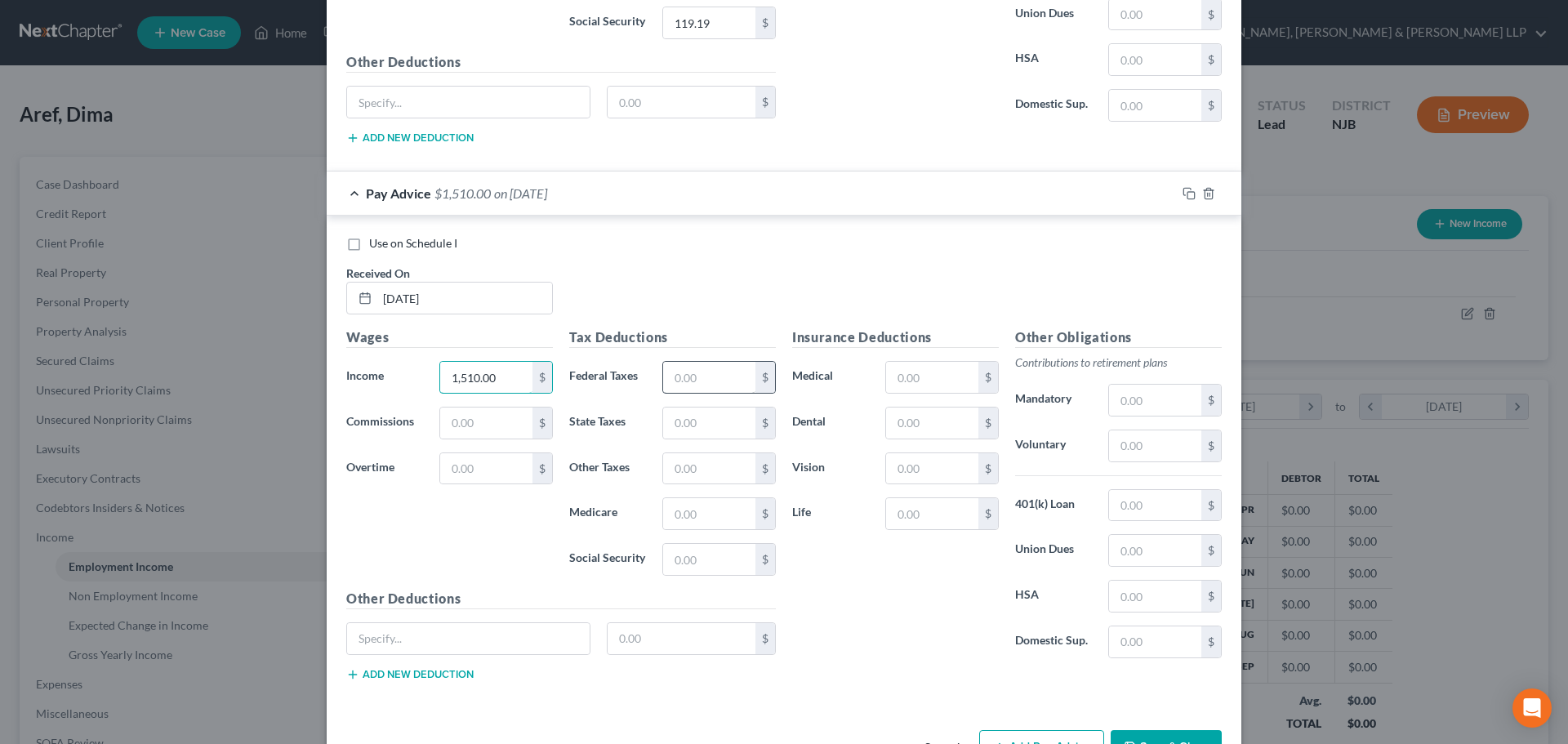
scroll to position [891, 0]
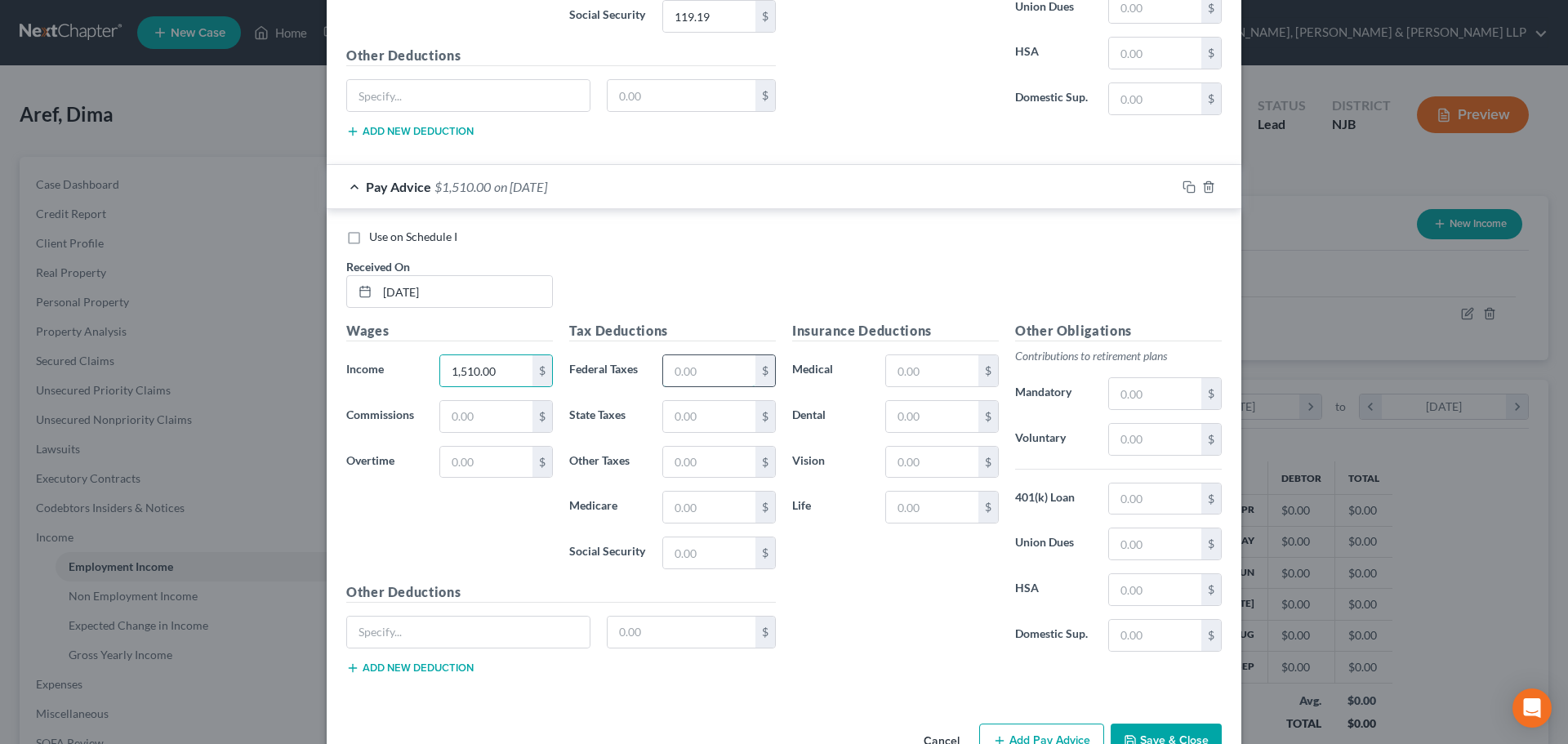
click at [717, 381] on input "text" at bounding box center [709, 371] width 93 height 31
click at [716, 405] on input "text" at bounding box center [709, 417] width 93 height 31
click at [702, 512] on input "text" at bounding box center [709, 507] width 93 height 31
drag, startPoint x: 705, startPoint y: 539, endPoint x: 705, endPoint y: 314, distance: 225.0
click at [705, 539] on input "text" at bounding box center [709, 553] width 93 height 31
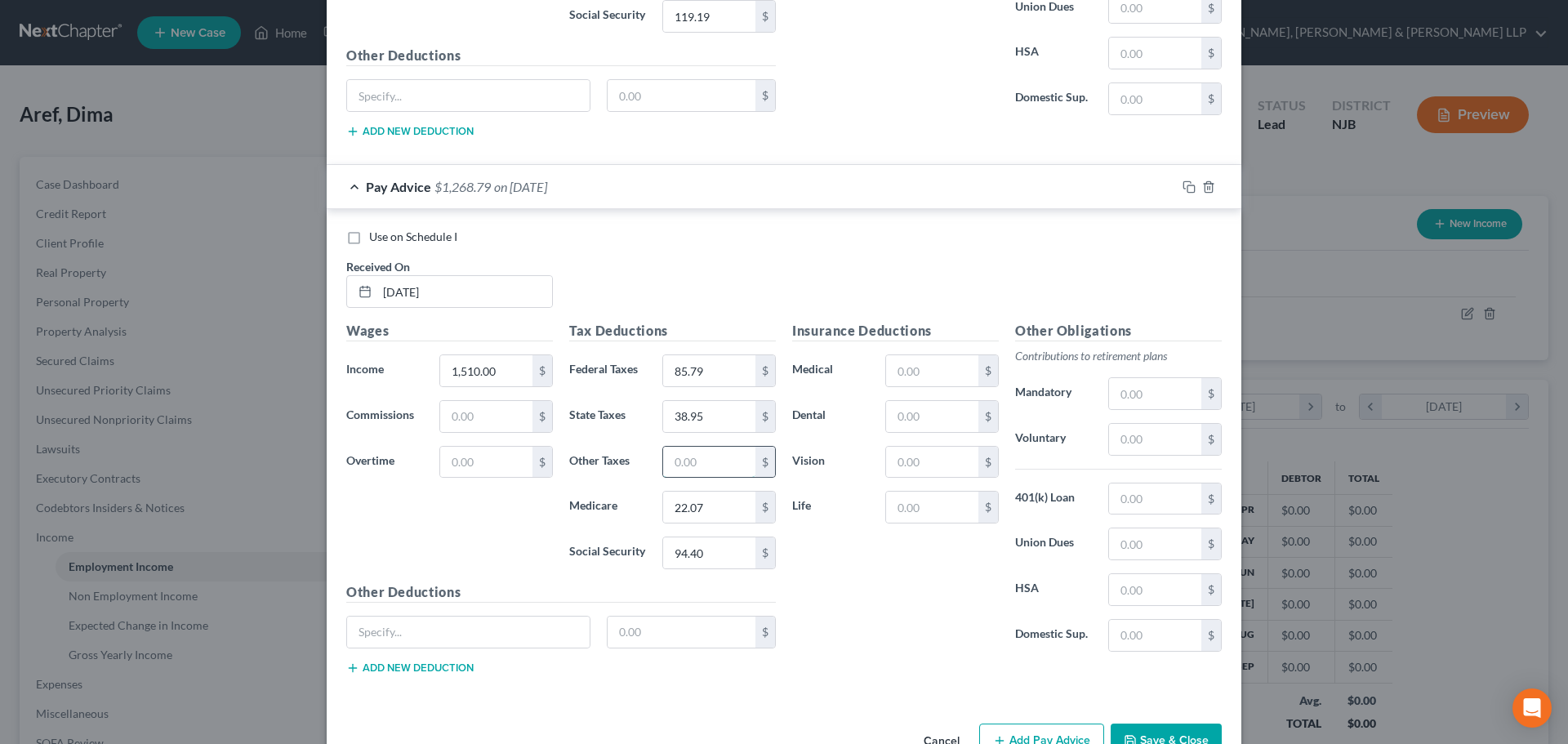
click at [675, 467] on input "text" at bounding box center [709, 462] width 93 height 31
click at [936, 376] on input "text" at bounding box center [932, 371] width 93 height 31
click at [923, 415] on input "text" at bounding box center [932, 417] width 93 height 31
click at [921, 461] on input "text" at bounding box center [932, 462] width 93 height 31
click at [514, 375] on input "1,510.00" at bounding box center [487, 371] width 93 height 31
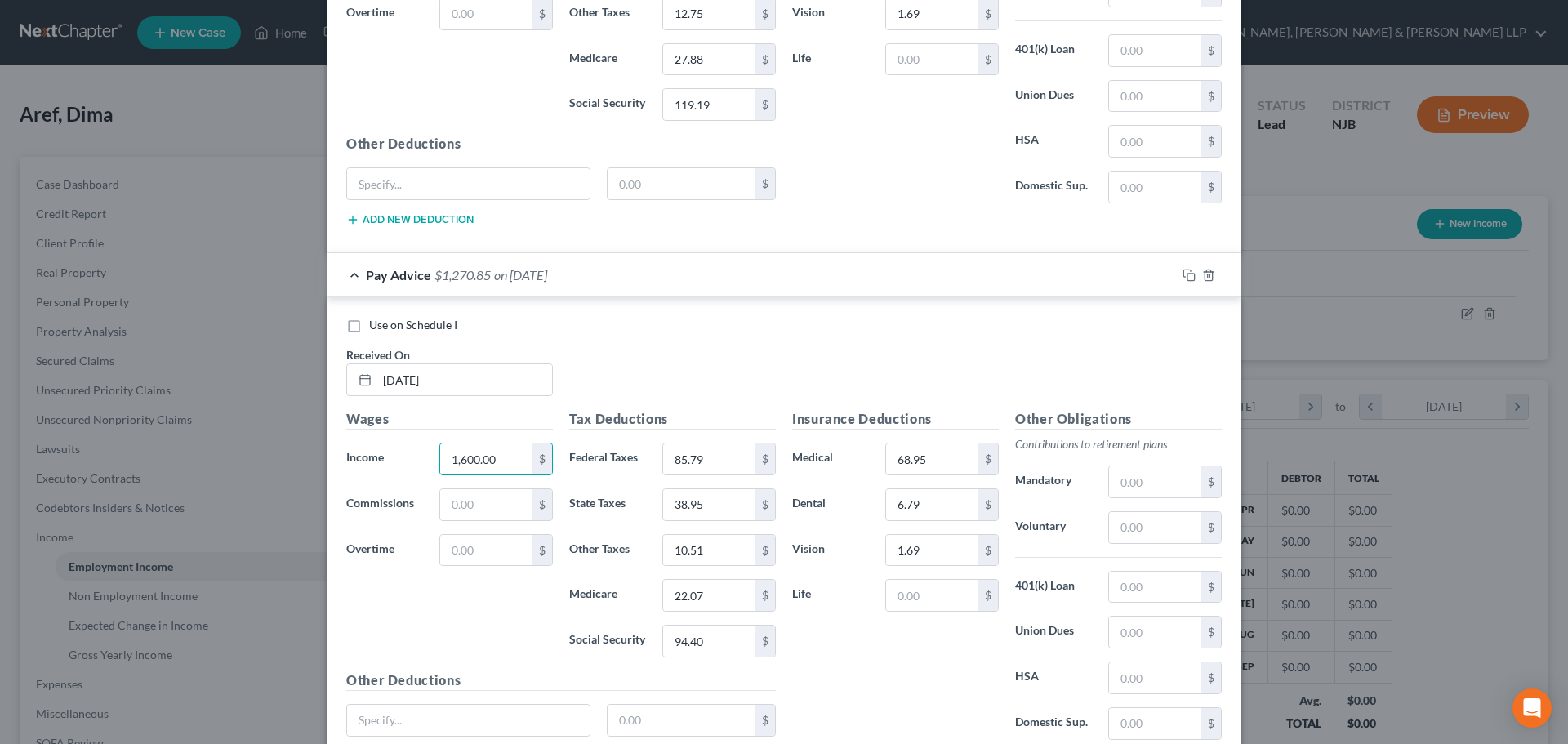
scroll to position [936, 0]
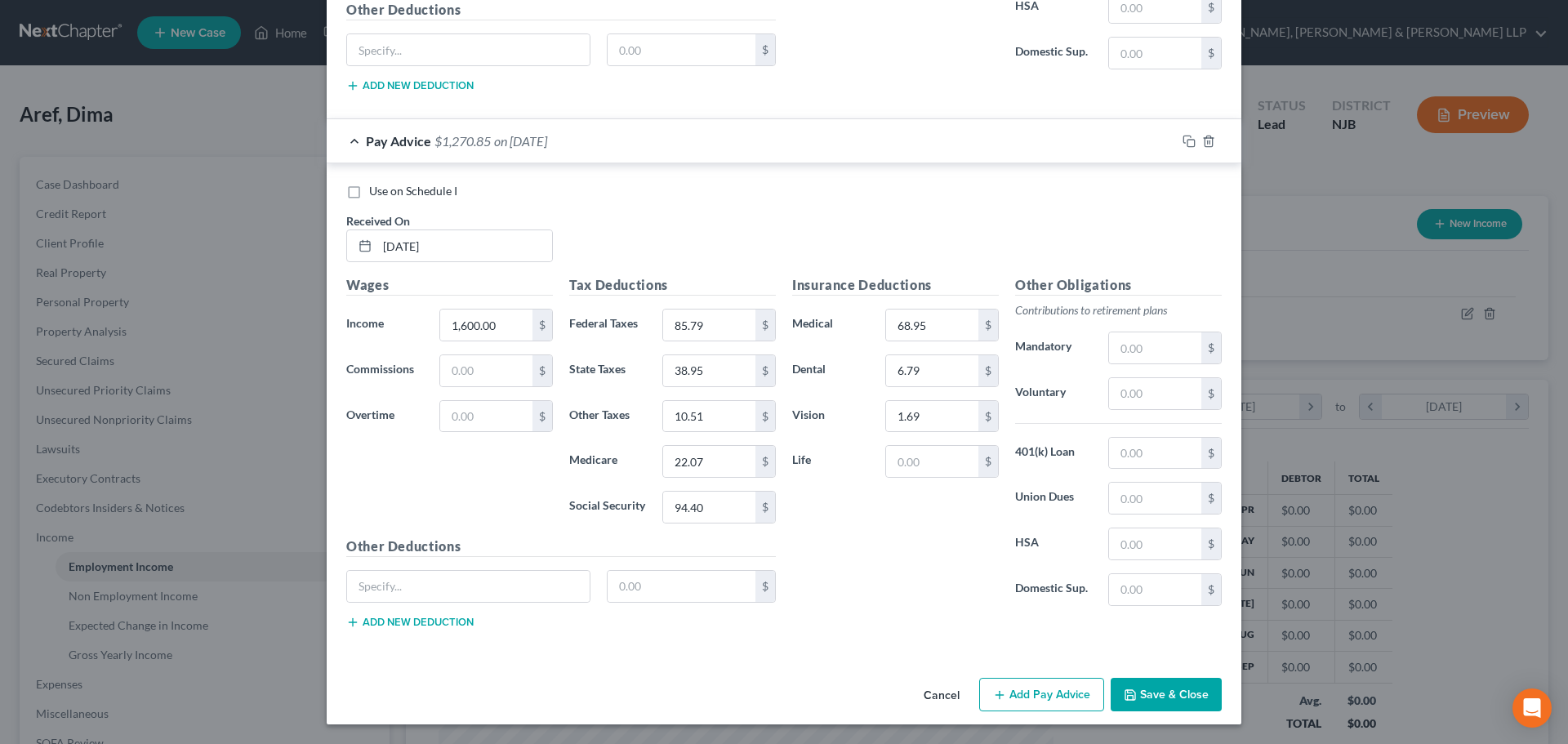
click at [1051, 680] on button "Add Pay Advice" at bounding box center [1041, 694] width 125 height 34
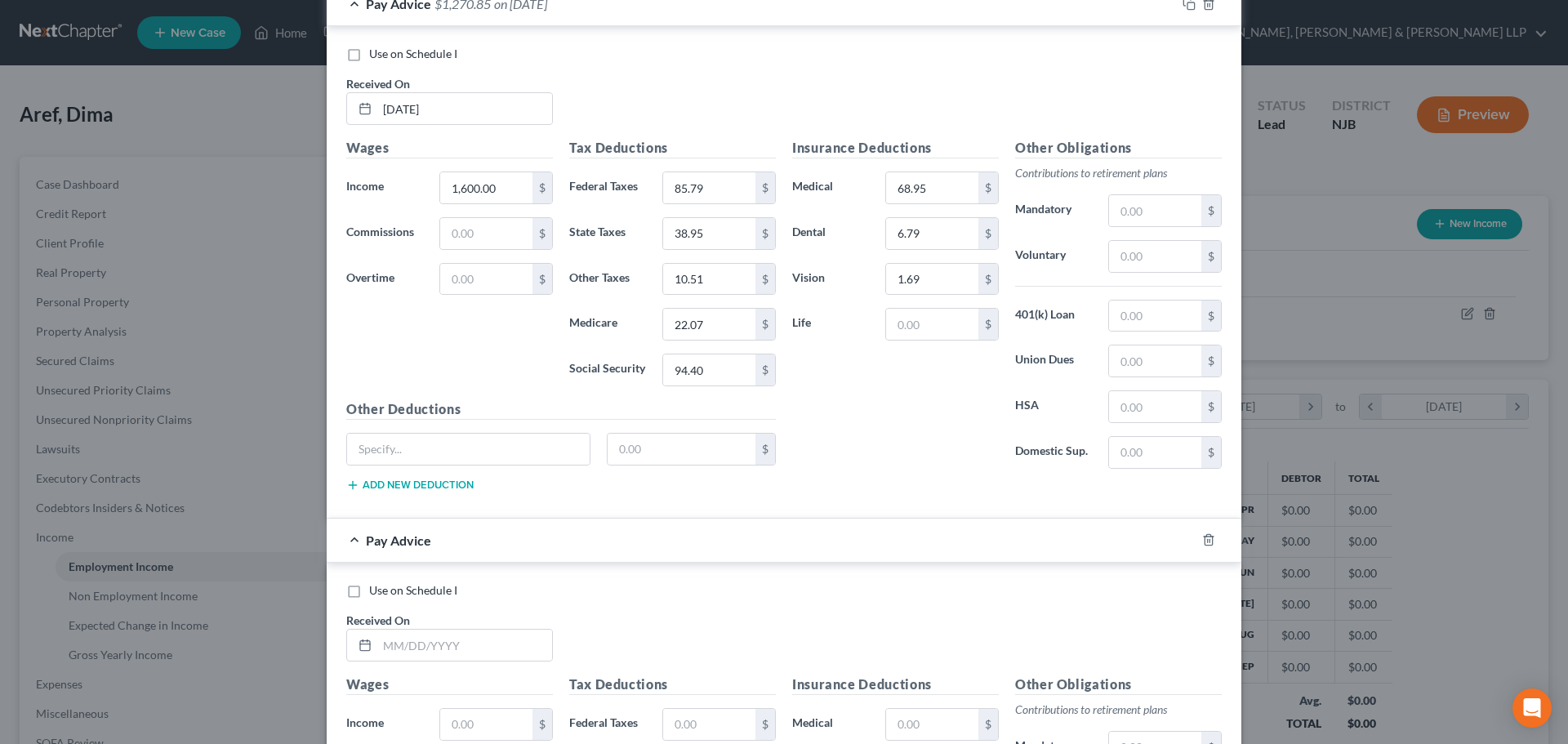
scroll to position [1263, 0]
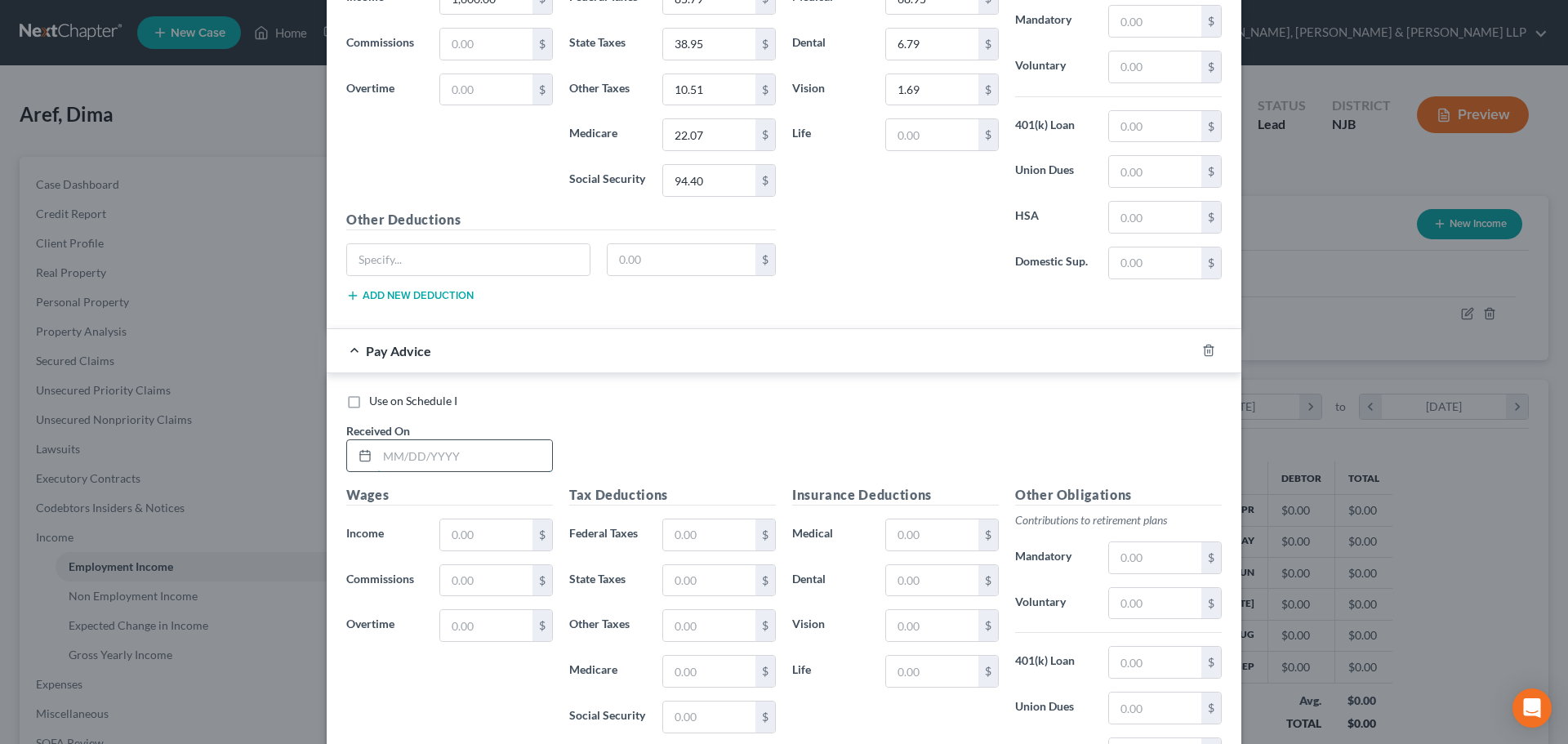
click at [417, 465] on input "text" at bounding box center [465, 456] width 175 height 31
click at [449, 540] on input "text" at bounding box center [487, 535] width 93 height 31
click at [708, 545] on input "text" at bounding box center [709, 535] width 93 height 31
click at [695, 582] on input "text" at bounding box center [709, 581] width 93 height 31
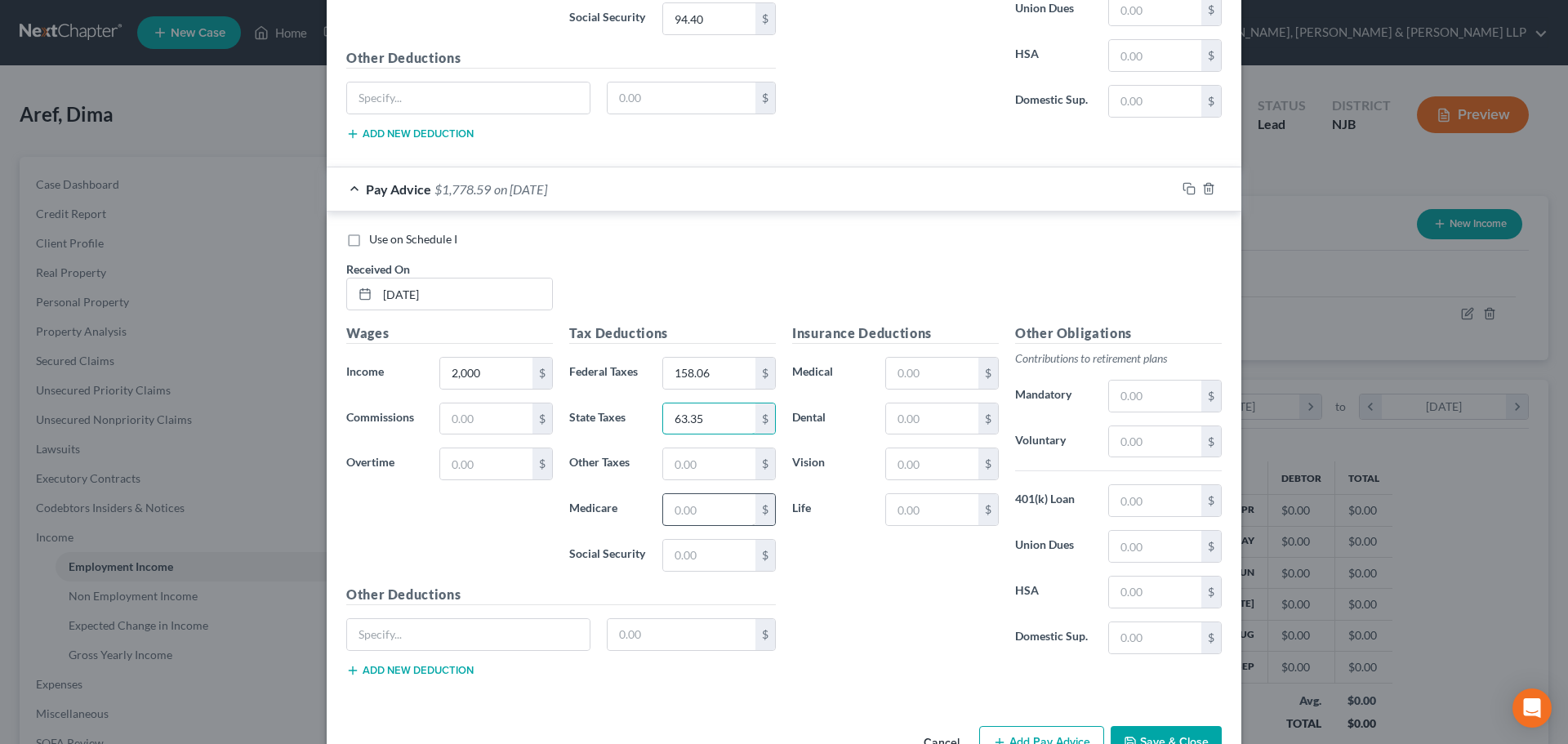
scroll to position [1426, 0]
click at [686, 505] on input "text" at bounding box center [709, 508] width 93 height 31
click at [684, 542] on input "text" at bounding box center [709, 554] width 93 height 31
click at [715, 451] on input "text" at bounding box center [709, 462] width 93 height 31
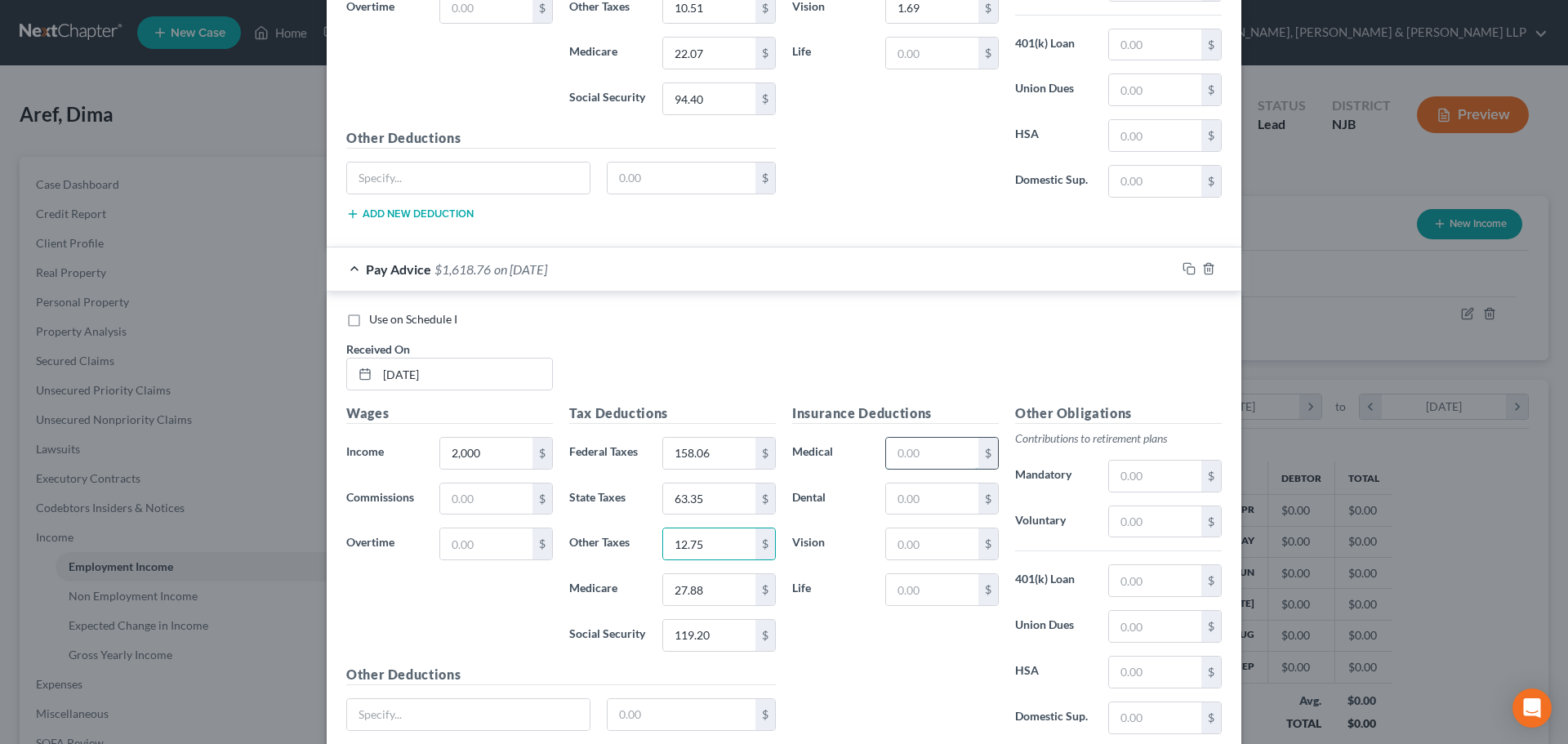
click at [908, 445] on input "text" at bounding box center [932, 453] width 93 height 31
click at [908, 509] on input "text" at bounding box center [932, 499] width 93 height 31
click at [939, 542] on input "text" at bounding box center [932, 544] width 93 height 31
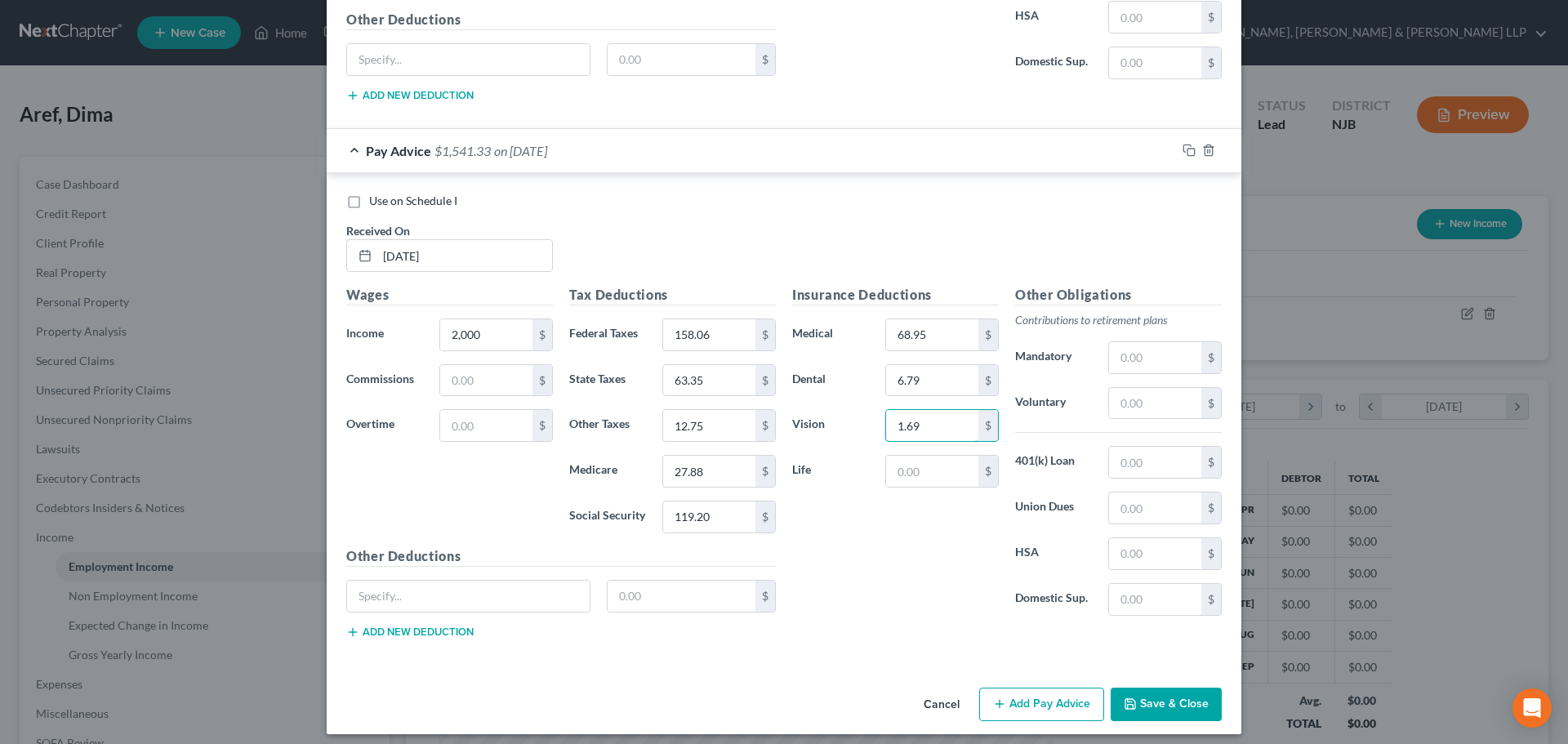
scroll to position [1472, 0]
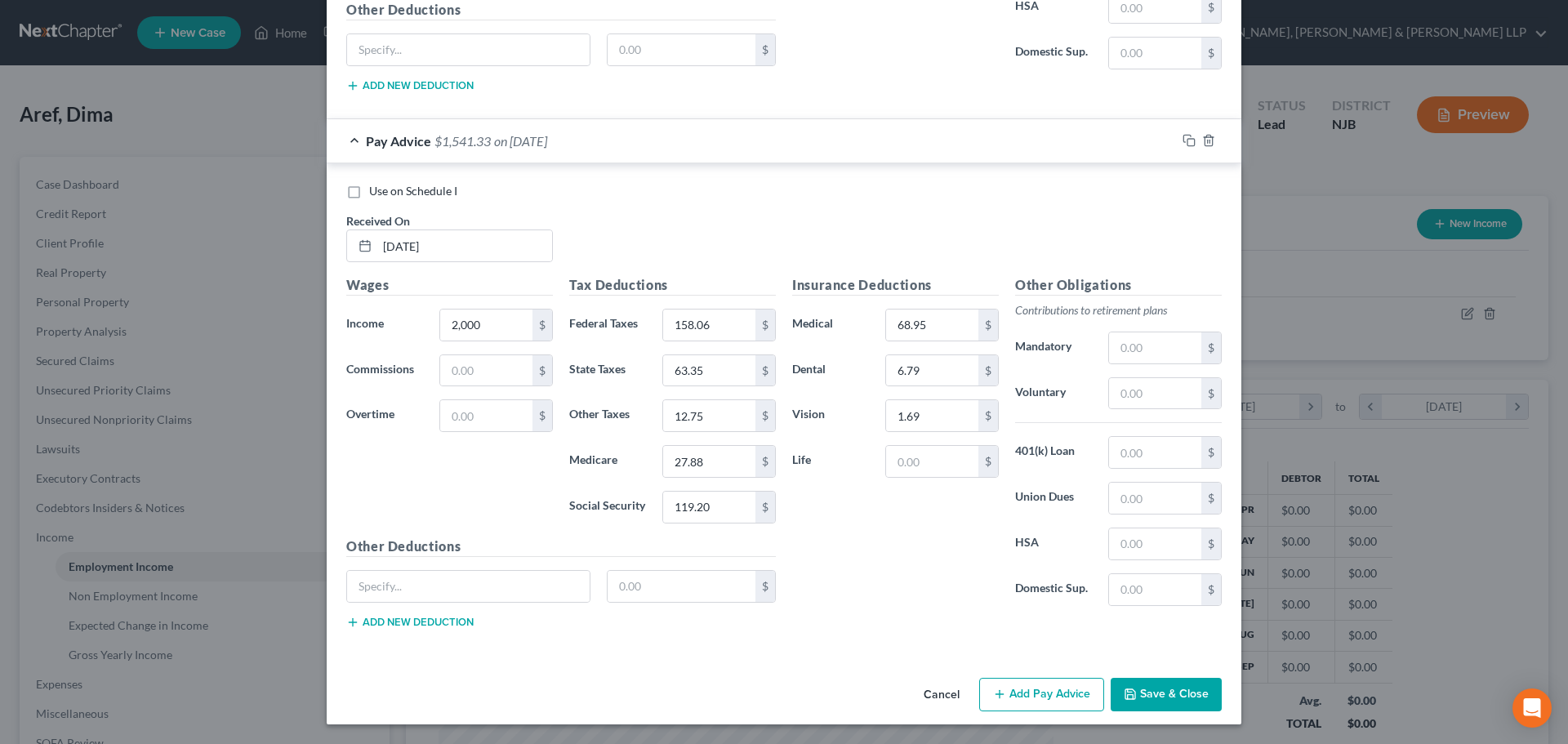
click at [1074, 679] on button "Add Pay Advice" at bounding box center [1041, 694] width 125 height 34
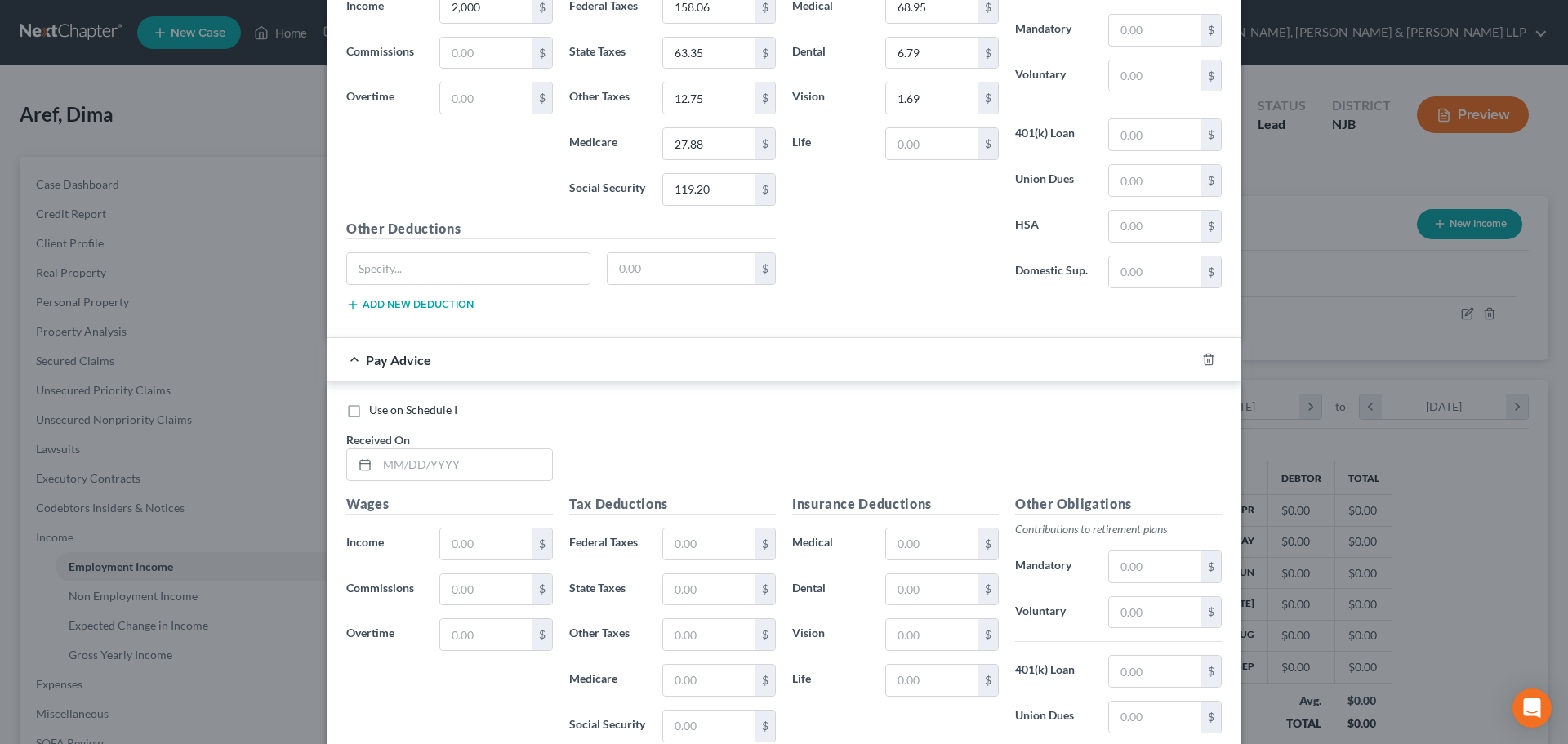
scroll to position [1799, 0]
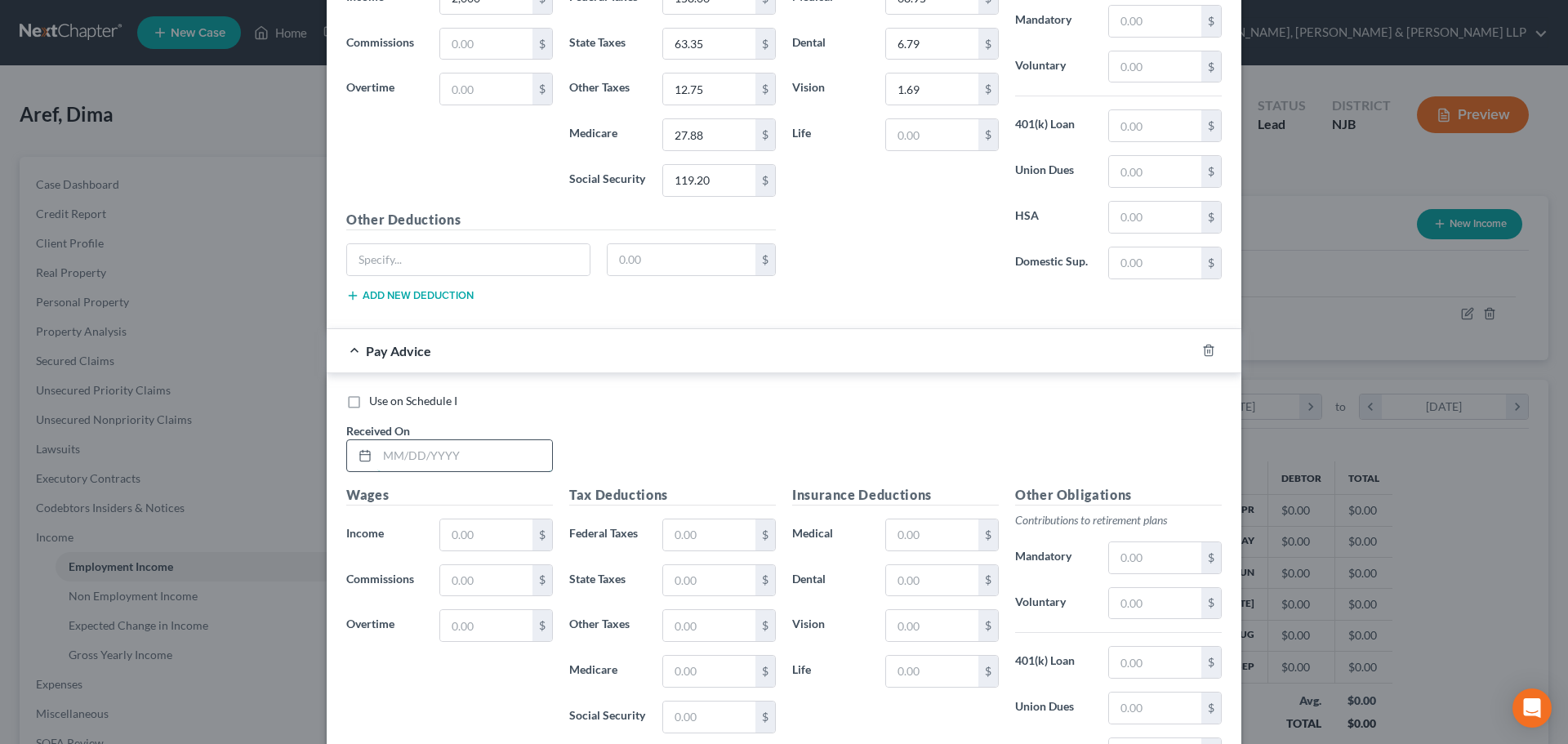
click at [487, 445] on input "text" at bounding box center [465, 456] width 175 height 31
drag, startPoint x: 484, startPoint y: 529, endPoint x: 470, endPoint y: 529, distance: 14.0
click at [484, 529] on input "text" at bounding box center [487, 535] width 93 height 31
click at [694, 530] on input "text" at bounding box center [709, 535] width 93 height 31
click at [692, 586] on input "text" at bounding box center [709, 581] width 93 height 31
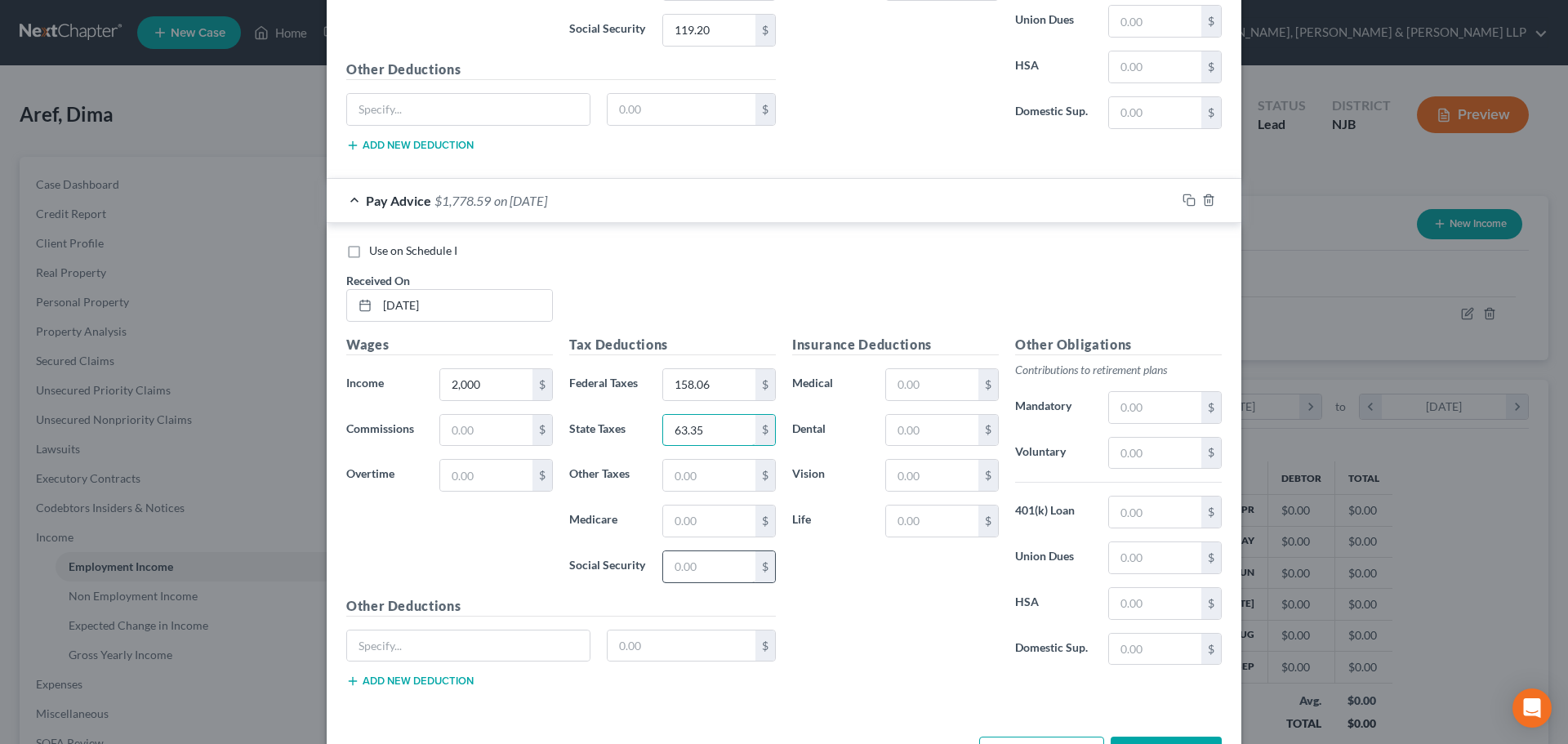
scroll to position [1962, 0]
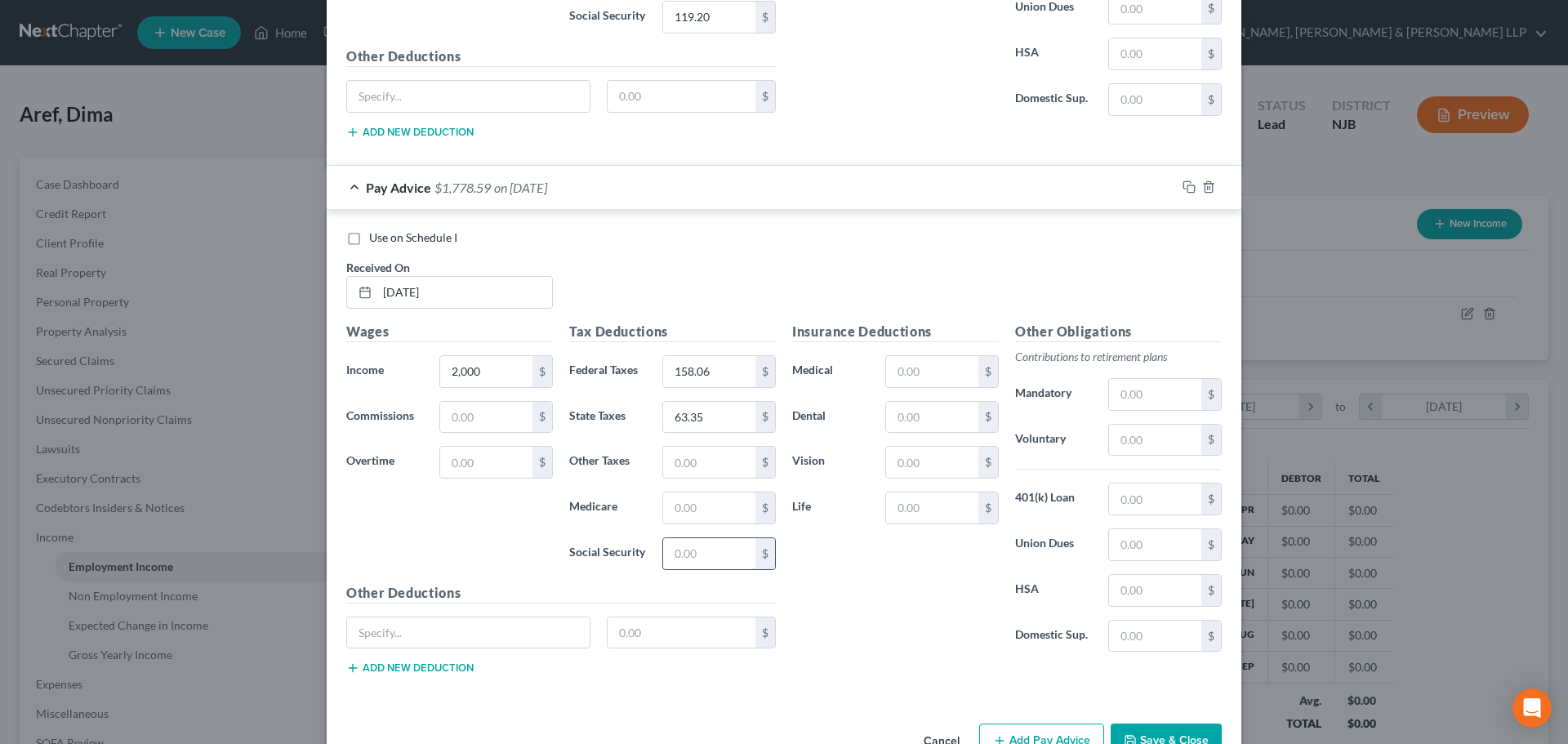
click at [703, 555] on input "text" at bounding box center [709, 554] width 93 height 31
click at [668, 486] on div "Tax Deductions Federal Taxes 158.06 $ State Taxes 63.35 $ Other Taxes $ Medicar…" at bounding box center [672, 451] width 223 height 261
click at [675, 498] on input "text" at bounding box center [709, 508] width 93 height 31
drag, startPoint x: 710, startPoint y: 469, endPoint x: 686, endPoint y: 455, distance: 27.8
click at [710, 469] on input "text" at bounding box center [709, 462] width 93 height 31
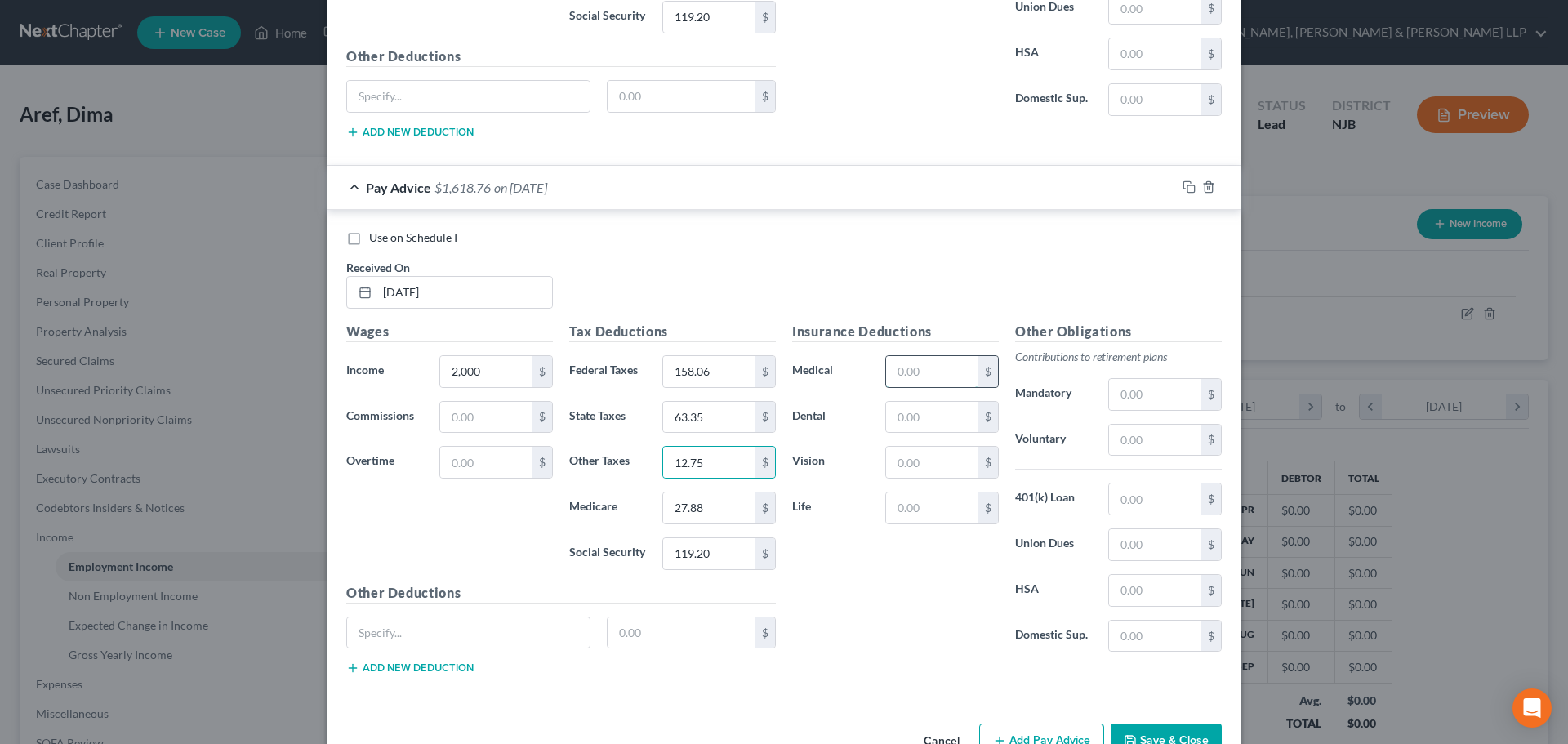
click at [903, 369] on input "text" at bounding box center [932, 372] width 93 height 31
click at [939, 410] on input "text" at bounding box center [932, 417] width 93 height 31
click at [926, 467] on input "text" at bounding box center [932, 462] width 93 height 31
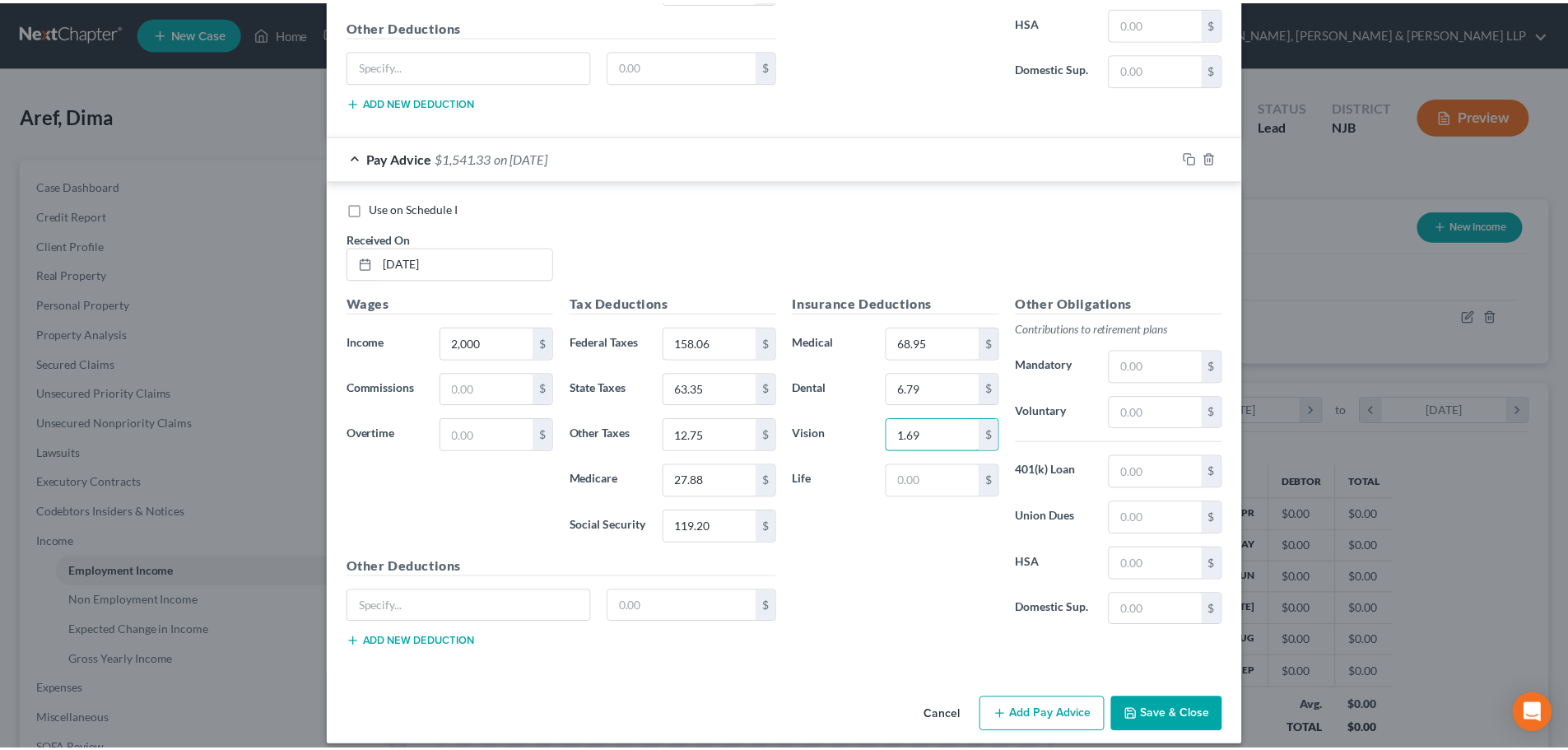
scroll to position [2026, 0]
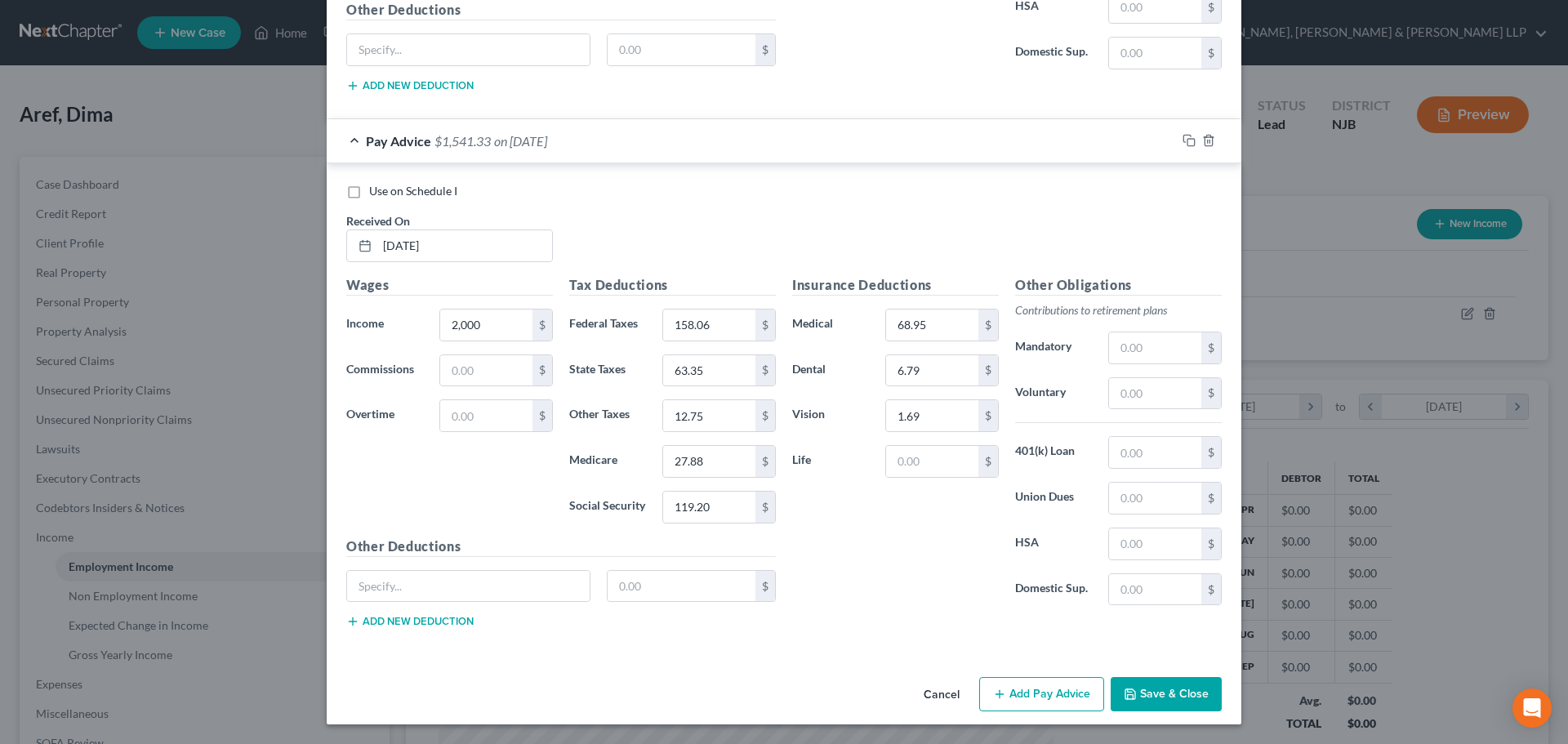
click at [1168, 682] on button "Save & Close" at bounding box center [1165, 693] width 111 height 34
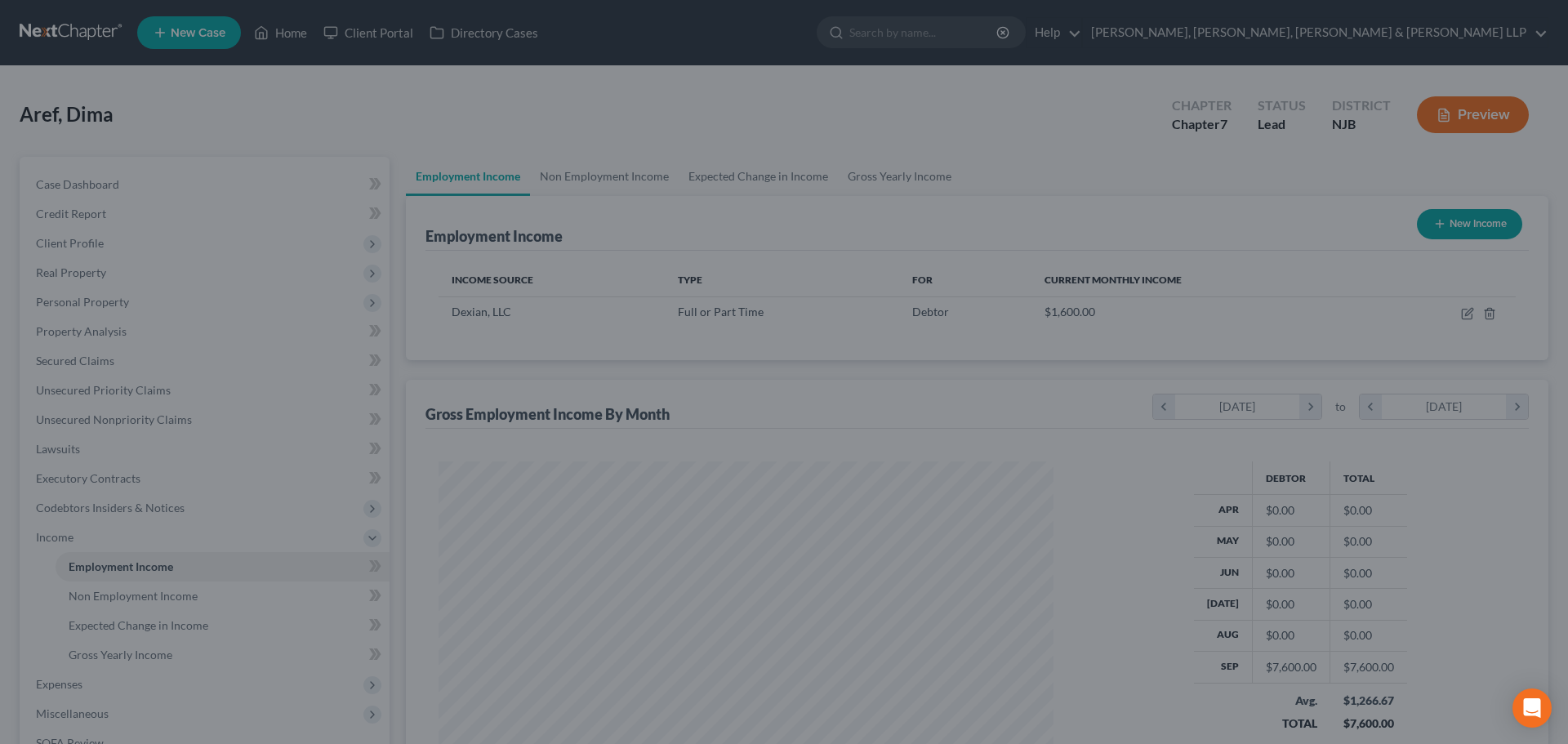
scroll to position [816000, 815942]
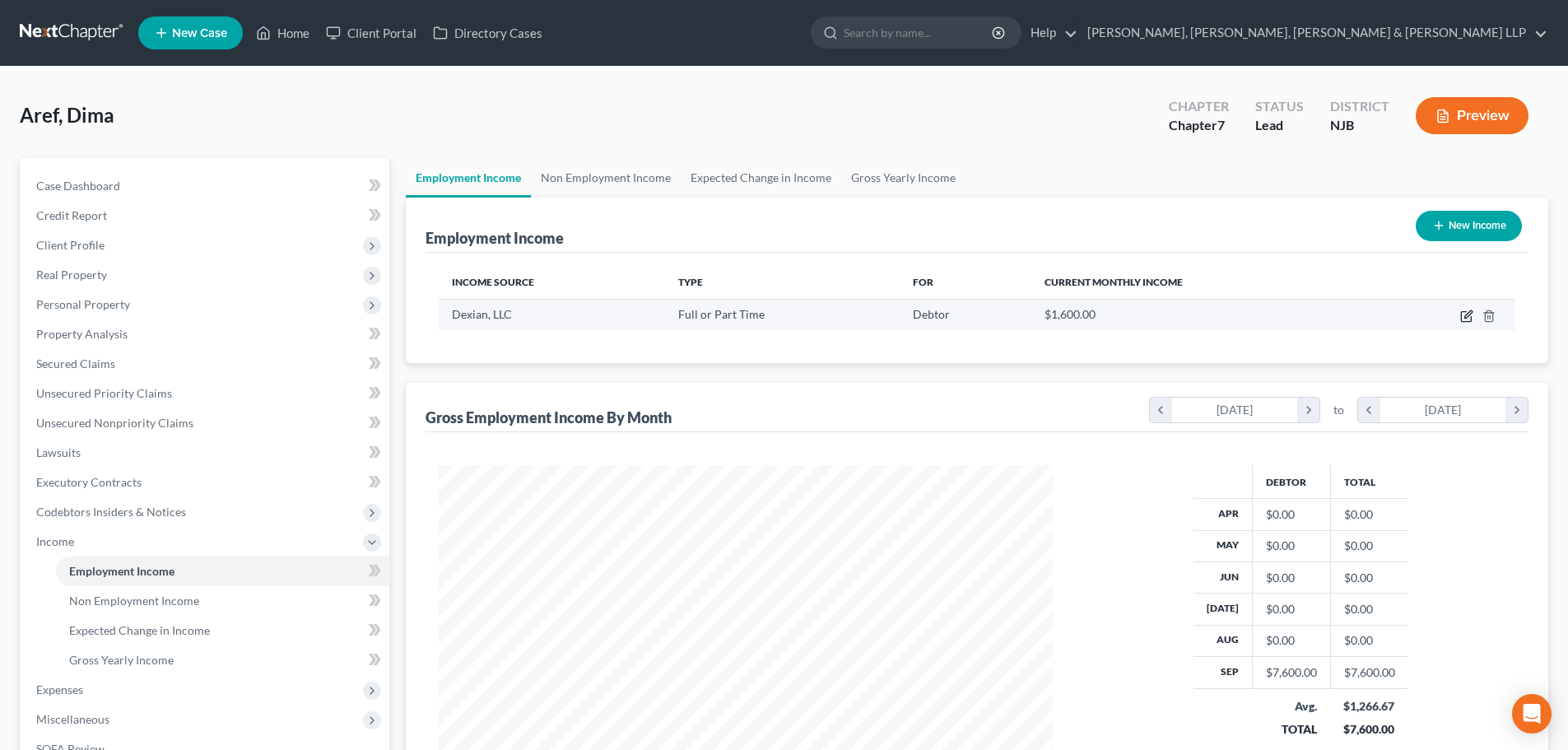
click at [1468, 312] on icon "button" at bounding box center [1466, 315] width 13 height 13
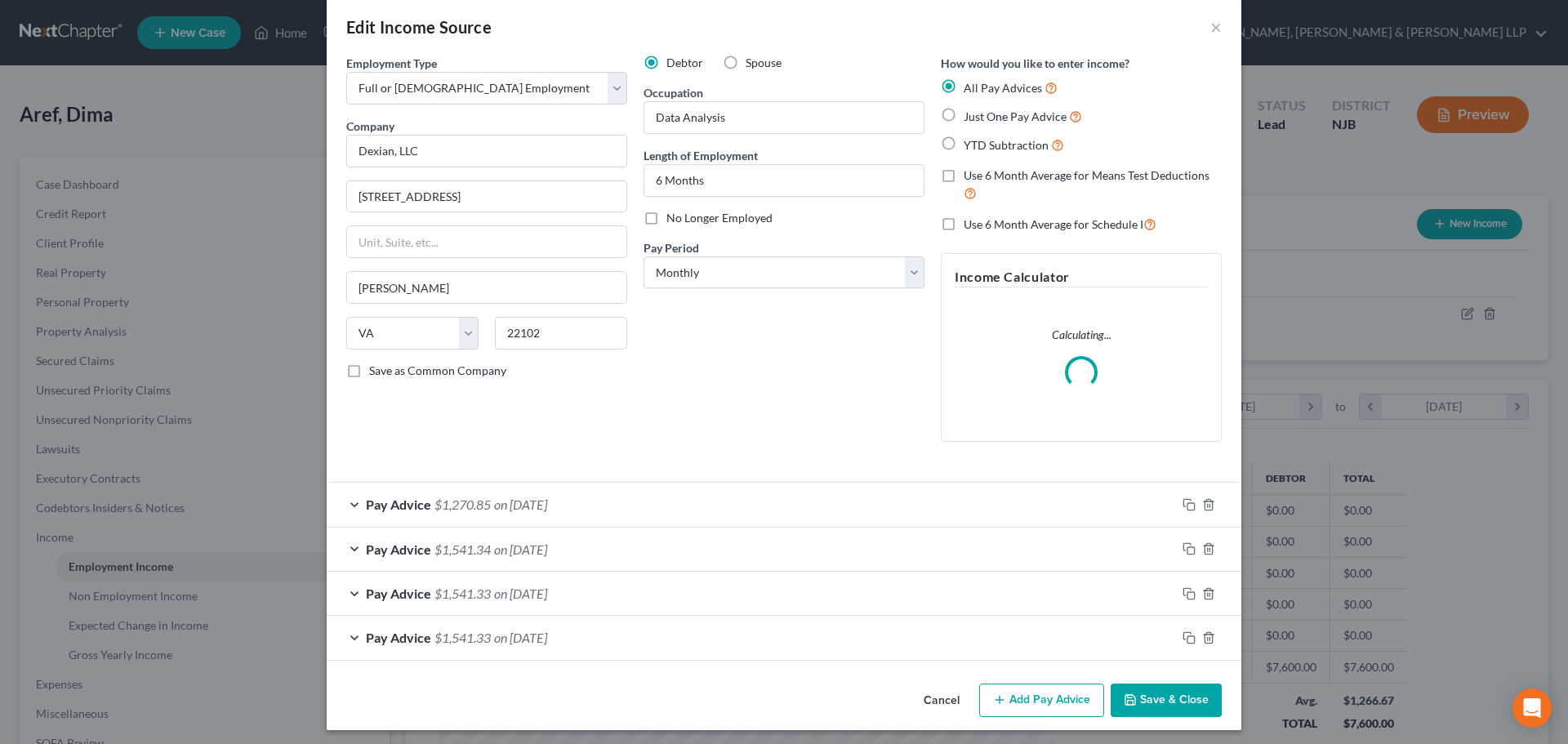
scroll to position [26, 0]
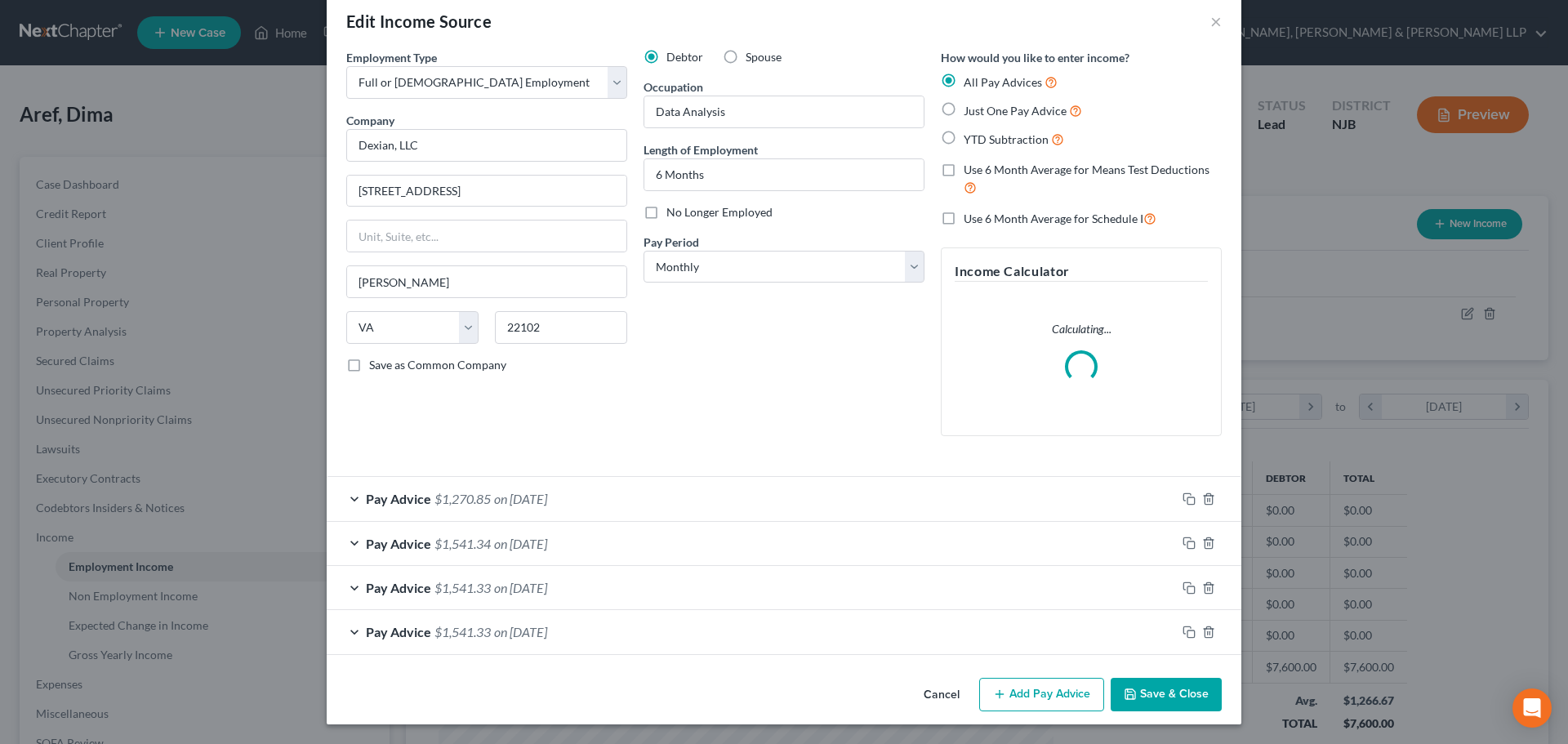
click at [1008, 708] on button "Add Pay Advice" at bounding box center [1041, 694] width 125 height 34
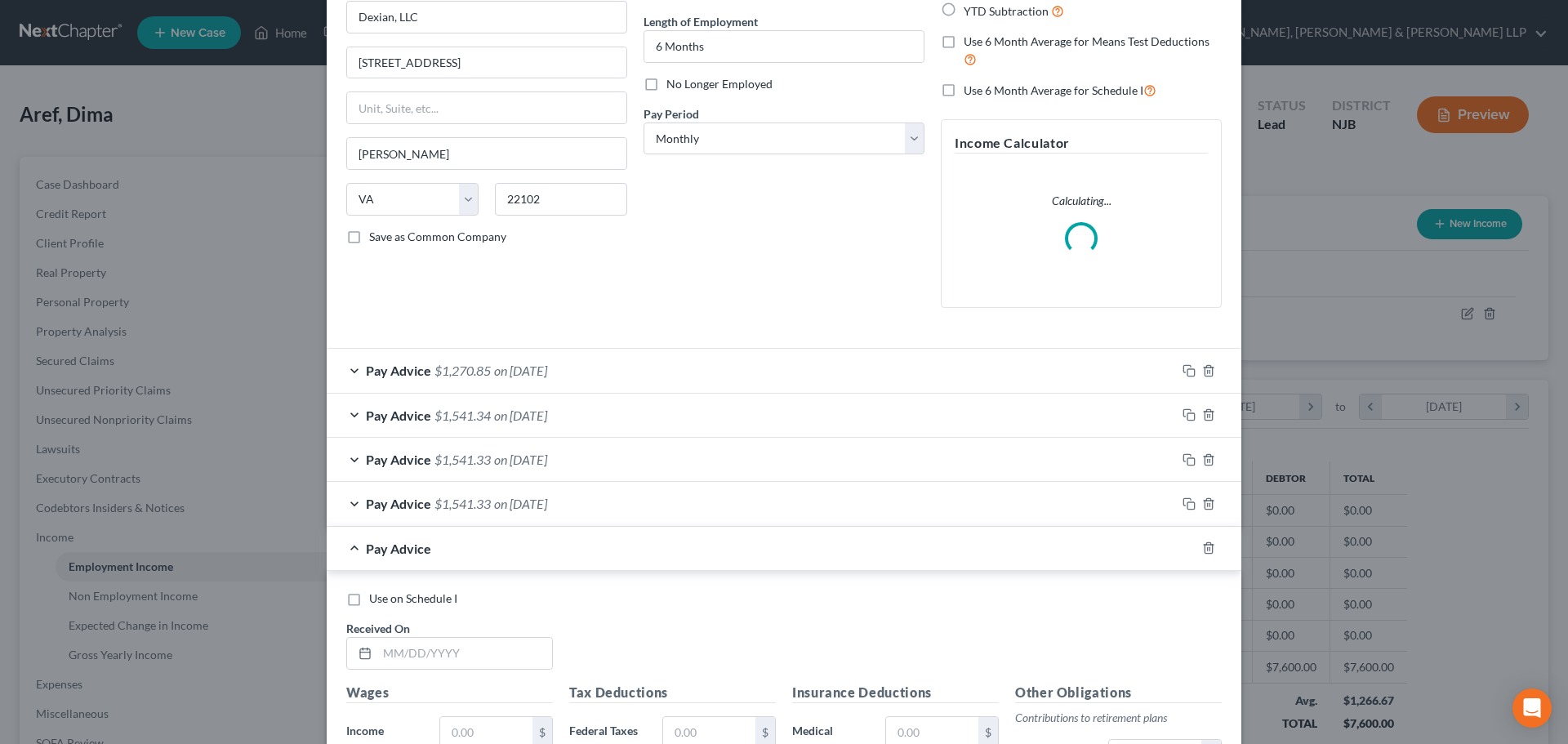
scroll to position [434, 0]
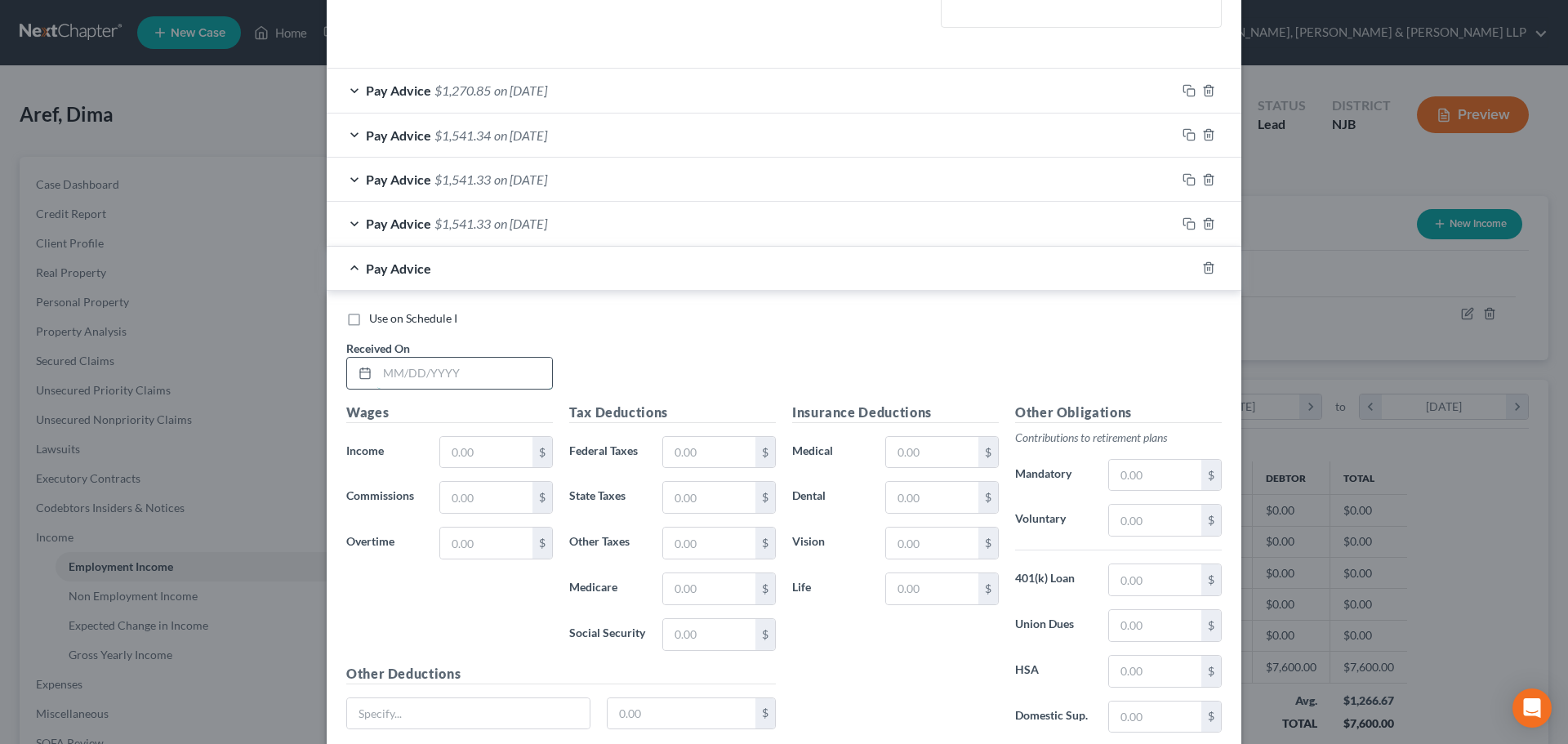
click at [413, 387] on input "text" at bounding box center [465, 373] width 175 height 31
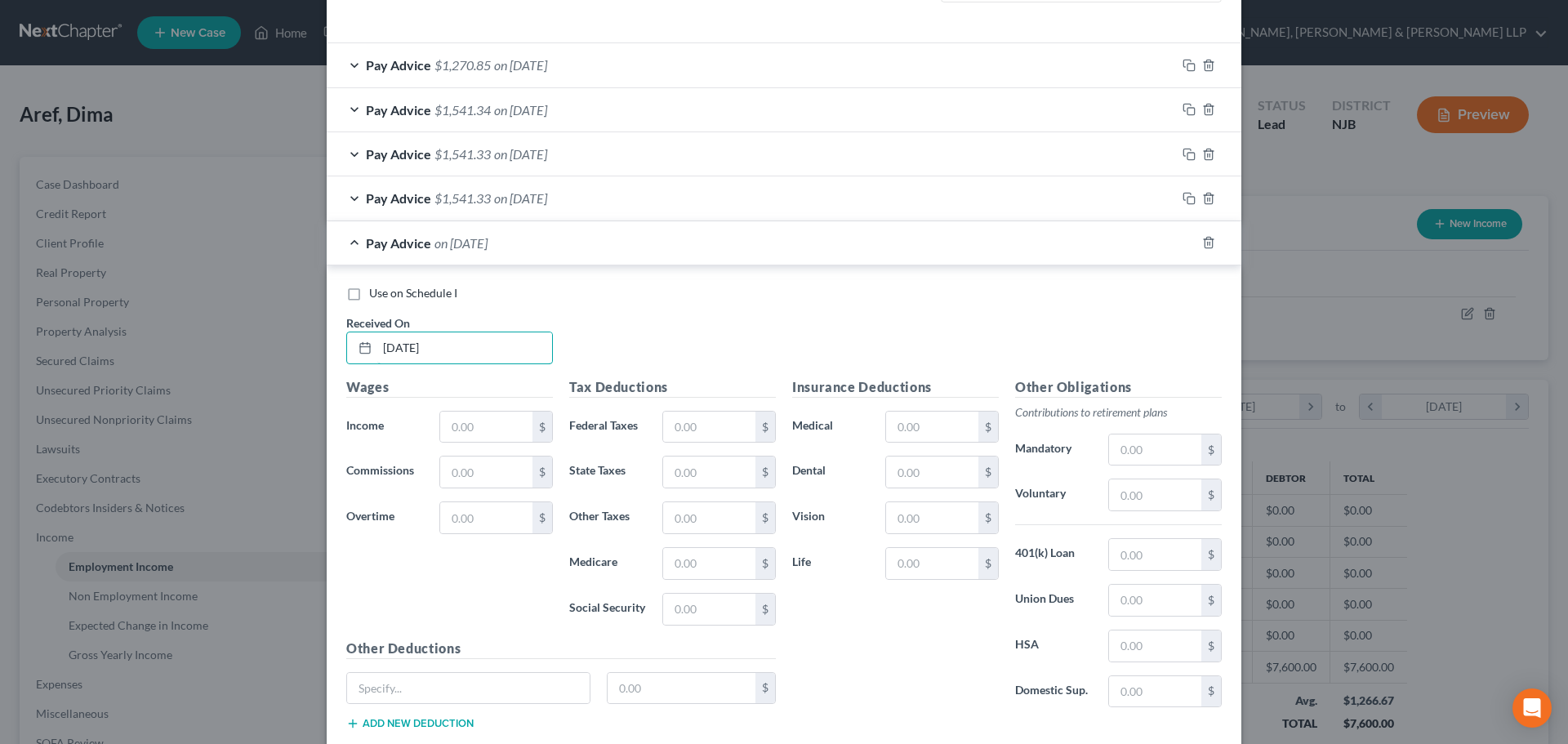
scroll to position [516, 0]
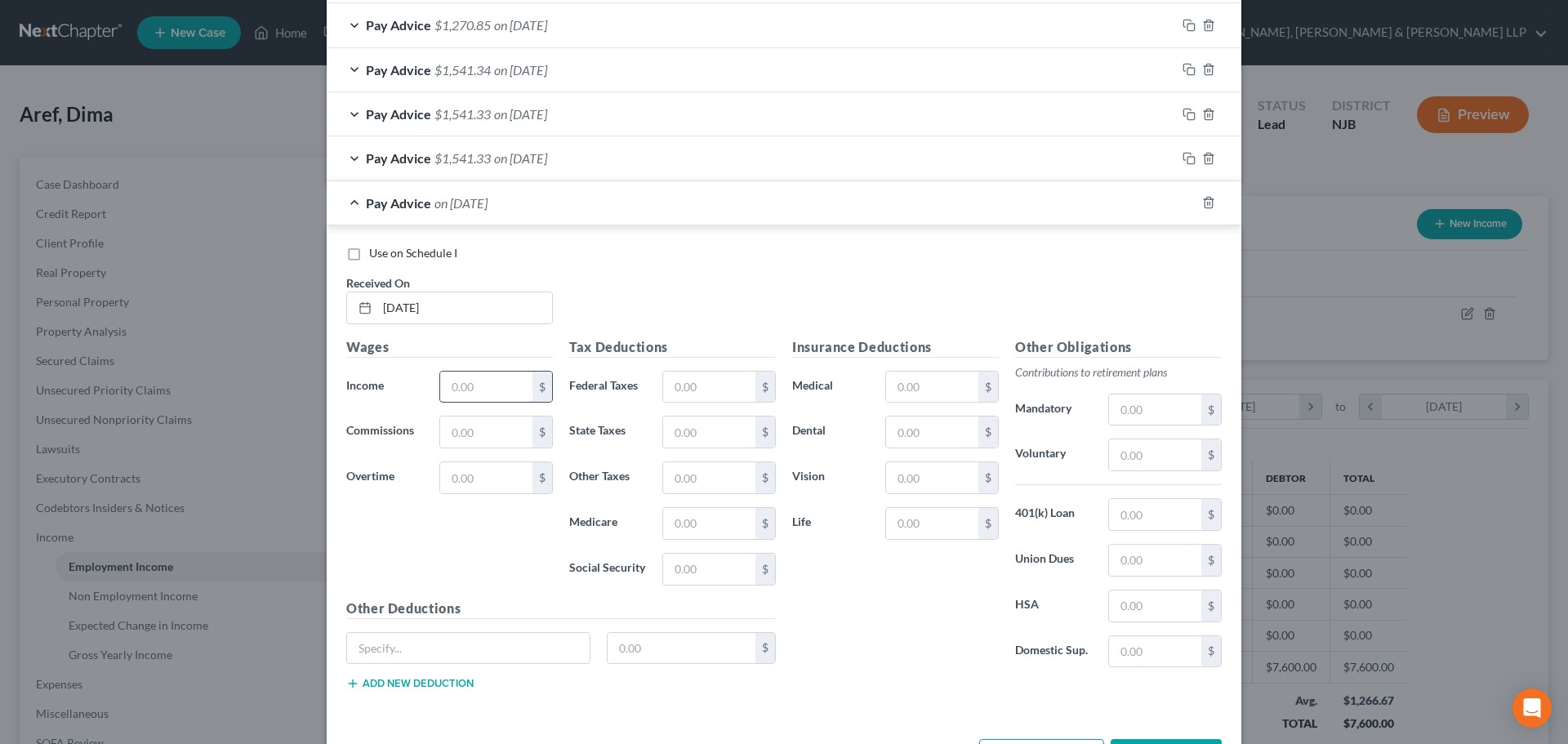
click at [446, 382] on input "text" at bounding box center [487, 387] width 93 height 31
click at [681, 393] on input "text" at bounding box center [709, 387] width 93 height 31
click at [673, 431] on input "text" at bounding box center [709, 432] width 93 height 31
click at [731, 511] on input "text" at bounding box center [709, 523] width 93 height 31
click at [711, 553] on div "$" at bounding box center [719, 568] width 114 height 32
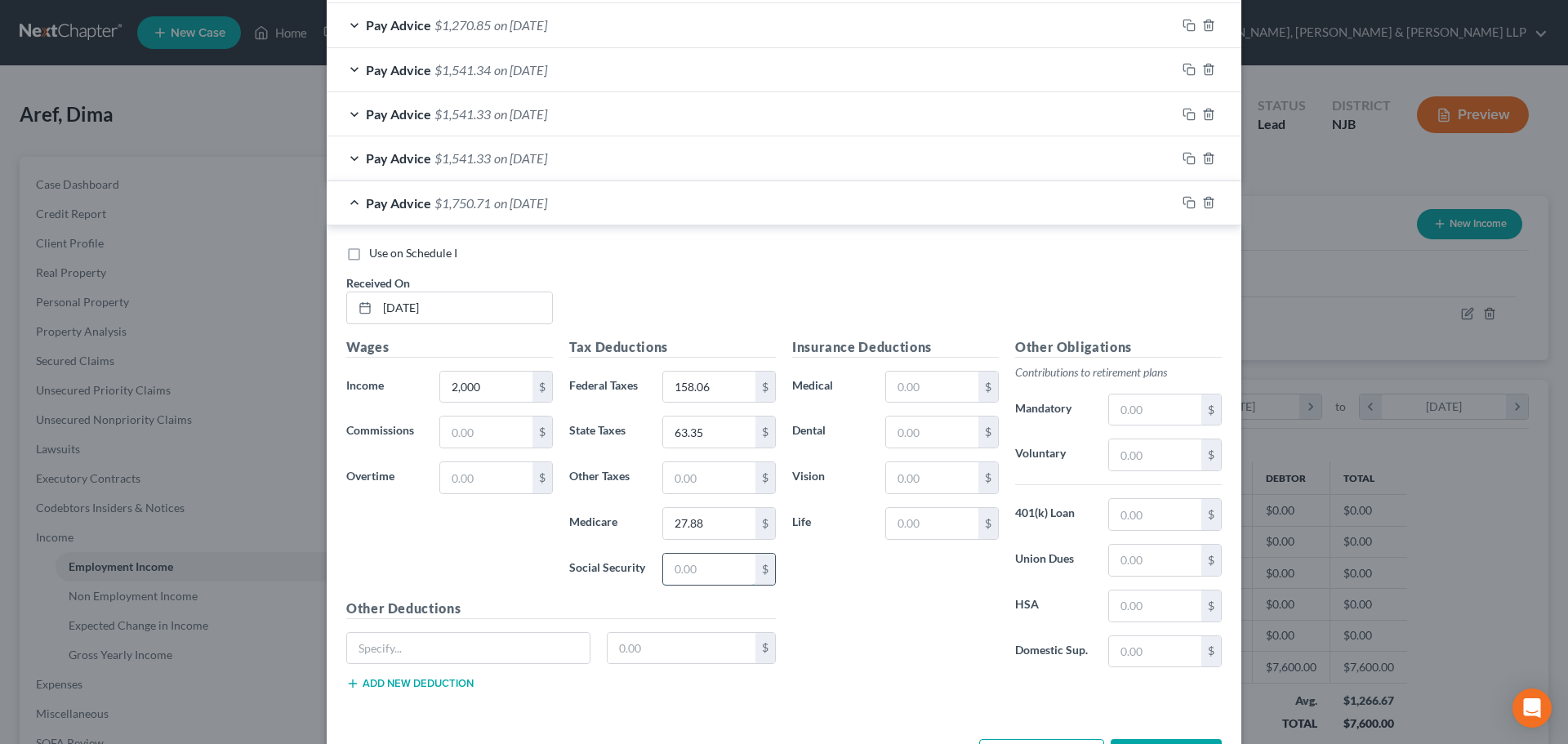
click at [709, 566] on input "text" at bounding box center [709, 569] width 93 height 31
click at [669, 475] on input "text" at bounding box center [709, 478] width 93 height 31
drag, startPoint x: 945, startPoint y: 385, endPoint x: 927, endPoint y: 373, distance: 21.6
click at [940, 382] on input "text" at bounding box center [932, 387] width 93 height 31
drag, startPoint x: 927, startPoint y: 430, endPoint x: 832, endPoint y: 347, distance: 126.2
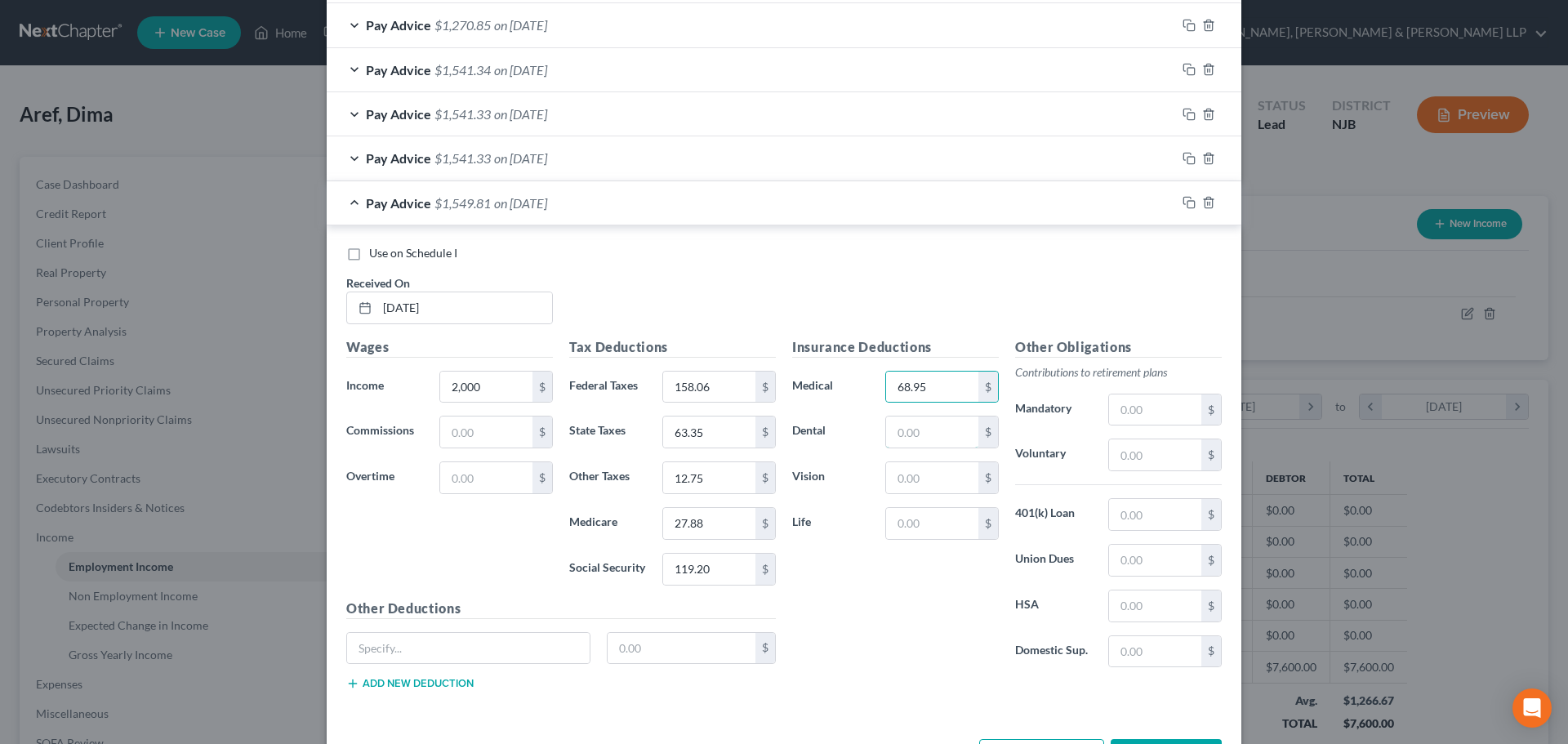
click at [927, 430] on input "text" at bounding box center [932, 432] width 93 height 31
click at [902, 475] on input "text" at bounding box center [932, 478] width 93 height 31
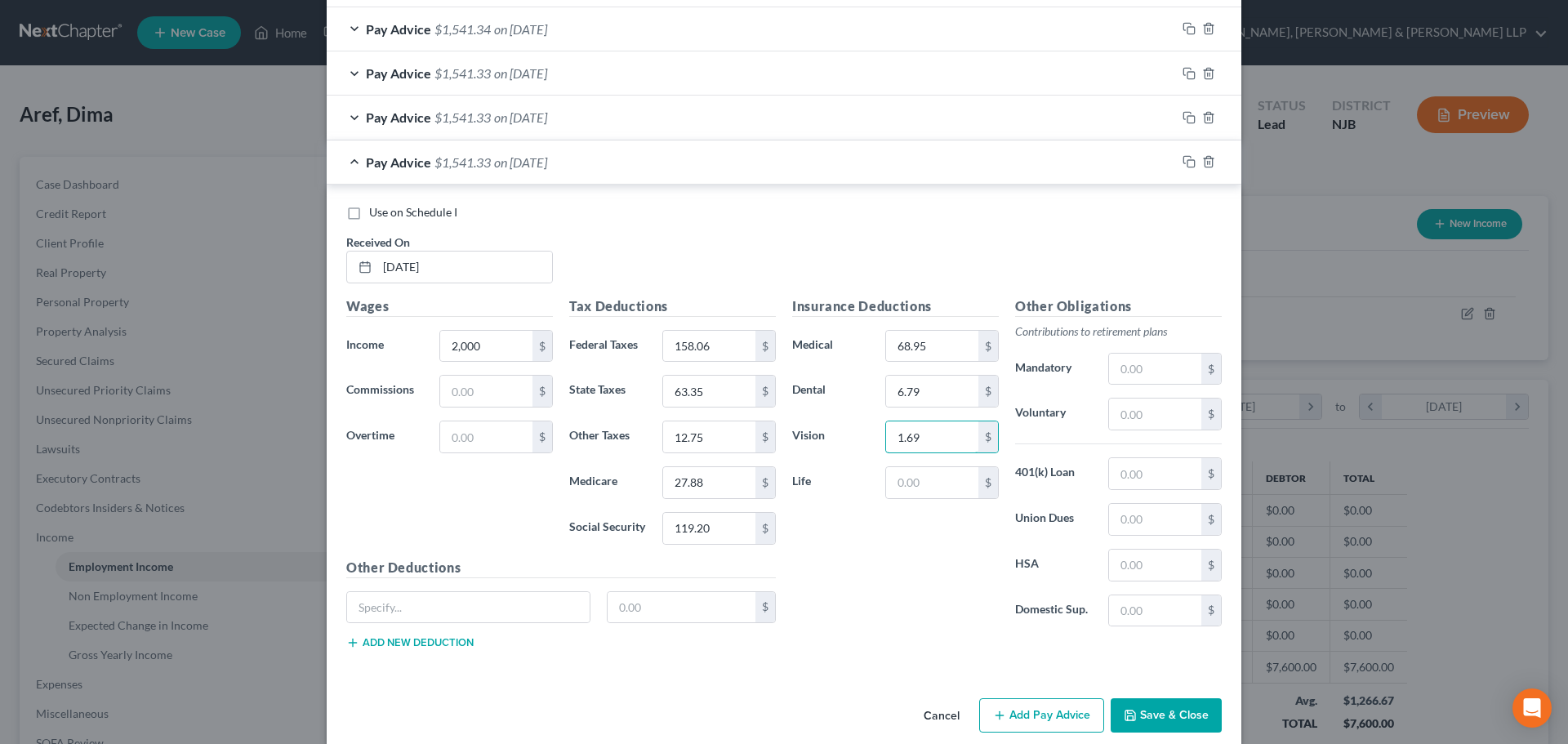
scroll to position [578, 0]
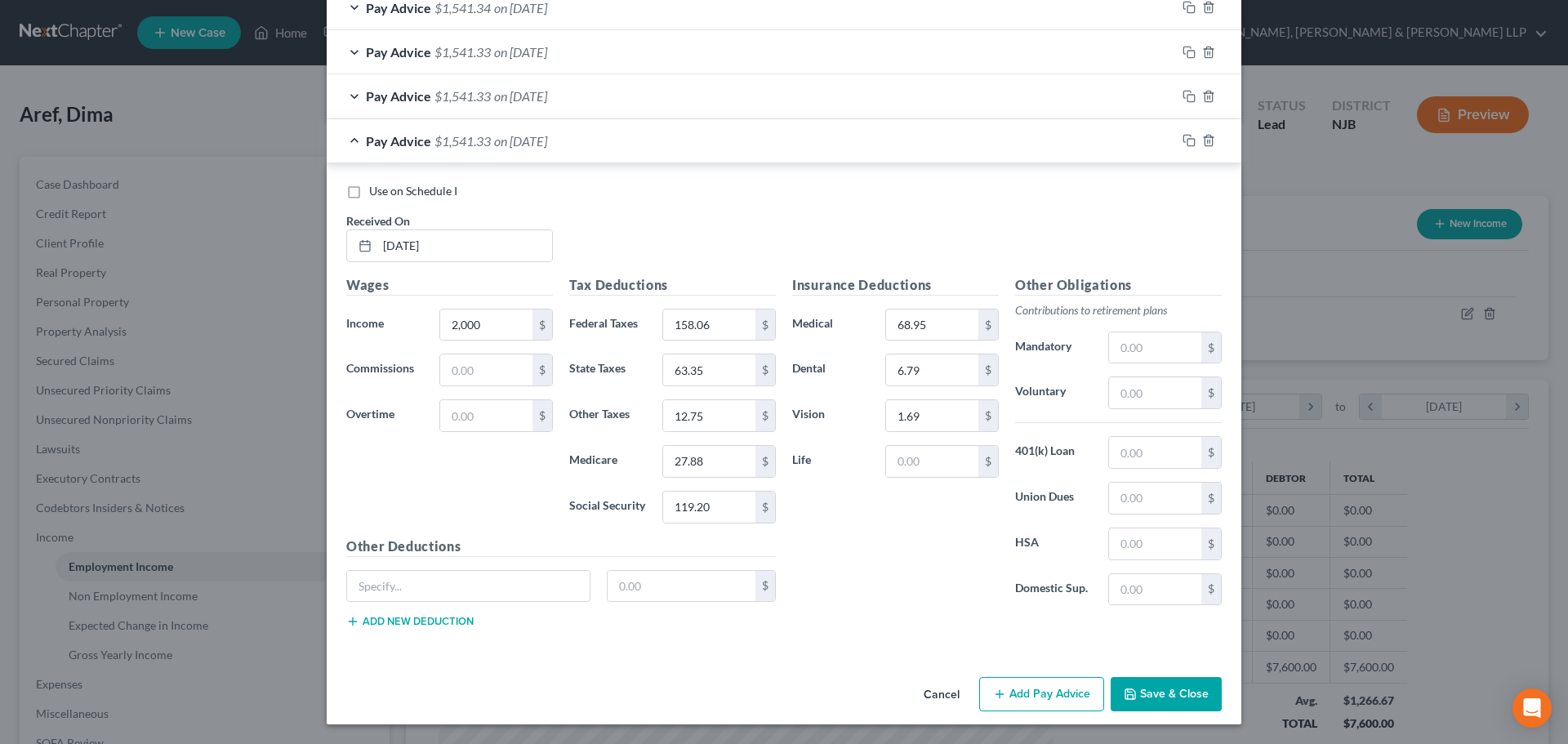
click at [1039, 692] on button "Add Pay Advice" at bounding box center [1041, 693] width 125 height 34
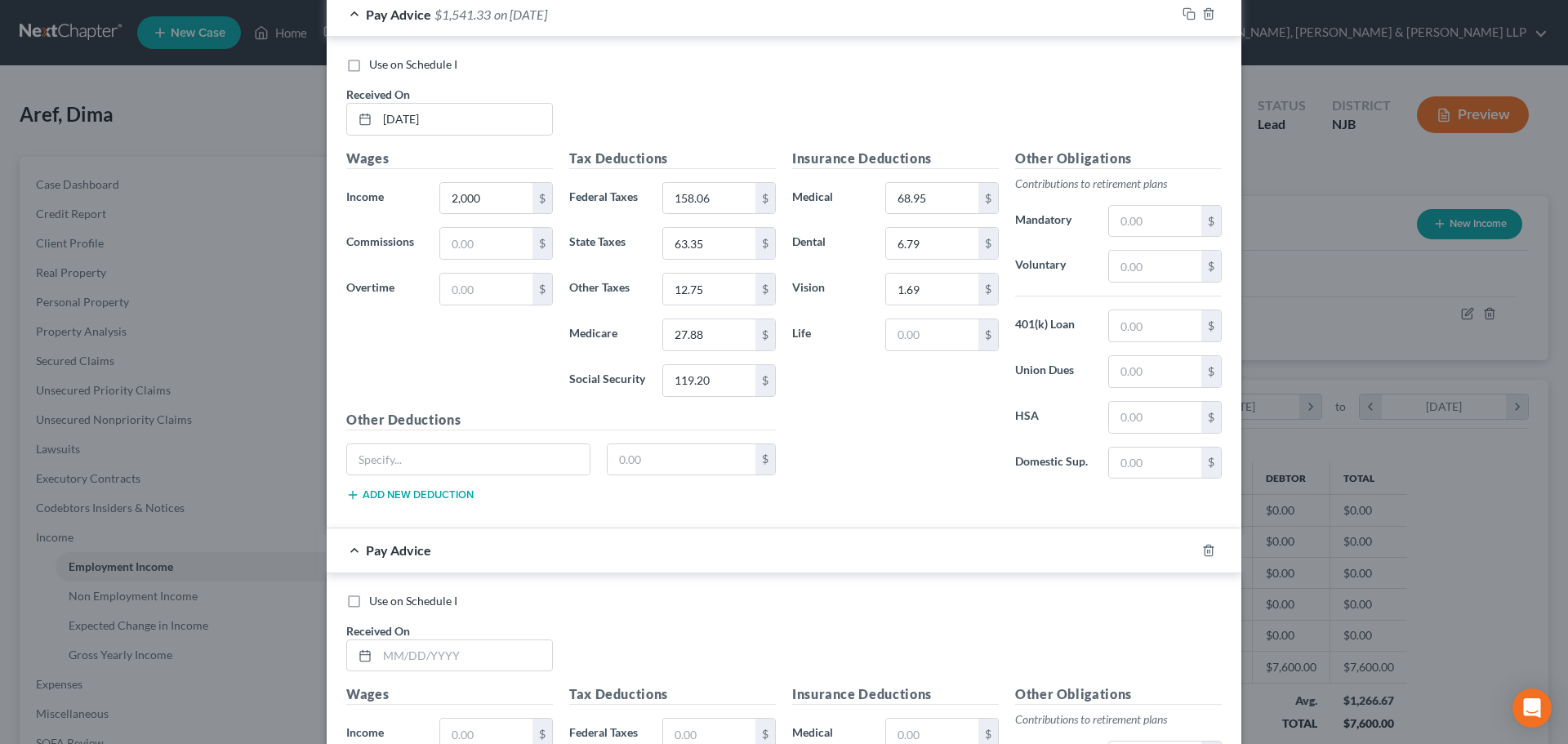
scroll to position [823, 0]
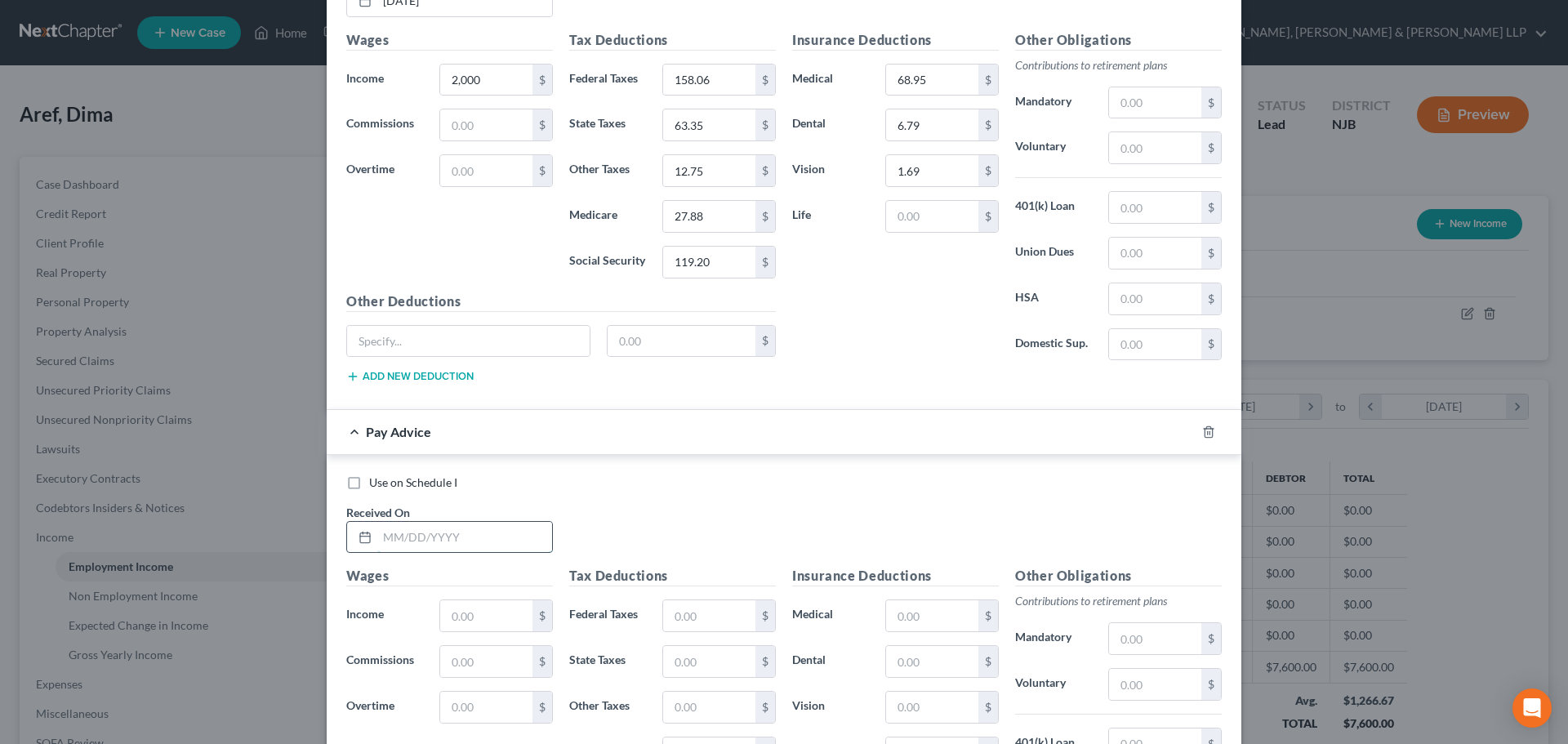
click at [410, 538] on input "text" at bounding box center [465, 537] width 175 height 31
click at [391, 541] on input "0829/2025" at bounding box center [465, 537] width 175 height 31
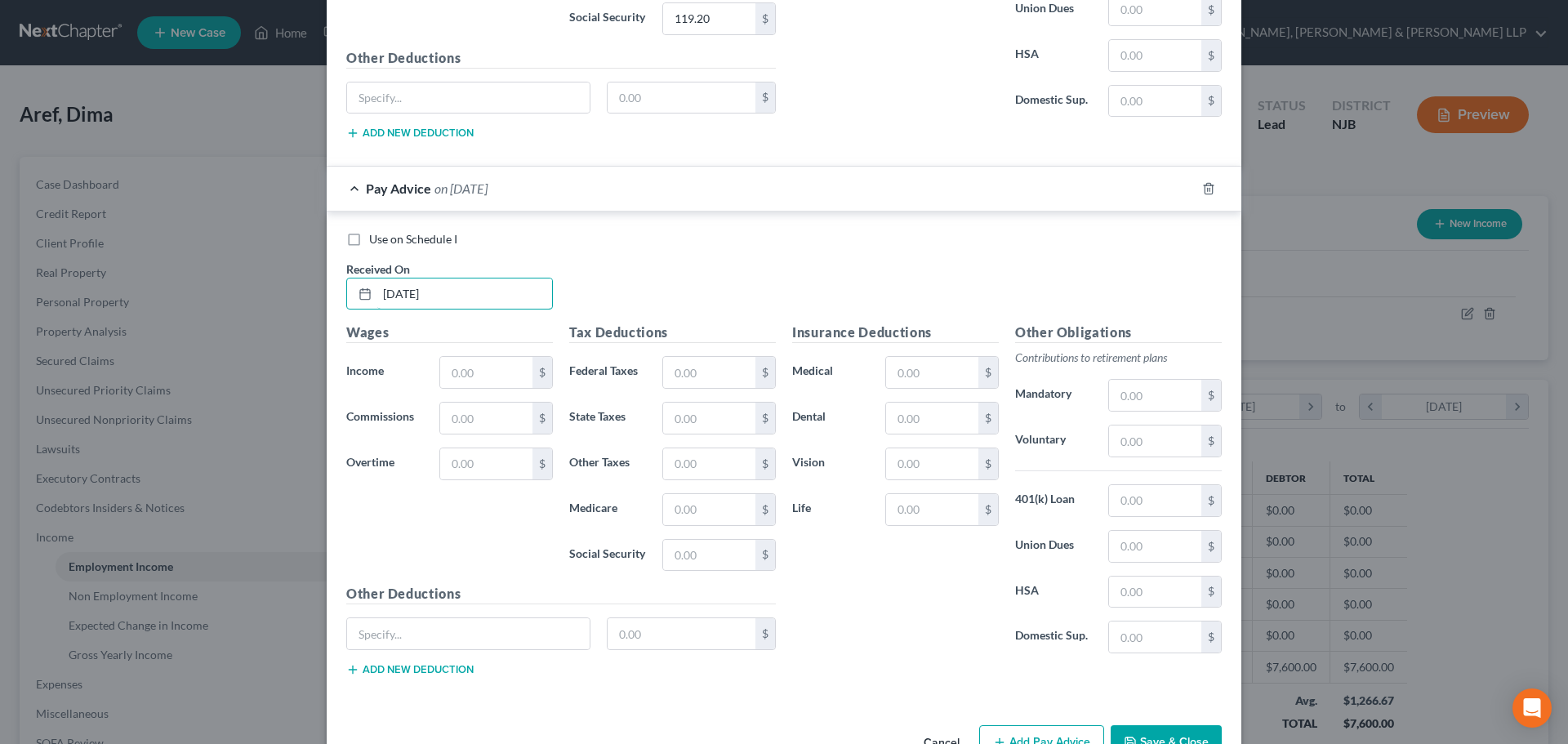
scroll to position [1068, 0]
click at [498, 363] on input "text" at bounding box center [487, 371] width 93 height 31
click at [668, 369] on input "text" at bounding box center [709, 371] width 93 height 31
click at [690, 453] on input "text" at bounding box center [709, 462] width 93 height 31
click at [937, 381] on input "text" at bounding box center [932, 371] width 93 height 31
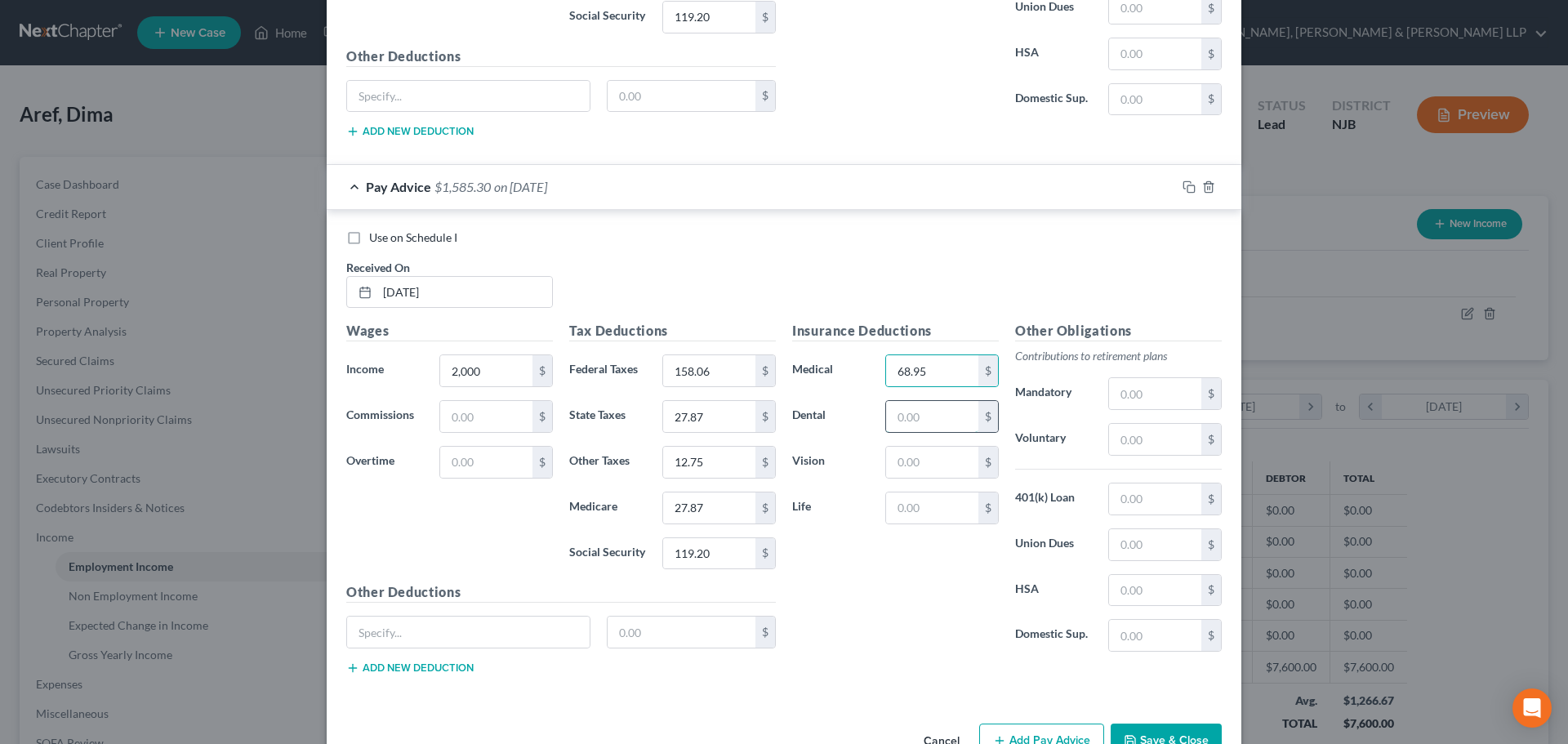
click at [936, 403] on input "text" at bounding box center [932, 417] width 93 height 31
click at [913, 454] on input "text" at bounding box center [932, 462] width 93 height 31
click at [736, 418] on input "27.87" at bounding box center [709, 417] width 93 height 31
click at [734, 368] on input "158.06" at bounding box center [709, 371] width 93 height 31
click at [729, 417] on input "27.87" at bounding box center [709, 417] width 93 height 31
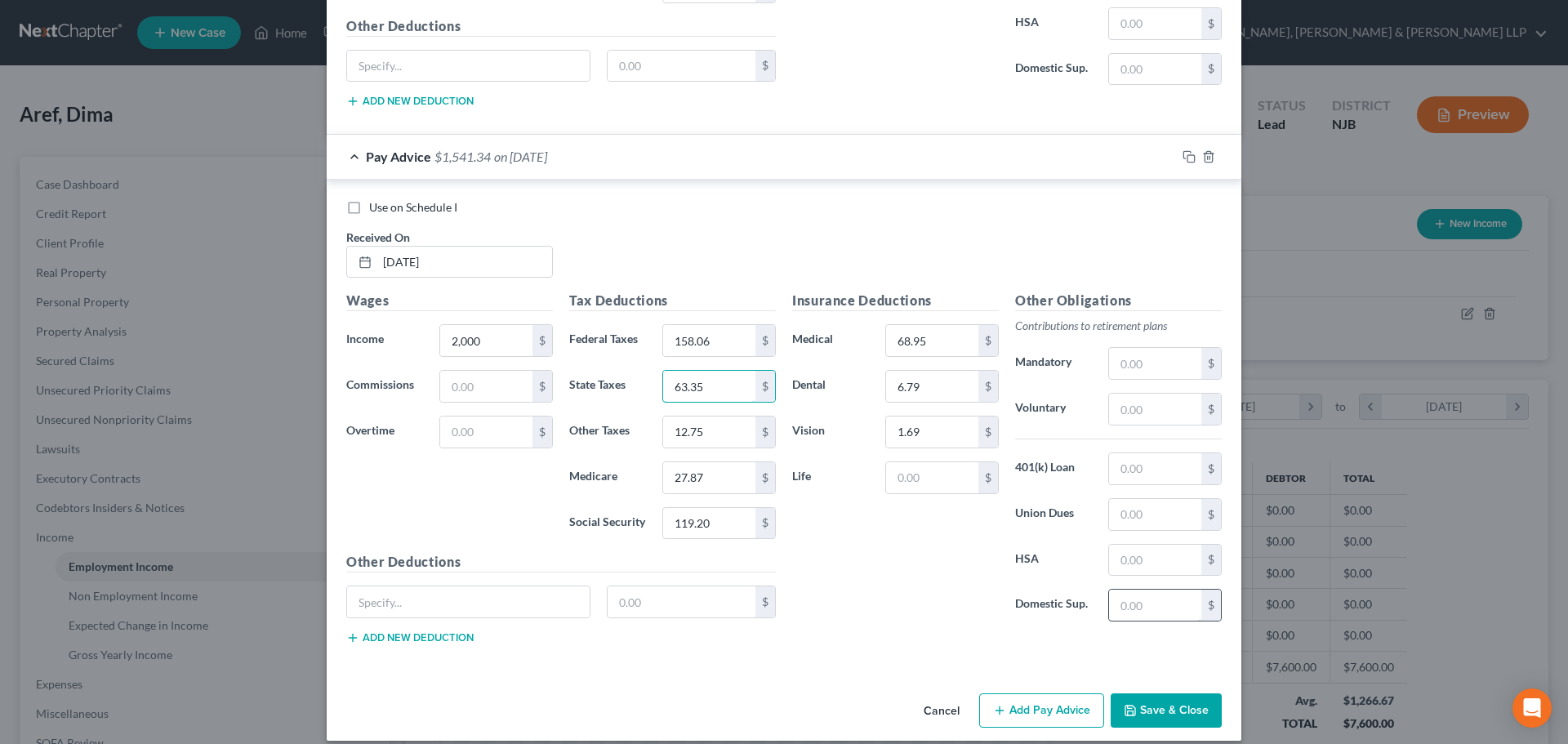
scroll to position [1114, 0]
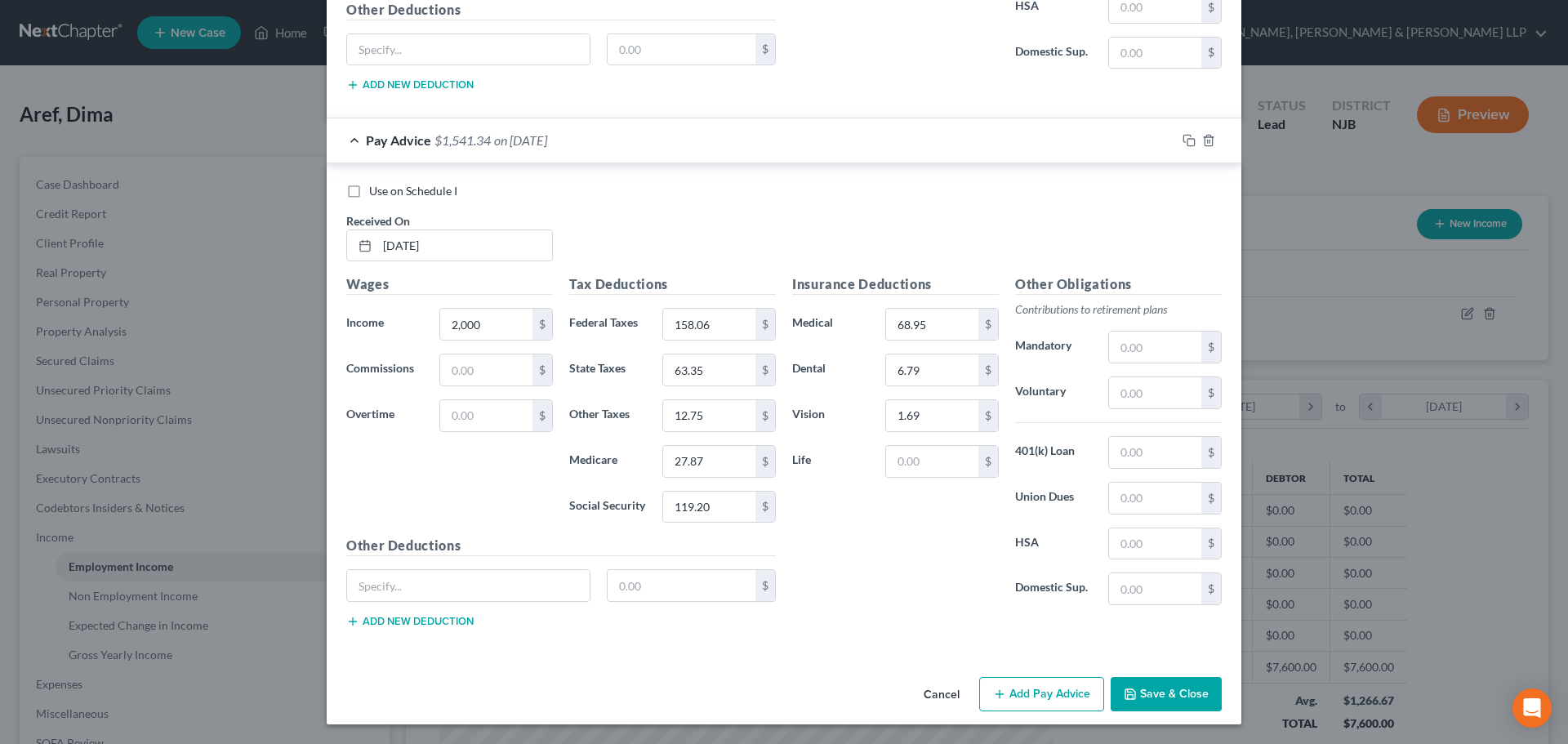
click at [1072, 695] on button "Add Pay Advice" at bounding box center [1041, 693] width 125 height 34
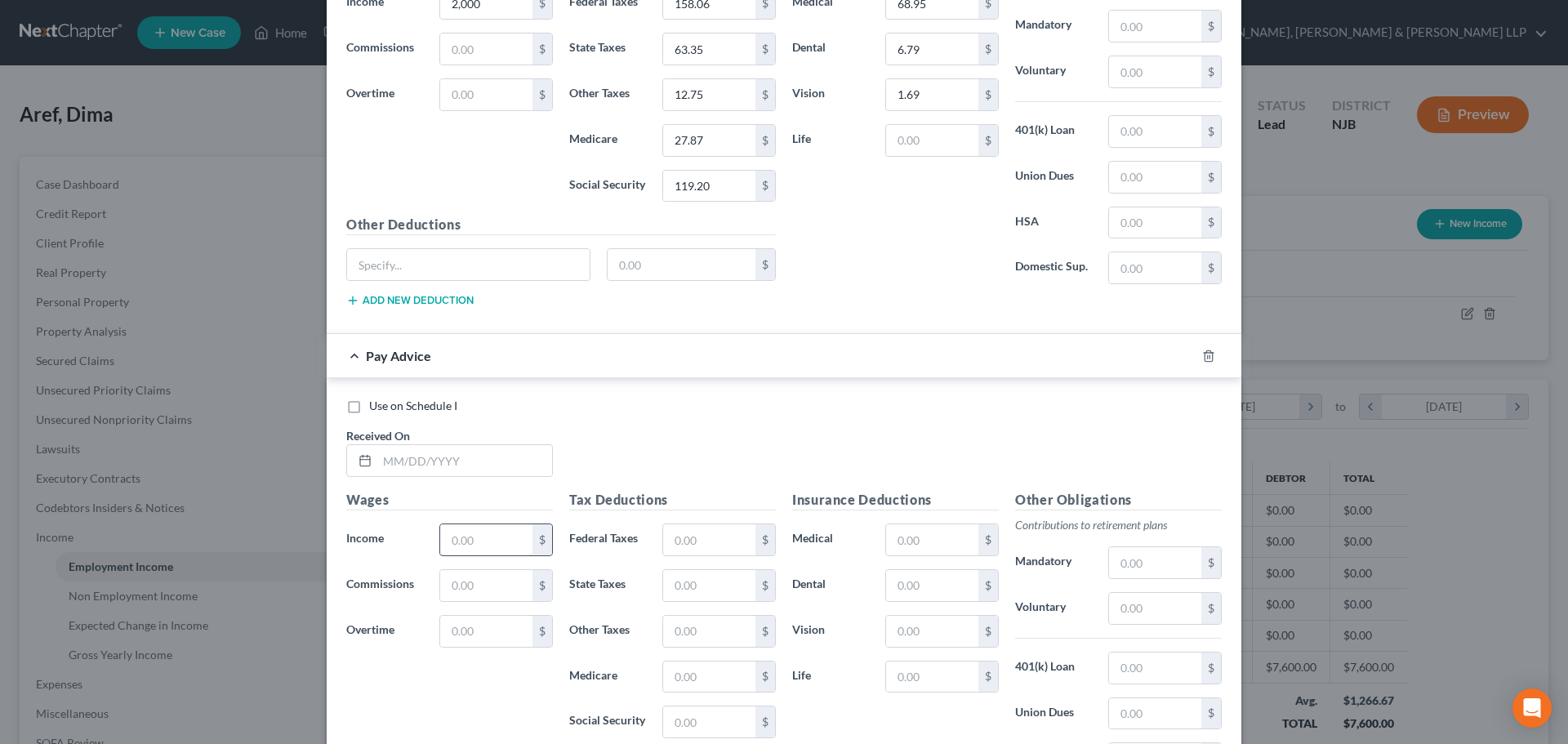
scroll to position [1441, 0]
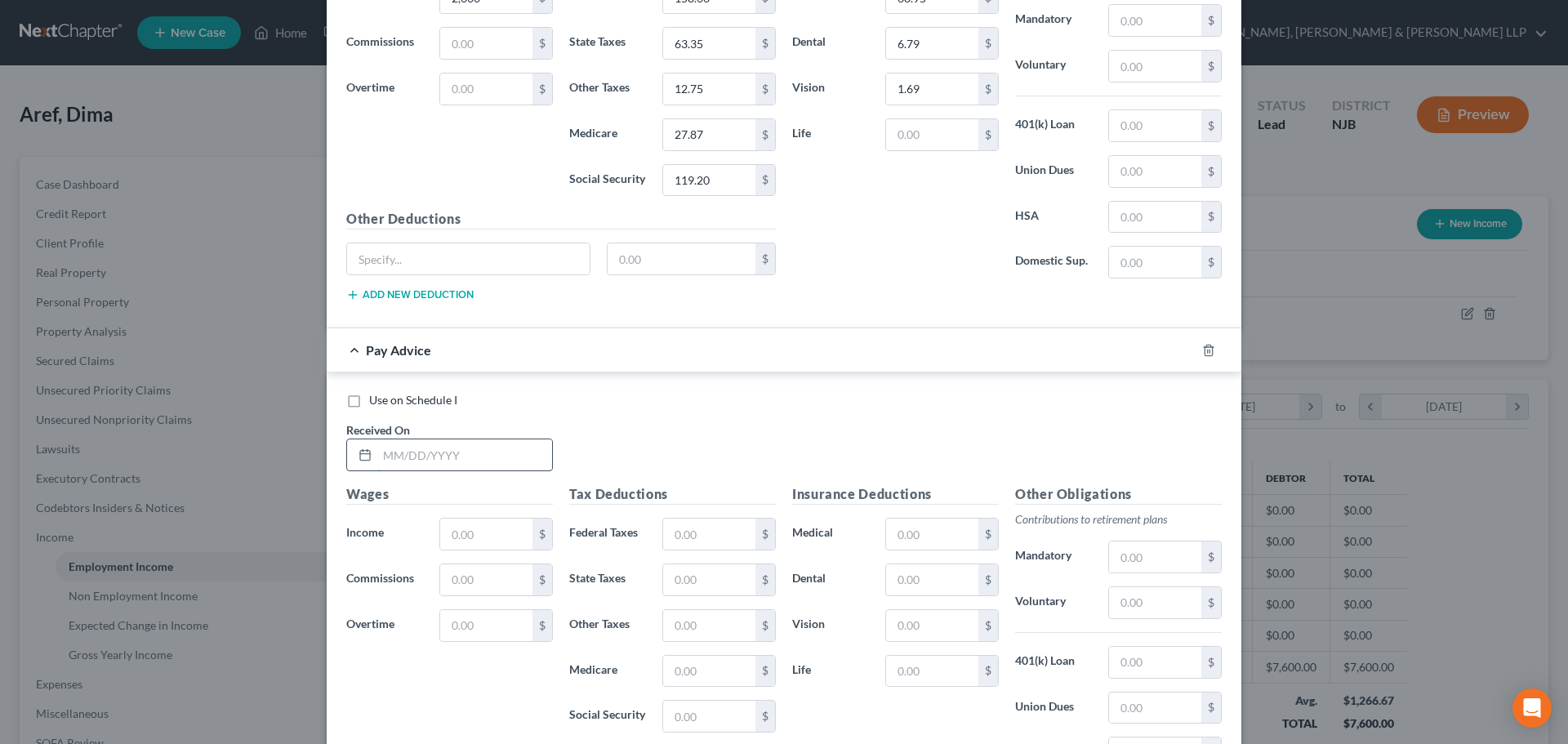
click at [443, 460] on input "text" at bounding box center [465, 455] width 175 height 31
click at [453, 531] on input "text" at bounding box center [487, 534] width 93 height 31
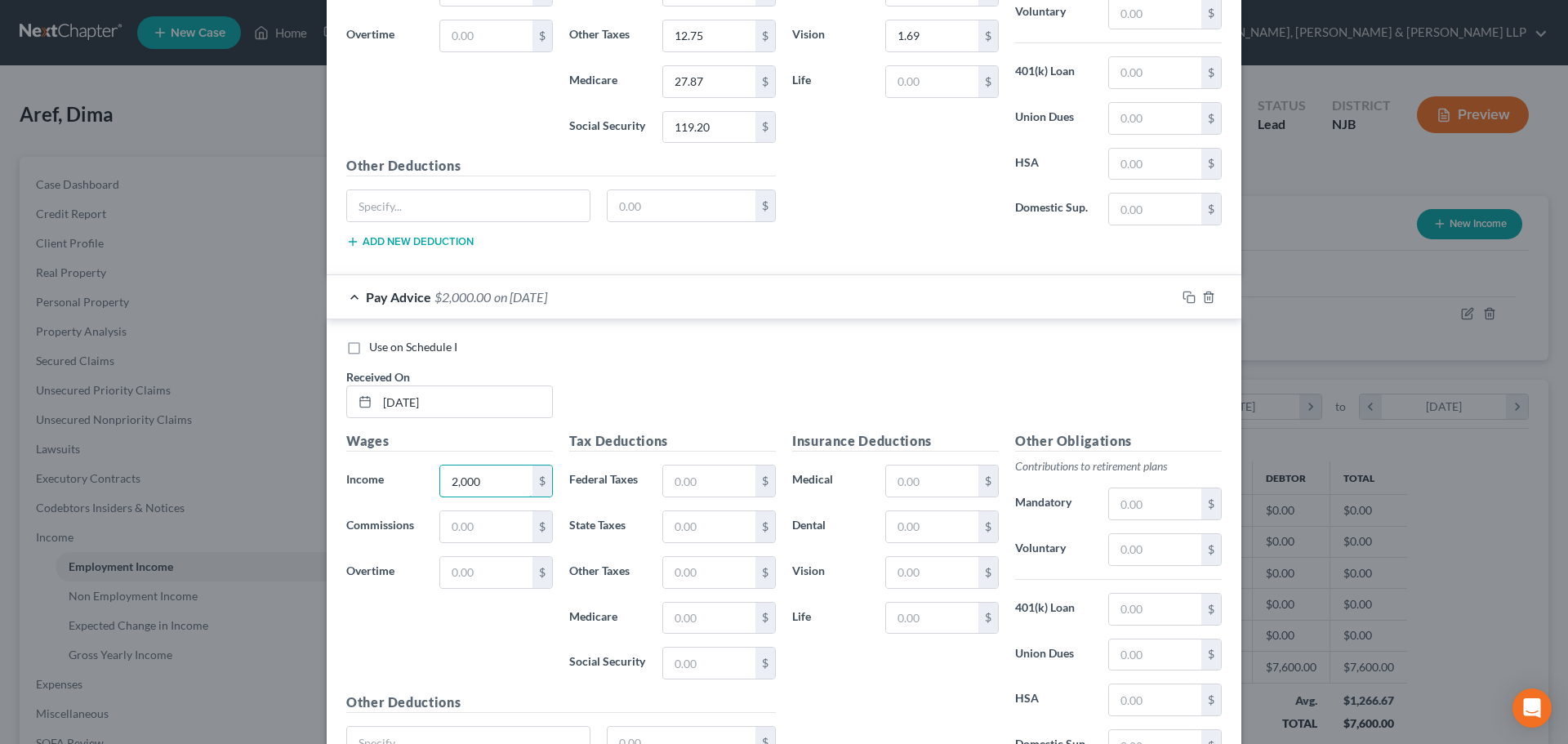
scroll to position [1522, 0]
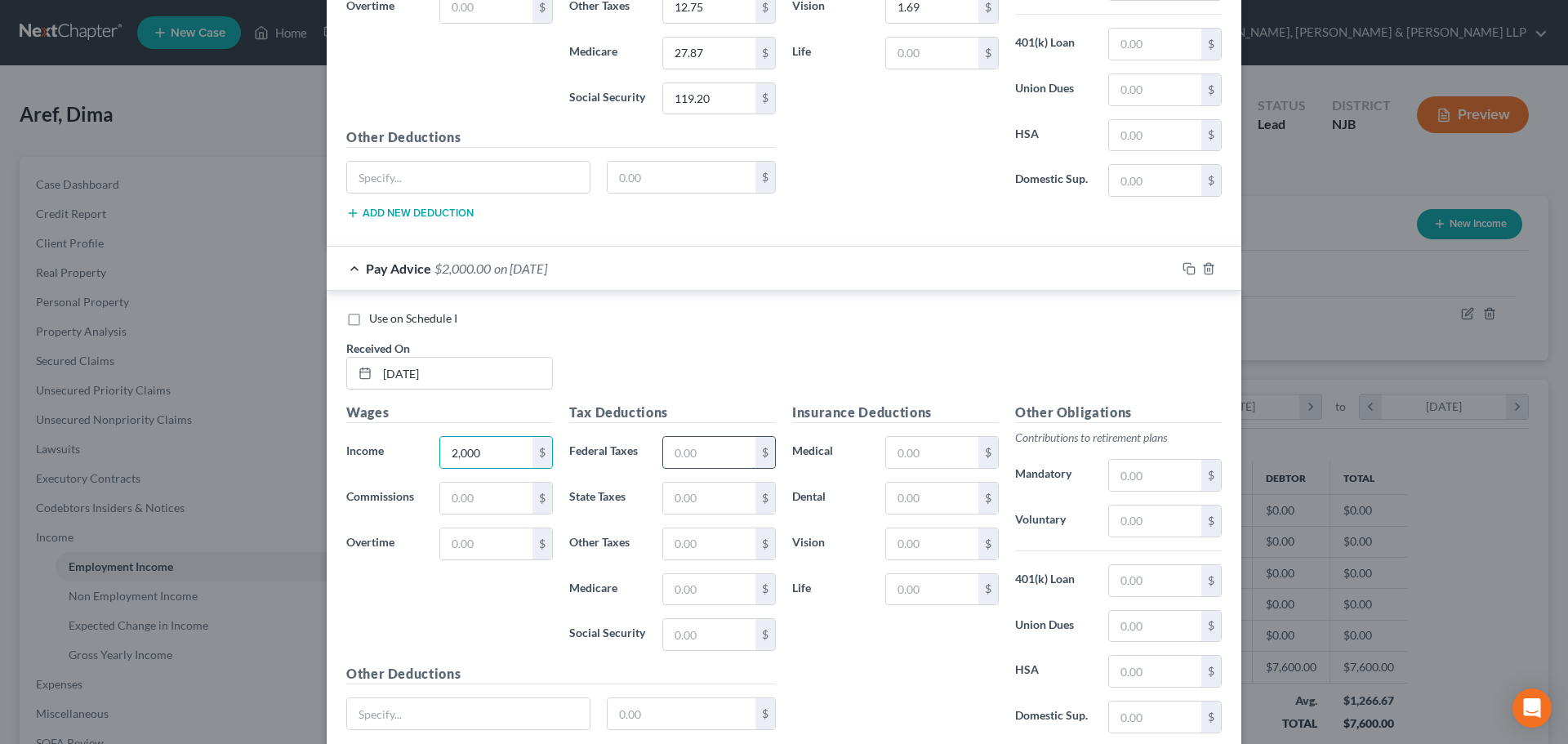
drag, startPoint x: 709, startPoint y: 467, endPoint x: 705, endPoint y: 455, distance: 12.6
click at [709, 467] on input "text" at bounding box center [709, 452] width 93 height 31
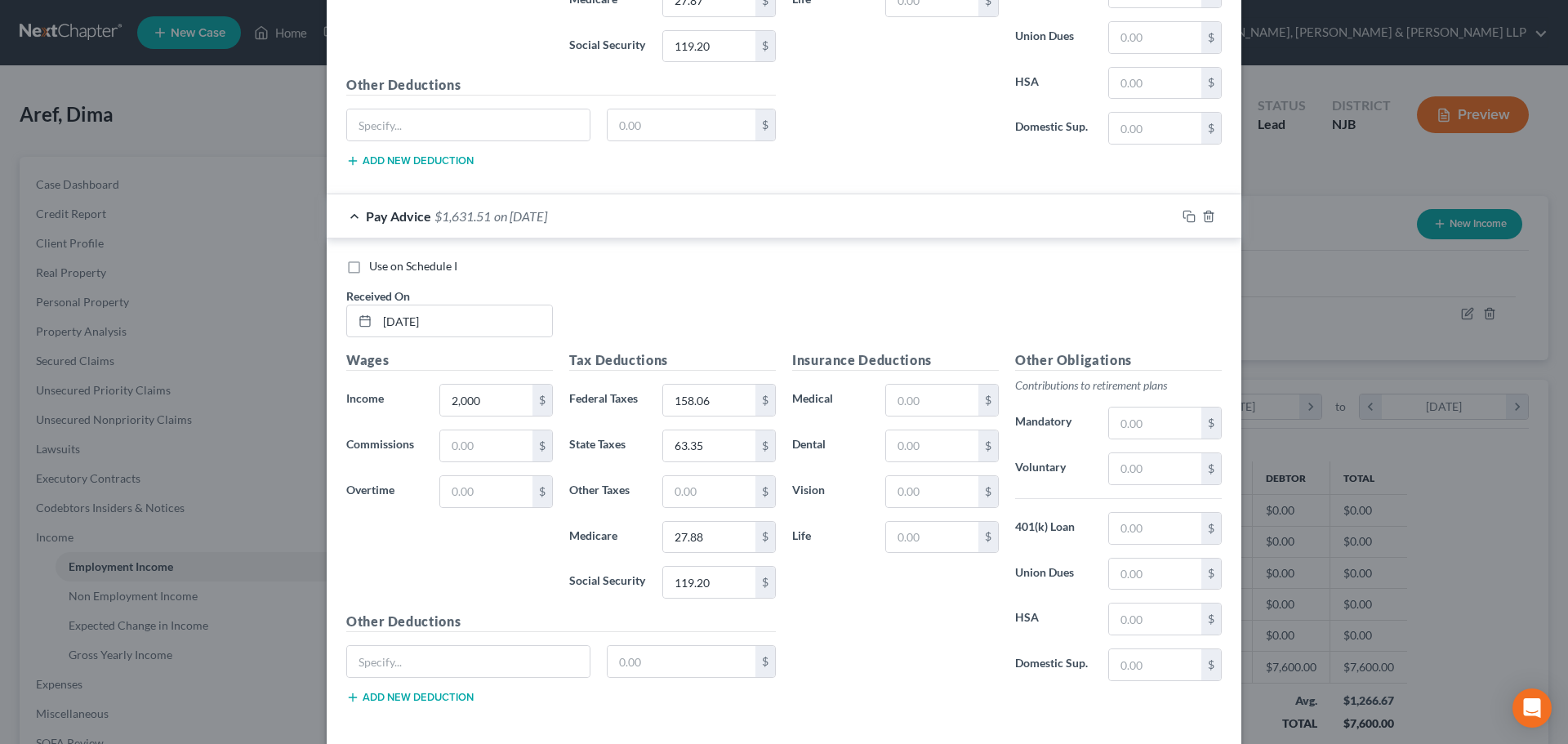
scroll to position [1604, 0]
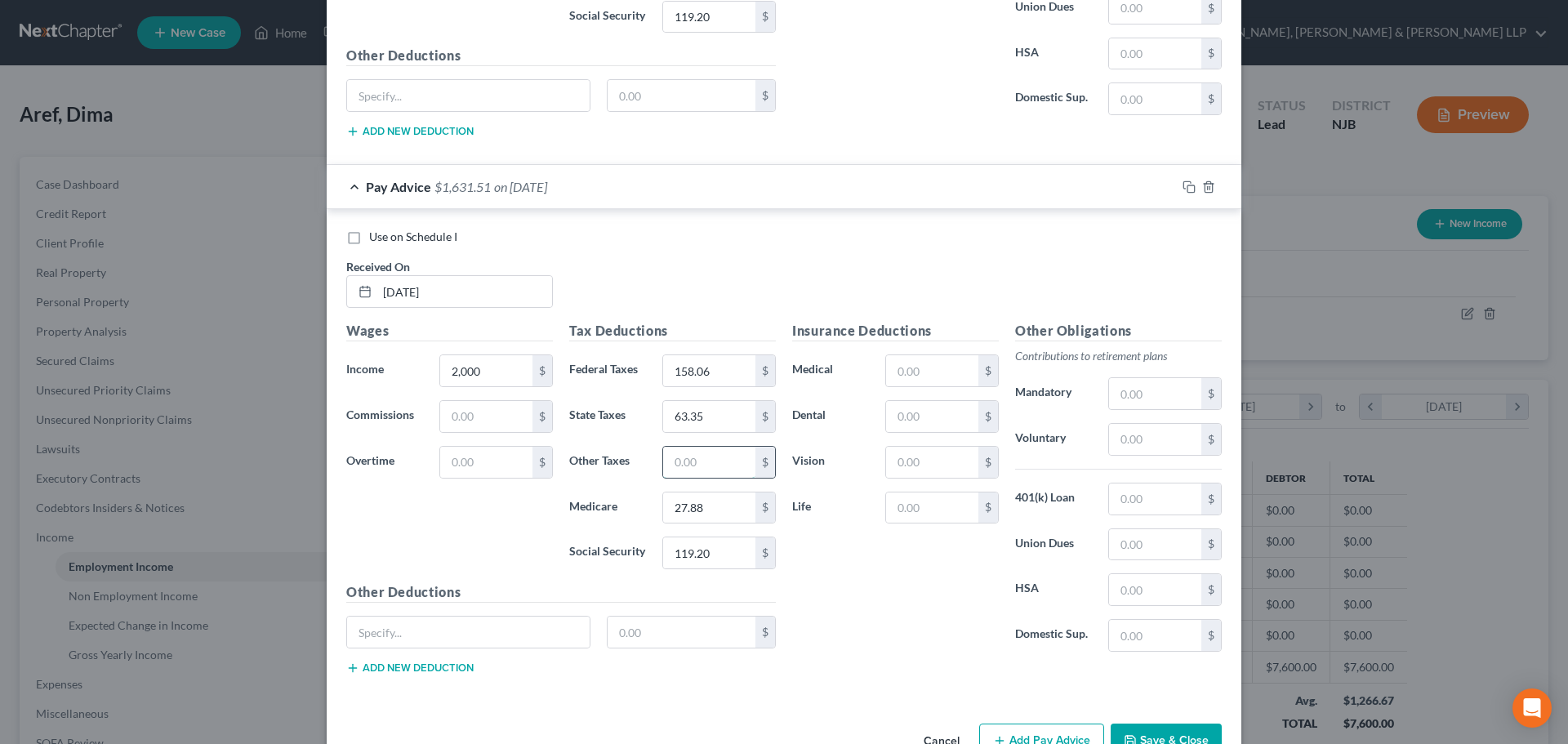
click at [687, 472] on input "text" at bounding box center [709, 462] width 93 height 31
click at [891, 370] on input "text" at bounding box center [932, 371] width 93 height 31
click at [895, 421] on input "text" at bounding box center [932, 417] width 93 height 31
click at [898, 459] on input "text" at bounding box center [932, 462] width 93 height 31
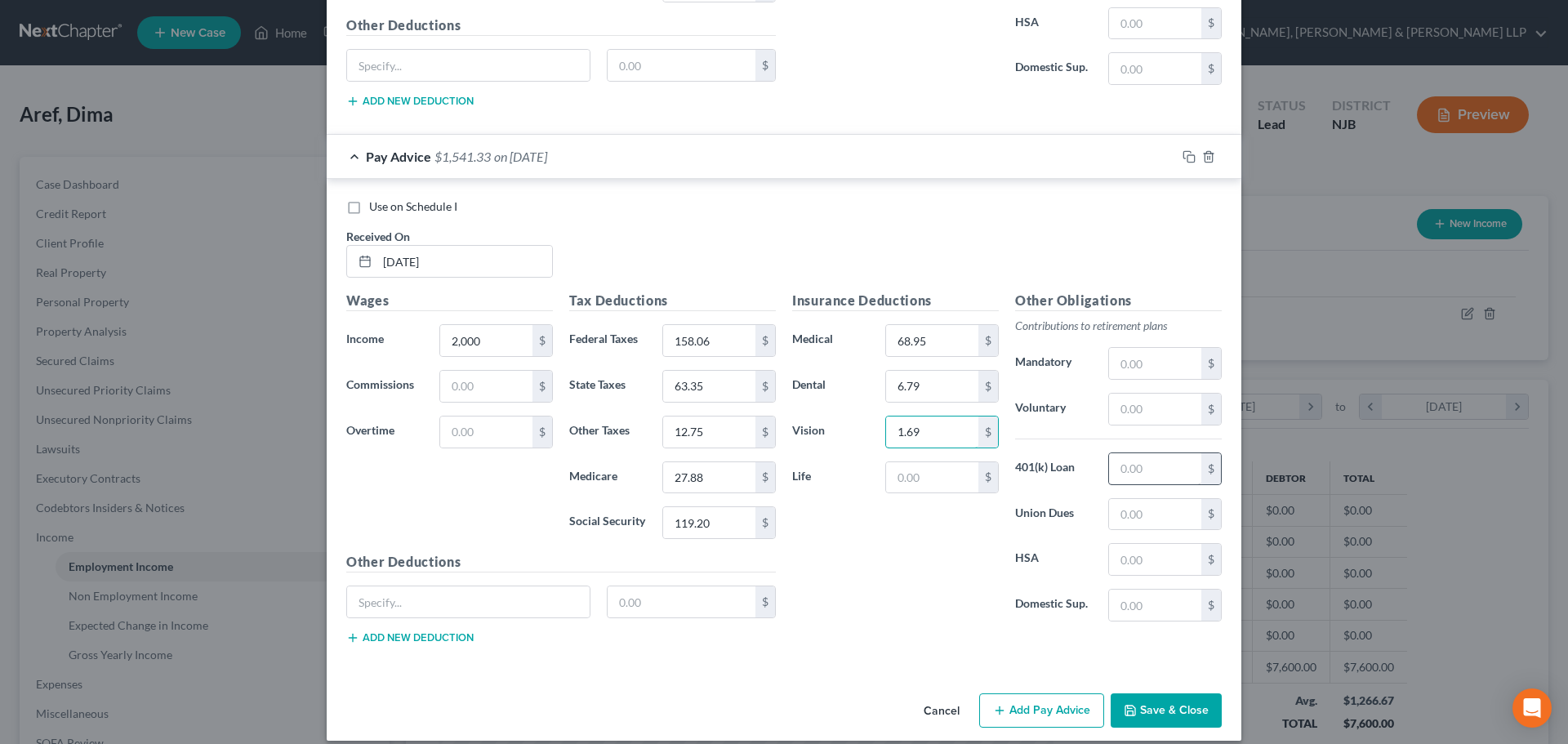
scroll to position [1650, 0]
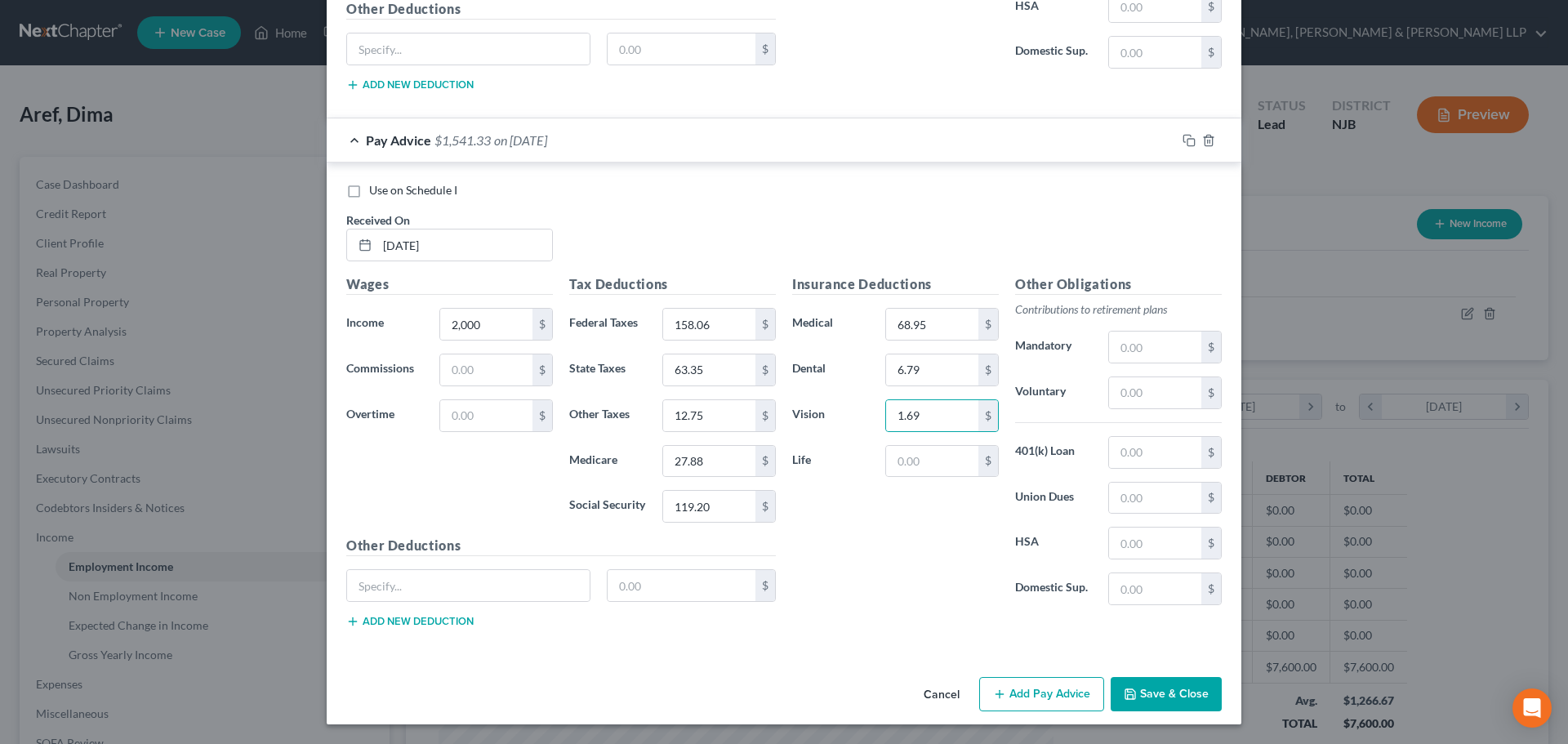
click at [1008, 692] on button "Add Pay Advice" at bounding box center [1041, 693] width 125 height 34
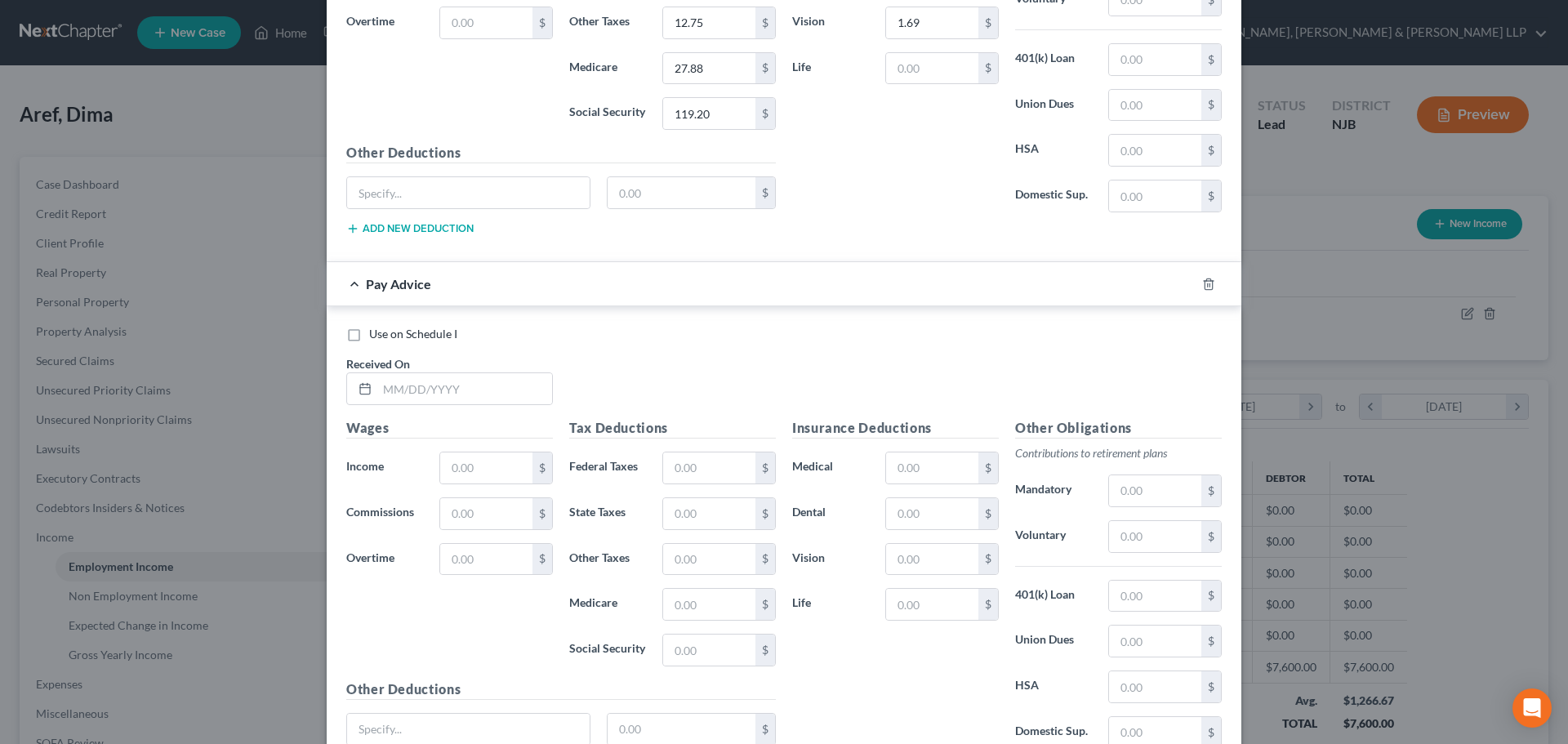
scroll to position [2059, 0]
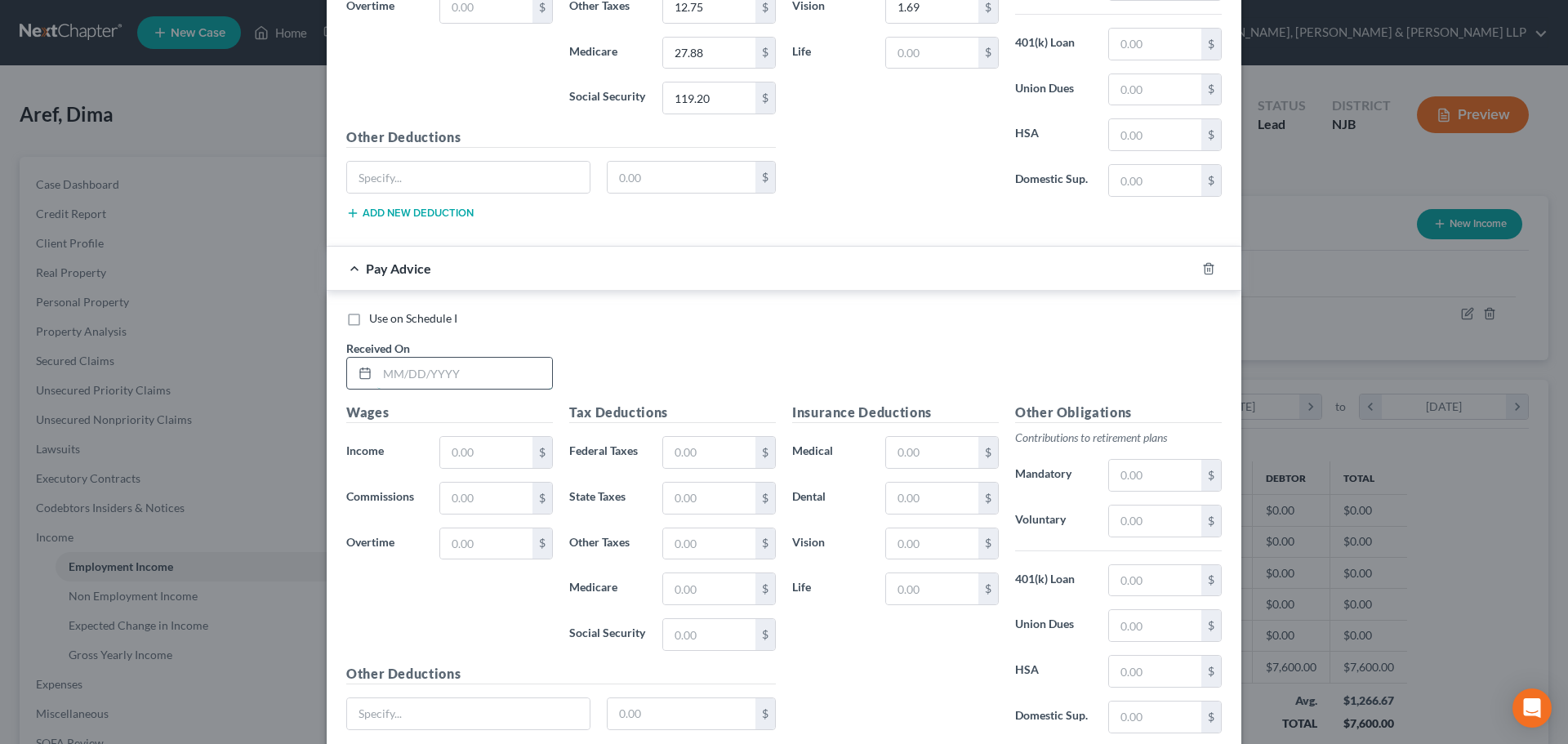
click at [451, 372] on input "text" at bounding box center [465, 373] width 175 height 31
click at [457, 431] on div "Wages Income * $ Commissions $ Overtime $" at bounding box center [449, 533] width 223 height 261
click at [457, 445] on input "text" at bounding box center [487, 452] width 93 height 31
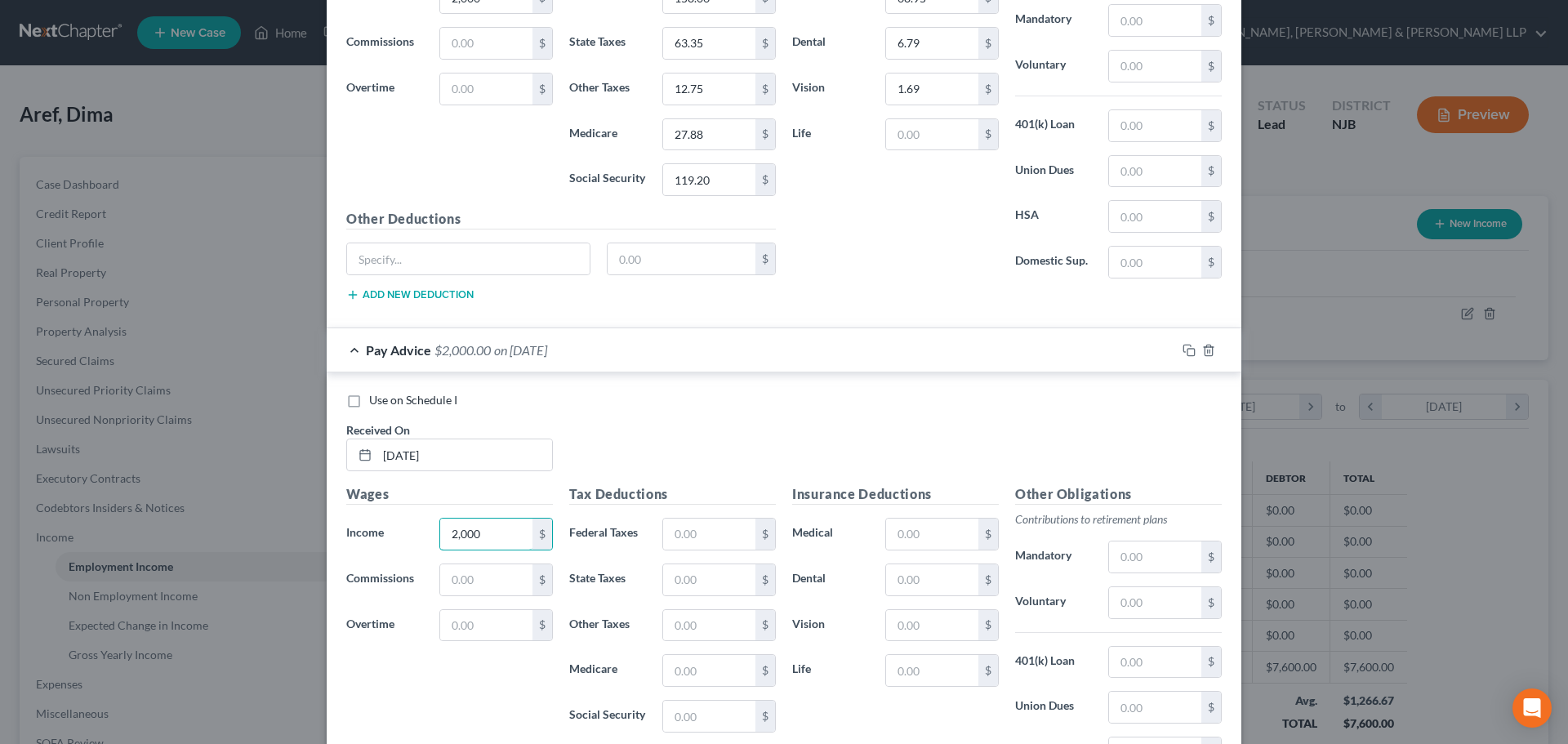
scroll to position [2186, 0]
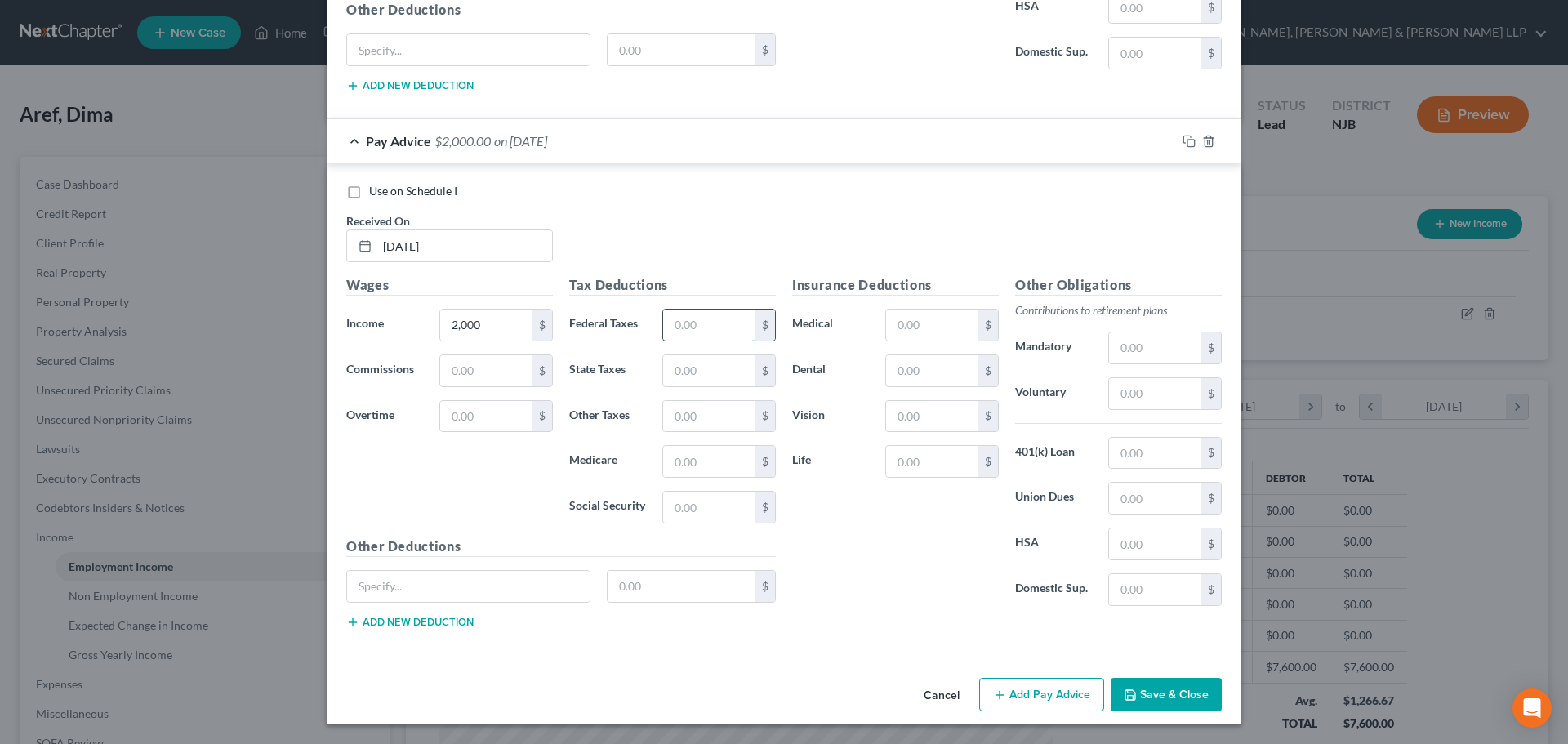
click at [702, 325] on input "text" at bounding box center [709, 325] width 93 height 31
click at [667, 373] on input "text" at bounding box center [709, 371] width 93 height 31
drag, startPoint x: 676, startPoint y: 463, endPoint x: 667, endPoint y: 439, distance: 25.6
click at [676, 463] on input "text" at bounding box center [709, 461] width 93 height 31
click at [678, 499] on input "text" at bounding box center [709, 507] width 93 height 31
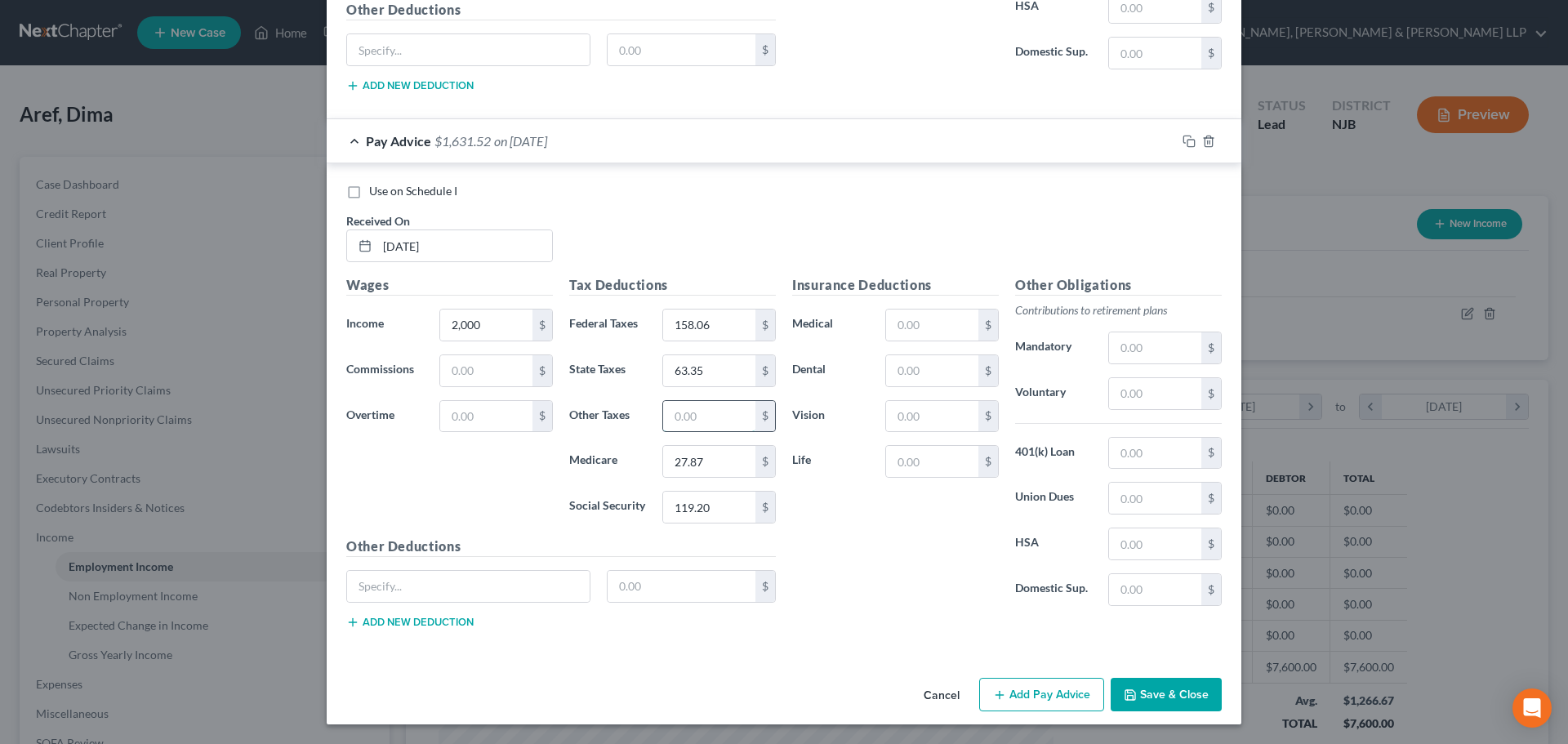
click at [686, 413] on input "text" at bounding box center [709, 417] width 93 height 31
click at [903, 307] on div "Insurance Deductions Medical $ Dental $ Vision $ Life $" at bounding box center [895, 447] width 223 height 344
click at [903, 326] on input "text" at bounding box center [932, 325] width 93 height 31
click at [1026, 679] on button "Add Pay Advice" at bounding box center [1041, 694] width 125 height 34
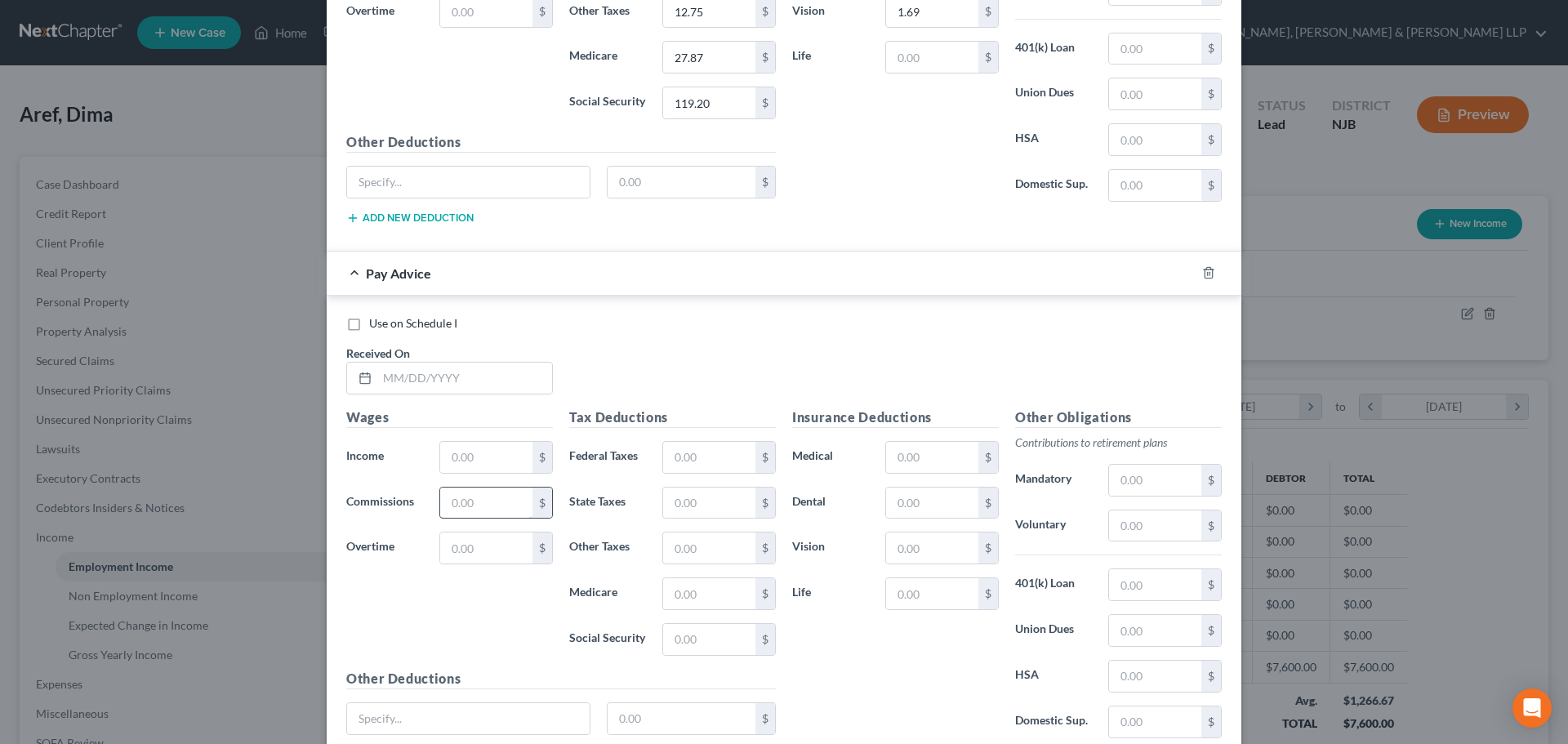
scroll to position [2594, 0]
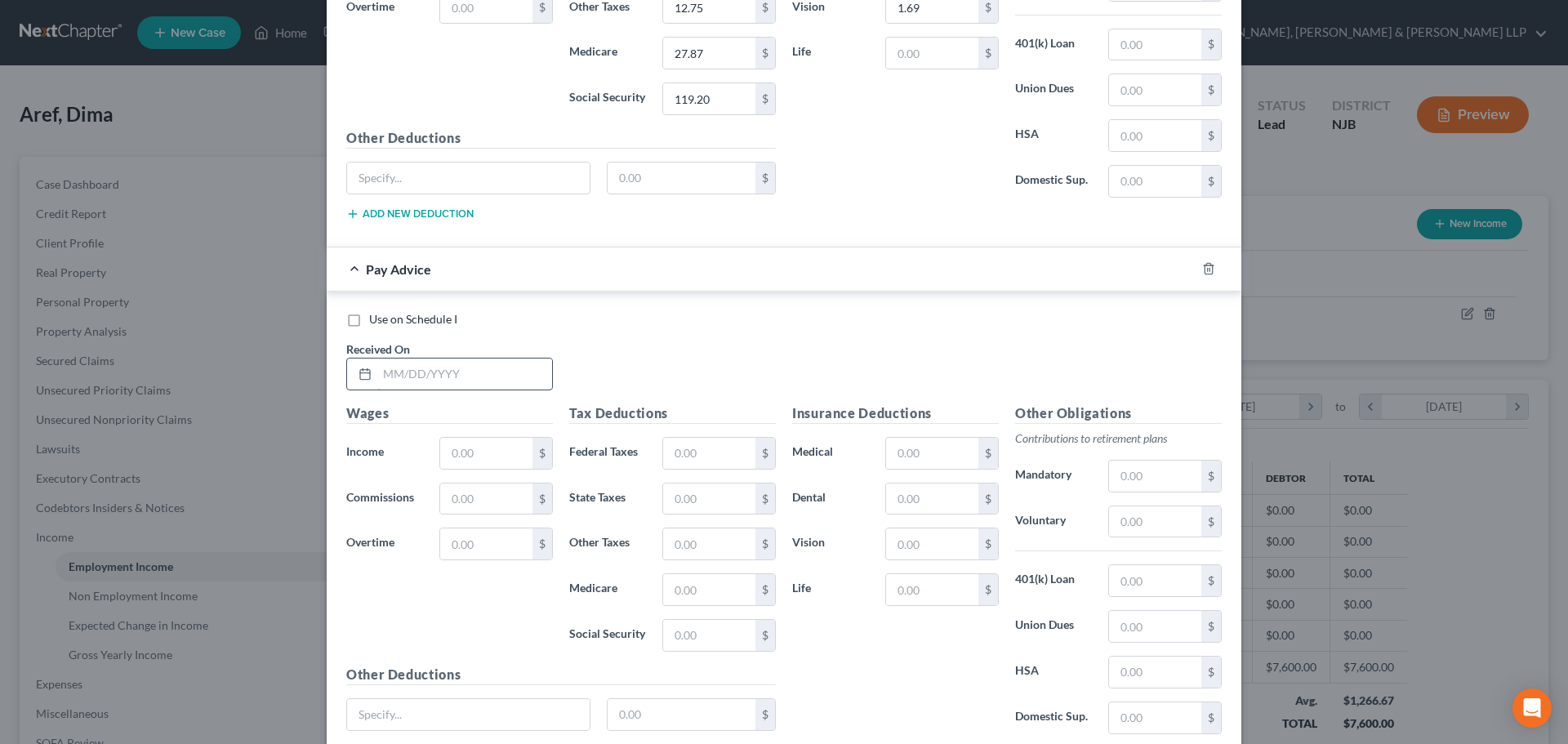
click at [432, 359] on input "text" at bounding box center [465, 374] width 175 height 31
click at [472, 442] on input "text" at bounding box center [487, 453] width 93 height 31
click at [699, 469] on div "Tax Deductions Federal Taxes $ State Taxes $ Other Taxes $ Medicare $ Social Se…" at bounding box center [672, 534] width 223 height 261
click at [696, 461] on input "text" at bounding box center [709, 453] width 93 height 31
click at [695, 453] on input "text" at bounding box center [709, 453] width 93 height 31
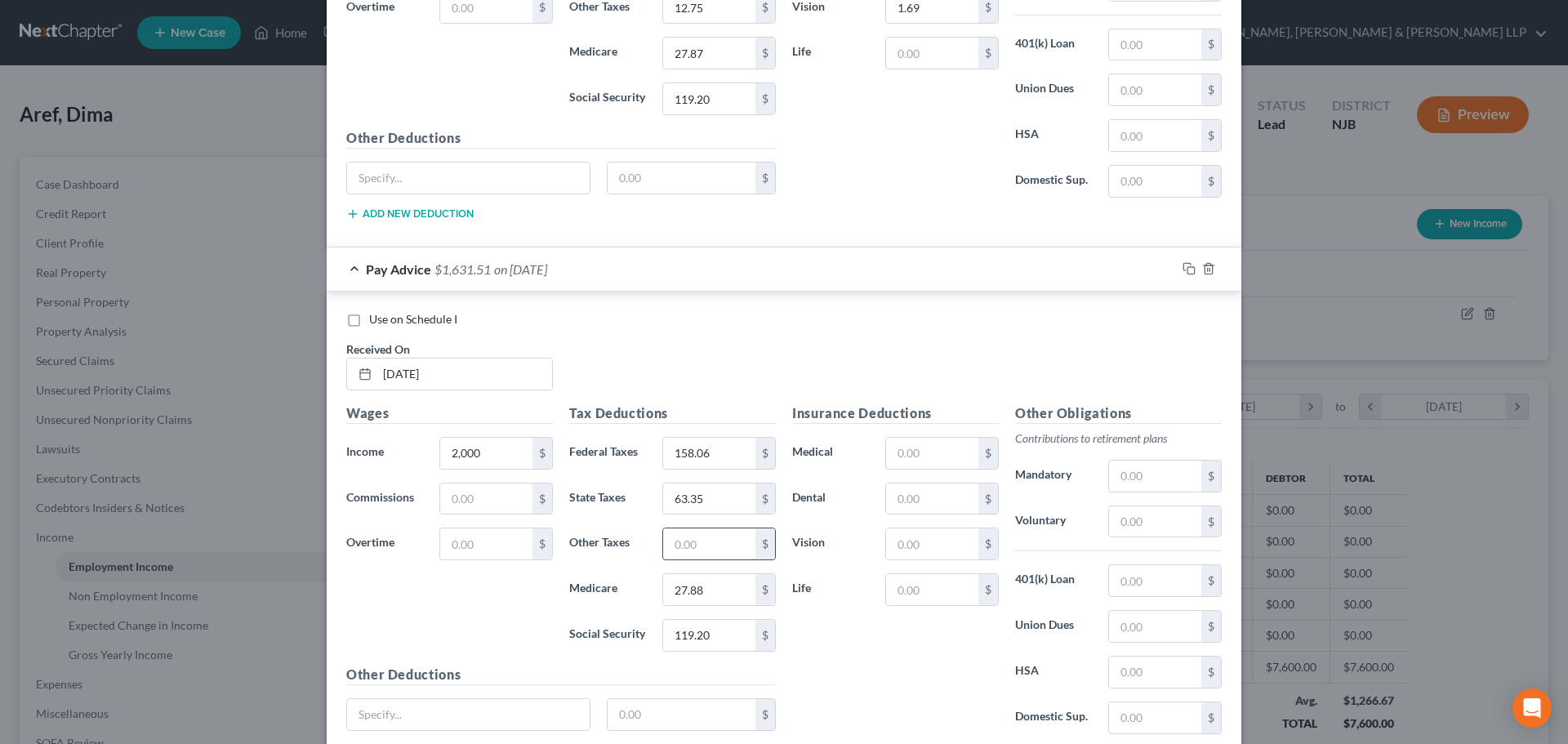
click at [681, 559] on input "text" at bounding box center [709, 544] width 93 height 31
click at [934, 450] on input "text" at bounding box center [932, 453] width 93 height 31
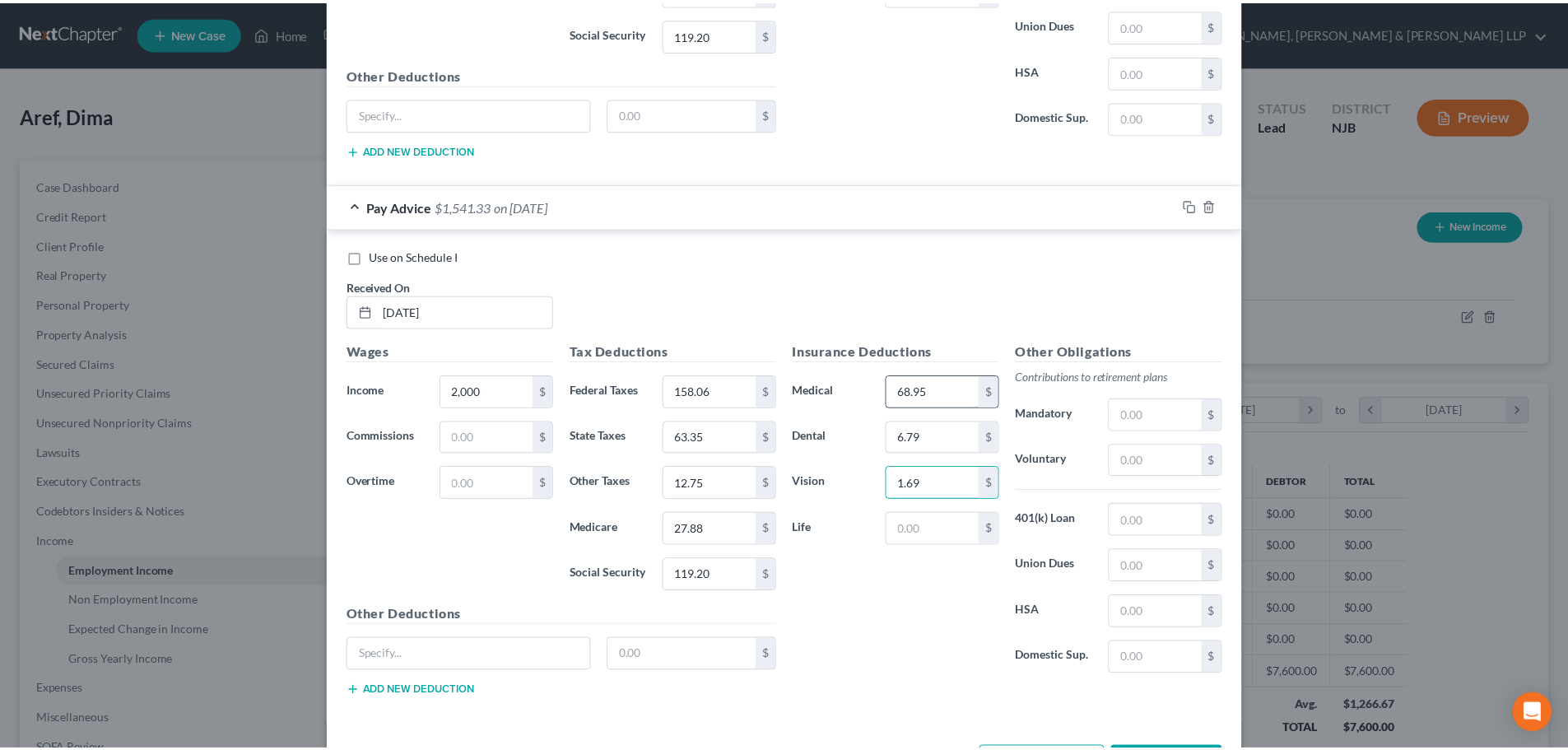
scroll to position [2745, 0]
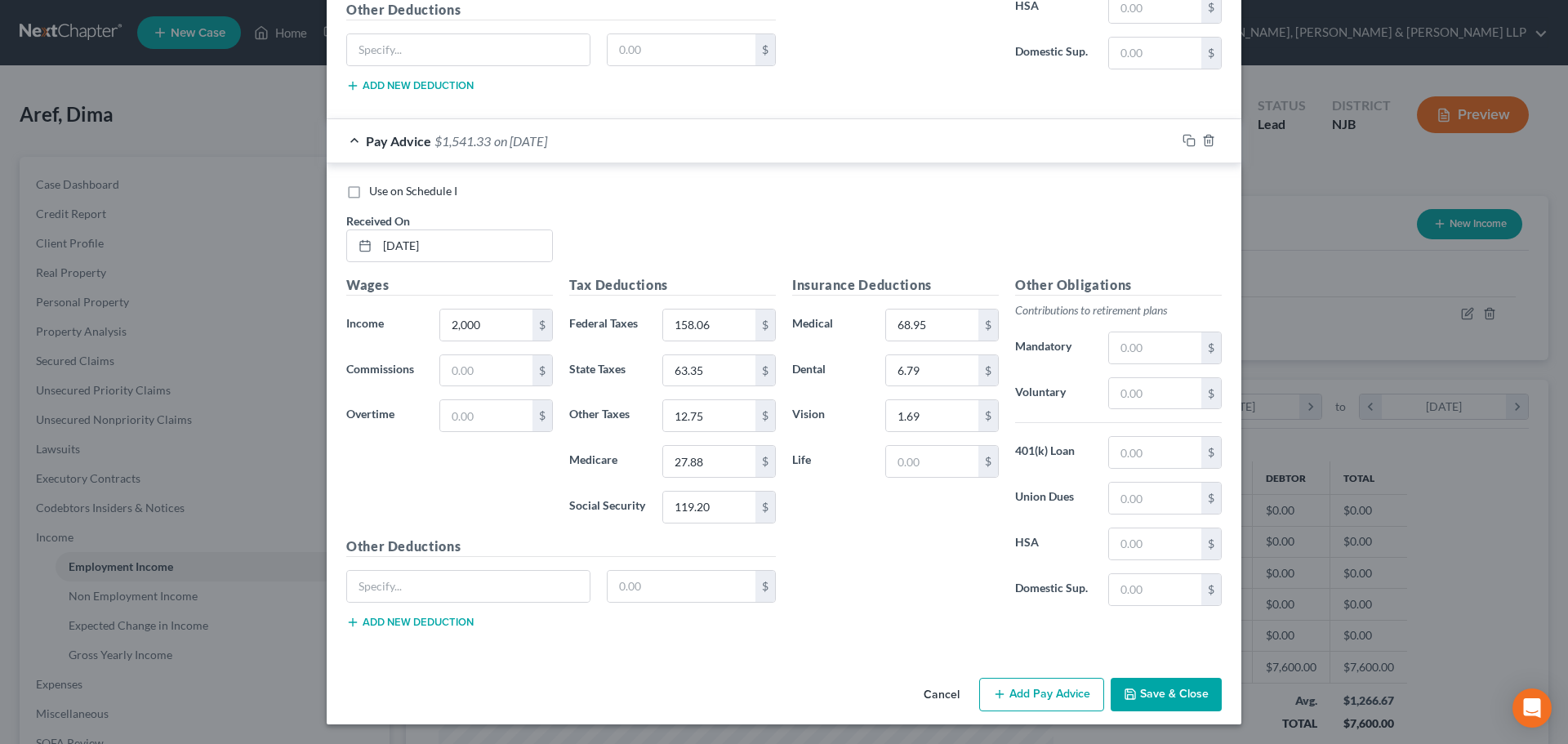
click at [1145, 702] on button "Save & Close" at bounding box center [1165, 694] width 111 height 34
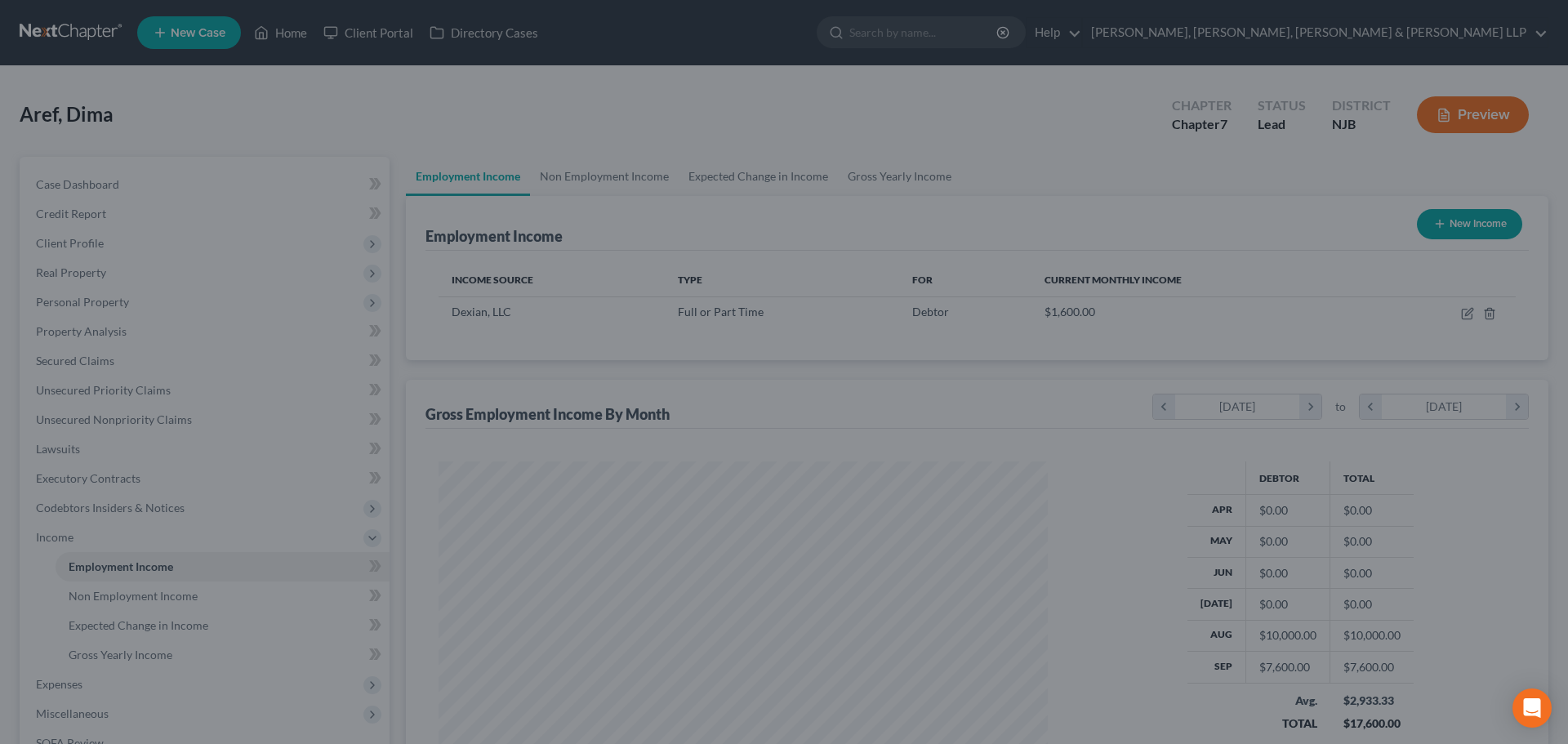
scroll to position [816000, 815942]
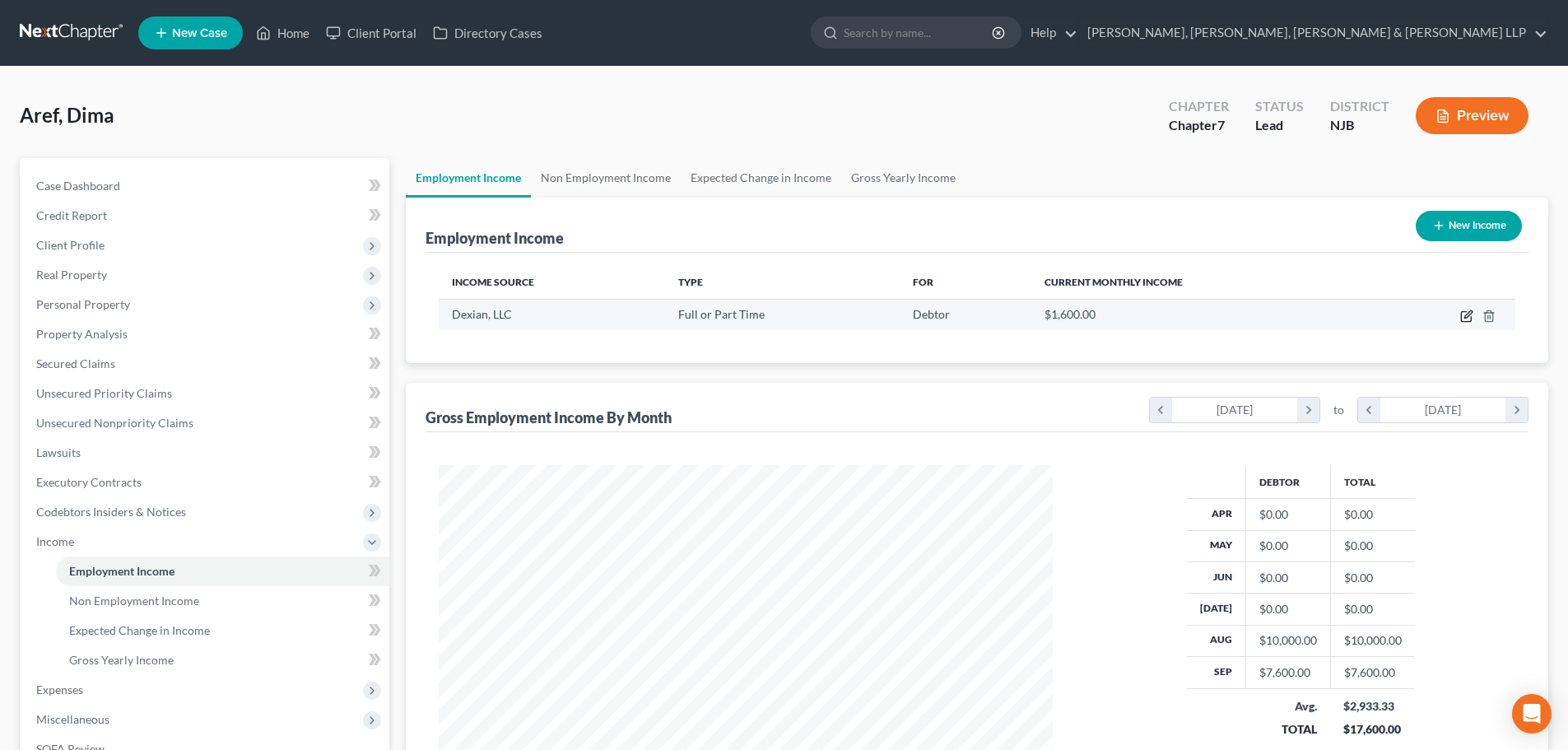
click at [1461, 314] on icon "button" at bounding box center [1465, 316] width 10 height 10
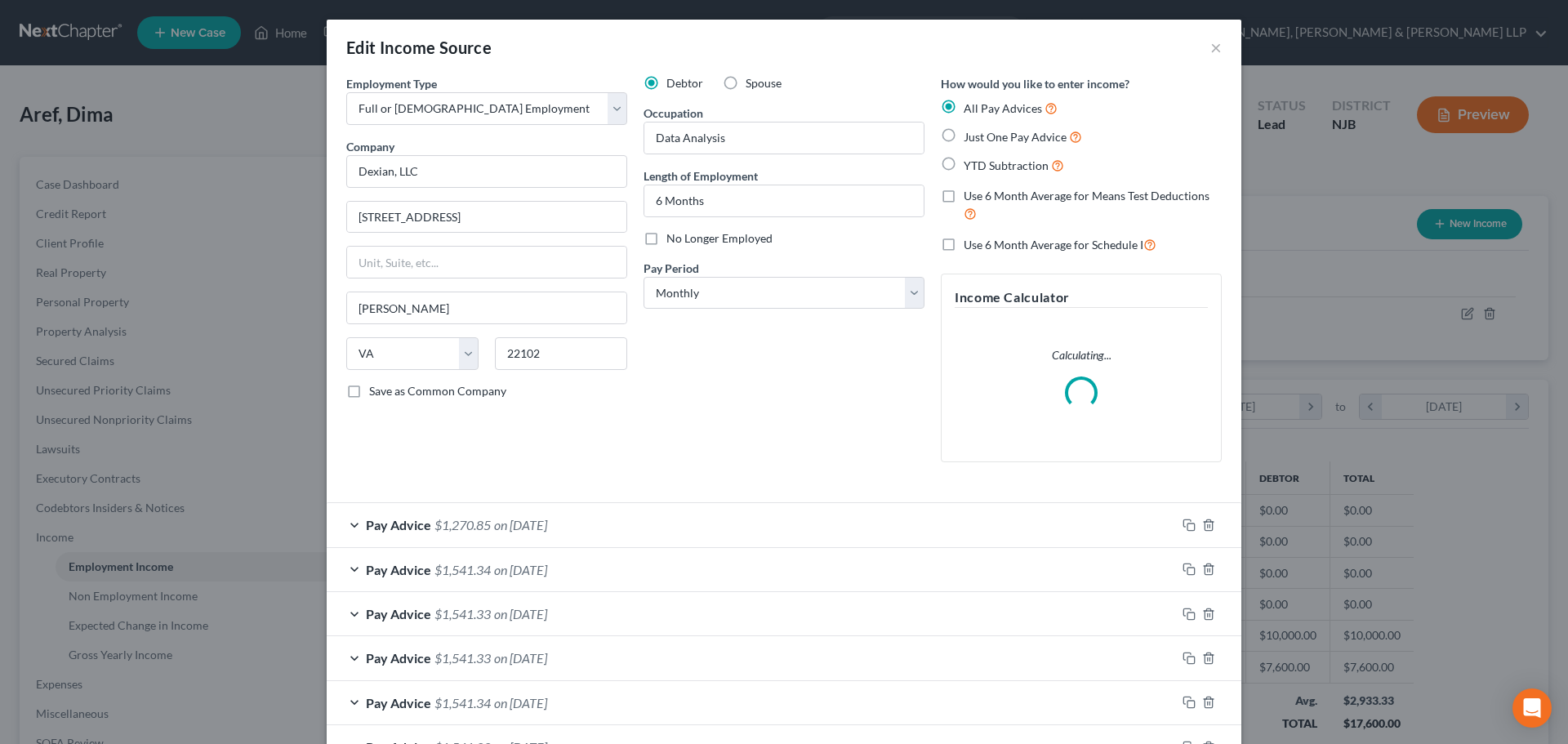
scroll to position [307, 647]
drag, startPoint x: 768, startPoint y: 279, endPoint x: 683, endPoint y: 403, distance: 150.3
click at [768, 279] on select "Select Monthly Twice Monthly Every Other Week Weekly" at bounding box center [784, 293] width 281 height 32
click at [644, 277] on select "Select Monthly Twice Monthly Every Other Week Weekly" at bounding box center [784, 293] width 281 height 32
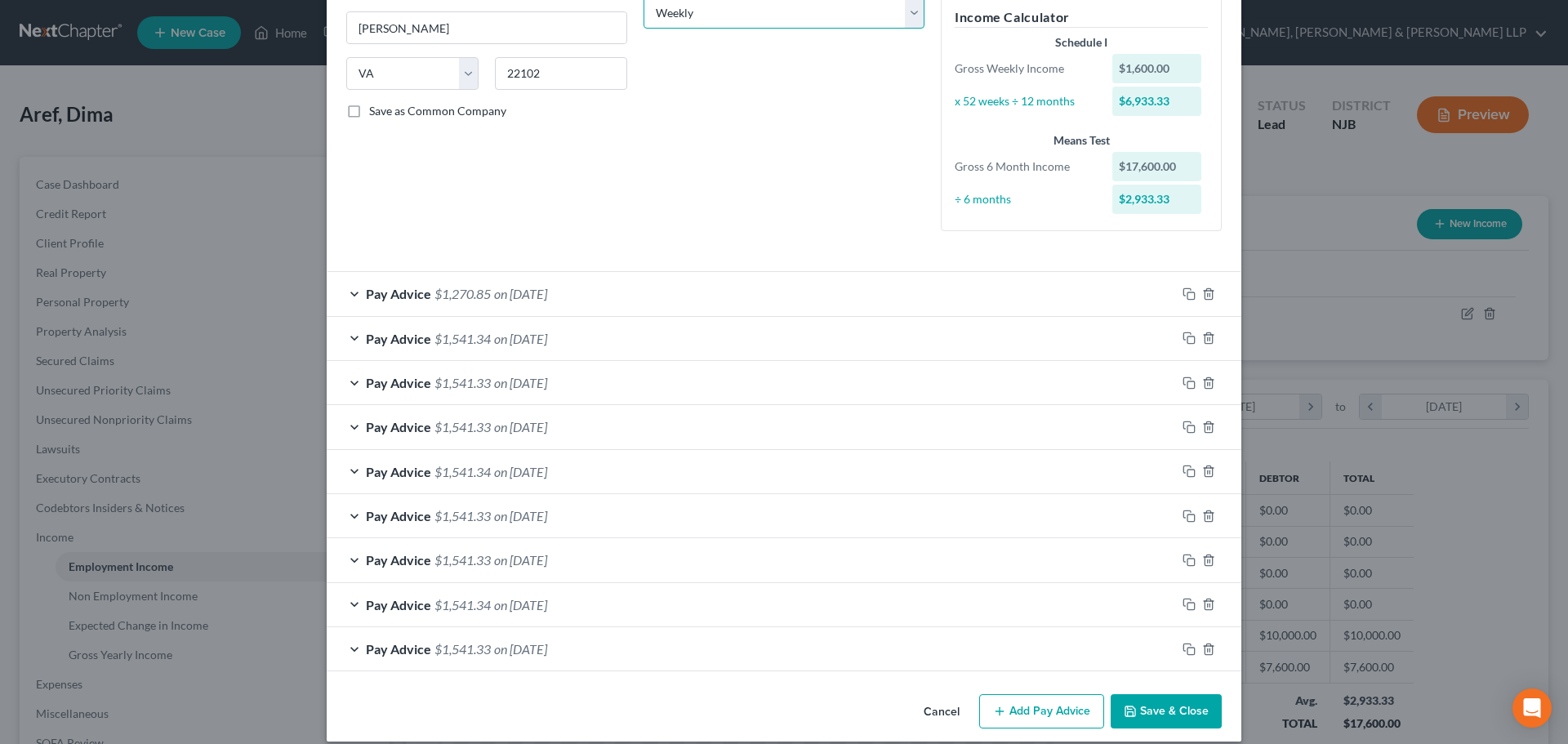
scroll to position [297, 0]
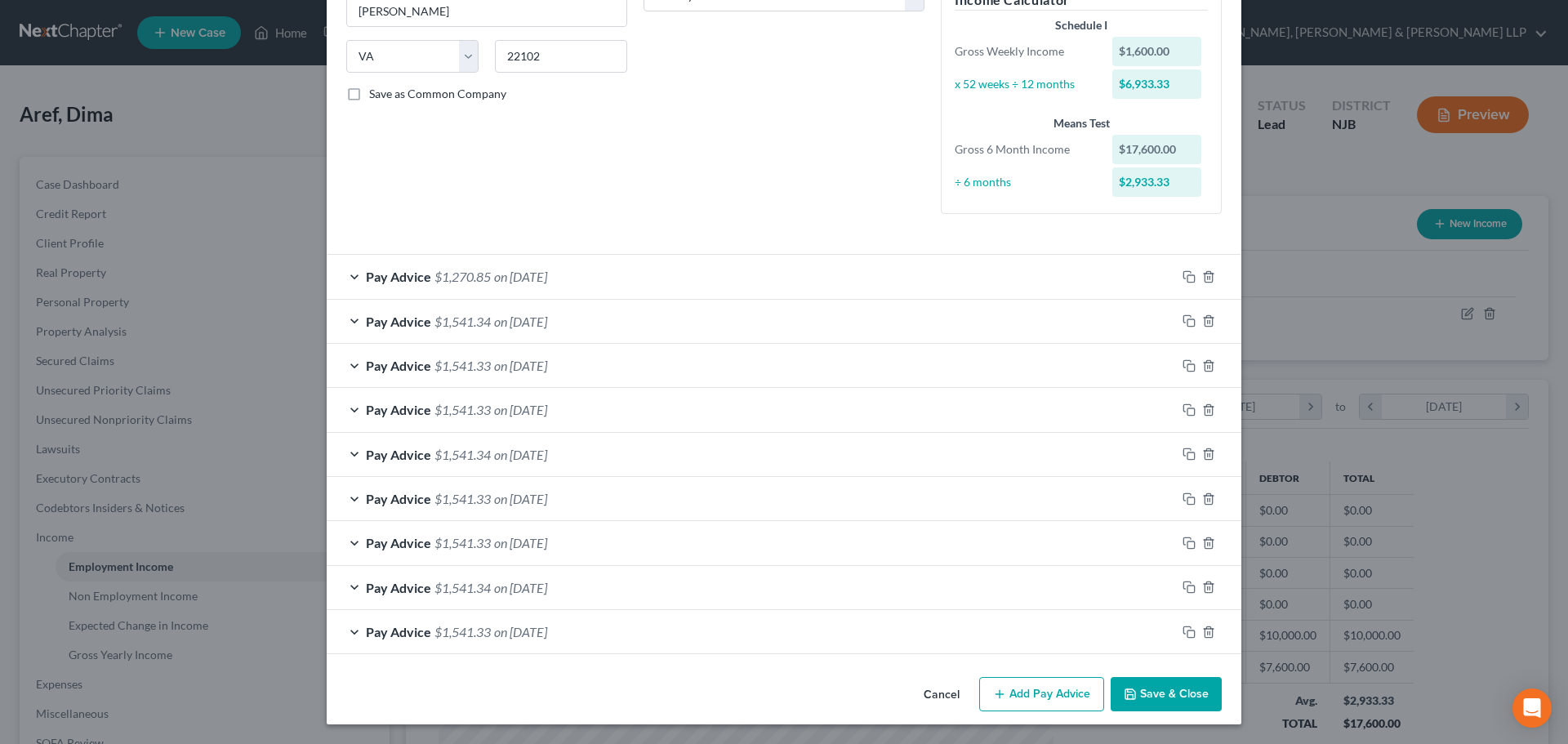
click at [1031, 701] on button "Add Pay Advice" at bounding box center [1041, 693] width 125 height 34
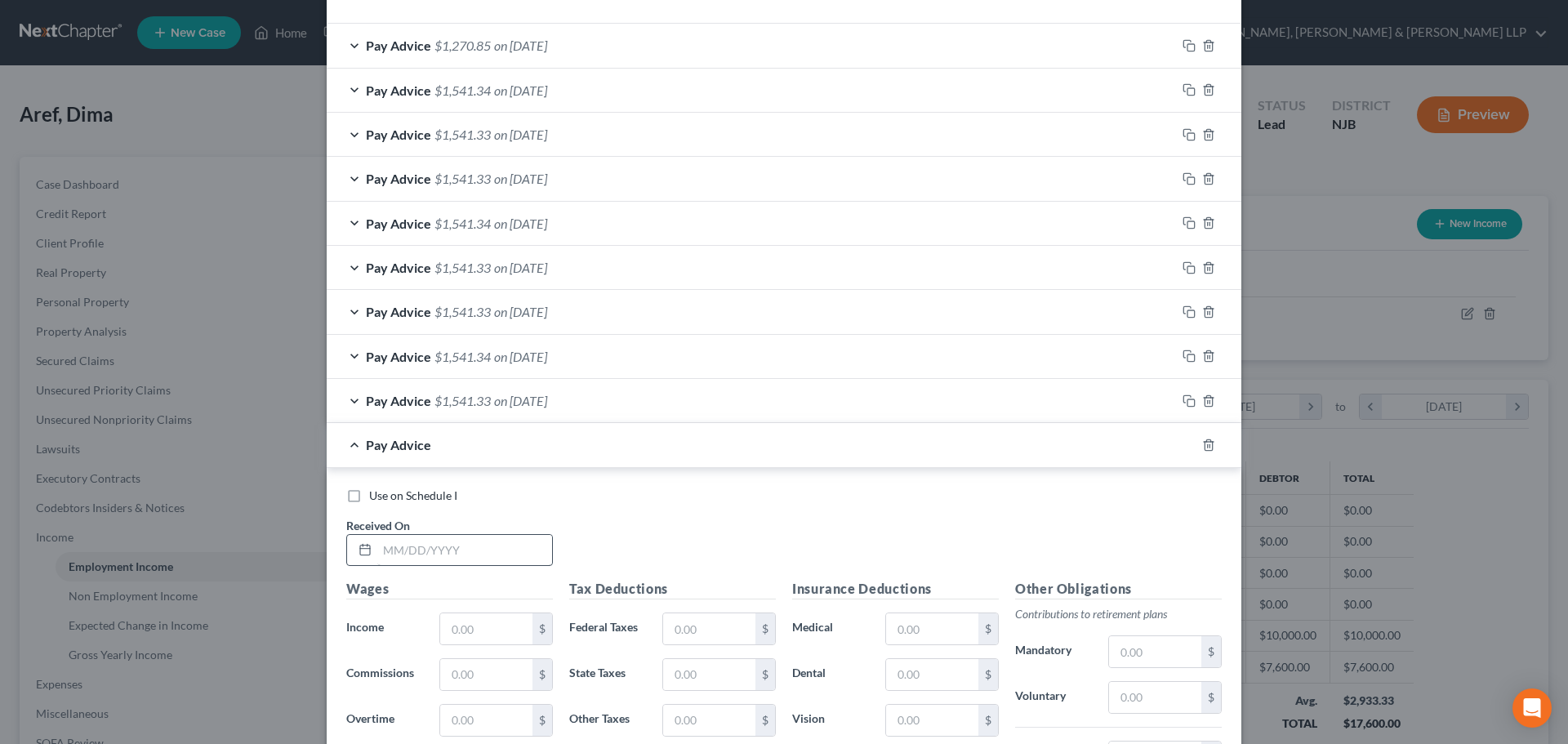
scroll to position [542, 0]
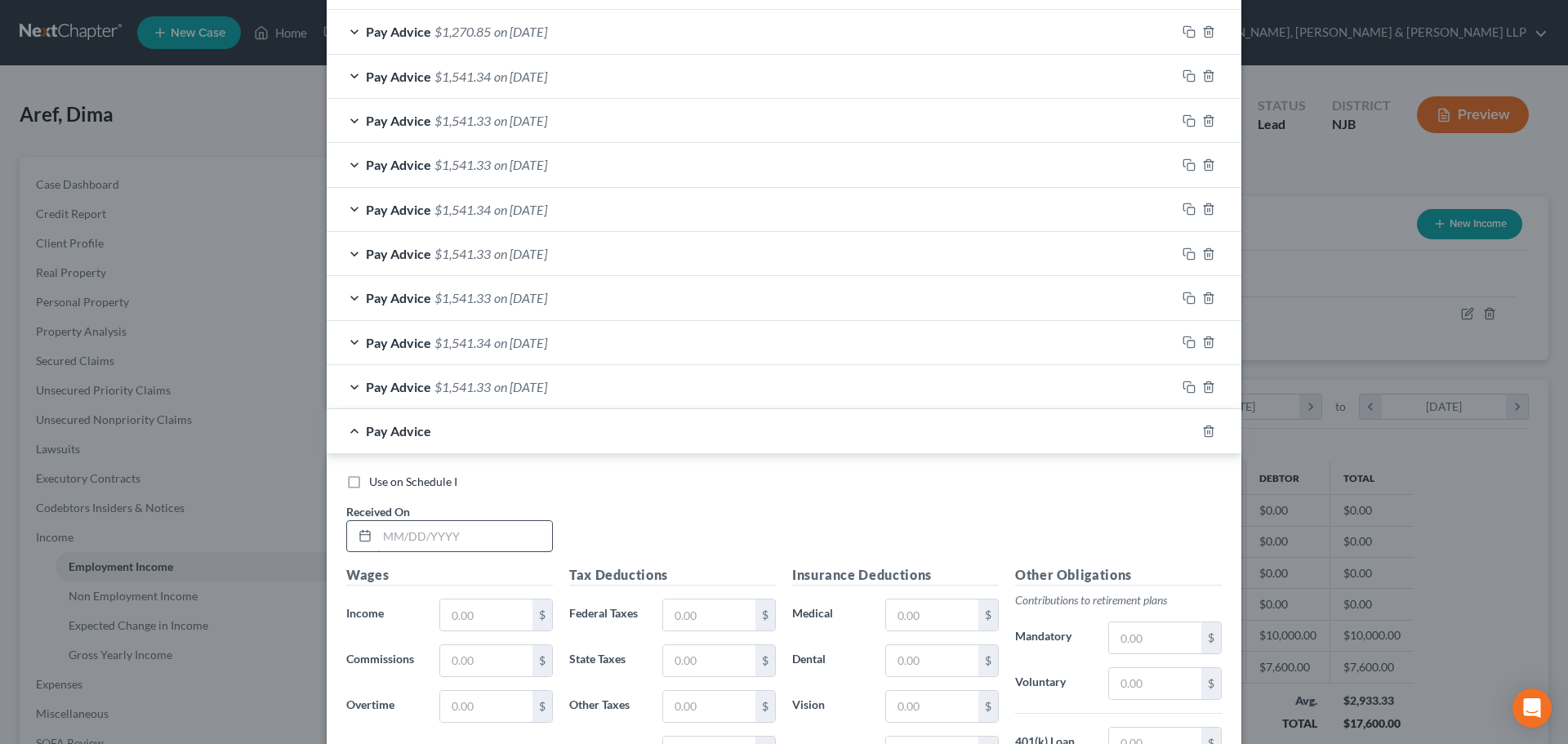
click at [418, 531] on input "text" at bounding box center [465, 536] width 175 height 31
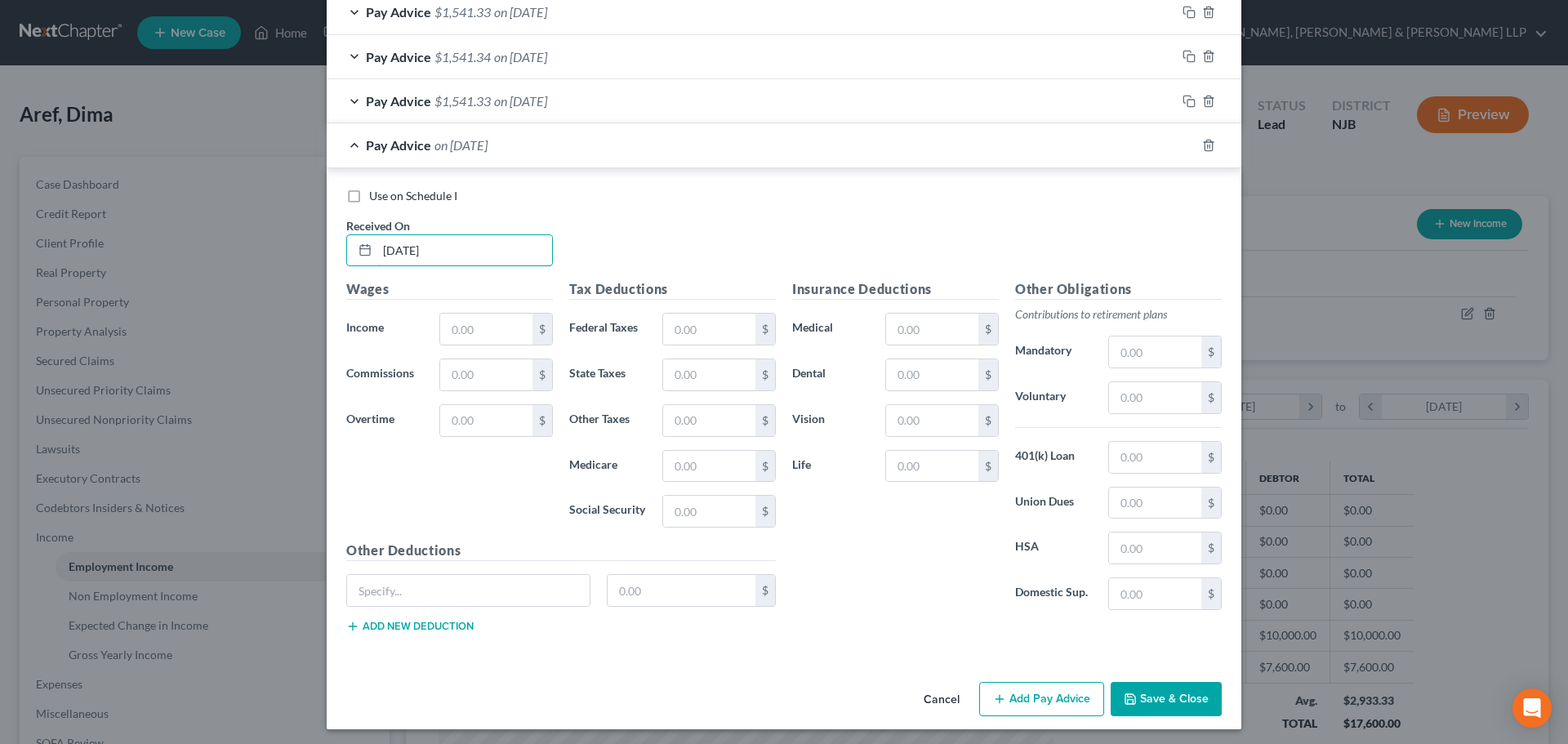
scroll to position [832, 0]
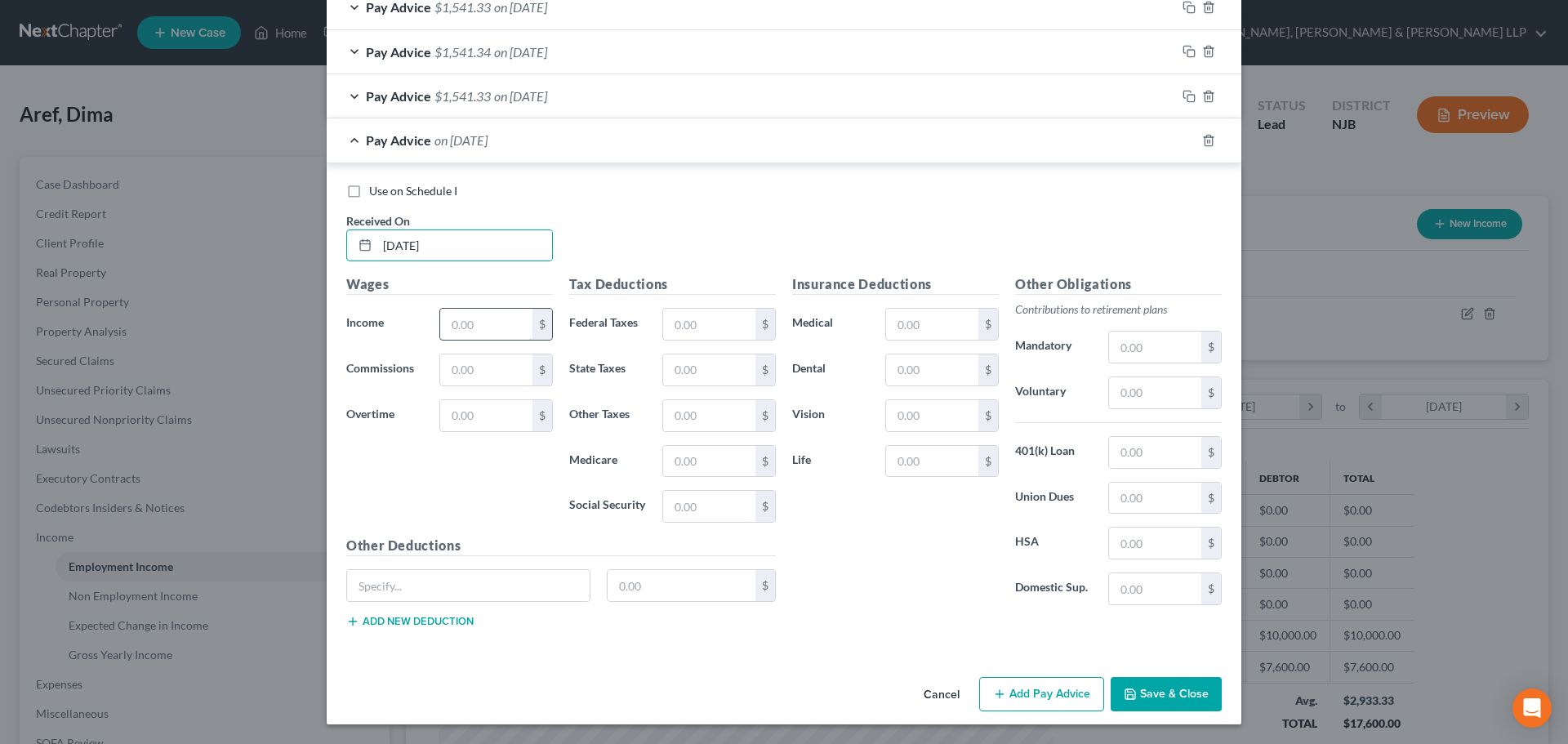
click at [472, 334] on input "text" at bounding box center [487, 324] width 93 height 31
click at [702, 327] on input "text" at bounding box center [709, 324] width 93 height 31
drag, startPoint x: 660, startPoint y: 416, endPoint x: 641, endPoint y: 407, distance: 21.0
click at [663, 416] on input "text" at bounding box center [709, 416] width 93 height 31
click at [899, 334] on input "text" at bounding box center [932, 324] width 93 height 31
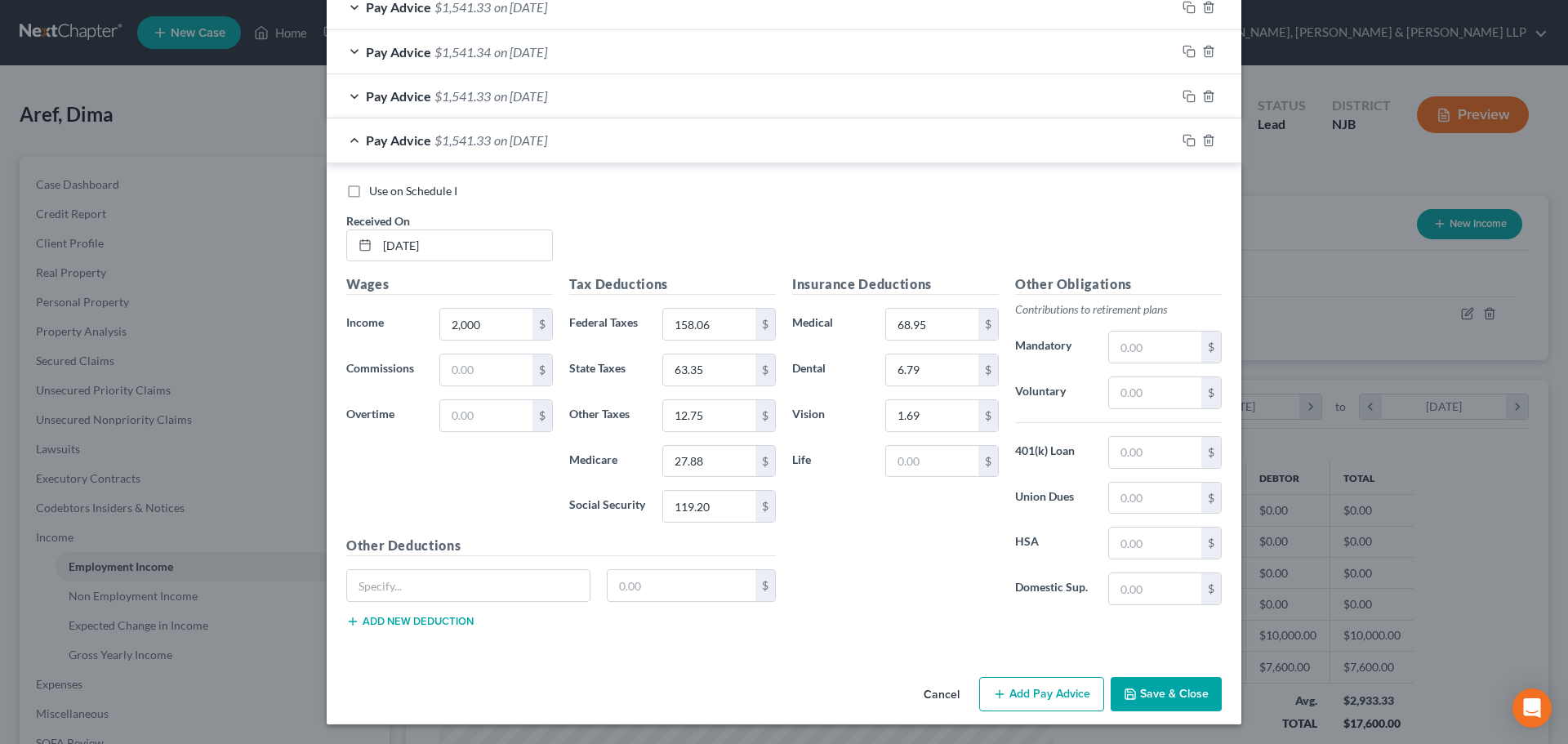
click at [1083, 698] on button "Add Pay Advice" at bounding box center [1041, 693] width 125 height 34
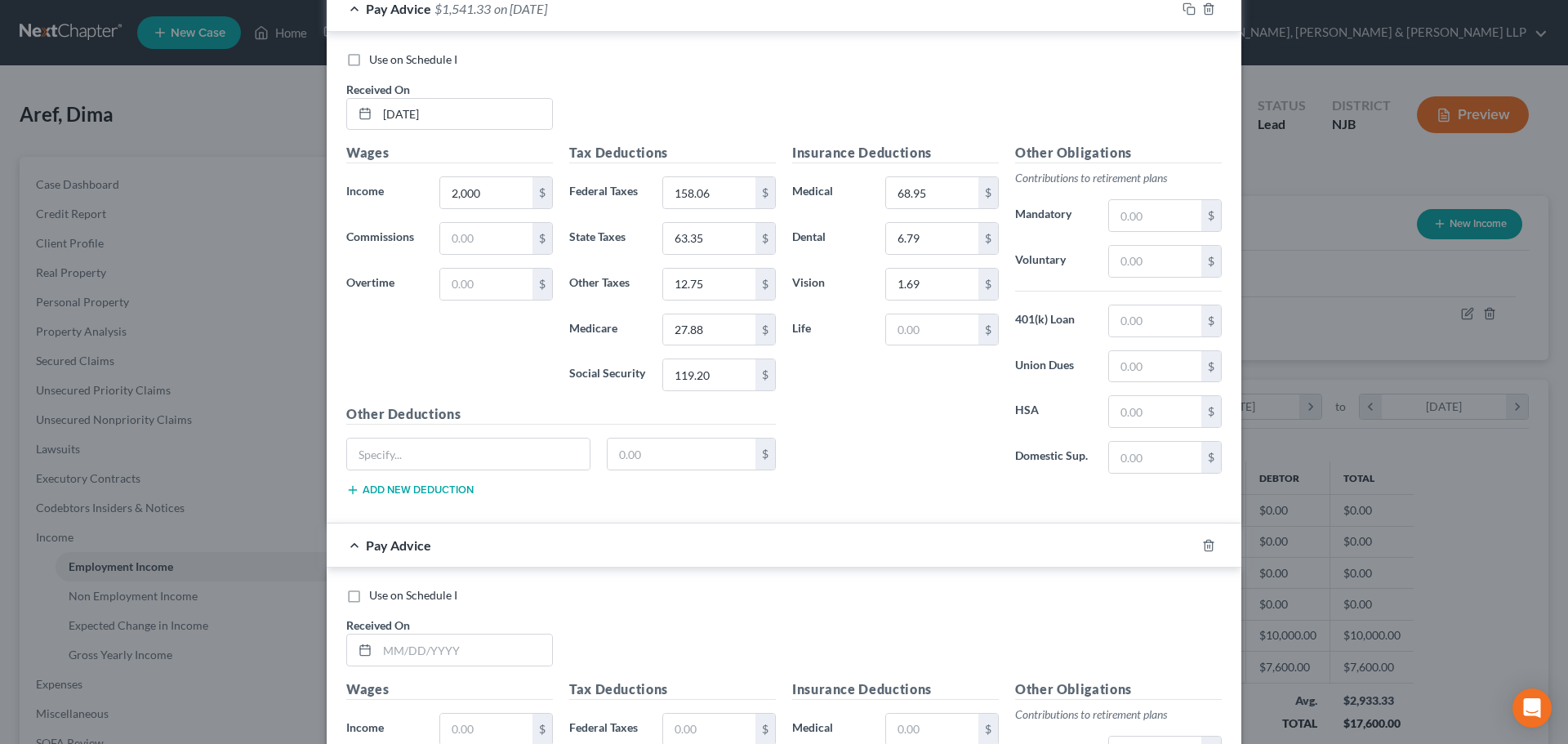
scroll to position [995, 0]
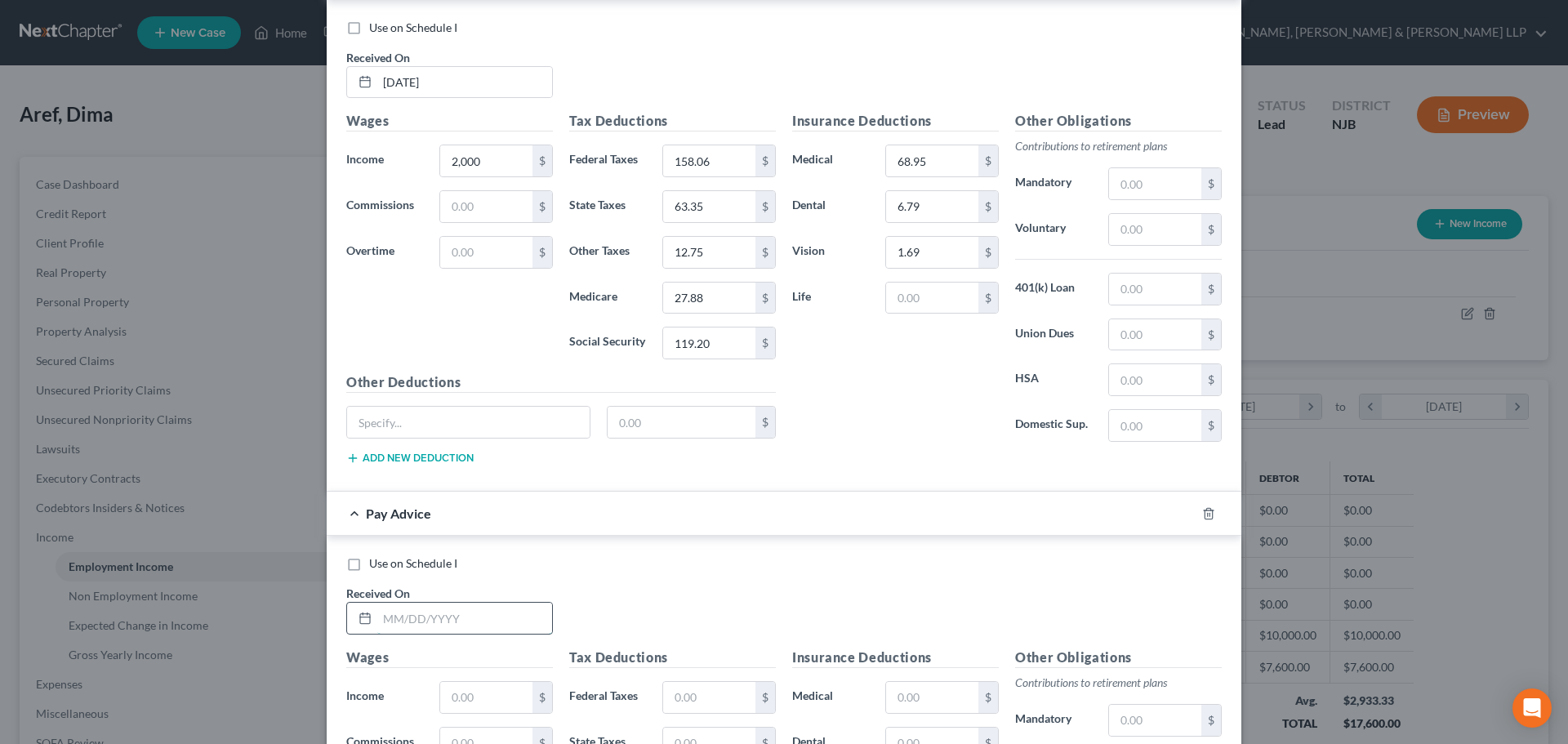
click at [469, 613] on input "text" at bounding box center [465, 618] width 175 height 31
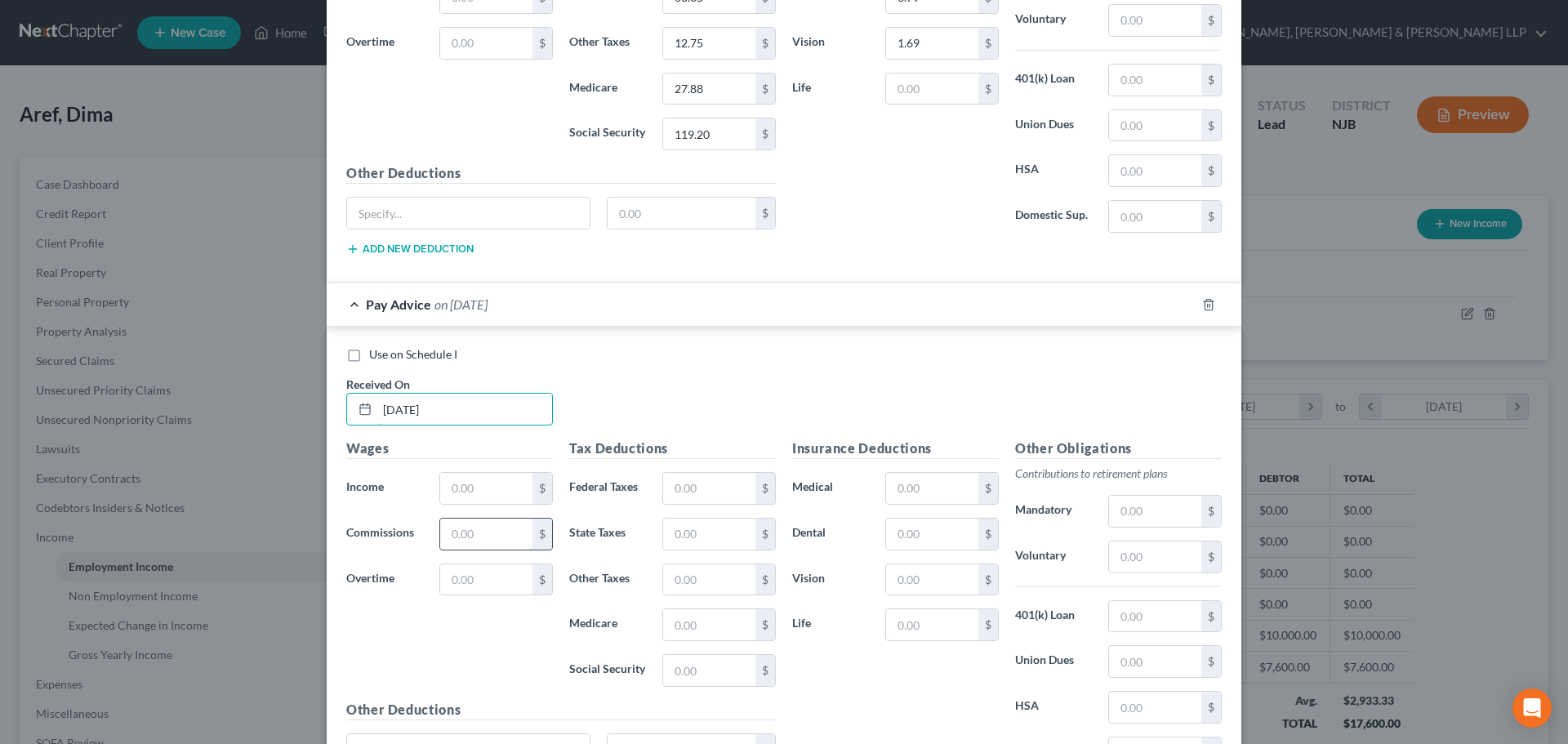
scroll to position [1241, 0]
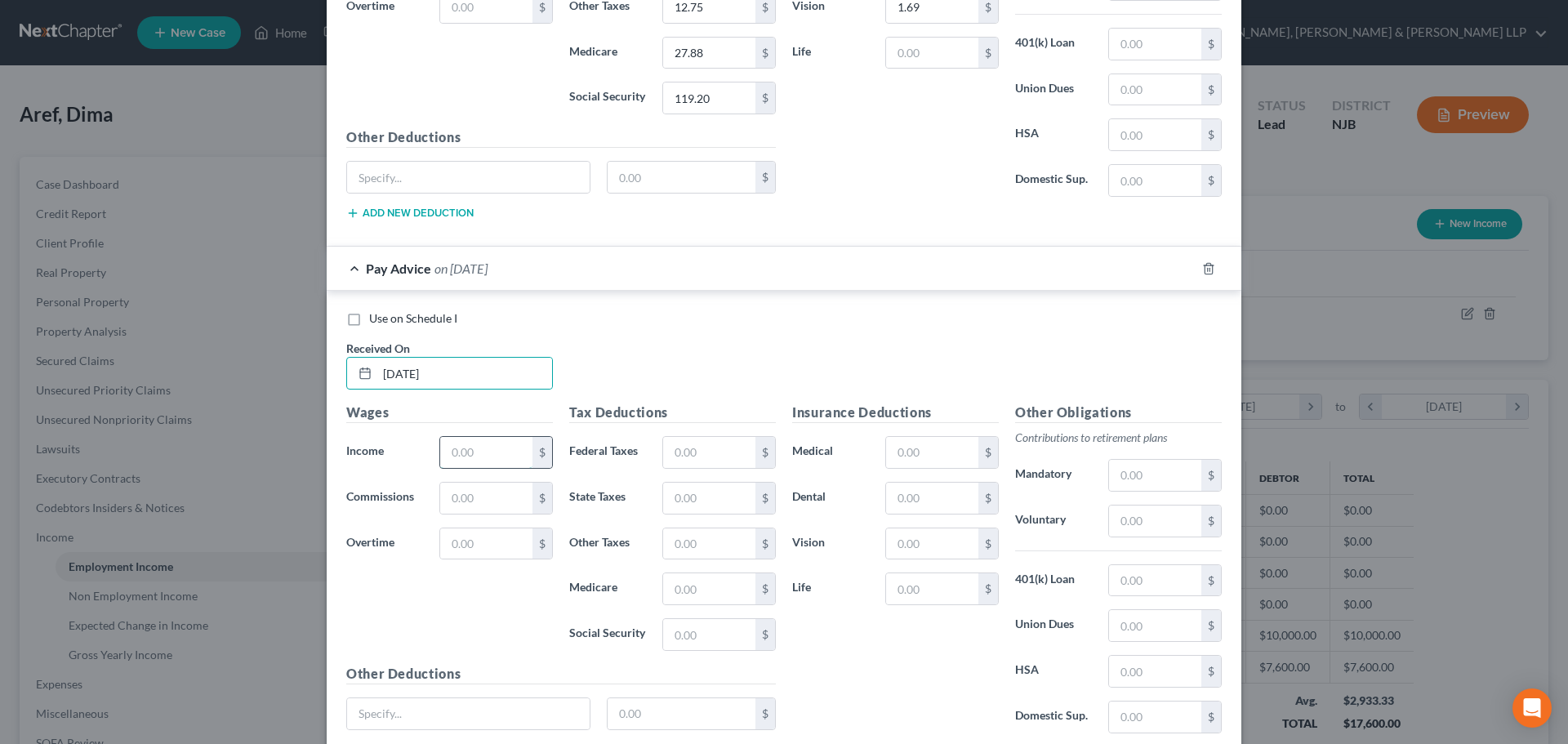
click at [458, 451] on input "text" at bounding box center [487, 452] width 93 height 31
click at [678, 444] on input "text" at bounding box center [709, 452] width 93 height 31
click at [749, 562] on div "Tax Deductions Federal Taxes 158.06 $ State Taxes 63.35 $ Other Taxes $ Medicar…" at bounding box center [672, 533] width 223 height 261
click at [733, 551] on input "text" at bounding box center [709, 544] width 93 height 31
click at [911, 435] on div "Insurance Deductions Medical $ Dental $ Vision $ Life $" at bounding box center [895, 575] width 223 height 344
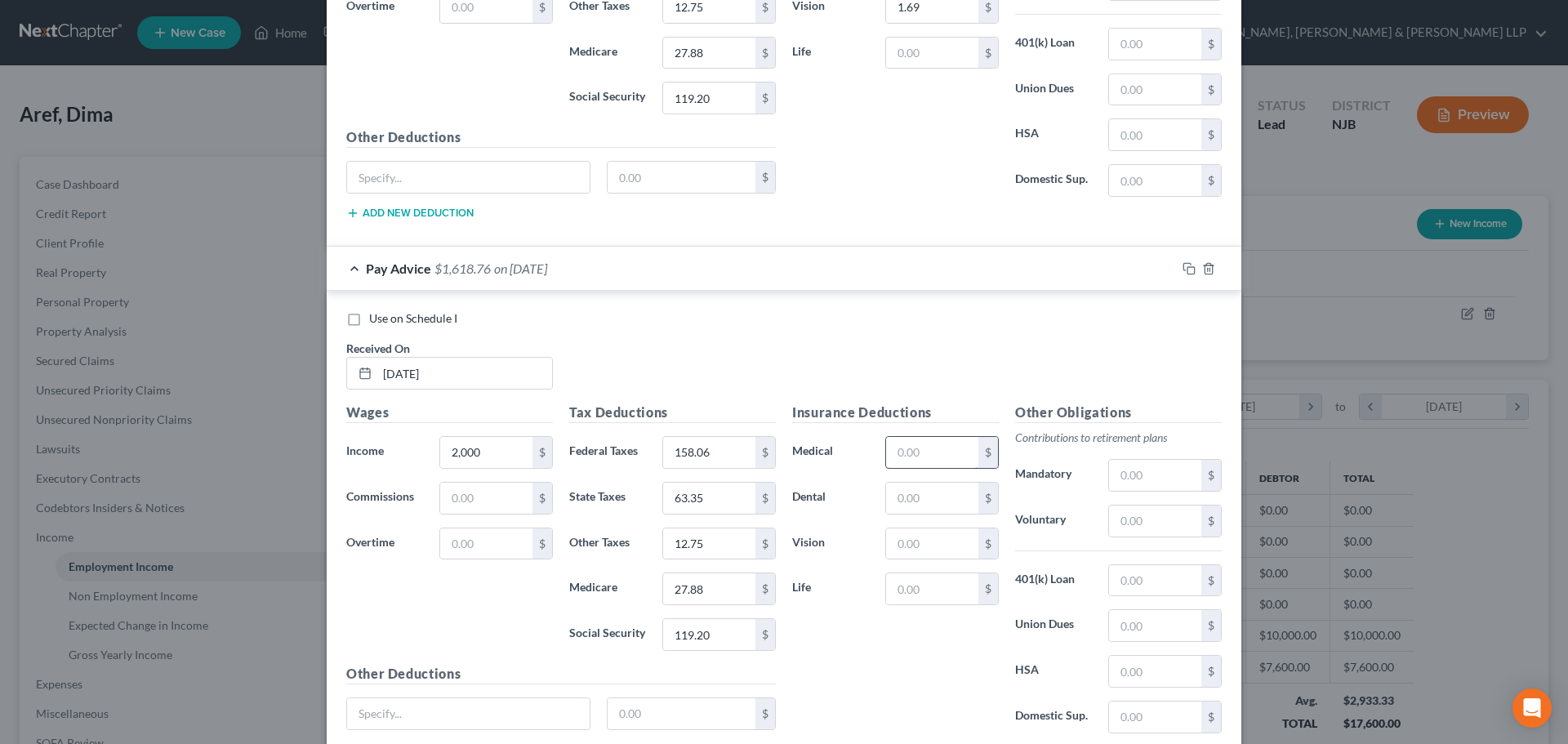
drag, startPoint x: 920, startPoint y: 452, endPoint x: 906, endPoint y: 453, distance: 14.0
click at [918, 452] on input "text" at bounding box center [932, 452] width 93 height 31
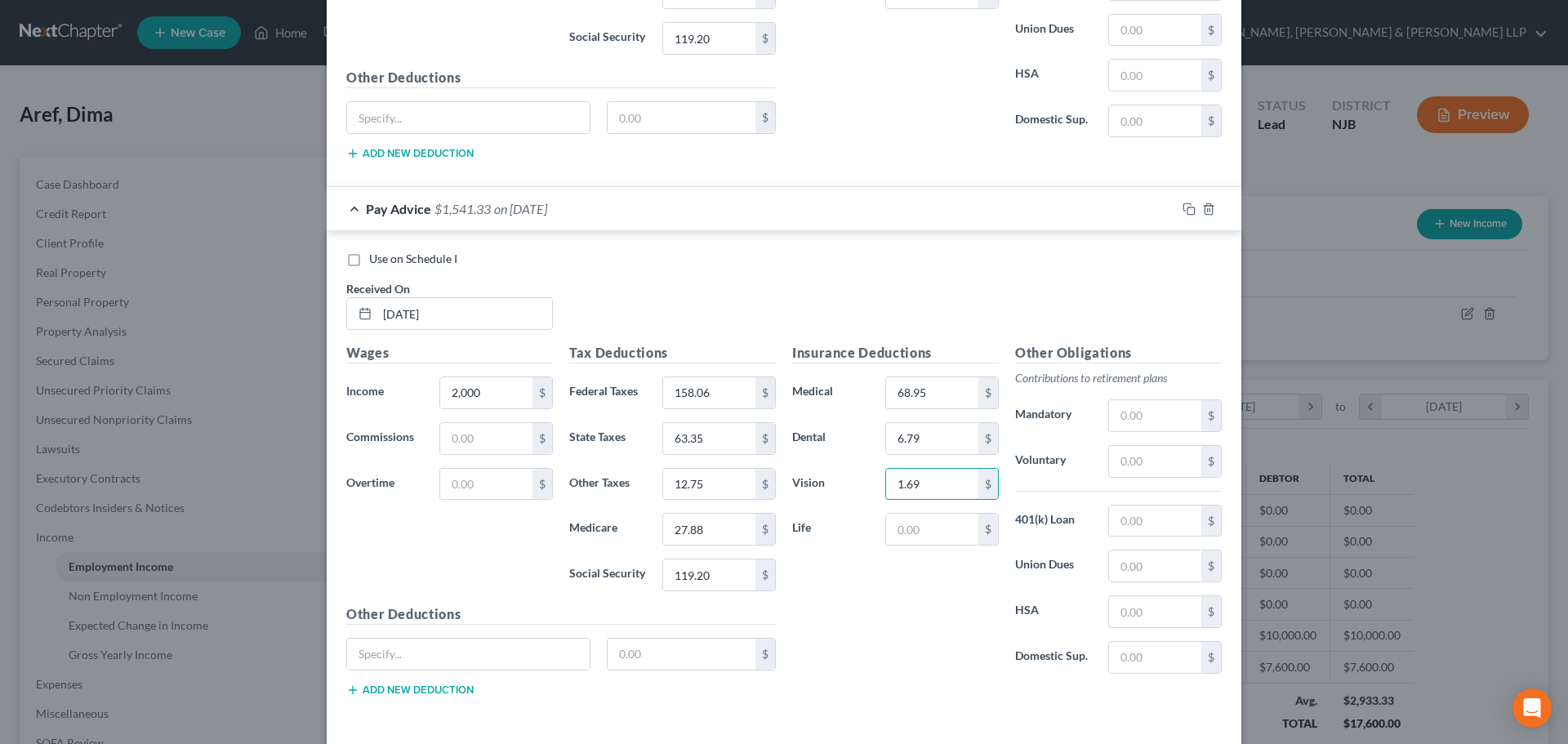
scroll to position [1368, 0]
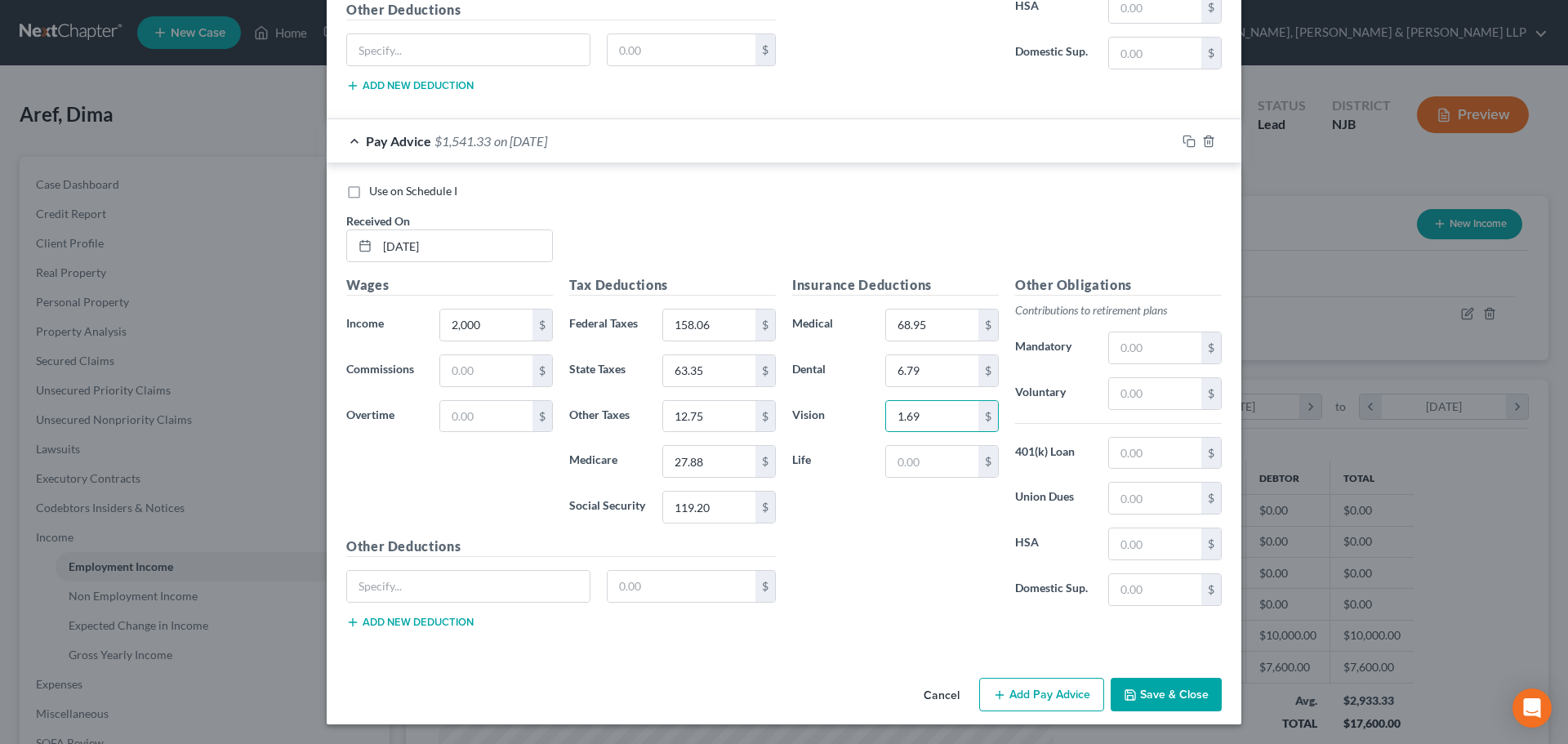
click at [1033, 695] on button "Add Pay Advice" at bounding box center [1041, 694] width 125 height 34
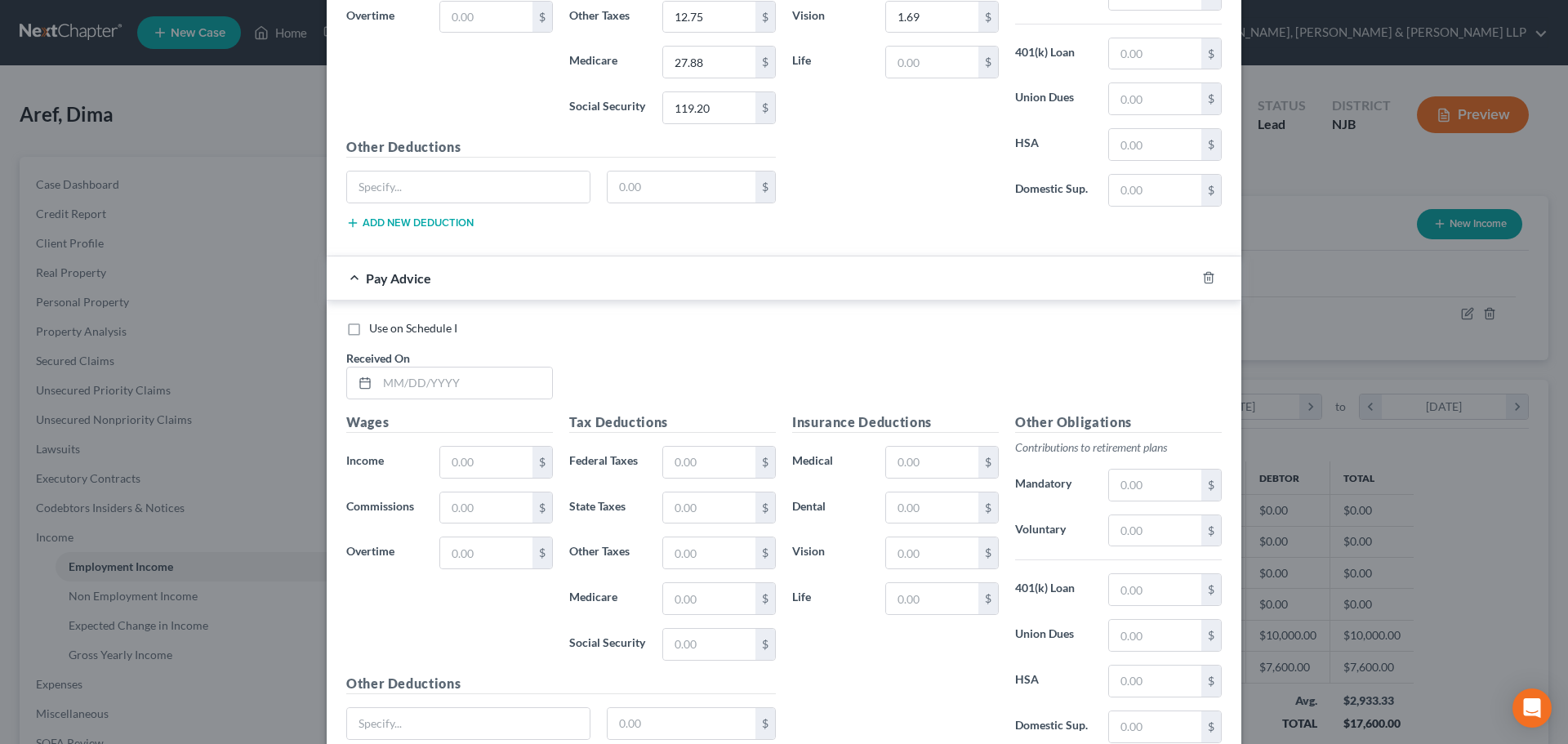
scroll to position [1776, 0]
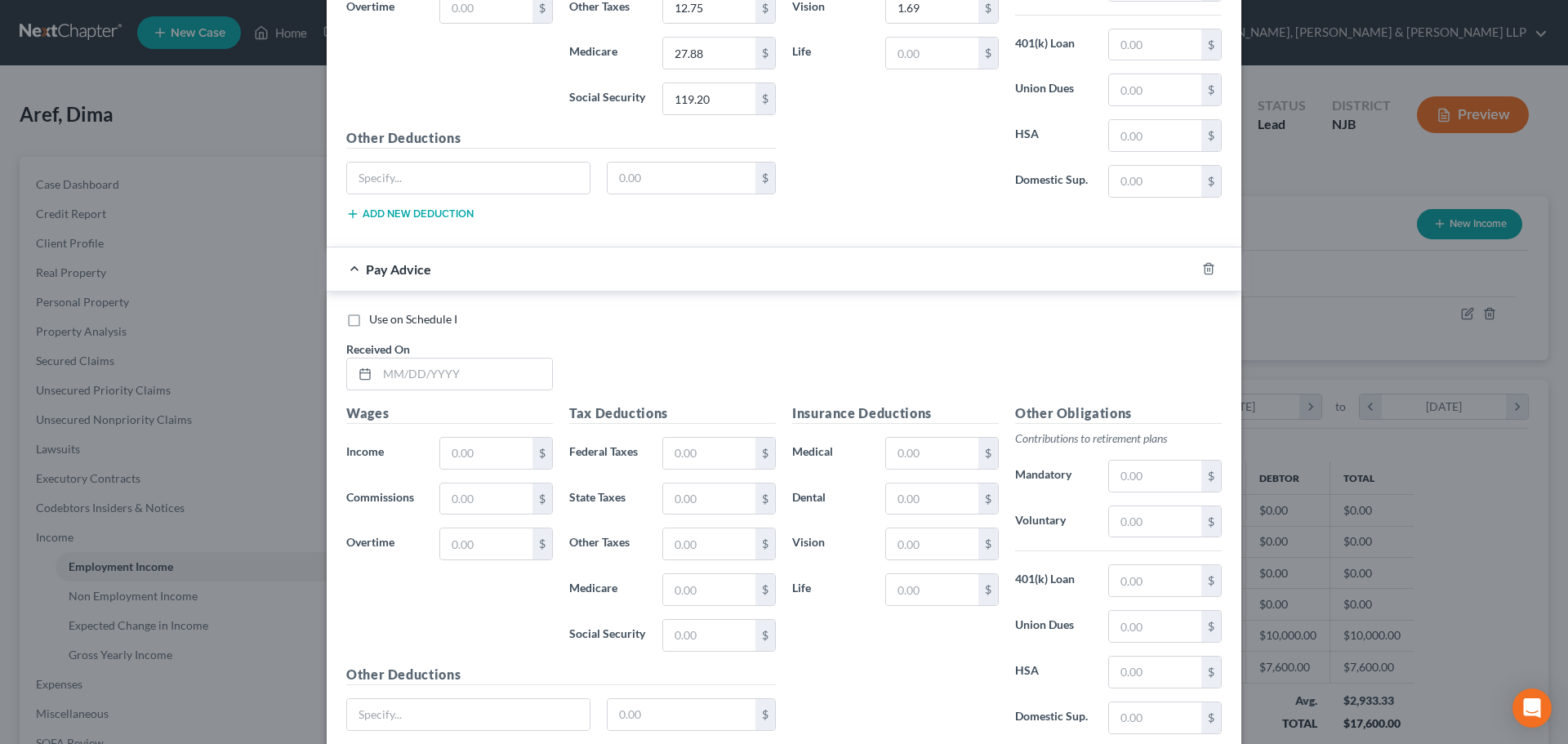
click at [448, 395] on div "Use on Schedule I Received On *" at bounding box center [784, 357] width 892 height 93
click at [448, 373] on input "text" at bounding box center [465, 374] width 175 height 31
click at [447, 456] on input "text" at bounding box center [487, 453] width 93 height 31
click at [713, 457] on input "text" at bounding box center [709, 453] width 93 height 31
click at [694, 551] on input "text" at bounding box center [709, 544] width 93 height 31
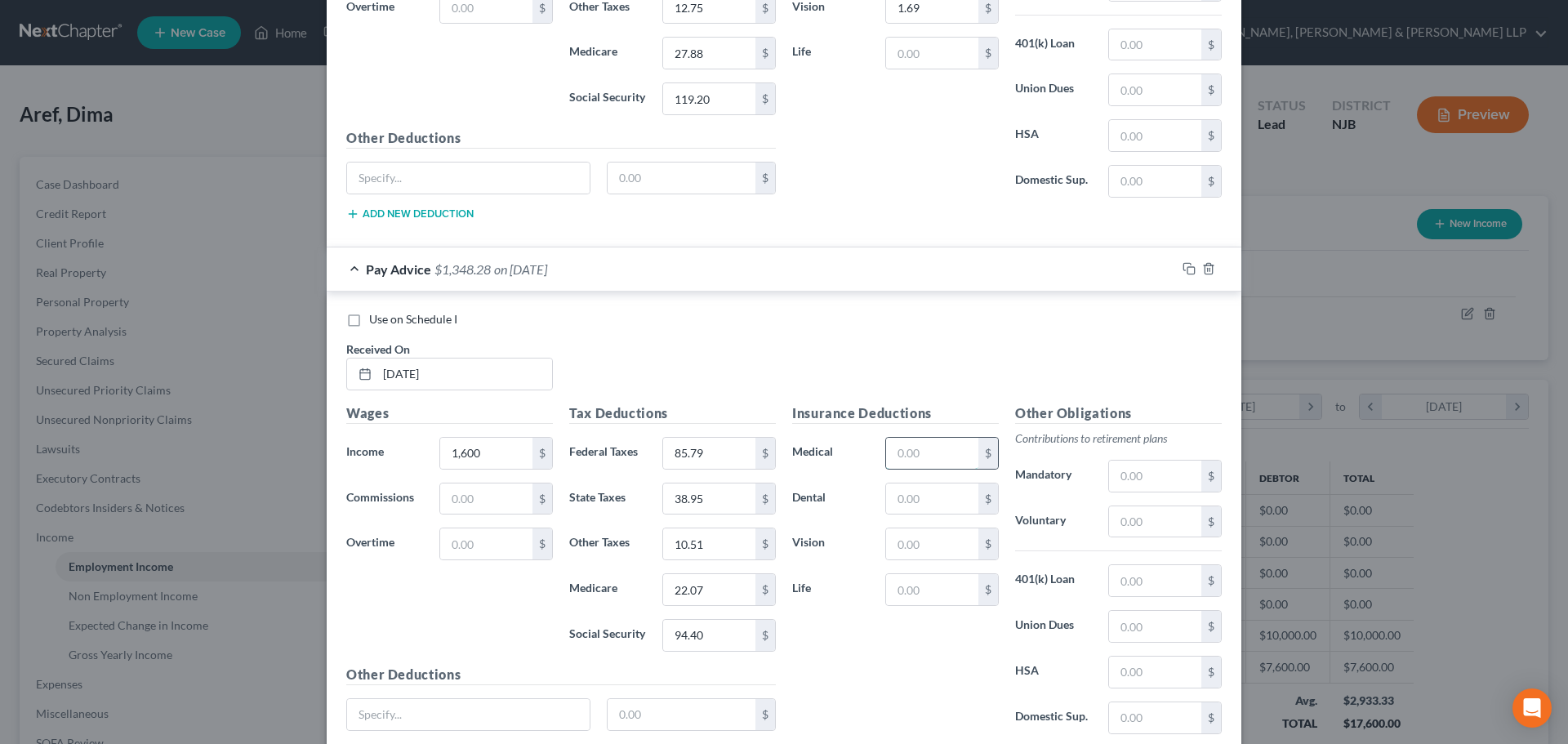
click at [915, 446] on input "text" at bounding box center [932, 453] width 93 height 31
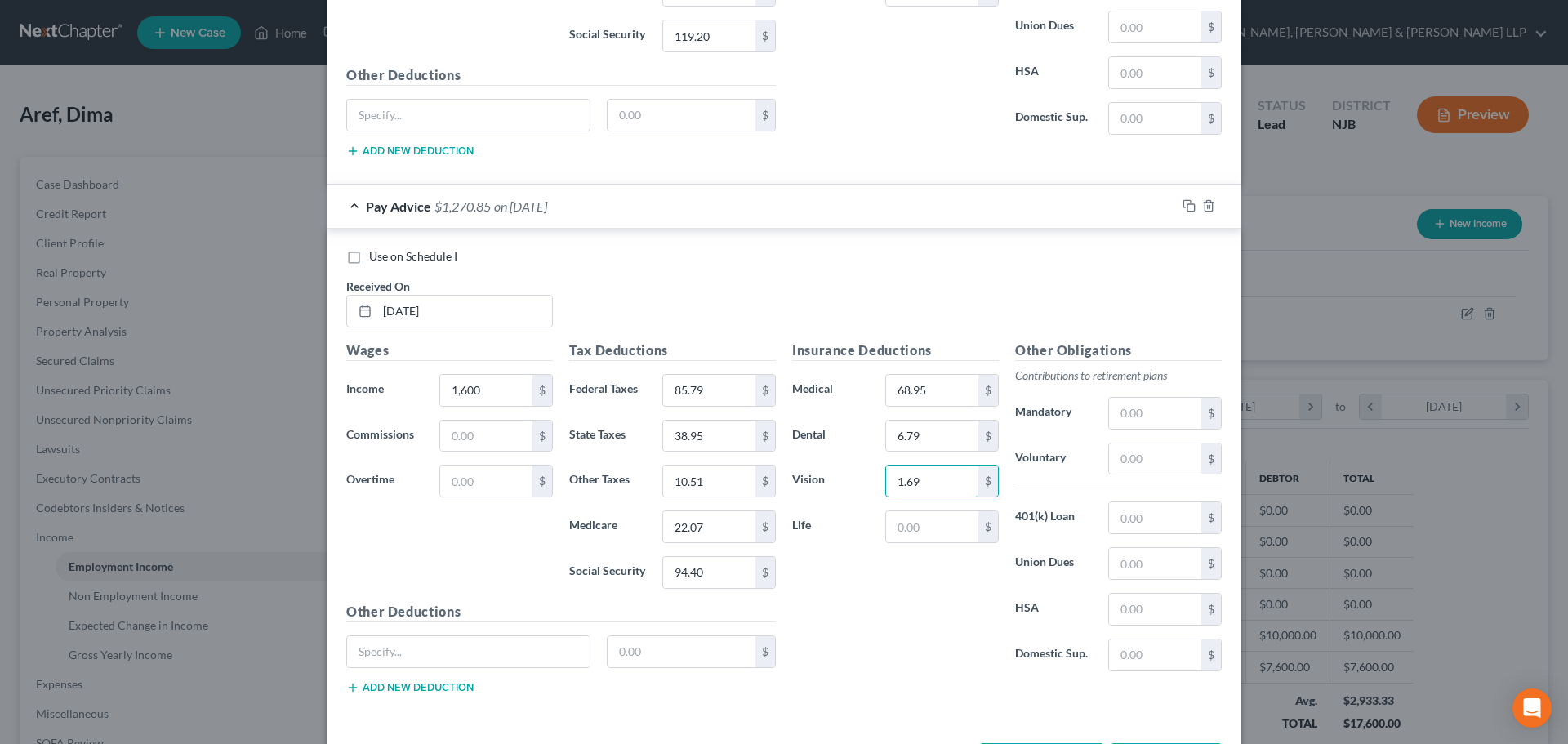
scroll to position [1905, 0]
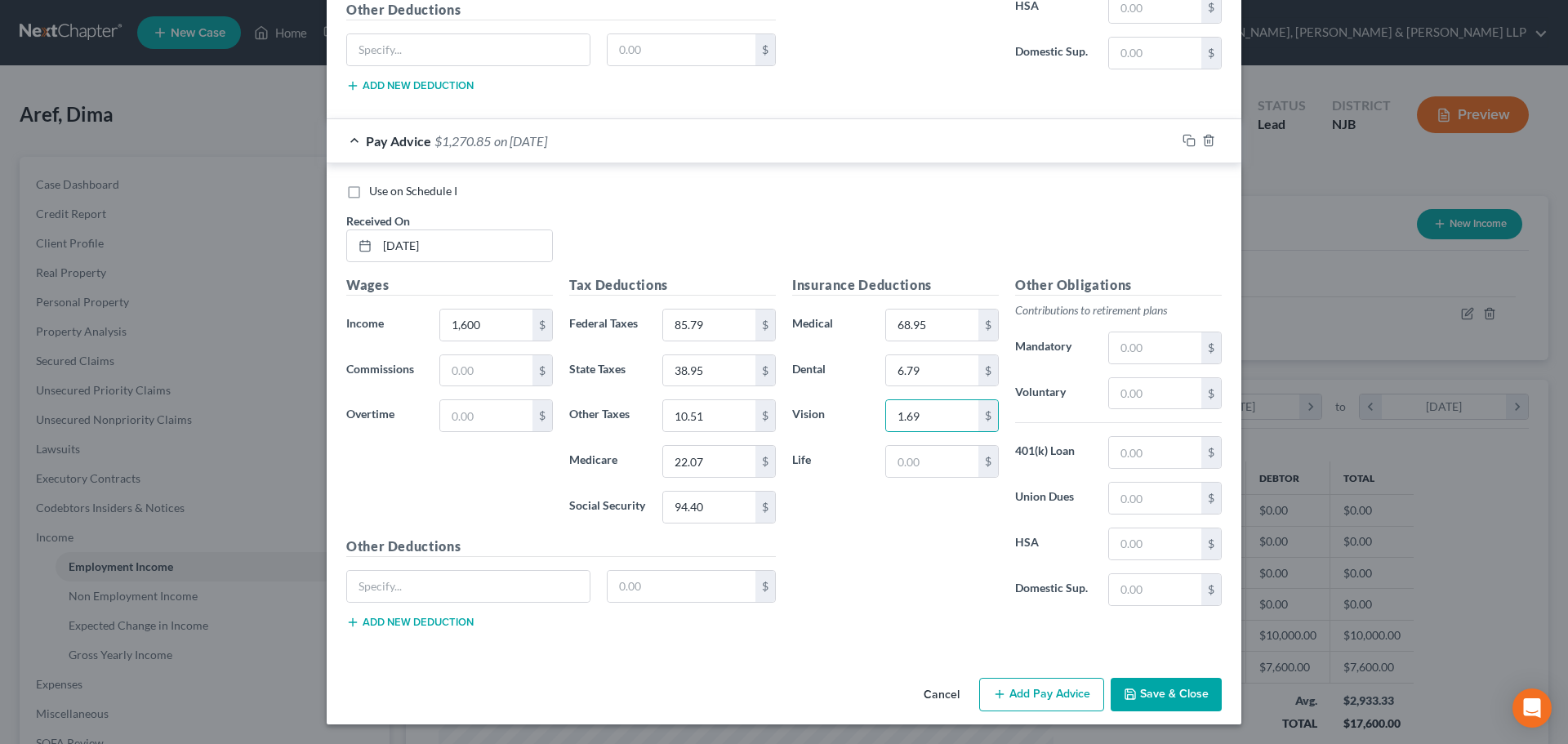
drag, startPoint x: 1046, startPoint y: 687, endPoint x: 768, endPoint y: 607, distance: 289.3
click at [1046, 687] on button "Add Pay Advice" at bounding box center [1041, 694] width 125 height 34
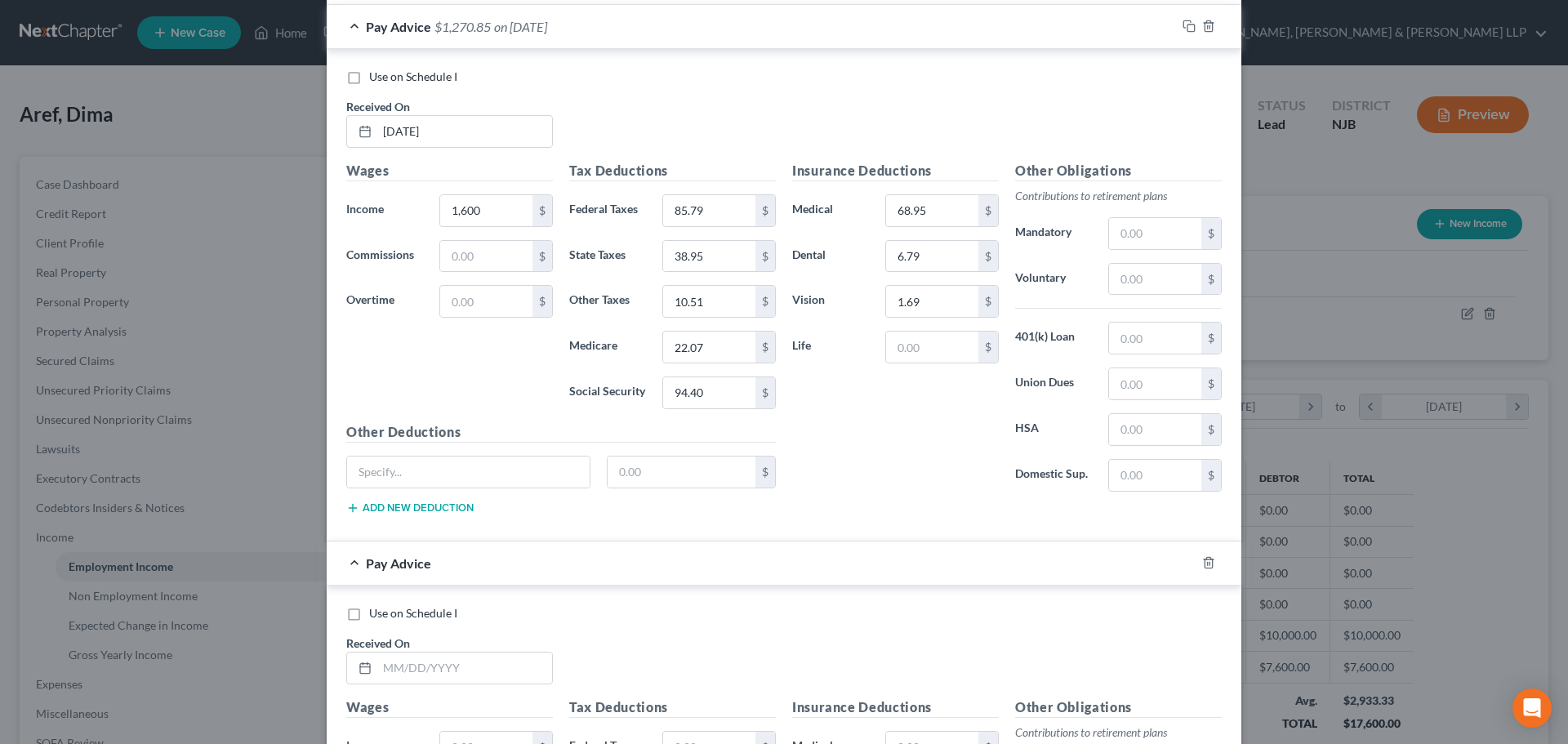
scroll to position [2149, 0]
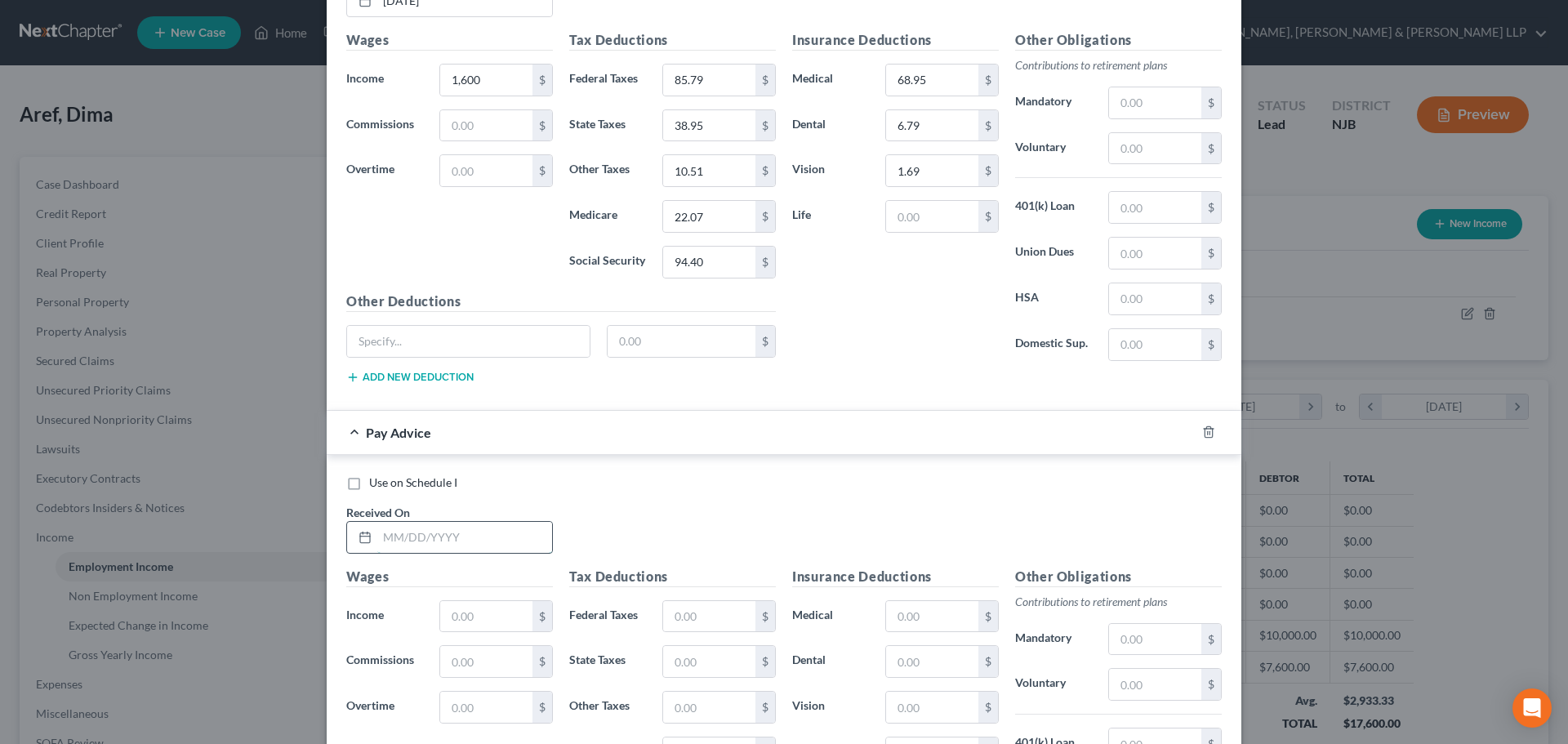
click at [469, 541] on input "text" at bounding box center [465, 537] width 175 height 31
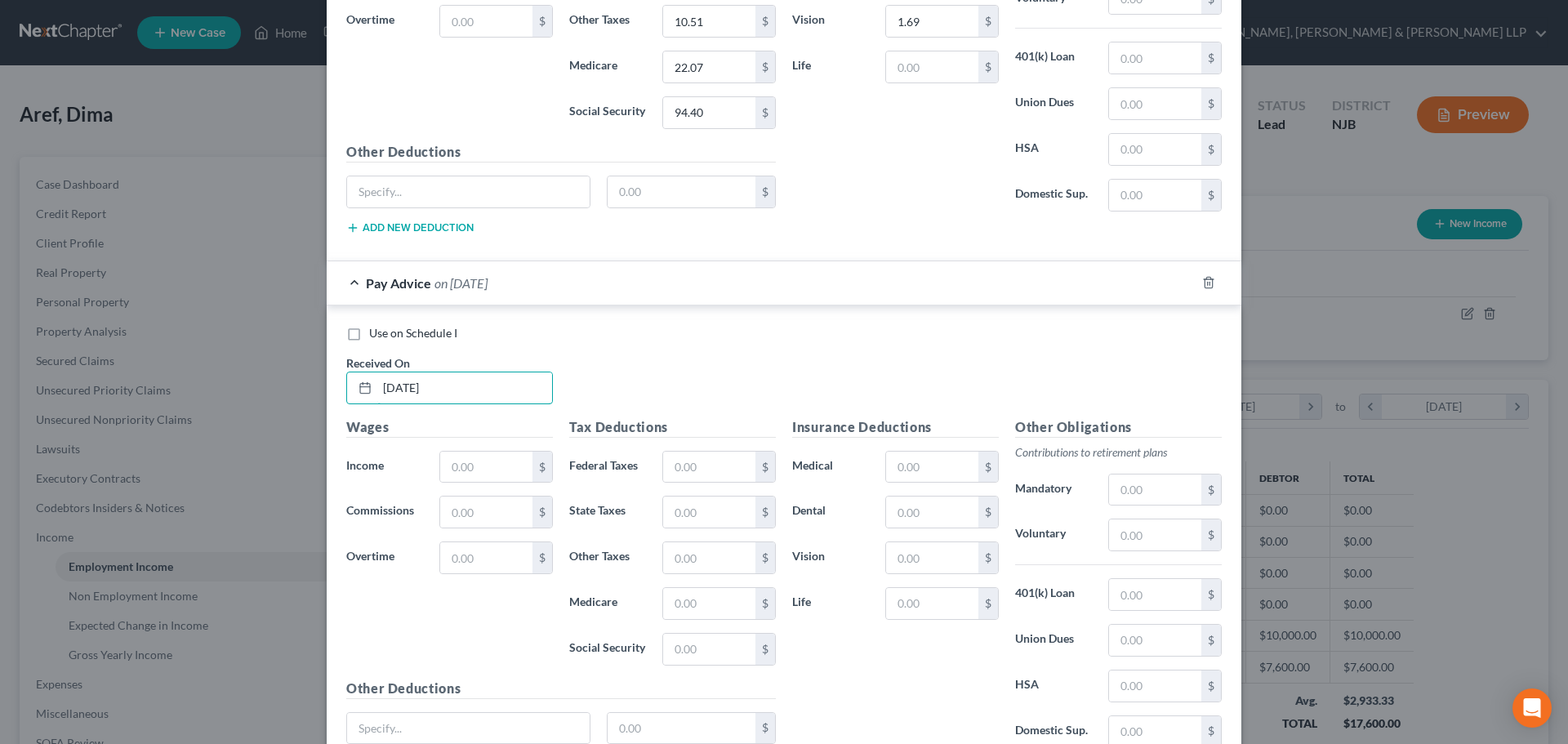
scroll to position [2312, 0]
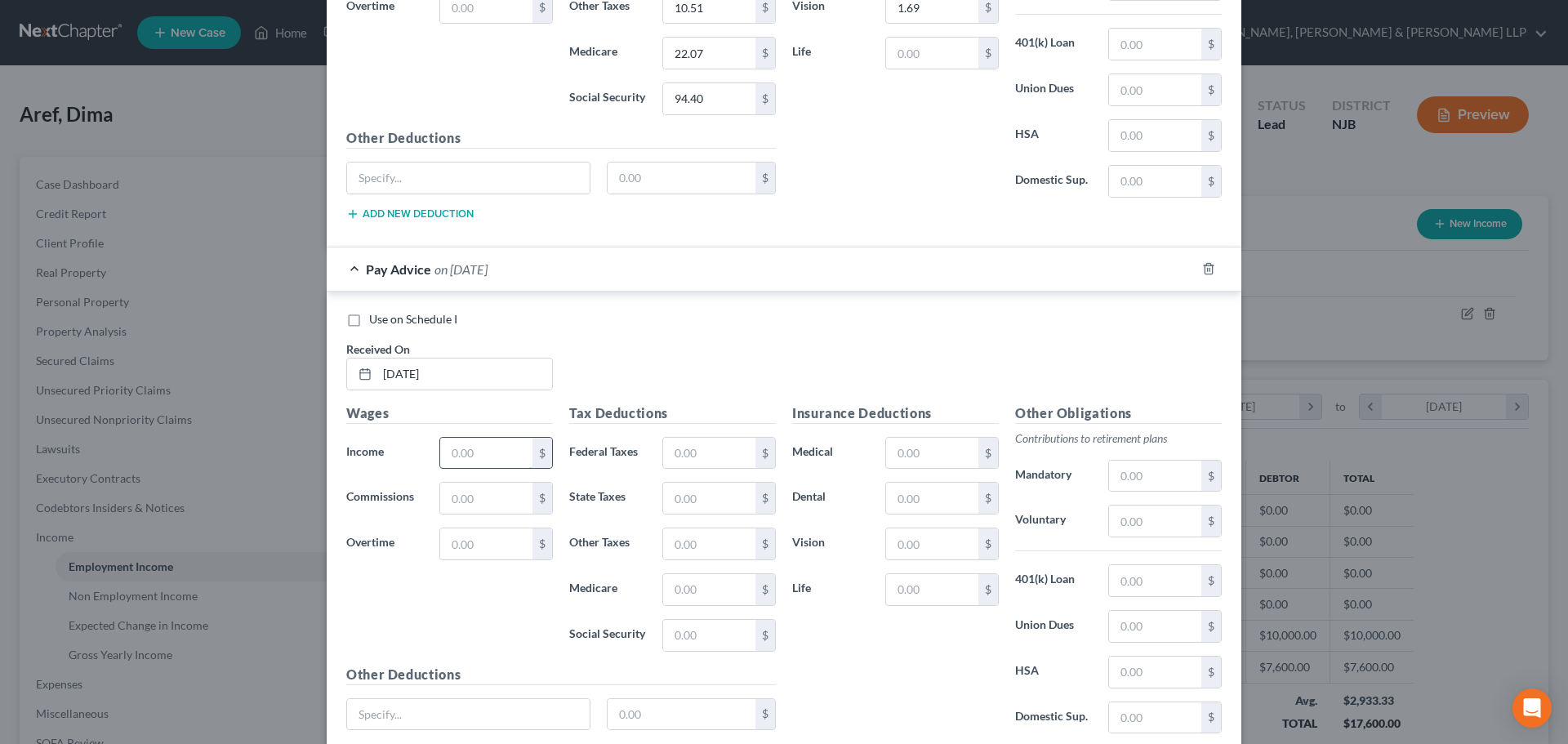
click at [459, 444] on input "text" at bounding box center [487, 453] width 93 height 31
click at [699, 459] on input "text" at bounding box center [709, 453] width 93 height 31
drag, startPoint x: 682, startPoint y: 638, endPoint x: 635, endPoint y: 637, distance: 47.0
click at [635, 637] on div "Social Security 63.35 $" at bounding box center [672, 635] width 223 height 32
click at [745, 547] on input "text" at bounding box center [709, 544] width 93 height 31
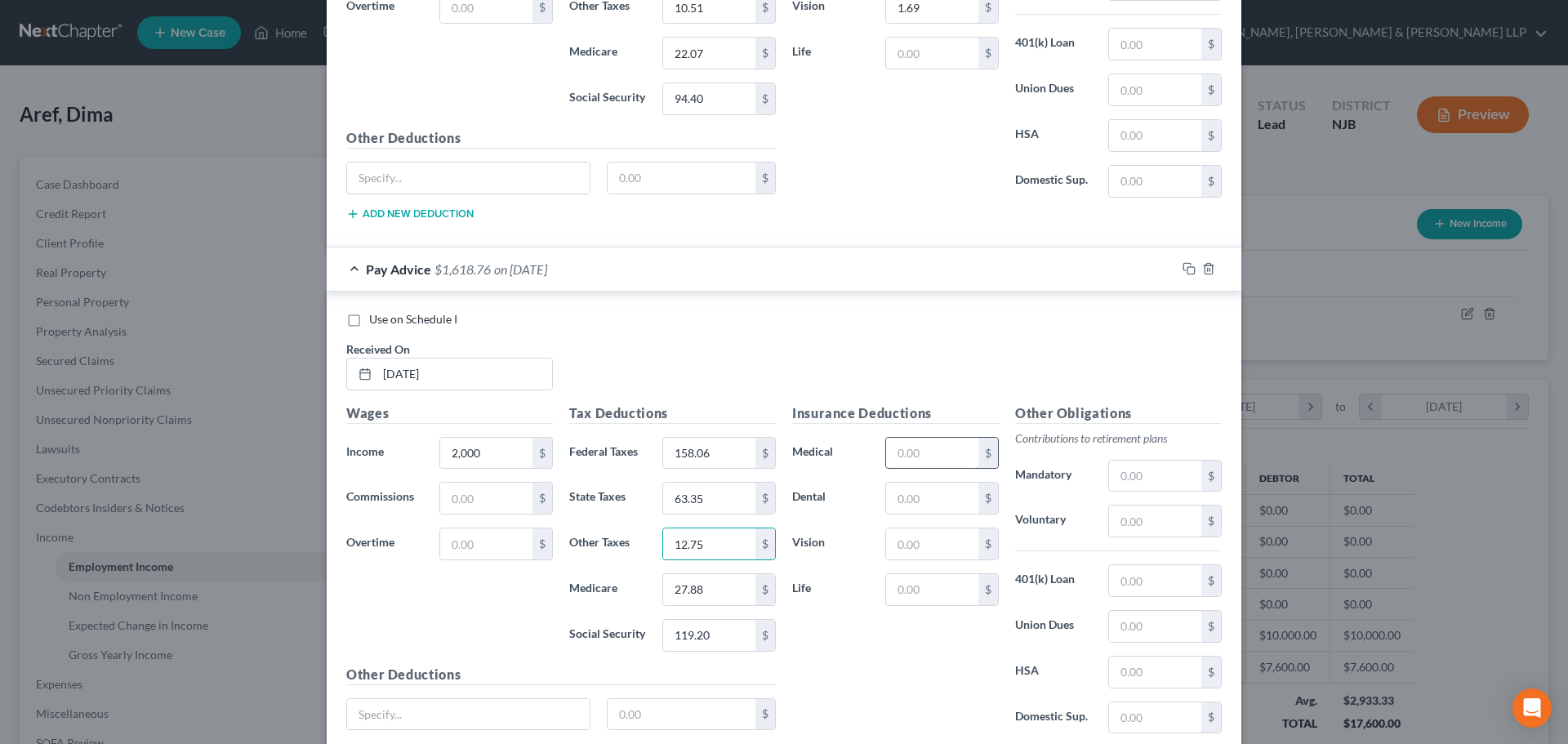
click at [968, 453] on input "text" at bounding box center [932, 453] width 93 height 31
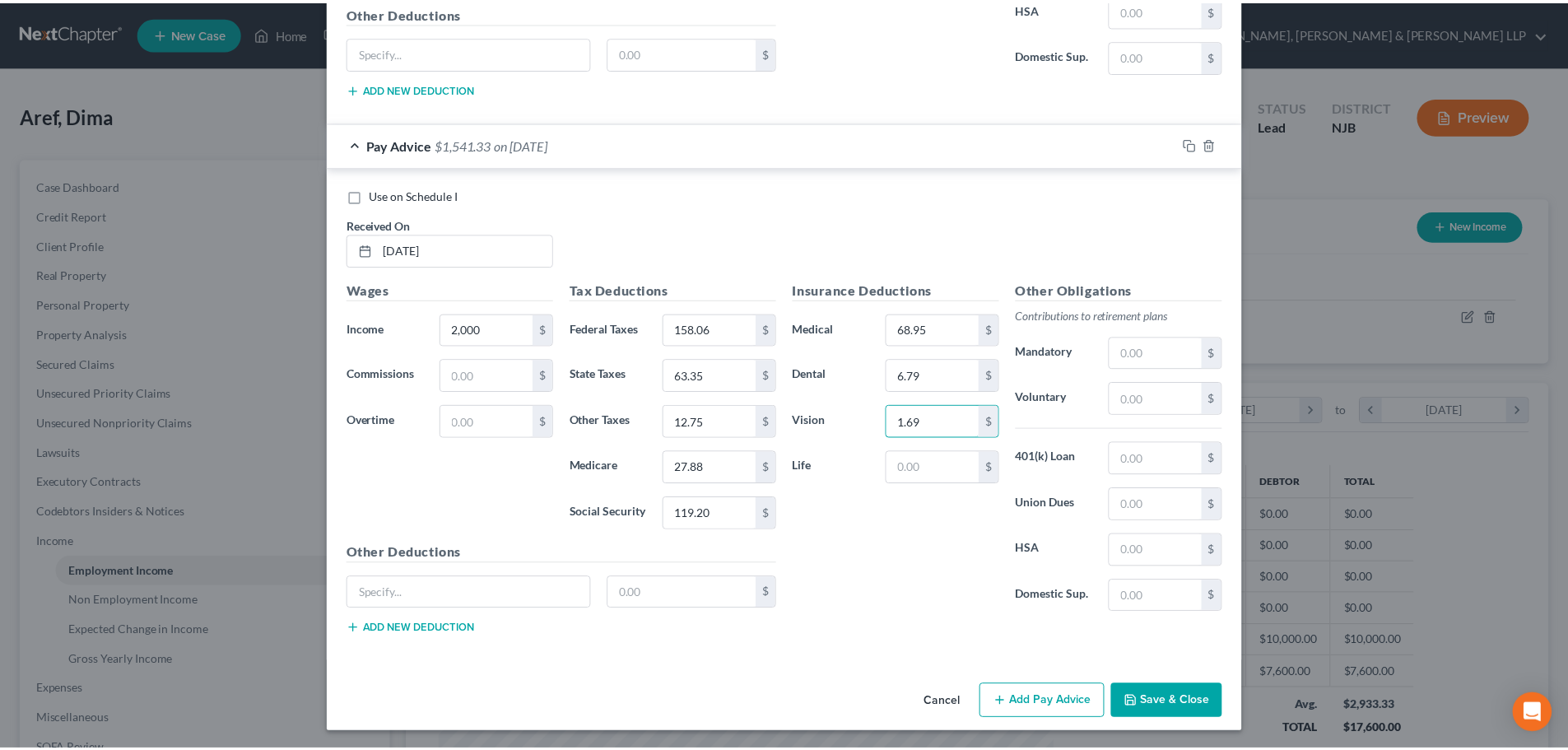
scroll to position [2460, 0]
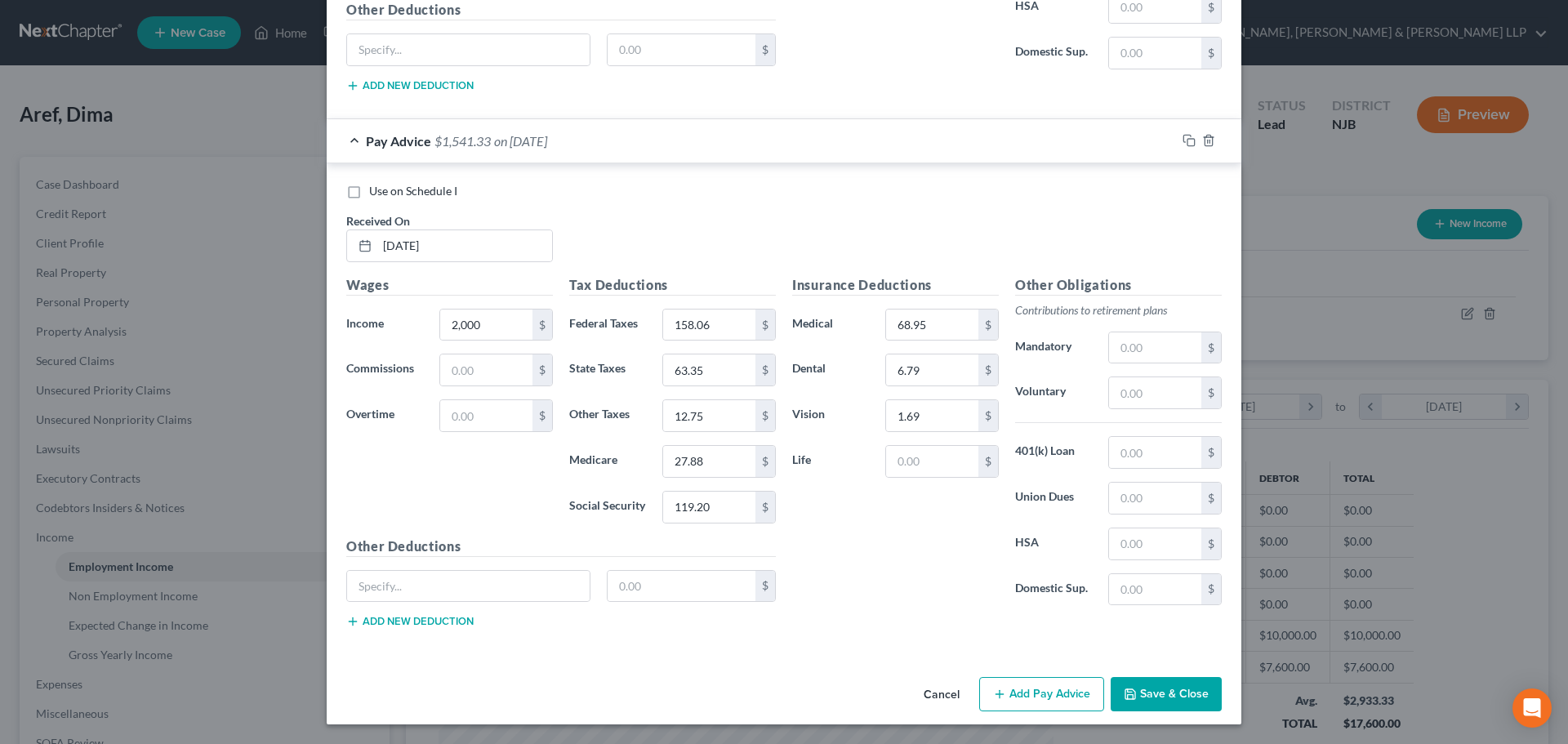
click at [1155, 695] on button "Save & Close" at bounding box center [1165, 693] width 111 height 34
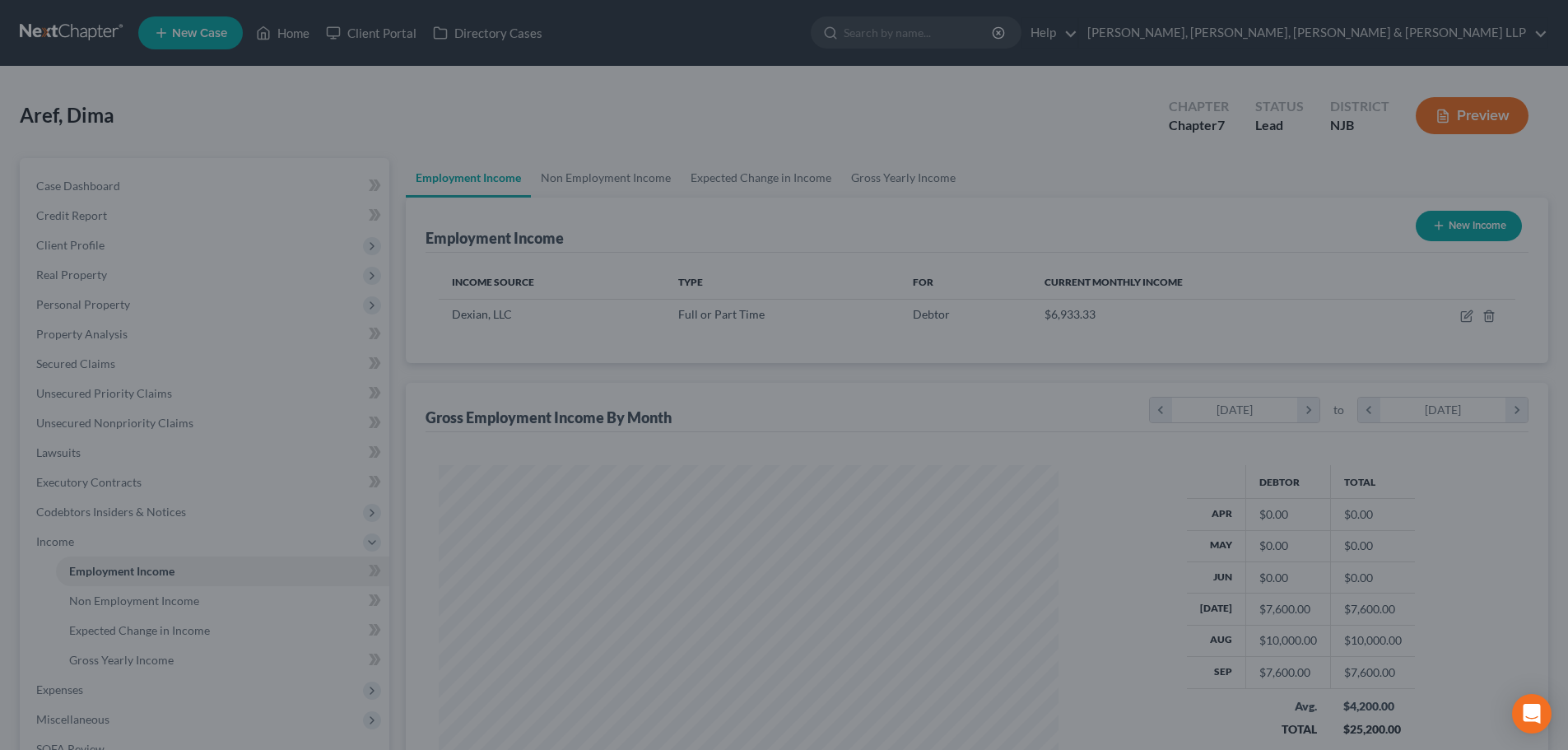
scroll to position [822581, 822356]
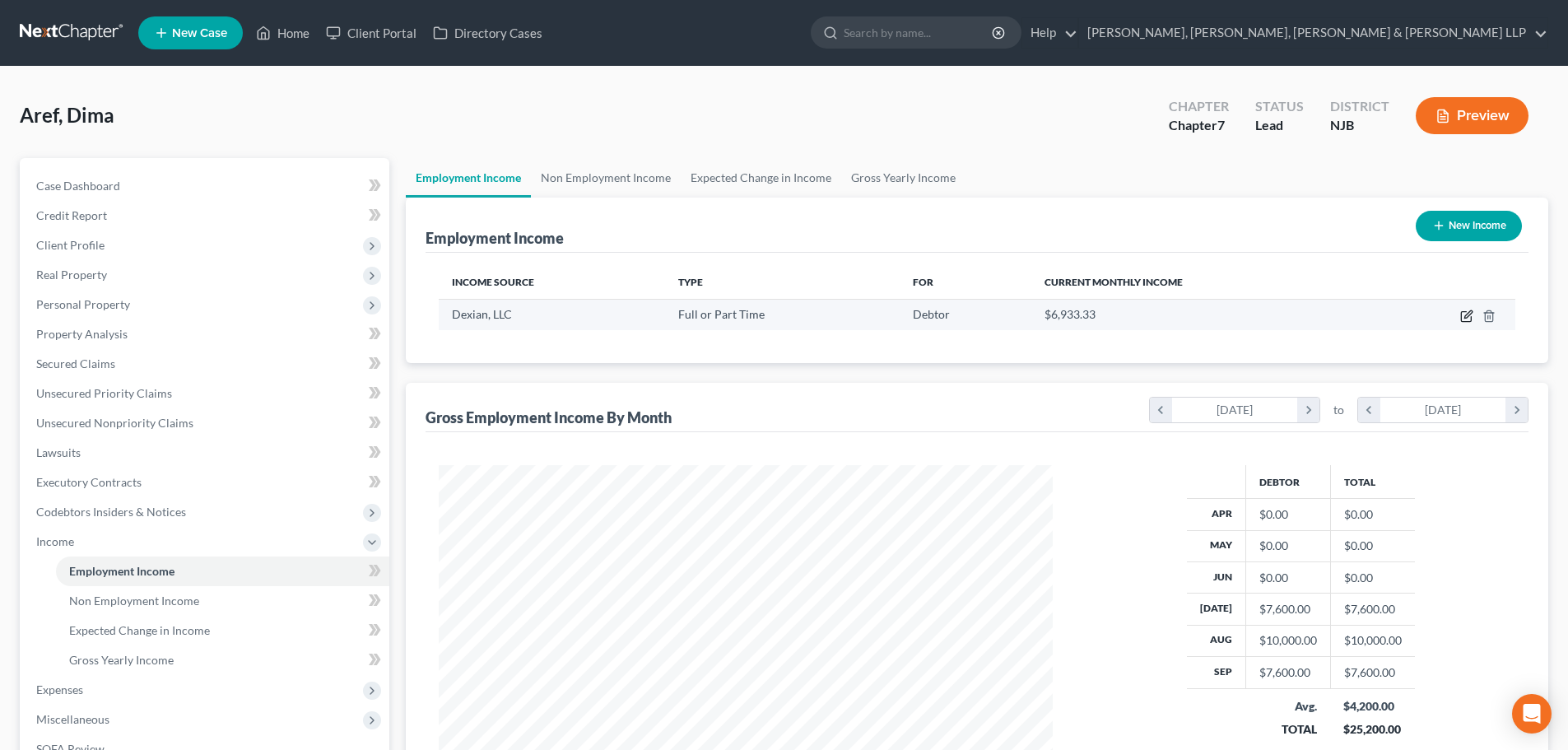
click at [1470, 314] on icon "button" at bounding box center [1466, 315] width 13 height 13
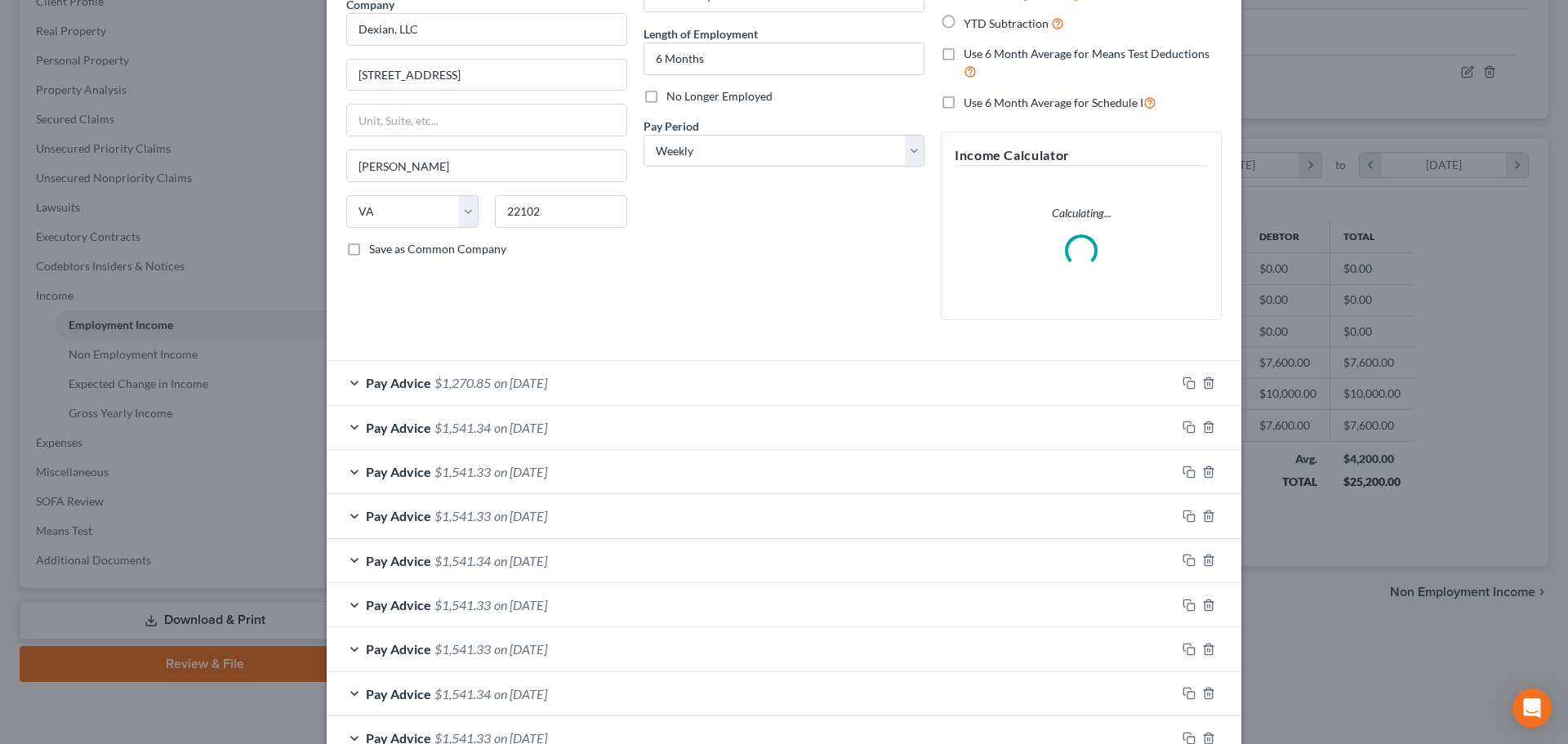
scroll to position [425, 0]
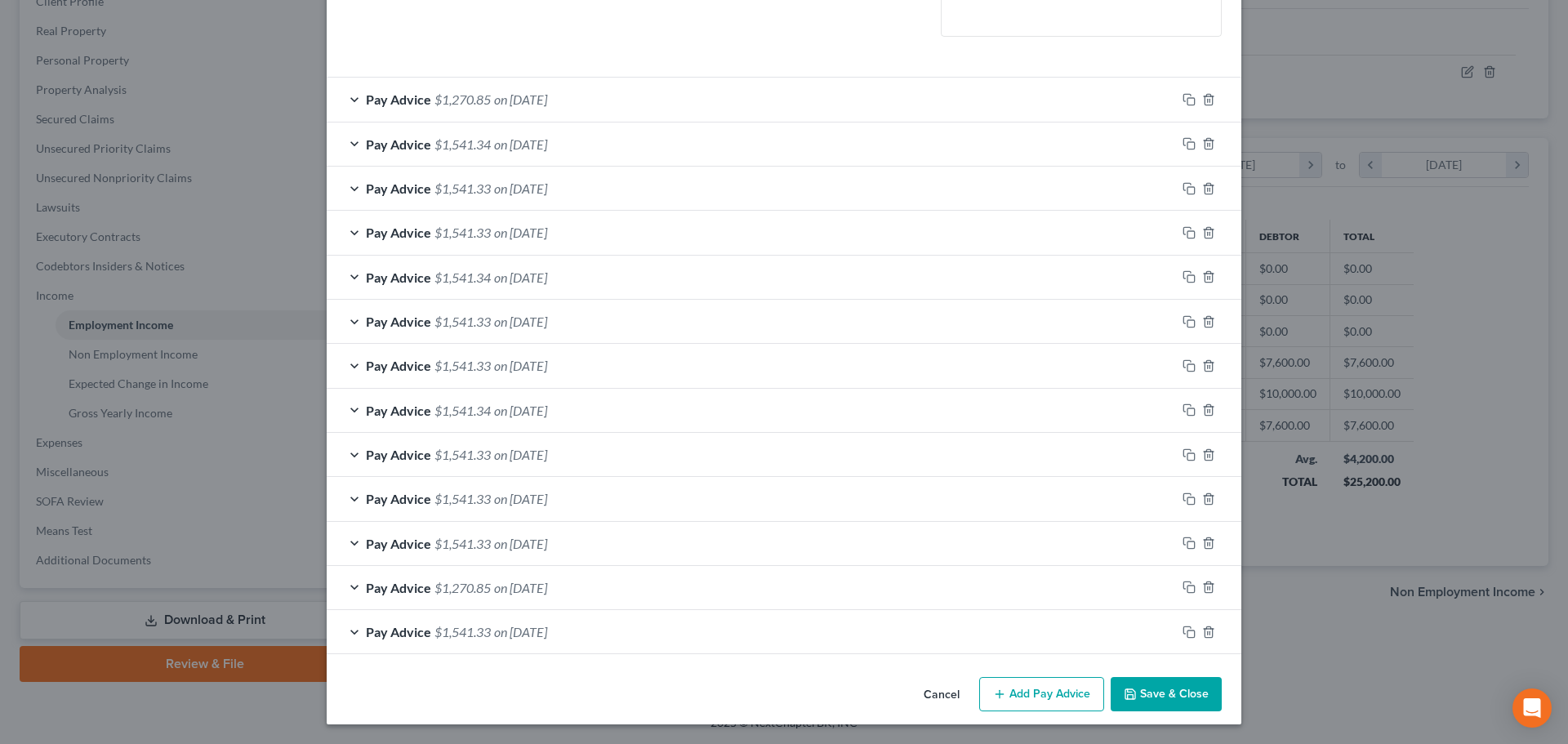
click at [1036, 694] on button "Add Pay Advice" at bounding box center [1041, 693] width 125 height 34
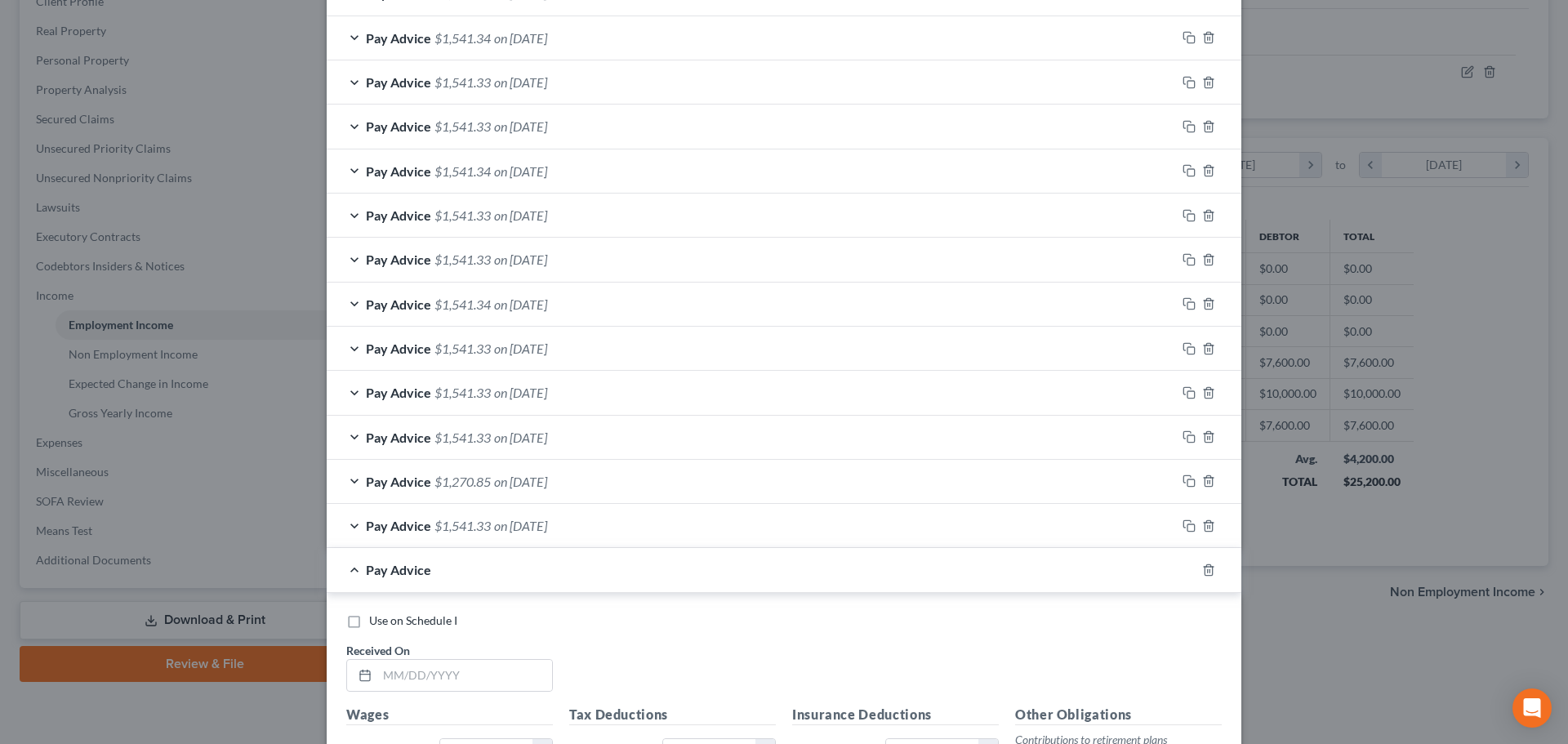
scroll to position [833, 0]
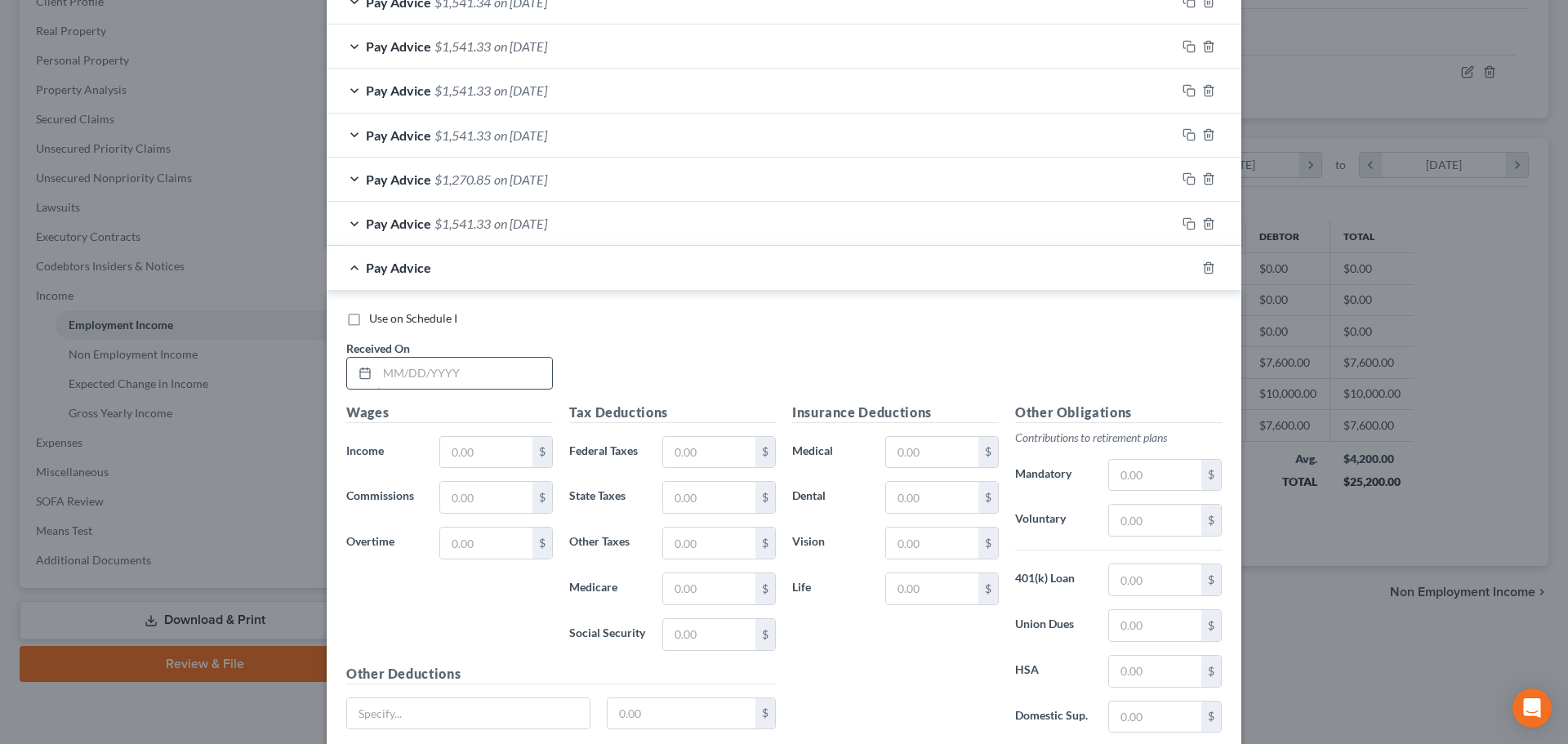
click at [461, 385] on input "text" at bounding box center [465, 373] width 175 height 31
click at [459, 453] on input "text" at bounding box center [487, 452] width 93 height 31
click at [710, 448] on input "text" at bounding box center [709, 452] width 93 height 31
click at [720, 549] on input "text" at bounding box center [709, 543] width 93 height 31
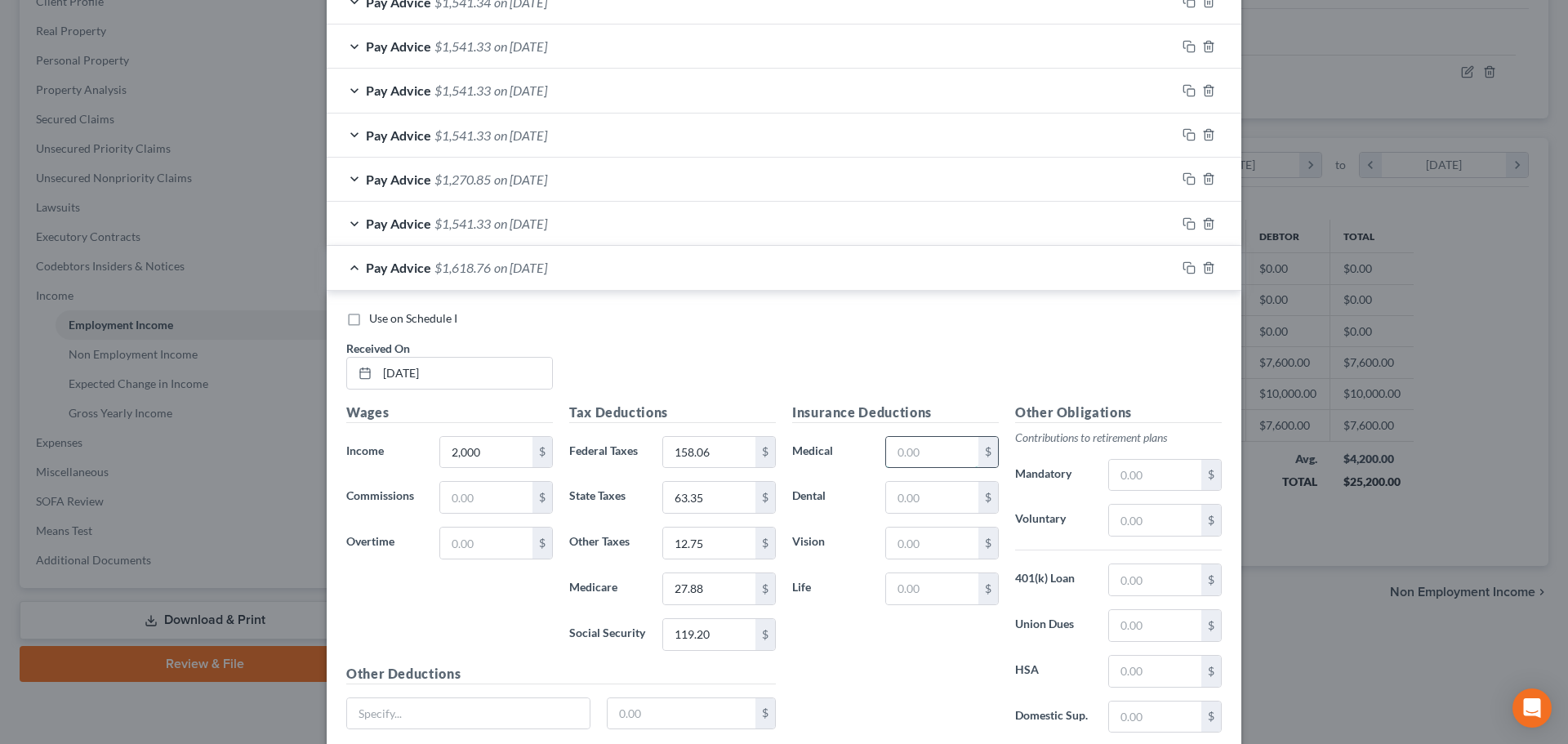
click at [943, 454] on input "text" at bounding box center [932, 452] width 93 height 31
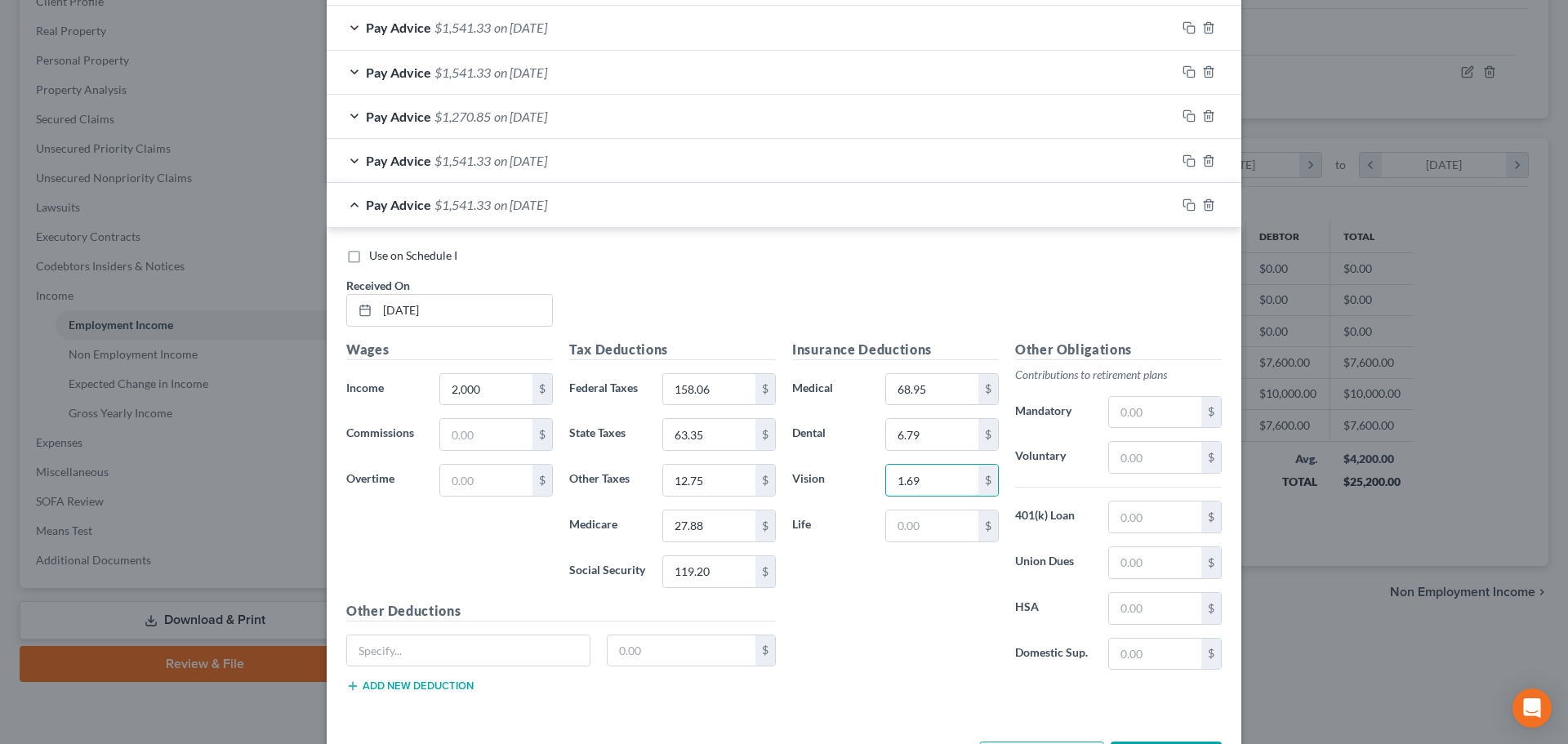
scroll to position [1009, 0]
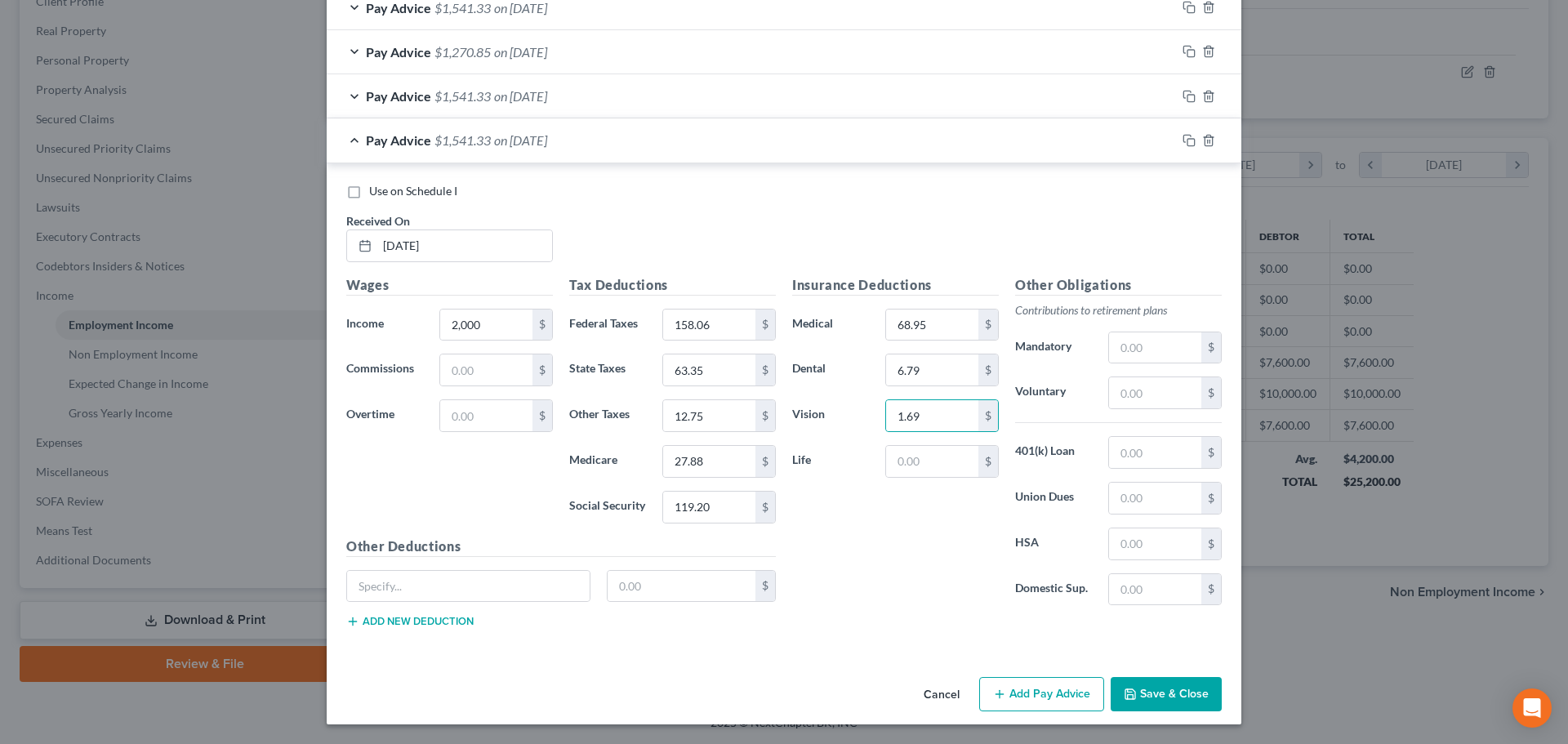
click at [1063, 695] on button "Add Pay Advice" at bounding box center [1041, 693] width 125 height 34
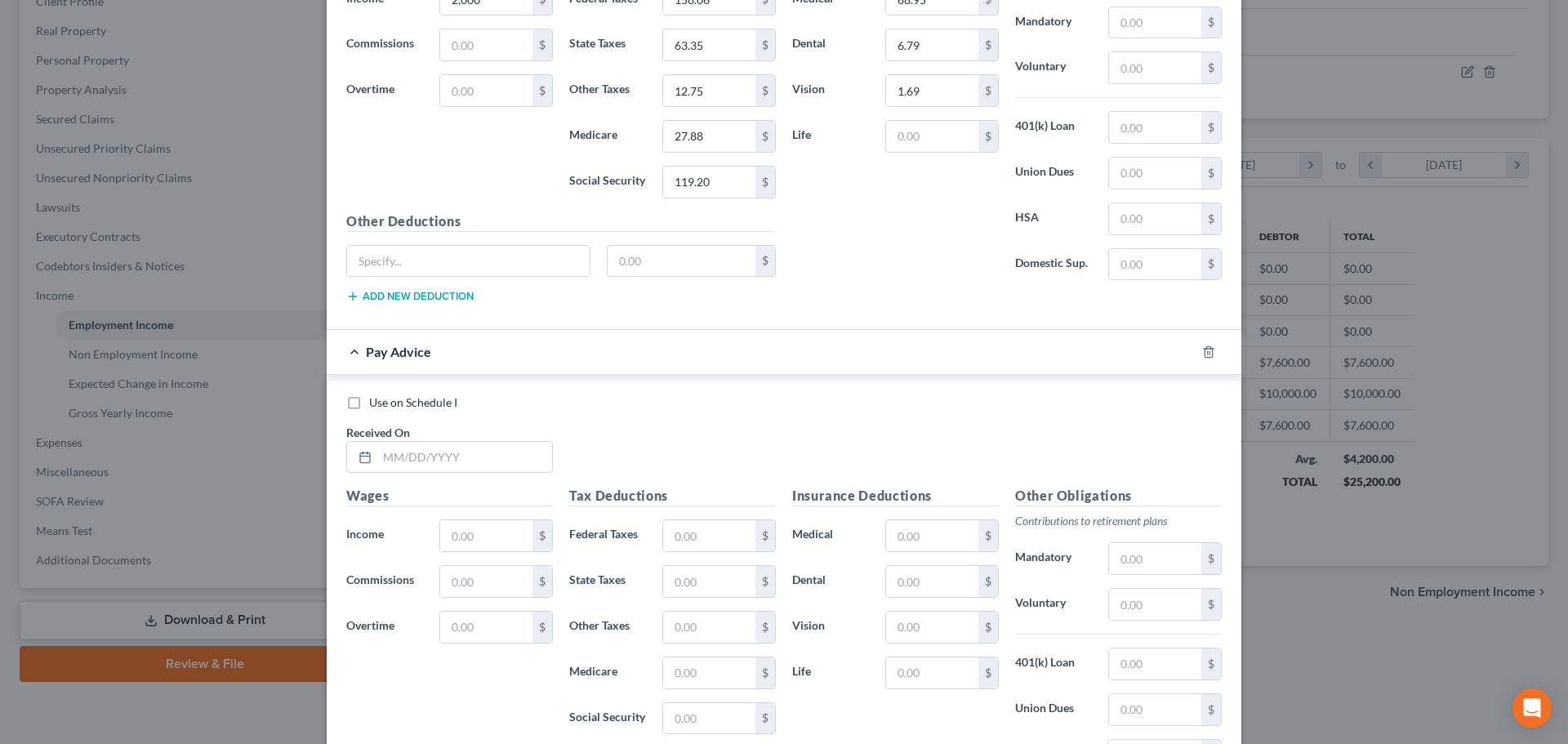
scroll to position [1336, 0]
click at [441, 462] on input "text" at bounding box center [465, 456] width 175 height 31
drag, startPoint x: 695, startPoint y: 537, endPoint x: 30, endPoint y: 344, distance: 692.4
click at [695, 537] on input "text" at bounding box center [709, 534] width 93 height 31
drag, startPoint x: 701, startPoint y: 634, endPoint x: 681, endPoint y: 596, distance: 42.9
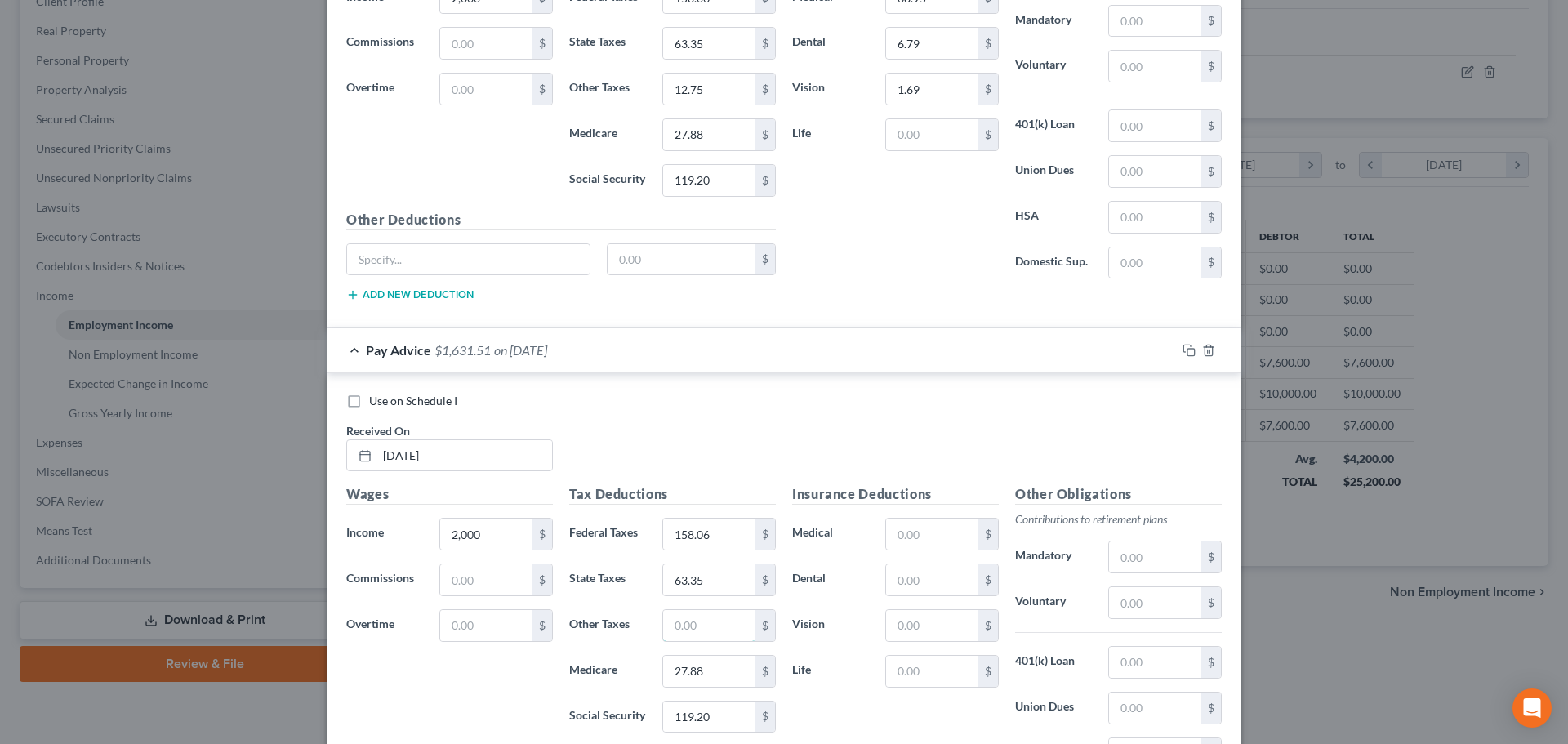
click at [701, 635] on input "text" at bounding box center [709, 625] width 93 height 31
click at [925, 514] on div "Insurance Deductions Medical $ Dental $ Vision $ Life $" at bounding box center [895, 656] width 223 height 344
click at [925, 526] on input "text" at bounding box center [932, 534] width 93 height 31
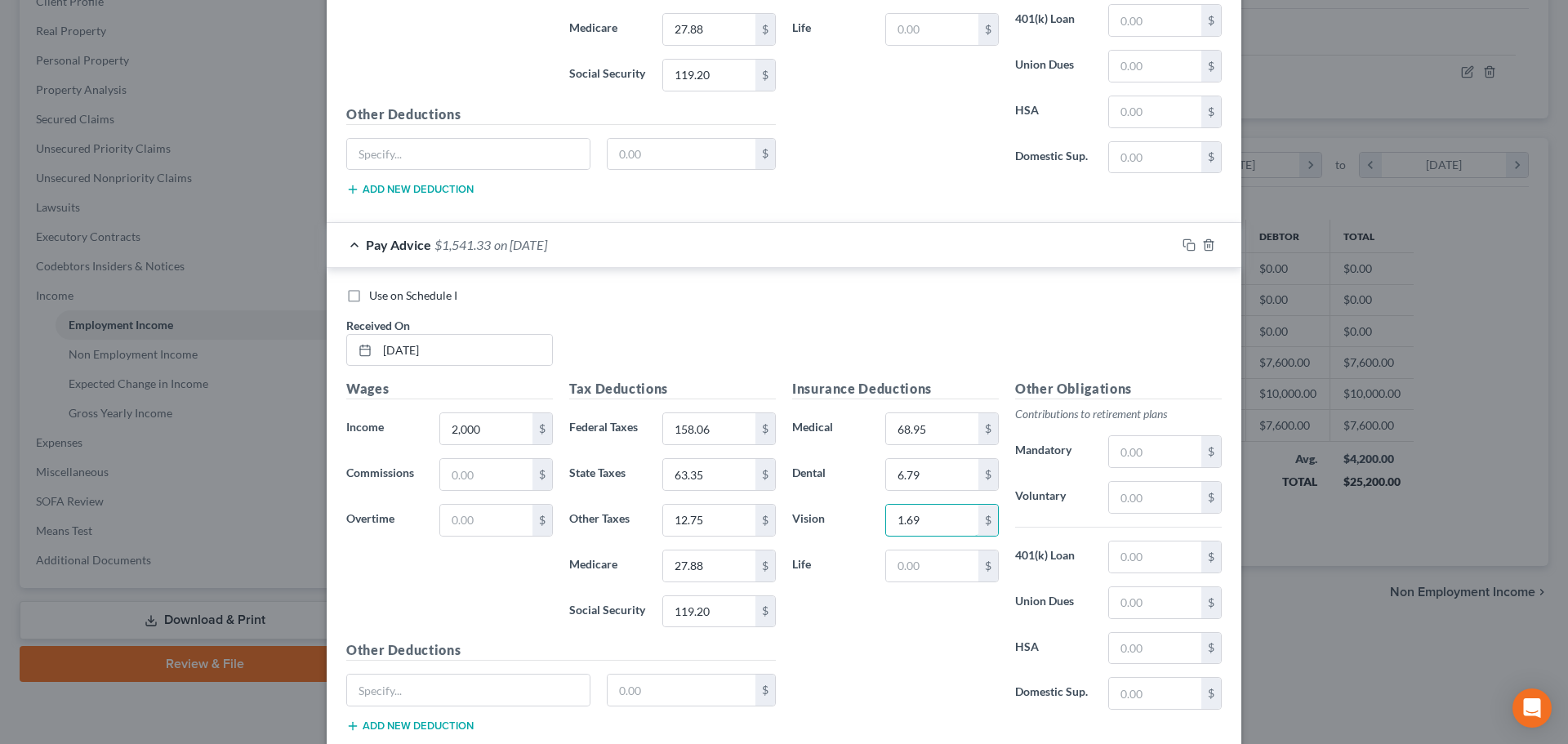
scroll to position [1547, 0]
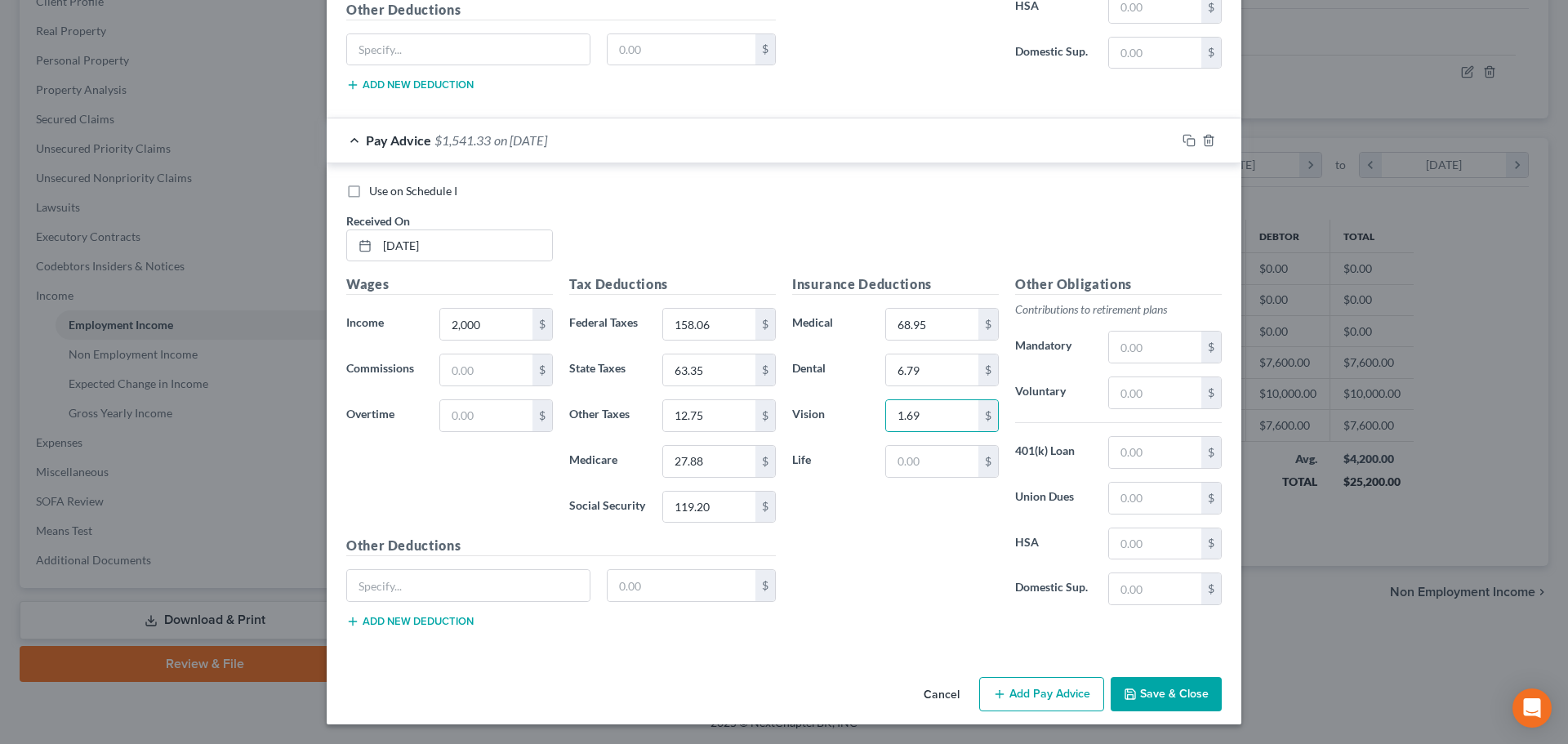
click at [1002, 688] on button "Add Pay Advice" at bounding box center [1041, 693] width 125 height 34
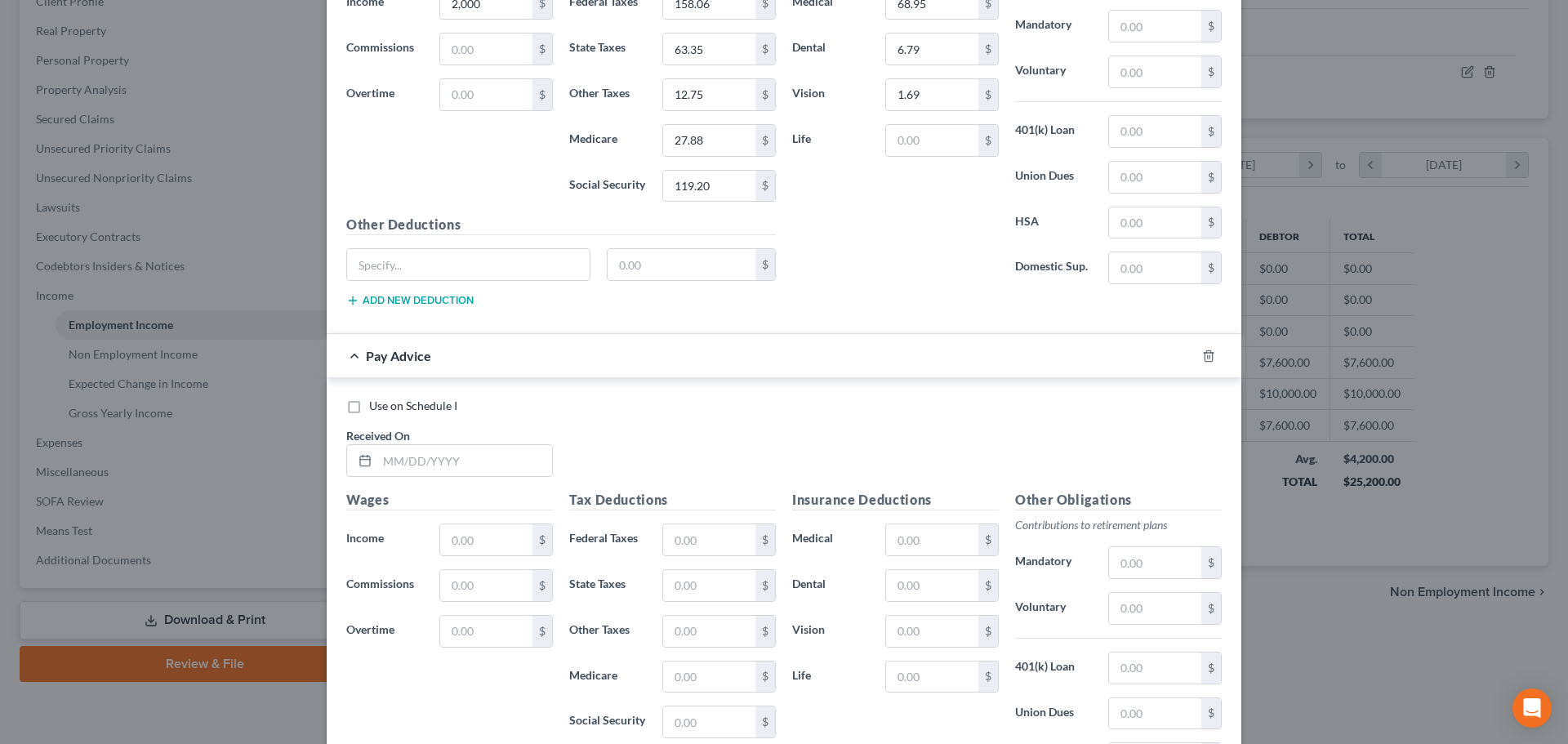
scroll to position [1872, 0]
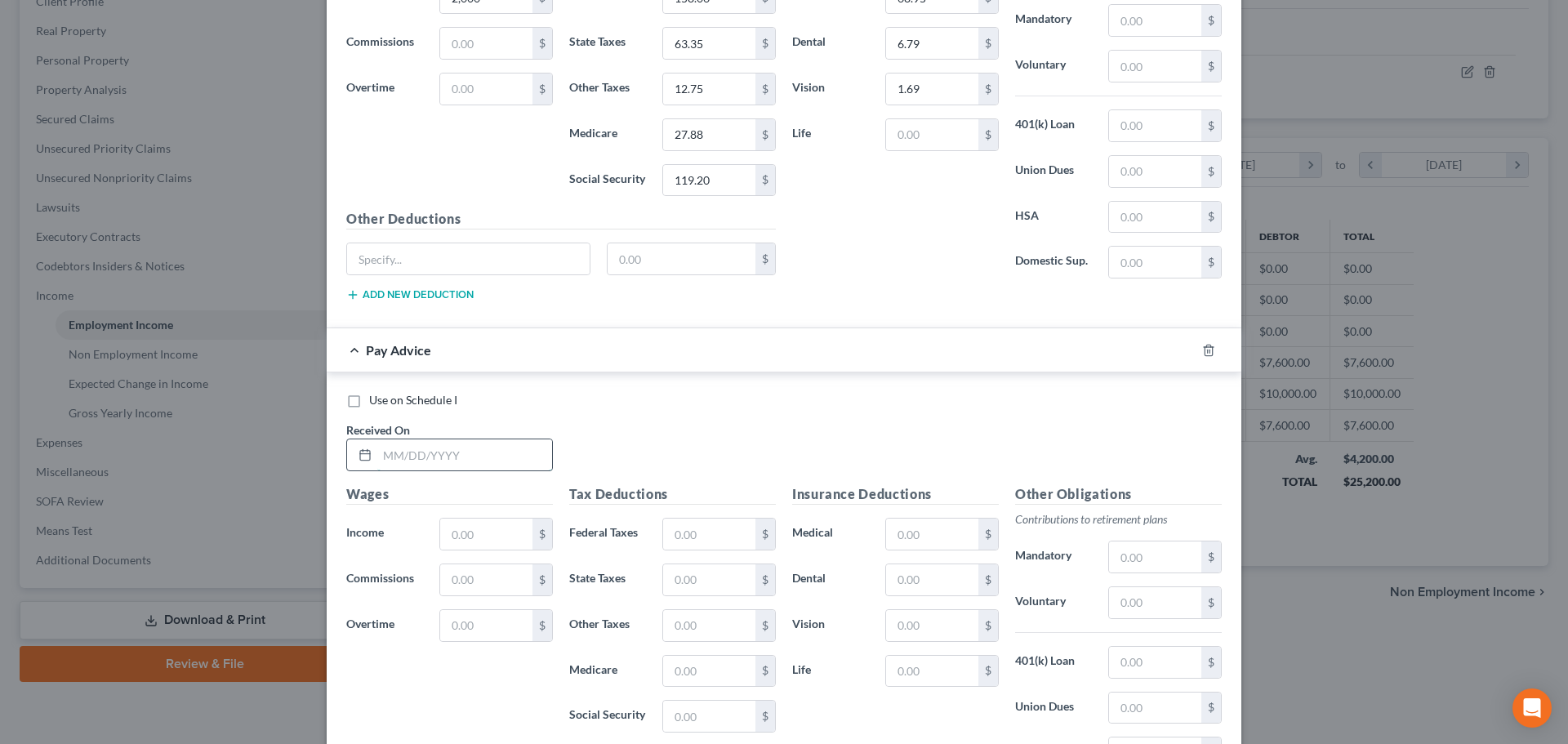
click at [423, 458] on input "text" at bounding box center [465, 455] width 175 height 31
click at [446, 538] on input "text" at bounding box center [487, 534] width 93 height 31
drag, startPoint x: 675, startPoint y: 545, endPoint x: 41, endPoint y: 184, distance: 729.6
click at [675, 545] on input "text" at bounding box center [709, 534] width 93 height 31
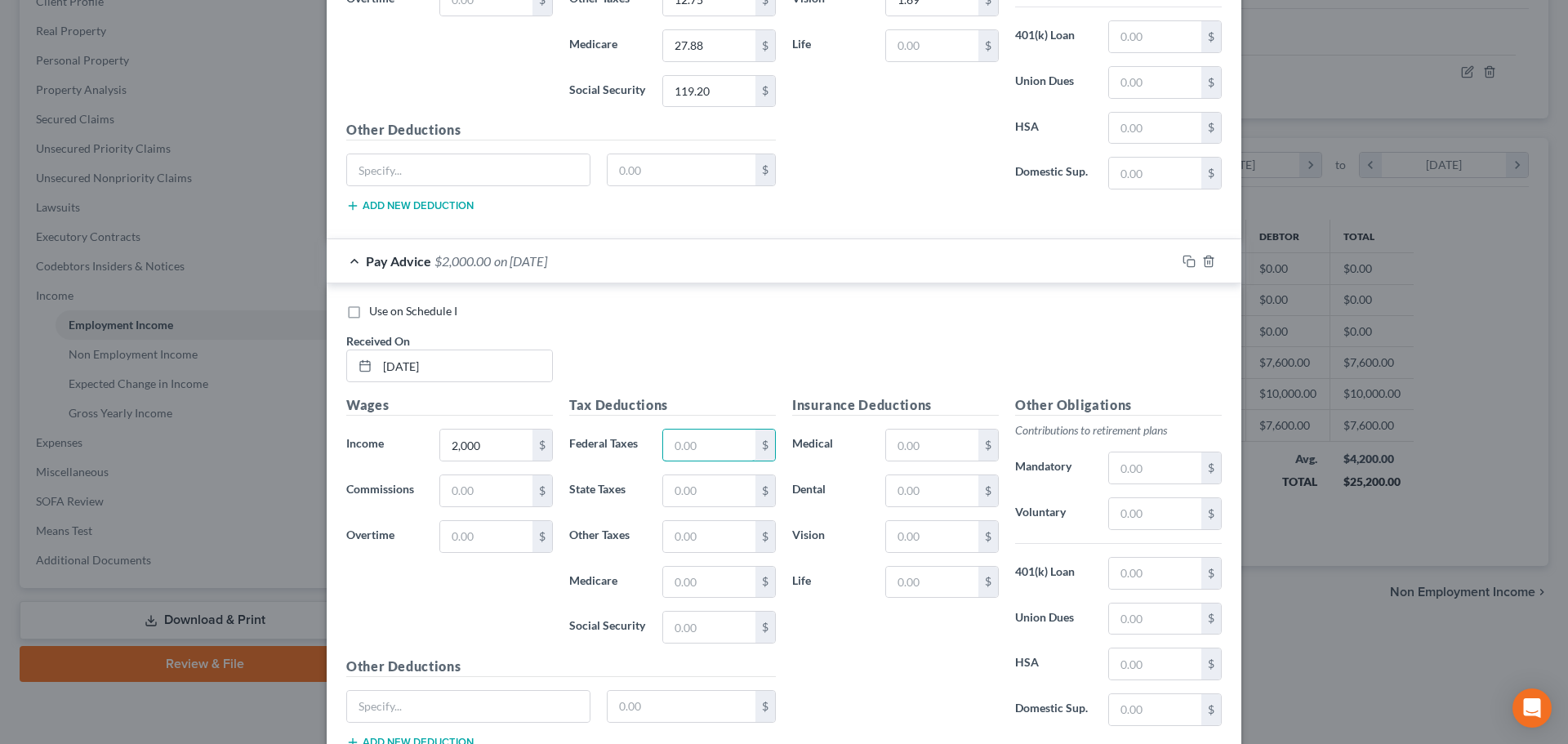
scroll to position [2082, 0]
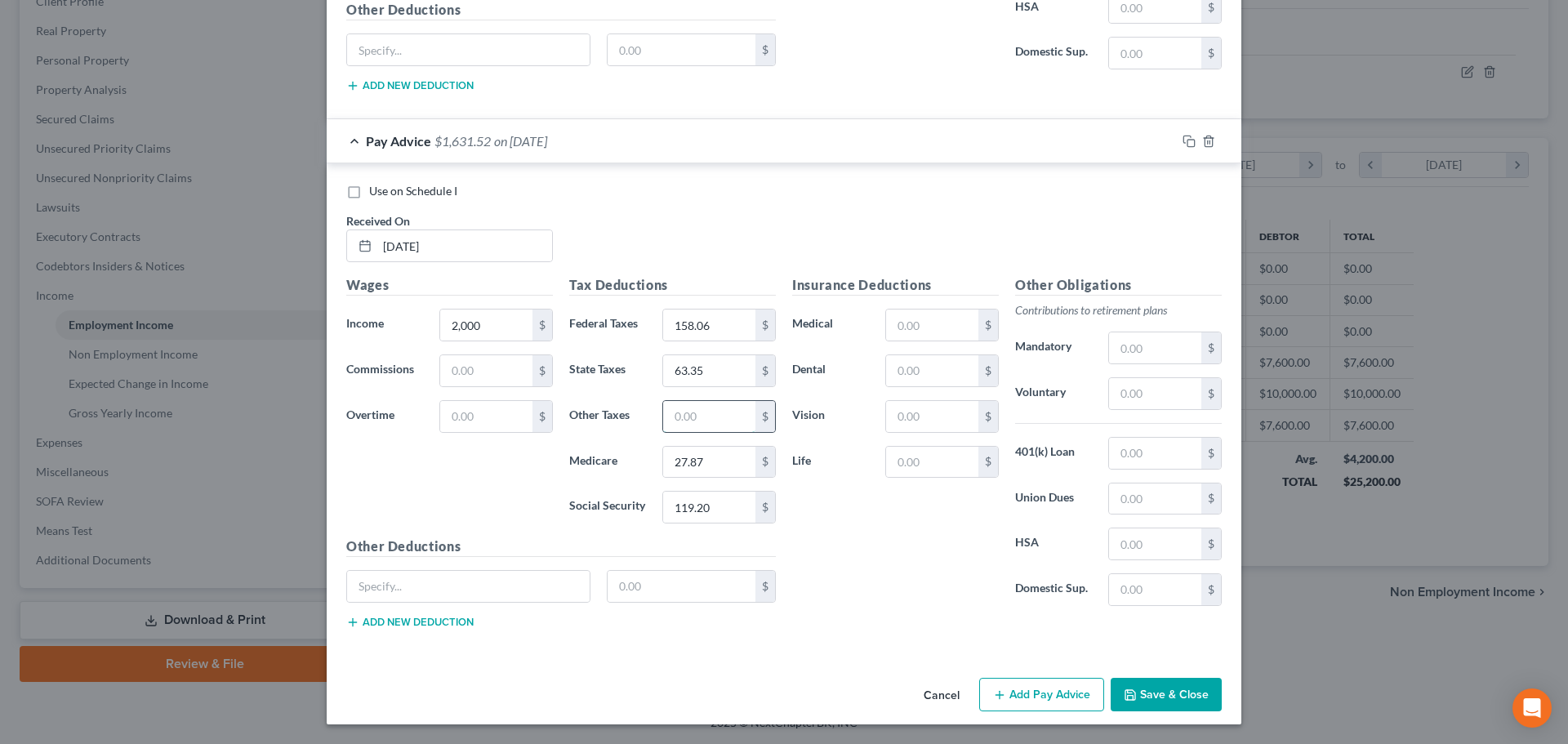
click at [673, 408] on input "text" at bounding box center [709, 417] width 93 height 31
drag, startPoint x: 929, startPoint y: 339, endPoint x: 921, endPoint y: 338, distance: 8.1
click at [929, 339] on input "text" at bounding box center [932, 325] width 93 height 31
click at [1042, 690] on button "Add Pay Advice" at bounding box center [1041, 694] width 125 height 34
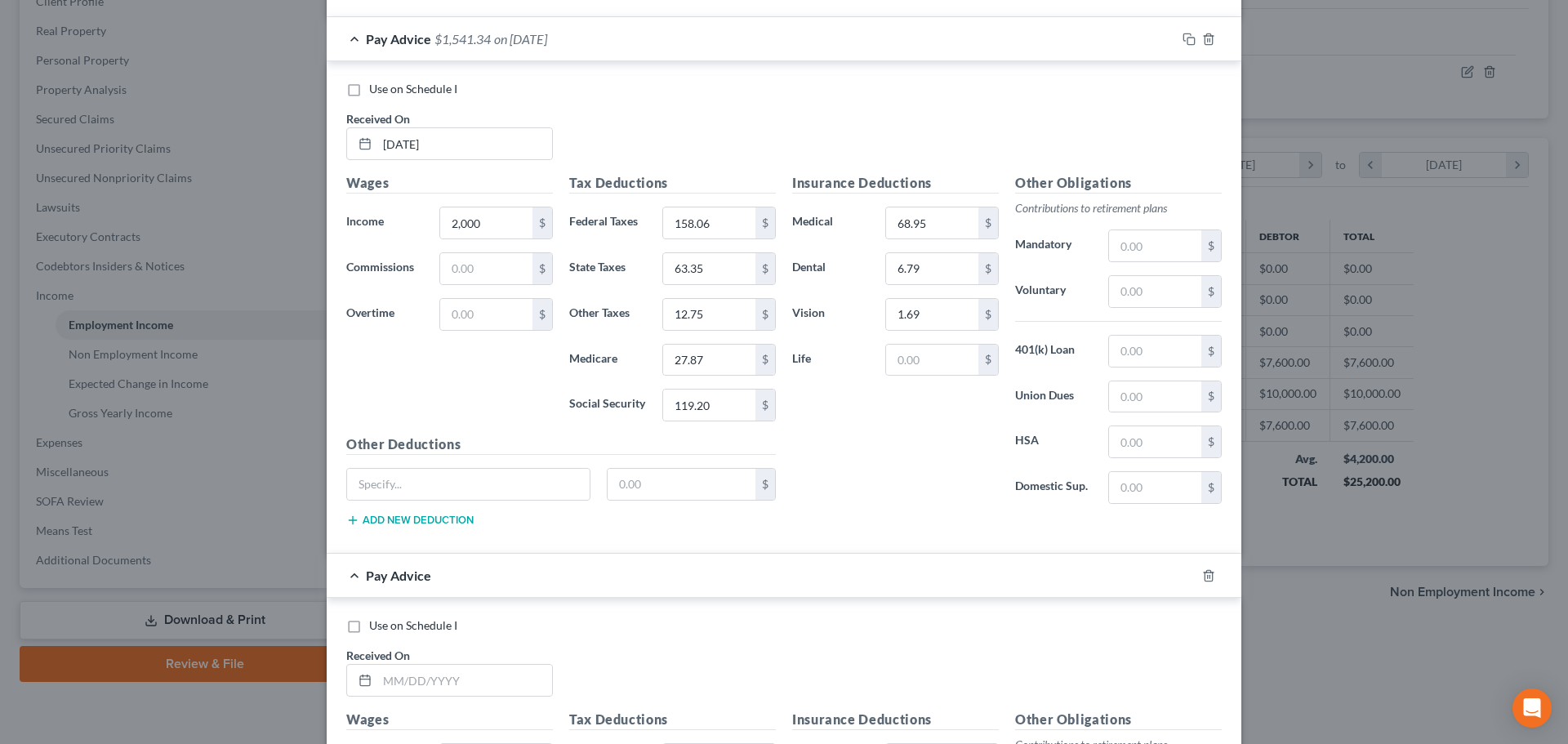
scroll to position [2408, 0]
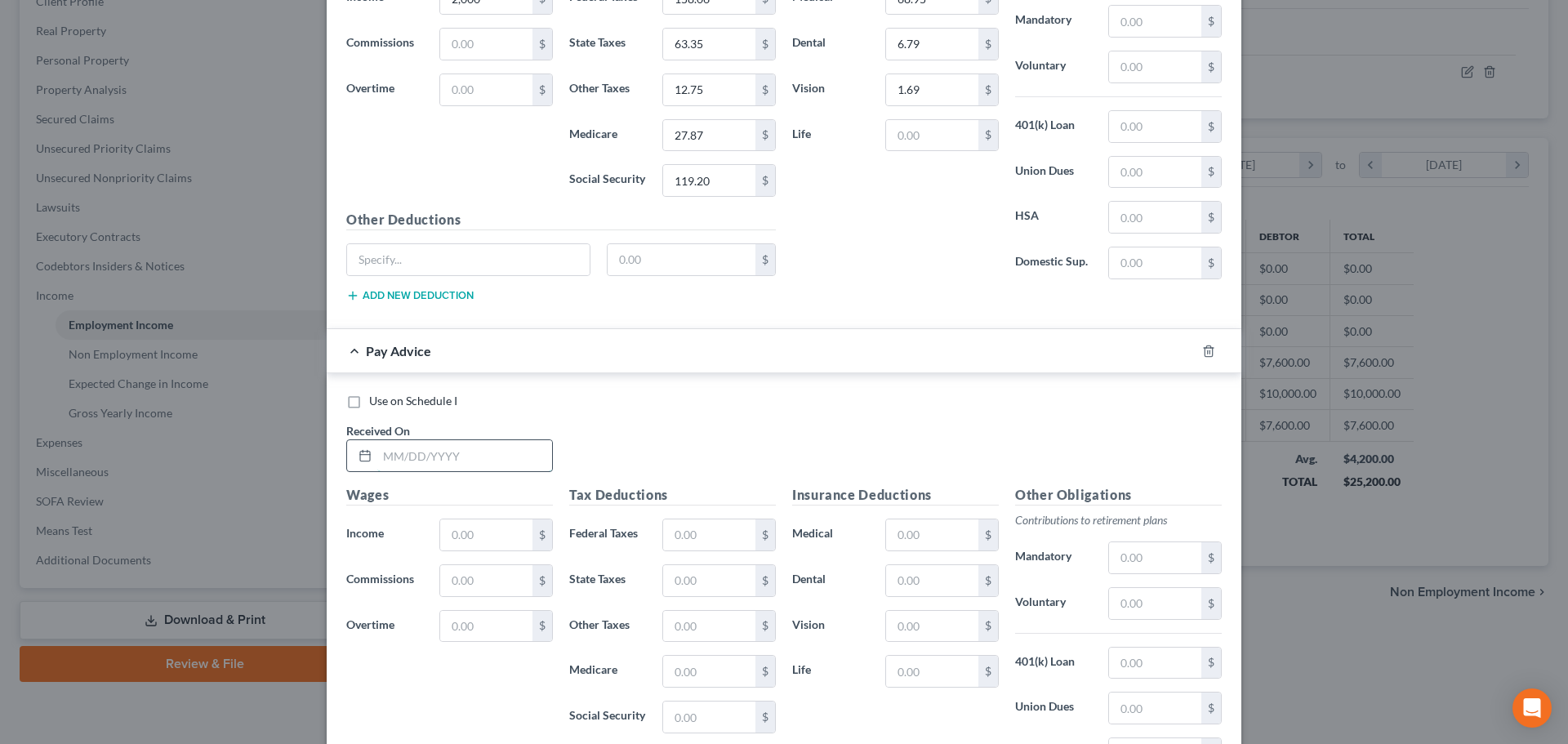
click at [457, 464] on input "text" at bounding box center [465, 456] width 175 height 31
click at [454, 520] on input "text" at bounding box center [487, 535] width 93 height 31
click at [708, 536] on input "text" at bounding box center [709, 535] width 93 height 31
drag, startPoint x: 714, startPoint y: 621, endPoint x: 708, endPoint y: 609, distance: 13.4
click at [713, 621] on input "text" at bounding box center [709, 626] width 93 height 31
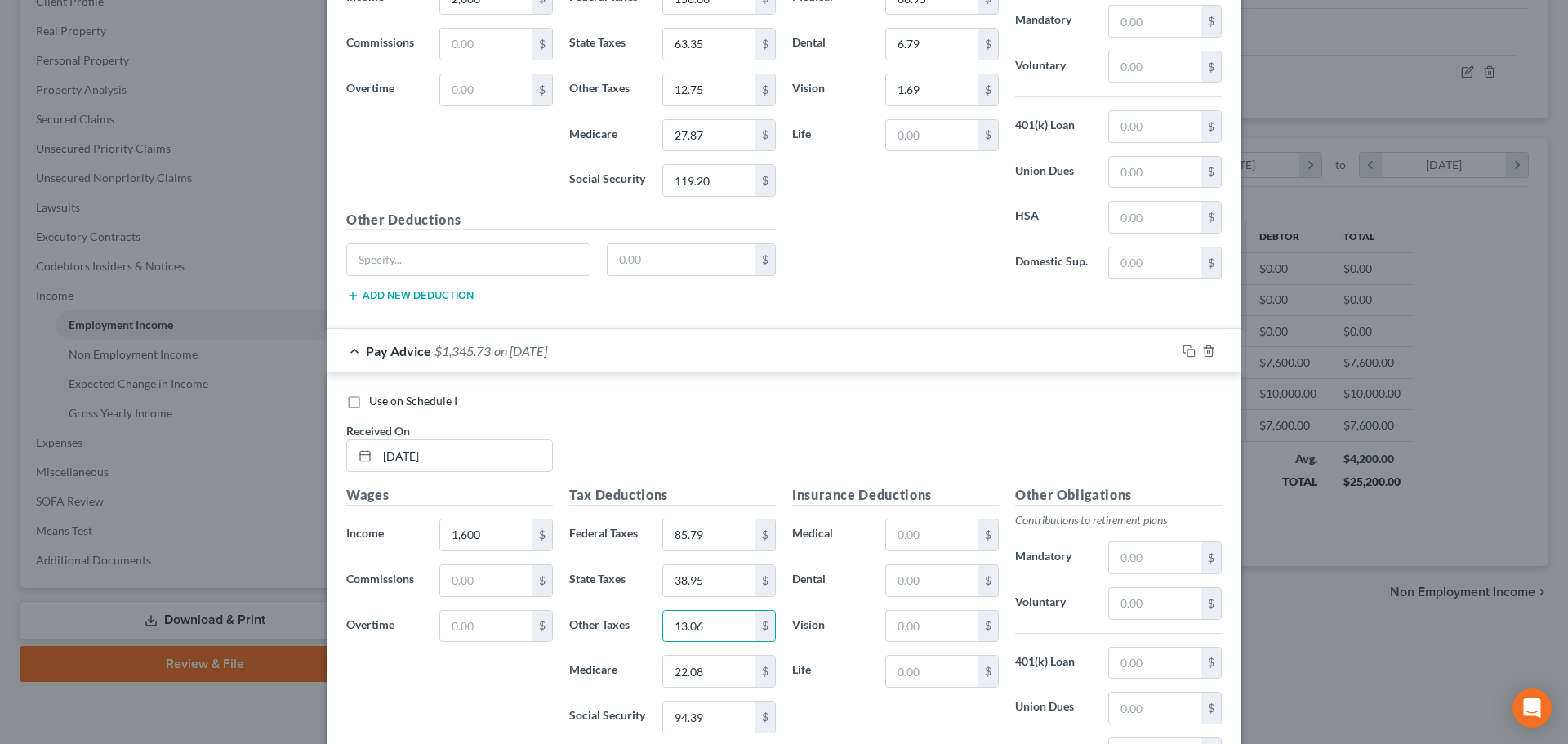
drag, startPoint x: 918, startPoint y: 527, endPoint x: 883, endPoint y: 361, distance: 169.6
click at [918, 527] on input "text" at bounding box center [932, 535] width 93 height 31
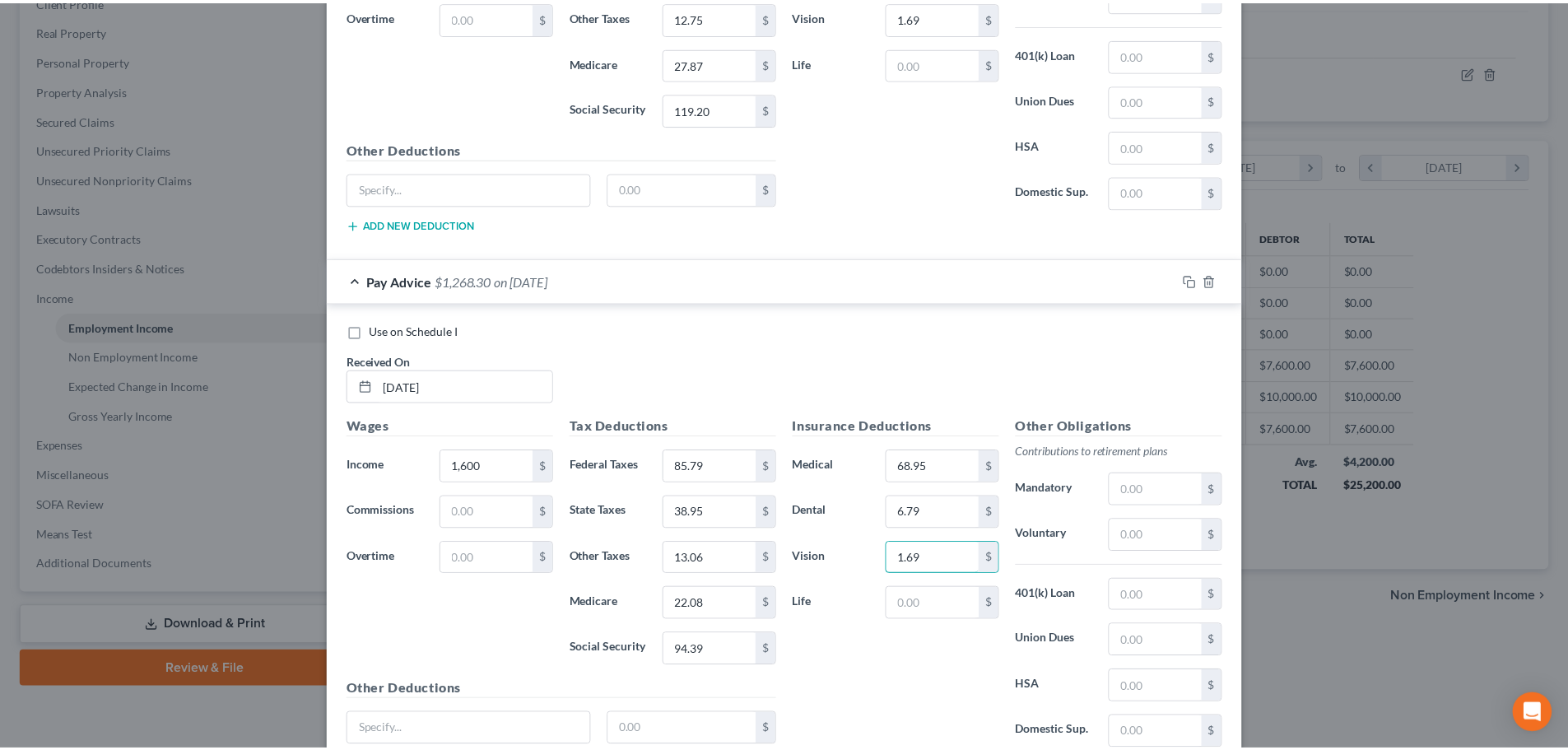
scroll to position [2639, 0]
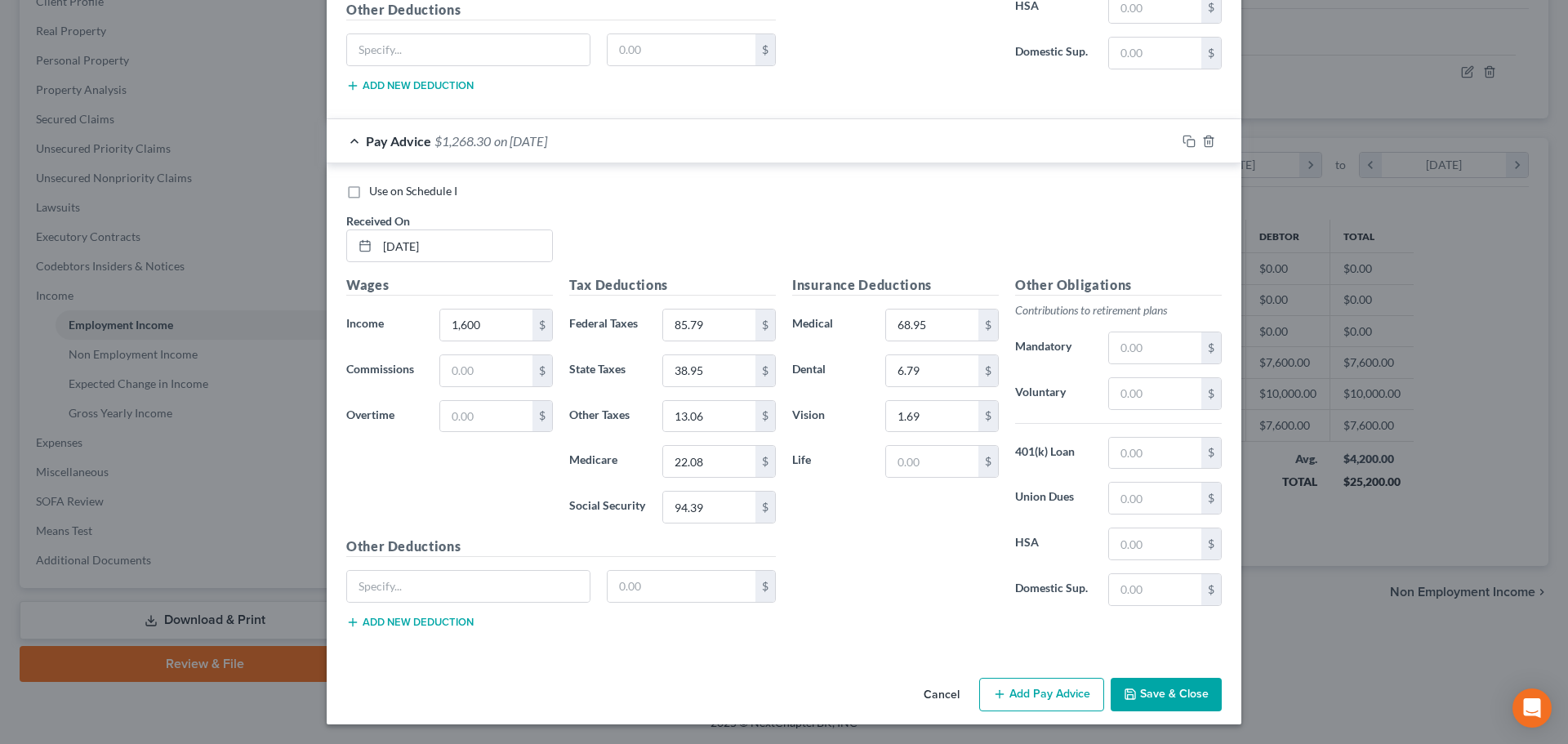
click at [1154, 692] on button "Save & Close" at bounding box center [1165, 694] width 111 height 34
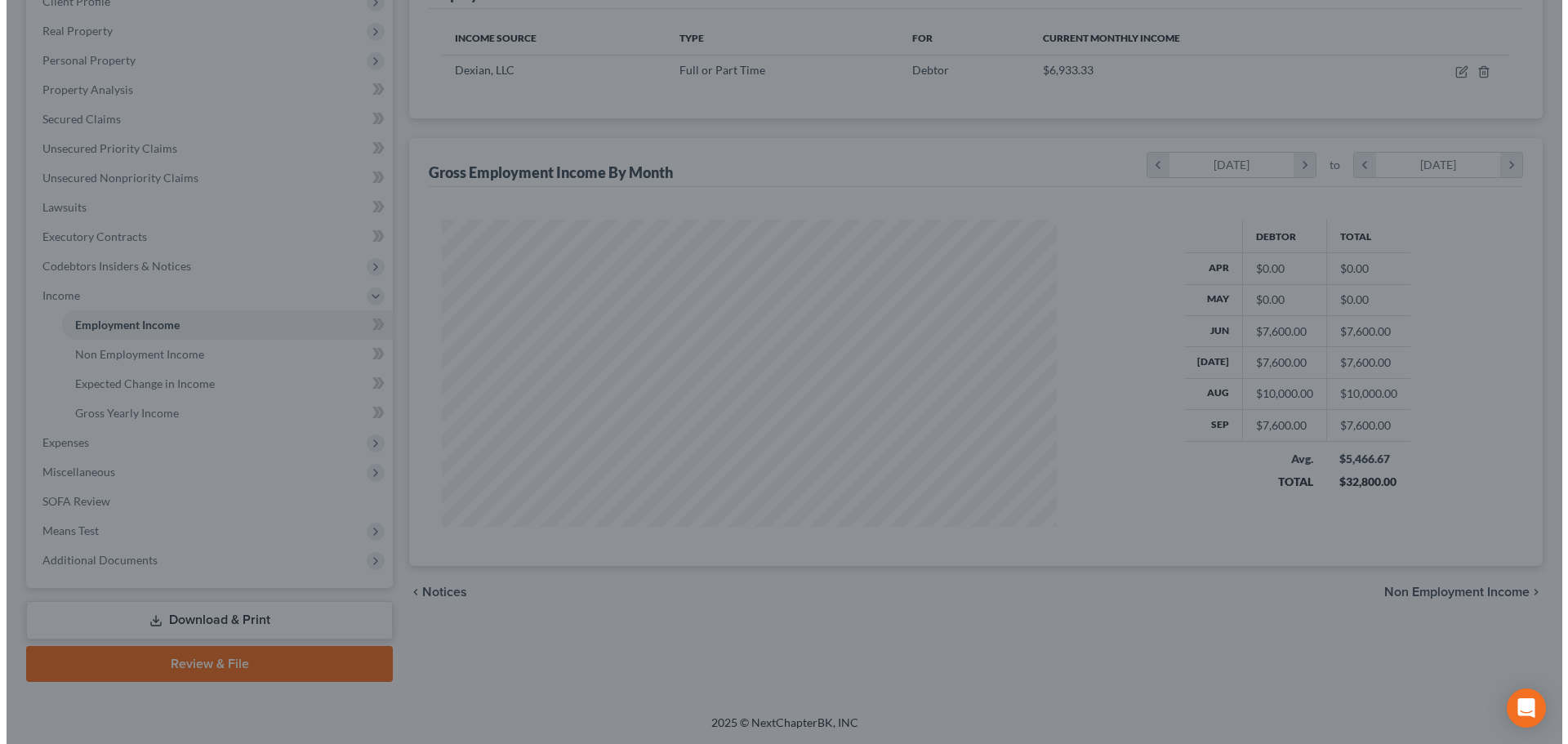
scroll to position [816000, 815942]
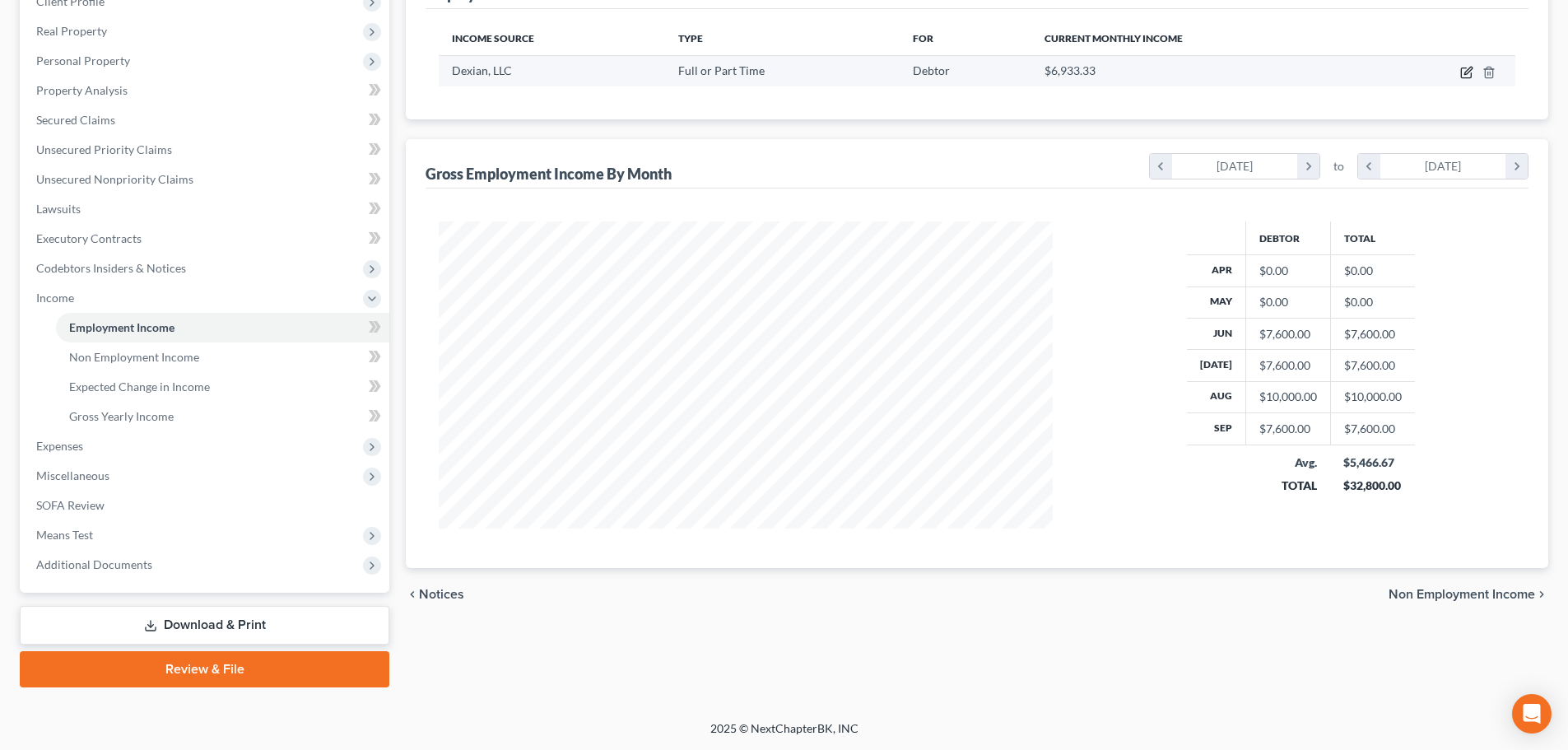
click at [1469, 76] on icon "button" at bounding box center [1466, 72] width 13 height 13
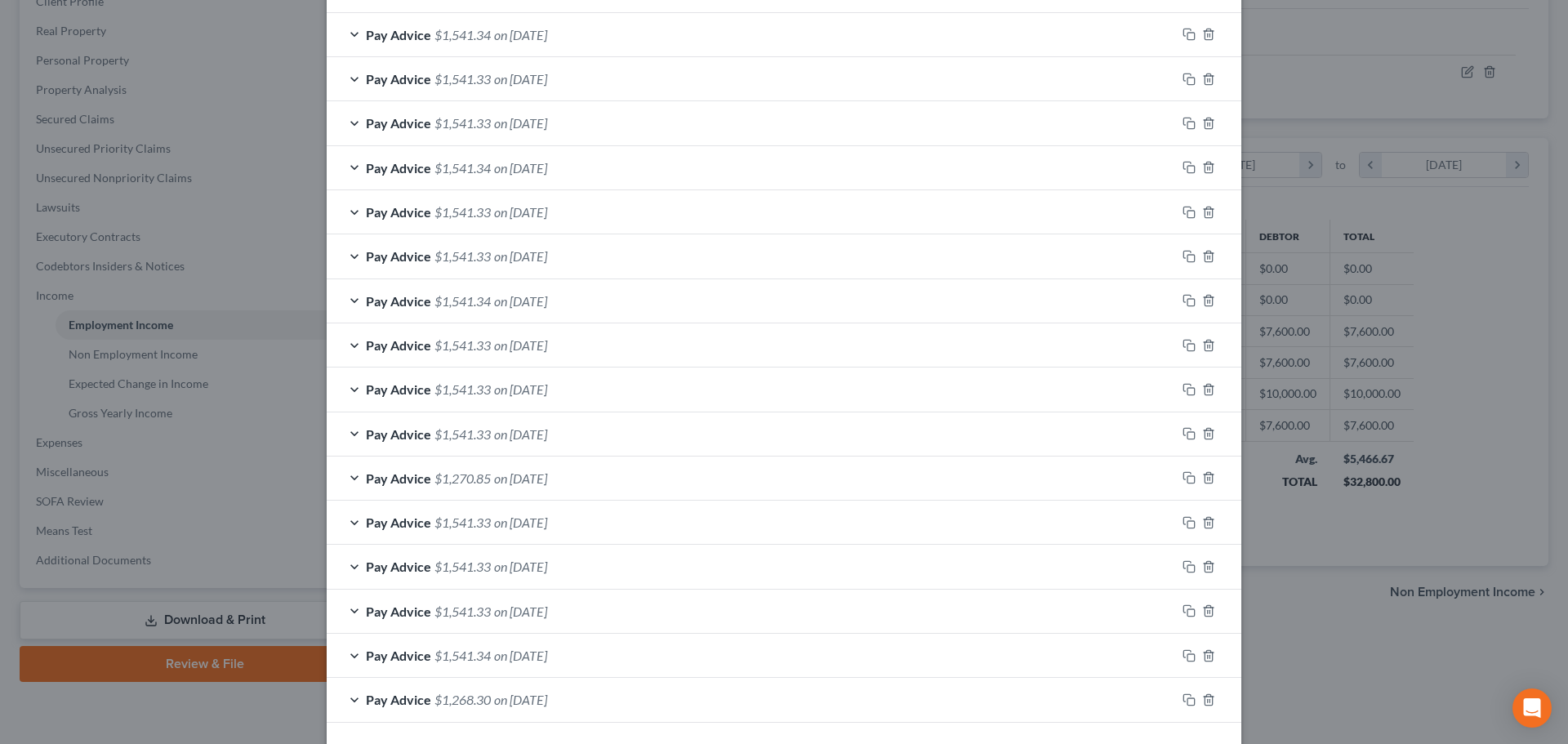
scroll to position [651, 0]
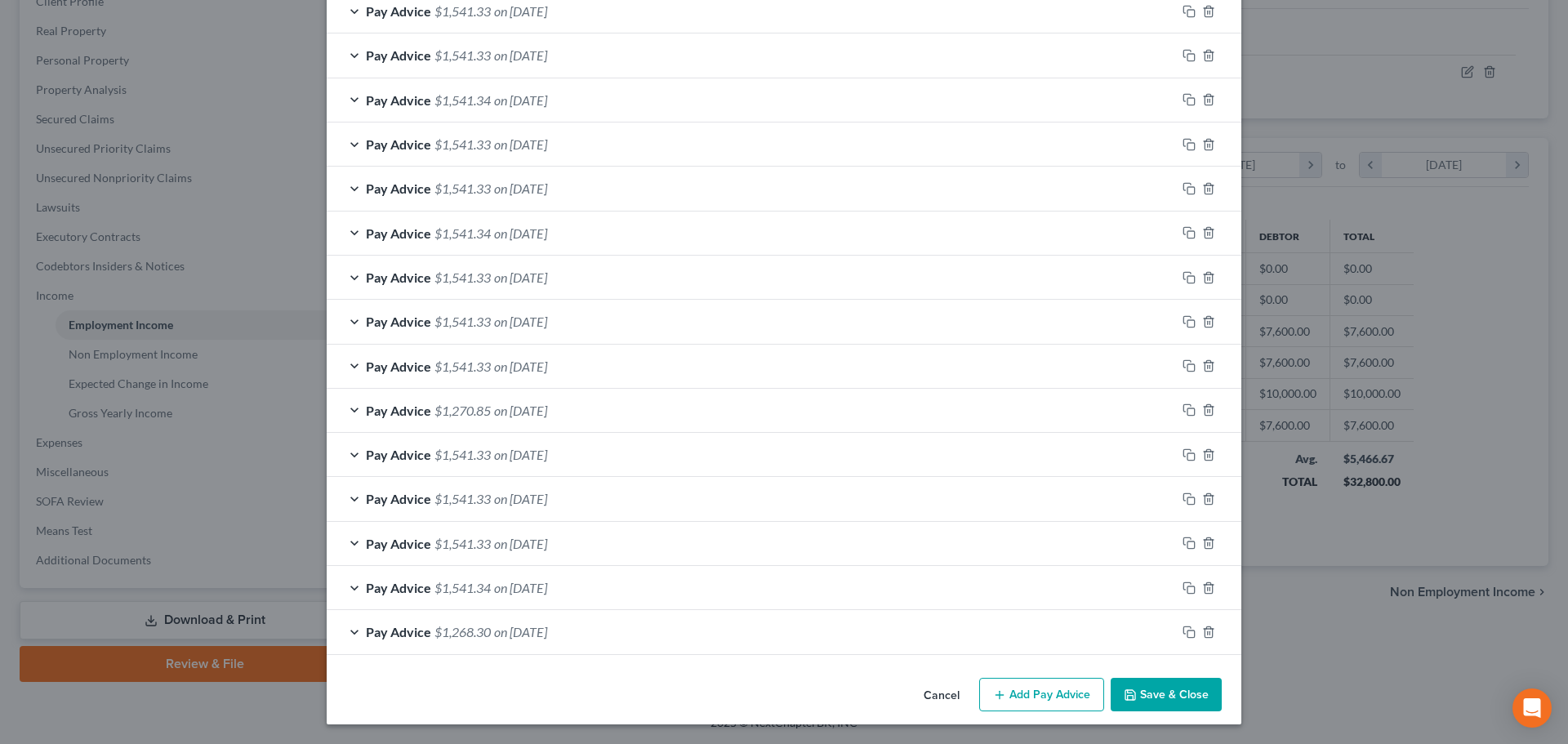
click at [1001, 692] on icon "button" at bounding box center [999, 694] width 13 height 13
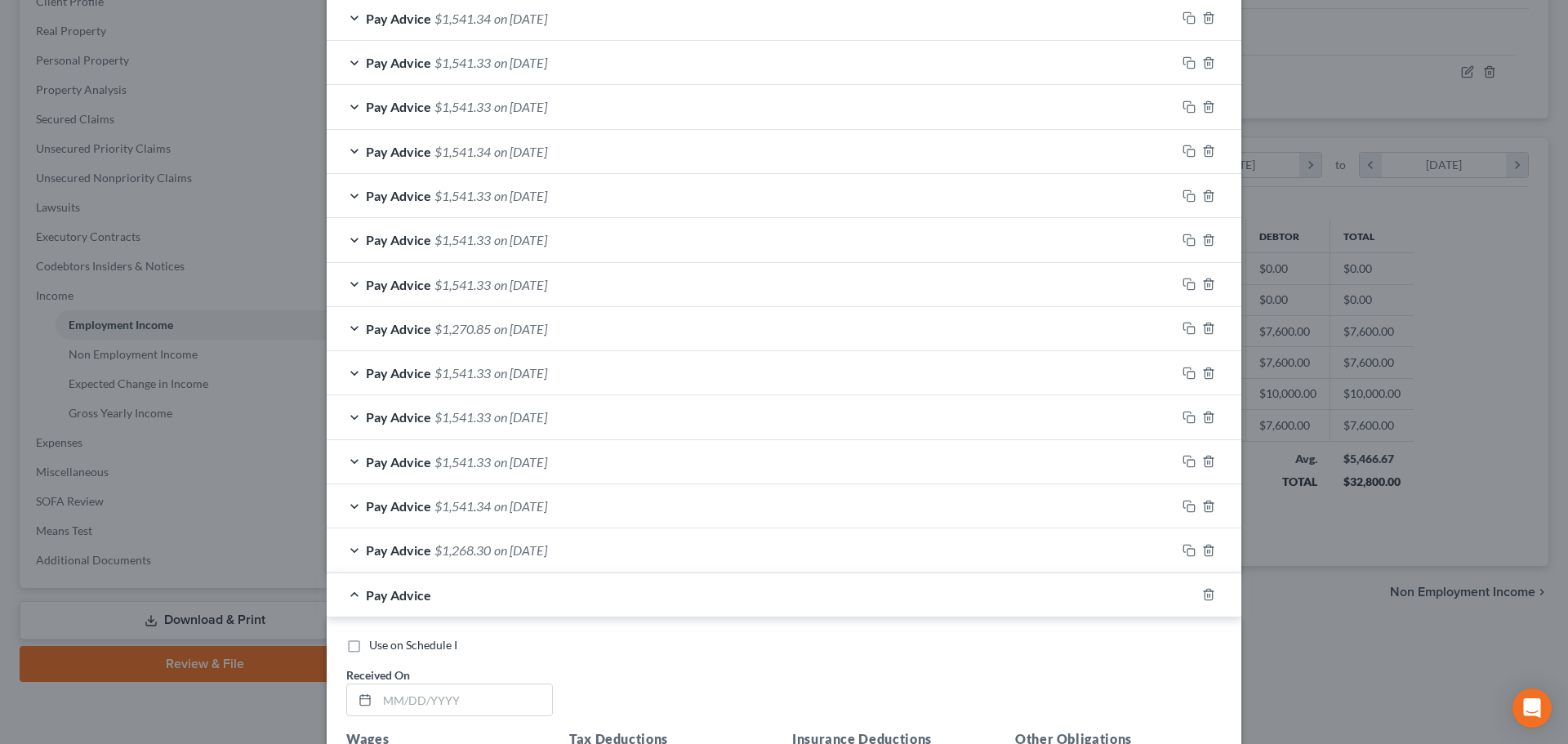
scroll to position [978, 0]
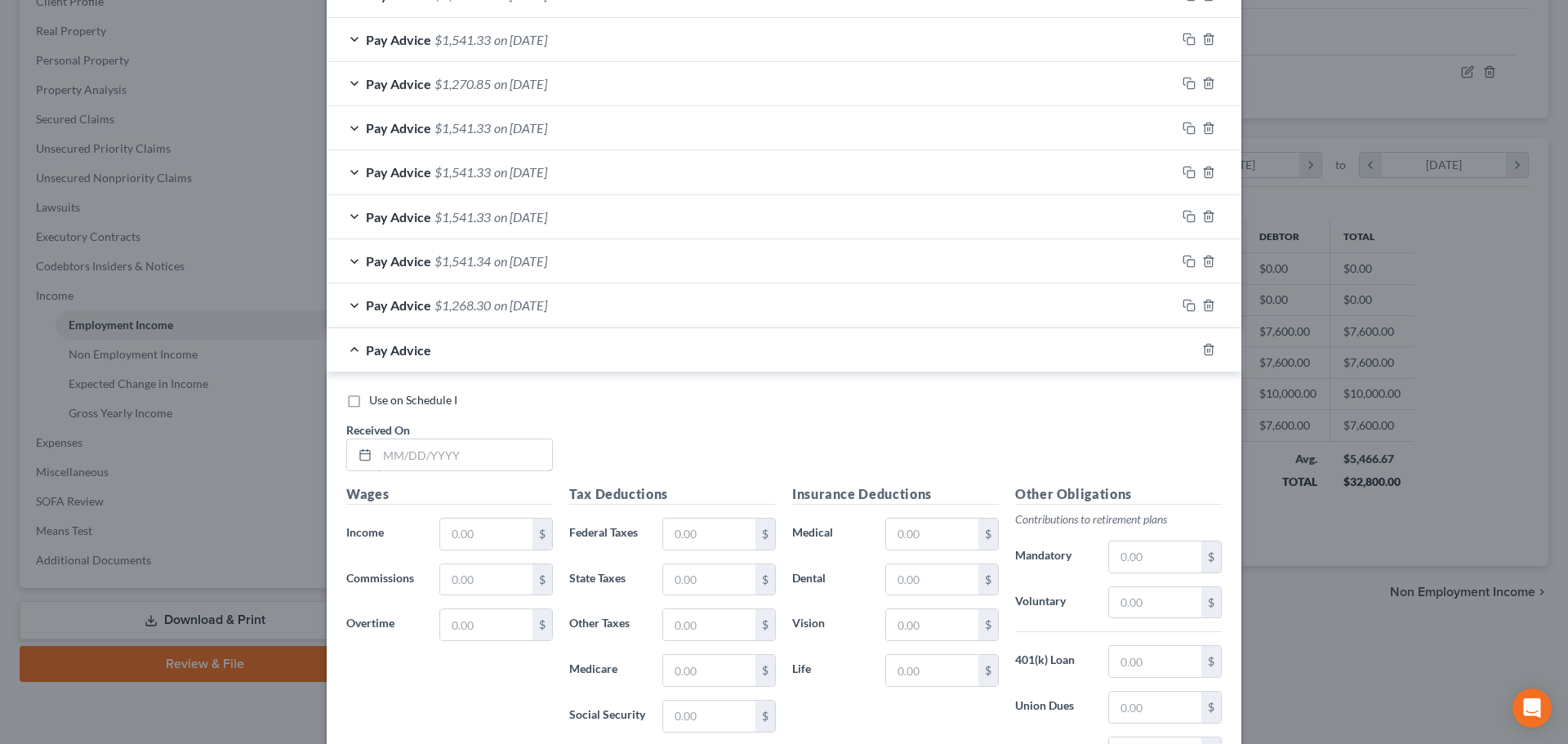
click at [414, 456] on input "text" at bounding box center [465, 455] width 175 height 31
click at [494, 536] on input "text" at bounding box center [487, 534] width 93 height 31
click at [692, 529] on input "text" at bounding box center [709, 534] width 93 height 31
click at [694, 610] on input "text" at bounding box center [709, 624] width 93 height 31
click at [897, 538] on input "text" at bounding box center [932, 534] width 93 height 31
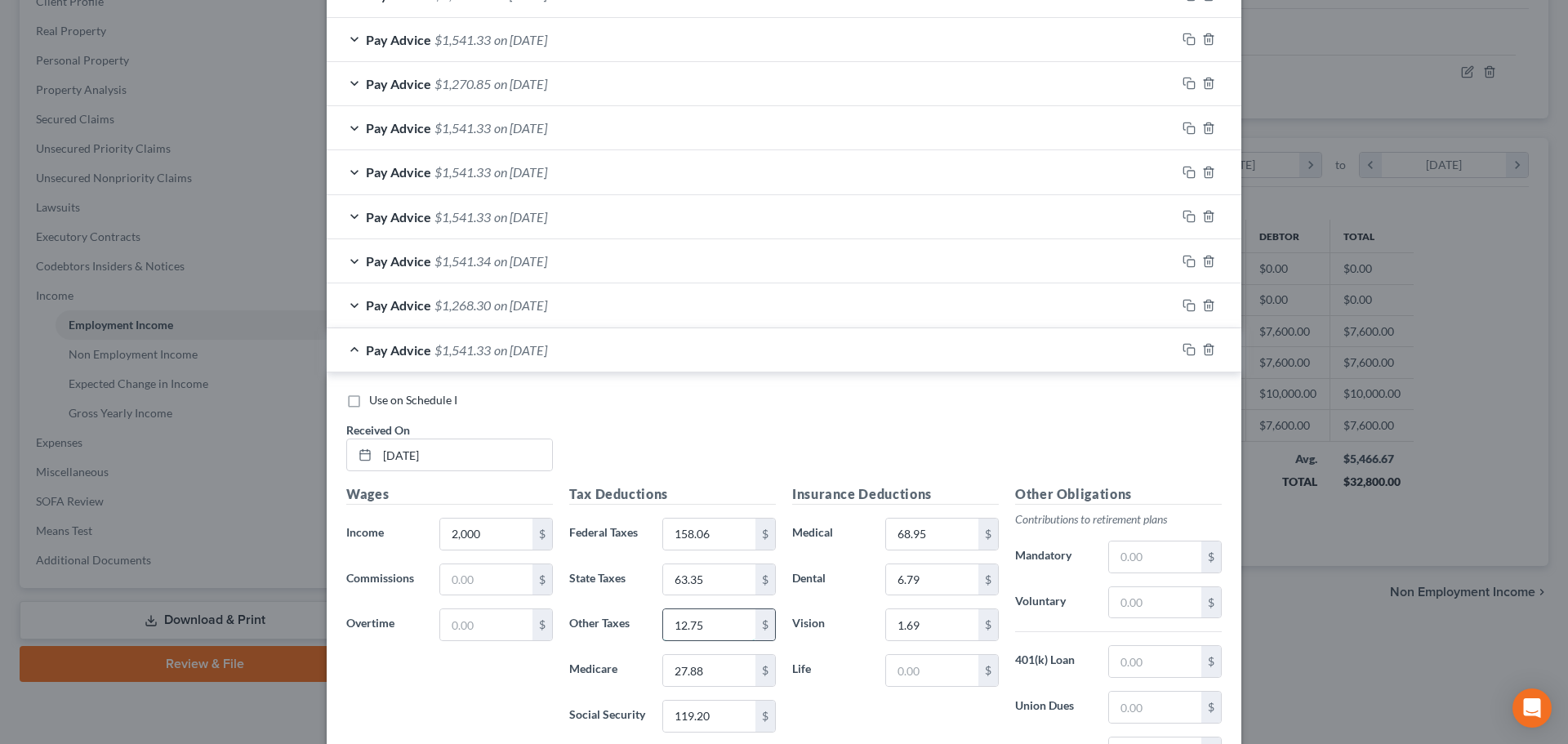
click at [726, 630] on input "12.75" at bounding box center [709, 624] width 93 height 31
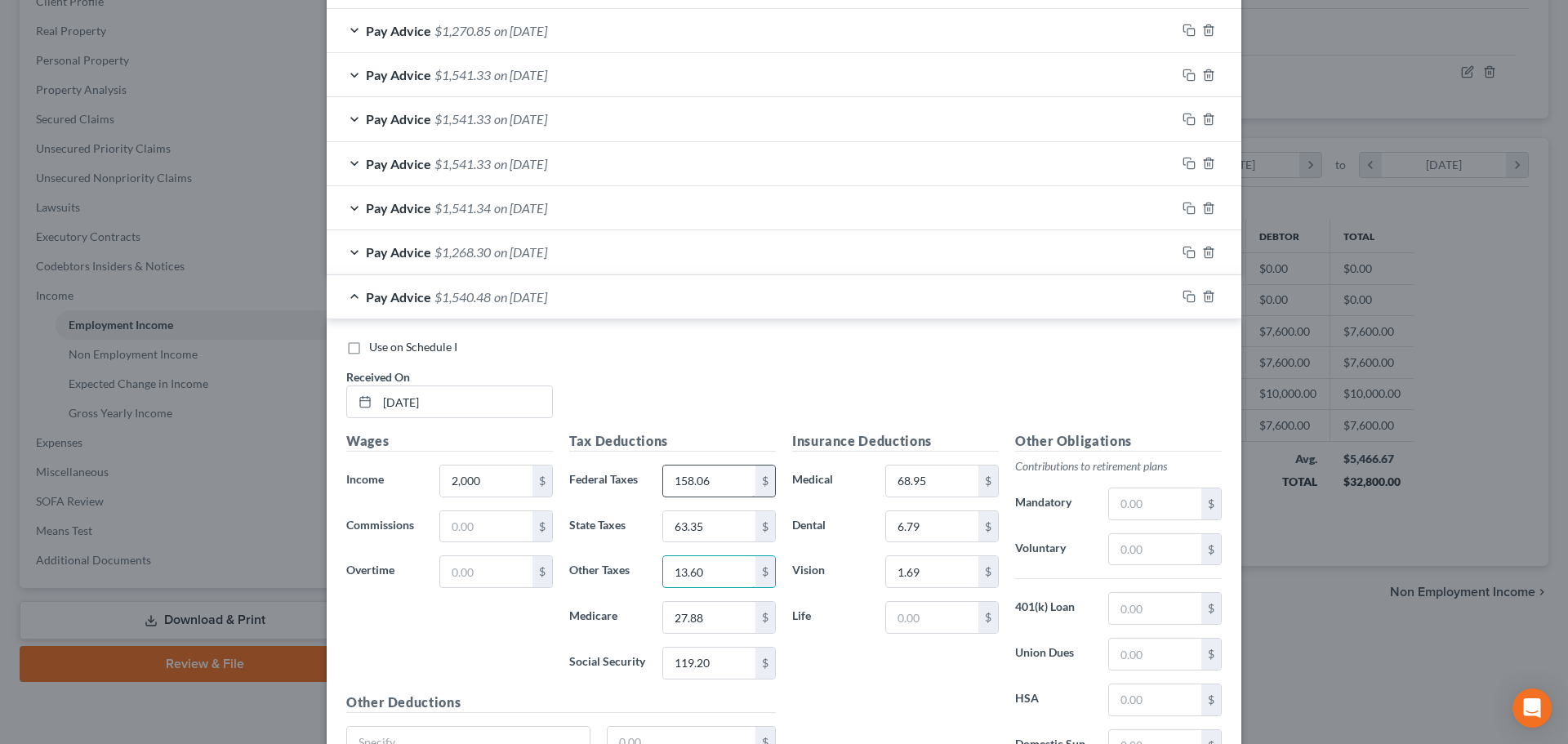
scroll to position [1059, 0]
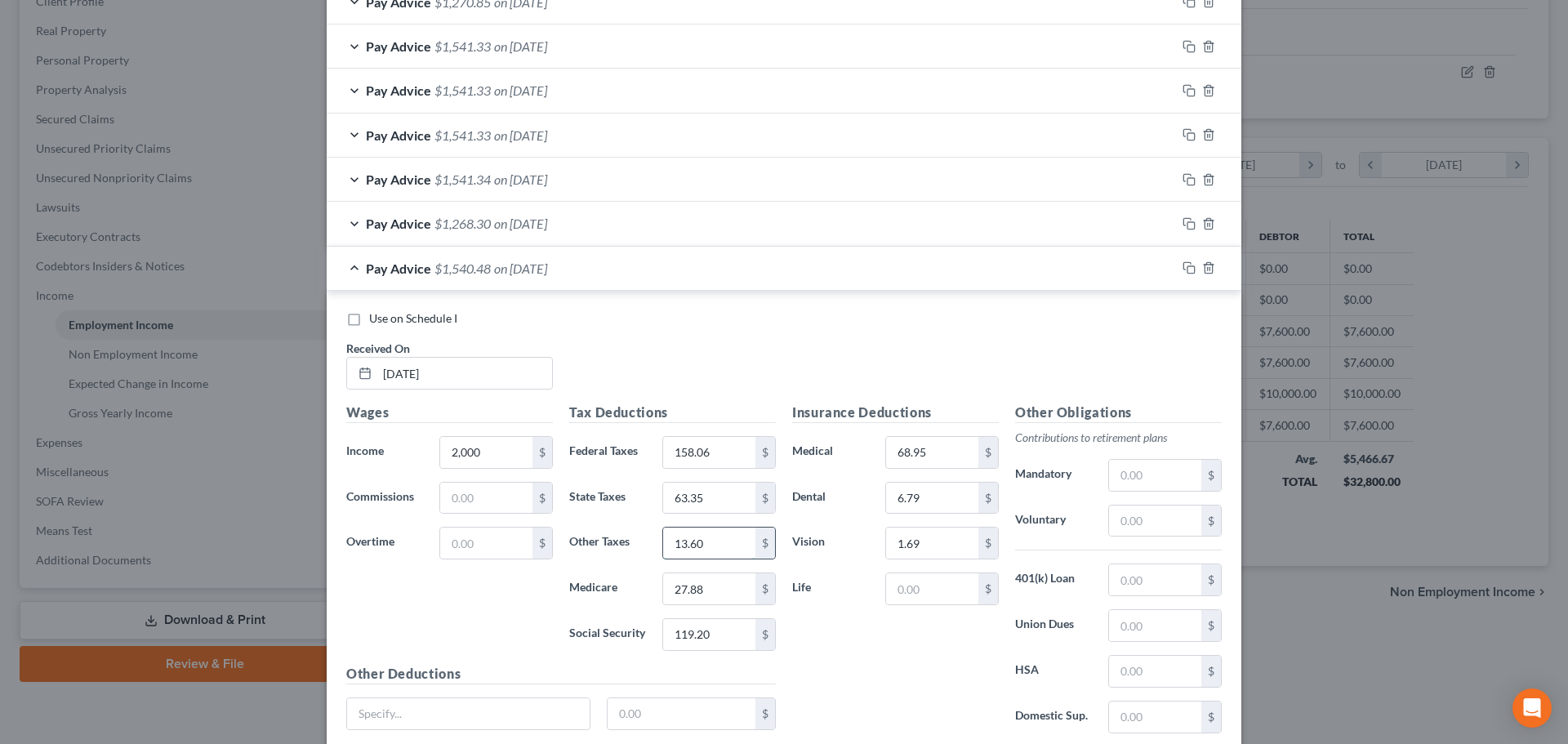
click at [720, 555] on input "13.60" at bounding box center [709, 543] width 93 height 31
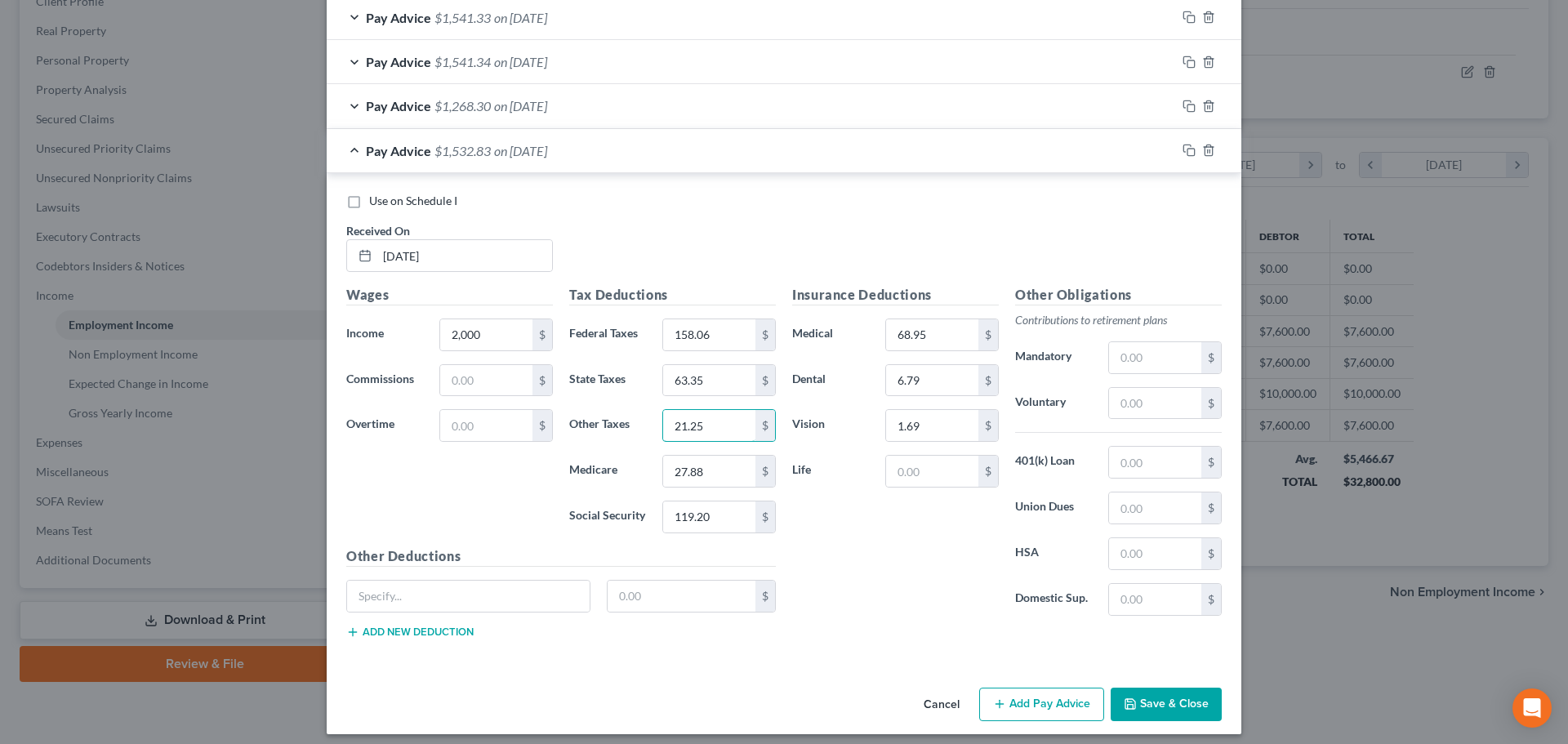
scroll to position [1187, 0]
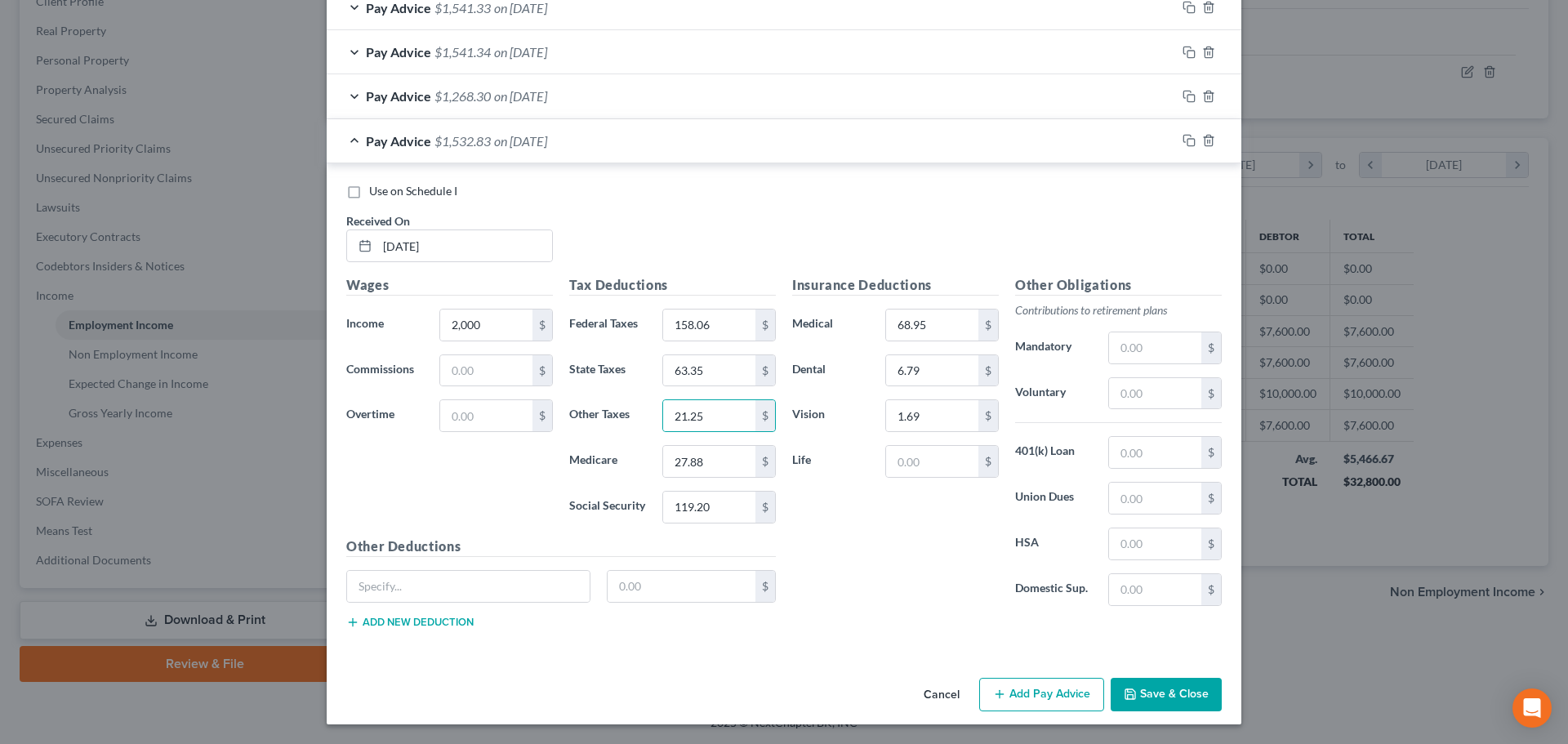
click at [1060, 704] on button "Add Pay Advice" at bounding box center [1041, 694] width 125 height 34
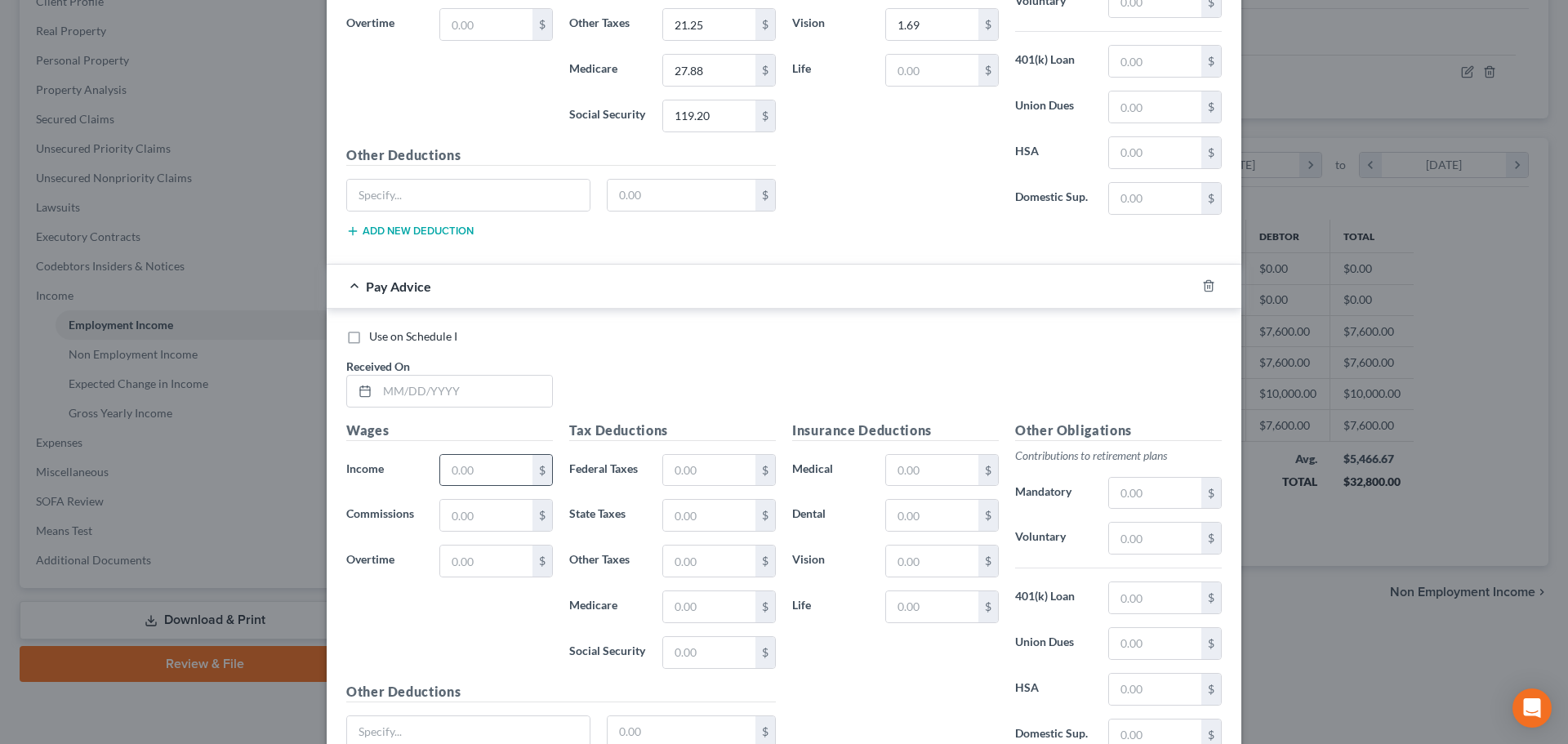
scroll to position [1595, 0]
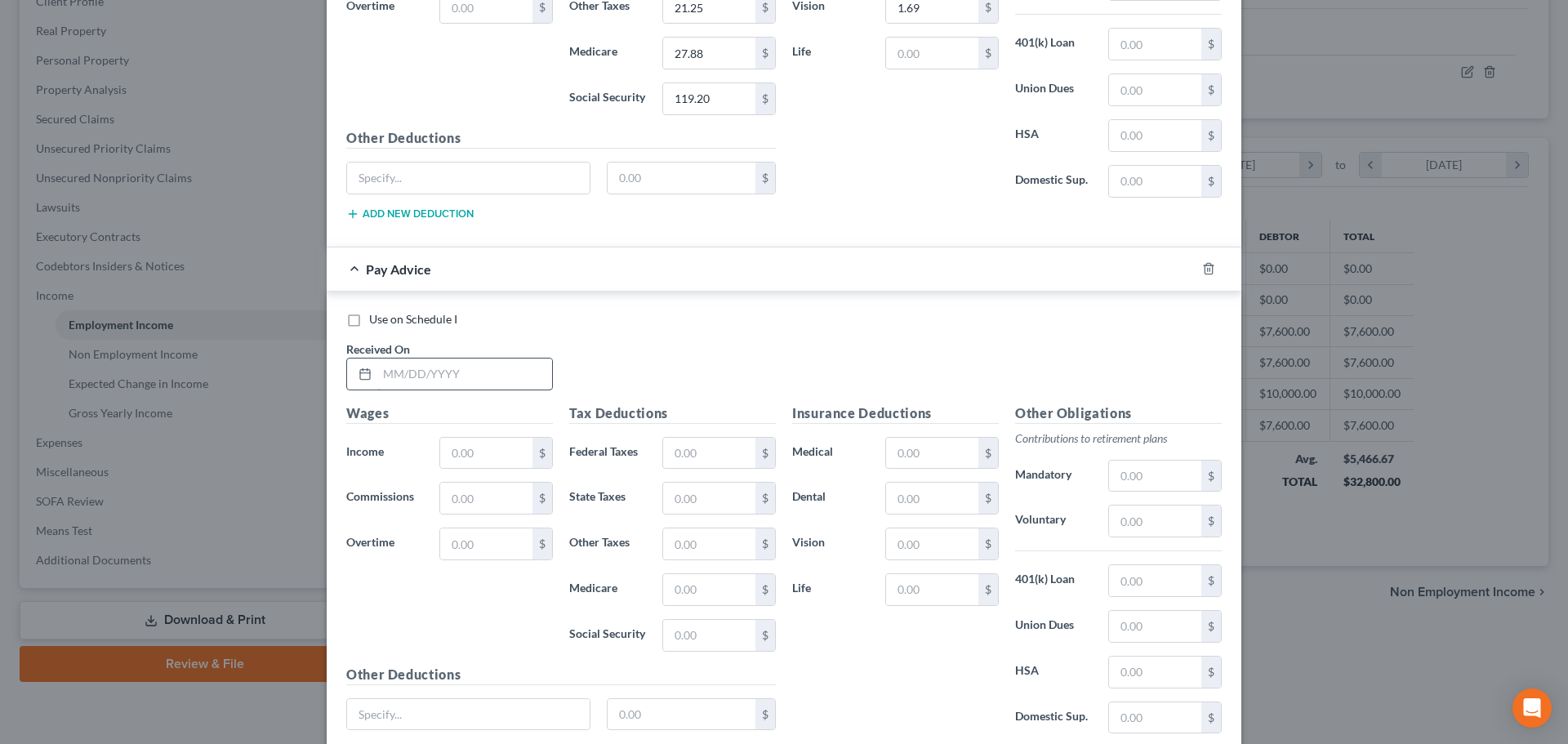
click at [478, 382] on input "text" at bounding box center [465, 374] width 175 height 31
click at [479, 444] on input "text" at bounding box center [487, 453] width 93 height 31
click at [663, 458] on input "text" at bounding box center [709, 453] width 93 height 31
drag, startPoint x: 690, startPoint y: 545, endPoint x: 673, endPoint y: 533, distance: 20.8
click at [690, 545] on input "text" at bounding box center [709, 544] width 93 height 31
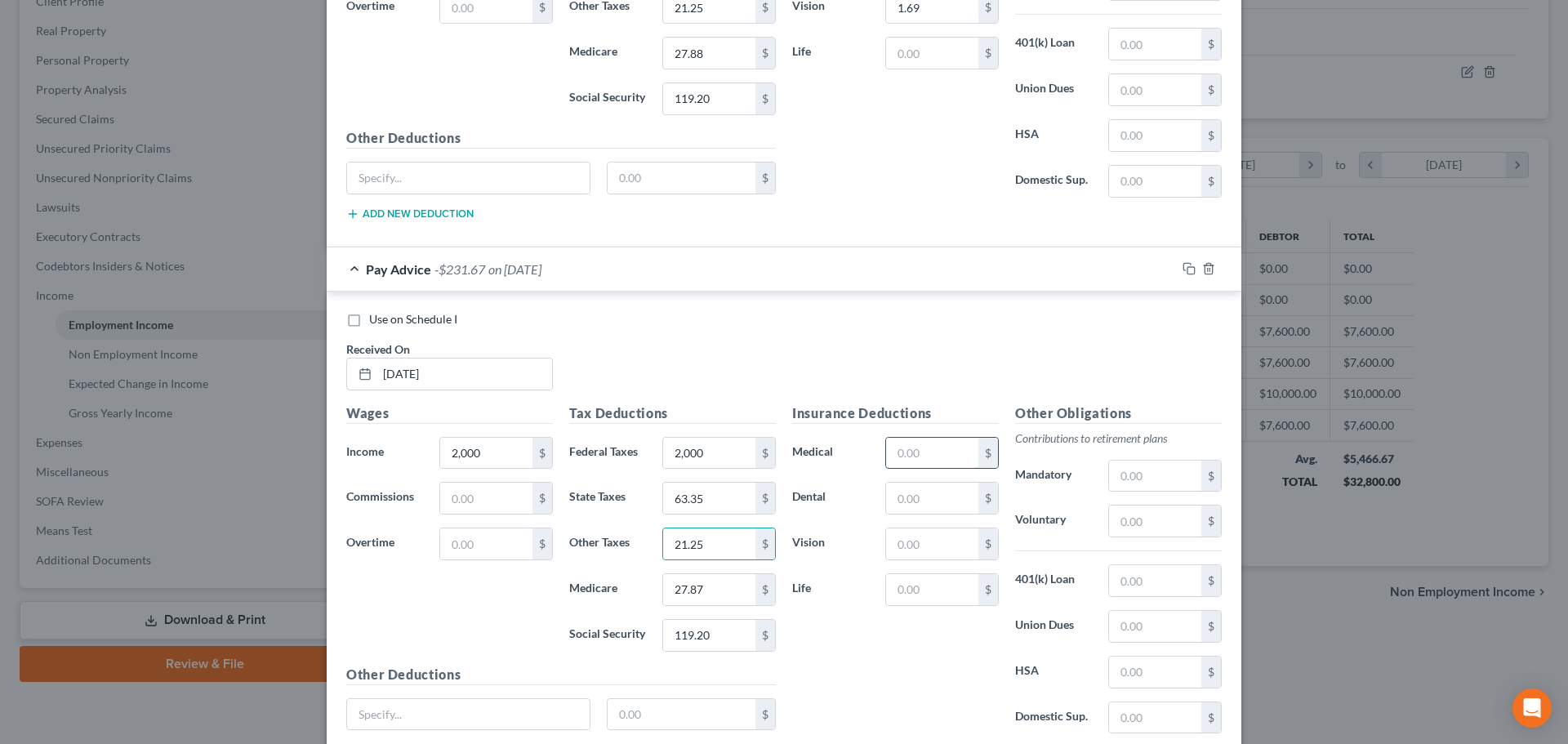
drag, startPoint x: 945, startPoint y: 464, endPoint x: 936, endPoint y: 455, distance: 12.7
click at [945, 462] on input "text" at bounding box center [932, 453] width 93 height 31
click at [708, 457] on input "2,000" at bounding box center [709, 453] width 93 height 31
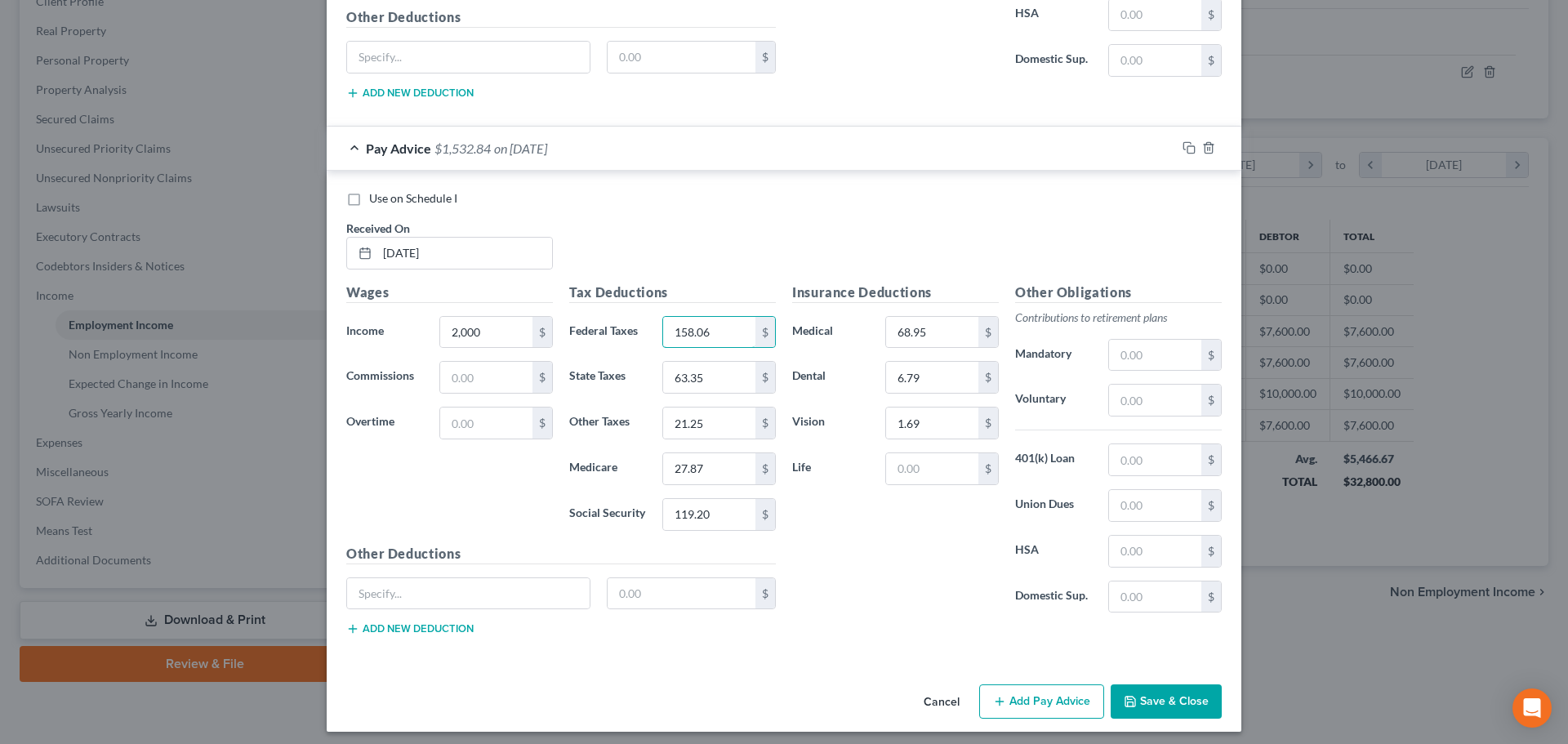
scroll to position [1723, 0]
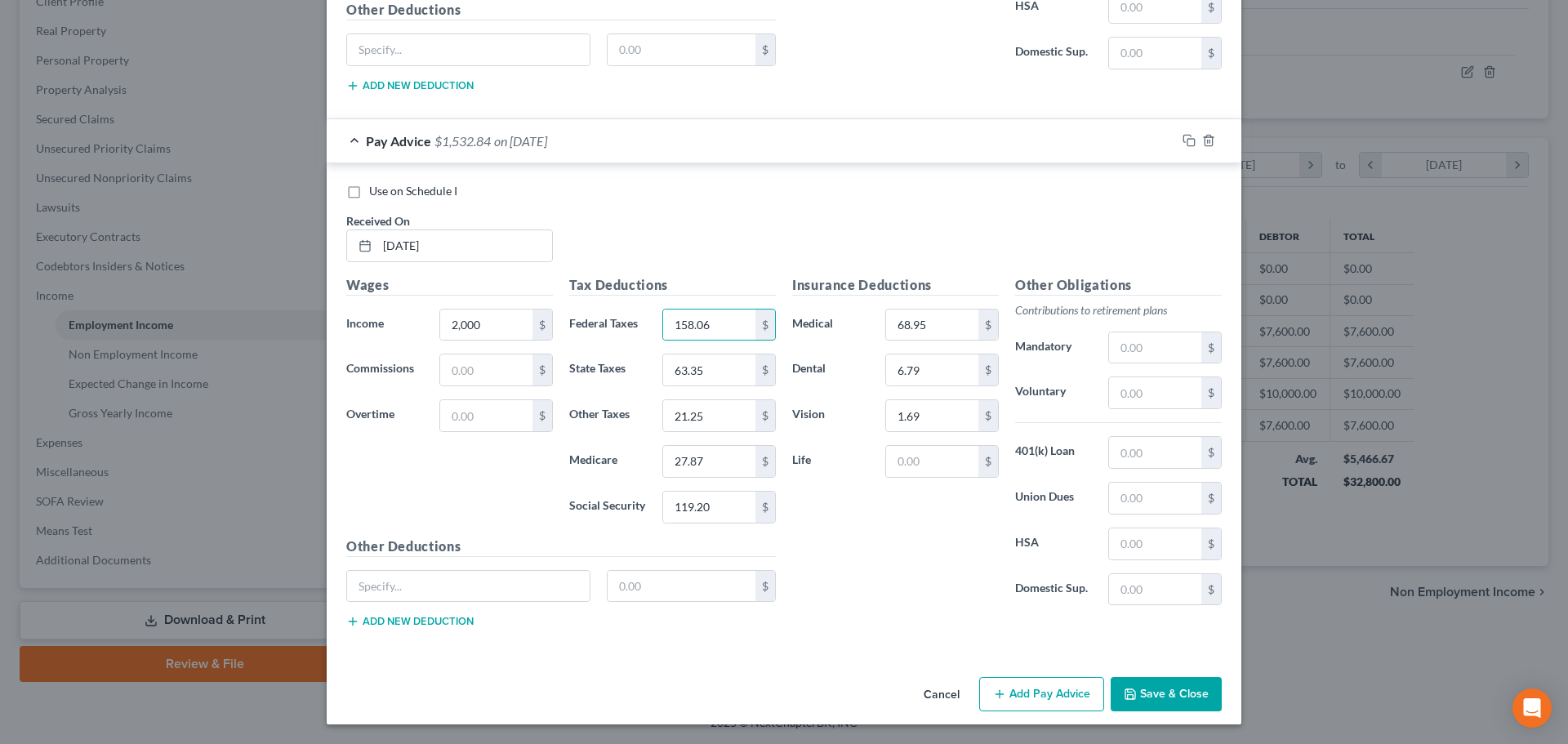
click at [1051, 682] on button "Add Pay Advice" at bounding box center [1041, 693] width 125 height 34
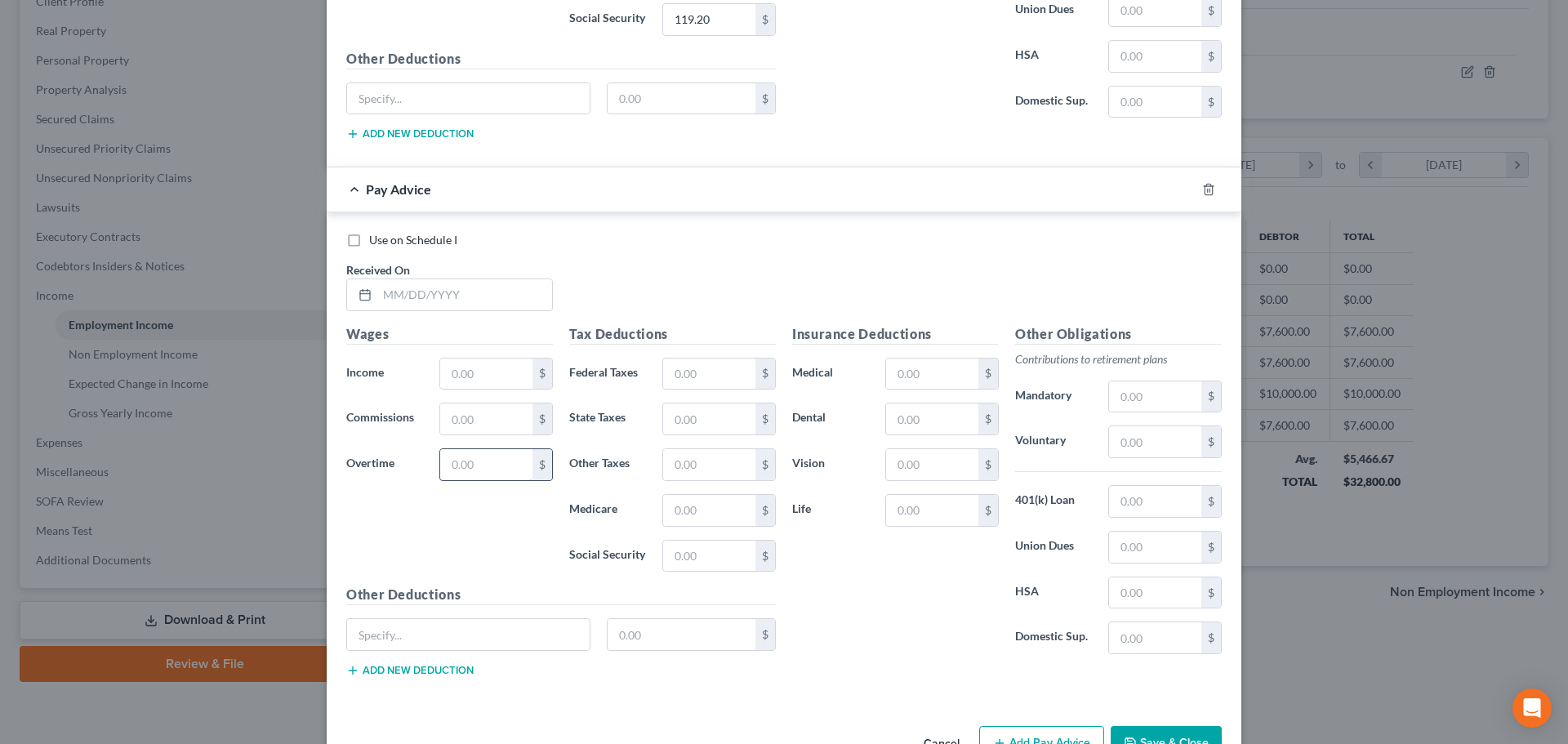
scroll to position [2213, 0]
click at [449, 298] on input "text" at bounding box center [465, 293] width 175 height 31
click at [676, 373] on input "text" at bounding box center [709, 372] width 93 height 31
drag, startPoint x: 674, startPoint y: 485, endPoint x: 684, endPoint y: 451, distance: 35.4
click at [674, 485] on div "Tax Deductions Federal Taxes 136.06 $ State Taxes 57.25 $ Other Taxes $ Medicar…" at bounding box center [672, 451] width 223 height 261
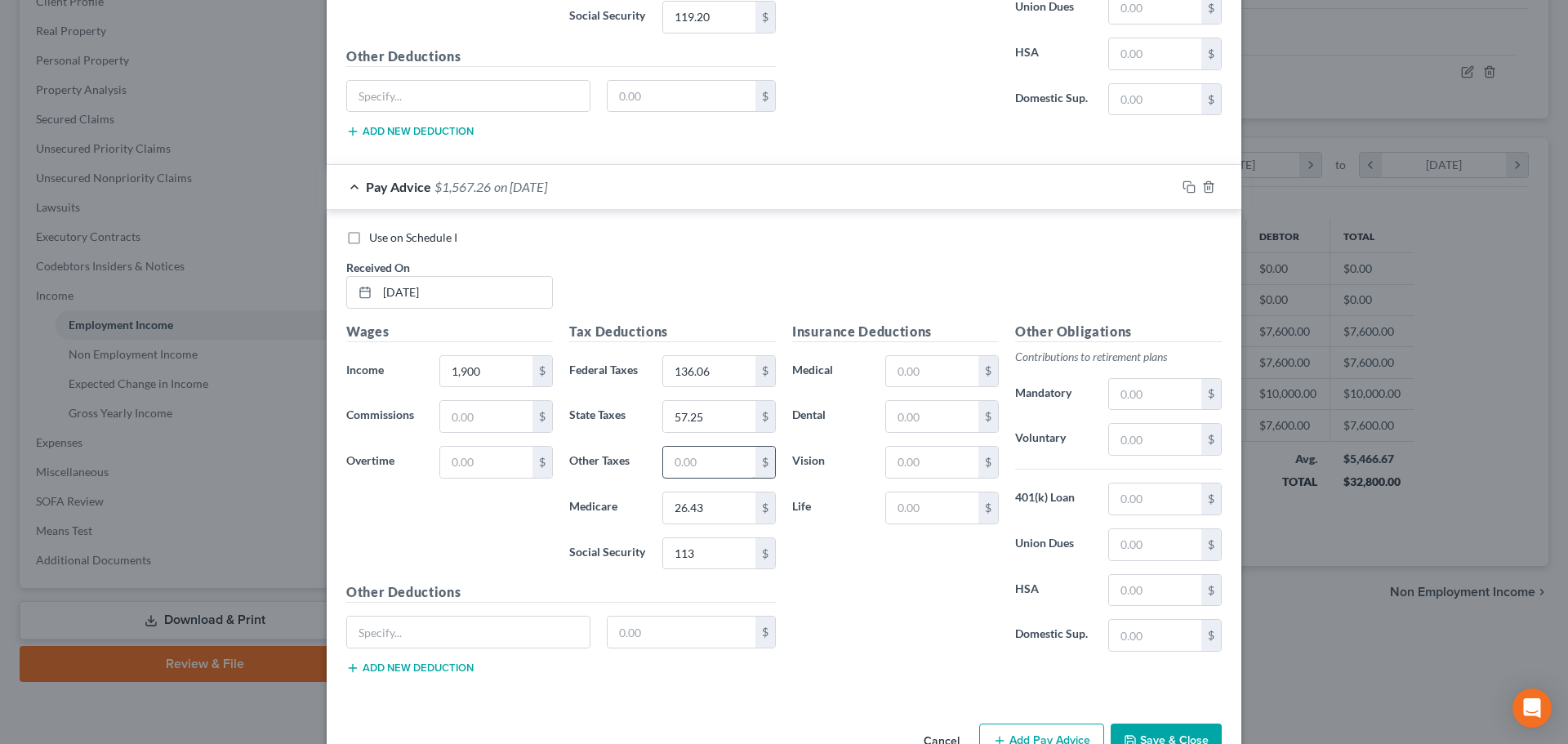
click at [681, 474] on input "text" at bounding box center [709, 462] width 93 height 31
click at [683, 459] on input "text" at bounding box center [709, 462] width 93 height 31
click at [920, 380] on input "text" at bounding box center [932, 372] width 93 height 31
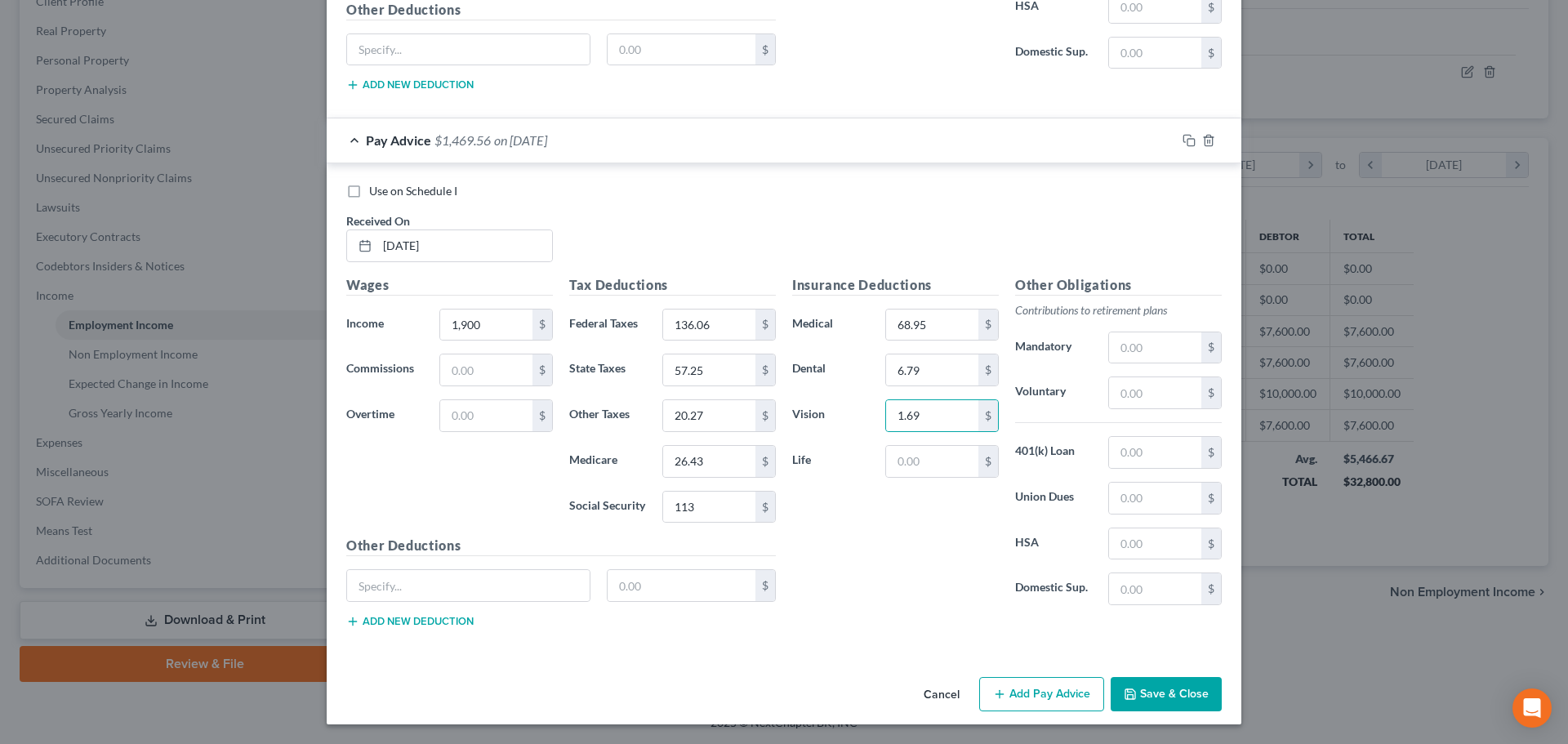
click at [1036, 687] on button "Add Pay Advice" at bounding box center [1041, 693] width 125 height 34
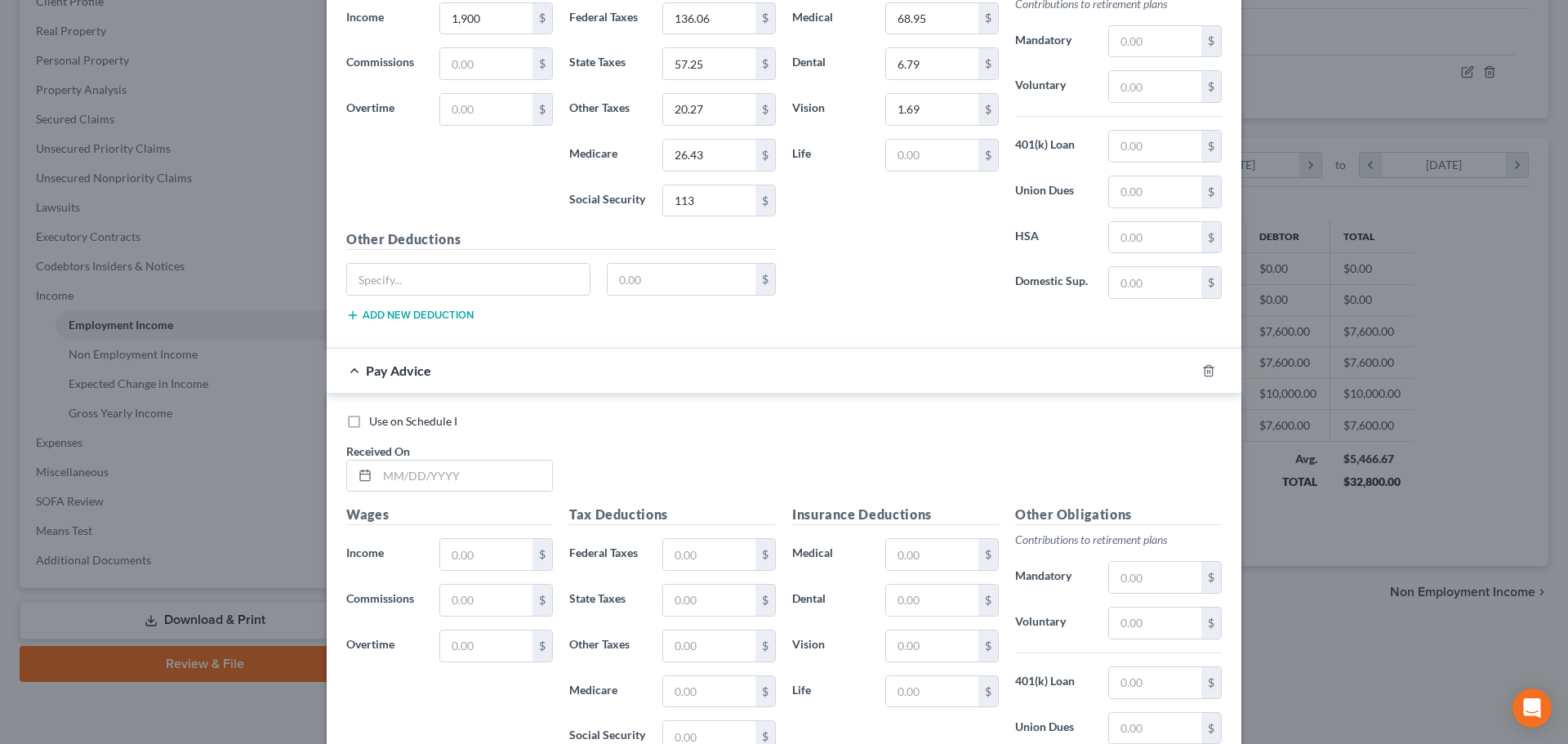
scroll to position [2586, 0]
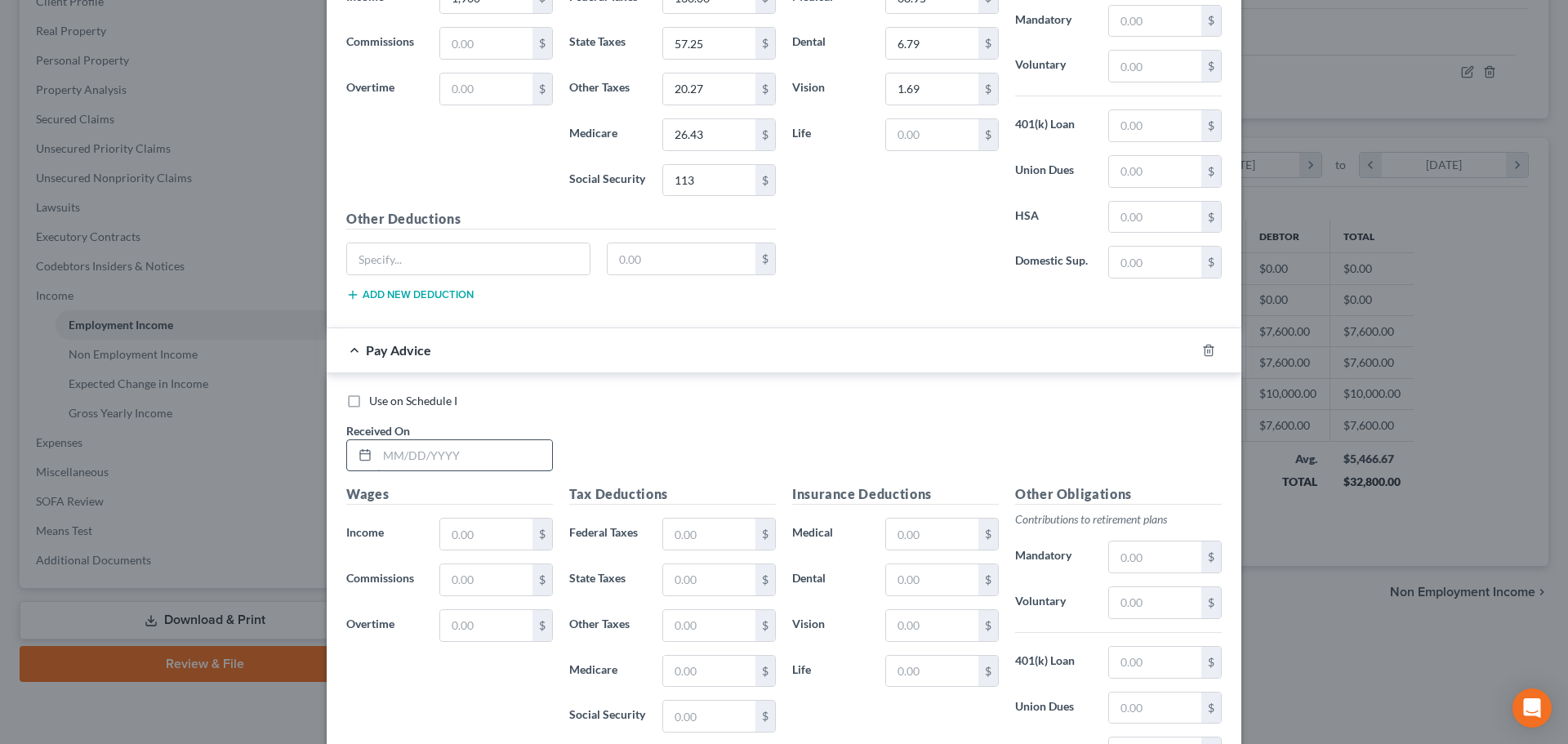
click at [481, 463] on input "text" at bounding box center [465, 456] width 175 height 31
click at [712, 534] on input "text" at bounding box center [709, 534] width 93 height 31
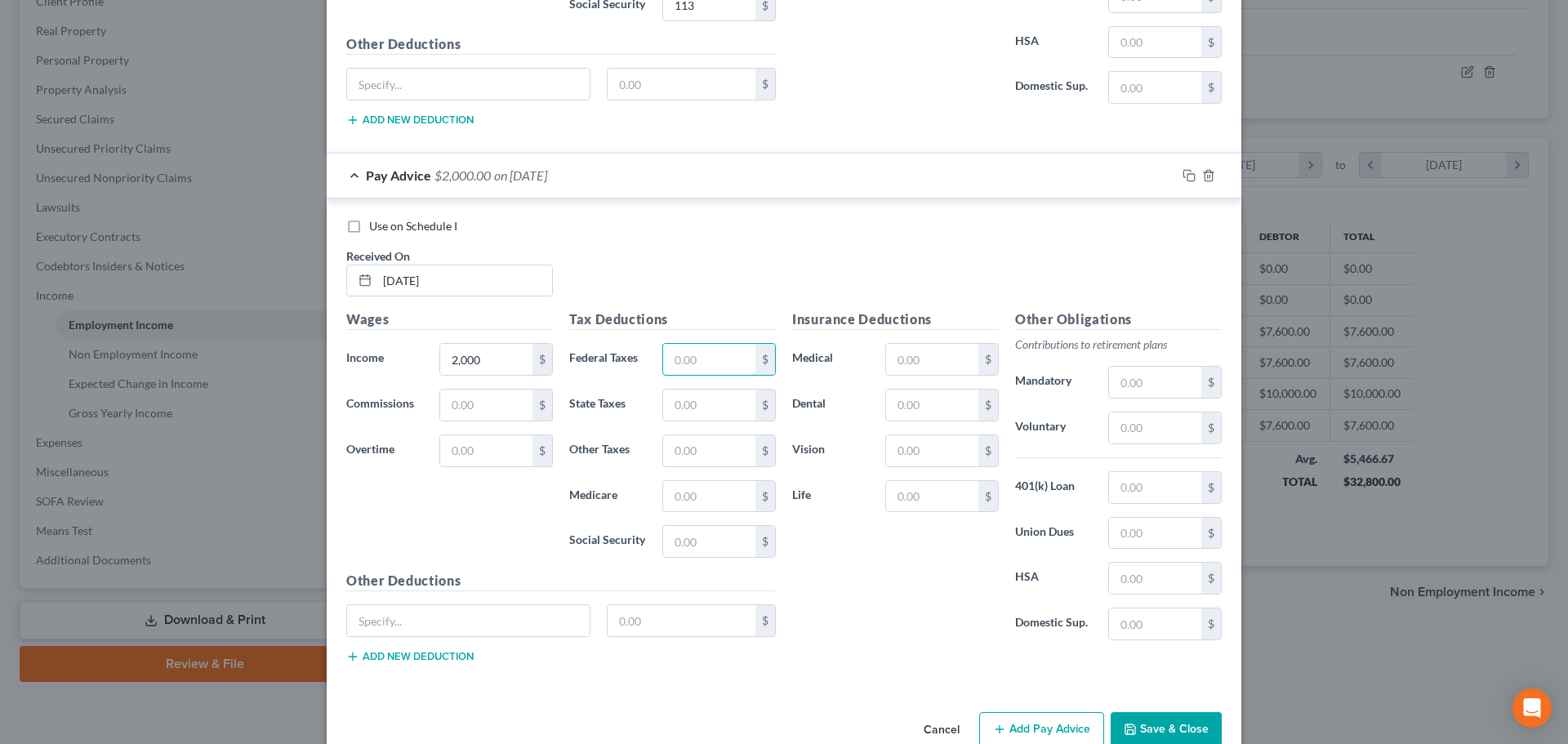
scroll to position [2796, 0]
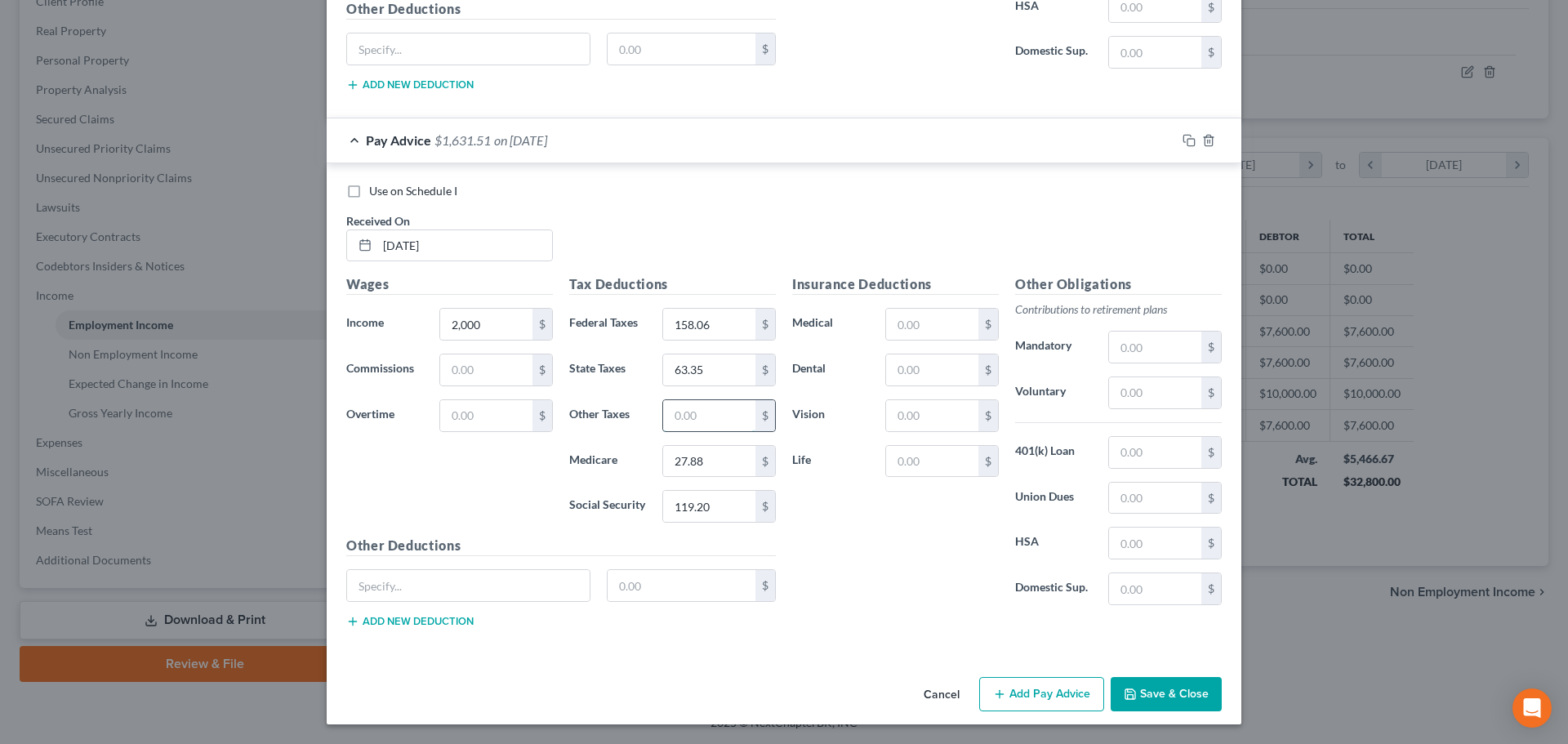
click at [707, 421] on input "text" at bounding box center [709, 416] width 93 height 31
click at [895, 327] on input "text" at bounding box center [932, 324] width 93 height 31
click at [1053, 695] on button "Add Pay Advice" at bounding box center [1041, 693] width 125 height 34
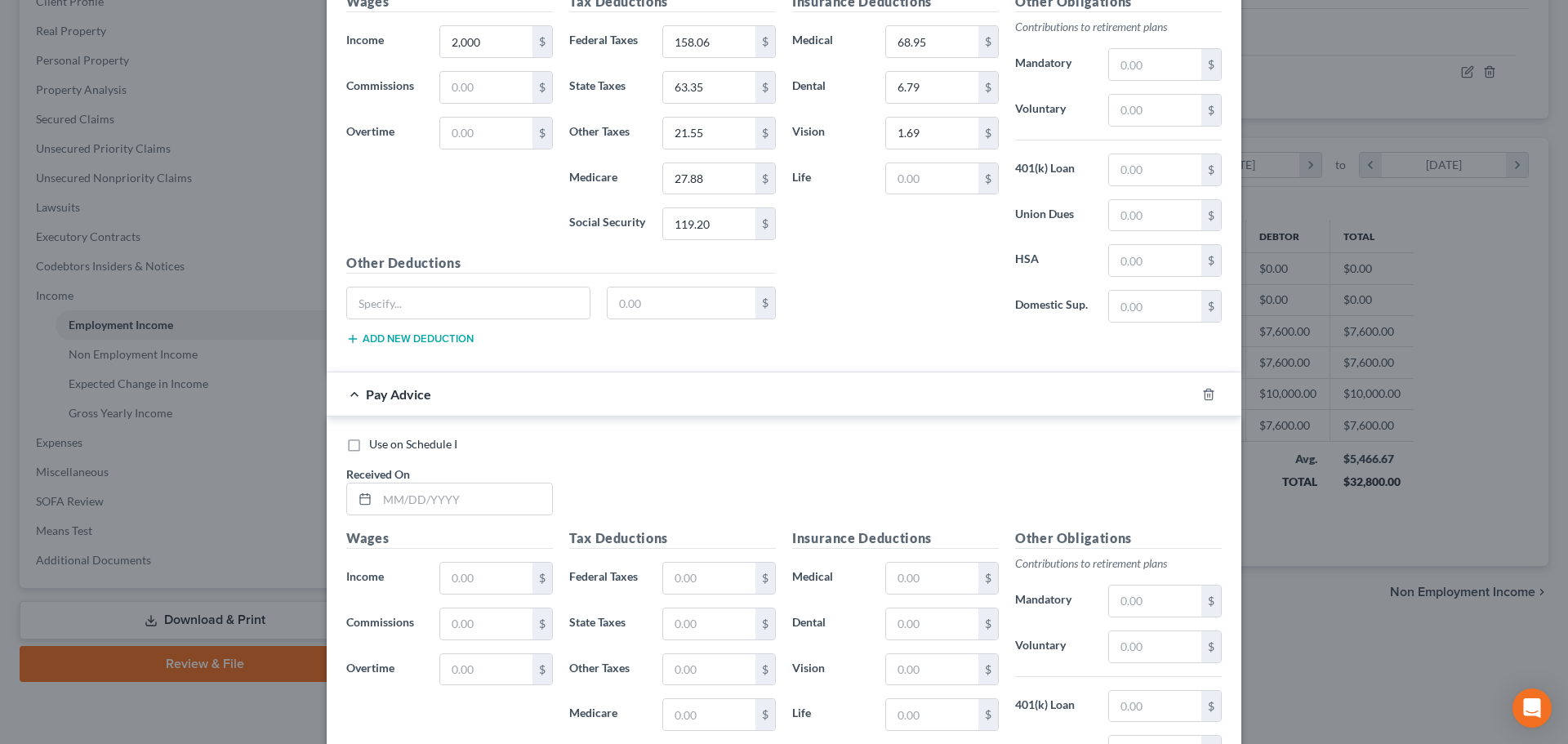
scroll to position [3204, 0]
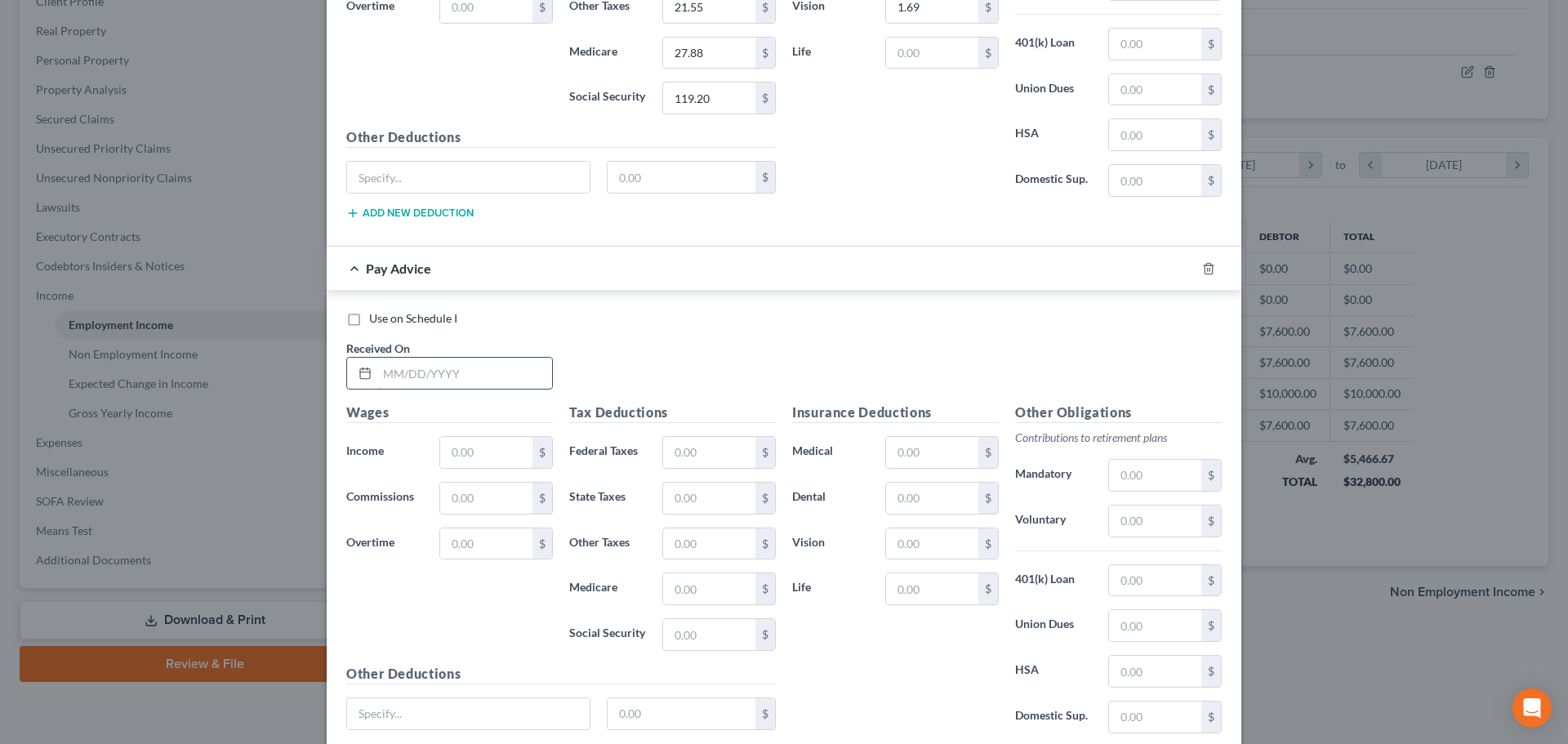
click at [438, 382] on input "text" at bounding box center [465, 373] width 175 height 31
click at [713, 444] on input "text" at bounding box center [709, 452] width 93 height 31
click at [694, 546] on input "text" at bounding box center [709, 544] width 93 height 31
click at [886, 458] on input "text" at bounding box center [932, 452] width 93 height 31
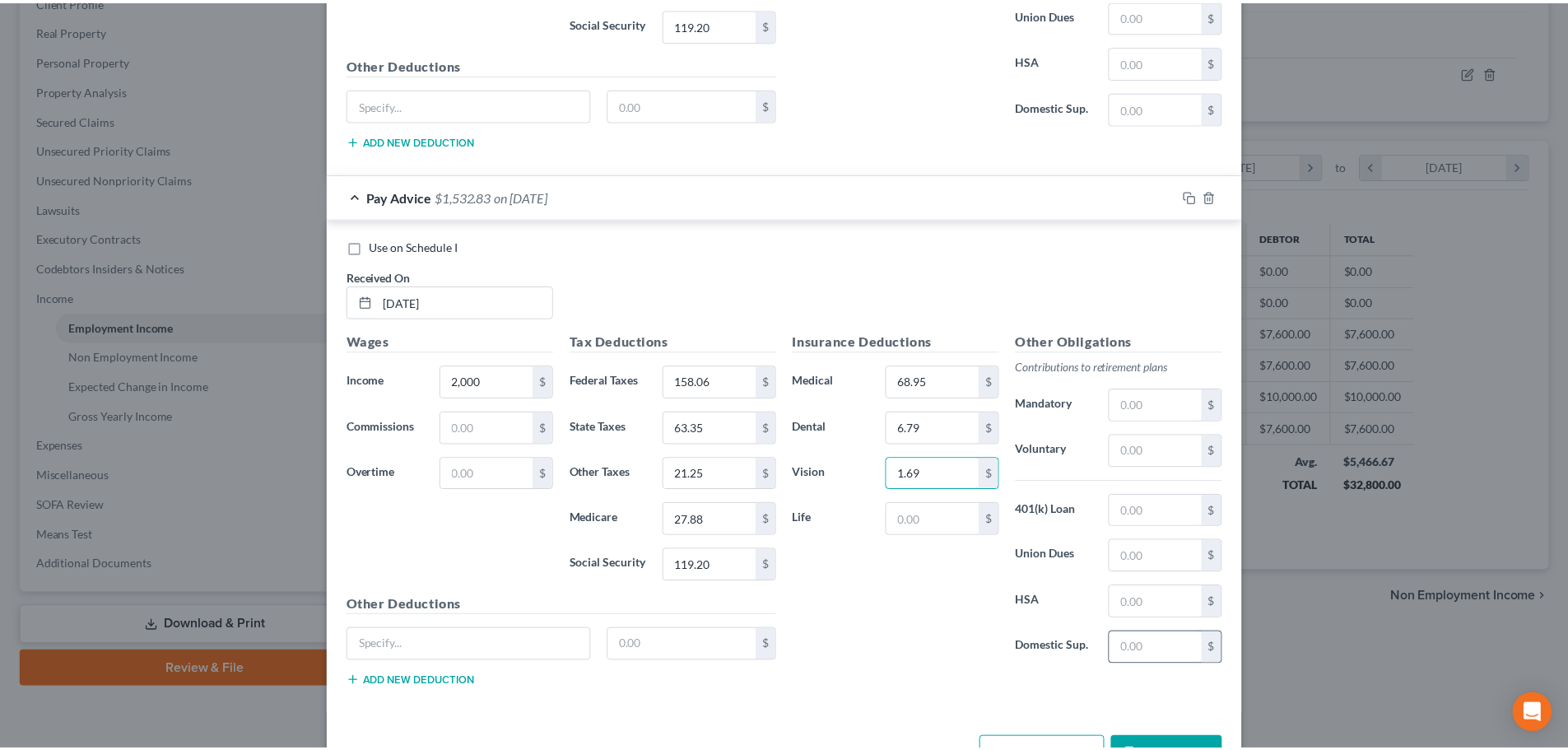
scroll to position [3358, 0]
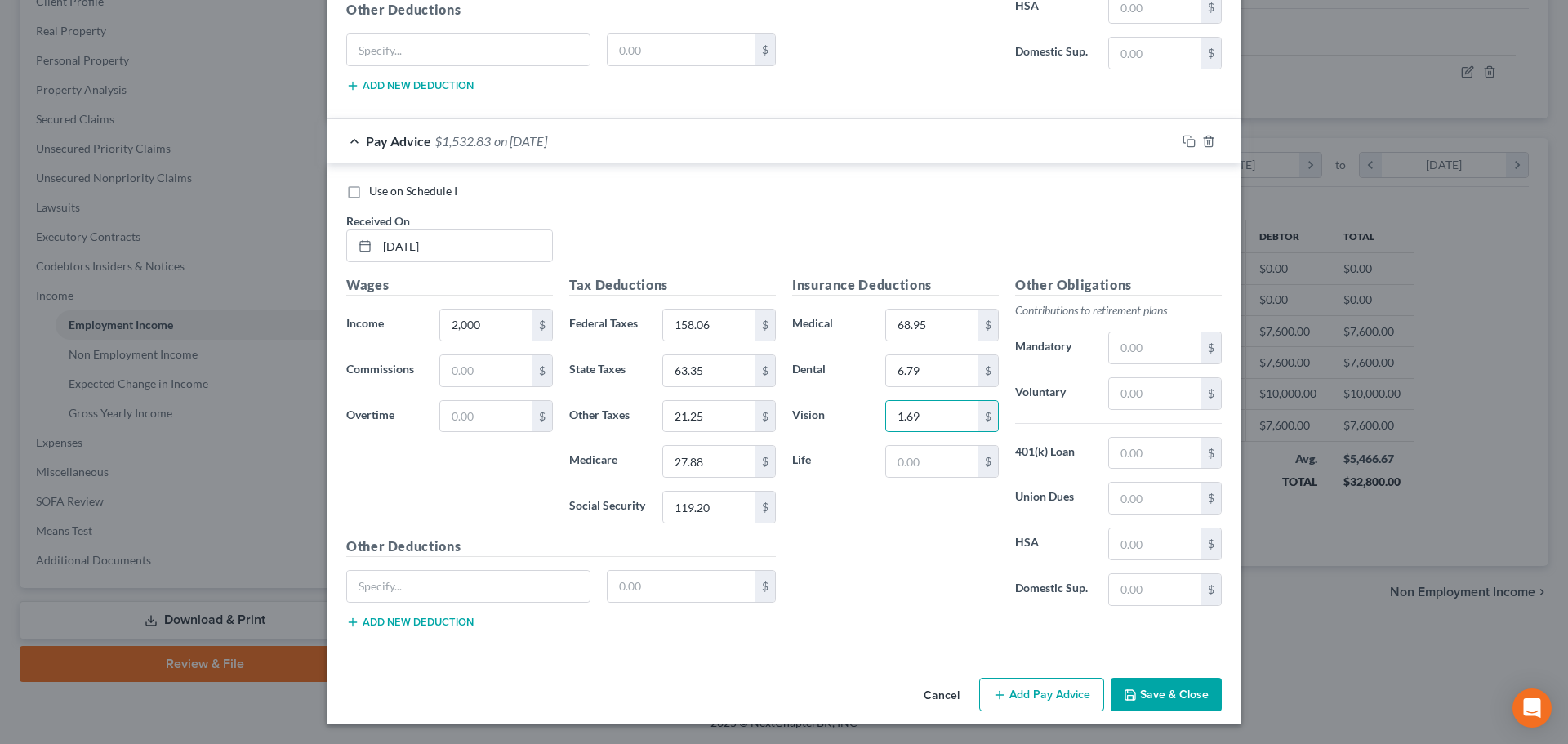
click at [1129, 699] on icon "button" at bounding box center [1129, 694] width 10 height 10
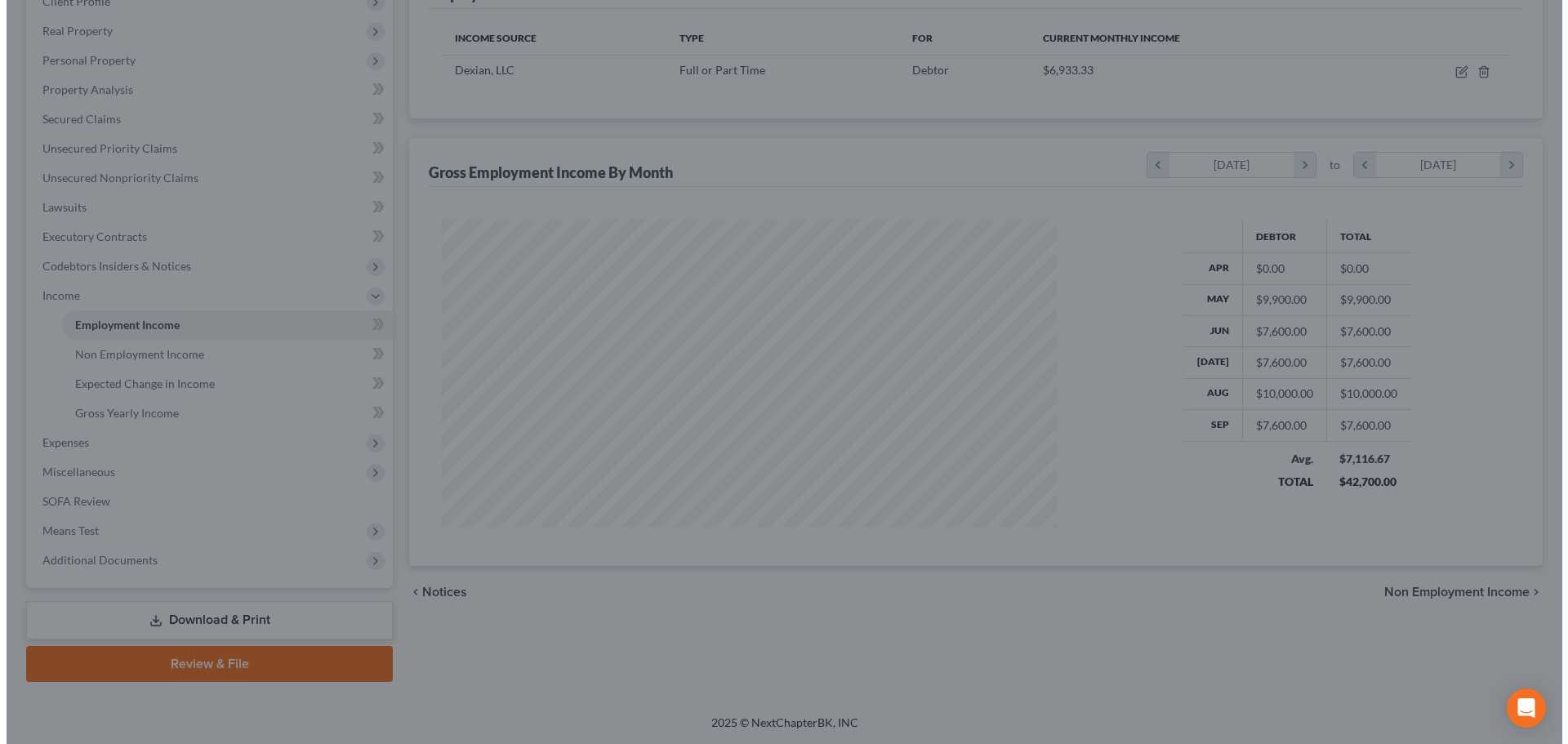
scroll to position [816000, 815942]
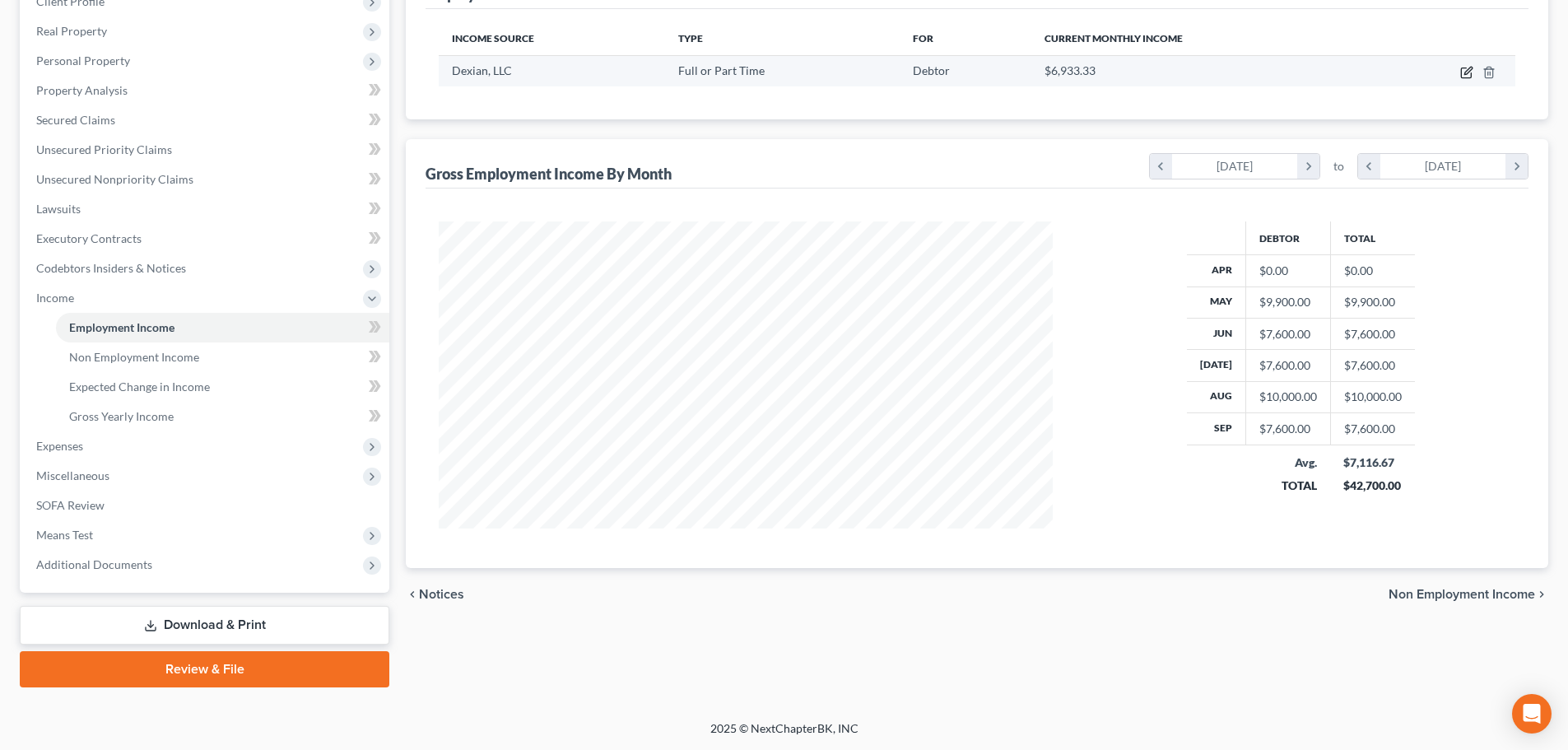
click at [1465, 72] on icon "button" at bounding box center [1468, 70] width 7 height 7
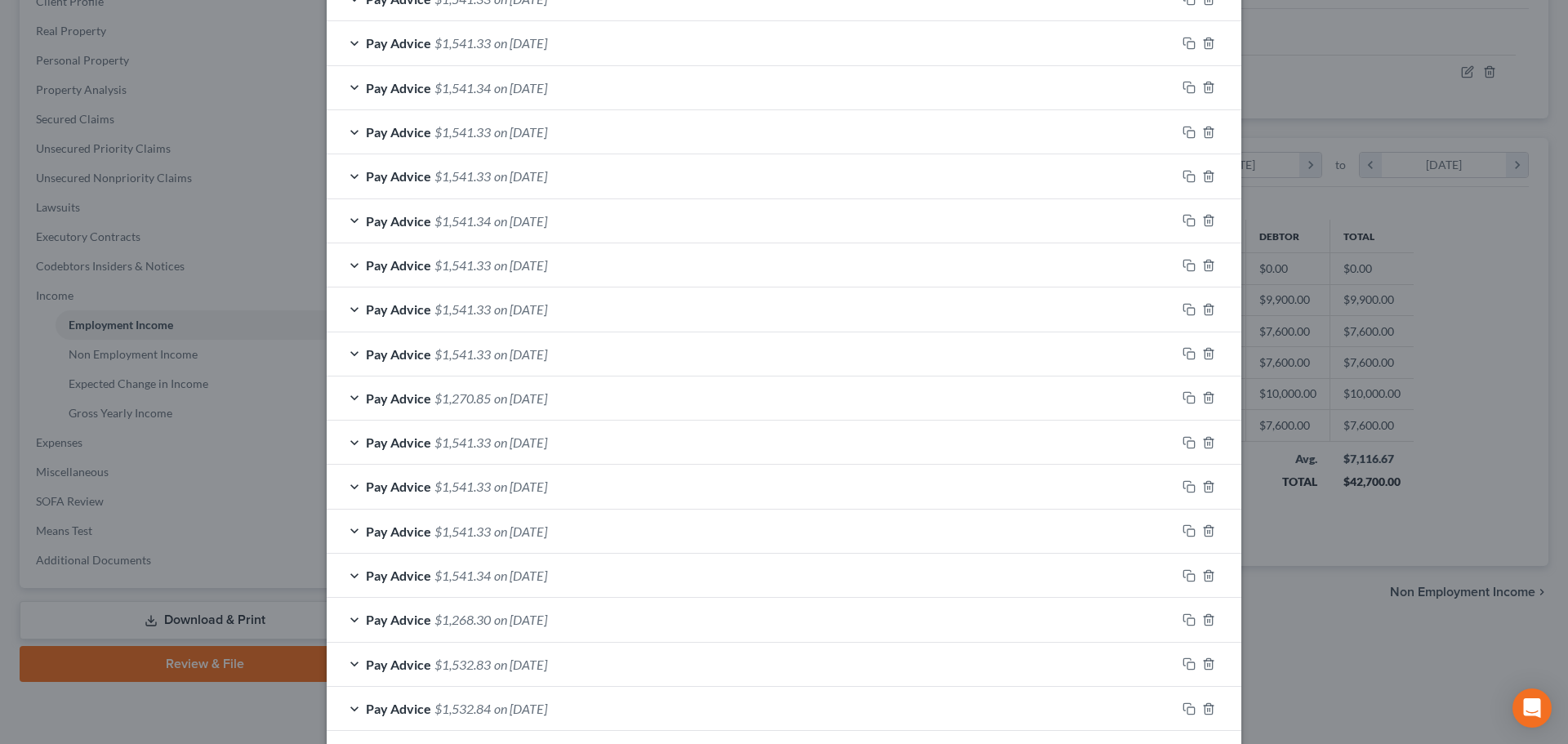
scroll to position [873, 0]
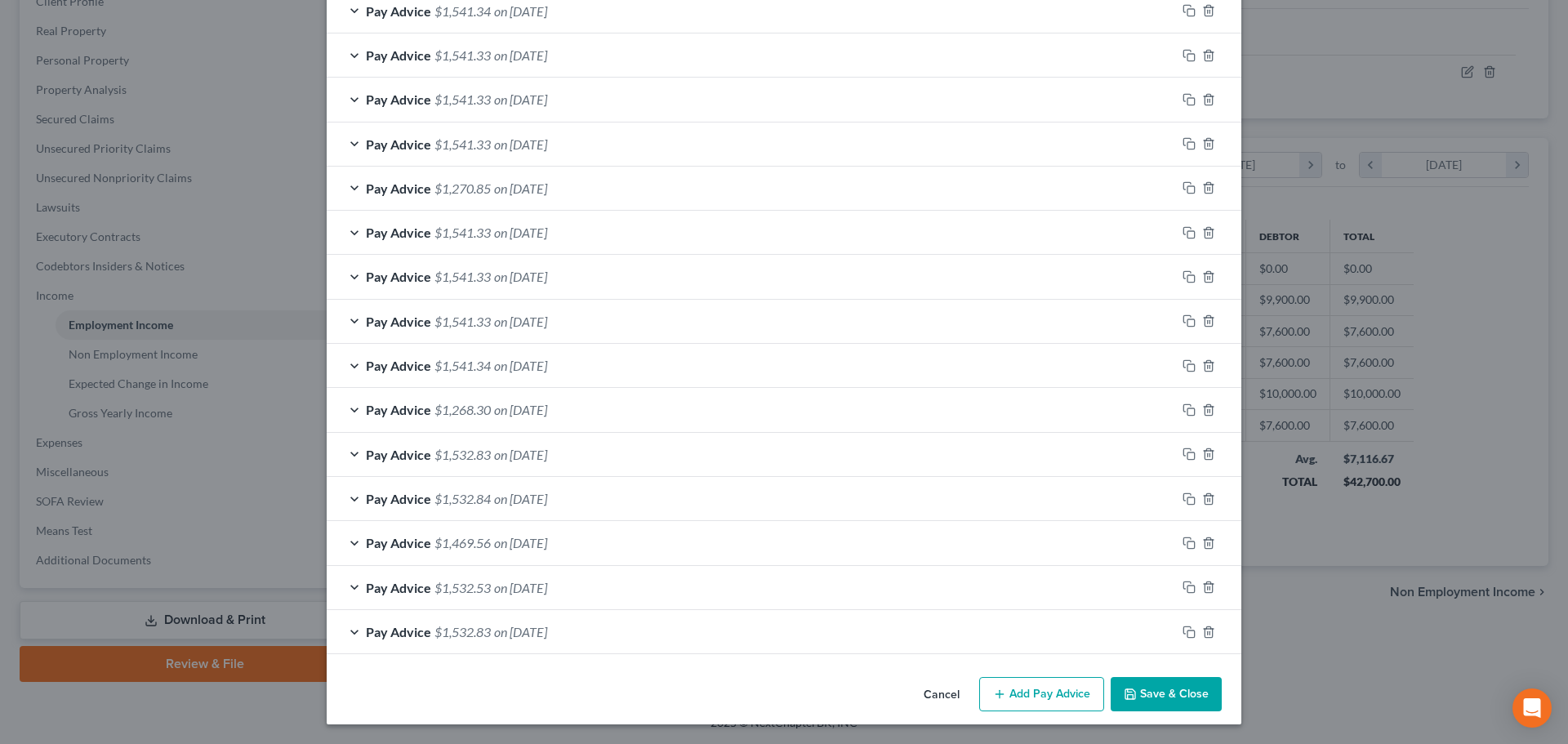
click at [1055, 691] on button "Add Pay Advice" at bounding box center [1041, 693] width 125 height 34
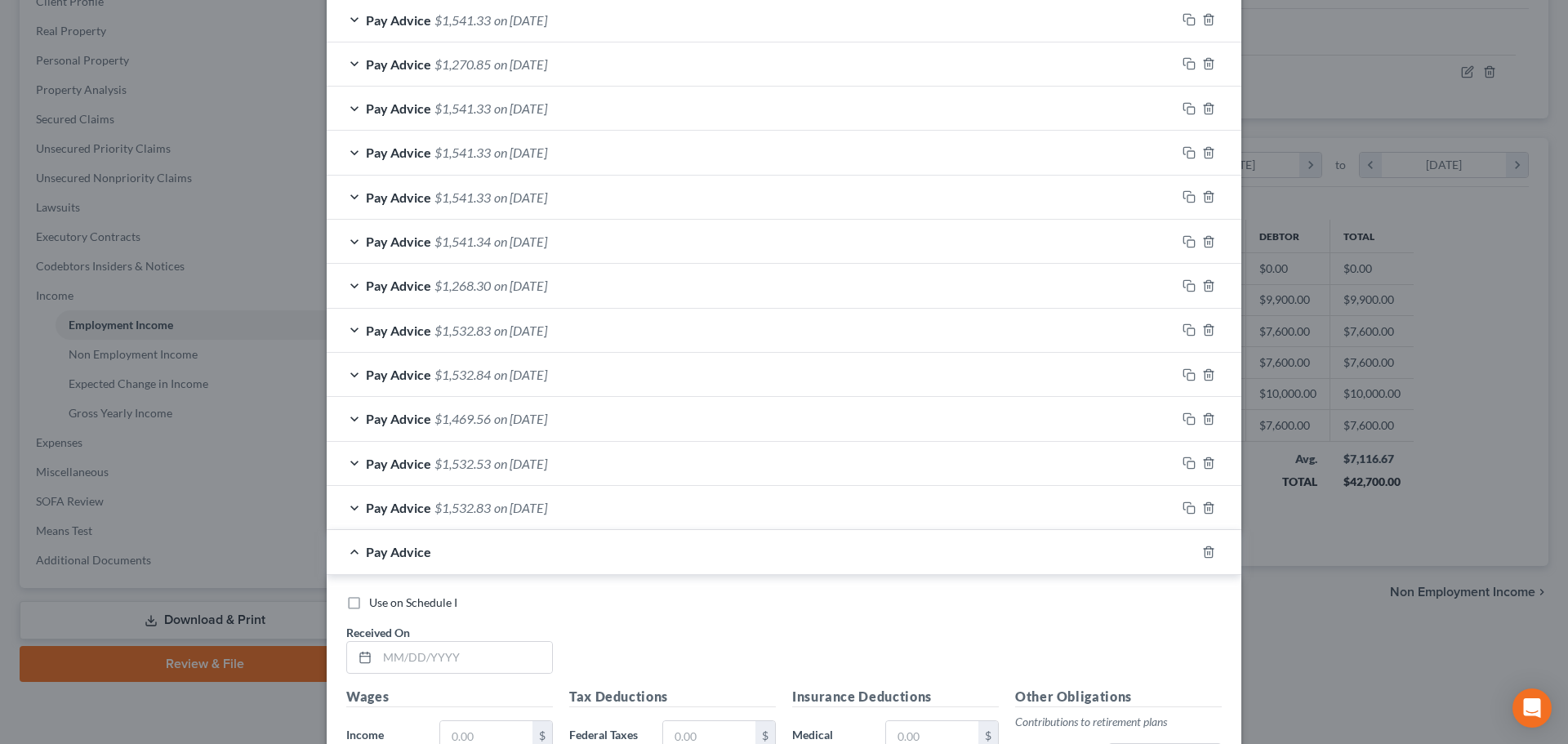
scroll to position [1200, 0]
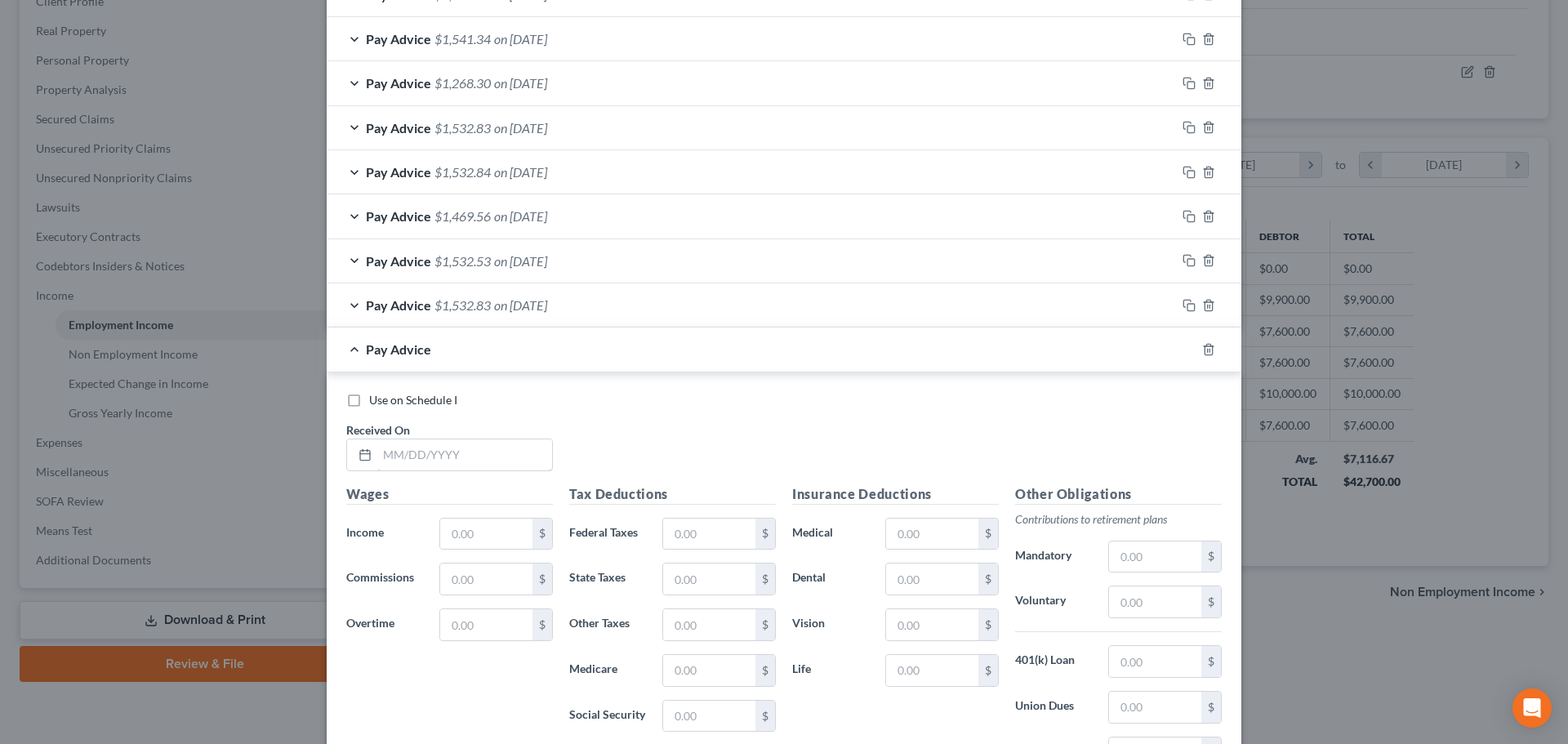
click at [439, 459] on input "text" at bounding box center [465, 455] width 175 height 31
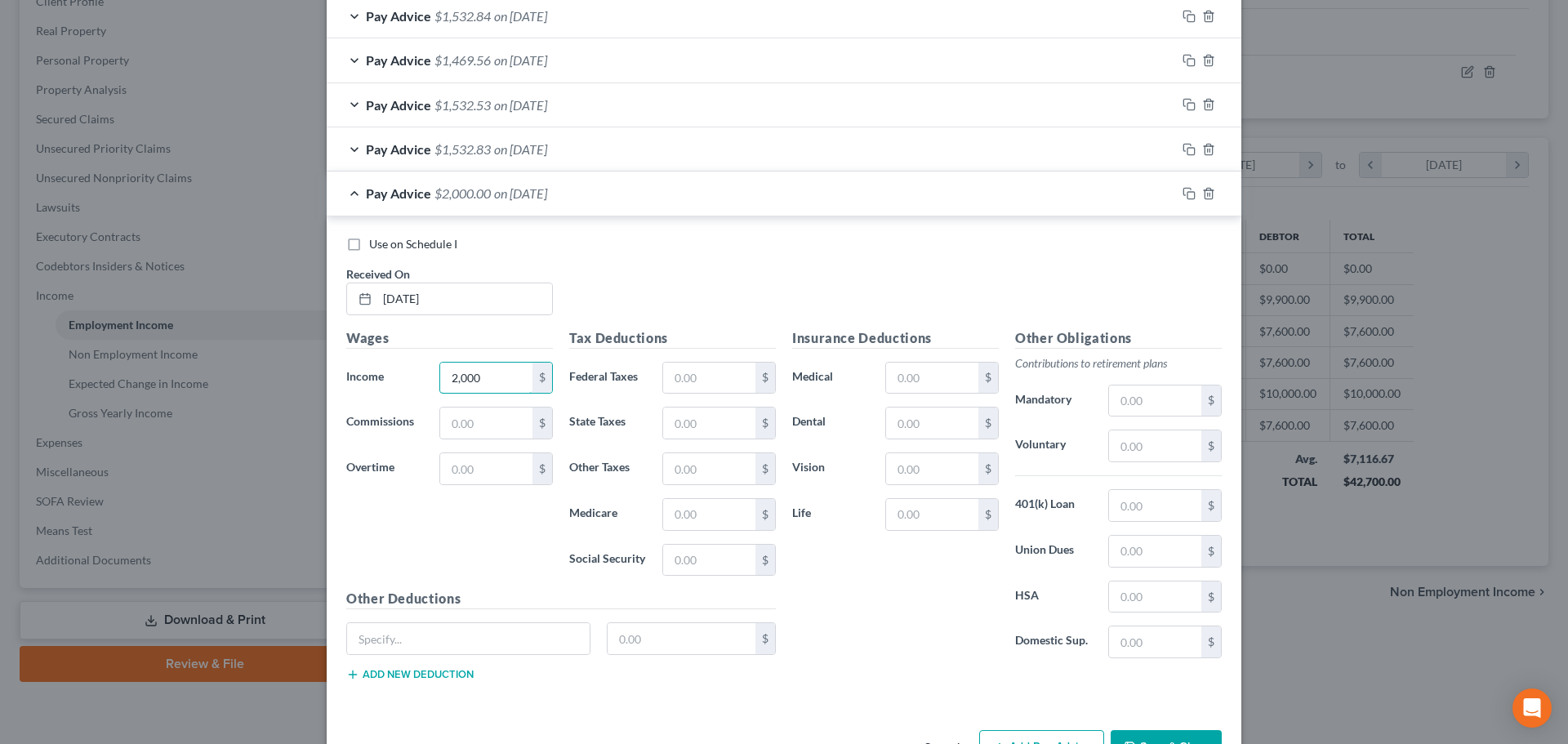
scroll to position [1363, 0]
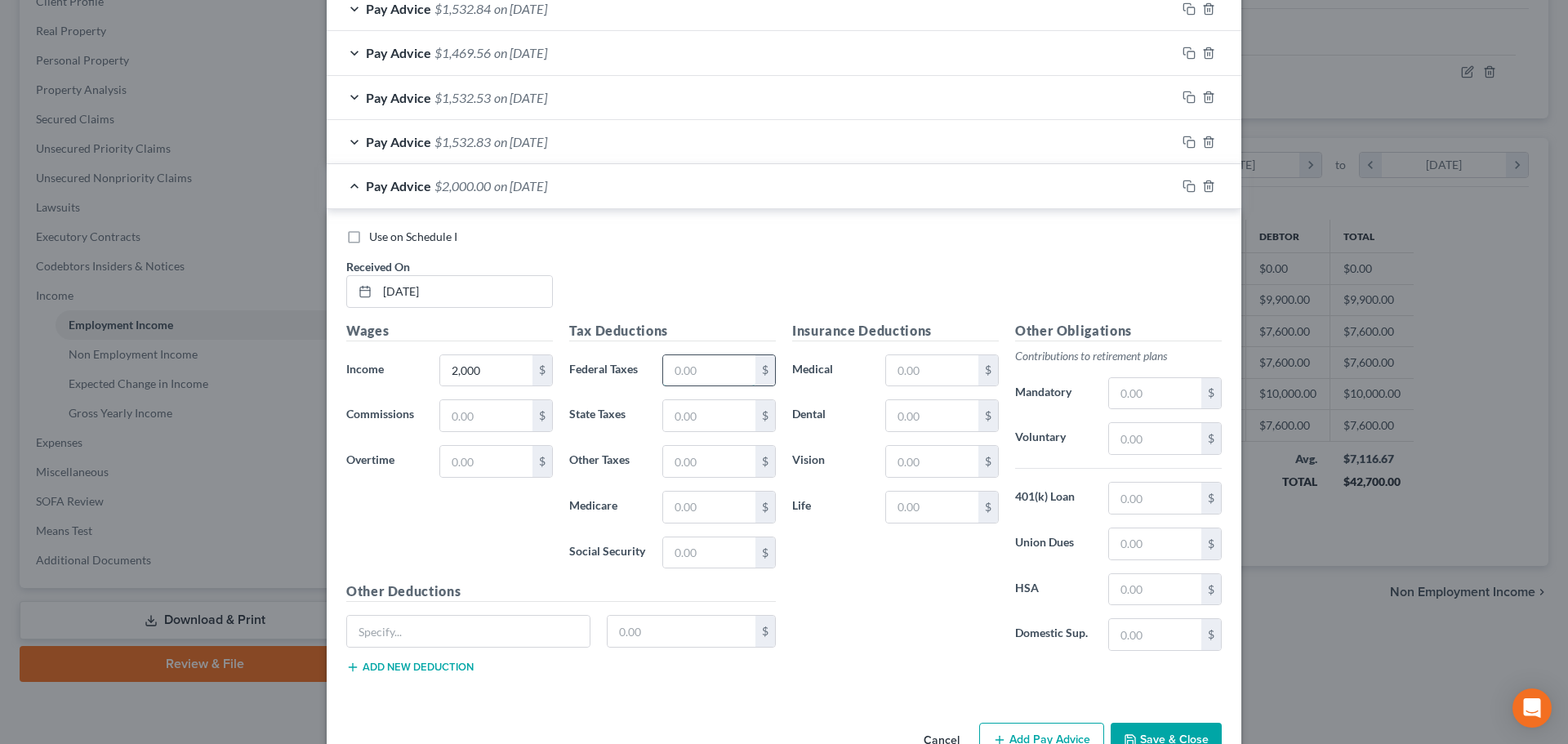
click at [729, 379] on input "text" at bounding box center [709, 371] width 93 height 31
drag, startPoint x: 684, startPoint y: 470, endPoint x: 682, endPoint y: 457, distance: 13.2
click at [684, 470] on input "text" at bounding box center [709, 461] width 93 height 31
click at [944, 374] on input "text" at bounding box center [932, 371] width 93 height 31
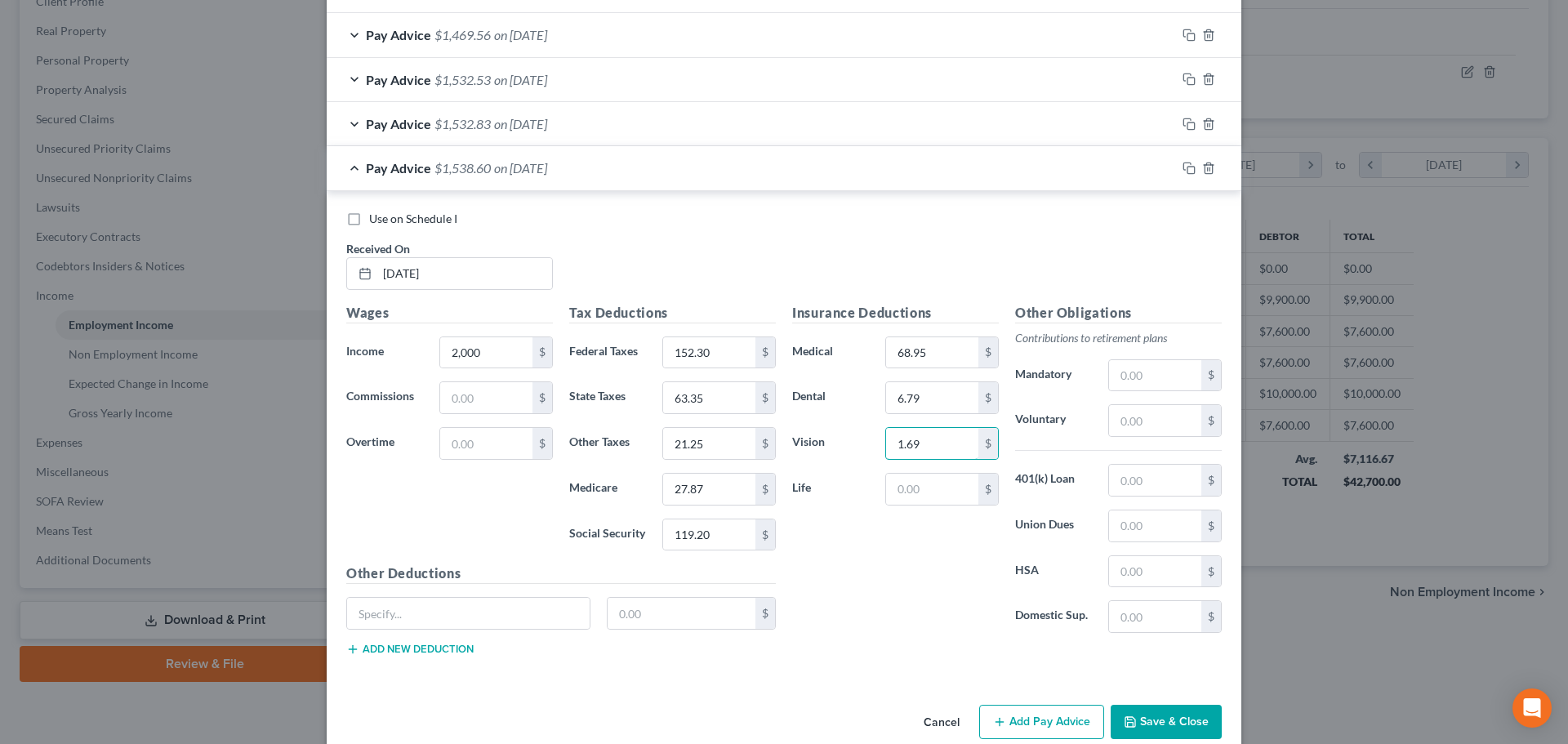
scroll to position [1409, 0]
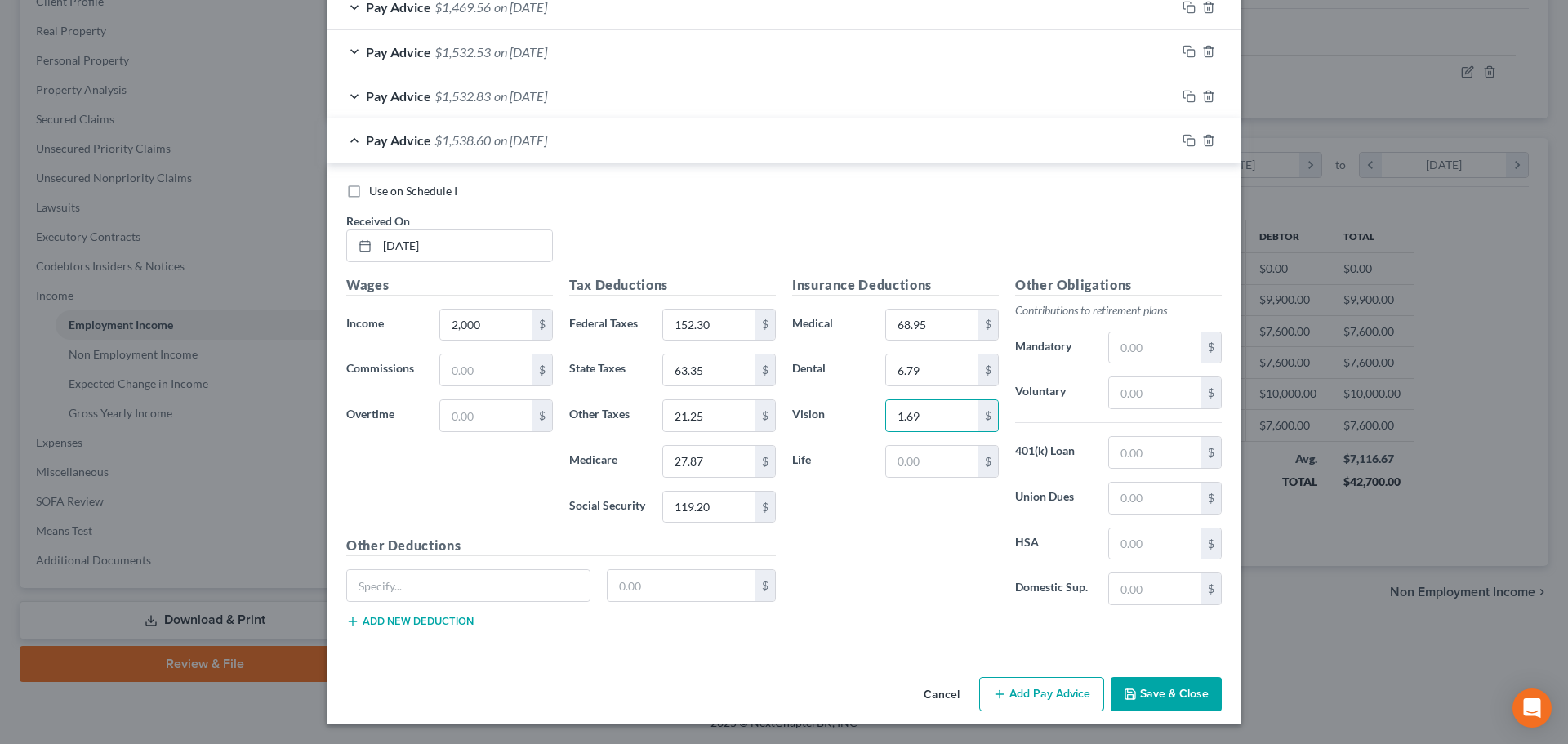
click at [1043, 682] on button "Add Pay Advice" at bounding box center [1041, 693] width 125 height 34
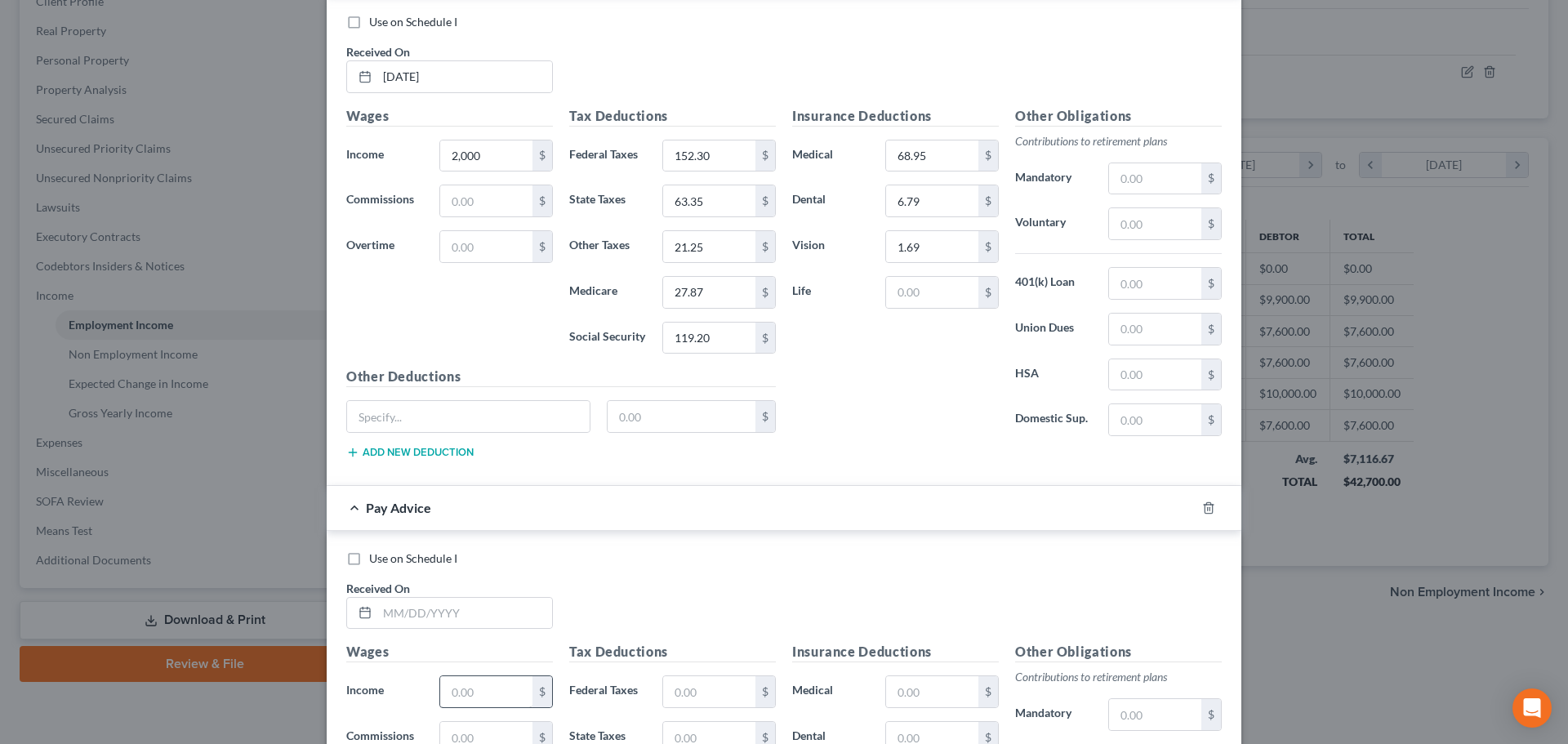
scroll to position [1735, 0]
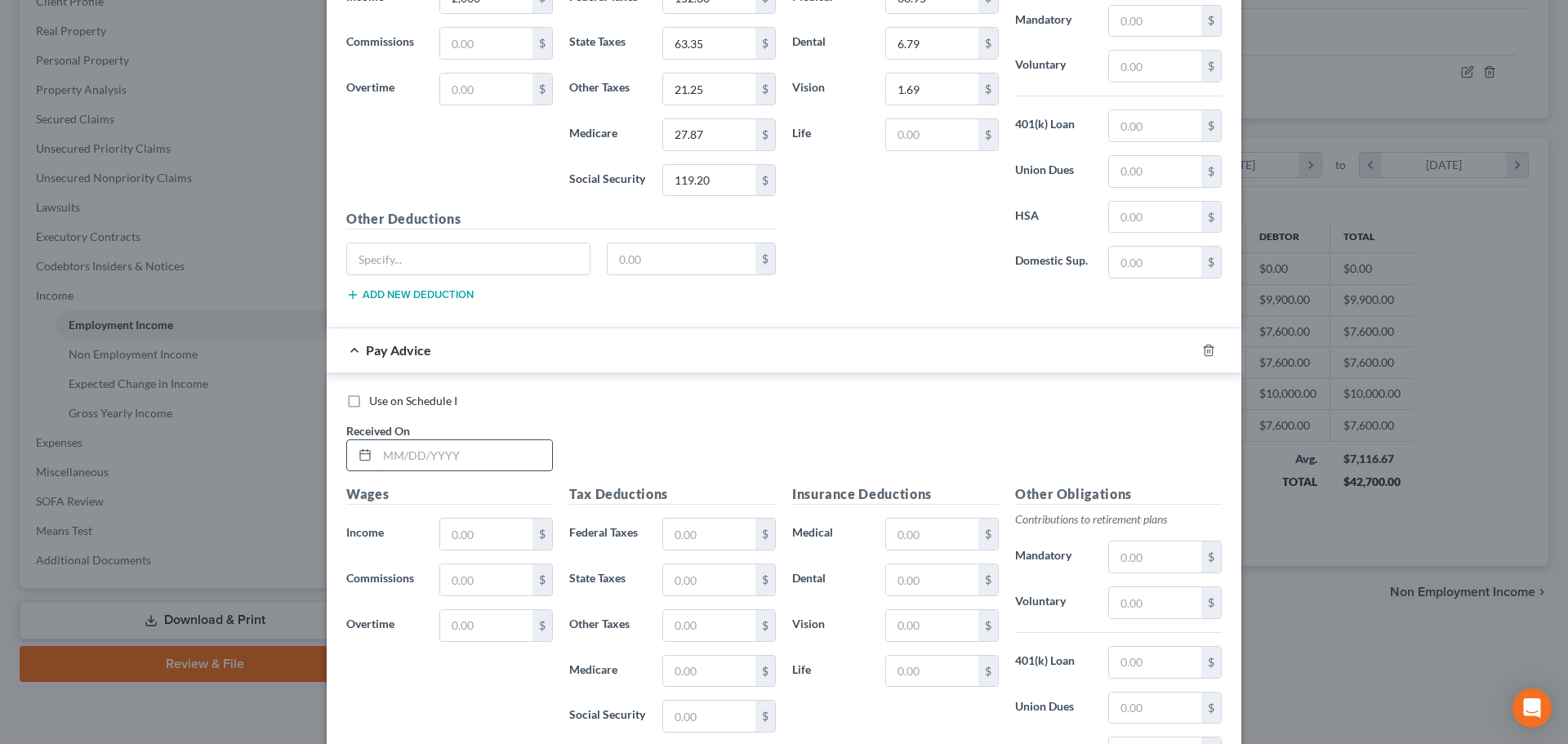
click at [446, 458] on input "text" at bounding box center [465, 456] width 175 height 31
click at [695, 538] on input "text" at bounding box center [709, 534] width 93 height 31
click at [680, 631] on input "text" at bounding box center [709, 625] width 93 height 31
click at [902, 530] on input "text" at bounding box center [932, 534] width 93 height 31
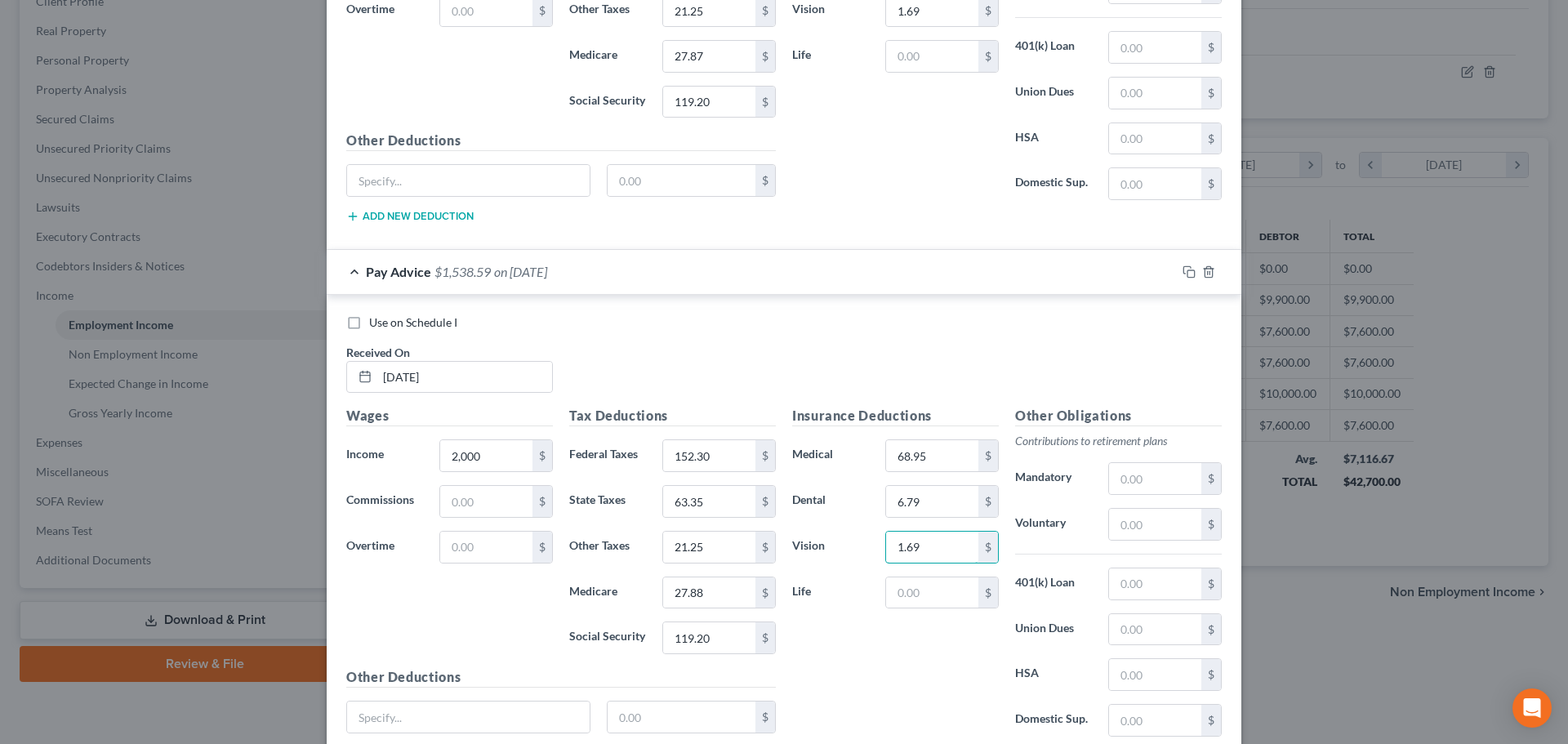
scroll to position [1946, 0]
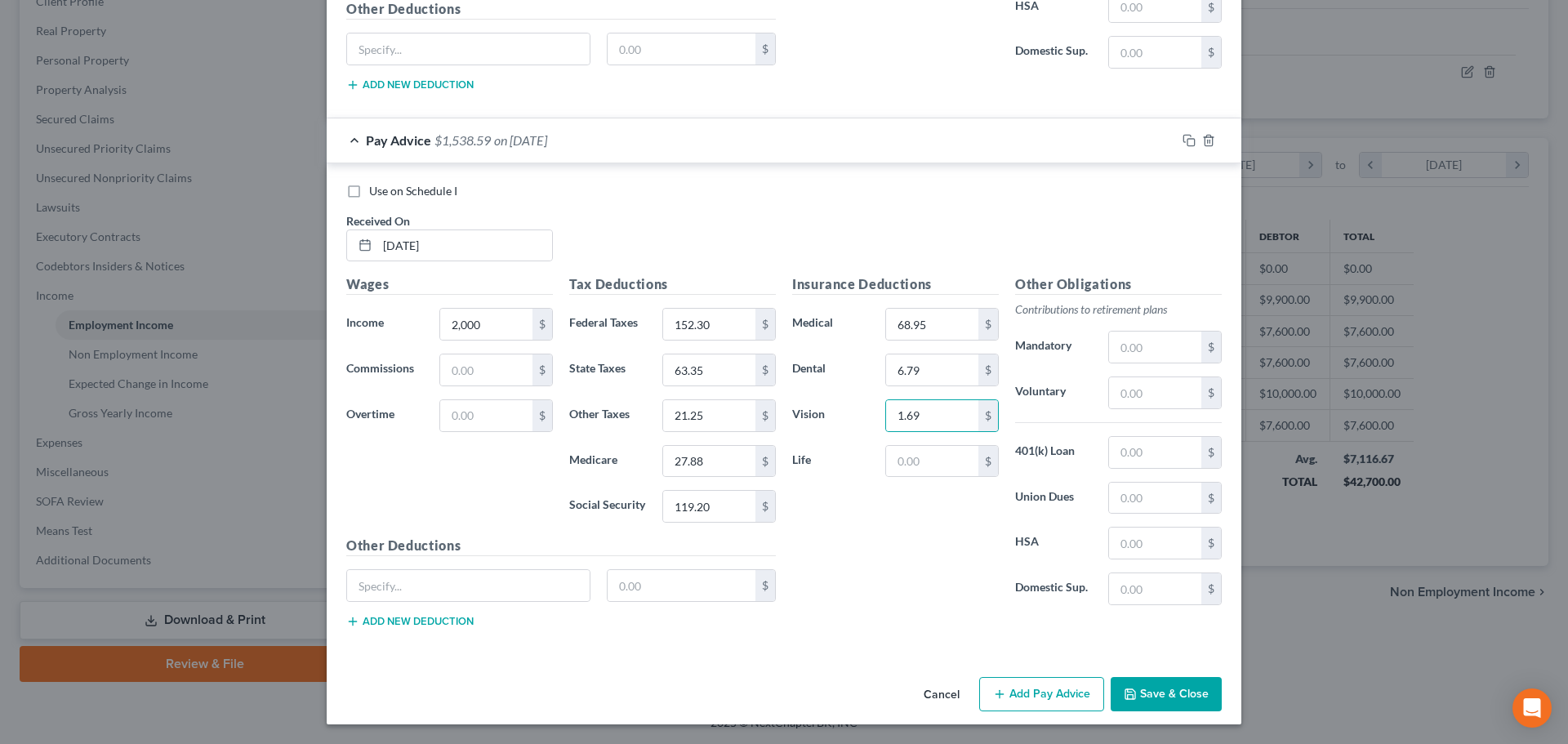
click at [1006, 700] on button "Add Pay Advice" at bounding box center [1041, 693] width 125 height 34
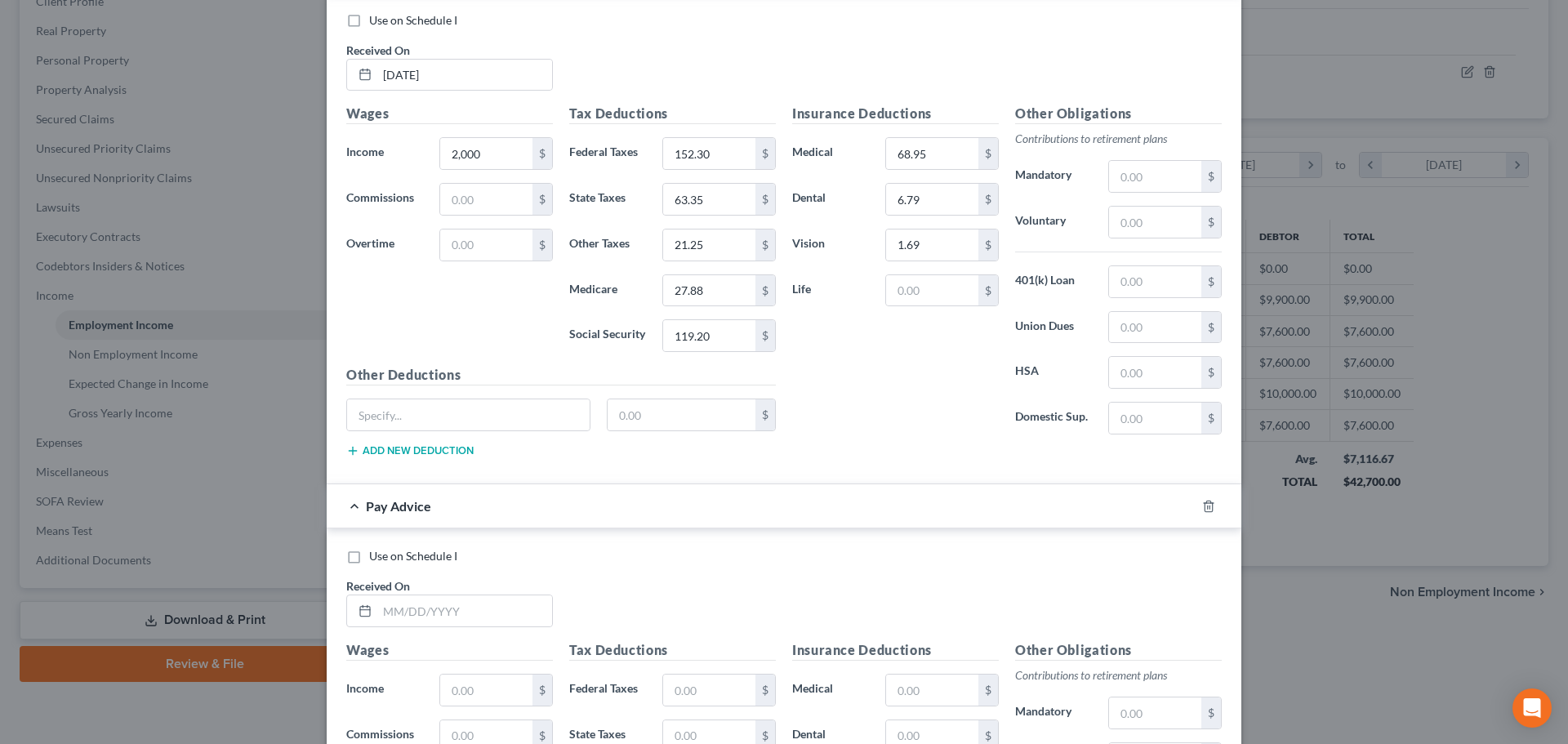
scroll to position [2353, 0]
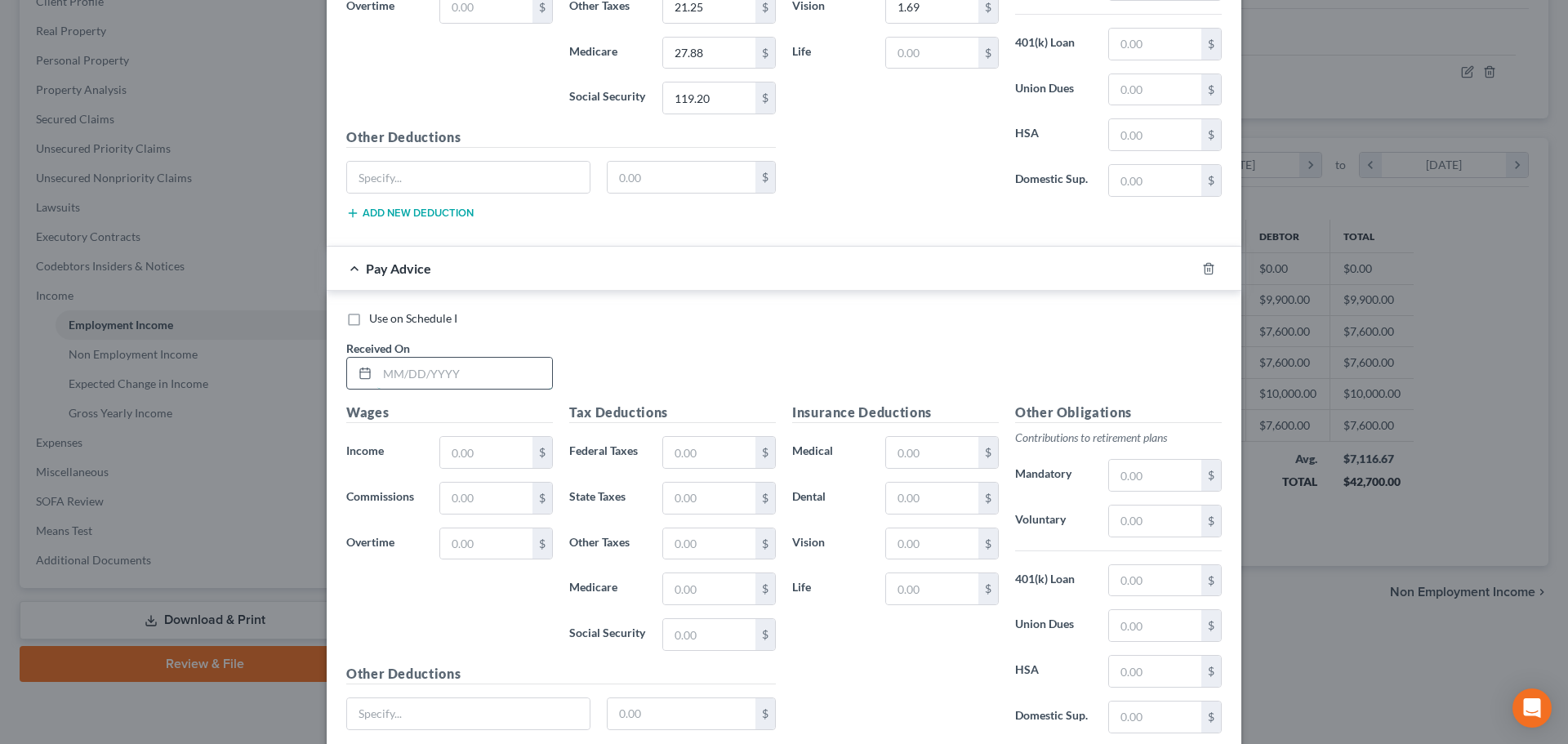
click at [479, 380] on input "text" at bounding box center [465, 373] width 175 height 31
click at [738, 458] on input "text" at bounding box center [709, 452] width 93 height 31
click at [712, 543] on input "text" at bounding box center [709, 544] width 93 height 31
click at [886, 450] on input "text" at bounding box center [932, 452] width 93 height 31
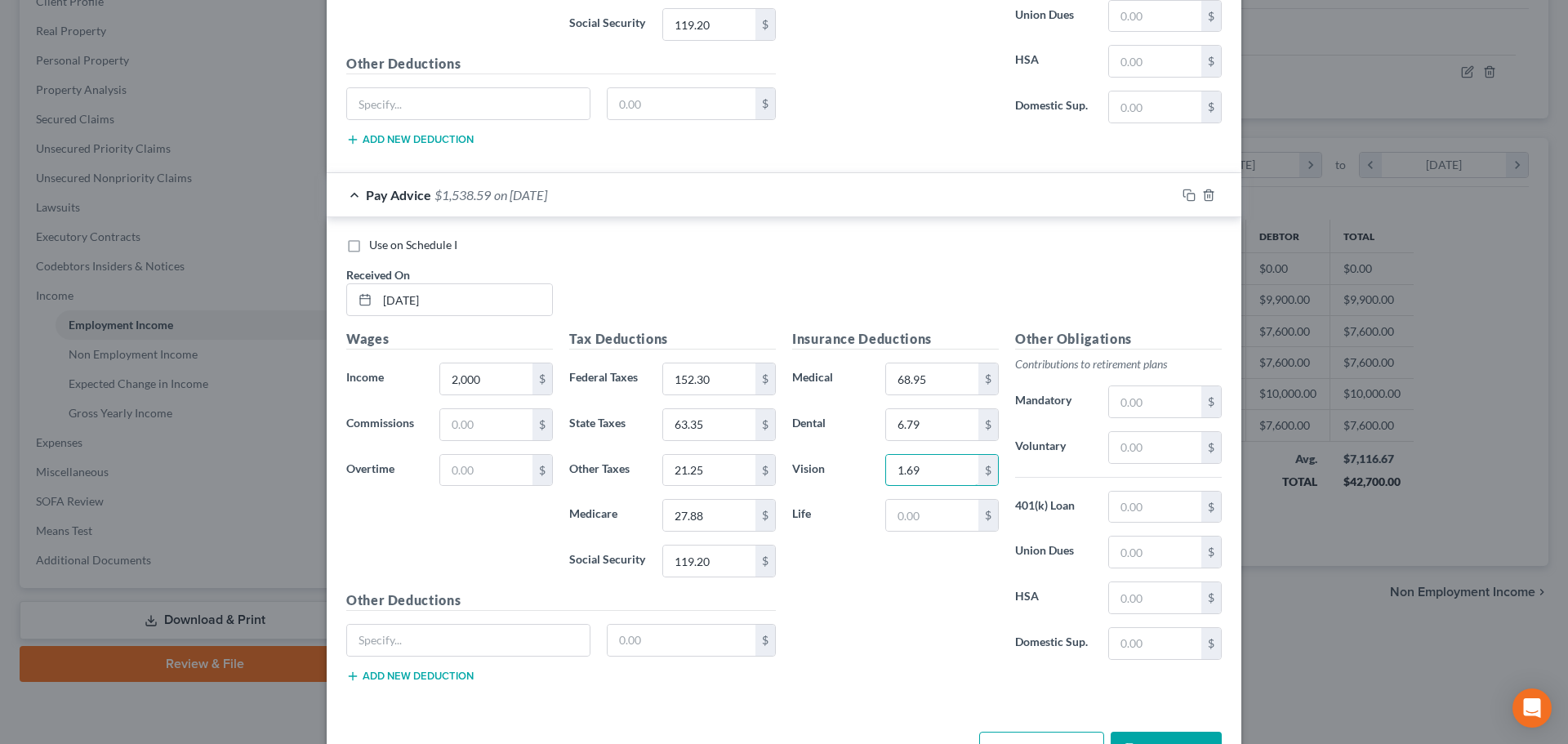
scroll to position [2481, 0]
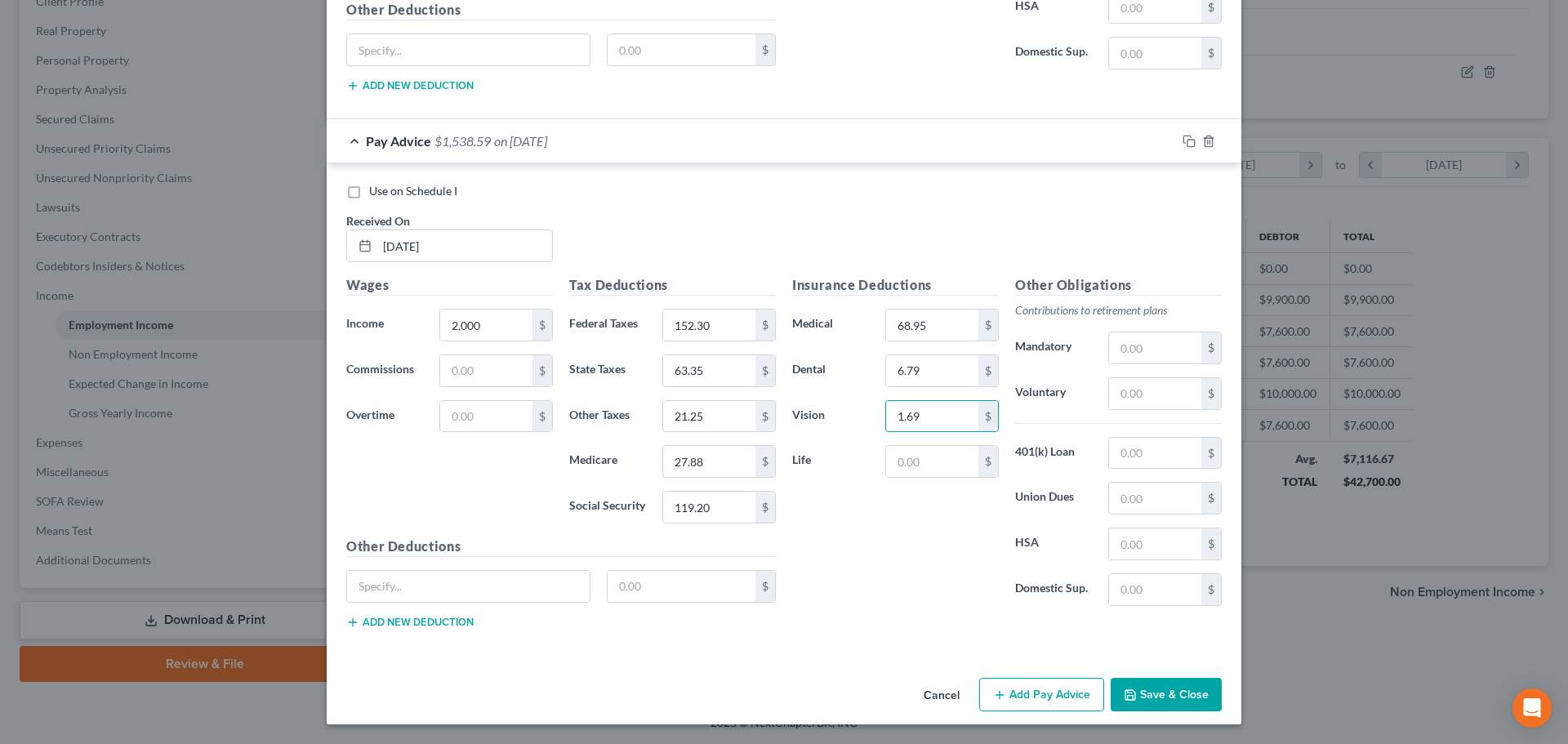
click at [1034, 686] on button "Add Pay Advice" at bounding box center [1041, 694] width 125 height 34
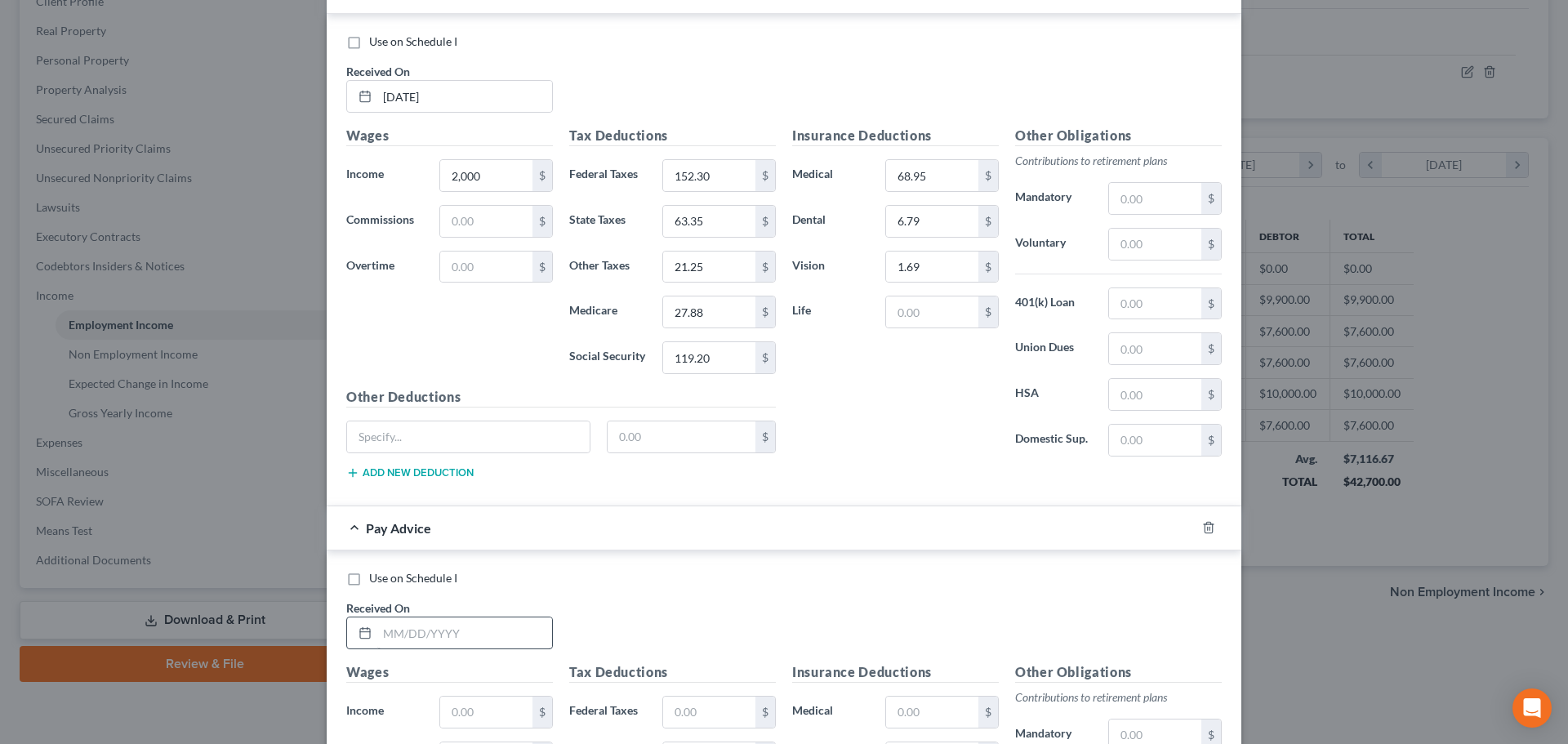
scroll to position [2807, 0]
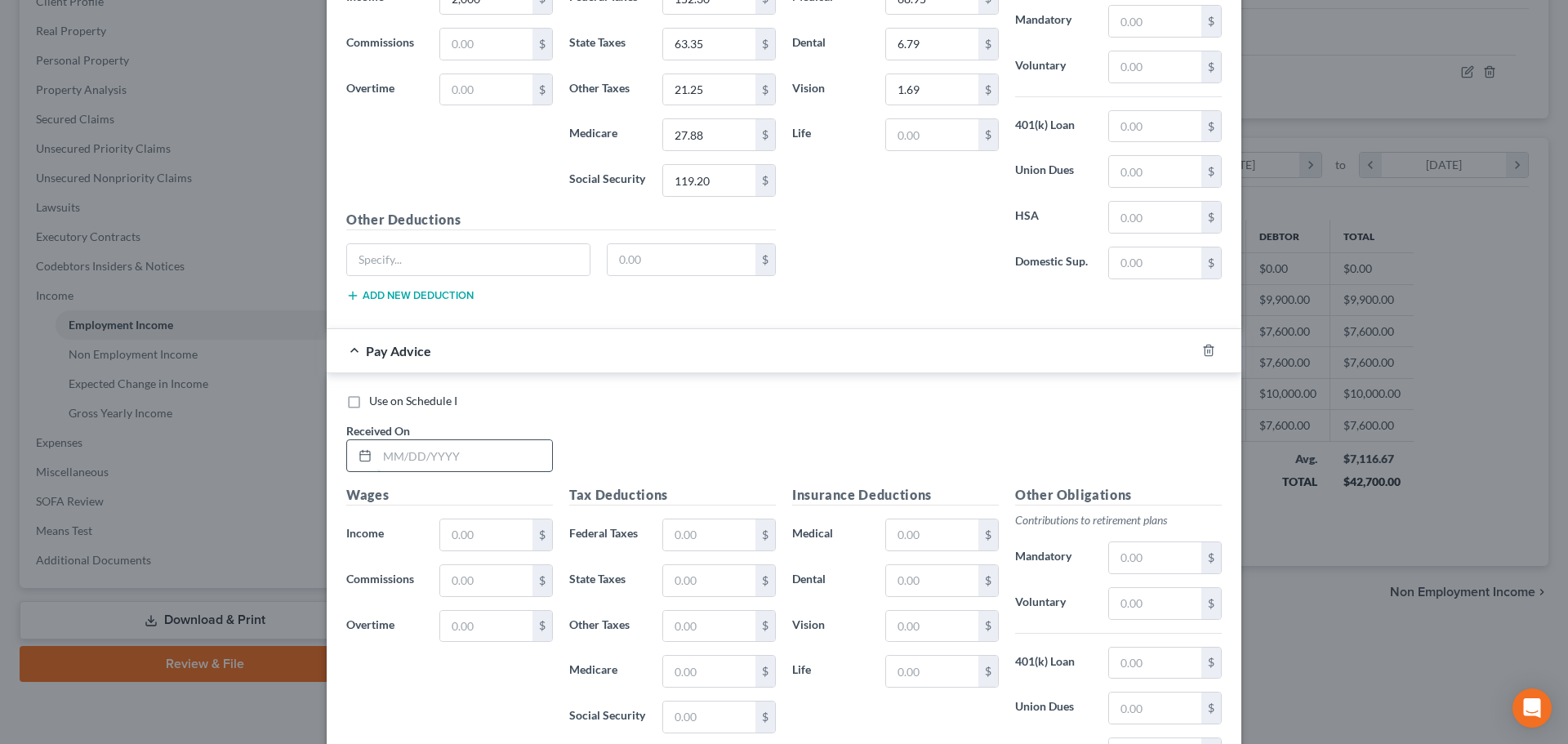
click at [409, 469] on input "text" at bounding box center [465, 456] width 175 height 31
click at [687, 550] on div "$" at bounding box center [719, 534] width 114 height 32
click at [686, 532] on input "text" at bounding box center [709, 535] width 93 height 31
click at [686, 619] on input "text" at bounding box center [709, 626] width 93 height 31
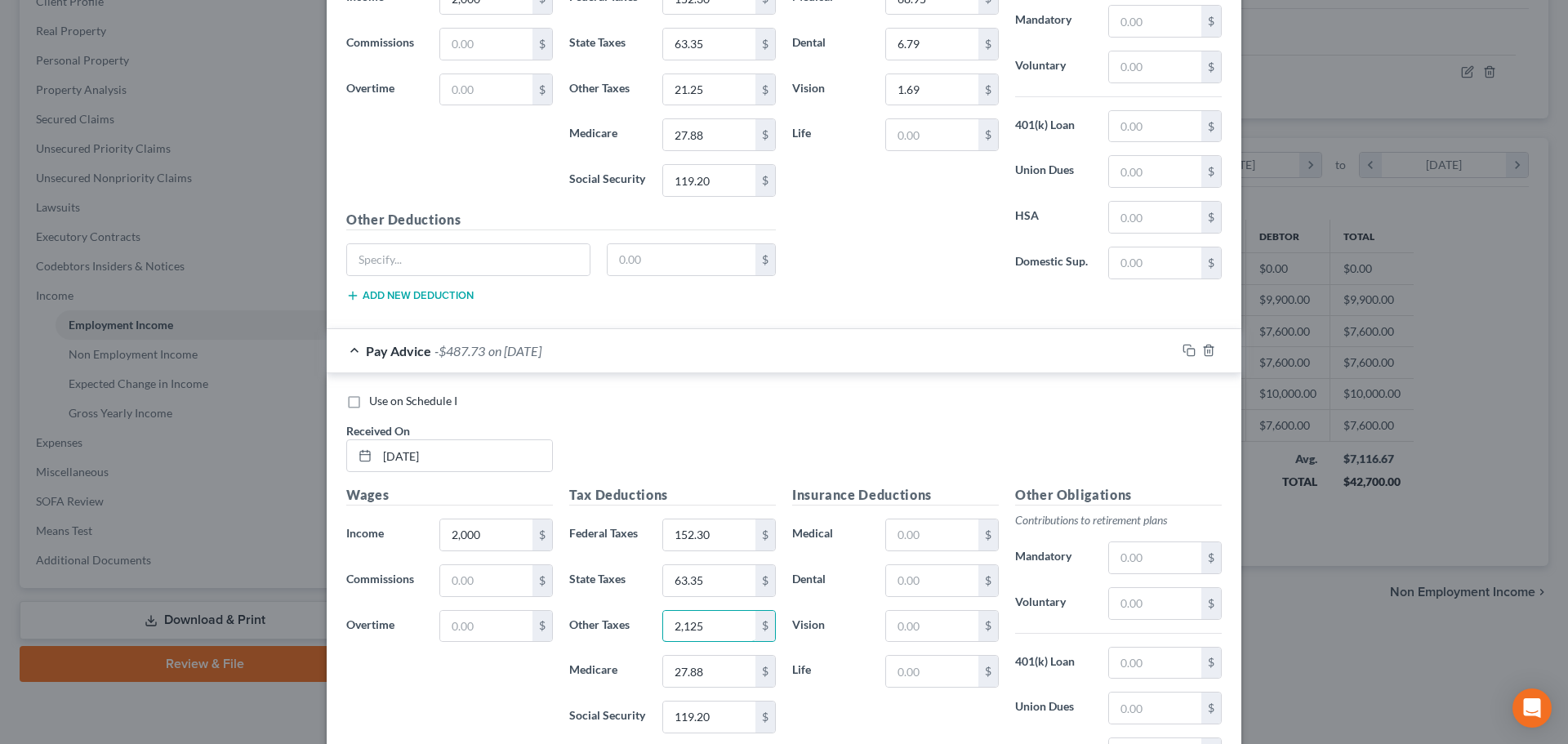
drag, startPoint x: 667, startPoint y: 633, endPoint x: 577, endPoint y: 638, distance: 90.1
click at [577, 638] on div "Other Taxes 2,125 $" at bounding box center [672, 625] width 223 height 32
drag, startPoint x: 901, startPoint y: 528, endPoint x: 899, endPoint y: 518, distance: 10.2
click at [903, 528] on input "text" at bounding box center [932, 535] width 93 height 31
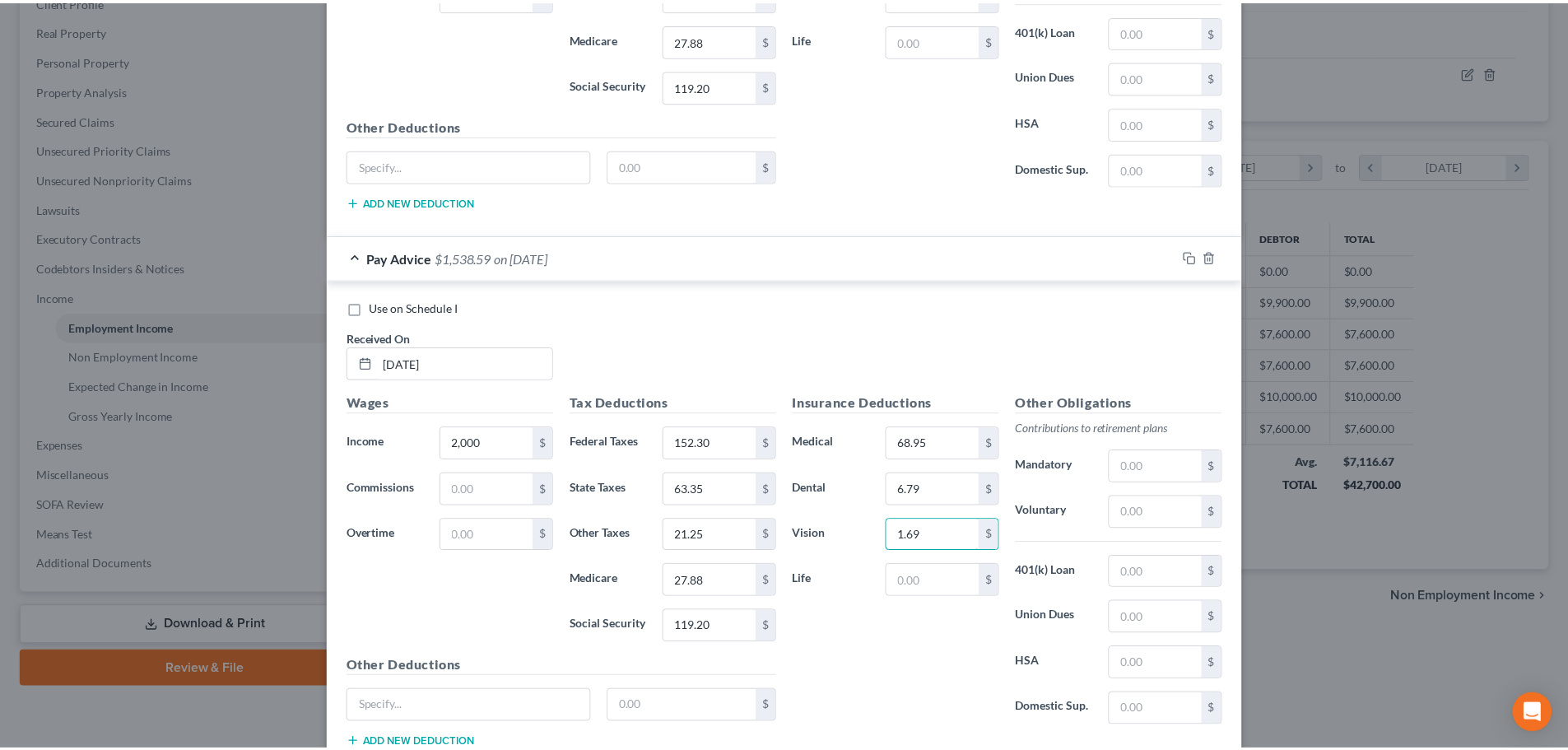
scroll to position [3041, 0]
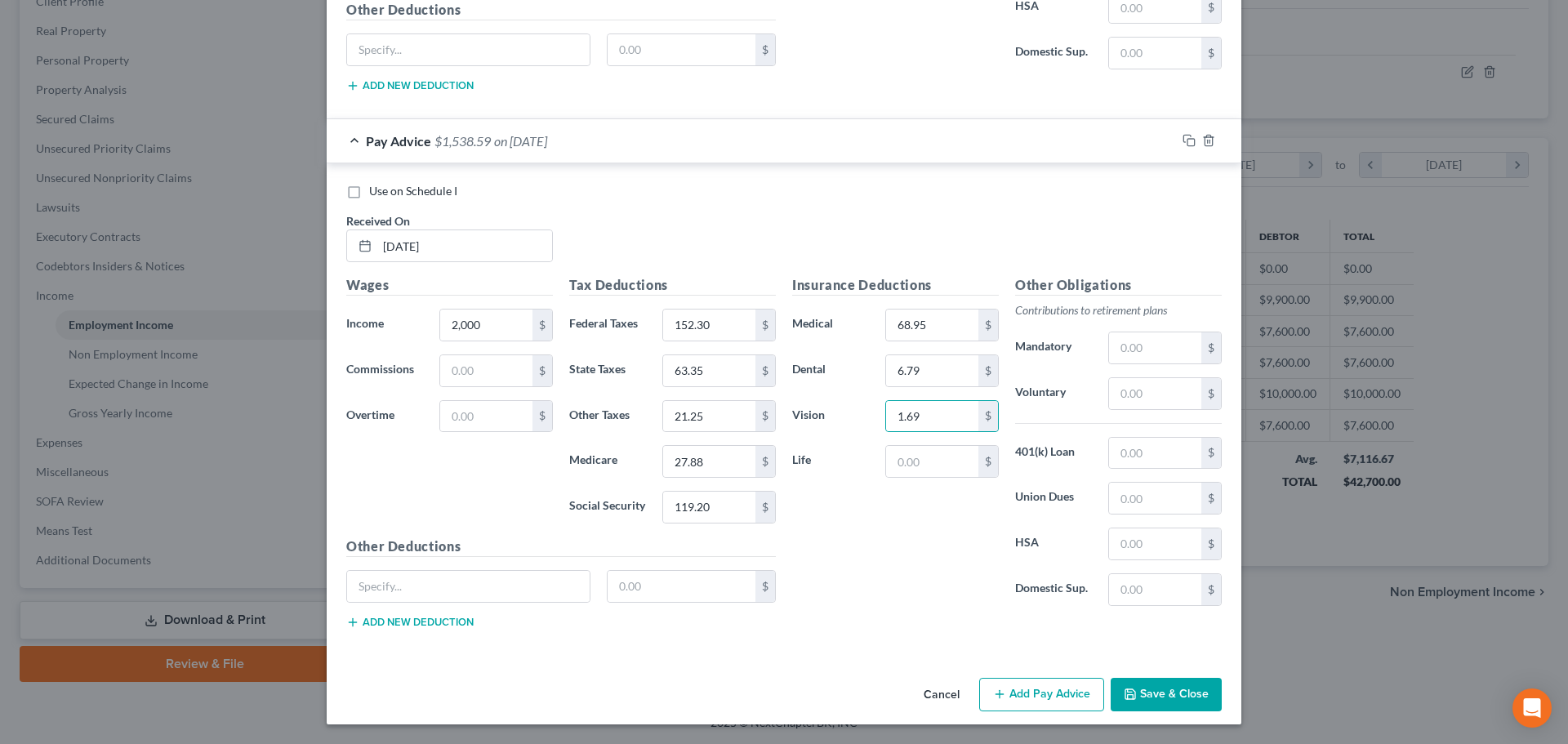
click at [1142, 688] on button "Save & Close" at bounding box center [1165, 694] width 111 height 34
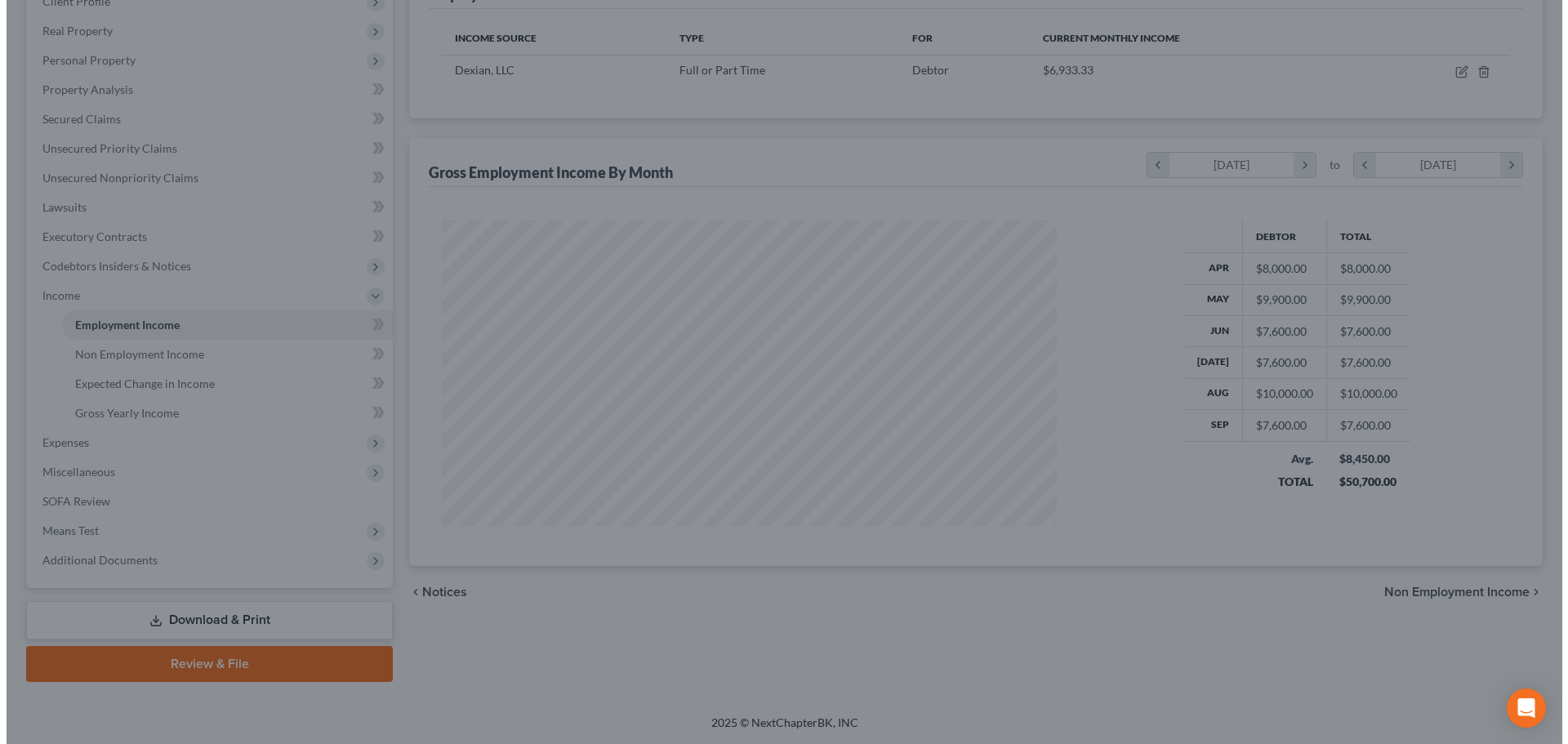
scroll to position [816000, 815942]
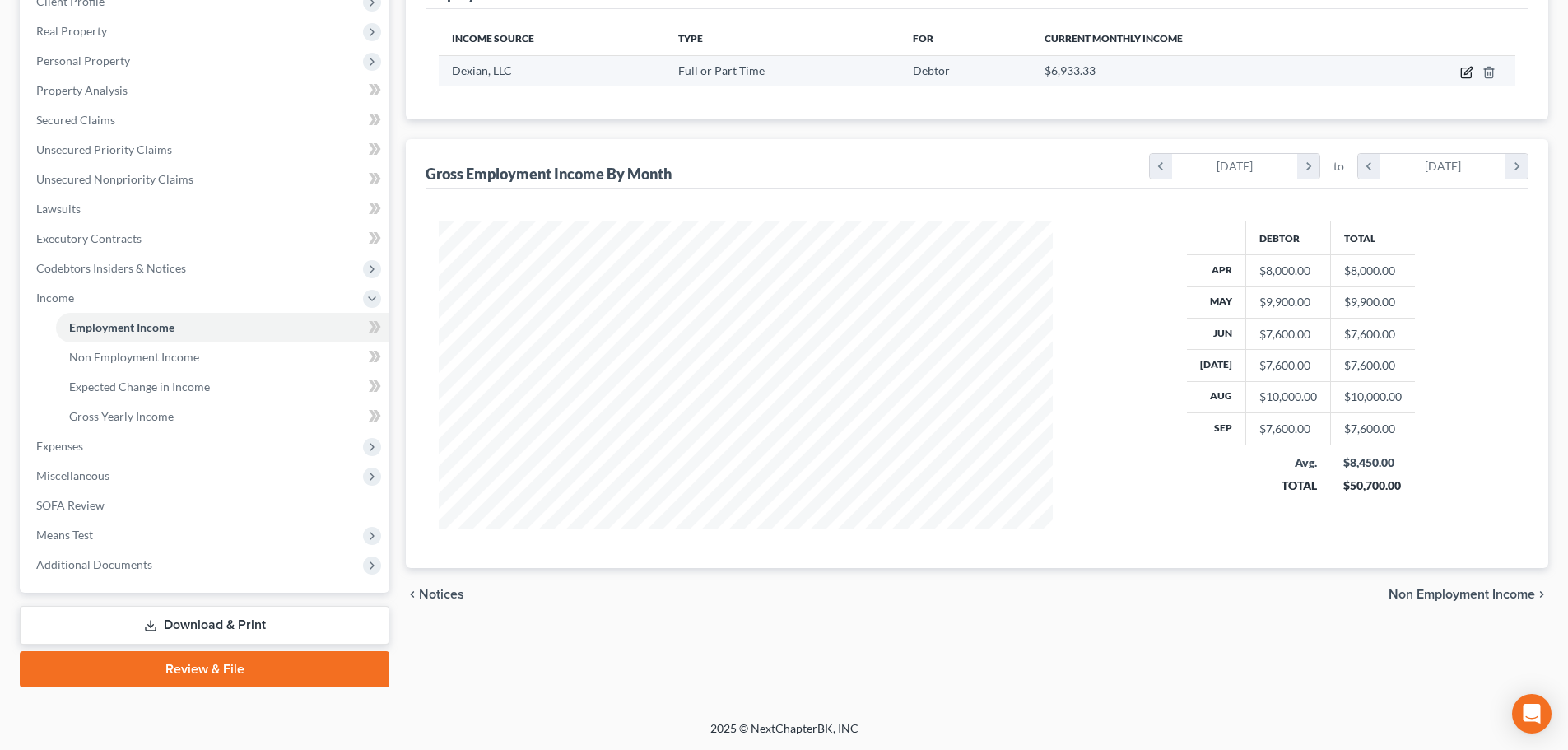
click at [1466, 70] on icon "button" at bounding box center [1466, 72] width 13 height 13
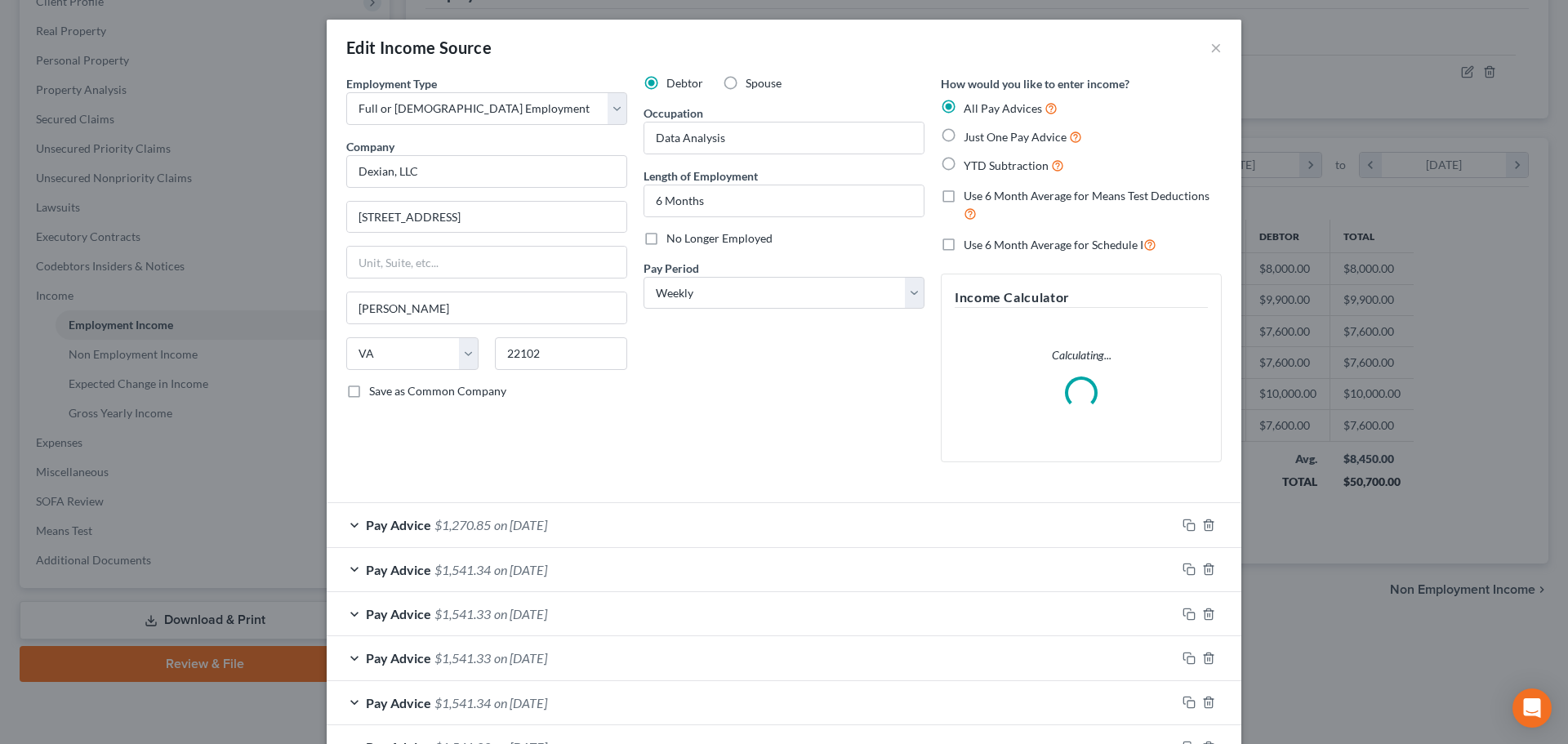
scroll to position [307, 647]
click at [964, 243] on label "Use 6 Month Average for Schedule I" at bounding box center [1060, 245] width 193 height 19
click at [971, 243] on input "Use 6 Month Average for Schedule I" at bounding box center [976, 240] width 10 height 10
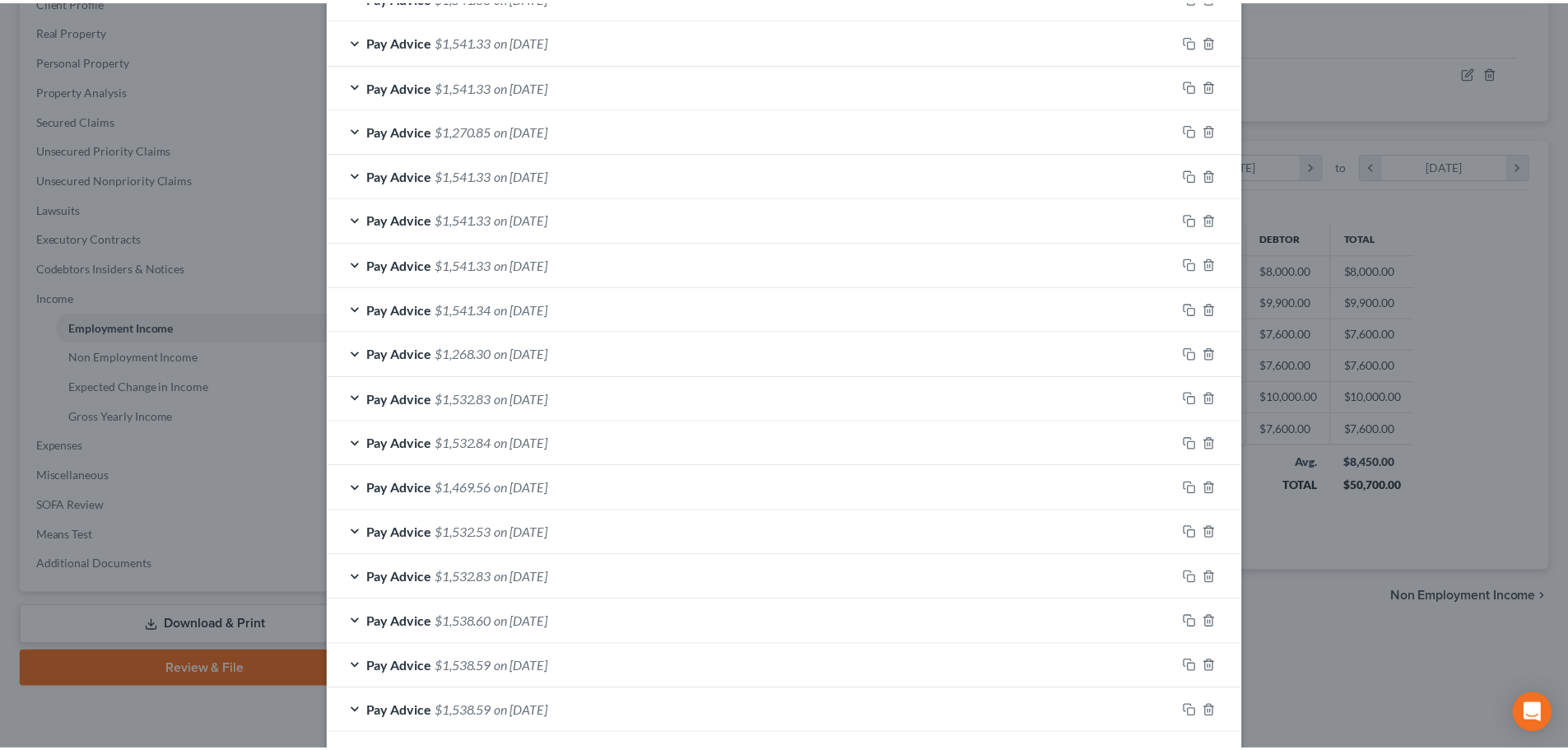
scroll to position [1010, 0]
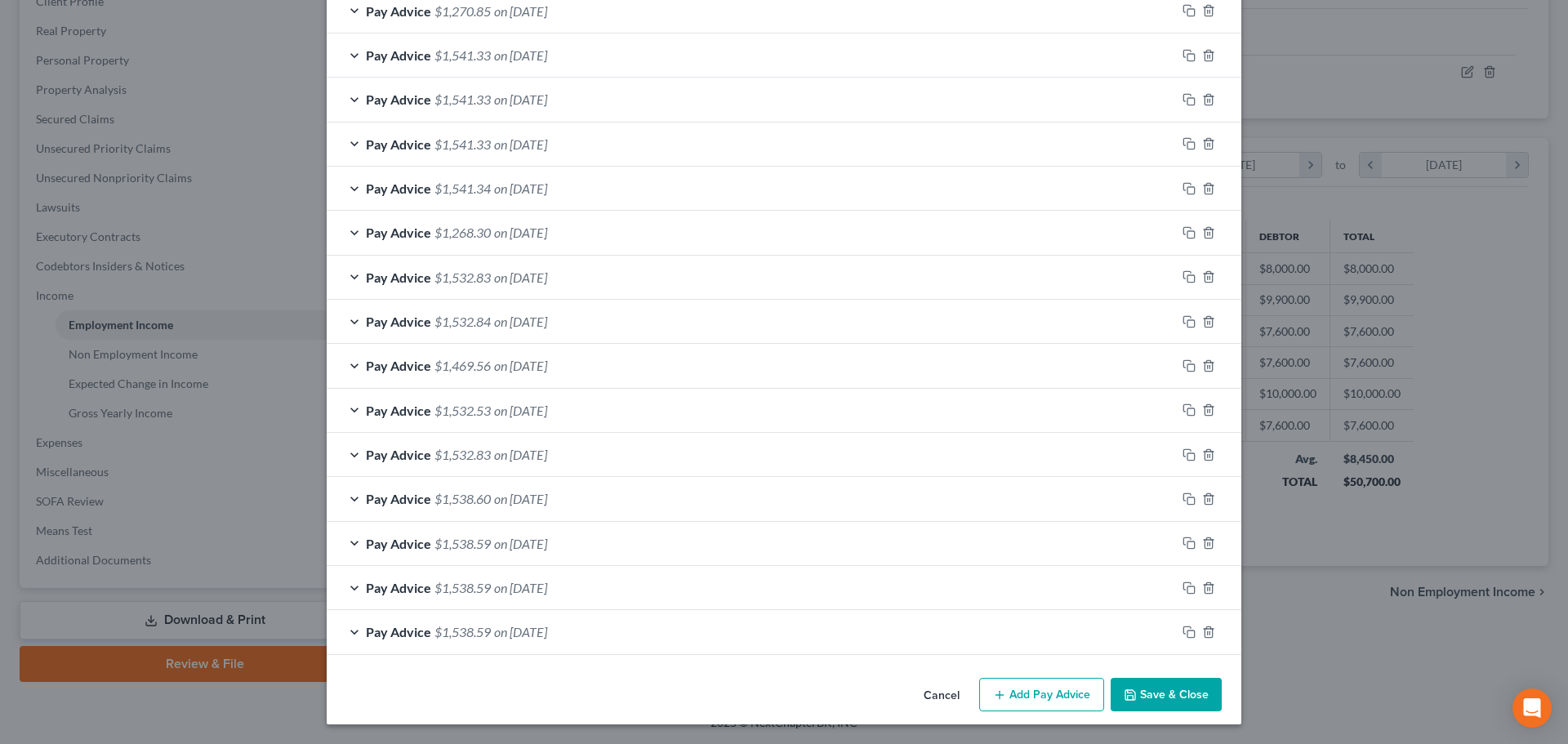
click at [1165, 696] on button "Save & Close" at bounding box center [1165, 694] width 111 height 34
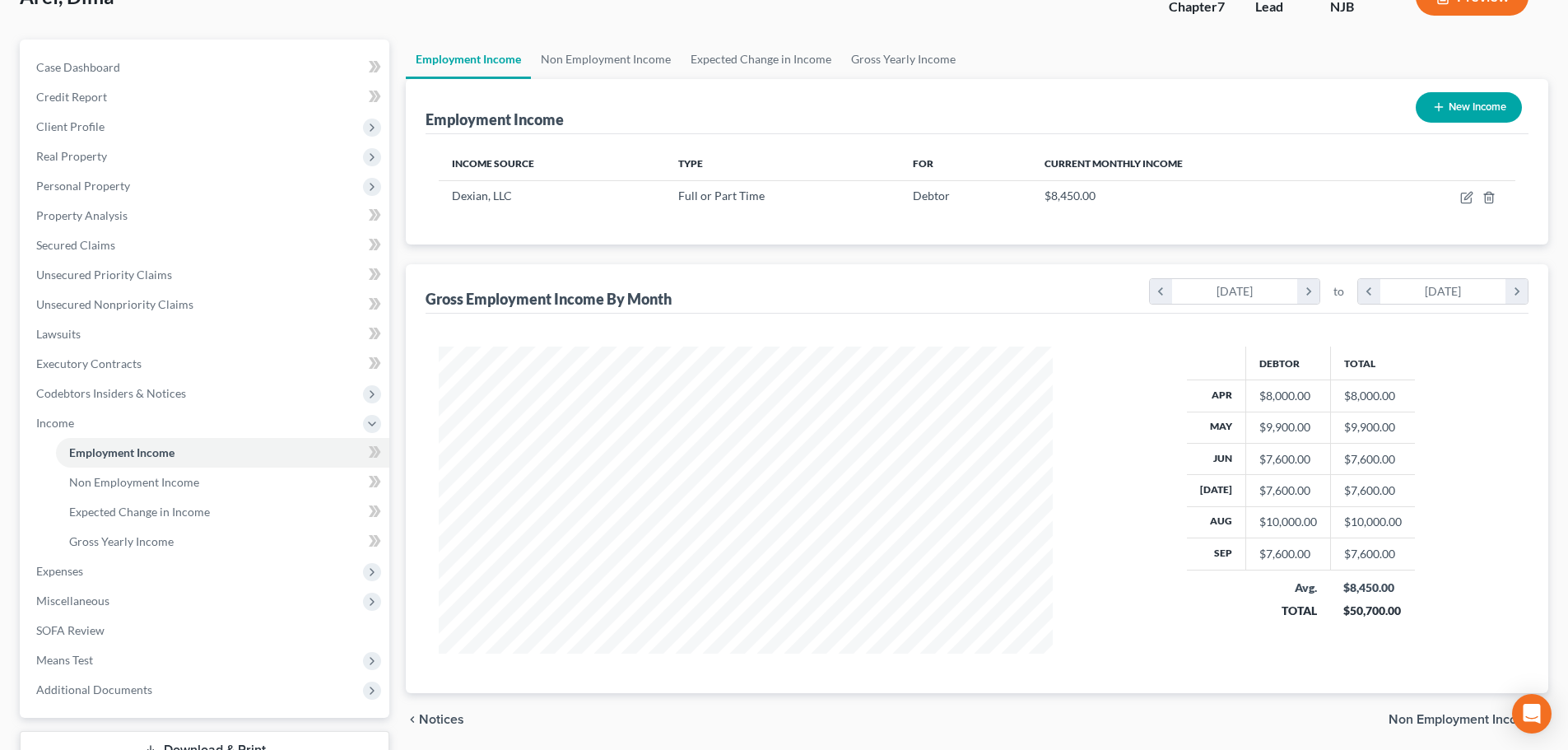
scroll to position [0, 0]
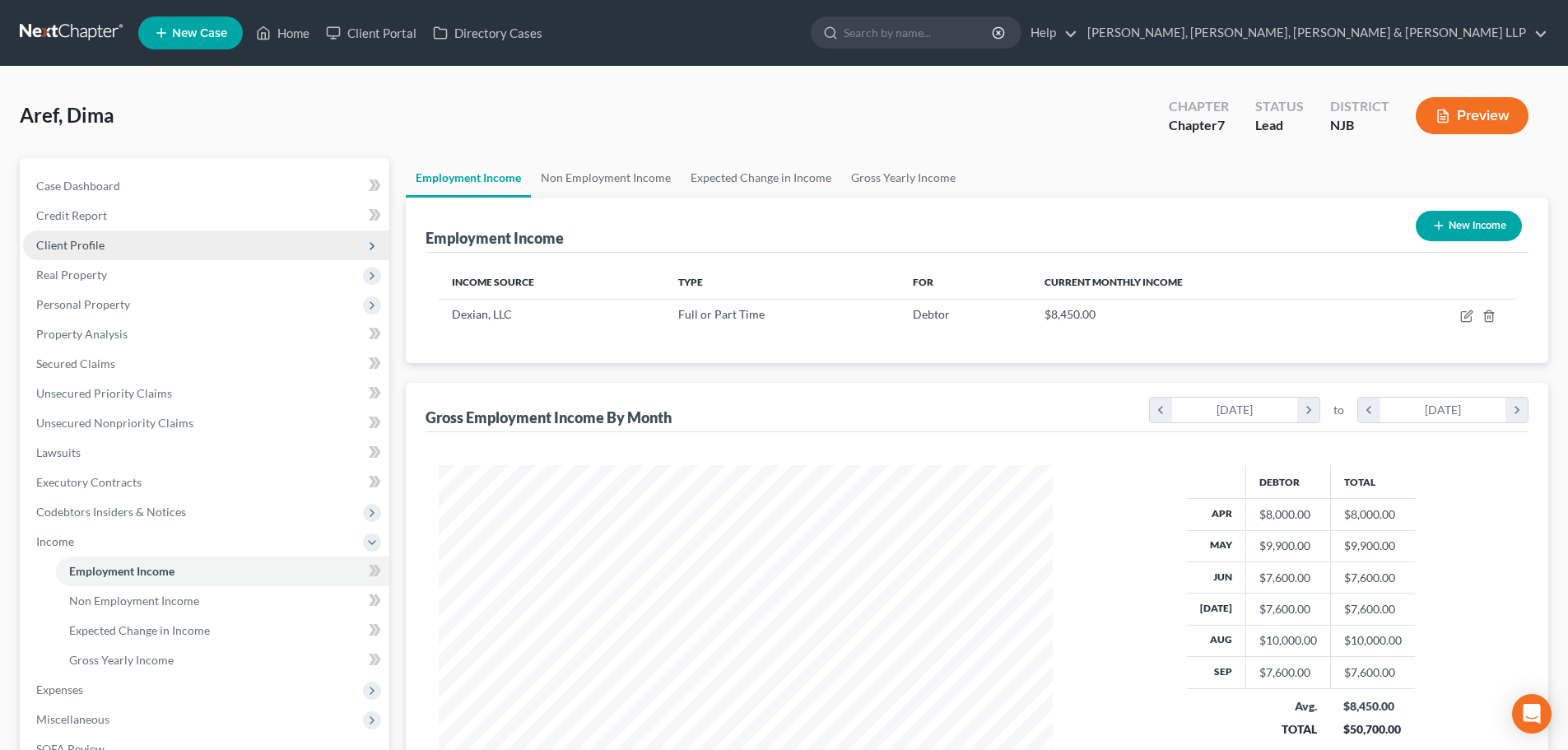
click at [107, 247] on span "Client Profile" at bounding box center [206, 246] width 366 height 30
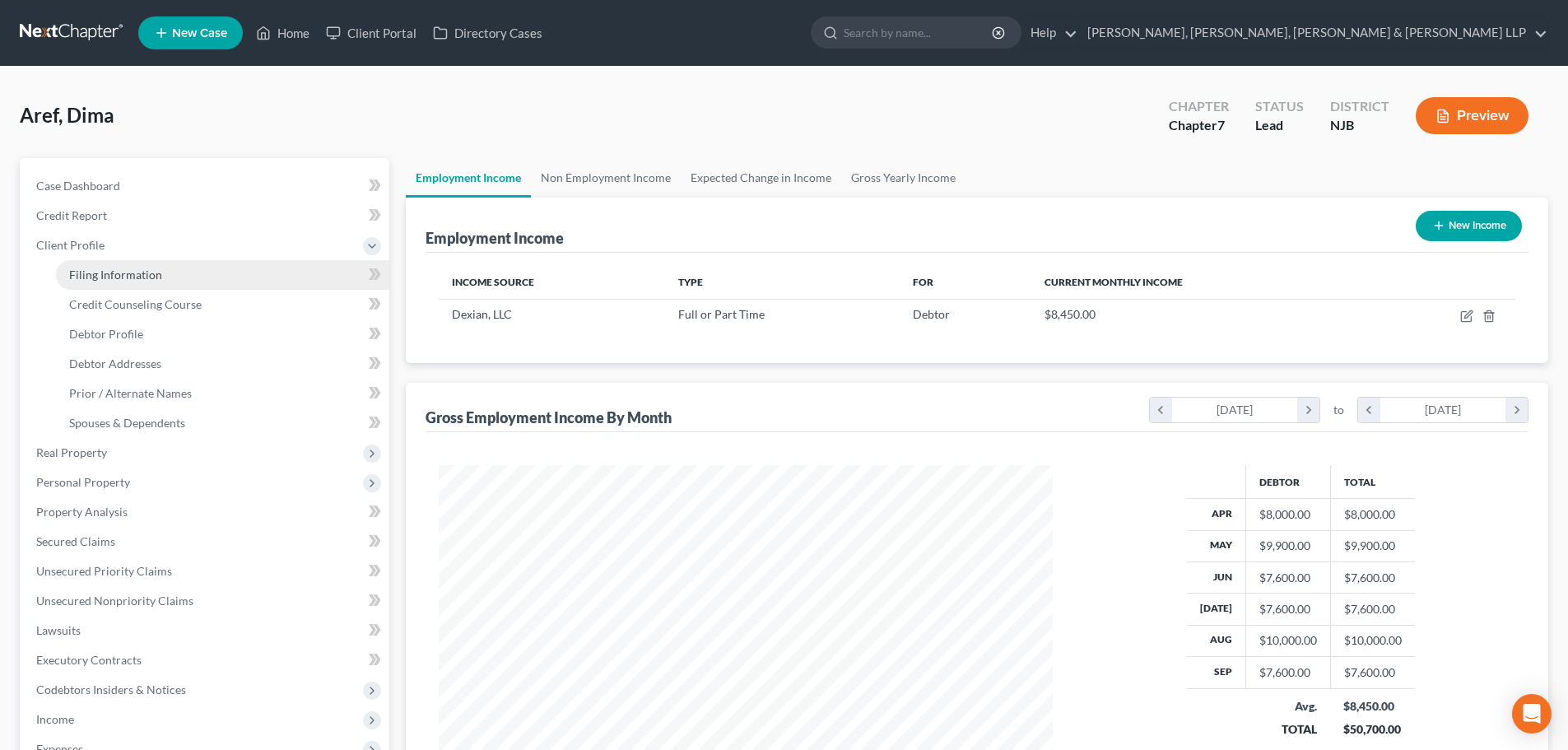
click at [107, 269] on span "Filing Information" at bounding box center [116, 275] width 93 height 14
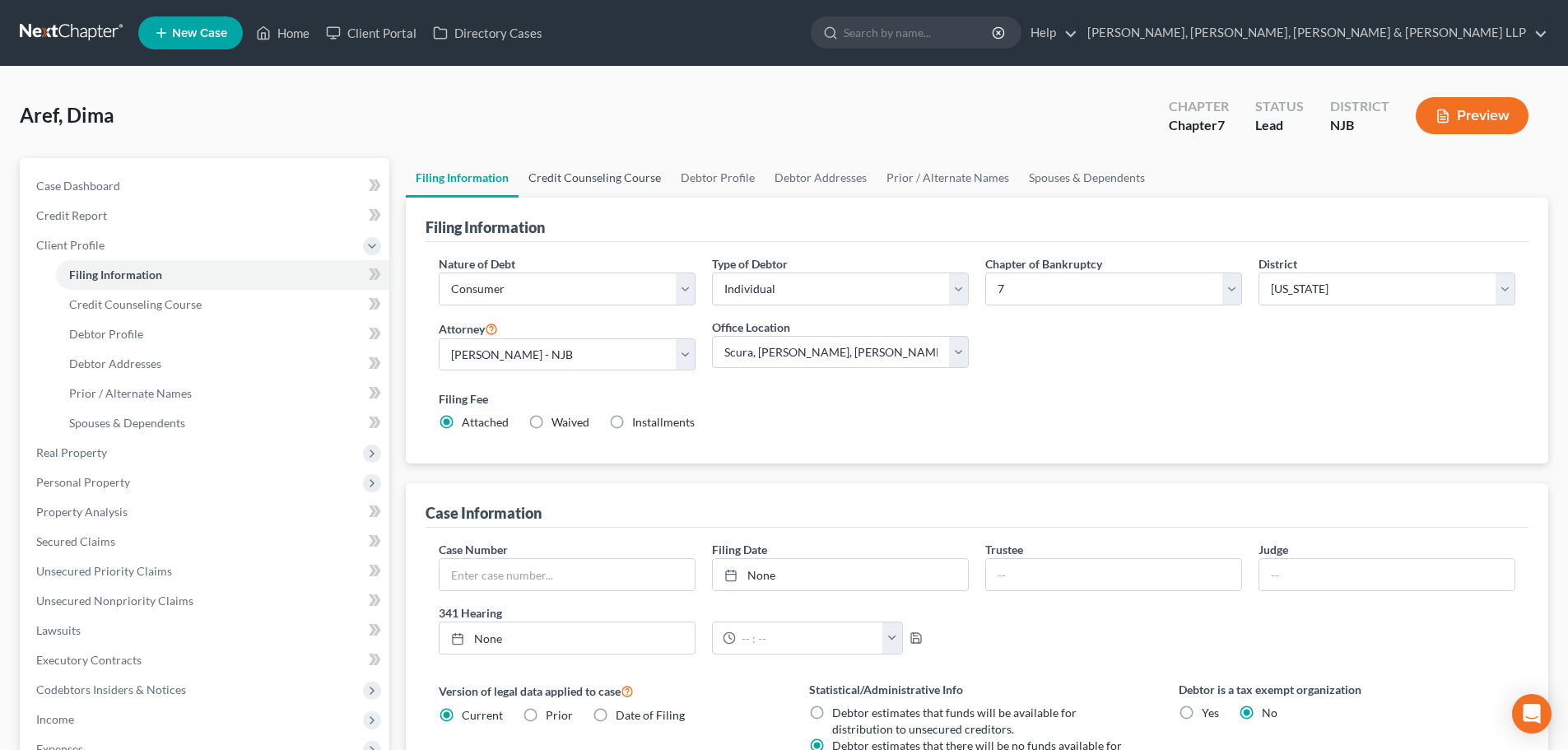
click at [581, 175] on link "Credit Counseling Course" at bounding box center [594, 177] width 152 height 40
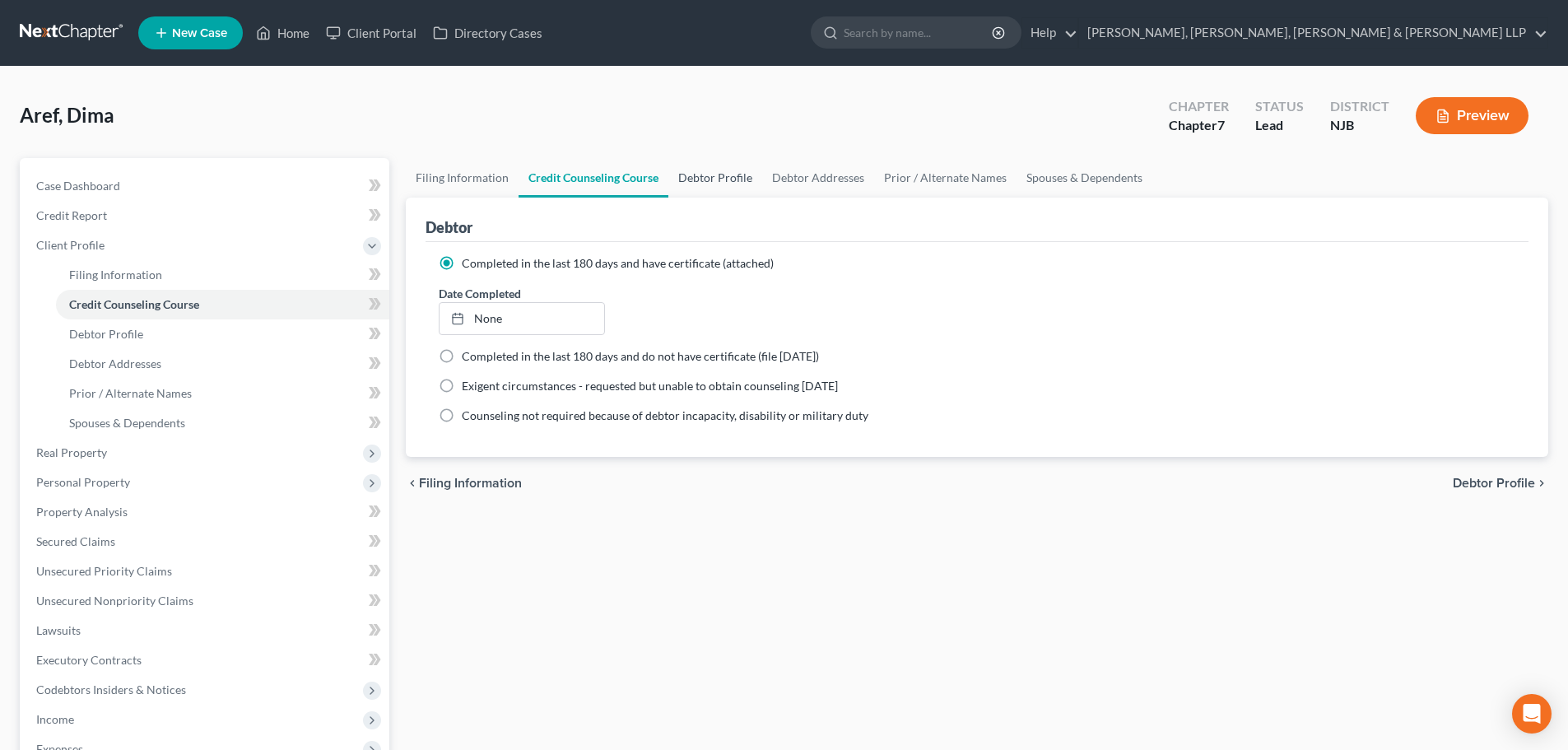
click at [688, 175] on link "Debtor Profile" at bounding box center [715, 177] width 94 height 40
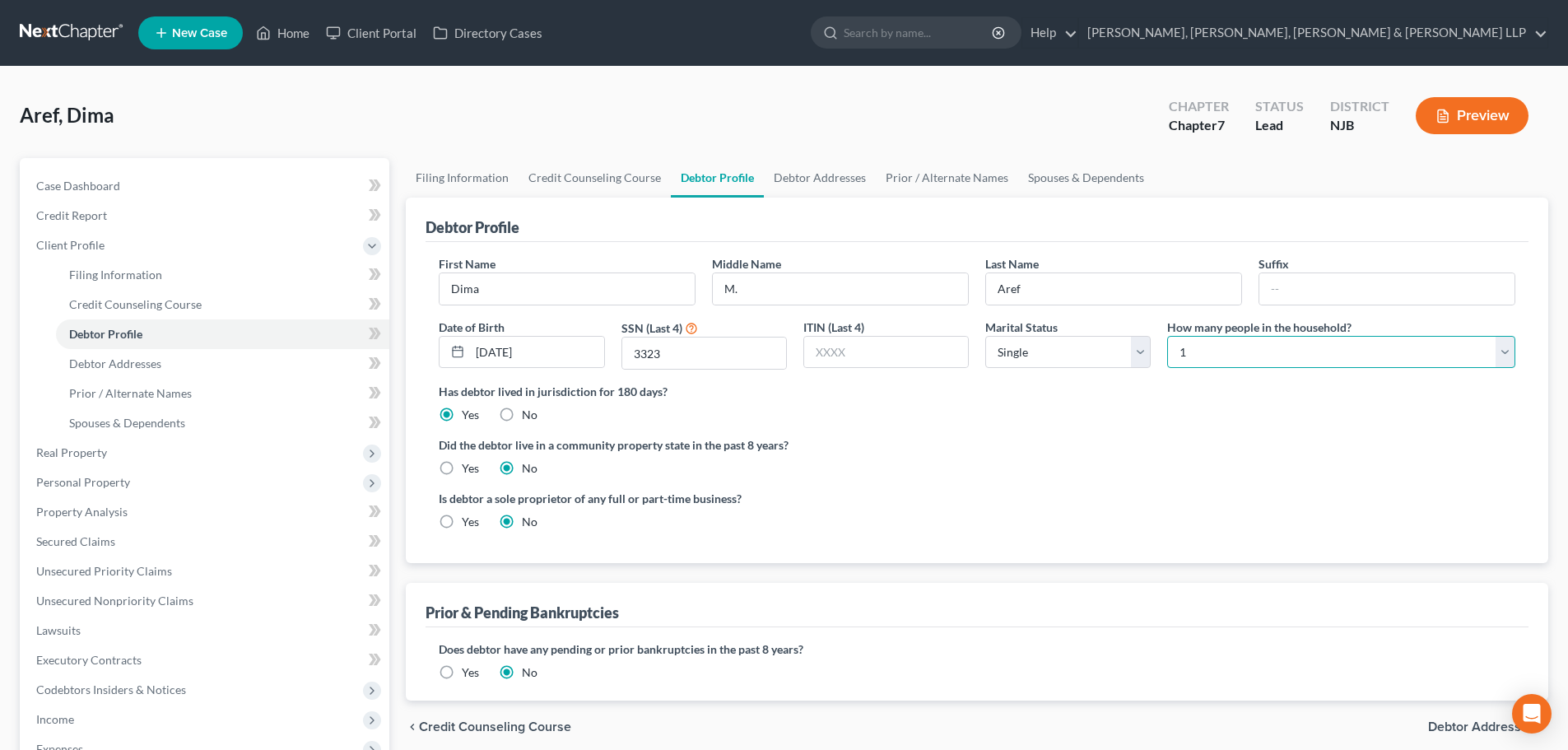
click at [1231, 343] on select "Select 1 2 3 4 5 6 7 8 9 10 11 12 13 14 15 16 17 18 19 20" at bounding box center [1341, 351] width 348 height 33
click at [1167, 335] on select "Select 1 2 3 4 5 6 7 8 9 10 11 12 13 14 15 16 17 18 19 20" at bounding box center [1341, 351] width 348 height 33
click at [813, 174] on link "Debtor Addresses" at bounding box center [819, 177] width 112 height 40
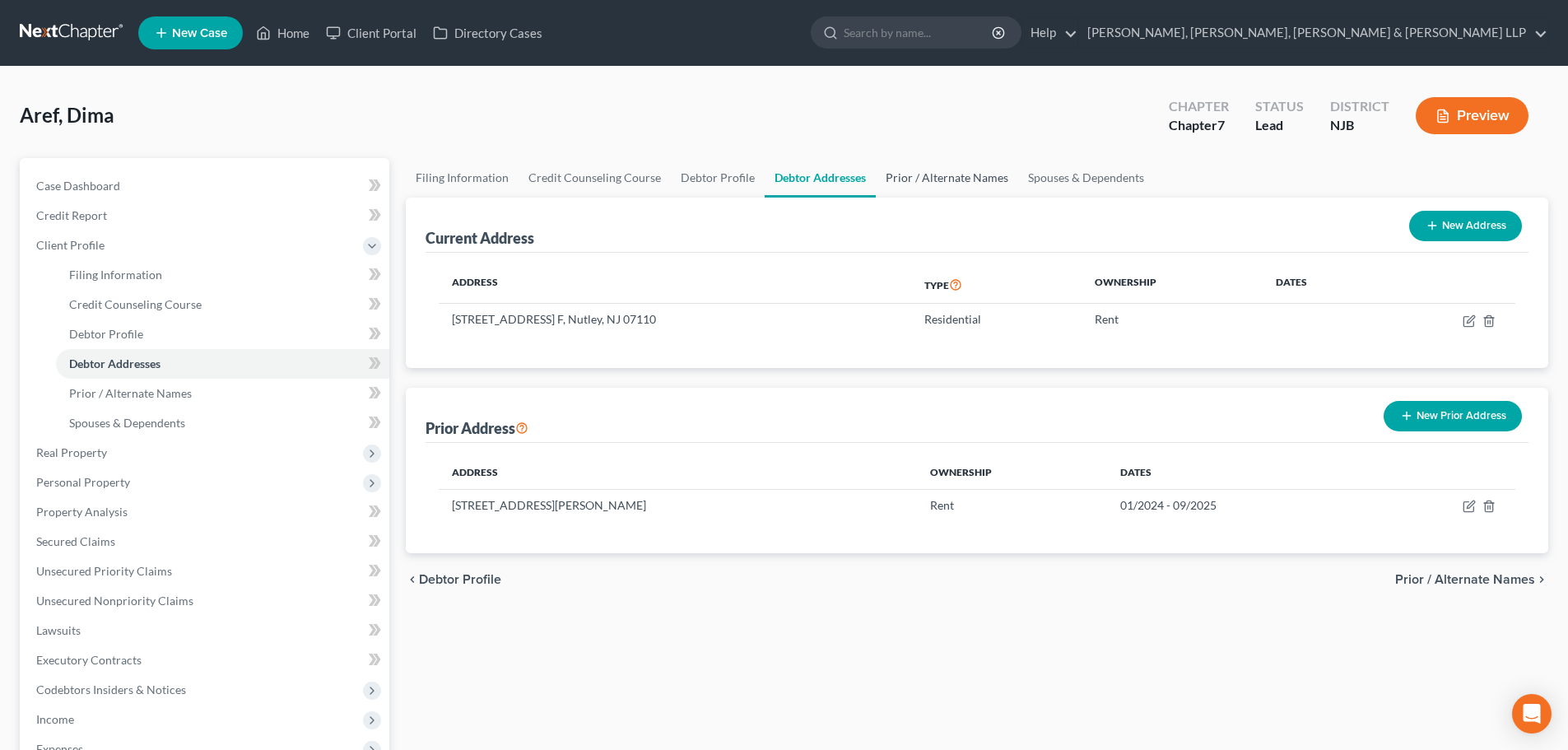
drag, startPoint x: 908, startPoint y: 187, endPoint x: 1119, endPoint y: 143, distance: 215.5
click at [909, 187] on link "Prior / Alternate Names" at bounding box center [947, 177] width 143 height 40
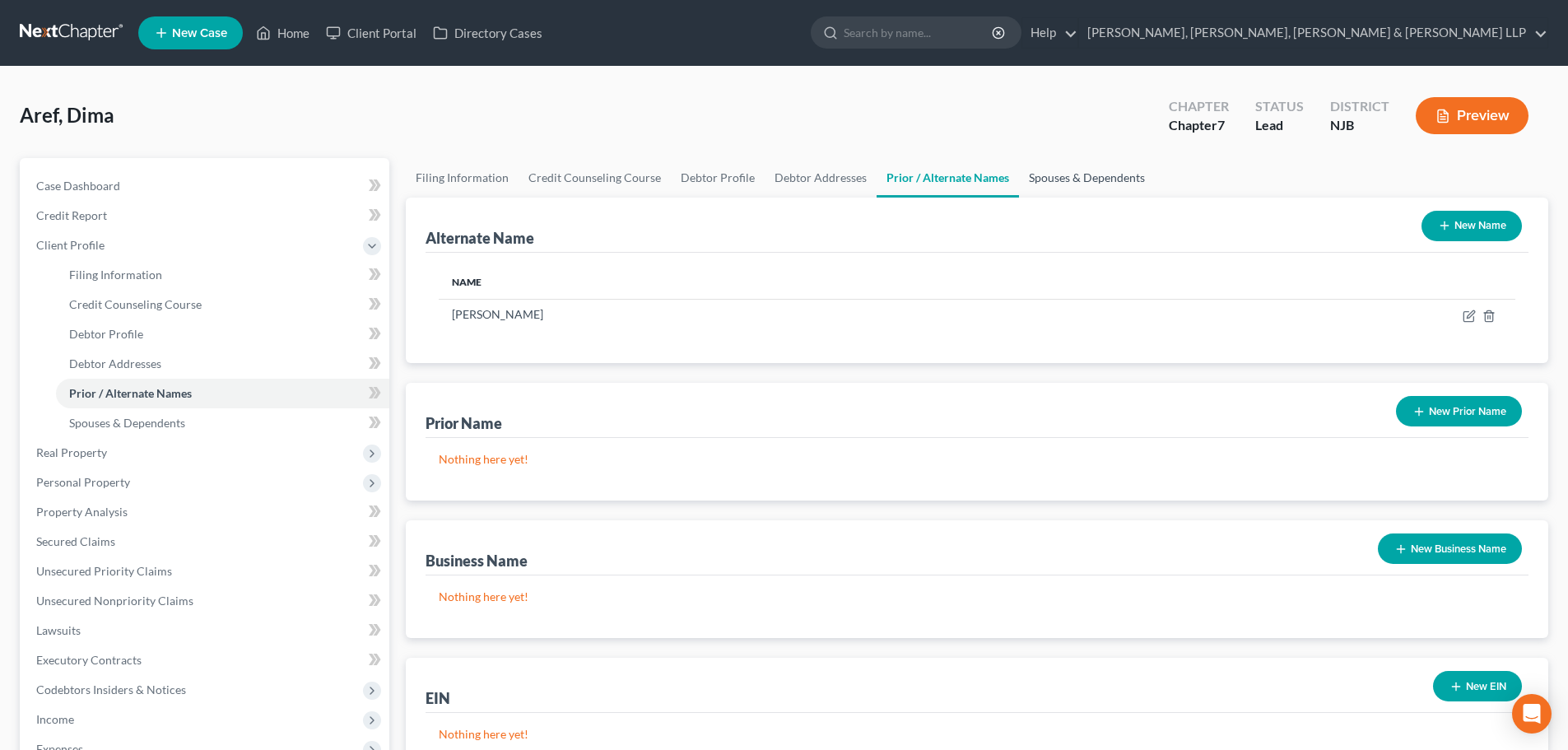
click at [1056, 180] on link "Spouses & Dependents" at bounding box center [1086, 177] width 136 height 40
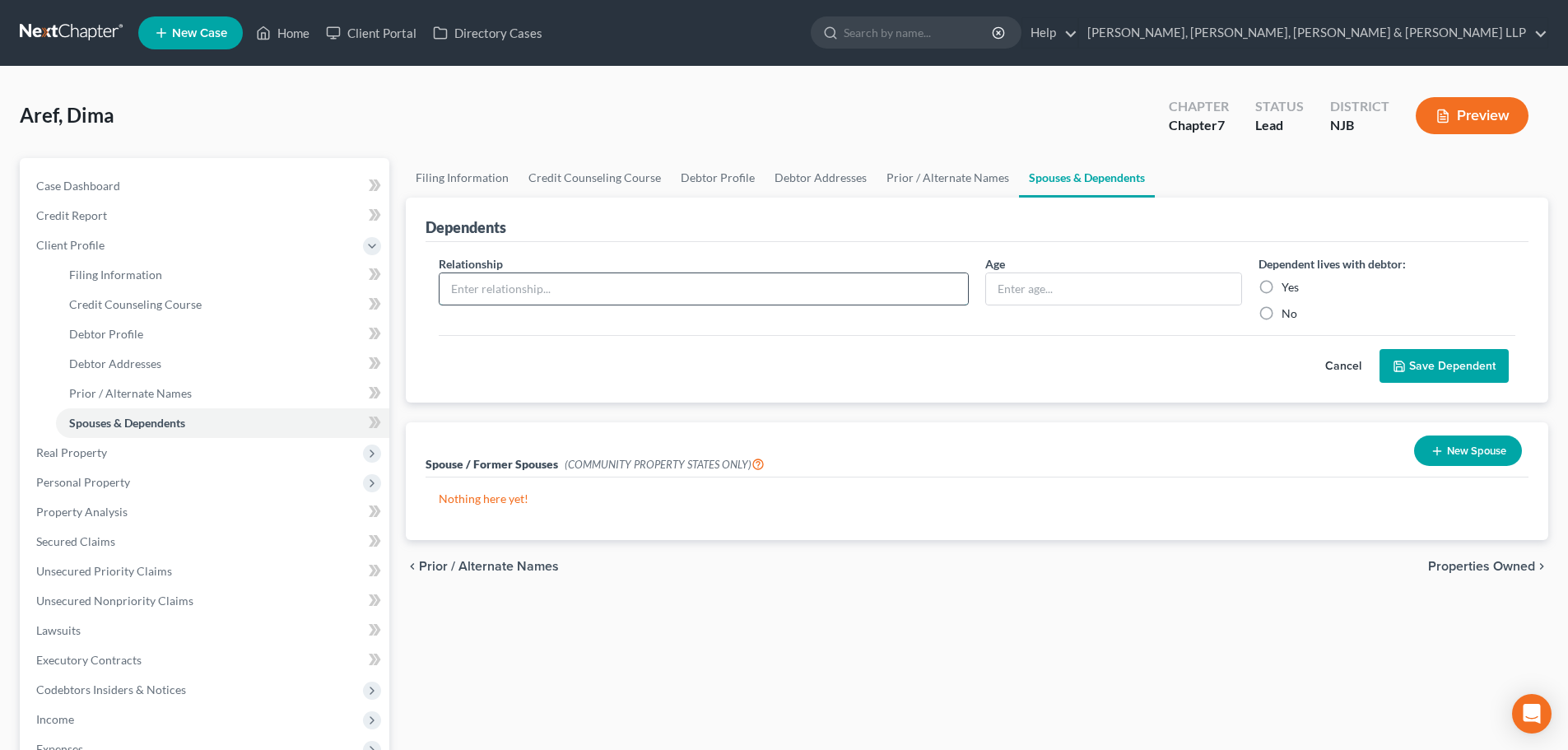
click at [635, 295] on input "text" at bounding box center [703, 289] width 528 height 32
click at [1016, 291] on input "text" at bounding box center [1114, 289] width 255 height 32
click at [1281, 285] on label "Yes" at bounding box center [1290, 287] width 18 height 17
click at [1288, 285] on input "Yes" at bounding box center [1293, 284] width 11 height 11
click at [1425, 372] on button "Save Dependent" at bounding box center [1444, 365] width 129 height 34
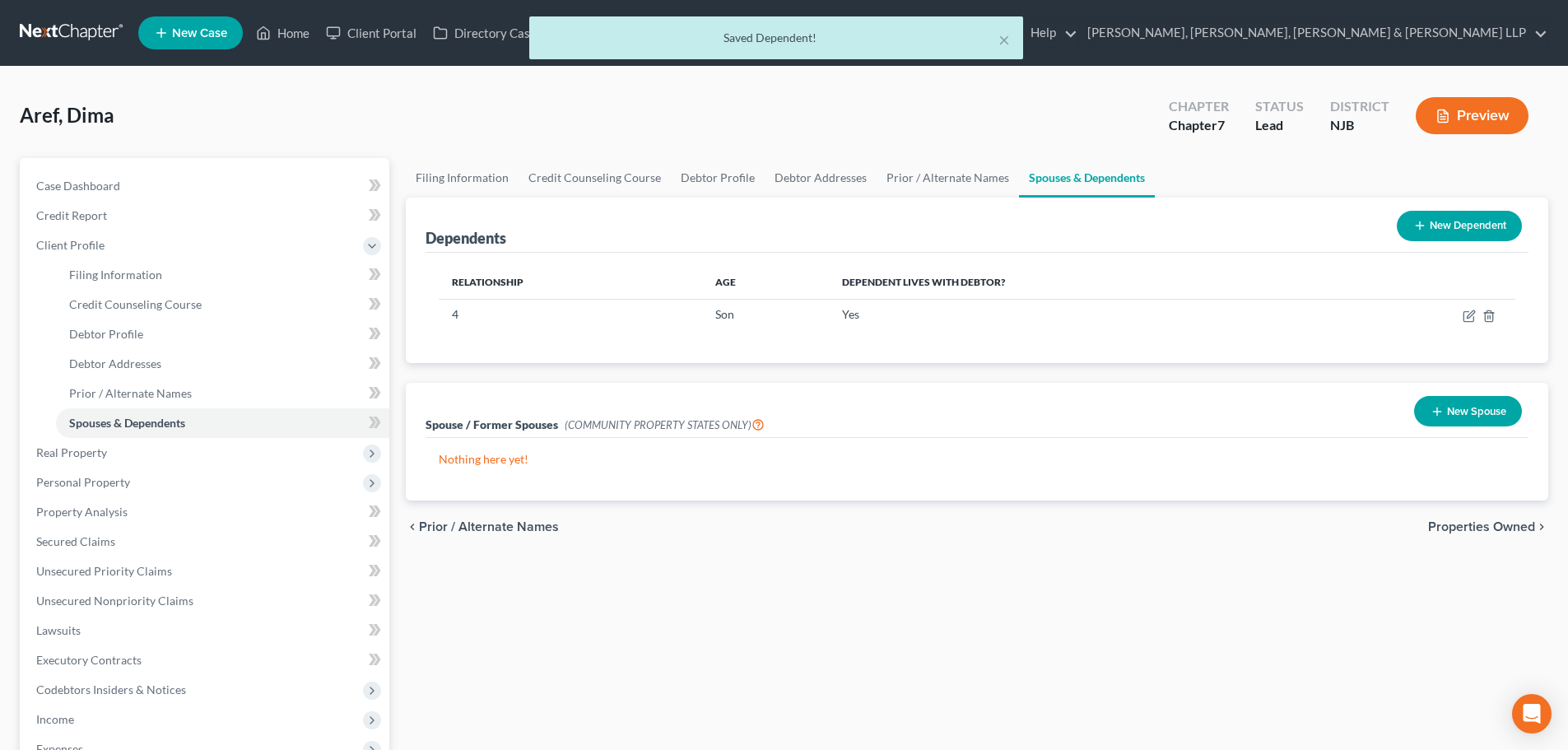
click at [1445, 224] on button "New Dependent" at bounding box center [1459, 225] width 125 height 31
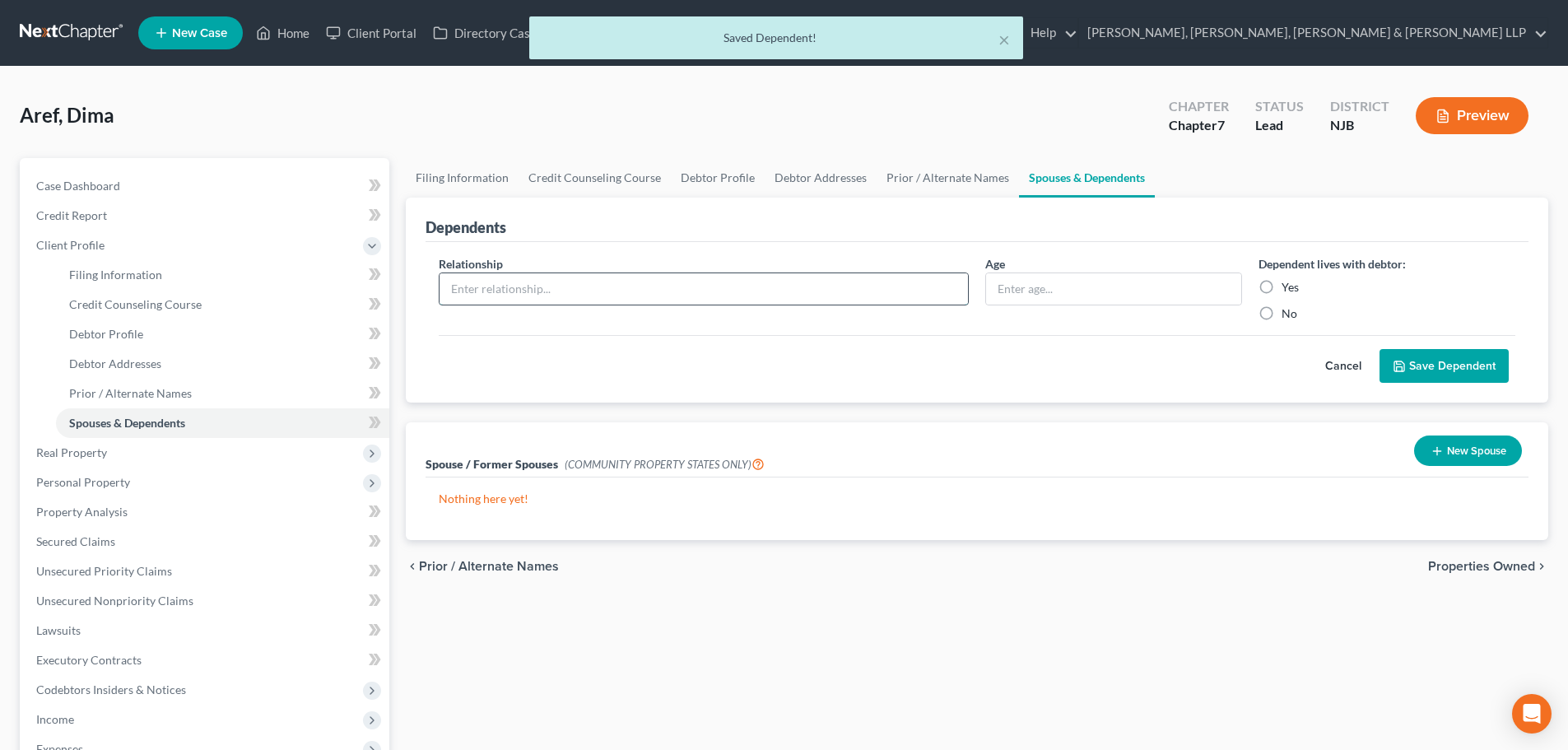
click at [642, 304] on input "text" at bounding box center [703, 289] width 528 height 32
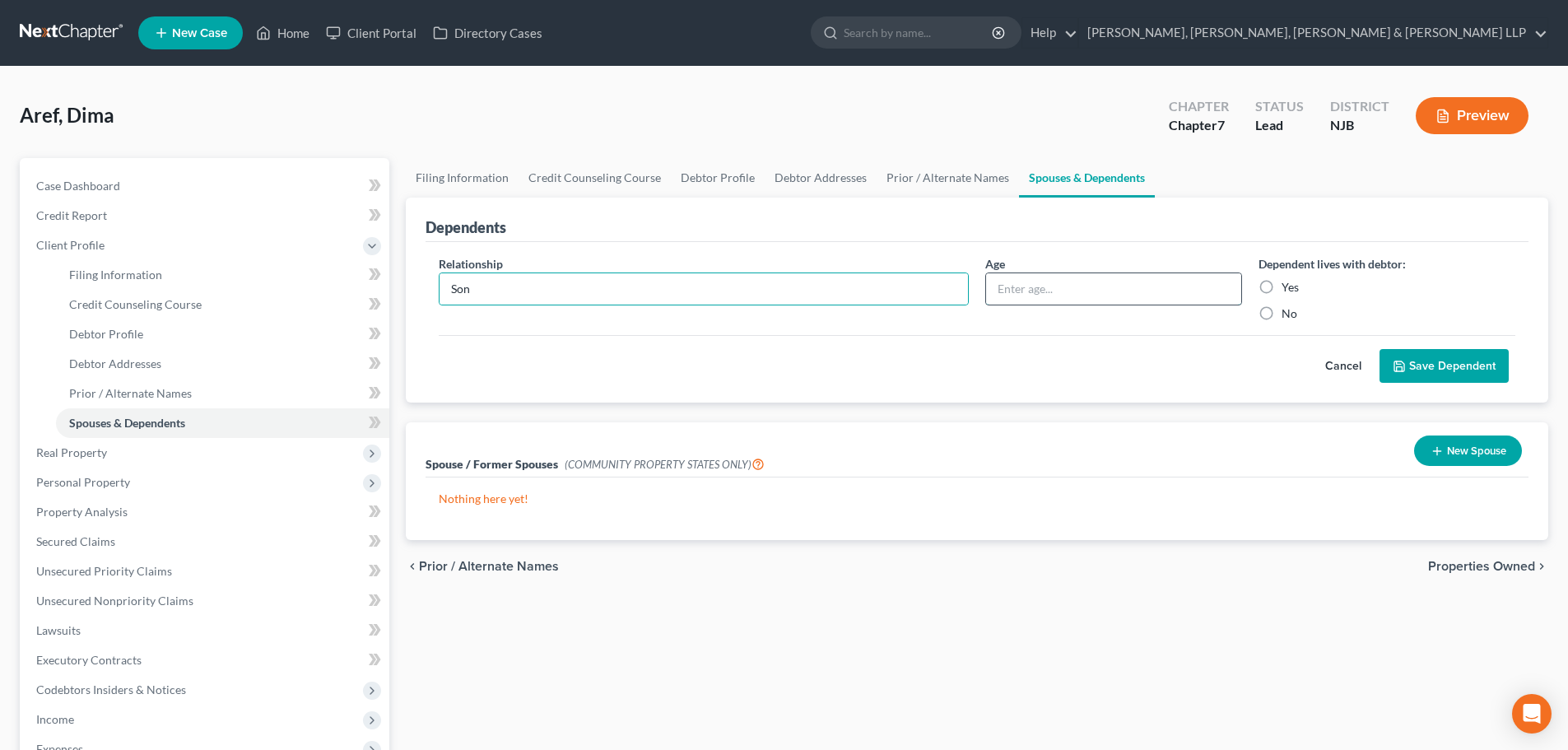
click at [1010, 284] on input "text" at bounding box center [1114, 289] width 255 height 32
drag, startPoint x: 1285, startPoint y: 279, endPoint x: 1293, endPoint y: 290, distance: 13.6
click at [1285, 280] on label "Yes" at bounding box center [1290, 287] width 18 height 17
click at [1288, 280] on input "Yes" at bounding box center [1293, 284] width 11 height 11
click at [1434, 361] on button "Save Dependent" at bounding box center [1444, 365] width 129 height 34
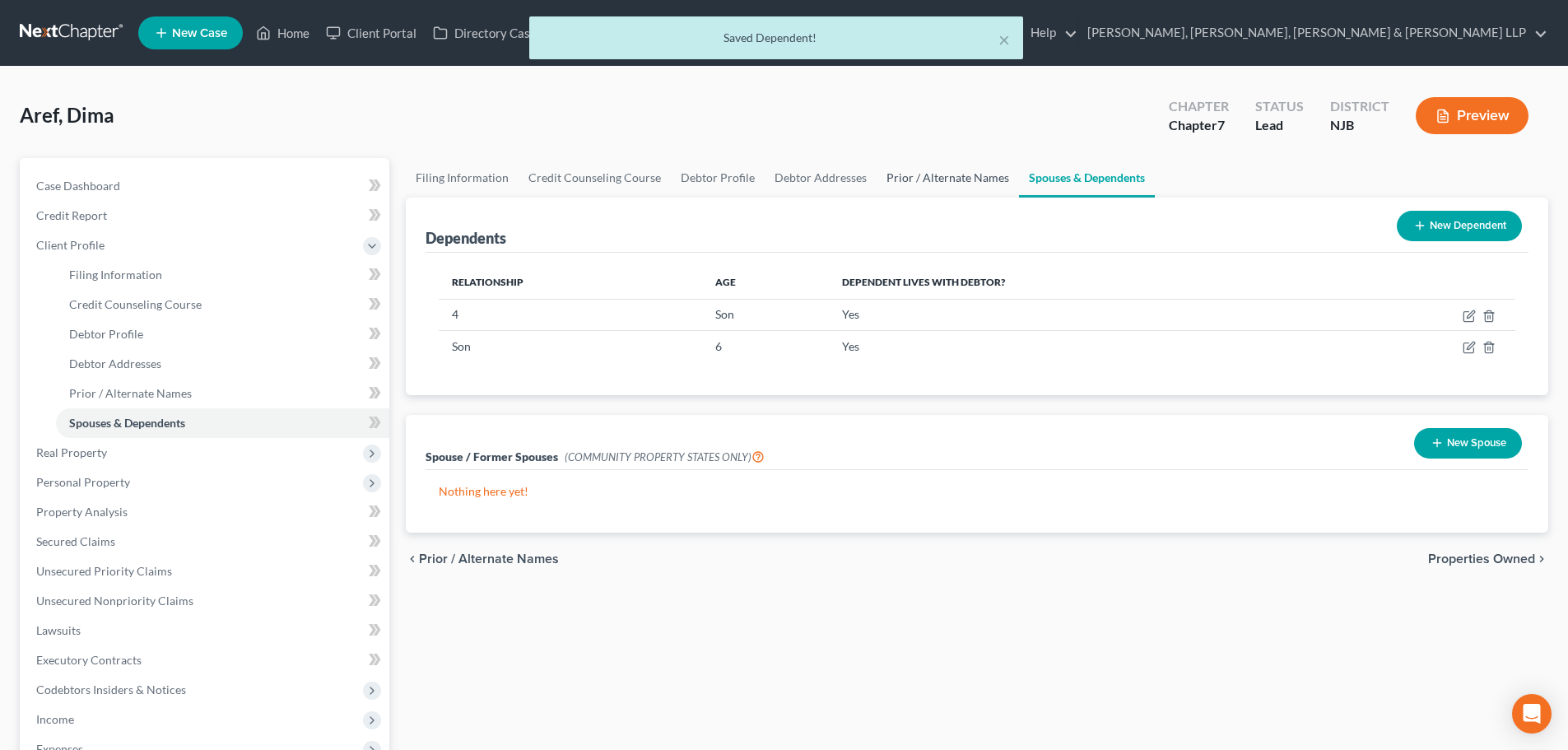
click at [945, 179] on link "Prior / Alternate Names" at bounding box center [948, 177] width 143 height 40
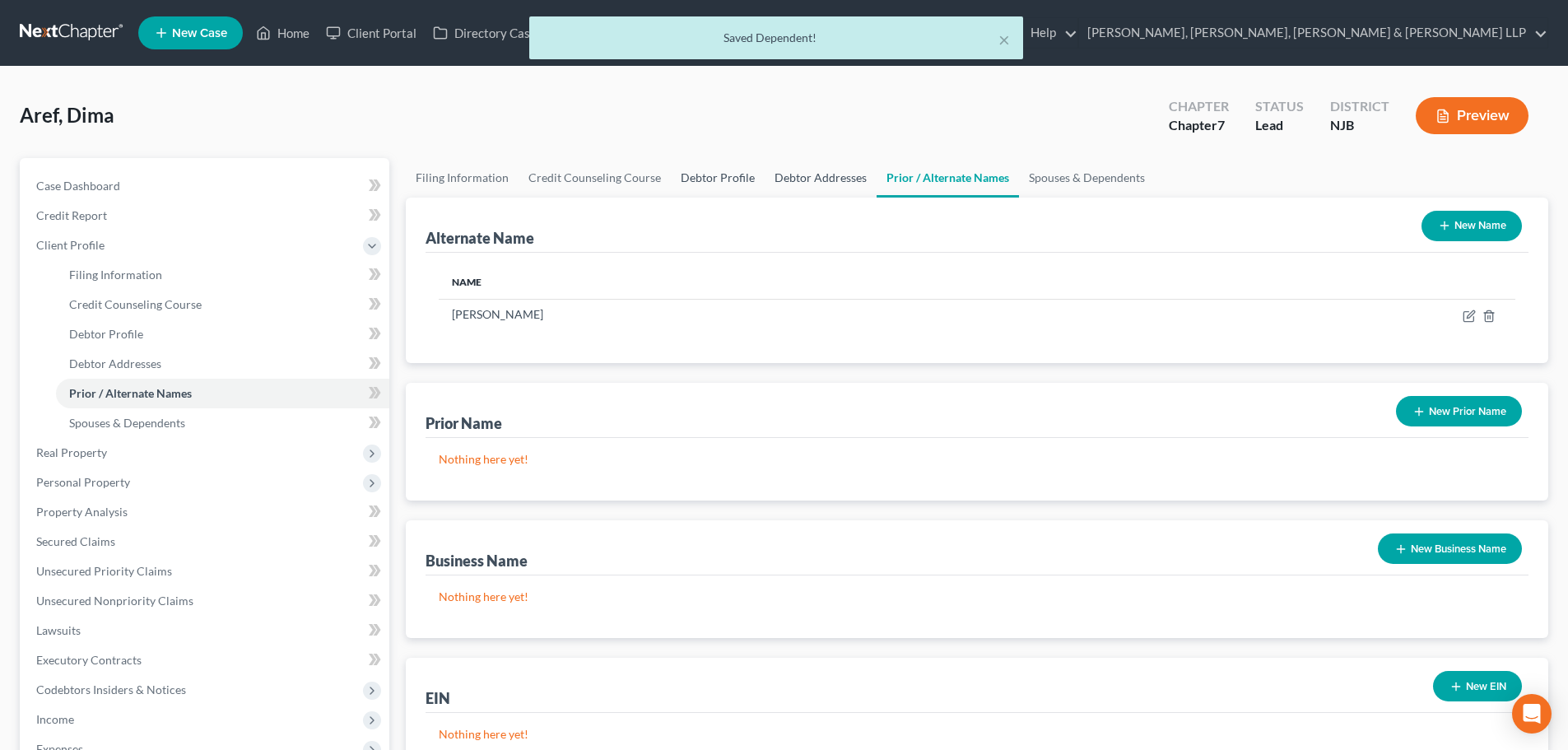
drag, startPoint x: 827, startPoint y: 170, endPoint x: 732, endPoint y: 173, distance: 95.0
click at [826, 170] on link "Debtor Addresses" at bounding box center [820, 177] width 112 height 40
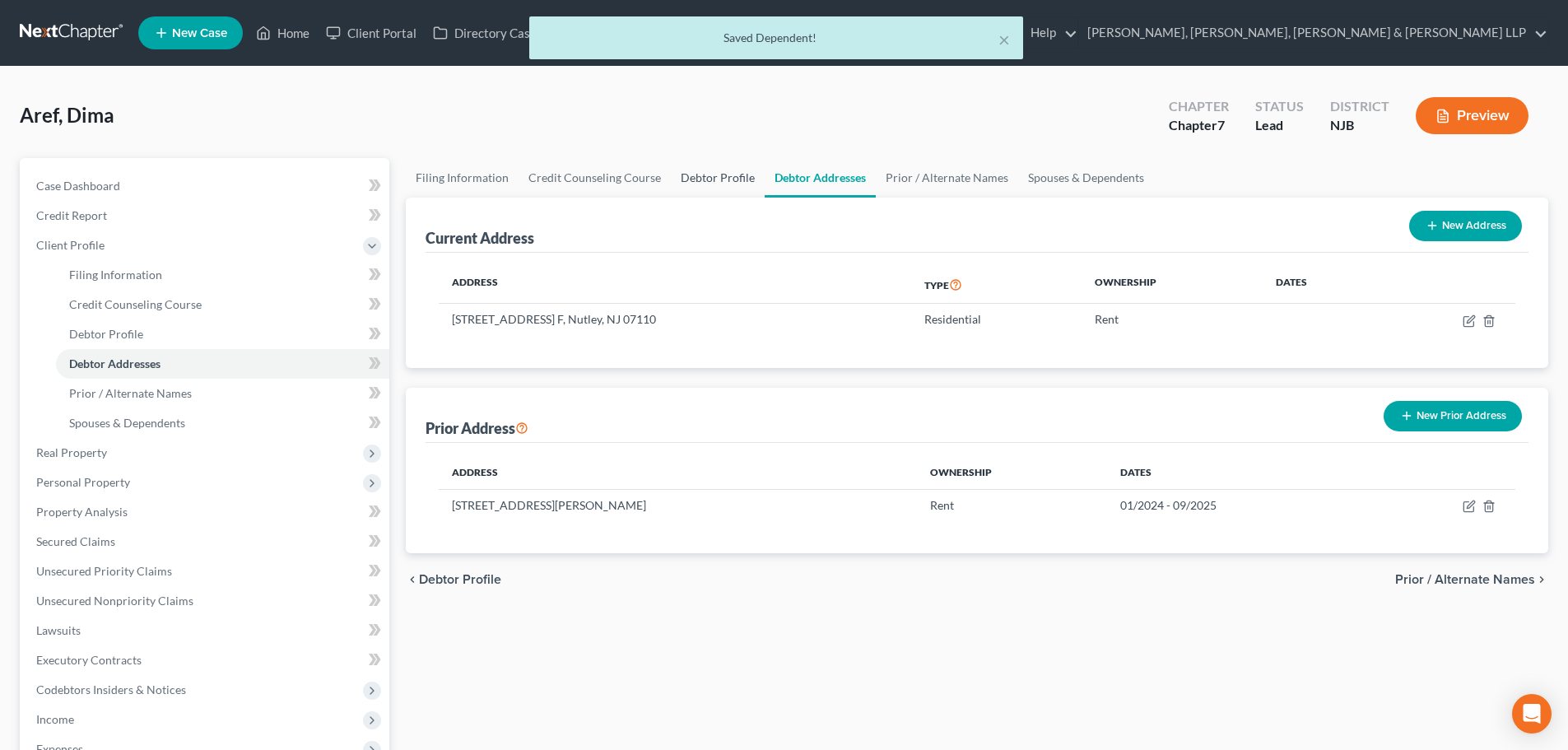
click at [732, 173] on link "Debtor Profile" at bounding box center [718, 177] width 94 height 40
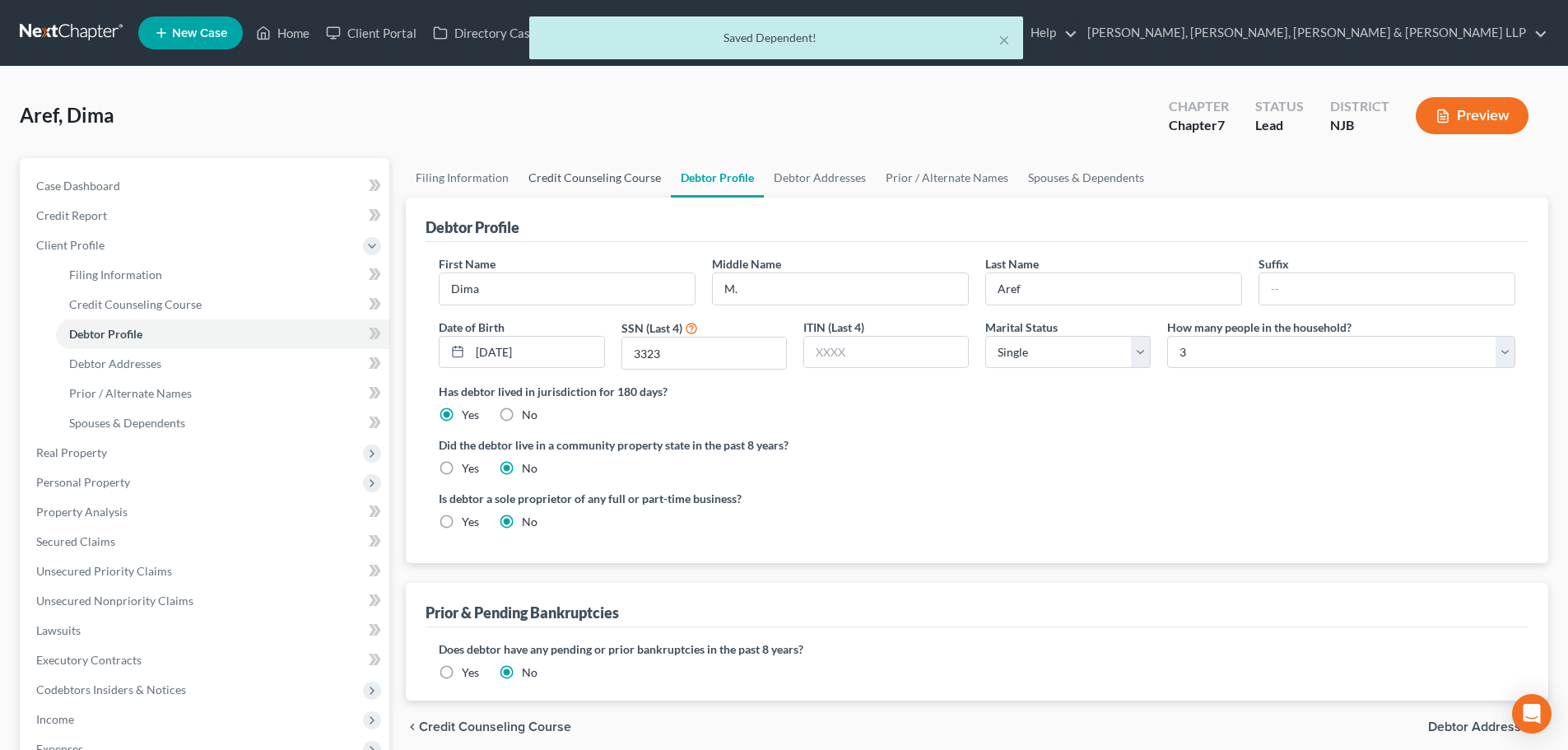
click at [627, 175] on link "Credit Counseling Course" at bounding box center [594, 177] width 152 height 40
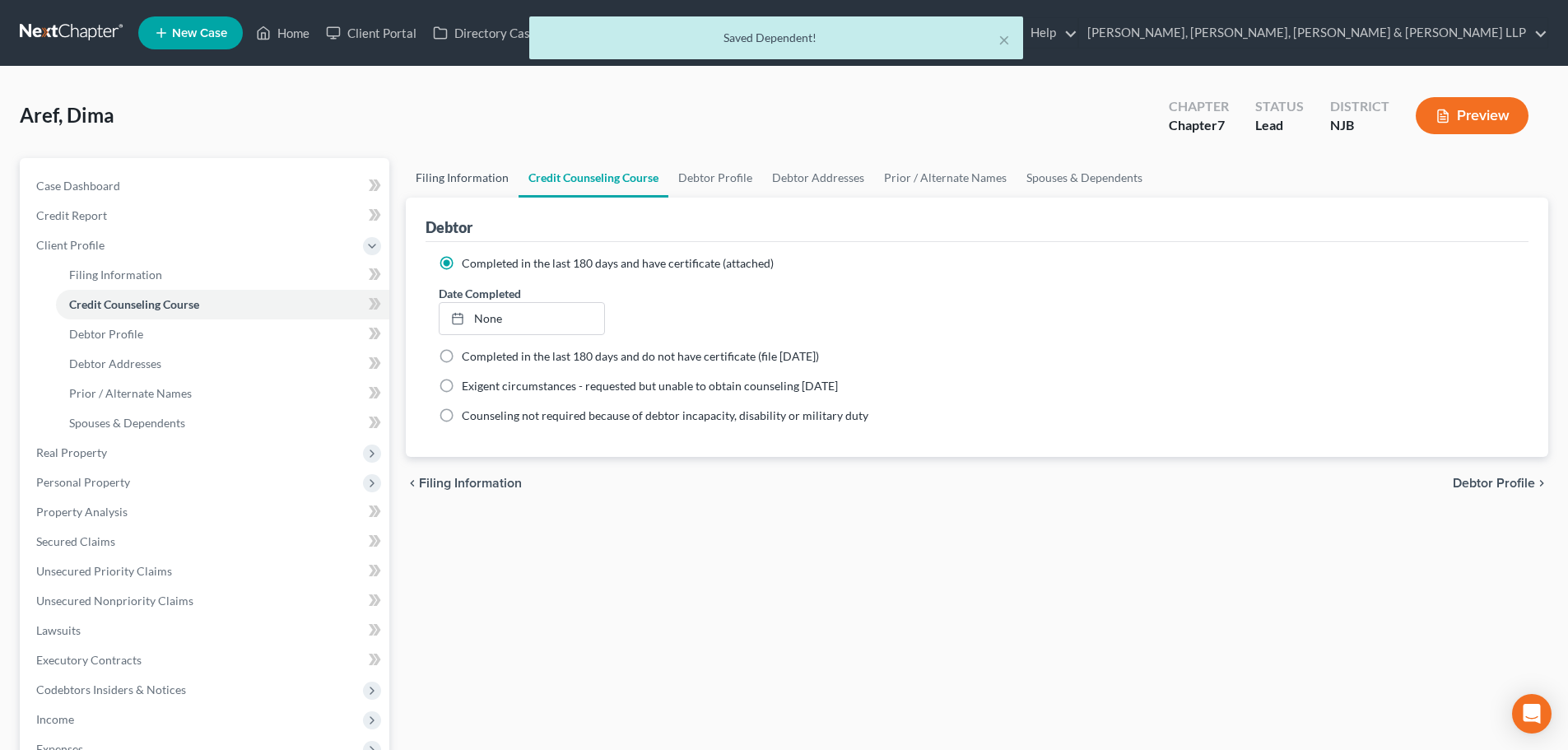
click at [474, 178] on link "Filing Information" at bounding box center [462, 177] width 113 height 40
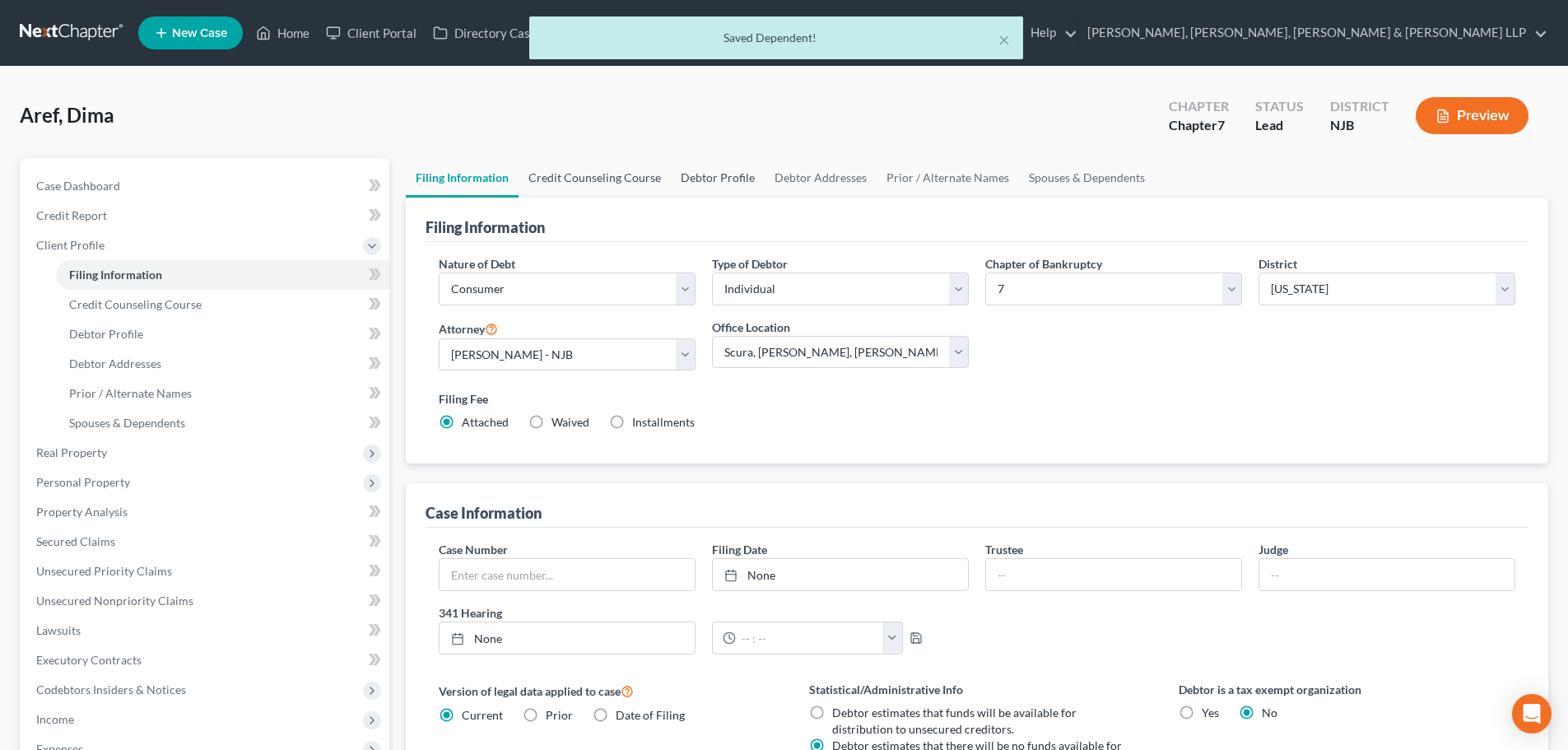
drag, startPoint x: 672, startPoint y: 174, endPoint x: 645, endPoint y: 187, distance: 30.0
click at [674, 175] on link "Debtor Profile" at bounding box center [718, 177] width 94 height 40
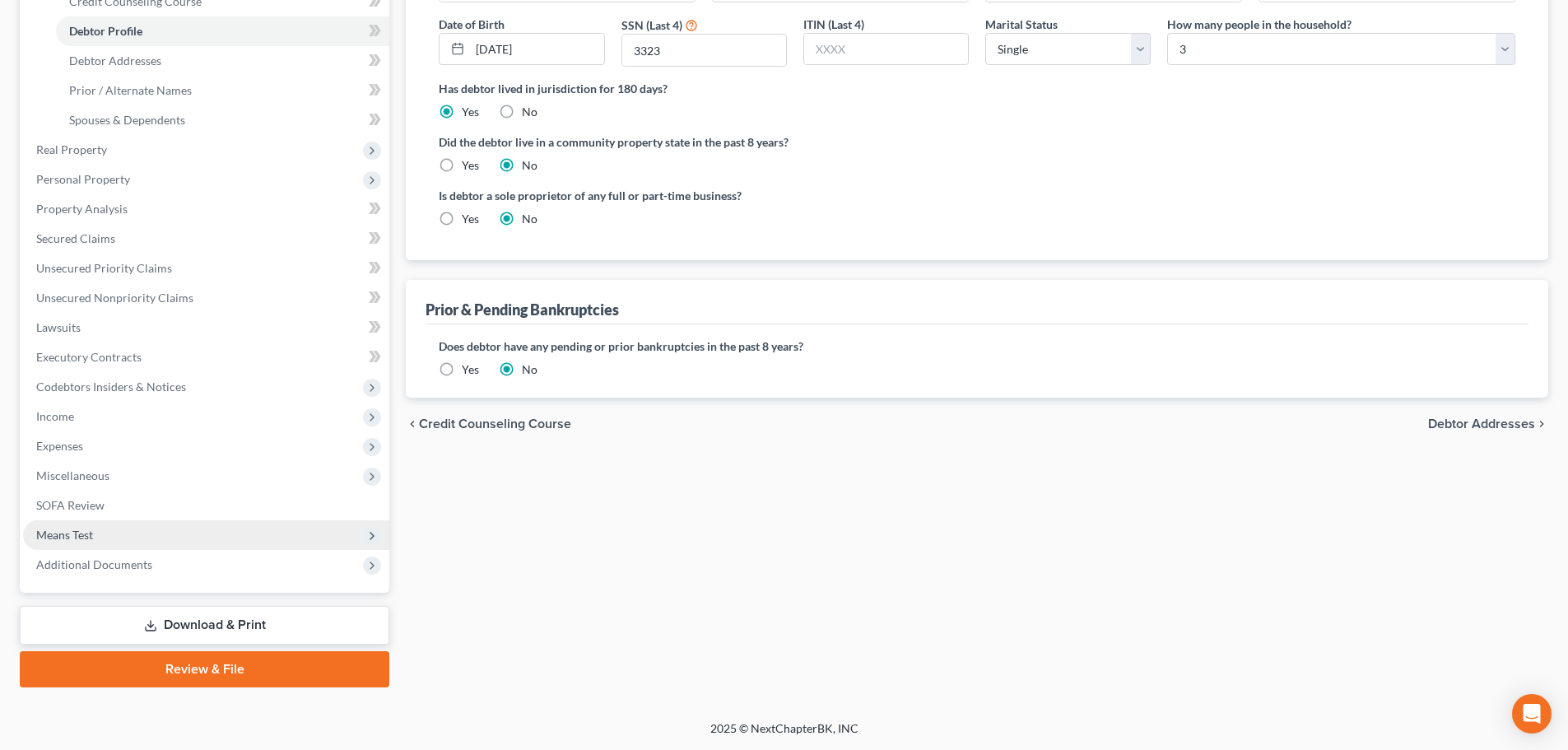
click at [107, 524] on span "Means Test" at bounding box center [206, 535] width 366 height 30
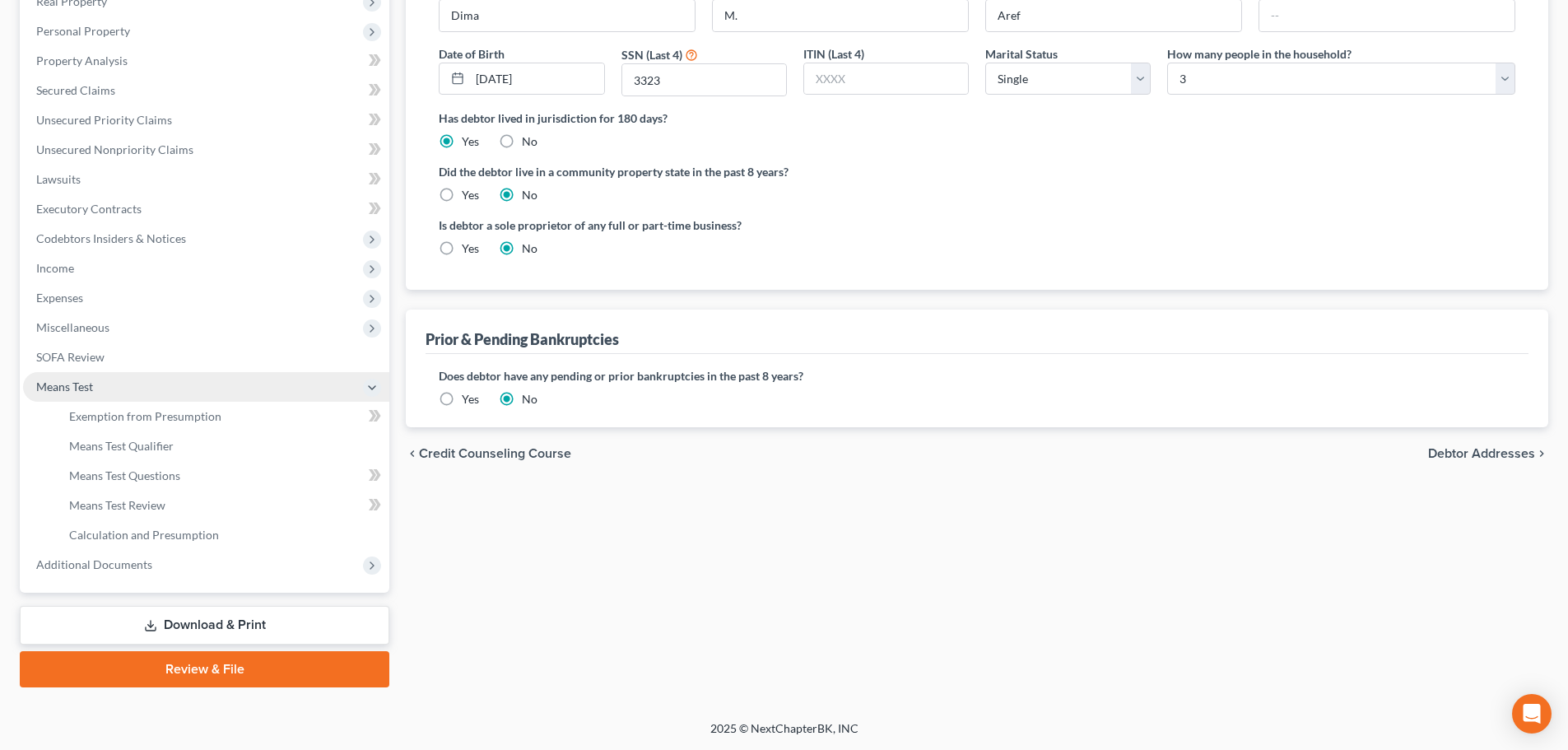
scroll to position [273, 0]
click at [196, 428] on link "Exemption from Presumption" at bounding box center [223, 416] width 334 height 30
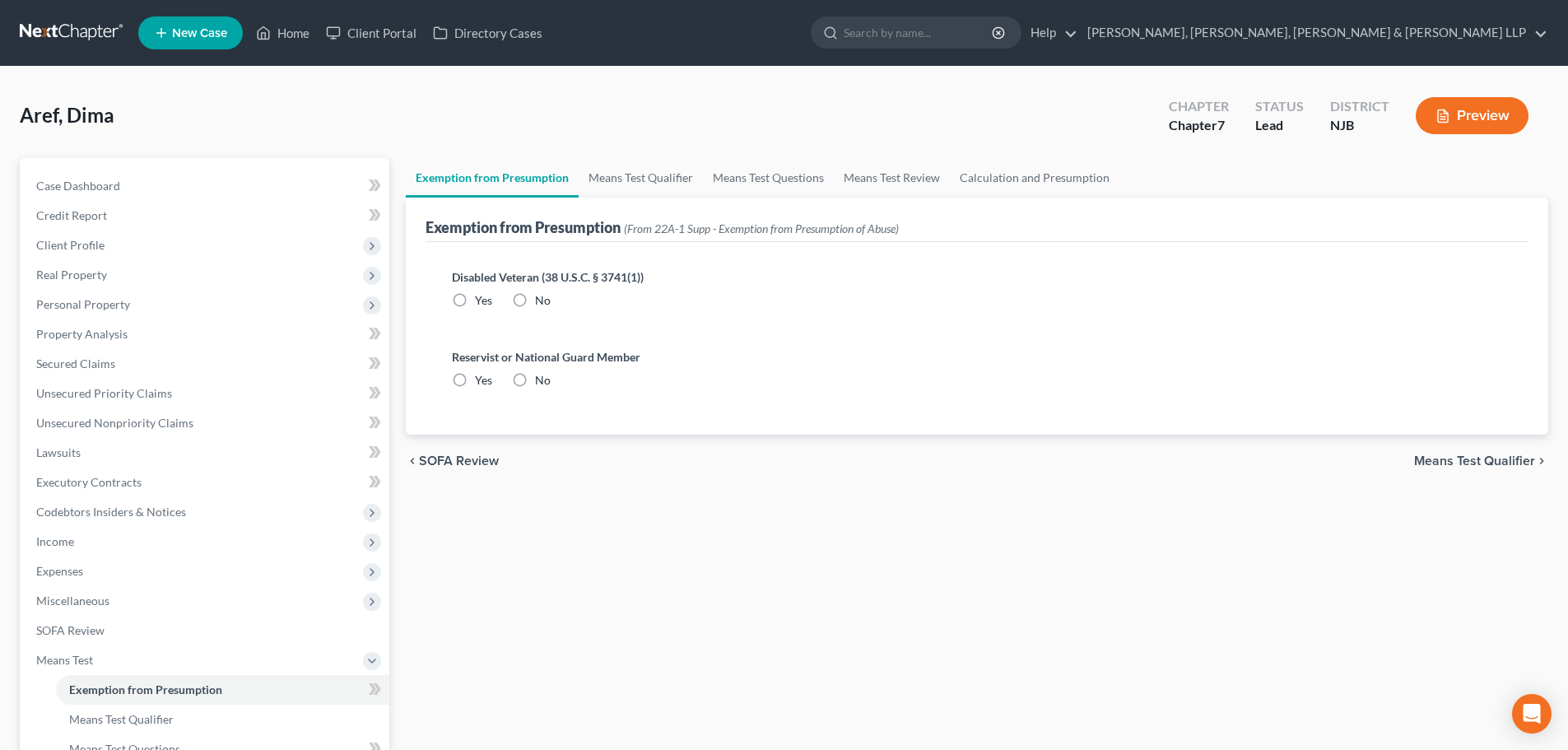
click at [535, 297] on label "No" at bounding box center [543, 300] width 16 height 17
click at [541, 297] on input "No" at bounding box center [547, 298] width 11 height 11
click at [535, 381] on label "No" at bounding box center [543, 380] width 16 height 17
click at [541, 381] on input "No" at bounding box center [547, 378] width 11 height 11
click at [646, 194] on link "Means Test Qualifier" at bounding box center [640, 177] width 124 height 40
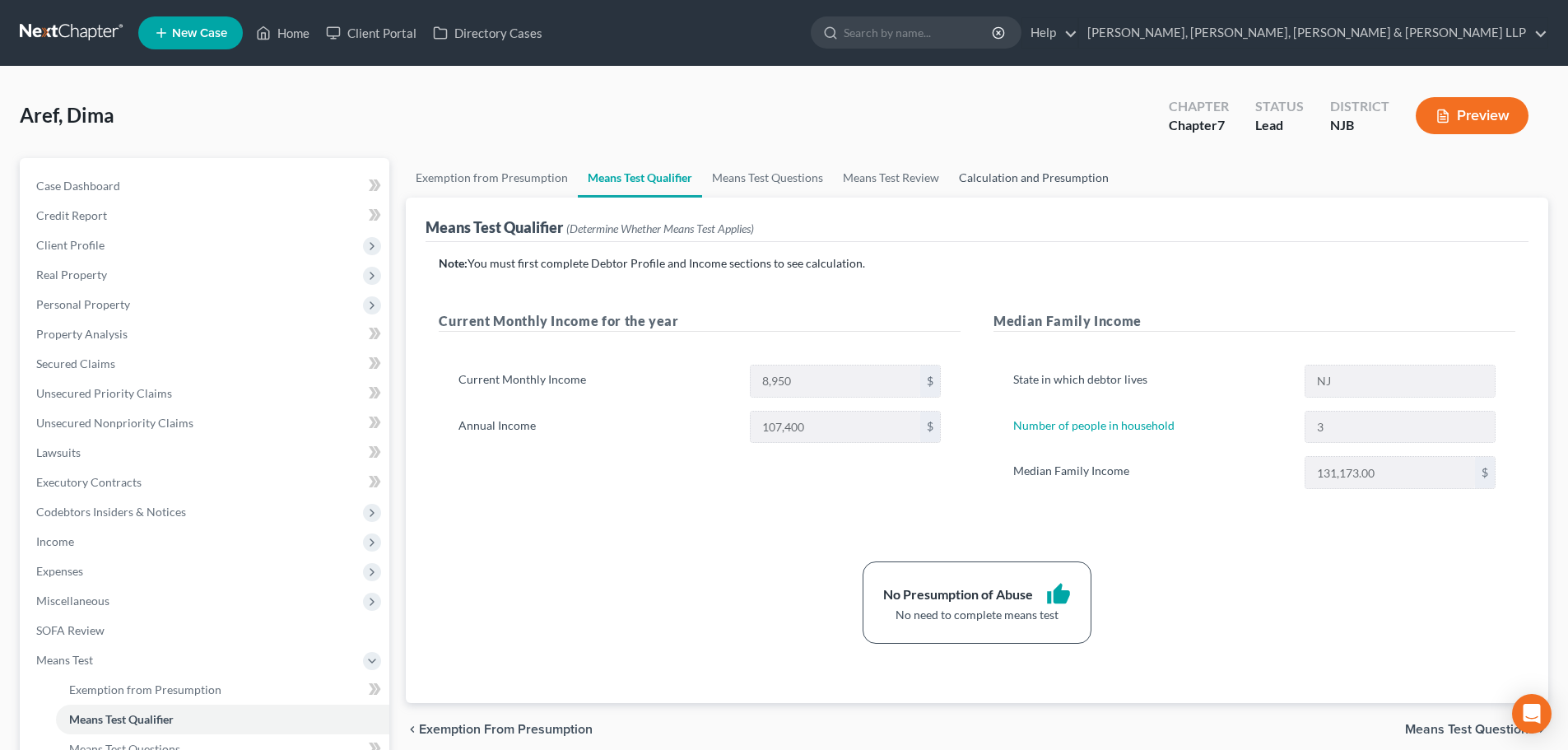
click at [983, 179] on link "Calculation and Presumption" at bounding box center [1034, 177] width 170 height 40
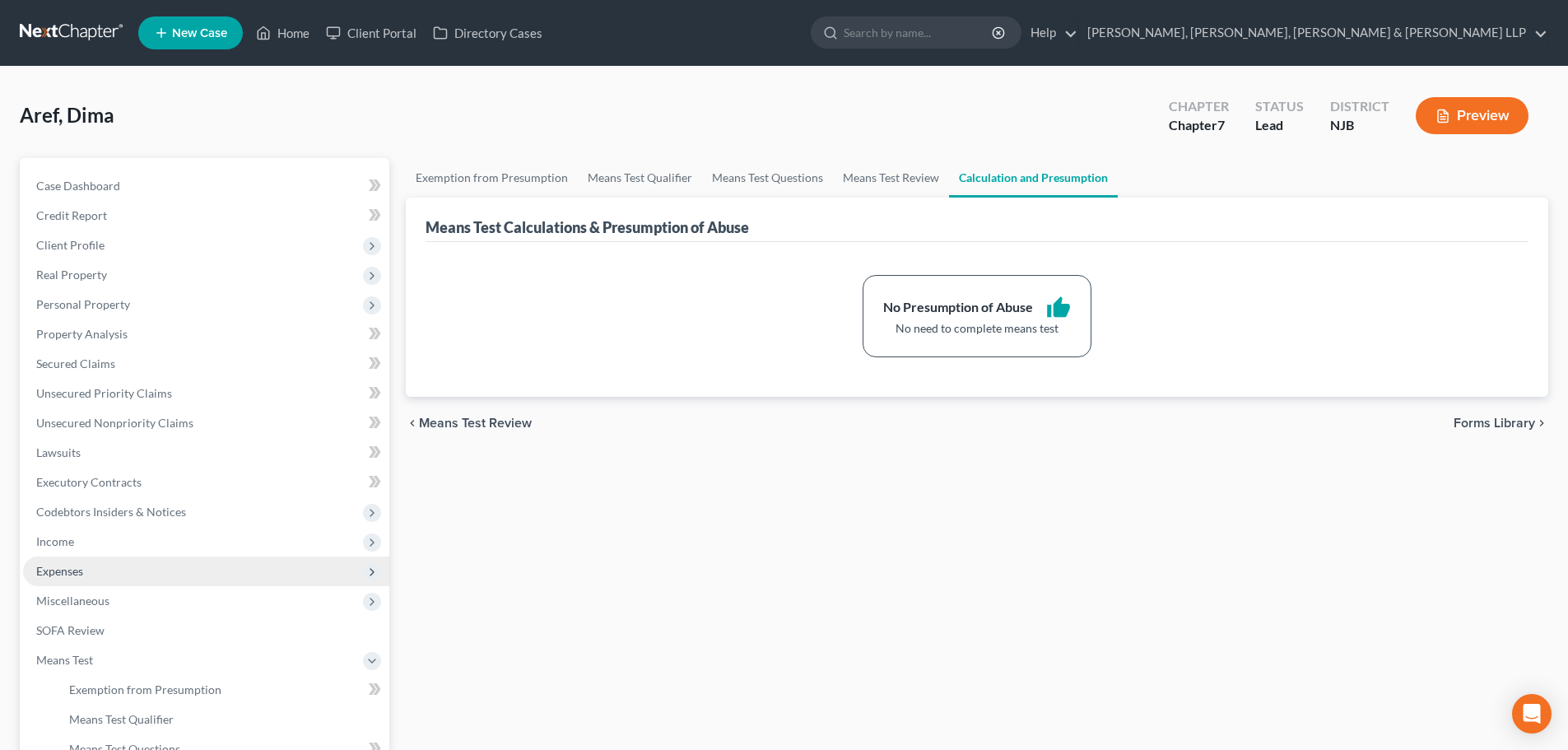
click at [141, 562] on span "Expenses" at bounding box center [206, 571] width 366 height 30
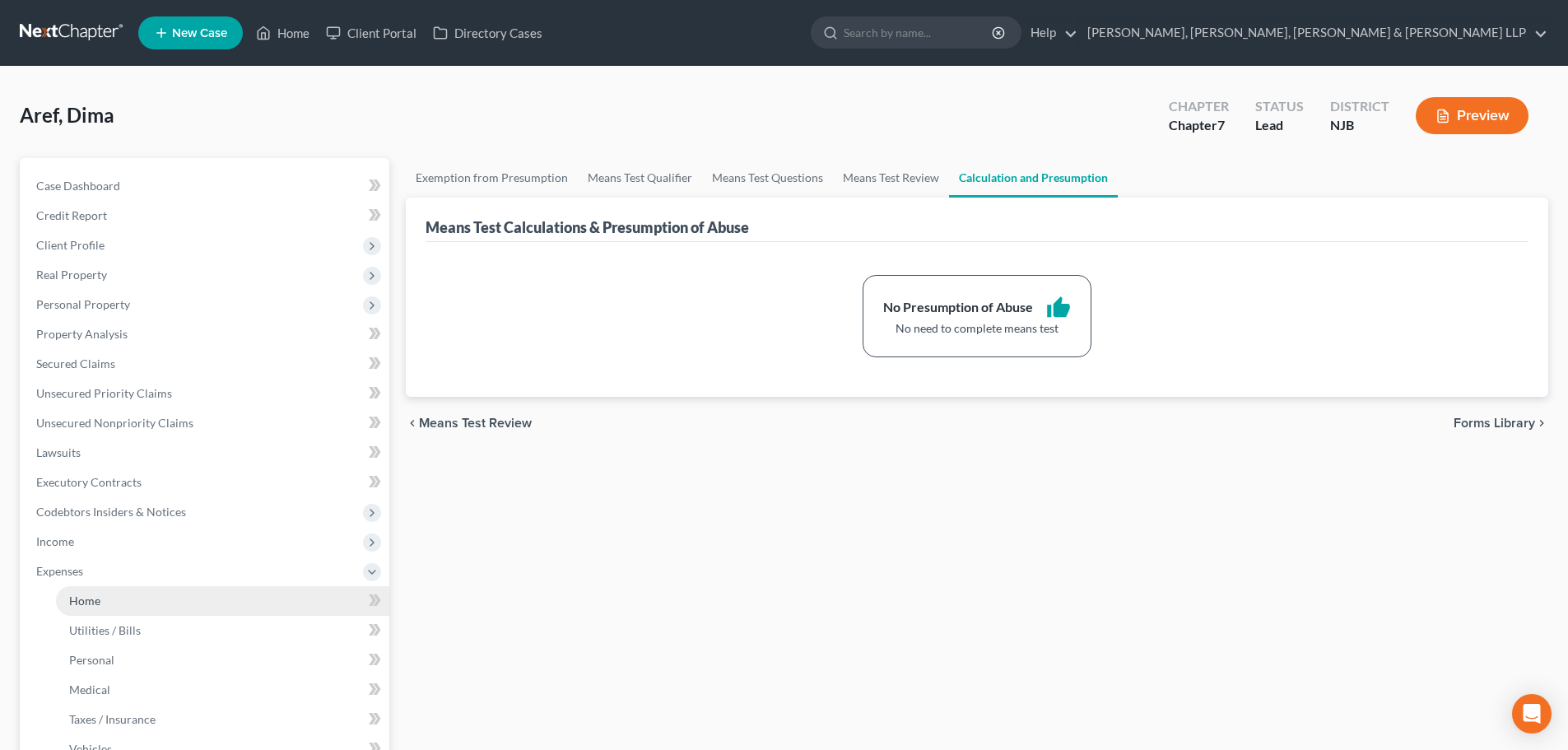
click at [97, 601] on span "Home" at bounding box center [85, 600] width 32 height 14
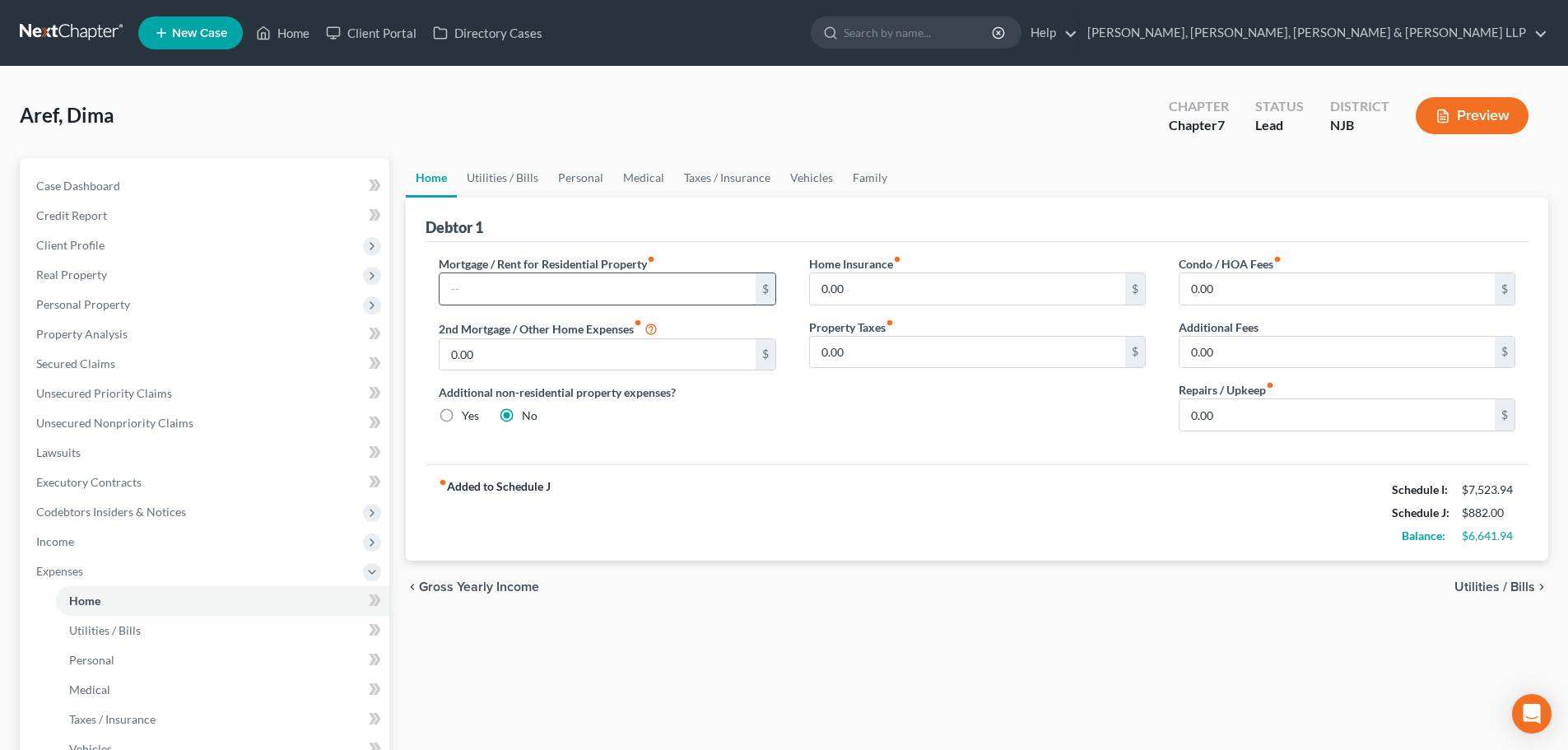
click at [476, 289] on input "text" at bounding box center [597, 289] width 315 height 32
click at [796, 182] on link "Vehicles" at bounding box center [811, 177] width 63 height 40
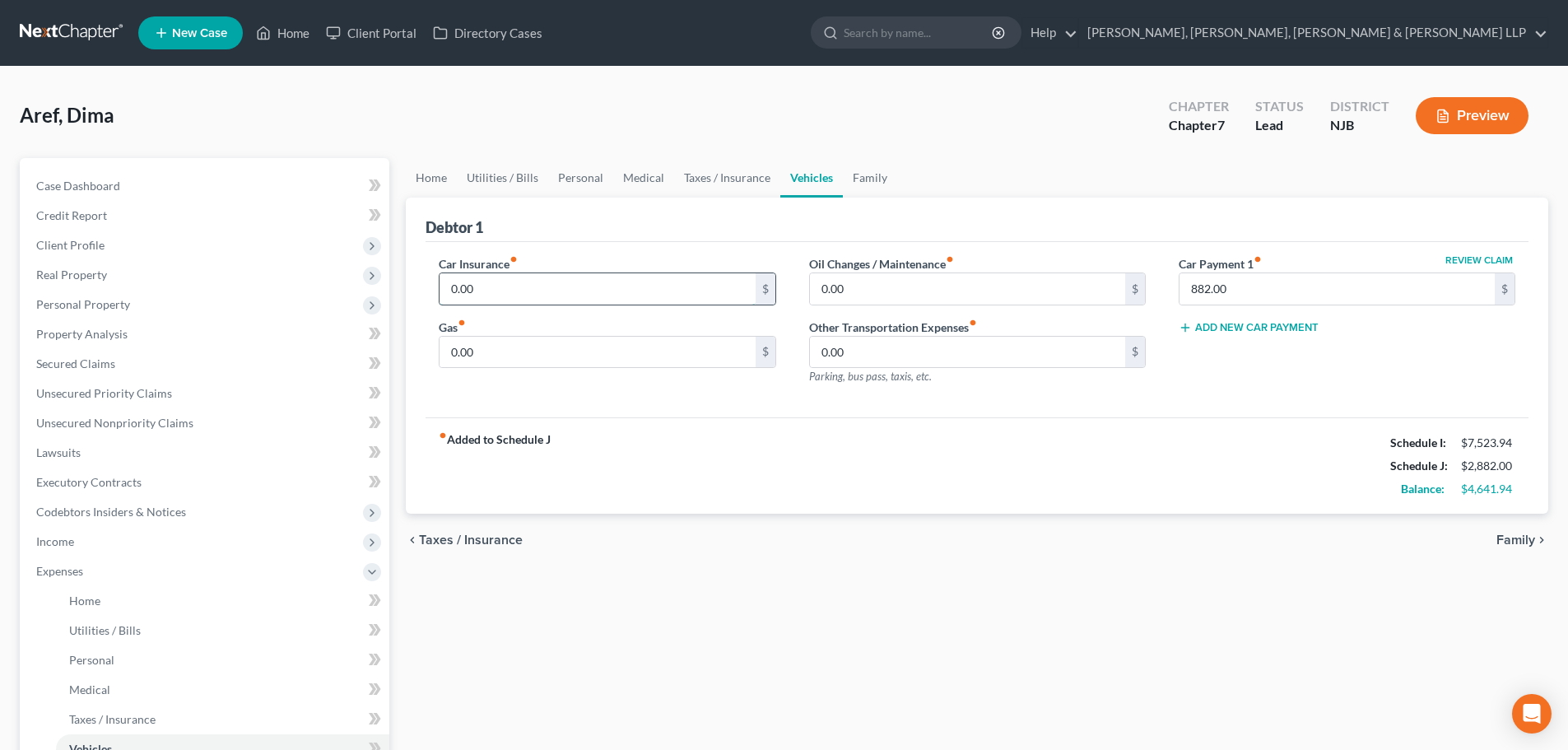
click at [512, 290] on input "0.00" at bounding box center [597, 289] width 315 height 32
click at [495, 347] on input "0.00" at bounding box center [597, 352] width 315 height 32
click at [499, 182] on link "Utilities / Bills" at bounding box center [503, 177] width 92 height 40
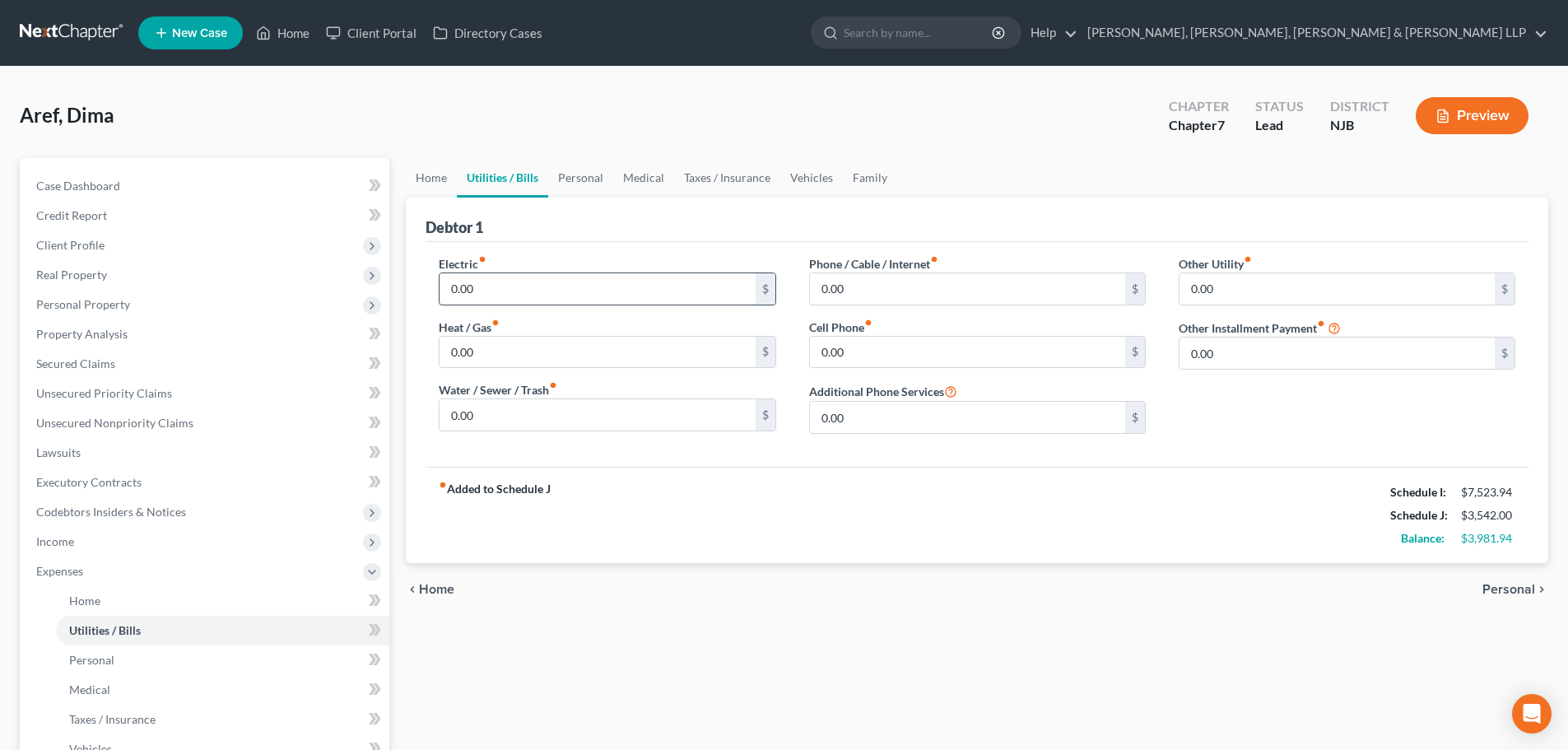
click at [481, 289] on input "0.00" at bounding box center [597, 289] width 315 height 32
click at [842, 291] on input "0.00" at bounding box center [968, 289] width 315 height 32
click at [556, 176] on link "Personal" at bounding box center [581, 177] width 65 height 40
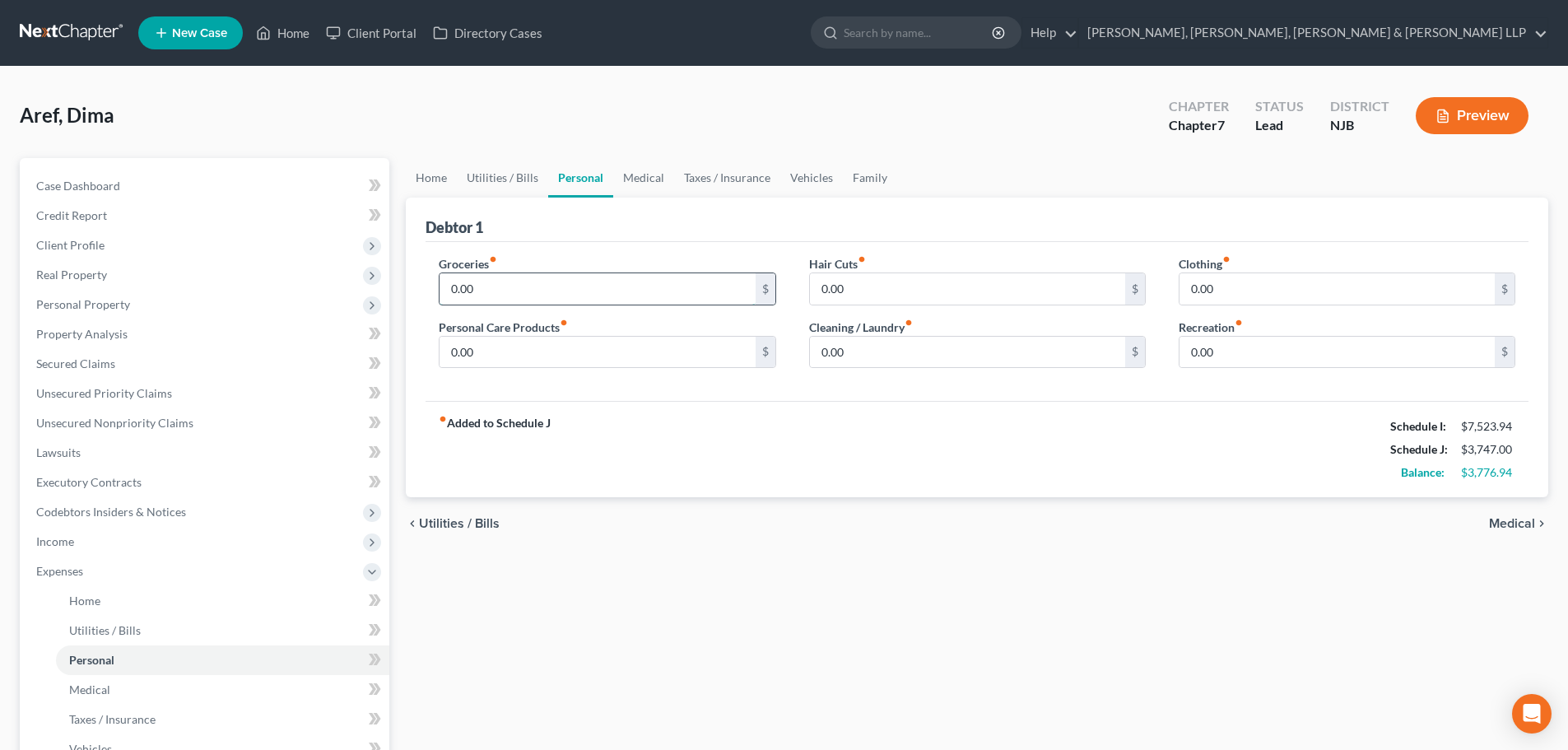
click at [490, 285] on input "0.00" at bounding box center [597, 289] width 315 height 32
click at [492, 359] on input "0.00" at bounding box center [597, 352] width 315 height 32
click at [874, 344] on input "0.00" at bounding box center [968, 352] width 315 height 32
click at [1214, 360] on input "0.00" at bounding box center [1337, 352] width 315 height 32
click at [519, 364] on input "250" at bounding box center [597, 352] width 315 height 32
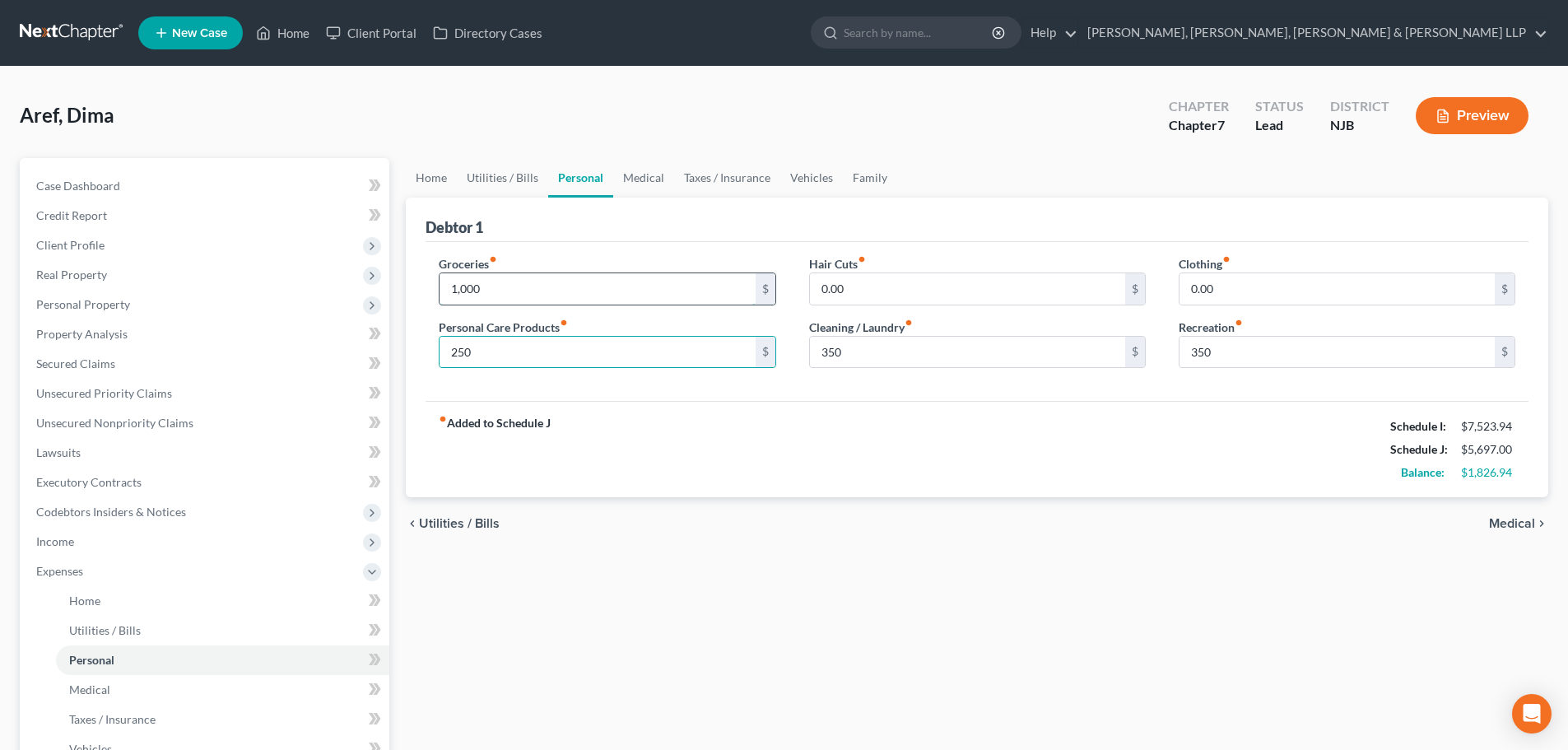
click at [498, 285] on input "1,000" at bounding box center [597, 289] width 315 height 32
drag, startPoint x: 625, startPoint y: 177, endPoint x: 510, endPoint y: 275, distance: 151.1
click at [625, 177] on link "Medical" at bounding box center [643, 177] width 61 height 40
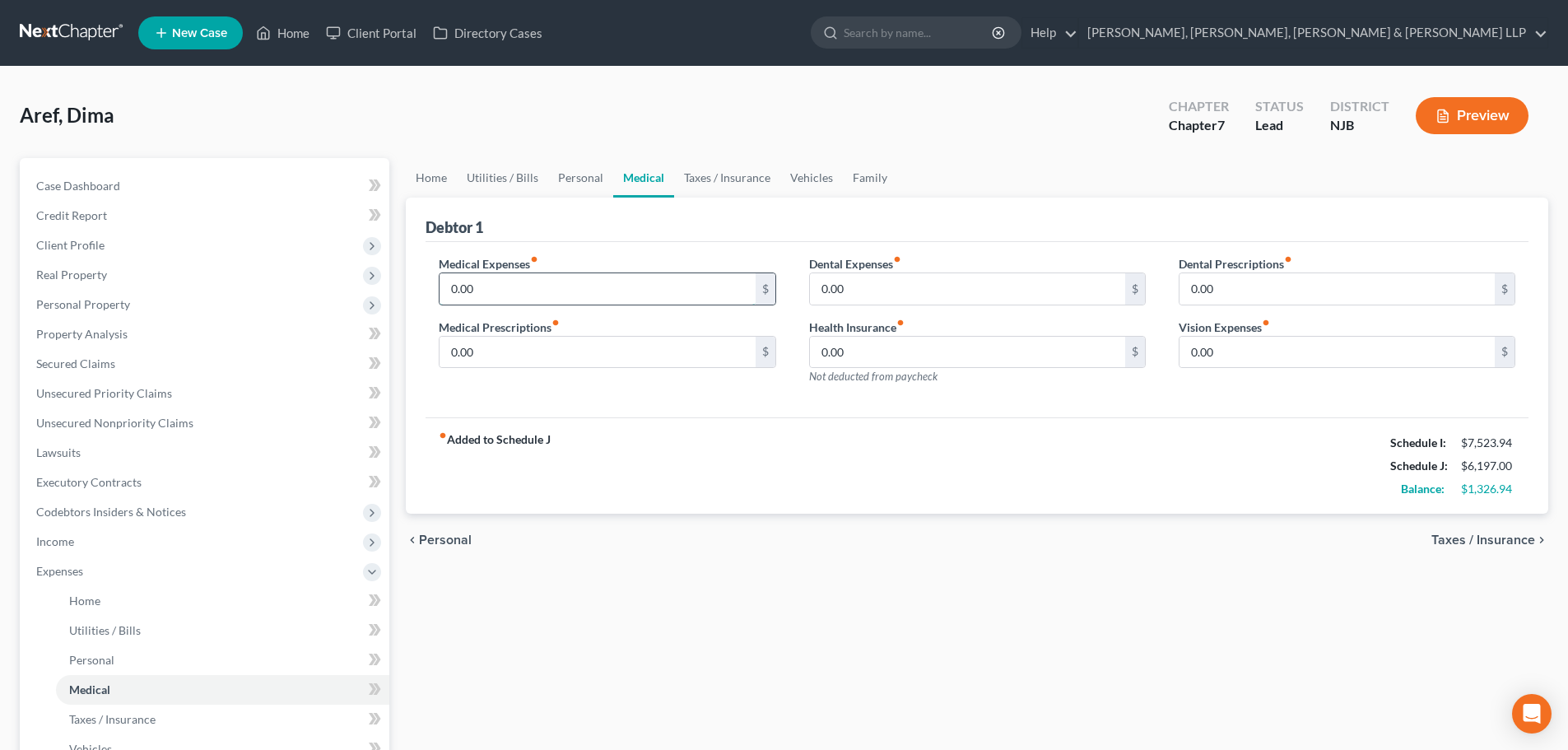
drag, startPoint x: 500, startPoint y: 282, endPoint x: 498, endPoint y: 292, distance: 10.2
click at [499, 283] on input "0.00" at bounding box center [597, 289] width 315 height 32
drag, startPoint x: 784, startPoint y: 172, endPoint x: 784, endPoint y: 187, distance: 15.0
click at [784, 173] on link "Vehicles" at bounding box center [811, 177] width 63 height 40
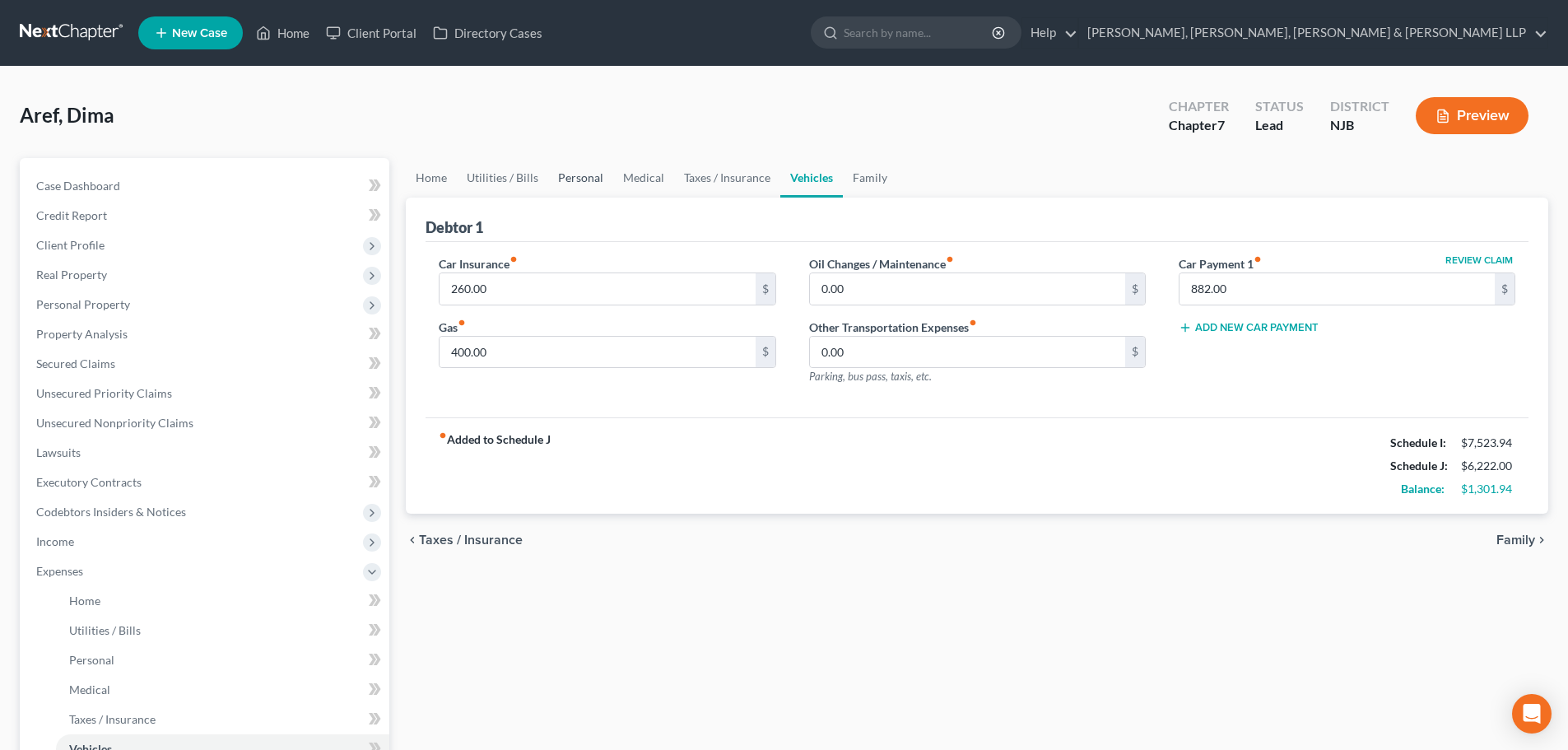
click at [589, 182] on link "Personal" at bounding box center [581, 177] width 65 height 40
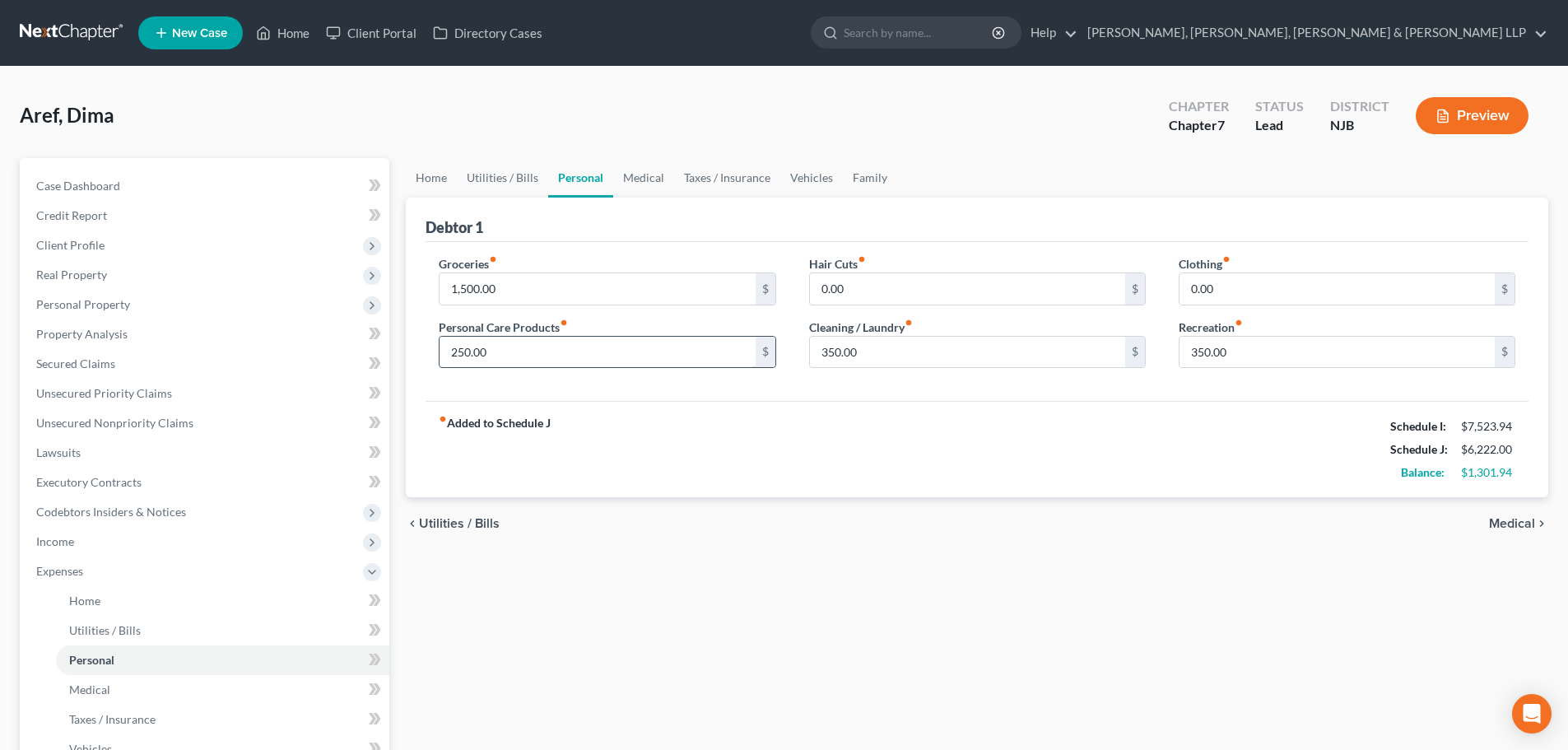
click at [615, 354] on input "250.00" at bounding box center [597, 352] width 315 height 32
click at [445, 178] on link "Home" at bounding box center [431, 177] width 51 height 40
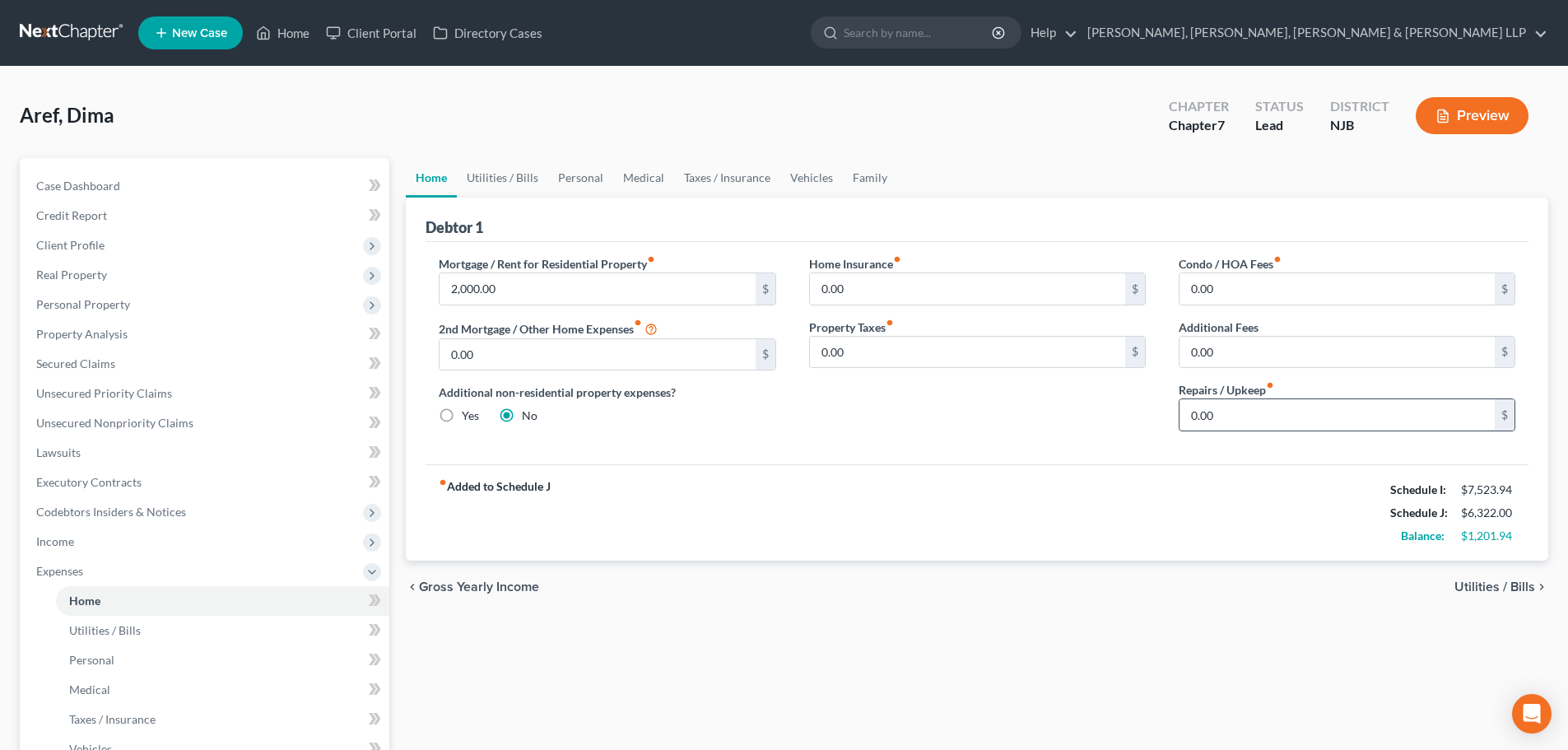
click at [1246, 413] on input "0.00" at bounding box center [1337, 415] width 315 height 32
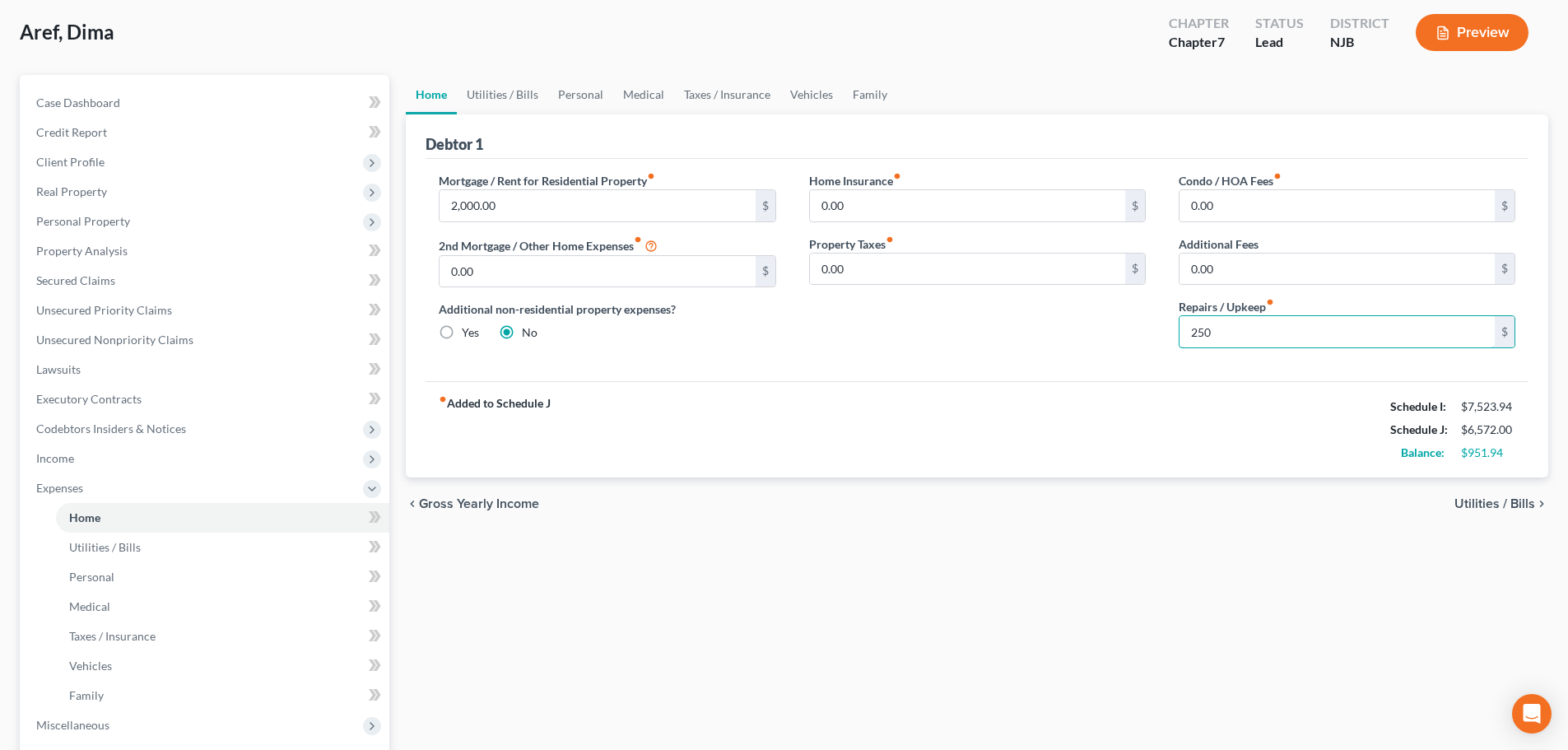
scroll to position [82, 0]
click at [530, 92] on link "Utilities / Bills" at bounding box center [503, 95] width 92 height 40
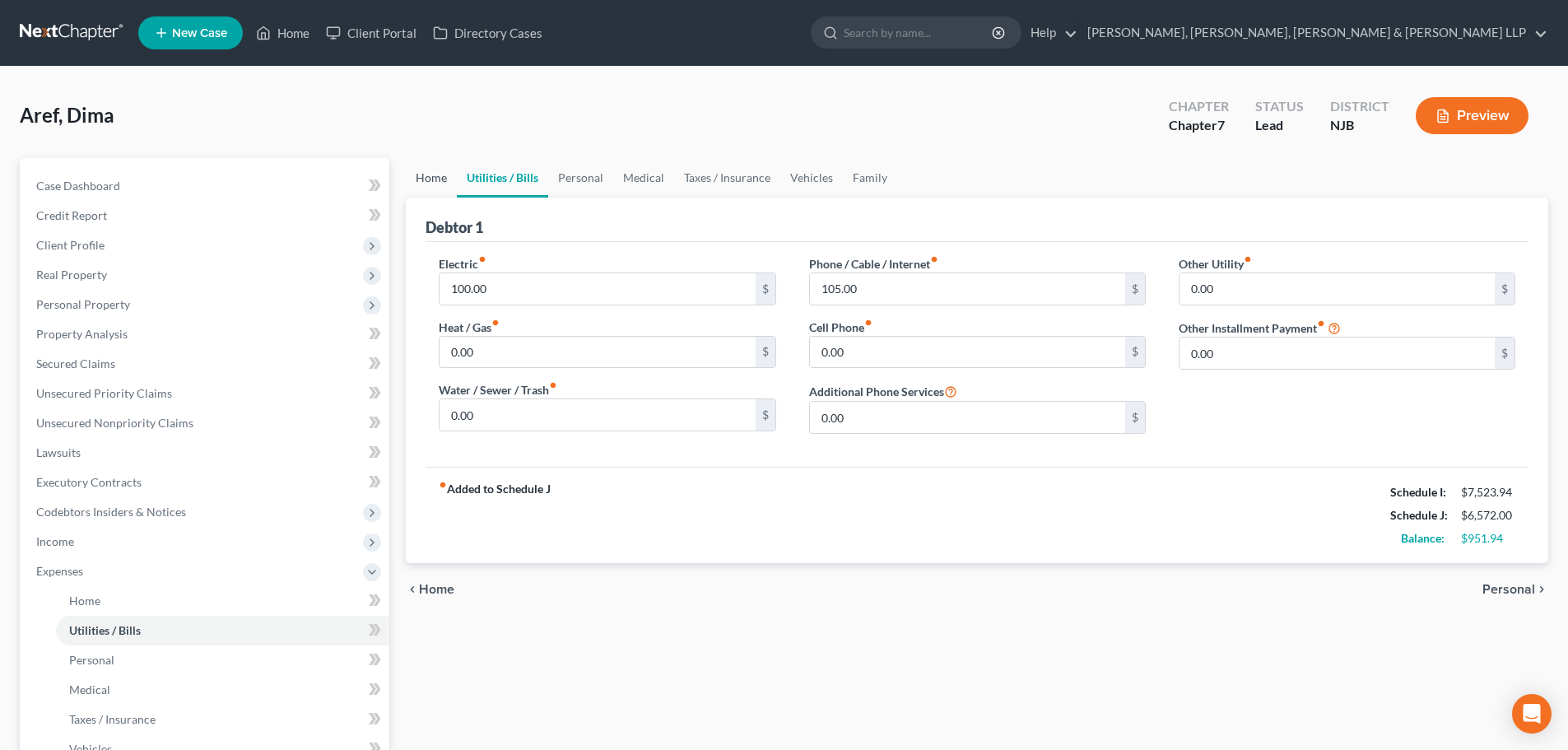
click at [444, 185] on link "Home" at bounding box center [431, 177] width 51 height 40
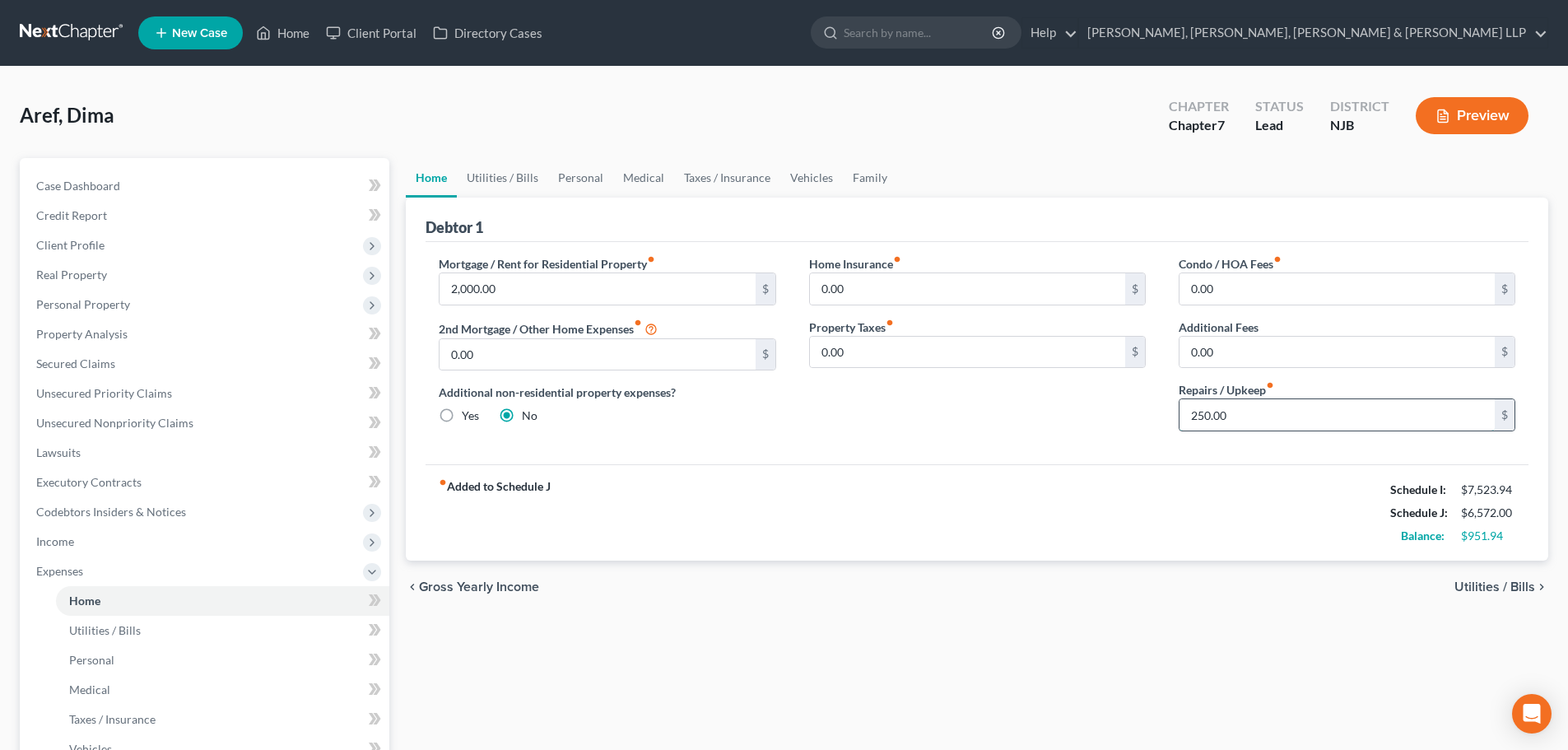
click at [1233, 415] on input "250.00" at bounding box center [1337, 415] width 315 height 32
click at [524, 183] on link "Utilities / Bills" at bounding box center [503, 177] width 92 height 40
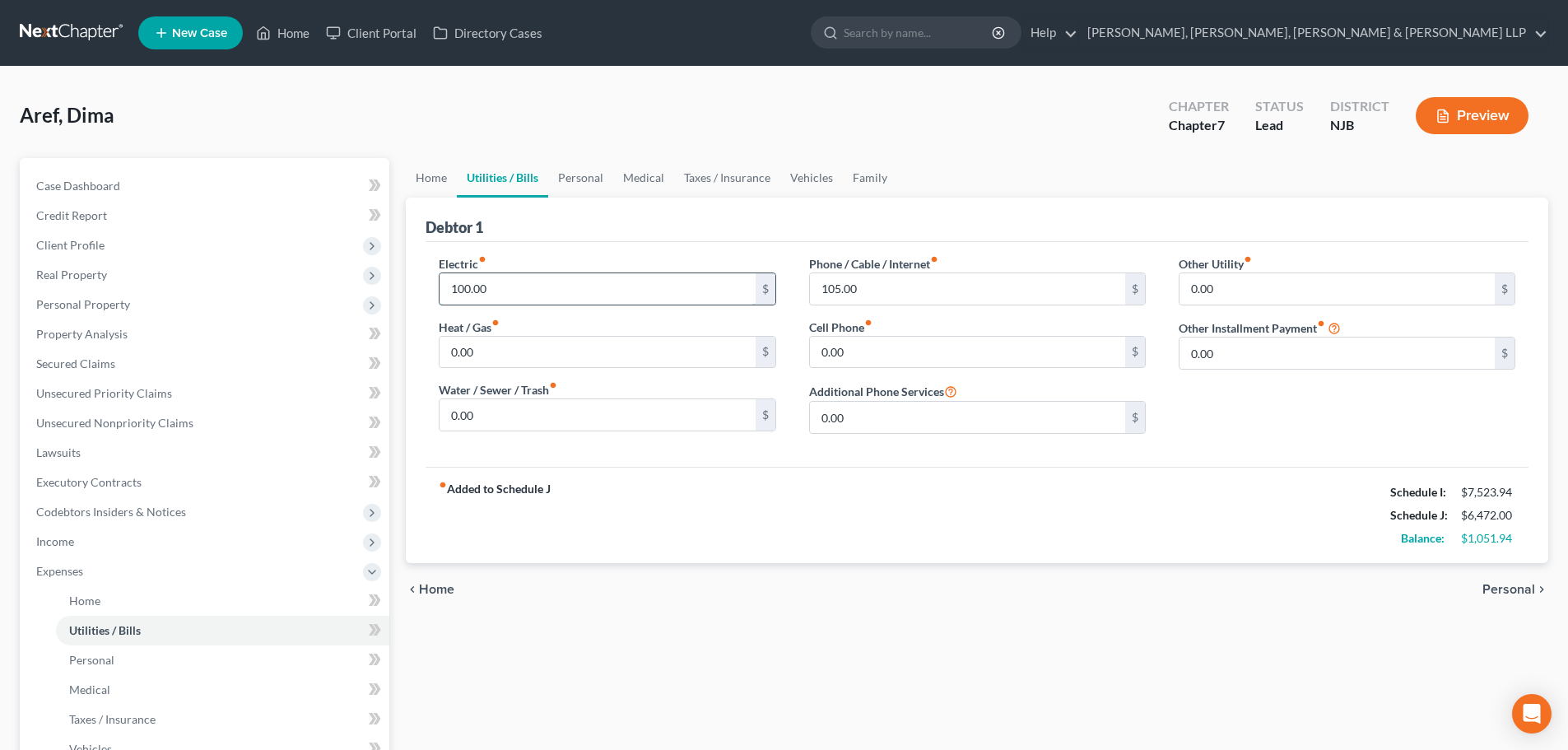
click at [511, 300] on input "100.00" at bounding box center [597, 289] width 315 height 32
click at [575, 179] on link "Personal" at bounding box center [581, 177] width 65 height 40
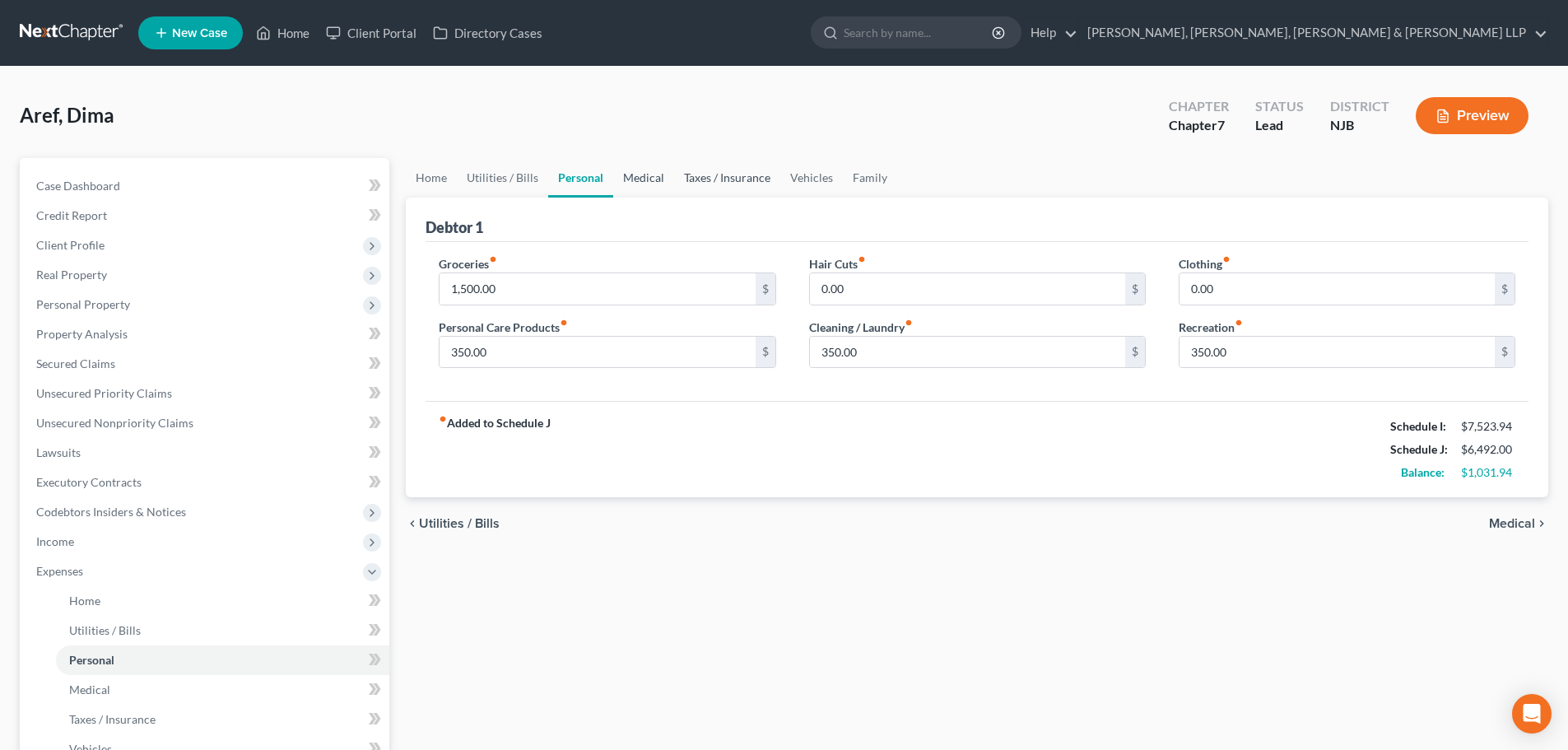
click at [668, 173] on link "Medical" at bounding box center [643, 177] width 61 height 40
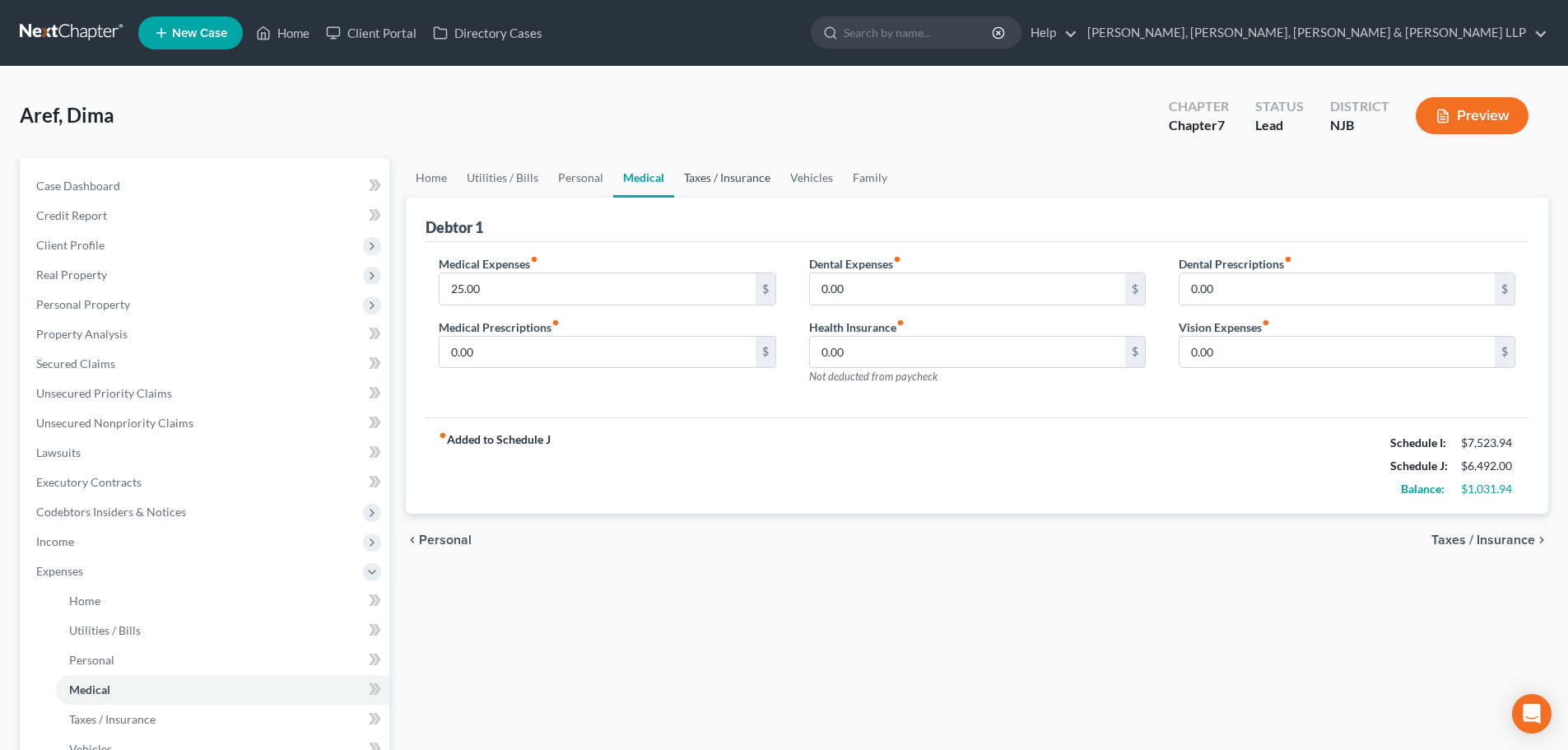
click at [694, 174] on link "Taxes / Insurance" at bounding box center [727, 177] width 107 height 40
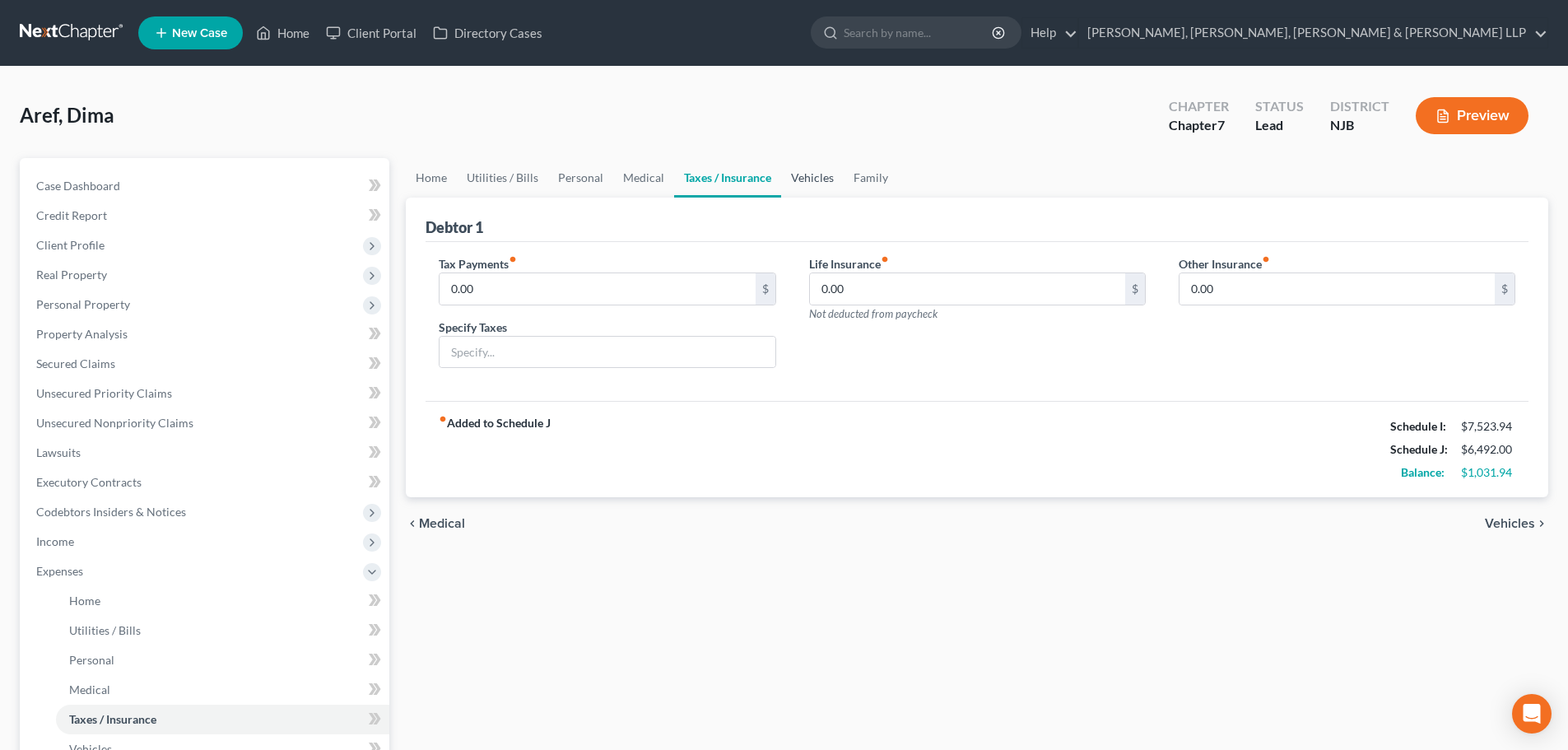
drag, startPoint x: 794, startPoint y: 180, endPoint x: 876, endPoint y: 183, distance: 82.1
click at [794, 181] on link "Vehicles" at bounding box center [812, 177] width 63 height 40
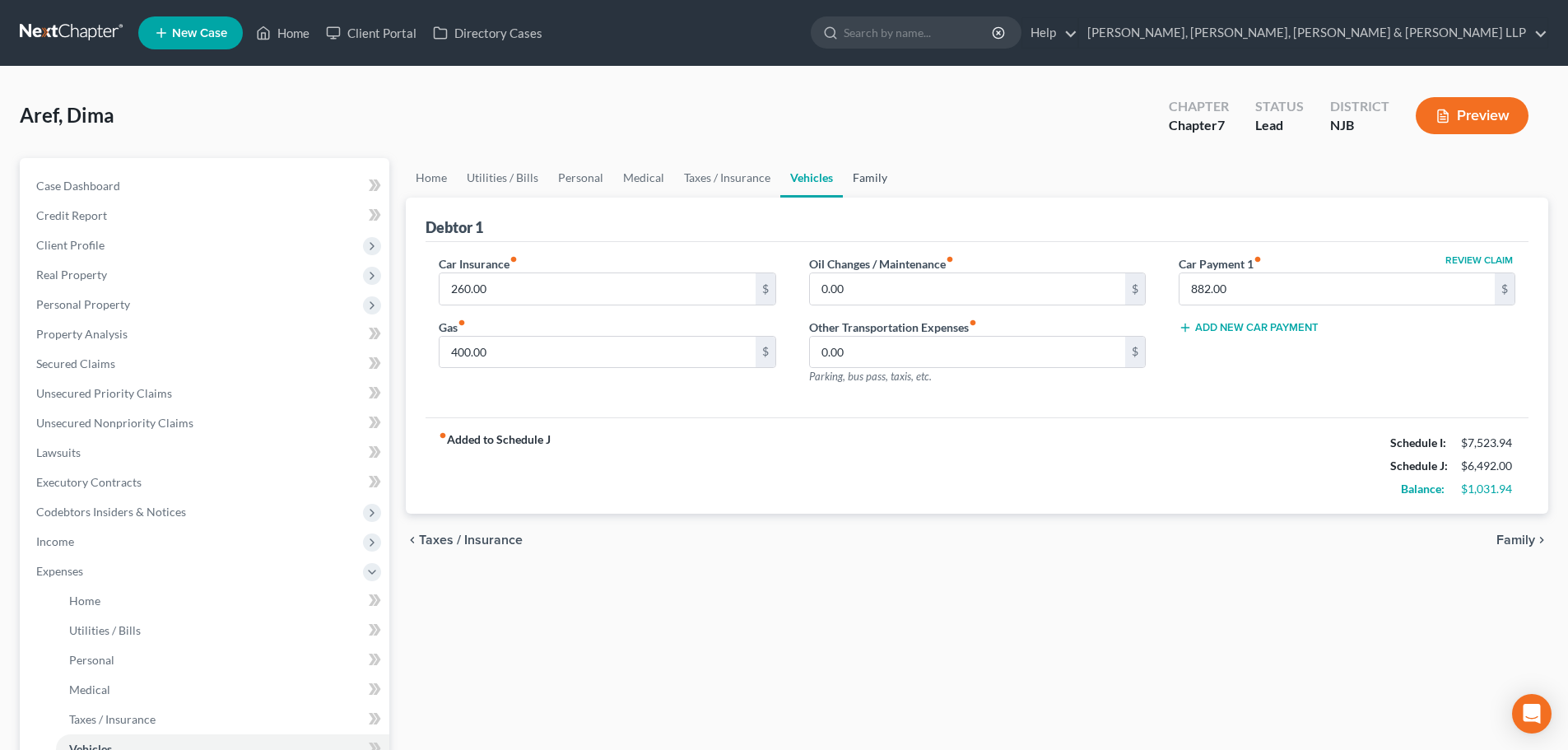
drag, startPoint x: 874, startPoint y: 187, endPoint x: 797, endPoint y: 204, distance: 78.9
click at [874, 188] on link "Family" at bounding box center [870, 177] width 55 height 40
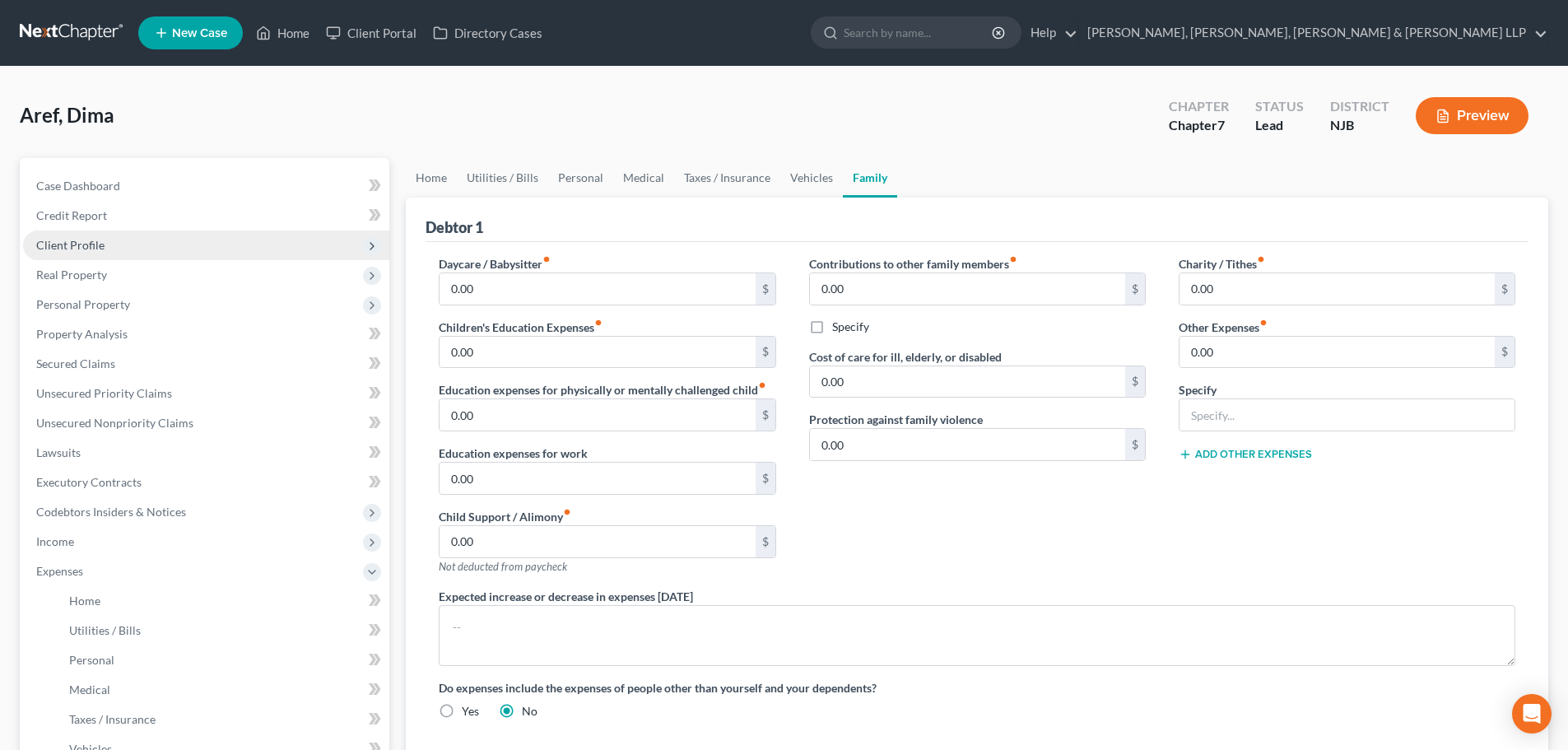
click at [156, 254] on span "Client Profile" at bounding box center [206, 246] width 366 height 30
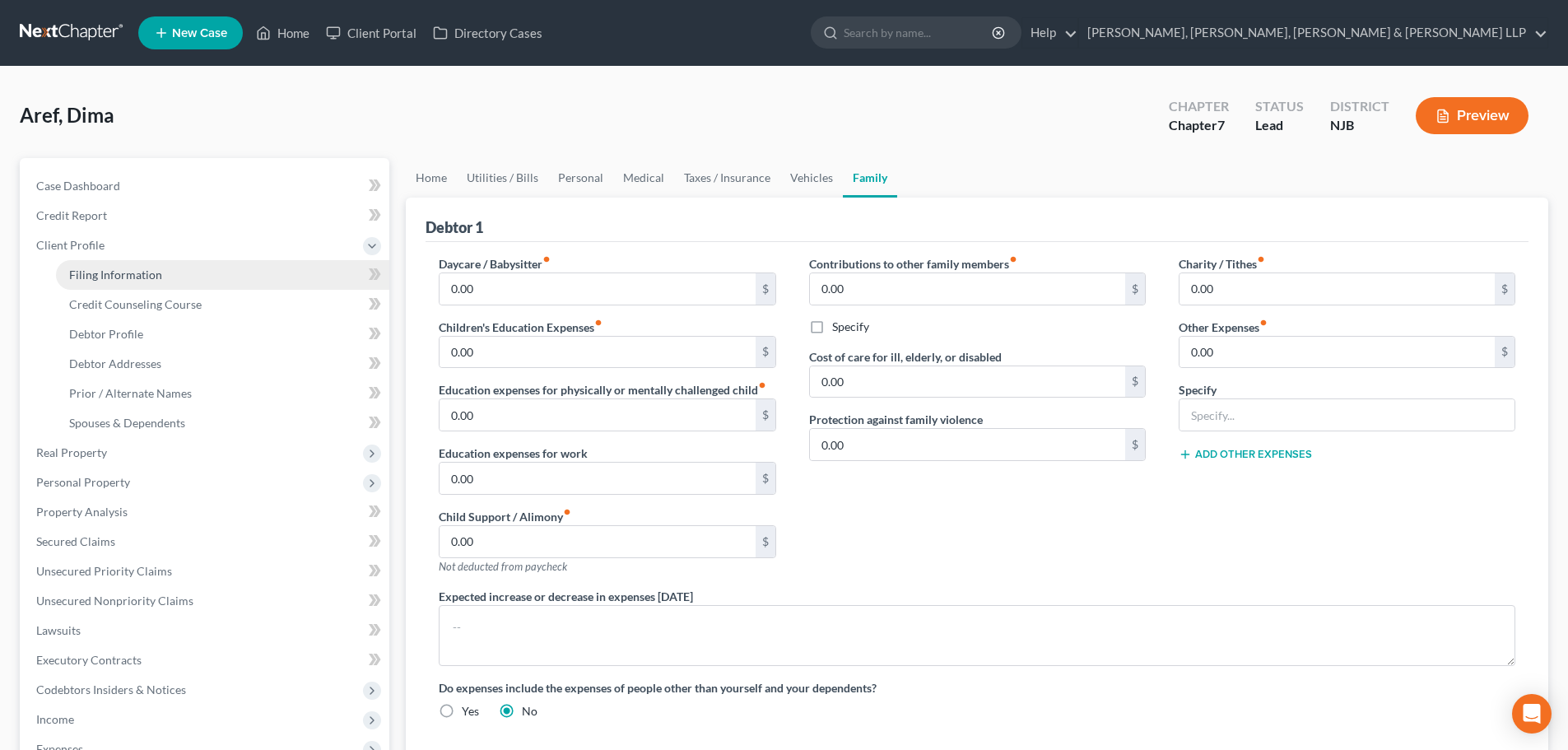
click at [151, 277] on span "Filing Information" at bounding box center [116, 275] width 93 height 14
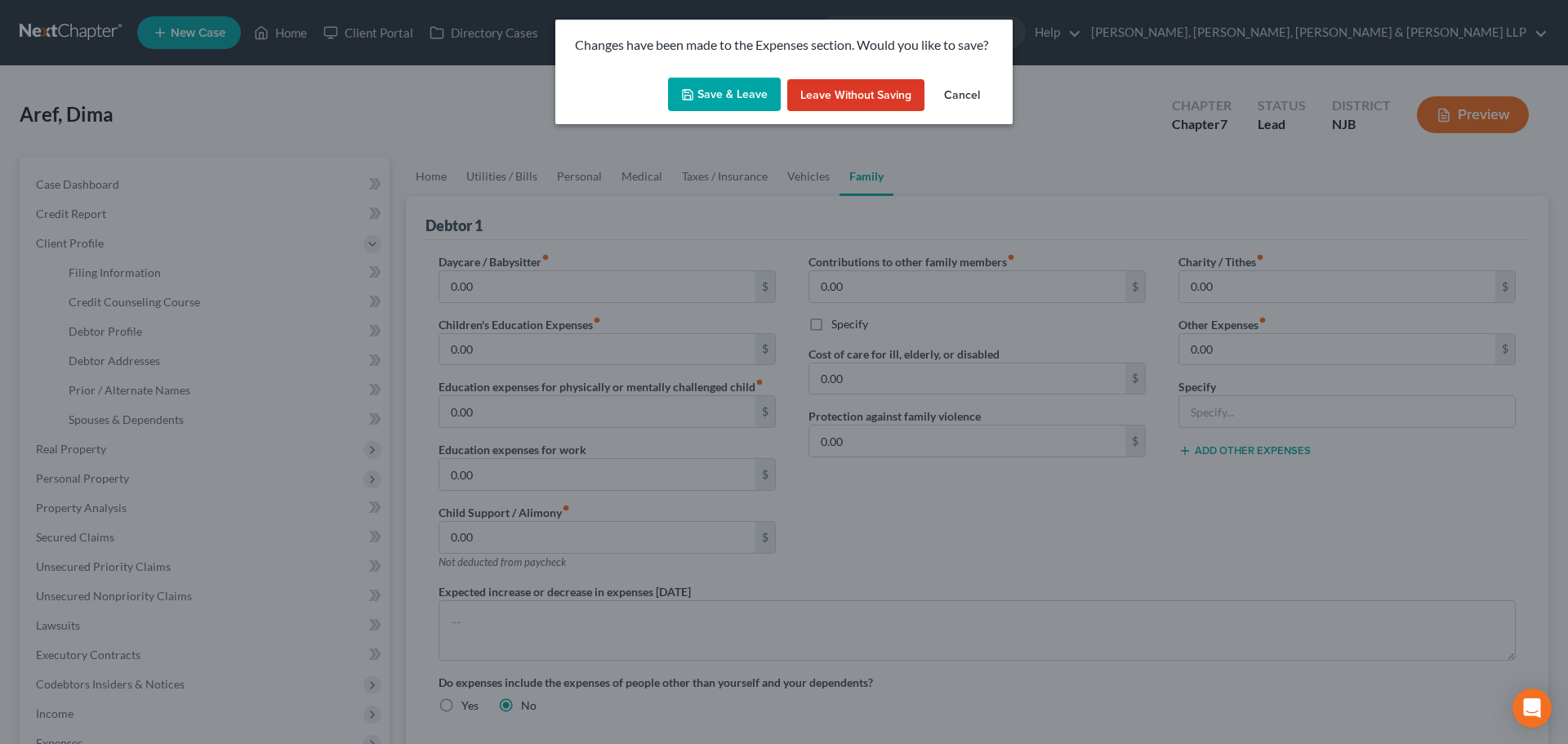
click at [721, 99] on button "Save & Leave" at bounding box center [724, 94] width 113 height 34
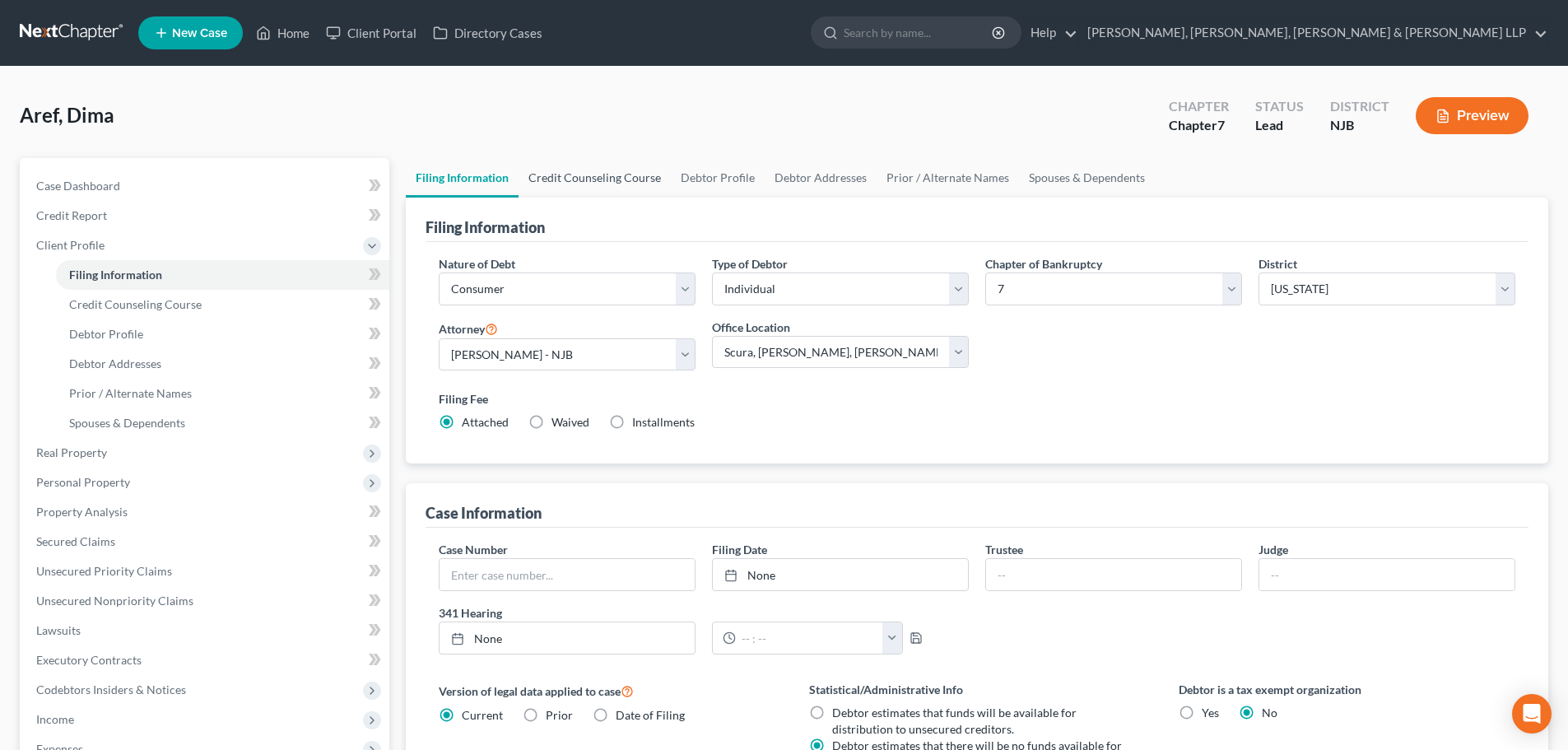
click at [571, 180] on link "Credit Counseling Course" at bounding box center [594, 177] width 152 height 40
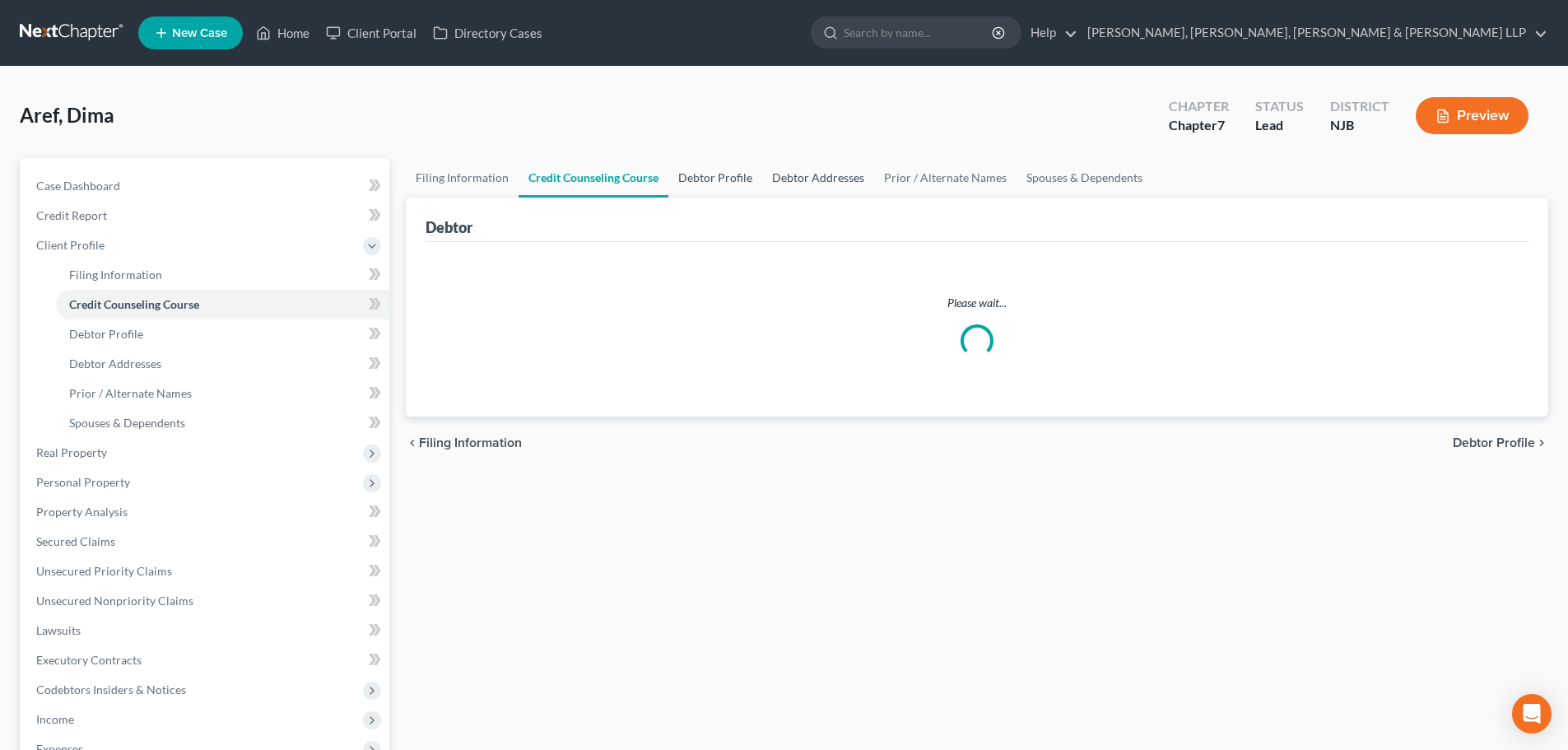
click at [715, 174] on link "Debtor Profile" at bounding box center [715, 177] width 94 height 40
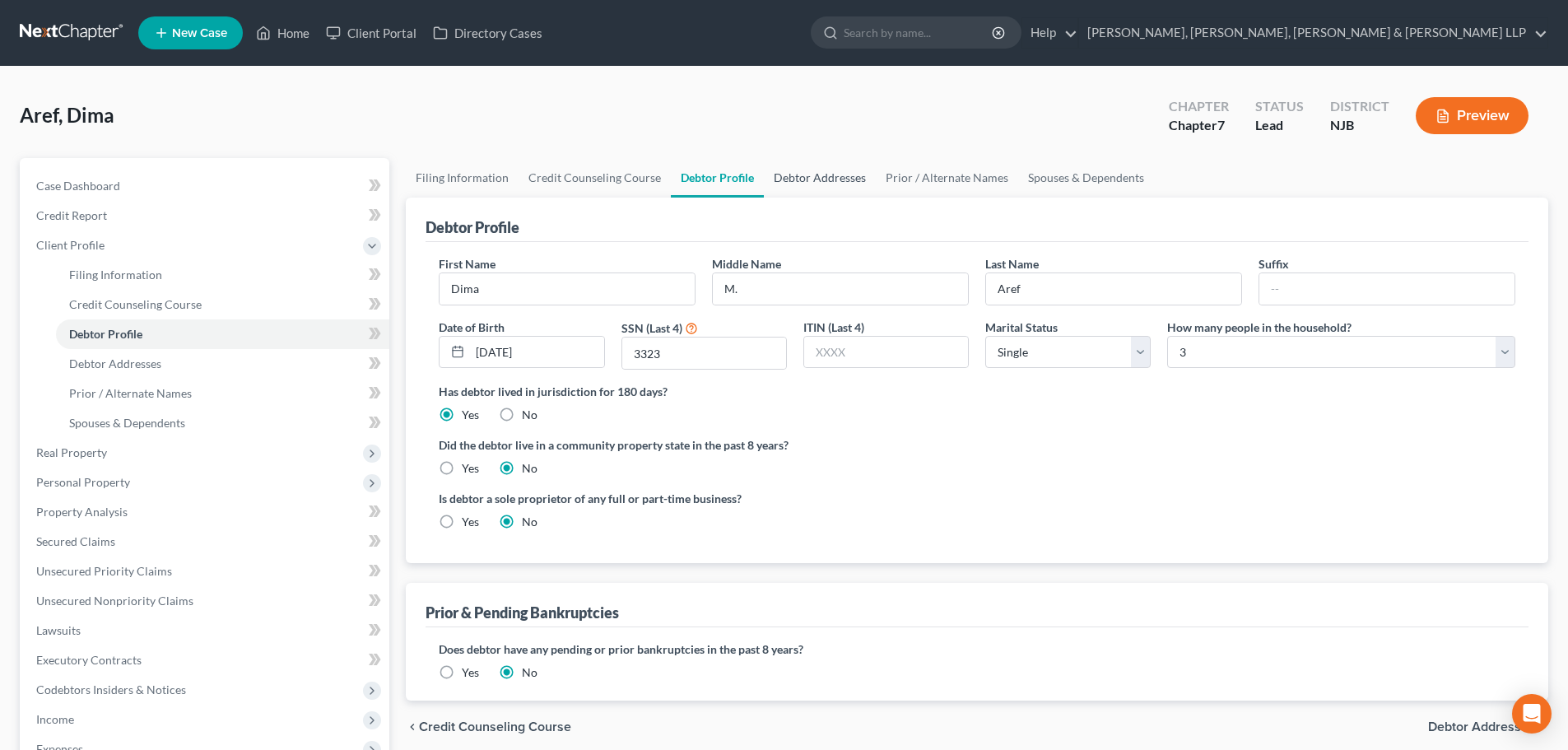
click at [805, 175] on link "Debtor Addresses" at bounding box center [819, 177] width 112 height 40
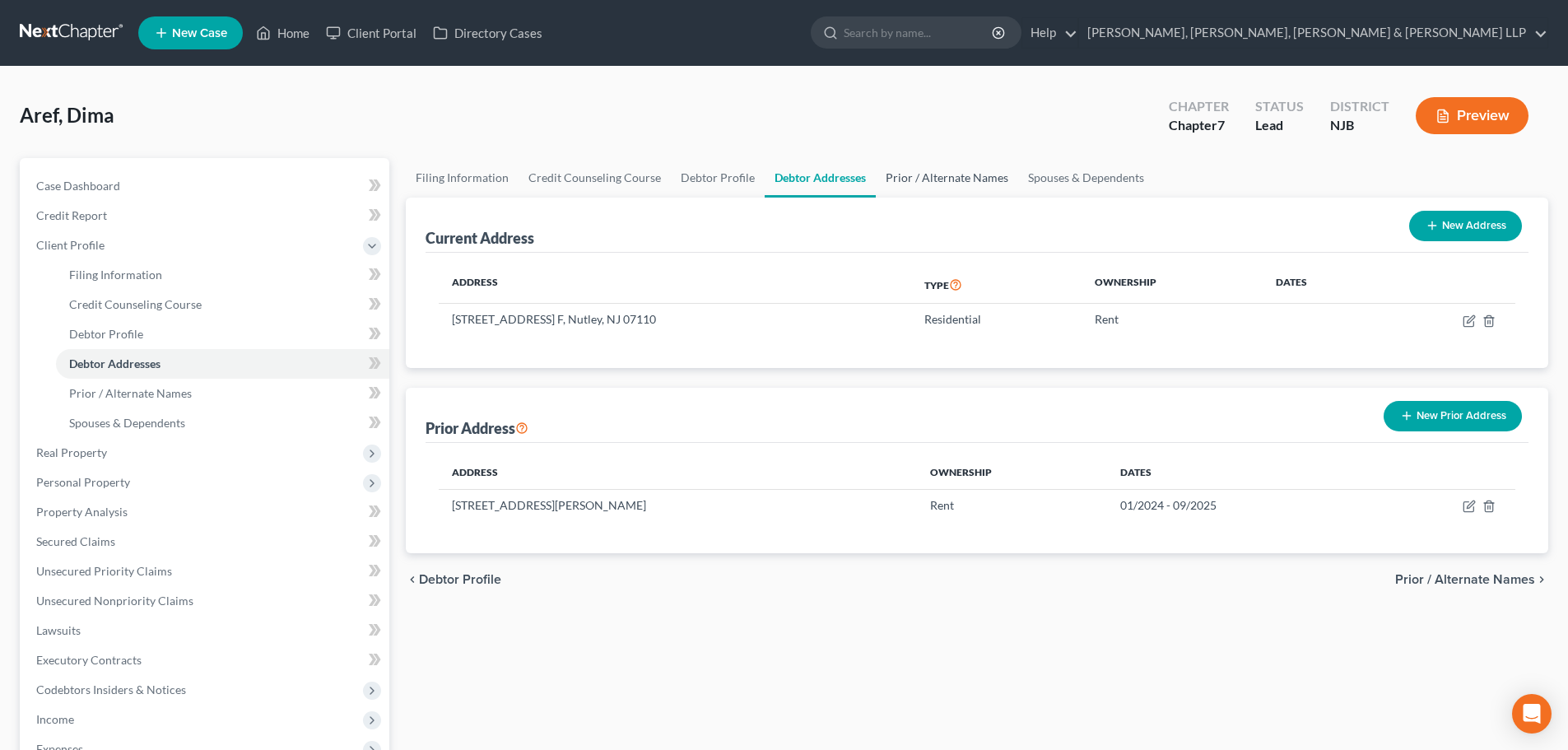
click at [914, 178] on link "Prior / Alternate Names" at bounding box center [947, 177] width 143 height 40
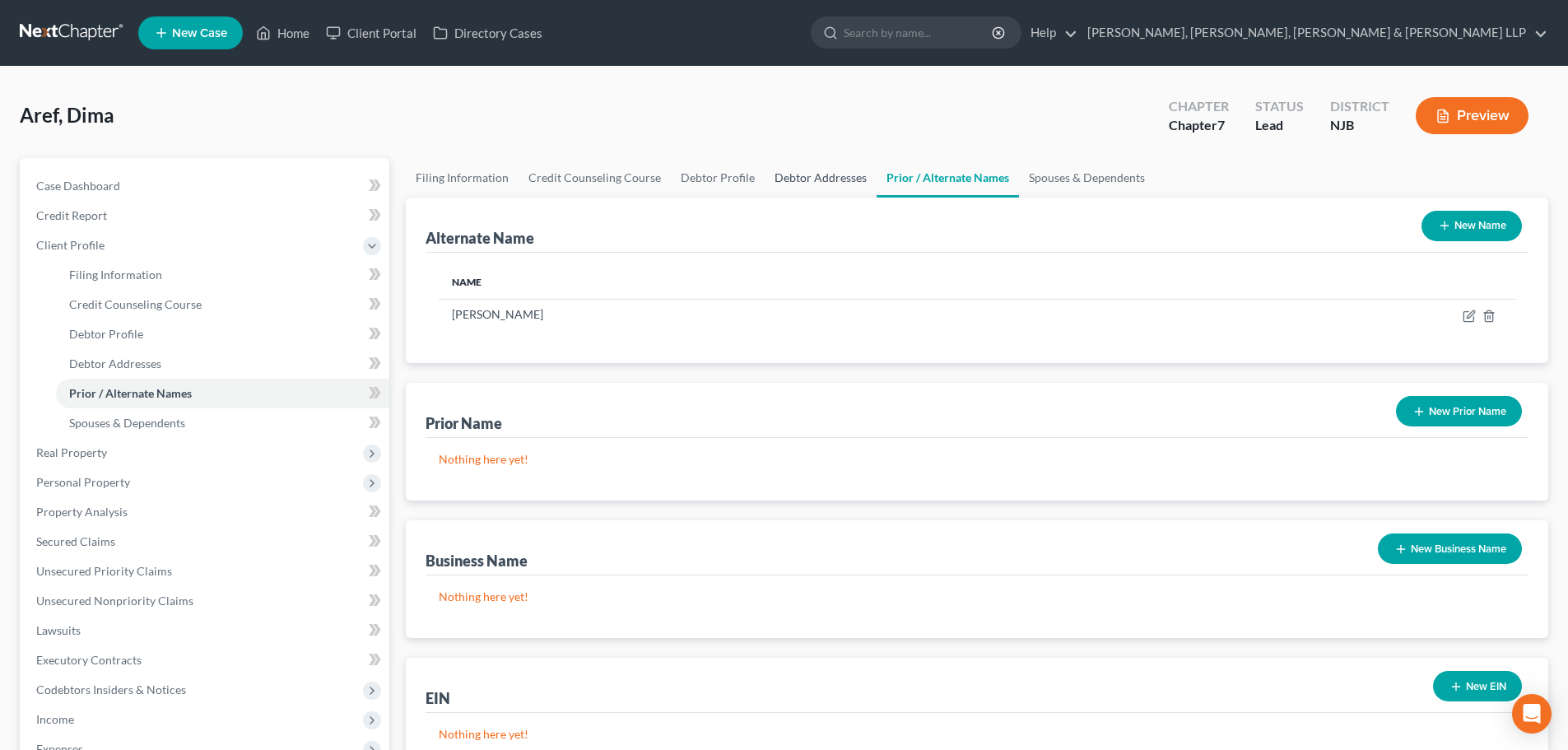
click at [821, 181] on link "Debtor Addresses" at bounding box center [820, 177] width 112 height 40
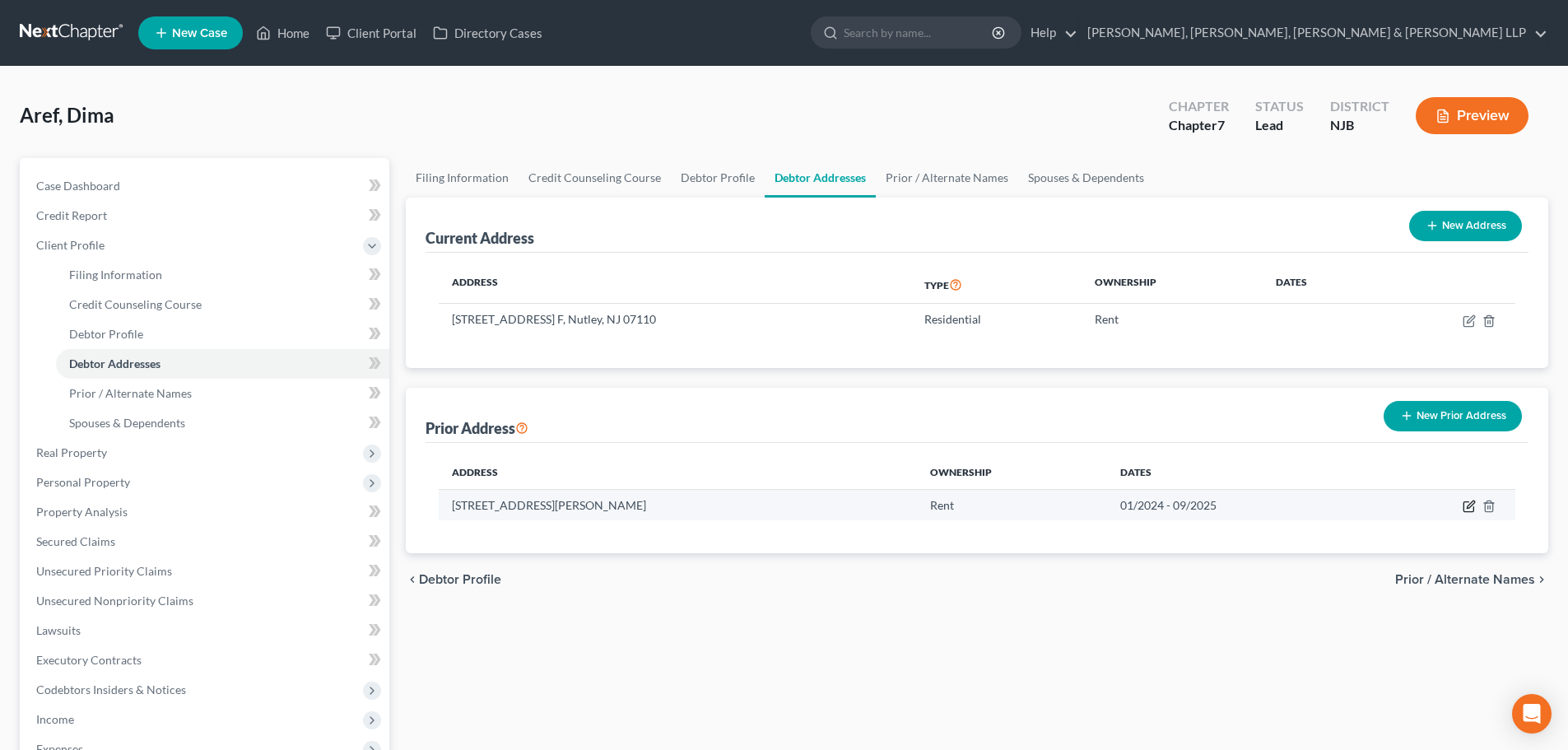
click at [1465, 504] on icon "button" at bounding box center [1469, 505] width 13 height 13
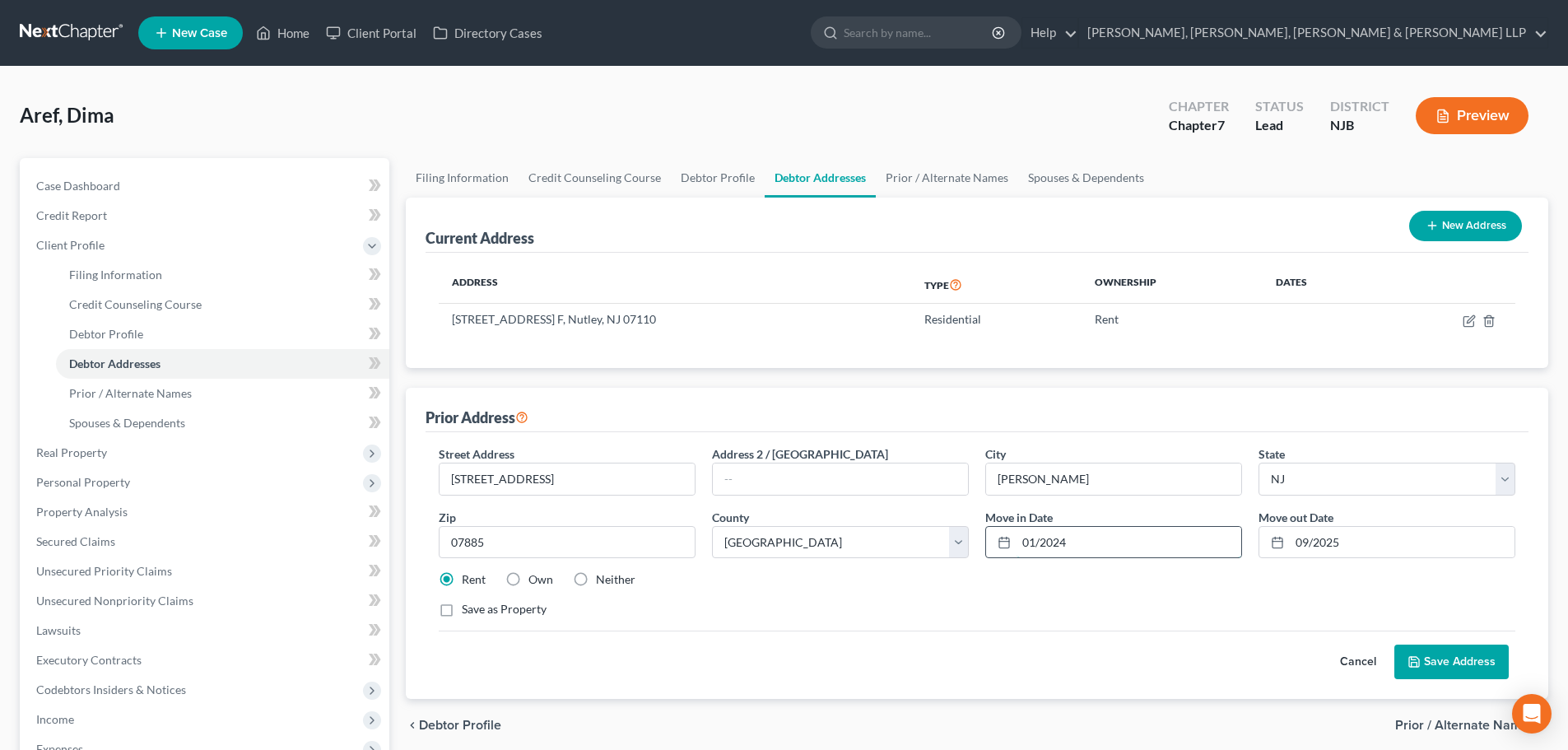
click at [1100, 545] on input "01/2024" at bounding box center [1128, 542] width 225 height 32
drag, startPoint x: 1100, startPoint y: 545, endPoint x: 1012, endPoint y: 558, distance: 89.0
click at [1016, 569] on div "Street Address * [STREET_ADDRESS] Address 2 / [GEOGRAPHIC_DATA] * [PERSON_NAME]…" at bounding box center [976, 538] width 1093 height 186
click at [1480, 655] on button "Save Address" at bounding box center [1452, 661] width 114 height 34
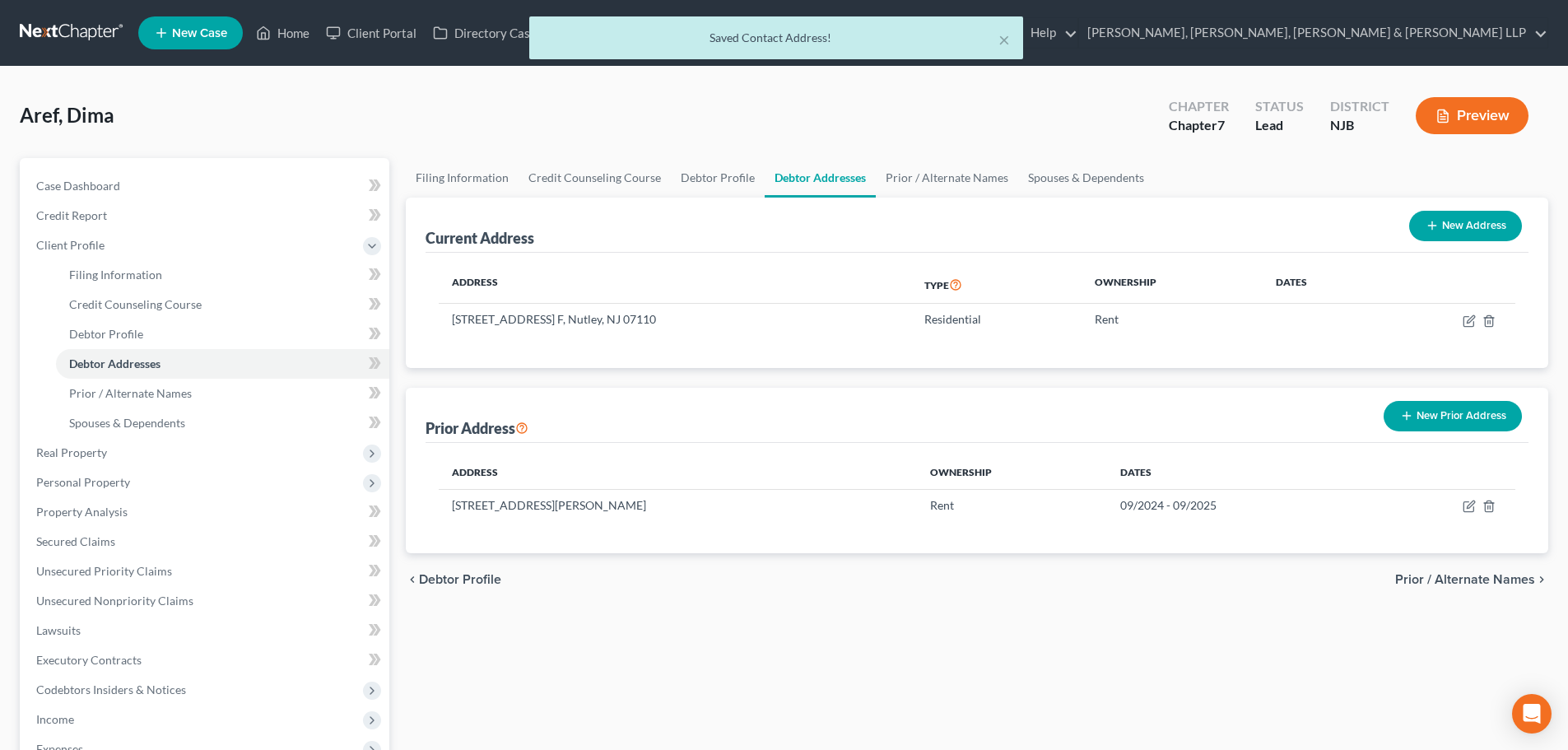
click at [1483, 419] on button "New Prior Address" at bounding box center [1452, 415] width 138 height 31
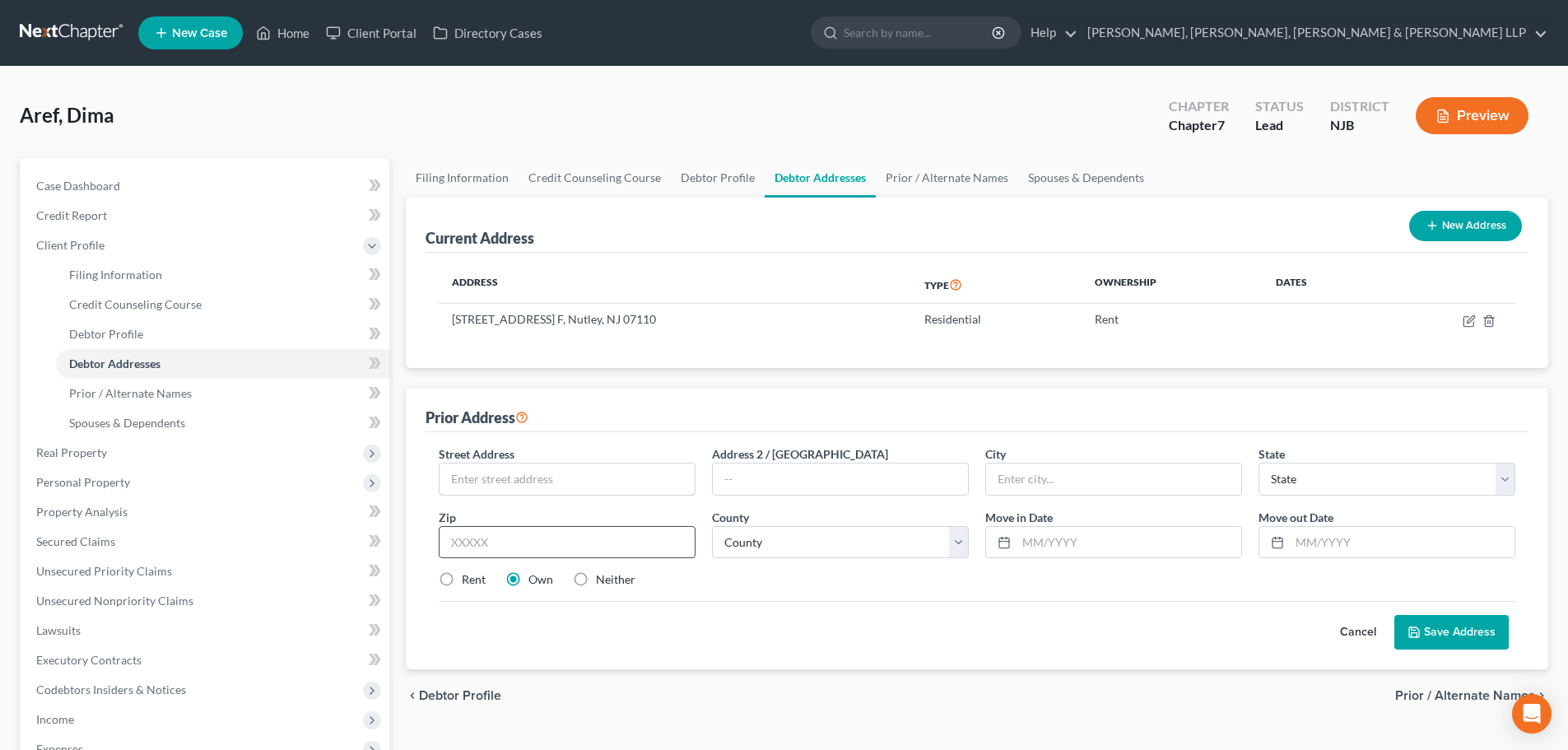
drag, startPoint x: 536, startPoint y: 477, endPoint x: 475, endPoint y: 549, distance: 94.4
click at [536, 477] on input "text" at bounding box center [567, 479] width 255 height 32
paste input "175 Beech"
click at [475, 549] on input "text" at bounding box center [567, 541] width 257 height 33
click at [445, 564] on div "Street Address * 175 Beech Address 2 / [GEOGRAPHIC_DATA] * State * State [US_ST…" at bounding box center [976, 524] width 1093 height 157
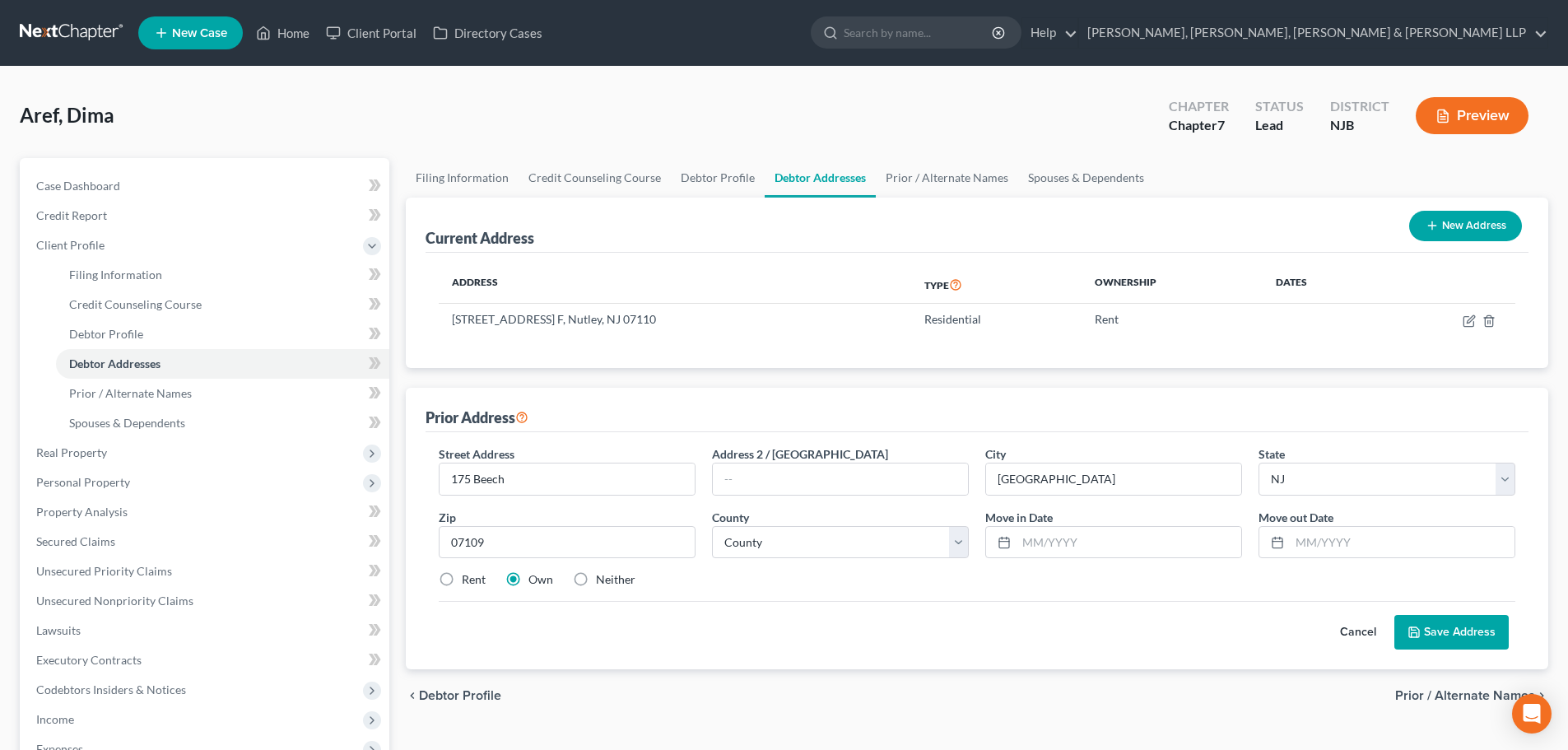
click at [461, 582] on label "Rent" at bounding box center [473, 579] width 24 height 17
click at [468, 582] on input "Rent" at bounding box center [474, 577] width 11 height 11
click at [850, 552] on select "County [GEOGRAPHIC_DATA] [GEOGRAPHIC_DATA] [GEOGRAPHIC_DATA] [GEOGRAPHIC_DATA] …" at bounding box center [841, 541] width 257 height 33
drag, startPoint x: 785, startPoint y: 551, endPoint x: 763, endPoint y: 530, distance: 30.4
click at [787, 550] on select "County [GEOGRAPHIC_DATA] [GEOGRAPHIC_DATA] [GEOGRAPHIC_DATA] [GEOGRAPHIC_DATA] …" at bounding box center [841, 541] width 257 height 33
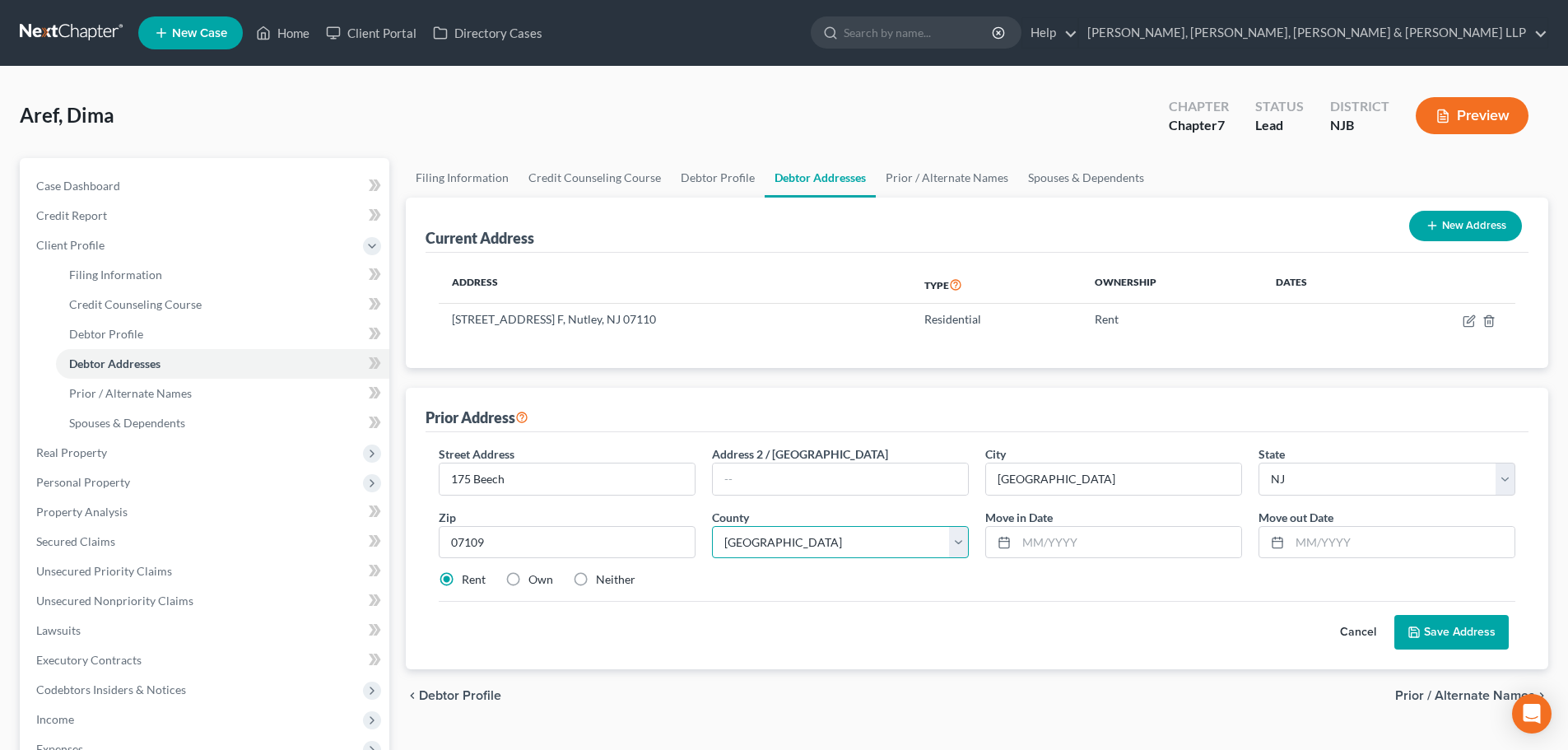
click at [712, 526] on select "County [GEOGRAPHIC_DATA] [GEOGRAPHIC_DATA] [GEOGRAPHIC_DATA] [GEOGRAPHIC_DATA] …" at bounding box center [841, 541] width 257 height 33
click at [1059, 540] on input "text" at bounding box center [1128, 542] width 225 height 32
click at [1317, 533] on input "text" at bounding box center [1402, 542] width 225 height 32
click at [1419, 651] on div "Street Address * 175 Beech Address 2 / [GEOGRAPHIC_DATA] * [GEOGRAPHIC_DATA] * …" at bounding box center [976, 550] width 1103 height 237
click at [1430, 643] on button "Save Address" at bounding box center [1452, 631] width 114 height 34
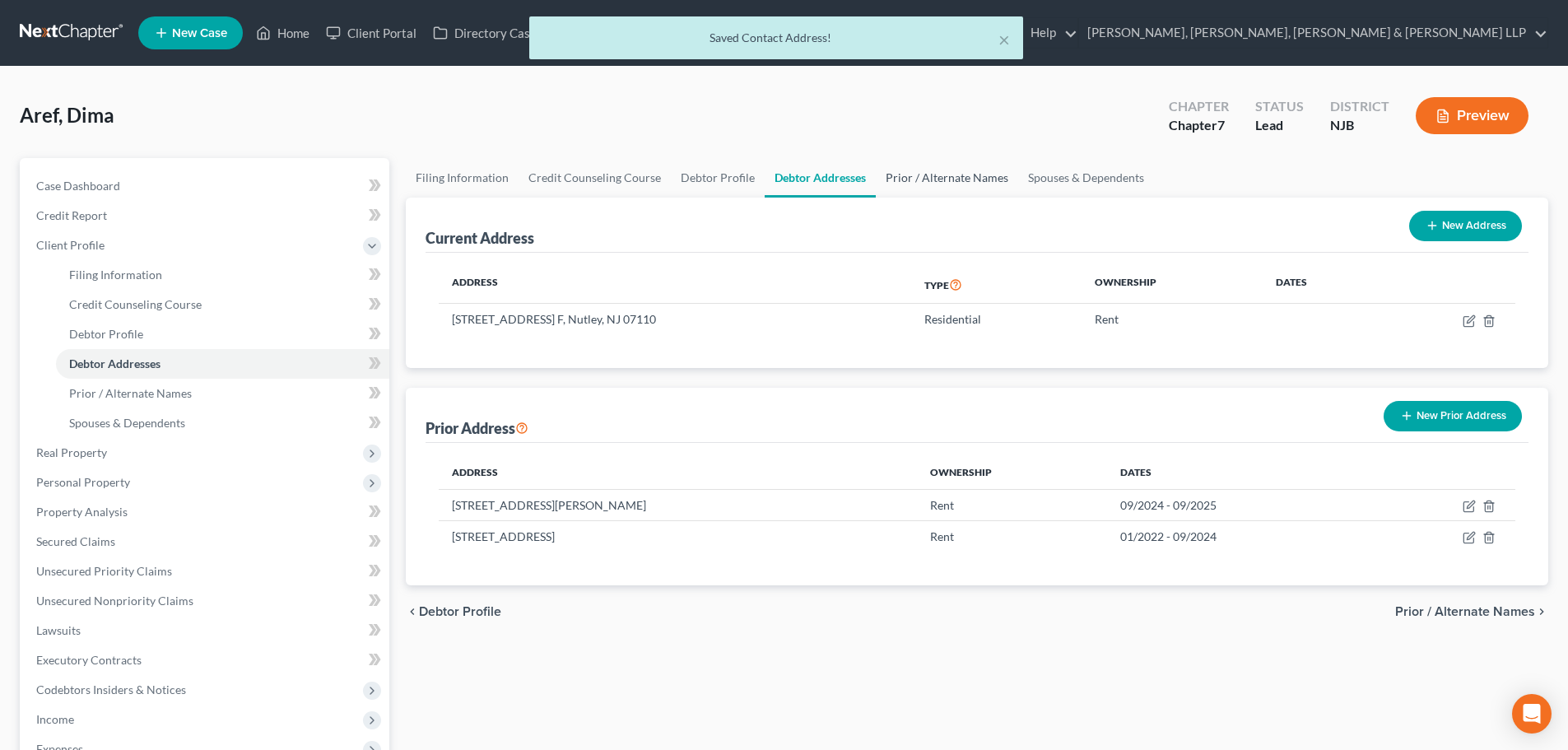
drag, startPoint x: 922, startPoint y: 178, endPoint x: 1072, endPoint y: 206, distance: 152.6
click at [922, 178] on link "Prior / Alternate Names" at bounding box center [947, 177] width 143 height 40
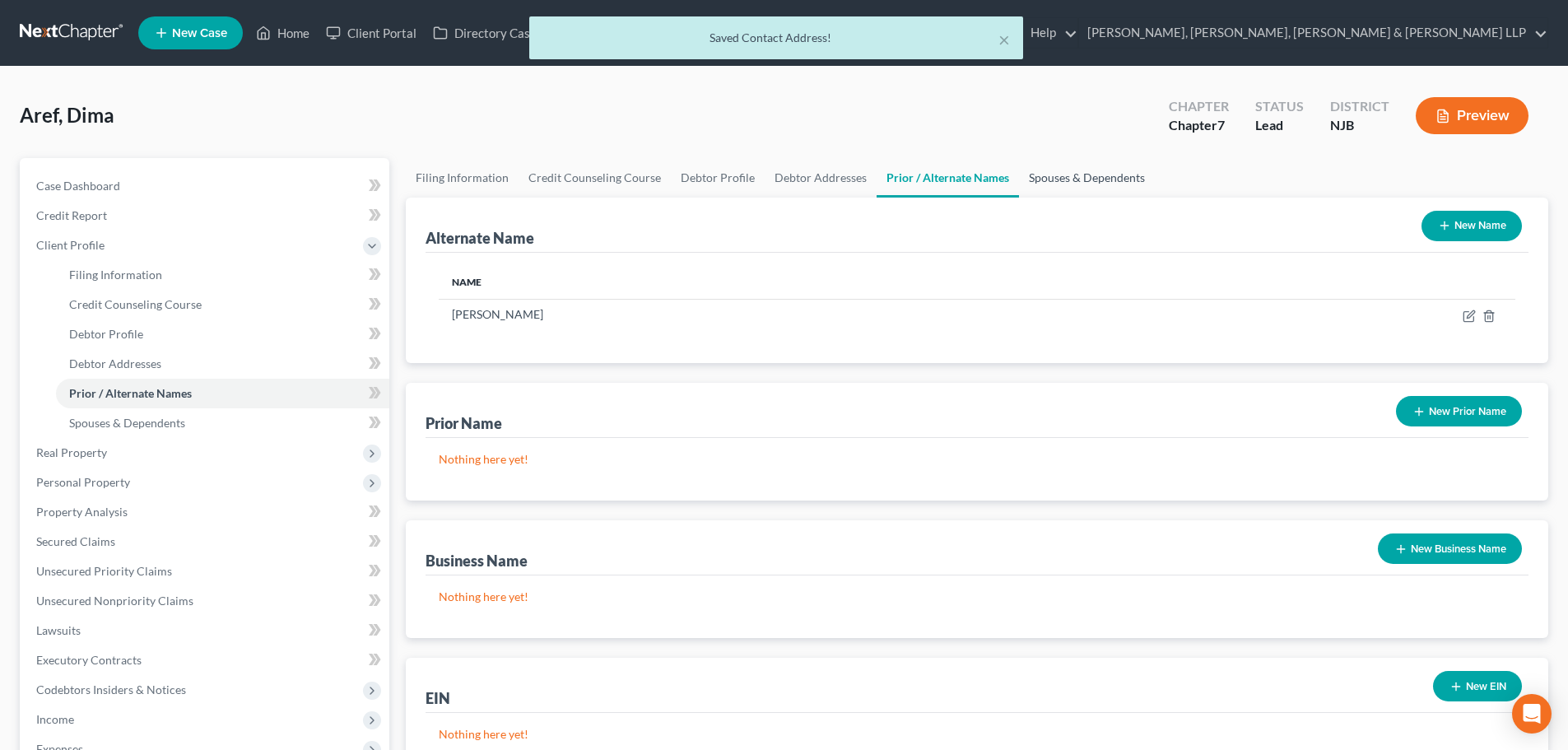
click at [1064, 171] on link "Spouses & Dependents" at bounding box center [1086, 177] width 136 height 40
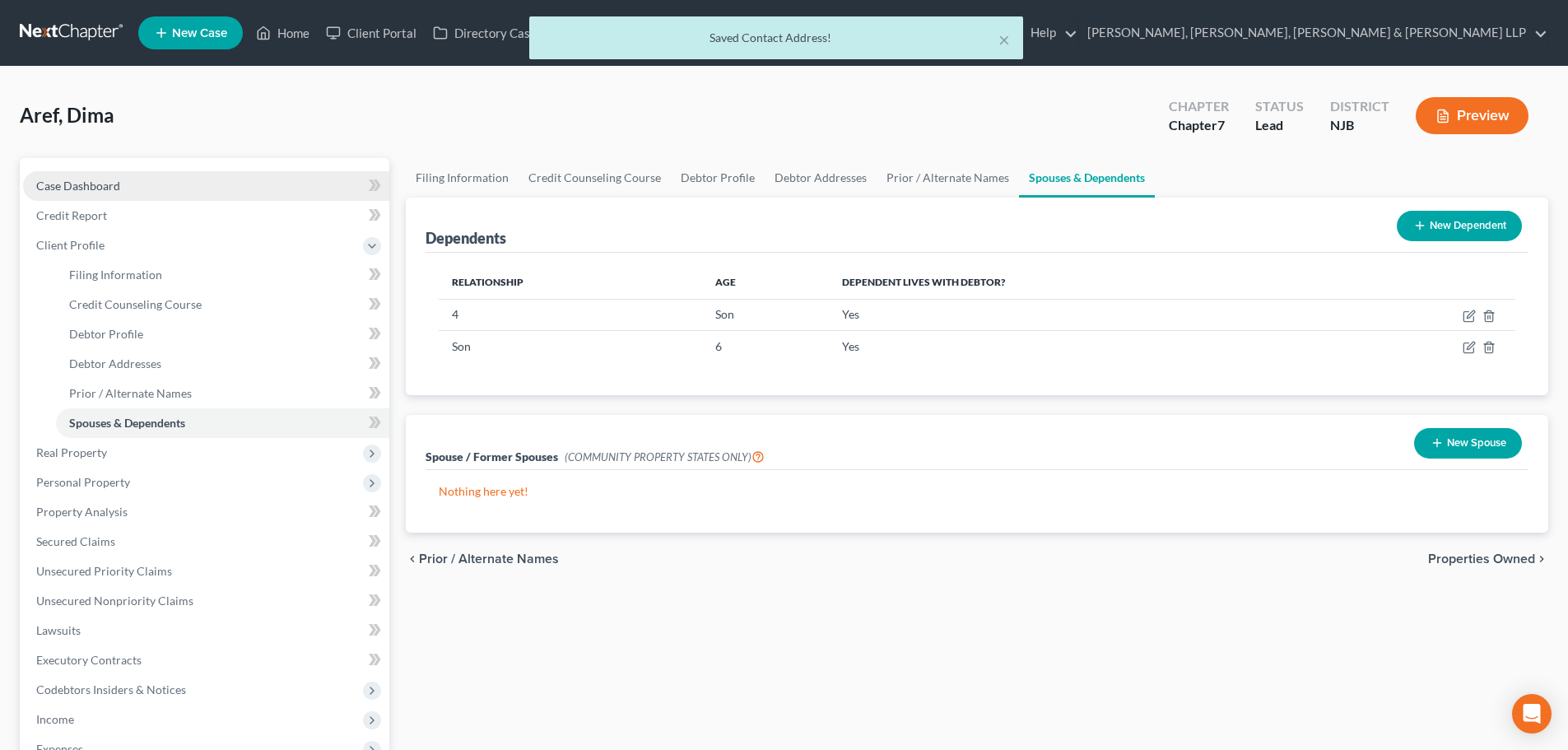
click at [187, 176] on link "Case Dashboard" at bounding box center [206, 186] width 366 height 30
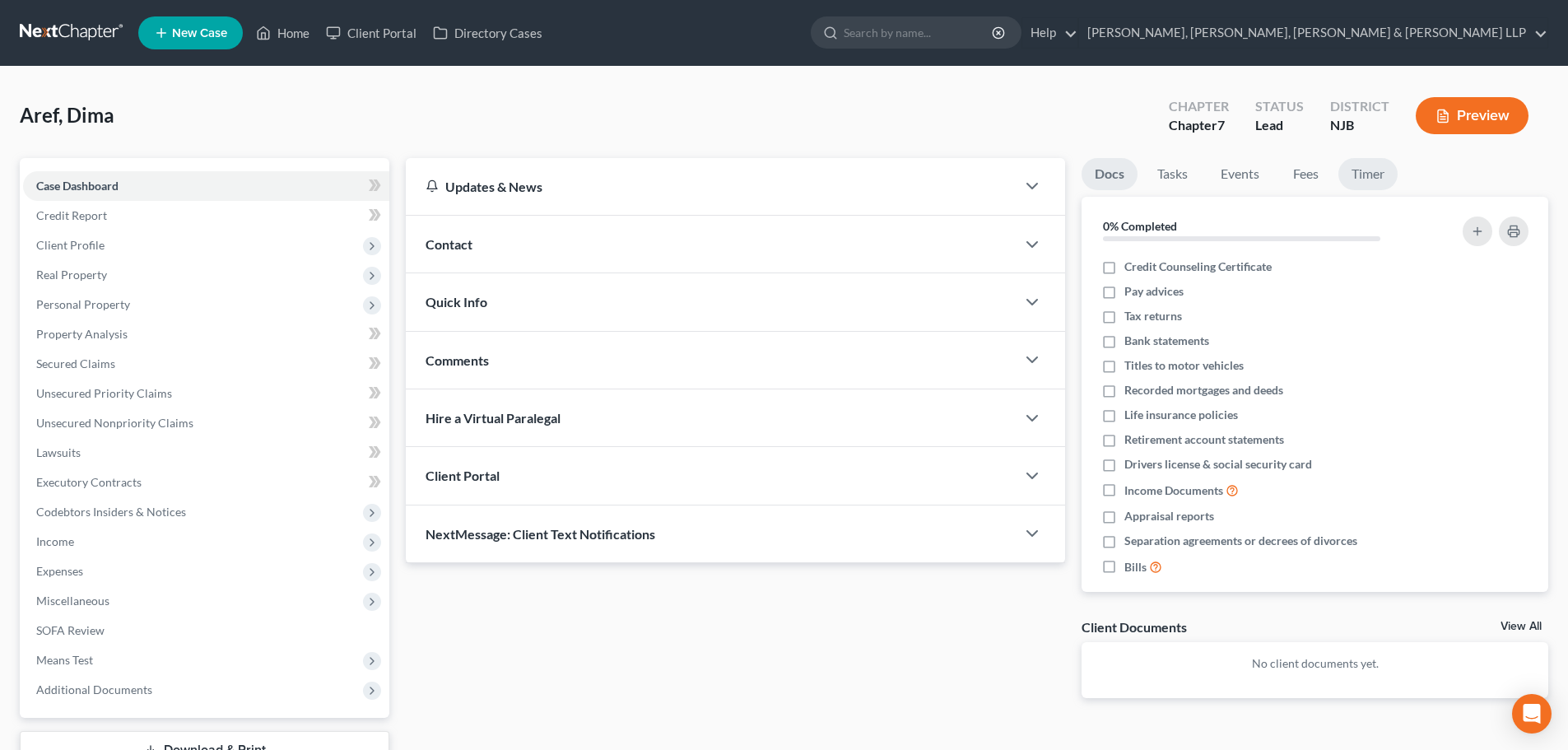
click at [1384, 164] on link "Timer" at bounding box center [1367, 173] width 59 height 32
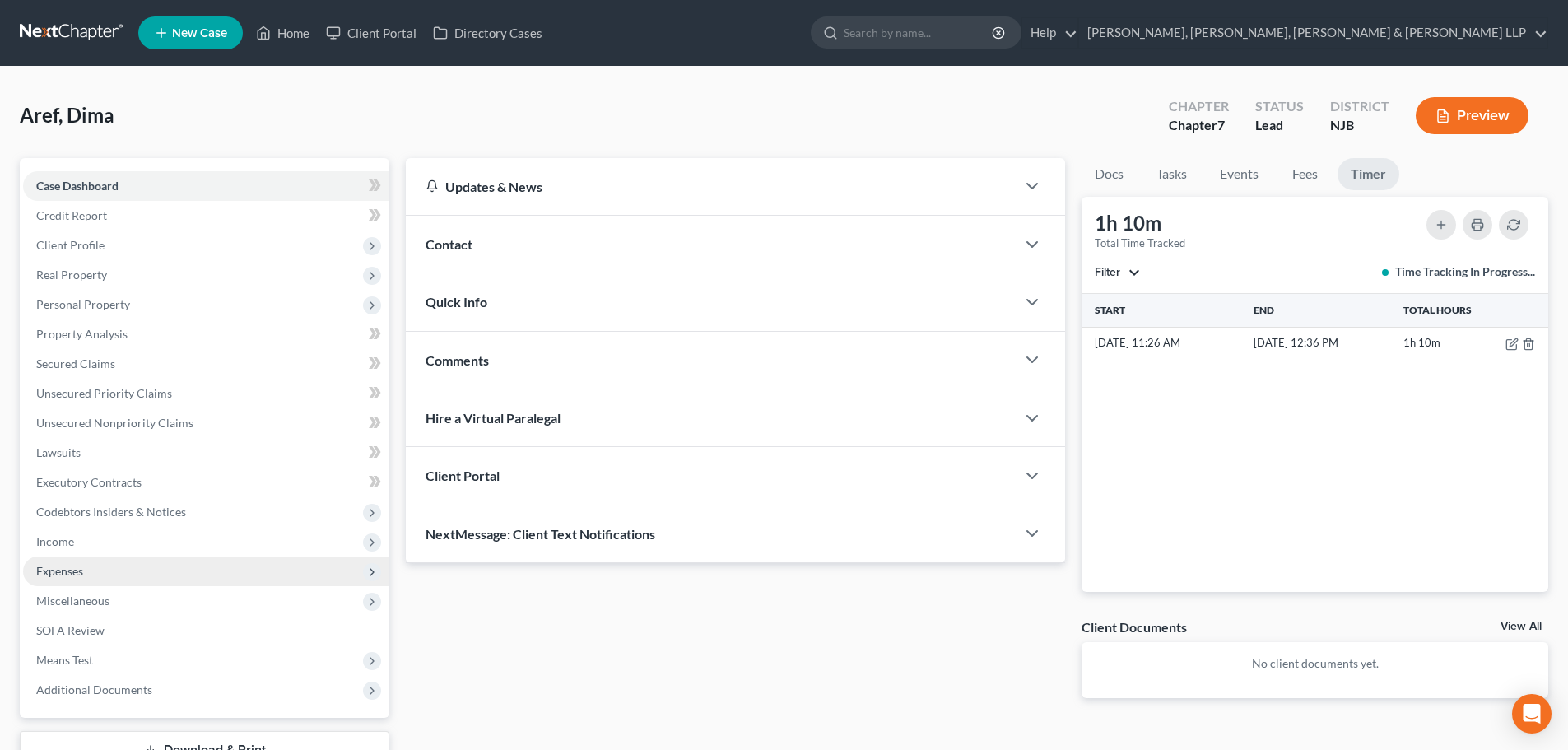
click at [90, 568] on span "Expenses" at bounding box center [206, 571] width 366 height 30
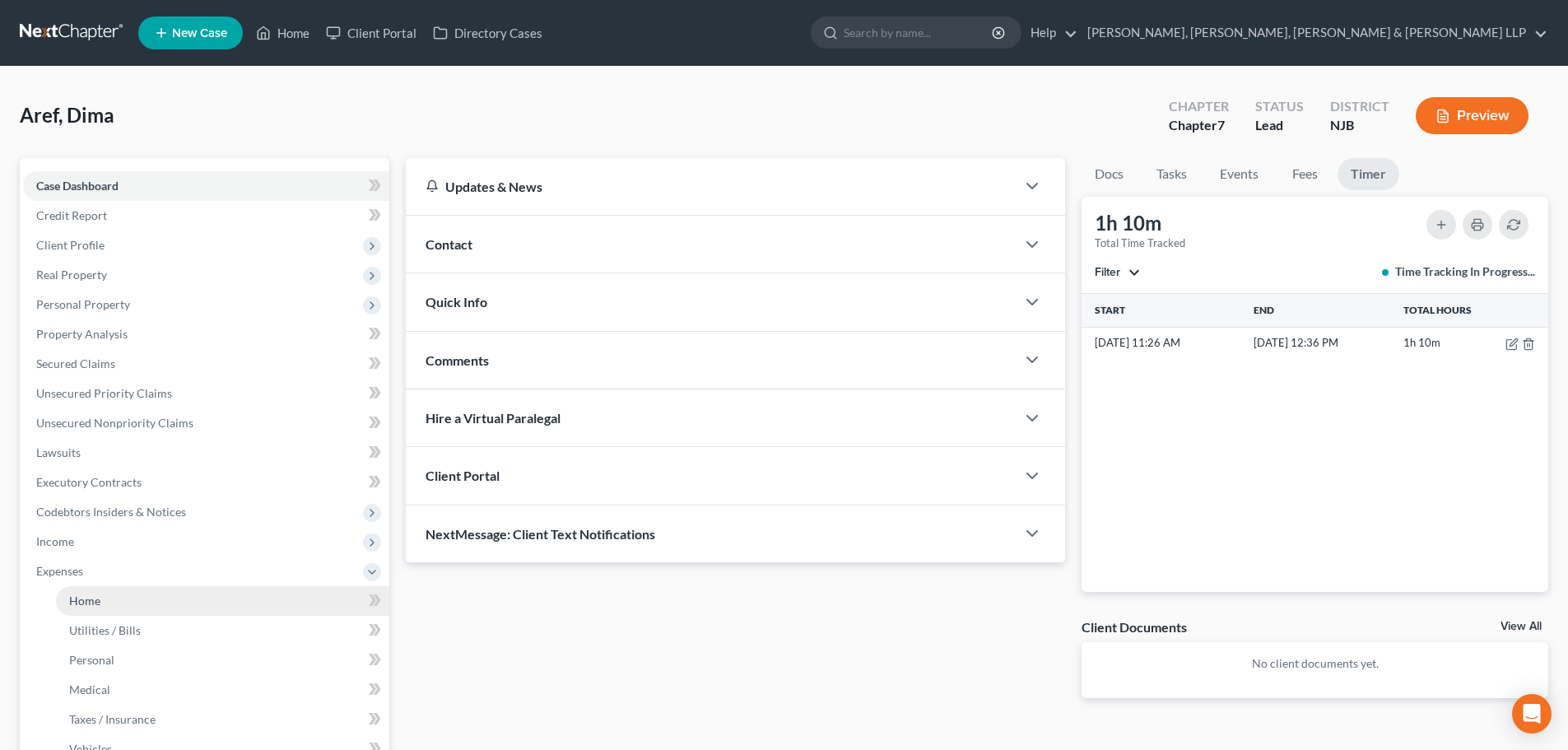
click at [112, 601] on link "Home" at bounding box center [223, 601] width 334 height 30
